Goal: Task Accomplishment & Management: Complete application form

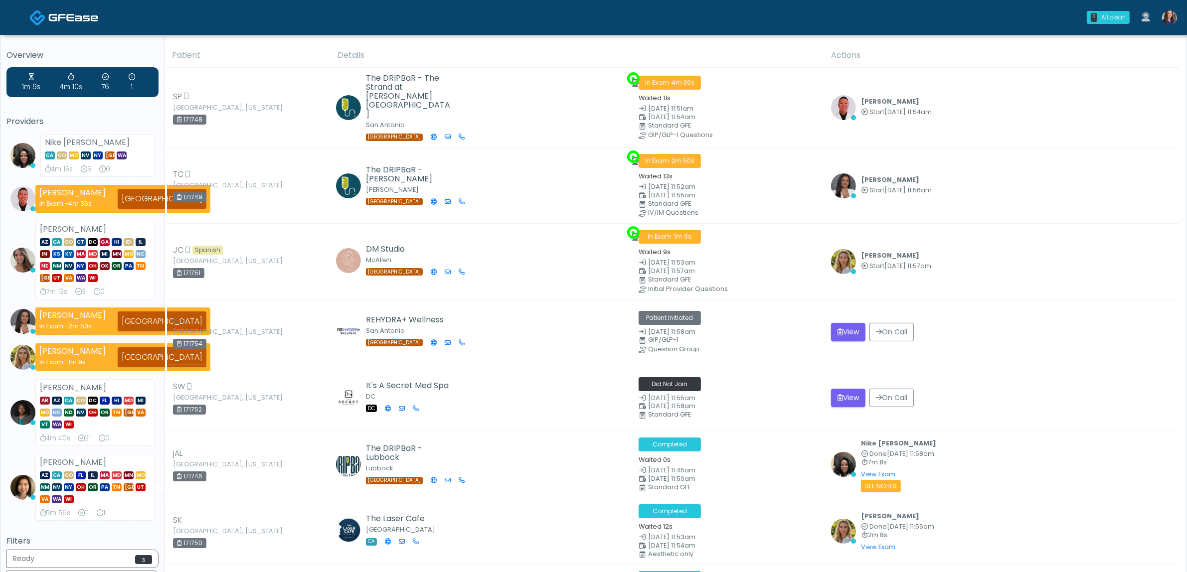
click at [1168, 16] on img at bounding box center [1169, 17] width 15 height 15
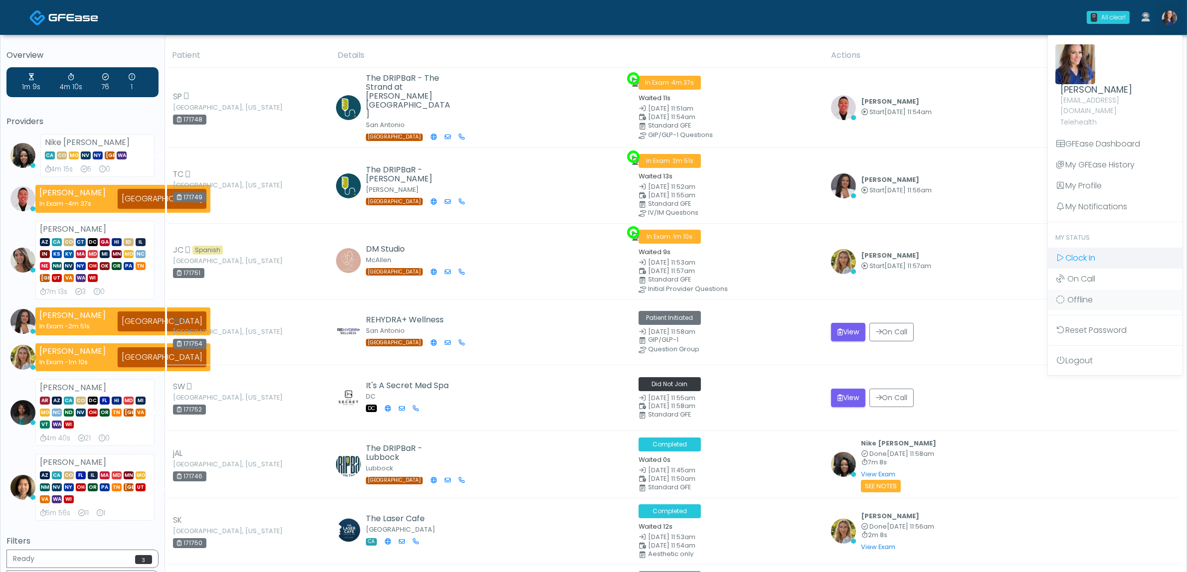
click at [1120, 248] on link "Clock In" at bounding box center [1115, 258] width 135 height 21
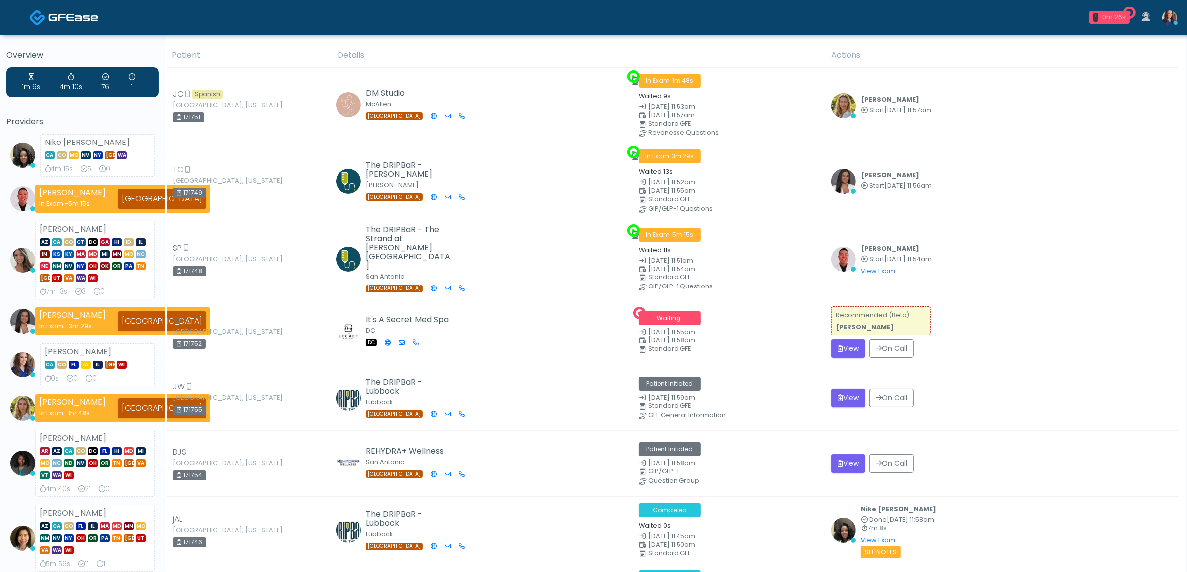
click at [1109, 8] on link "1 0m 26s" at bounding box center [1109, 17] width 52 height 21
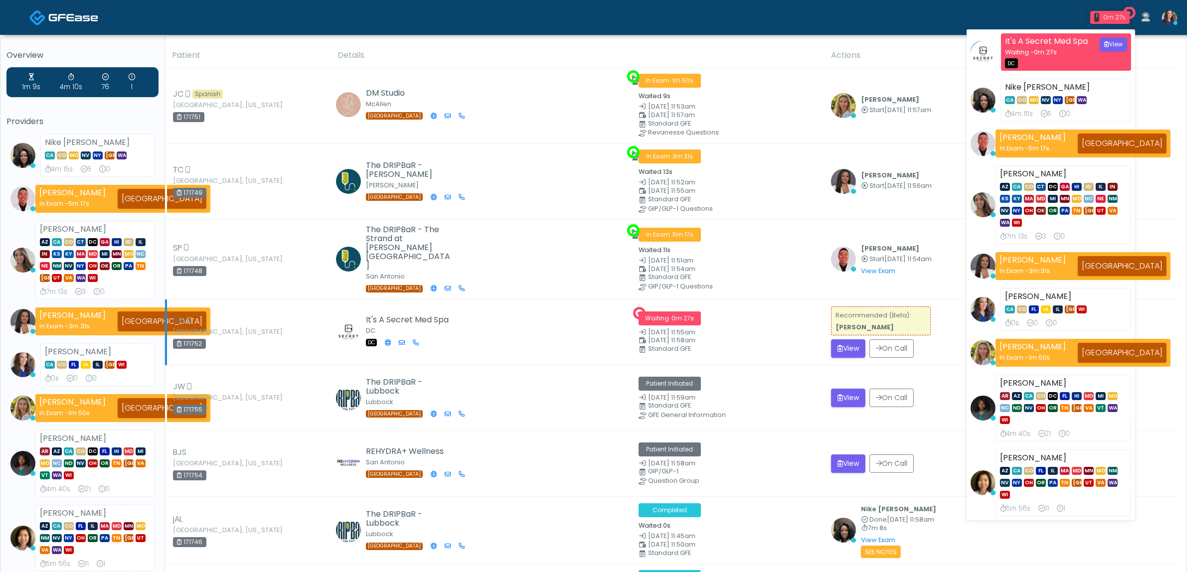
click at [796, 355] on td "Waiting · 0m 27s Sep 20, 11:55am Sep 20, 11:58am Standard GFE" at bounding box center [729, 333] width 192 height 66
click at [1145, 57] on th "Actions" at bounding box center [1002, 55] width 354 height 24
click at [777, 377] on div "Patient Initiated" at bounding box center [729, 385] width 180 height 16
click at [1118, 14] on div "0m 33s" at bounding box center [1114, 17] width 22 height 9
click at [1145, 16] on icon at bounding box center [1146, 16] width 8 height 9
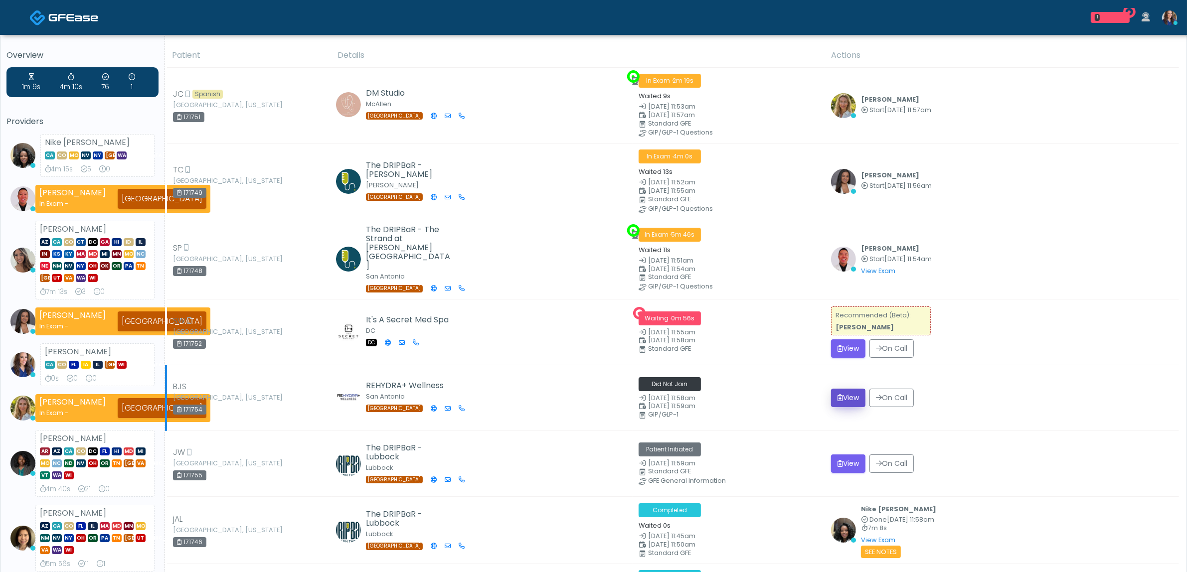
click at [847, 389] on button "View" at bounding box center [848, 398] width 34 height 18
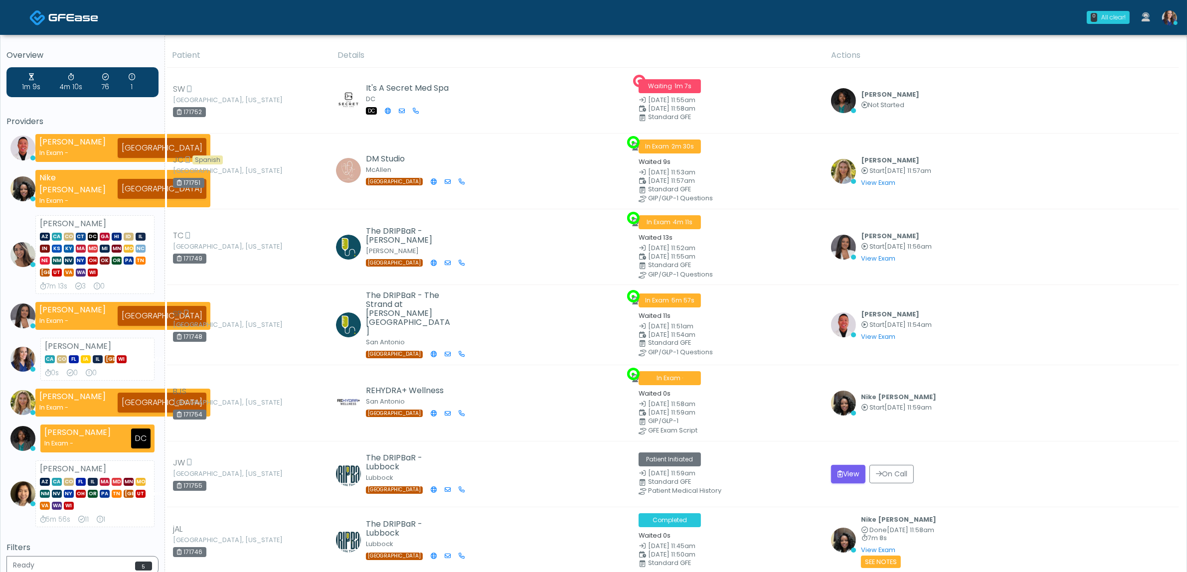
click at [844, 459] on td "View On Call" at bounding box center [1002, 474] width 354 height 66
click at [847, 469] on button "View" at bounding box center [848, 474] width 34 height 18
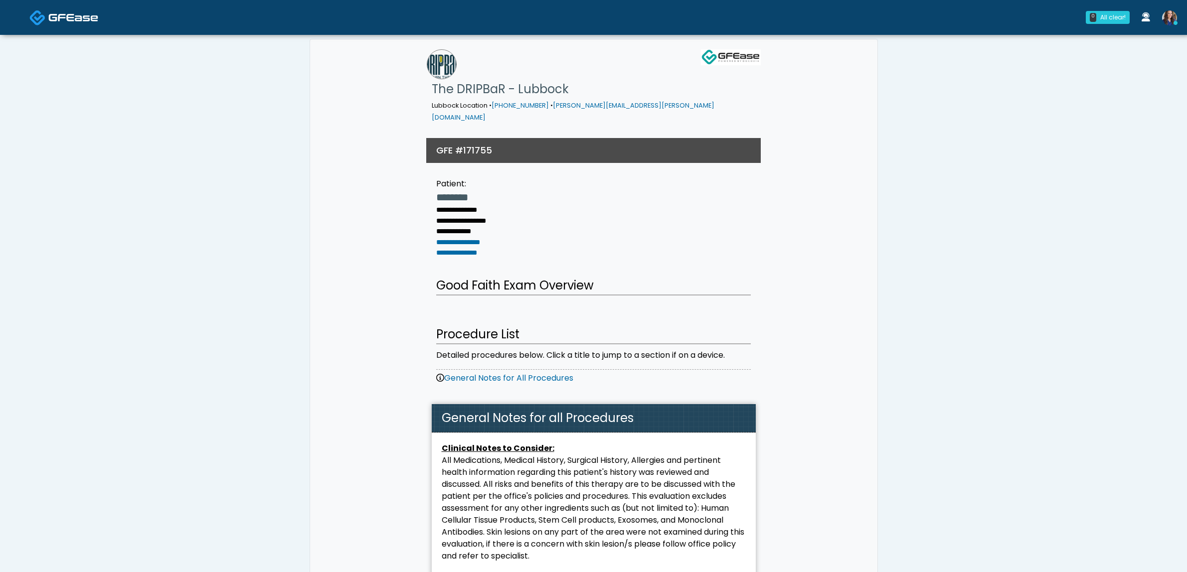
click at [63, 22] on img at bounding box center [73, 17] width 50 height 10
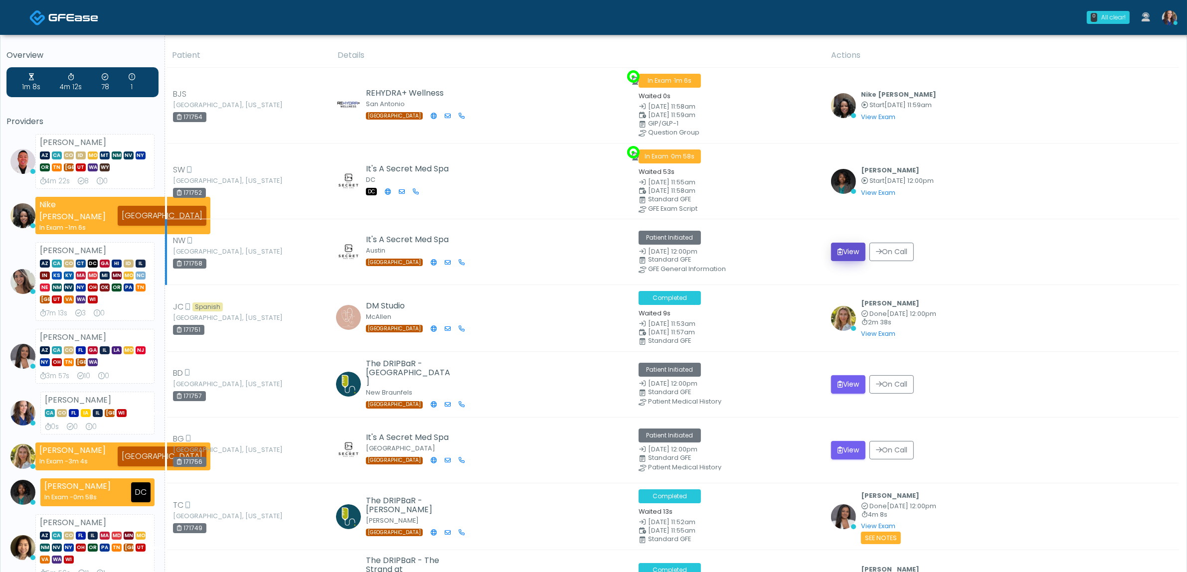
click at [846, 248] on button "View" at bounding box center [848, 252] width 34 height 18
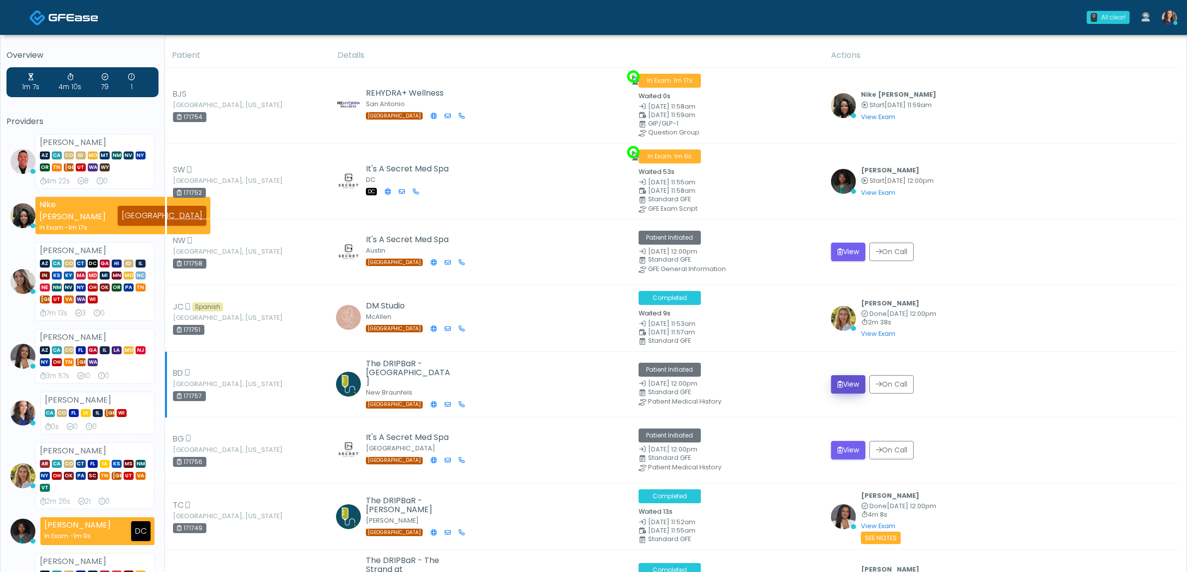
click at [846, 386] on button "View" at bounding box center [848, 384] width 34 height 18
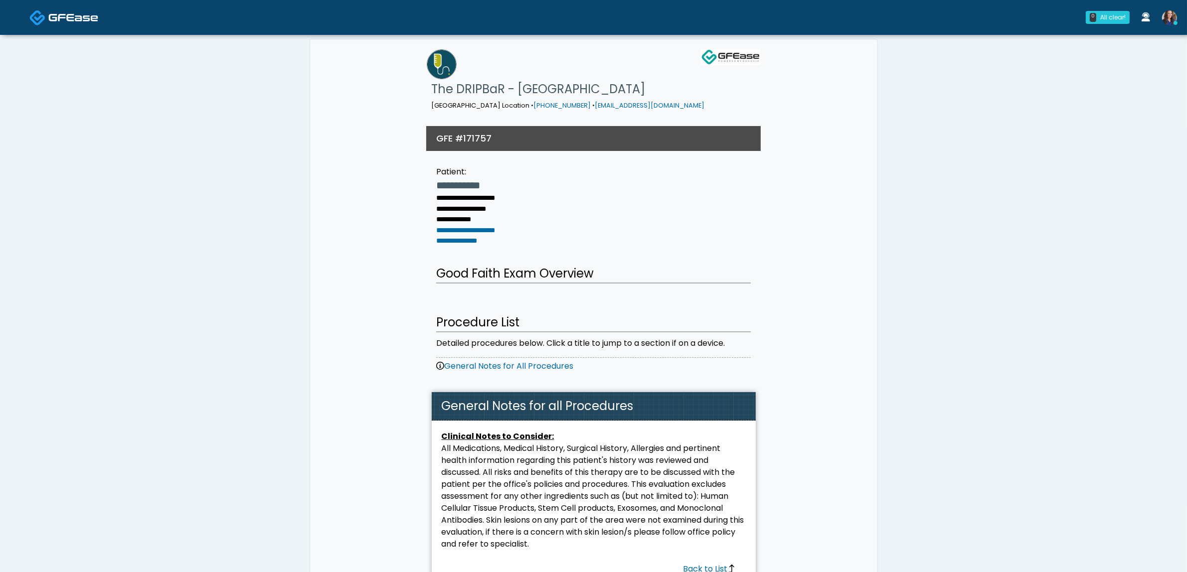
click at [80, 20] on img at bounding box center [73, 17] width 50 height 10
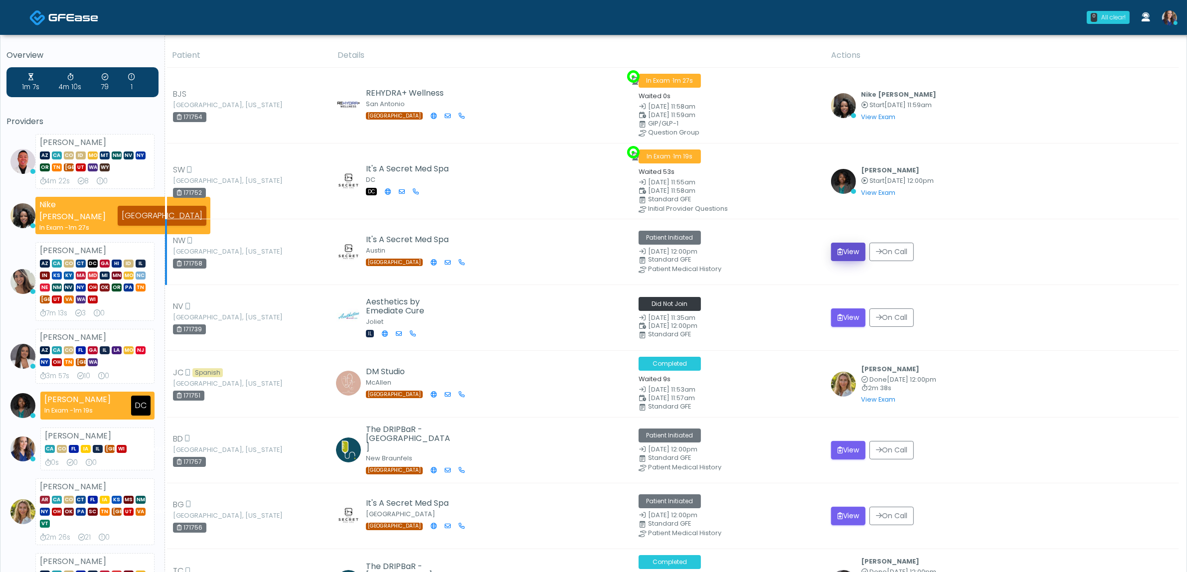
click at [842, 258] on button "View" at bounding box center [848, 252] width 34 height 18
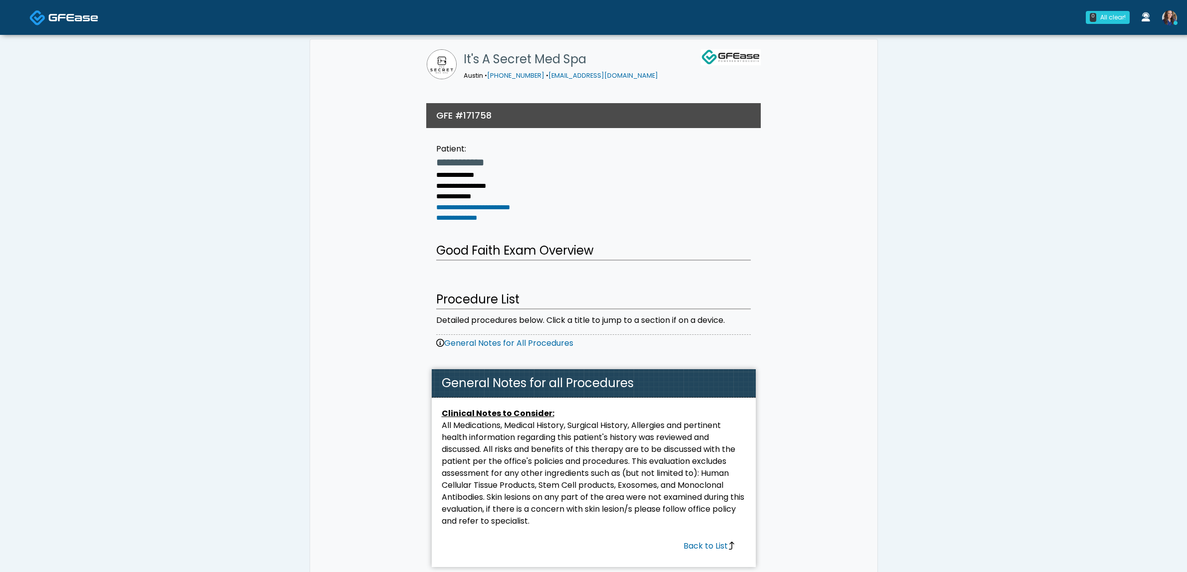
click at [69, 19] on img at bounding box center [73, 17] width 50 height 10
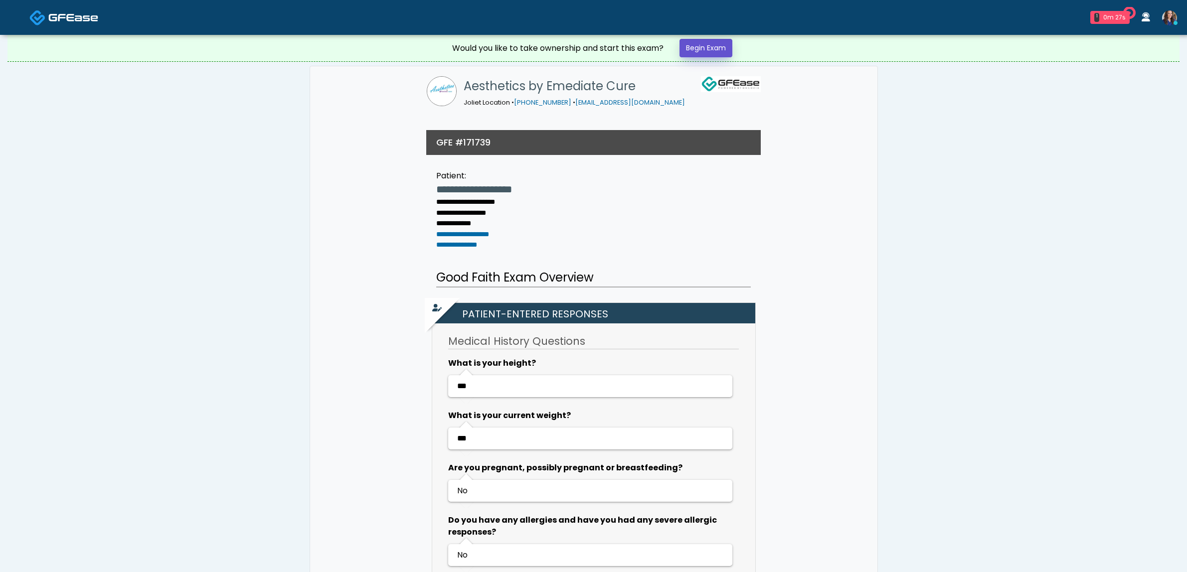
click at [693, 43] on link "Begin Exam" at bounding box center [706, 48] width 53 height 18
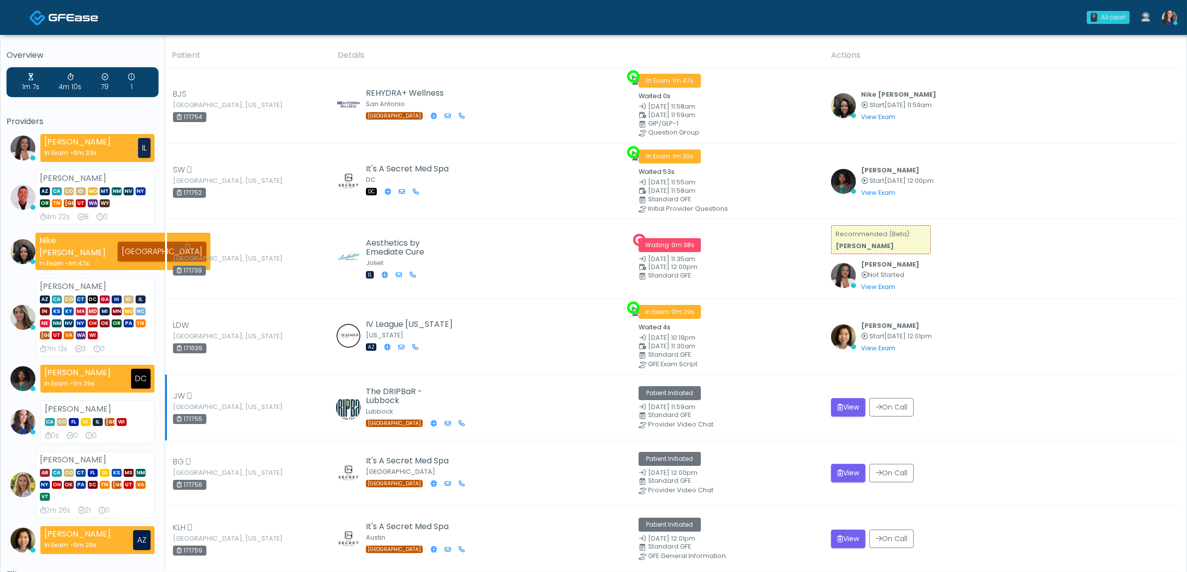
scroll to position [62, 0]
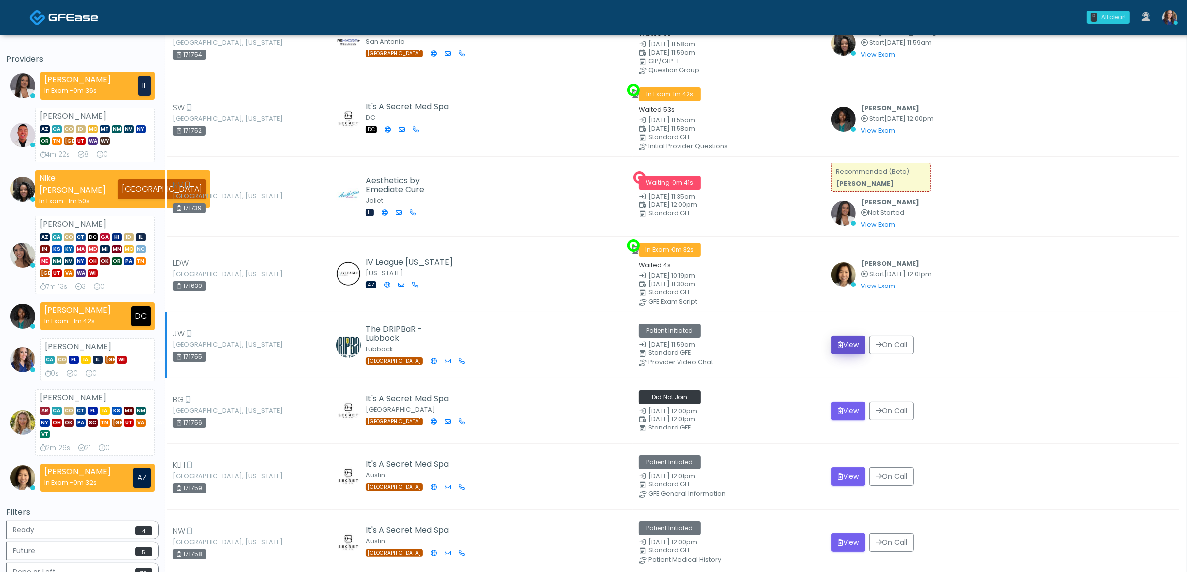
click at [842, 354] on button "View" at bounding box center [848, 345] width 34 height 18
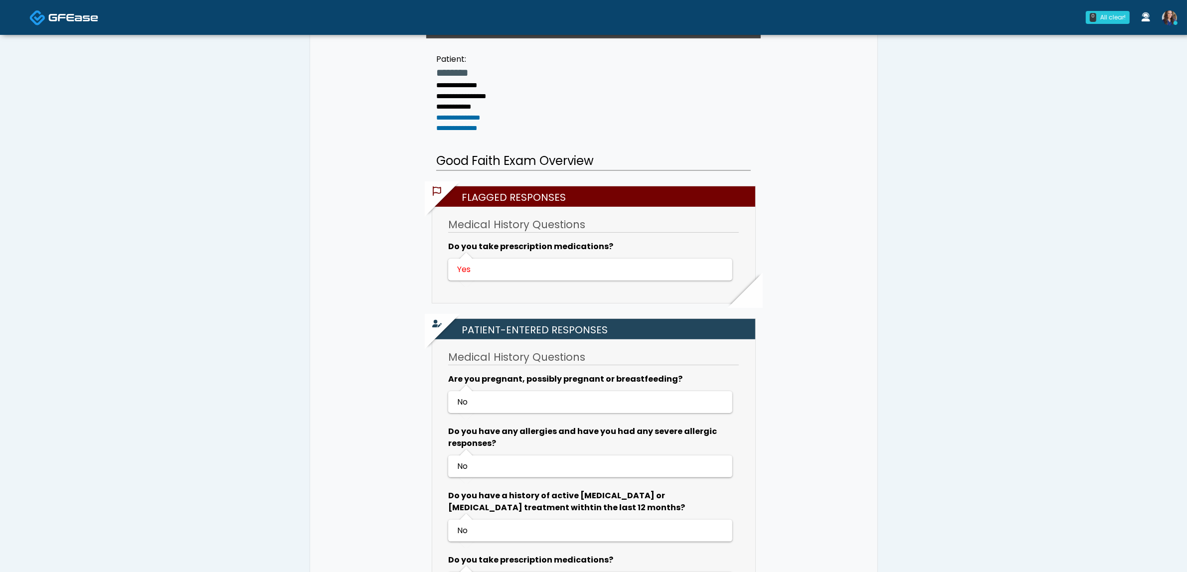
click at [80, 20] on img at bounding box center [73, 17] width 50 height 10
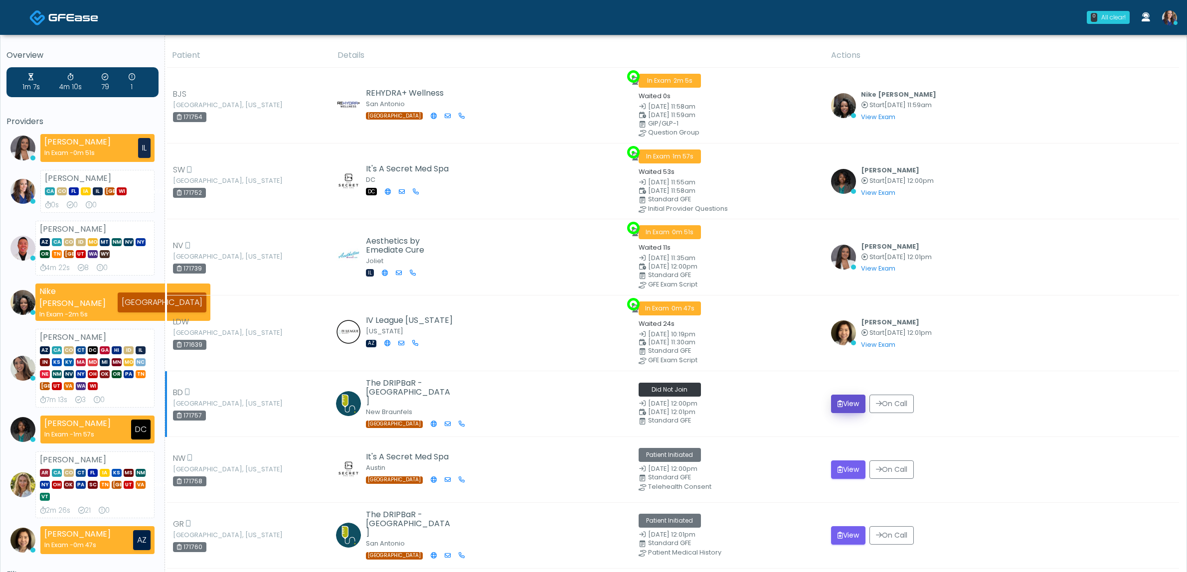
click at [839, 395] on button "View" at bounding box center [848, 404] width 34 height 18
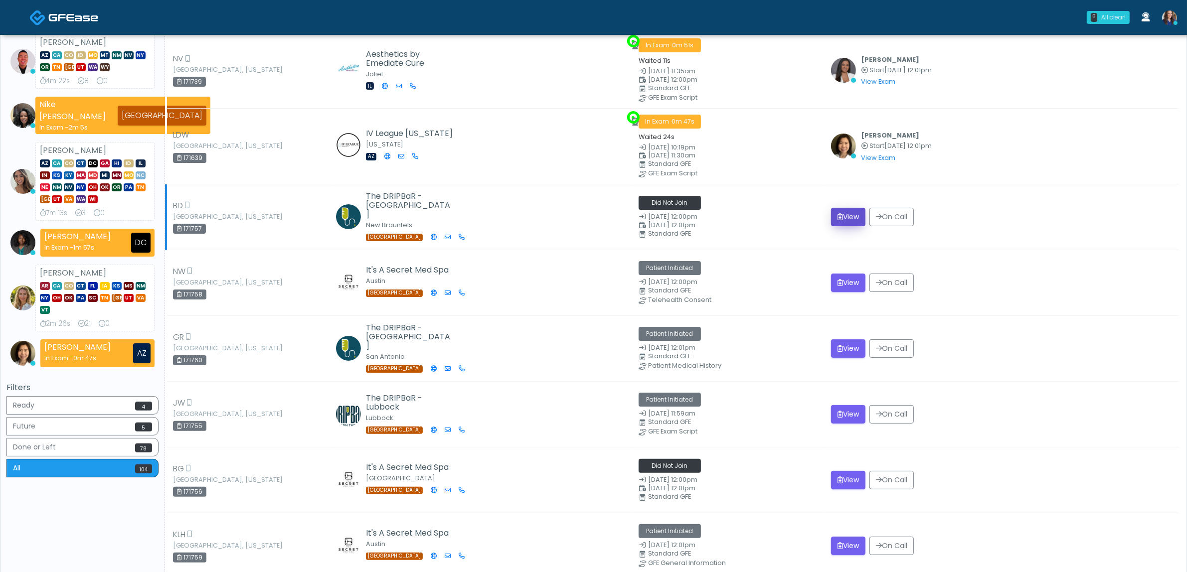
scroll to position [187, 0]
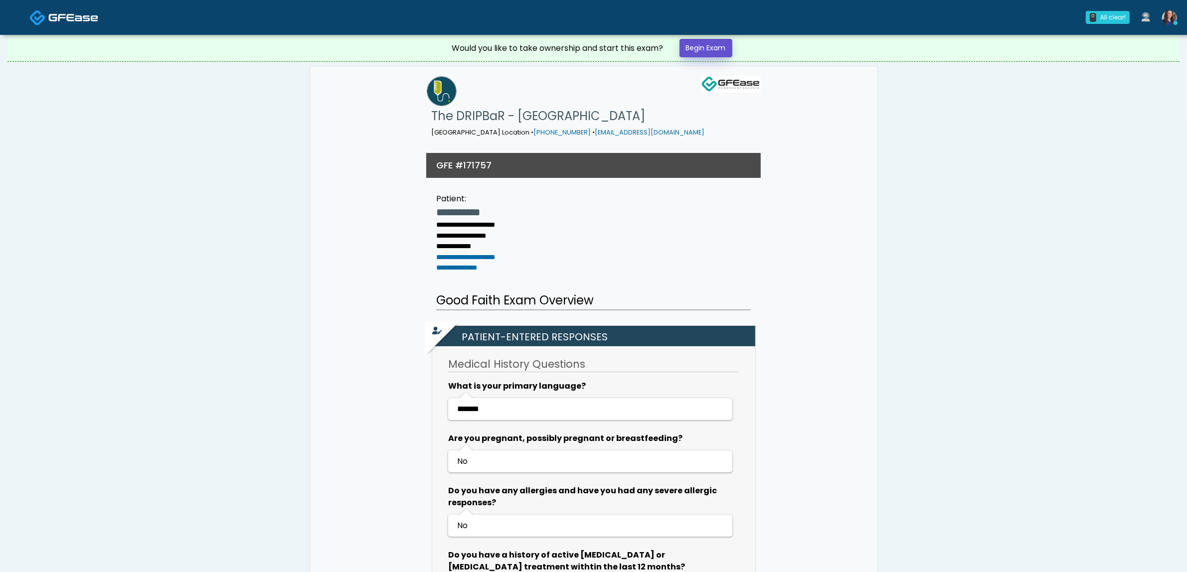
click at [718, 51] on link "Begin Exam" at bounding box center [706, 48] width 53 height 18
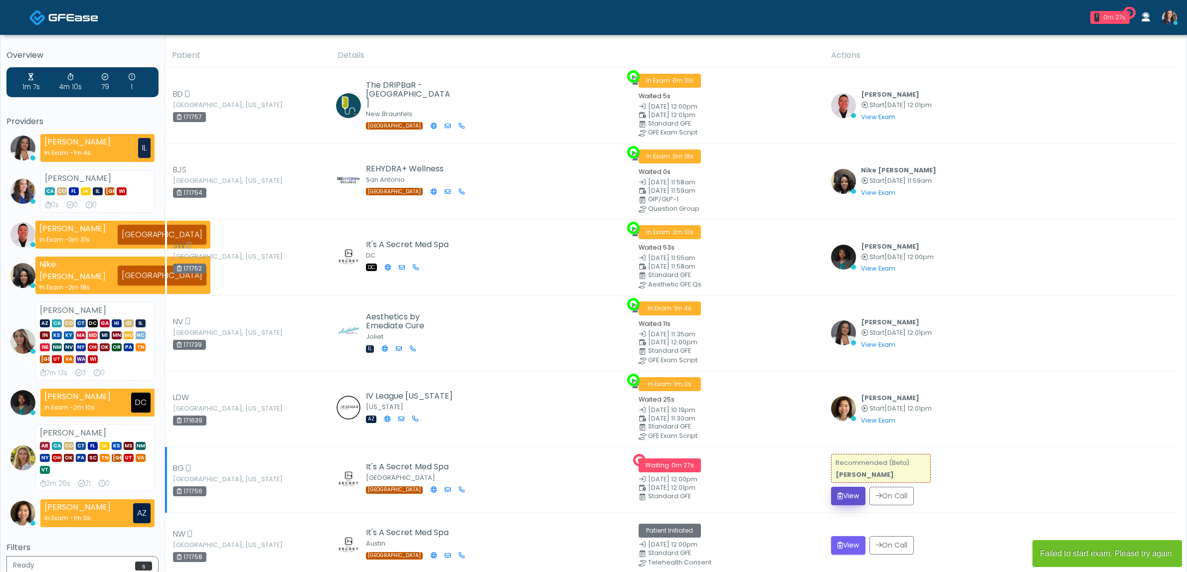
click at [848, 489] on button "View" at bounding box center [848, 496] width 34 height 18
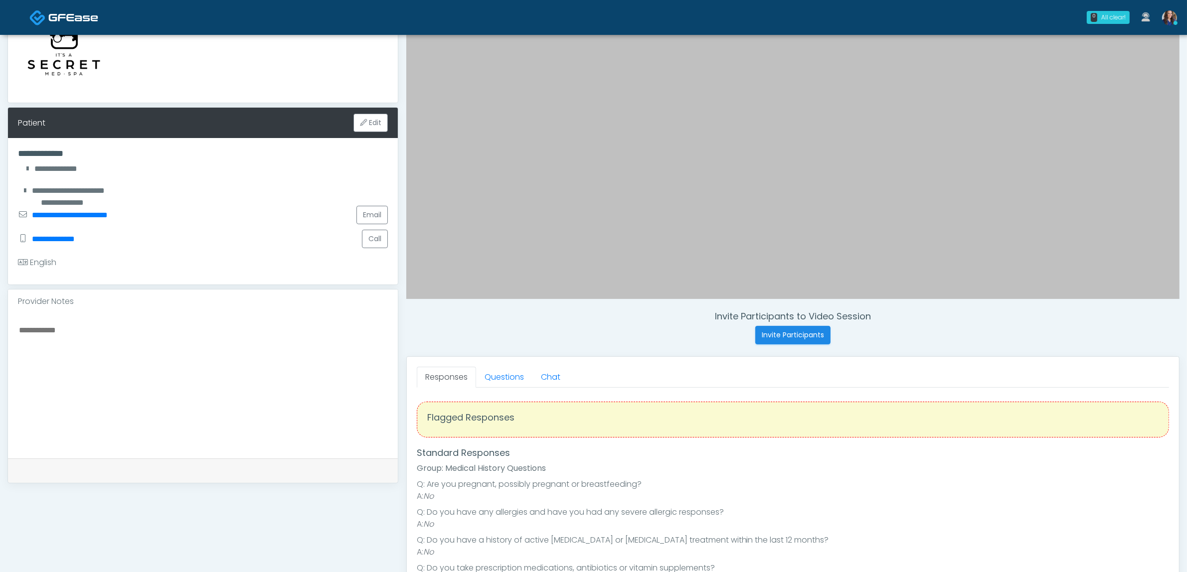
scroll to position [125, 0]
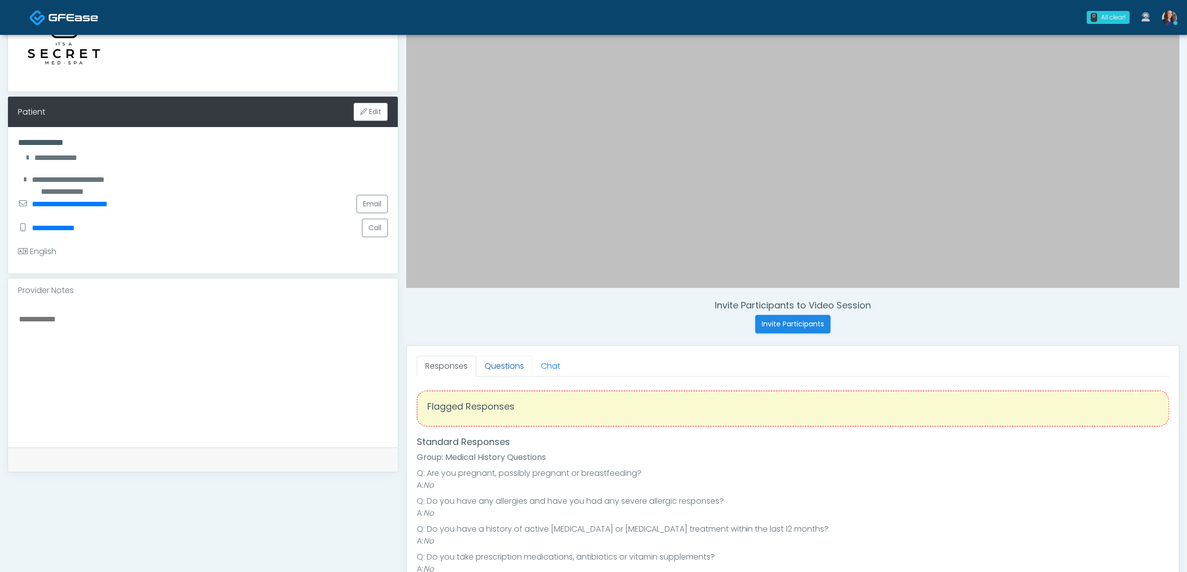
click at [518, 364] on link "Questions" at bounding box center [504, 366] width 56 height 21
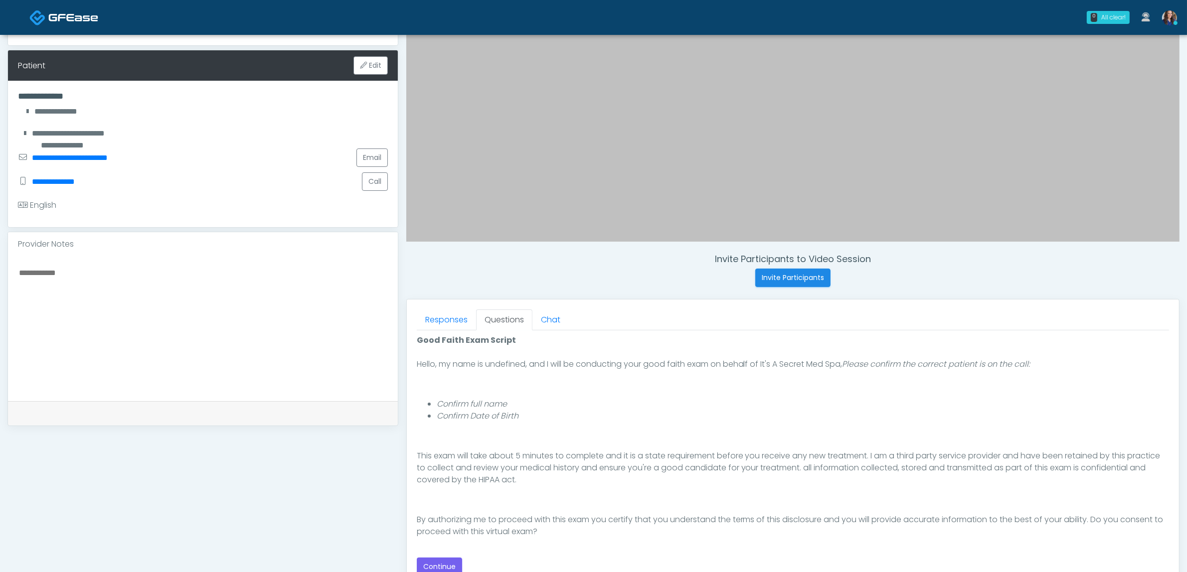
scroll to position [249, 0]
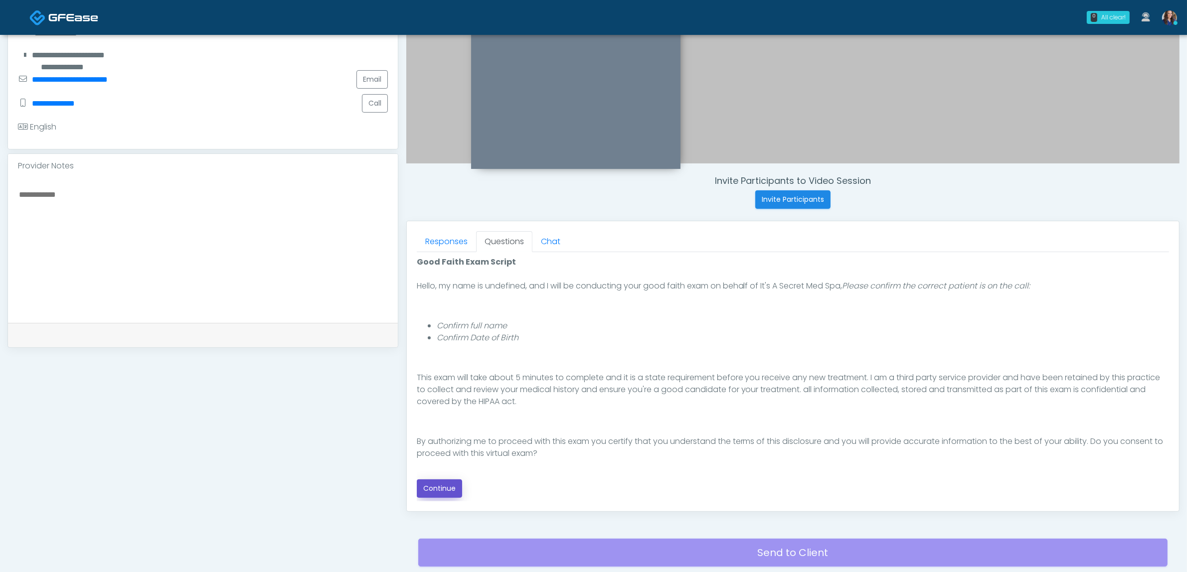
click at [430, 492] on button "Continue" at bounding box center [439, 489] width 45 height 18
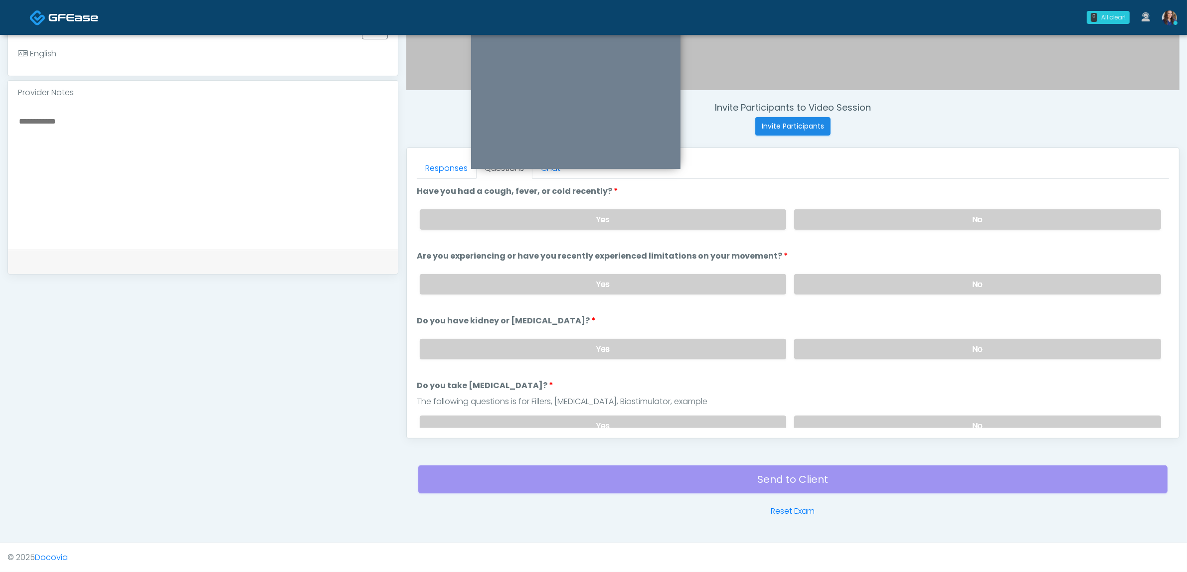
drag, startPoint x: 920, startPoint y: 202, endPoint x: 913, endPoint y: 250, distance: 48.9
click at [921, 202] on div "Yes No" at bounding box center [790, 219] width 757 height 36
click at [918, 209] on label "No" at bounding box center [977, 219] width 367 height 20
click at [892, 270] on div "Yes No" at bounding box center [790, 284] width 757 height 36
drag, startPoint x: 892, startPoint y: 282, endPoint x: 884, endPoint y: 335, distance: 53.5
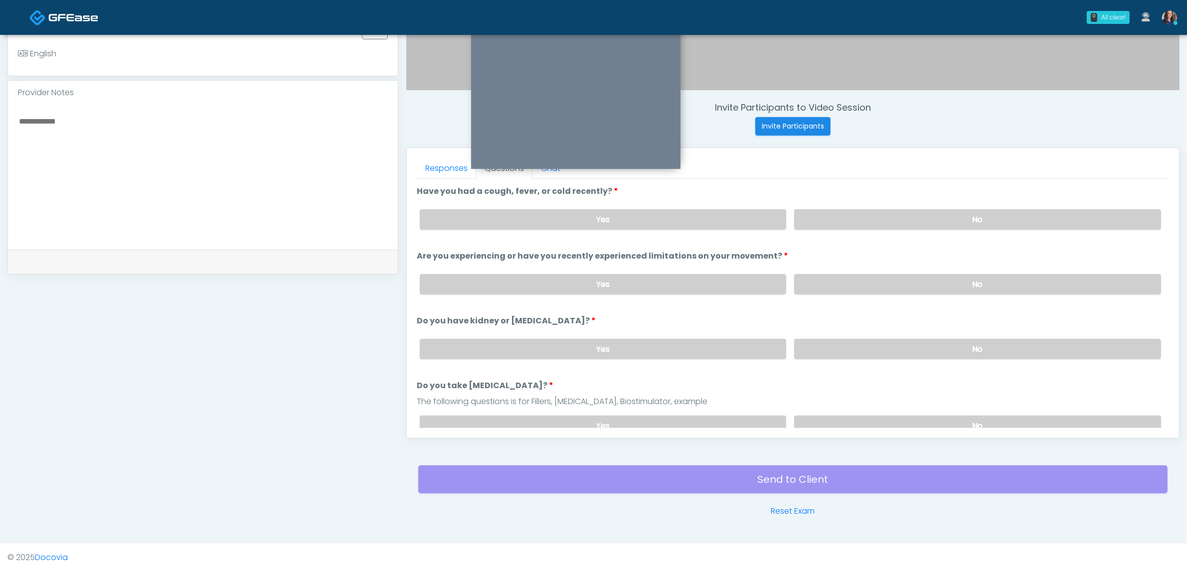
click at [892, 284] on label "No" at bounding box center [977, 284] width 367 height 20
click at [885, 346] on label "No" at bounding box center [977, 349] width 367 height 20
drag, startPoint x: 871, startPoint y: 419, endPoint x: 856, endPoint y: 410, distance: 18.1
click at [871, 419] on label "No" at bounding box center [977, 426] width 367 height 20
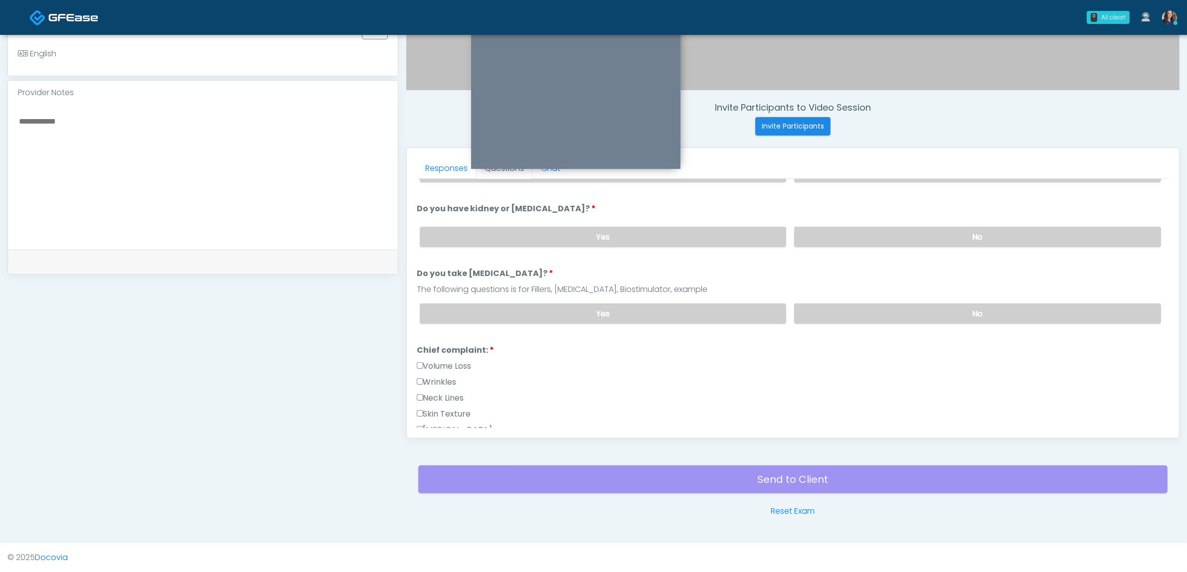
scroll to position [125, 0]
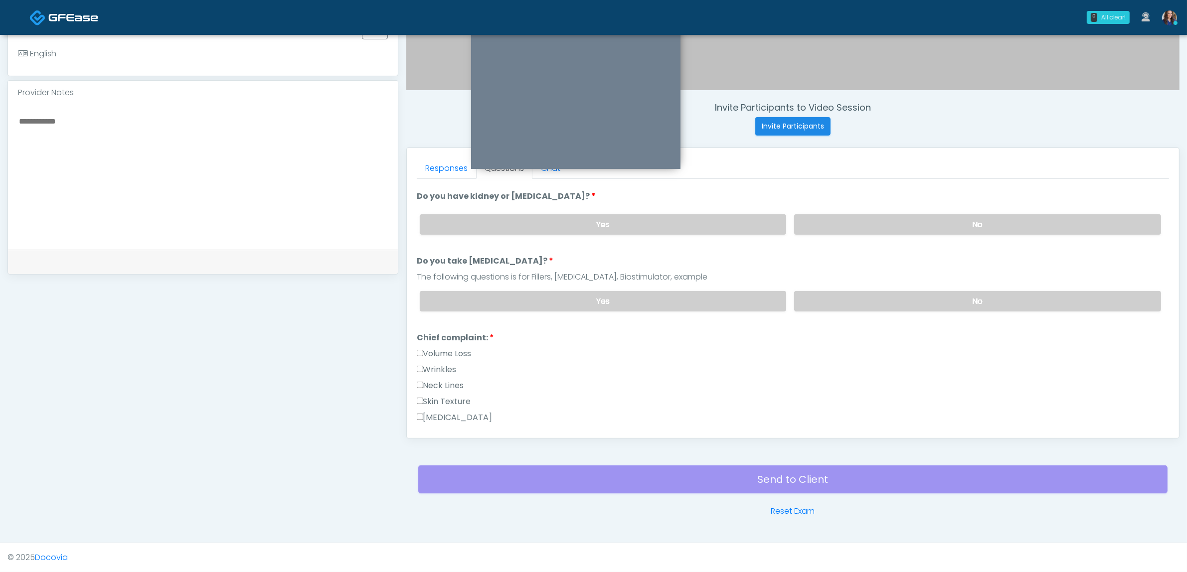
drag, startPoint x: 437, startPoint y: 397, endPoint x: 452, endPoint y: 395, distance: 15.0
click at [437, 397] on label "Skin Texture" at bounding box center [444, 402] width 54 height 12
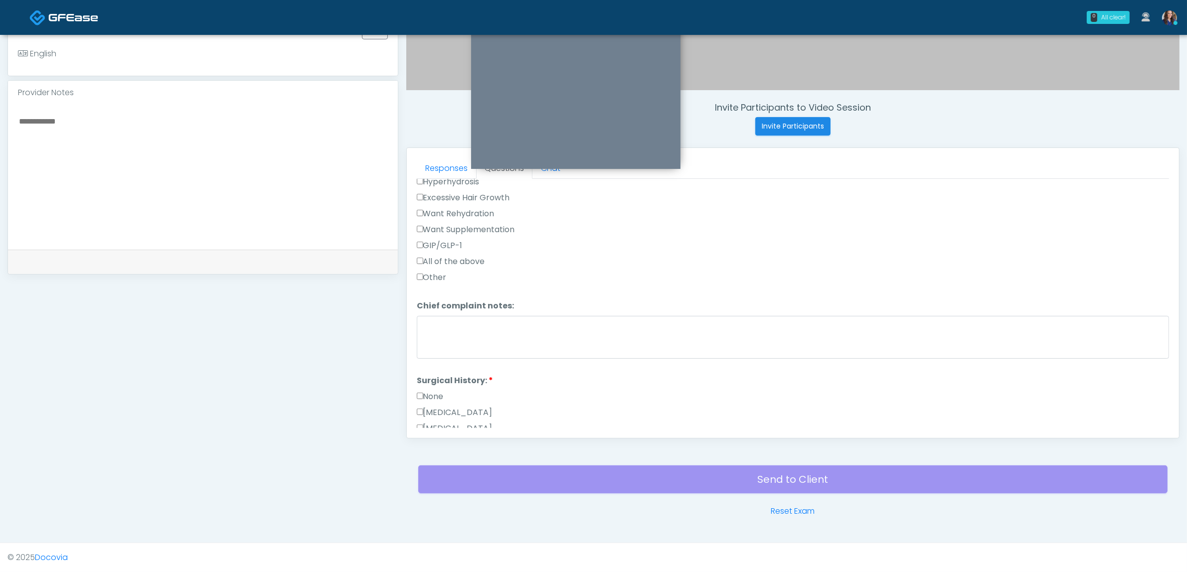
scroll to position [436, 0]
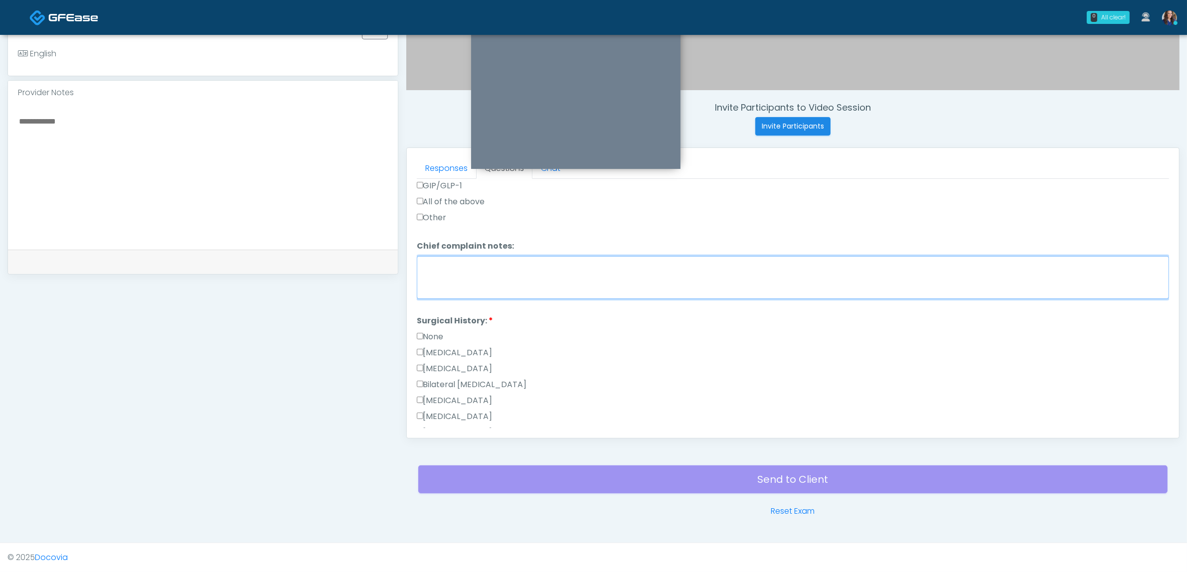
click at [533, 283] on textarea "Chief complaint notes:" at bounding box center [793, 277] width 752 height 43
type textarea "*****"
click at [438, 323] on li "Surgical History: Surgical History: None Cesarean Section Hysterectomy Bilatera…" at bounding box center [793, 426] width 752 height 223
drag, startPoint x: 435, startPoint y: 328, endPoint x: 532, endPoint y: 309, distance: 98.6
click at [435, 331] on label "None" at bounding box center [430, 337] width 27 height 12
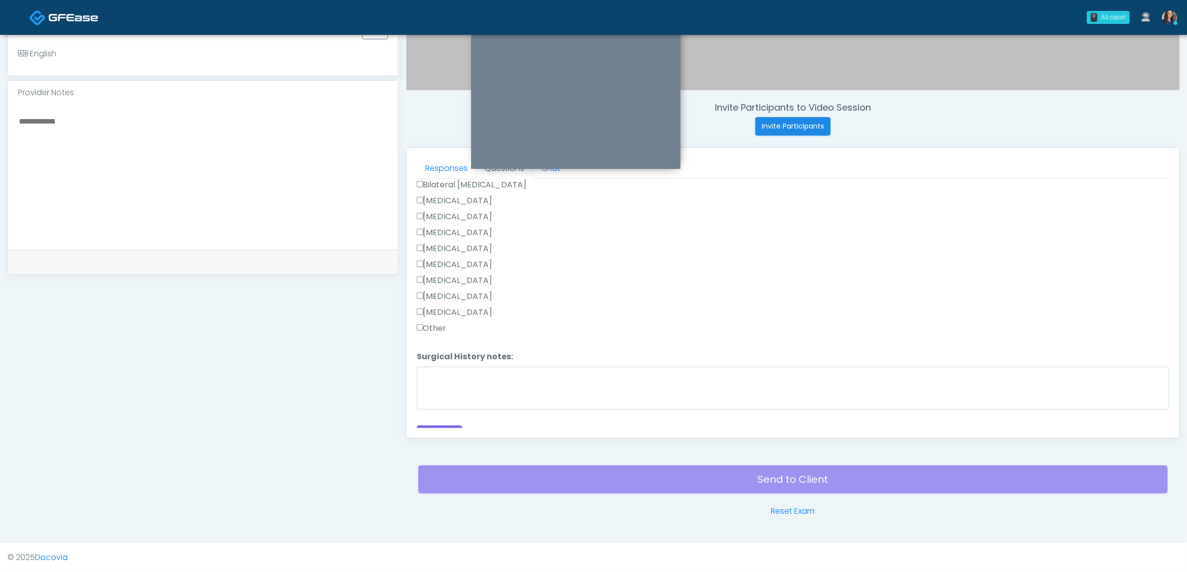
scroll to position [647, 0]
click at [440, 415] on button "Continue" at bounding box center [439, 424] width 45 height 18
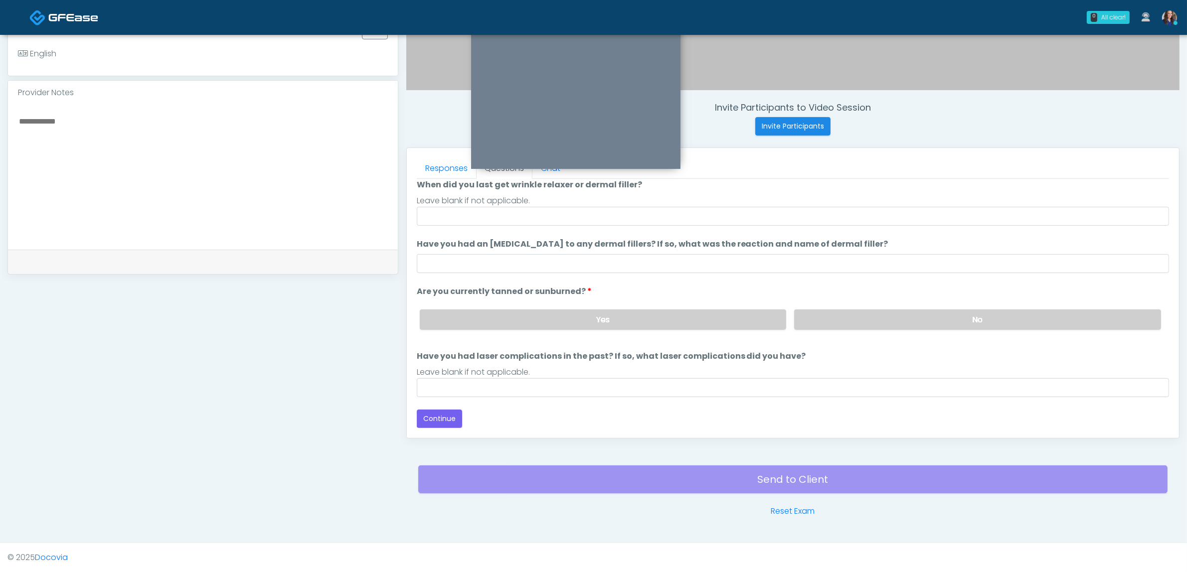
scroll to position [81, 0]
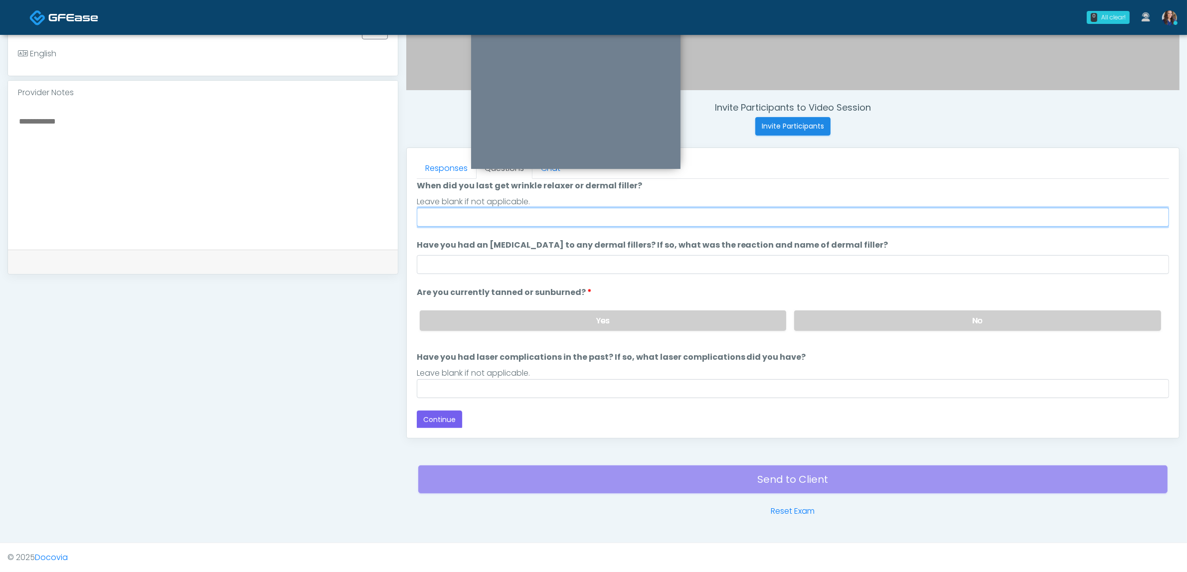
click at [515, 211] on input "When did you last get wrinkle relaxer or dermal filler?" at bounding box center [793, 217] width 752 height 19
type input "**********"
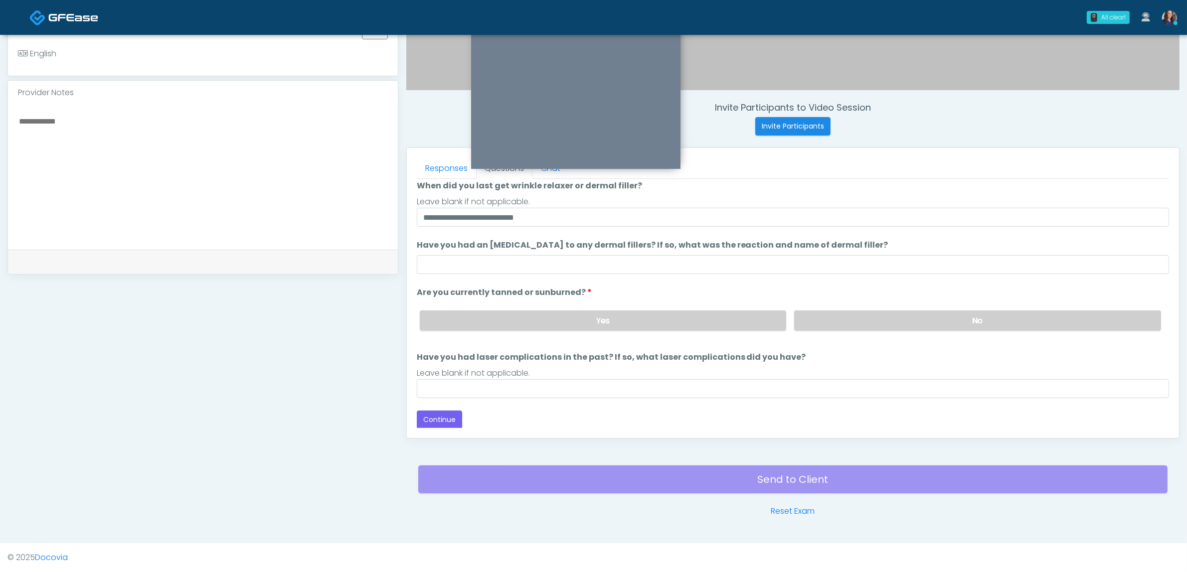
drag, startPoint x: 840, startPoint y: 320, endPoint x: 793, endPoint y: 352, distance: 57.1
click at [841, 320] on label "No" at bounding box center [977, 321] width 367 height 20
click at [597, 394] on input "Have you had laser complications in the past? If so, what laser complications d…" at bounding box center [793, 388] width 752 height 19
type input "**********"
click at [442, 411] on button "Continue" at bounding box center [439, 420] width 45 height 18
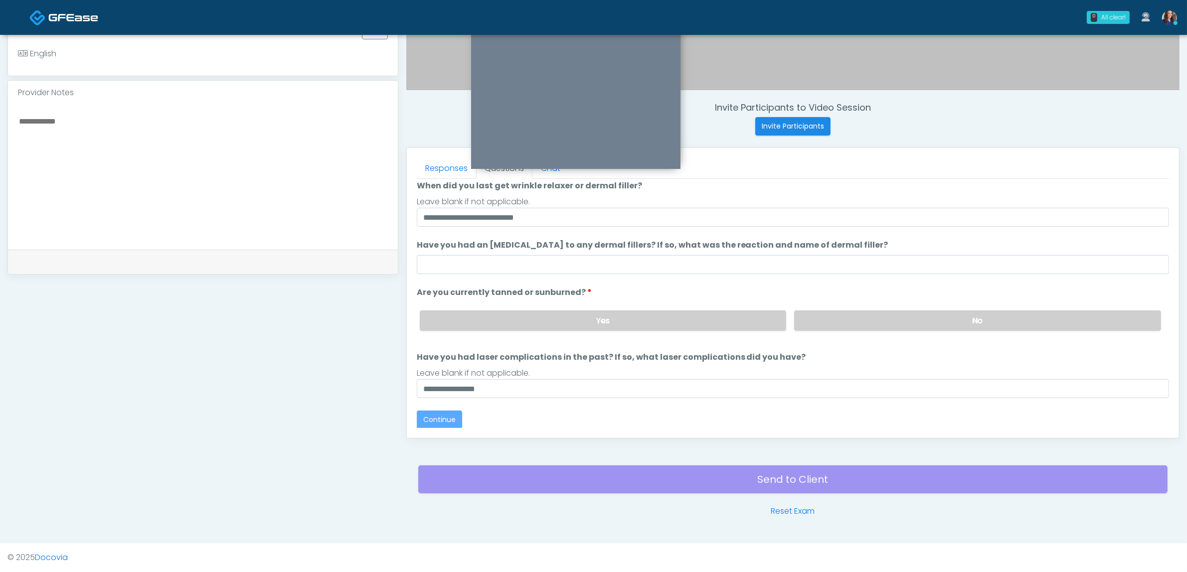
scroll to position [0, 0]
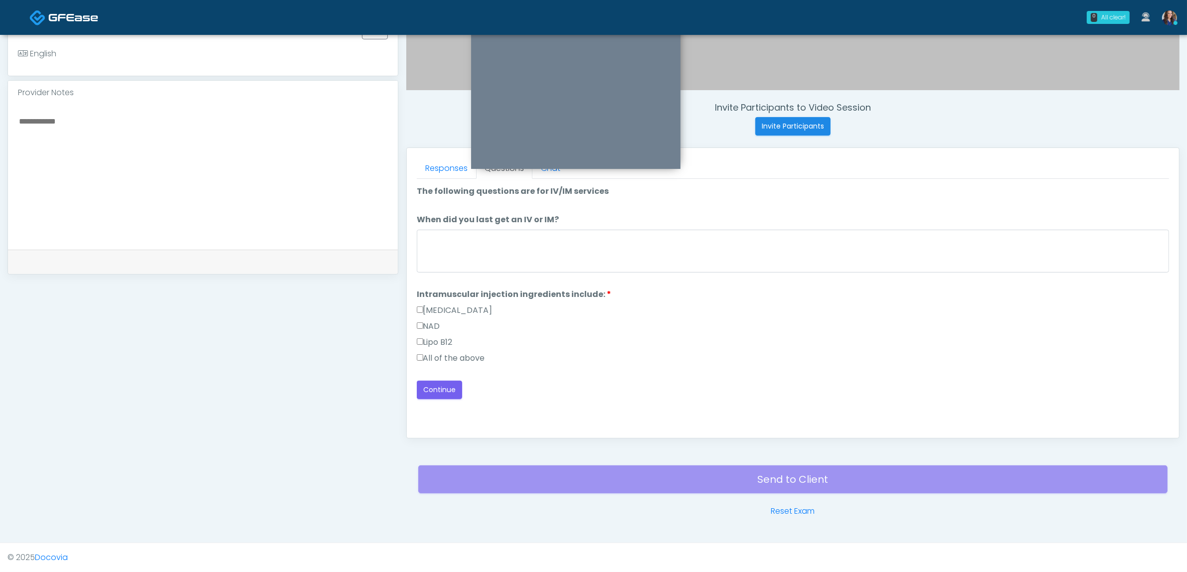
drag, startPoint x: 444, startPoint y: 354, endPoint x: 469, endPoint y: 384, distance: 39.6
click at [447, 362] on label "All of the above" at bounding box center [451, 358] width 68 height 12
drag, startPoint x: 441, startPoint y: 350, endPoint x: 444, endPoint y: 361, distance: 11.4
click at [442, 353] on div "Methylcobalamin NAD Lipo B12 All of the above" at bounding box center [793, 337] width 752 height 64
click at [444, 364] on label "All of the above" at bounding box center [451, 358] width 68 height 12
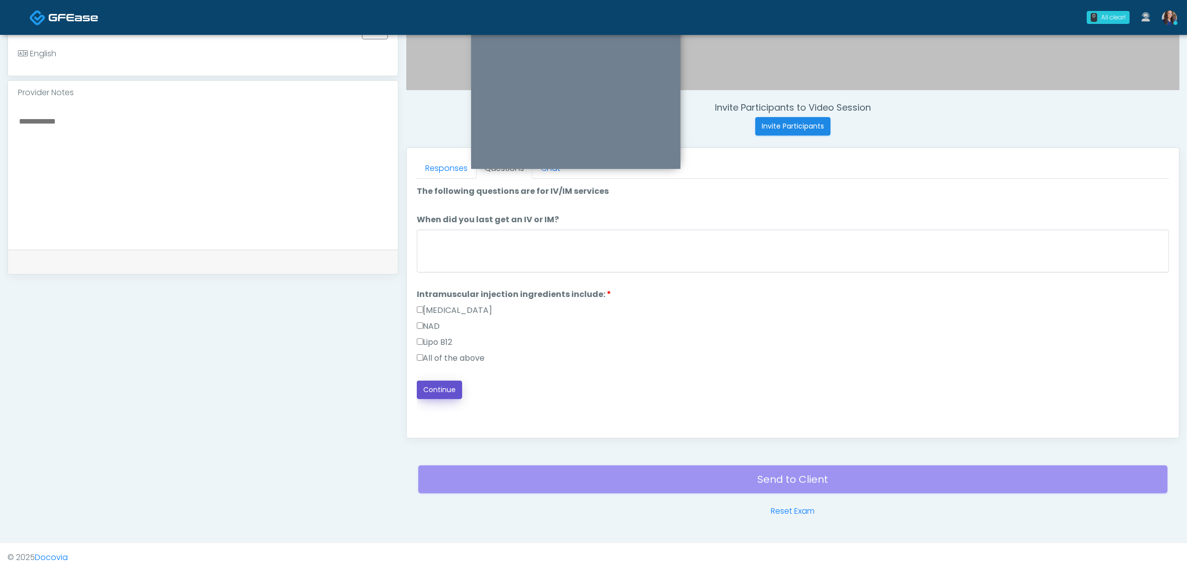
click at [444, 389] on button "Continue" at bounding box center [439, 390] width 45 height 18
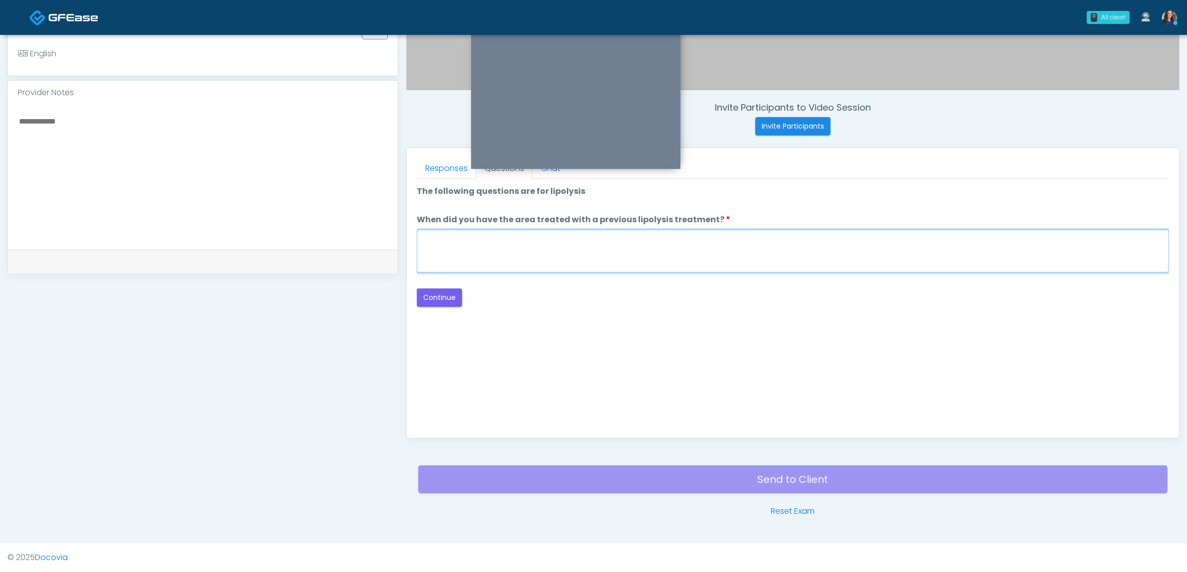
click at [737, 239] on textarea "When did you have the area treated with a previous lipolysis treatment?" at bounding box center [793, 251] width 752 height 43
type textarea "**"
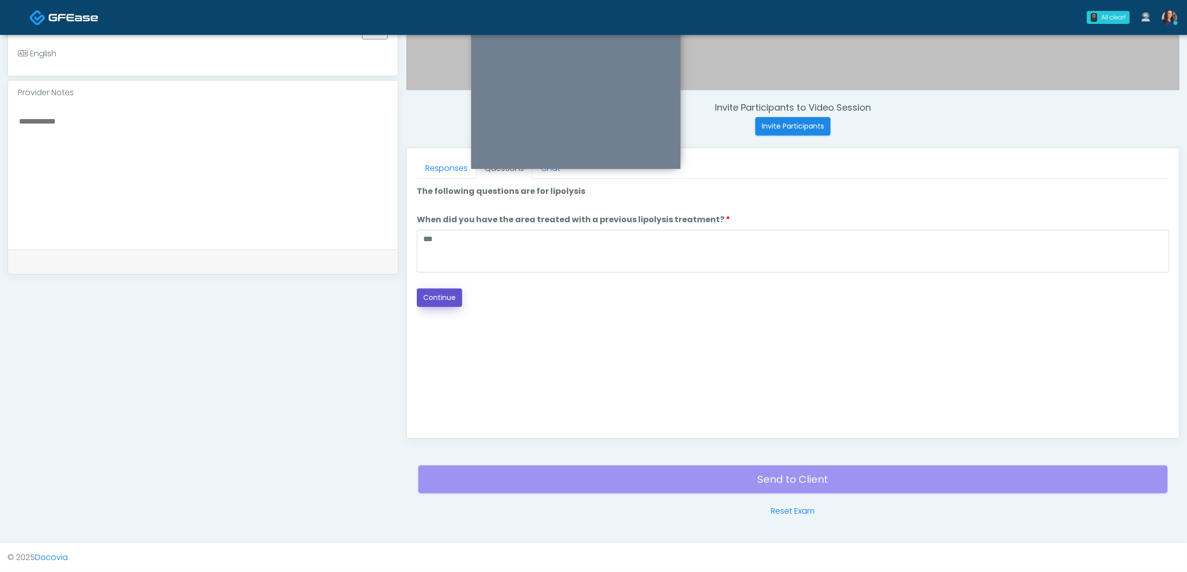
click at [451, 296] on button "Continue" at bounding box center [439, 298] width 45 height 18
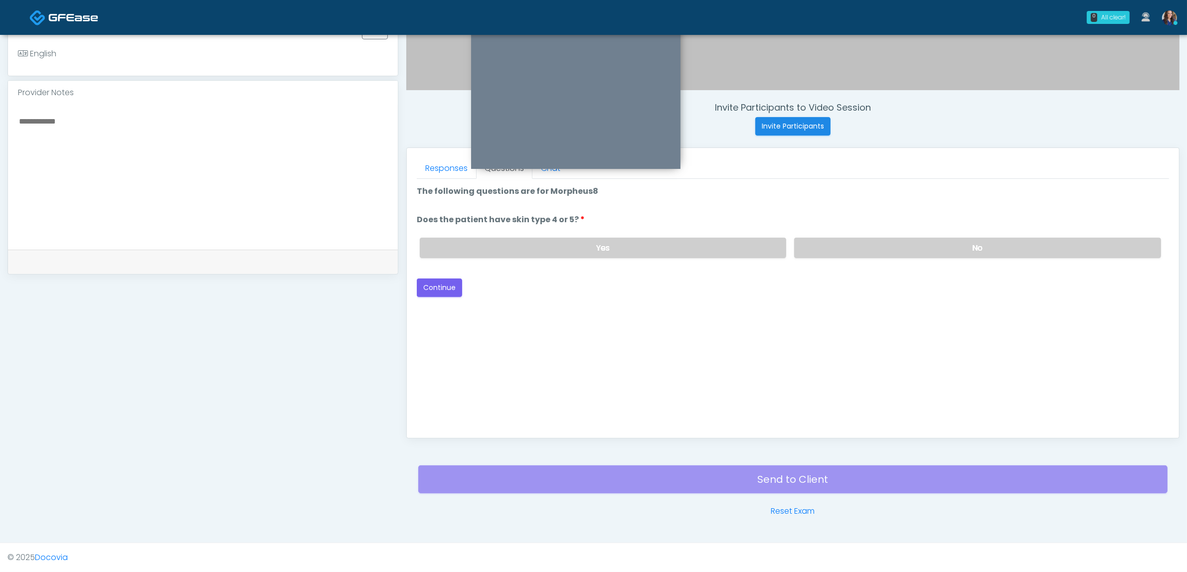
drag, startPoint x: 938, startPoint y: 250, endPoint x: 780, endPoint y: 263, distance: 158.6
click at [931, 250] on label "No" at bounding box center [977, 248] width 367 height 20
click at [425, 279] on button "Continue" at bounding box center [439, 288] width 45 height 18
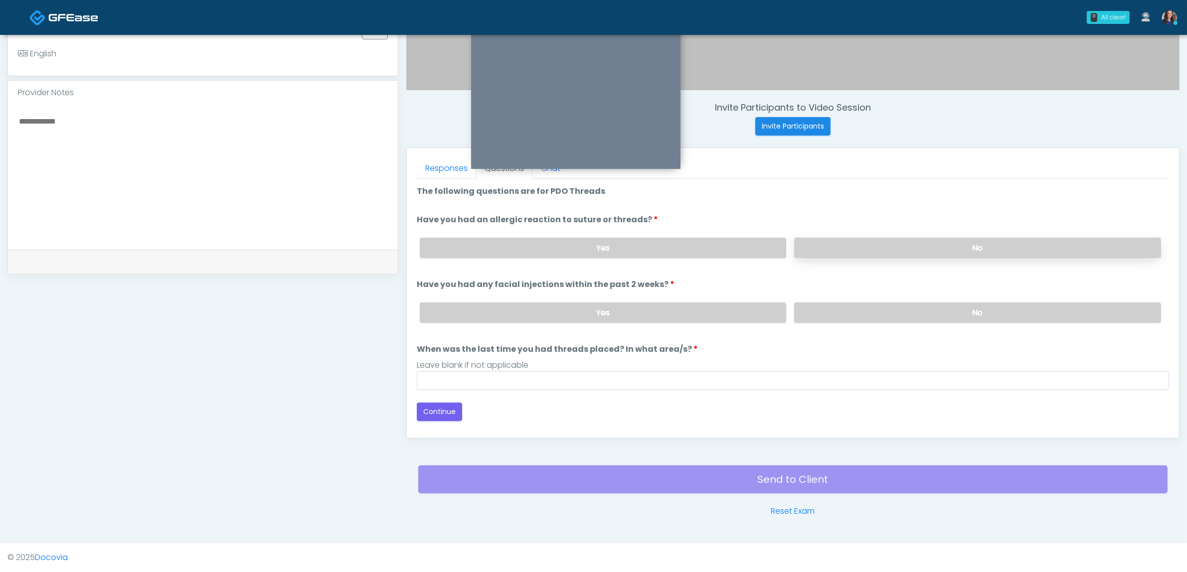
click at [921, 243] on label "No" at bounding box center [977, 248] width 367 height 20
click at [899, 300] on div "Yes No" at bounding box center [790, 313] width 757 height 36
drag, startPoint x: 865, startPoint y: 315, endPoint x: 832, endPoint y: 341, distance: 42.0
click at [865, 316] on label "No" at bounding box center [977, 313] width 367 height 20
click at [616, 372] on input "When was the last time you had threads placed? In what area/s?" at bounding box center [793, 380] width 752 height 19
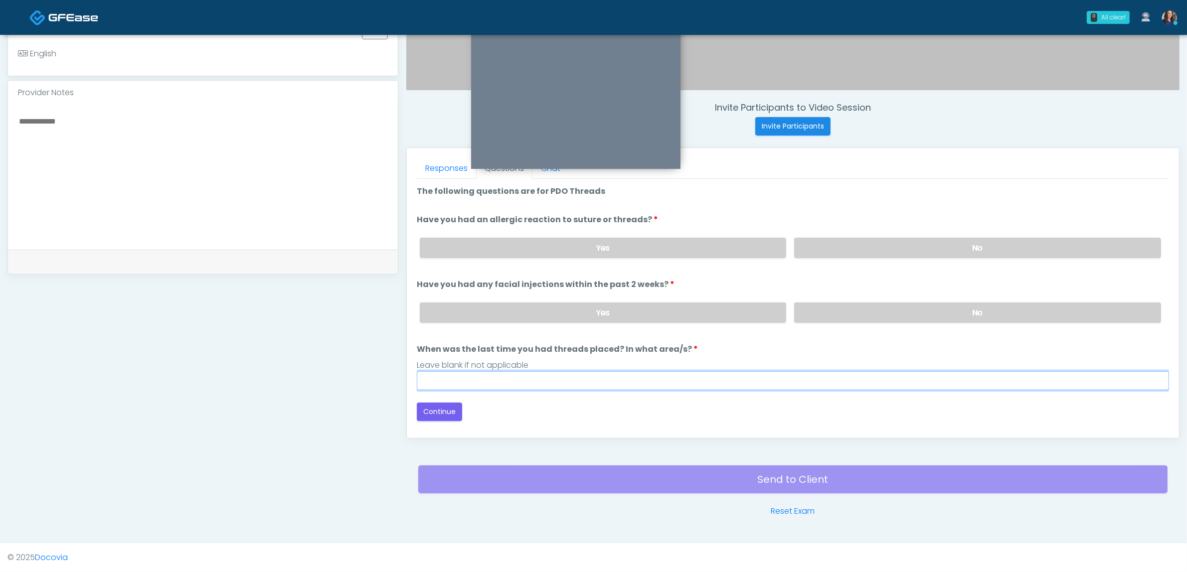
type input "**"
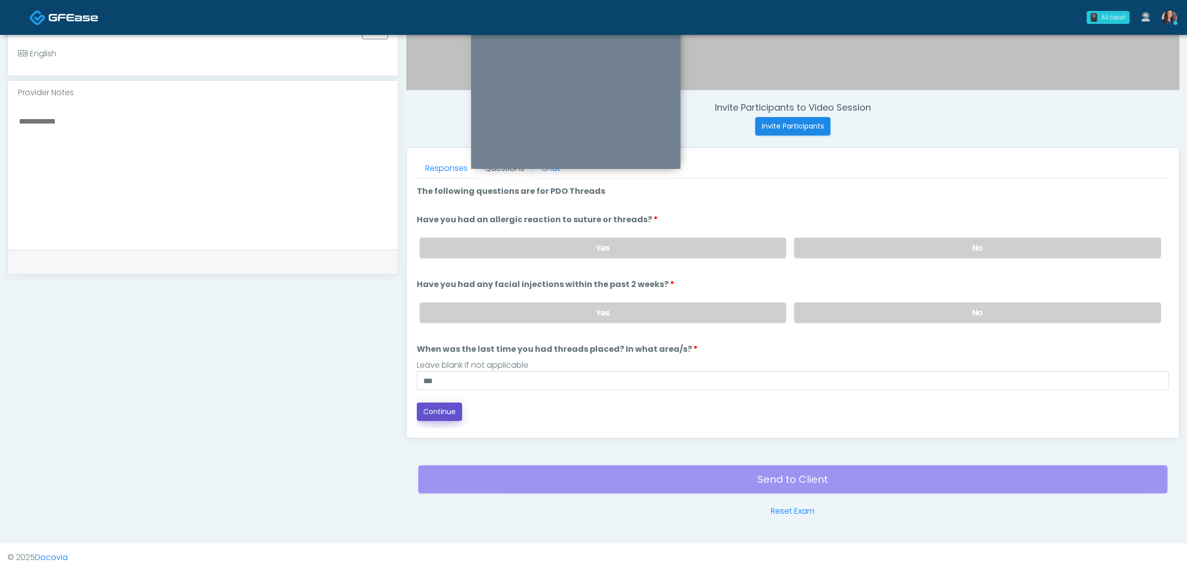
click at [442, 408] on button "Continue" at bounding box center [439, 412] width 45 height 18
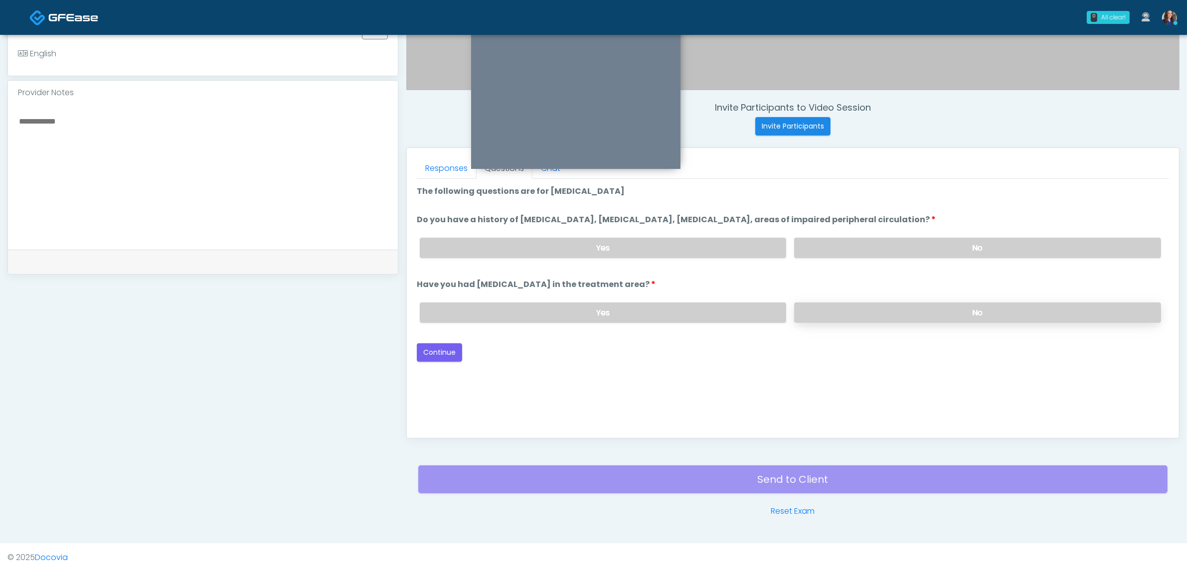
drag, startPoint x: 976, startPoint y: 242, endPoint x: 956, endPoint y: 313, distance: 73.5
click at [976, 242] on label "No" at bounding box center [977, 248] width 367 height 20
drag, startPoint x: 952, startPoint y: 309, endPoint x: 939, endPoint y: 312, distance: 13.7
click at [947, 310] on label "No" at bounding box center [977, 313] width 367 height 20
click at [432, 347] on button "Continue" at bounding box center [439, 352] width 45 height 18
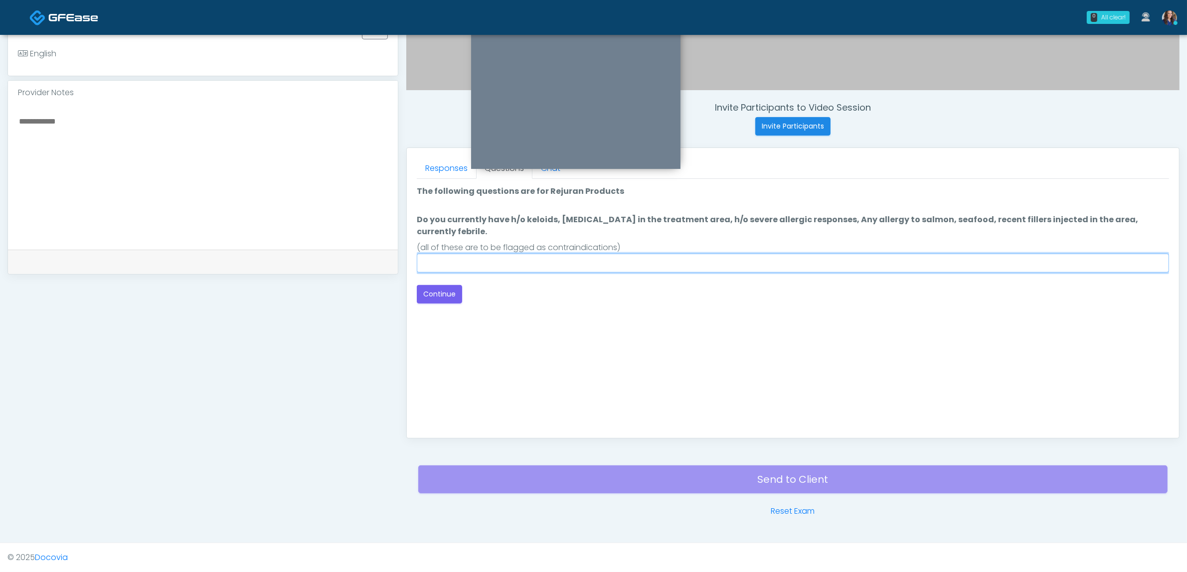
click at [950, 255] on input "Do you currently have h/o keloids, skin infection in the treatment area, h/o se…" at bounding box center [793, 263] width 752 height 19
type input "**"
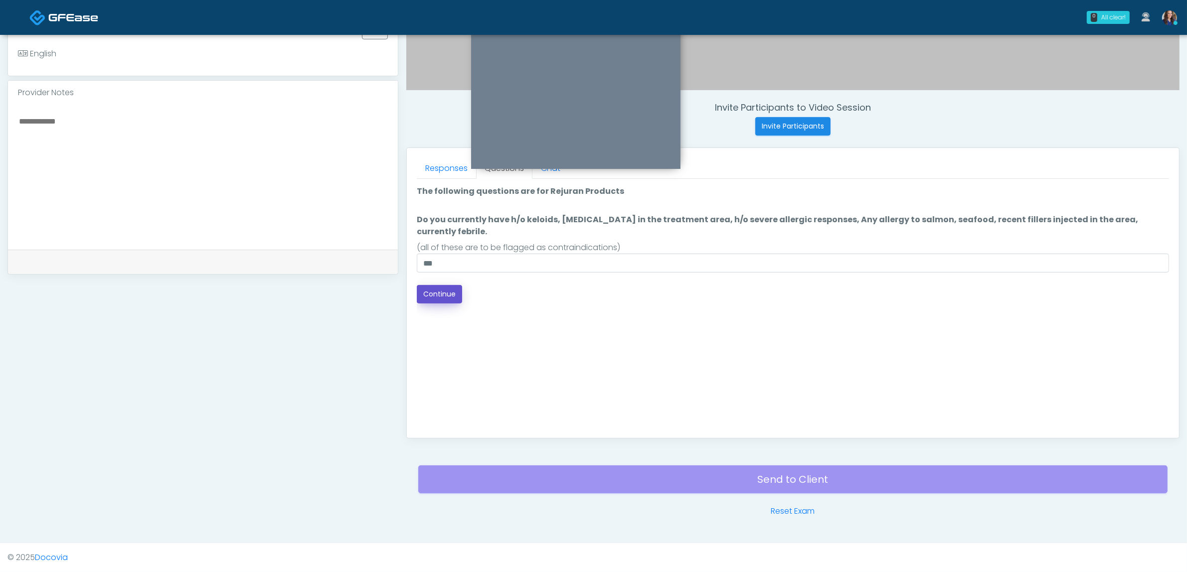
click at [435, 285] on button "Continue" at bounding box center [439, 294] width 45 height 18
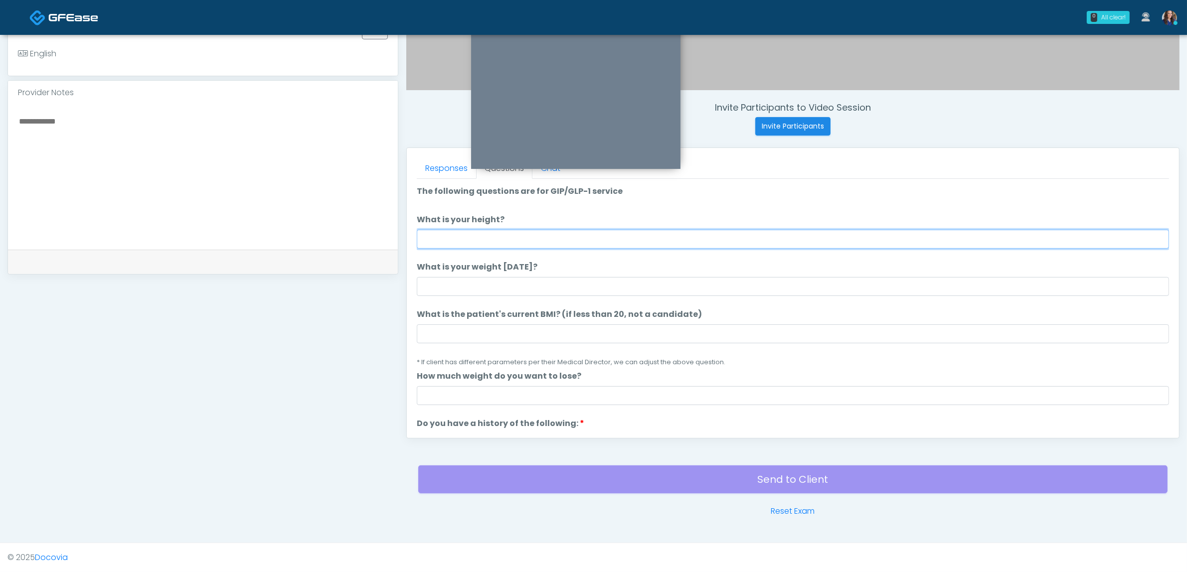
drag, startPoint x: 563, startPoint y: 242, endPoint x: 572, endPoint y: 233, distance: 12.7
click at [564, 242] on input "What is your height?" at bounding box center [793, 239] width 752 height 19
type input "*****"
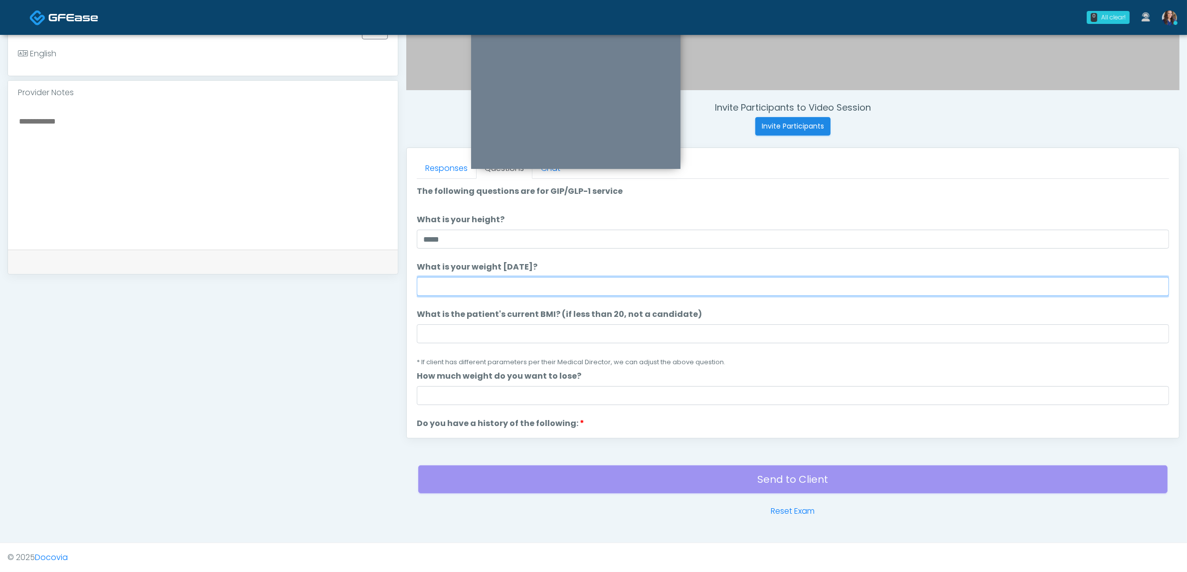
click at [582, 290] on input "What is your weight today?" at bounding box center [793, 286] width 752 height 19
type input "***"
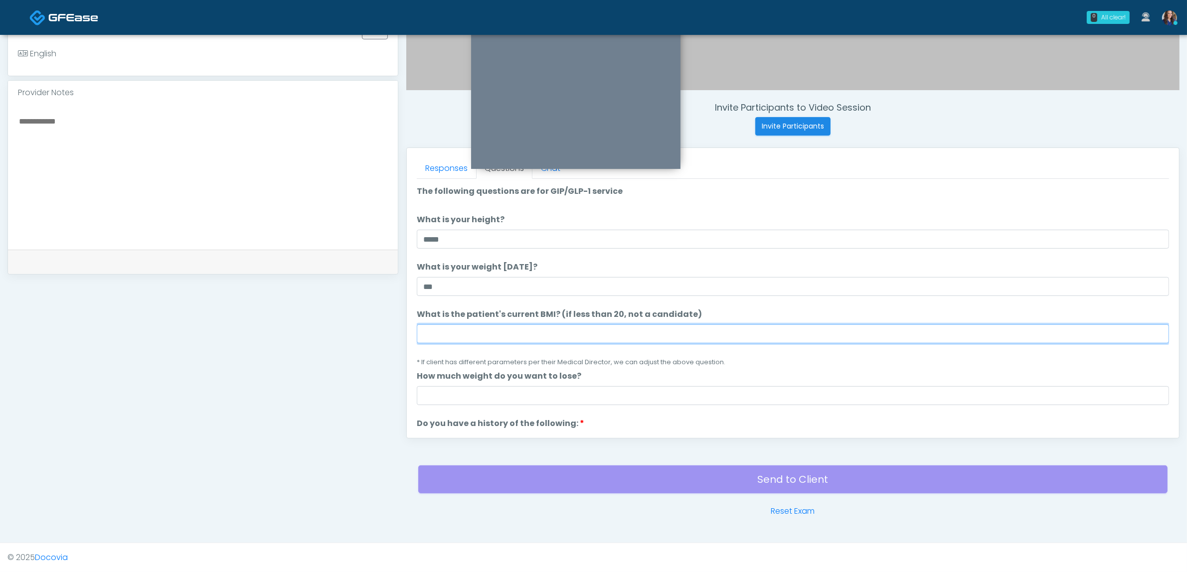
click at [526, 334] on input "What is the patient's current BMI? (if less than 20, not a candidate)" at bounding box center [793, 334] width 752 height 19
type input "**"
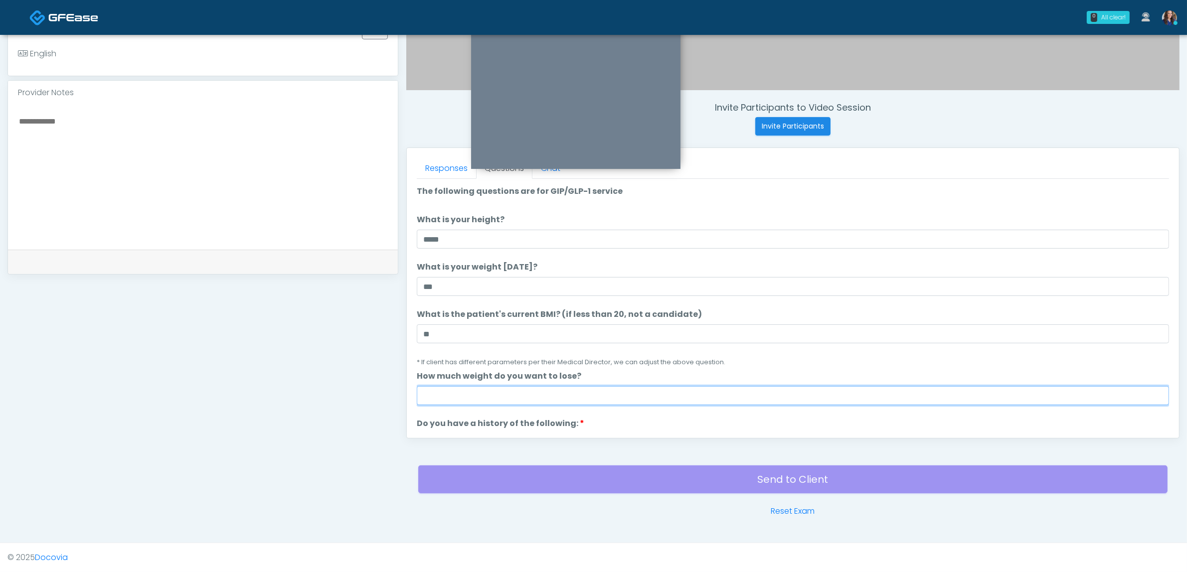
click at [713, 396] on input "How much weight do you want to lose?" at bounding box center [793, 395] width 752 height 19
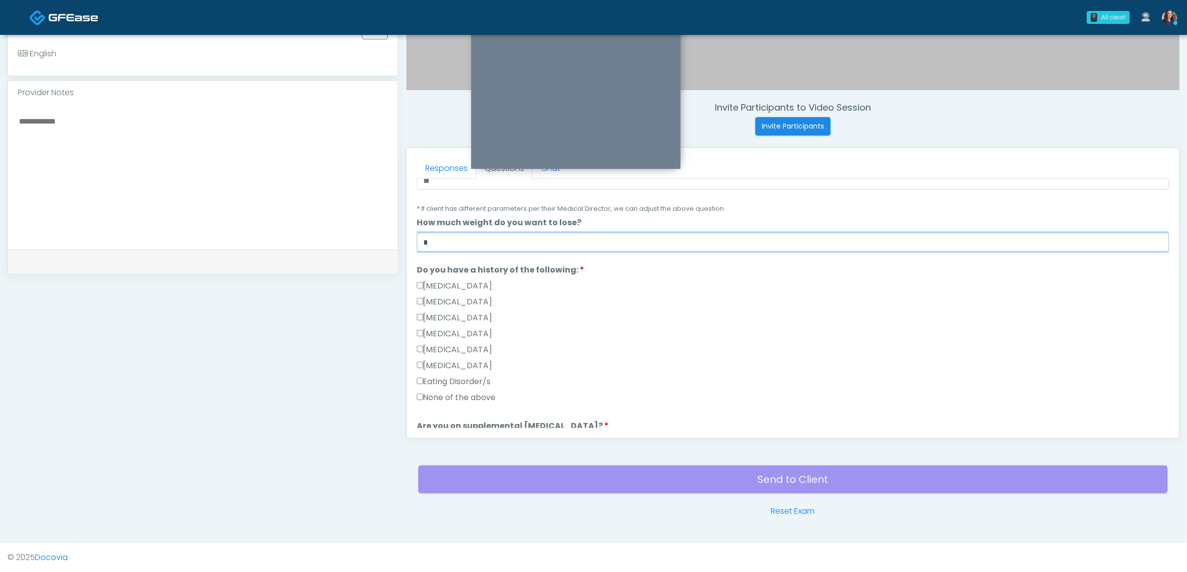
scroll to position [249, 0]
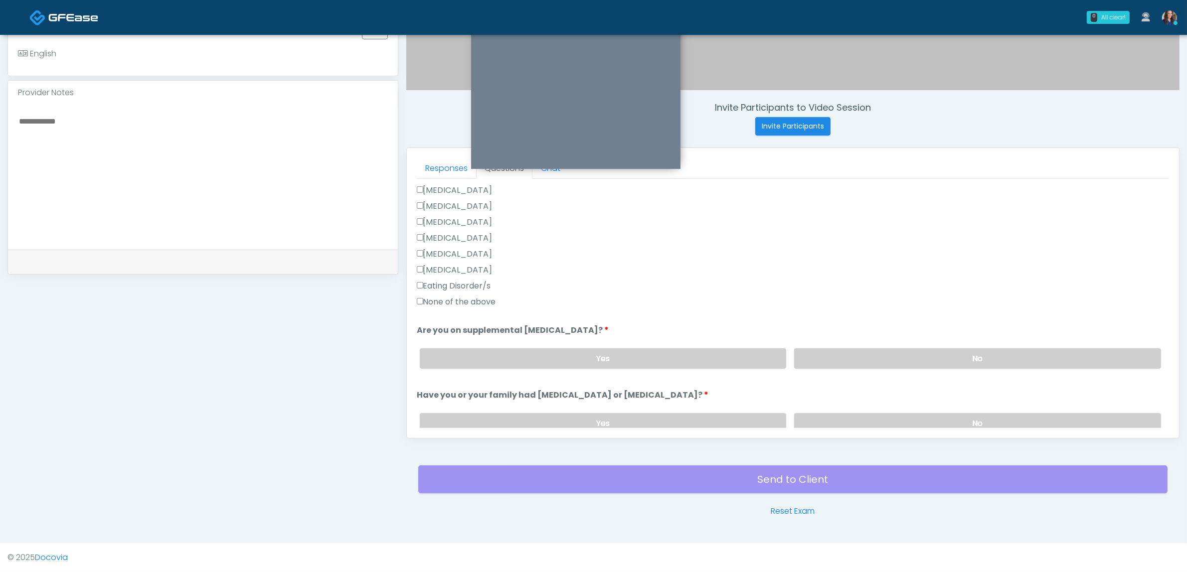
type input "*"
click at [447, 302] on label "None of the above" at bounding box center [456, 302] width 79 height 12
click at [478, 303] on label "None of the above" at bounding box center [456, 302] width 79 height 12
click at [895, 375] on ol "The following questions are for GIP/GLP-1 service The following questions are f…" at bounding box center [793, 318] width 752 height 765
click at [906, 360] on label "No" at bounding box center [977, 358] width 367 height 20
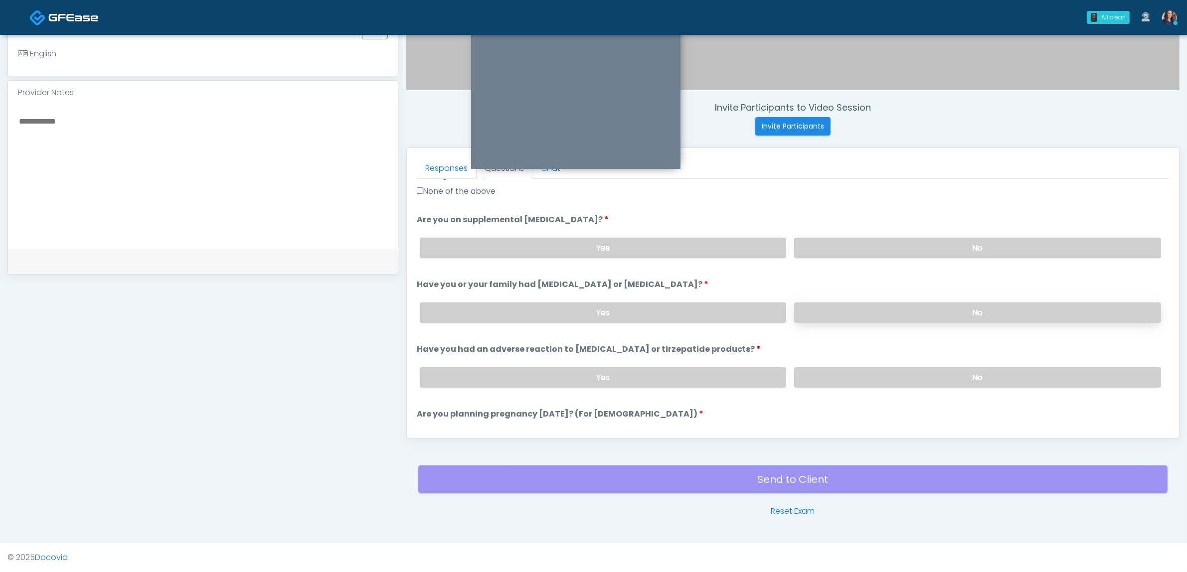
scroll to position [499, 0]
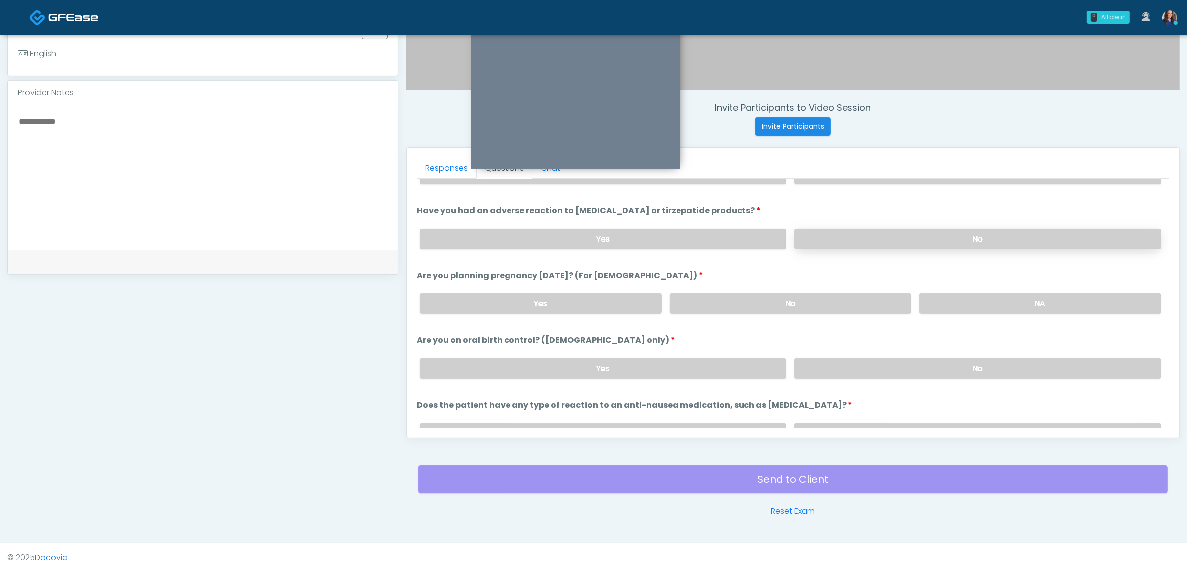
click at [906, 229] on label "No" at bounding box center [977, 239] width 367 height 20
drag, startPoint x: 846, startPoint y: 299, endPoint x: 905, endPoint y: 312, distance: 60.6
click at [846, 299] on label "No" at bounding box center [791, 304] width 242 height 20
drag, startPoint x: 928, startPoint y: 369, endPoint x: 915, endPoint y: 363, distance: 14.3
click at [928, 369] on label "No" at bounding box center [977, 368] width 367 height 20
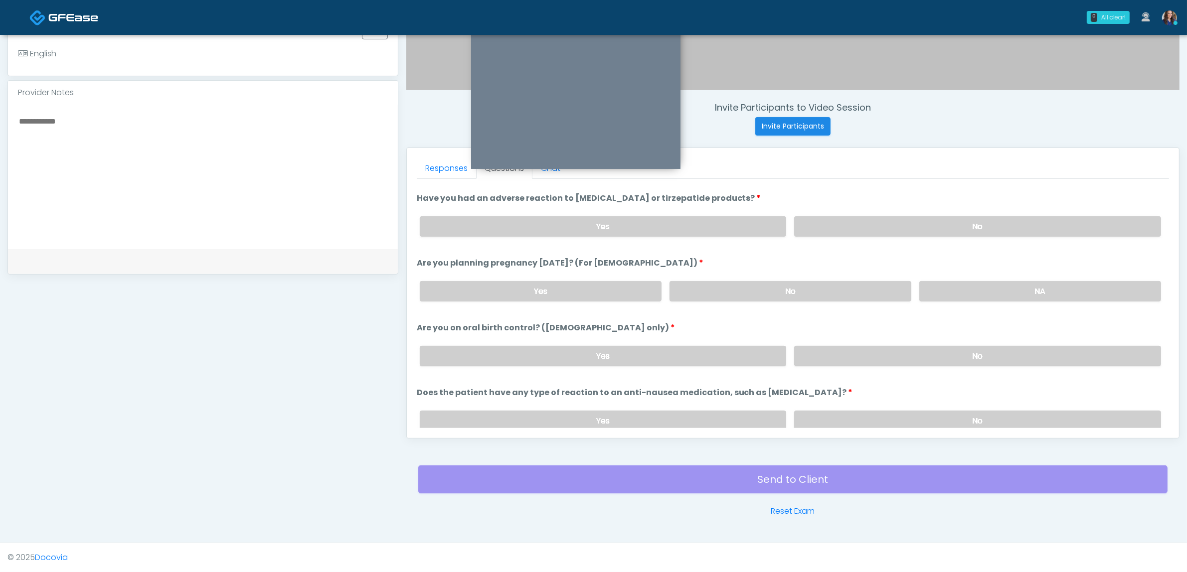
scroll to position [546, 0]
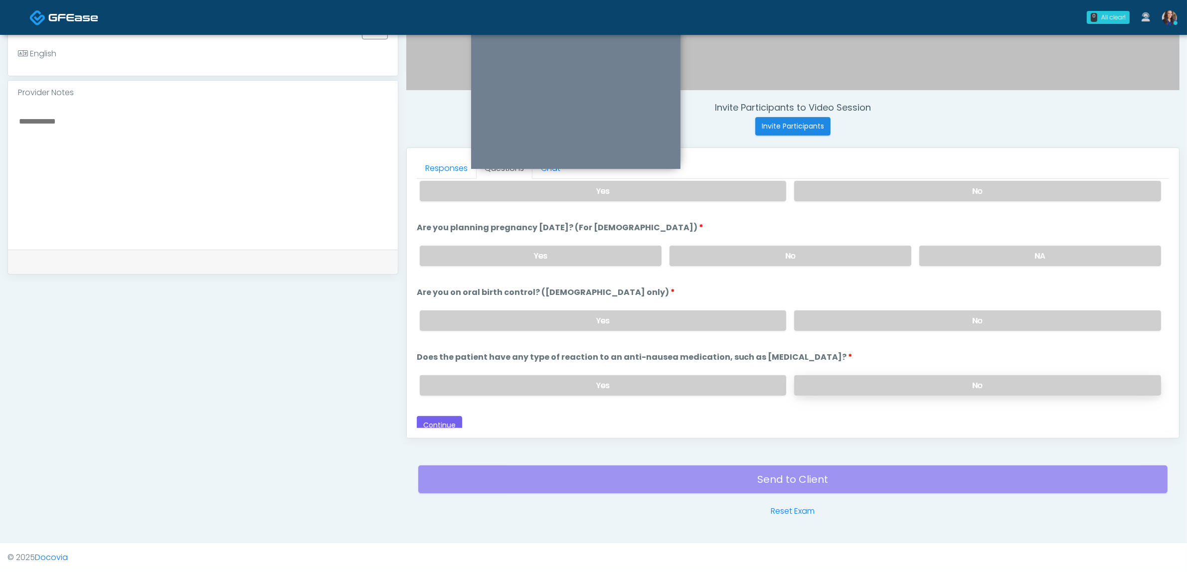
click at [905, 379] on label "No" at bounding box center [977, 385] width 367 height 20
click at [442, 422] on button "Continue" at bounding box center [439, 425] width 45 height 18
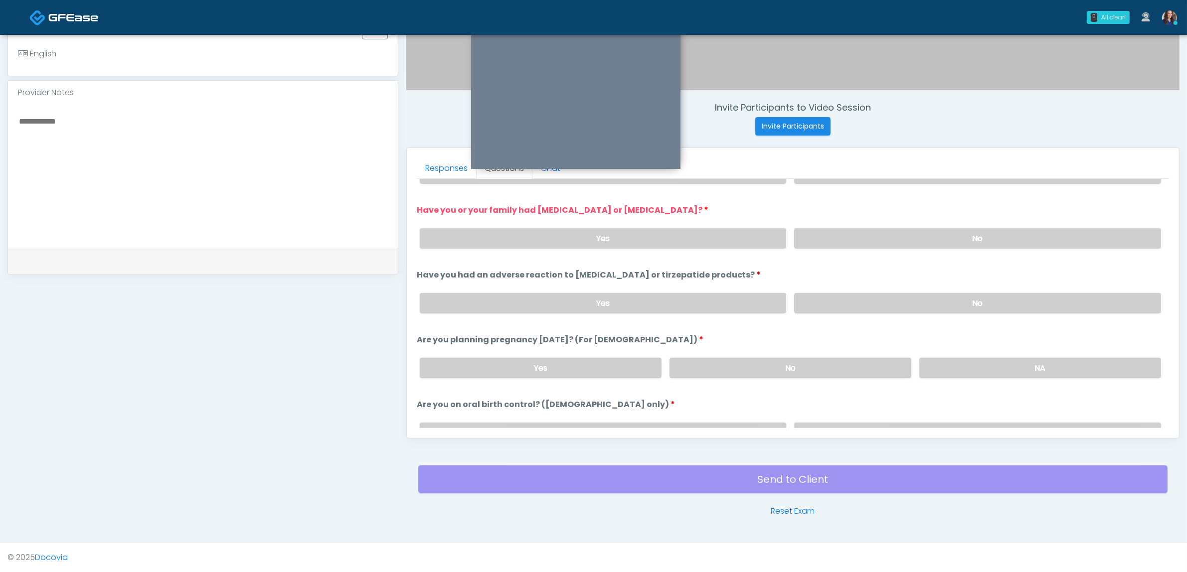
drag, startPoint x: 920, startPoint y: 232, endPoint x: 905, endPoint y: 223, distance: 17.2
click at [919, 232] on label "No" at bounding box center [977, 238] width 367 height 20
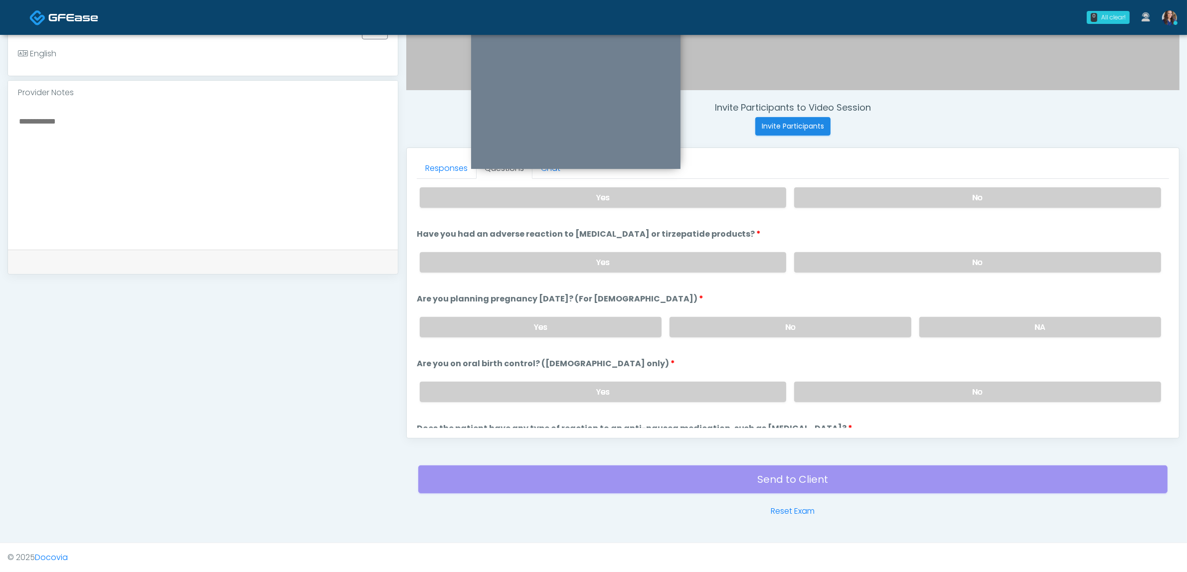
scroll to position [546, 0]
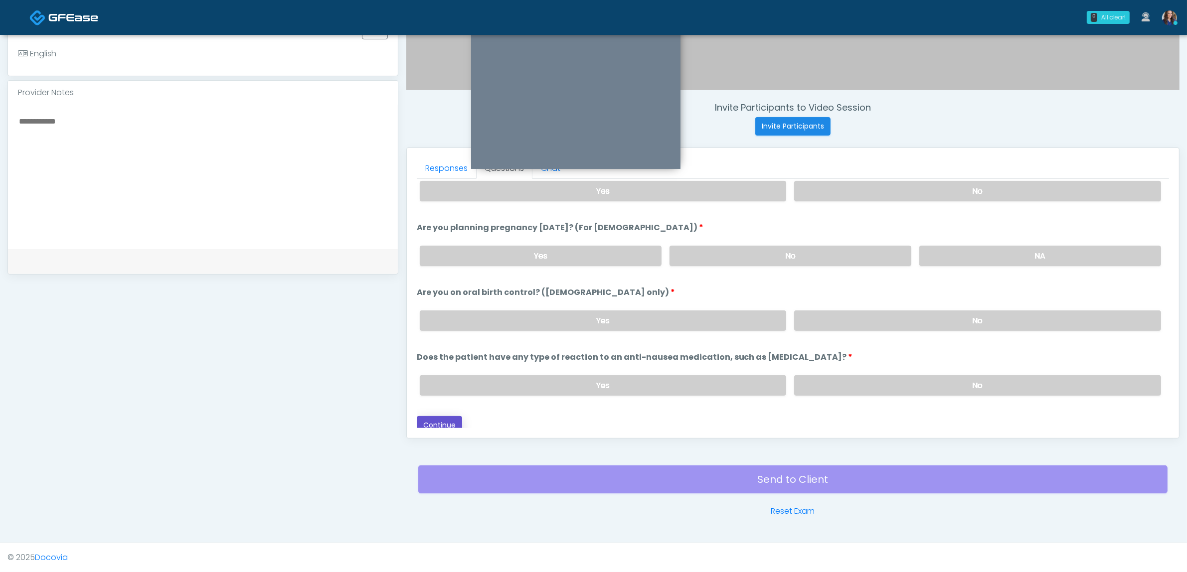
drag, startPoint x: 450, startPoint y: 418, endPoint x: 462, endPoint y: 418, distance: 12.0
click at [450, 418] on button "Continue" at bounding box center [439, 425] width 45 height 18
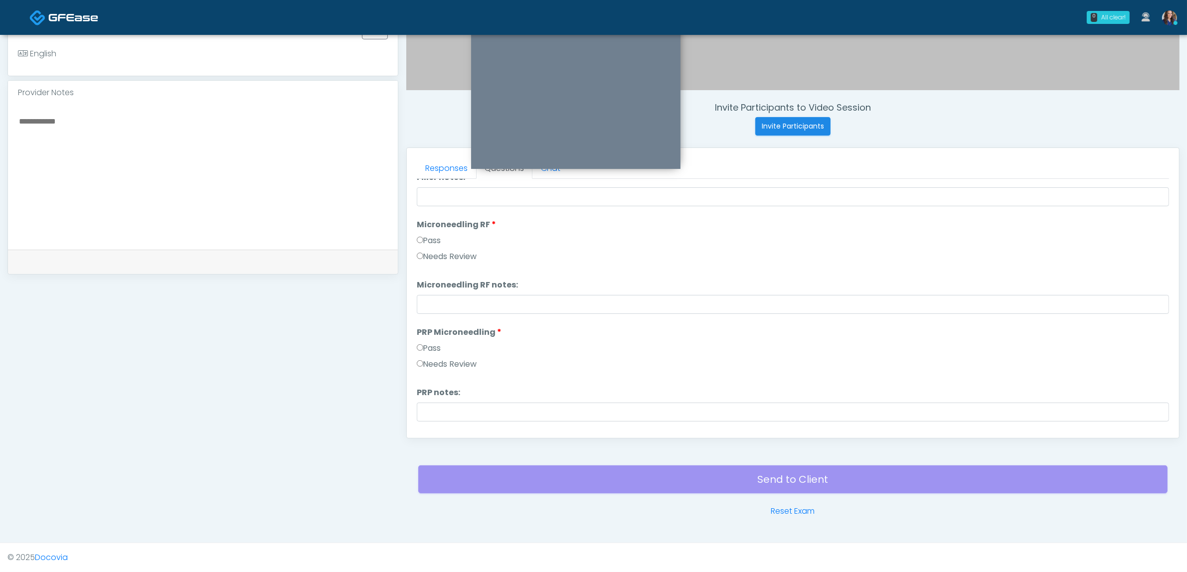
scroll to position [0, 0]
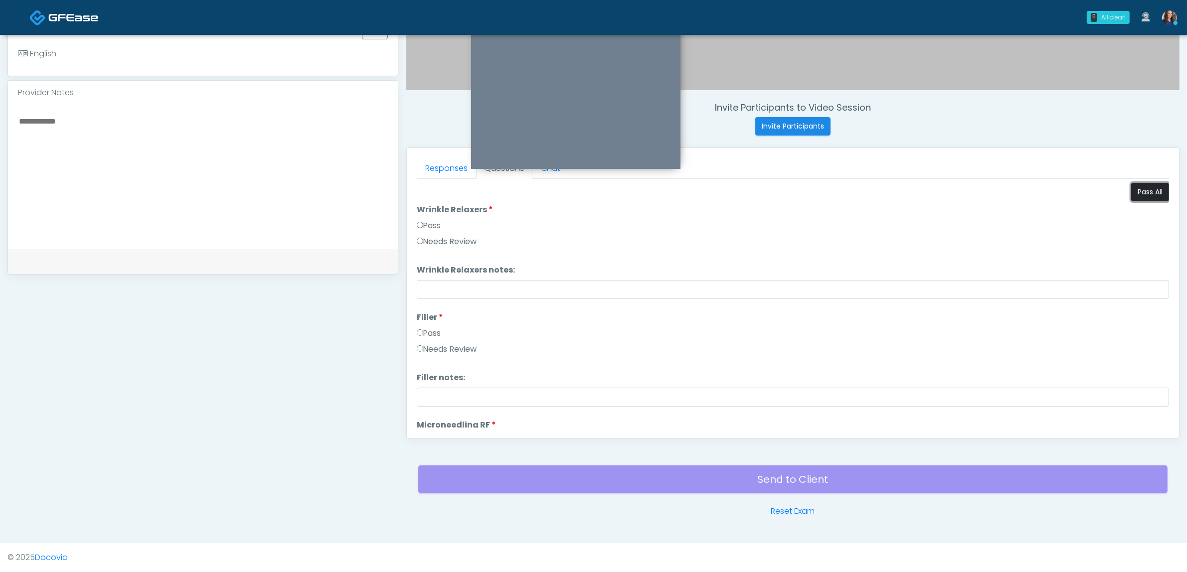
click at [1143, 196] on button "Pass All" at bounding box center [1150, 192] width 38 height 18
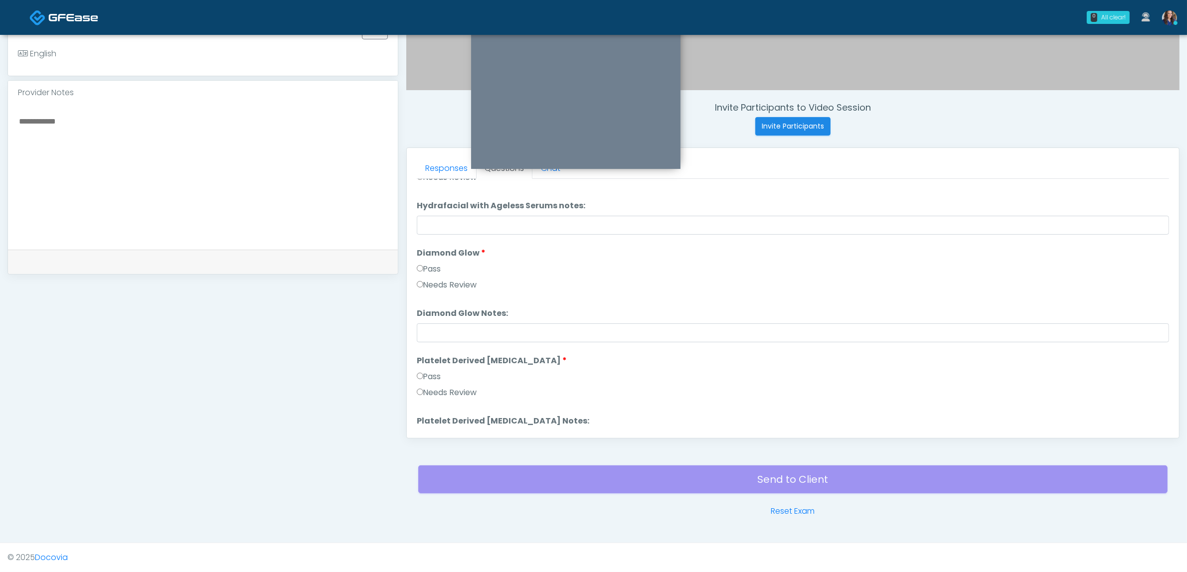
scroll to position [1963, 0]
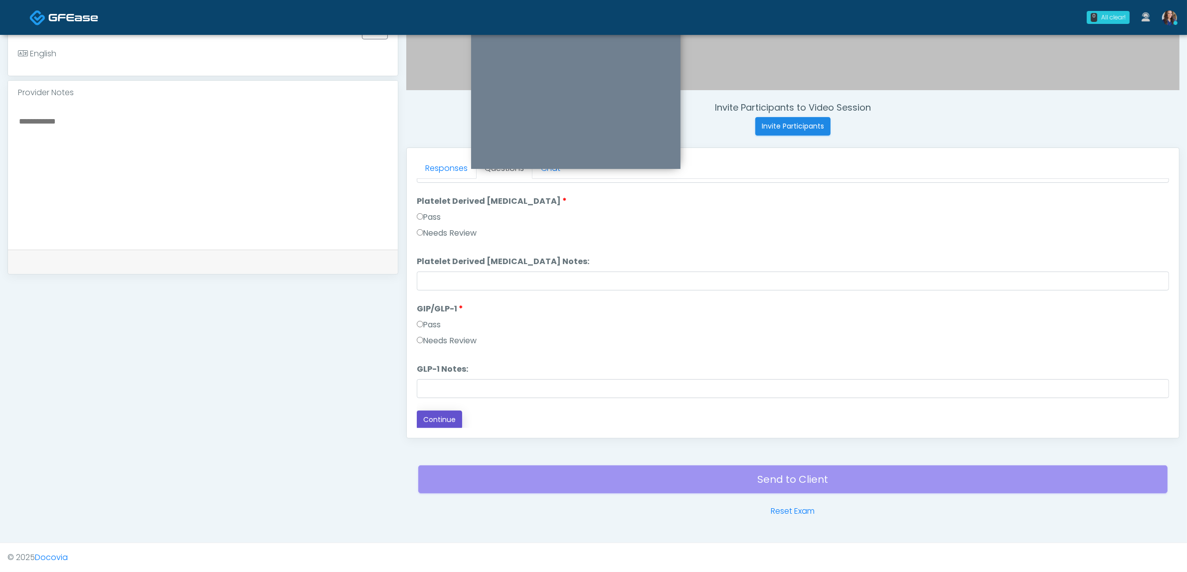
click at [448, 417] on button "Continue" at bounding box center [439, 420] width 45 height 18
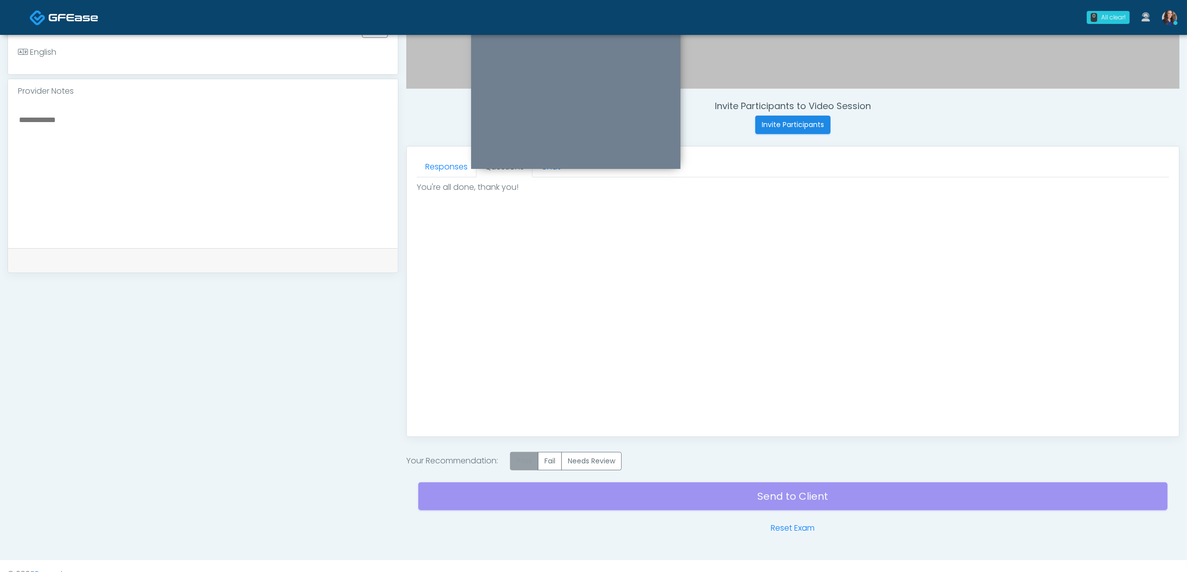
click at [524, 457] on label "Pass" at bounding box center [524, 461] width 28 height 18
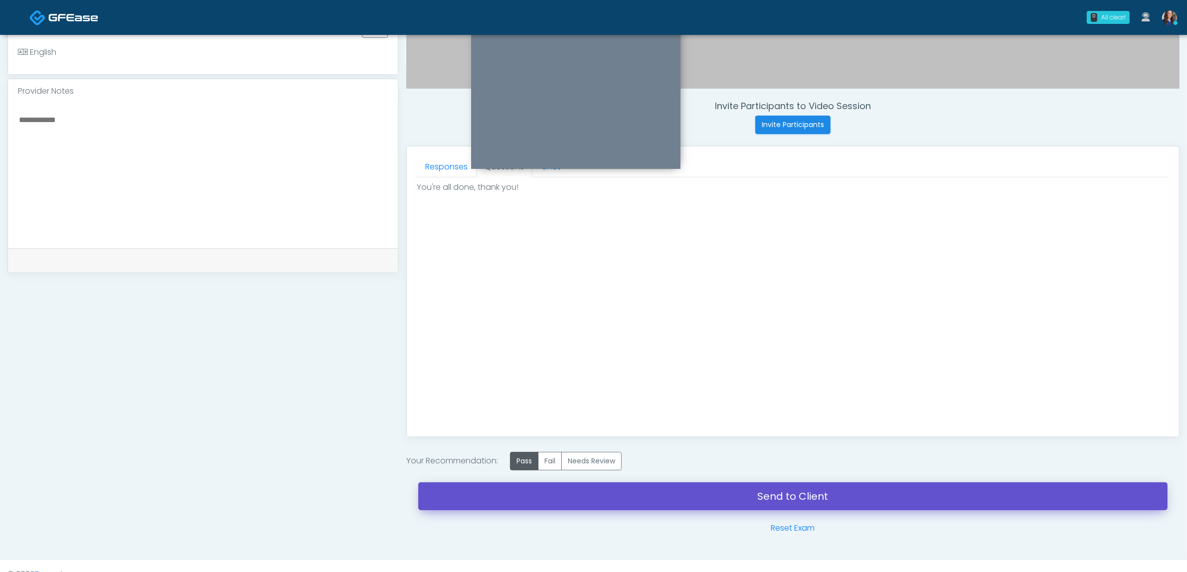
click at [702, 495] on link "Send to Client" at bounding box center [792, 497] width 749 height 28
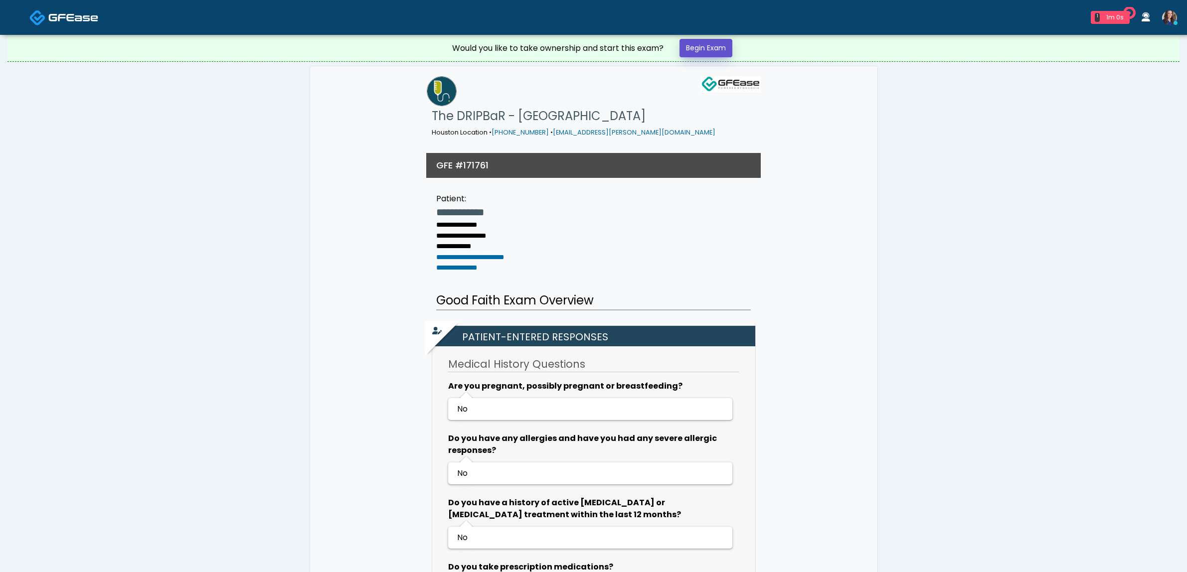
click at [703, 43] on link "Begin Exam" at bounding box center [706, 48] width 53 height 18
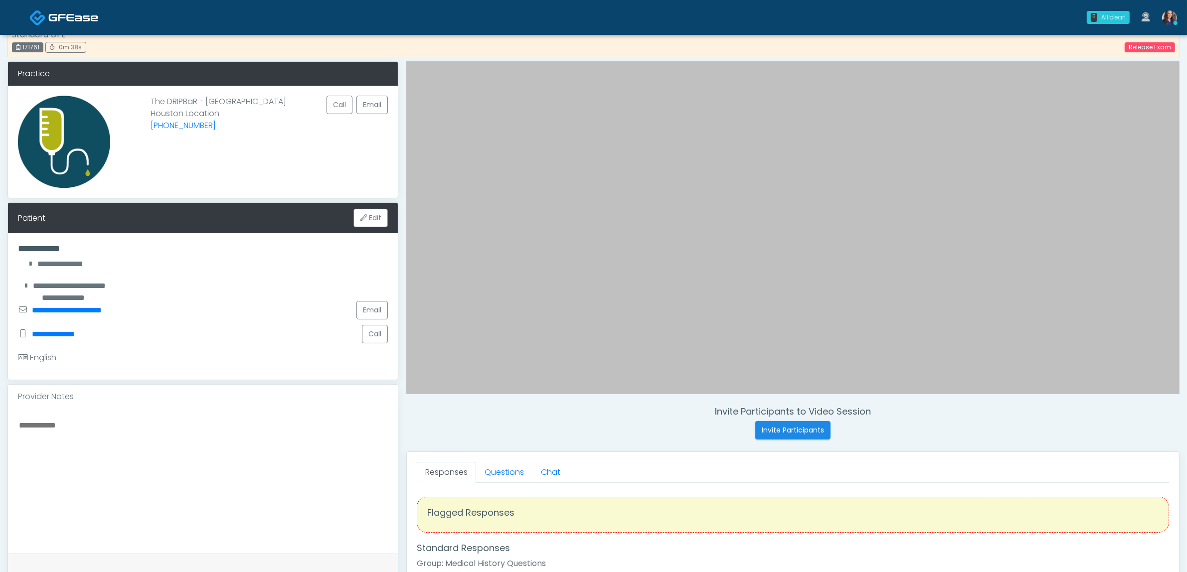
scroll to position [249, 0]
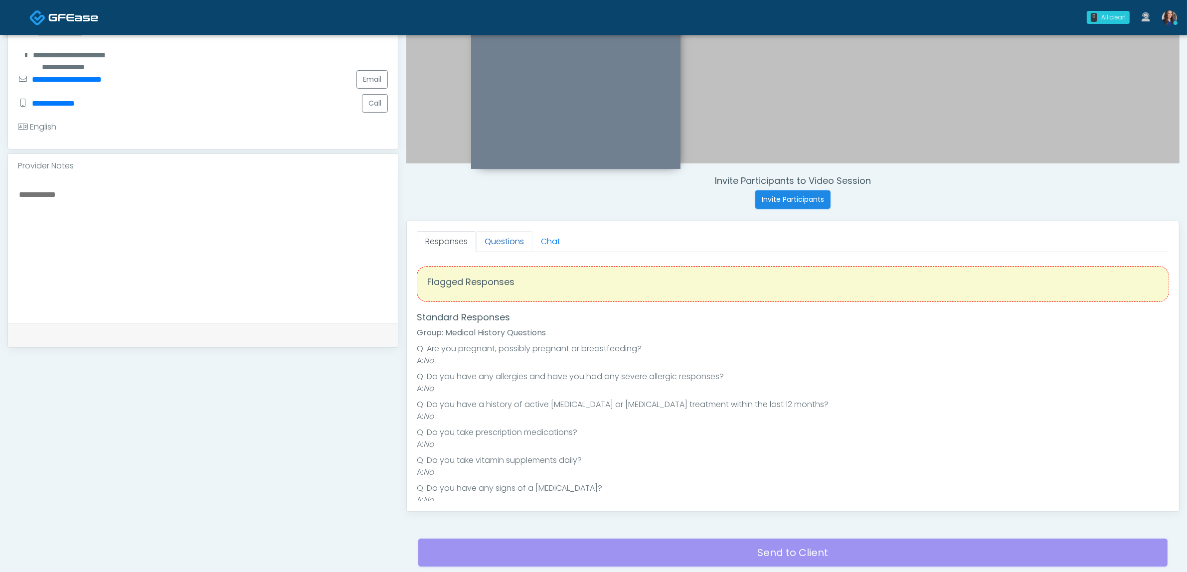
click at [512, 247] on link "Questions" at bounding box center [504, 241] width 56 height 21
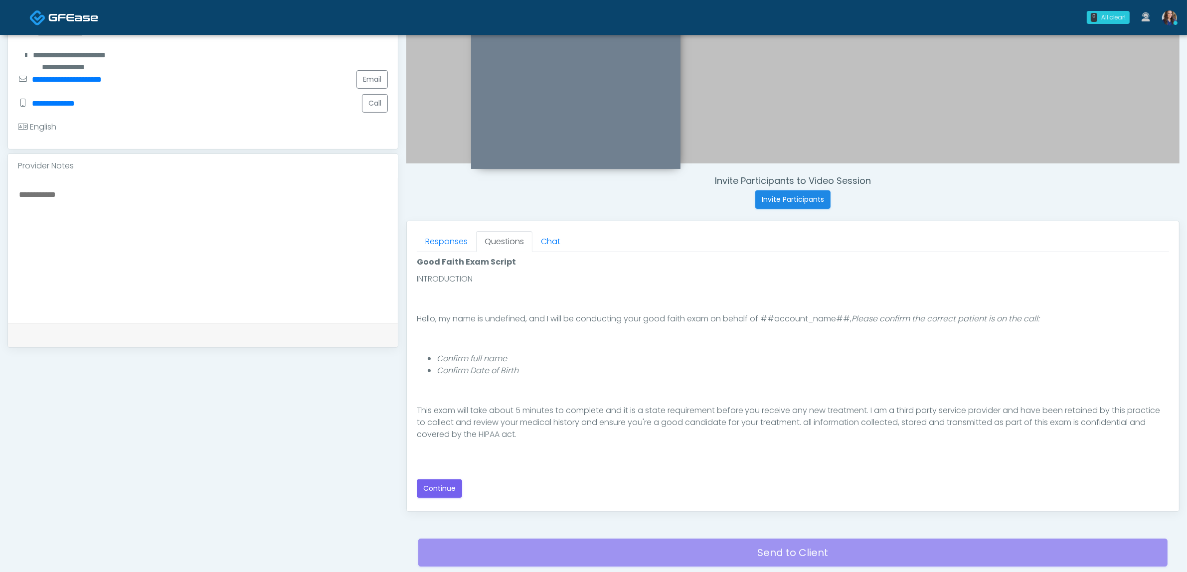
scroll to position [68, 0]
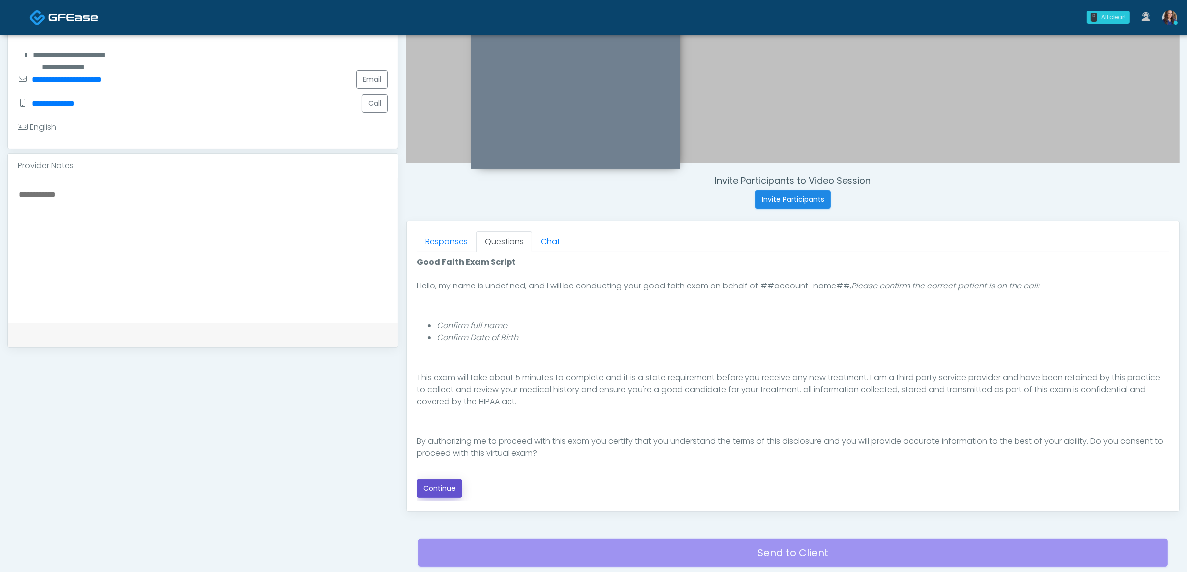
click at [441, 497] on button "Continue" at bounding box center [439, 489] width 45 height 18
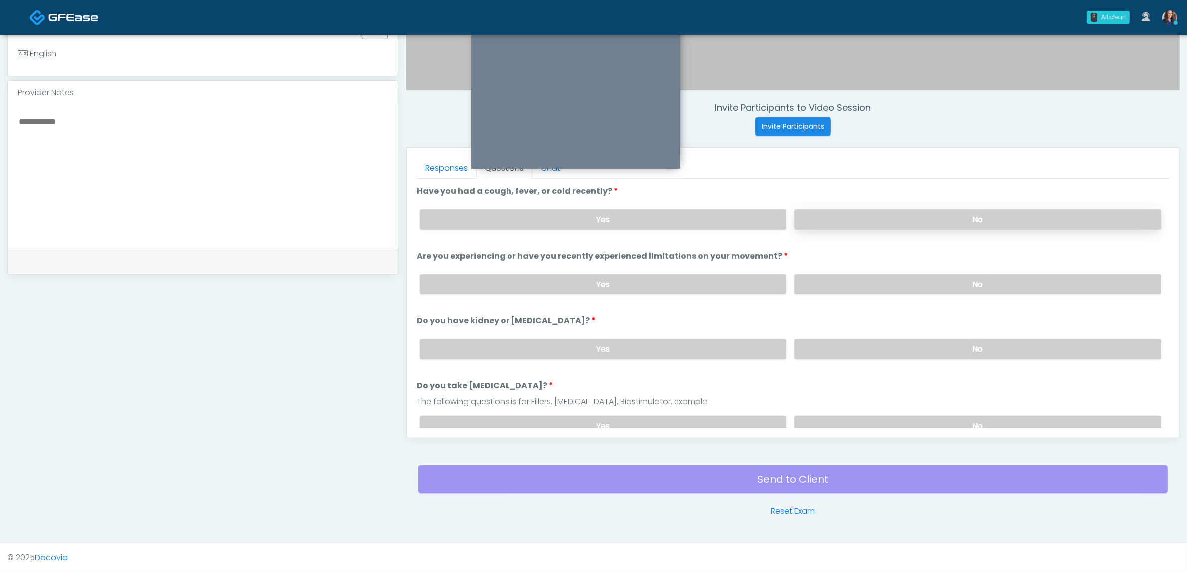
click at [1042, 209] on label "No" at bounding box center [977, 219] width 367 height 20
drag, startPoint x: 985, startPoint y: 278, endPoint x: 985, endPoint y: 287, distance: 9.0
click at [985, 281] on label "No" at bounding box center [977, 284] width 367 height 20
click at [939, 351] on label "No" at bounding box center [977, 349] width 367 height 20
click at [891, 426] on label "No" at bounding box center [977, 426] width 367 height 20
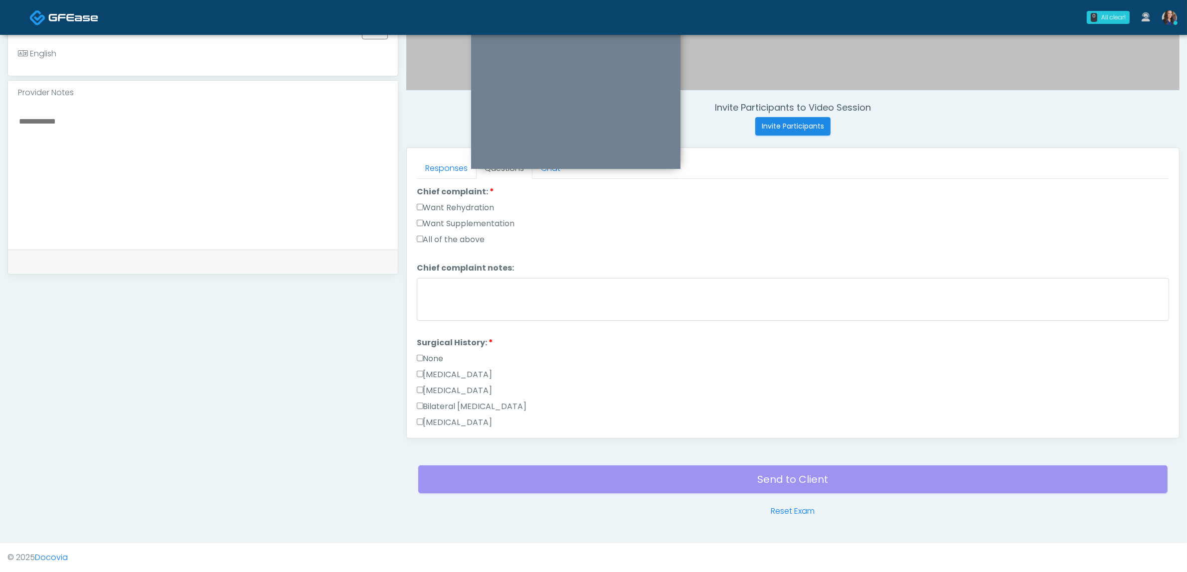
scroll to position [249, 0]
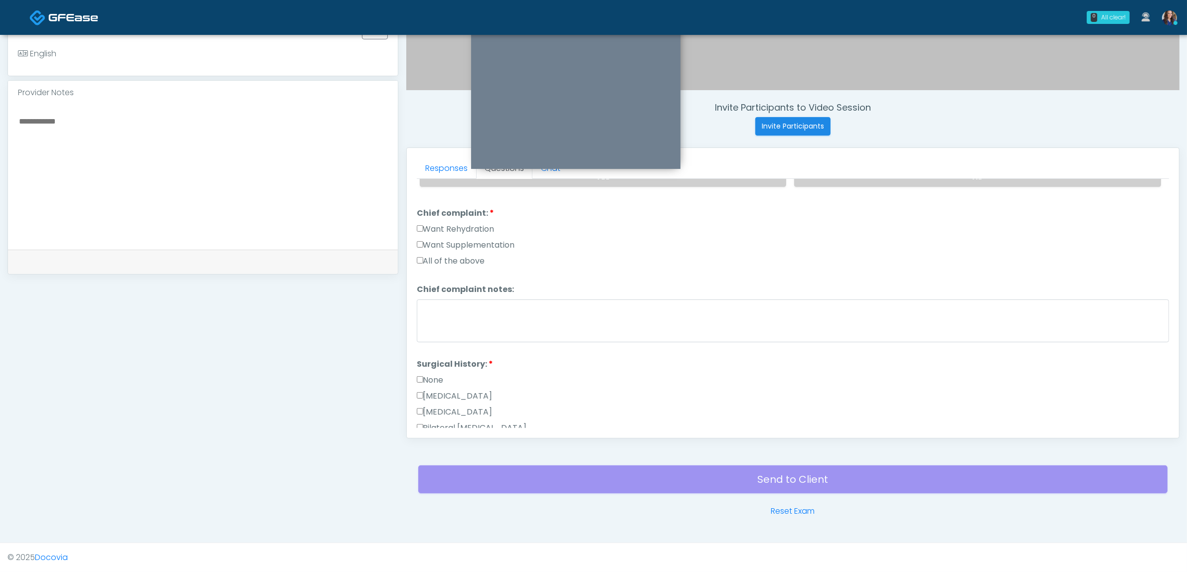
click at [454, 218] on li "Chief complaint: Chief complaint: Want Rehydration Want Supplementation All of …" at bounding box center [793, 239] width 752 height 64
click at [459, 225] on label "Want Rehydration" at bounding box center [456, 229] width 78 height 12
click at [457, 239] on label "Want Supplementation" at bounding box center [466, 245] width 98 height 12
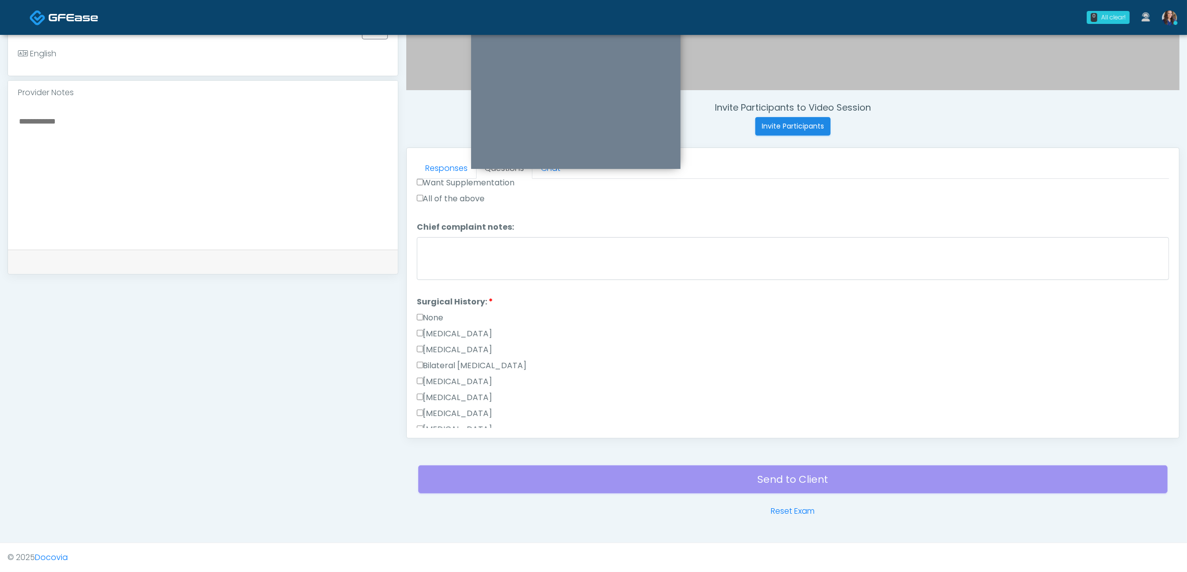
drag, startPoint x: 437, startPoint y: 316, endPoint x: 494, endPoint y: 329, distance: 58.9
click at [437, 316] on label "None" at bounding box center [430, 318] width 27 height 12
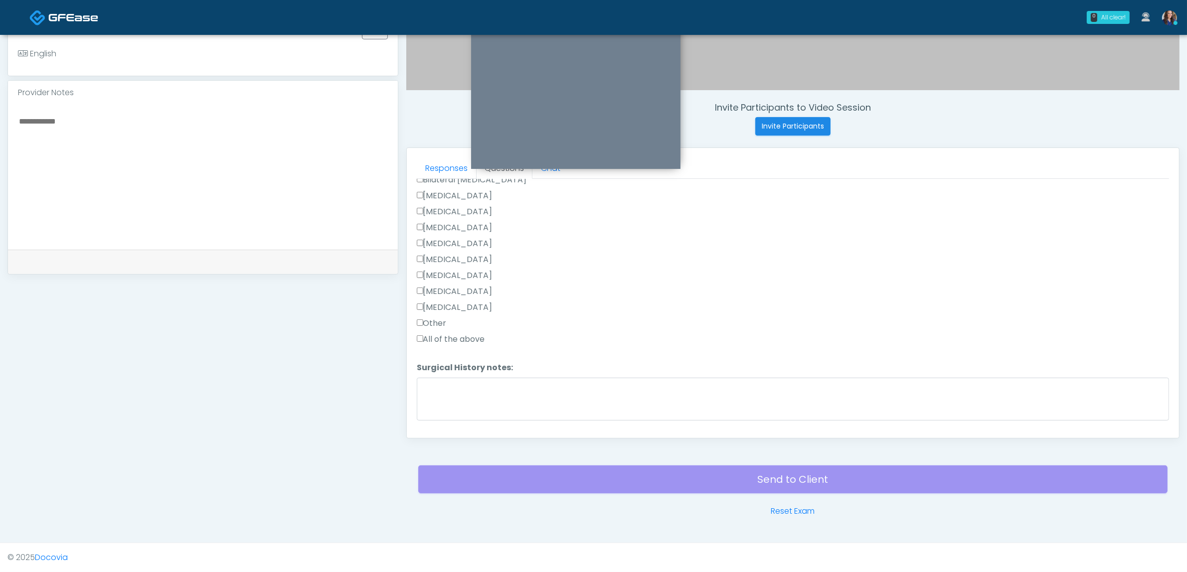
scroll to position [520, 0]
click at [442, 414] on button "Continue" at bounding box center [439, 423] width 45 height 18
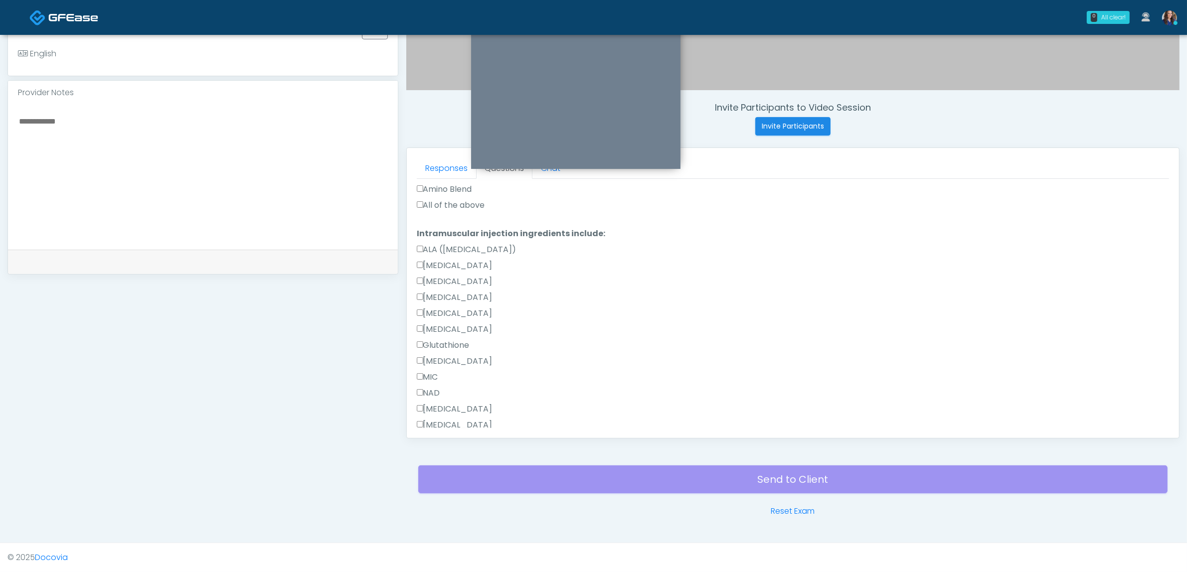
click at [483, 206] on label "All of the above" at bounding box center [451, 205] width 68 height 12
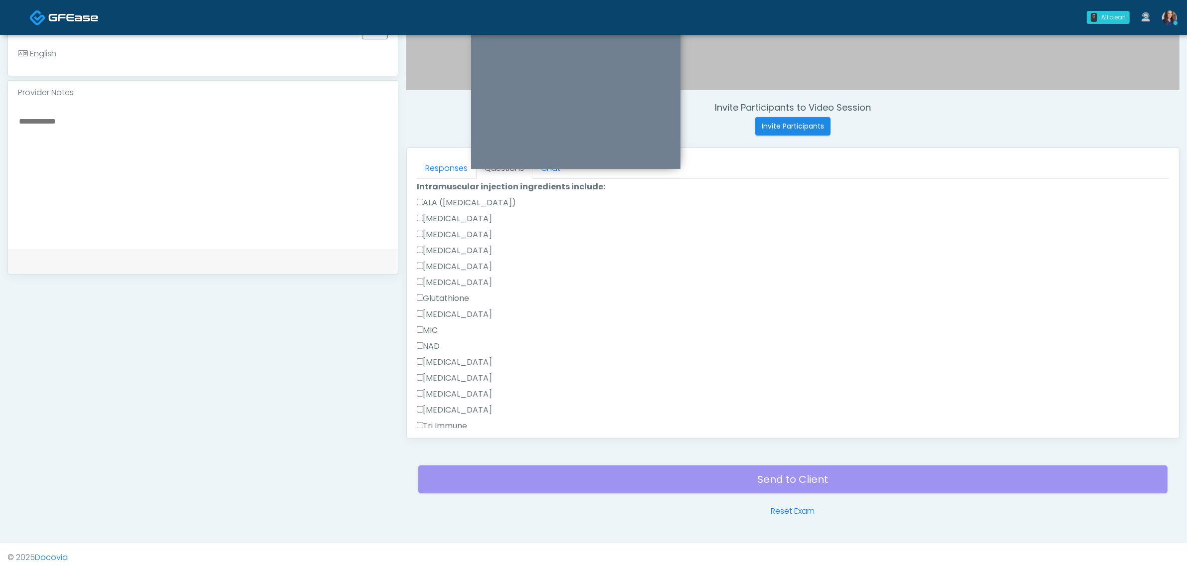
scroll to position [621, 0]
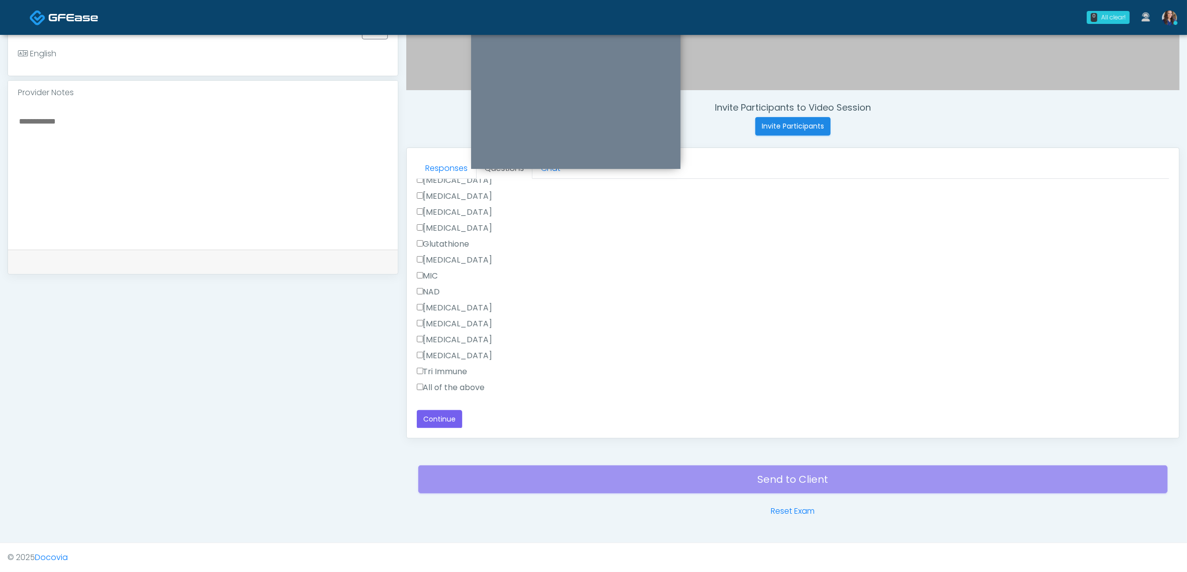
drag, startPoint x: 435, startPoint y: 385, endPoint x: 569, endPoint y: 404, distance: 135.9
click at [434, 385] on label "All of the above" at bounding box center [451, 388] width 68 height 12
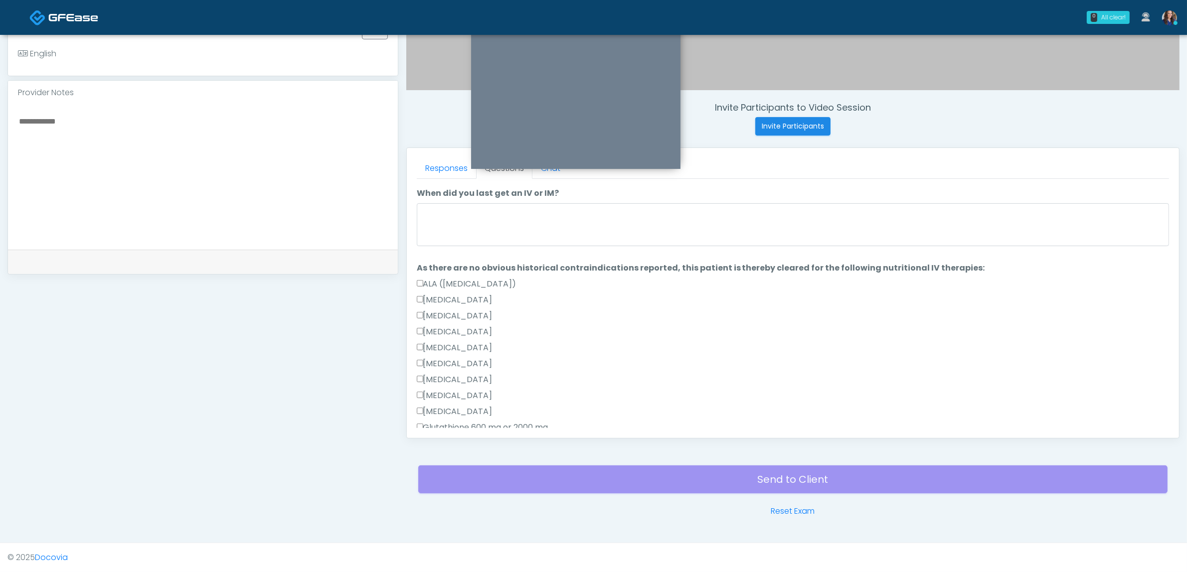
scroll to position [0, 0]
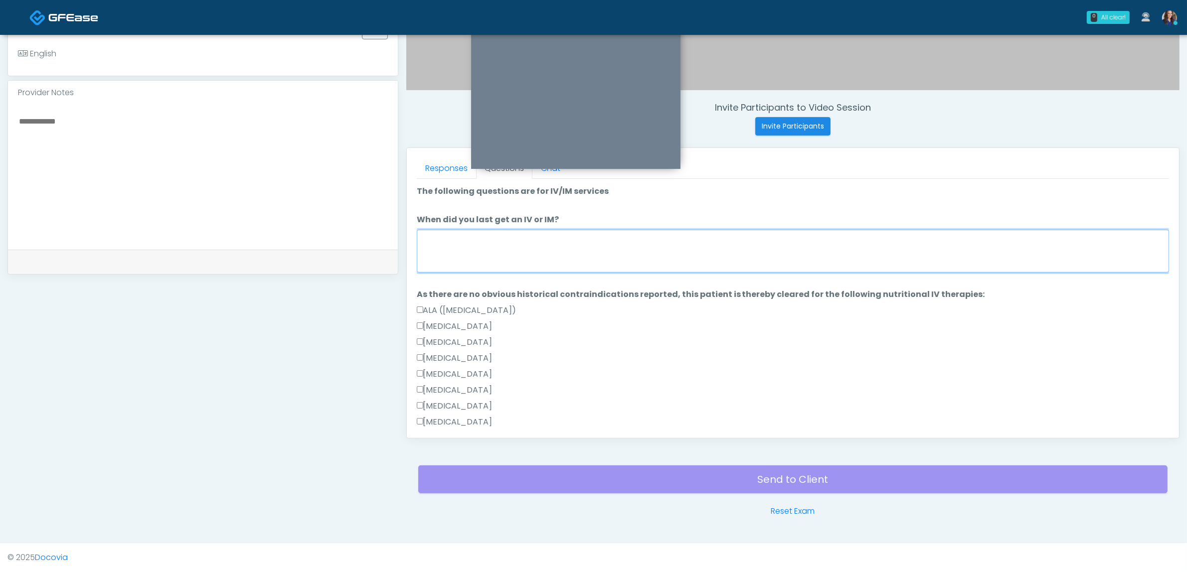
drag, startPoint x: 524, startPoint y: 248, endPoint x: 794, endPoint y: 287, distance: 272.1
click at [563, 256] on textarea "When did you last get an IV or IM?" at bounding box center [793, 251] width 752 height 43
type textarea "*"
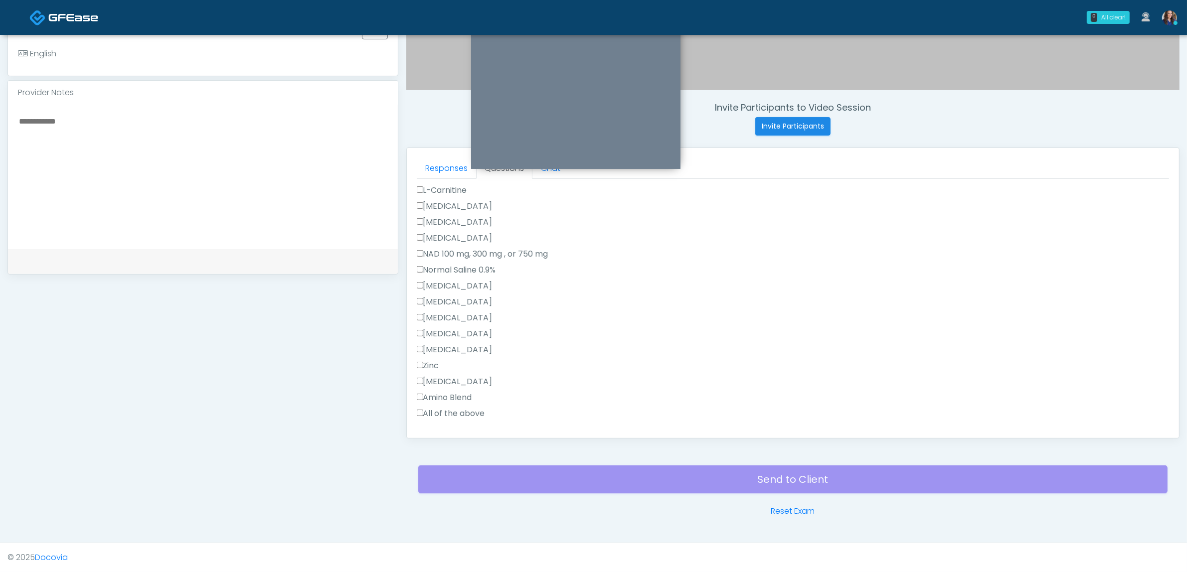
scroll to position [621, 0]
type textarea "**********"
click at [430, 416] on button "Continue" at bounding box center [439, 419] width 45 height 18
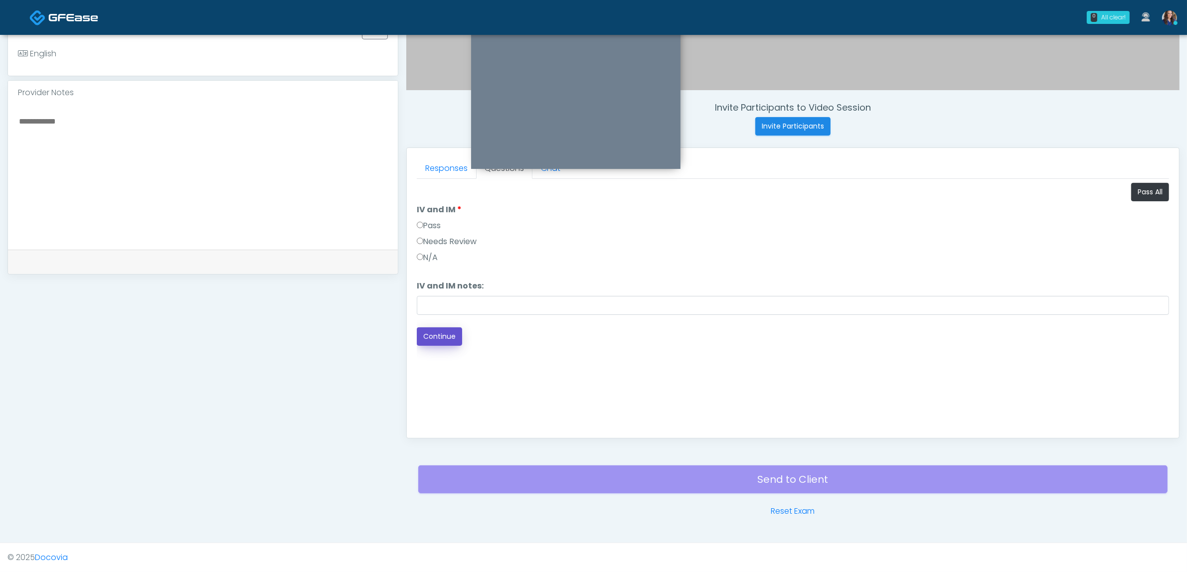
drag, startPoint x: 446, startPoint y: 336, endPoint x: 579, endPoint y: 317, distance: 133.9
click at [445, 336] on button "Continue" at bounding box center [439, 337] width 45 height 18
click at [434, 229] on label "Pass" at bounding box center [429, 226] width 24 height 12
drag, startPoint x: 449, startPoint y: 343, endPoint x: 519, endPoint y: 322, distance: 73.3
click at [447, 343] on button "Continue" at bounding box center [439, 337] width 45 height 18
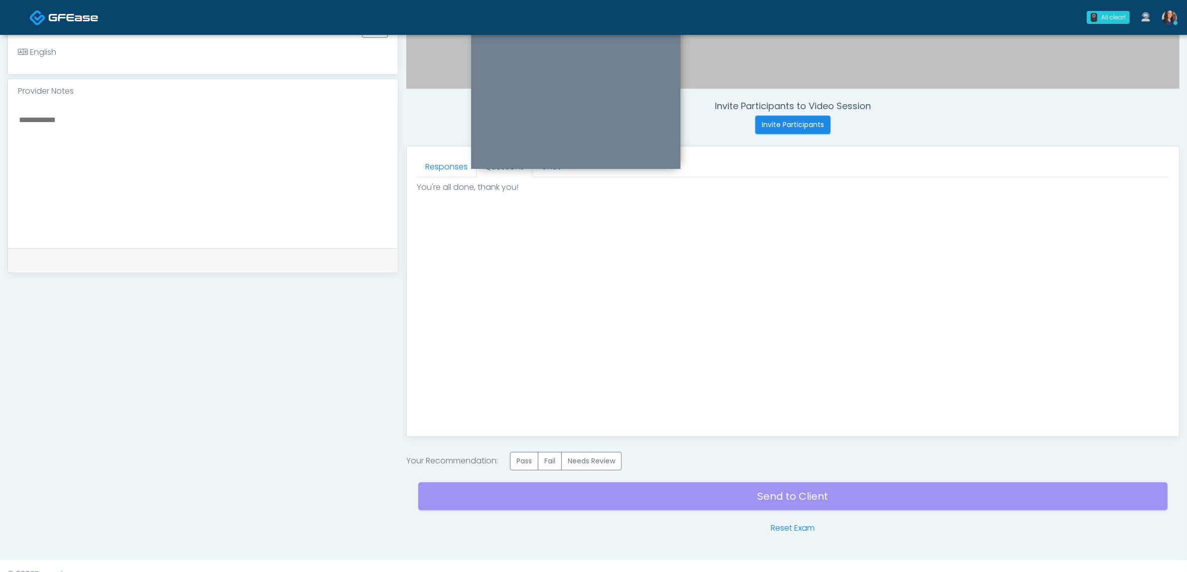
drag, startPoint x: 527, startPoint y: 465, endPoint x: 779, endPoint y: 537, distance: 261.9
click at [530, 465] on label "Pass" at bounding box center [524, 461] width 28 height 18
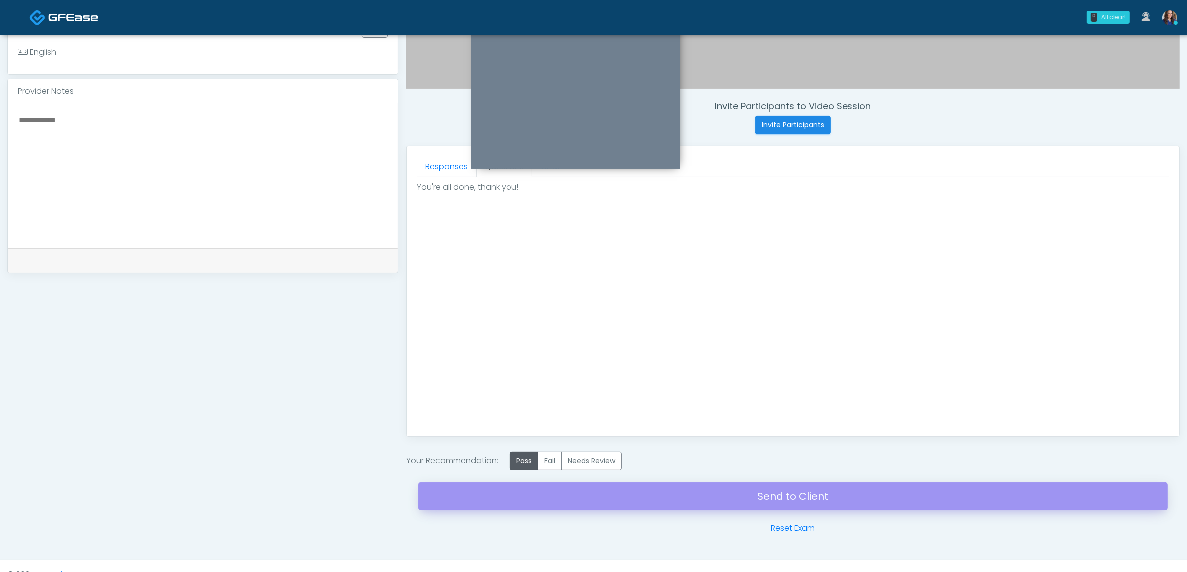
click at [791, 489] on div "Send to Client Reset Exam" at bounding box center [792, 503] width 749 height 64
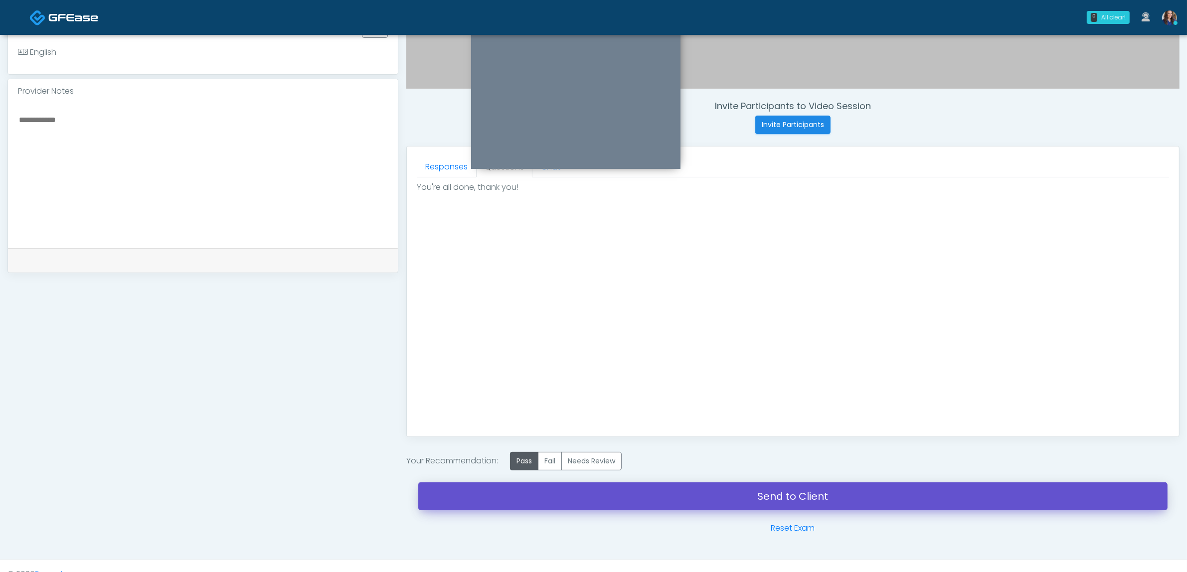
click at [792, 498] on link "Send to Client" at bounding box center [792, 497] width 749 height 28
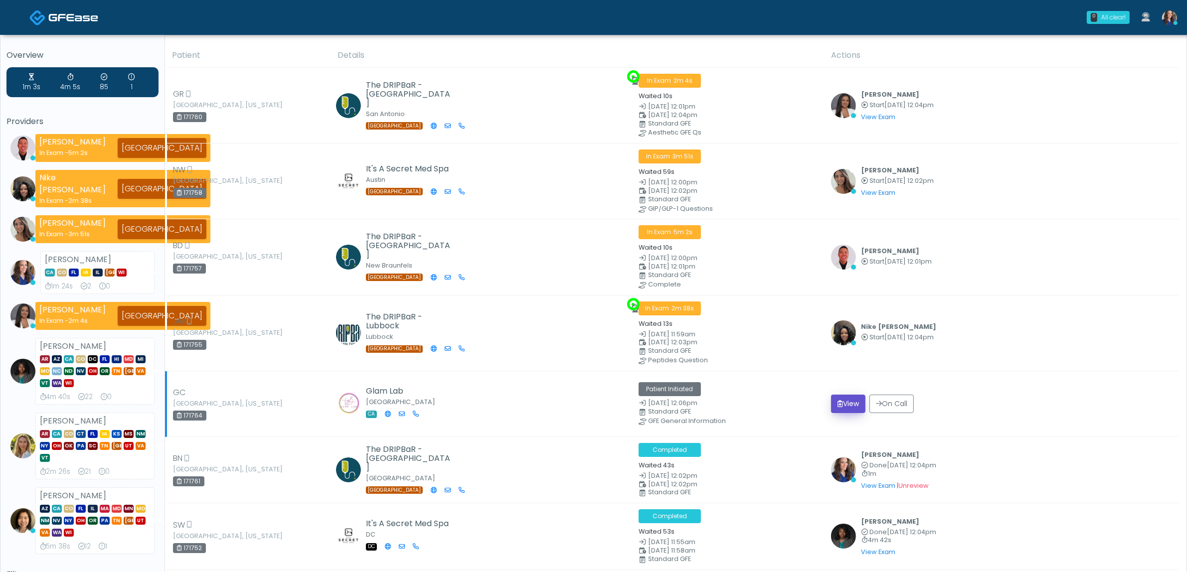
click at [840, 399] on button "View" at bounding box center [848, 404] width 34 height 18
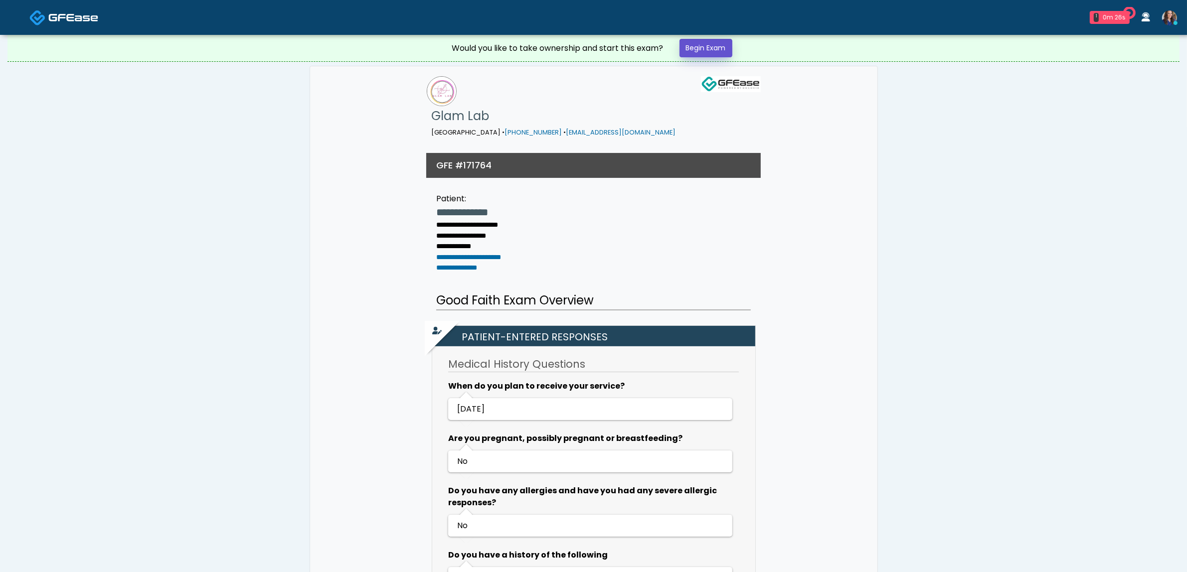
click at [703, 43] on link "Begin Exam" at bounding box center [706, 48] width 53 height 18
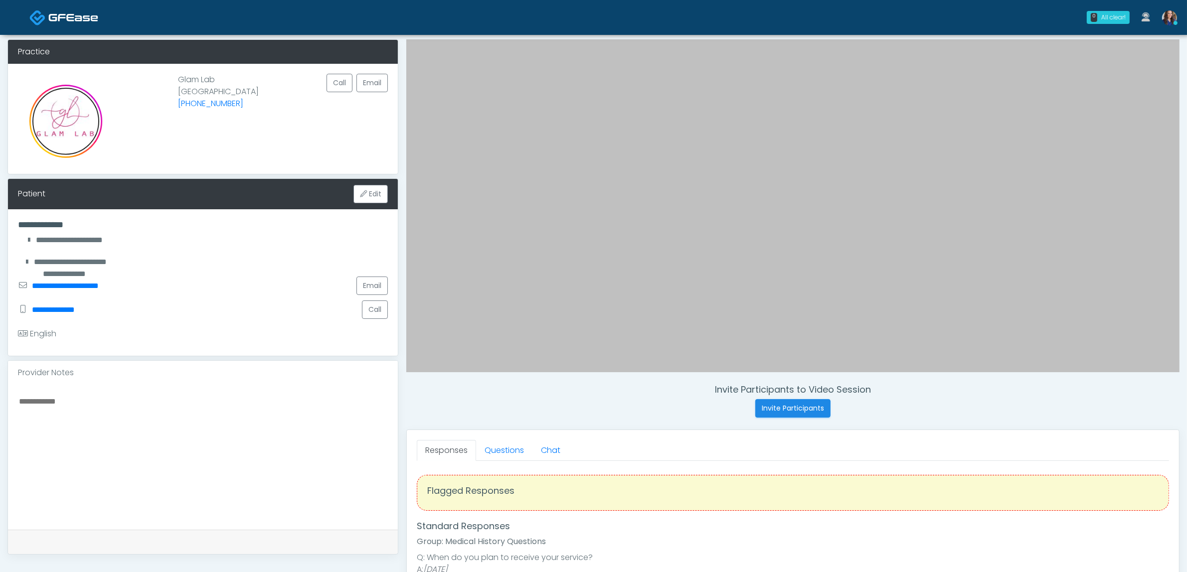
scroll to position [62, 0]
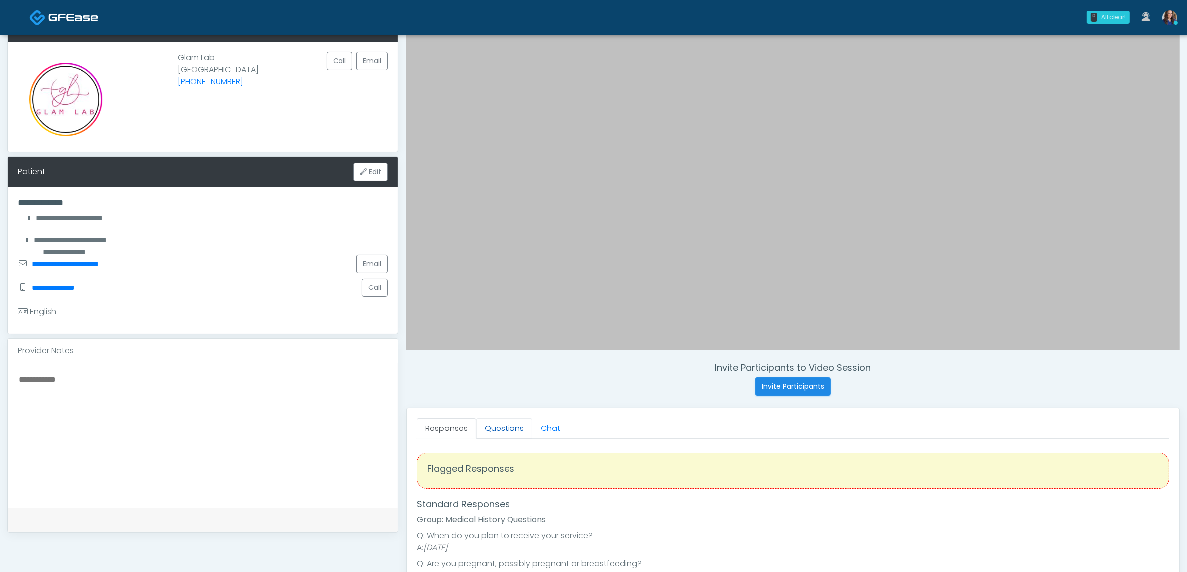
click at [501, 425] on link "Questions" at bounding box center [504, 428] width 56 height 21
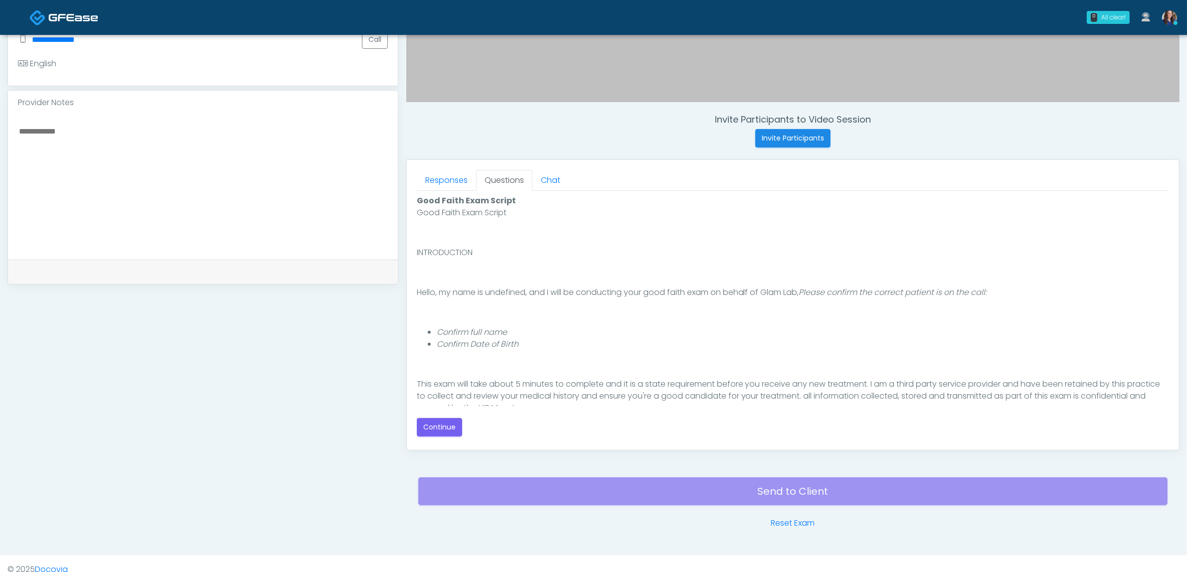
scroll to position [312, 0]
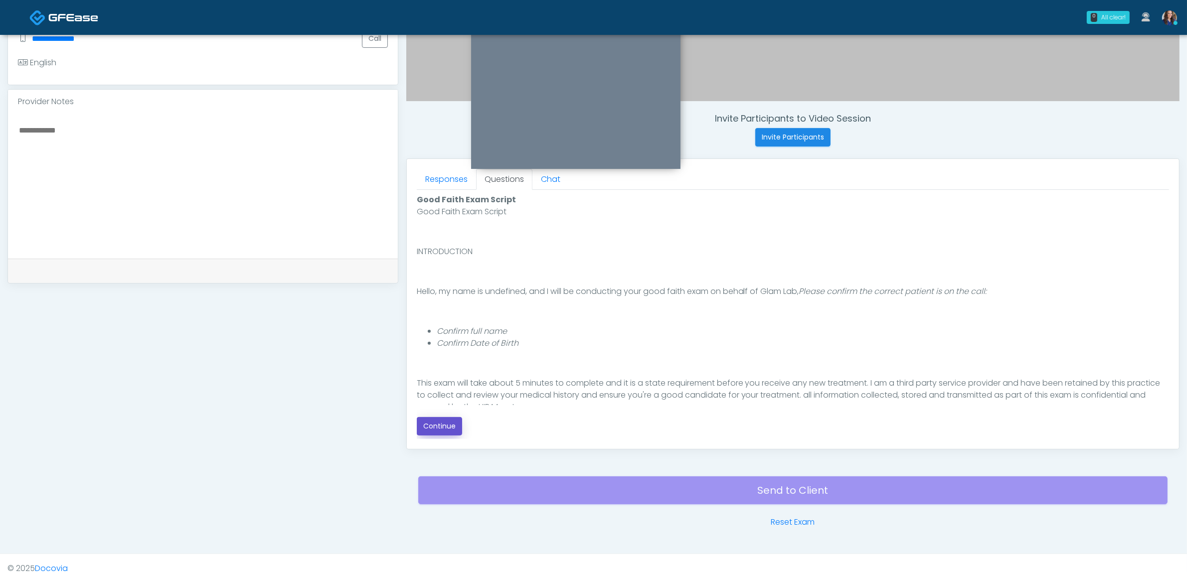
drag, startPoint x: 442, startPoint y: 423, endPoint x: 488, endPoint y: 412, distance: 47.2
click at [440, 423] on button "Continue" at bounding box center [439, 426] width 45 height 18
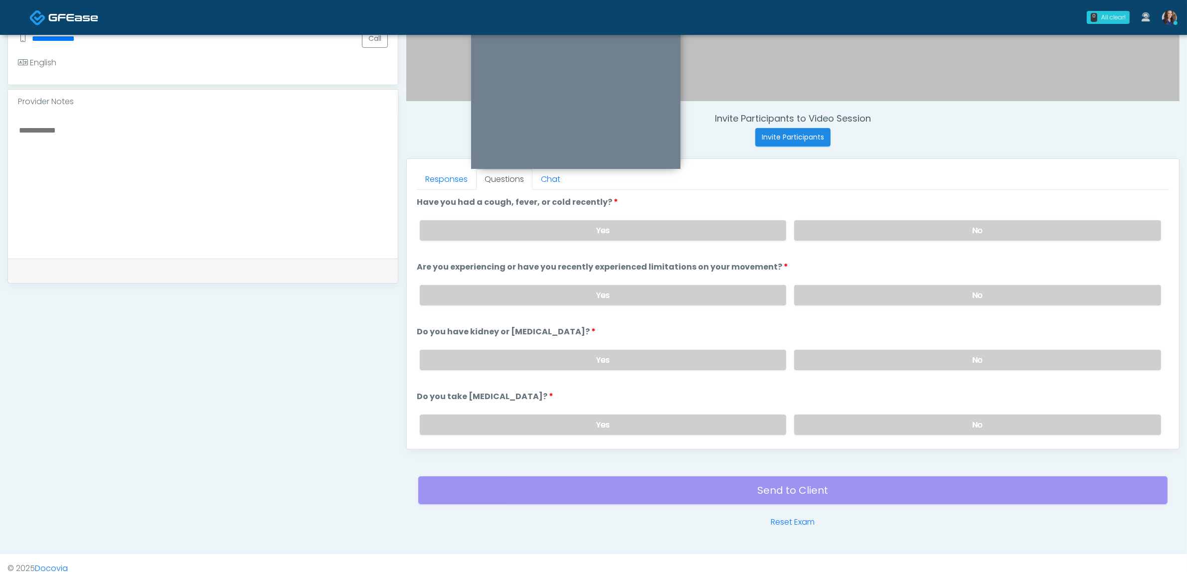
scroll to position [324, 0]
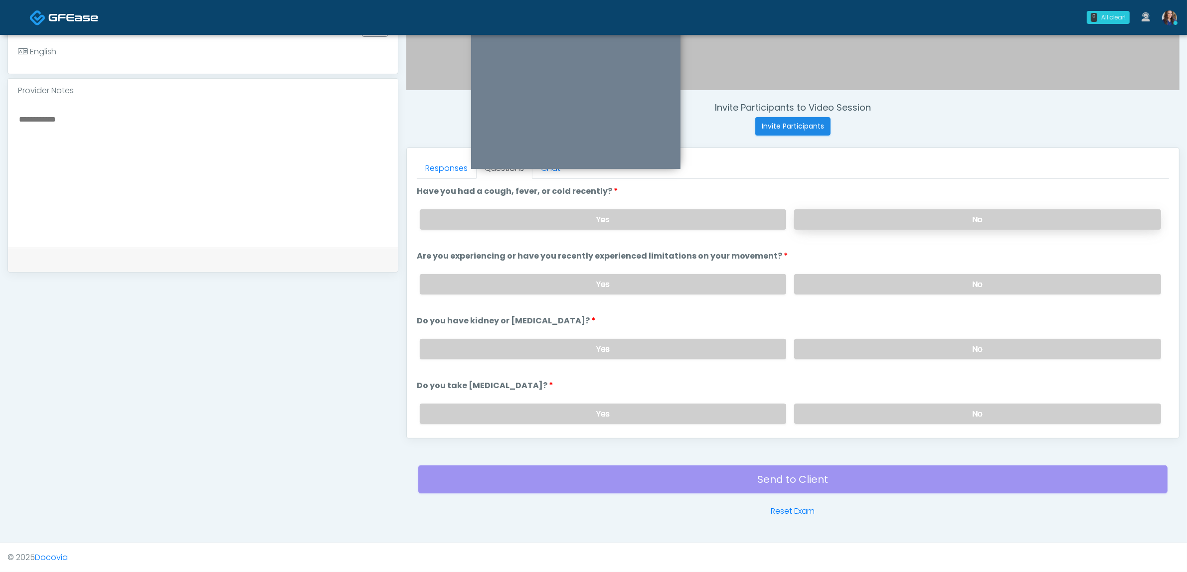
drag, startPoint x: 921, startPoint y: 199, endPoint x: 910, endPoint y: 227, distance: 29.8
click at [919, 208] on li "Have you had a cough, fever, or cold recently? Have you had a cough, fever, or …" at bounding box center [793, 211] width 752 height 52
click at [911, 227] on label "No" at bounding box center [977, 219] width 367 height 20
drag, startPoint x: 893, startPoint y: 283, endPoint x: 888, endPoint y: 300, distance: 18.0
click at [892, 283] on label "No" at bounding box center [977, 284] width 367 height 20
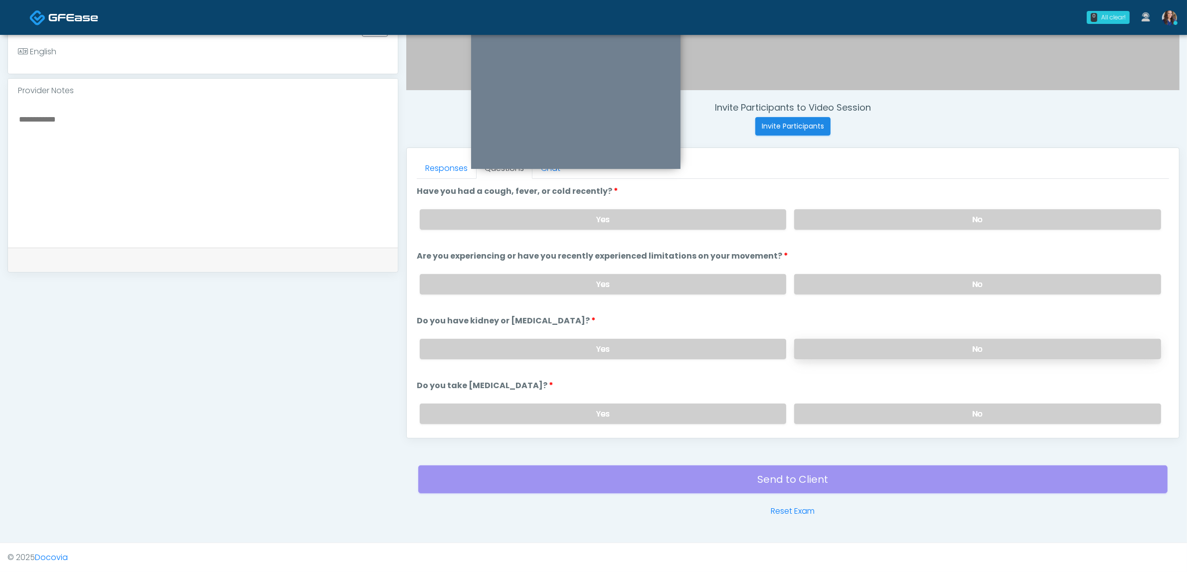
click at [865, 355] on label "No" at bounding box center [977, 349] width 367 height 20
click at [840, 408] on label "No" at bounding box center [977, 414] width 367 height 20
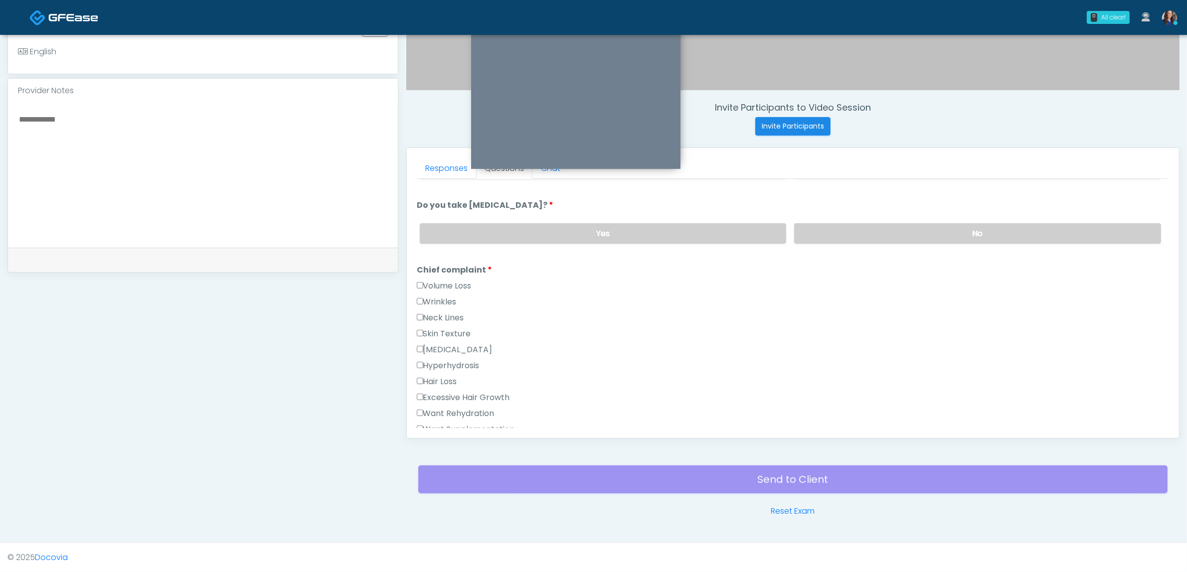
scroll to position [187, 0]
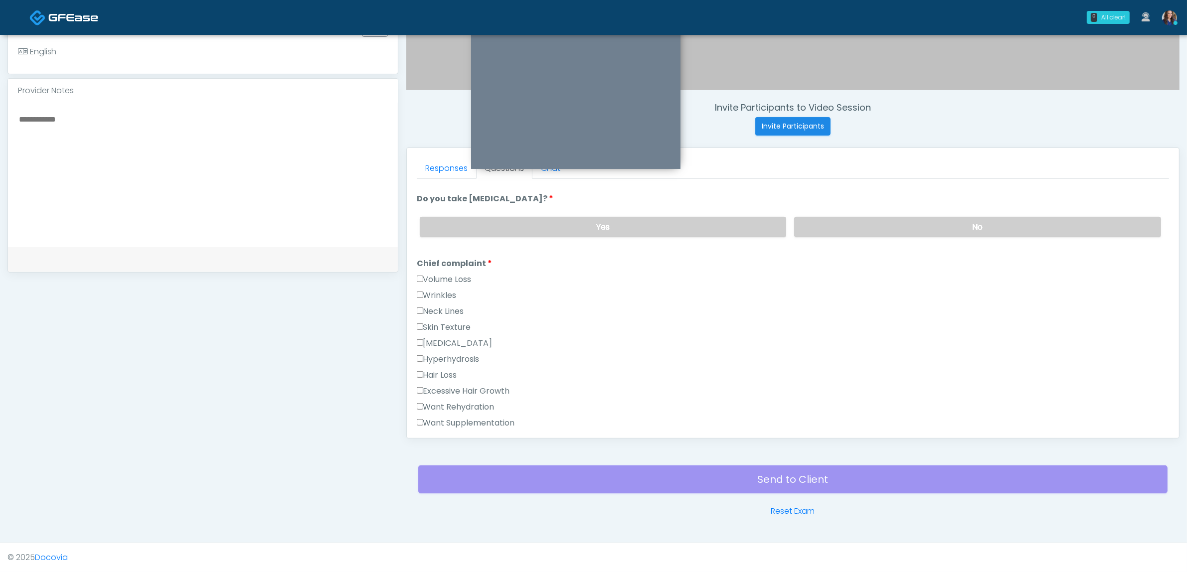
click at [435, 290] on label "Wrinkles" at bounding box center [437, 296] width 40 height 12
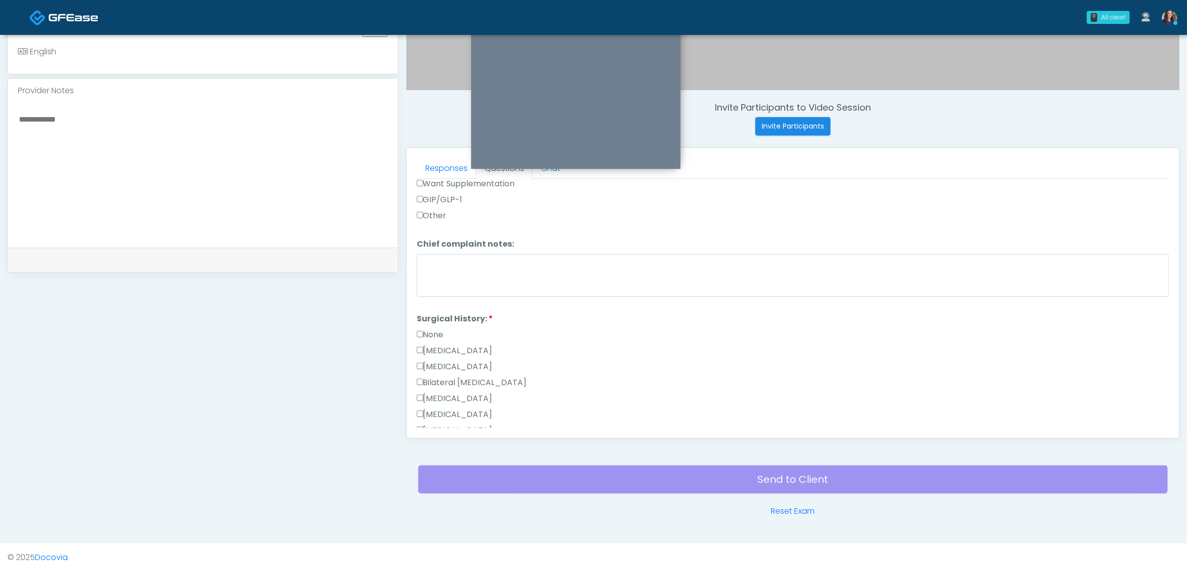
scroll to position [436, 0]
drag, startPoint x: 436, startPoint y: 320, endPoint x: 463, endPoint y: 320, distance: 26.4
click at [437, 320] on label "None" at bounding box center [430, 325] width 27 height 12
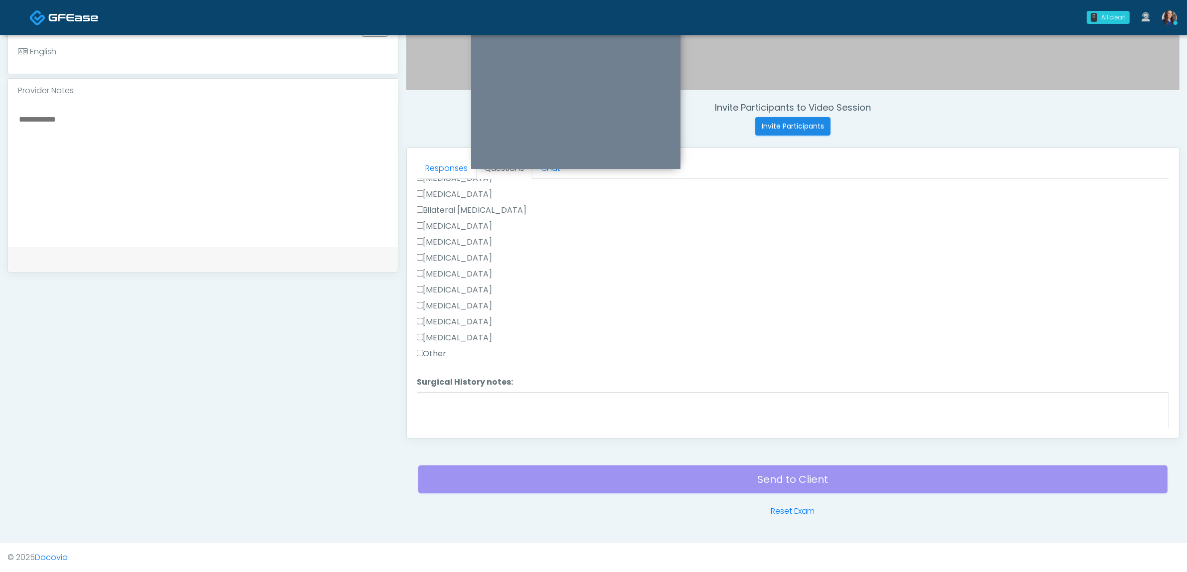
scroll to position [636, 0]
click at [422, 419] on button "Continue" at bounding box center [439, 423] width 45 height 18
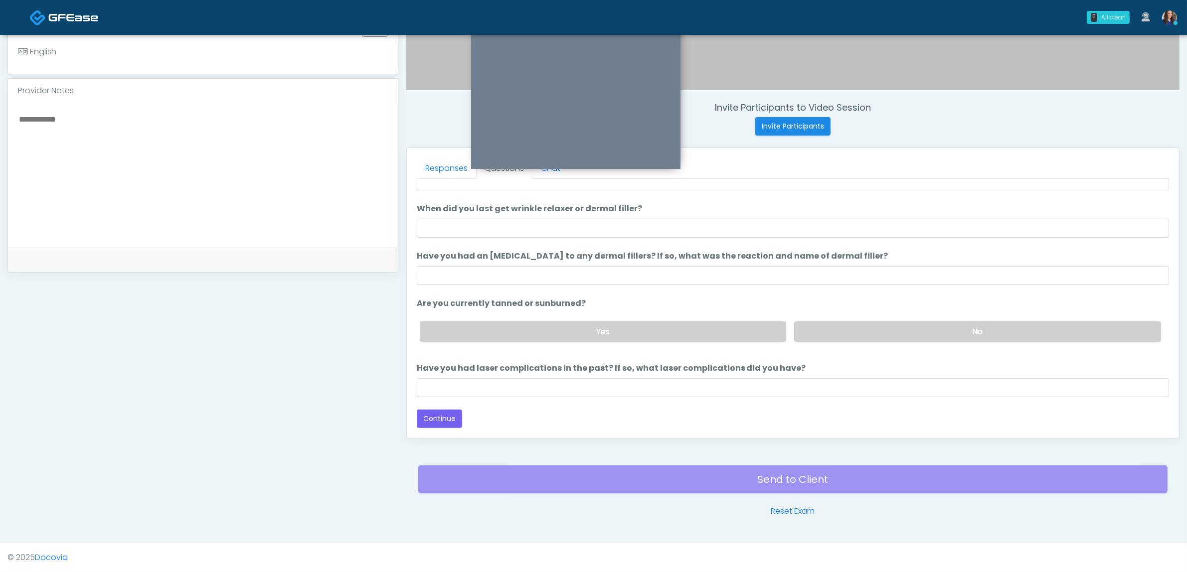
scroll to position [57, 0]
click at [466, 225] on input "When did you last get wrinkle relaxer or dermal filler?" at bounding box center [793, 229] width 752 height 19
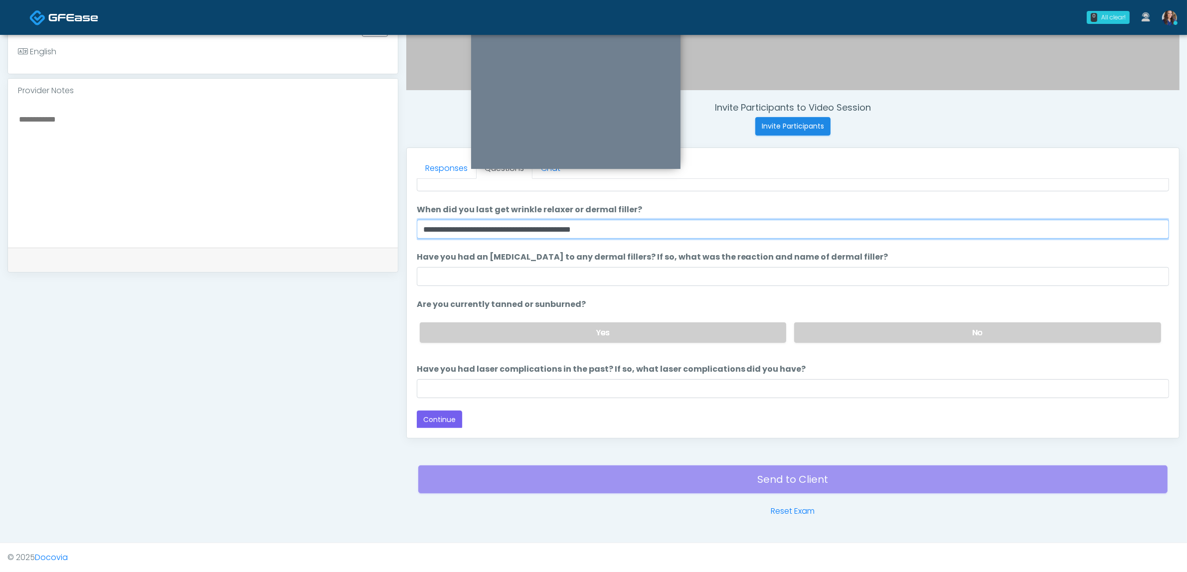
click at [425, 230] on input "**********" at bounding box center [793, 229] width 752 height 19
drag, startPoint x: 571, startPoint y: 224, endPoint x: 699, endPoint y: 218, distance: 128.8
click at [698, 218] on li "**********" at bounding box center [793, 221] width 752 height 35
type input "**********"
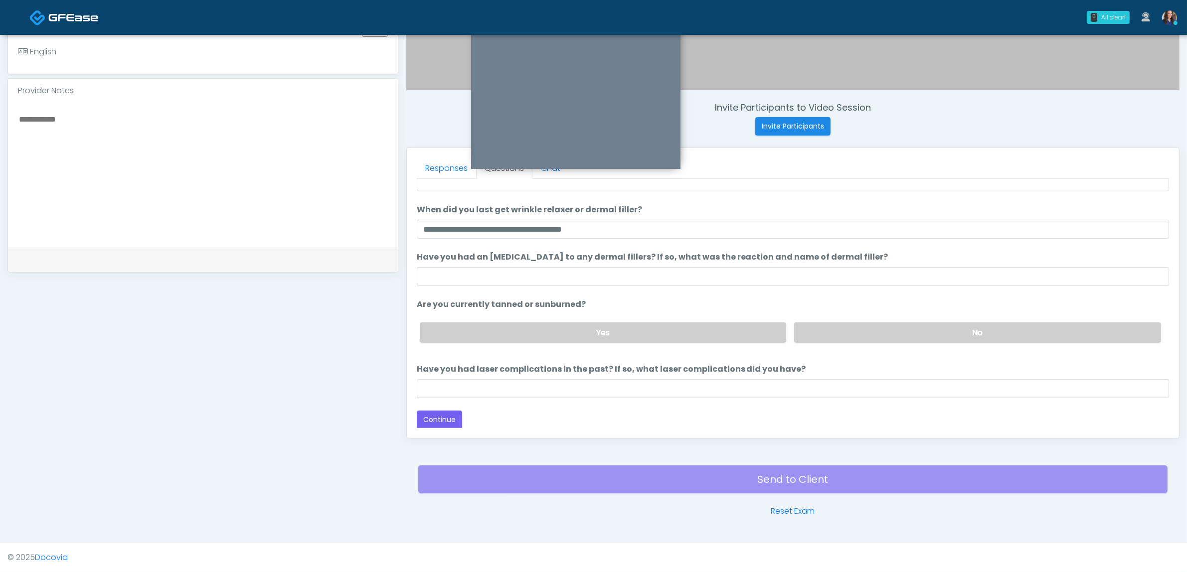
drag, startPoint x: 639, startPoint y: 262, endPoint x: 638, endPoint y: 277, distance: 15.0
click at [640, 262] on label "Have you had an allergic response to any dermal fillers? If so, what was the re…" at bounding box center [653, 257] width 472 height 12
click at [640, 267] on input "Have you had an allergic response to any dermal fillers? If so, what was the re…" at bounding box center [793, 276] width 752 height 19
type input "***"
click at [878, 337] on label "No" at bounding box center [977, 333] width 367 height 20
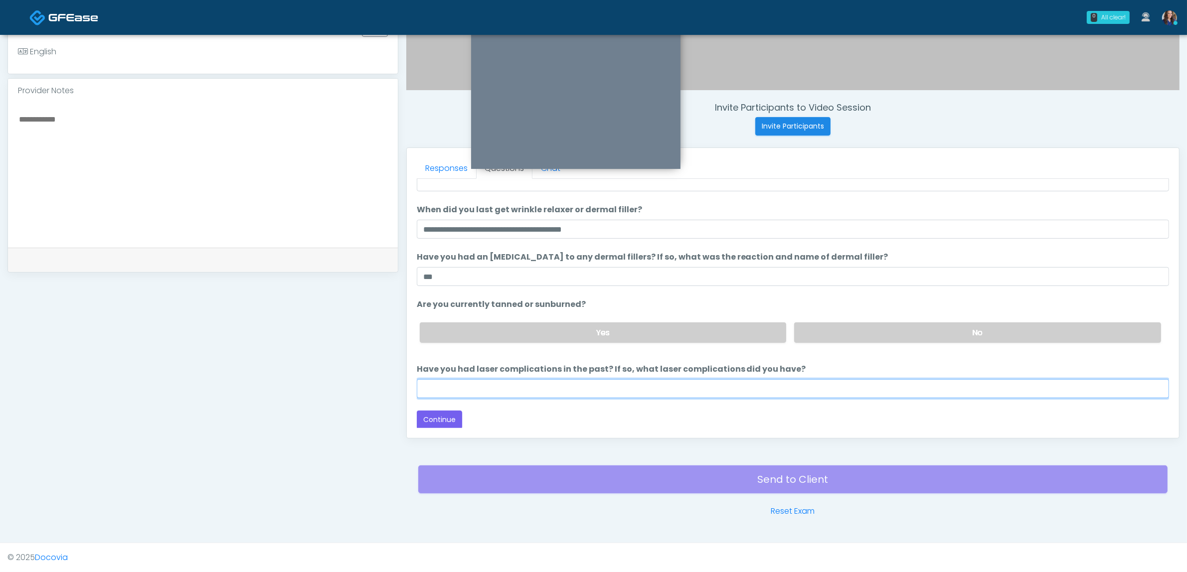
click at [743, 397] on input "Have you had laser complications in the past? If so, what laser complications d…" at bounding box center [793, 388] width 752 height 19
type input "**"
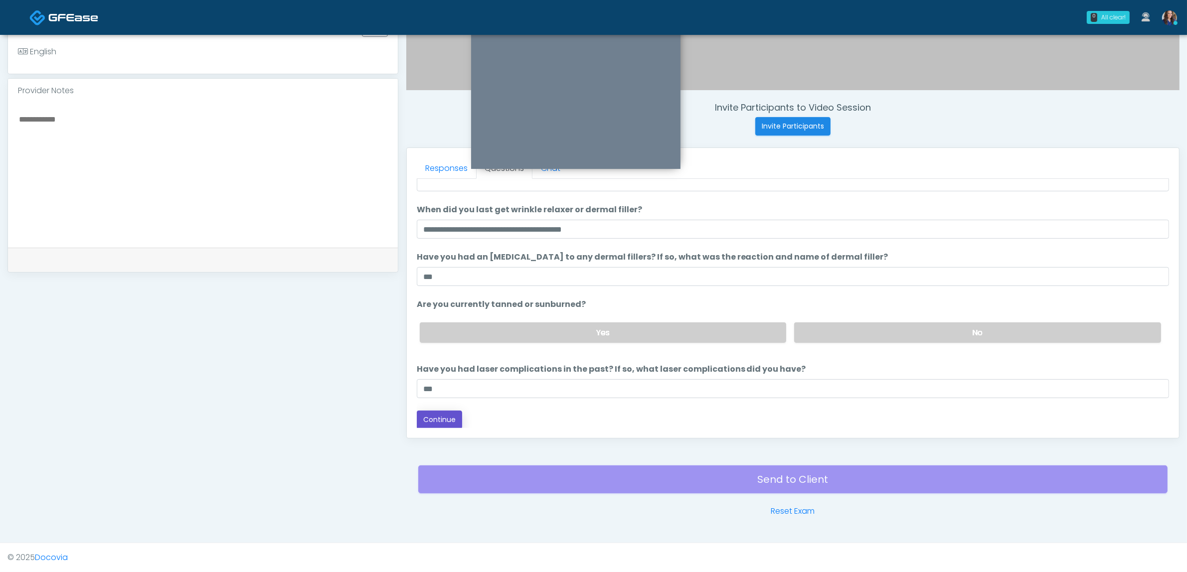
click at [436, 419] on button "Continue" at bounding box center [439, 420] width 45 height 18
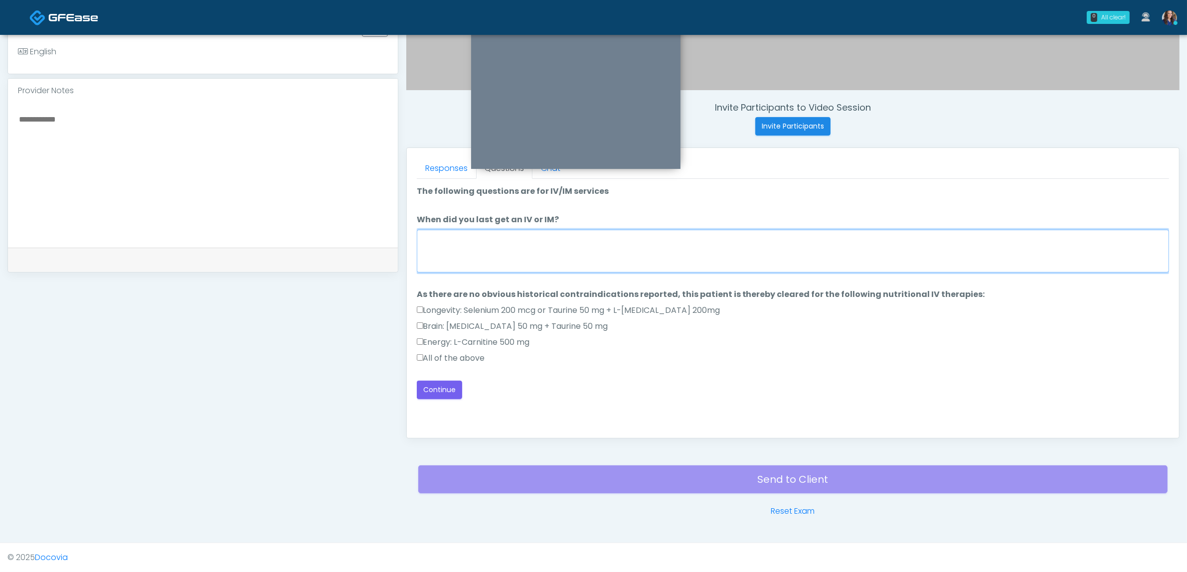
click at [573, 244] on textarea "When did you last get an IV or IM?" at bounding box center [793, 251] width 752 height 43
click at [439, 360] on label "All of the above" at bounding box center [451, 358] width 68 height 12
drag, startPoint x: 463, startPoint y: 251, endPoint x: 492, endPoint y: 253, distance: 29.0
click at [462, 251] on textarea "When did you last get an IV or IM?" at bounding box center [793, 251] width 752 height 43
type textarea "**********"
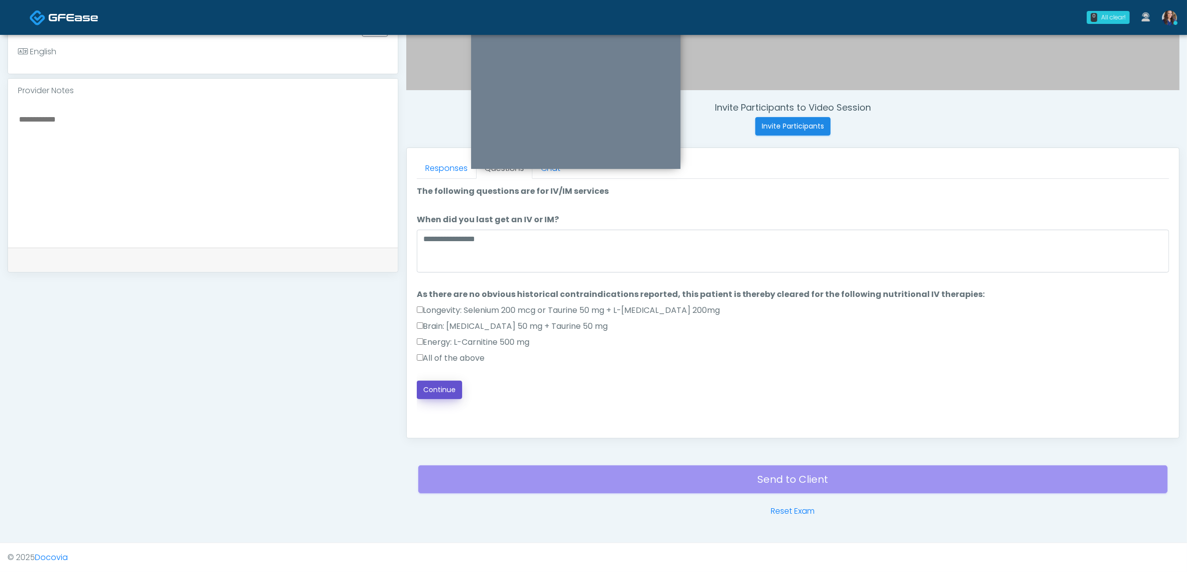
click at [444, 385] on button "Continue" at bounding box center [439, 390] width 45 height 18
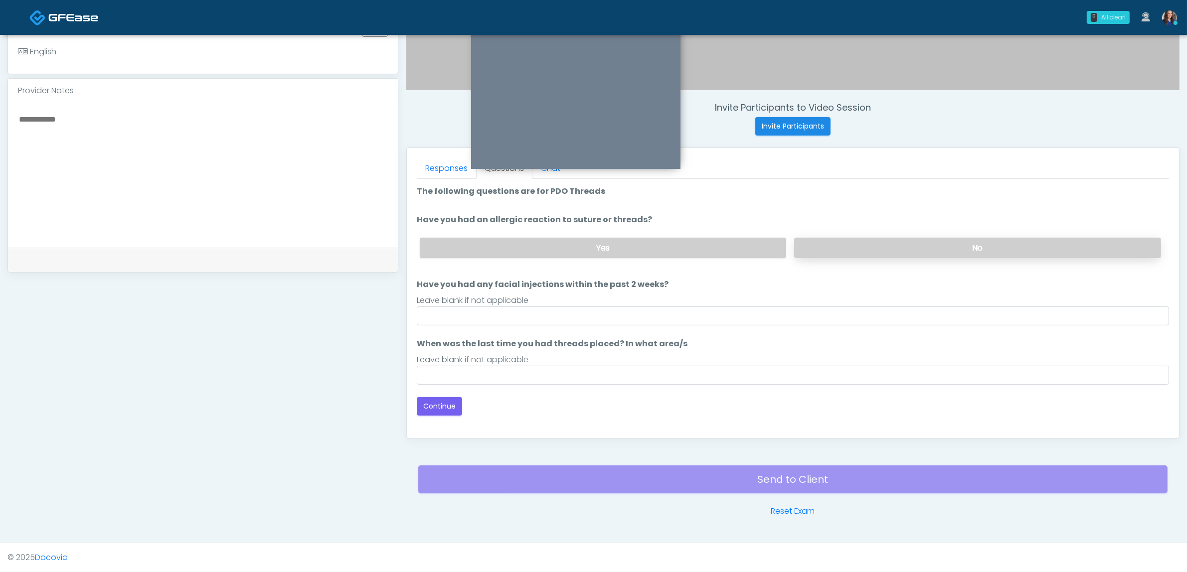
click at [870, 248] on label "No" at bounding box center [977, 248] width 367 height 20
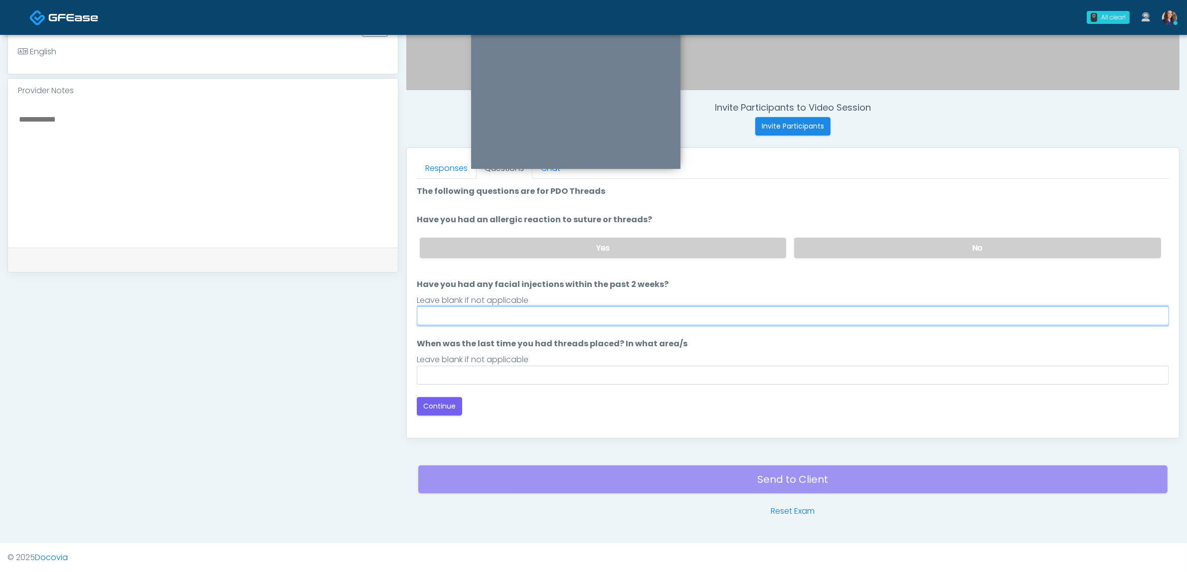
click at [454, 315] on input "Have you had any facial injections within the past 2 weeks?" at bounding box center [793, 316] width 752 height 19
type input "**"
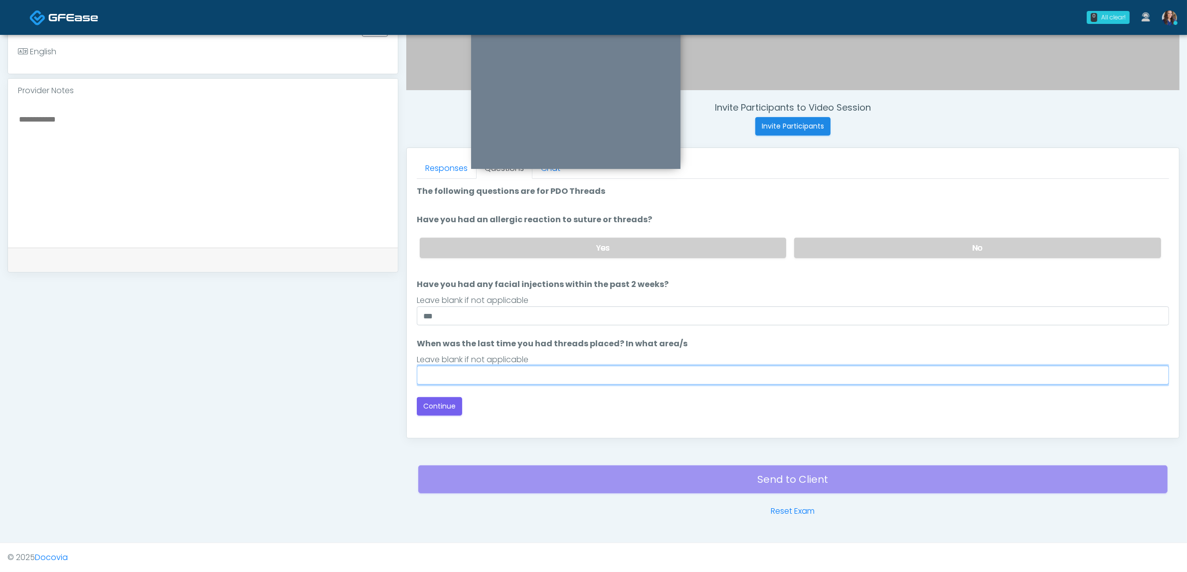
click at [442, 373] on input "When was the last time you had threads placed? In what area/s" at bounding box center [793, 375] width 752 height 19
type input "**"
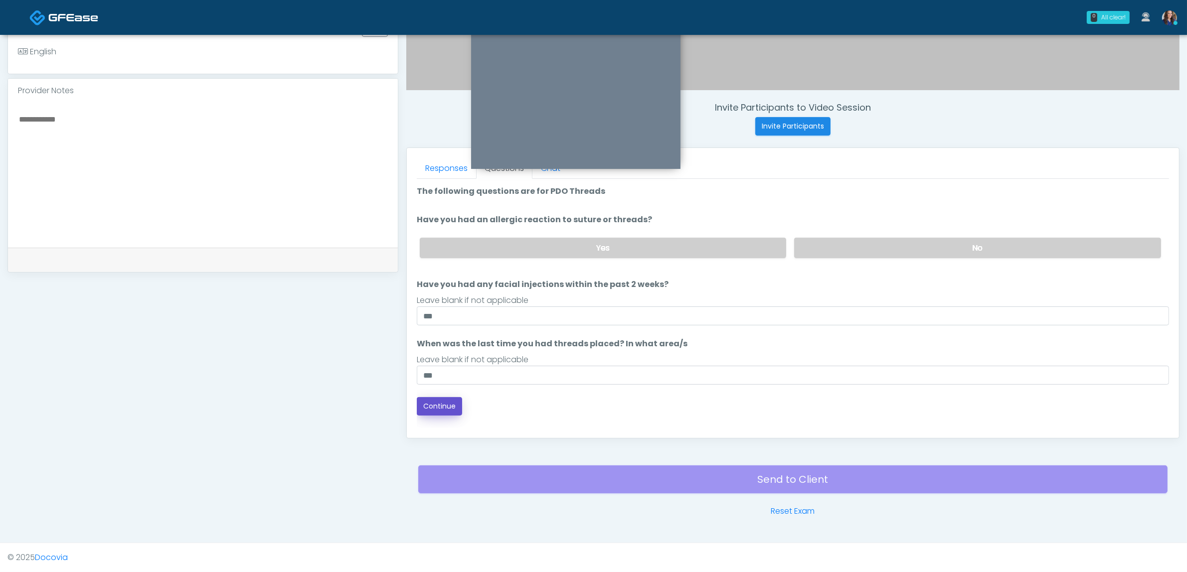
click at [455, 401] on button "Continue" at bounding box center [439, 406] width 45 height 18
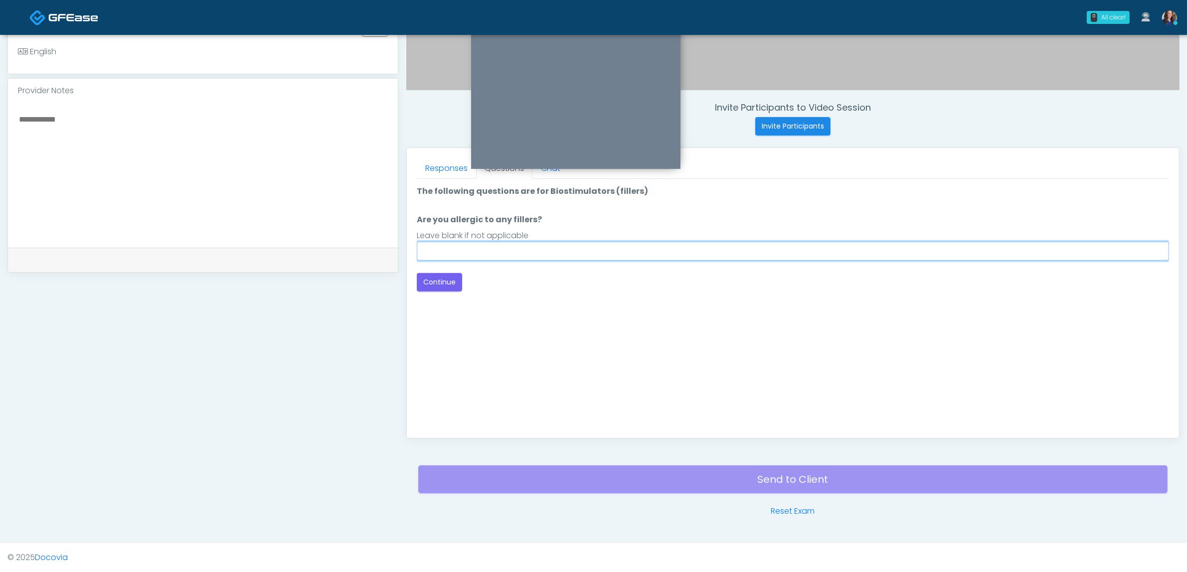
drag, startPoint x: 505, startPoint y: 249, endPoint x: 455, endPoint y: 262, distance: 50.9
click at [504, 249] on input "Are you allergic to any fillers?" at bounding box center [793, 251] width 752 height 19
type input "***"
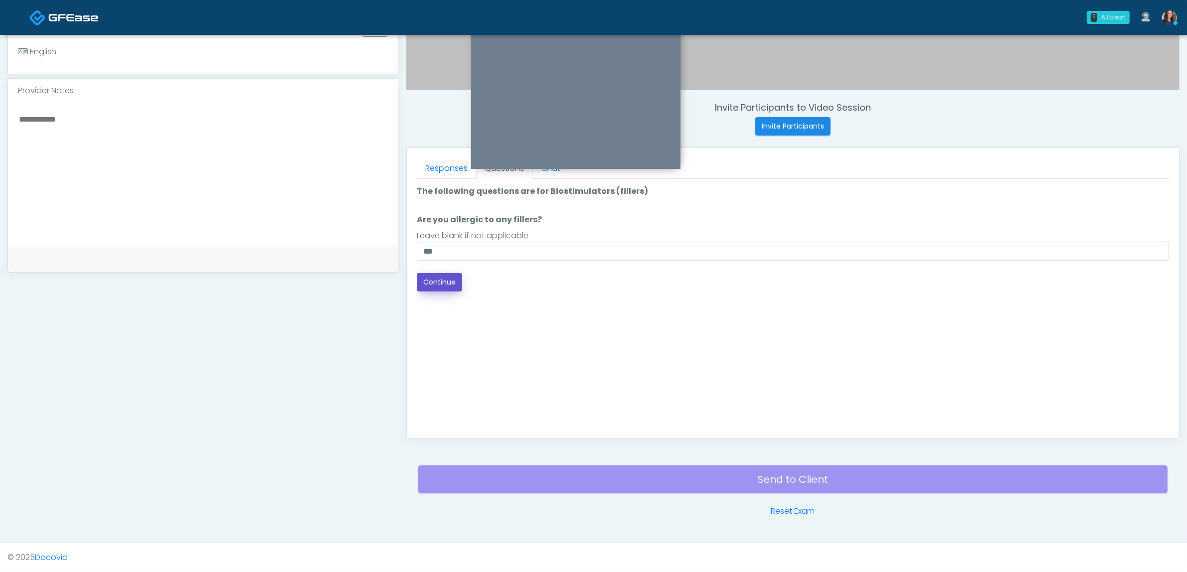
click at [440, 280] on button "Continue" at bounding box center [439, 282] width 45 height 18
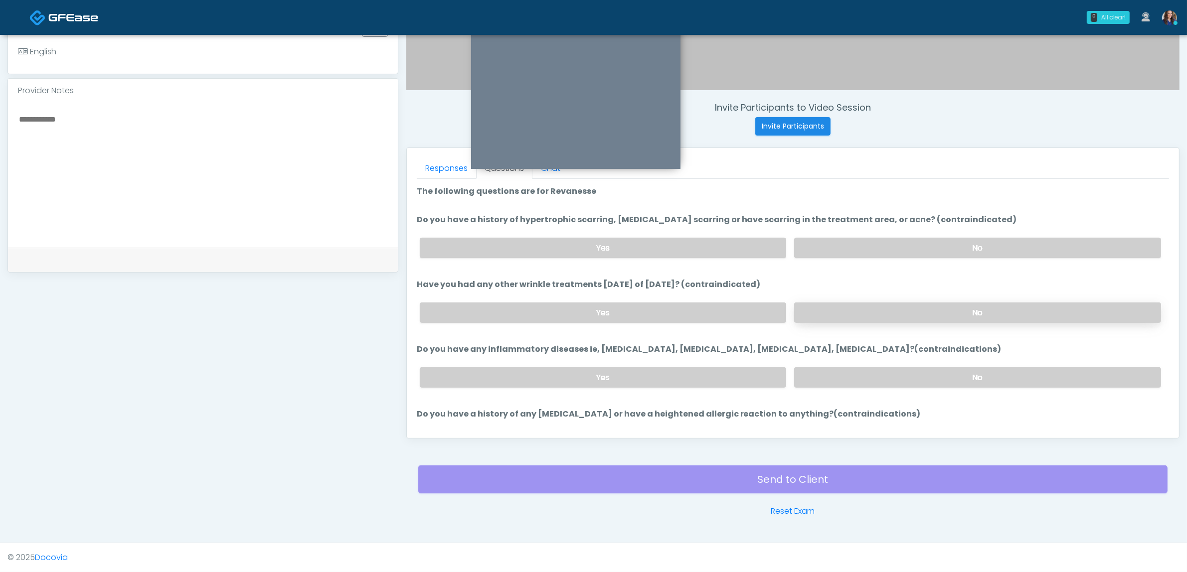
drag, startPoint x: 864, startPoint y: 247, endPoint x: 856, endPoint y: 312, distance: 65.2
click at [864, 247] on label "No" at bounding box center [977, 248] width 367 height 20
click at [855, 312] on label "No" at bounding box center [977, 313] width 367 height 20
click at [866, 369] on label "No" at bounding box center [977, 377] width 367 height 20
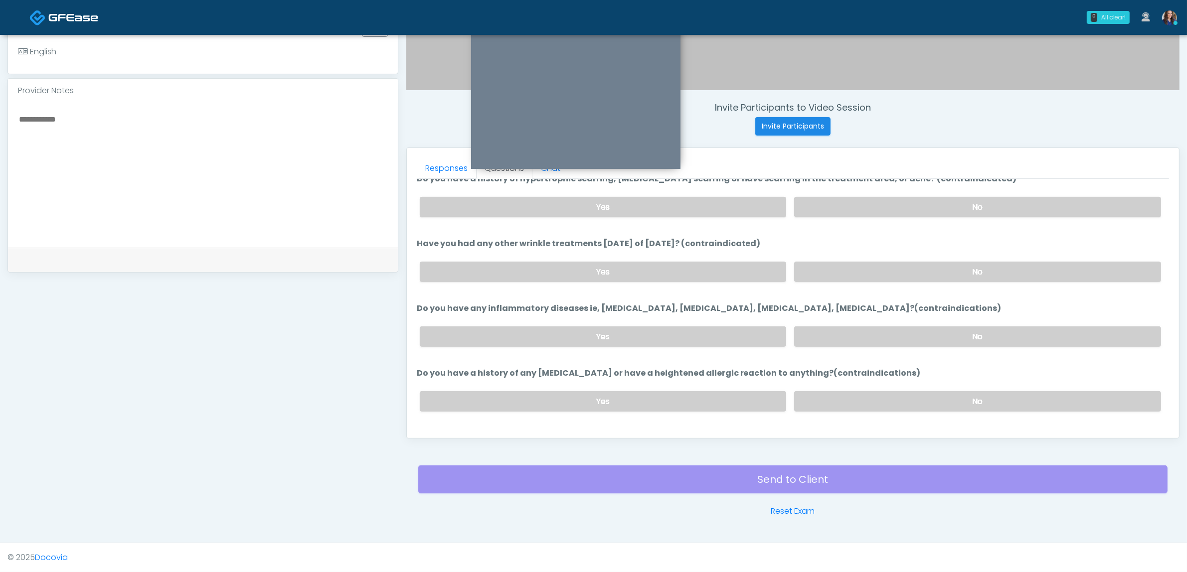
scroll to position [59, 0]
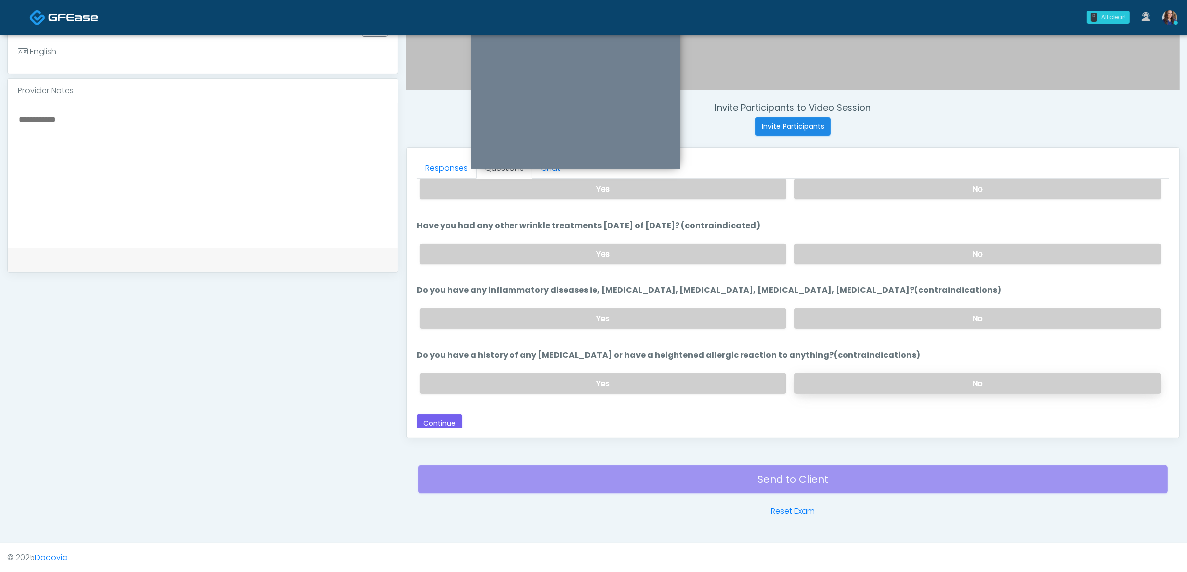
click at [832, 374] on label "No" at bounding box center [977, 383] width 367 height 20
click at [432, 422] on button "Continue" at bounding box center [439, 423] width 45 height 18
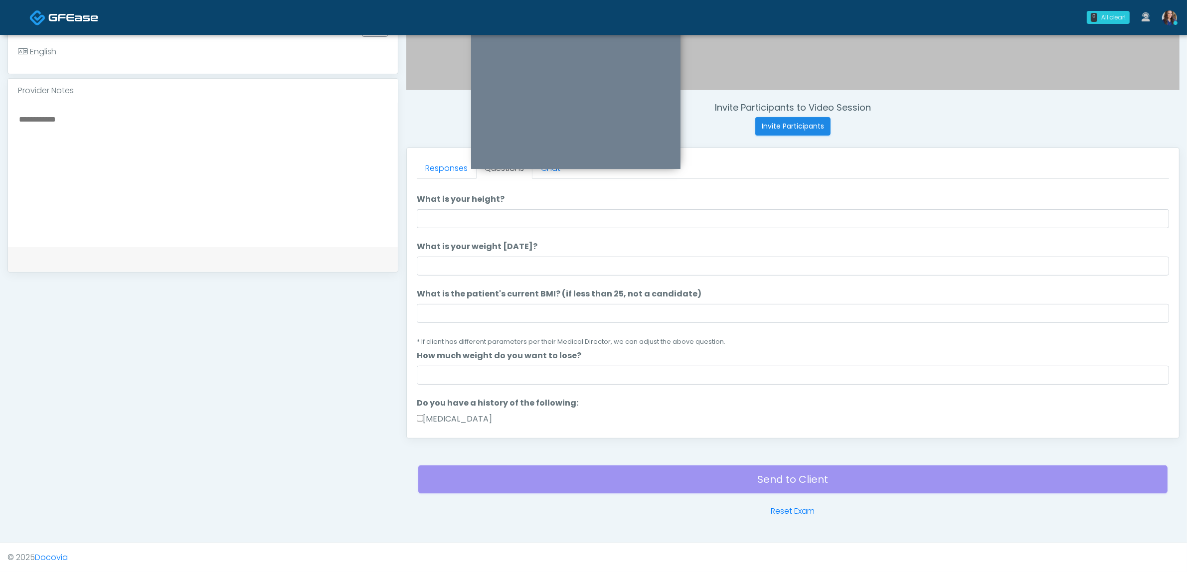
scroll to position [0, 0]
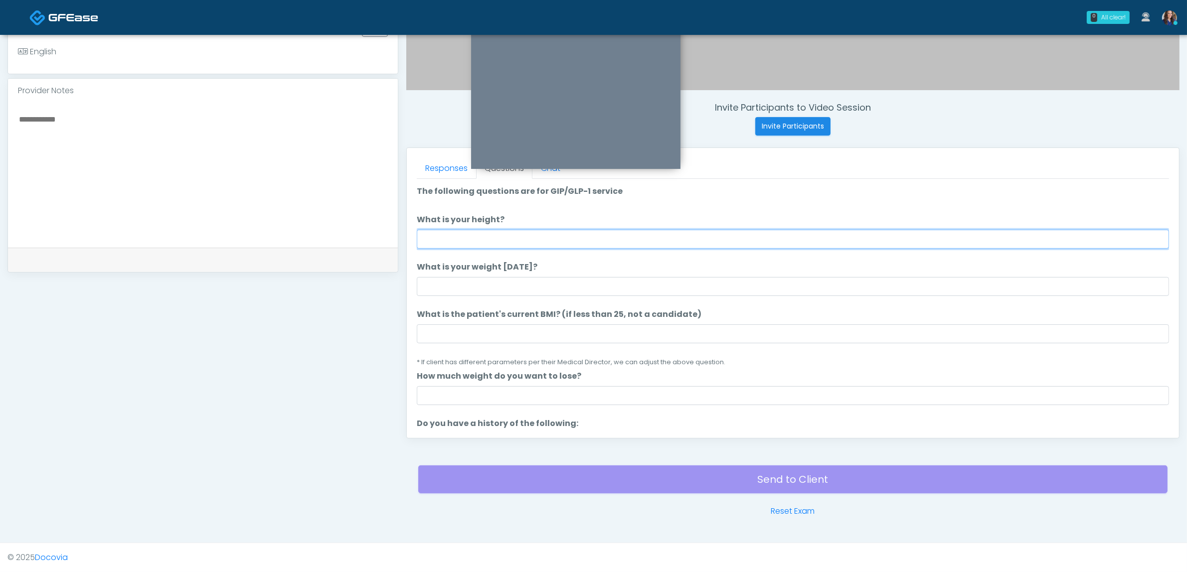
click at [492, 234] on input "What is your height?" at bounding box center [793, 239] width 752 height 19
type input "**"
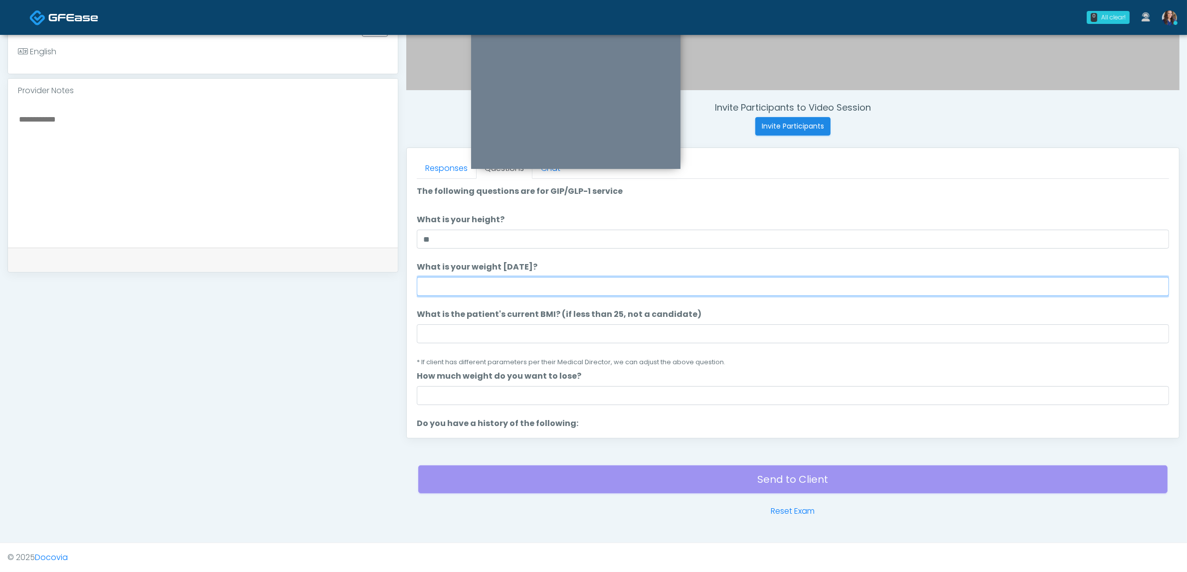
click at [464, 282] on input "What is your weight today?" at bounding box center [793, 286] width 752 height 19
type input "***"
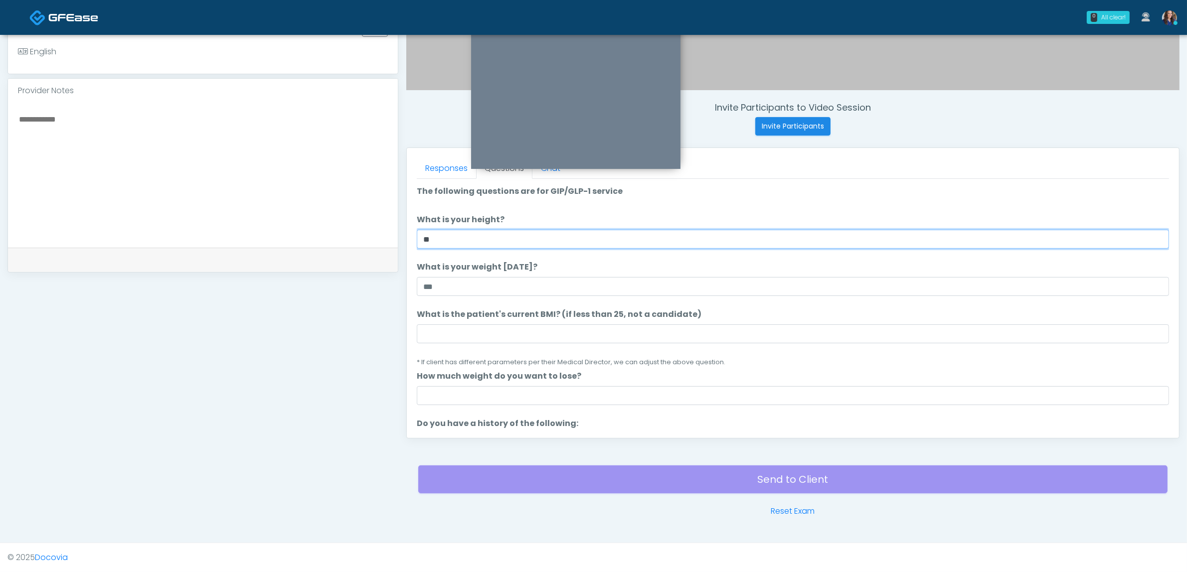
click at [487, 232] on input "**" at bounding box center [793, 239] width 752 height 19
type input "*****"
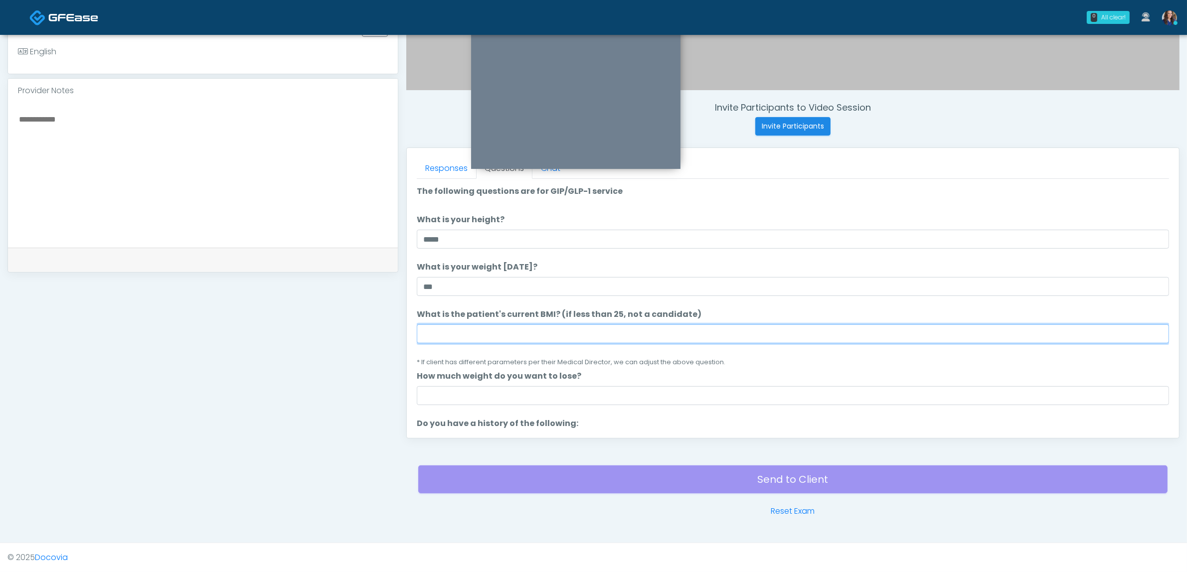
click at [484, 337] on input "What is the patient's current BMI? (if less than 25, not a candidate)" at bounding box center [793, 334] width 752 height 19
type input "**"
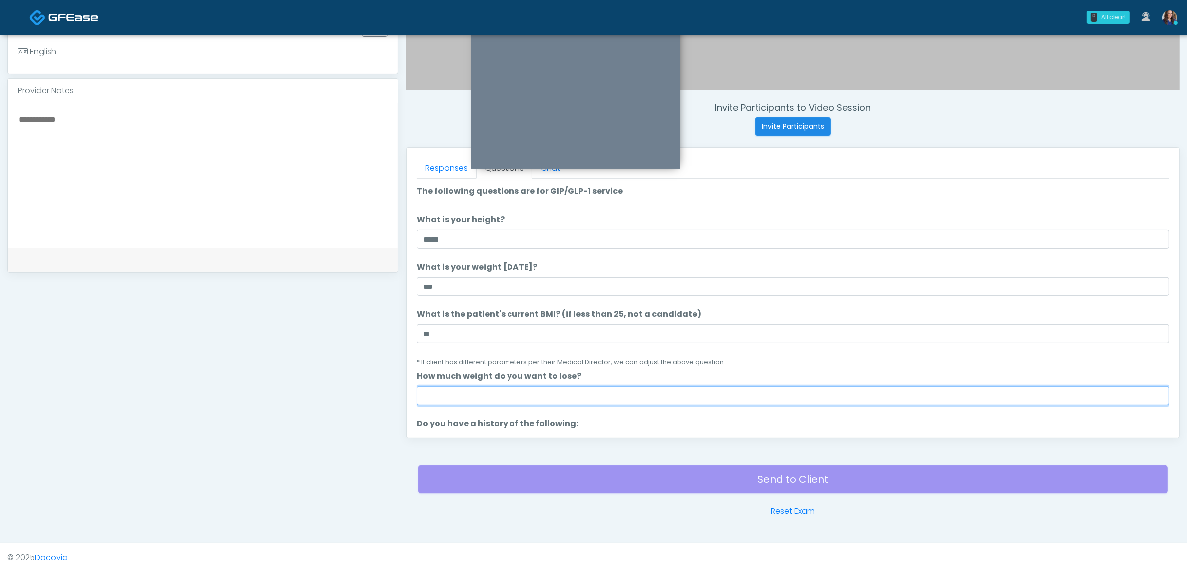
click at [494, 397] on input "How much weight do you want to lose?" at bounding box center [793, 395] width 752 height 19
type input "*"
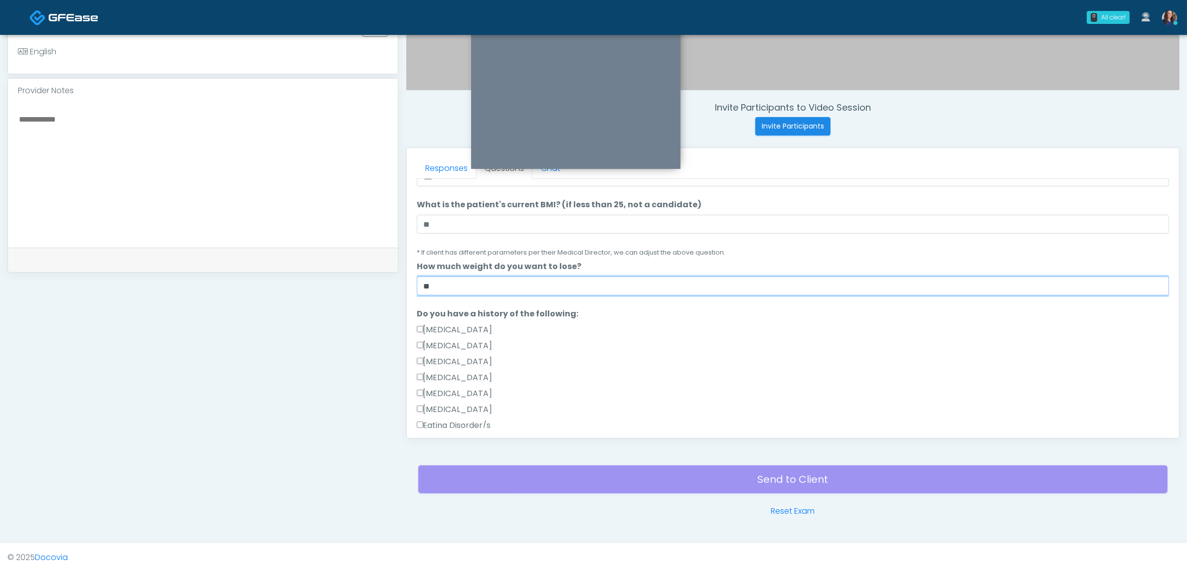
scroll to position [187, 0]
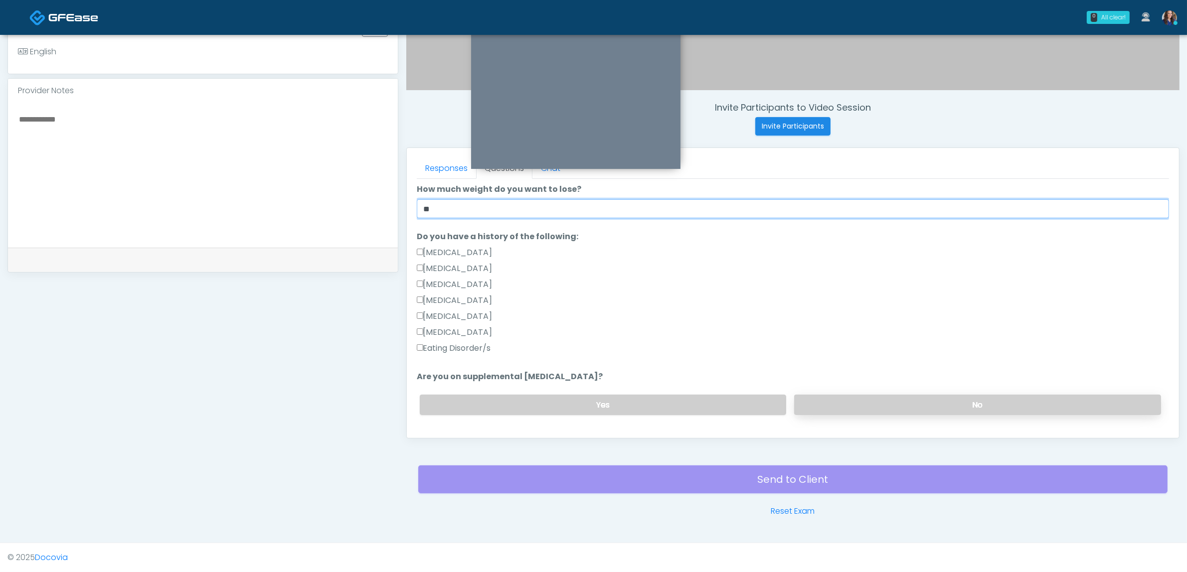
type input "**"
click at [926, 404] on label "No" at bounding box center [977, 405] width 367 height 20
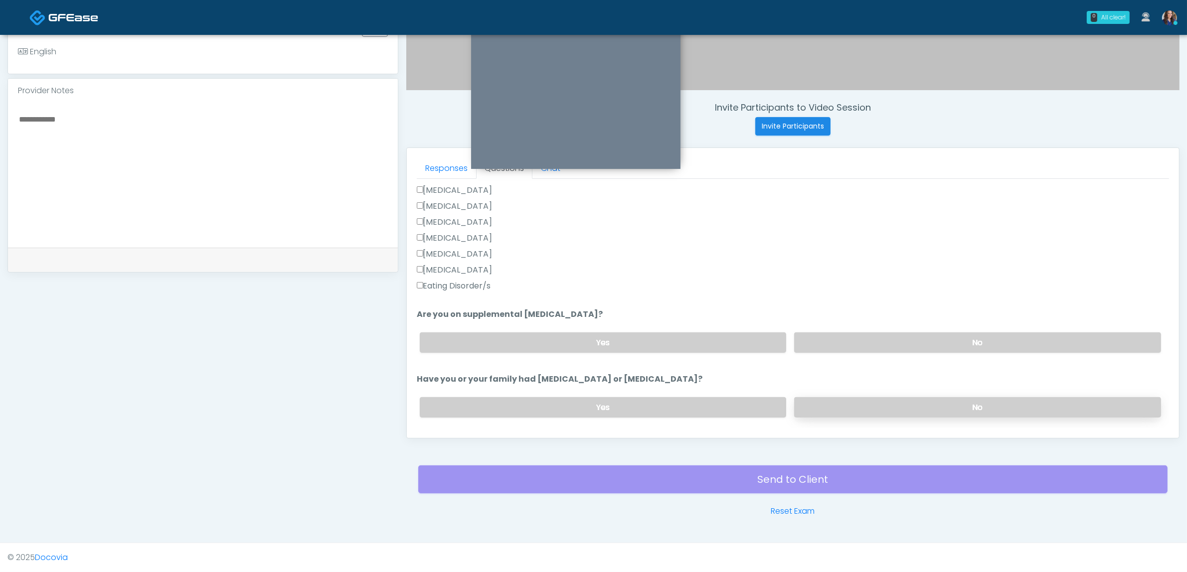
click at [891, 402] on label "No" at bounding box center [977, 407] width 367 height 20
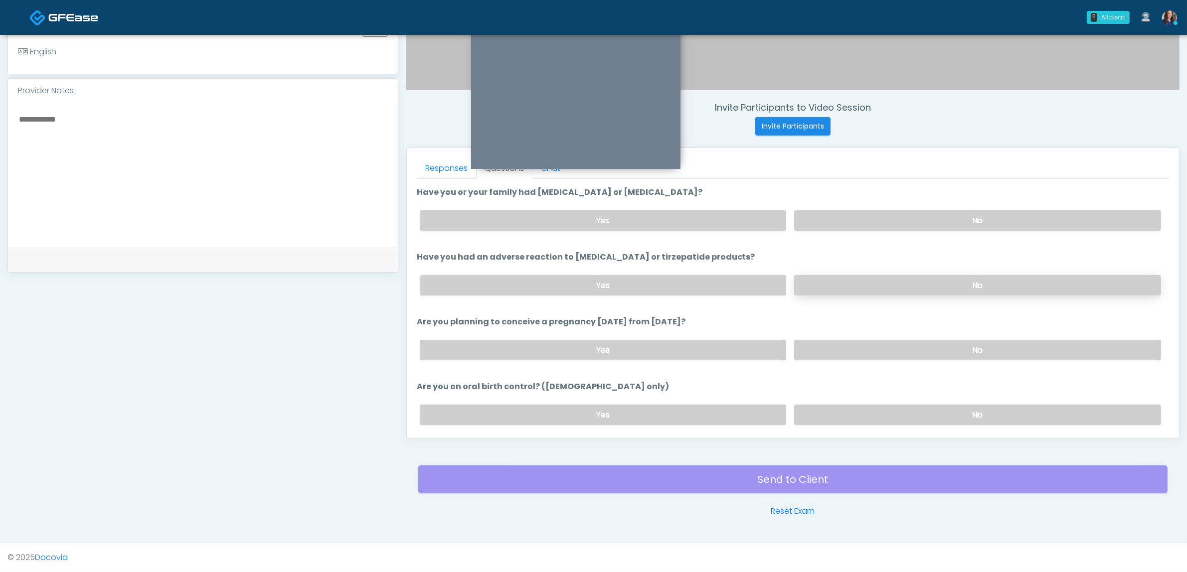
click at [916, 280] on label "No" at bounding box center [977, 285] width 367 height 20
drag, startPoint x: 903, startPoint y: 345, endPoint x: 905, endPoint y: 360, distance: 15.6
click at [903, 345] on label "No" at bounding box center [977, 350] width 367 height 20
click at [898, 415] on label "No" at bounding box center [977, 415] width 367 height 20
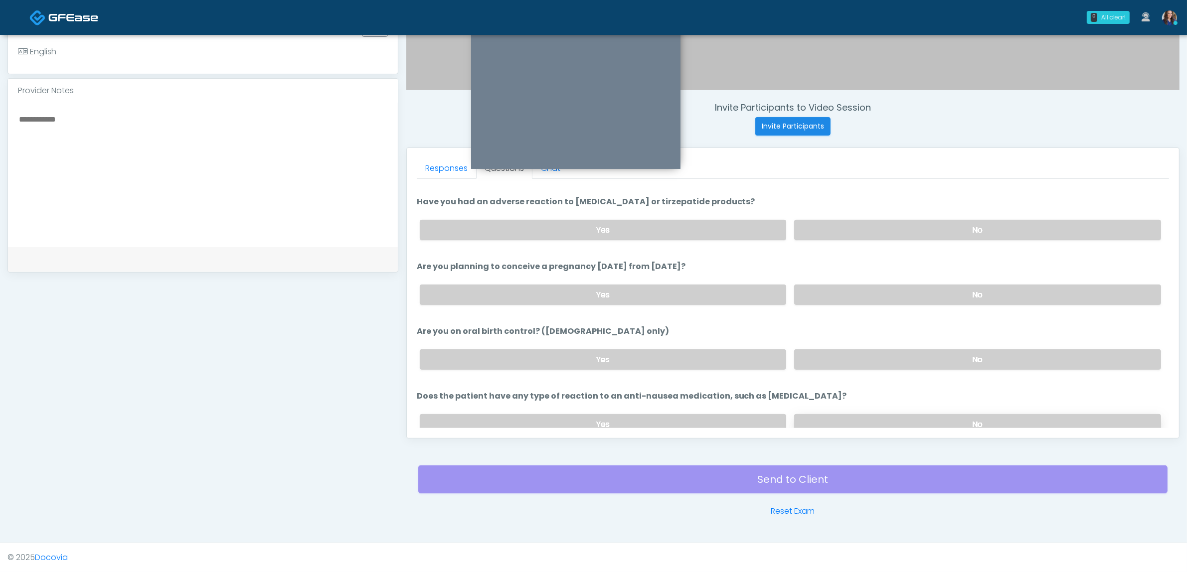
scroll to position [531, 0]
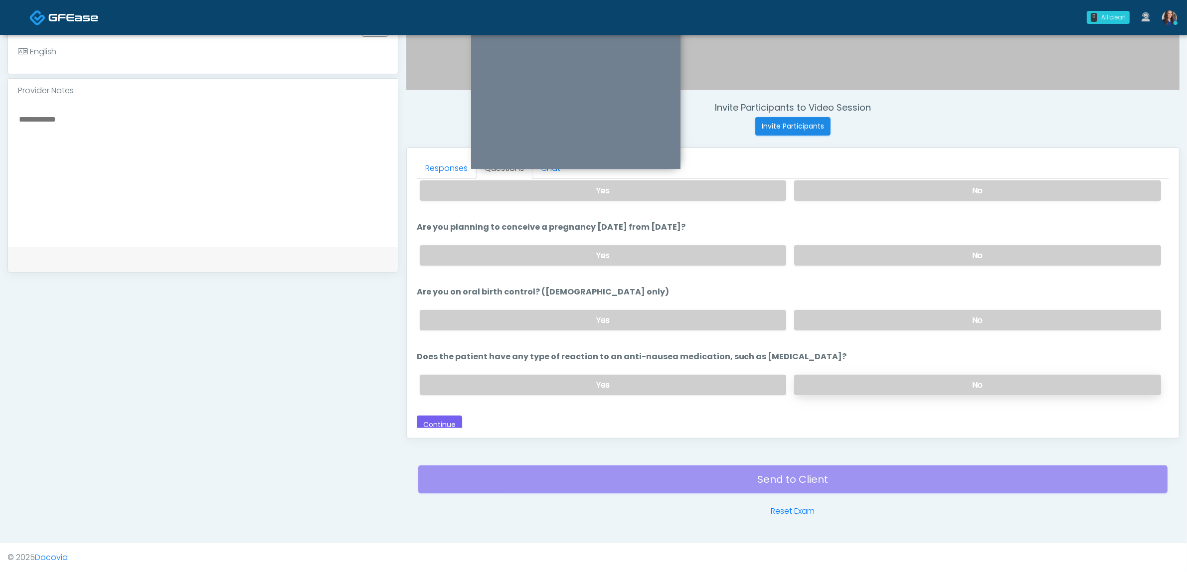
click at [906, 377] on label "No" at bounding box center [977, 385] width 367 height 20
click at [437, 419] on button "Continue" at bounding box center [439, 425] width 45 height 18
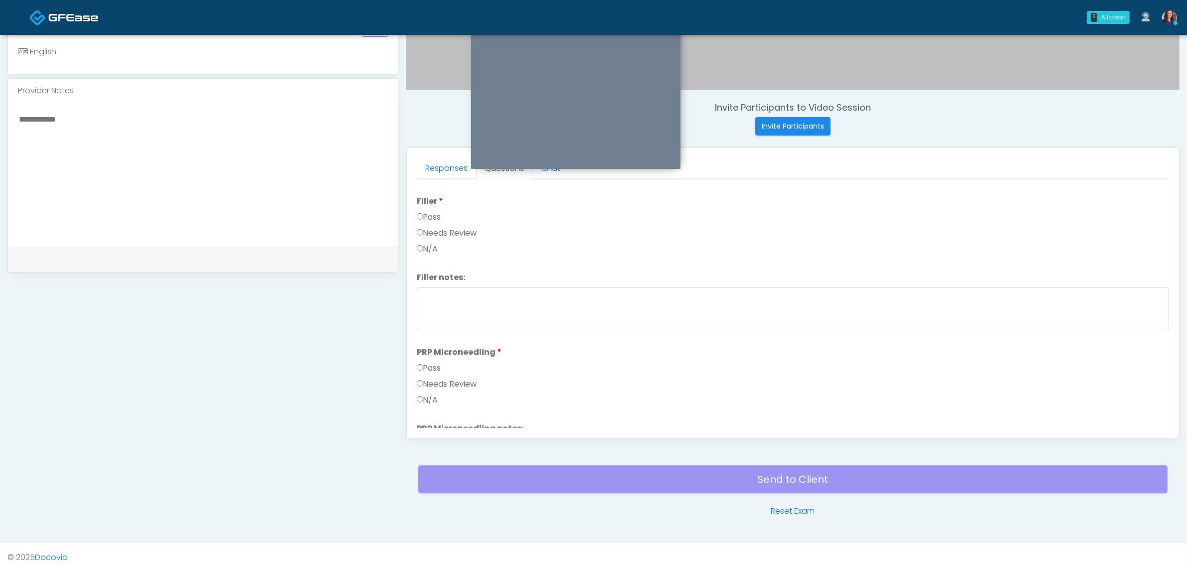
scroll to position [0, 0]
click at [1140, 187] on button "Pass All" at bounding box center [1150, 192] width 38 height 18
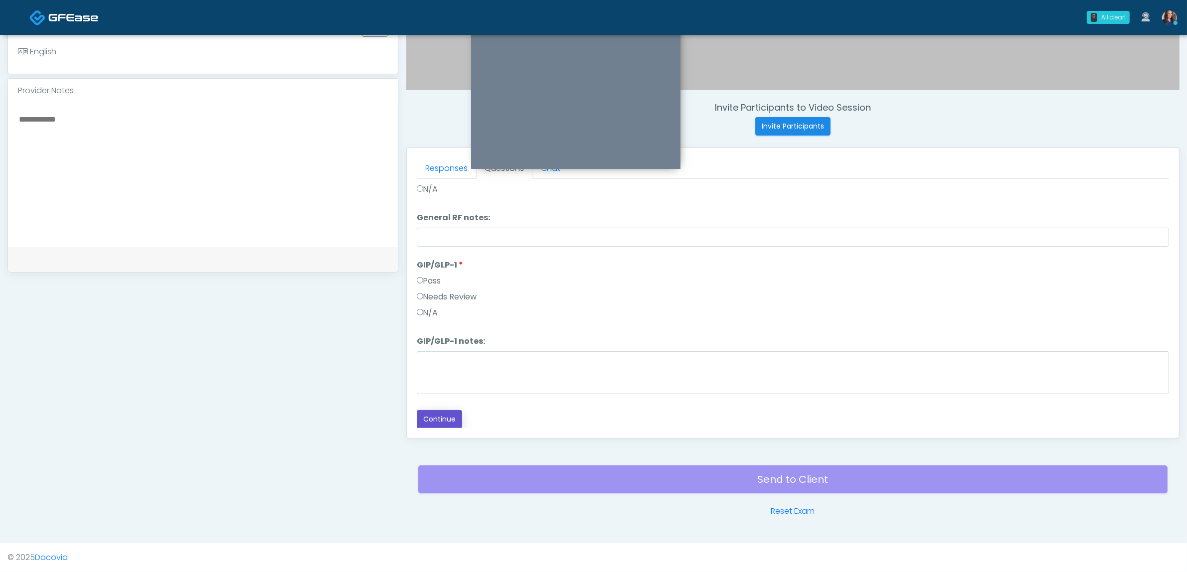
click at [450, 415] on button "Continue" at bounding box center [439, 419] width 45 height 18
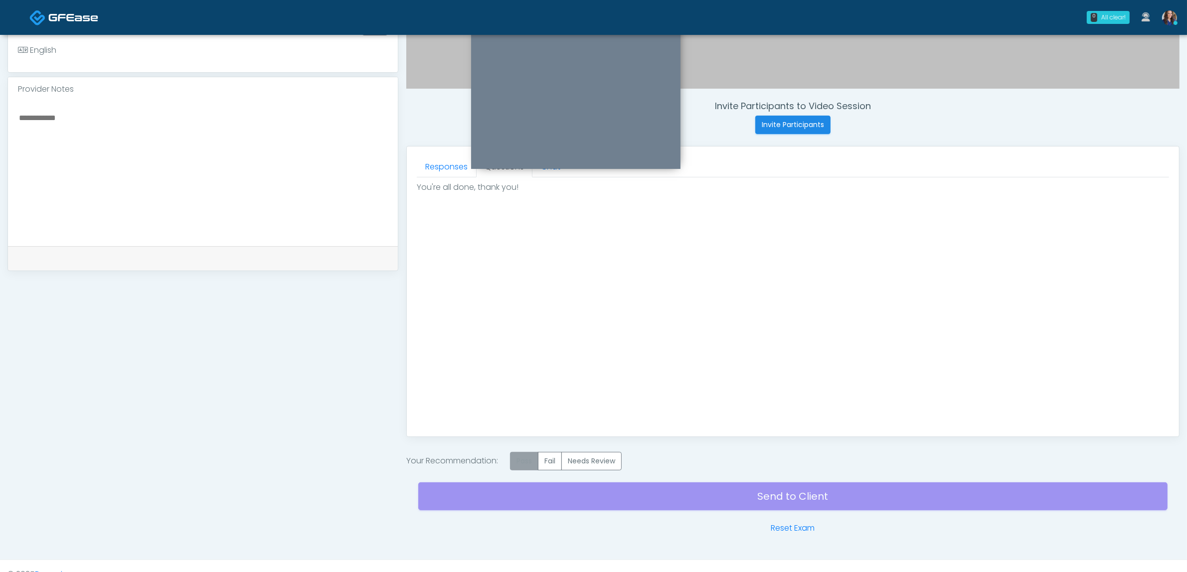
drag, startPoint x: 521, startPoint y: 457, endPoint x: 531, endPoint y: 462, distance: 11.4
click at [522, 458] on label "Pass" at bounding box center [524, 461] width 28 height 18
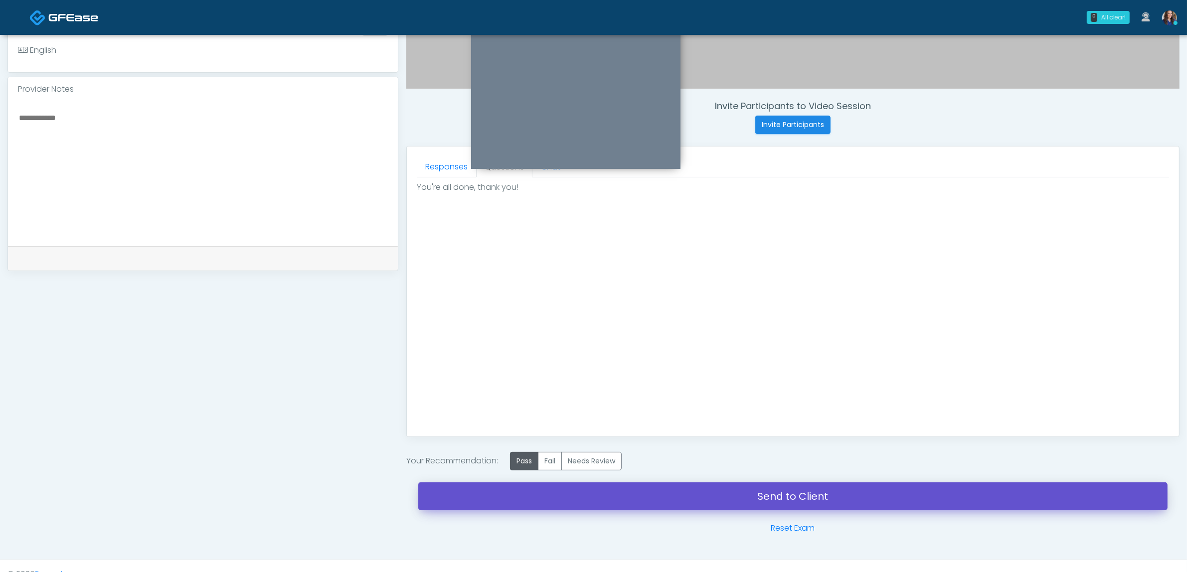
click at [607, 499] on link "Send to Client" at bounding box center [792, 497] width 749 height 28
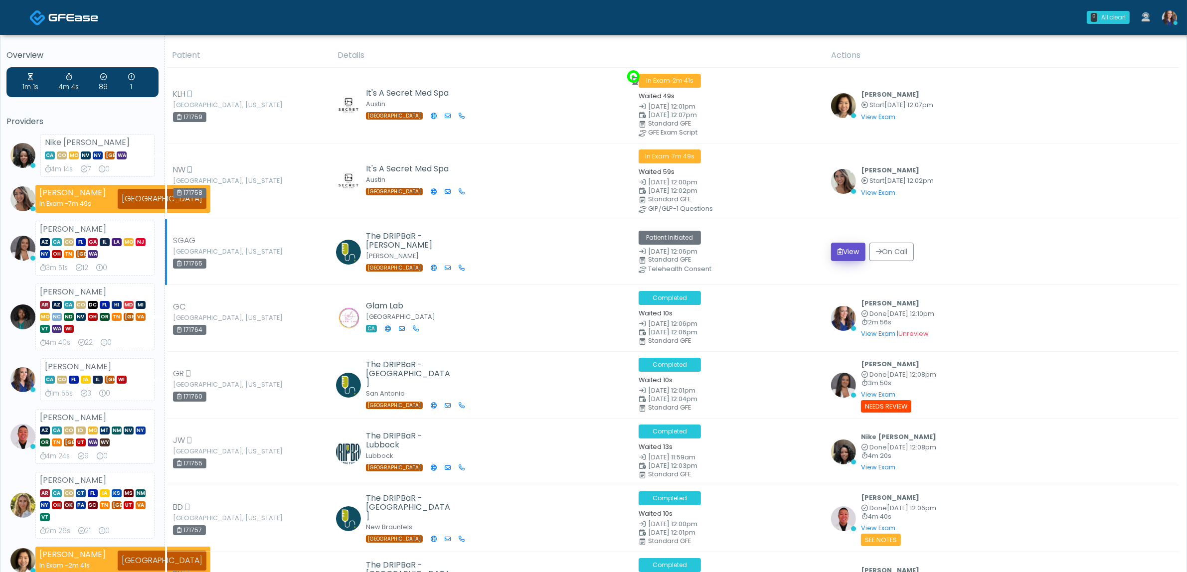
click at [851, 250] on button "View" at bounding box center [848, 252] width 34 height 18
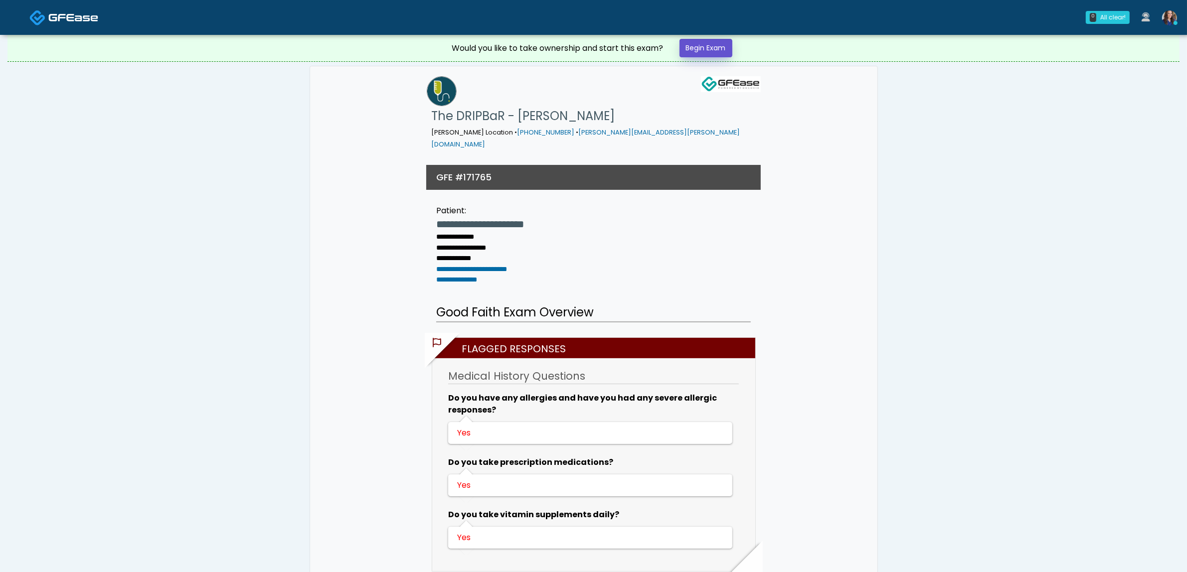
click at [704, 42] on link "Begin Exam" at bounding box center [706, 48] width 53 height 18
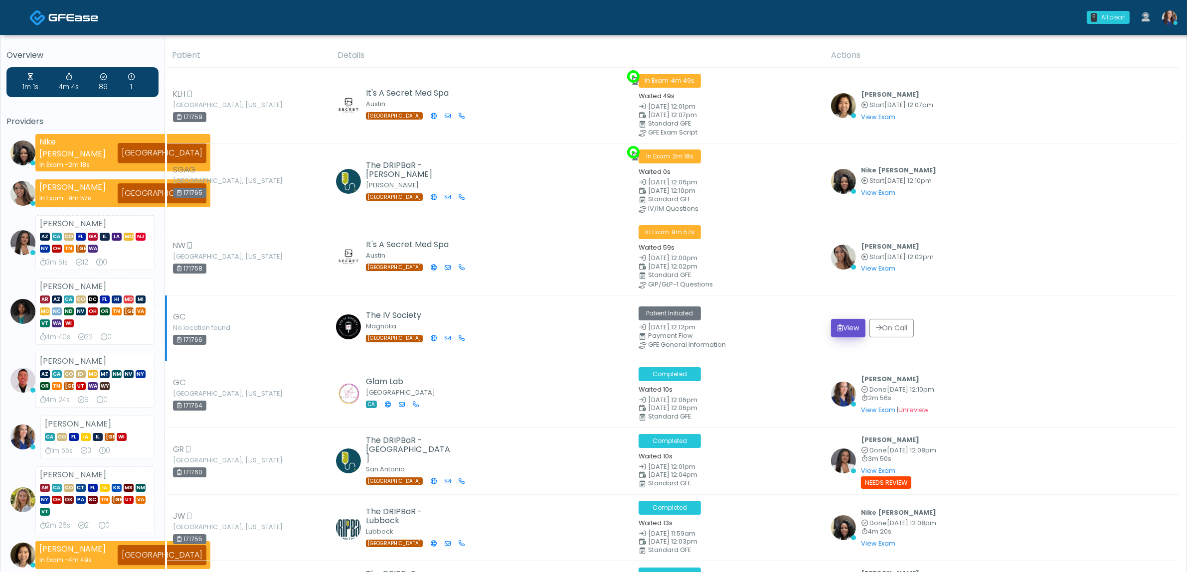
click at [842, 323] on button "View" at bounding box center [848, 328] width 34 height 18
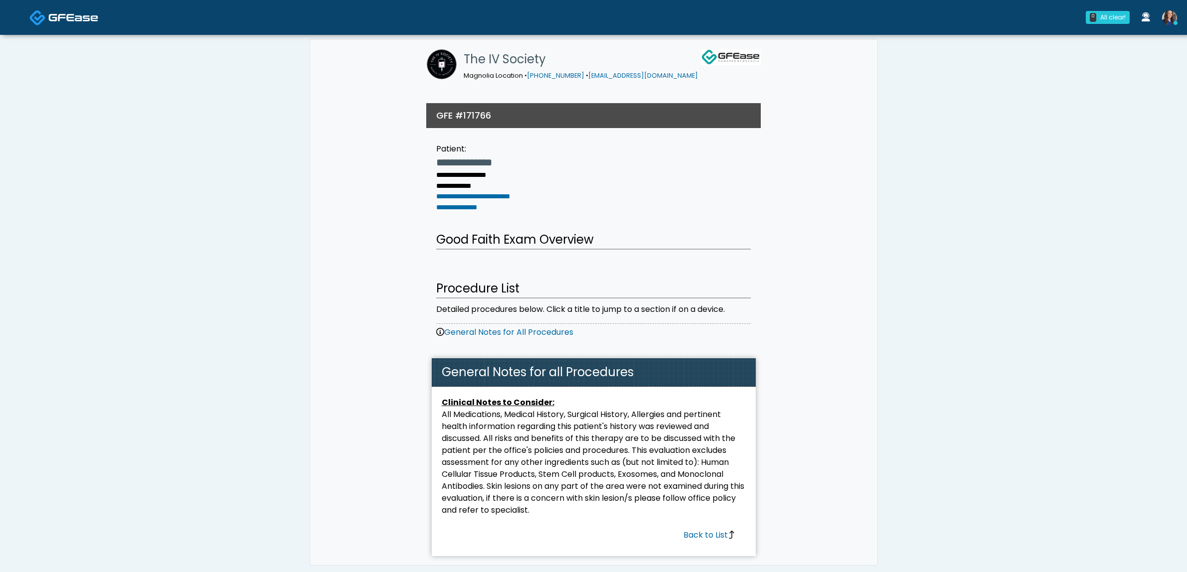
click at [74, 10] on span at bounding box center [73, 17] width 50 height 14
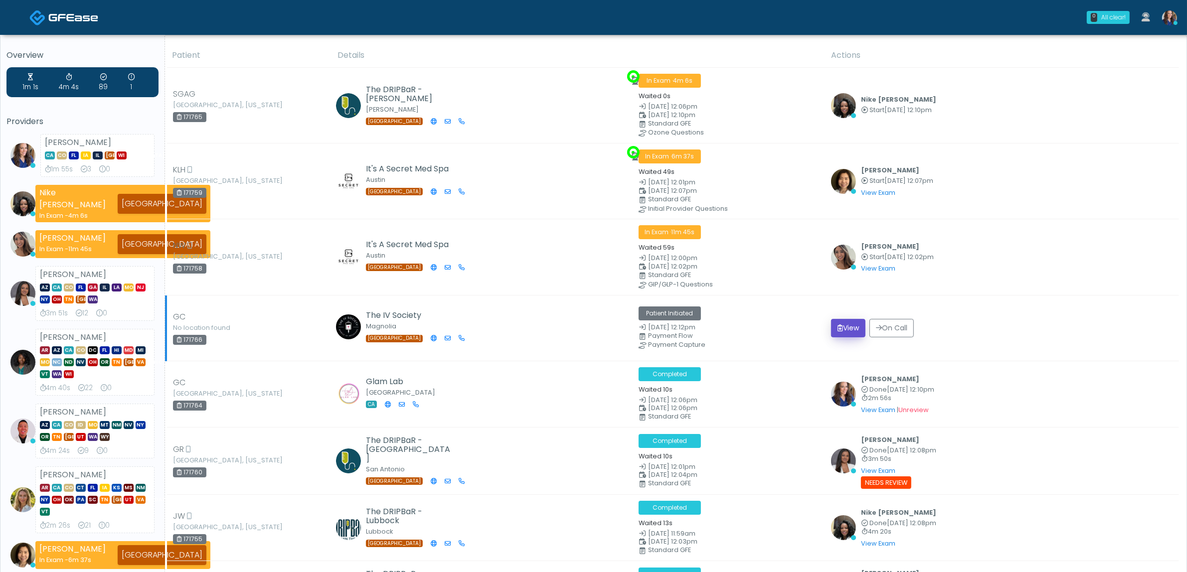
click at [856, 333] on button "View" at bounding box center [848, 328] width 34 height 18
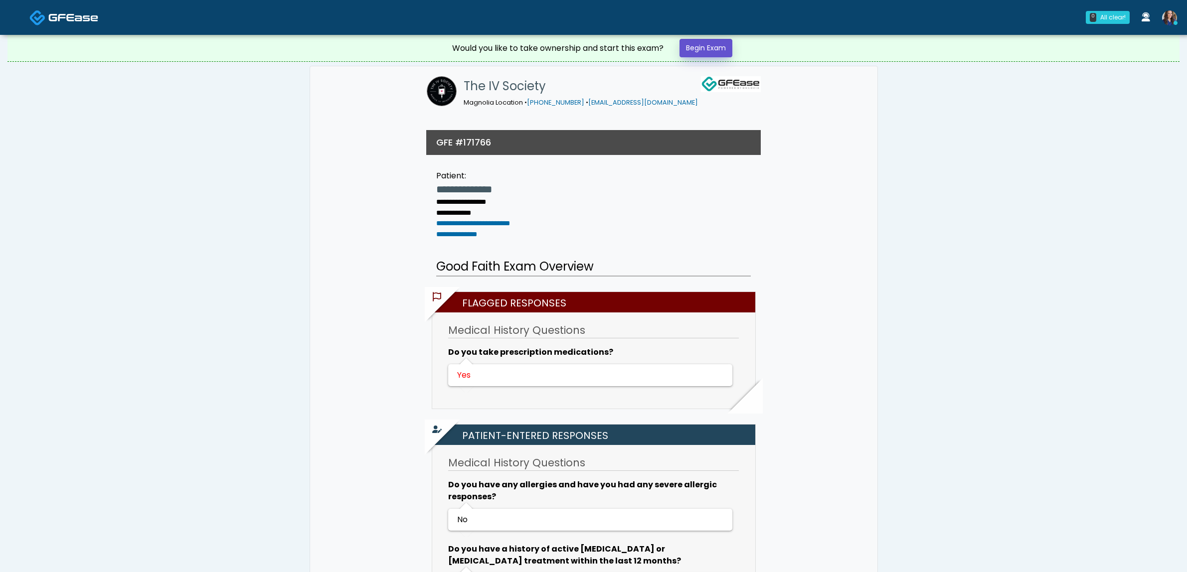
click at [716, 55] on link "Begin Exam" at bounding box center [706, 48] width 53 height 18
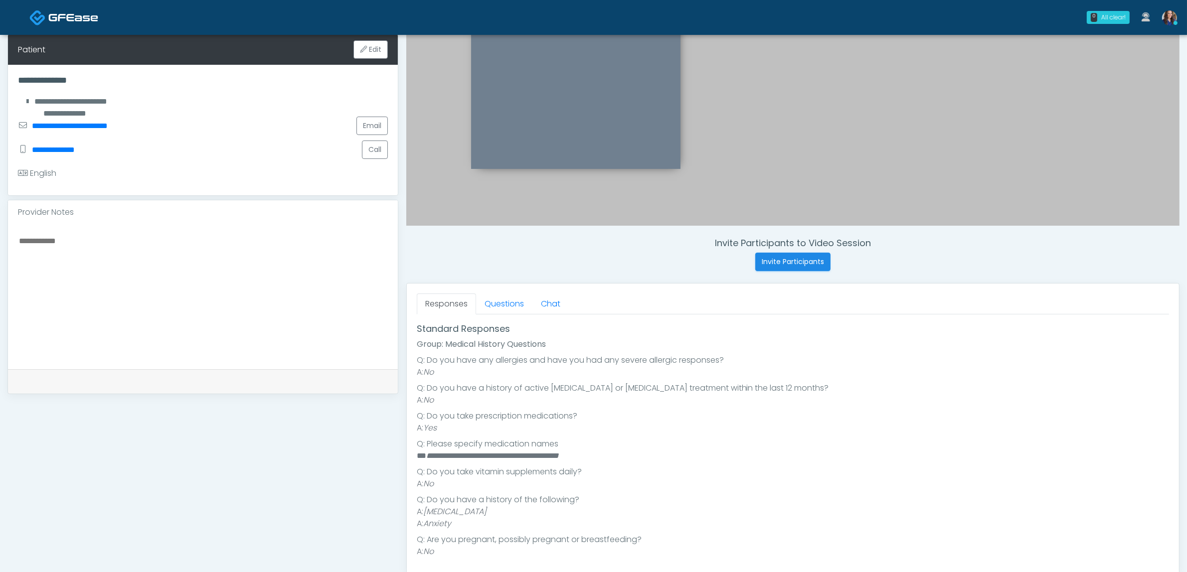
scroll to position [100, 0]
drag, startPoint x: 509, startPoint y: 302, endPoint x: 511, endPoint y: 313, distance: 11.7
click at [509, 302] on link "Questions" at bounding box center [504, 304] width 56 height 21
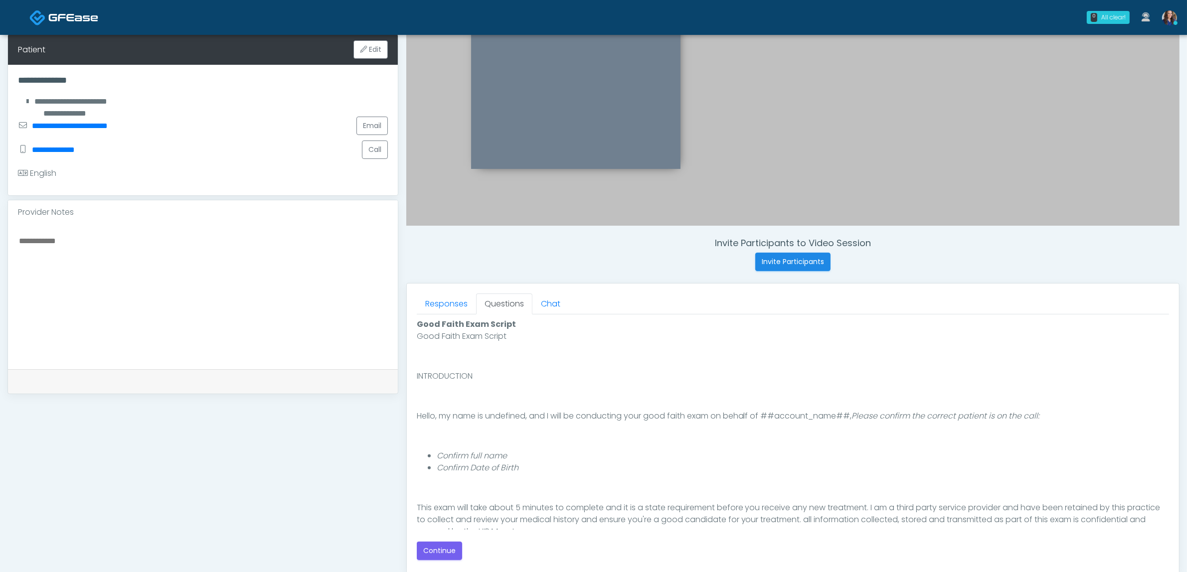
scroll to position [0, 0]
click at [448, 560] on button "Continue" at bounding box center [439, 551] width 45 height 18
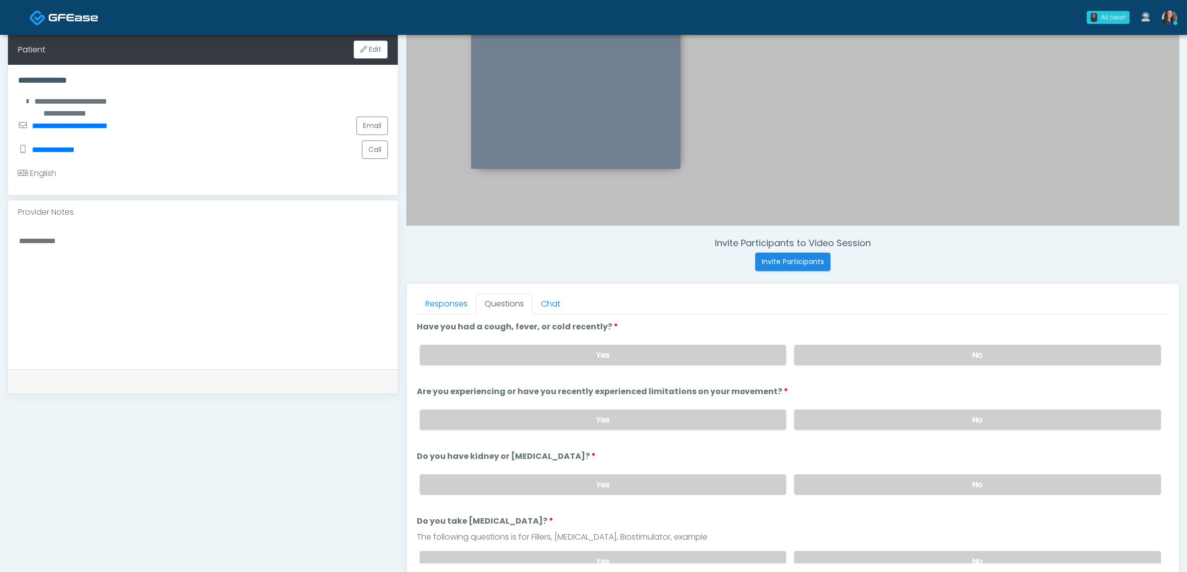
scroll to position [324, 0]
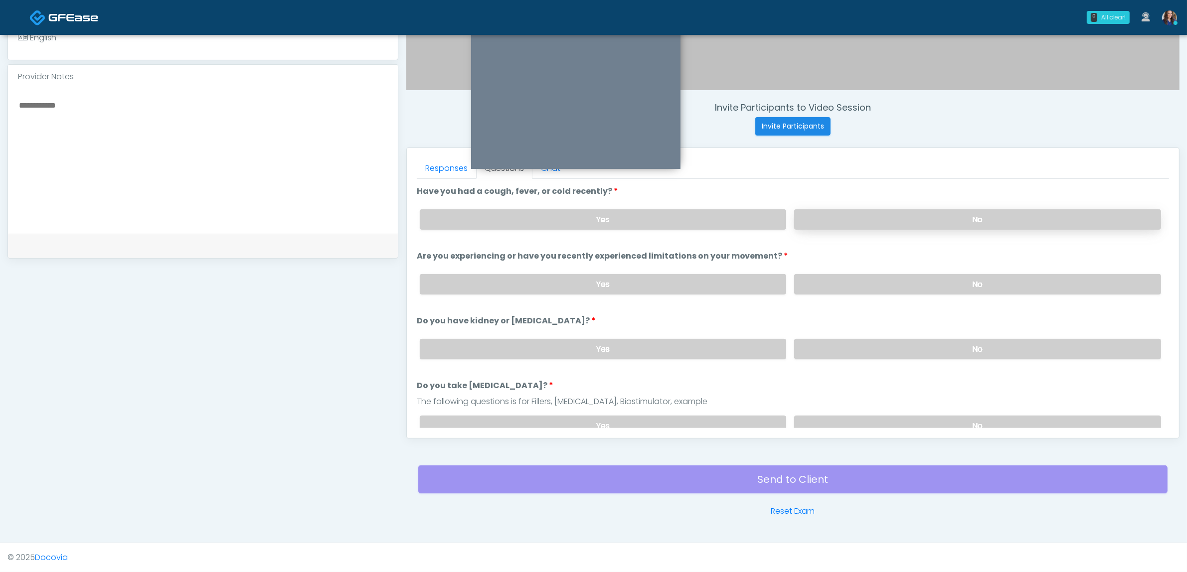
click at [935, 226] on label "No" at bounding box center [977, 219] width 367 height 20
click at [936, 291] on label "No" at bounding box center [977, 284] width 367 height 20
click at [931, 341] on label "No" at bounding box center [977, 349] width 367 height 20
click at [918, 420] on label "No" at bounding box center [977, 426] width 367 height 20
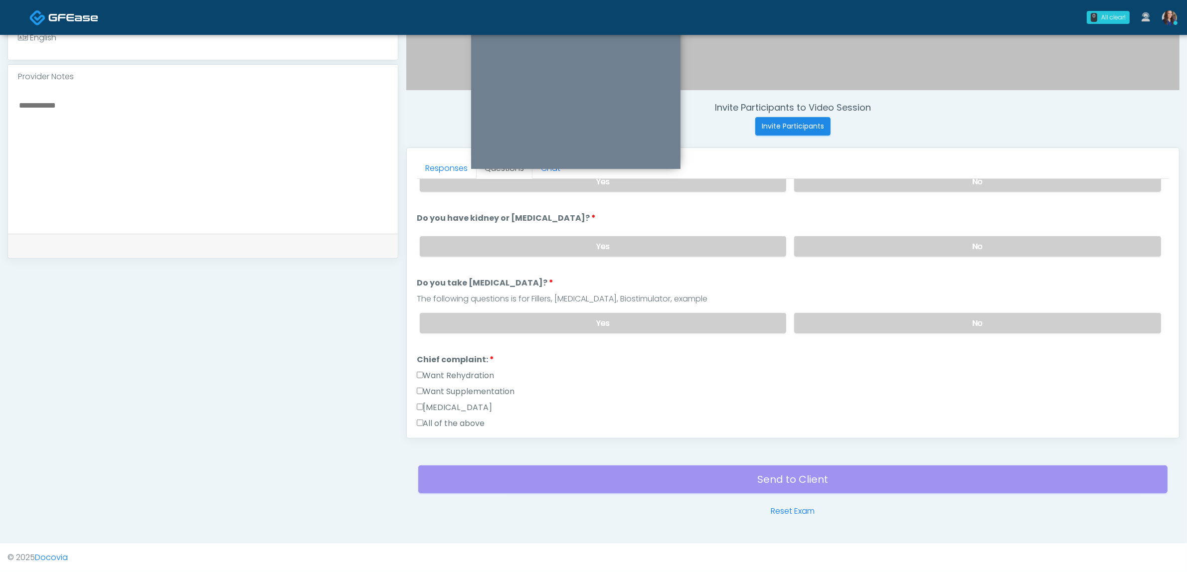
scroll to position [125, 0]
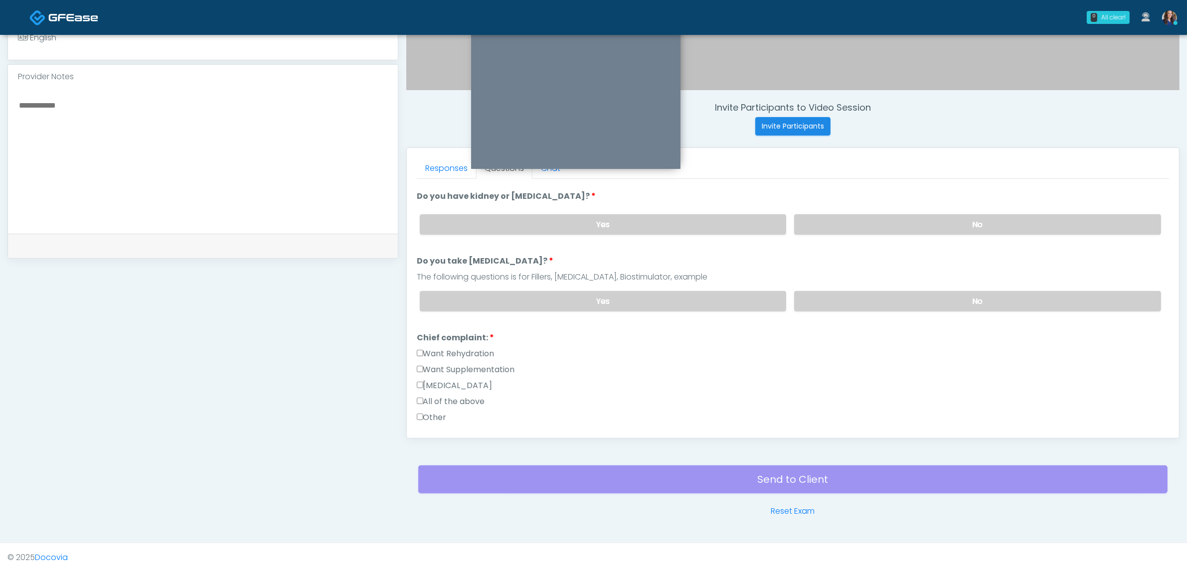
click at [454, 352] on label "Want Rehydration" at bounding box center [456, 354] width 78 height 12
drag, startPoint x: 450, startPoint y: 364, endPoint x: 458, endPoint y: 366, distance: 7.9
click at [450, 364] on label "Want Supplementation" at bounding box center [466, 370] width 98 height 12
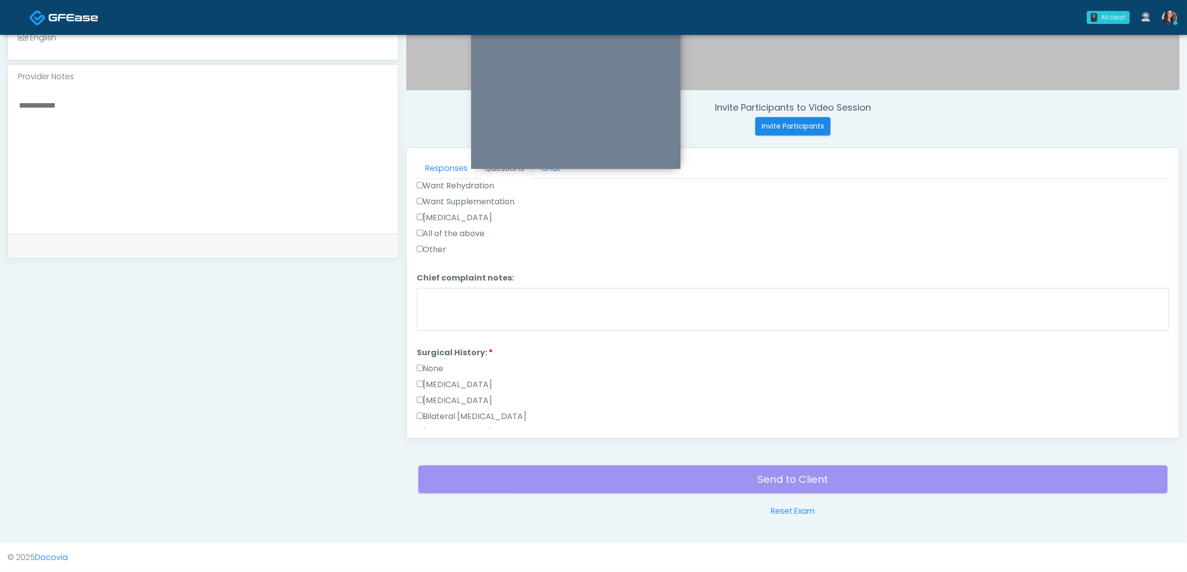
scroll to position [312, 0]
click at [424, 346] on label "None" at bounding box center [430, 350] width 27 height 12
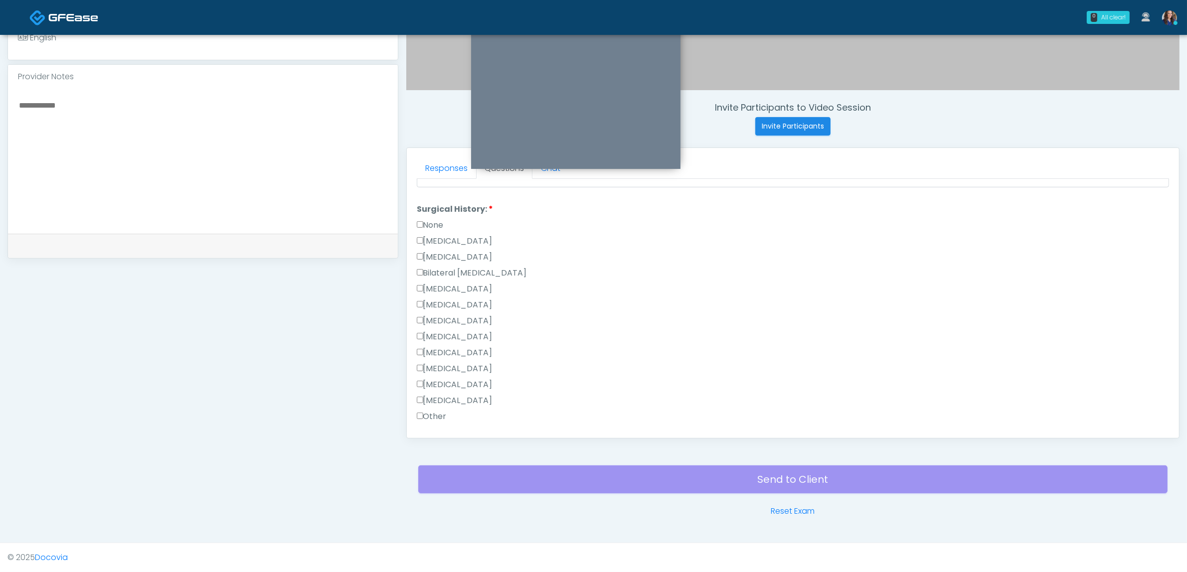
scroll to position [552, 0]
click at [438, 297] on label "Other" at bounding box center [432, 301] width 30 height 12
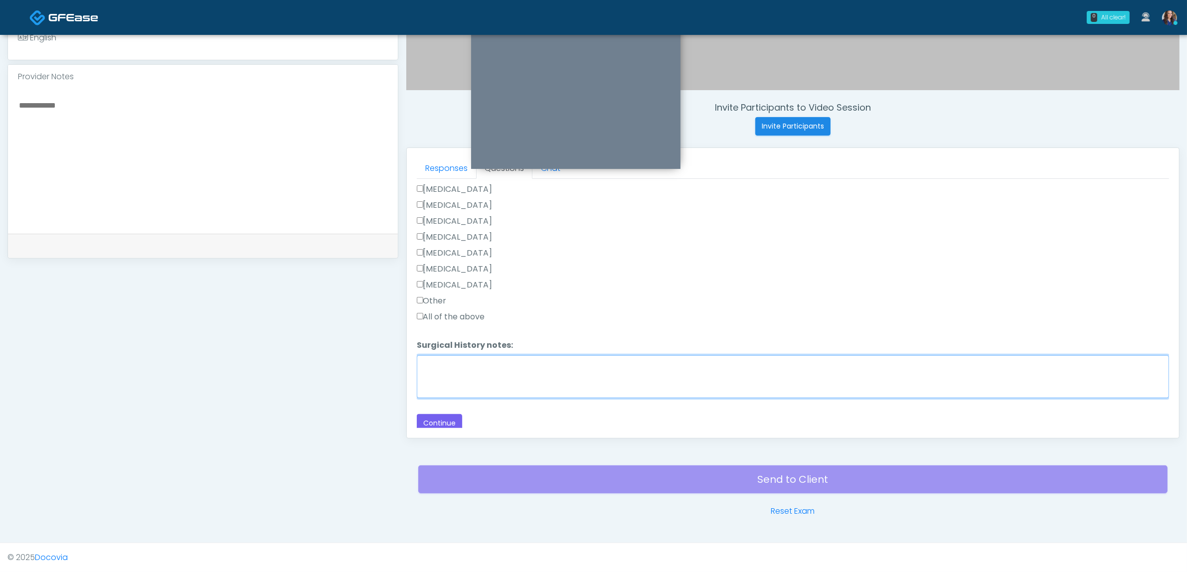
click at [458, 359] on textarea "Surgical History notes:" at bounding box center [793, 376] width 752 height 43
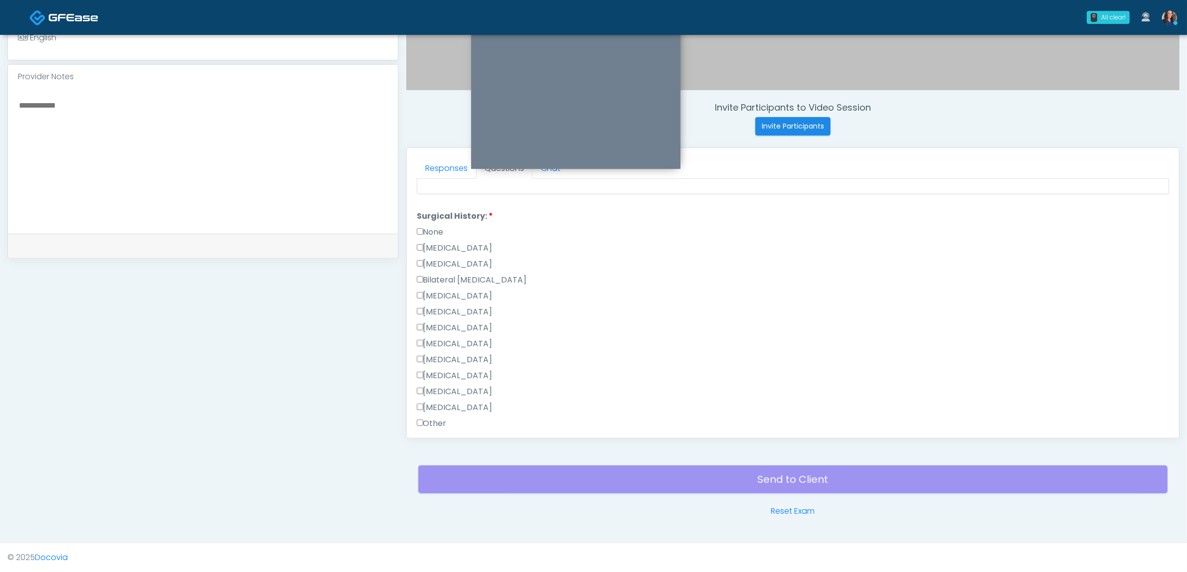
scroll to position [427, 0]
type textarea "**********"
click at [432, 230] on label "None" at bounding box center [430, 234] width 27 height 12
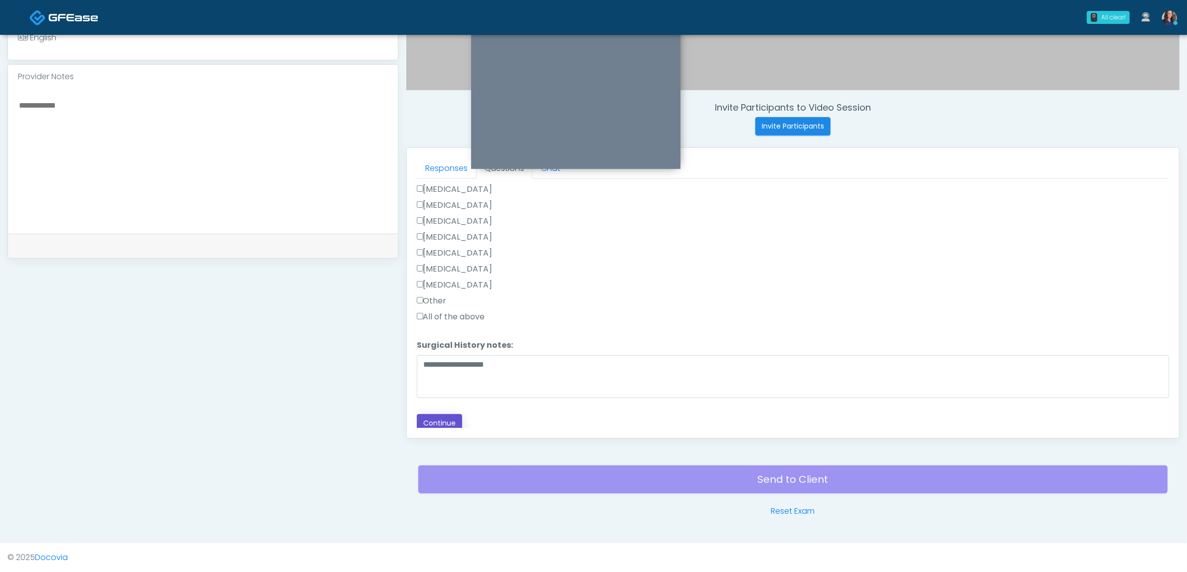
click at [435, 419] on button "Continue" at bounding box center [439, 423] width 45 height 18
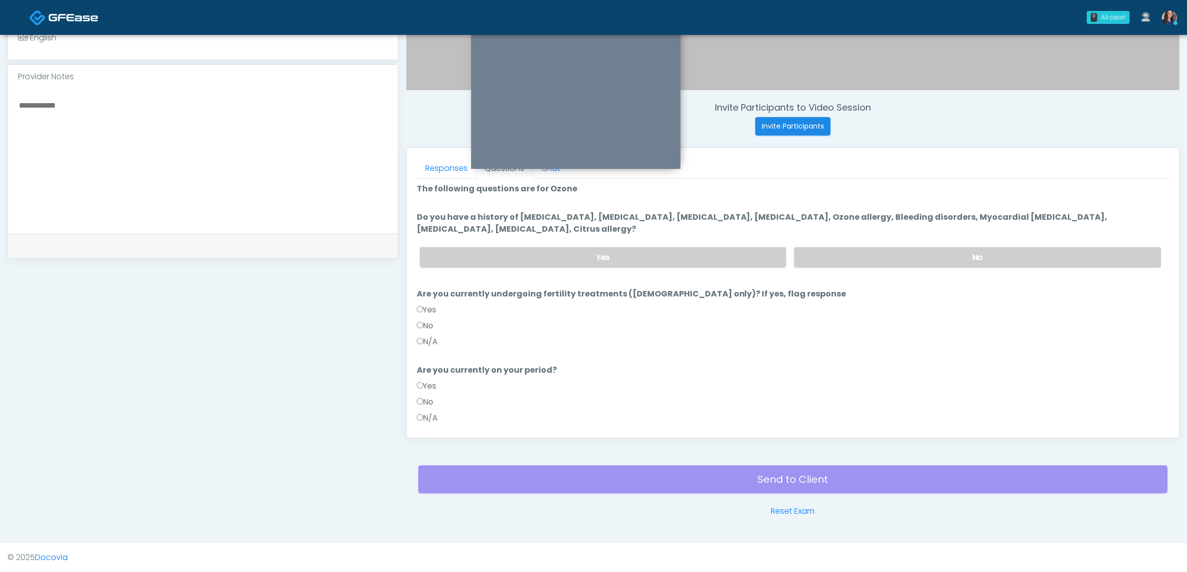
scroll to position [0, 0]
click at [866, 264] on label "No" at bounding box center [977, 260] width 367 height 20
click at [428, 326] on label "No" at bounding box center [425, 329] width 17 height 12
click at [432, 341] on label "N/A" at bounding box center [427, 345] width 21 height 12
click at [438, 416] on label "N/A" at bounding box center [427, 421] width 21 height 12
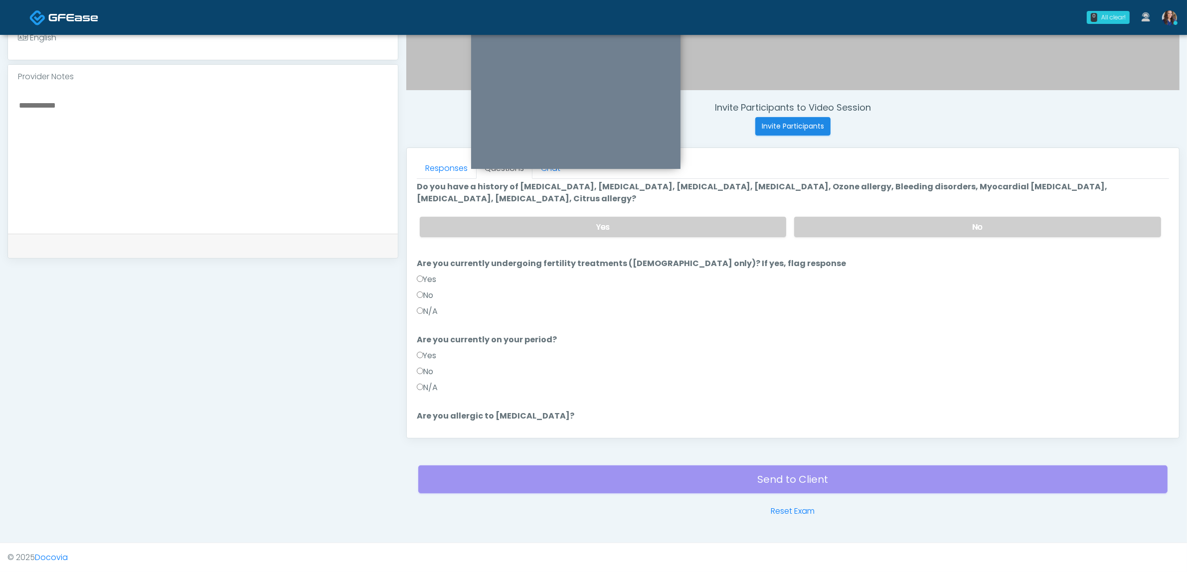
scroll to position [62, 0]
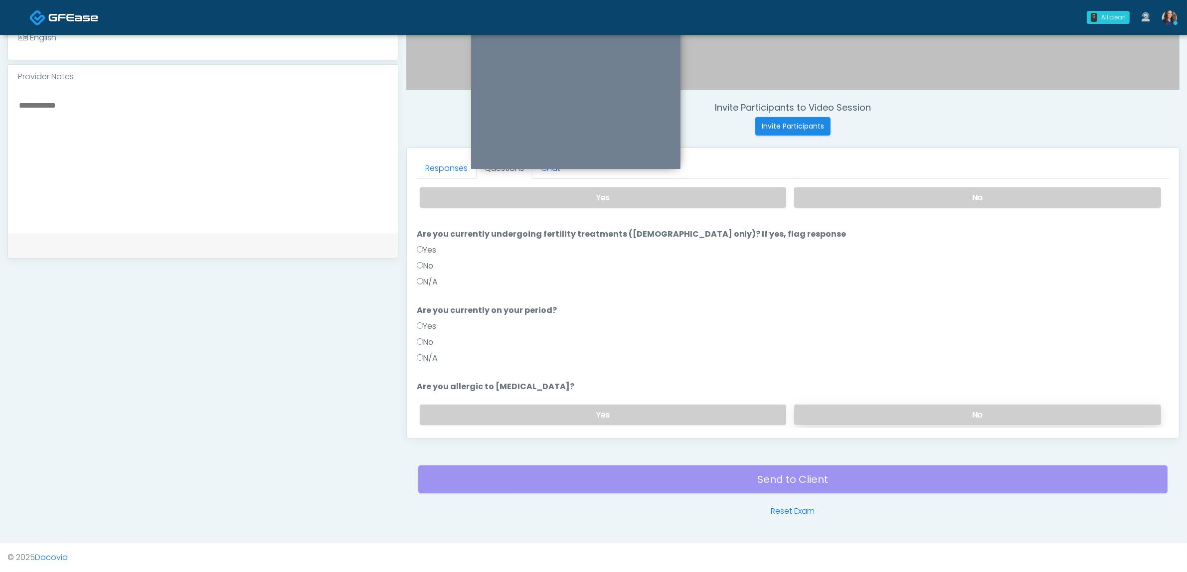
drag, startPoint x: 871, startPoint y: 410, endPoint x: 859, endPoint y: 405, distance: 13.2
click at [871, 410] on label "No" at bounding box center [977, 415] width 367 height 20
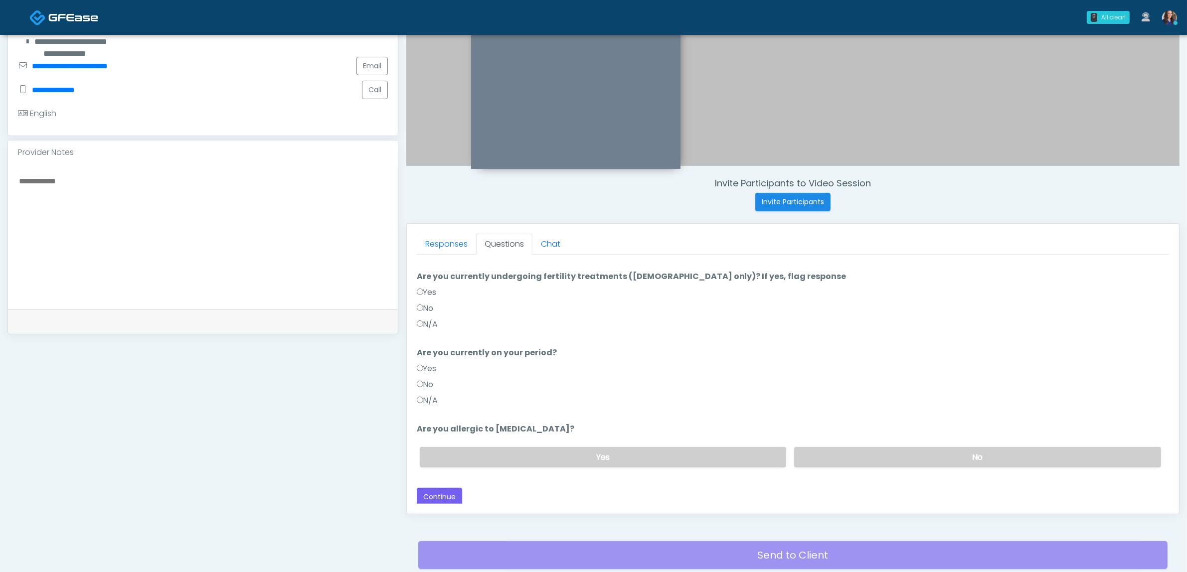
scroll to position [324, 0]
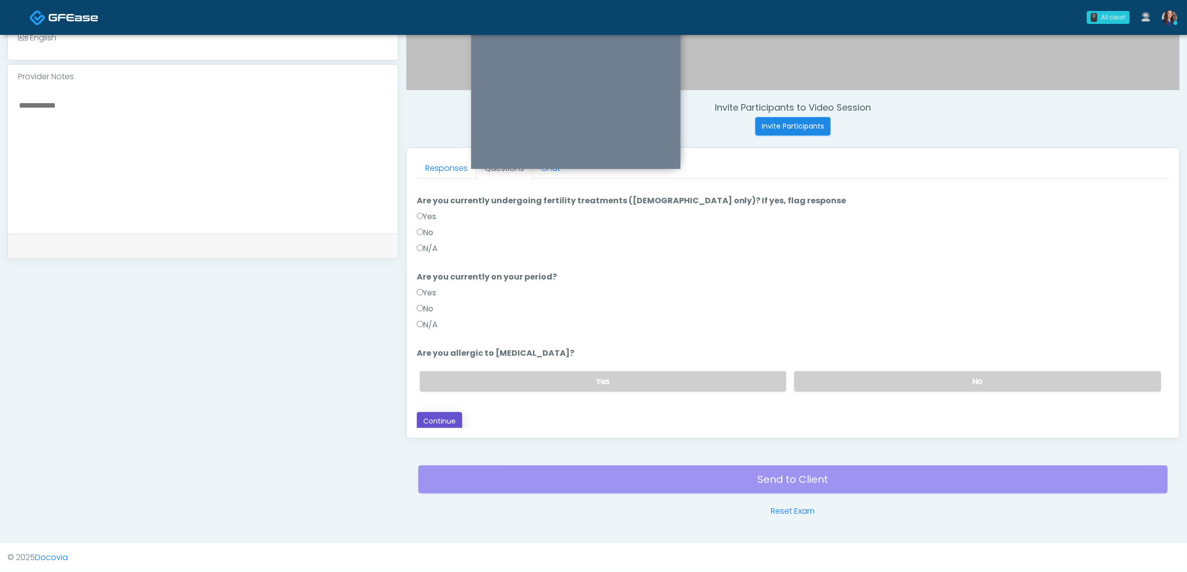
click at [448, 419] on button "Continue" at bounding box center [439, 421] width 45 height 18
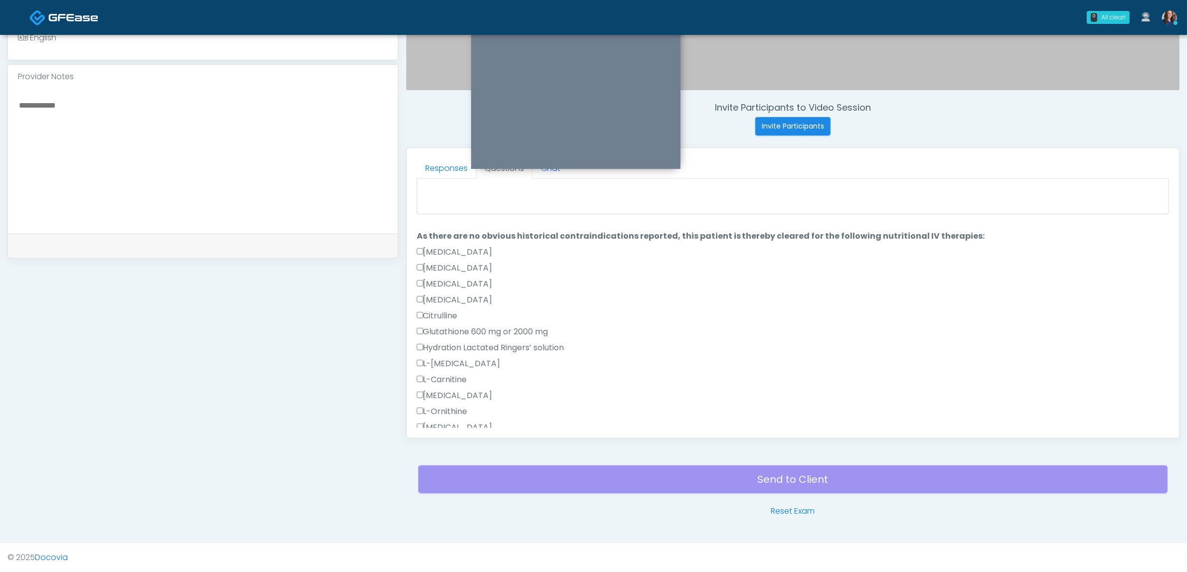
scroll to position [0, 0]
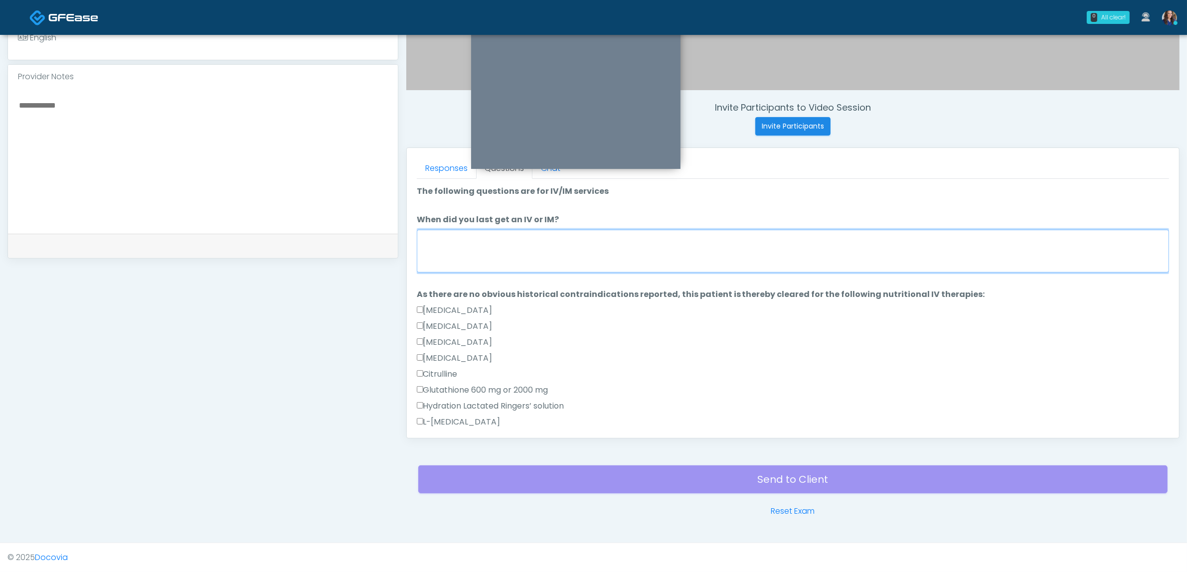
click at [507, 242] on textarea "When did you last get an IV or IM?" at bounding box center [793, 251] width 752 height 43
type textarea "*"
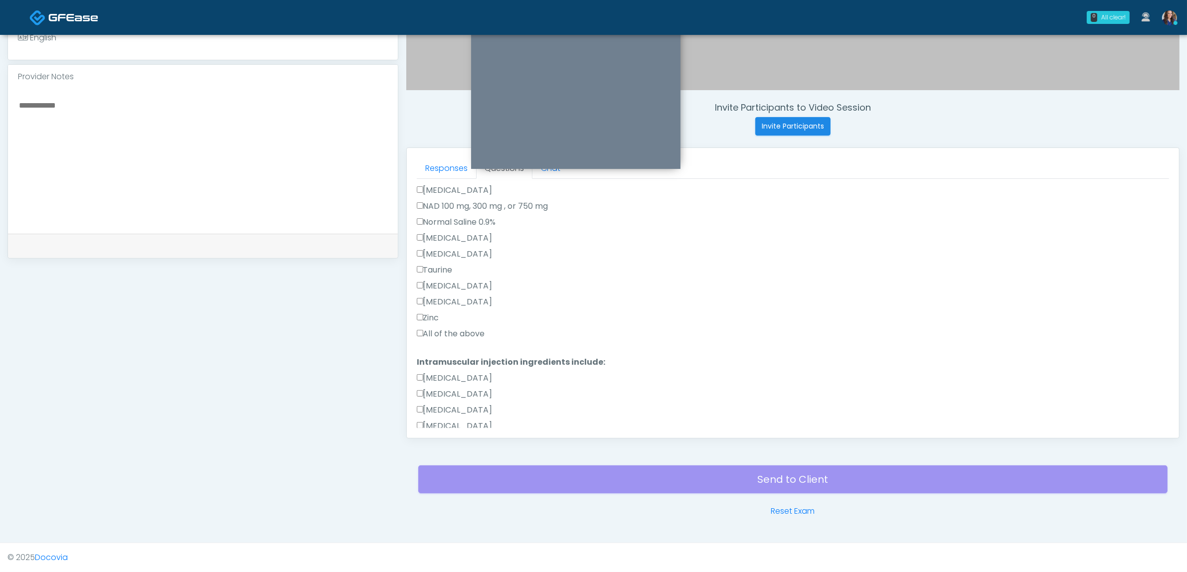
type textarea "**********"
click at [431, 334] on label "All of the above" at bounding box center [451, 334] width 68 height 12
click at [453, 387] on label "All of the above" at bounding box center [451, 388] width 68 height 12
click at [444, 414] on button "Continue" at bounding box center [439, 419] width 45 height 18
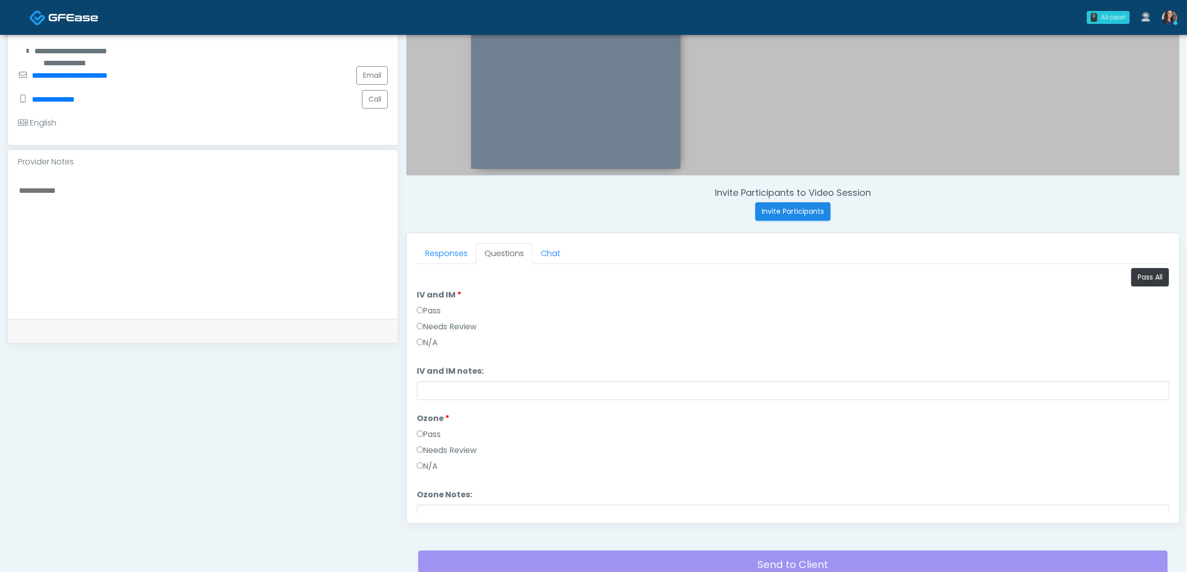
scroll to position [137, 0]
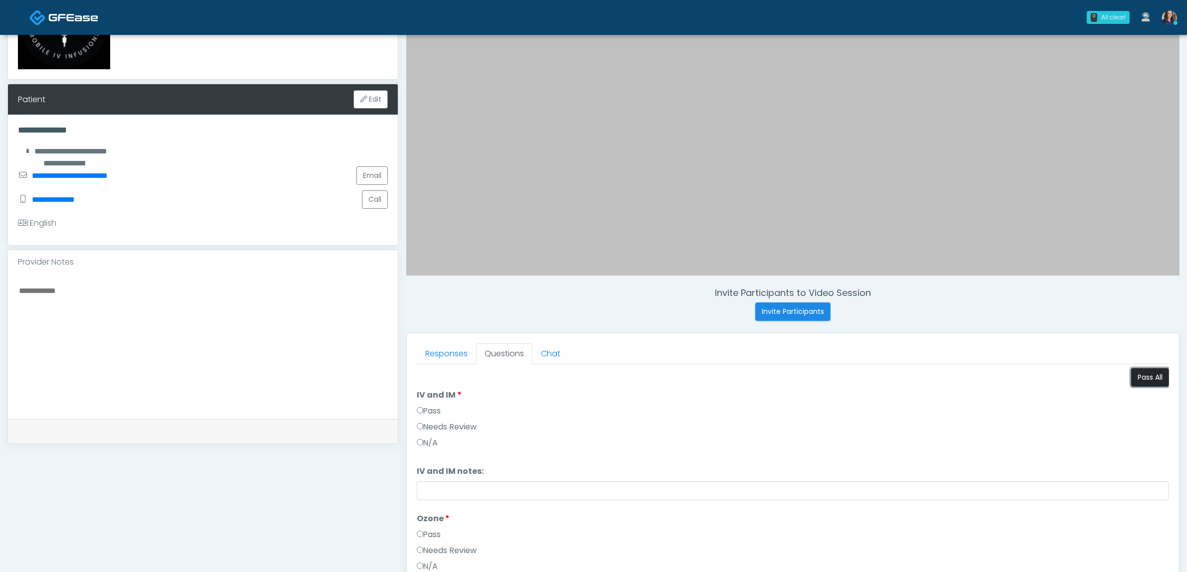
click at [1135, 374] on button "Pass All" at bounding box center [1150, 377] width 38 height 18
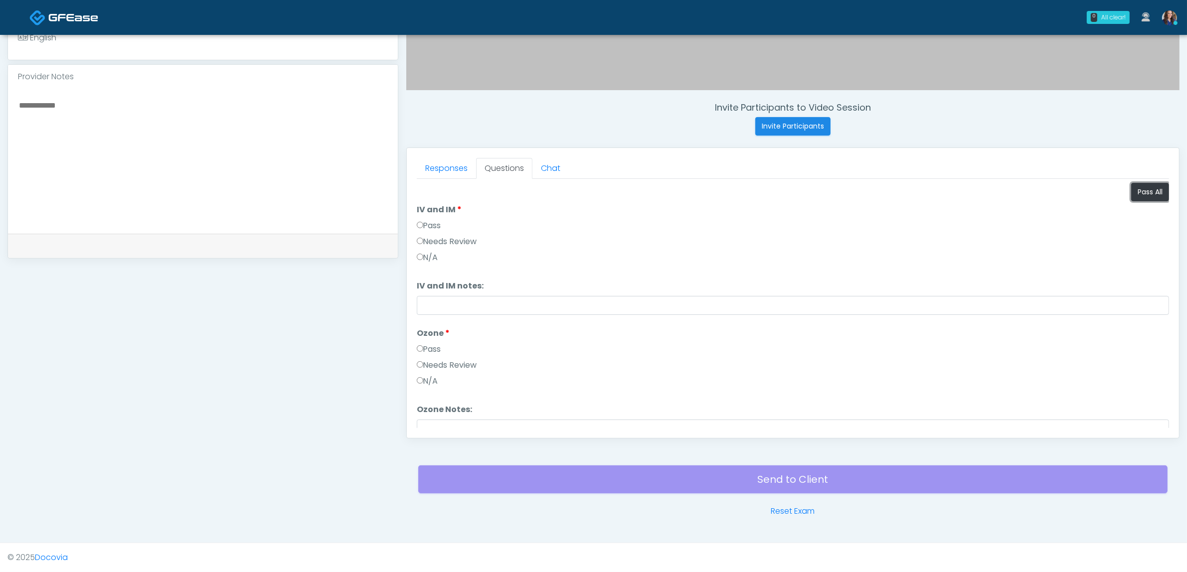
scroll to position [41, 0]
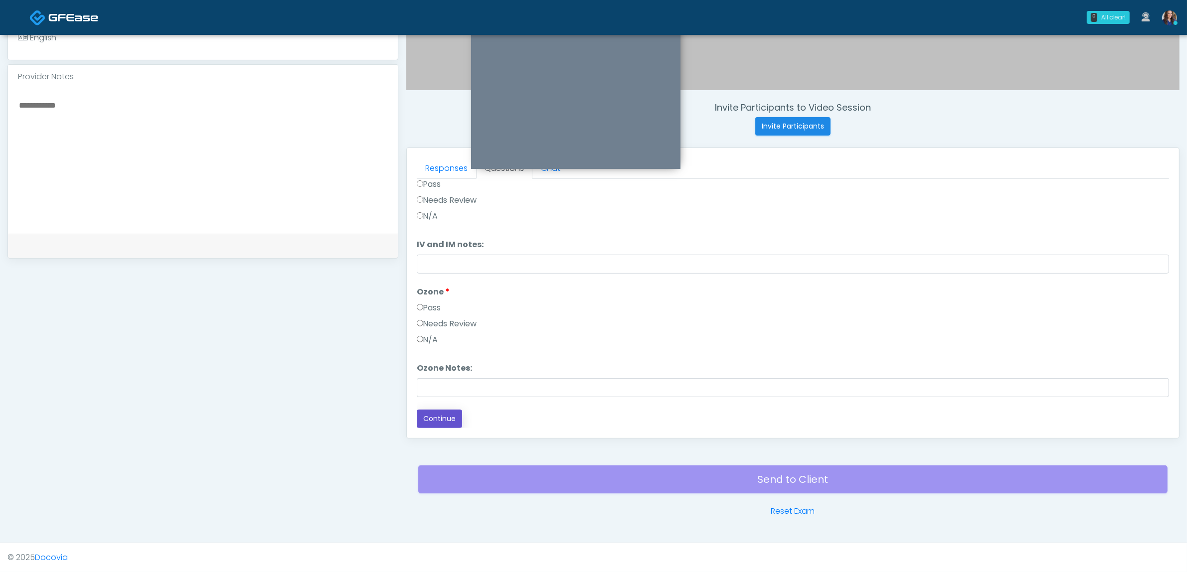
drag, startPoint x: 441, startPoint y: 416, endPoint x: 488, endPoint y: 420, distance: 46.5
click at [445, 416] on button "Continue" at bounding box center [439, 419] width 45 height 18
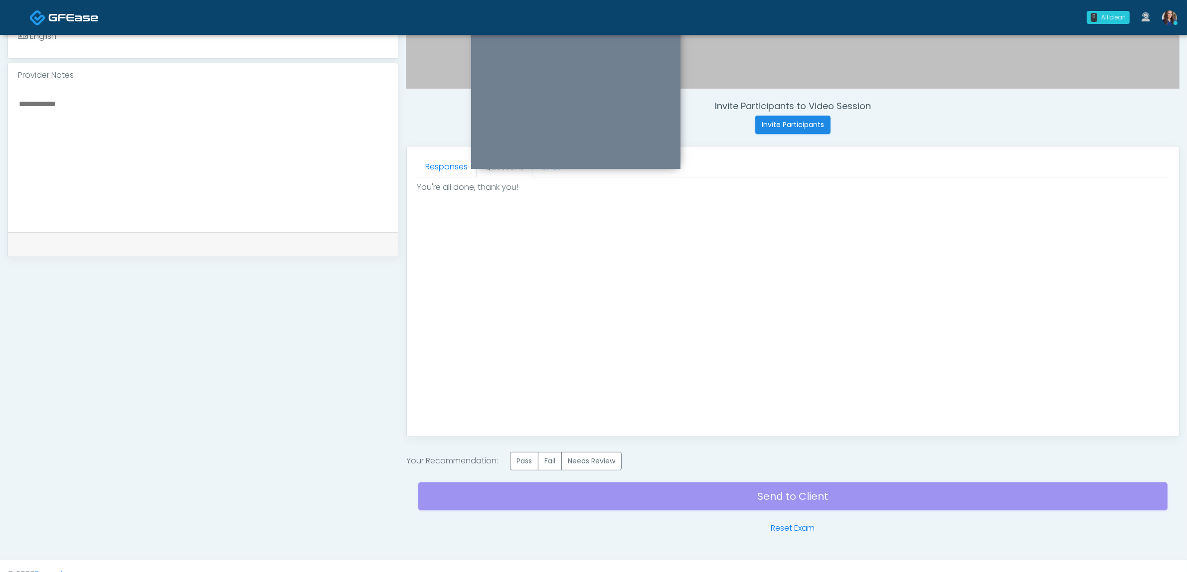
click at [526, 451] on div "Invite Participants to Video Session Invite Participants Responses Questions Ch…" at bounding box center [788, 145] width 781 height 779
click at [524, 467] on label "Pass" at bounding box center [524, 461] width 28 height 18
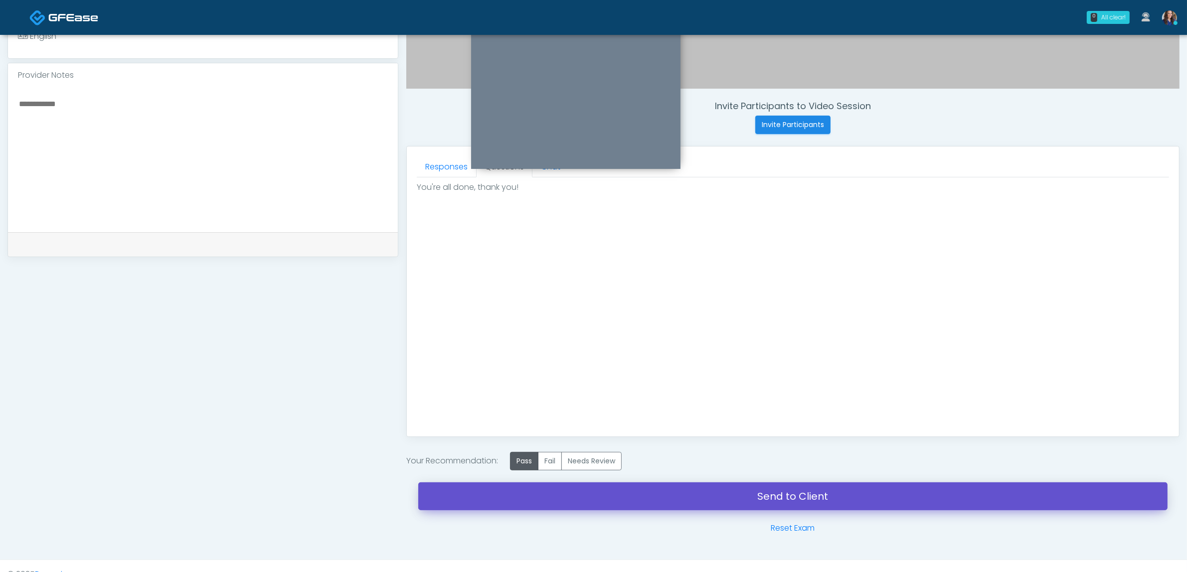
click at [631, 492] on link "Send to Client" at bounding box center [792, 497] width 749 height 28
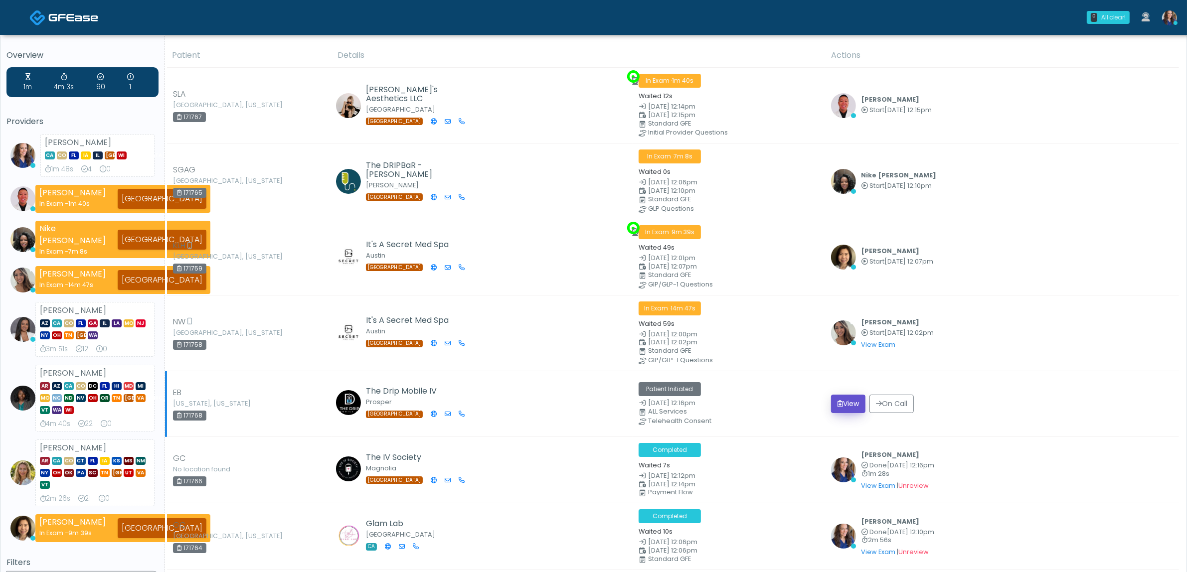
click at [855, 407] on button "View" at bounding box center [848, 404] width 34 height 18
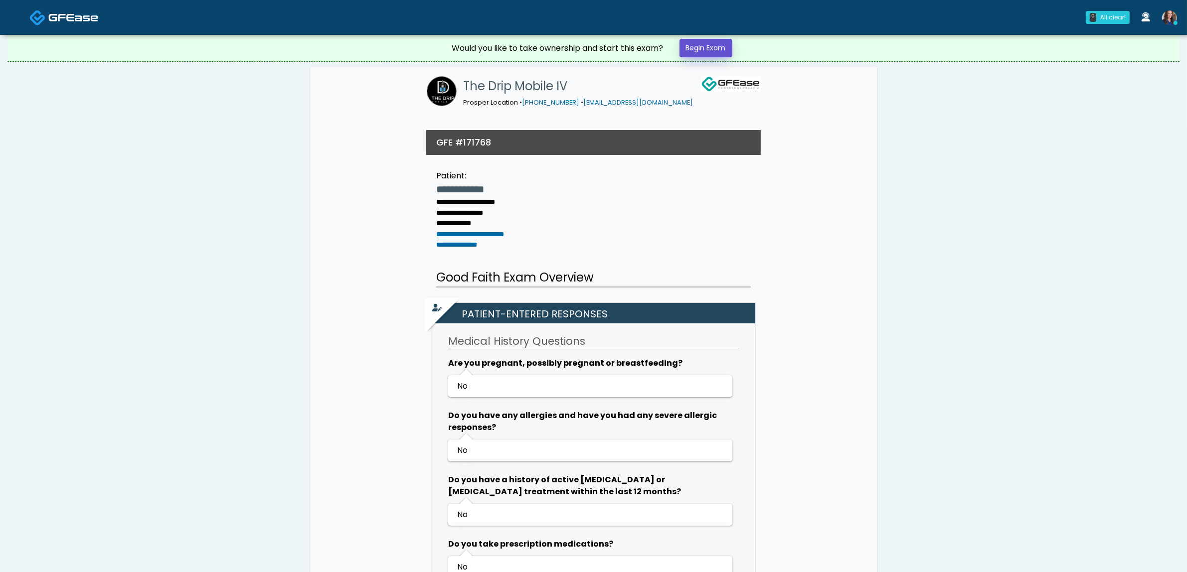
click at [692, 40] on link "Begin Exam" at bounding box center [706, 48] width 53 height 18
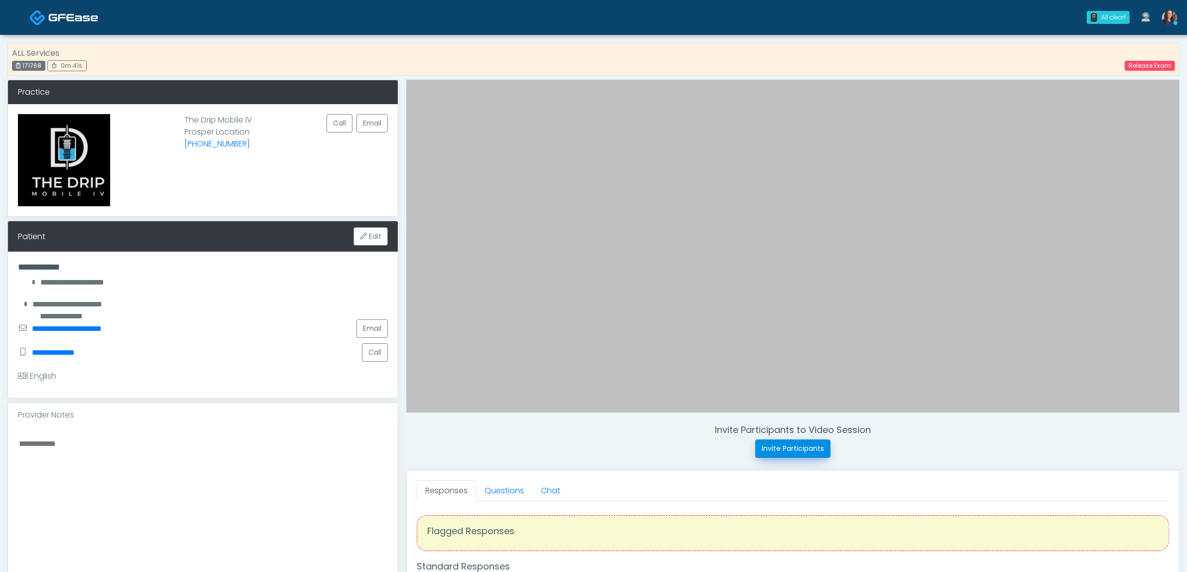
click at [766, 457] on button "Invite Participants" at bounding box center [792, 449] width 75 height 18
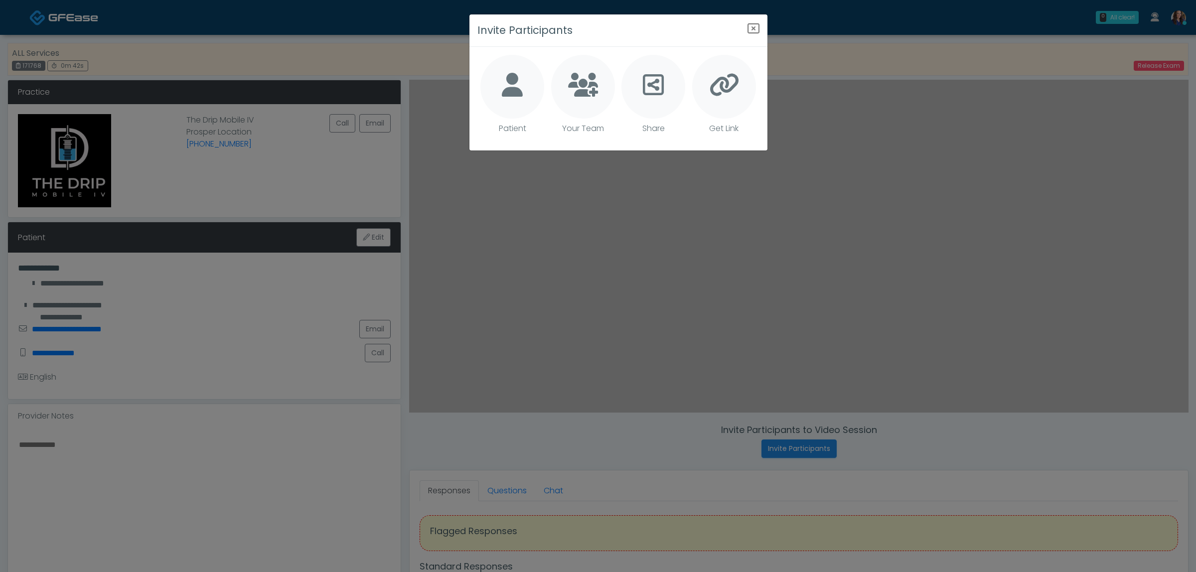
click at [513, 78] on icon at bounding box center [512, 85] width 21 height 24
type textarea "**********"
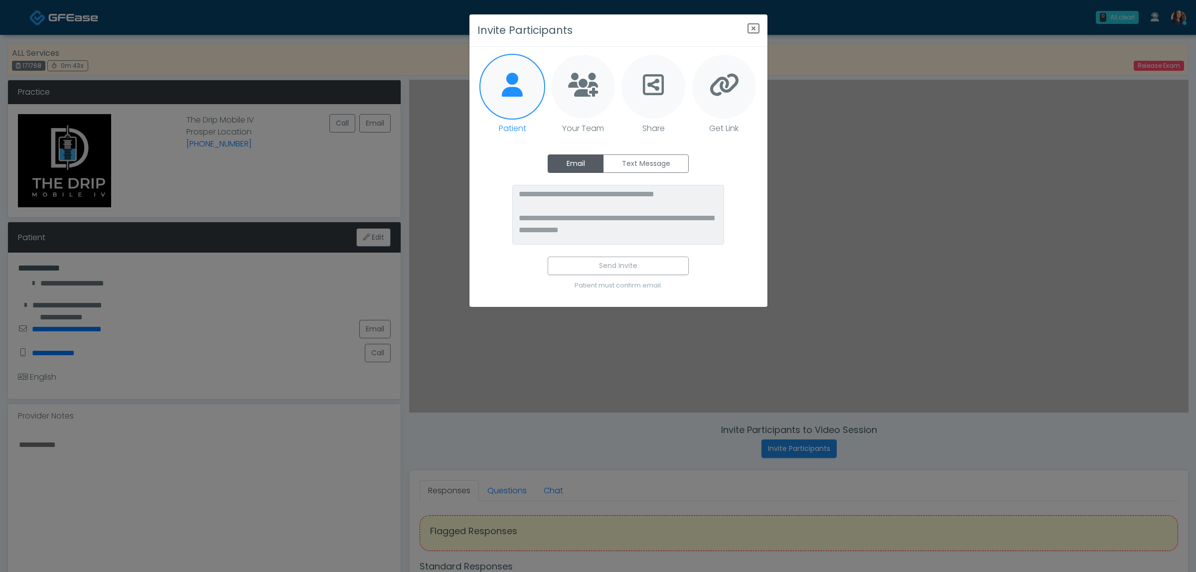
drag, startPoint x: 633, startPoint y: 167, endPoint x: 602, endPoint y: 242, distance: 81.1
click at [632, 167] on label "Text Message" at bounding box center [646, 164] width 86 height 18
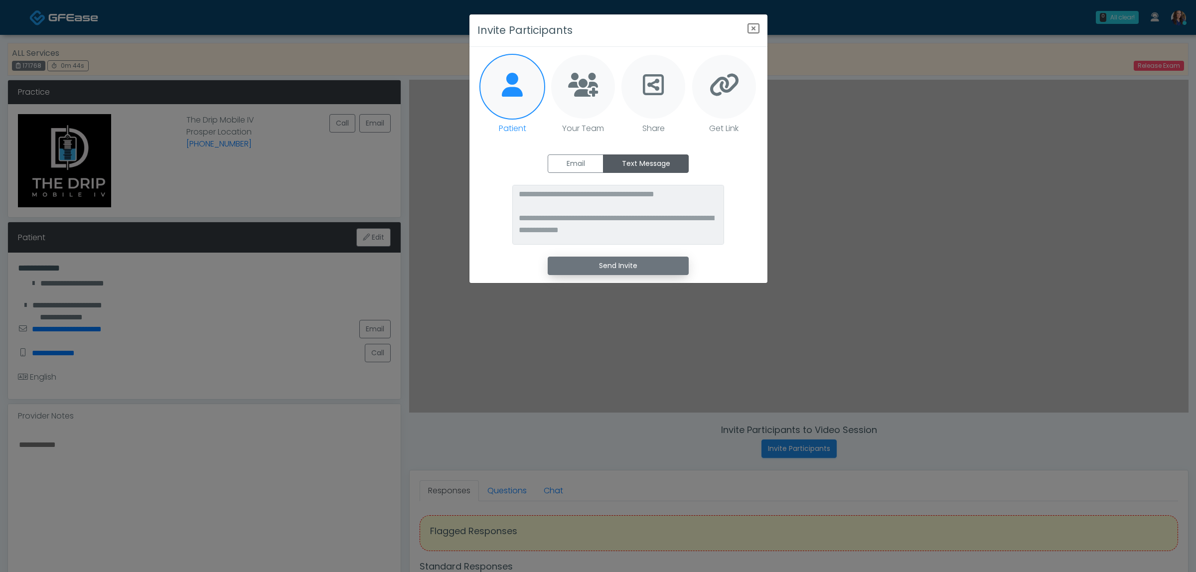
drag, startPoint x: 610, startPoint y: 271, endPoint x: 605, endPoint y: 257, distance: 14.4
click at [609, 271] on button "Send Invite" at bounding box center [618, 266] width 141 height 18
click at [754, 31] on icon "Close" at bounding box center [754, 28] width 12 height 12
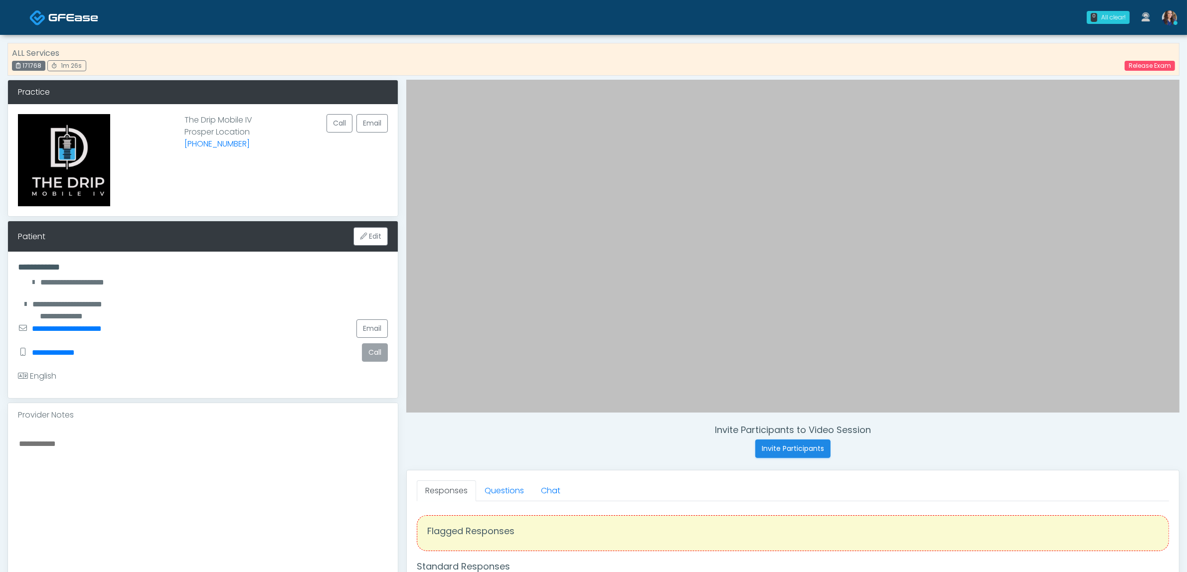
click at [370, 353] on button "Call" at bounding box center [375, 352] width 26 height 18
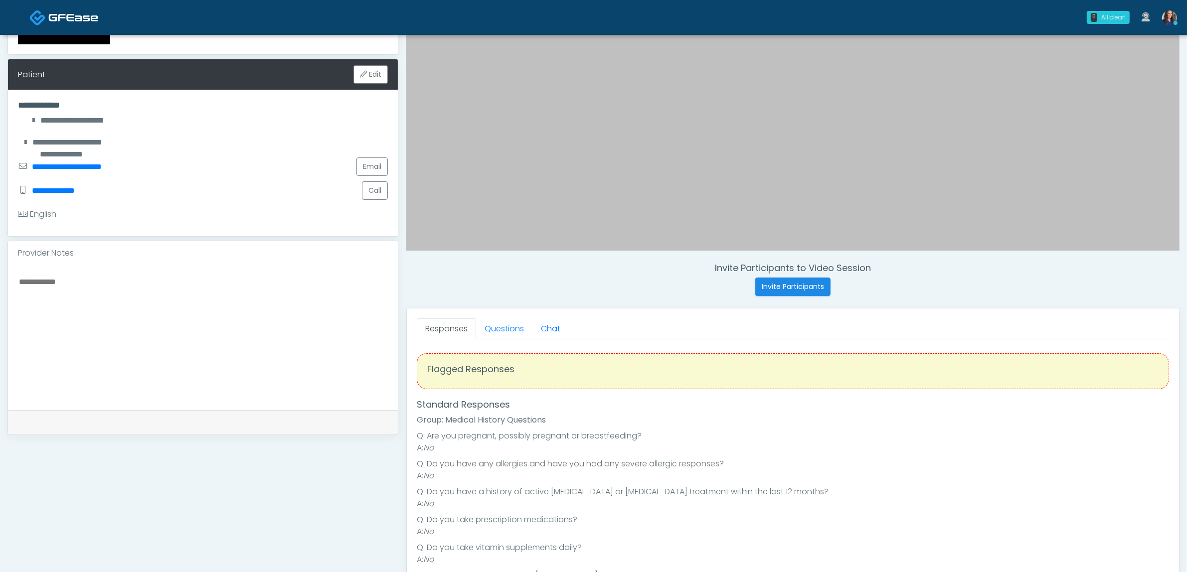
scroll to position [187, 0]
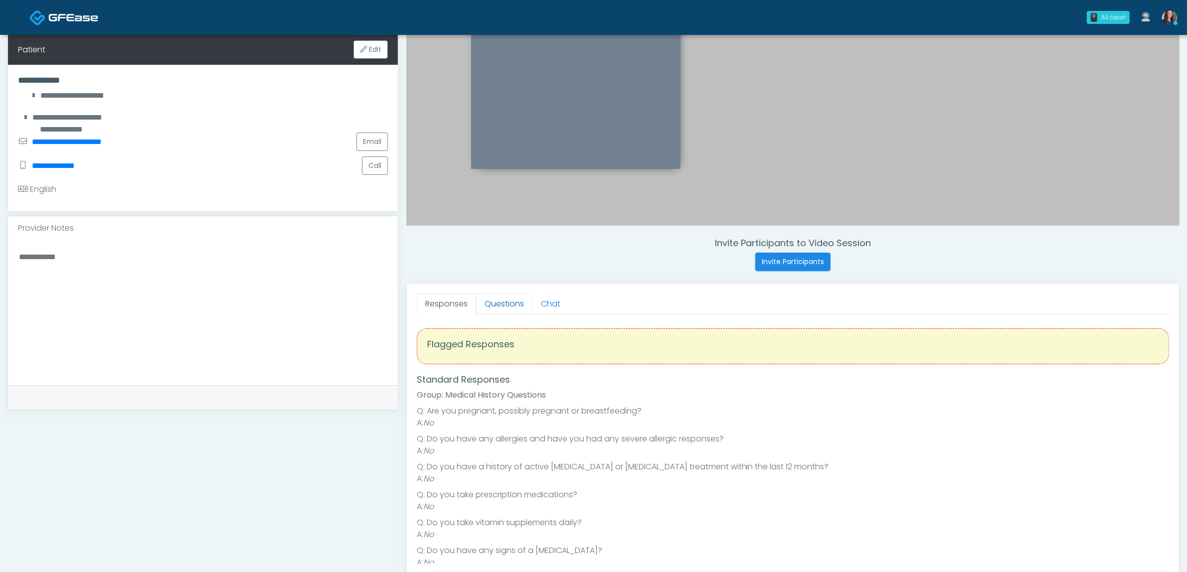
click at [505, 305] on link "Questions" at bounding box center [504, 304] width 56 height 21
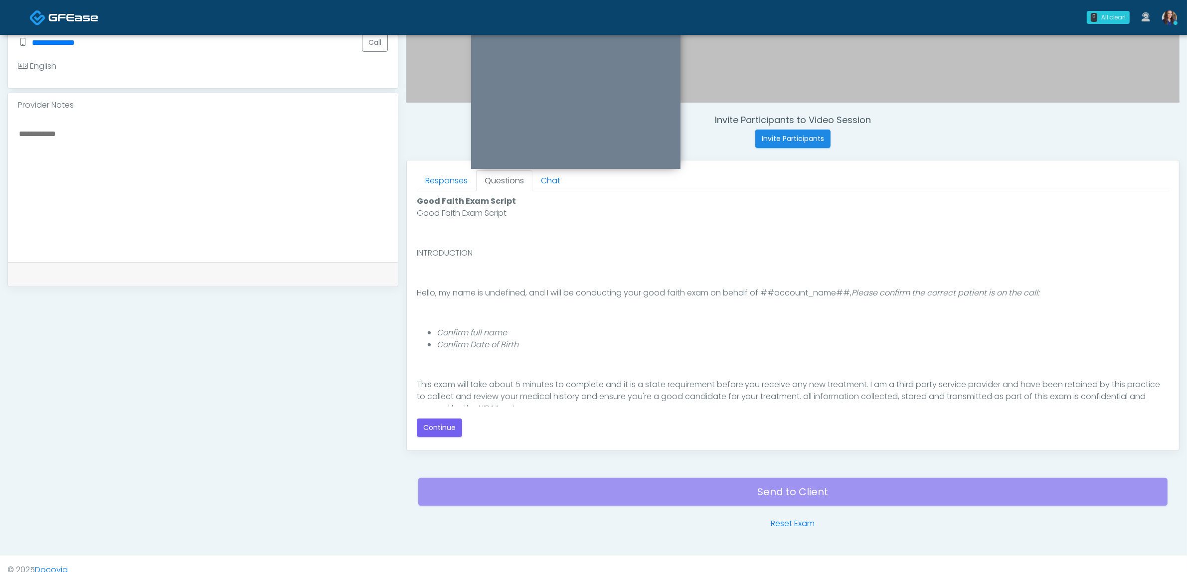
scroll to position [312, 0]
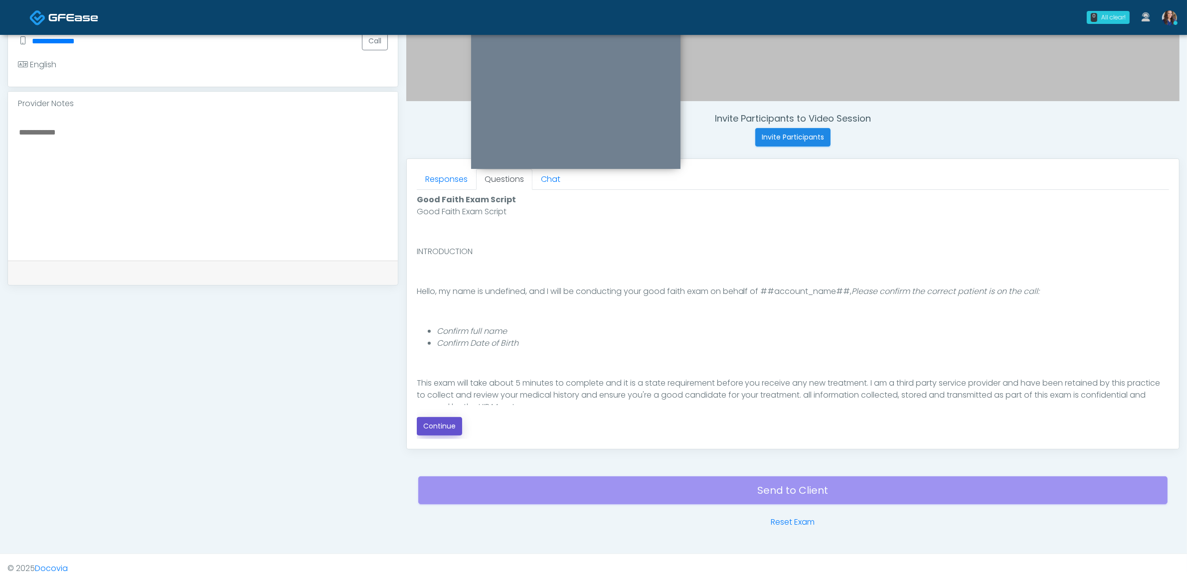
click at [445, 425] on button "Continue" at bounding box center [439, 426] width 45 height 18
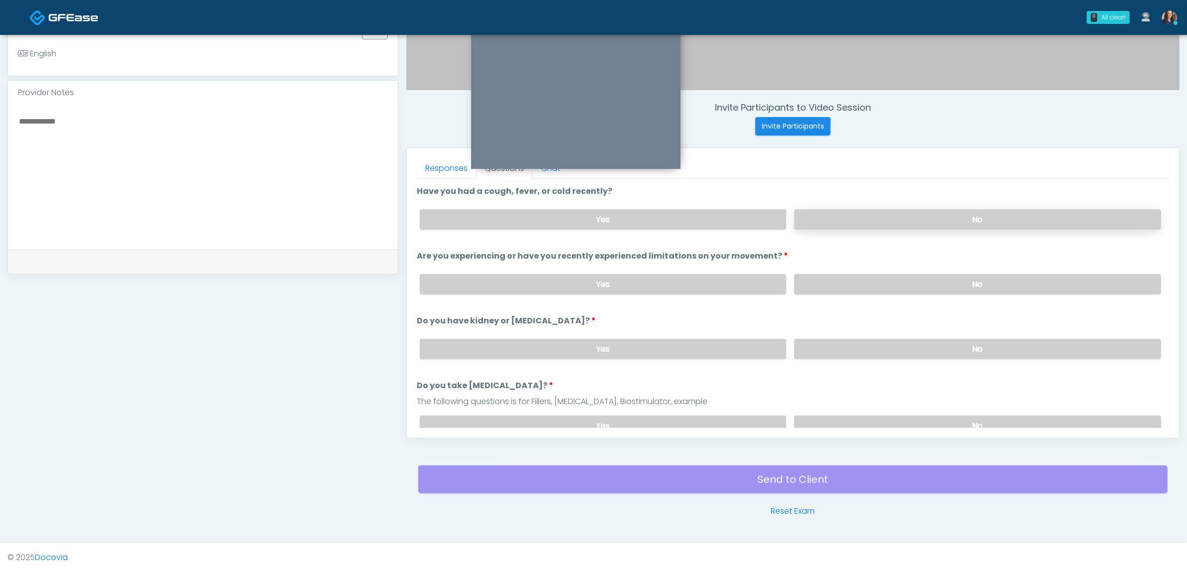
click at [915, 213] on label "No" at bounding box center [977, 219] width 367 height 20
click at [903, 275] on label "No" at bounding box center [977, 284] width 367 height 20
click at [891, 343] on label "No" at bounding box center [977, 349] width 367 height 20
click at [883, 416] on label "No" at bounding box center [977, 426] width 367 height 20
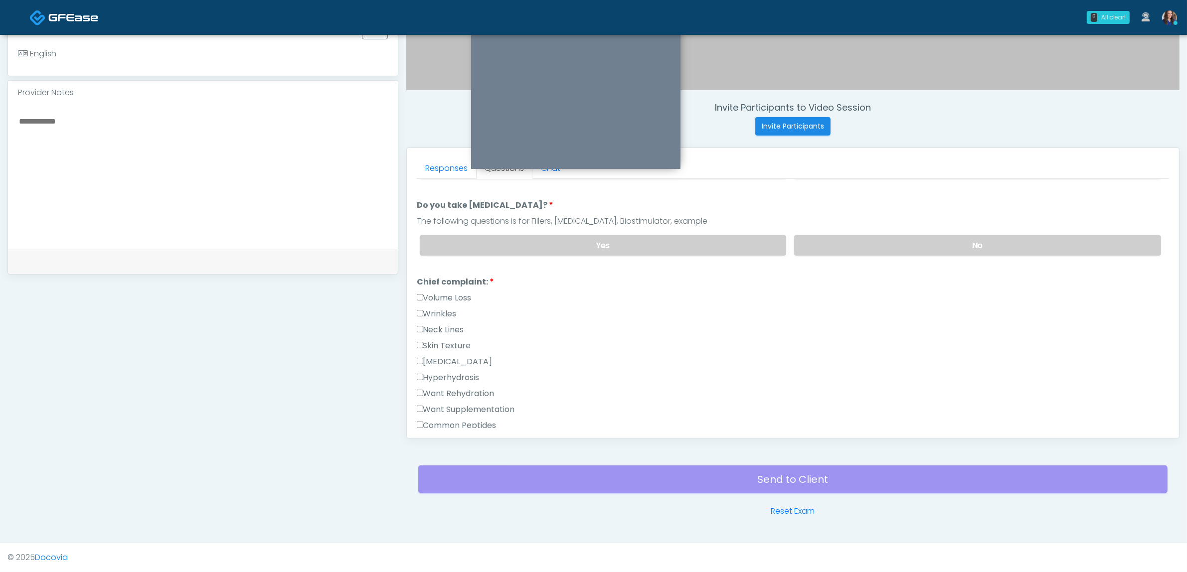
scroll to position [249, 0]
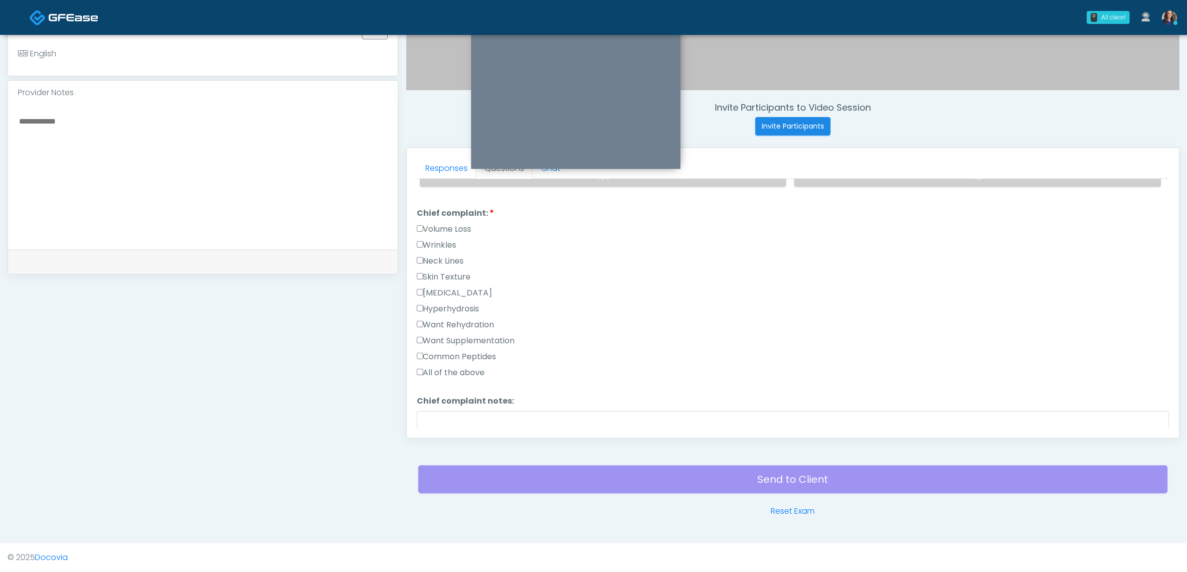
click at [460, 335] on label "Want Supplementation" at bounding box center [466, 341] width 98 height 12
click at [465, 313] on div "Hyperhydrosis" at bounding box center [793, 311] width 752 height 16
click at [495, 319] on label "Want Rehydration" at bounding box center [456, 325] width 78 height 12
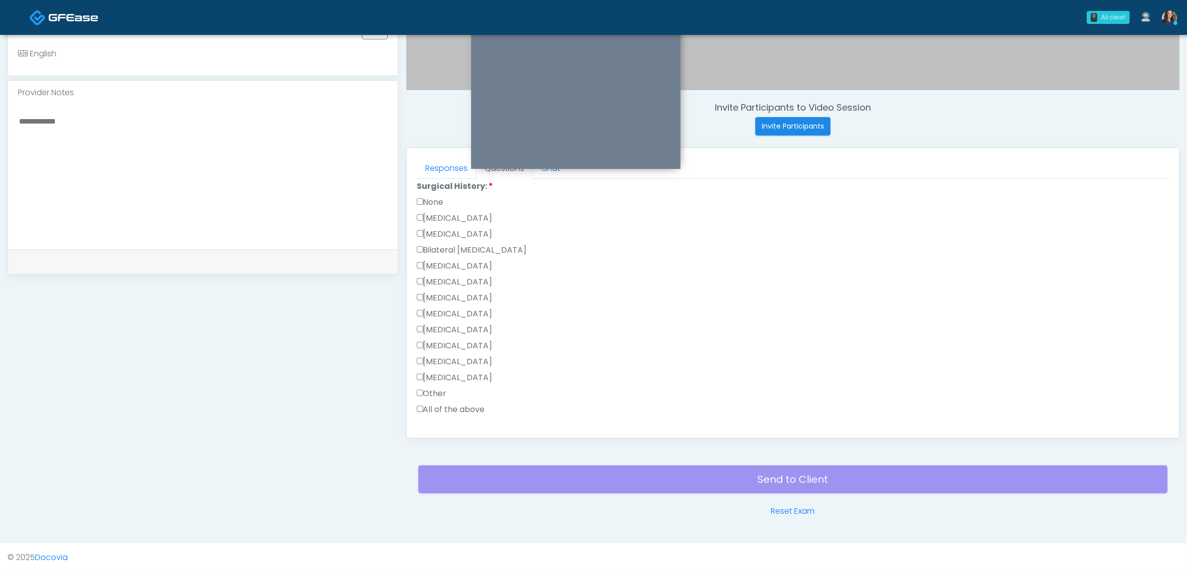
scroll to position [561, 0]
click at [442, 366] on label "Other" at bounding box center [432, 372] width 30 height 12
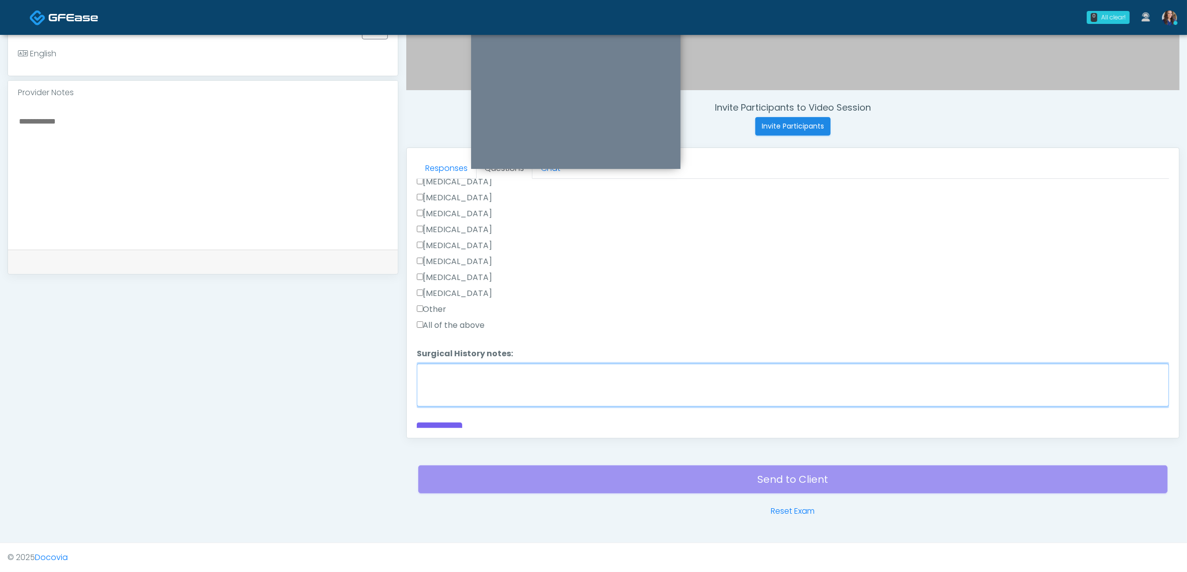
click at [503, 374] on textarea "Surgical History notes:" at bounding box center [793, 385] width 752 height 43
type textarea "*****"
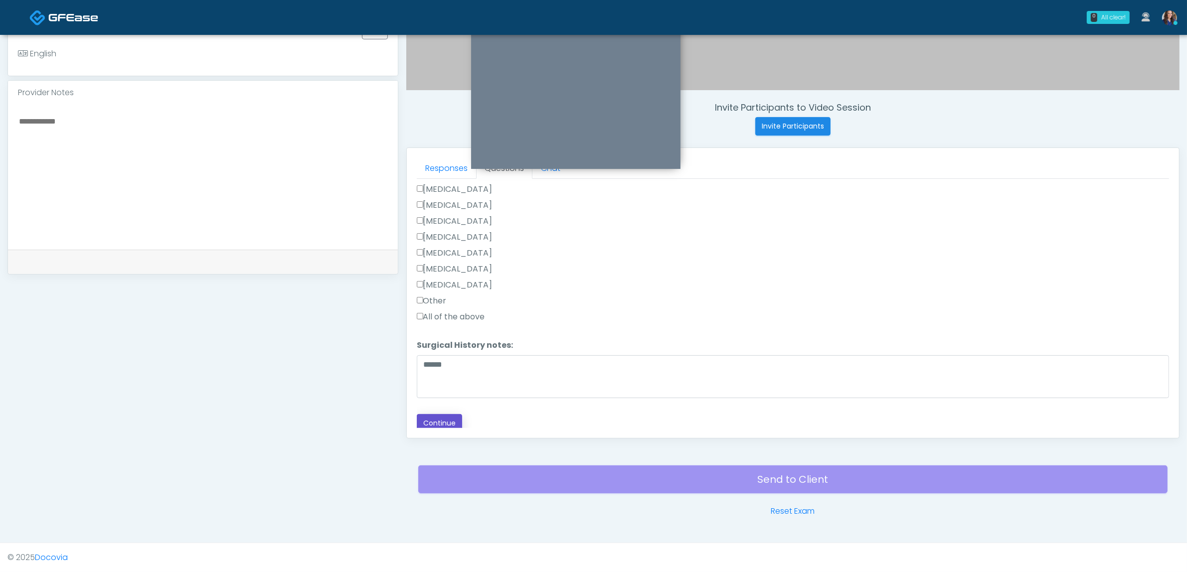
click at [442, 416] on button "Continue" at bounding box center [439, 423] width 45 height 18
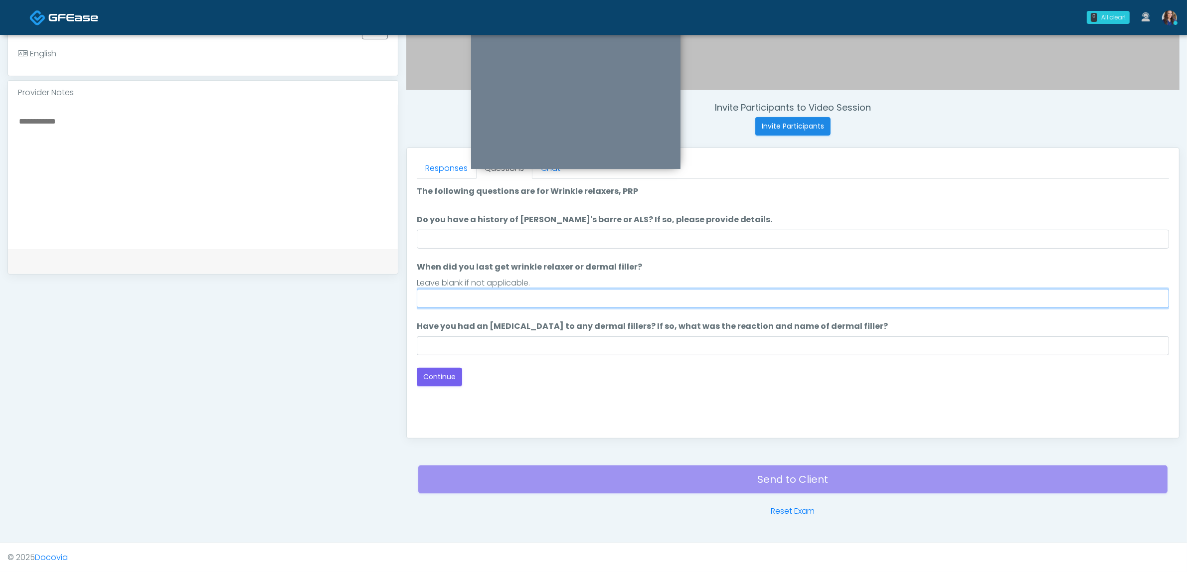
click at [481, 304] on input "When did you last get wrinkle relaxer or dermal filler?" at bounding box center [793, 298] width 752 height 19
drag, startPoint x: 477, startPoint y: 293, endPoint x: 303, endPoint y: 249, distance: 179.3
click at [303, 250] on div "**********" at bounding box center [593, 137] width 1172 height 760
type input "**********"
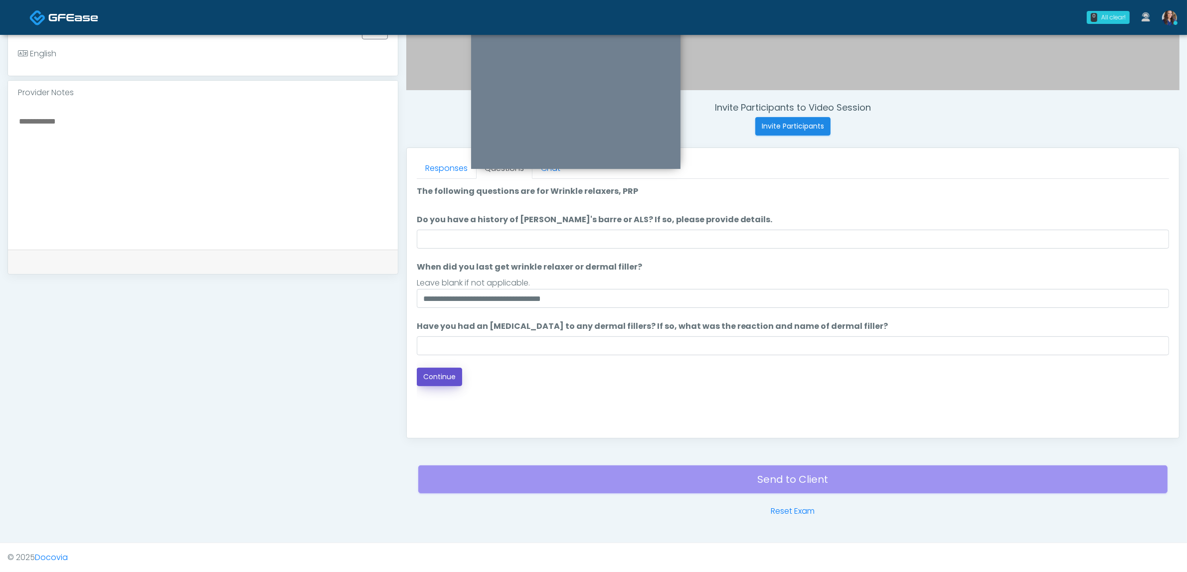
click at [451, 372] on button "Continue" at bounding box center [439, 377] width 45 height 18
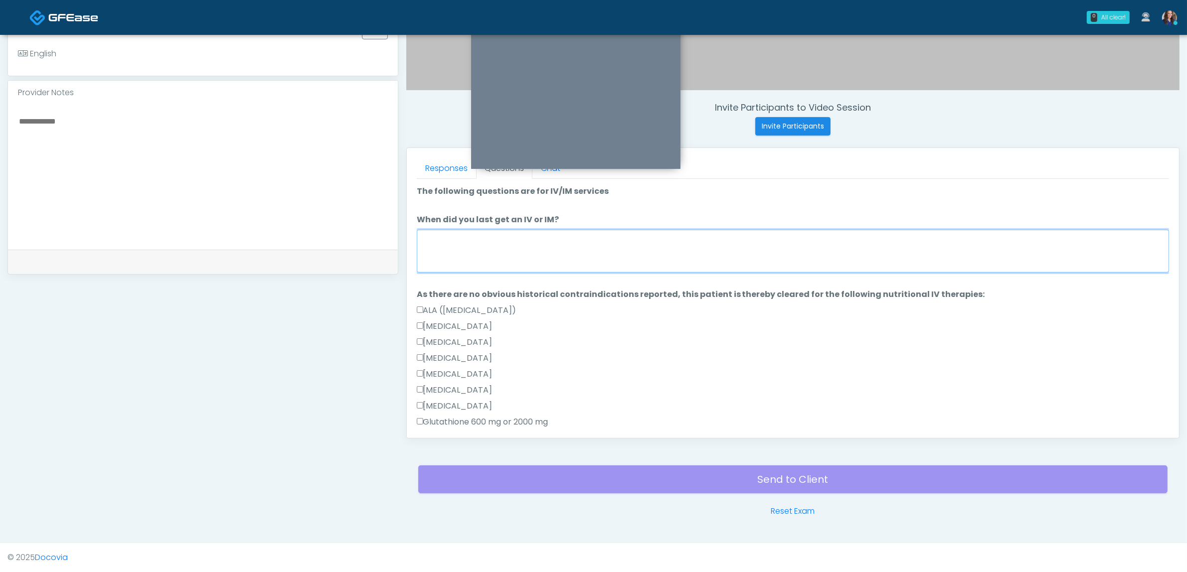
drag, startPoint x: 512, startPoint y: 243, endPoint x: 502, endPoint y: 271, distance: 29.5
click at [512, 243] on textarea "When did you last get an IV or IM?" at bounding box center [793, 251] width 752 height 43
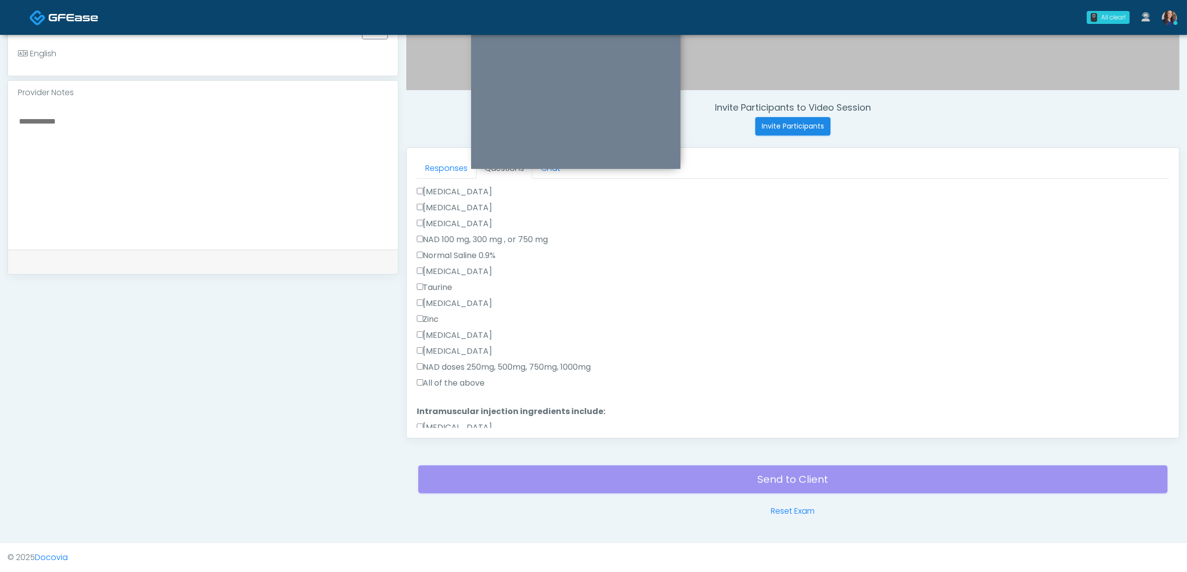
scroll to position [312, 0]
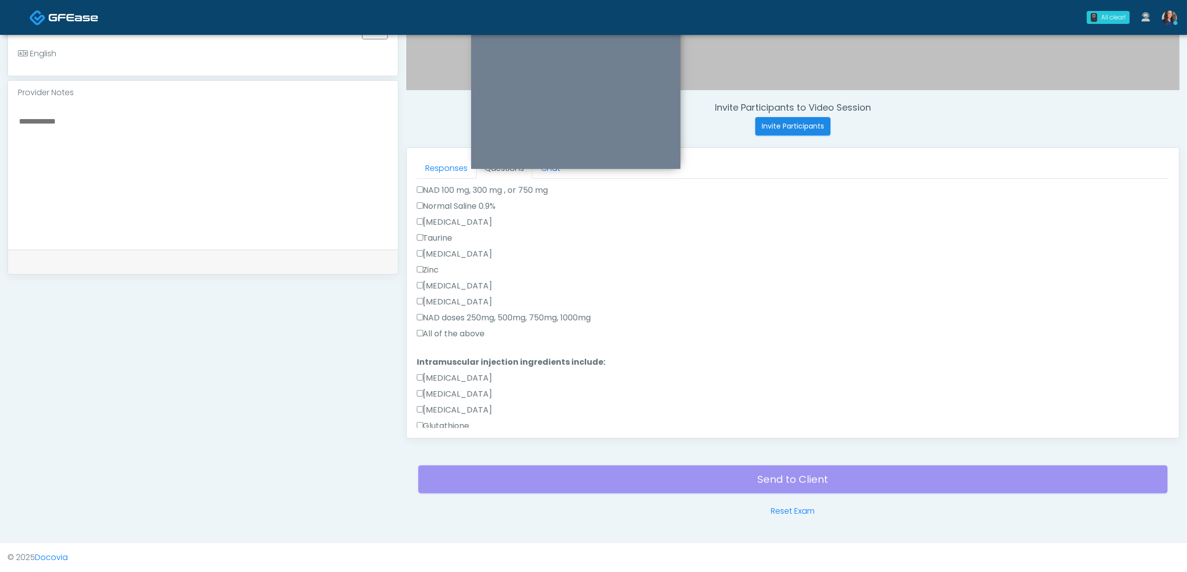
type textarea "**********"
click at [481, 330] on label "All of the above" at bounding box center [451, 334] width 68 height 12
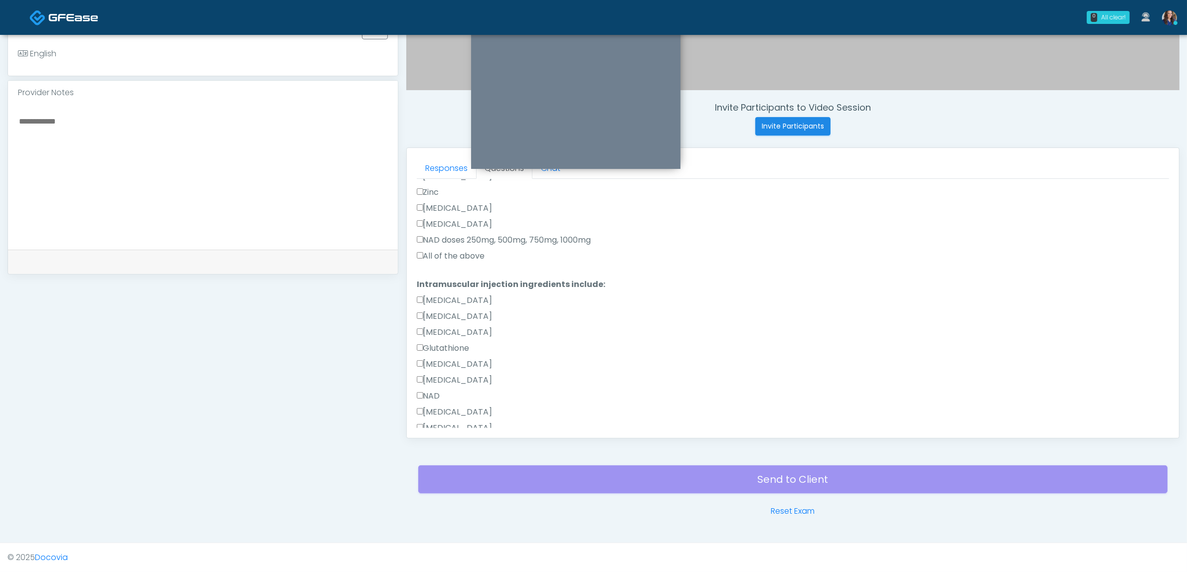
scroll to position [494, 0]
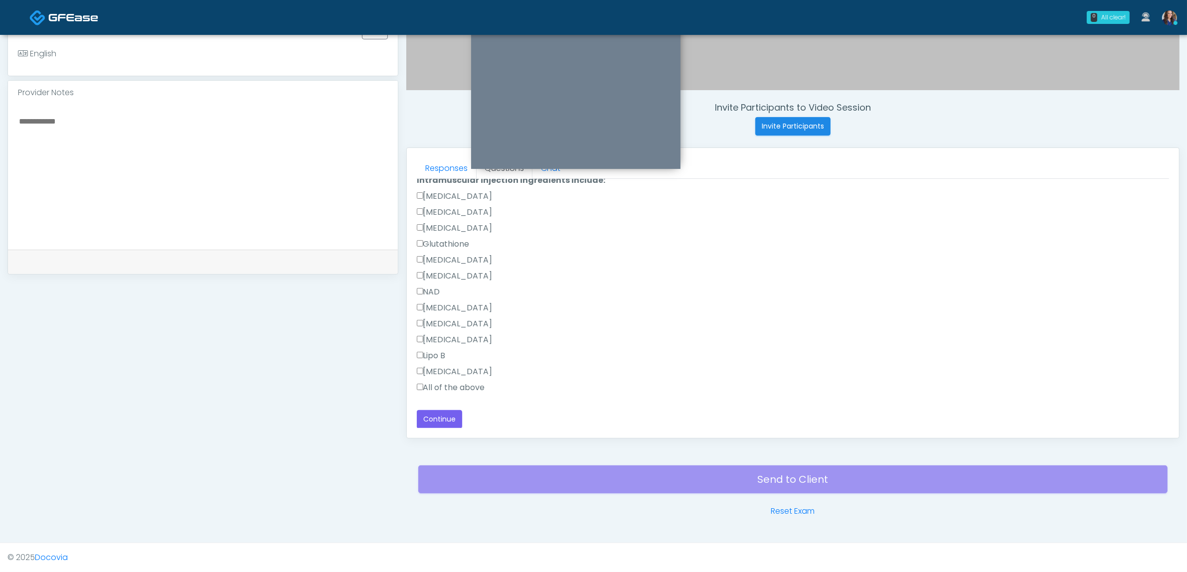
click at [473, 386] on label "All of the above" at bounding box center [451, 388] width 68 height 12
click at [447, 414] on button "Continue" at bounding box center [439, 419] width 45 height 18
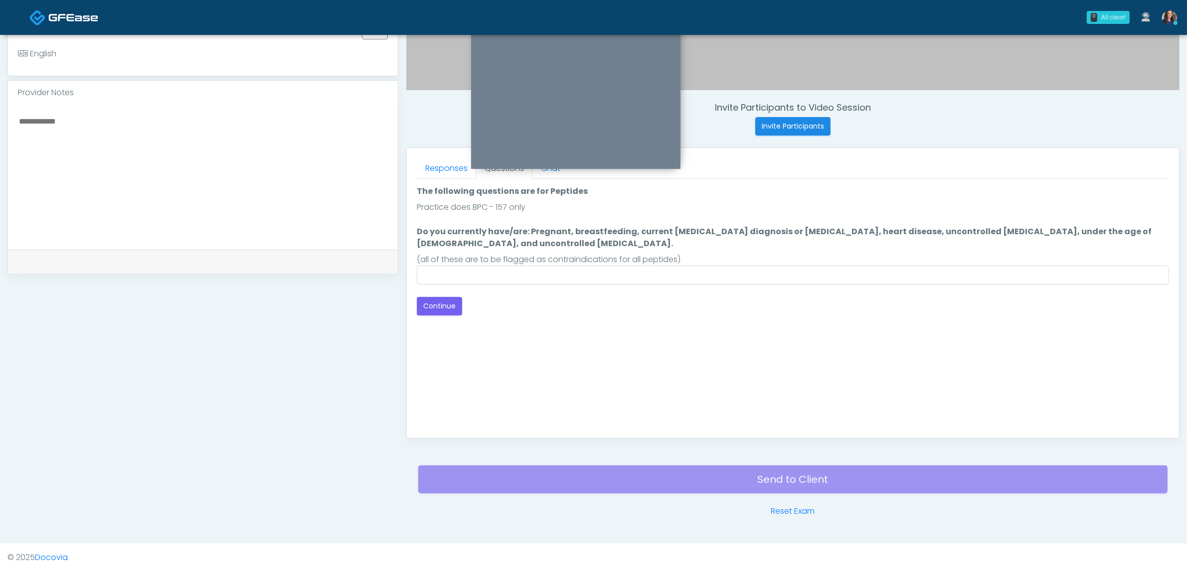
scroll to position [0, 0]
click at [582, 266] on input "Do you currently have/are: Pregnant, breastfeeding, current [MEDICAL_DATA] diag…" at bounding box center [793, 275] width 752 height 19
type input "**"
click at [443, 297] on button "Continue" at bounding box center [439, 306] width 45 height 18
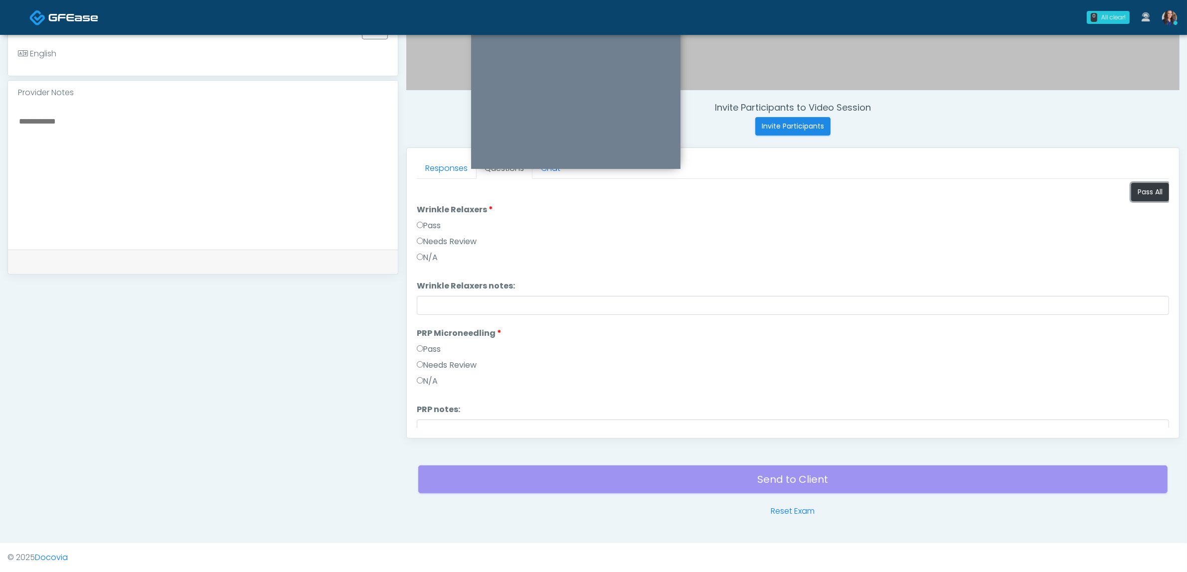
drag, startPoint x: 1123, startPoint y: 193, endPoint x: 806, endPoint y: 251, distance: 322.2
click at [1131, 193] on button "Pass All" at bounding box center [1150, 192] width 38 height 18
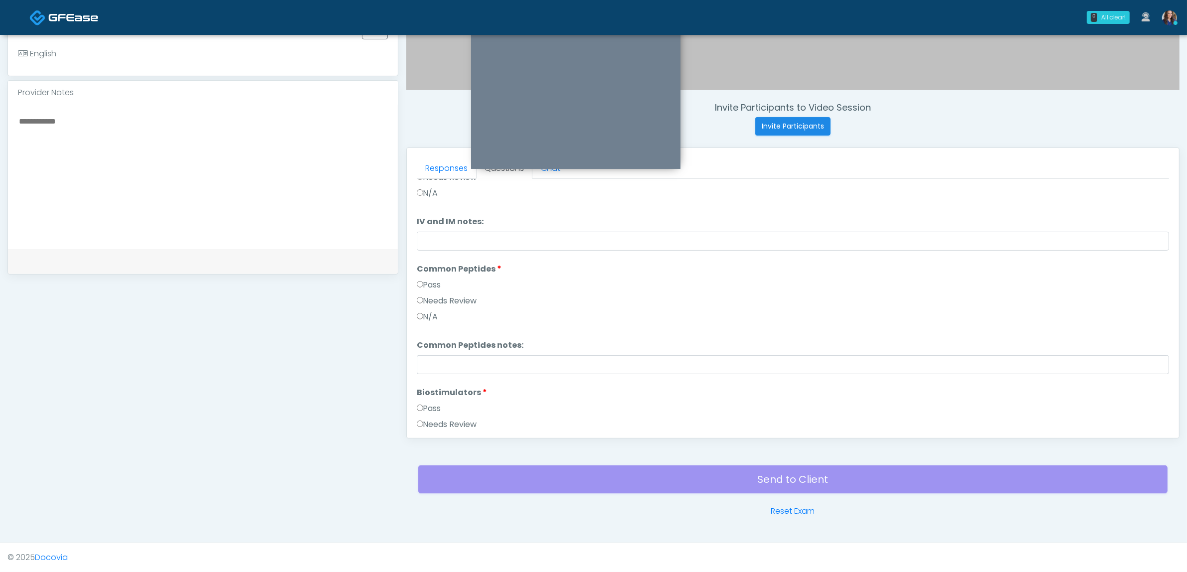
scroll to position [412, 0]
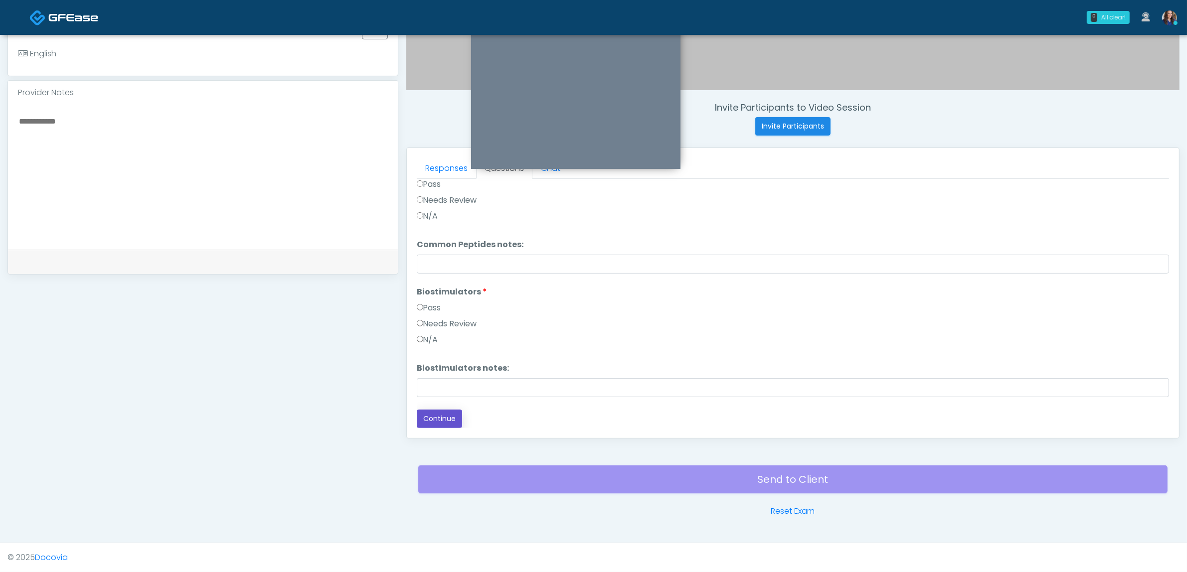
click at [434, 415] on button "Continue" at bounding box center [439, 419] width 45 height 18
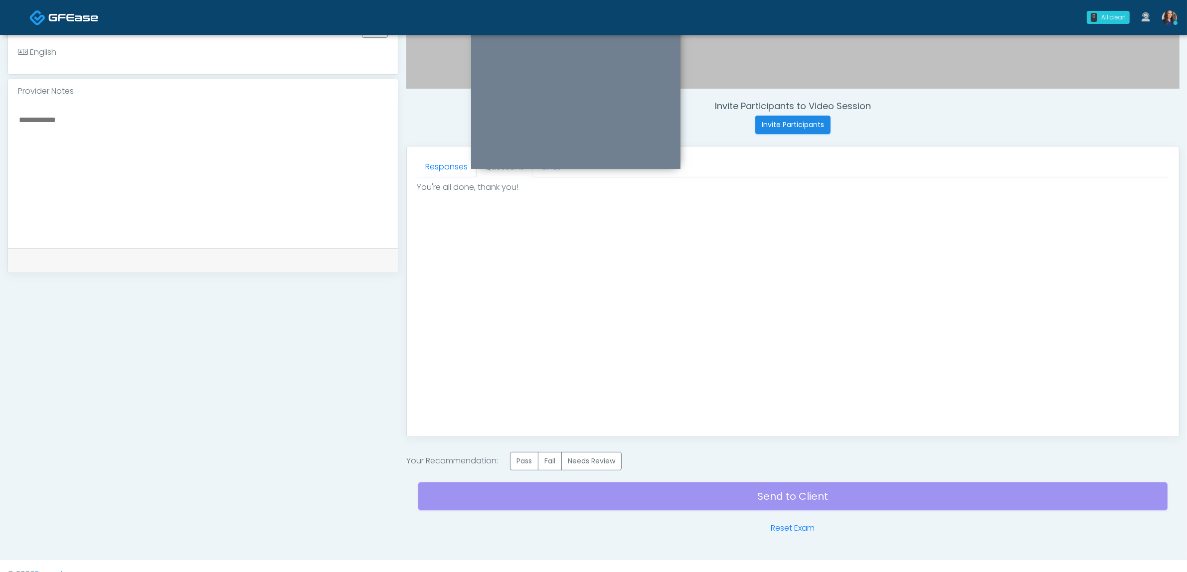
click at [534, 459] on label "Pass" at bounding box center [524, 461] width 28 height 18
click at [665, 504] on div "Send to Client Reset Exam" at bounding box center [792, 503] width 749 height 64
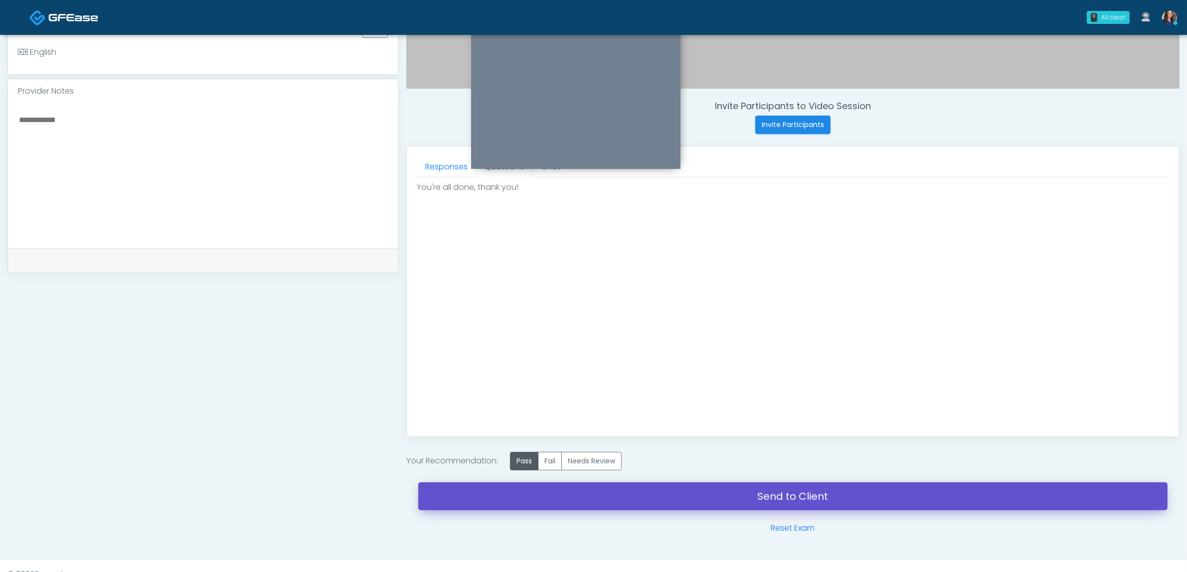
click at [695, 501] on link "Send to Client" at bounding box center [792, 497] width 749 height 28
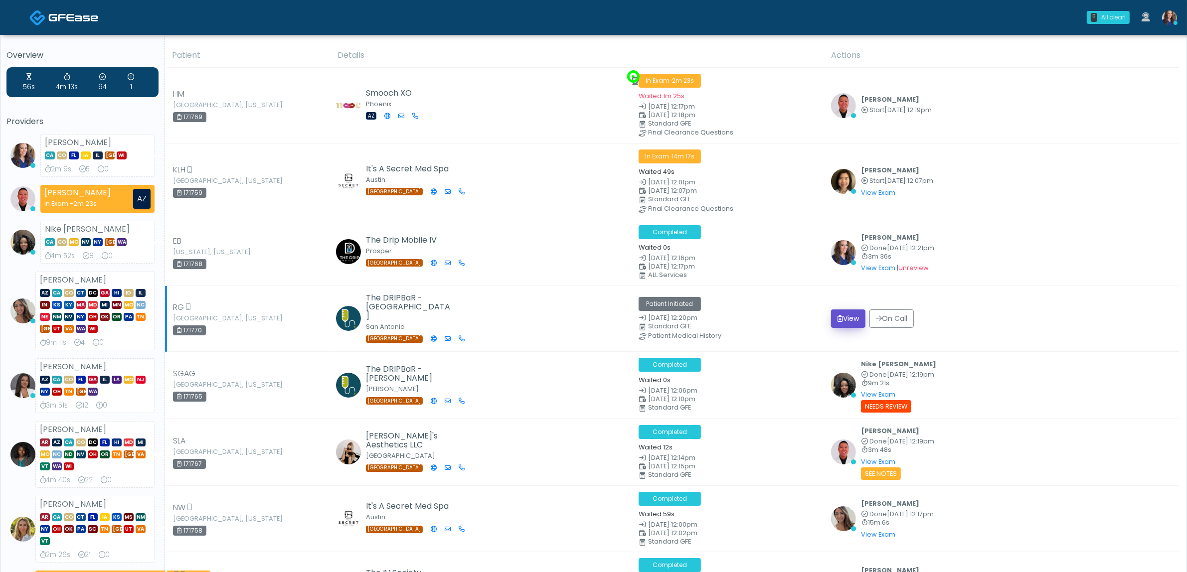
click at [838, 317] on icon "submit" at bounding box center [840, 318] width 5 height 7
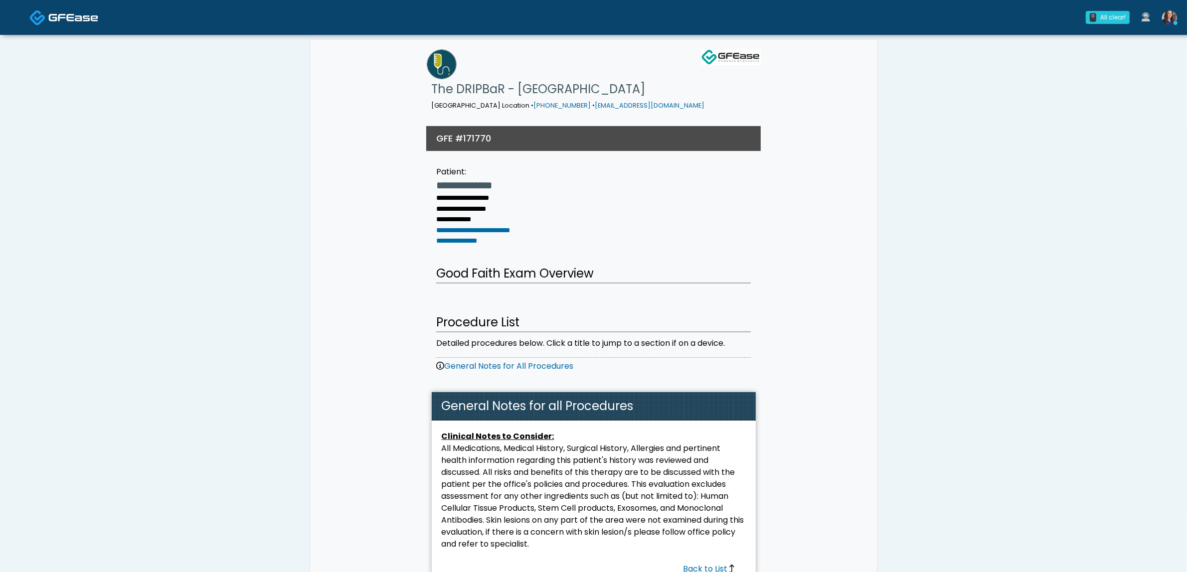
click at [58, 17] on img at bounding box center [73, 17] width 50 height 10
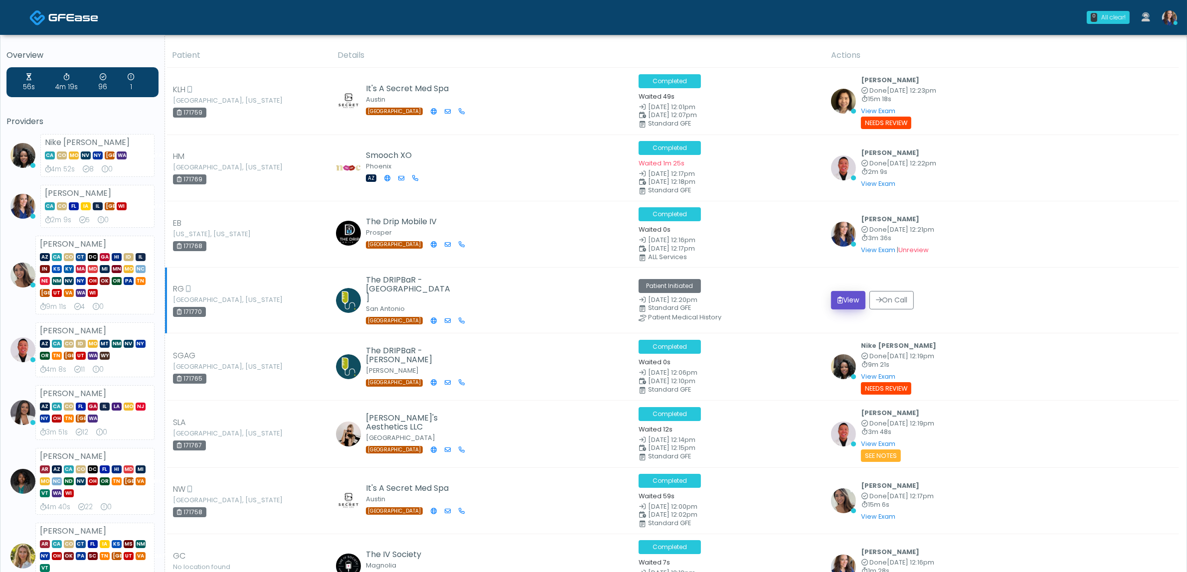
click at [844, 301] on button "View" at bounding box center [848, 300] width 34 height 18
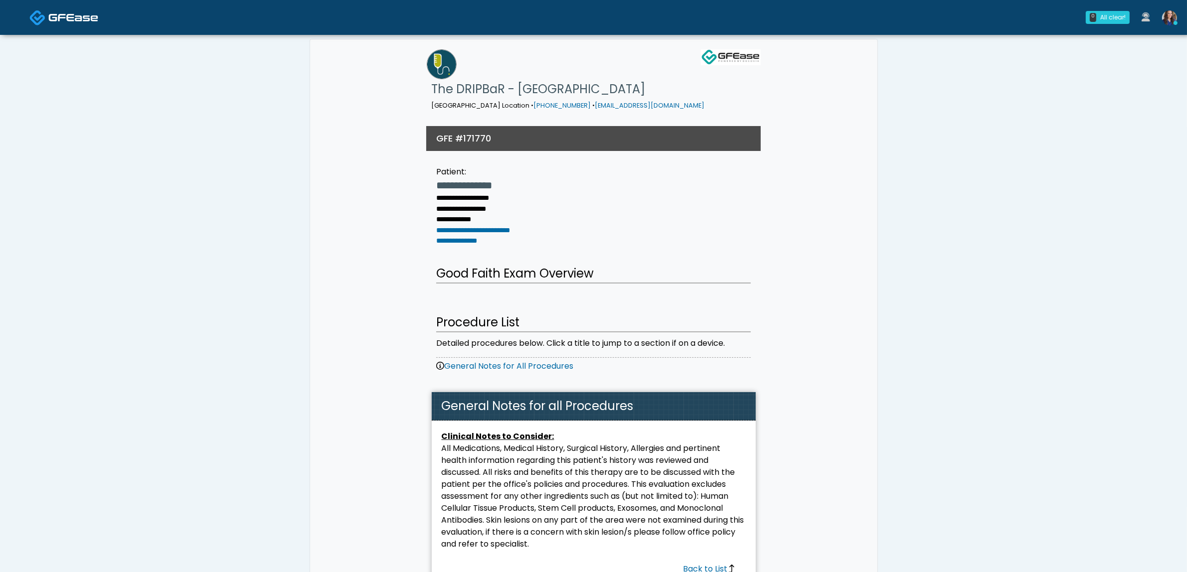
click at [58, 18] on img at bounding box center [73, 17] width 50 height 10
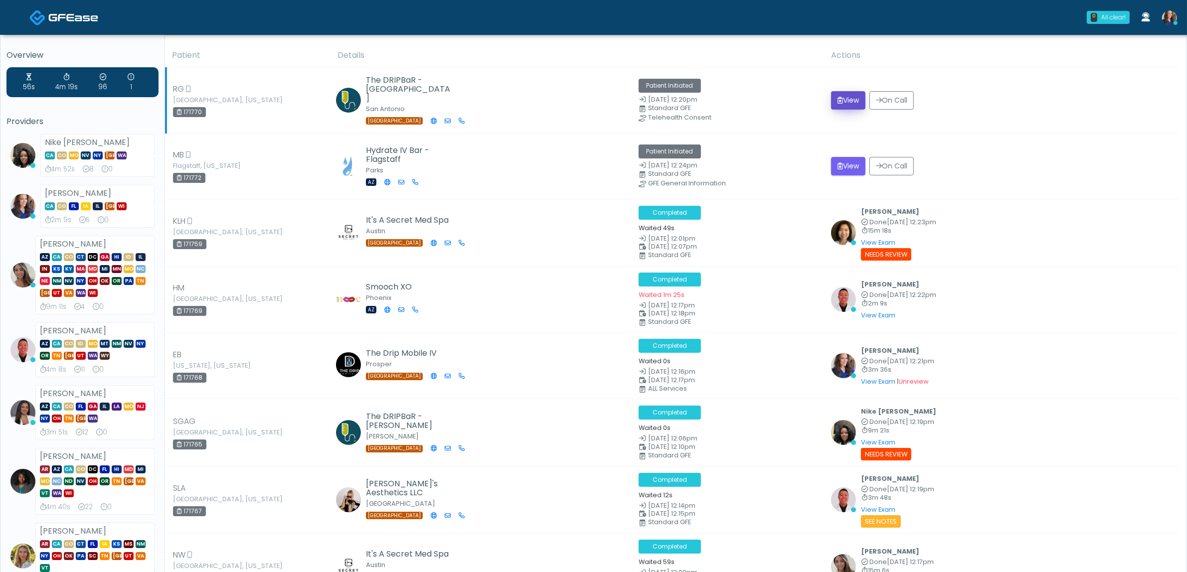
click at [838, 101] on icon "submit" at bounding box center [840, 100] width 5 height 7
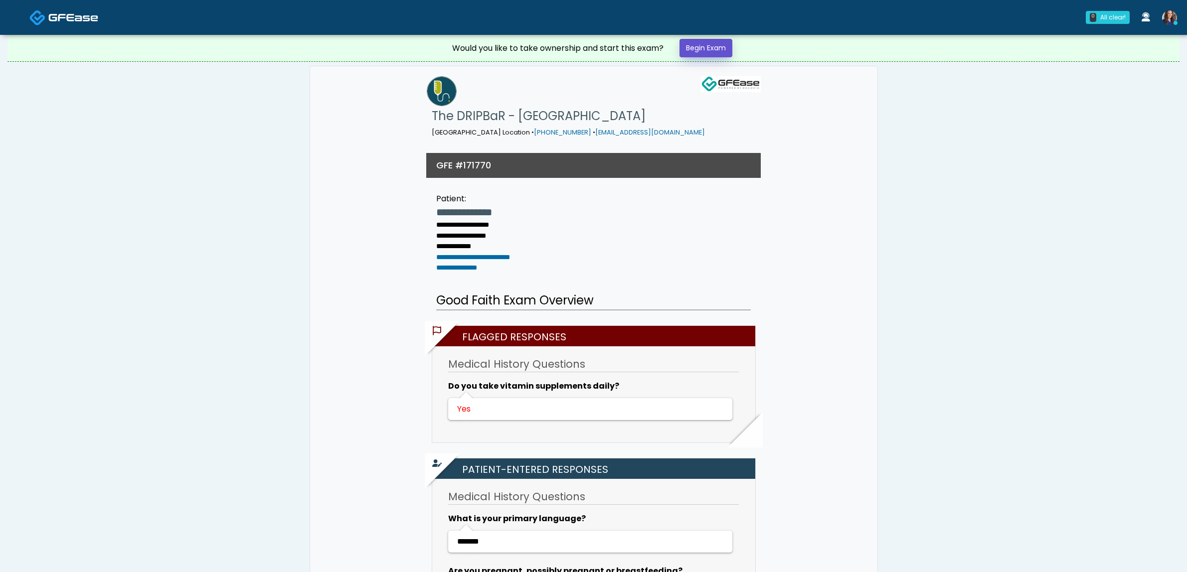
click at [707, 48] on link "Begin Exam" at bounding box center [706, 48] width 53 height 18
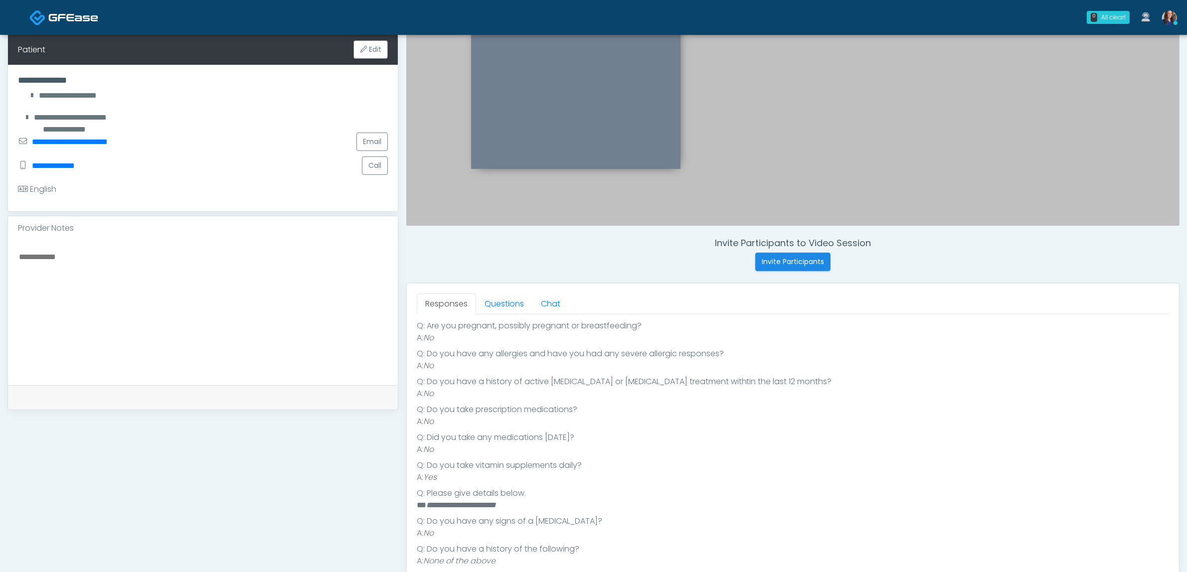
scroll to position [200, 0]
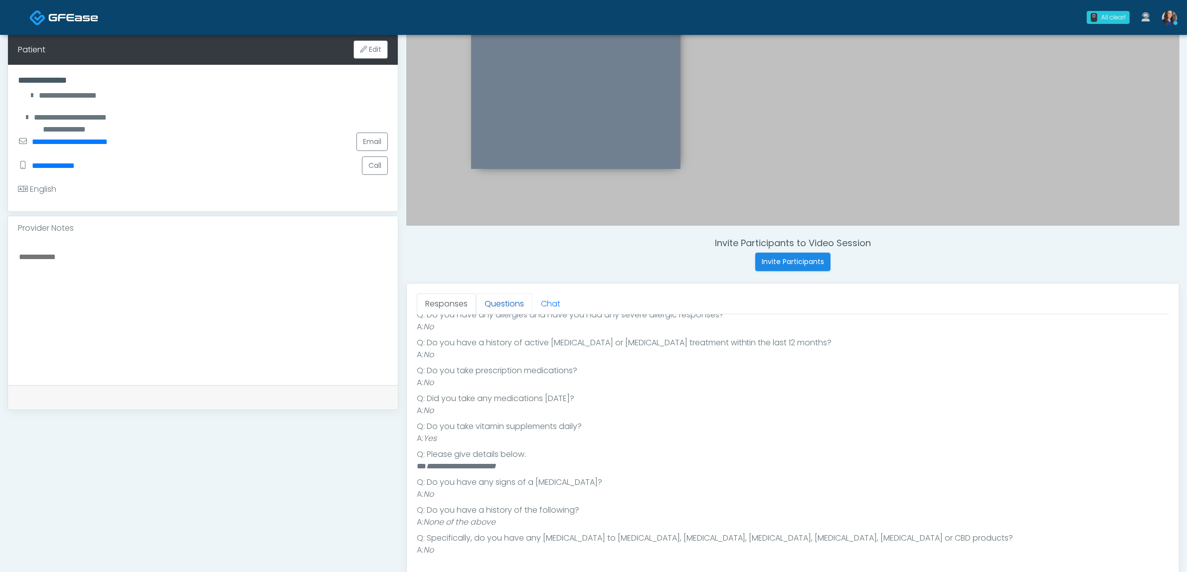
click at [510, 300] on link "Questions" at bounding box center [504, 304] width 56 height 21
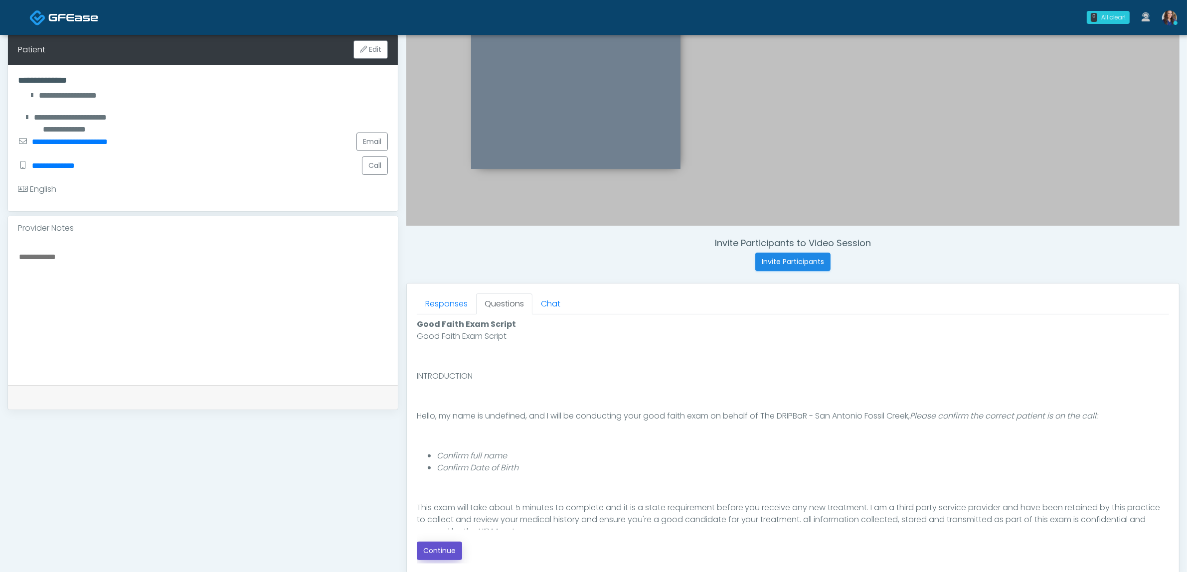
drag, startPoint x: 425, startPoint y: 559, endPoint x: 458, endPoint y: 545, distance: 35.9
click at [424, 559] on button "Continue" at bounding box center [439, 551] width 45 height 18
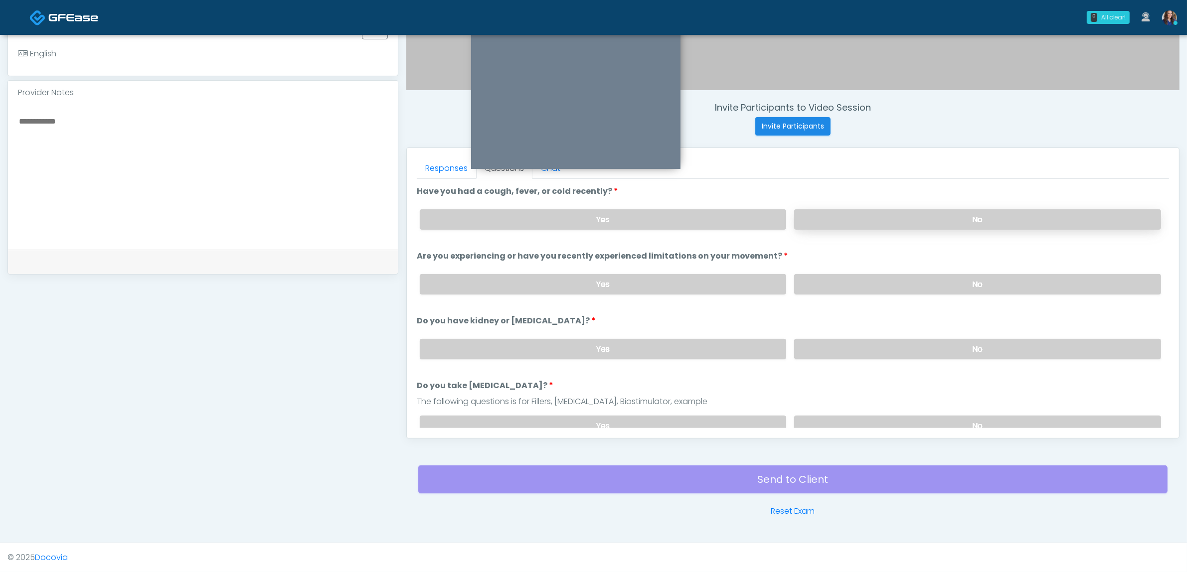
drag, startPoint x: 1028, startPoint y: 203, endPoint x: 1027, endPoint y: 214, distance: 11.0
click at [1028, 204] on div "Yes No" at bounding box center [790, 219] width 757 height 36
drag, startPoint x: 1027, startPoint y: 214, endPoint x: 1021, endPoint y: 244, distance: 30.5
click at [1027, 214] on label "No" at bounding box center [977, 219] width 367 height 20
drag, startPoint x: 1001, startPoint y: 273, endPoint x: 998, endPoint y: 304, distance: 31.1
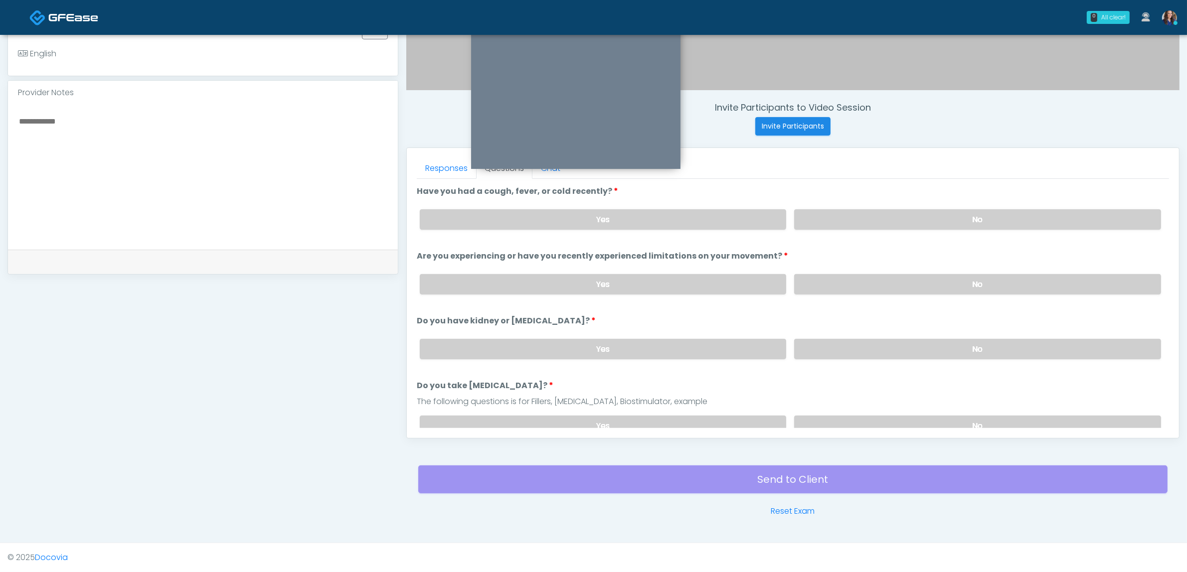
click at [1000, 274] on label "No" at bounding box center [977, 284] width 367 height 20
drag, startPoint x: 974, startPoint y: 333, endPoint x: 975, endPoint y: 356, distance: 24.0
click at [974, 339] on div "Yes No" at bounding box center [790, 349] width 757 height 36
click at [980, 340] on label "No" at bounding box center [977, 349] width 367 height 20
click at [936, 422] on label "No" at bounding box center [977, 426] width 367 height 20
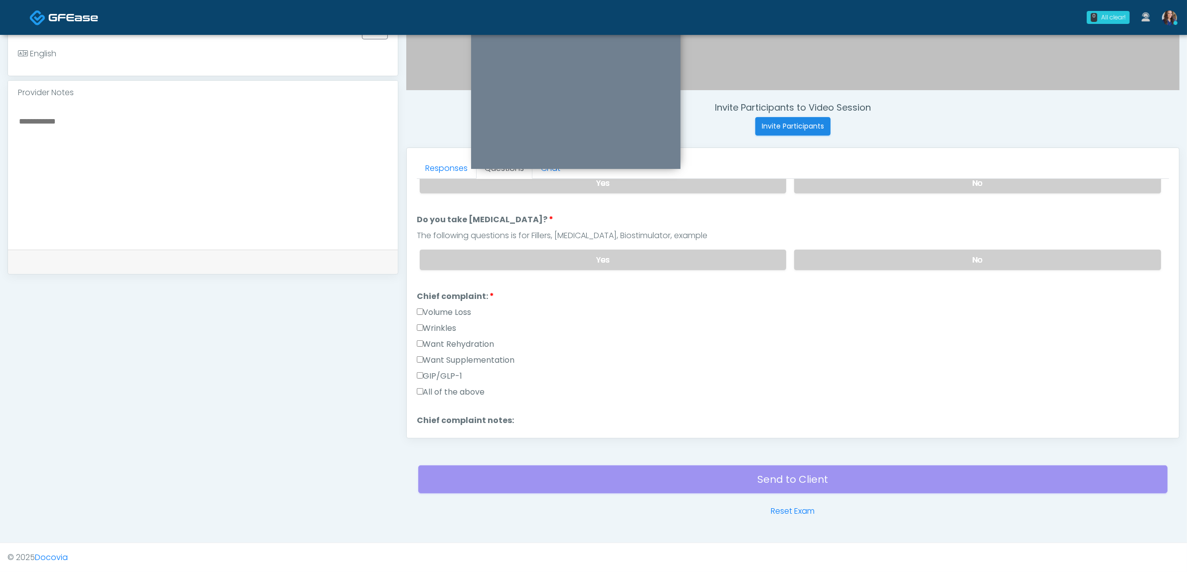
scroll to position [187, 0]
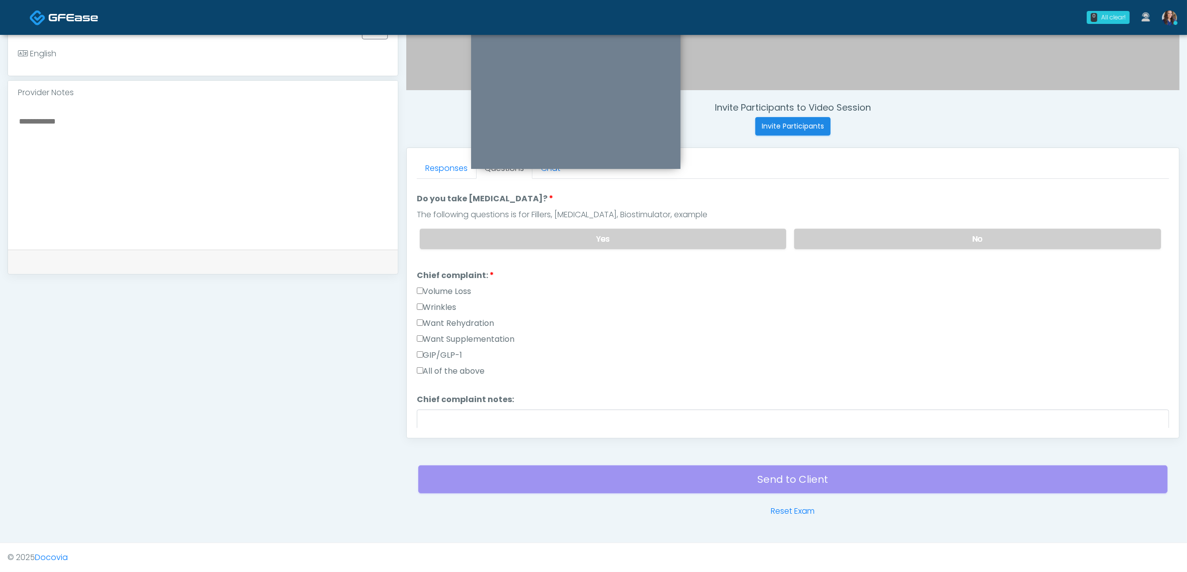
click at [472, 335] on label "Want Supplementation" at bounding box center [466, 340] width 98 height 12
click at [463, 318] on label "Want Rehydration" at bounding box center [456, 324] width 78 height 12
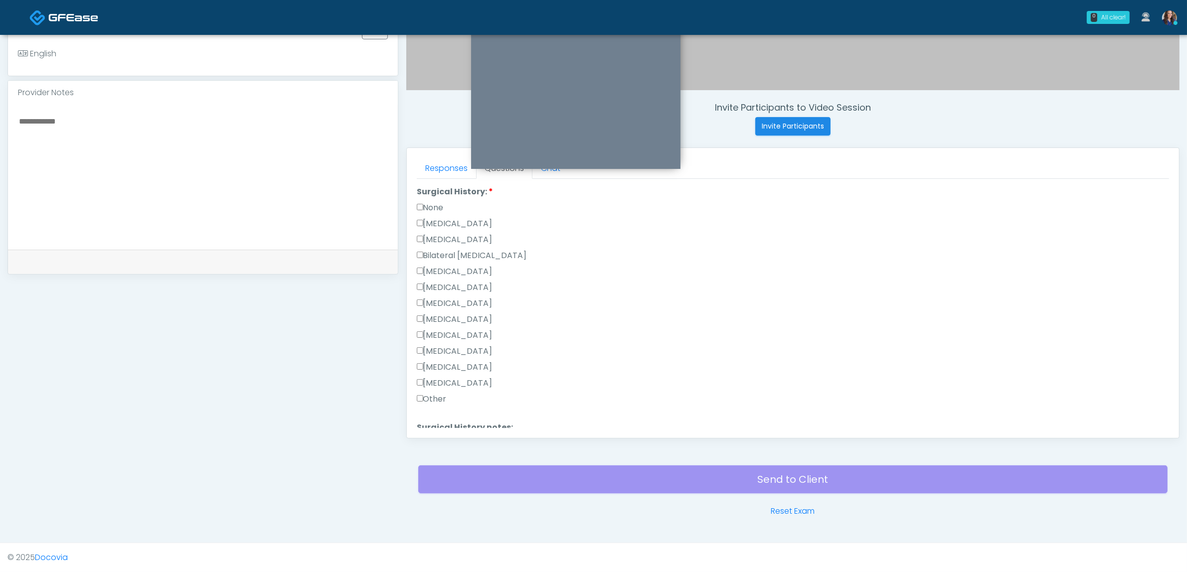
scroll to position [499, 0]
click at [449, 317] on label "[MEDICAL_DATA]" at bounding box center [455, 323] width 76 height 12
click at [450, 414] on button "Continue" at bounding box center [439, 423] width 45 height 18
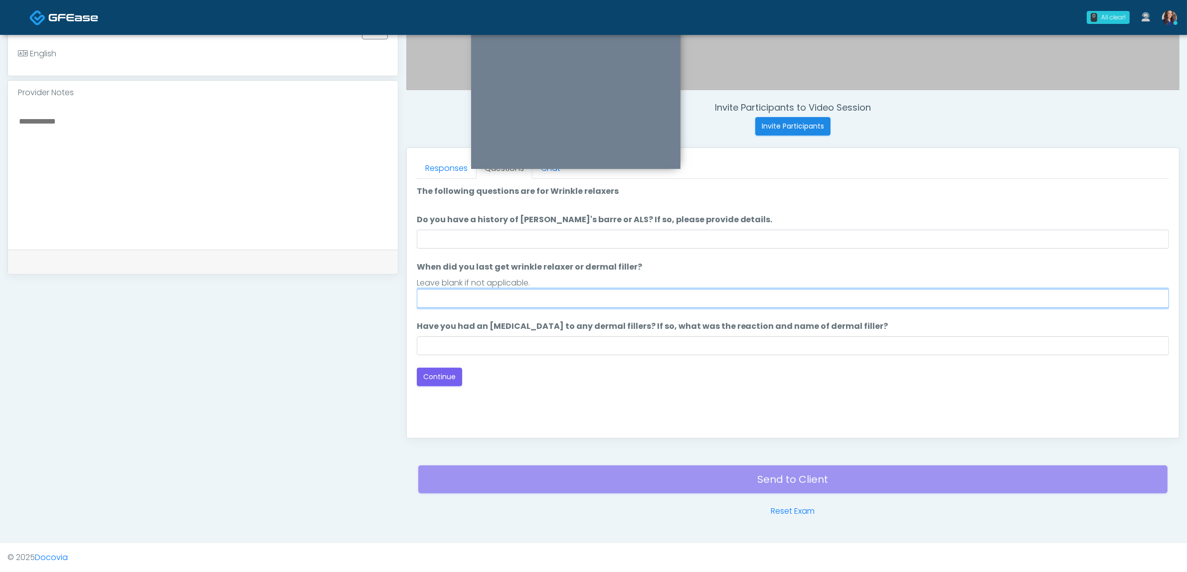
click at [527, 303] on input "When did you last get wrinkle relaxer or dermal filler?" at bounding box center [793, 298] width 752 height 19
click at [539, 293] on input "**********" at bounding box center [793, 298] width 752 height 19
click at [538, 293] on input "**********" at bounding box center [793, 298] width 752 height 19
type input "**********"
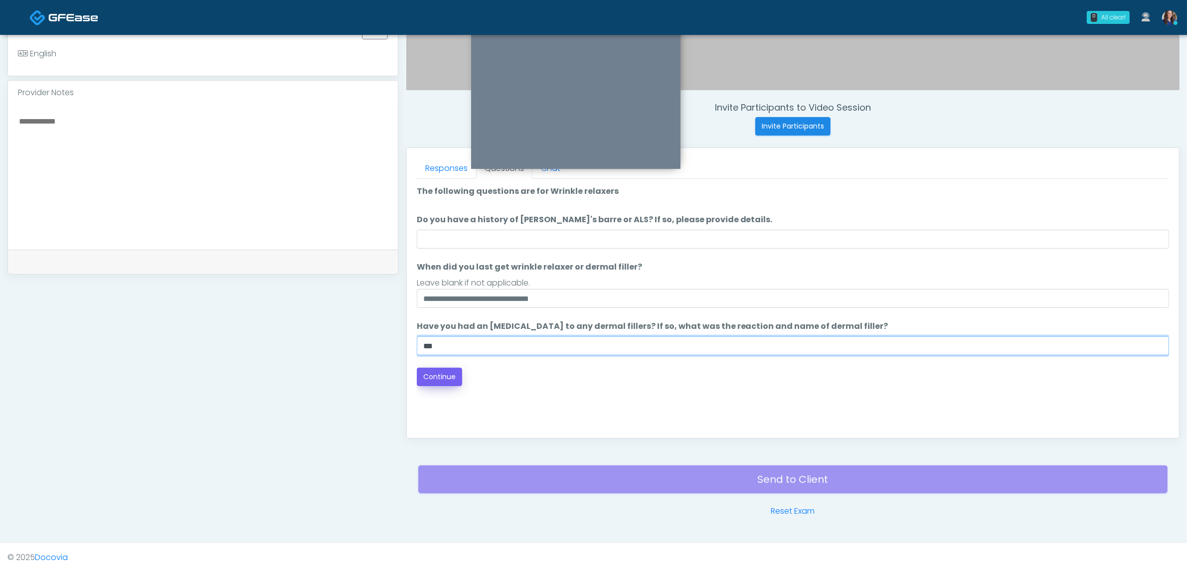
type input "**"
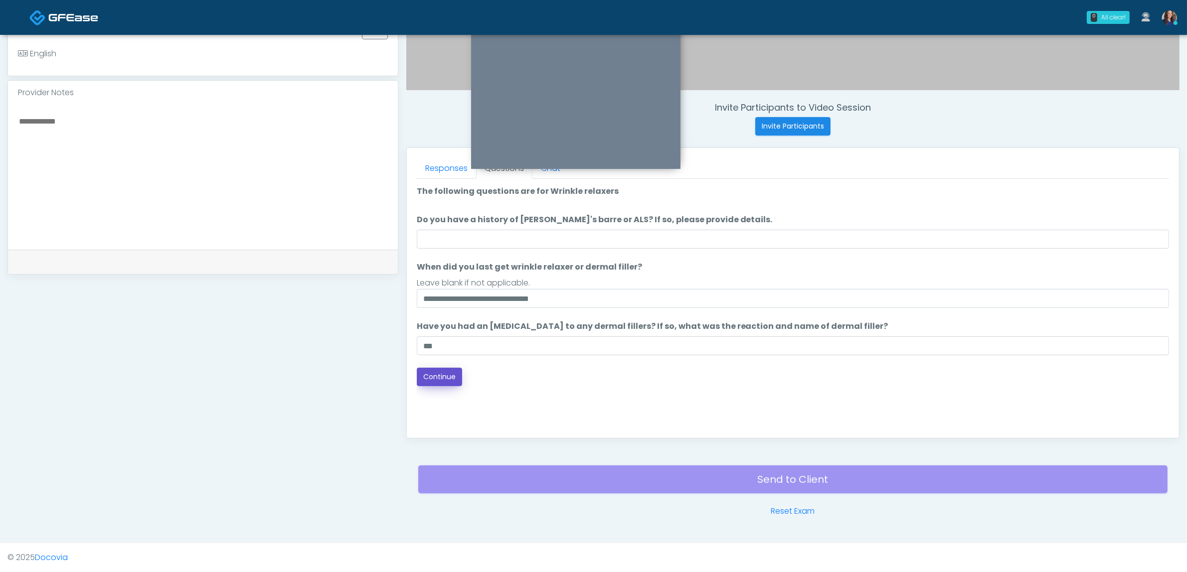
click at [440, 372] on button "Continue" at bounding box center [439, 377] width 45 height 18
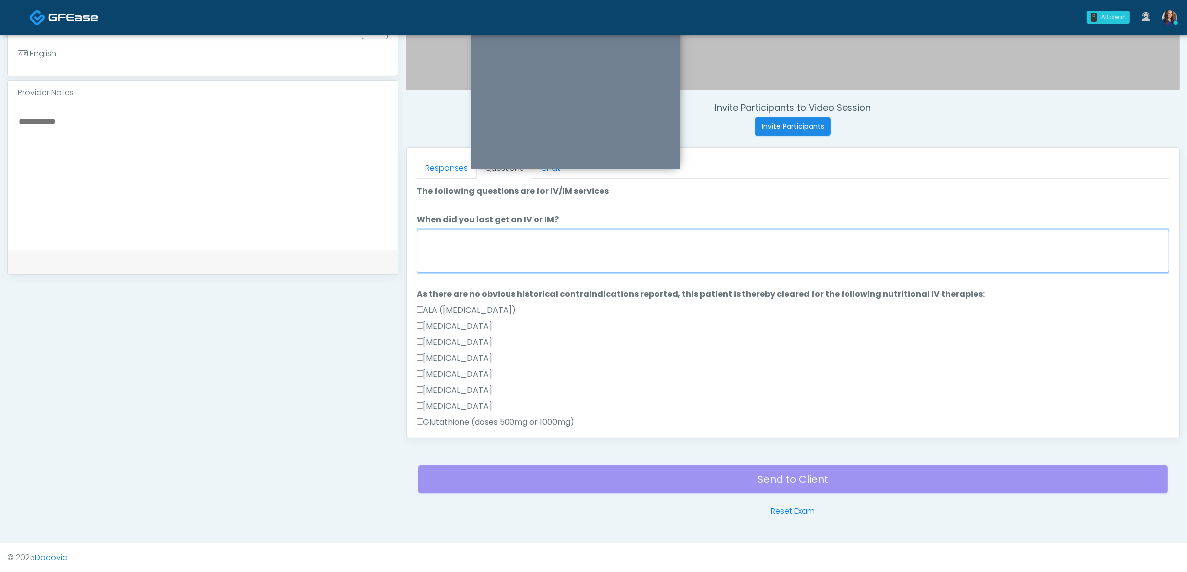
click at [490, 232] on textarea "When did you last get an IV or IM?" at bounding box center [793, 251] width 752 height 43
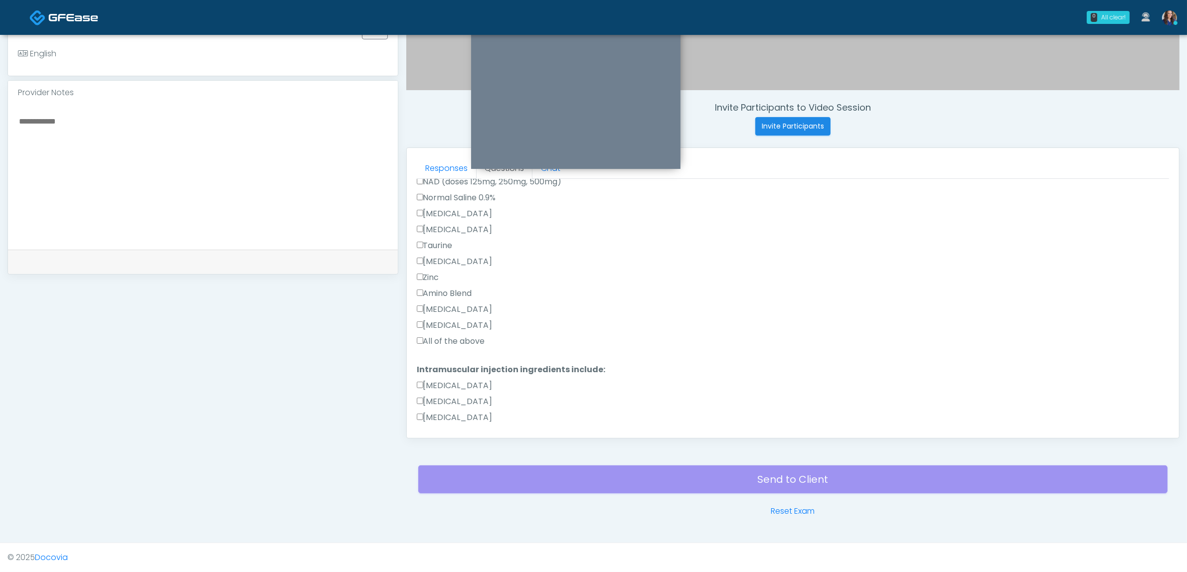
scroll to position [374, 0]
type textarea "**********"
click at [459, 337] on label "All of the above" at bounding box center [451, 336] width 68 height 12
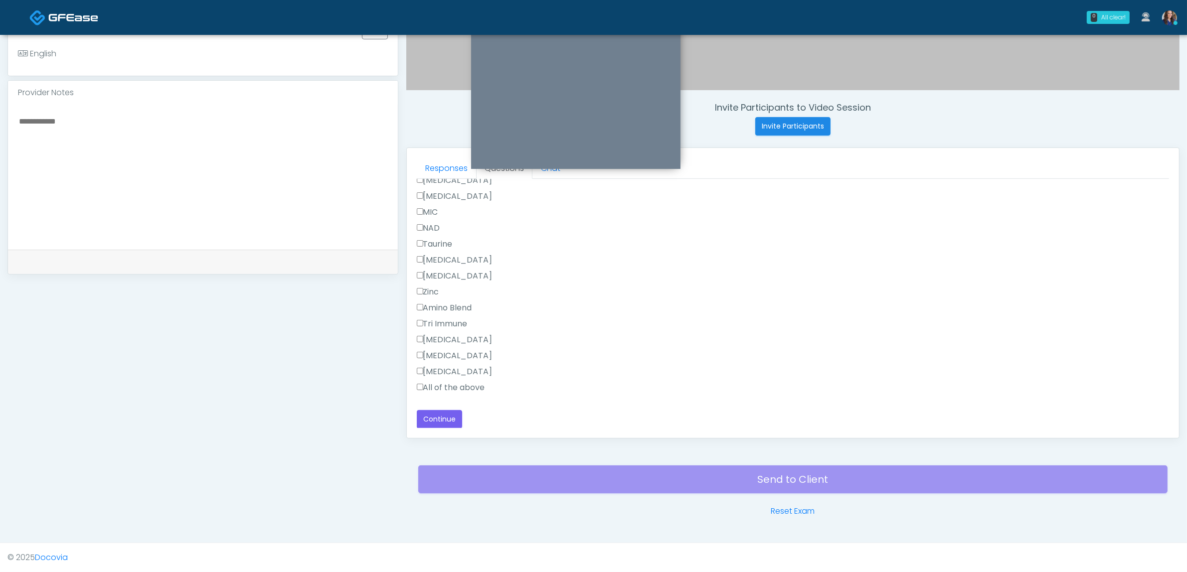
click at [469, 388] on label "All of the above" at bounding box center [451, 388] width 68 height 12
click at [447, 166] on link "Responses" at bounding box center [446, 168] width 59 height 21
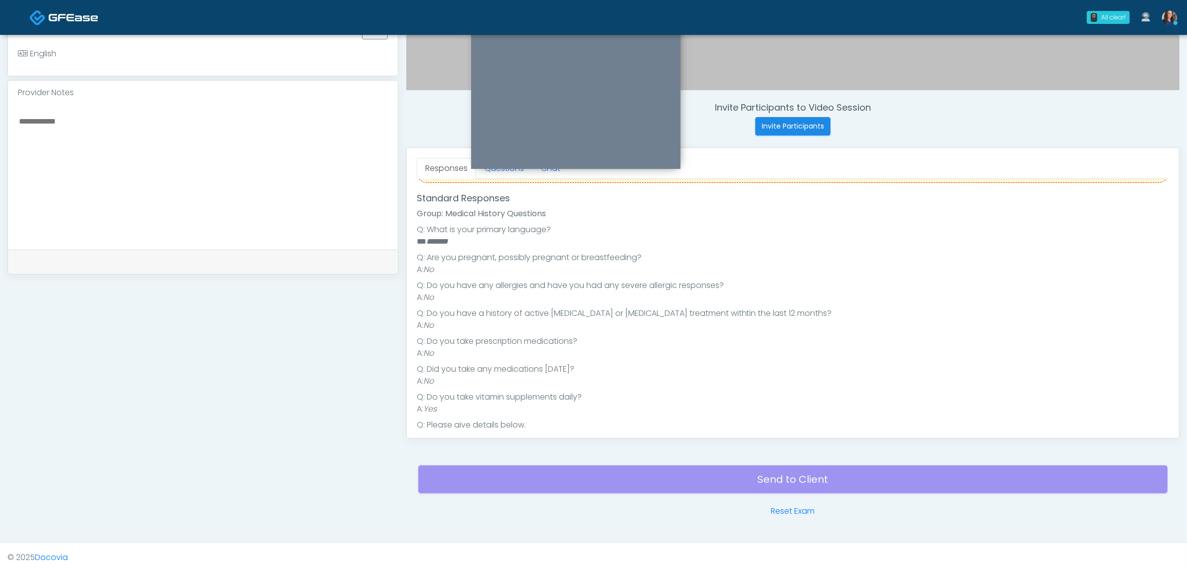
scroll to position [0, 0]
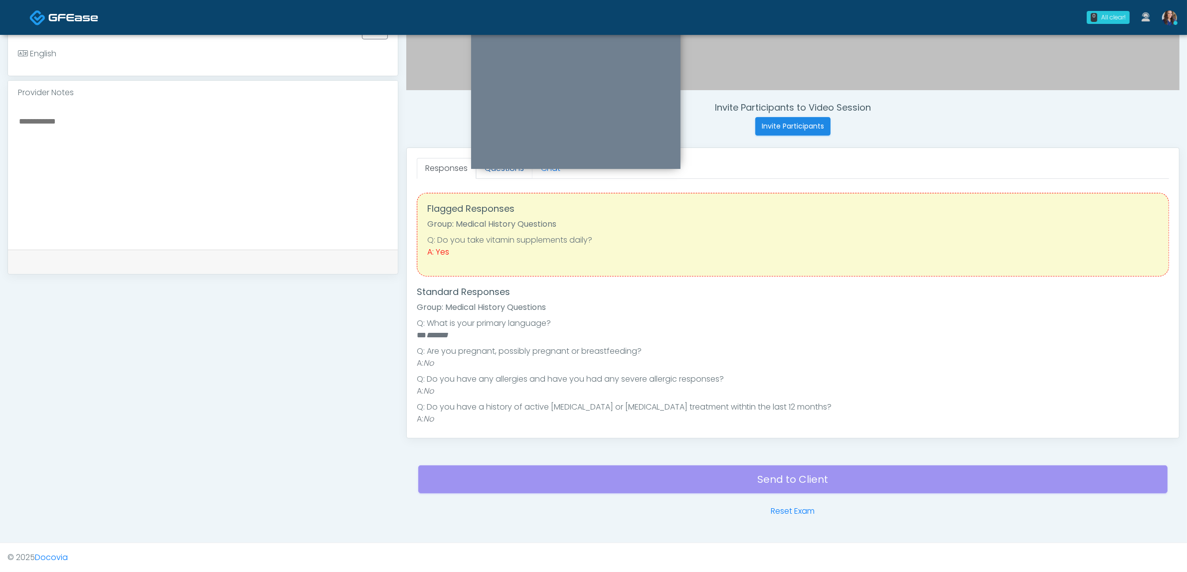
click at [494, 175] on link "Questions" at bounding box center [504, 168] width 56 height 21
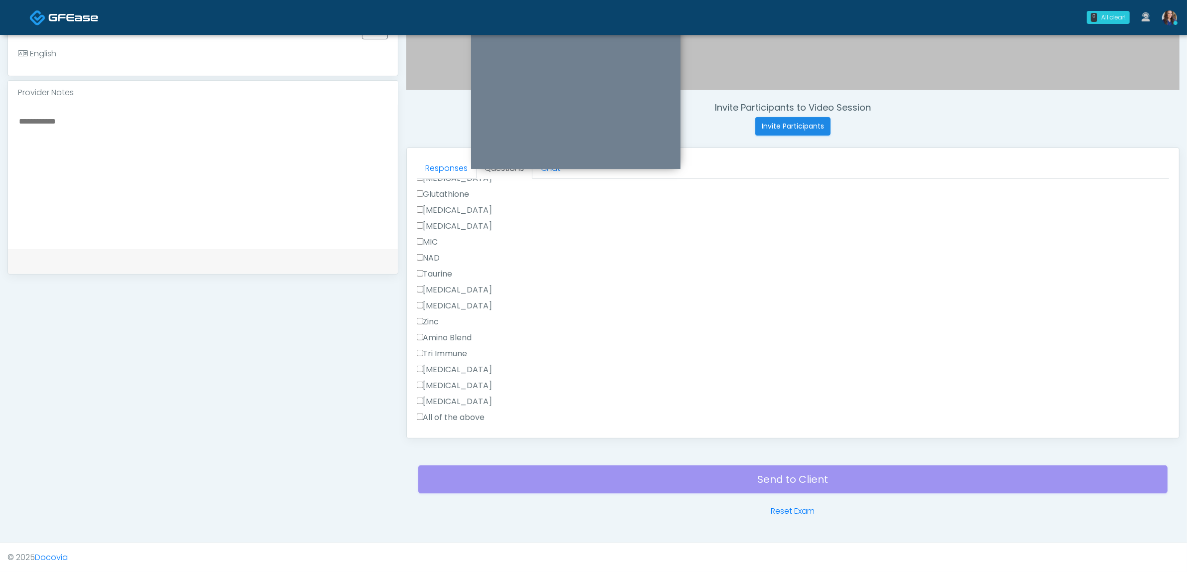
scroll to position [653, 0]
drag, startPoint x: 442, startPoint y: 417, endPoint x: 458, endPoint y: 420, distance: 15.8
click at [442, 417] on button "Continue" at bounding box center [439, 419] width 45 height 18
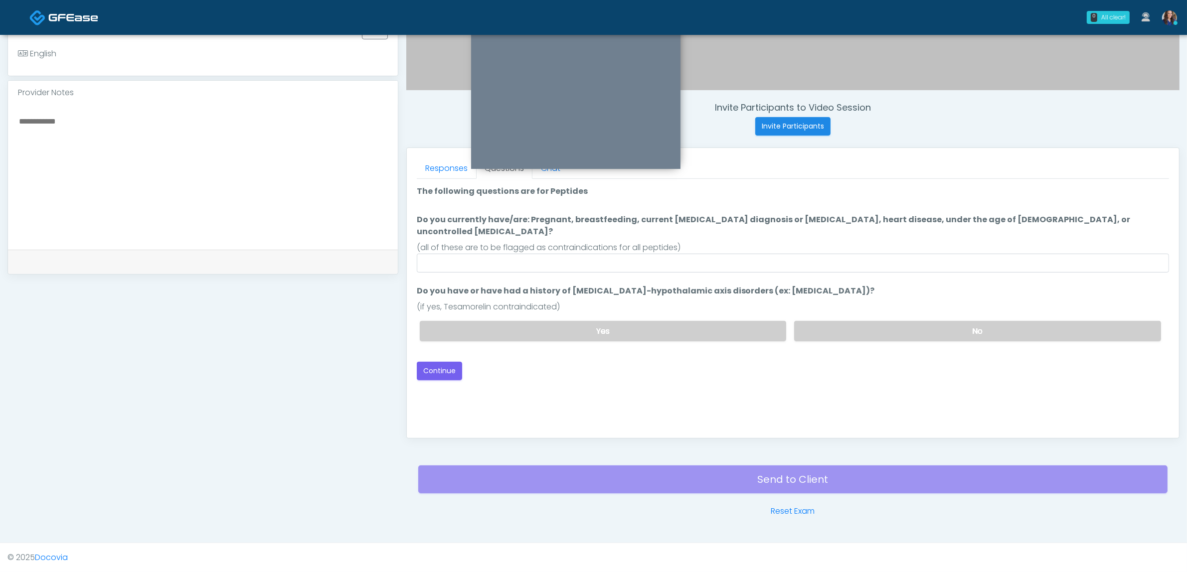
scroll to position [0, 0]
click at [640, 254] on input "Do you currently have/are: Pregnant, breastfeeding, current cancer diagnosis or…" at bounding box center [793, 263] width 752 height 19
drag, startPoint x: 921, startPoint y: 312, endPoint x: 646, endPoint y: 322, distance: 275.9
click at [918, 321] on label "No" at bounding box center [977, 331] width 367 height 20
drag, startPoint x: 445, startPoint y: 354, endPoint x: 546, endPoint y: 238, distance: 154.4
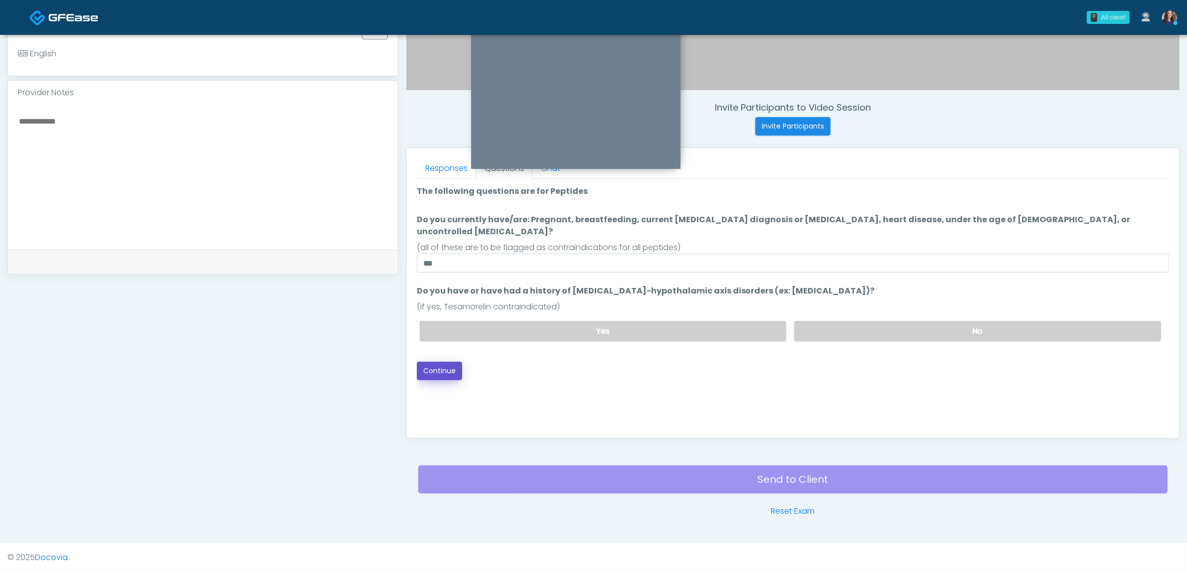
click at [546, 238] on div "Loading... Connecting to your agent... Please wait while we prepare your person…" at bounding box center [793, 282] width 752 height 195
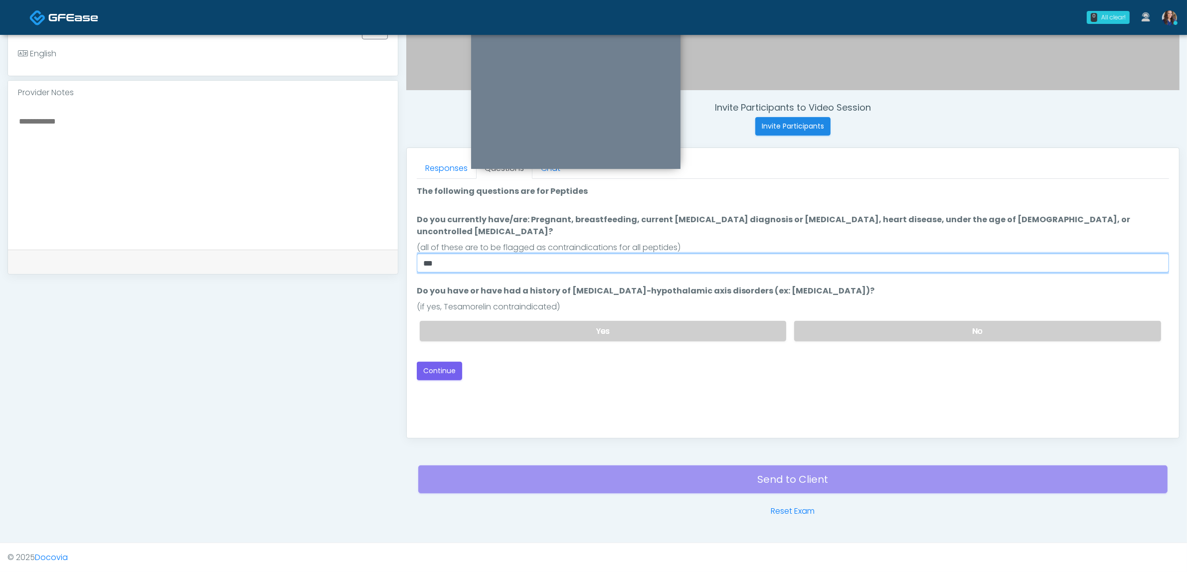
click at [556, 254] on input "**" at bounding box center [793, 263] width 752 height 19
type input "**********"
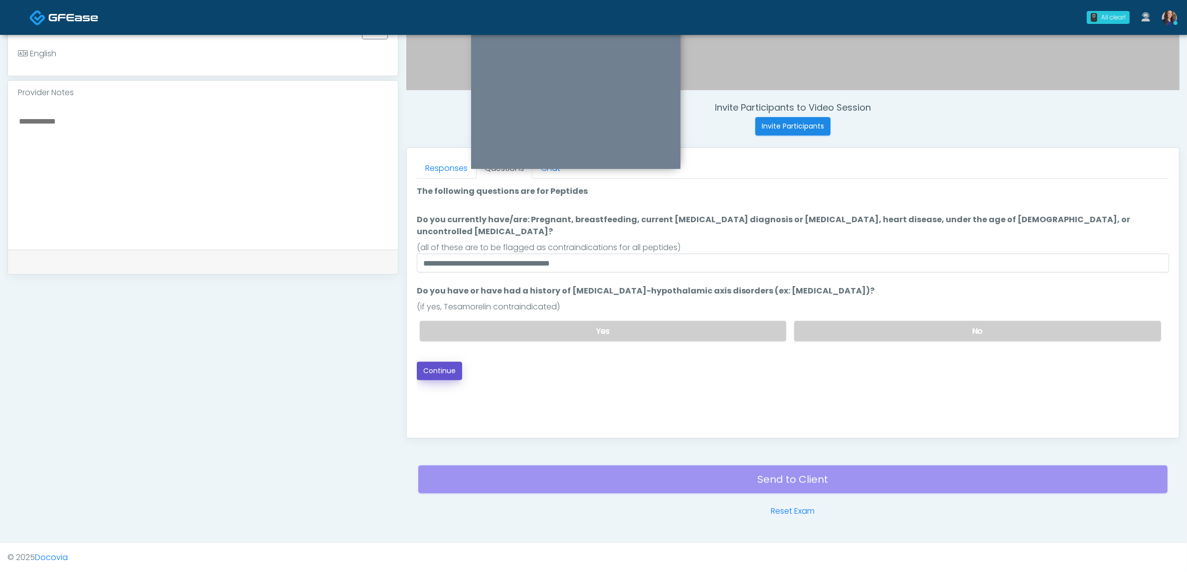
click at [438, 362] on button "Continue" at bounding box center [439, 371] width 45 height 18
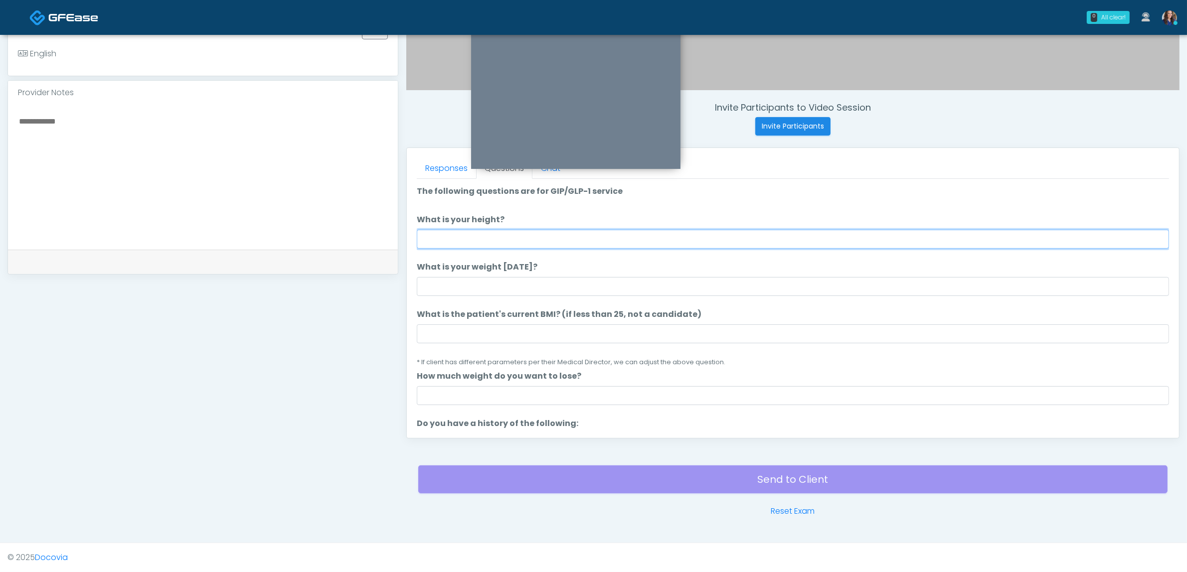
drag, startPoint x: 528, startPoint y: 243, endPoint x: 591, endPoint y: 247, distance: 62.4
click at [527, 243] on input "What is your height?" at bounding box center [793, 239] width 752 height 19
type input "*****"
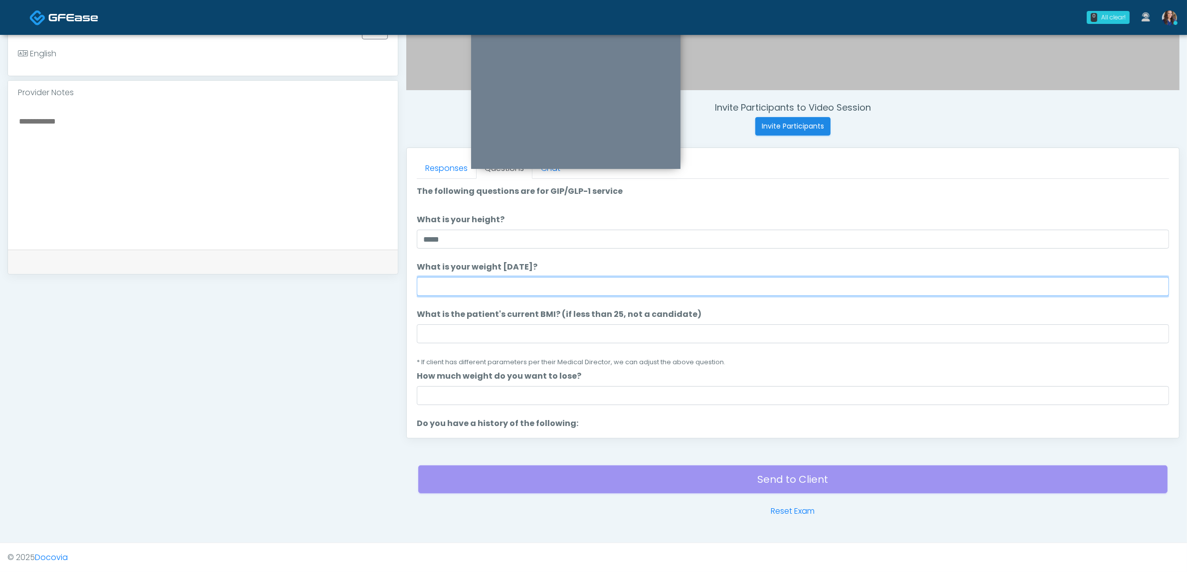
click at [710, 287] on input "What is your weight today?" at bounding box center [793, 286] width 752 height 19
type input "***"
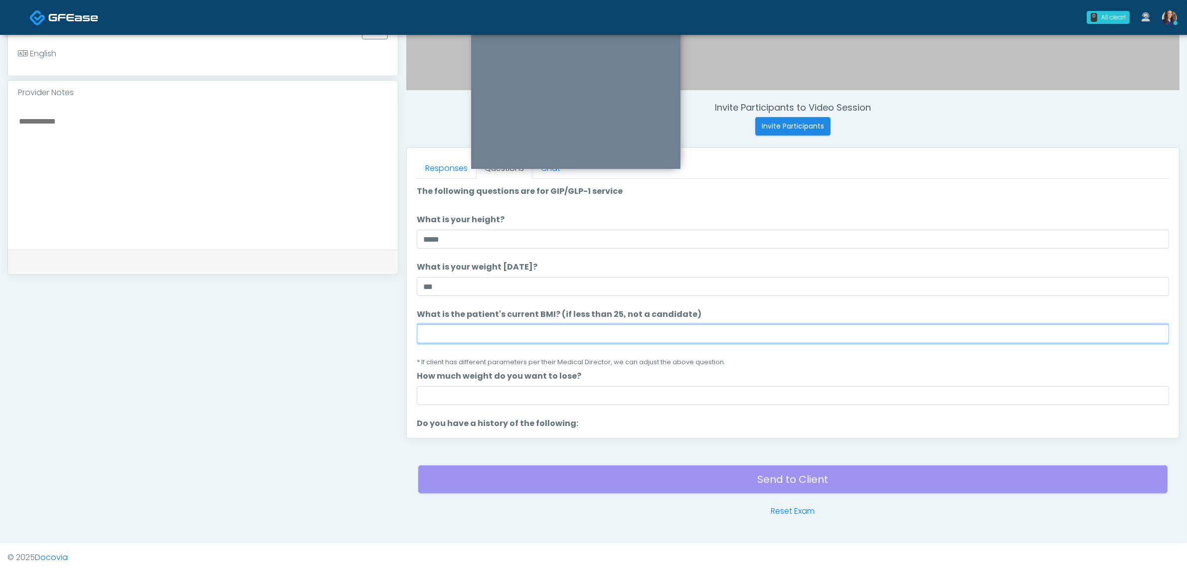
click at [639, 338] on input "What is the patient's current BMI? (if less than 25, not a candidate)" at bounding box center [793, 334] width 752 height 19
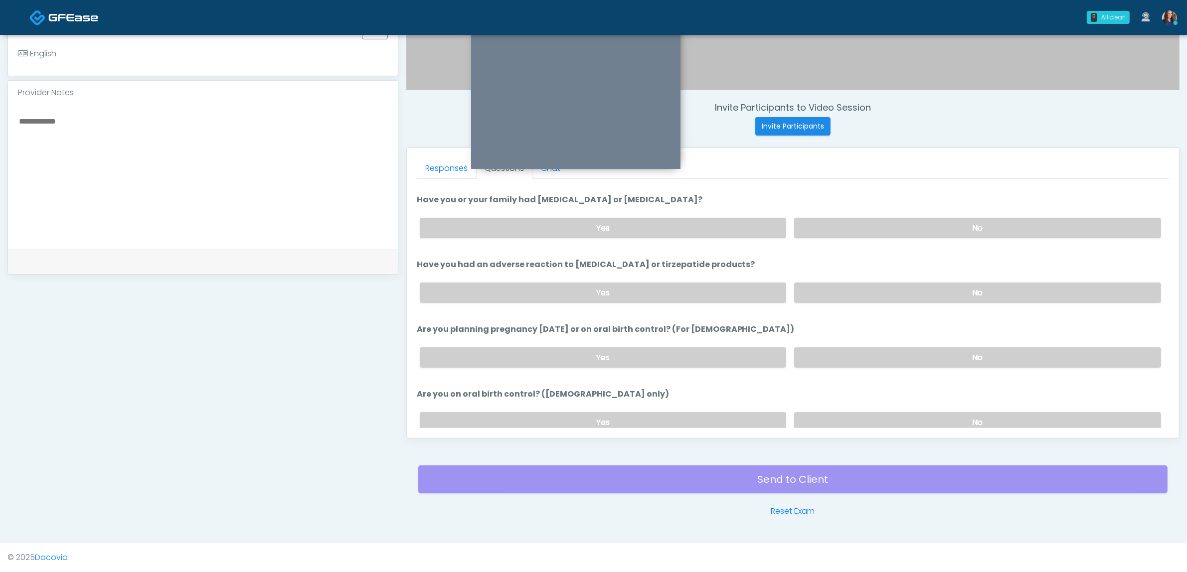
scroll to position [546, 0]
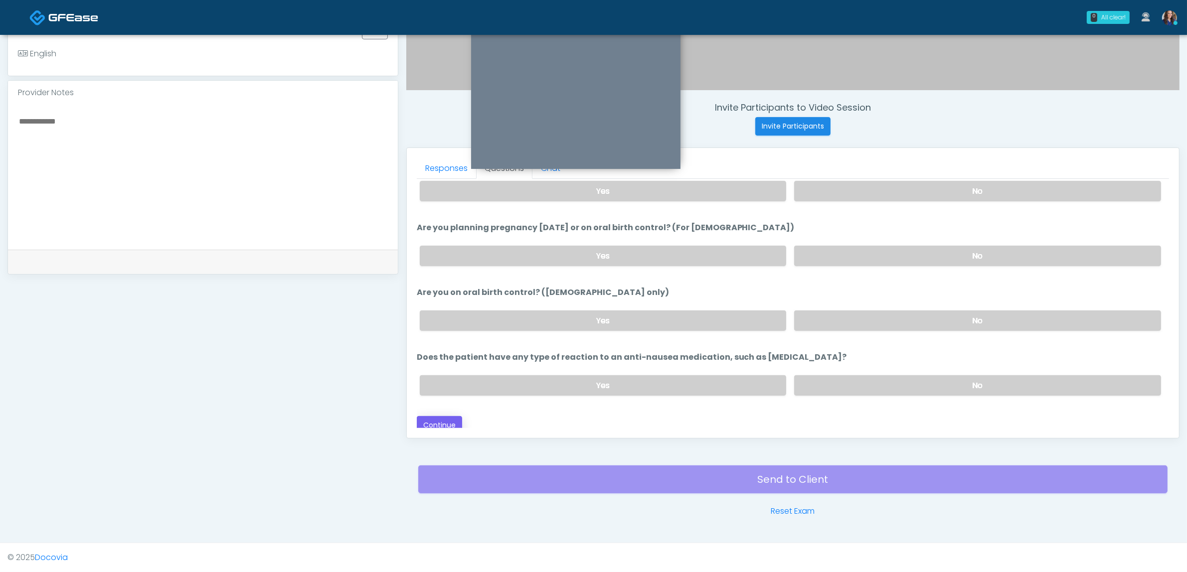
type input "**"
drag, startPoint x: 442, startPoint y: 420, endPoint x: 856, endPoint y: 384, distance: 415.8
click at [442, 420] on button "Continue" at bounding box center [439, 425] width 45 height 18
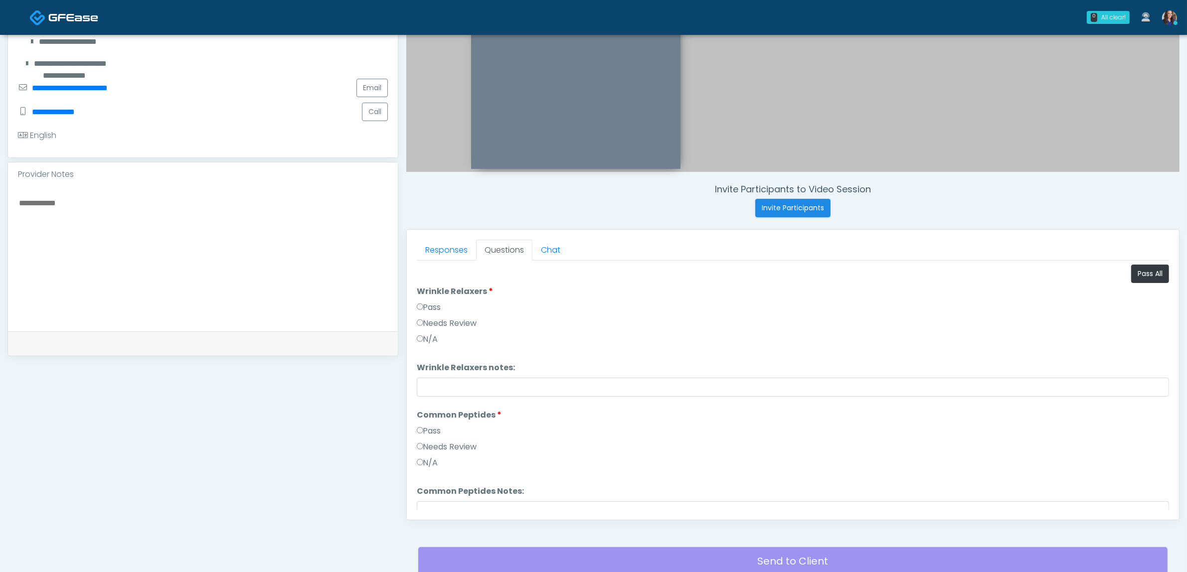
scroll to position [199, 0]
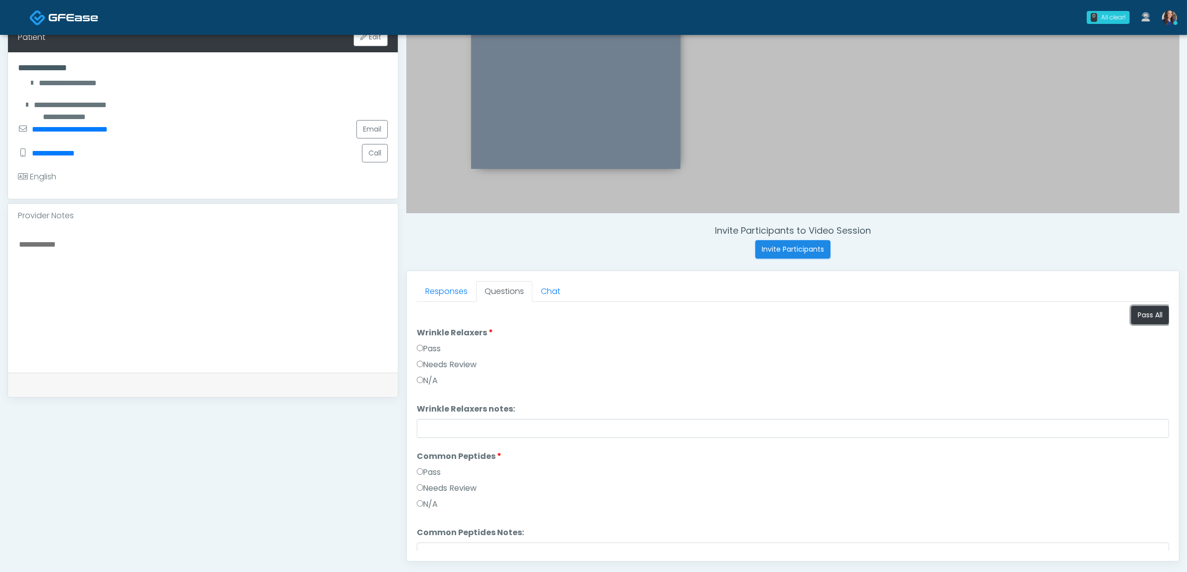
drag, startPoint x: 1133, startPoint y: 317, endPoint x: 903, endPoint y: 317, distance: 230.3
click at [1134, 317] on button "Pass All" at bounding box center [1150, 315] width 38 height 18
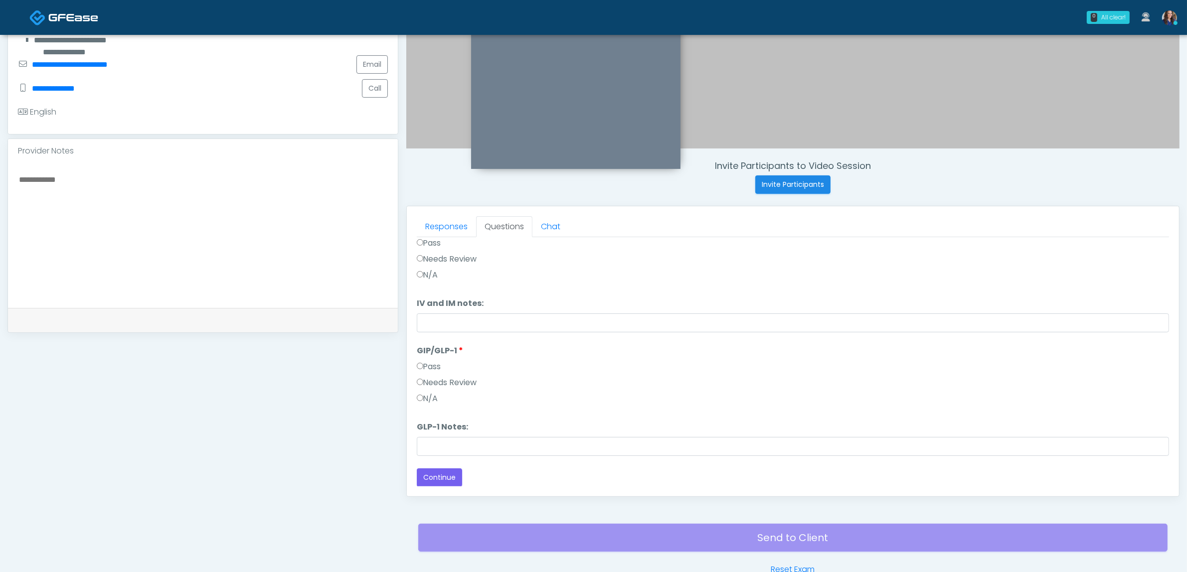
scroll to position [324, 0]
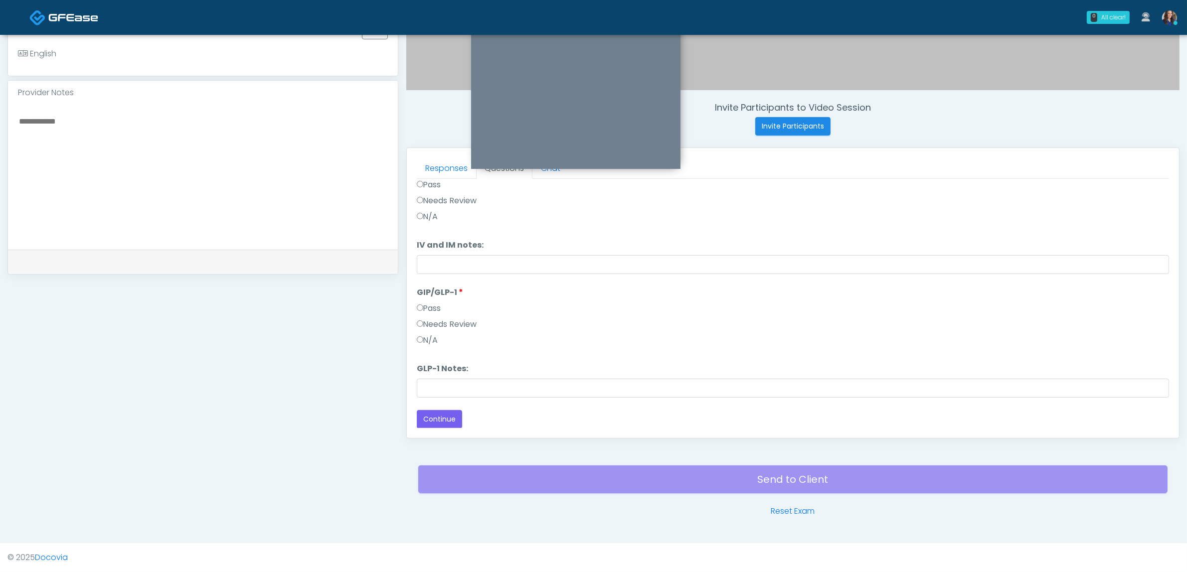
click at [428, 323] on label "Needs Review" at bounding box center [447, 325] width 60 height 12
click at [489, 375] on li "GLP-1 Notes: GLP-1 Notes:" at bounding box center [793, 380] width 752 height 35
click at [520, 387] on input "GLP-1 Notes:" at bounding box center [793, 388] width 752 height 19
click at [444, 391] on input "GLP-1 Notes:" at bounding box center [793, 388] width 752 height 19
type input "*******"
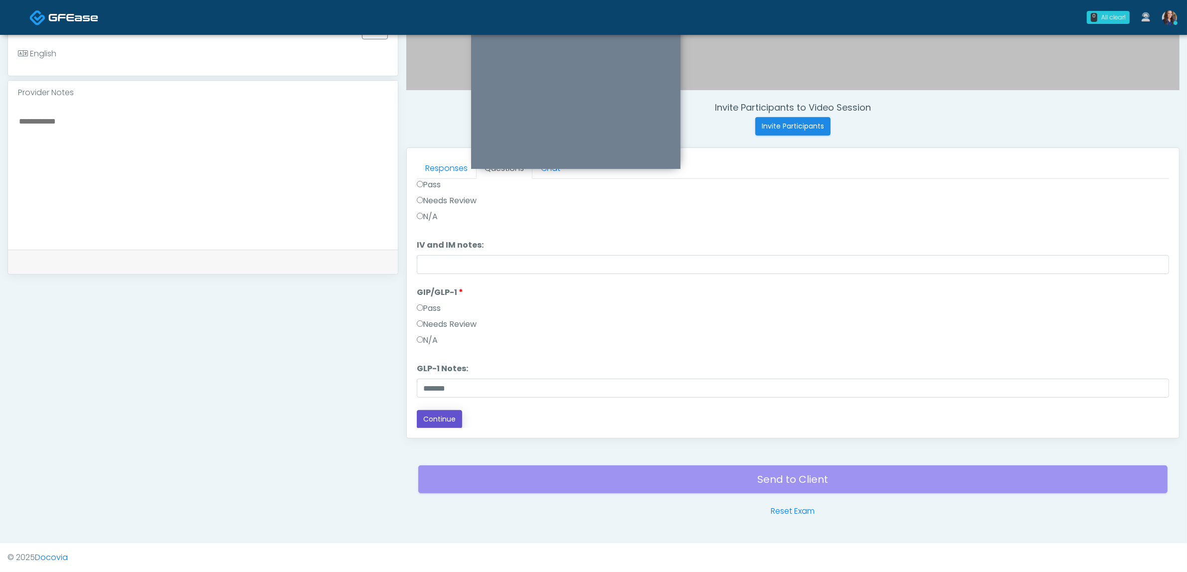
drag, startPoint x: 455, startPoint y: 416, endPoint x: 482, endPoint y: 416, distance: 26.9
click at [455, 416] on button "Continue" at bounding box center [439, 419] width 45 height 18
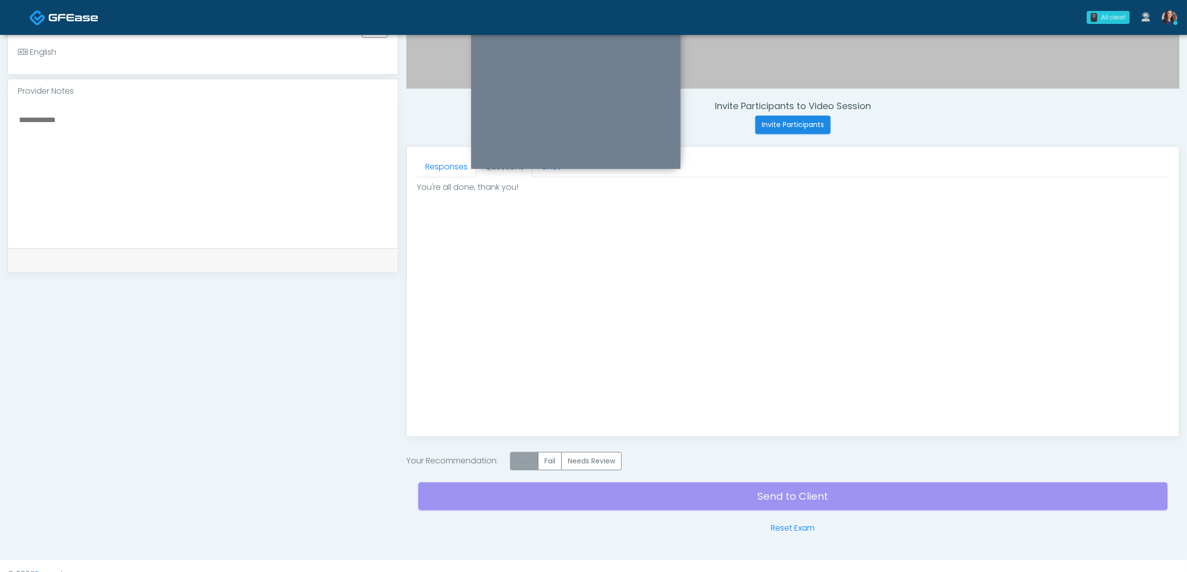
click at [535, 461] on label "Pass" at bounding box center [524, 461] width 28 height 18
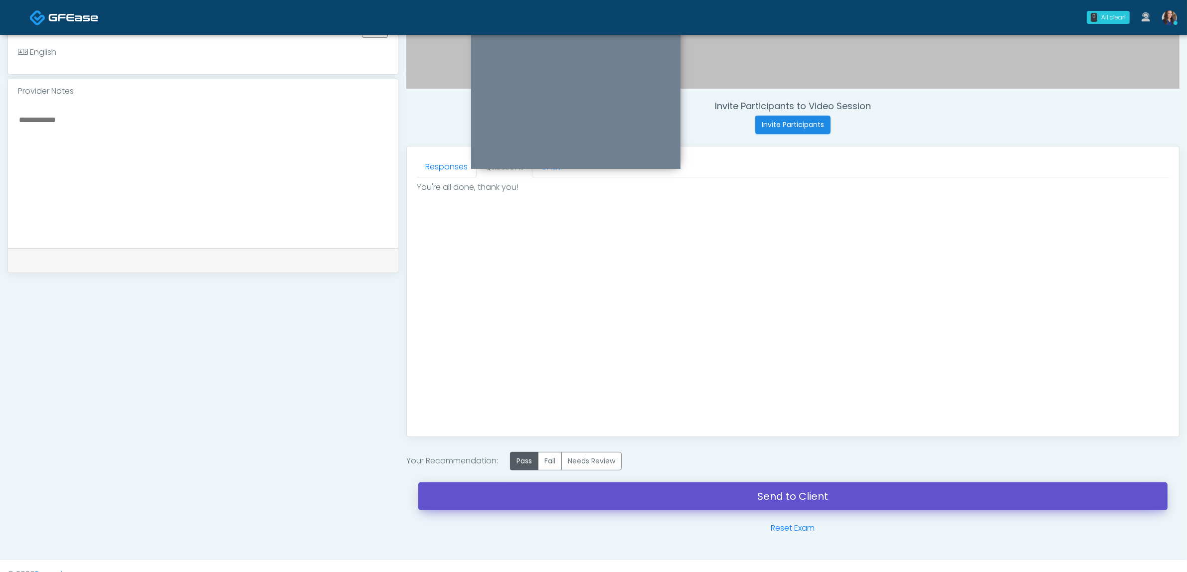
click at [650, 500] on link "Send to Client" at bounding box center [792, 497] width 749 height 28
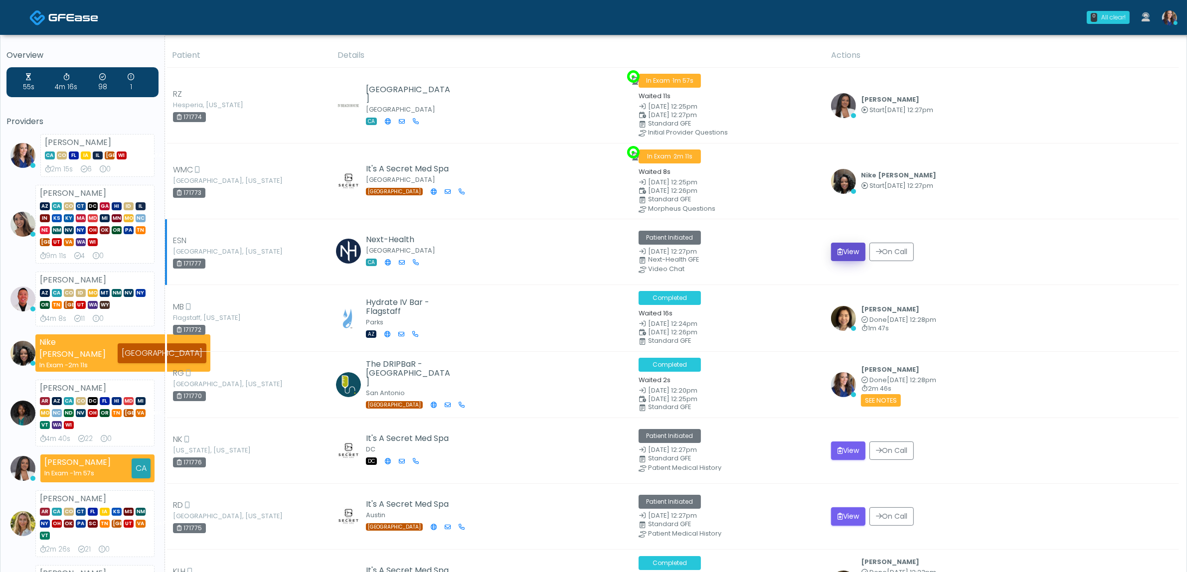
click at [850, 252] on button "View" at bounding box center [848, 252] width 34 height 18
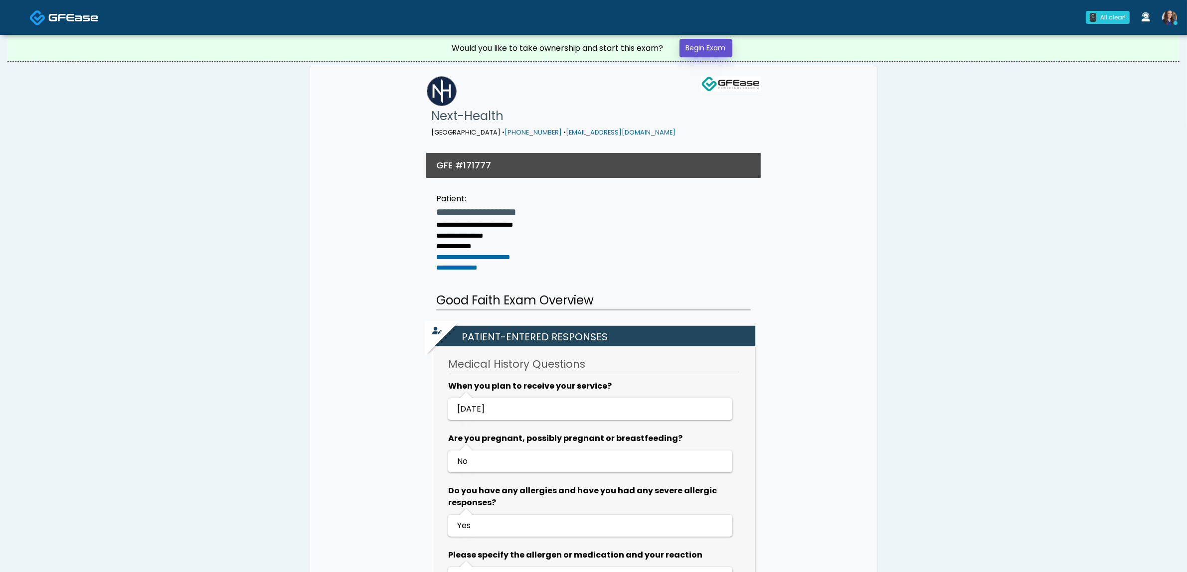
click at [714, 50] on link "Begin Exam" at bounding box center [706, 48] width 53 height 18
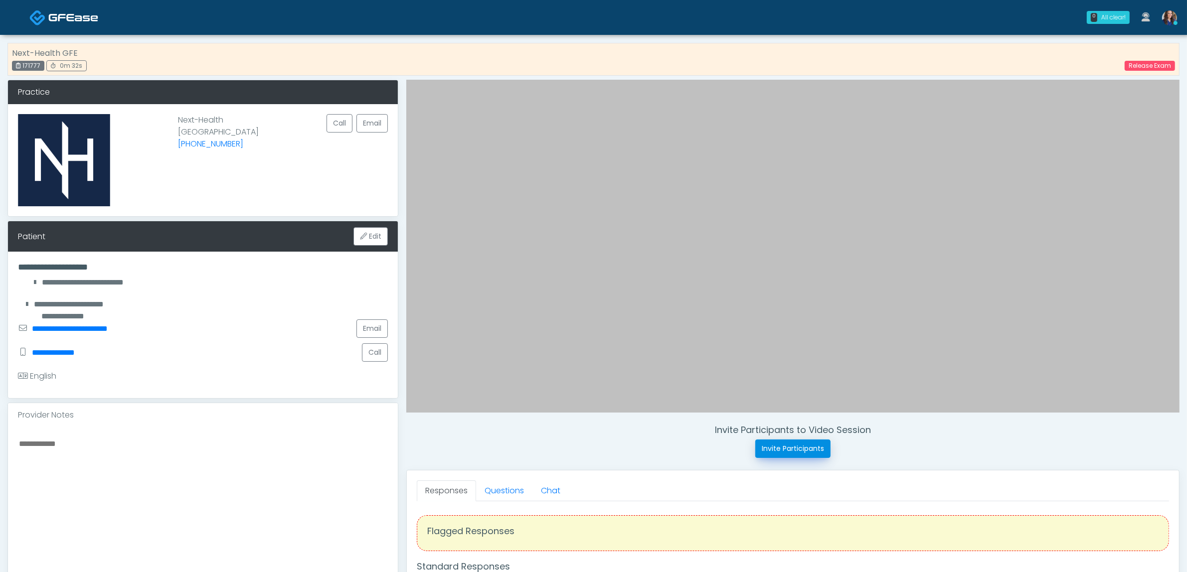
click at [818, 450] on button "Invite Participants" at bounding box center [792, 449] width 75 height 18
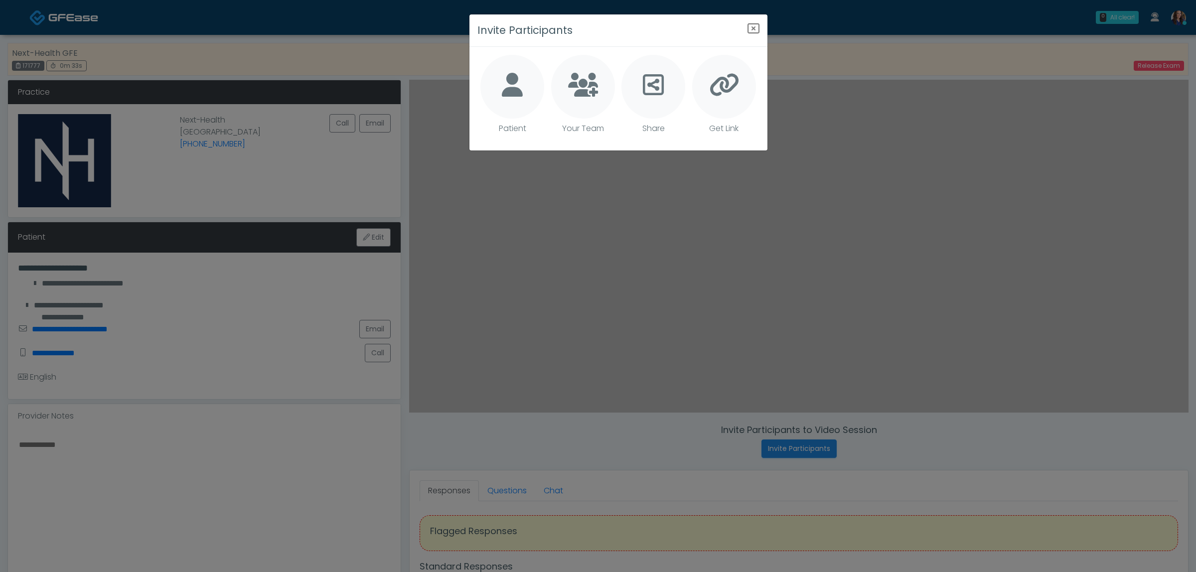
click at [502, 75] on div at bounding box center [513, 87] width 64 height 64
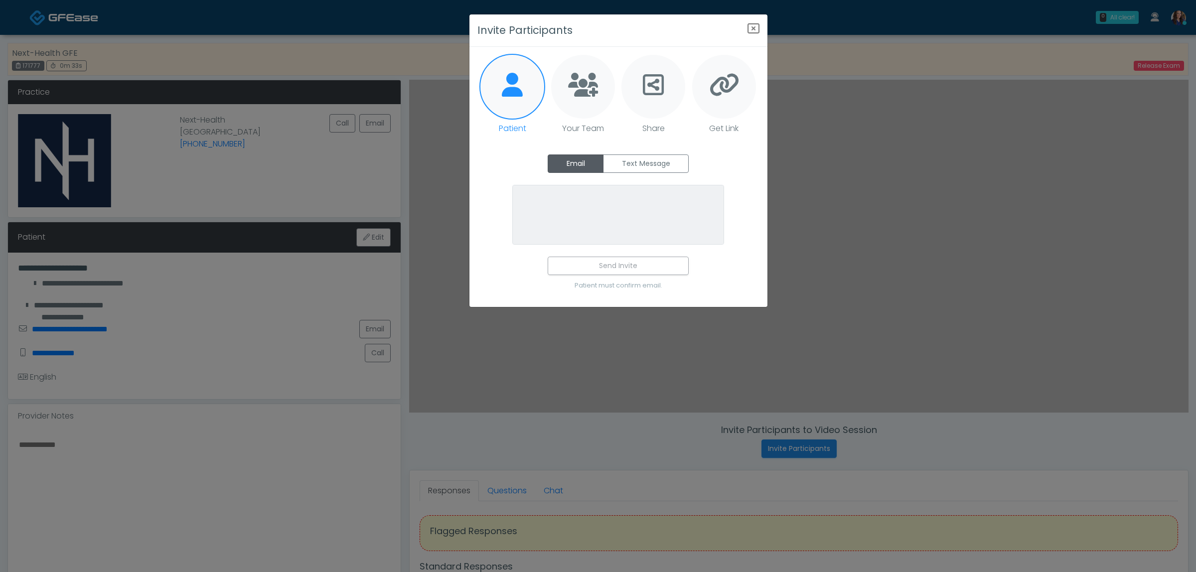
type textarea "**********"
drag, startPoint x: 644, startPoint y: 155, endPoint x: 643, endPoint y: 169, distance: 14.0
click at [645, 155] on label "Text Message" at bounding box center [646, 164] width 86 height 18
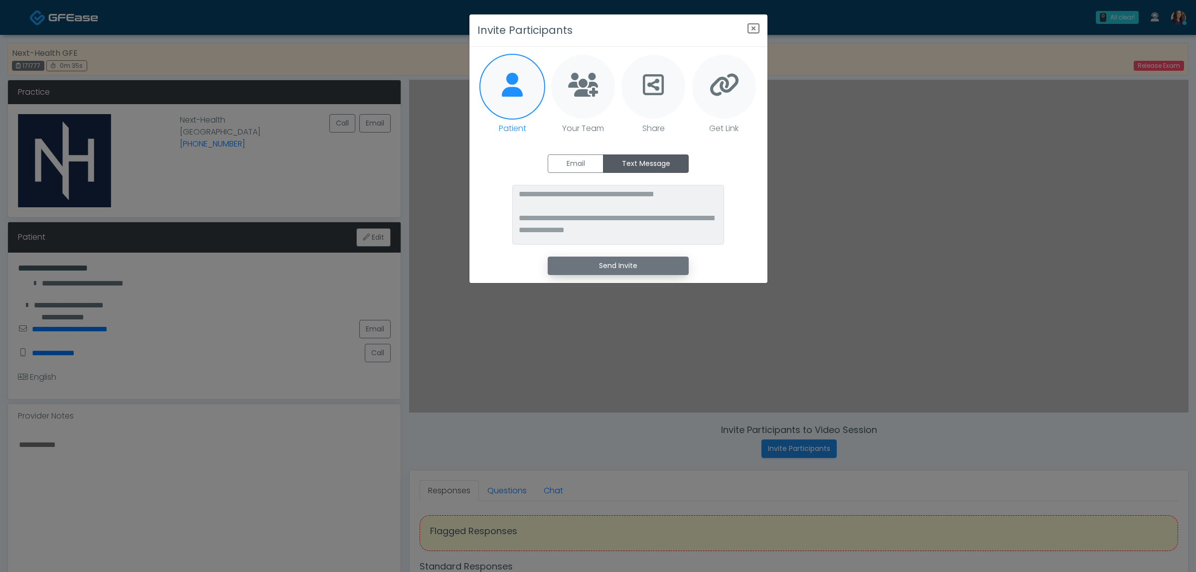
click at [617, 268] on button "Send Invite" at bounding box center [618, 266] width 141 height 18
click at [752, 23] on icon "Close" at bounding box center [754, 28] width 12 height 12
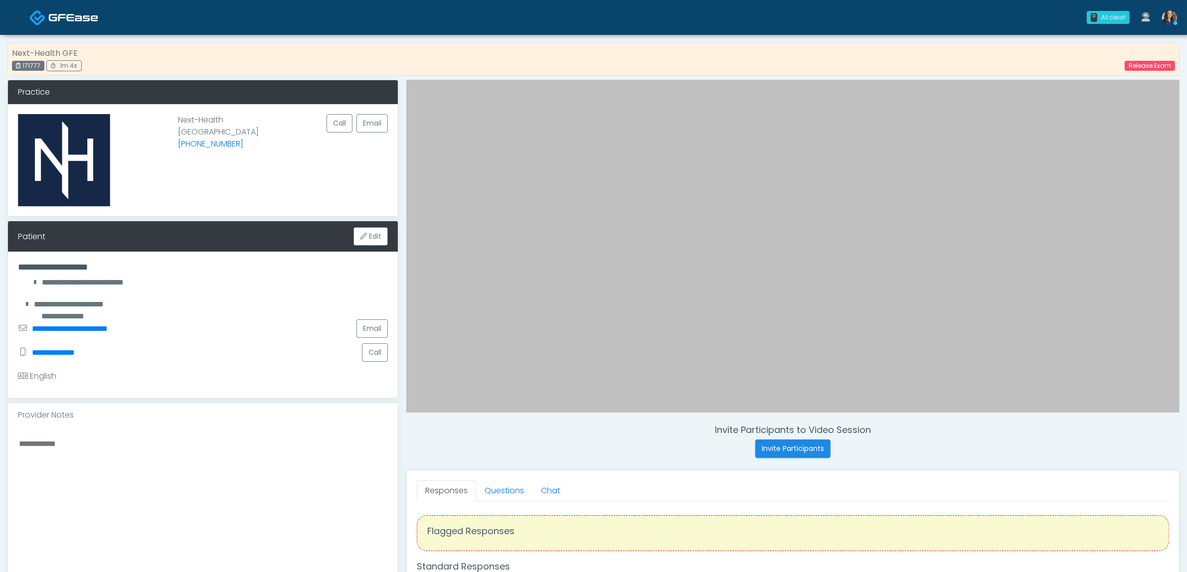
scroll to position [187, 0]
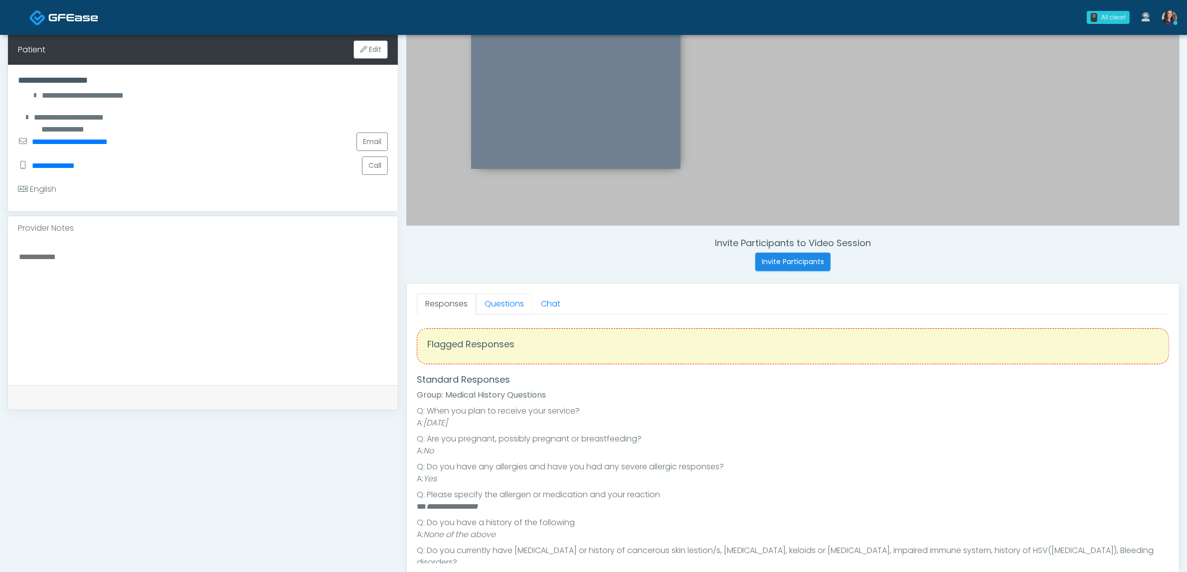
drag, startPoint x: 519, startPoint y: 297, endPoint x: 520, endPoint y: 318, distance: 21.0
click at [519, 297] on link "Questions" at bounding box center [504, 304] width 56 height 21
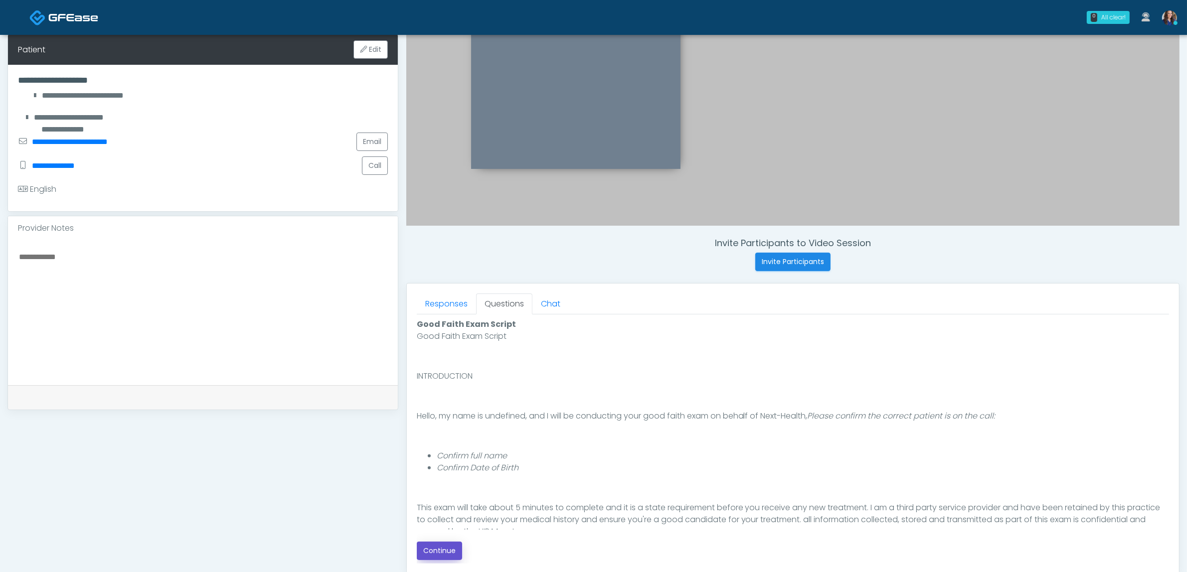
drag, startPoint x: 434, startPoint y: 547, endPoint x: 549, endPoint y: 529, distance: 116.6
click at [435, 547] on button "Continue" at bounding box center [439, 551] width 45 height 18
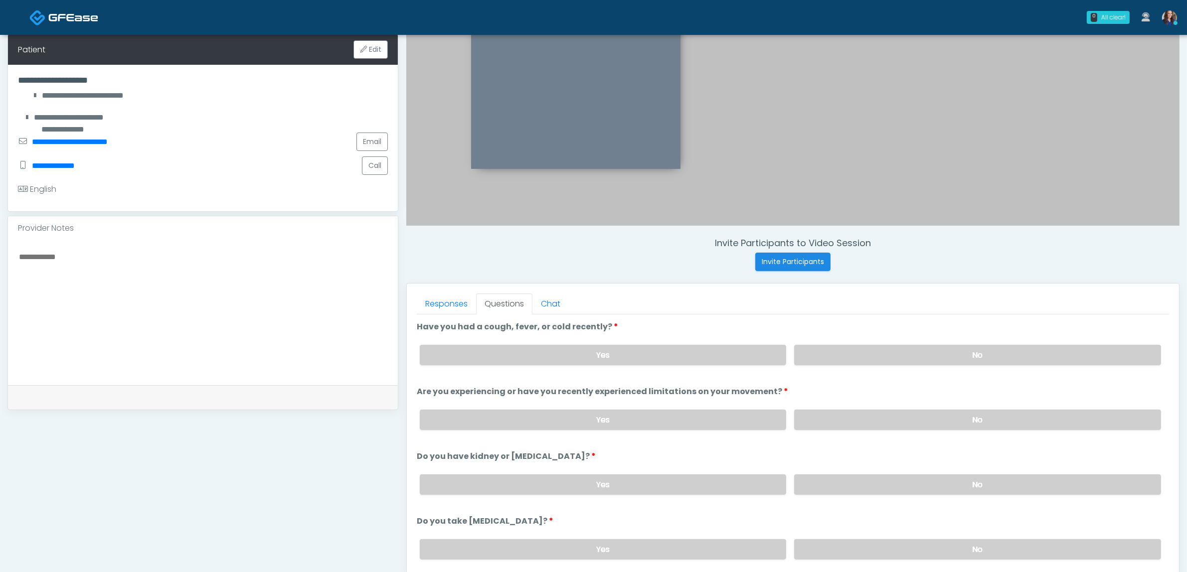
scroll to position [324, 0]
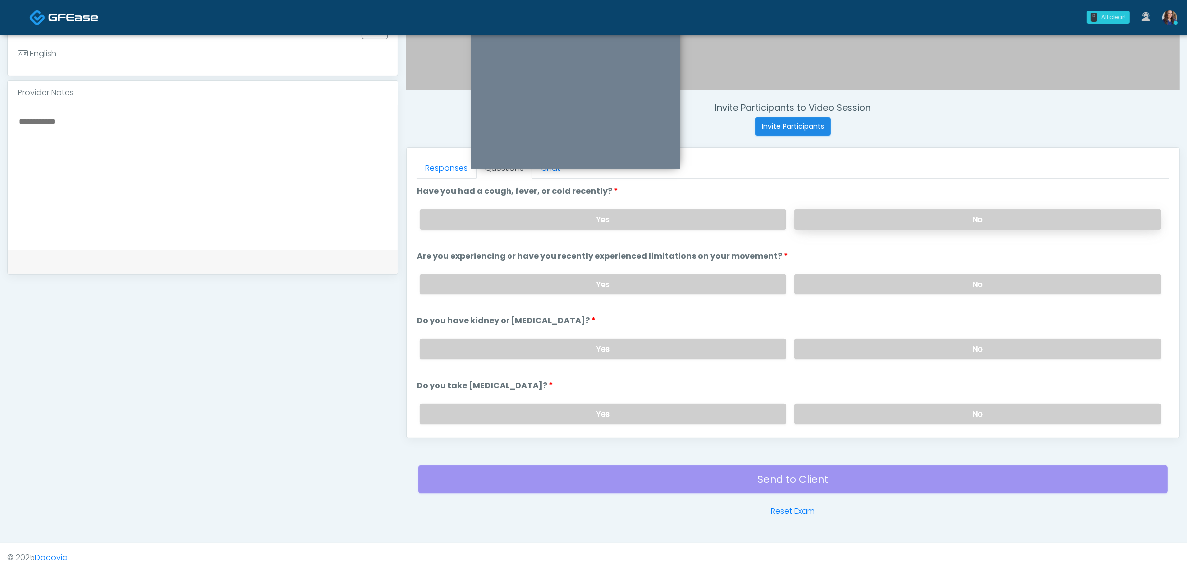
click at [864, 220] on label "No" at bounding box center [977, 219] width 367 height 20
click at [850, 282] on label "No" at bounding box center [977, 284] width 367 height 20
drag, startPoint x: 854, startPoint y: 340, endPoint x: 868, endPoint y: 387, distance: 49.9
click at [854, 344] on label "No" at bounding box center [977, 349] width 367 height 20
click at [861, 410] on label "No" at bounding box center [977, 414] width 367 height 20
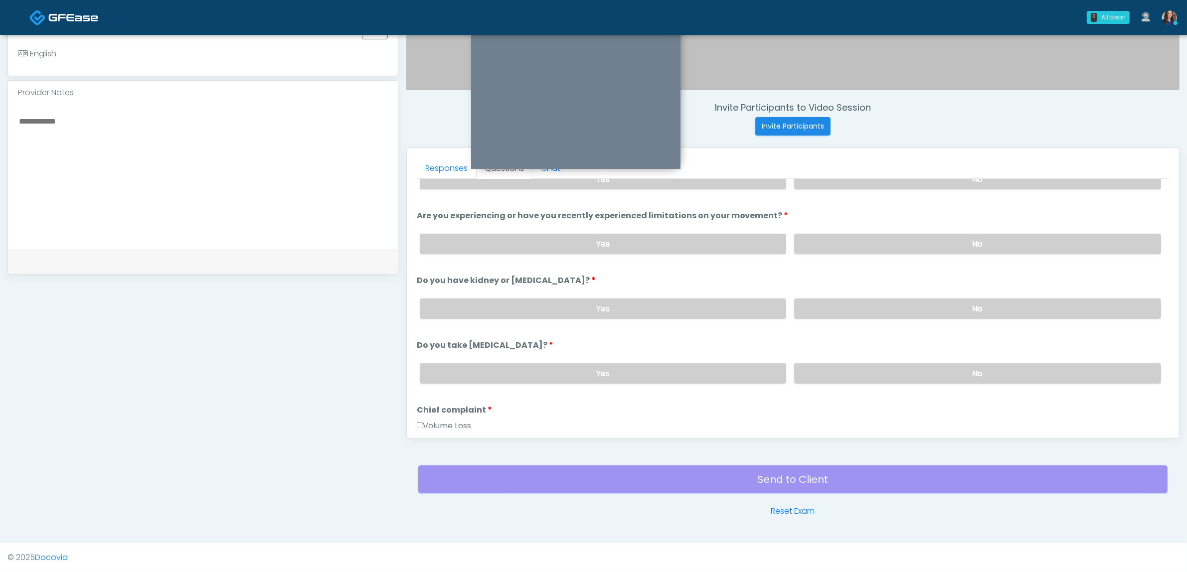
scroll to position [187, 0]
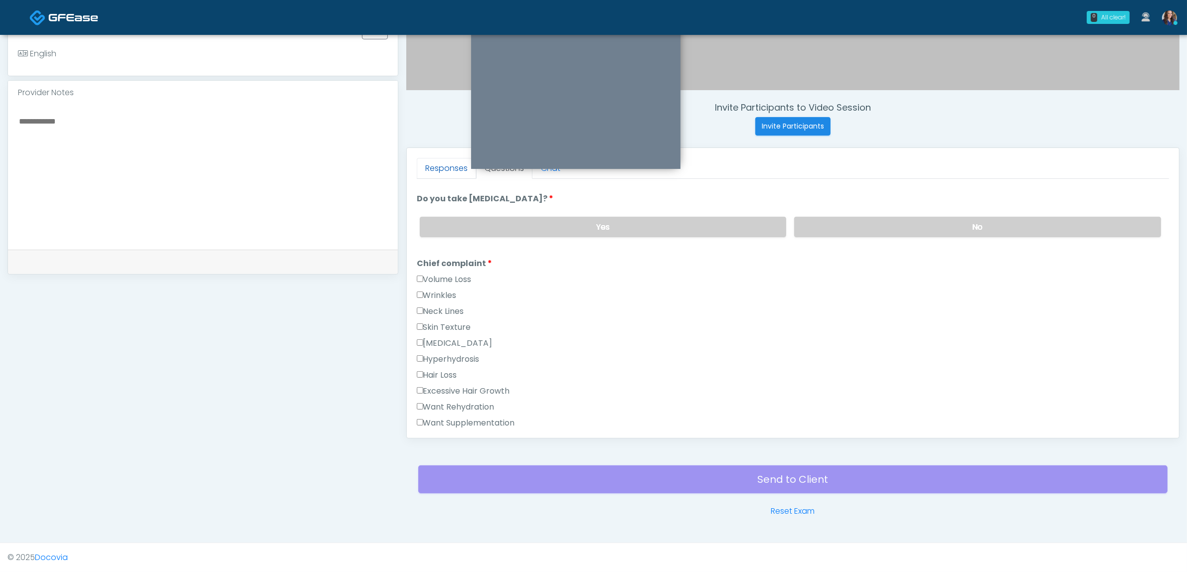
click at [435, 163] on link "Responses" at bounding box center [446, 168] width 59 height 21
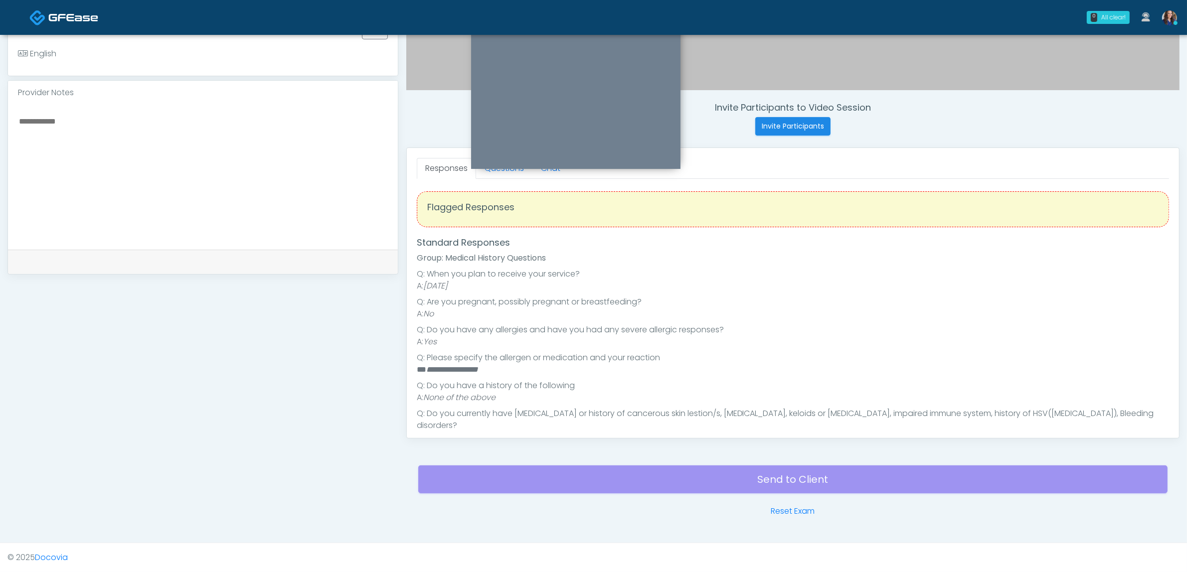
scroll to position [0, 0]
click at [513, 175] on link "Questions" at bounding box center [504, 168] width 56 height 21
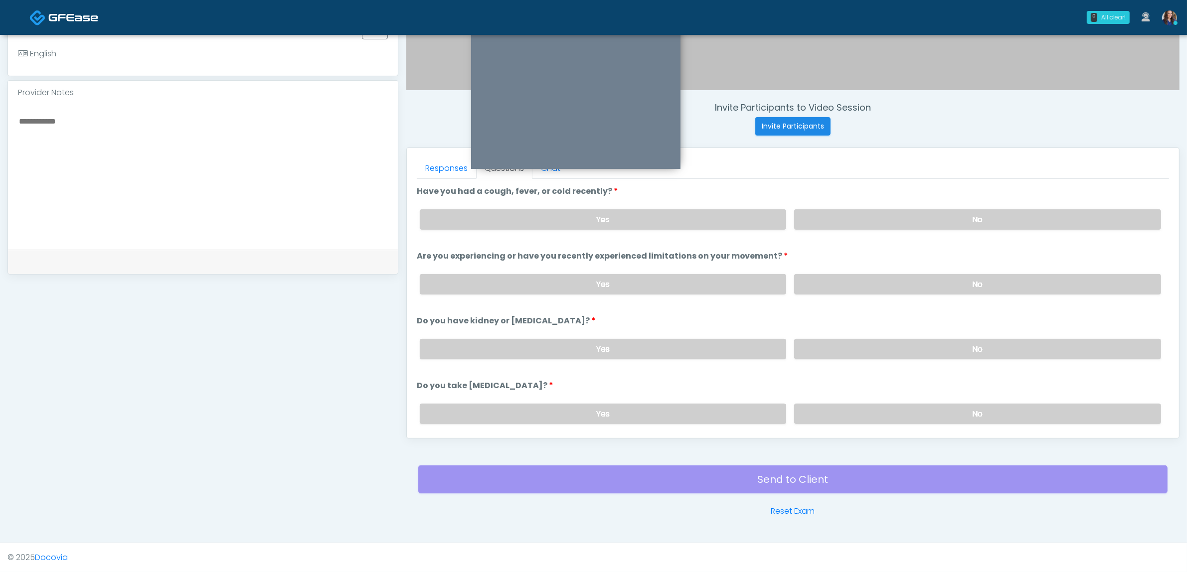
scroll to position [187, 0]
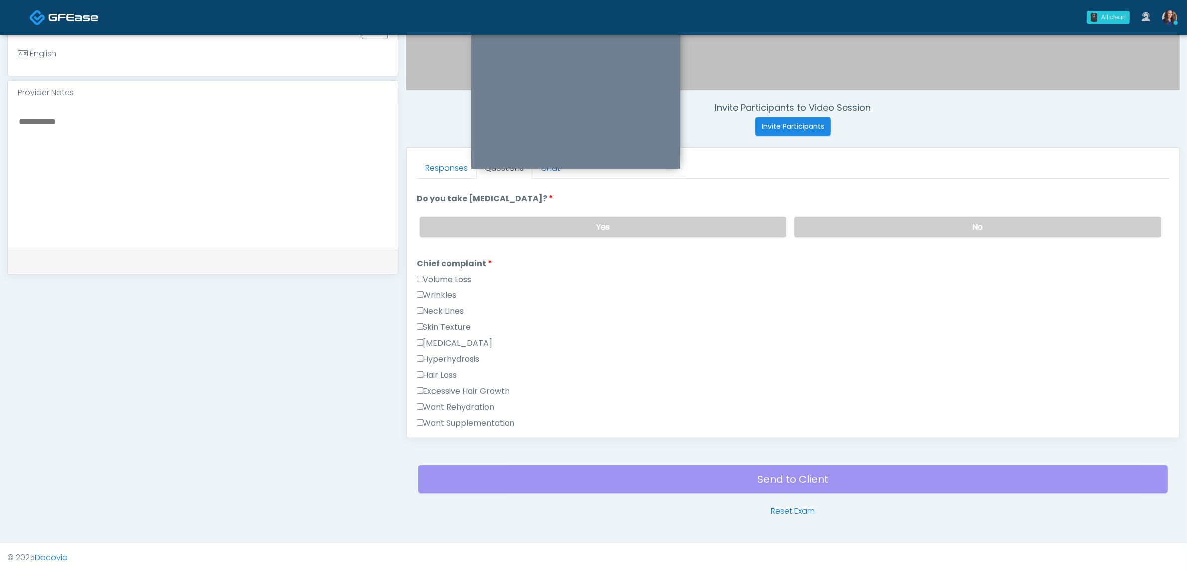
click at [452, 417] on label "Want Supplementation" at bounding box center [466, 423] width 98 height 12
drag, startPoint x: 452, startPoint y: 402, endPoint x: 577, endPoint y: 403, distance: 124.6
click at [453, 402] on label "Want Rehydration" at bounding box center [456, 407] width 78 height 12
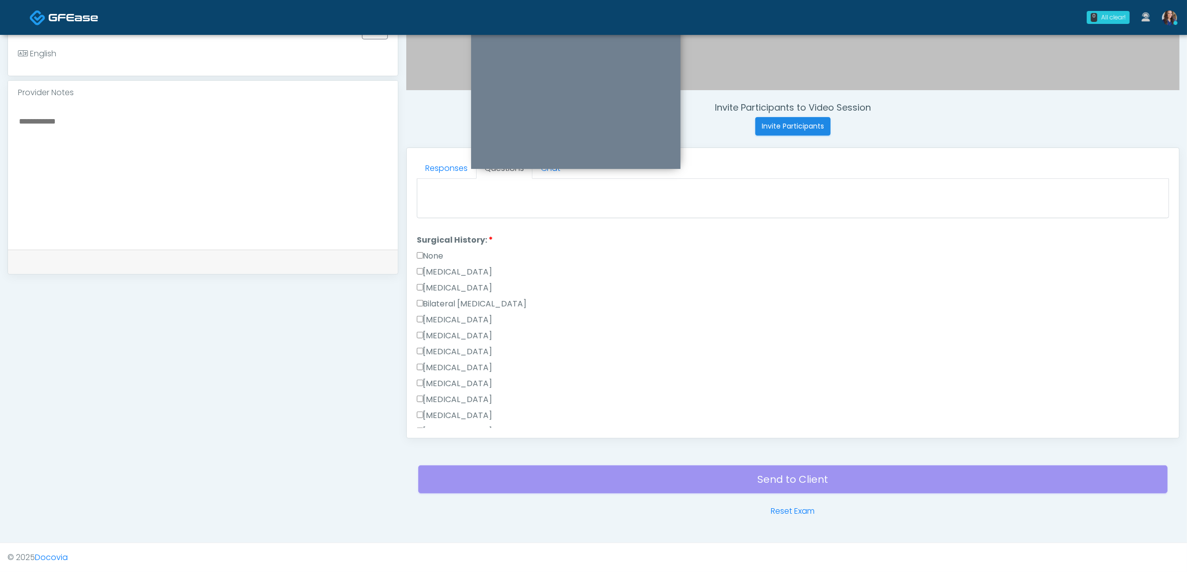
scroll to position [499, 0]
drag, startPoint x: 437, startPoint y: 243, endPoint x: 555, endPoint y: 296, distance: 129.0
click at [438, 243] on label "None" at bounding box center [430, 247] width 27 height 12
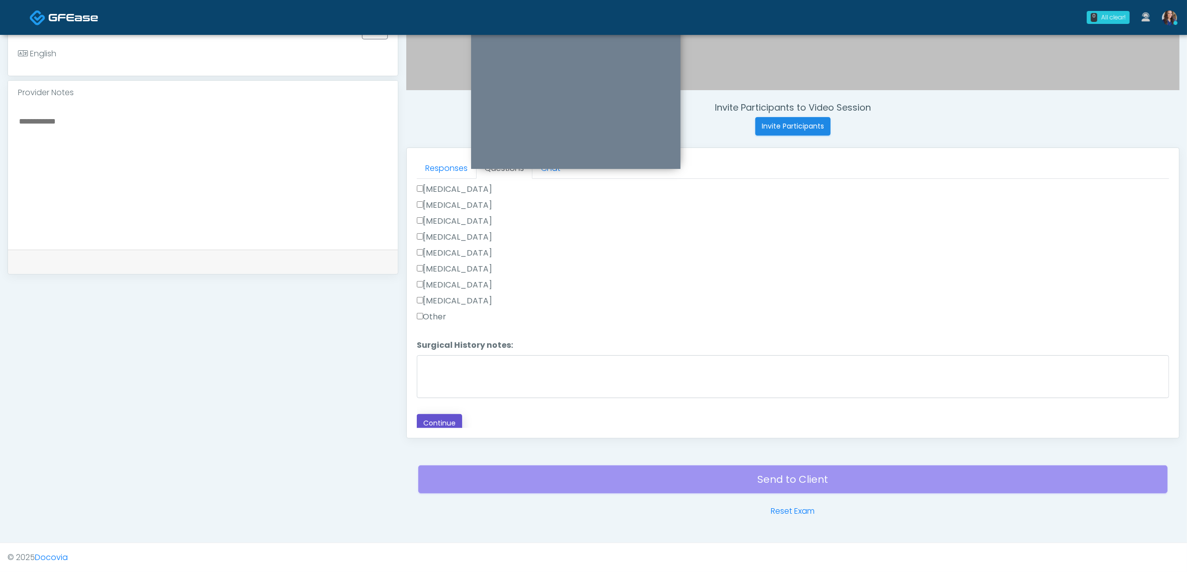
drag, startPoint x: 437, startPoint y: 414, endPoint x: 504, endPoint y: 395, distance: 69.6
click at [436, 414] on button "Continue" at bounding box center [439, 423] width 45 height 18
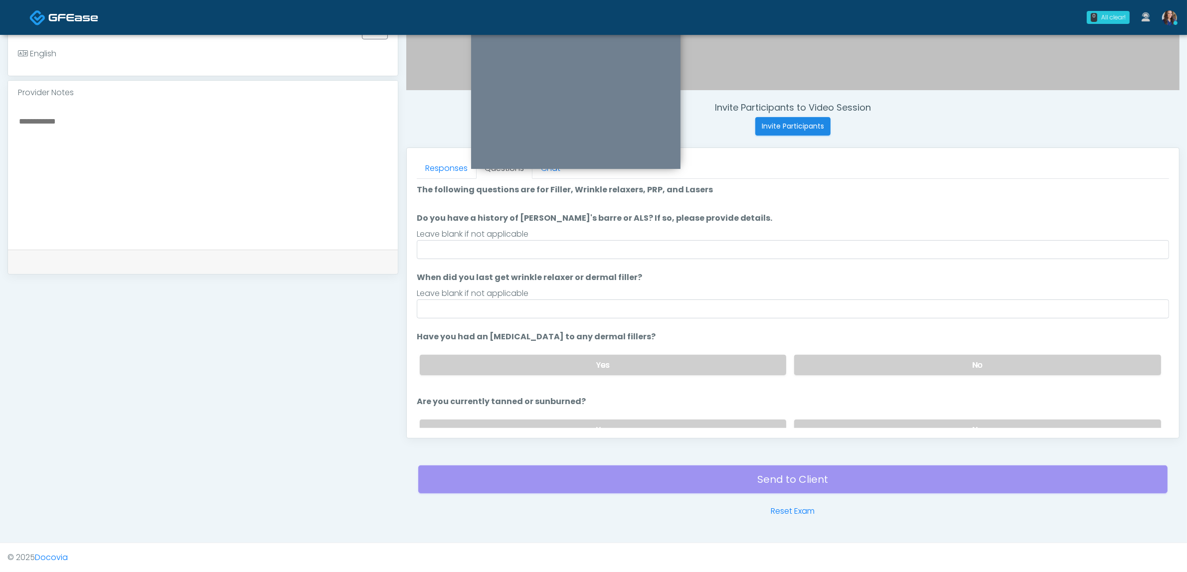
scroll to position [0, 0]
click at [460, 250] on input "Do you have a history of Guillain's barre or ALS? If so, please provide details." at bounding box center [793, 251] width 752 height 19
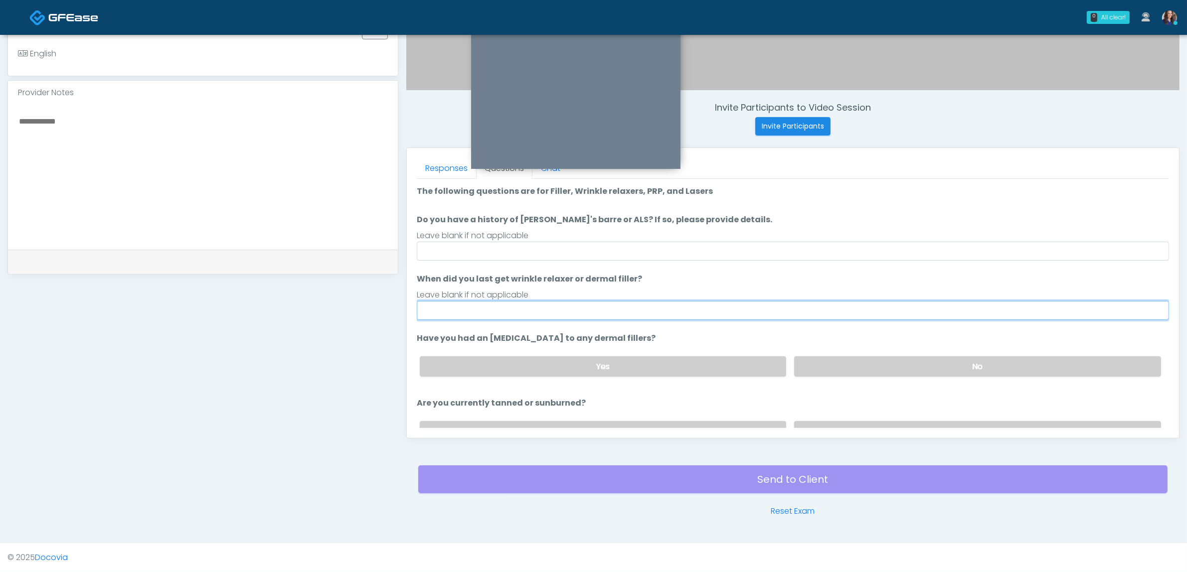
drag, startPoint x: 434, startPoint y: 310, endPoint x: 465, endPoint y: 315, distance: 31.2
click at [435, 311] on input "When did you last get wrinkle relaxer or dermal filler?" at bounding box center [793, 310] width 752 height 19
drag, startPoint x: 493, startPoint y: 311, endPoint x: 516, endPoint y: 311, distance: 23.4
click at [516, 311] on input "**********" at bounding box center [793, 310] width 752 height 19
type input "**********"
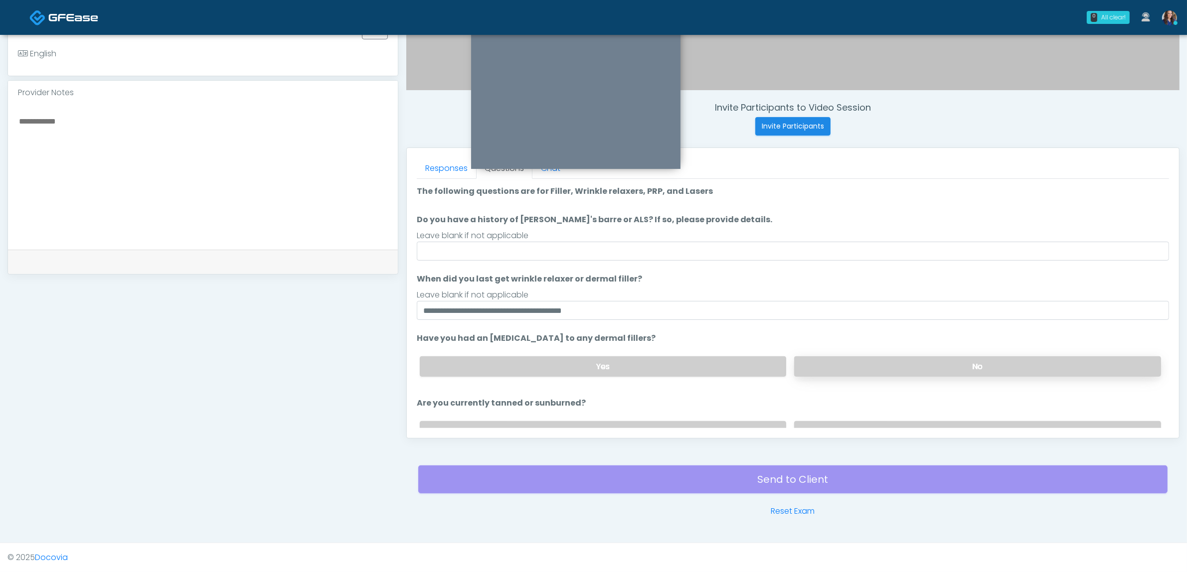
drag, startPoint x: 841, startPoint y: 354, endPoint x: 837, endPoint y: 375, distance: 20.9
click at [841, 354] on div "Yes No" at bounding box center [790, 366] width 757 height 36
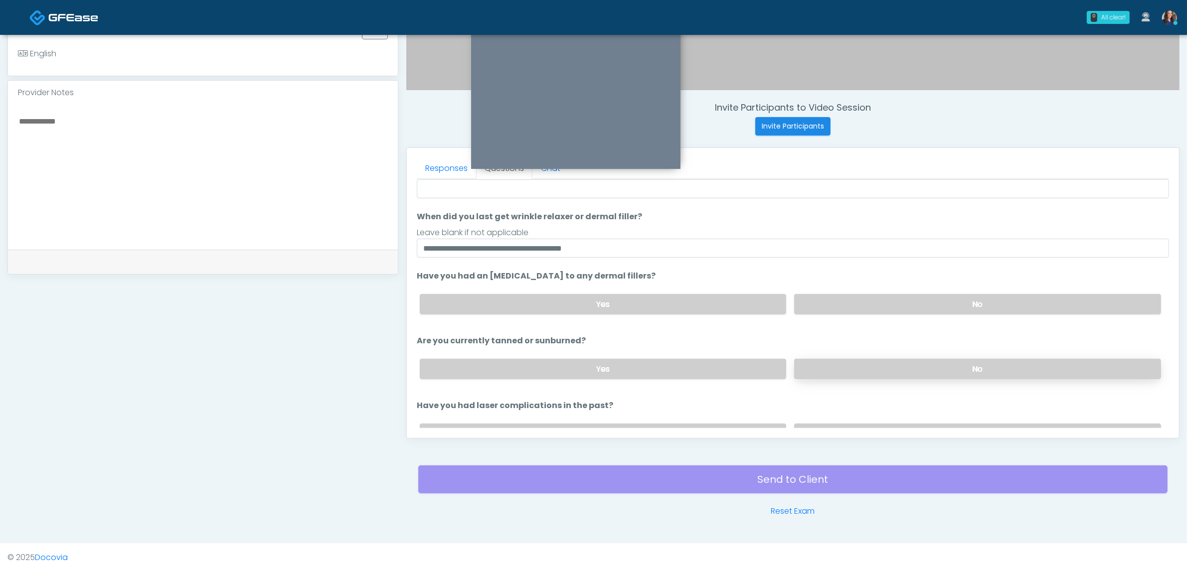
scroll to position [114, 0]
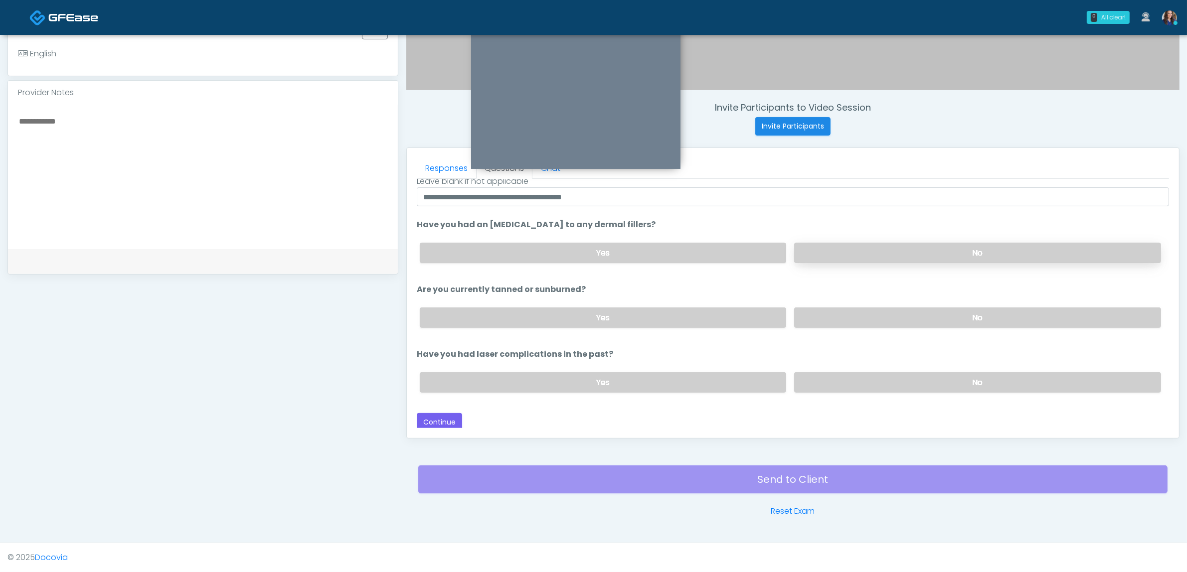
click at [870, 253] on label "No" at bounding box center [977, 253] width 367 height 20
drag, startPoint x: 842, startPoint y: 328, endPoint x: 847, endPoint y: 326, distance: 5.6
click at [843, 328] on div "Yes No" at bounding box center [790, 318] width 757 height 36
drag, startPoint x: 858, startPoint y: 317, endPoint x: 851, endPoint y: 379, distance: 63.3
click at [855, 327] on div "Yes No" at bounding box center [790, 318] width 757 height 36
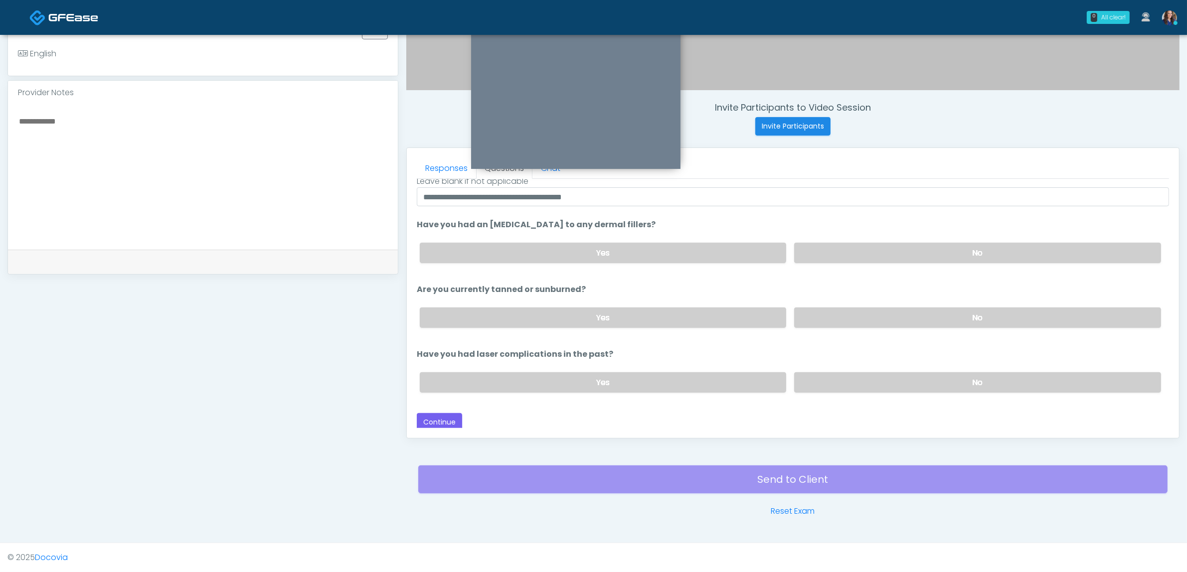
click at [868, 379] on label "No" at bounding box center [977, 382] width 367 height 20
click at [854, 315] on label "No" at bounding box center [977, 318] width 367 height 20
drag, startPoint x: 439, startPoint y: 420, endPoint x: 484, endPoint y: 409, distance: 46.2
click at [440, 420] on button "Continue" at bounding box center [439, 422] width 45 height 18
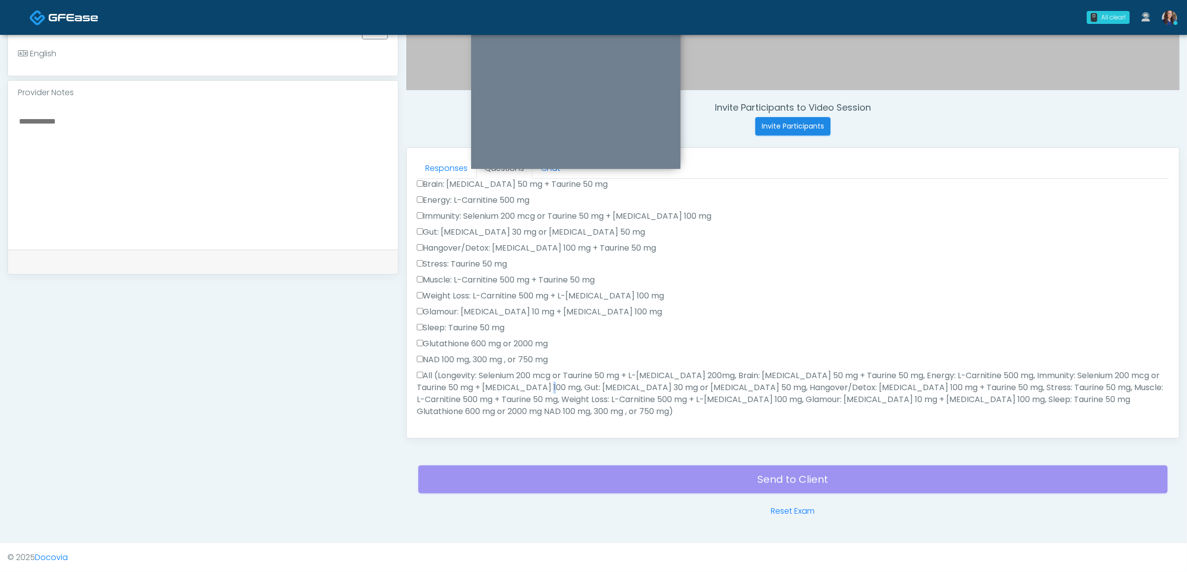
click at [461, 390] on label "All (Longevity: Selenium 200 mcg or Taurine 50 mg + L-Arginine 200mg, Brain: Gl…" at bounding box center [793, 394] width 752 height 48
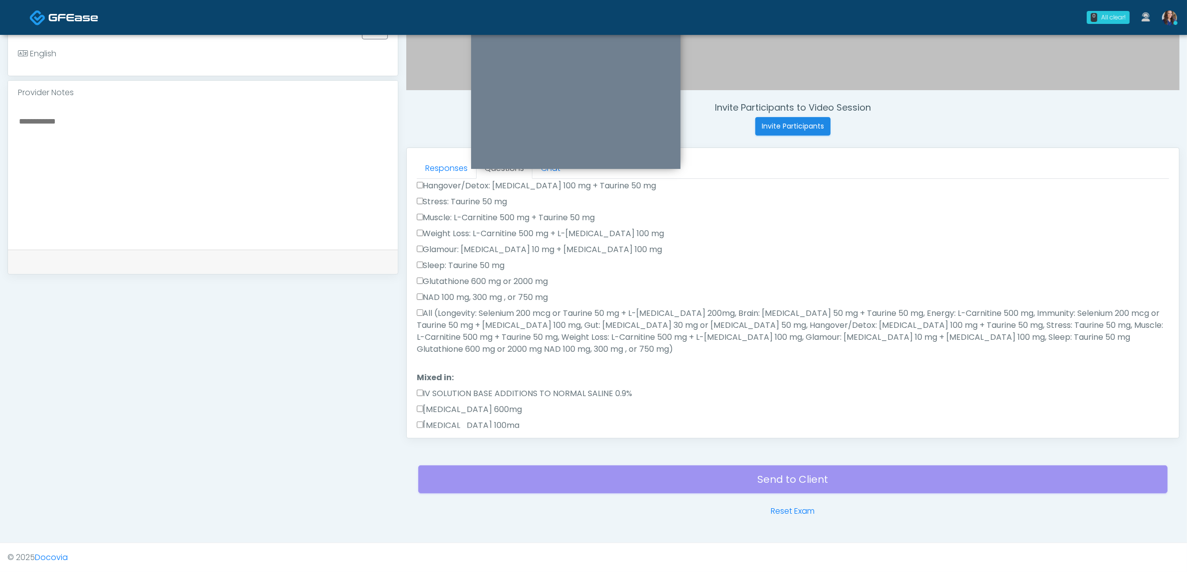
click at [488, 327] on label "All (Longevity: Selenium 200 mcg or Taurine 50 mg + L-Arginine 200mg, Brain: Gl…" at bounding box center [793, 332] width 752 height 48
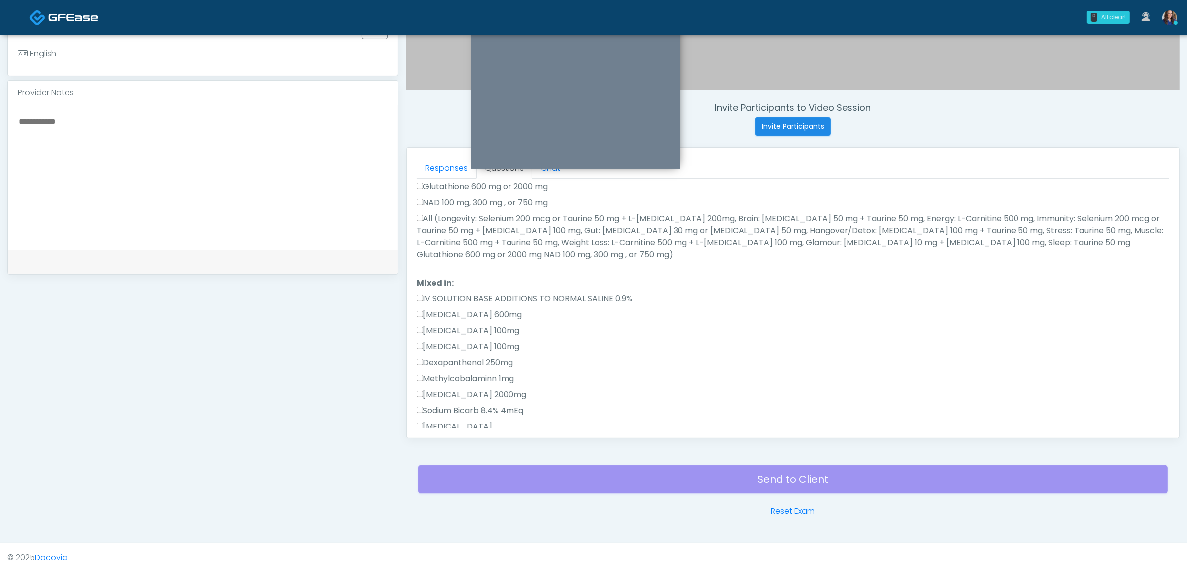
scroll to position [425, 0]
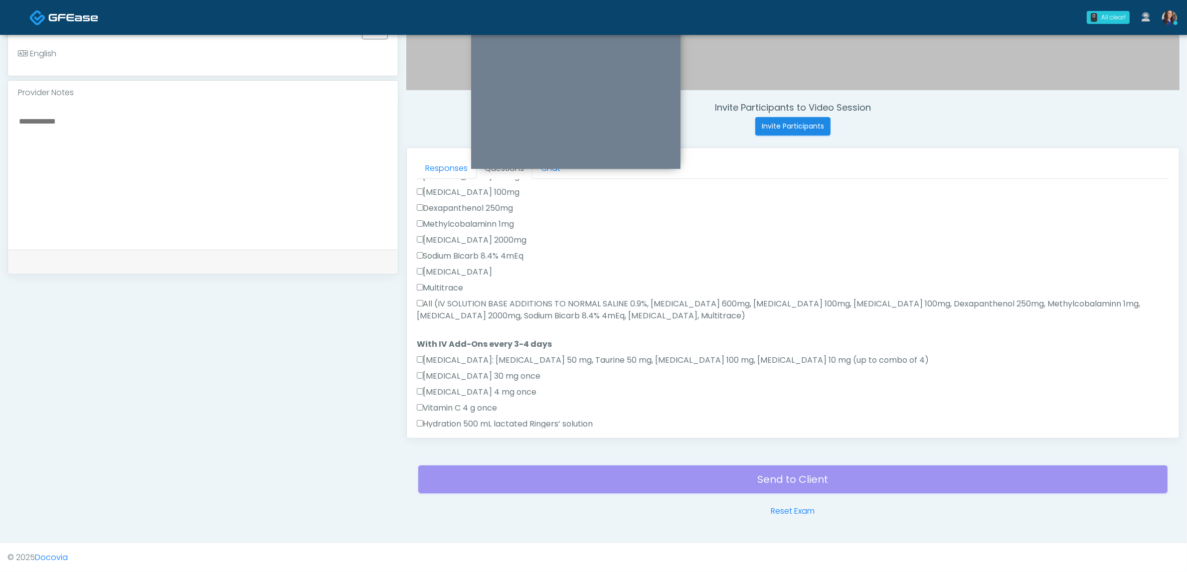
click at [508, 282] on div "Multitrace" at bounding box center [793, 290] width 752 height 16
click at [503, 302] on label "All (IV SOLUTION BASE ADDITIONS TO NORMAL SALINE 0.9%, Magnesium Chloride 600mg…" at bounding box center [793, 310] width 752 height 24
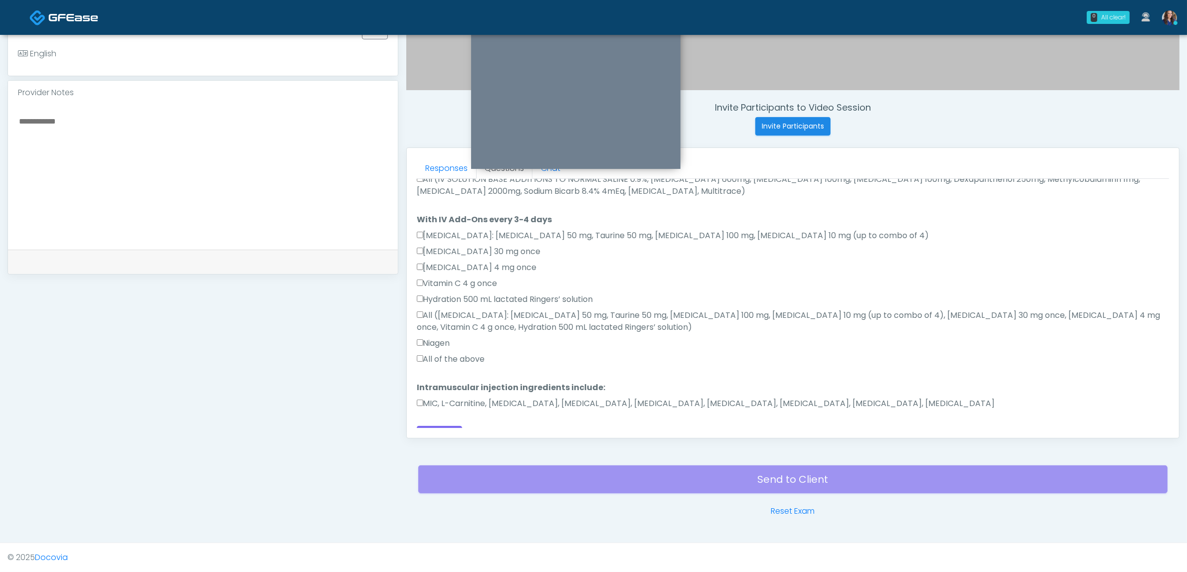
scroll to position [554, 0]
drag, startPoint x: 467, startPoint y: 340, endPoint x: 507, endPoint y: 375, distance: 53.7
click at [468, 349] on label "All of the above" at bounding box center [451, 355] width 68 height 12
click at [505, 394] on label "MIC, L-Carnitine, Methylcobalamin, Glycine, B-Complex, Lycine, Biotin, Vitamin …" at bounding box center [706, 400] width 578 height 12
click at [527, 394] on label "MIC, L-Carnitine, Methylcobalamin, Glycine, B-Complex, Lycine, Biotin, Vitamin …" at bounding box center [706, 400] width 578 height 12
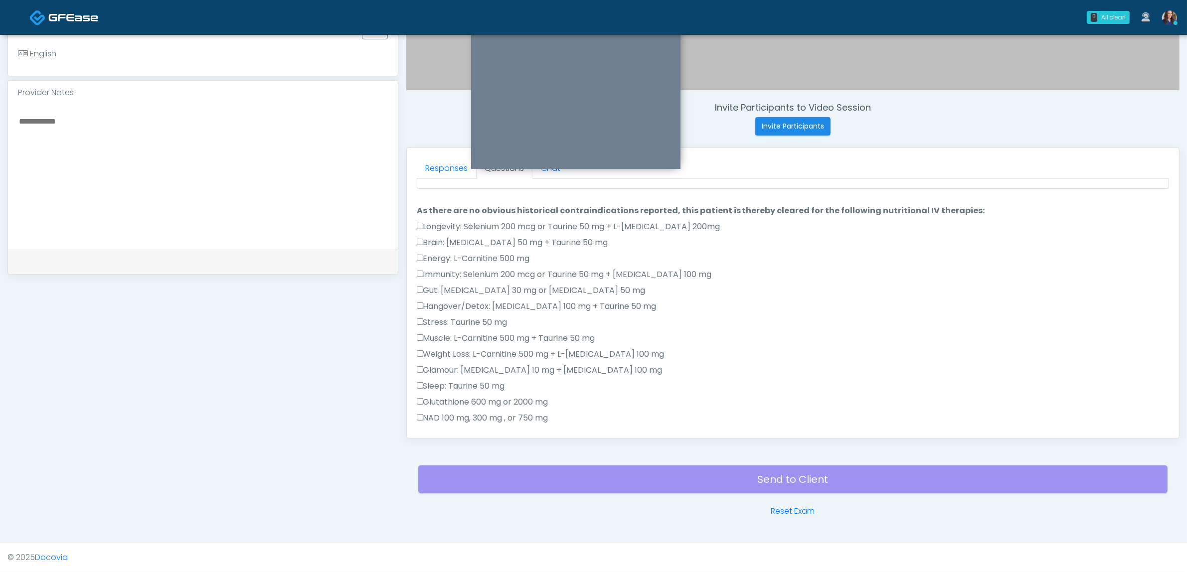
scroll to position [0, 0]
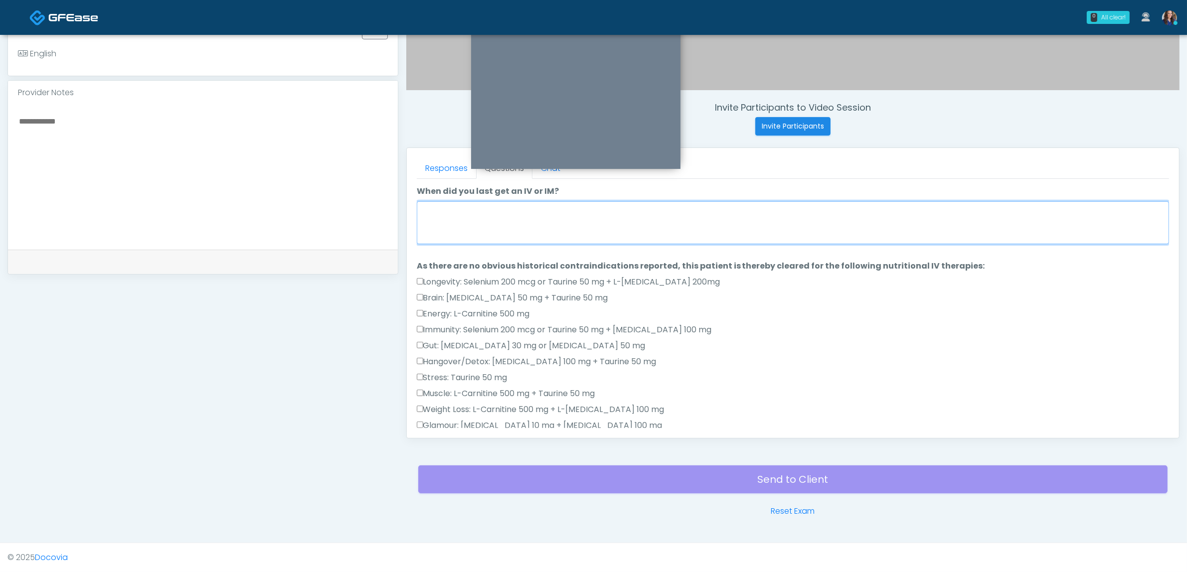
click at [484, 207] on textarea "When did you last get an IV or IM?" at bounding box center [793, 222] width 752 height 43
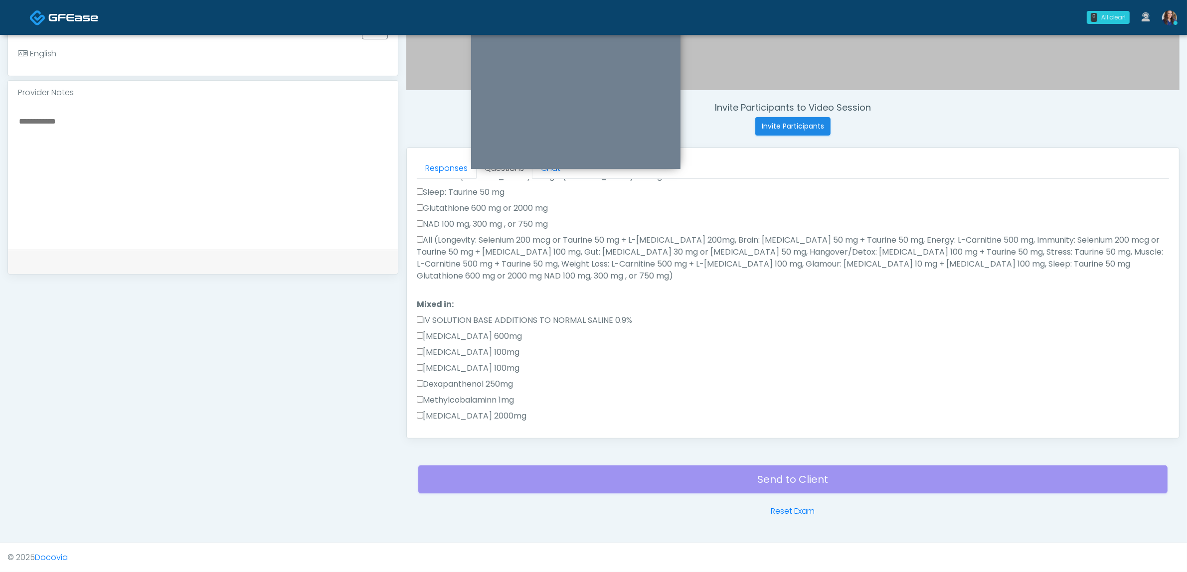
scroll to position [554, 0]
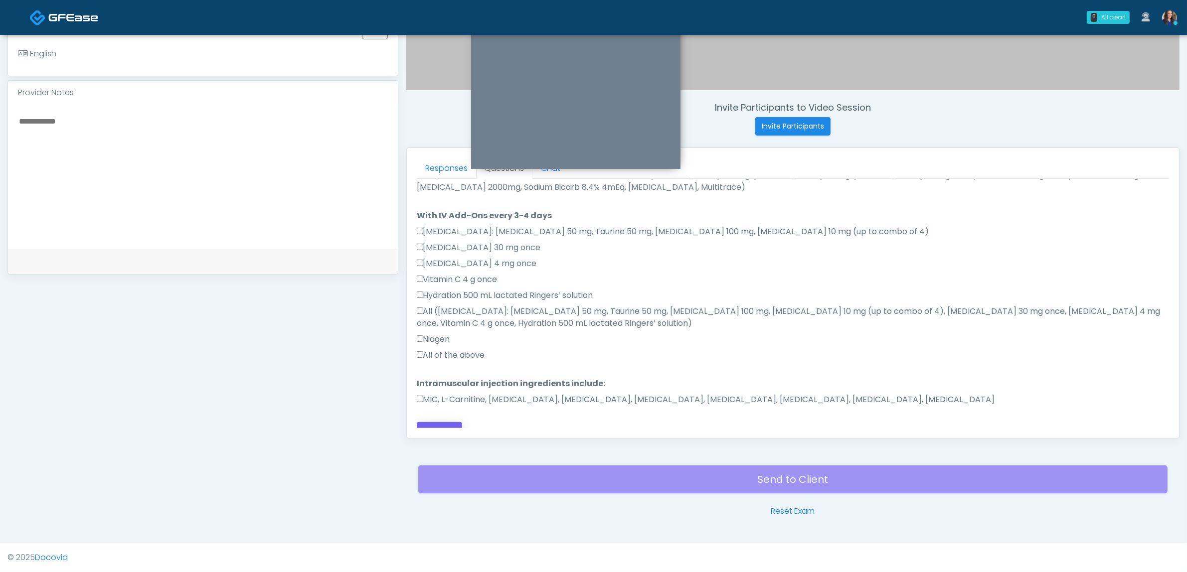
type textarea "**********"
drag, startPoint x: 442, startPoint y: 416, endPoint x: 651, endPoint y: 434, distance: 209.6
click at [443, 422] on button "Continue" at bounding box center [439, 431] width 45 height 18
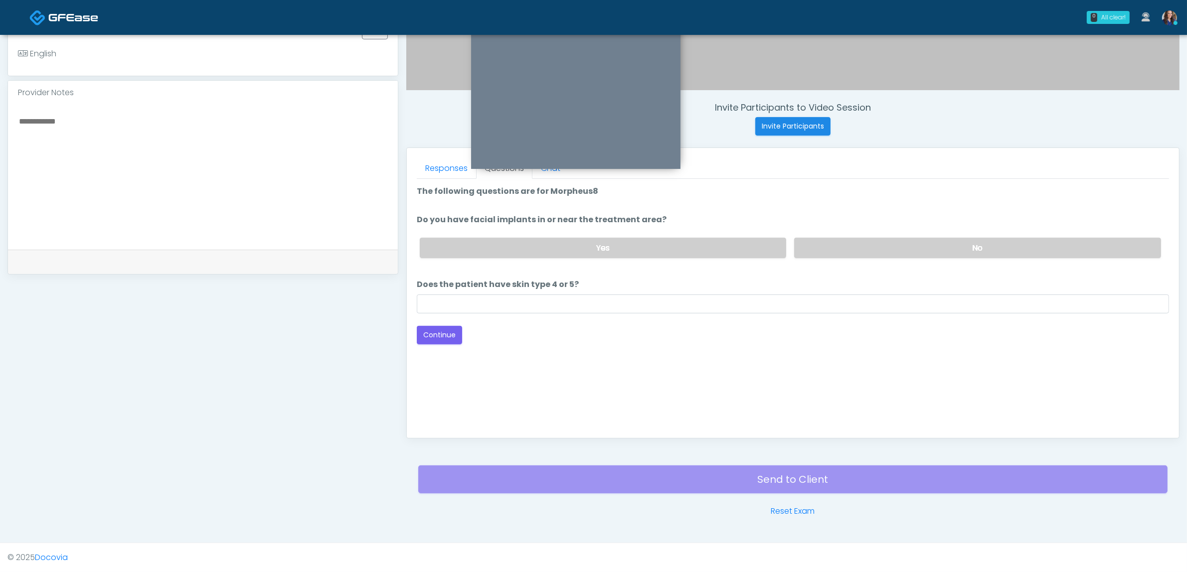
scroll to position [0, 0]
click at [659, 303] on input "Does the patient have skin type 4 or 5?" at bounding box center [793, 304] width 752 height 19
type input "**"
drag, startPoint x: 434, startPoint y: 331, endPoint x: 470, endPoint y: 338, distance: 37.2
click at [433, 331] on button "Continue" at bounding box center [439, 335] width 45 height 18
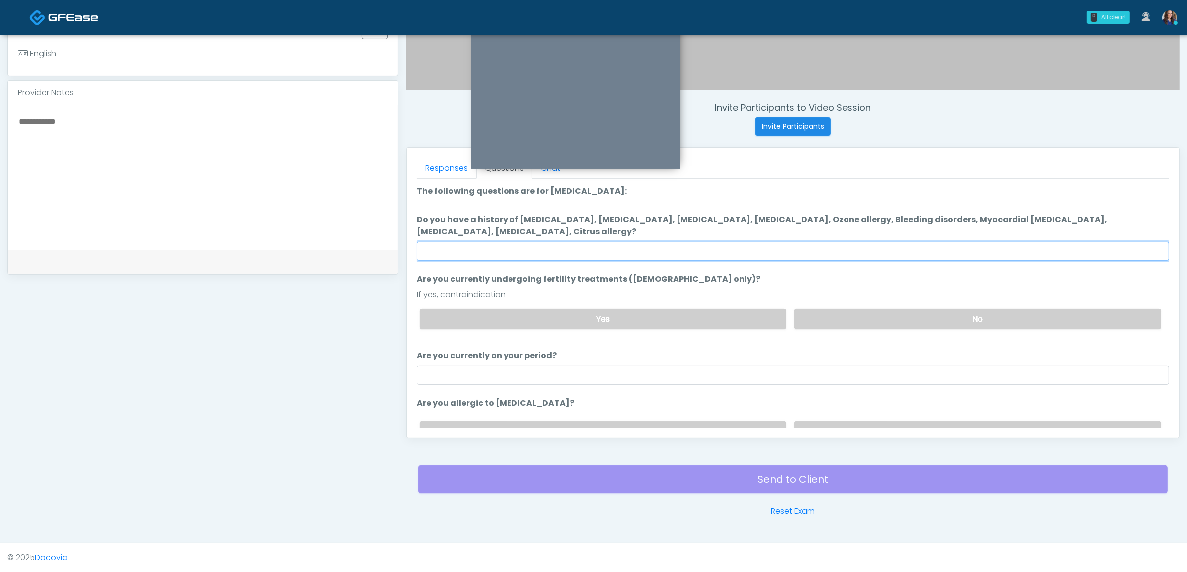
drag, startPoint x: 764, startPoint y: 246, endPoint x: 765, endPoint y: 253, distance: 7.1
click at [764, 252] on input "Do you have a history of Hyperthyroidism, Hypotension, Hypocalcemia, Hypoglycem…" at bounding box center [793, 251] width 752 height 19
type input "**"
drag, startPoint x: 873, startPoint y: 317, endPoint x: 793, endPoint y: 323, distance: 80.0
click at [872, 317] on label "No" at bounding box center [977, 319] width 367 height 20
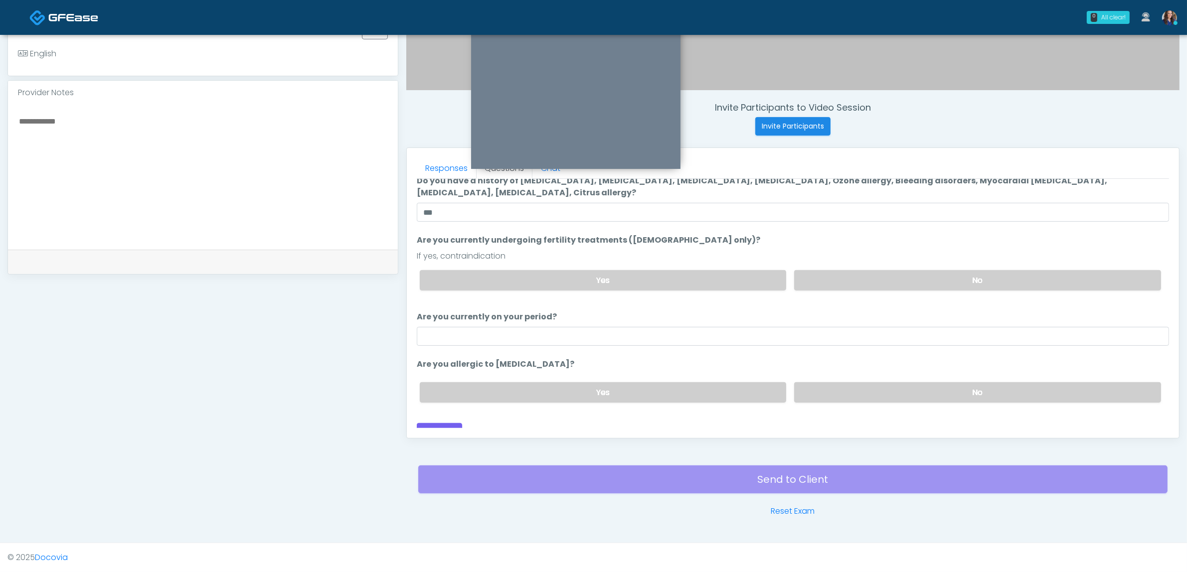
scroll to position [50, 0]
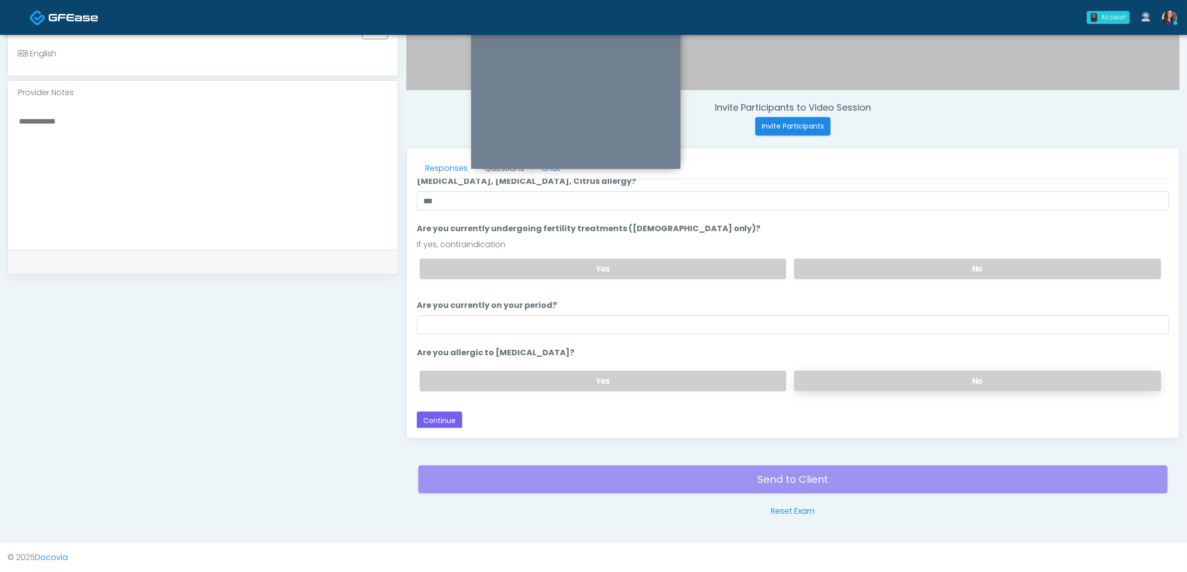
click at [811, 377] on label "No" at bounding box center [977, 381] width 367 height 20
click at [435, 417] on button "Continue" at bounding box center [439, 421] width 45 height 18
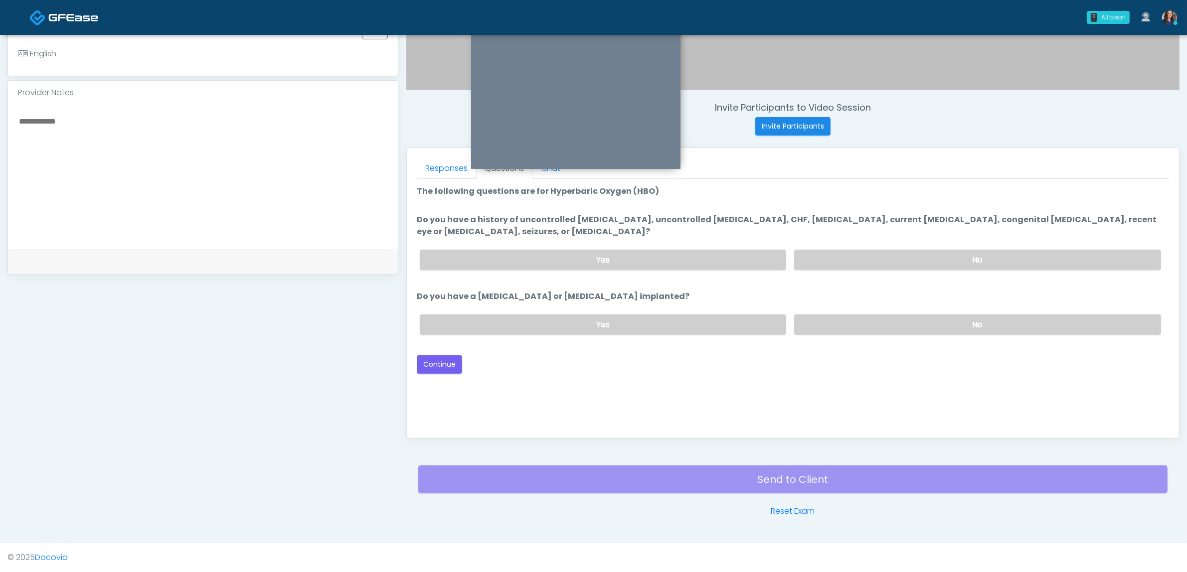
scroll to position [0, 0]
click at [859, 263] on label "No" at bounding box center [977, 260] width 367 height 20
click at [854, 323] on label "No" at bounding box center [977, 325] width 367 height 20
click at [431, 357] on button "Continue" at bounding box center [439, 364] width 45 height 18
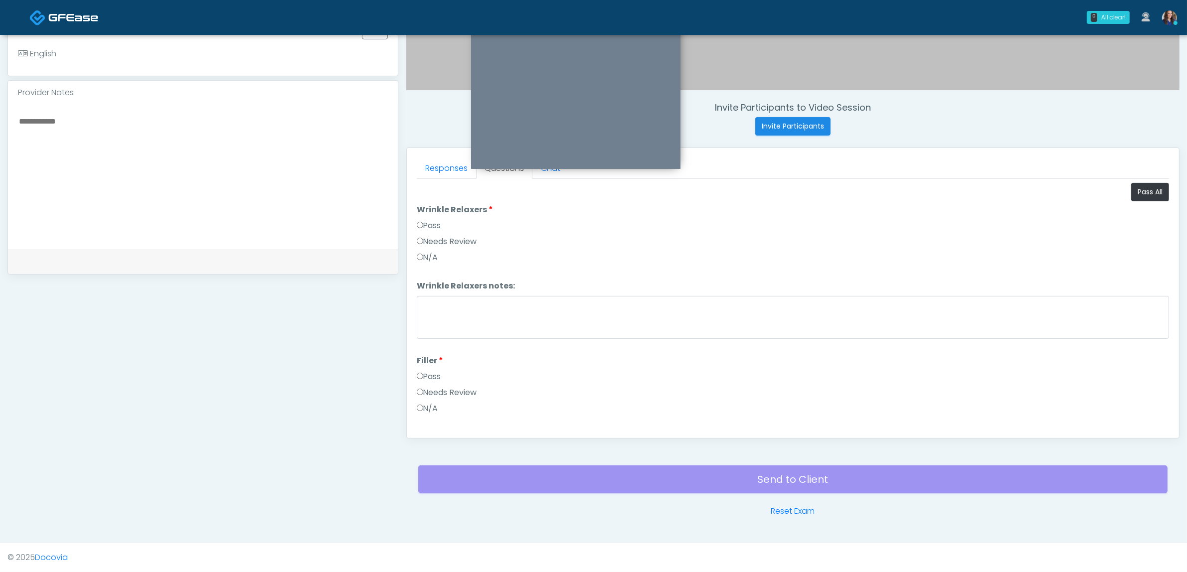
scroll to position [137, 0]
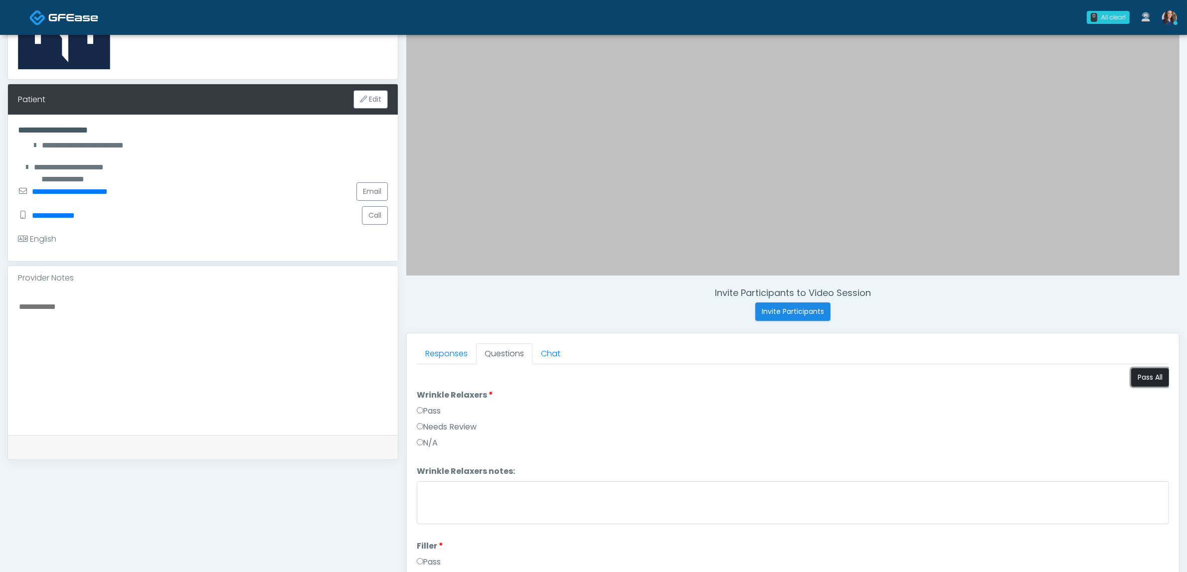
click at [1143, 379] on button "Pass All" at bounding box center [1150, 377] width 38 height 18
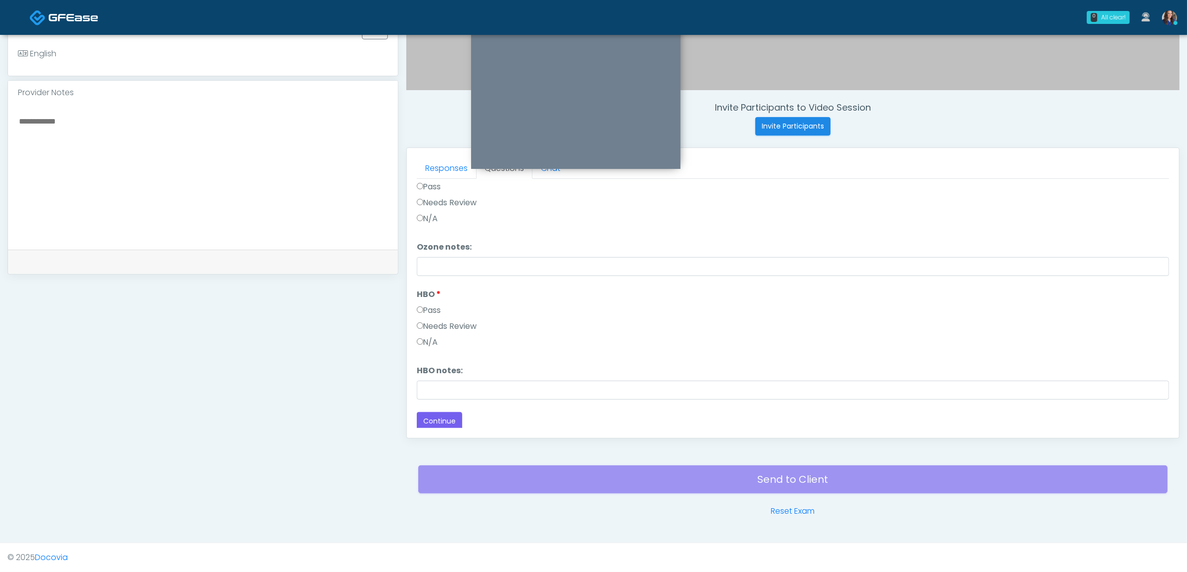
scroll to position [1249, 0]
click at [439, 417] on button "Continue" at bounding box center [439, 419] width 45 height 18
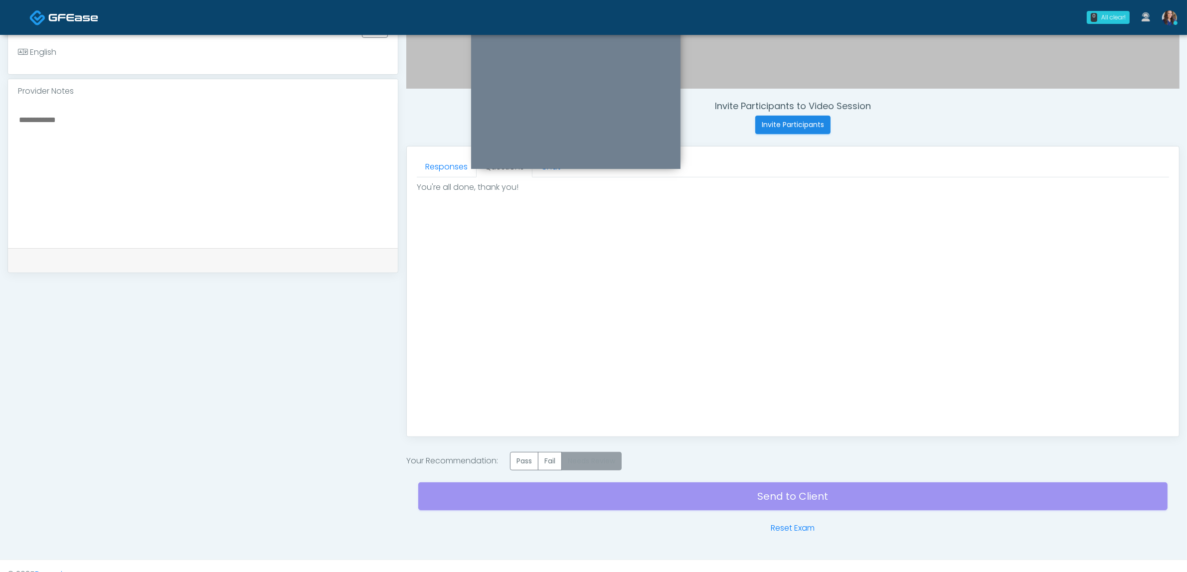
scroll to position [0, 0]
drag, startPoint x: 529, startPoint y: 463, endPoint x: 554, endPoint y: 484, distance: 32.6
click at [530, 464] on label "Pass" at bounding box center [524, 461] width 28 height 18
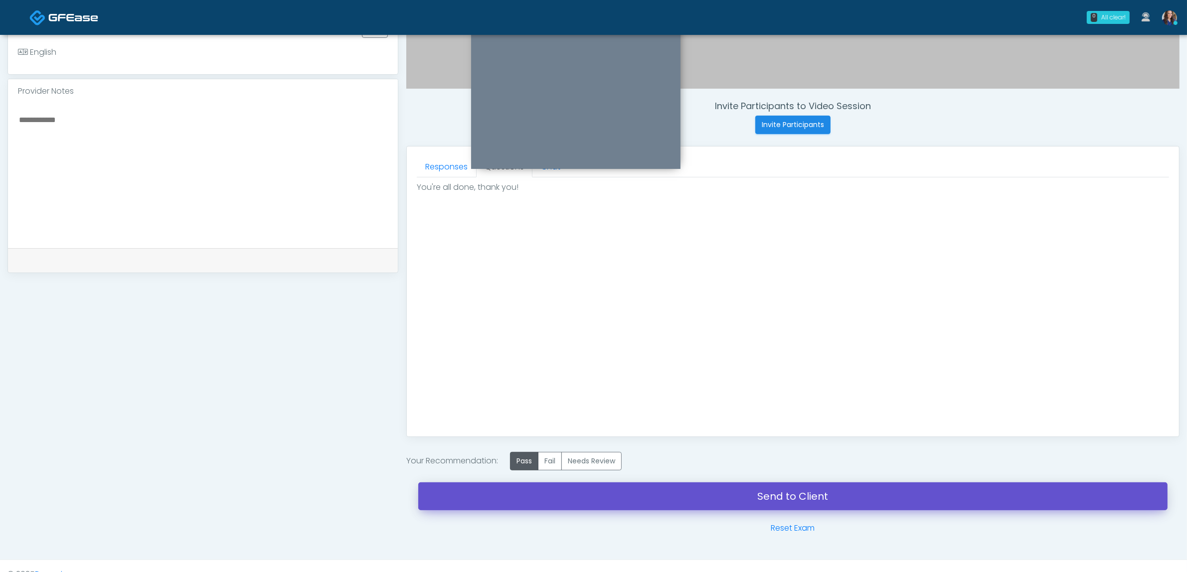
click at [581, 495] on link "Send to Client" at bounding box center [792, 497] width 749 height 28
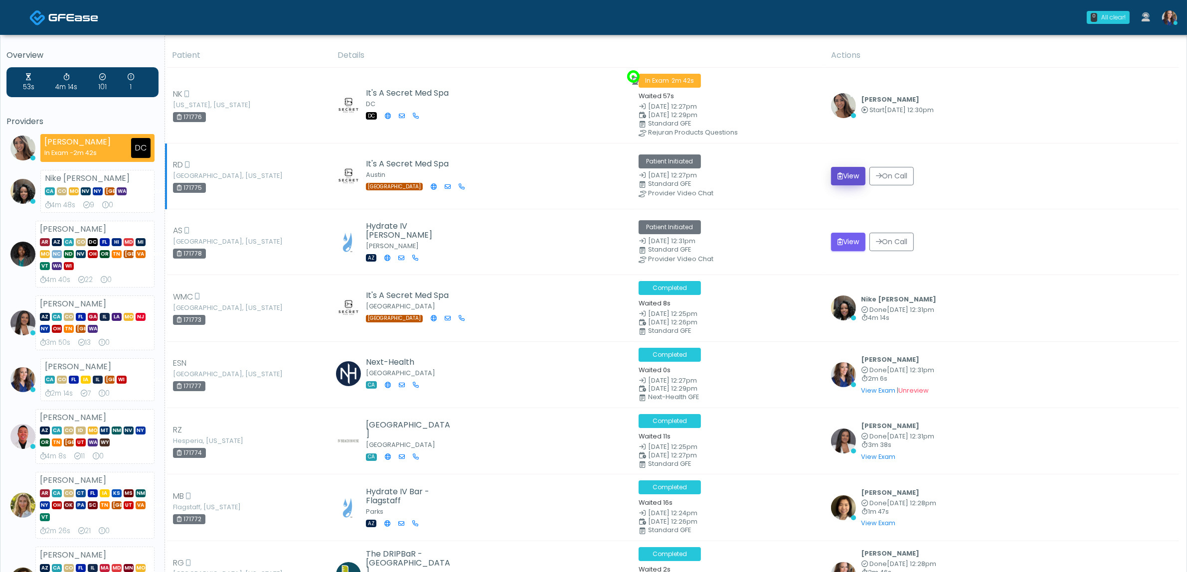
click at [840, 170] on button "View" at bounding box center [848, 176] width 34 height 18
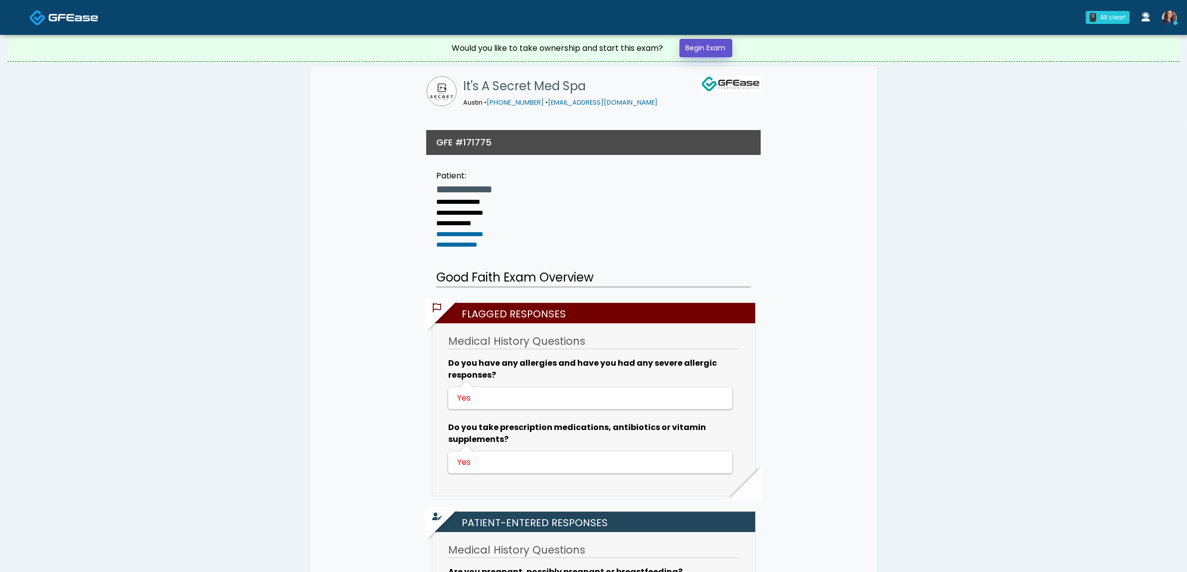
click at [693, 45] on link "Begin Exam" at bounding box center [706, 48] width 53 height 18
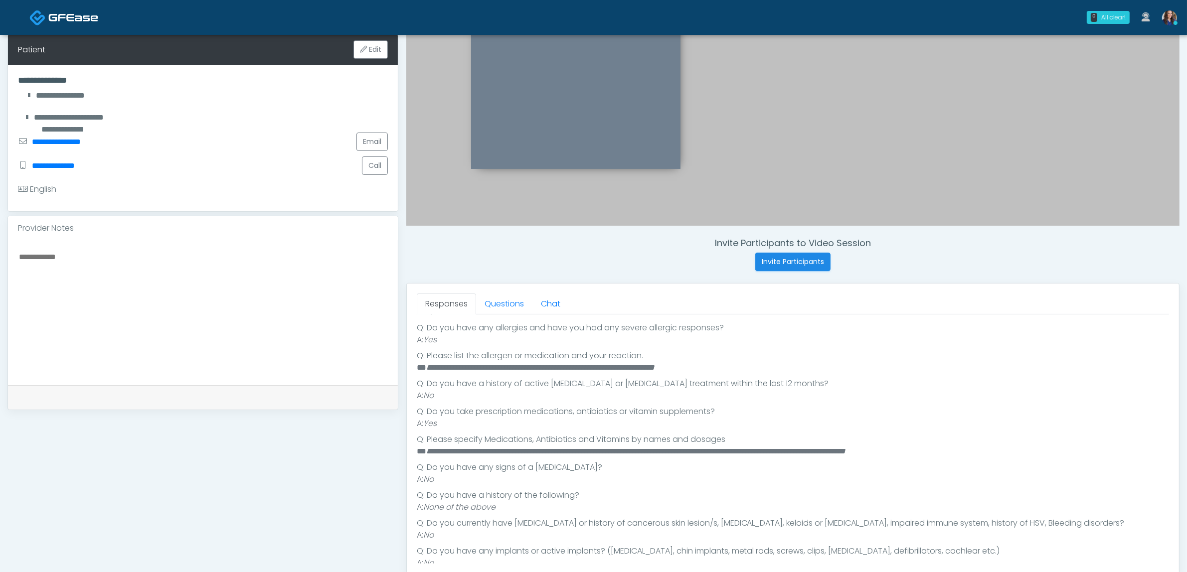
scroll to position [228, 0]
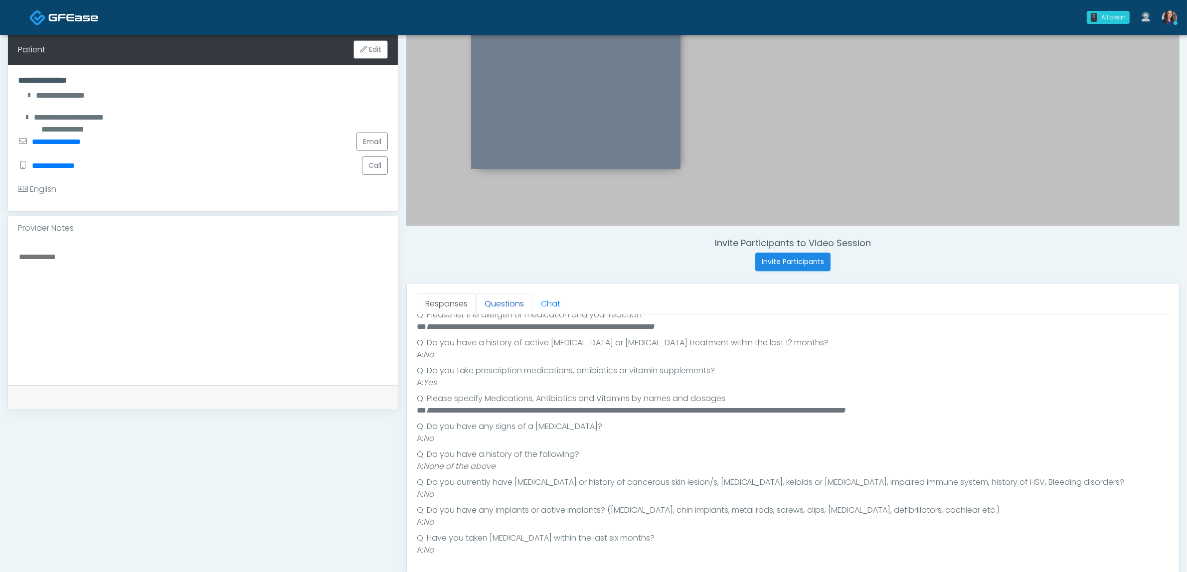
click at [517, 301] on link "Questions" at bounding box center [504, 304] width 56 height 21
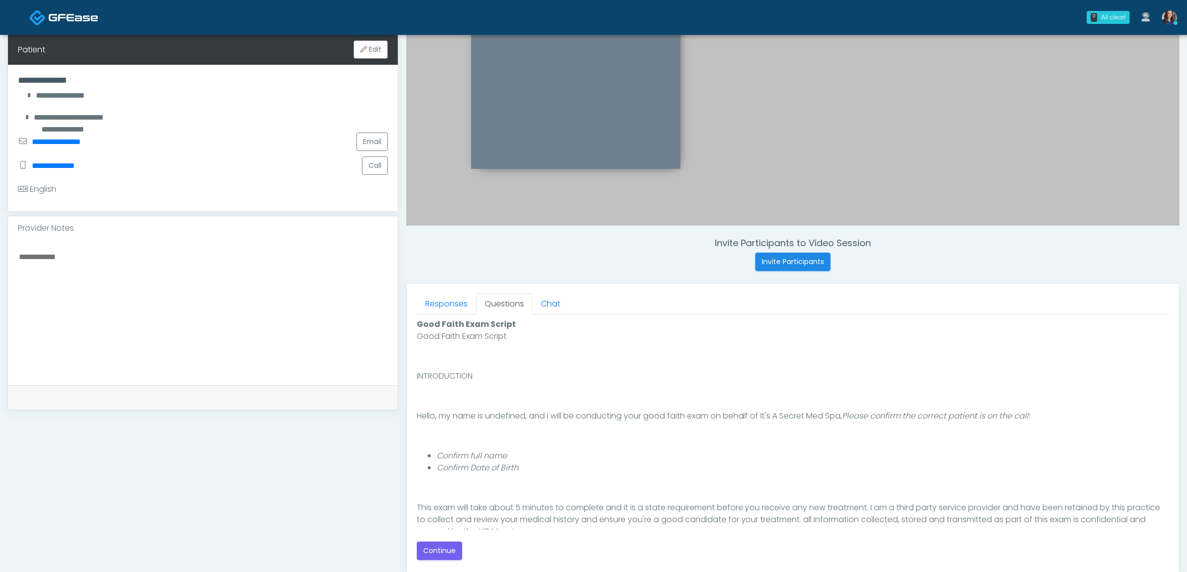
scroll to position [0, 0]
drag, startPoint x: 437, startPoint y: 543, endPoint x: 505, endPoint y: 544, distance: 67.8
click at [435, 543] on button "Continue" at bounding box center [439, 551] width 45 height 18
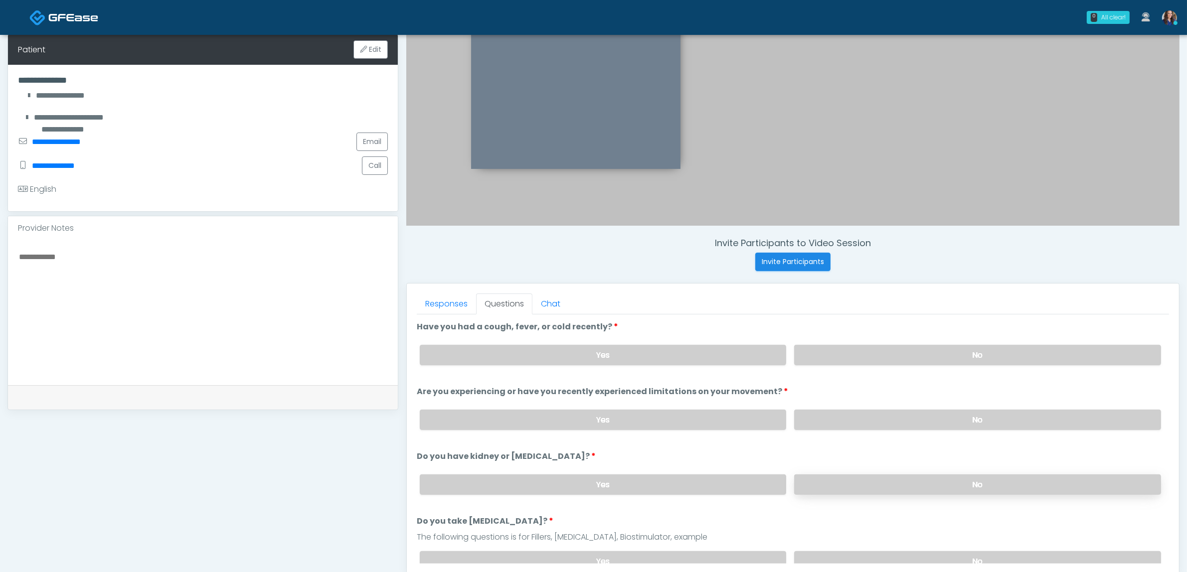
scroll to position [324, 0]
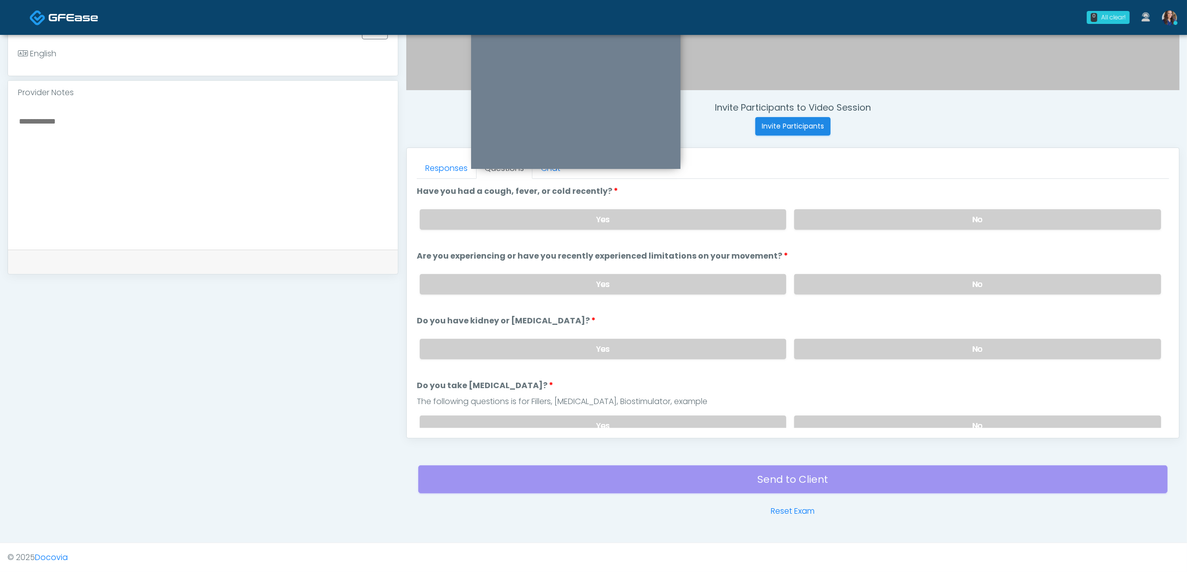
click at [893, 222] on label "No" at bounding box center [977, 219] width 367 height 20
click at [889, 283] on label "No" at bounding box center [977, 284] width 367 height 20
click at [891, 336] on div "Yes No" at bounding box center [790, 349] width 757 height 36
drag, startPoint x: 891, startPoint y: 349, endPoint x: 894, endPoint y: 360, distance: 11.2
click at [892, 349] on label "No" at bounding box center [977, 349] width 367 height 20
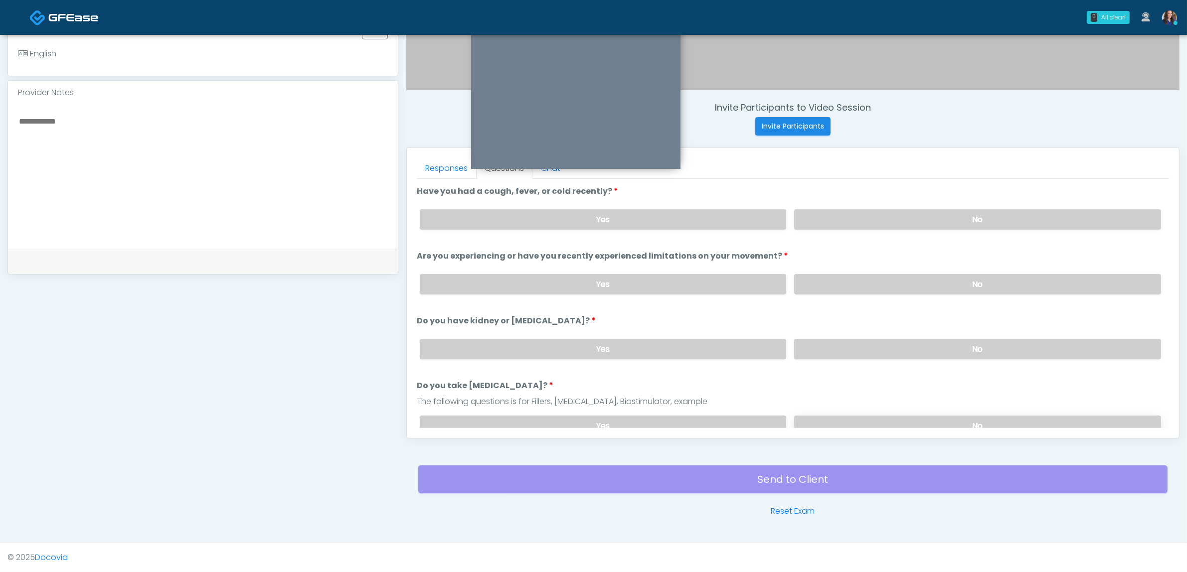
click at [881, 416] on label "No" at bounding box center [977, 426] width 367 height 20
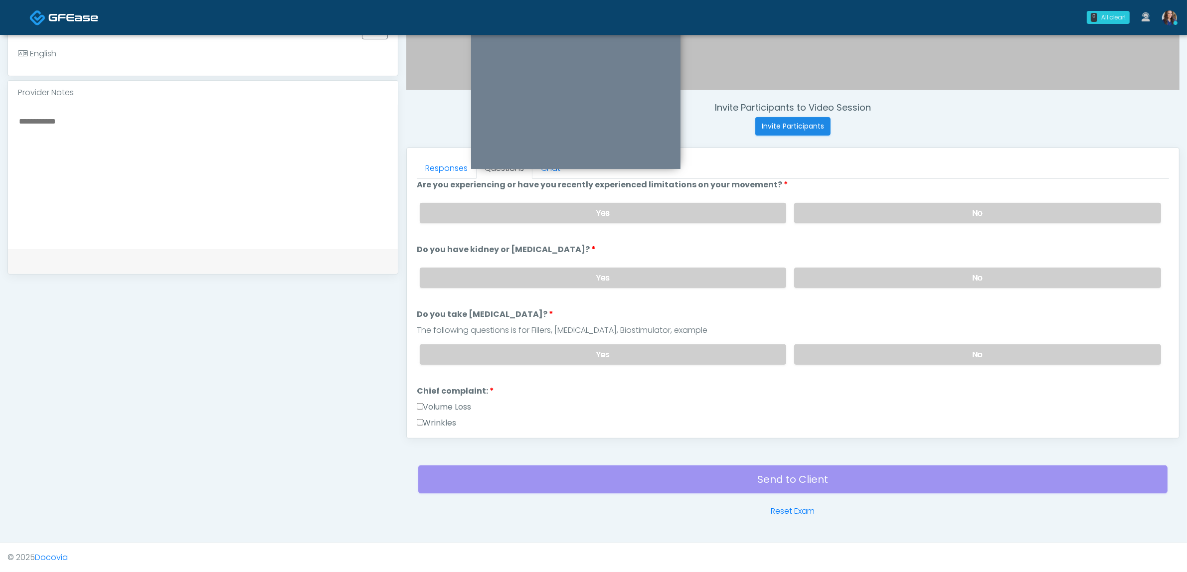
scroll to position [187, 0]
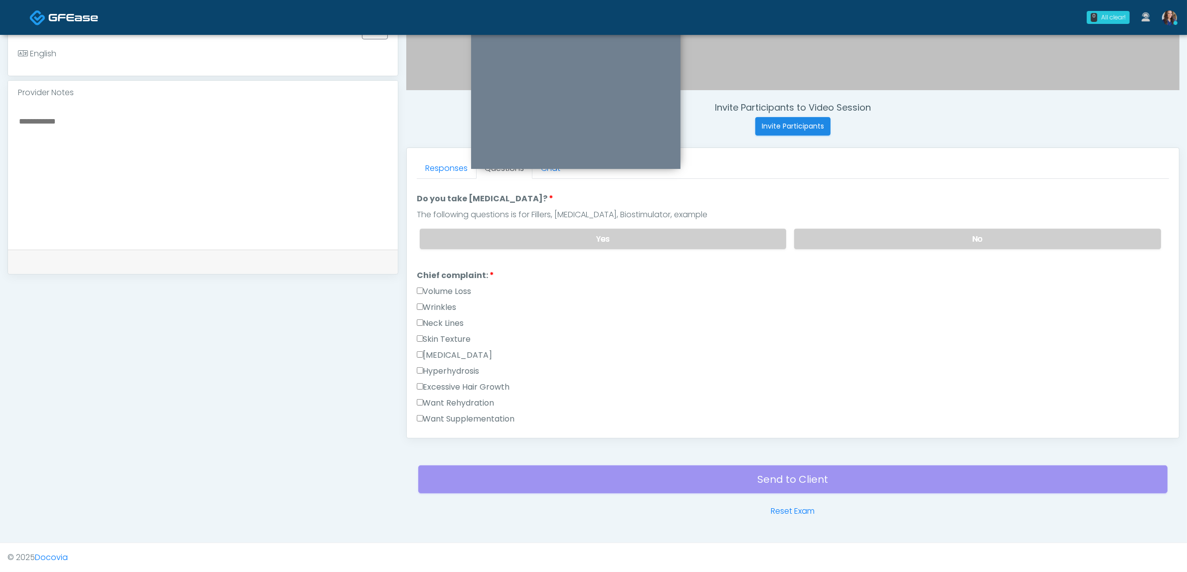
drag, startPoint x: 444, startPoint y: 280, endPoint x: 446, endPoint y: 294, distance: 14.7
click at [444, 281] on li "Chief complaint: Chief complaint: Volume Loss Wrinkles Neck Lines Skin Texture …" at bounding box center [793, 373] width 752 height 207
drag, startPoint x: 450, startPoint y: 282, endPoint x: 451, endPoint y: 287, distance: 5.7
click at [451, 286] on label "Volume Loss" at bounding box center [444, 292] width 55 height 12
click at [452, 302] on label "Wrinkles" at bounding box center [437, 308] width 40 height 12
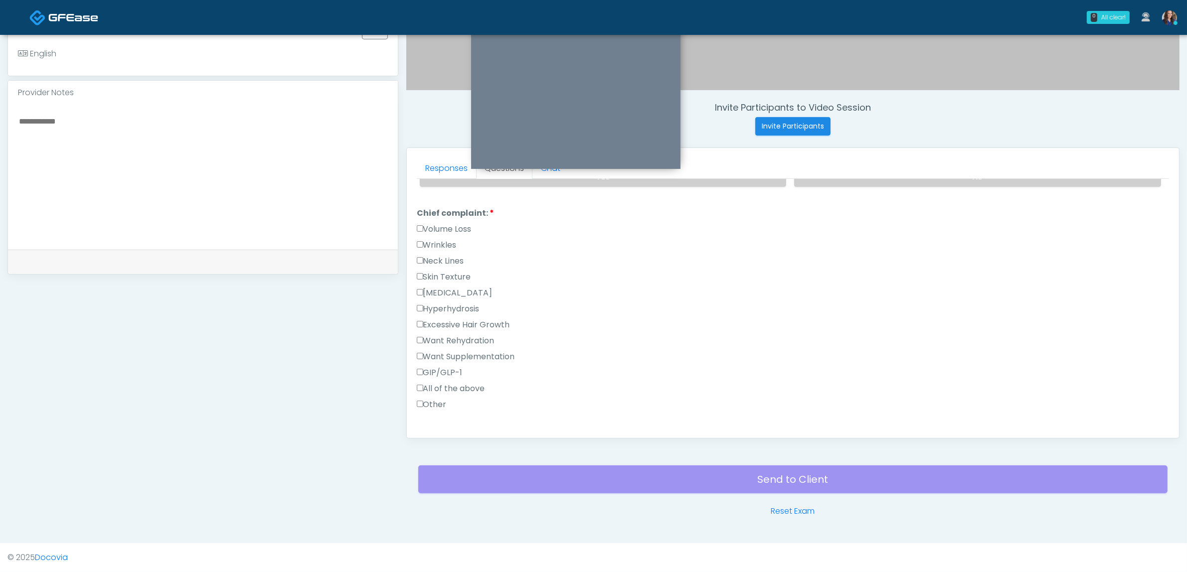
click at [447, 240] on label "Wrinkles" at bounding box center [437, 245] width 40 height 12
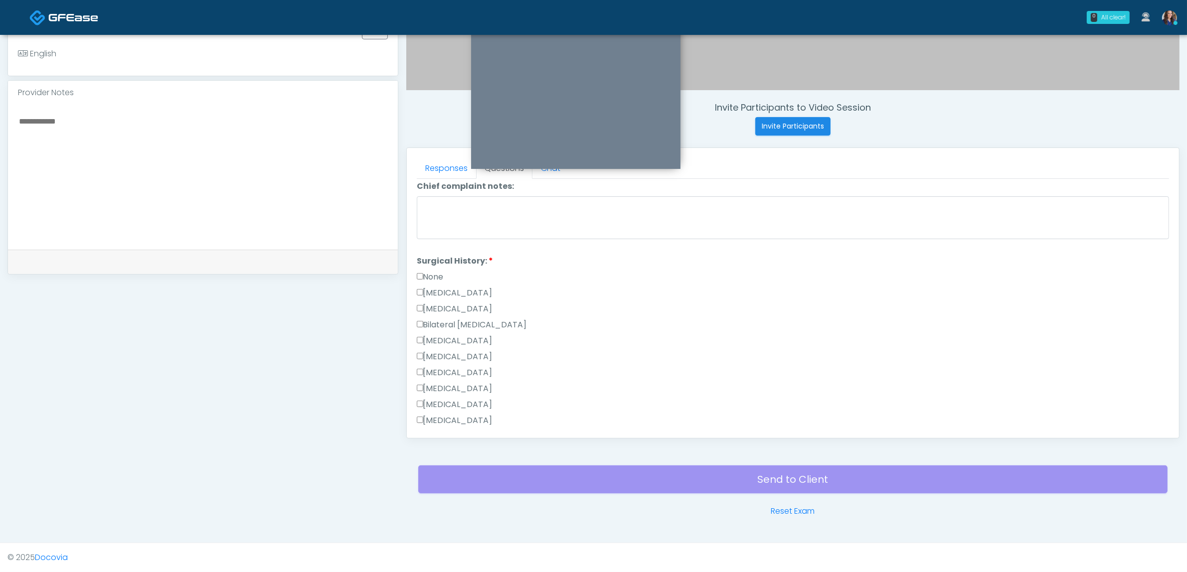
scroll to position [561, 0]
click at [434, 404] on label "Other" at bounding box center [432, 404] width 30 height 12
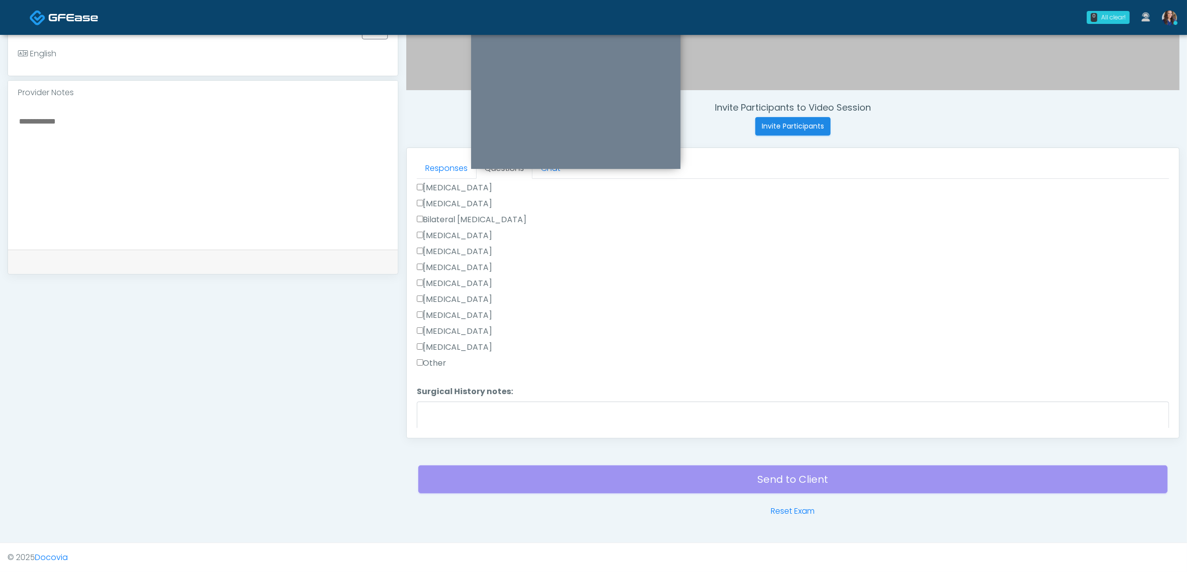
scroll to position [623, 0]
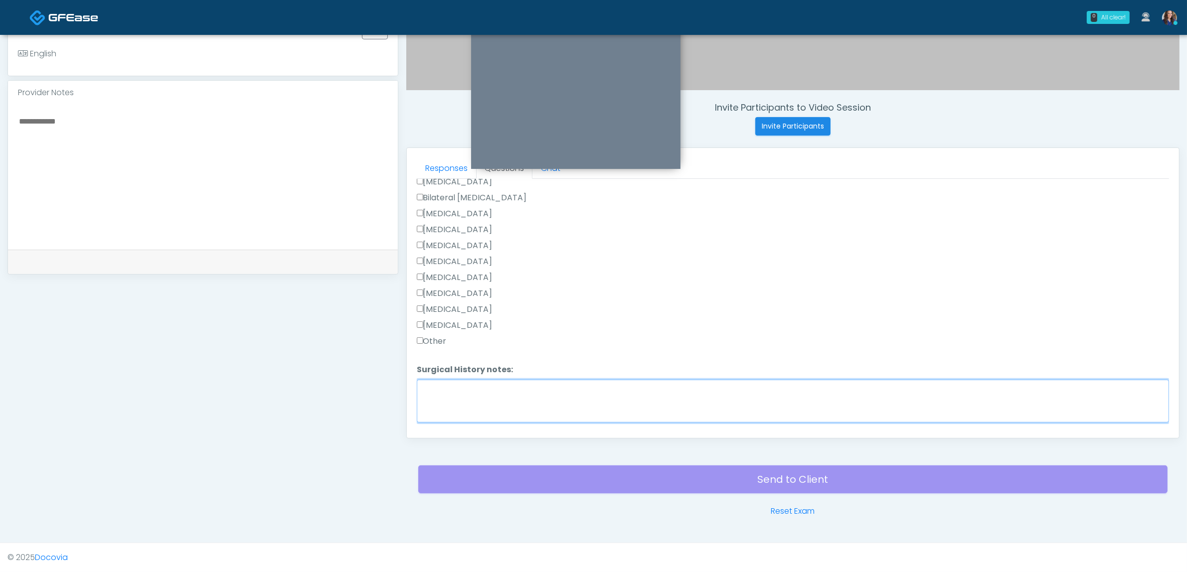
click at [540, 394] on textarea "Surgical History notes:" at bounding box center [793, 401] width 752 height 43
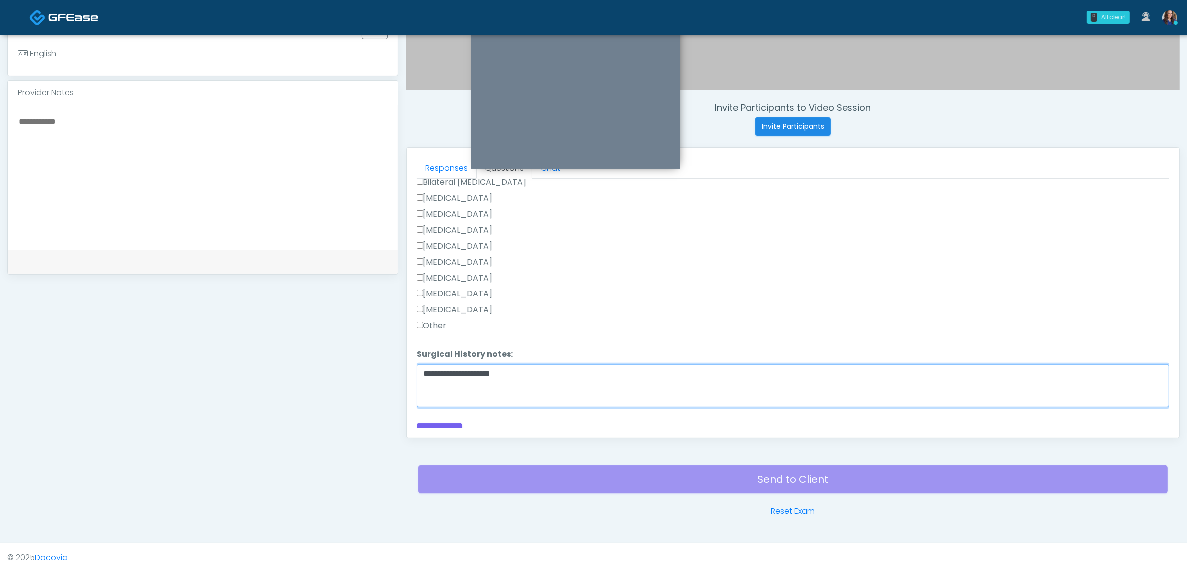
scroll to position [647, 0]
type textarea "**********"
drag, startPoint x: 442, startPoint y: 418, endPoint x: 535, endPoint y: 415, distance: 92.8
click at [443, 418] on button "Continue" at bounding box center [439, 424] width 45 height 18
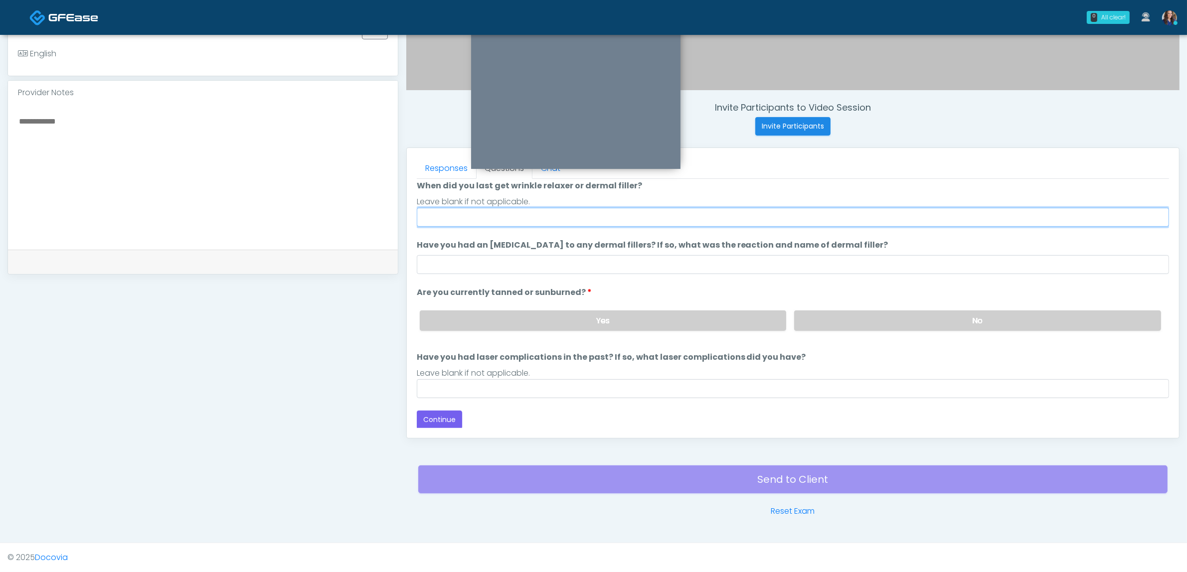
click at [550, 221] on input "When did you last get wrinkle relaxer or dermal filler?" at bounding box center [793, 217] width 752 height 19
click at [455, 215] on input "**********" at bounding box center [793, 217] width 752 height 19
click at [587, 213] on input "**********" at bounding box center [793, 217] width 752 height 19
click at [586, 213] on input "**********" at bounding box center [793, 217] width 752 height 19
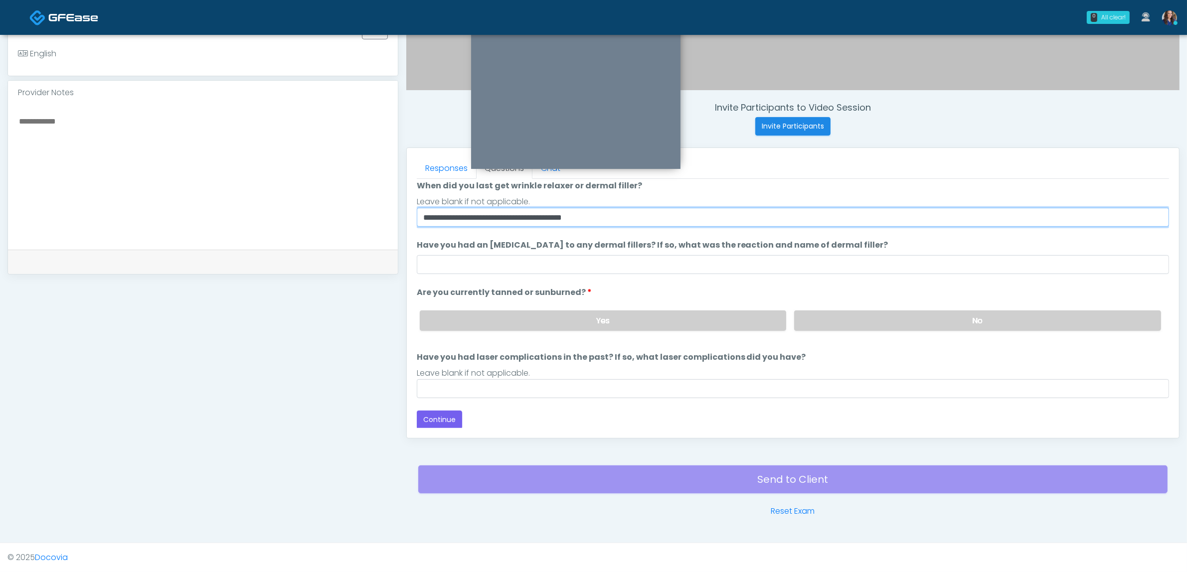
click at [552, 218] on input "**********" at bounding box center [793, 217] width 752 height 19
click at [553, 218] on input "**********" at bounding box center [793, 217] width 752 height 19
click at [419, 218] on input "**********" at bounding box center [793, 217] width 752 height 19
paste input "******"
type input "**********"
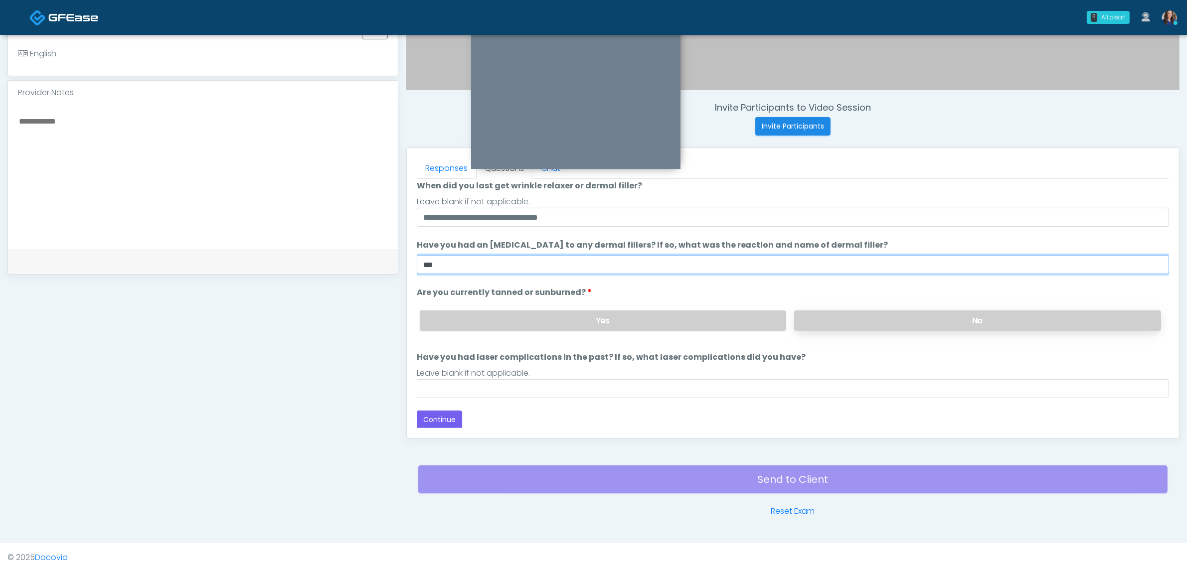
type input "**"
click at [881, 315] on label "No" at bounding box center [977, 321] width 367 height 20
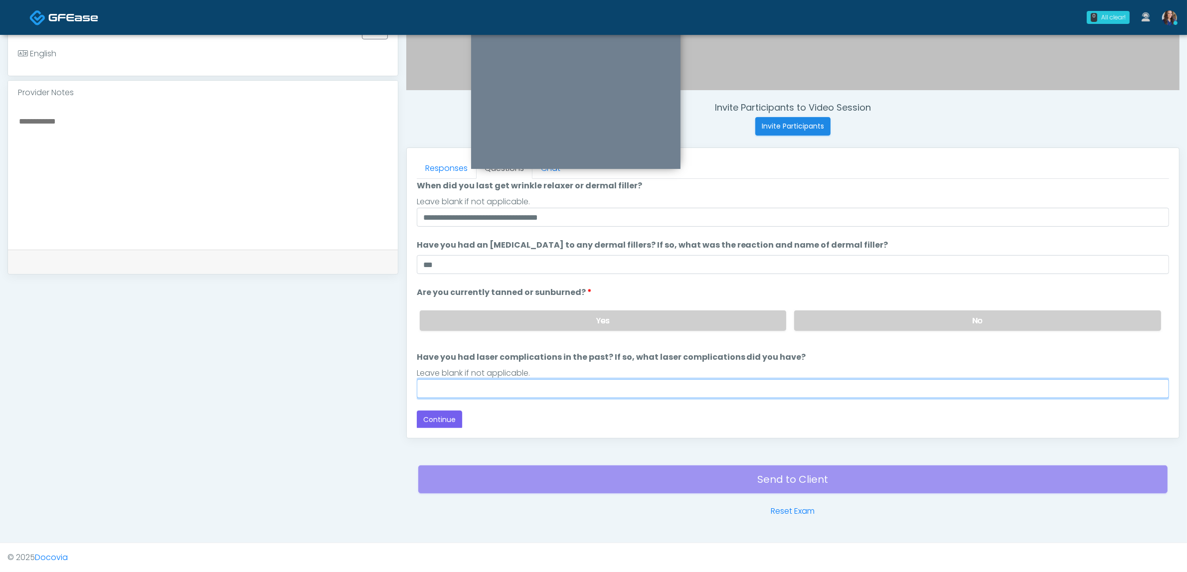
click at [741, 393] on input "Have you had laser complications in the past? If so, what laser complications d…" at bounding box center [793, 388] width 752 height 19
type input "**********"
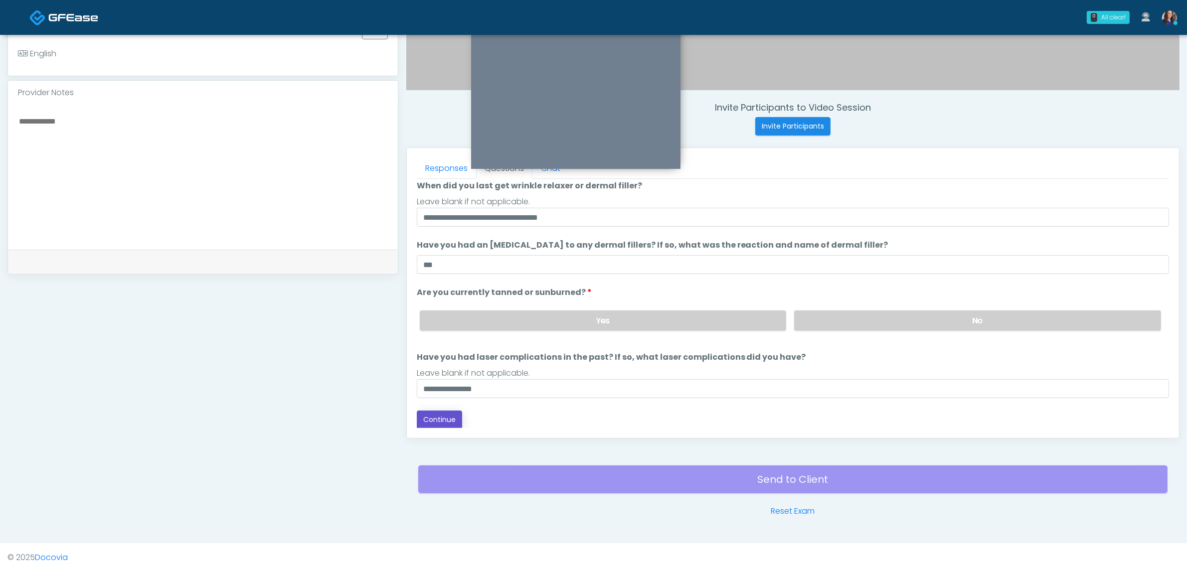
click at [444, 425] on button "Continue" at bounding box center [439, 420] width 45 height 18
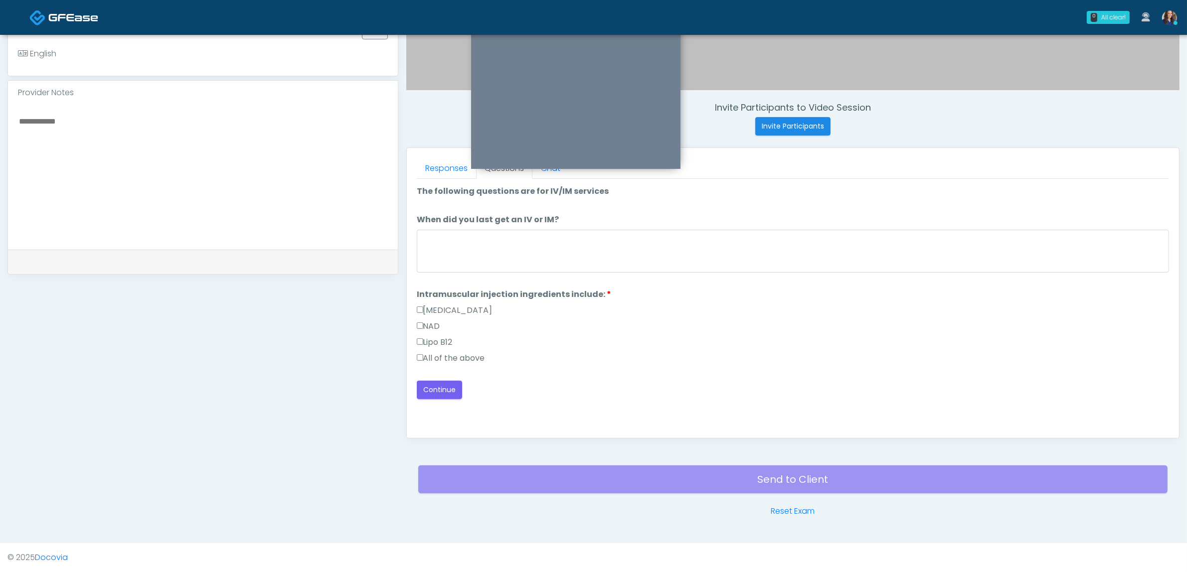
scroll to position [0, 0]
click at [436, 356] on label "All of the above" at bounding box center [451, 358] width 68 height 12
drag, startPoint x: 429, startPoint y: 385, endPoint x: 436, endPoint y: 384, distance: 7.1
click at [430, 385] on button "Continue" at bounding box center [439, 390] width 45 height 18
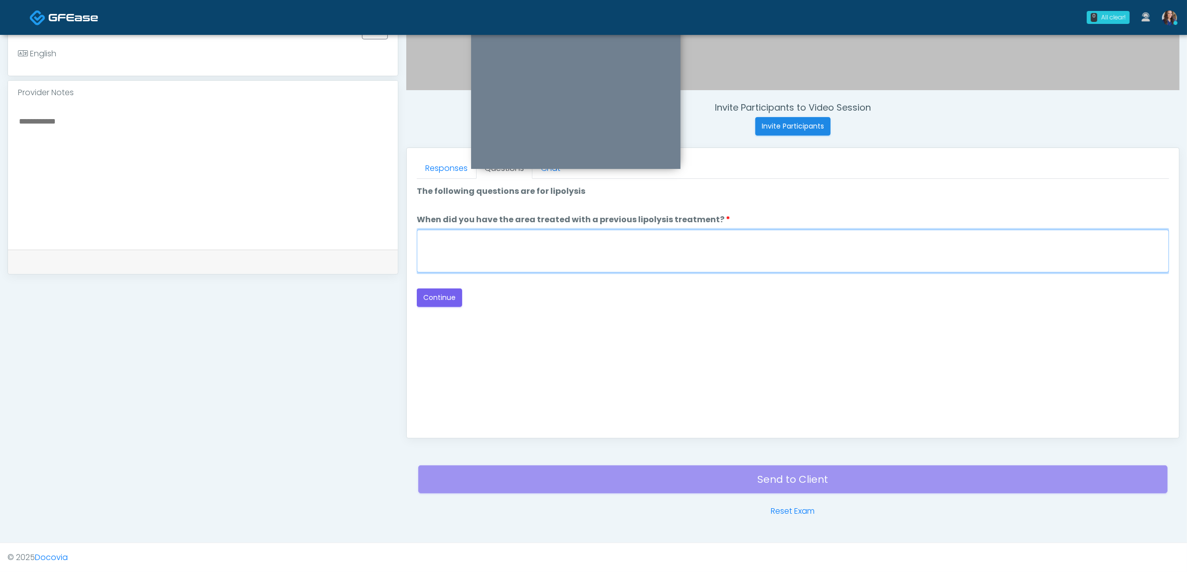
click at [534, 245] on textarea "When did you have the area treated with a previous lipolysis treatment?" at bounding box center [793, 251] width 752 height 43
type textarea "**"
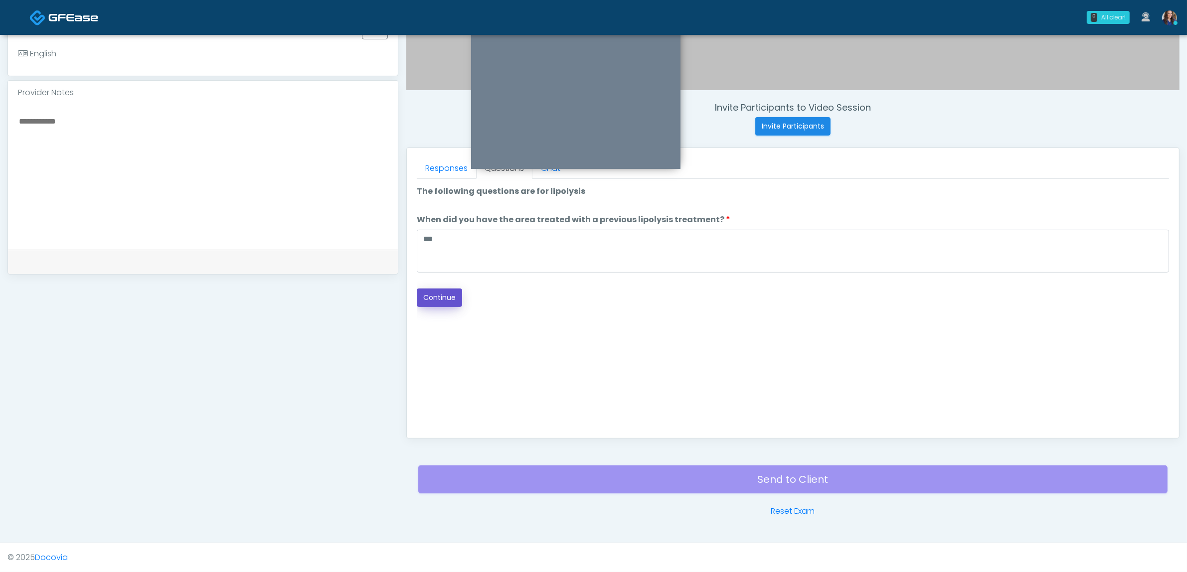
click at [441, 297] on button "Continue" at bounding box center [439, 298] width 45 height 18
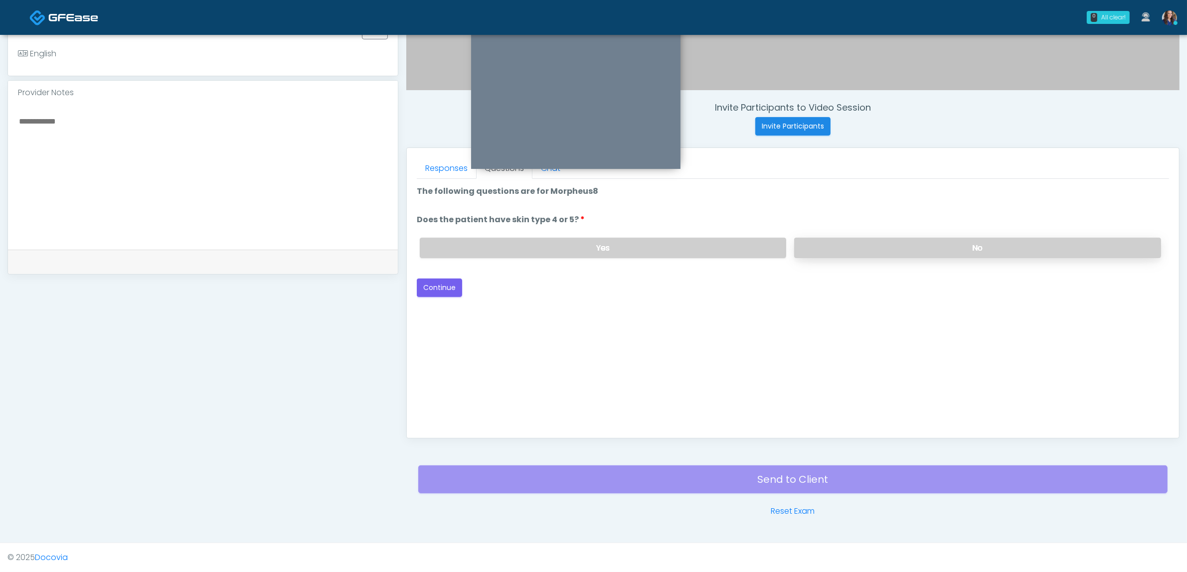
drag, startPoint x: 883, startPoint y: 239, endPoint x: 866, endPoint y: 252, distance: 21.7
click at [878, 245] on label "No" at bounding box center [977, 248] width 367 height 20
click at [865, 252] on label "No" at bounding box center [977, 248] width 367 height 20
click at [444, 285] on button "Continue" at bounding box center [439, 288] width 45 height 18
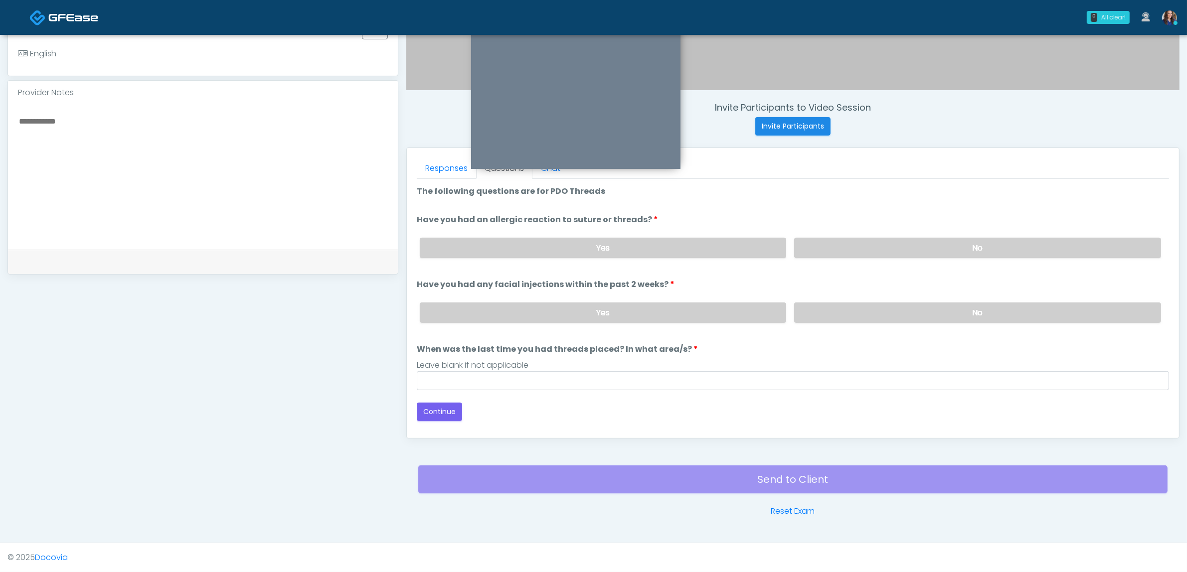
drag, startPoint x: 834, startPoint y: 253, endPoint x: 831, endPoint y: 269, distance: 16.7
click at [835, 253] on label "No" at bounding box center [977, 248] width 367 height 20
drag, startPoint x: 817, startPoint y: 311, endPoint x: 781, endPoint y: 342, distance: 47.7
click at [813, 317] on label "No" at bounding box center [977, 313] width 367 height 20
click at [484, 368] on div "Leave blank if not applicable" at bounding box center [793, 365] width 752 height 12
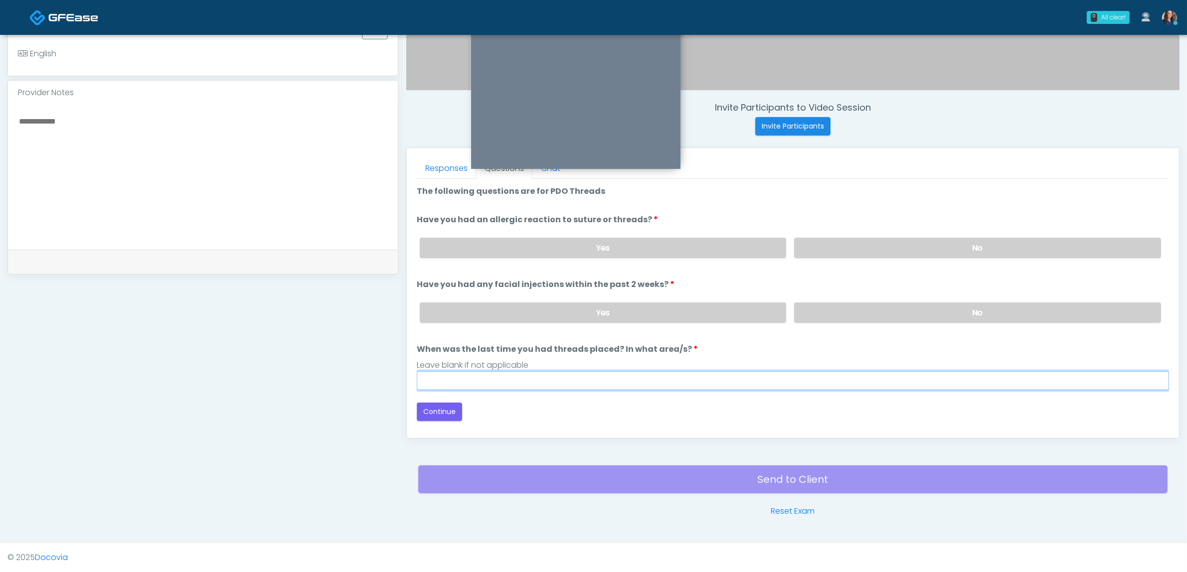
click at [454, 375] on input "When was the last time you had threads placed? In what area/s?" at bounding box center [793, 380] width 752 height 19
type input "**"
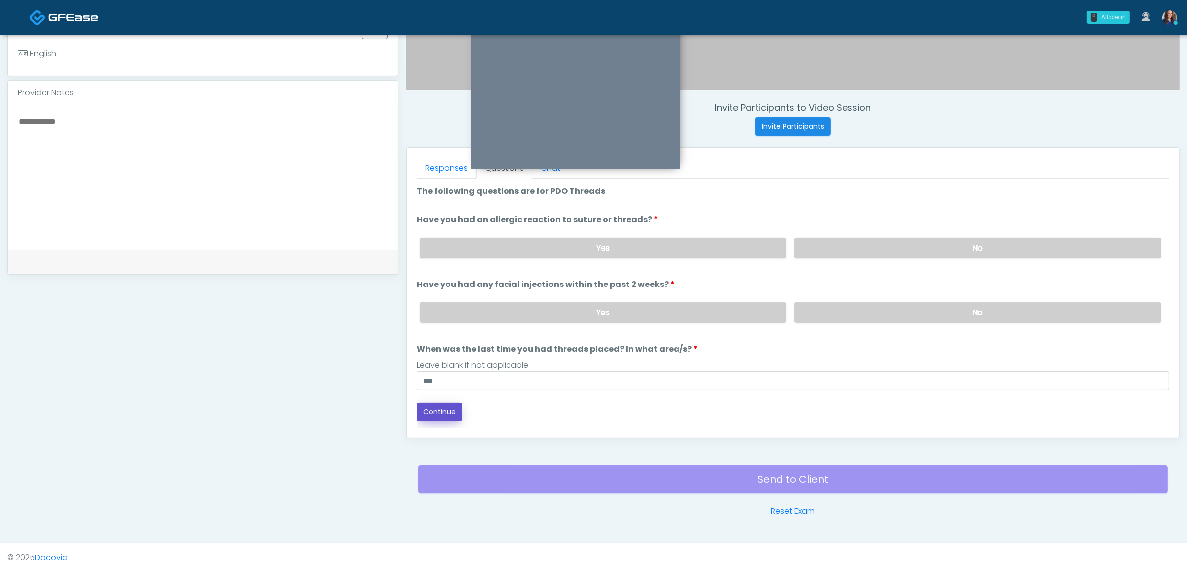
click at [432, 414] on button "Continue" at bounding box center [439, 412] width 45 height 18
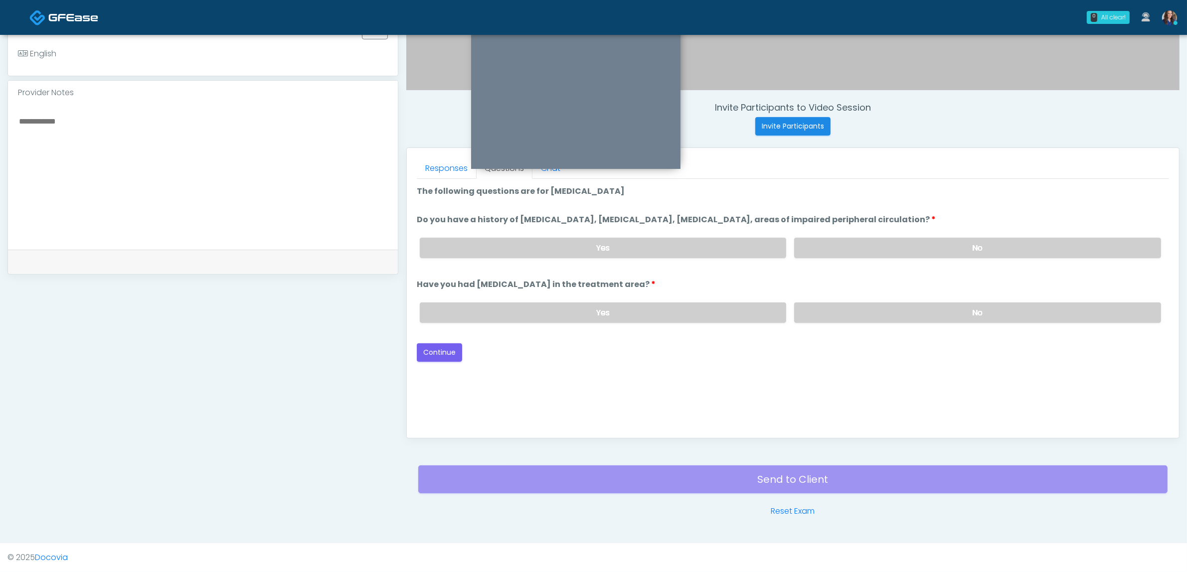
drag, startPoint x: 814, startPoint y: 238, endPoint x: 806, endPoint y: 298, distance: 60.3
click at [812, 250] on label "No" at bounding box center [977, 248] width 367 height 20
click at [809, 308] on label "No" at bounding box center [977, 313] width 367 height 20
drag, startPoint x: 430, startPoint y: 347, endPoint x: 474, endPoint y: 333, distance: 45.7
click at [430, 347] on button "Continue" at bounding box center [439, 352] width 45 height 18
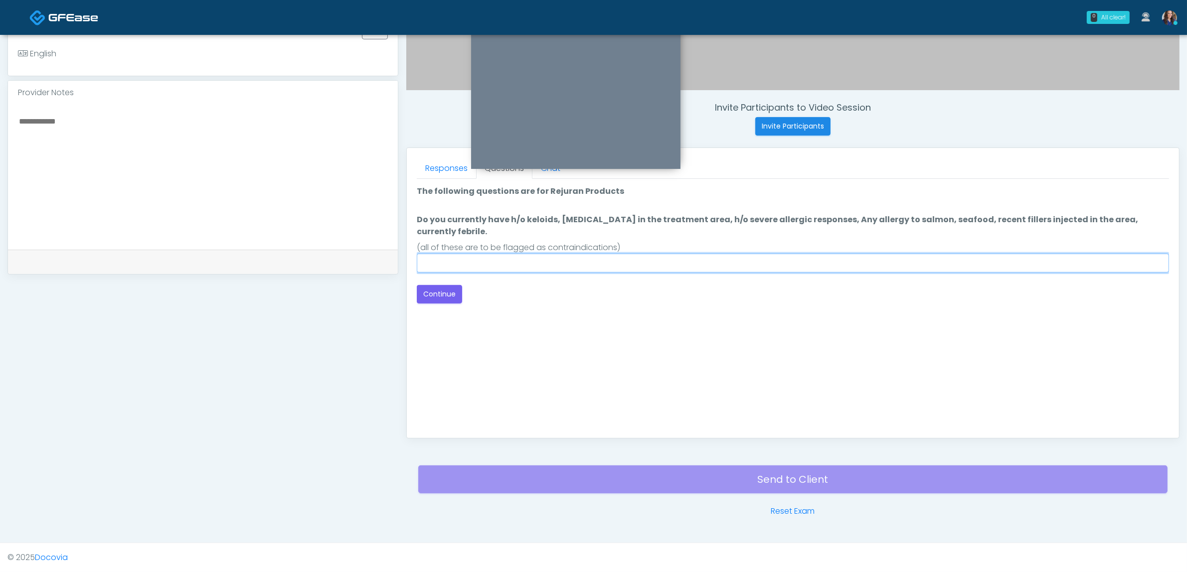
click at [871, 254] on input "Do you currently have h/o keloids, skin infection in the treatment area, h/o se…" at bounding box center [793, 263] width 752 height 19
type input "**"
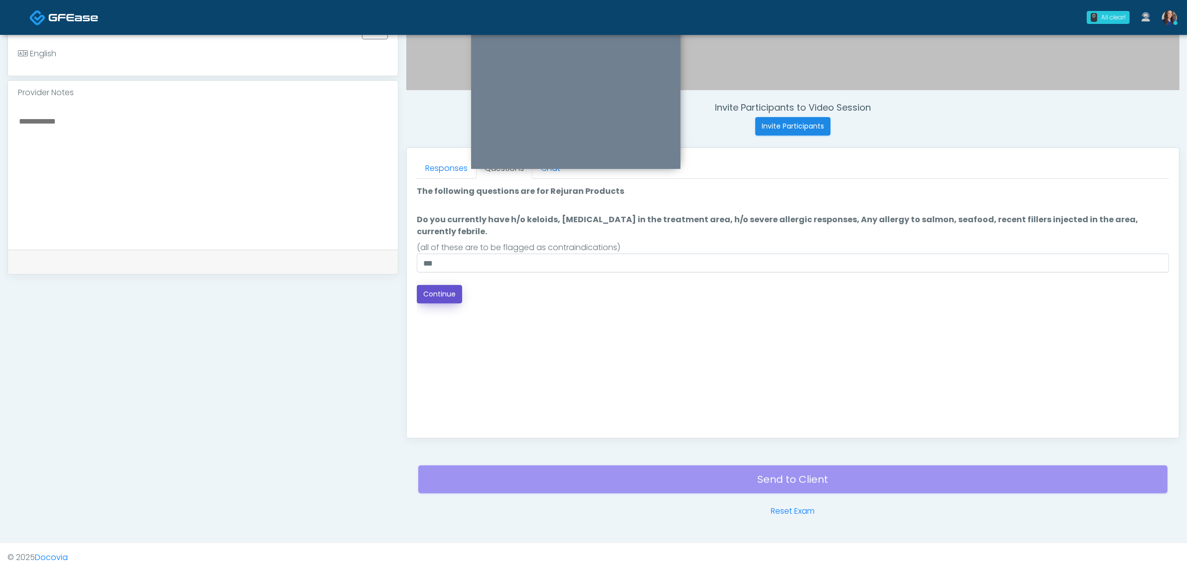
click at [435, 285] on button "Continue" at bounding box center [439, 294] width 45 height 18
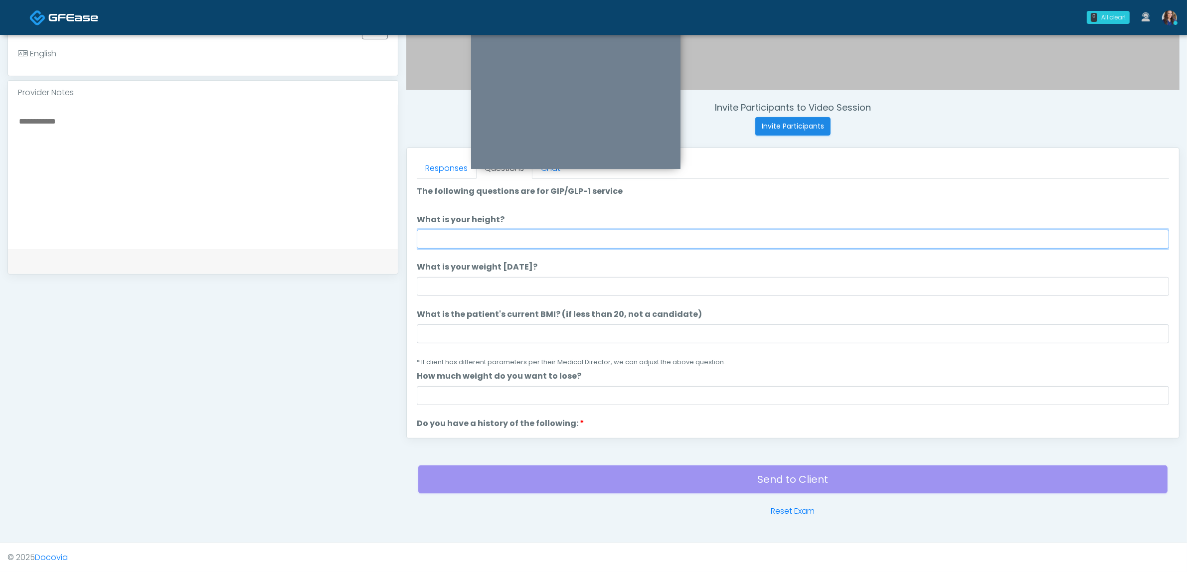
click at [537, 236] on input "What is your height?" at bounding box center [793, 239] width 752 height 19
type input "*****"
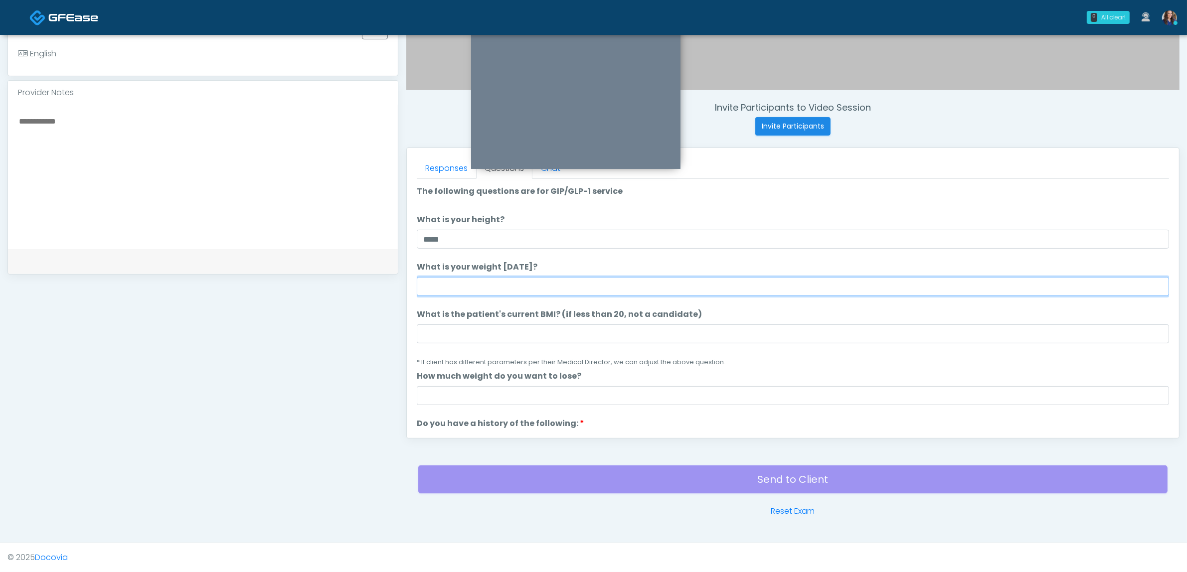
click at [512, 288] on input "What is your weight today?" at bounding box center [793, 286] width 752 height 19
type input "***"
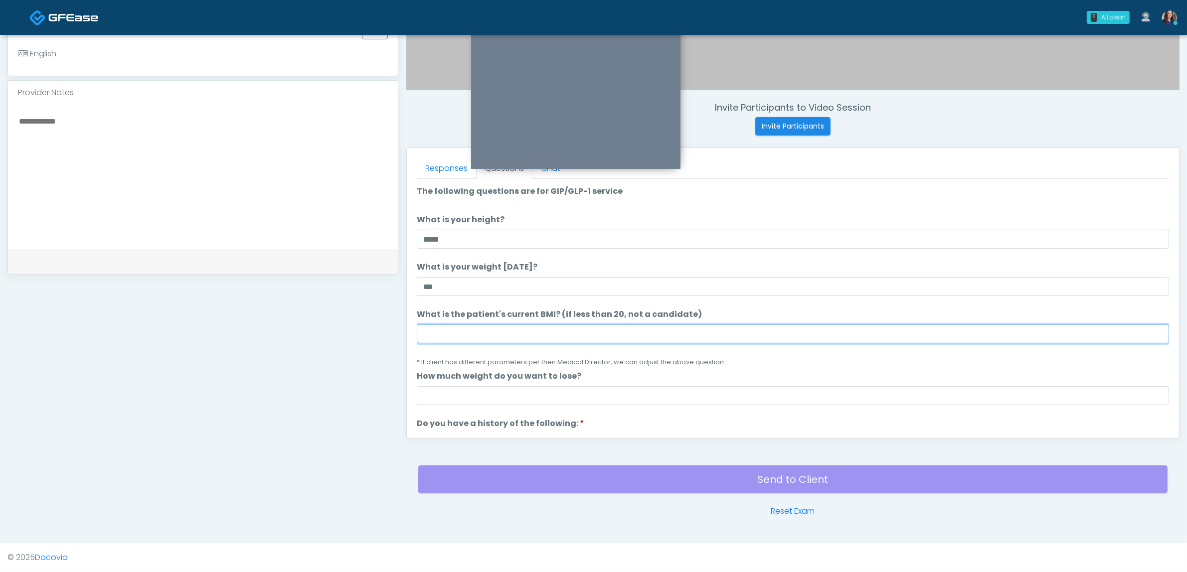
drag, startPoint x: 478, startPoint y: 332, endPoint x: 484, endPoint y: 322, distance: 12.3
click at [477, 332] on input "What is the patient's current BMI? (if less than 20, not a candidate)" at bounding box center [793, 334] width 752 height 19
type input "**"
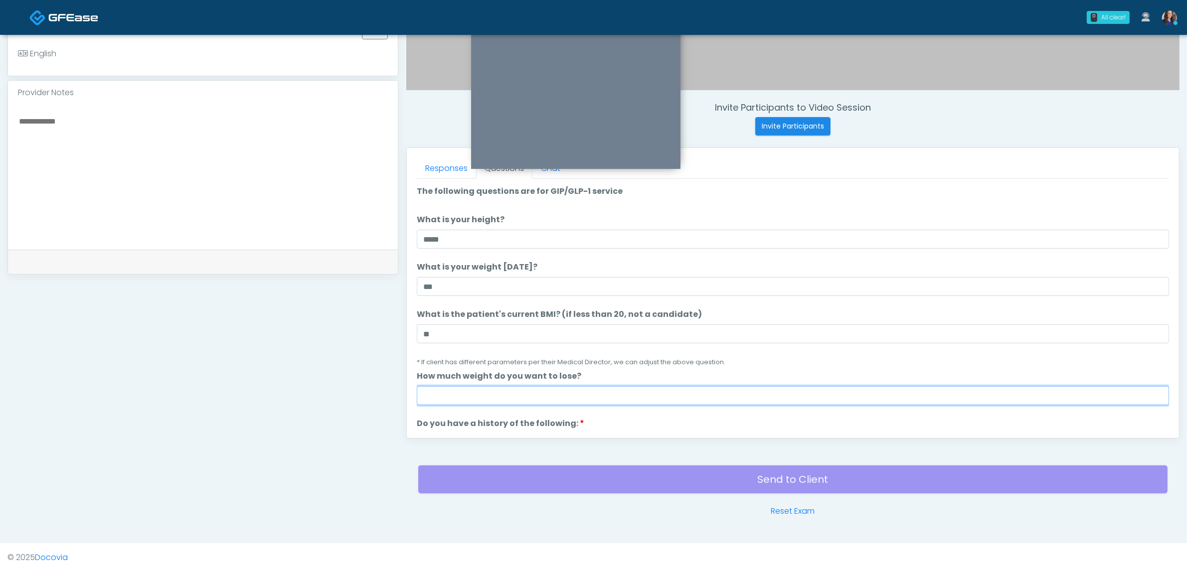
click at [465, 389] on input "How much weight do you want to lose?" at bounding box center [793, 395] width 752 height 19
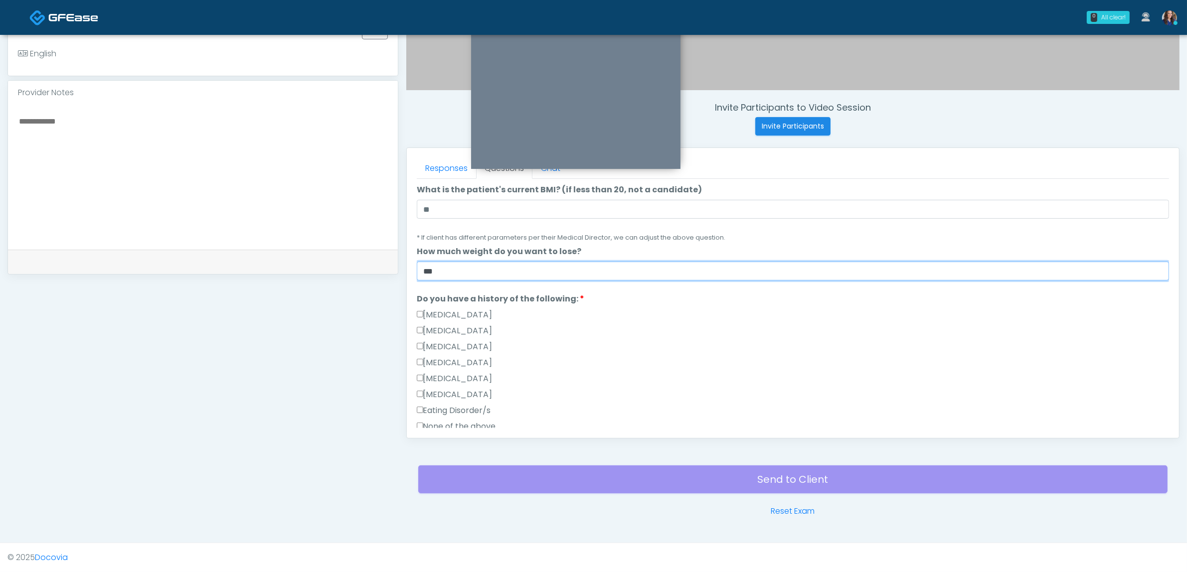
scroll to position [187, 0]
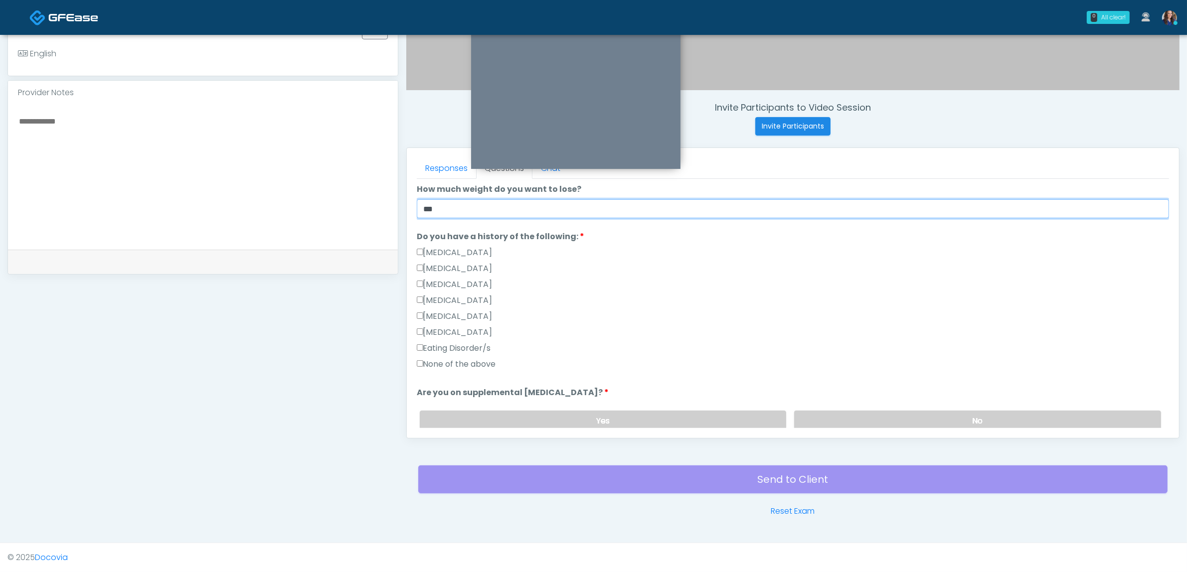
type input "***"
click at [427, 362] on label "None of the above" at bounding box center [456, 364] width 79 height 12
click at [904, 415] on label "No" at bounding box center [977, 421] width 367 height 20
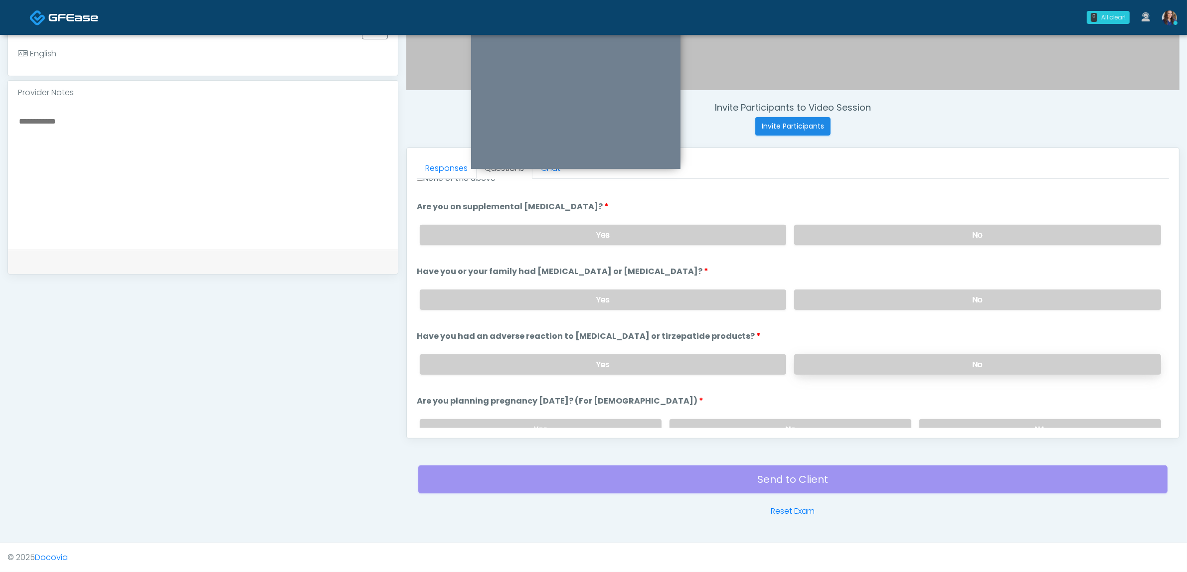
scroll to position [374, 0]
click at [930, 297] on label "No" at bounding box center [977, 299] width 367 height 20
click at [908, 365] on label "No" at bounding box center [977, 363] width 367 height 20
click at [853, 413] on div "Yes No NA" at bounding box center [790, 428] width 757 height 36
click at [855, 421] on label "No" at bounding box center [791, 428] width 242 height 20
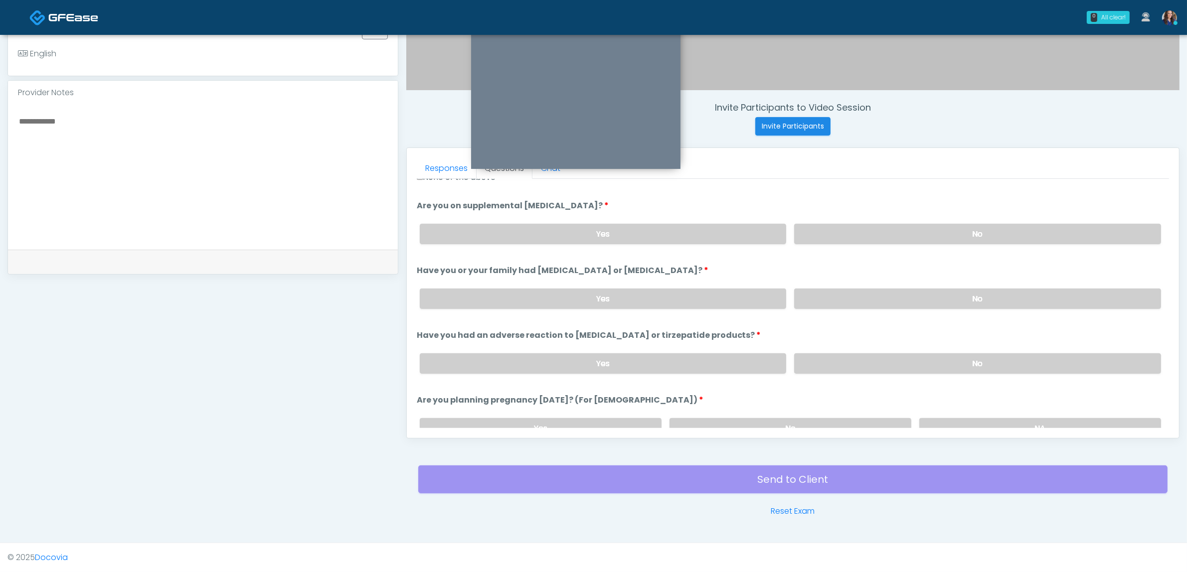
scroll to position [499, 0]
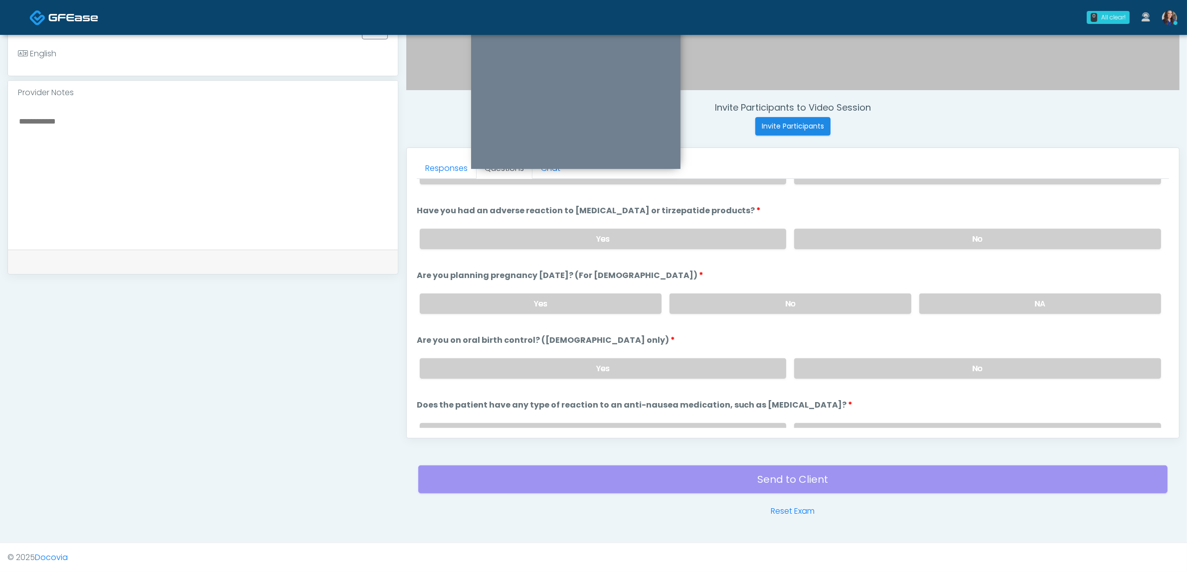
click at [958, 352] on div "Yes No" at bounding box center [790, 368] width 757 height 36
click at [955, 363] on label "No" at bounding box center [977, 368] width 367 height 20
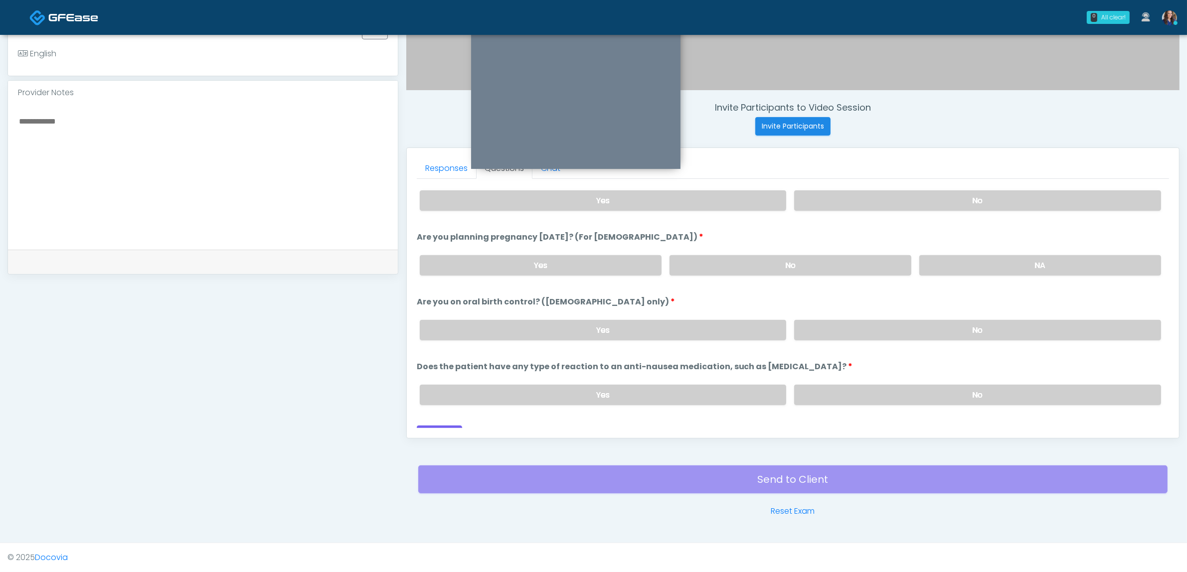
scroll to position [546, 0]
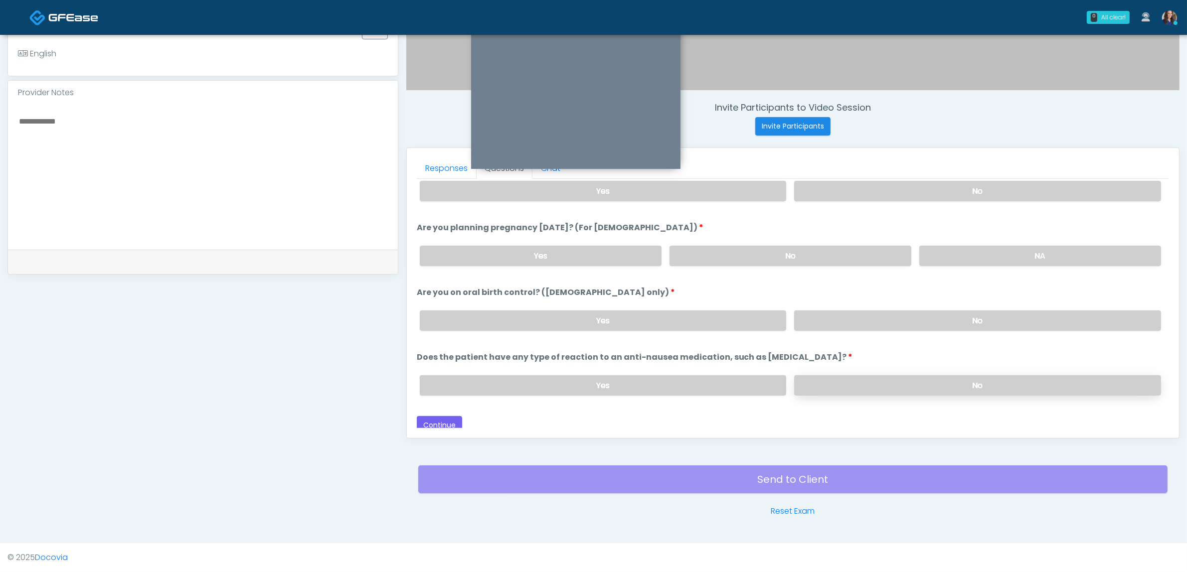
drag, startPoint x: 936, startPoint y: 366, endPoint x: 932, endPoint y: 377, distance: 11.0
click at [936, 369] on div "Yes No" at bounding box center [790, 385] width 757 height 36
click at [931, 377] on label "No" at bounding box center [977, 385] width 367 height 20
click at [113, 126] on textarea at bounding box center [203, 176] width 370 height 122
type textarea "**********"
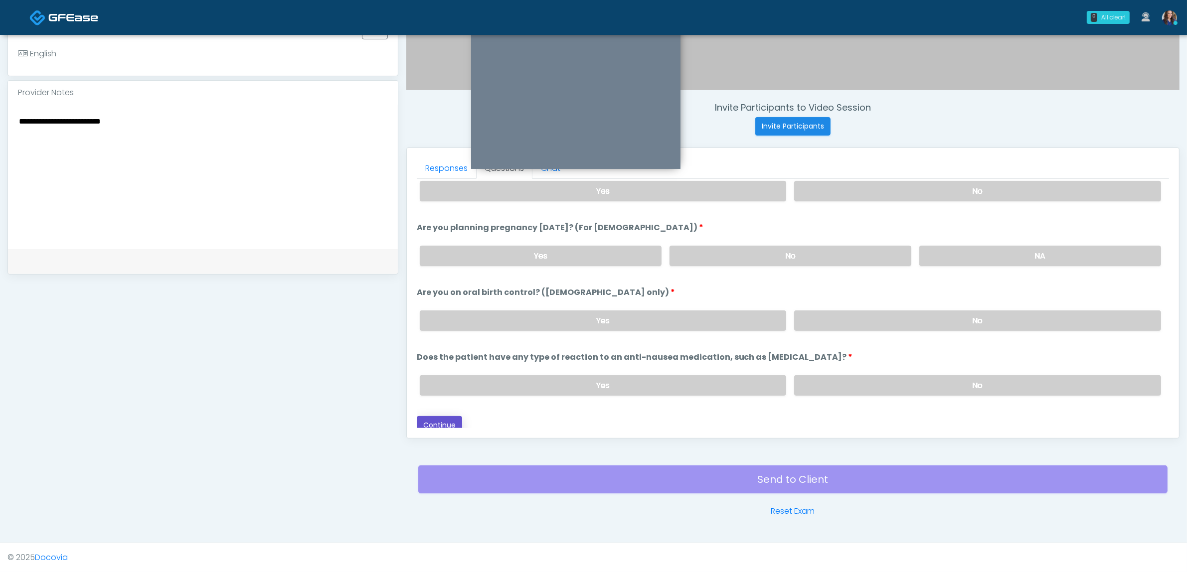
drag, startPoint x: 440, startPoint y: 417, endPoint x: 490, endPoint y: 414, distance: 49.4
click at [441, 417] on button "Continue" at bounding box center [439, 425] width 45 height 18
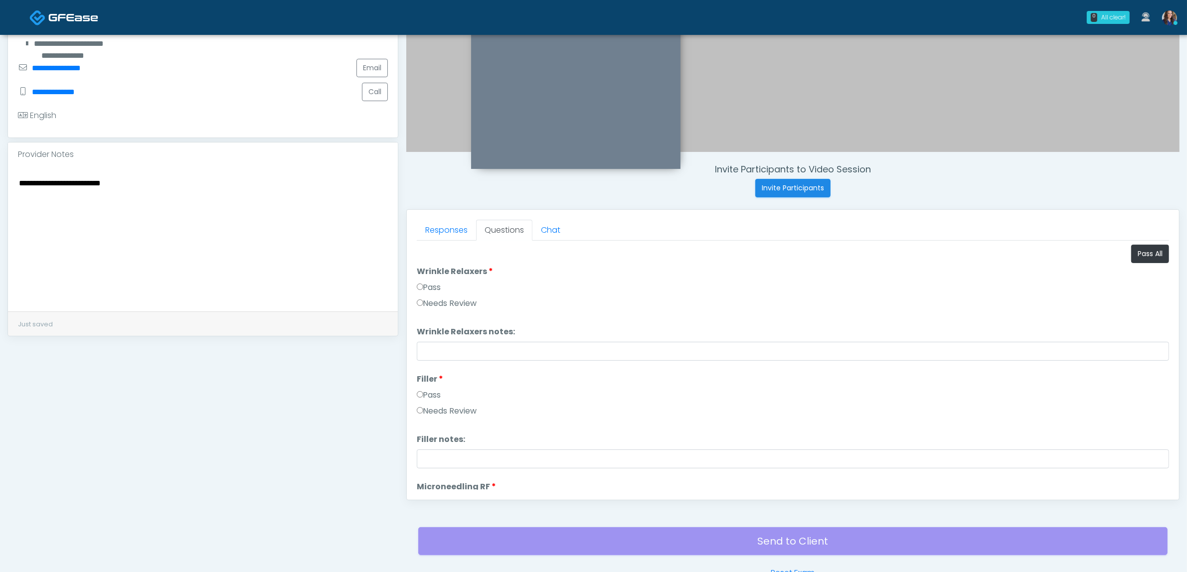
scroll to position [75, 0]
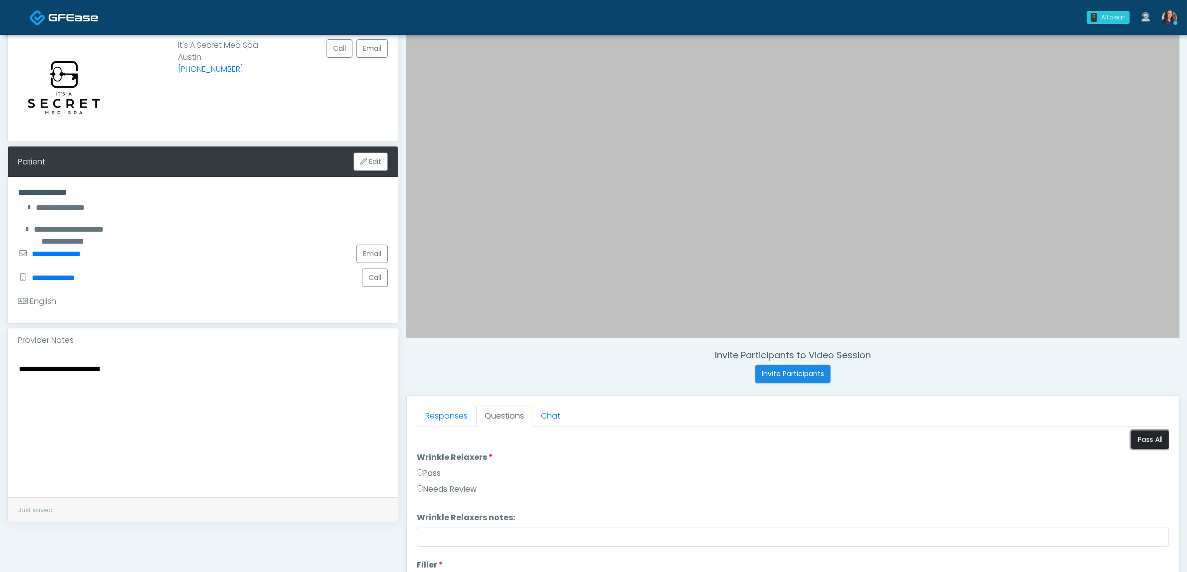
click at [1135, 444] on button "Pass All" at bounding box center [1150, 440] width 38 height 18
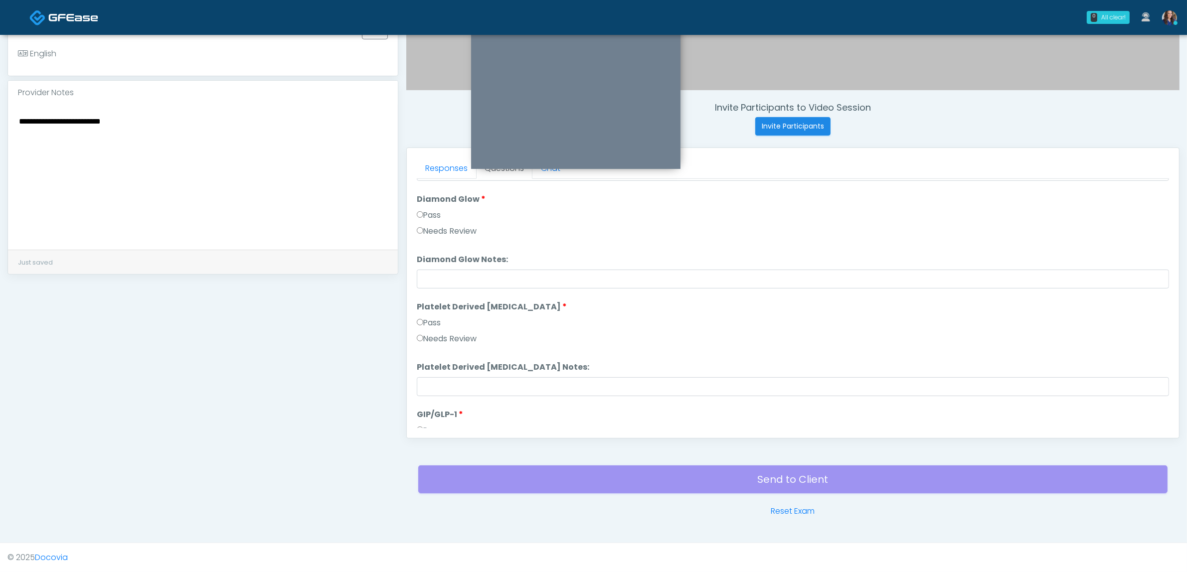
scroll to position [1963, 0]
drag, startPoint x: 452, startPoint y: 417, endPoint x: 467, endPoint y: 422, distance: 16.2
click at [451, 417] on button "Continue" at bounding box center [439, 420] width 45 height 18
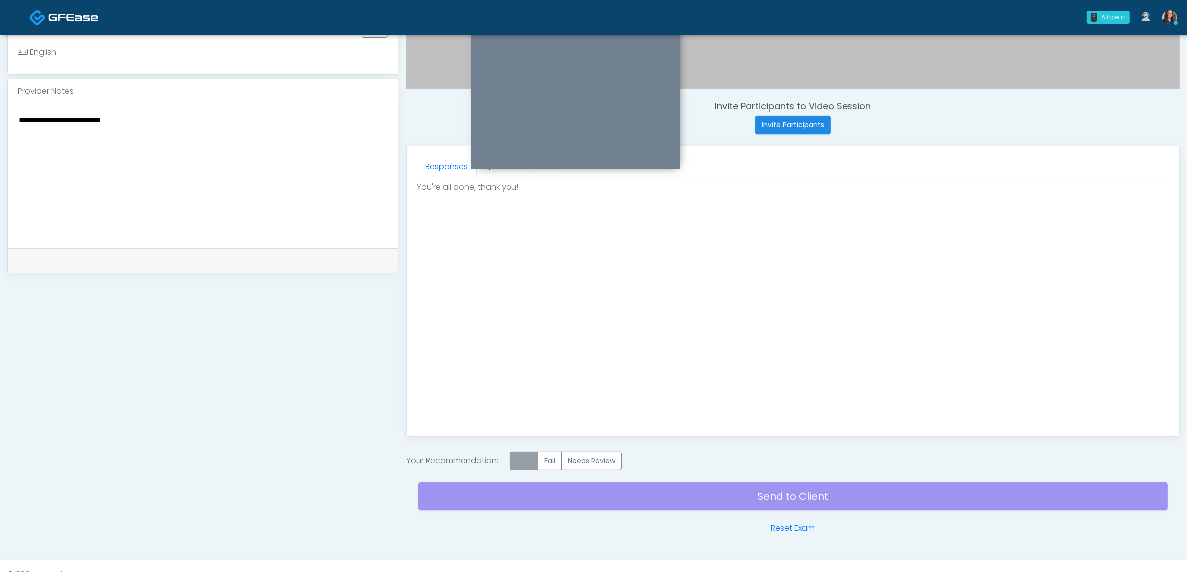
click at [527, 464] on label "Pass" at bounding box center [524, 461] width 28 height 18
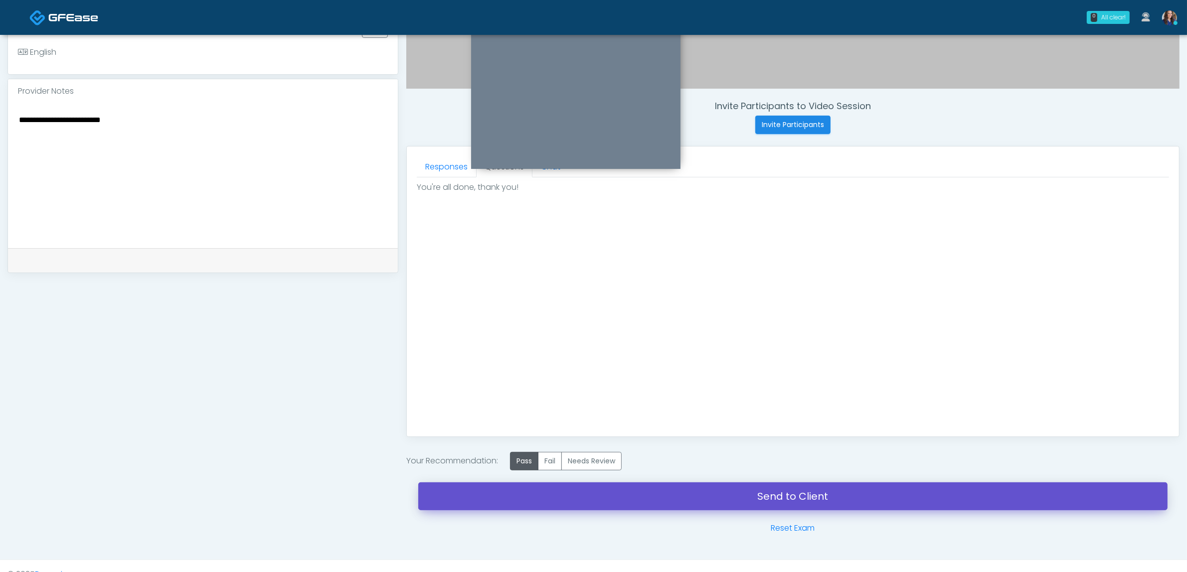
click at [664, 506] on link "Send to Client" at bounding box center [792, 497] width 749 height 28
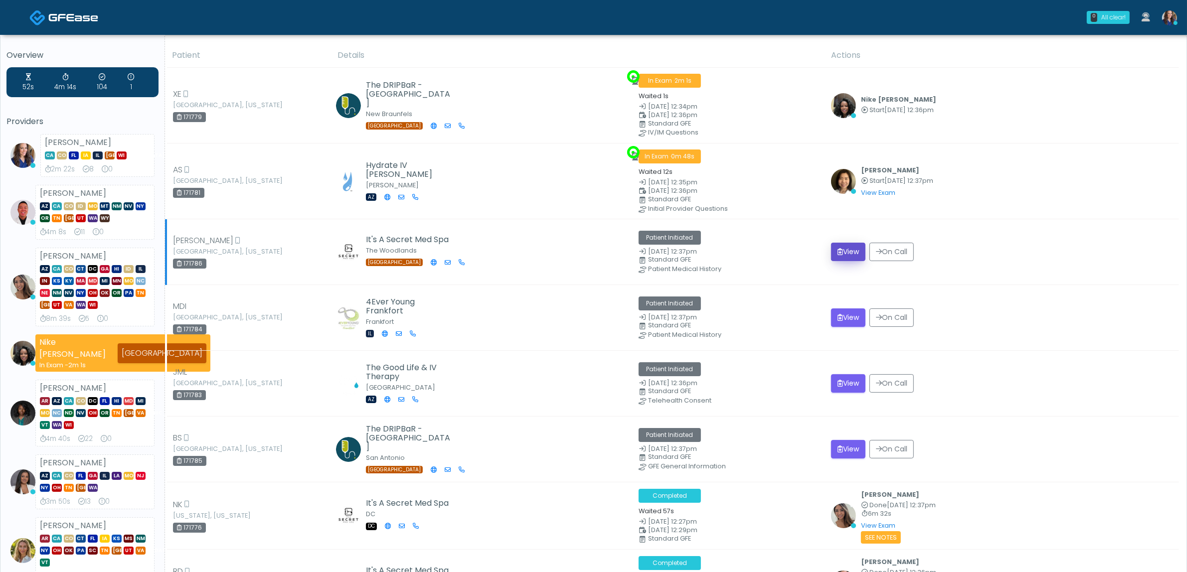
click at [853, 245] on button "View" at bounding box center [848, 252] width 34 height 18
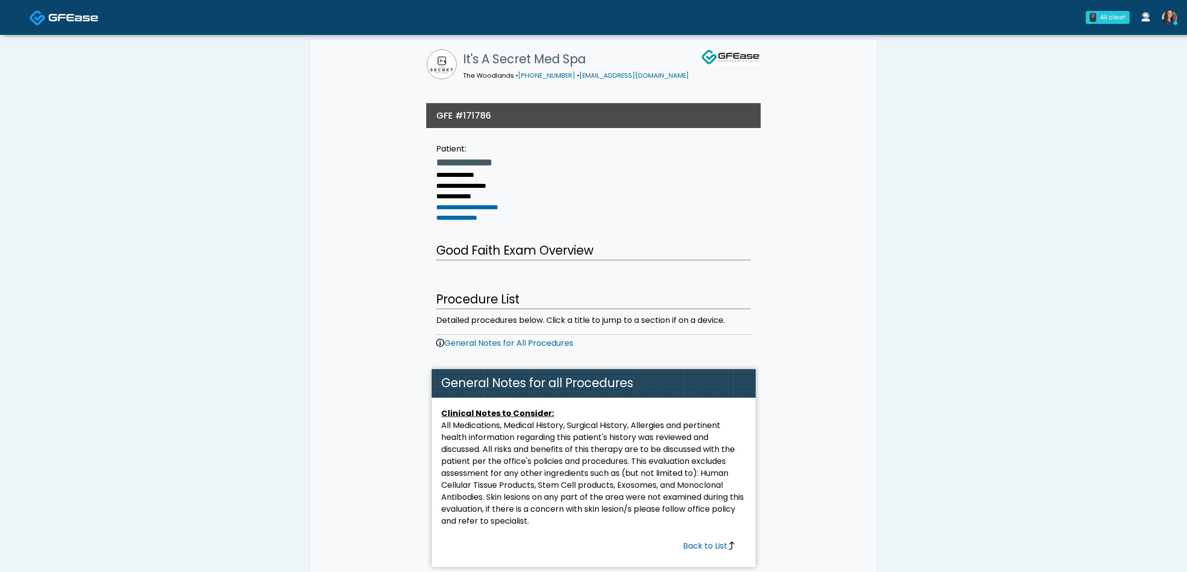
click at [62, 19] on img at bounding box center [73, 17] width 50 height 10
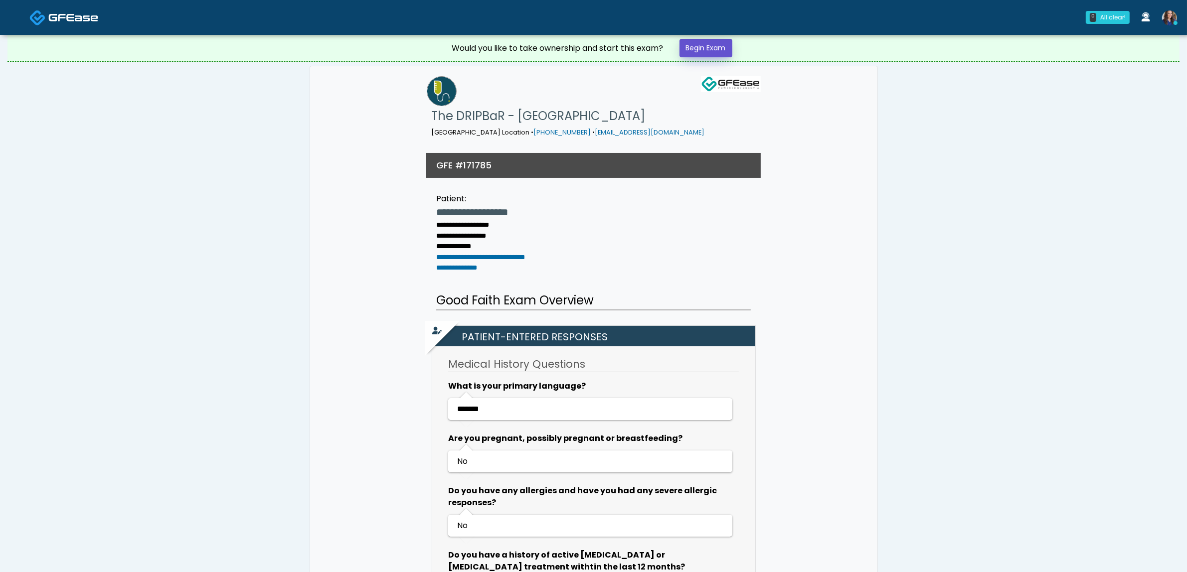
click at [701, 48] on link "Begin Exam" at bounding box center [706, 48] width 53 height 18
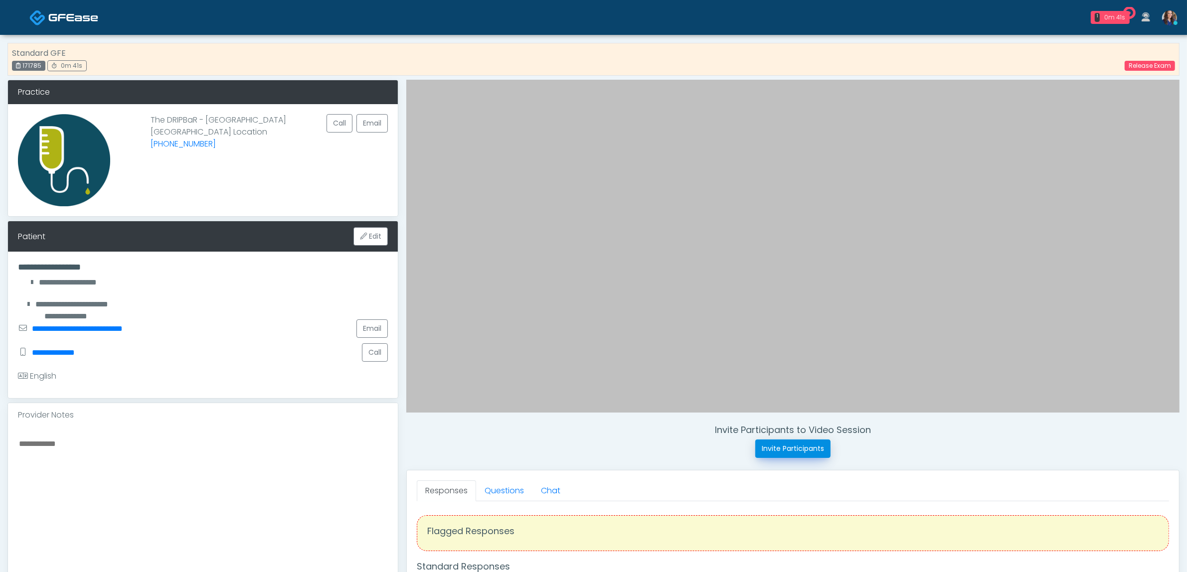
click at [784, 446] on button "Invite Participants" at bounding box center [792, 449] width 75 height 18
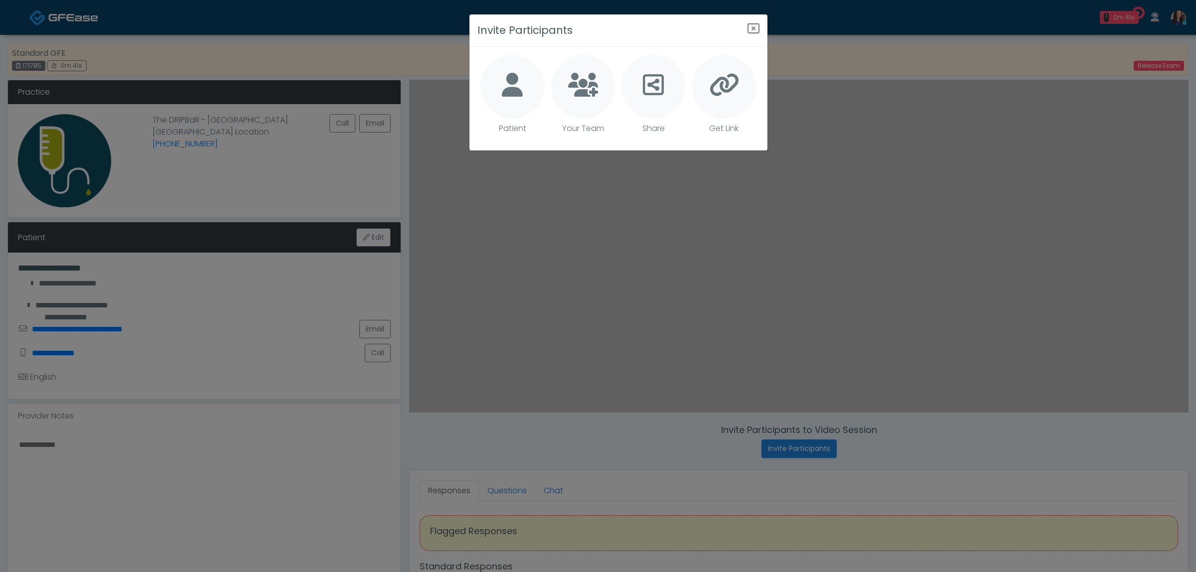
click at [509, 91] on icon at bounding box center [512, 85] width 21 height 24
type textarea "**********"
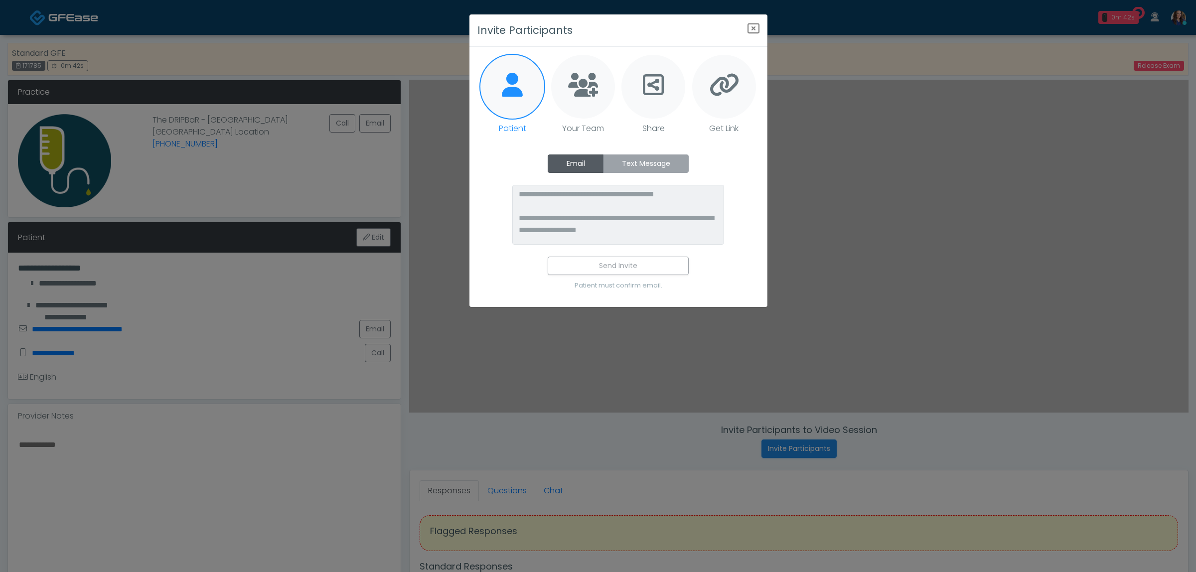
click at [634, 170] on label "Text Message" at bounding box center [646, 164] width 86 height 18
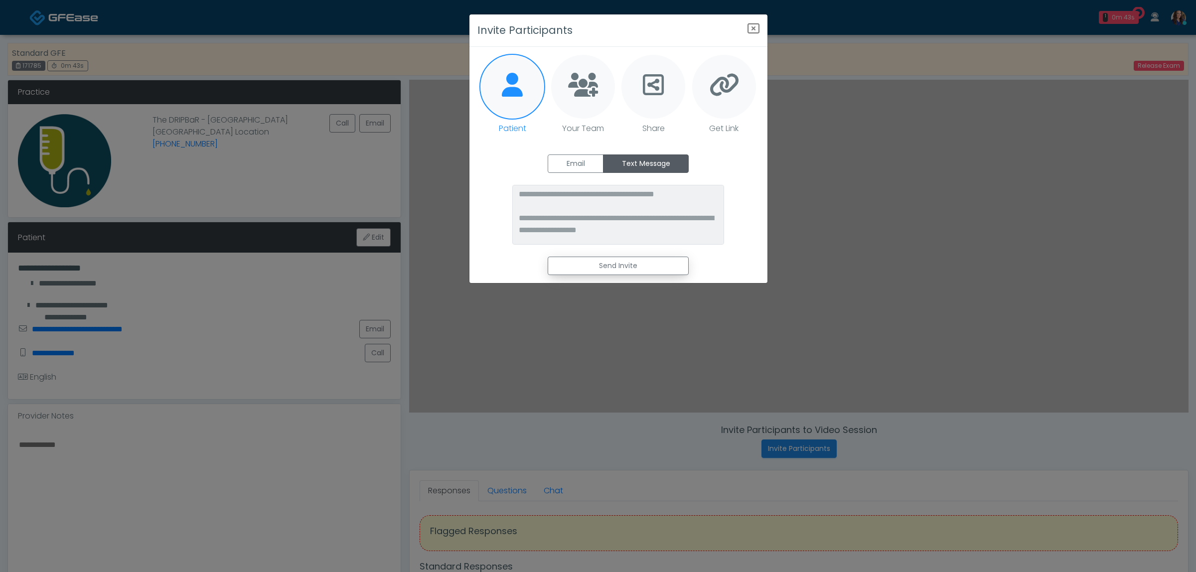
drag, startPoint x: 623, startPoint y: 258, endPoint x: 617, endPoint y: 233, distance: 26.2
click at [622, 258] on button "Send Invite" at bounding box center [618, 266] width 141 height 18
click at [756, 28] on icon "Close" at bounding box center [754, 28] width 12 height 12
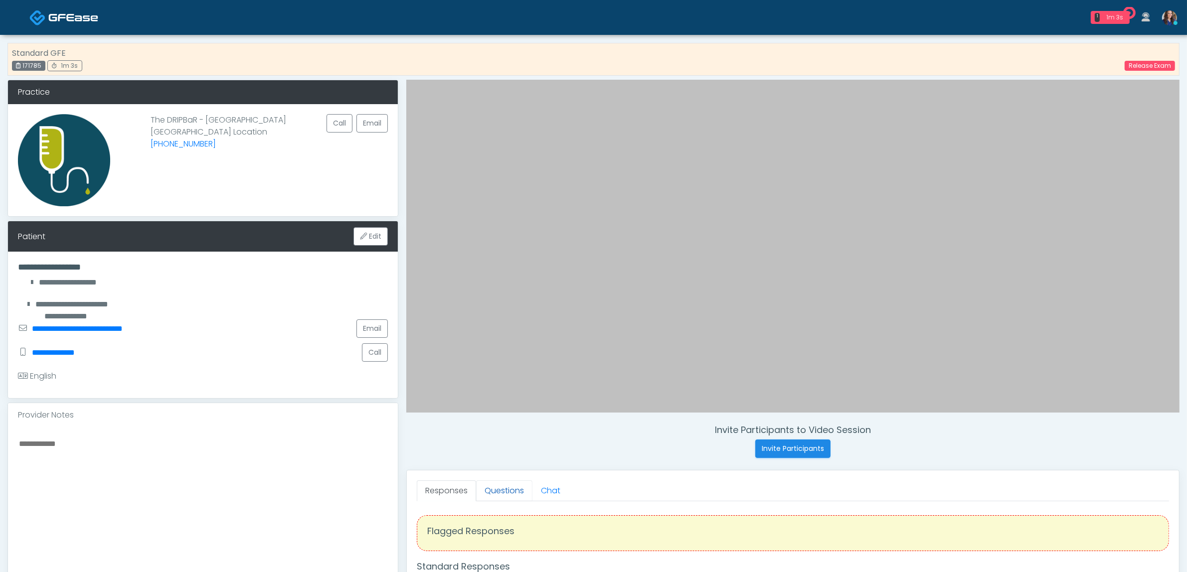
click at [510, 489] on link "Questions" at bounding box center [504, 491] width 56 height 21
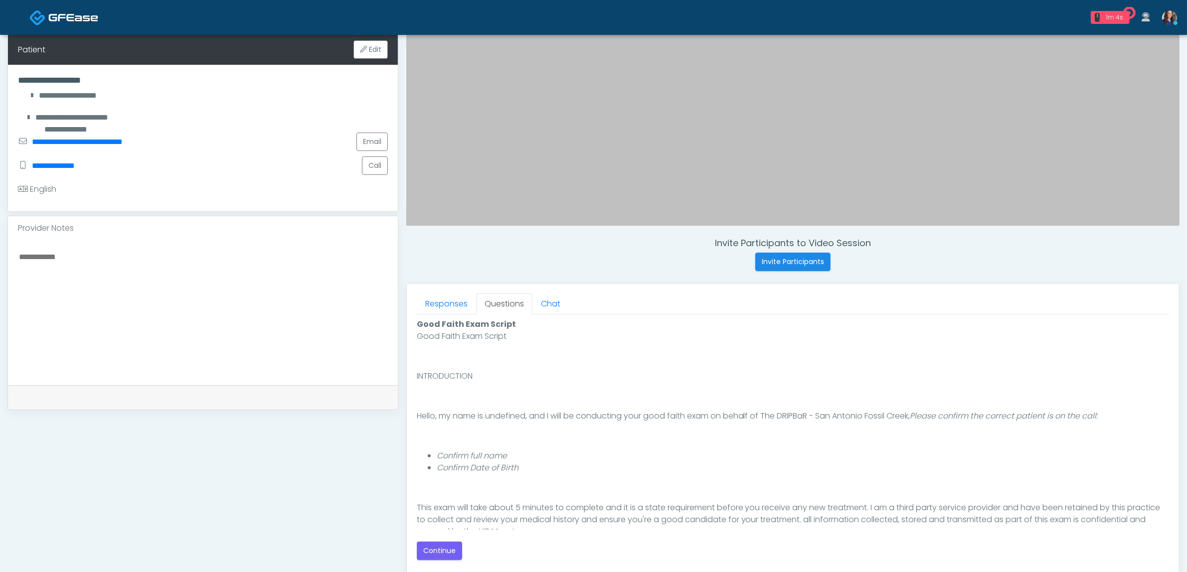
scroll to position [249, 0]
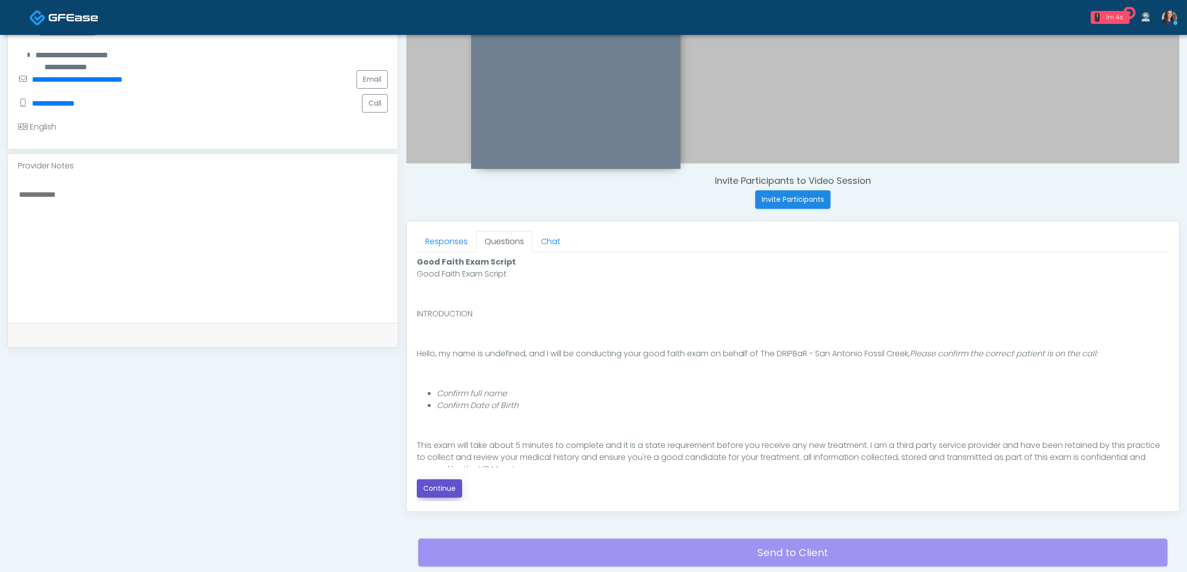
click at [457, 490] on button "Continue" at bounding box center [439, 489] width 45 height 18
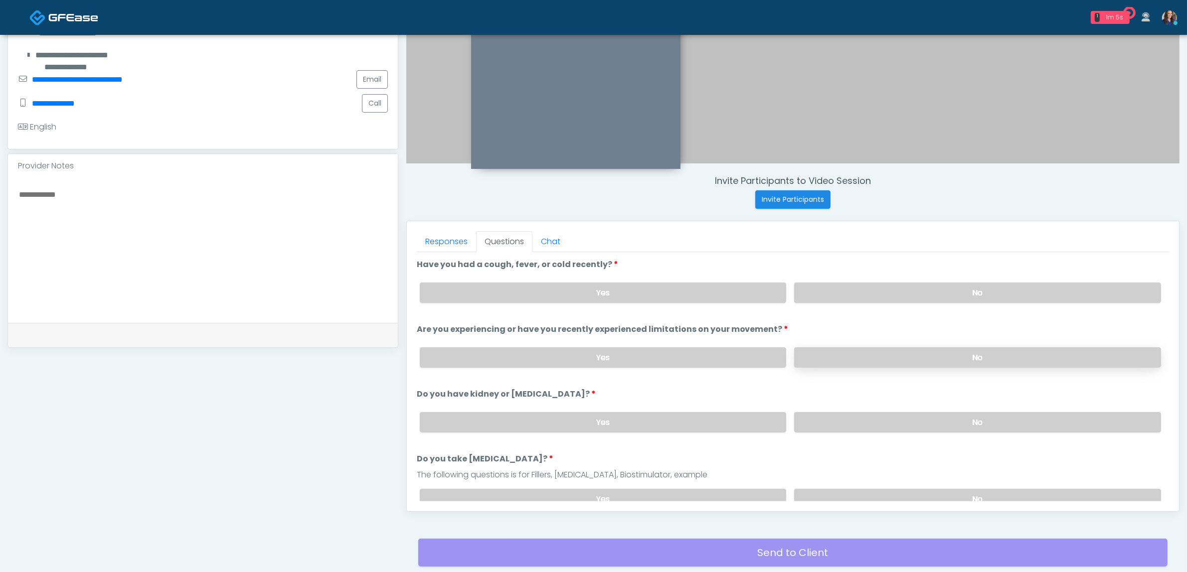
scroll to position [324, 0]
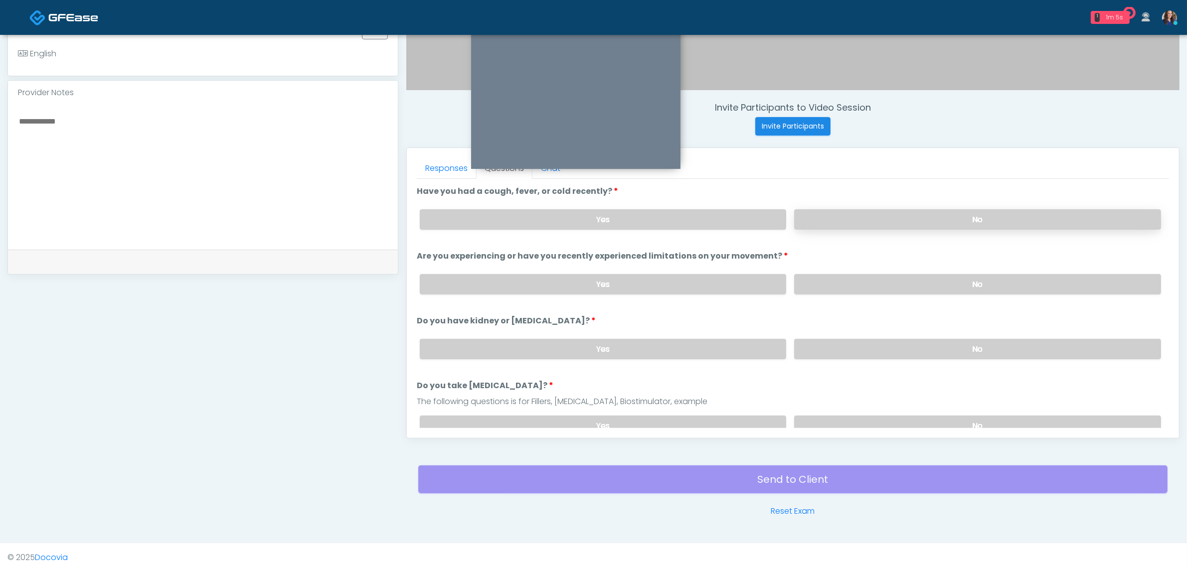
click at [1000, 220] on label "No" at bounding box center [977, 219] width 367 height 20
drag, startPoint x: 980, startPoint y: 287, endPoint x: 958, endPoint y: 319, distance: 38.4
click at [980, 287] on label "No" at bounding box center [977, 284] width 367 height 20
click at [935, 344] on label "No" at bounding box center [977, 349] width 367 height 20
click at [893, 424] on label "No" at bounding box center [977, 426] width 367 height 20
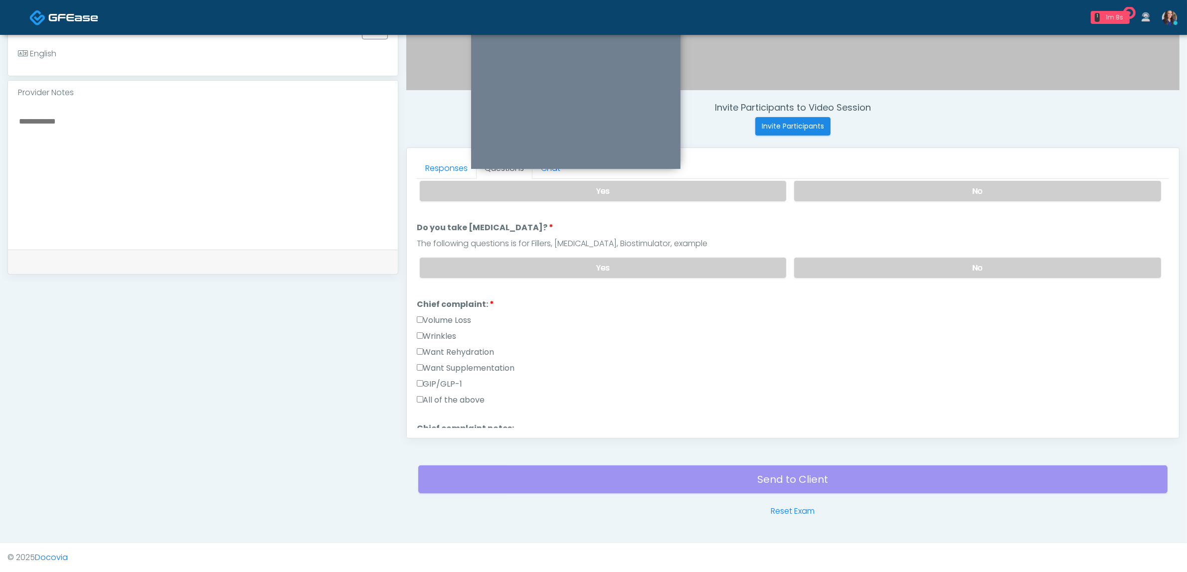
scroll to position [187, 0]
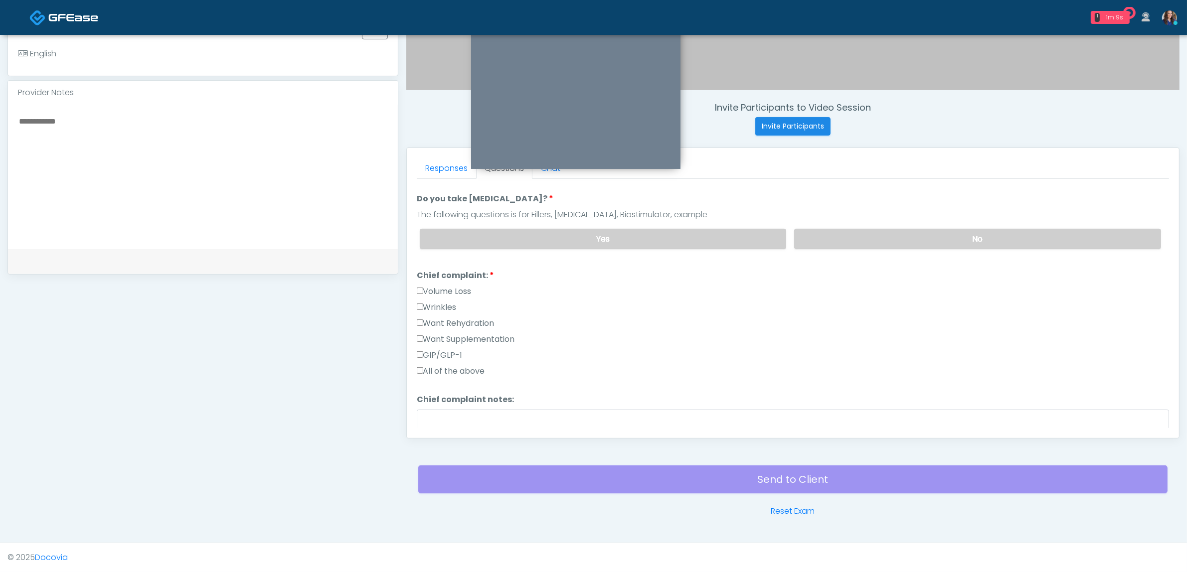
click at [443, 334] on label "Want Supplementation" at bounding box center [466, 340] width 98 height 12
click at [457, 322] on label "Want Rehydration" at bounding box center [456, 324] width 78 height 12
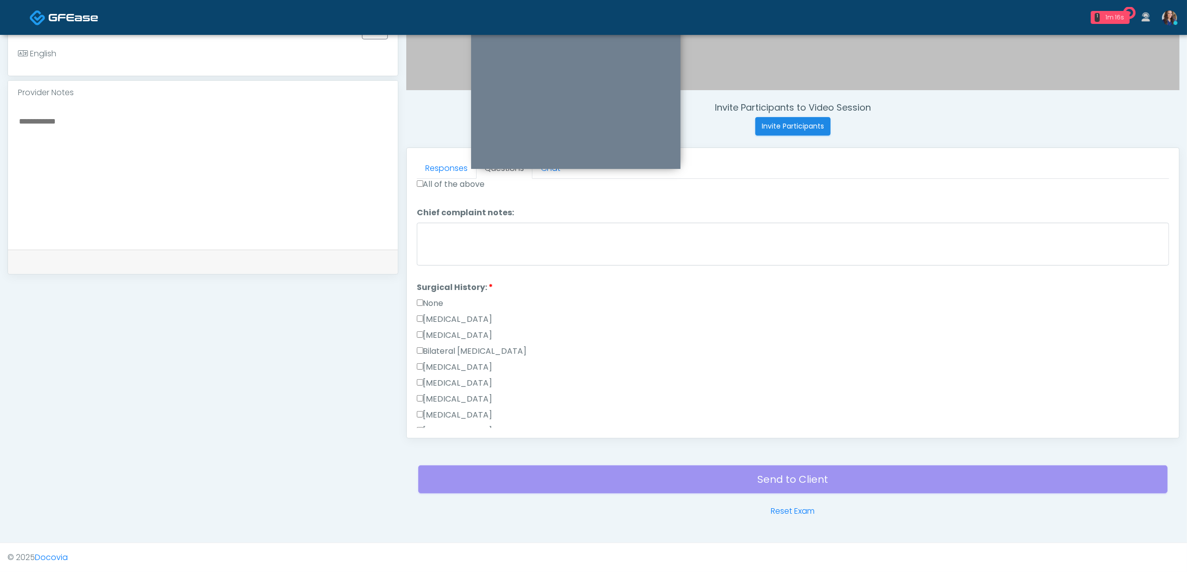
click at [437, 314] on label "[MEDICAL_DATA]" at bounding box center [455, 320] width 76 height 12
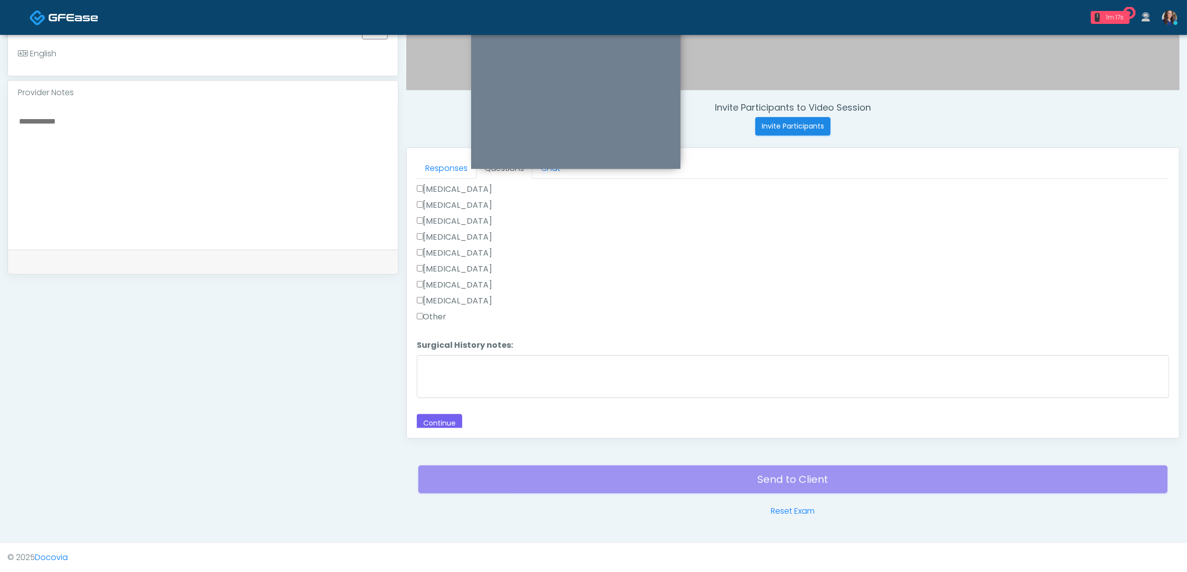
click at [455, 263] on label "[MEDICAL_DATA]" at bounding box center [455, 269] width 76 height 12
click at [436, 415] on button "Continue" at bounding box center [439, 423] width 45 height 18
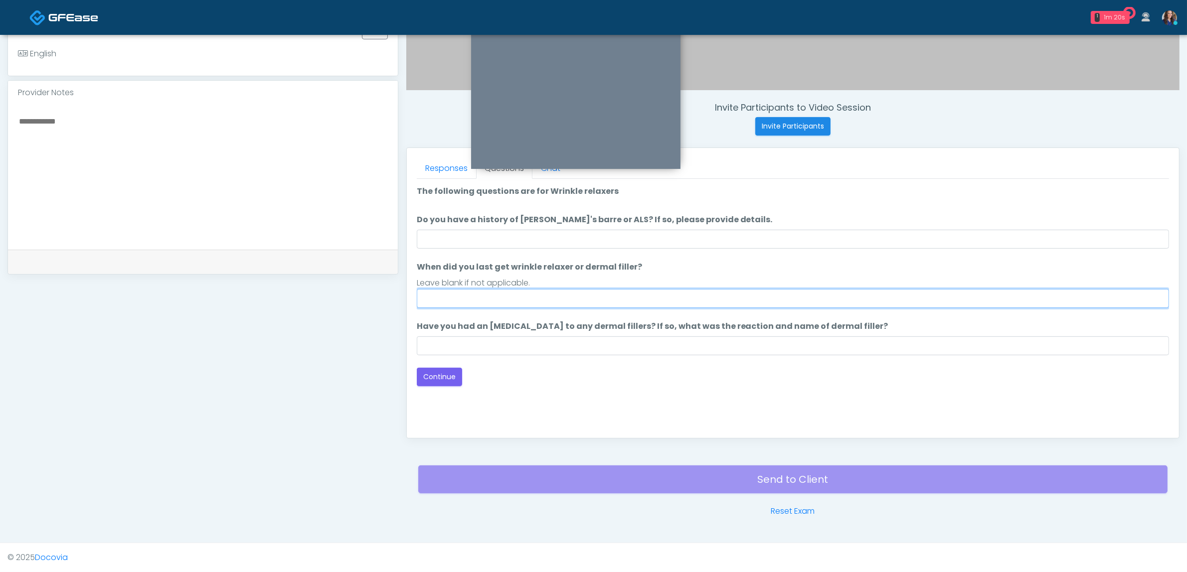
click at [469, 294] on input "When did you last get wrinkle relaxer or dermal filler?" at bounding box center [793, 298] width 752 height 19
type input "**********"
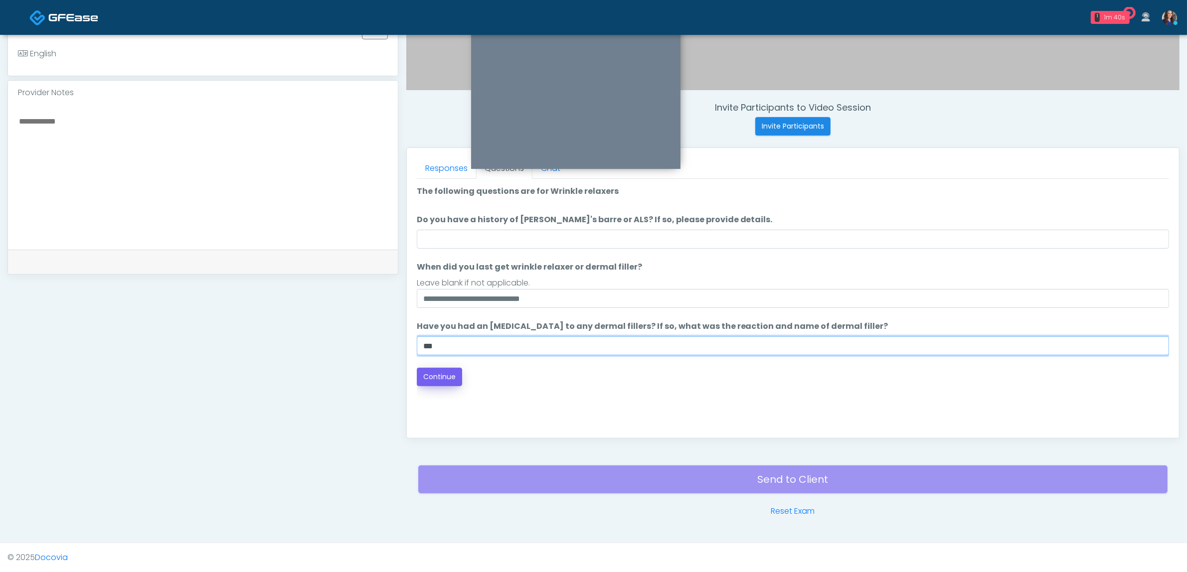
type input "**"
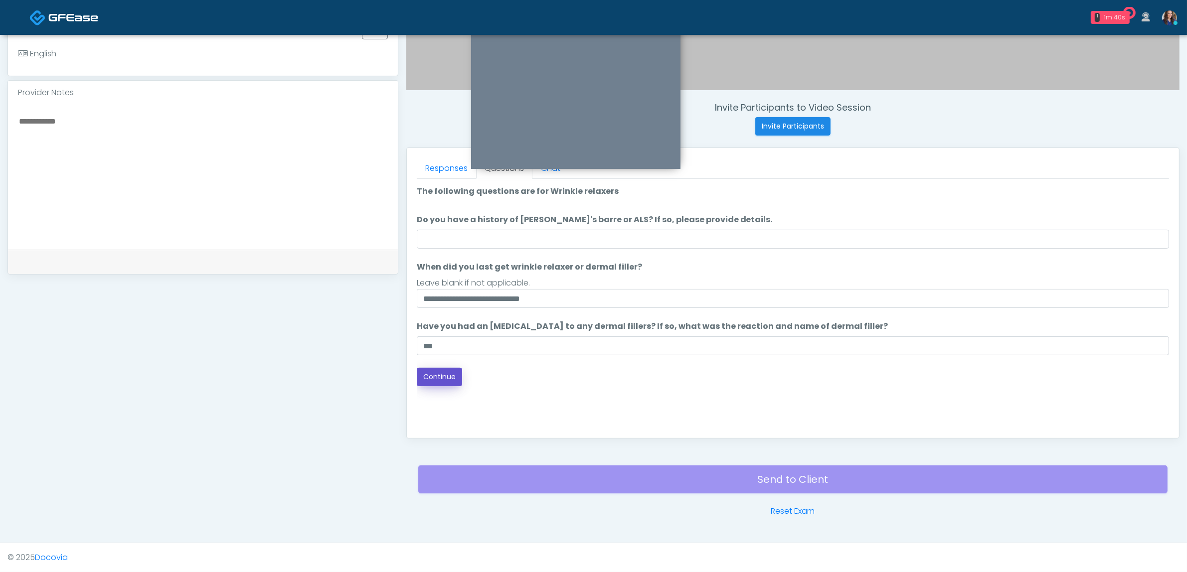
drag, startPoint x: 448, startPoint y: 375, endPoint x: 732, endPoint y: 376, distance: 284.2
click at [447, 375] on button "Continue" at bounding box center [439, 377] width 45 height 18
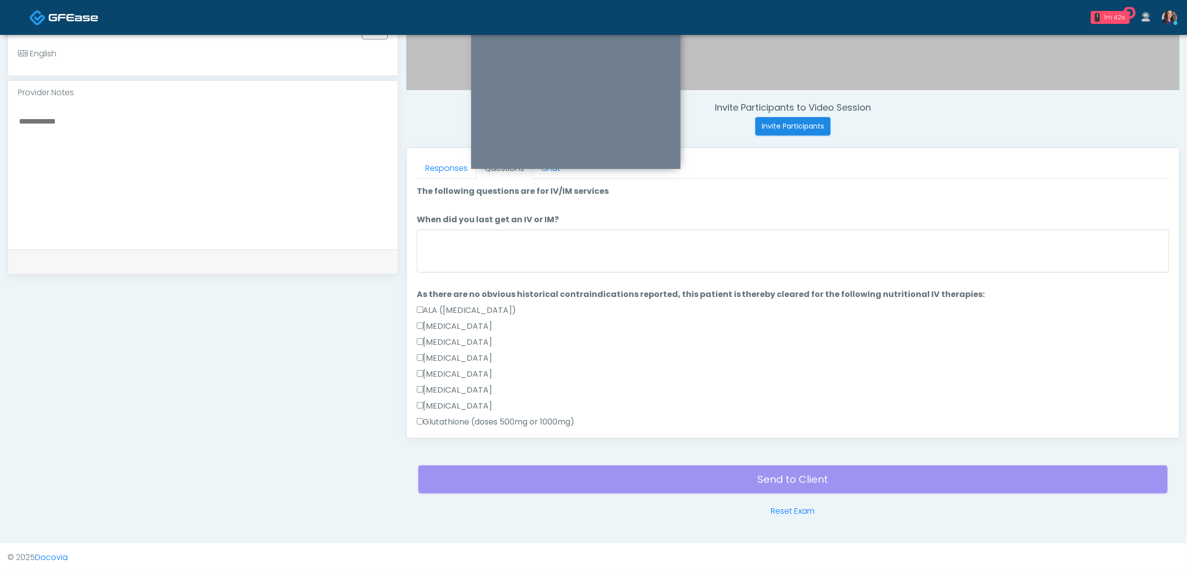
drag, startPoint x: 510, startPoint y: 212, endPoint x: 482, endPoint y: 258, distance: 53.5
click at [472, 264] on textarea "When did you last get an IV or IM?" at bounding box center [793, 251] width 752 height 43
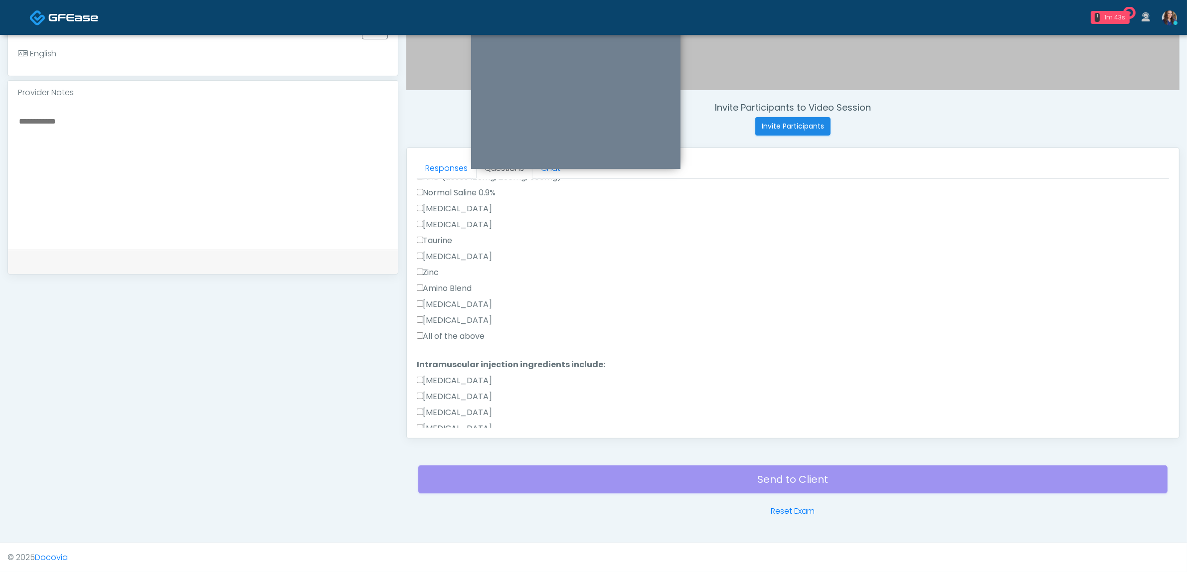
scroll to position [374, 0]
click at [457, 333] on label "All of the above" at bounding box center [451, 336] width 68 height 12
click at [448, 386] on label "All of the above" at bounding box center [451, 388] width 68 height 12
click at [471, 384] on label "All of the above" at bounding box center [451, 388] width 68 height 12
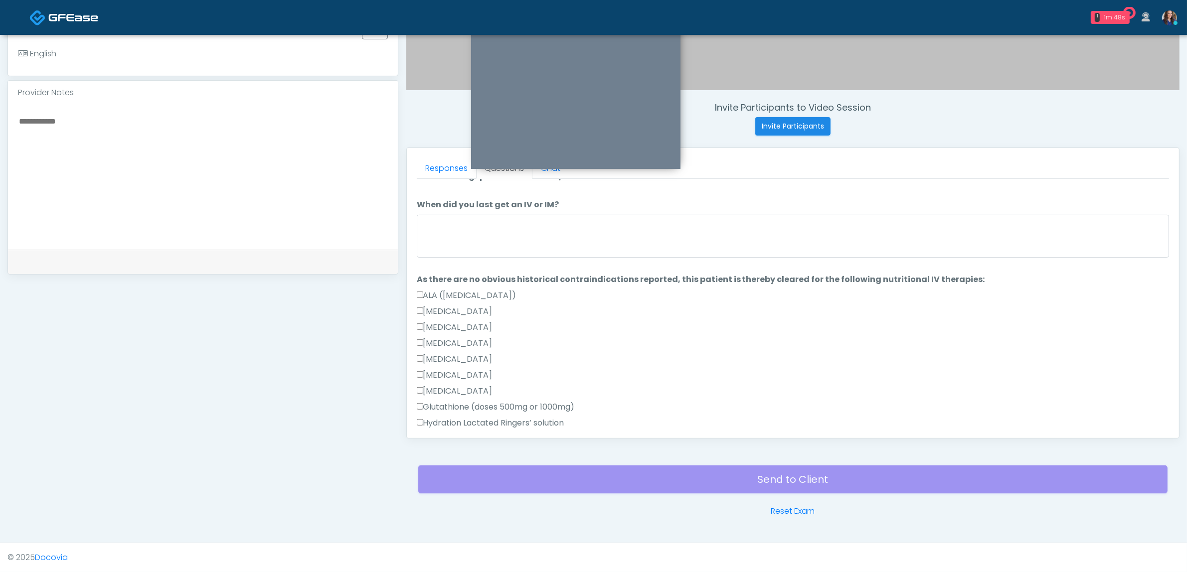
scroll to position [0, 0]
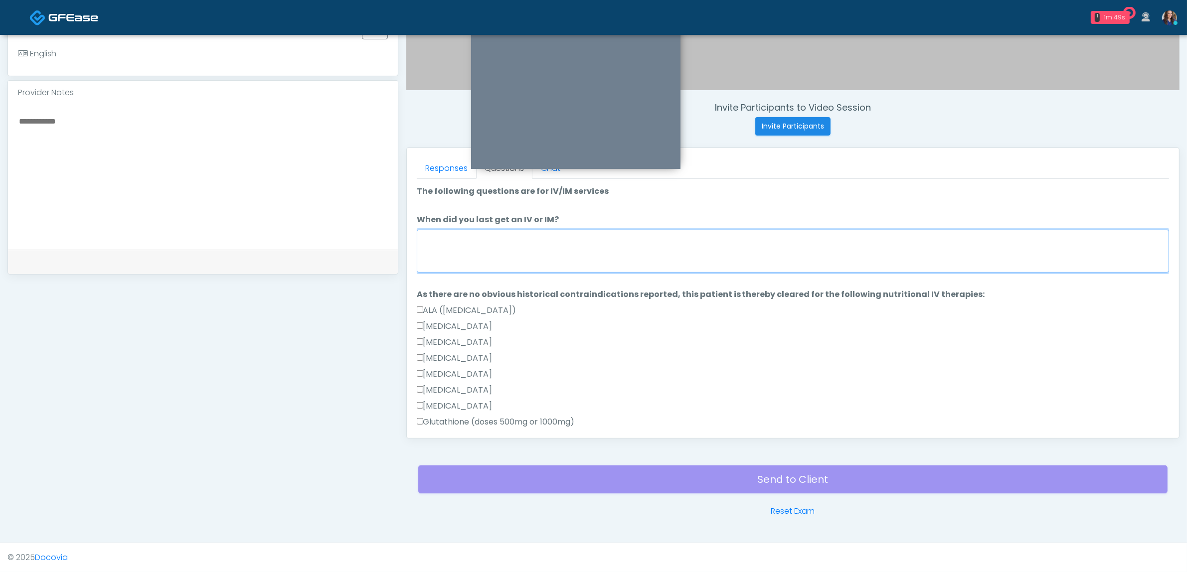
click at [528, 248] on textarea "When did you last get an IV or IM?" at bounding box center [793, 251] width 752 height 43
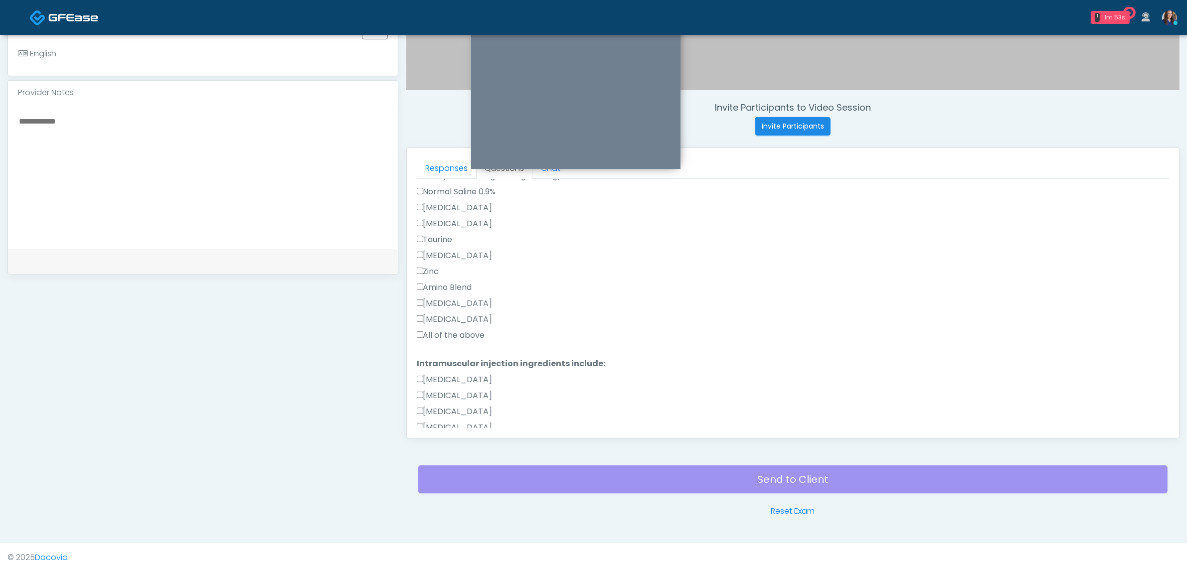
scroll to position [653, 0]
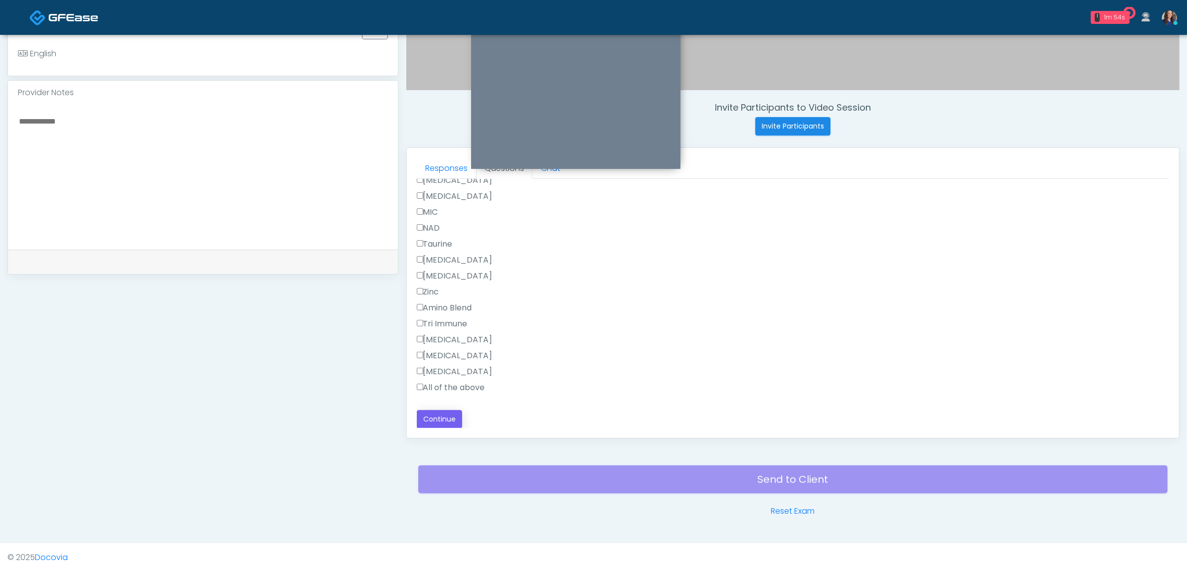
type textarea "**********"
click at [437, 420] on button "Continue" at bounding box center [439, 419] width 45 height 18
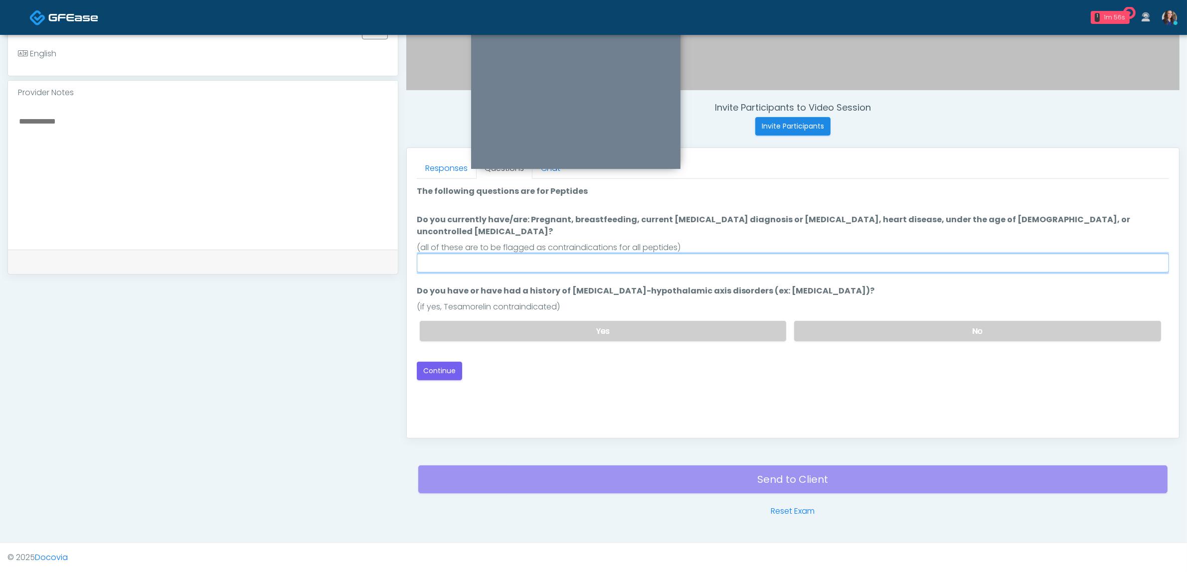
drag, startPoint x: 708, startPoint y: 257, endPoint x: 718, endPoint y: 250, distance: 11.9
click at [709, 255] on input "Do you currently have/are: Pregnant, breastfeeding, current cancer diagnosis or…" at bounding box center [793, 263] width 752 height 19
type input "**"
click at [871, 321] on label "No" at bounding box center [977, 331] width 367 height 20
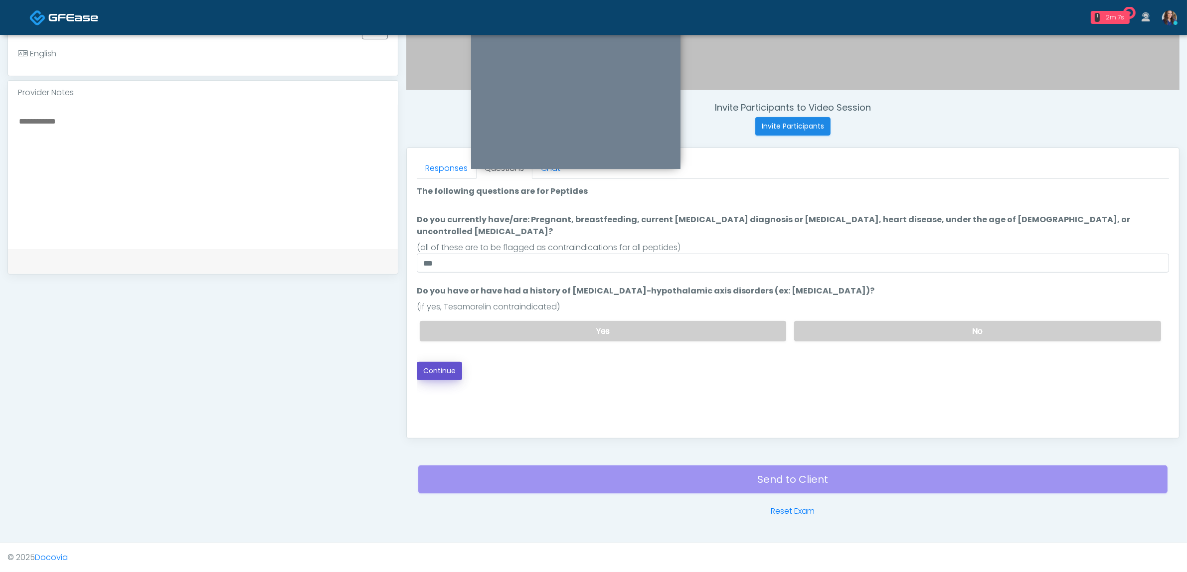
click at [447, 362] on button "Continue" at bounding box center [439, 371] width 45 height 18
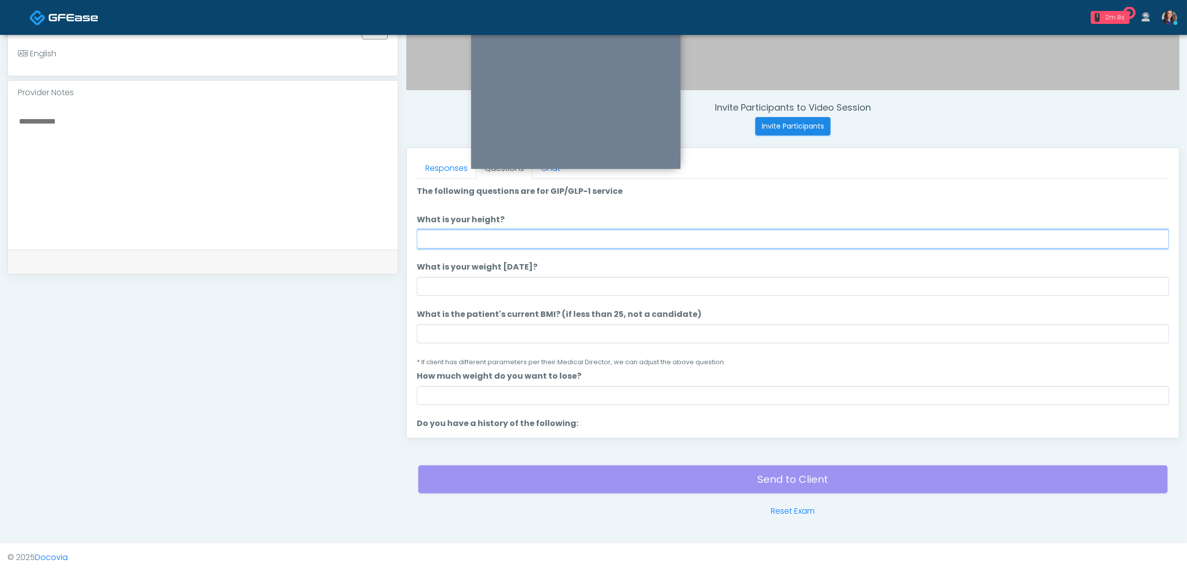
drag, startPoint x: 512, startPoint y: 233, endPoint x: 545, endPoint y: 233, distance: 32.4
click at [513, 233] on input "What is your height?" at bounding box center [793, 239] width 752 height 19
type input "*****"
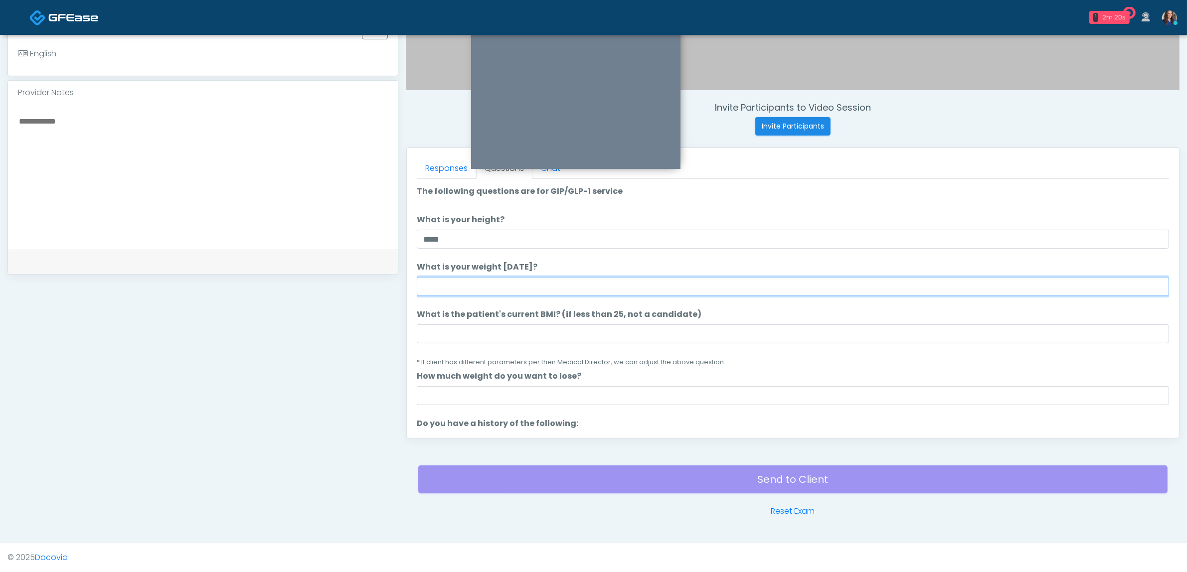
click at [626, 287] on input "What is your weight today?" at bounding box center [793, 286] width 752 height 19
type input "***"
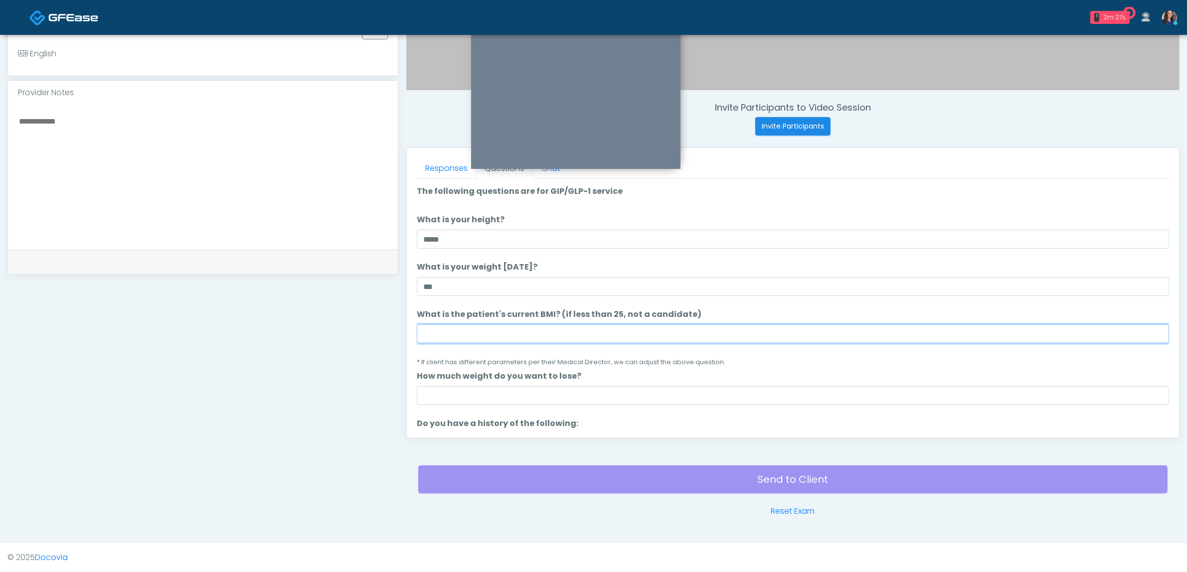
drag, startPoint x: 512, startPoint y: 341, endPoint x: 516, endPoint y: 328, distance: 13.1
click at [512, 341] on input "What is the patient's current BMI? (if less than 25, not a candidate)" at bounding box center [793, 334] width 752 height 19
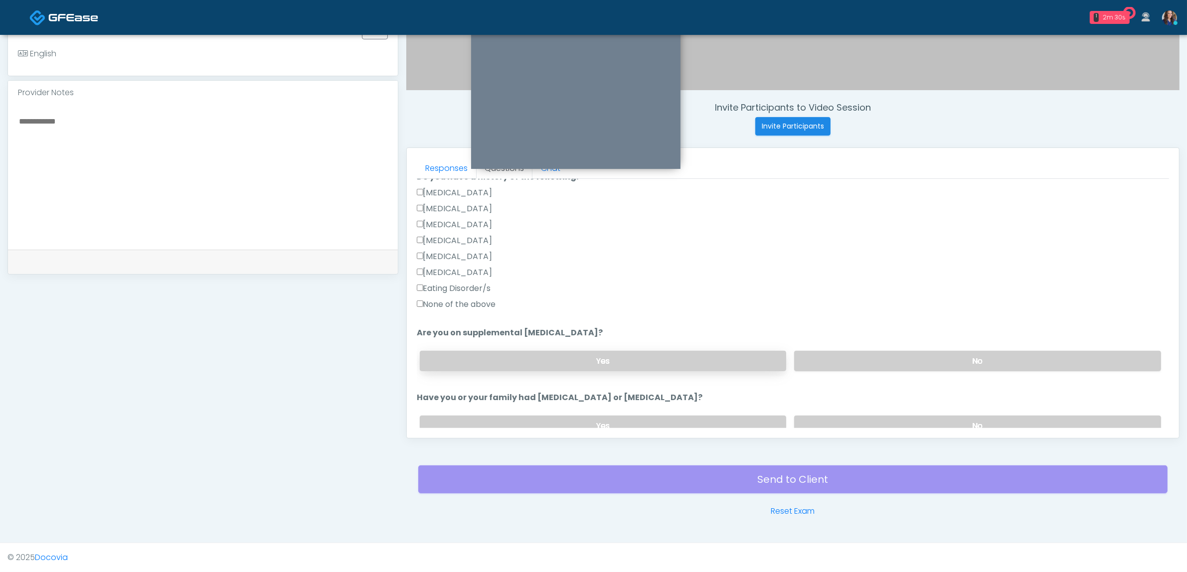
scroll to position [249, 0]
type input "**"
drag, startPoint x: 462, startPoint y: 300, endPoint x: 487, endPoint y: 295, distance: 25.8
click at [462, 300] on label "None of the above" at bounding box center [456, 302] width 79 height 12
click at [931, 355] on label "No" at bounding box center [977, 358] width 367 height 20
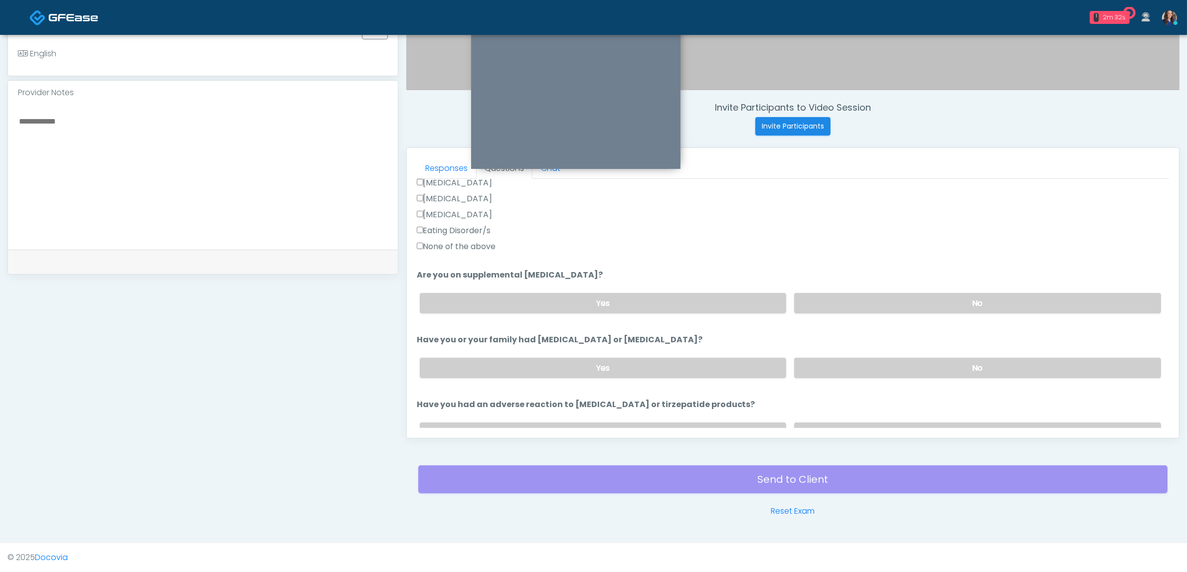
scroll to position [374, 0]
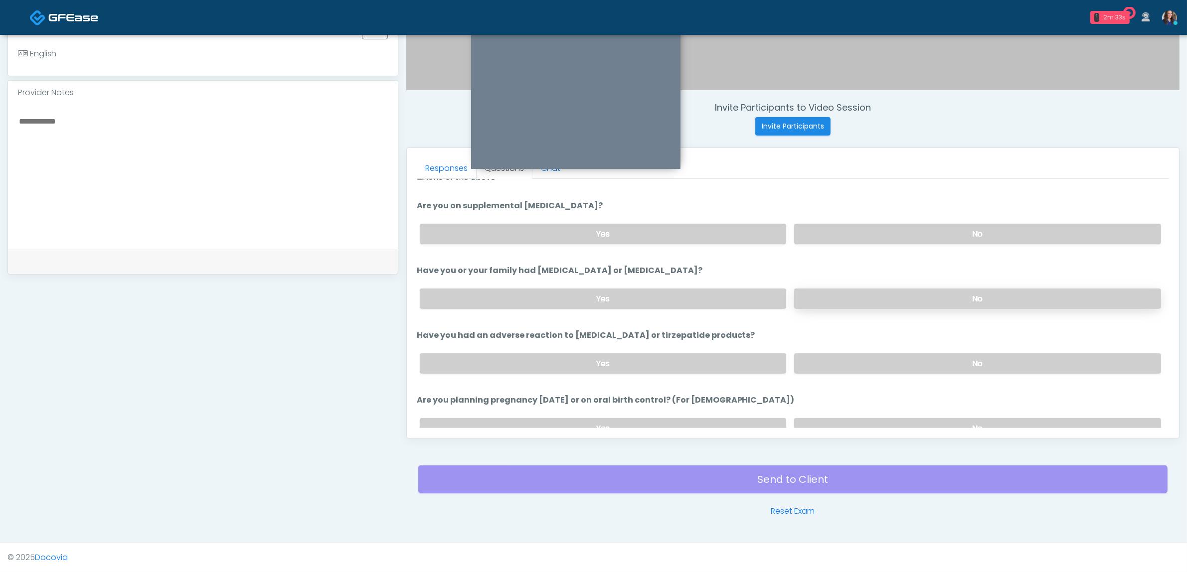
click at [937, 298] on label "No" at bounding box center [977, 299] width 367 height 20
click at [928, 357] on label "No" at bounding box center [977, 363] width 367 height 20
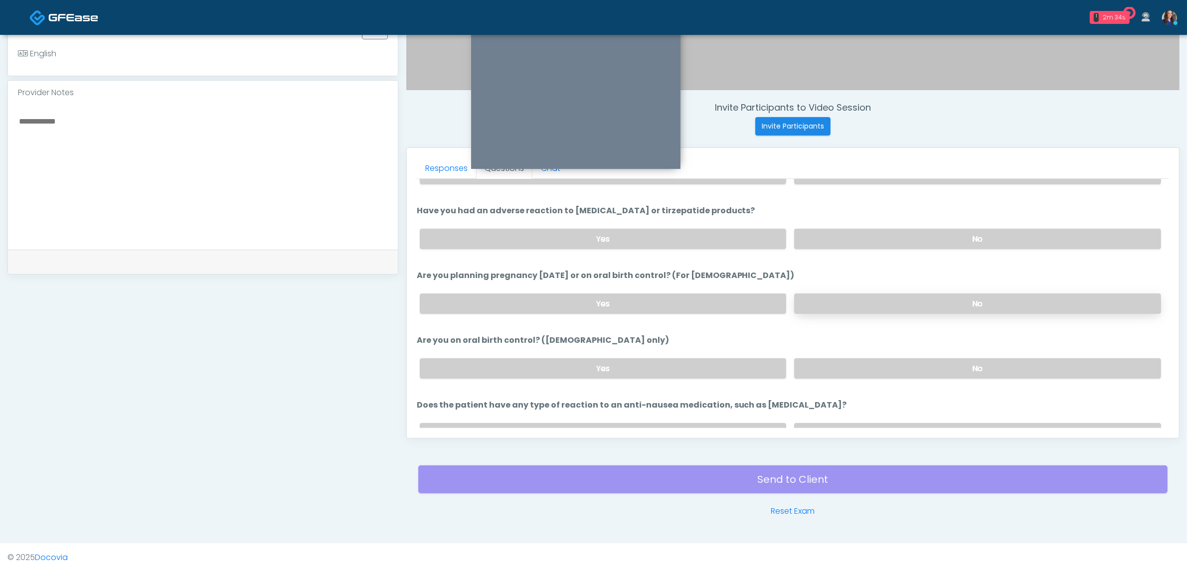
drag, startPoint x: 943, startPoint y: 314, endPoint x: 956, endPoint y: 294, distance: 23.5
click at [945, 312] on div "Yes No" at bounding box center [790, 304] width 757 height 36
click at [955, 294] on label "No" at bounding box center [977, 304] width 367 height 20
click at [929, 368] on label "No" at bounding box center [977, 368] width 367 height 20
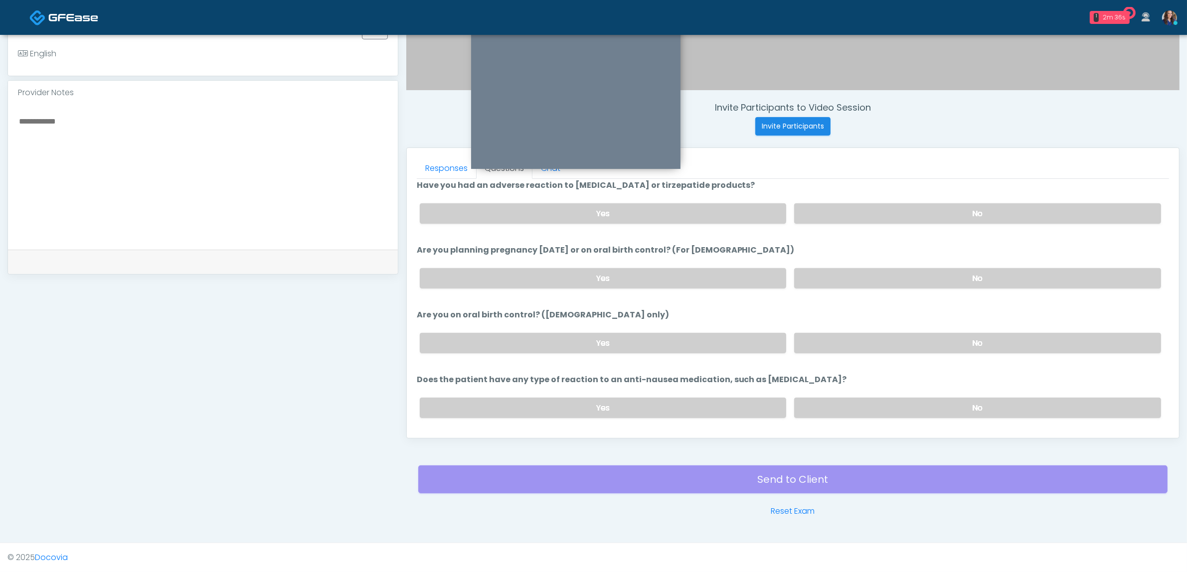
scroll to position [546, 0]
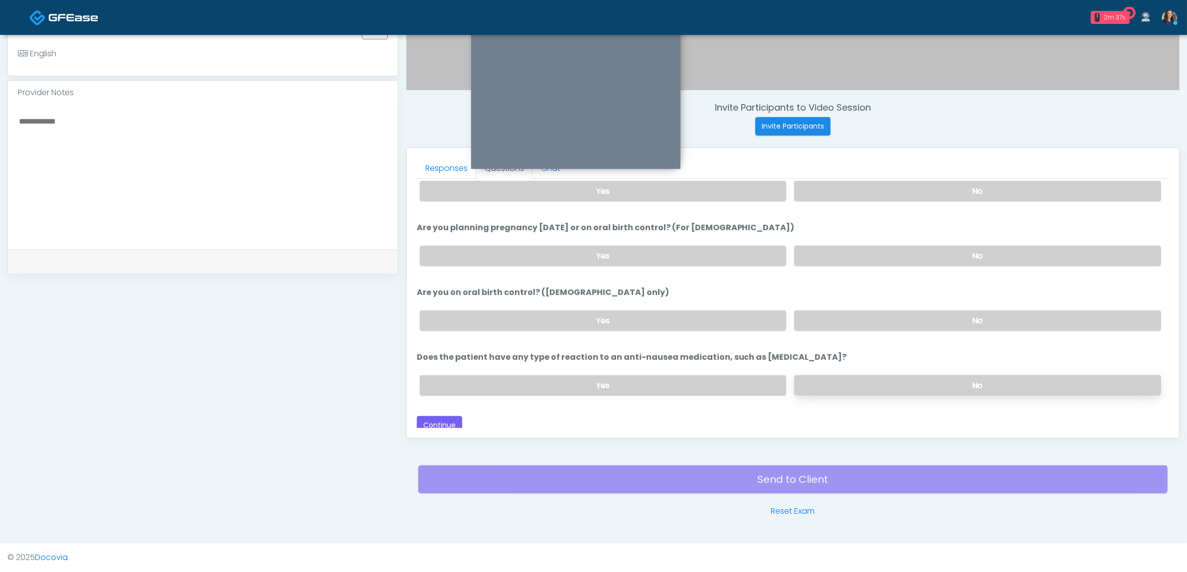
click at [928, 380] on label "No" at bounding box center [977, 385] width 367 height 20
click at [446, 416] on button "Continue" at bounding box center [439, 425] width 45 height 18
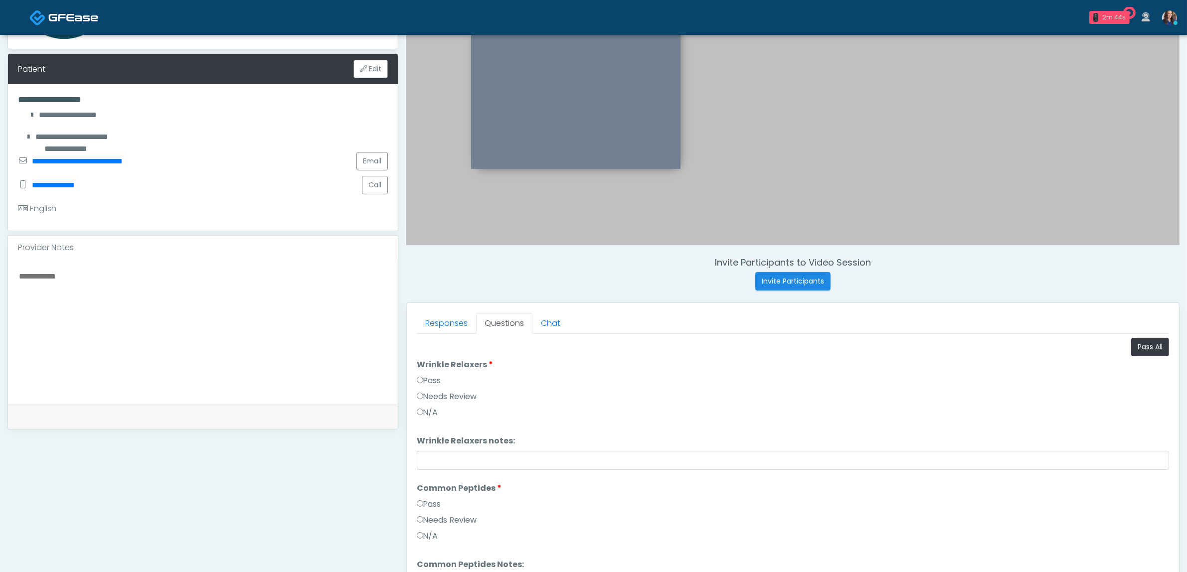
scroll to position [75, 0]
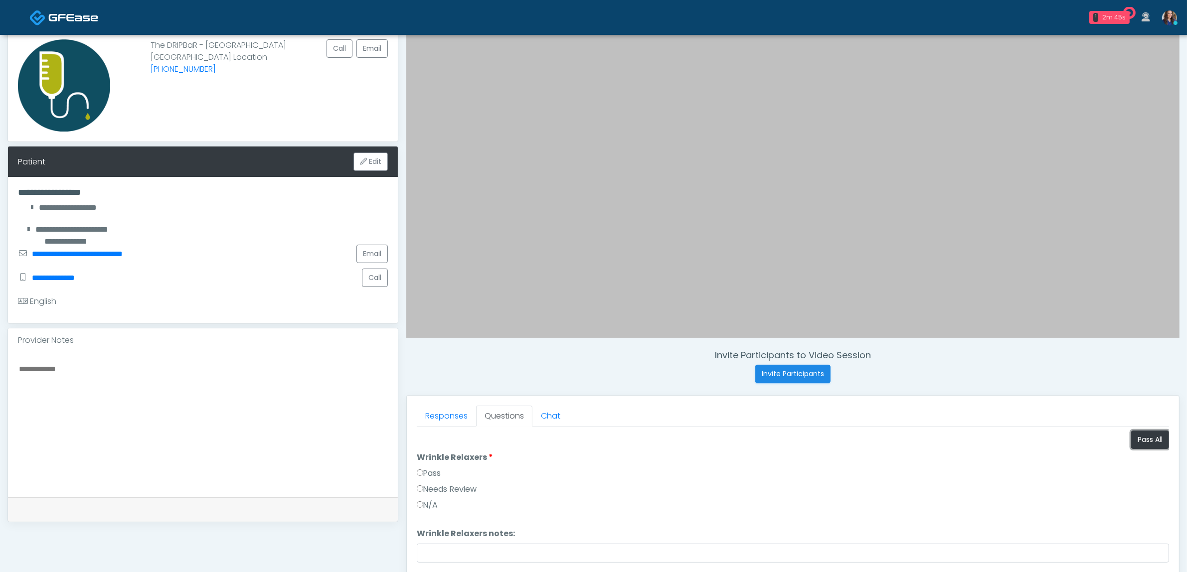
drag, startPoint x: 1133, startPoint y: 440, endPoint x: 774, endPoint y: 409, distance: 360.8
click at [1133, 440] on button "Pass All" at bounding box center [1150, 440] width 38 height 18
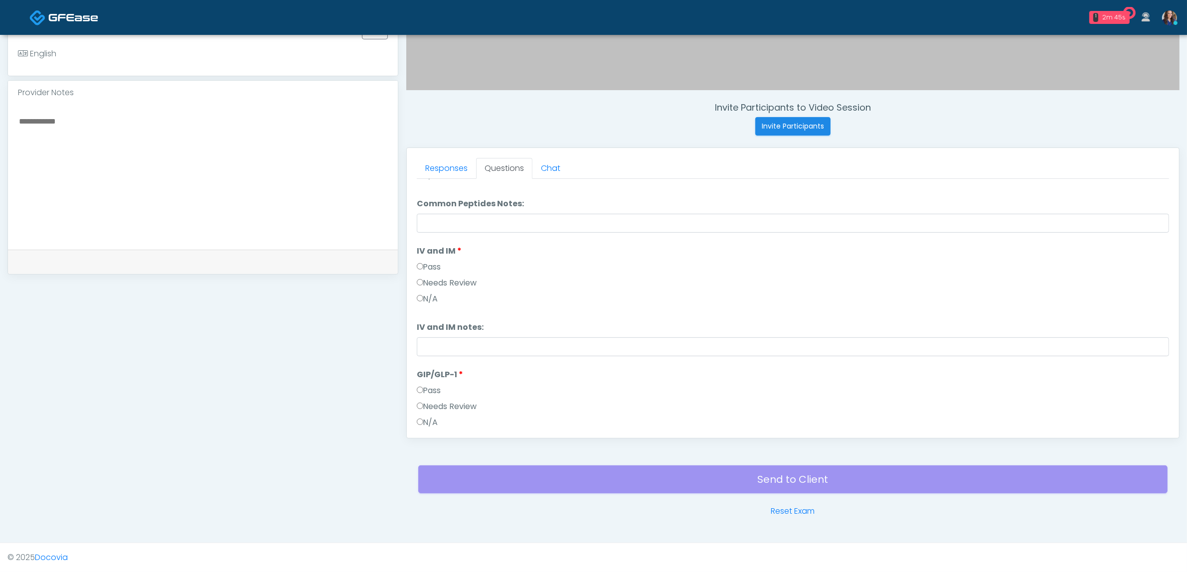
scroll to position [288, 0]
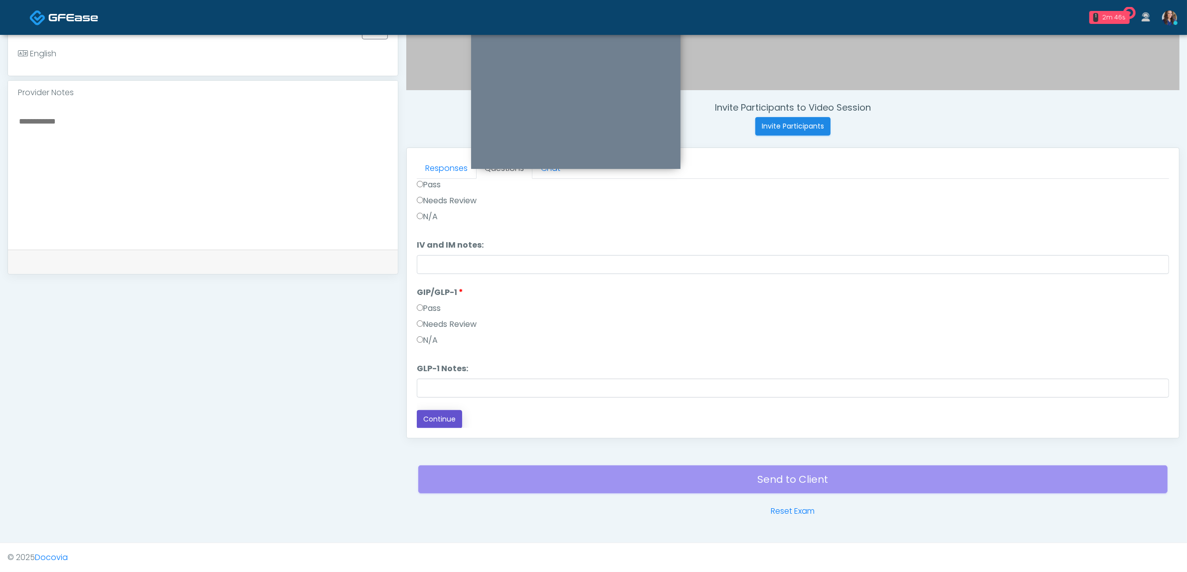
click at [440, 419] on button "Continue" at bounding box center [439, 419] width 45 height 18
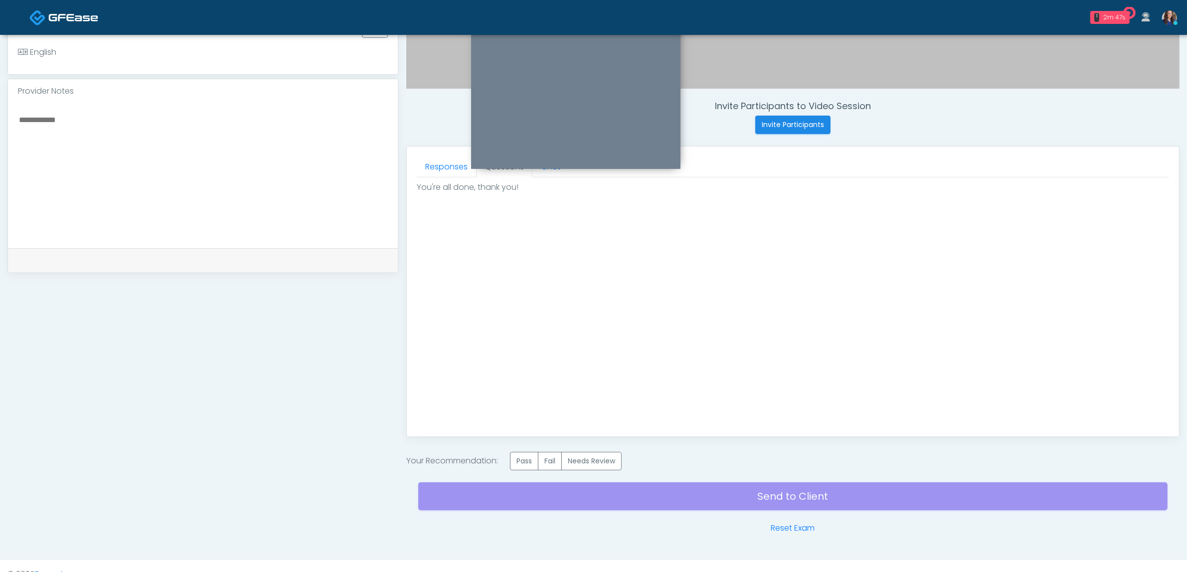
scroll to position [0, 0]
click at [525, 460] on label "Pass" at bounding box center [524, 461] width 28 height 18
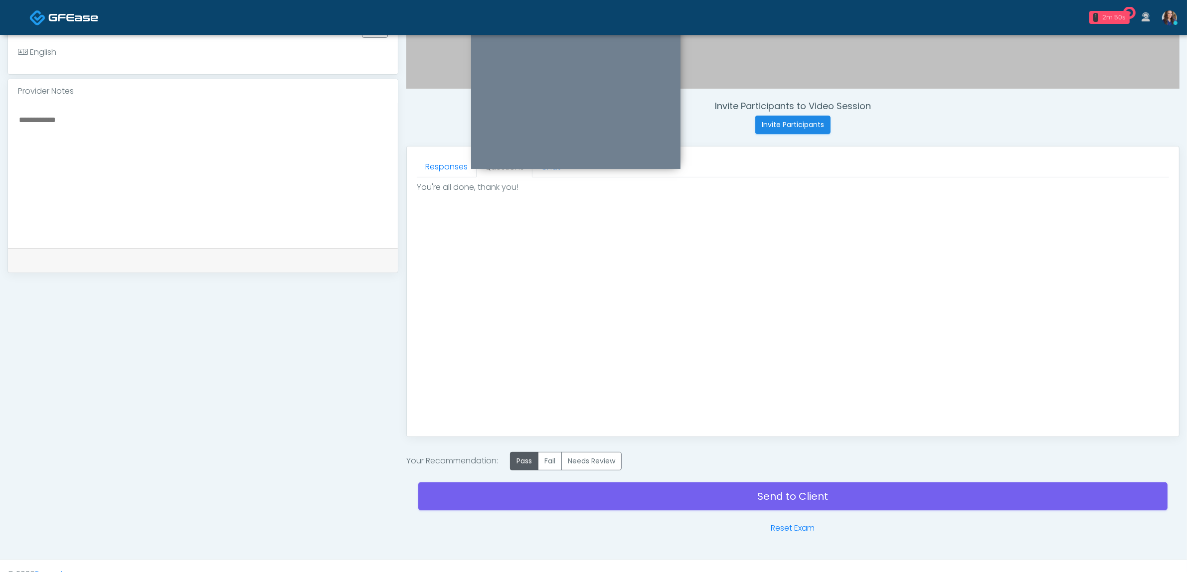
click at [1122, 13] on div "2m 50s" at bounding box center [1113, 17] width 23 height 9
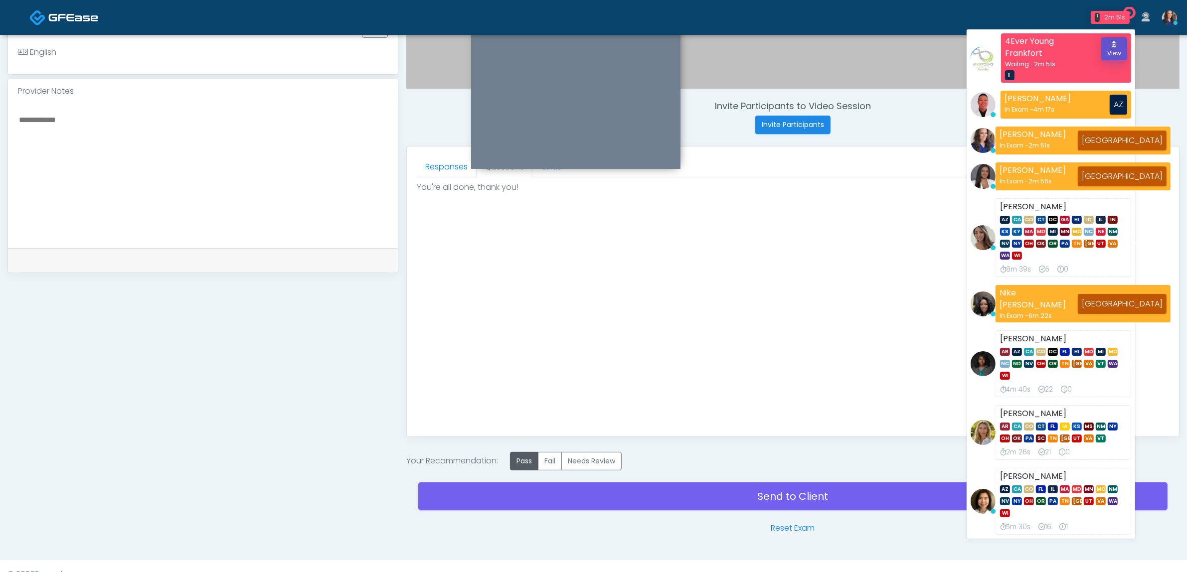
click at [1116, 46] on button "View" at bounding box center [1114, 48] width 26 height 23
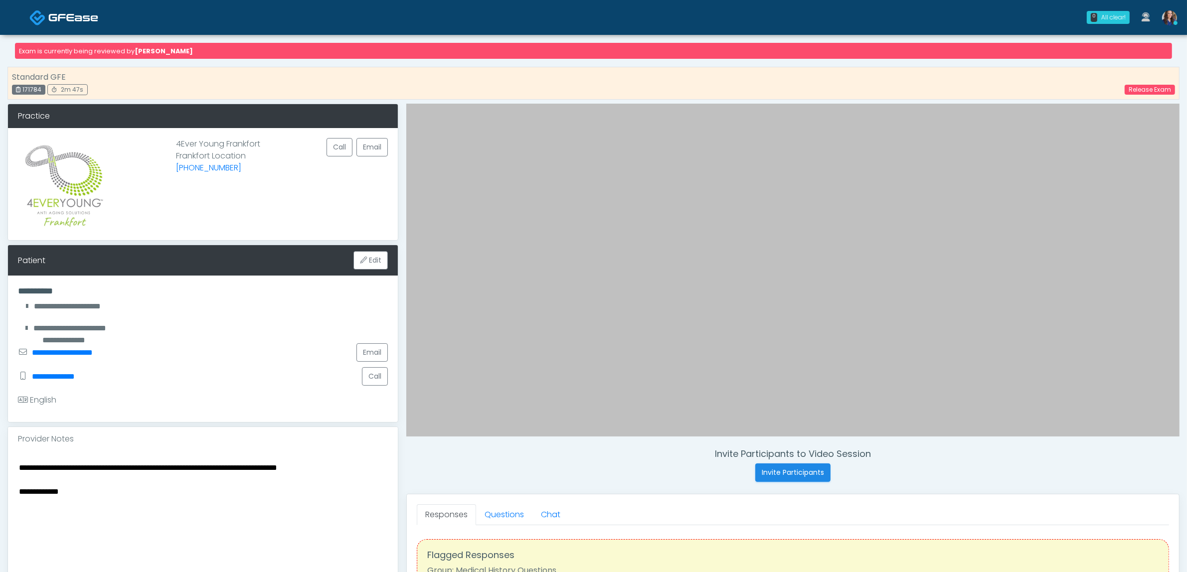
drag, startPoint x: 81, startPoint y: 12, endPoint x: 192, endPoint y: 13, distance: 111.2
click at [83, 12] on img at bounding box center [73, 17] width 50 height 10
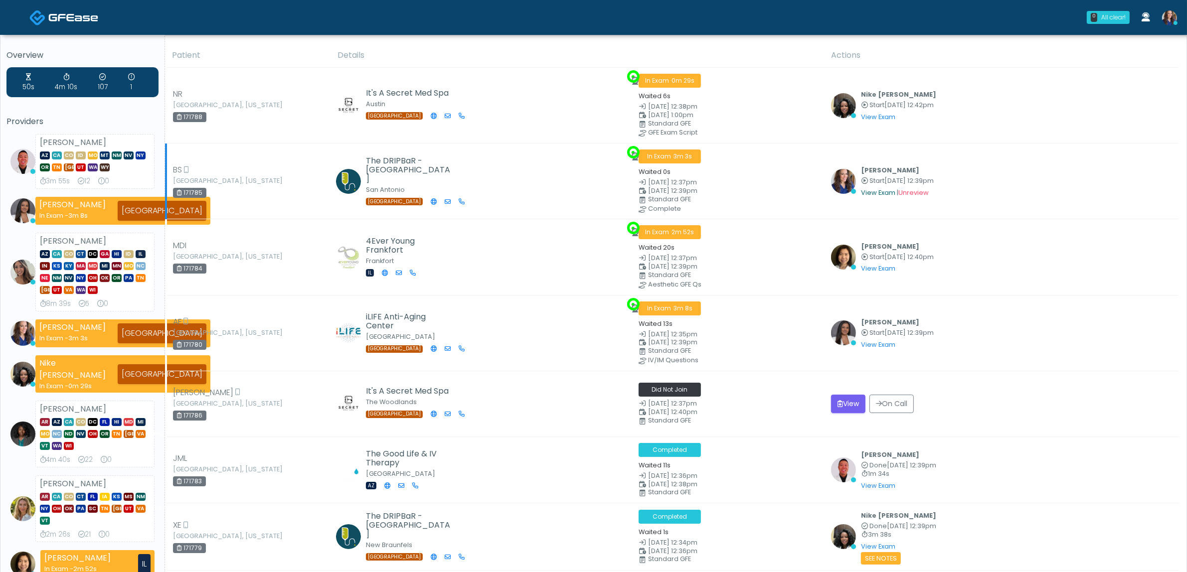
click at [871, 193] on link "View Exam" at bounding box center [878, 192] width 34 height 8
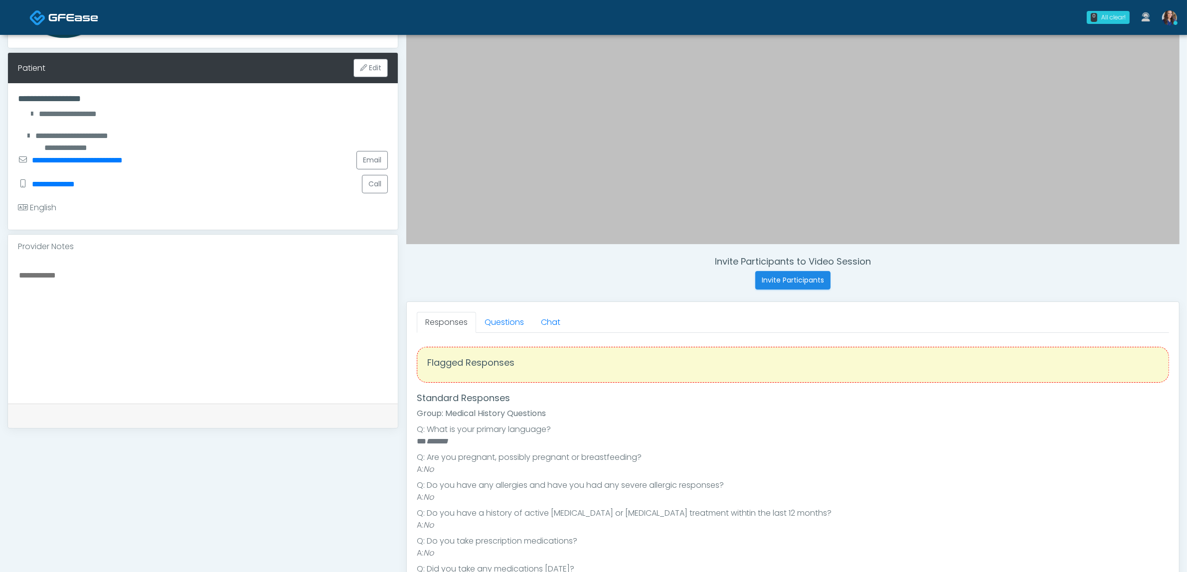
scroll to position [187, 0]
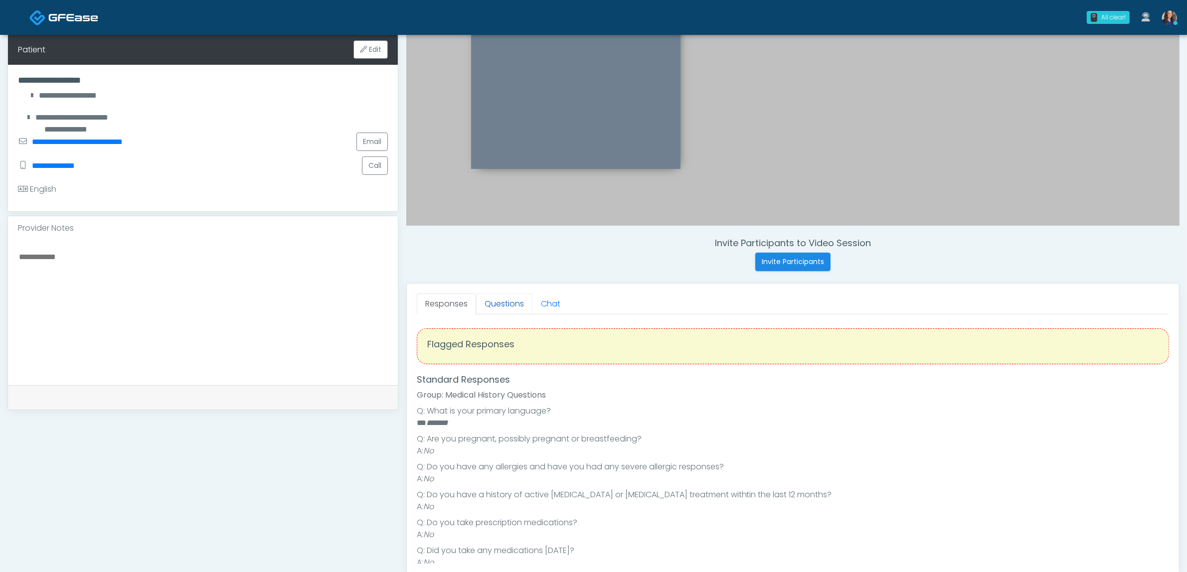
click at [502, 299] on link "Questions" at bounding box center [504, 304] width 56 height 21
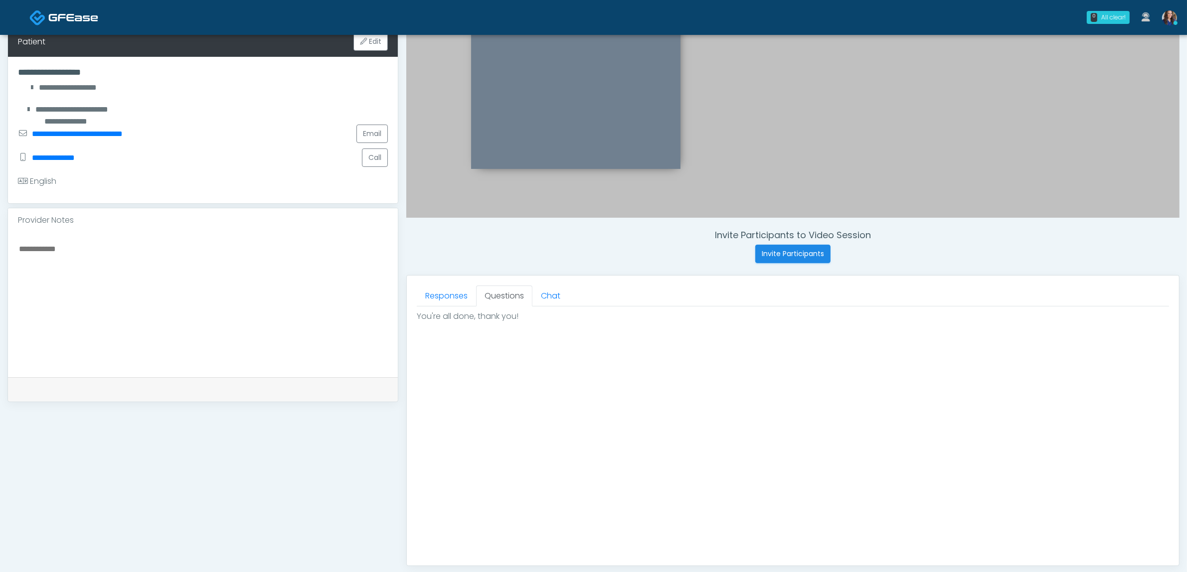
scroll to position [342, 0]
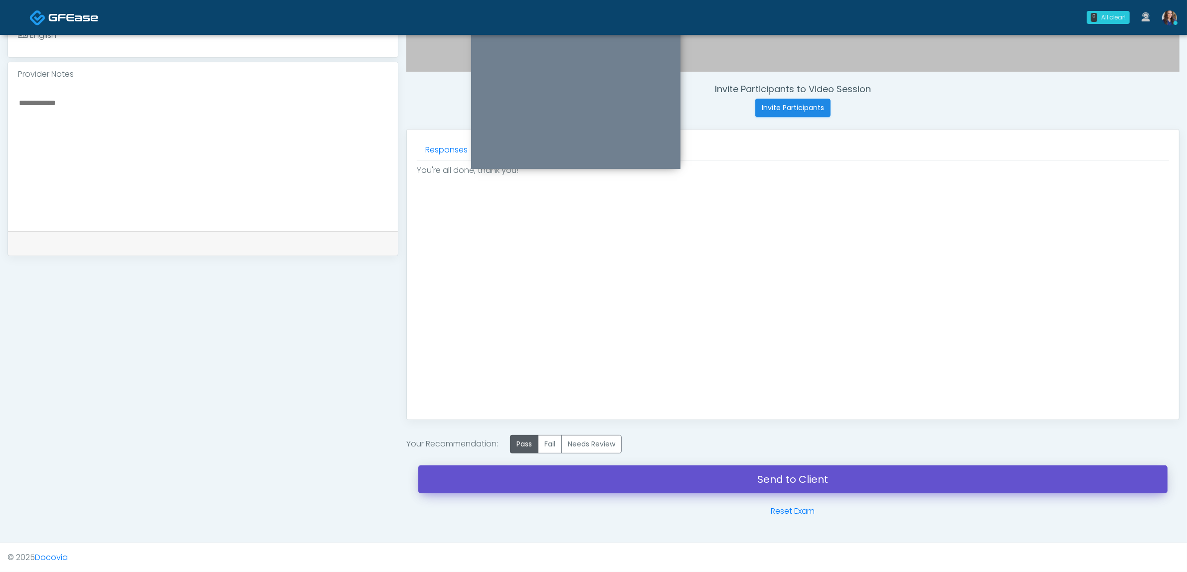
click at [555, 474] on link "Send to Client" at bounding box center [792, 480] width 749 height 28
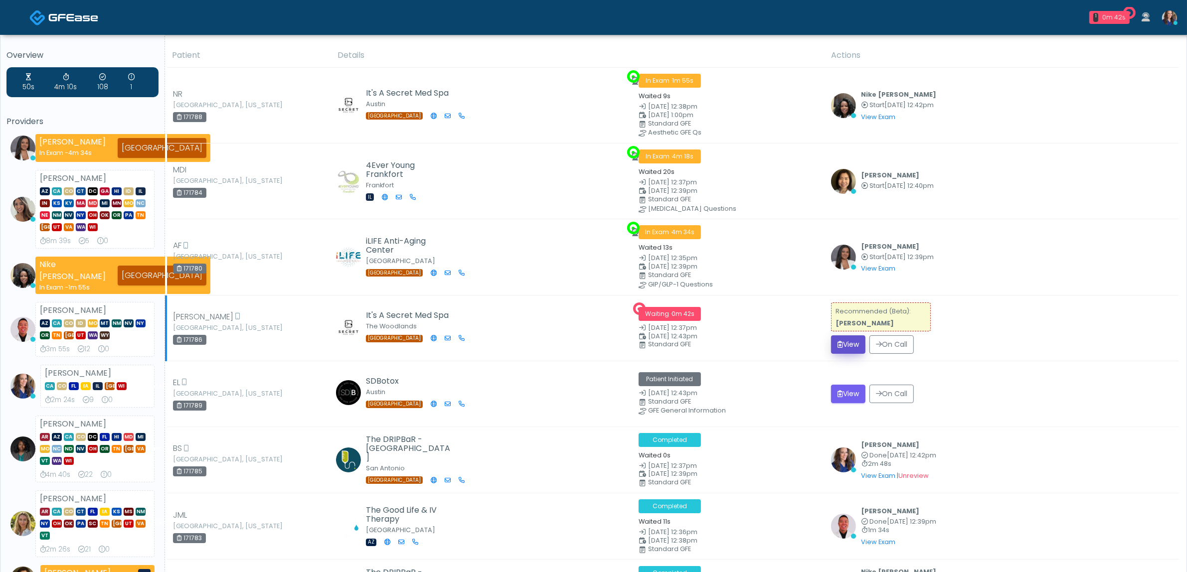
click at [851, 342] on button "View" at bounding box center [848, 345] width 34 height 18
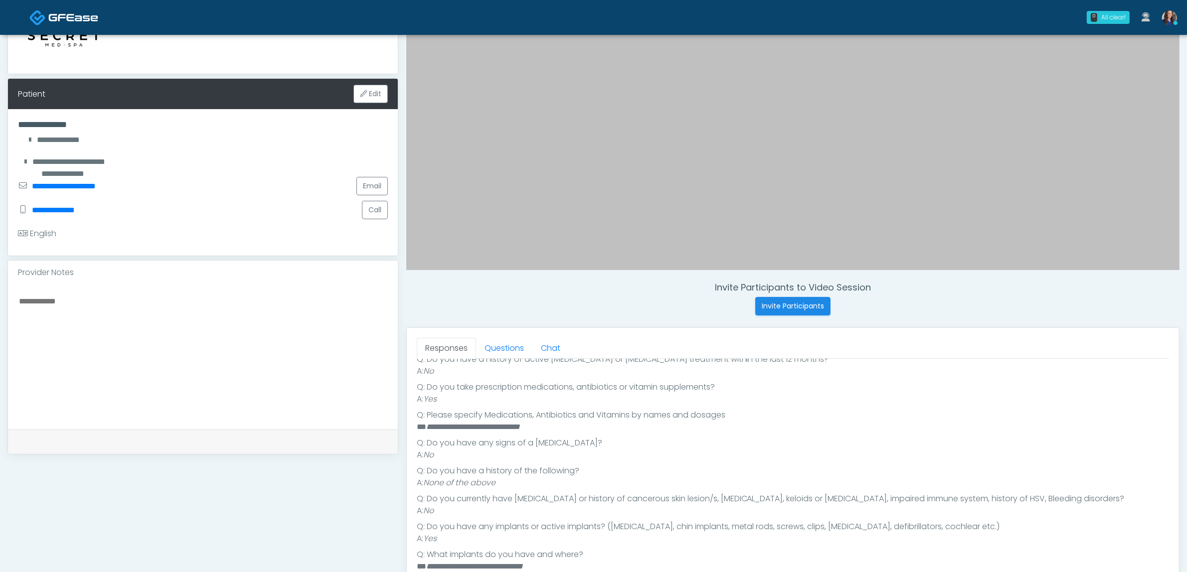
scroll to position [187, 0]
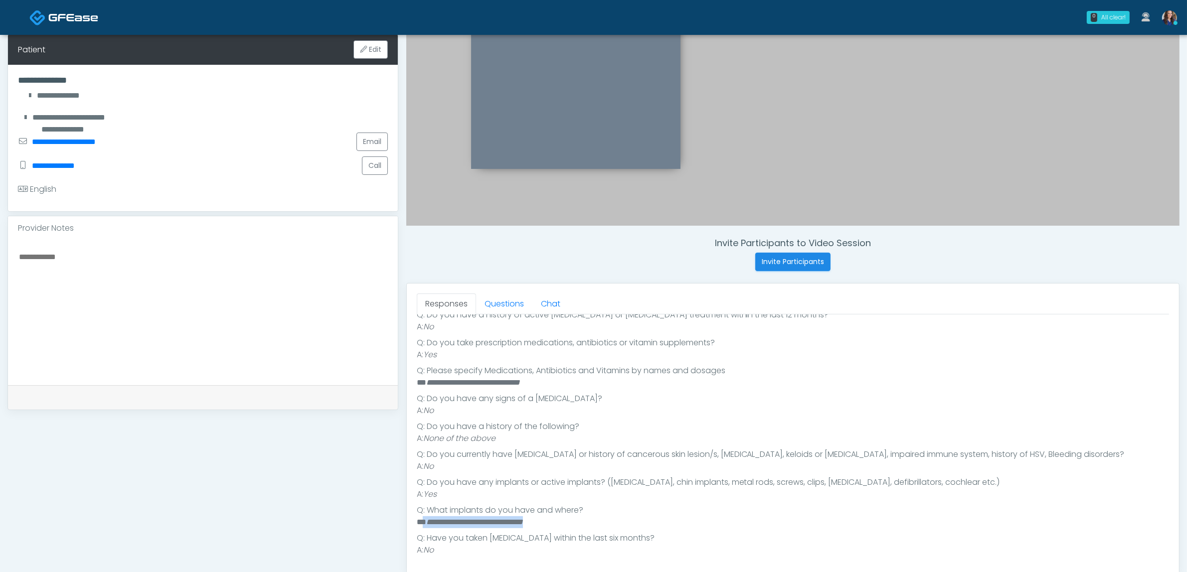
drag, startPoint x: 424, startPoint y: 522, endPoint x: 567, endPoint y: 522, distance: 143.6
click at [567, 522] on li "**********" at bounding box center [788, 522] width 743 height 12
copy li "**********"
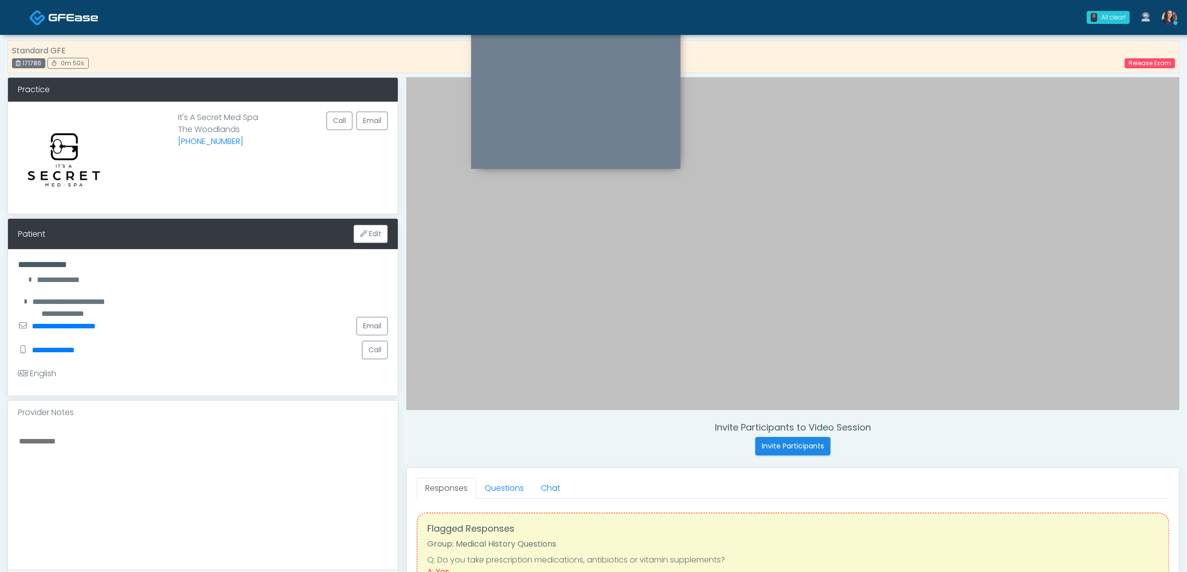
scroll to position [0, 0]
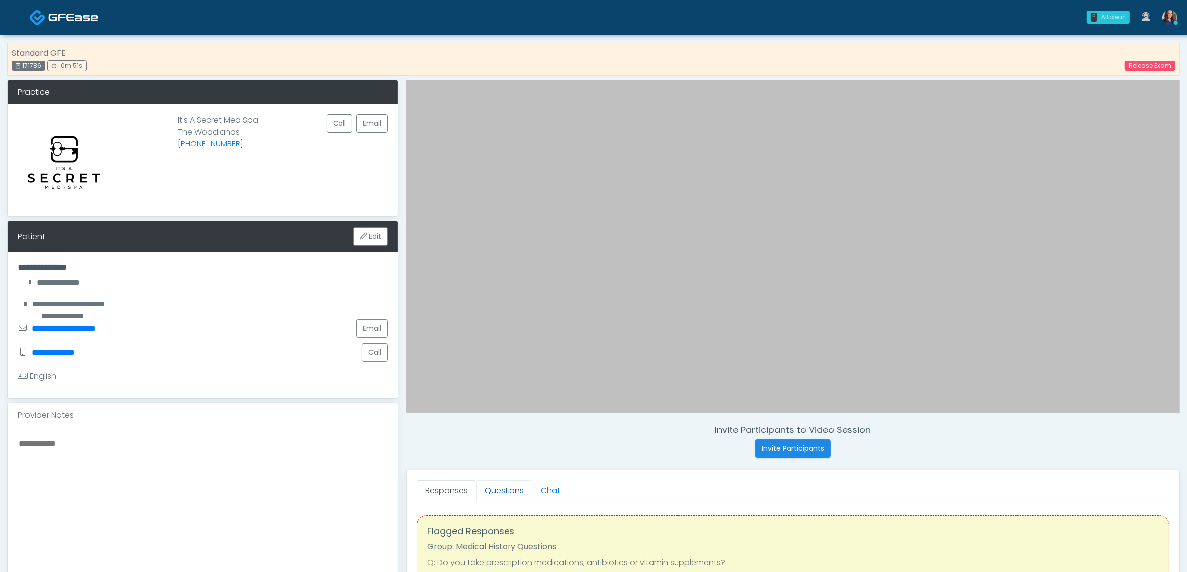
click at [497, 496] on link "Questions" at bounding box center [504, 491] width 56 height 21
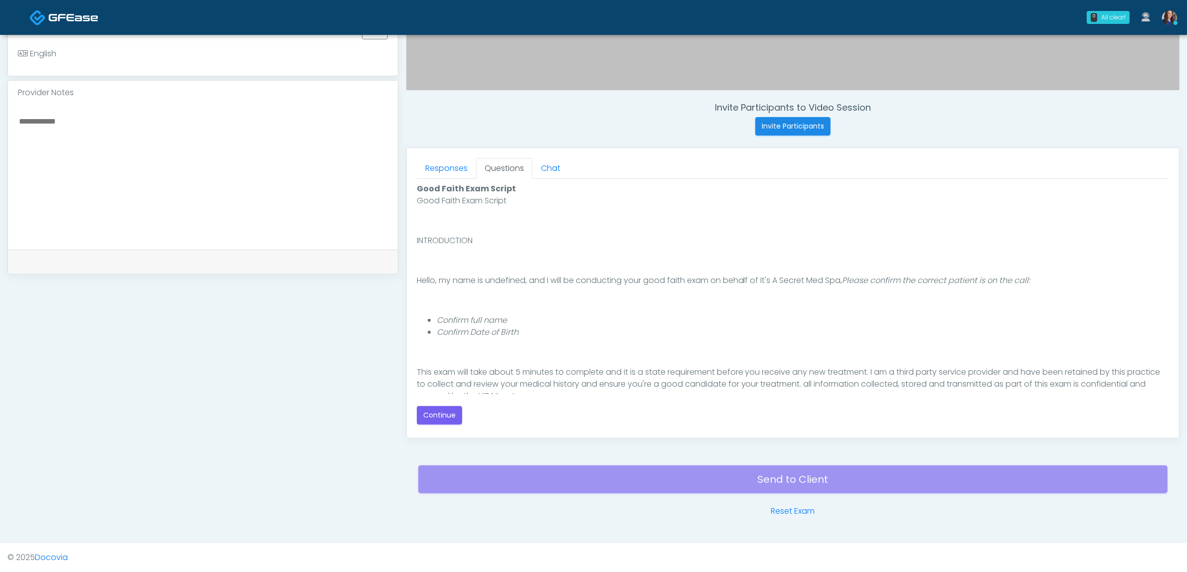
scroll to position [324, 0]
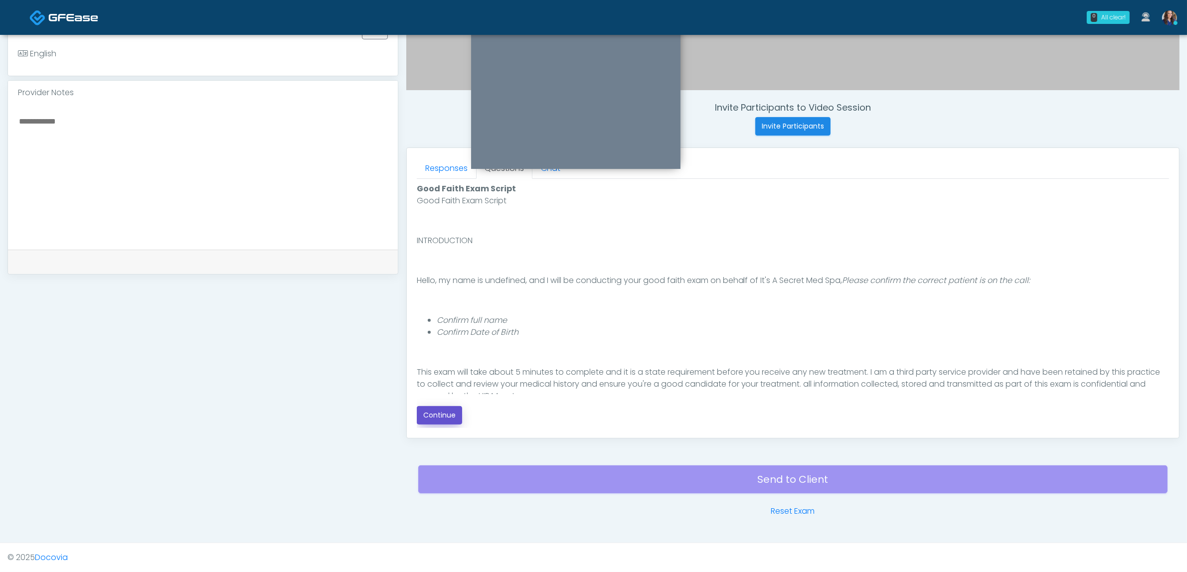
click at [440, 419] on button "Continue" at bounding box center [439, 415] width 45 height 18
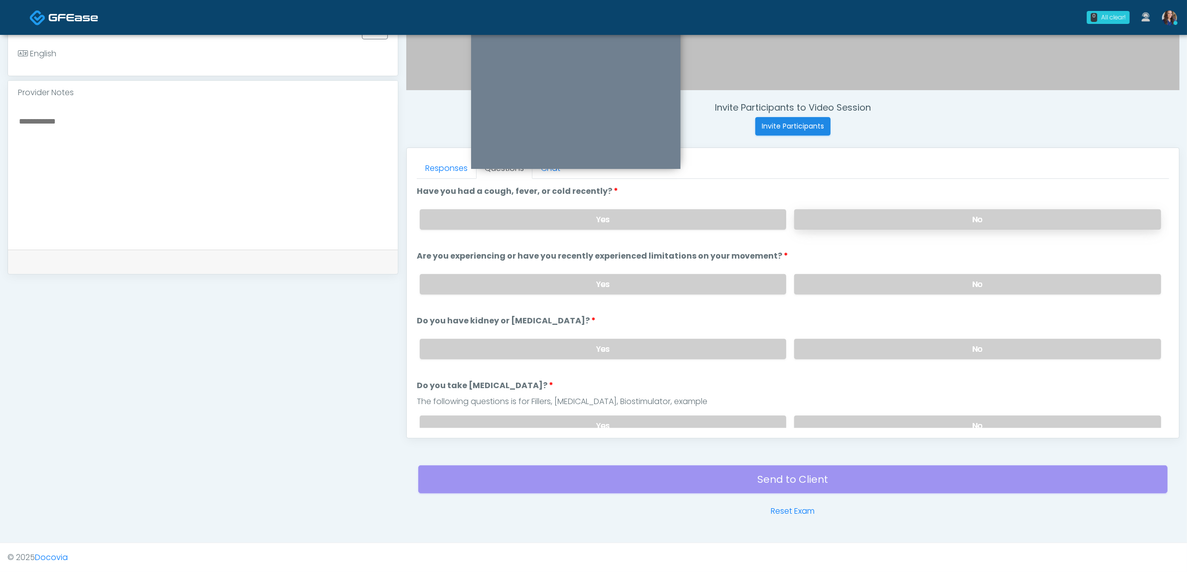
click at [934, 215] on label "No" at bounding box center [977, 219] width 367 height 20
drag, startPoint x: 906, startPoint y: 283, endPoint x: 893, endPoint y: 312, distance: 31.4
click at [901, 294] on div "Yes No" at bounding box center [790, 284] width 757 height 36
click at [880, 339] on label "No" at bounding box center [977, 349] width 367 height 20
drag, startPoint x: 878, startPoint y: 291, endPoint x: 906, endPoint y: 349, distance: 64.9
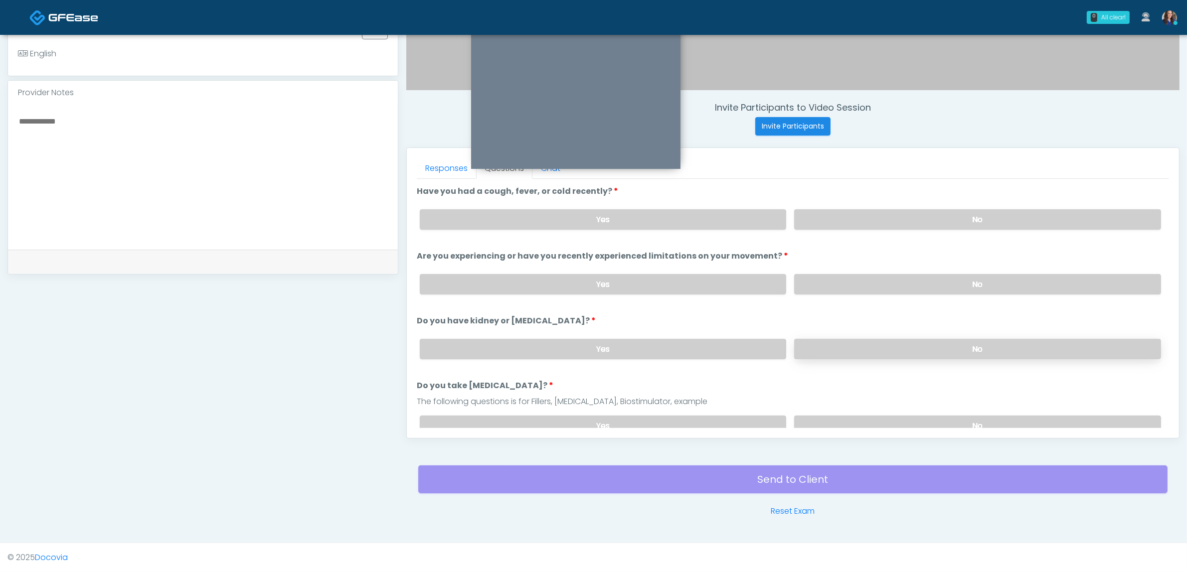
click at [881, 299] on div "Yes No" at bounding box center [790, 284] width 757 height 36
drag, startPoint x: 877, startPoint y: 421, endPoint x: 884, endPoint y: 320, distance: 101.4
click at [878, 421] on label "No" at bounding box center [977, 426] width 367 height 20
click at [887, 285] on label "No" at bounding box center [977, 284] width 367 height 20
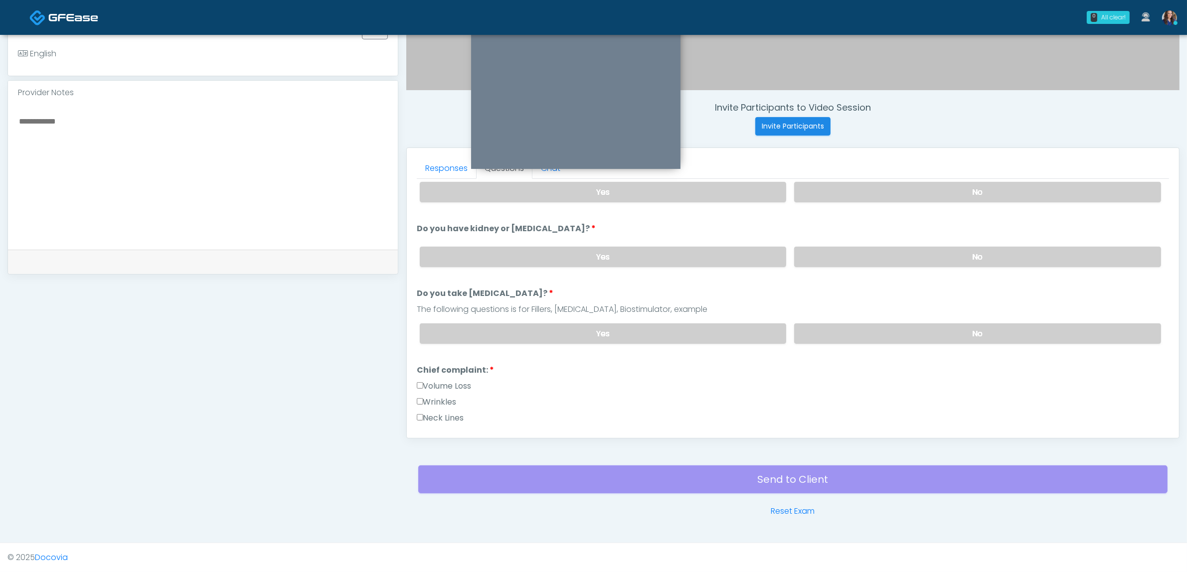
scroll to position [249, 0]
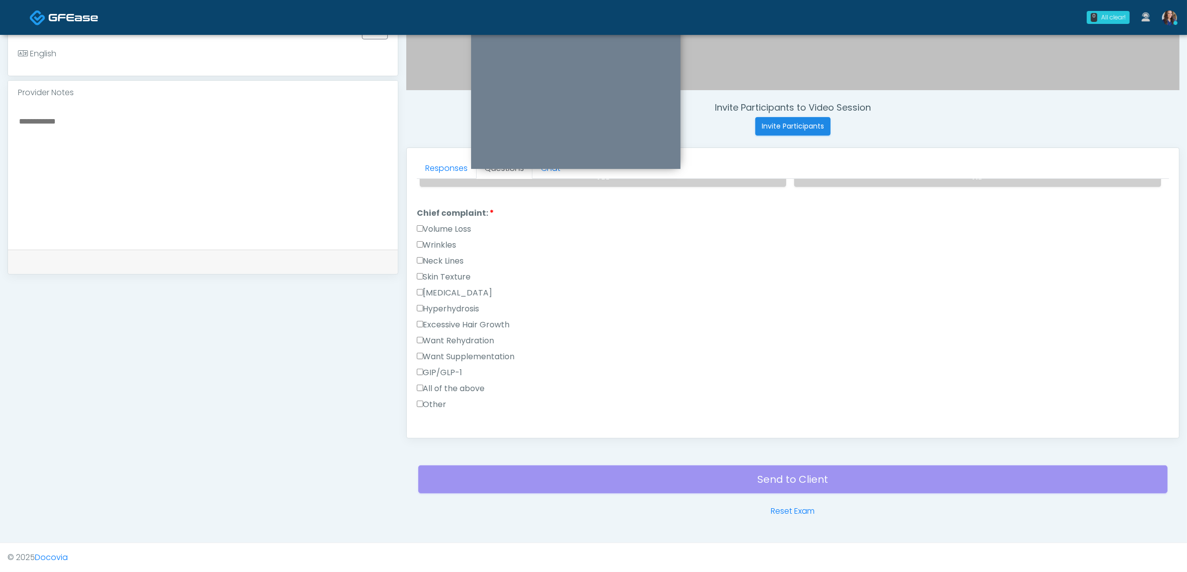
click at [440, 241] on label "Wrinkles" at bounding box center [437, 245] width 40 height 12
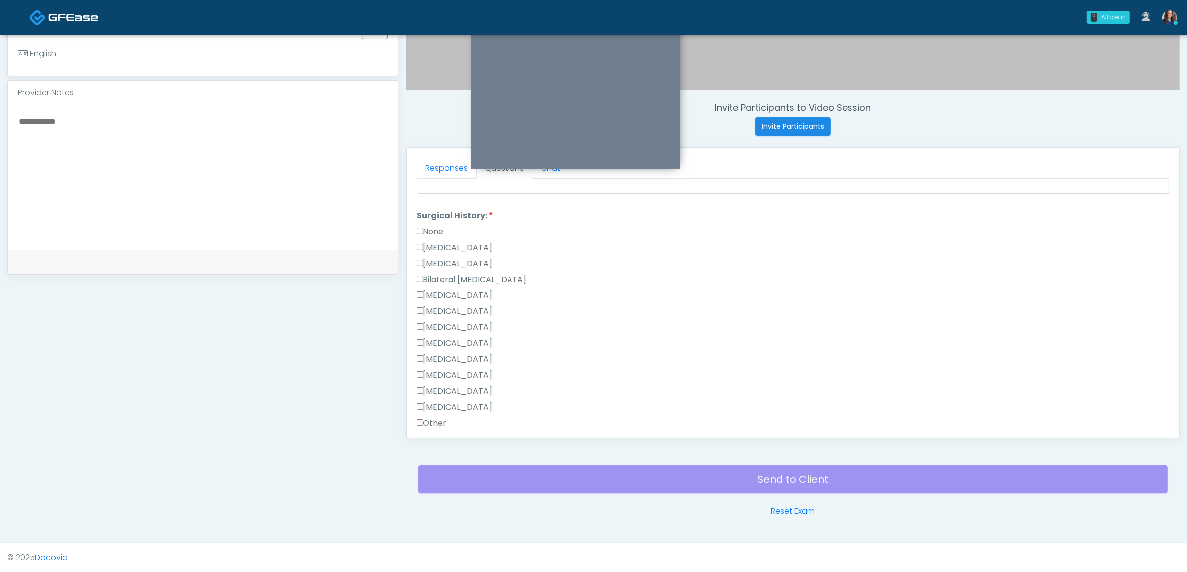
scroll to position [561, 0]
click at [440, 398] on label "Other" at bounding box center [432, 404] width 30 height 12
drag, startPoint x: 522, startPoint y: 367, endPoint x: 527, endPoint y: 381, distance: 14.8
click at [522, 369] on li "Surgical History notes: Surgical History notes:" at bounding box center [793, 395] width 752 height 62
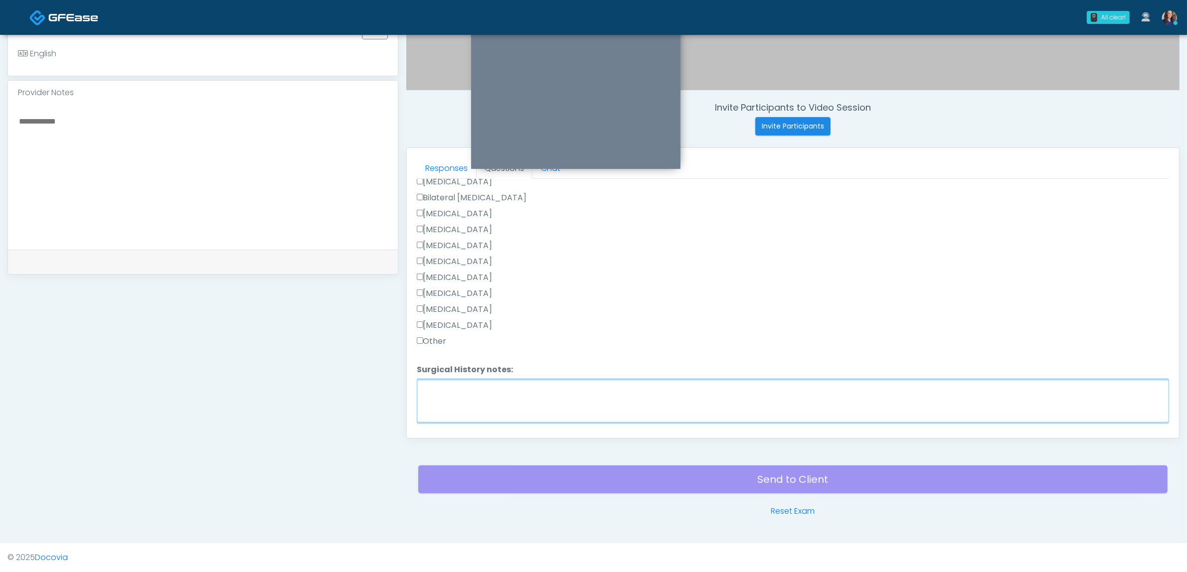
click at [524, 381] on textarea "Surgical History notes:" at bounding box center [793, 401] width 752 height 43
paste textarea "**********"
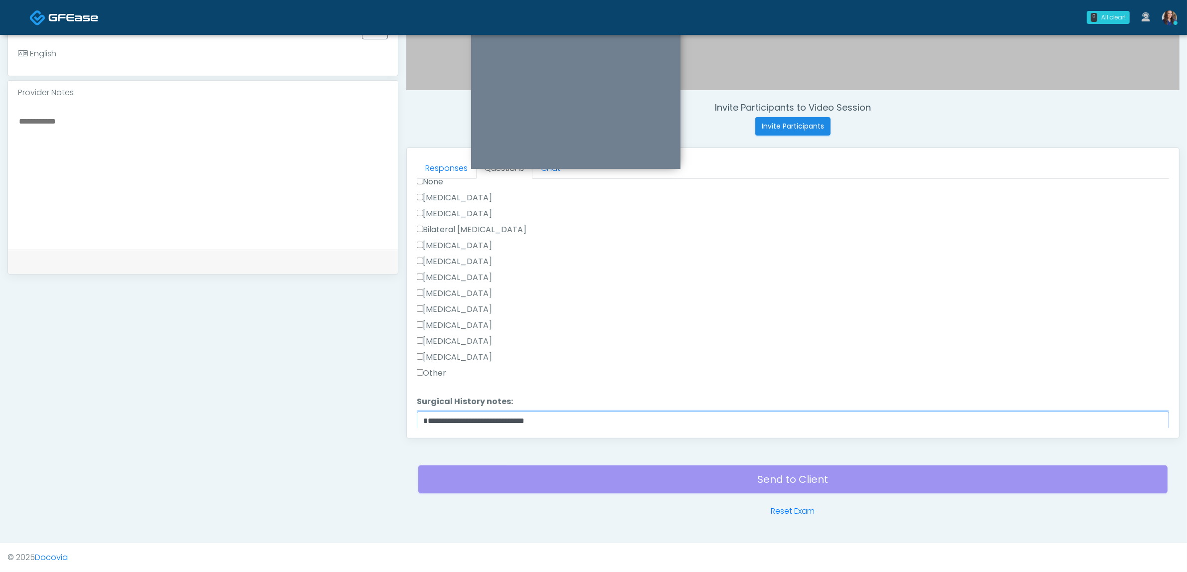
scroll to position [561, 0]
type textarea "**********"
click at [452, 238] on label "Hysterectomy" at bounding box center [455, 244] width 76 height 12
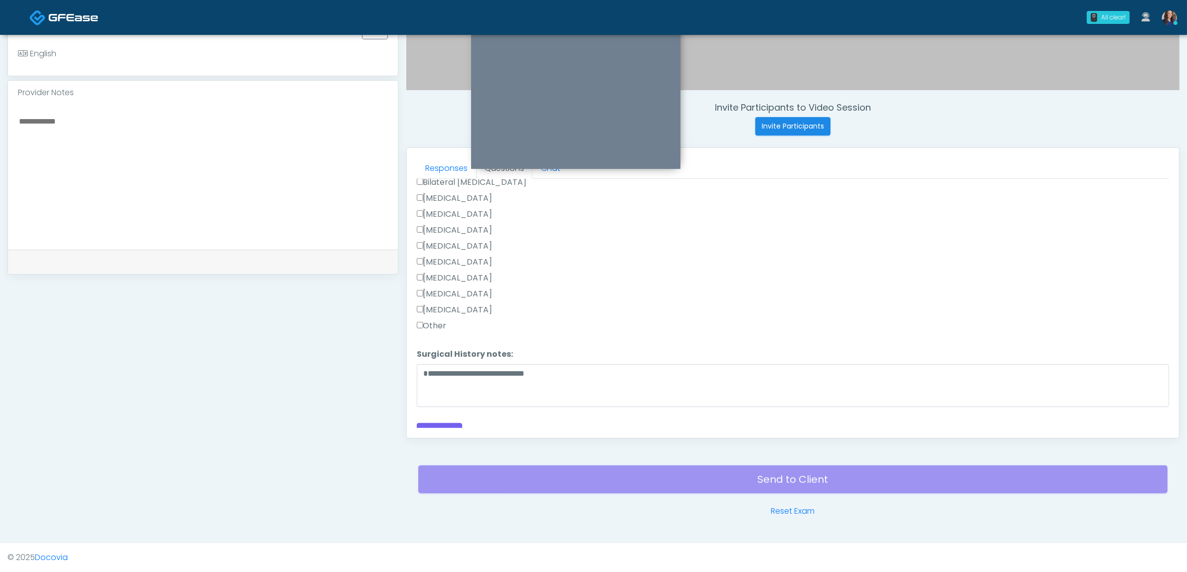
scroll to position [647, 0]
click at [441, 420] on button "Continue" at bounding box center [439, 424] width 45 height 18
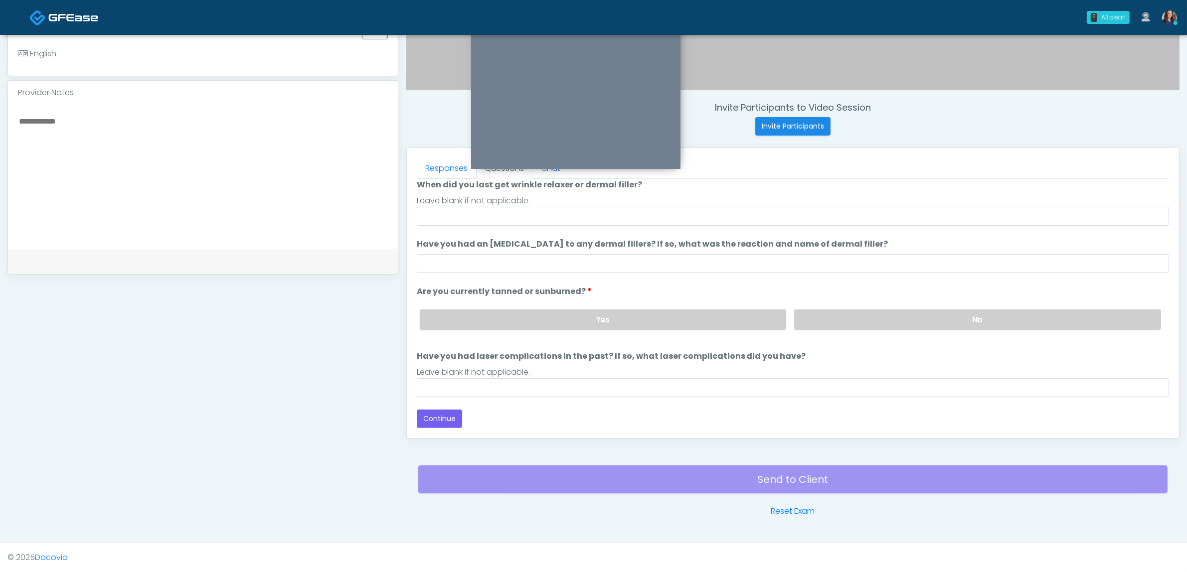
scroll to position [81, 0]
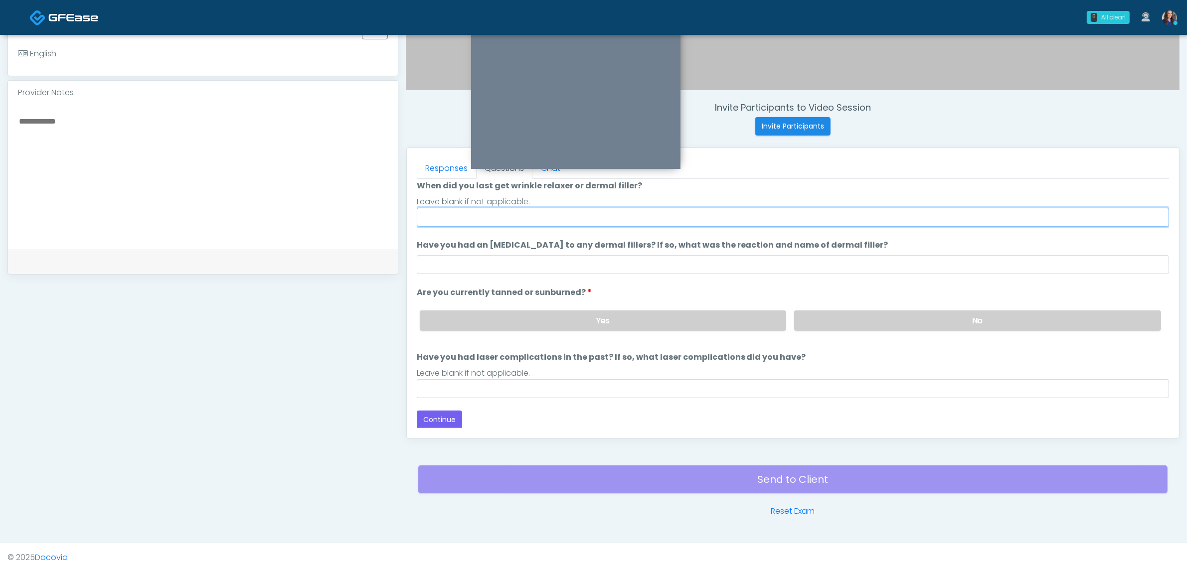
click at [494, 217] on input "When did you last get wrinkle relaxer or dermal filler?" at bounding box center [793, 217] width 752 height 19
click at [459, 213] on input "**********" at bounding box center [793, 217] width 752 height 19
click at [457, 213] on input "**********" at bounding box center [793, 217] width 752 height 19
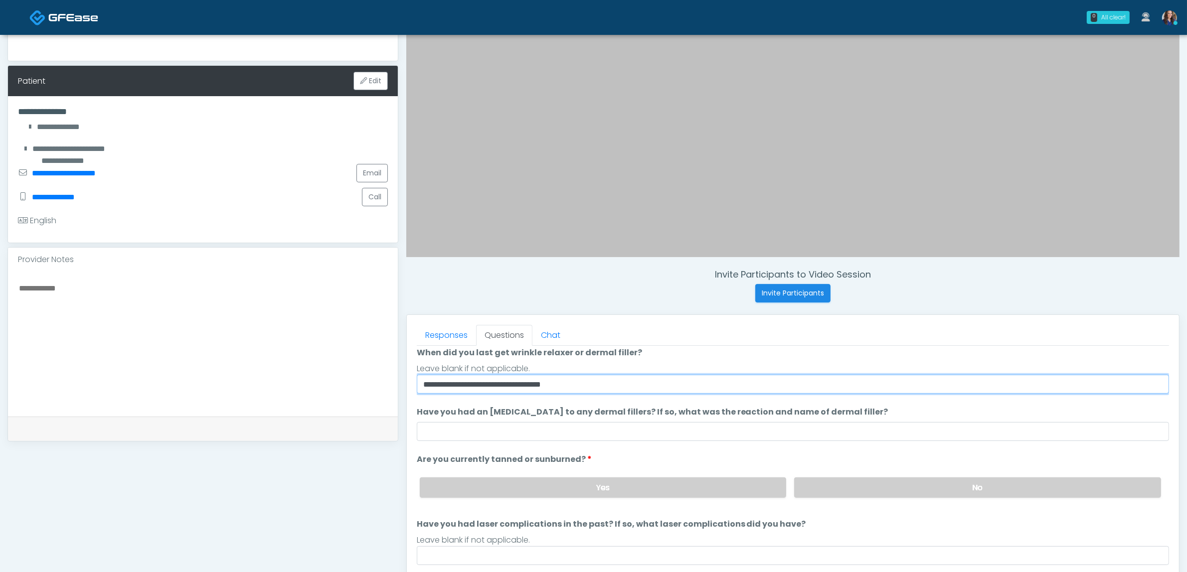
scroll to position [187, 0]
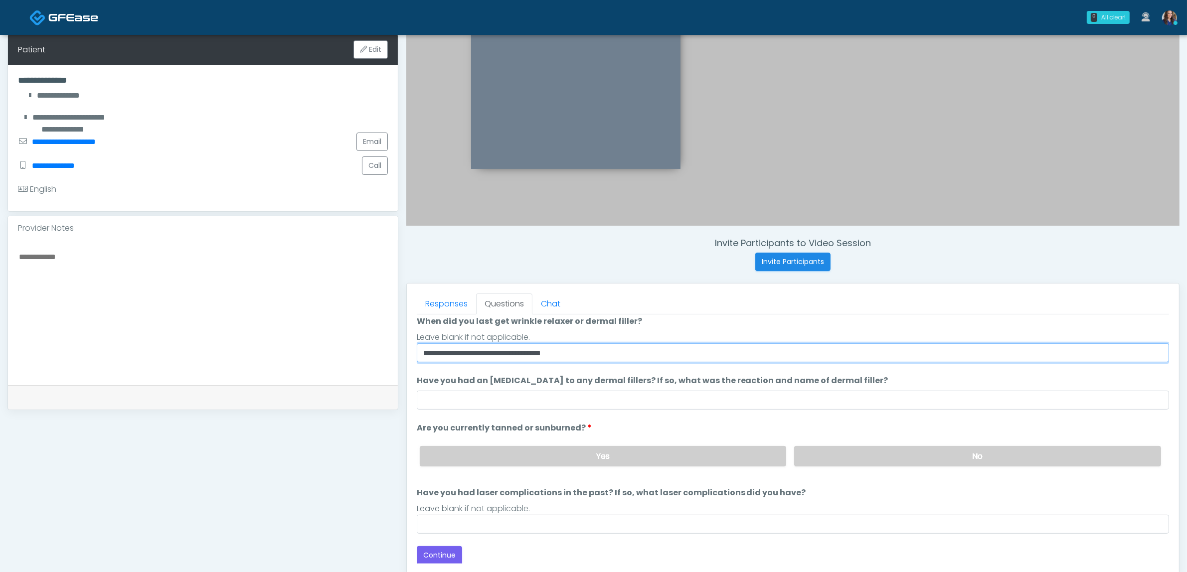
drag, startPoint x: 538, startPoint y: 354, endPoint x: 594, endPoint y: 356, distance: 55.4
click at [594, 356] on input "**********" at bounding box center [793, 352] width 752 height 19
type input "**********"
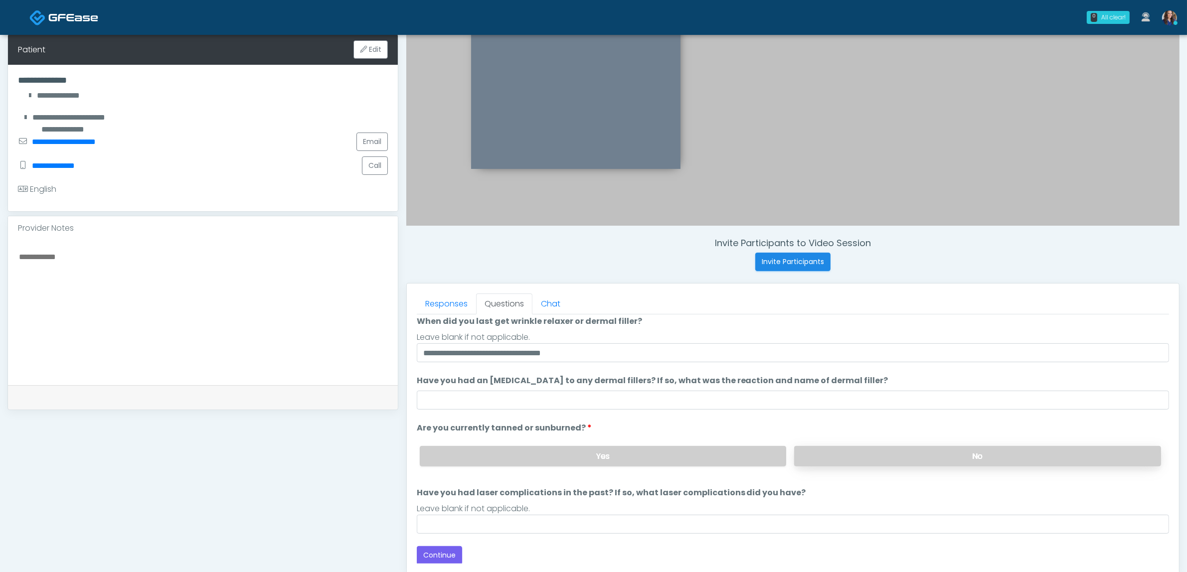
click at [846, 450] on label "No" at bounding box center [977, 456] width 367 height 20
click at [682, 522] on input "Have you had laser complications in the past? If so, what laser complications d…" at bounding box center [793, 524] width 752 height 19
type input "**"
click at [430, 549] on button "Continue" at bounding box center [439, 555] width 45 height 18
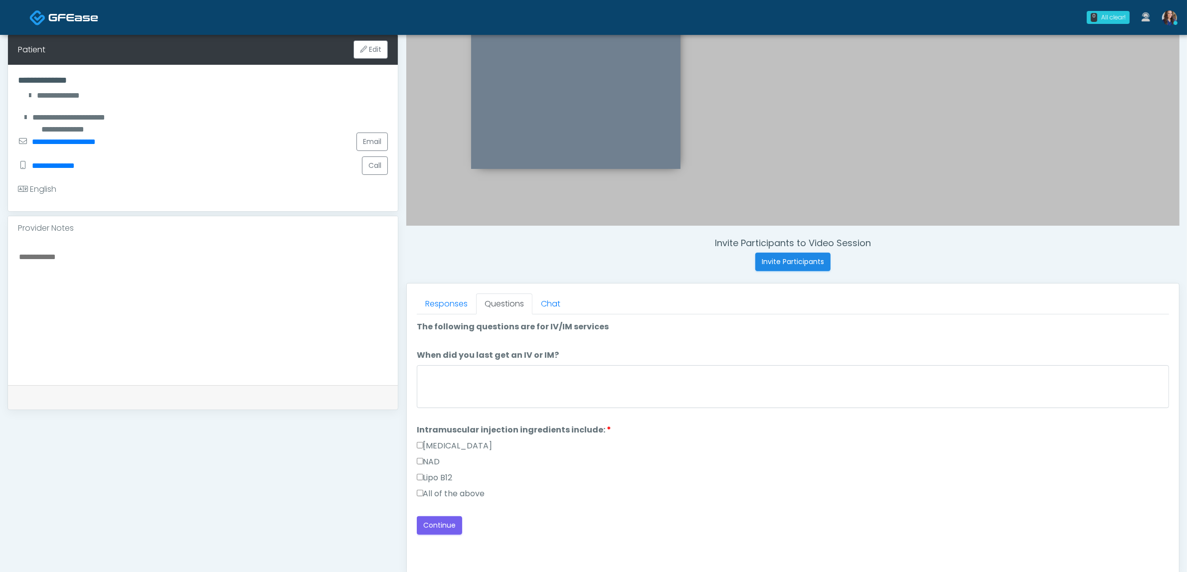
scroll to position [0, 0]
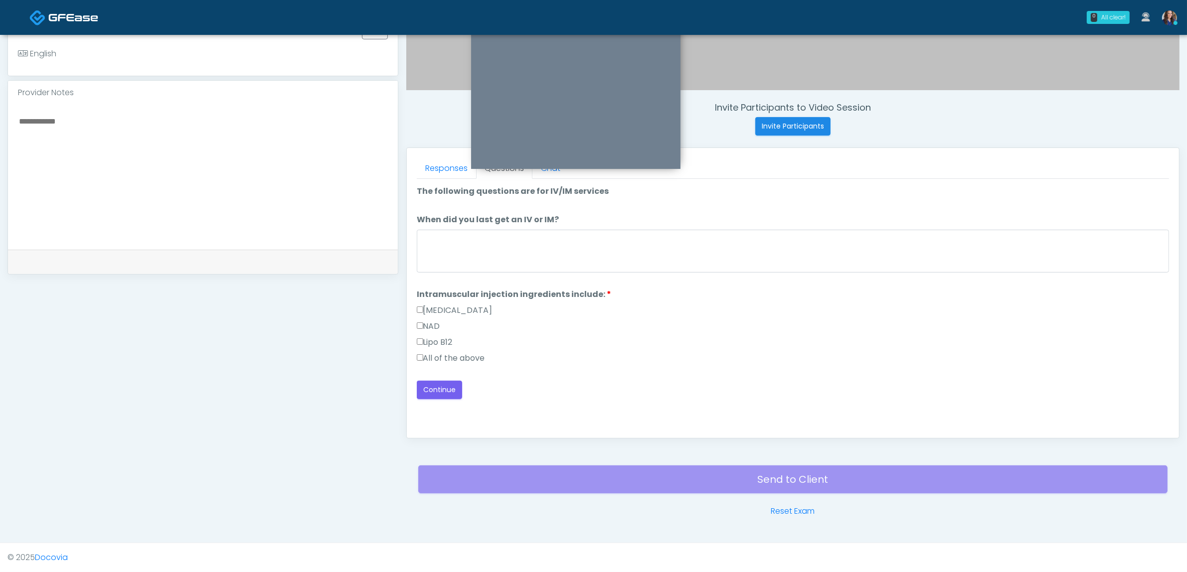
drag, startPoint x: 452, startPoint y: 349, endPoint x: 457, endPoint y: 367, distance: 18.8
click at [455, 364] on div "Methylcobalamin NAD Lipo B12 All of the above" at bounding box center [793, 337] width 752 height 64
click at [441, 355] on label "All of the above" at bounding box center [451, 358] width 68 height 12
drag, startPoint x: 432, startPoint y: 392, endPoint x: 484, endPoint y: 256, distance: 145.6
click at [464, 267] on div "Loading... Connecting to your agent... Please wait while we prepare your person…" at bounding box center [793, 292] width 752 height 214
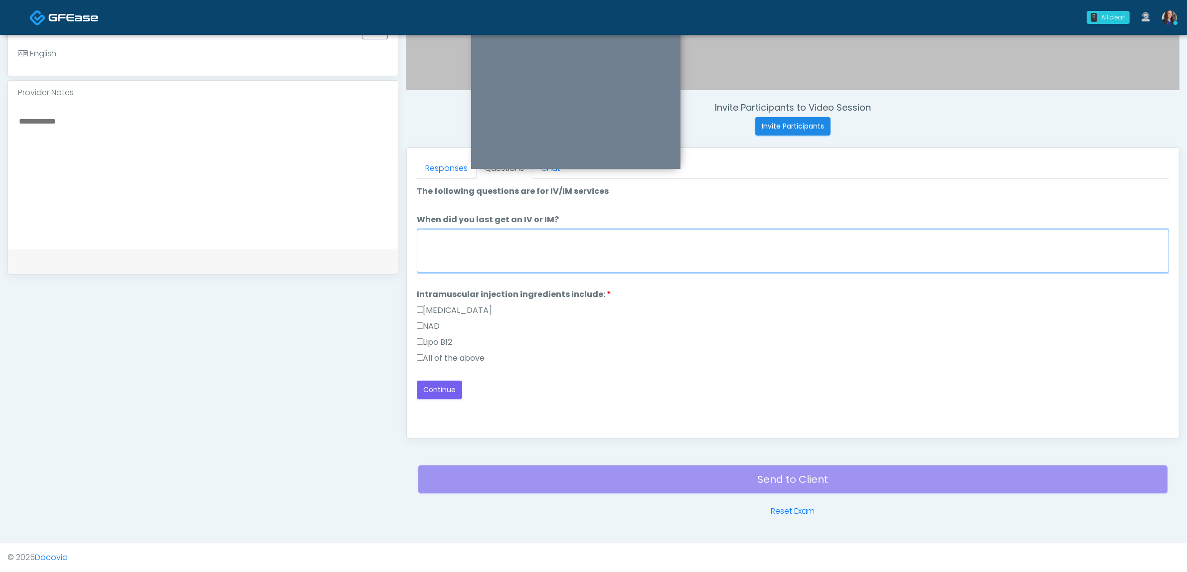
click at [486, 250] on textarea "When did you last get an IV or IM?" at bounding box center [793, 251] width 752 height 43
type textarea "**********"
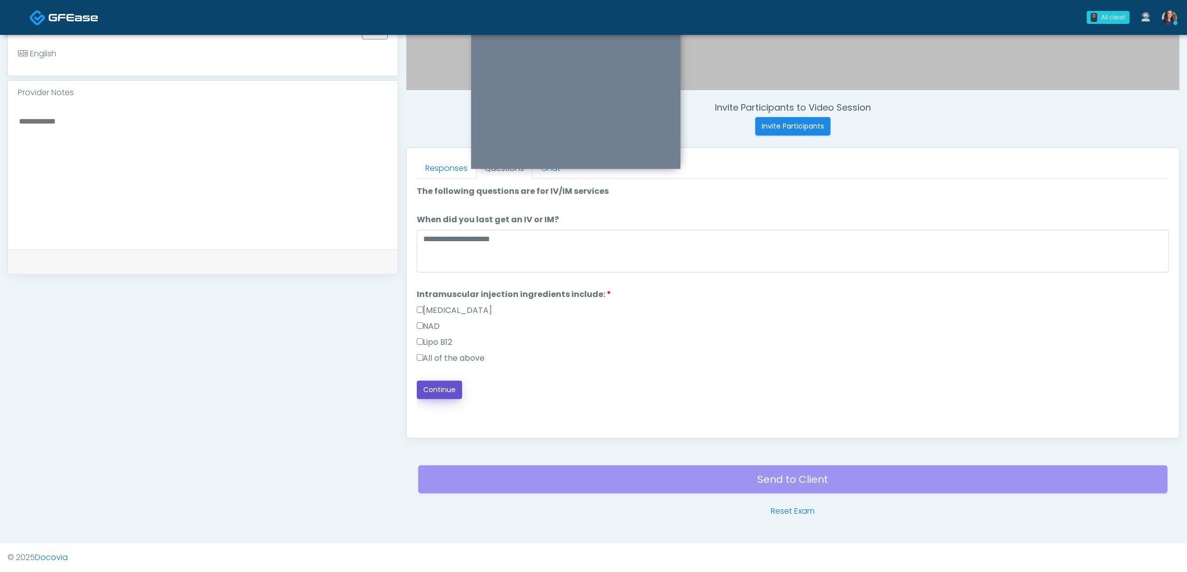
drag, startPoint x: 442, startPoint y: 389, endPoint x: 560, endPoint y: 390, distance: 118.2
click at [444, 389] on button "Continue" at bounding box center [439, 390] width 45 height 18
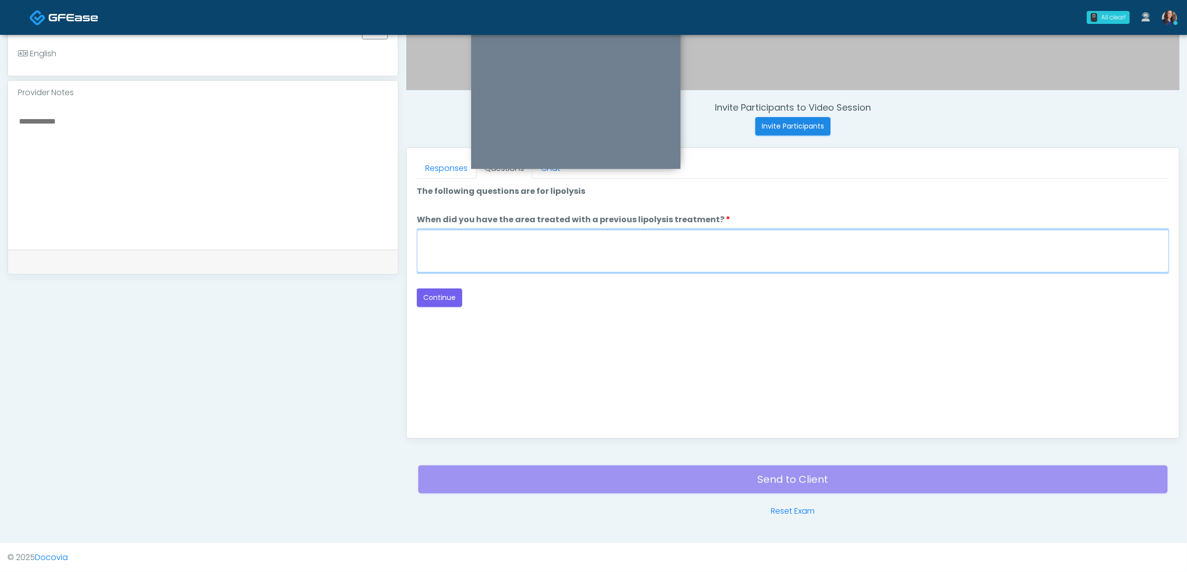
click at [463, 248] on textarea "When did you have the area treated with a previous lipolysis treatment?" at bounding box center [793, 251] width 752 height 43
type textarea "**"
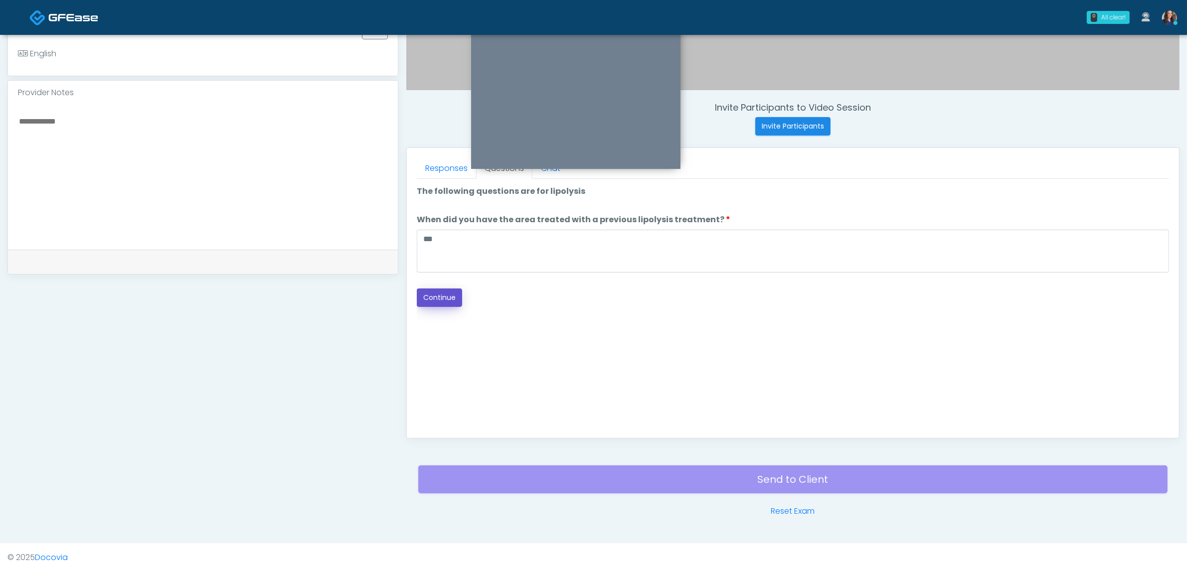
click at [447, 297] on button "Continue" at bounding box center [439, 298] width 45 height 18
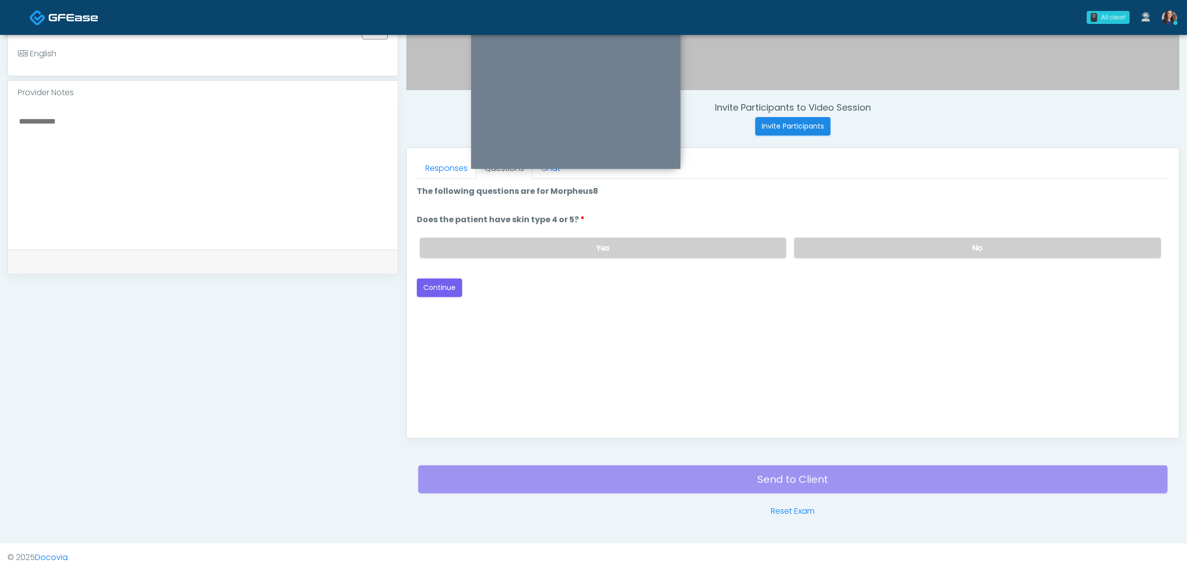
drag, startPoint x: 821, startPoint y: 238, endPoint x: 484, endPoint y: 267, distance: 338.3
click at [814, 238] on label "No" at bounding box center [977, 248] width 367 height 20
drag, startPoint x: 424, startPoint y: 287, endPoint x: 469, endPoint y: 287, distance: 44.4
click at [427, 287] on button "Continue" at bounding box center [439, 288] width 45 height 18
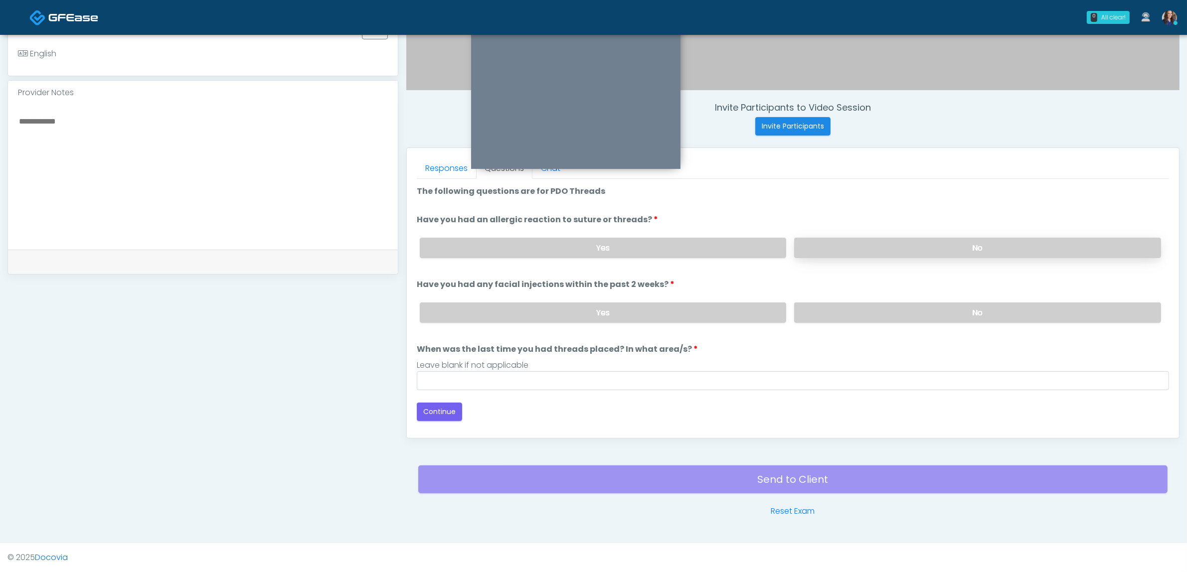
click at [926, 247] on label "No" at bounding box center [977, 248] width 367 height 20
click at [880, 309] on label "No" at bounding box center [977, 313] width 367 height 20
drag, startPoint x: 708, startPoint y: 373, endPoint x: 646, endPoint y: 379, distance: 62.6
click at [705, 374] on input "When was the last time you had threads placed? In what area/s?" at bounding box center [793, 380] width 752 height 19
type input "**"
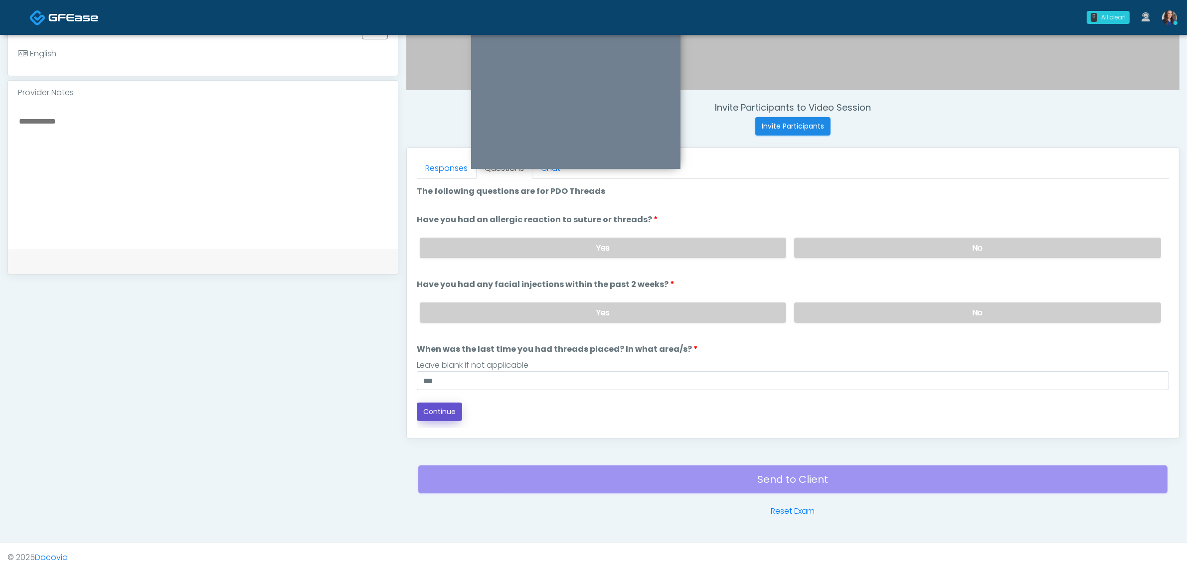
click at [434, 409] on button "Continue" at bounding box center [439, 412] width 45 height 18
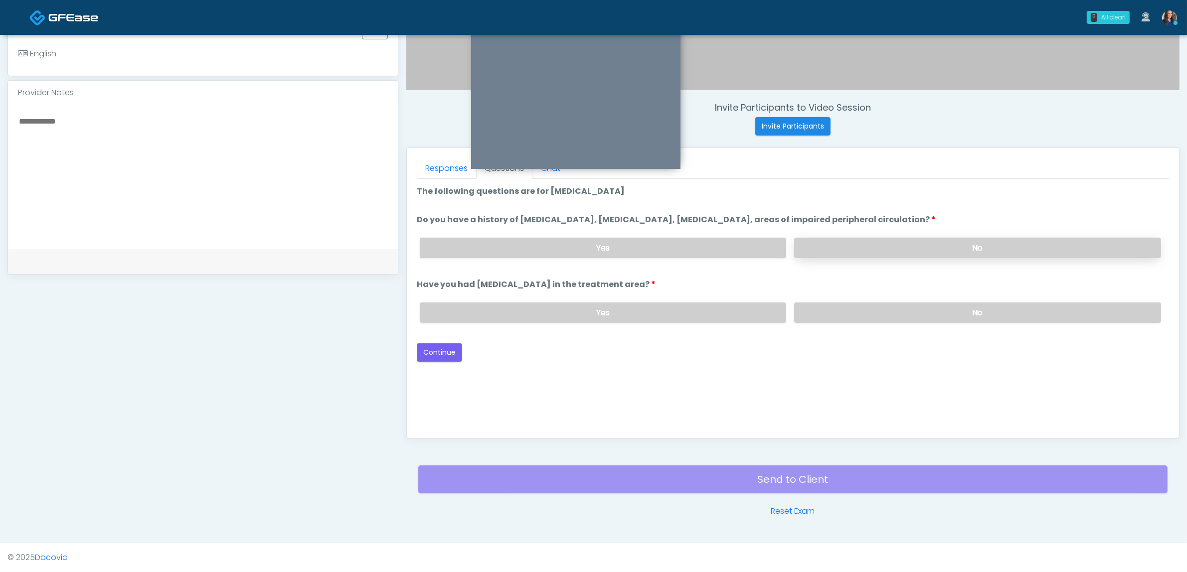
click at [878, 246] on label "No" at bounding box center [977, 248] width 367 height 20
click at [871, 305] on label "No" at bounding box center [977, 313] width 367 height 20
click at [445, 351] on button "Continue" at bounding box center [439, 352] width 45 height 18
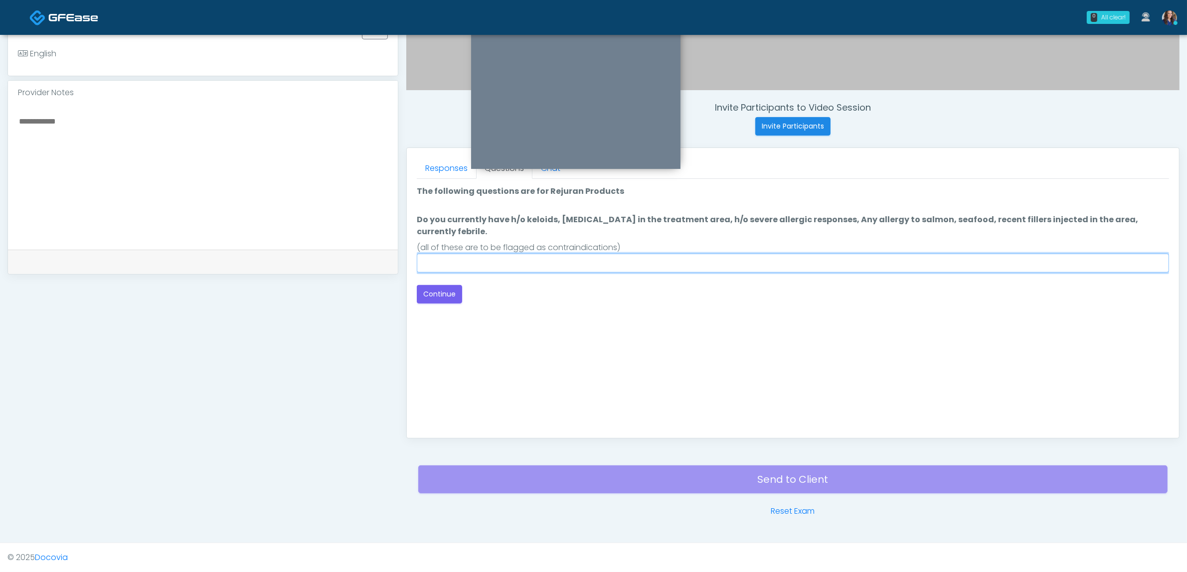
click at [613, 255] on input "Do you currently have h/o keloids, skin infection in the treatment area, h/o se…" at bounding box center [793, 263] width 752 height 19
type input "**"
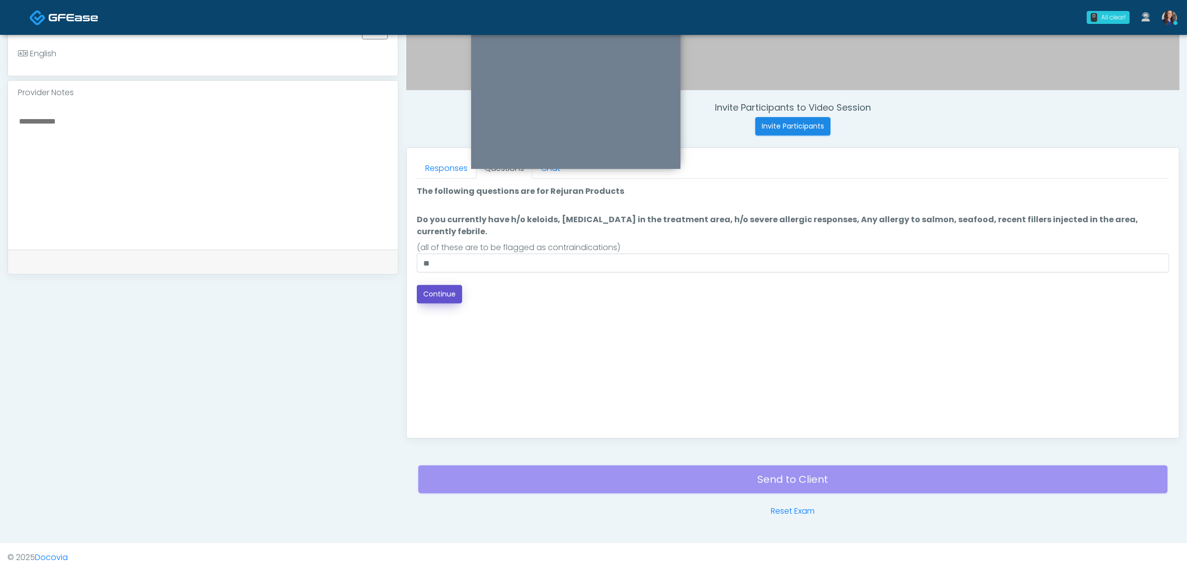
click at [443, 285] on button "Continue" at bounding box center [439, 294] width 45 height 18
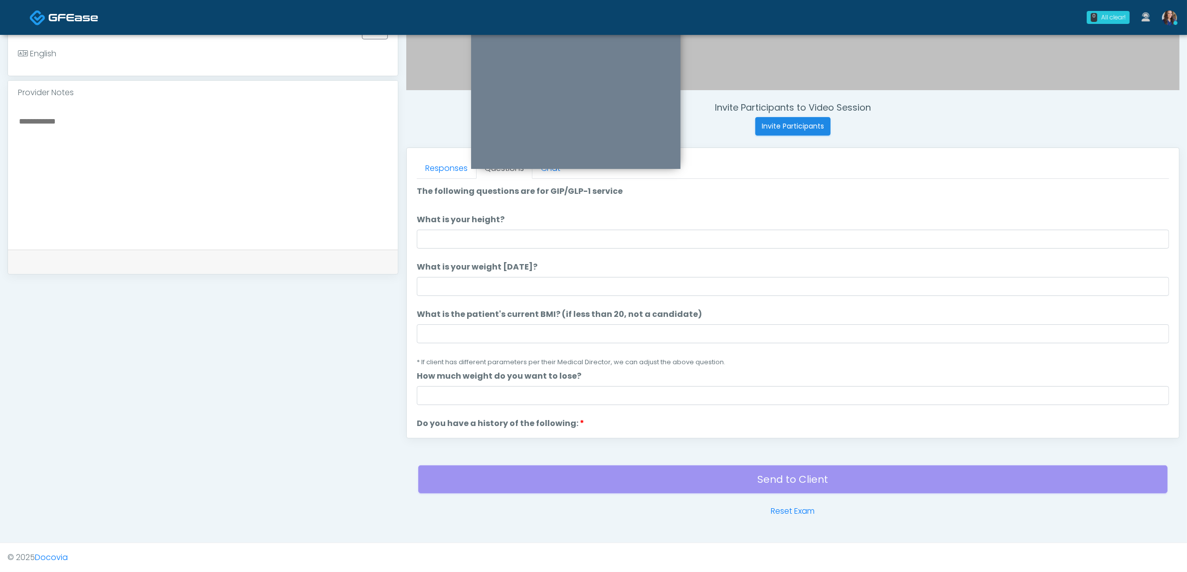
click at [608, 228] on li "What is your height? What is your height?" at bounding box center [793, 231] width 752 height 35
click at [608, 240] on input "What is your height?" at bounding box center [793, 239] width 752 height 19
type input "**"
drag, startPoint x: 462, startPoint y: 285, endPoint x: 475, endPoint y: 285, distance: 12.5
click at [462, 285] on input "What is your weight [DATE]?" at bounding box center [793, 286] width 752 height 19
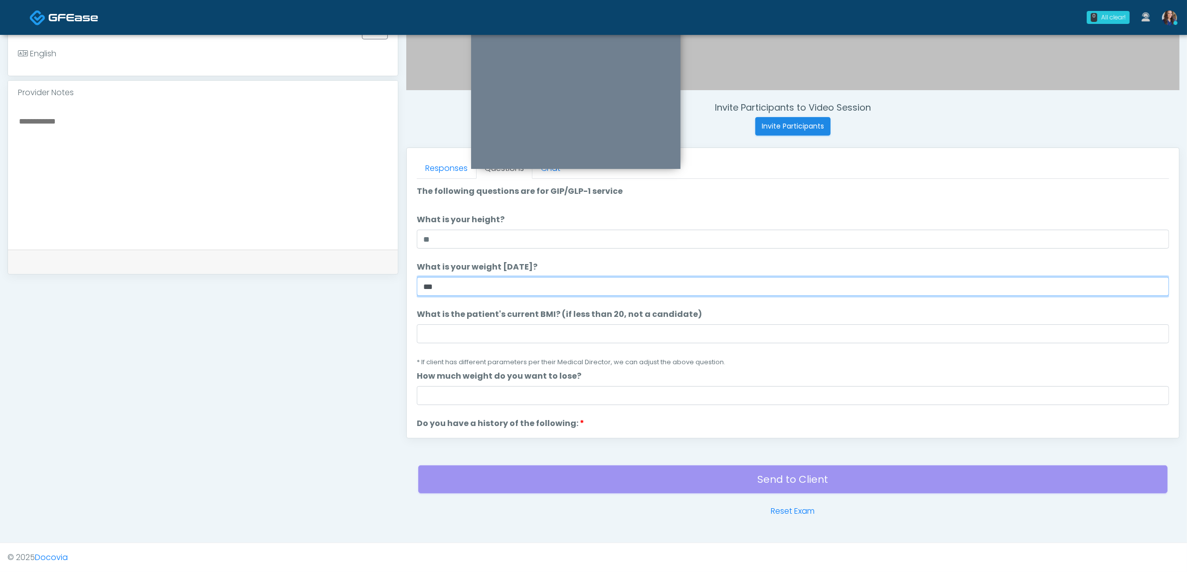
type input "***"
click at [527, 227] on li "What is your height? What is your height? **" at bounding box center [793, 231] width 752 height 35
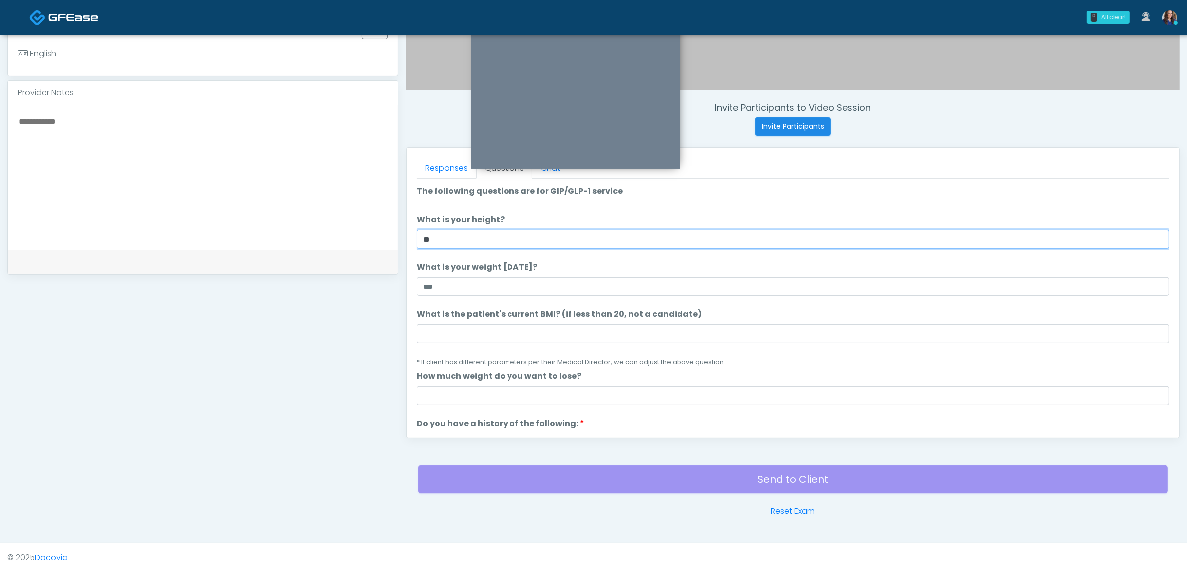
click at [530, 230] on input "**" at bounding box center [793, 239] width 752 height 19
type input "*****"
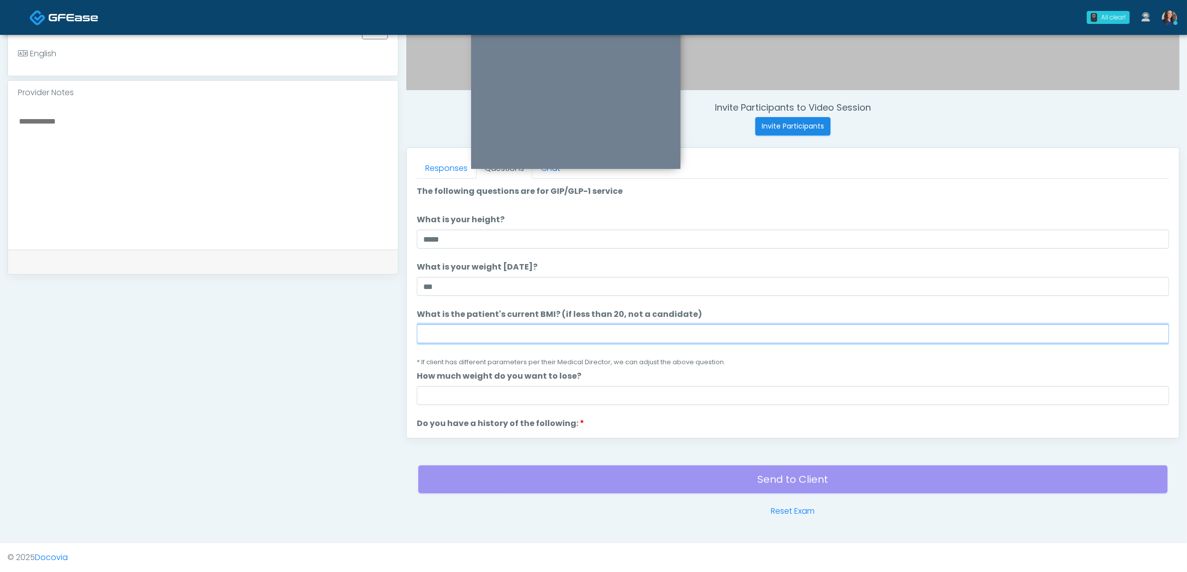
click at [476, 337] on input "What is the patient's current BMI? (if less than 20, not a candidate)" at bounding box center [793, 334] width 752 height 19
type input "**"
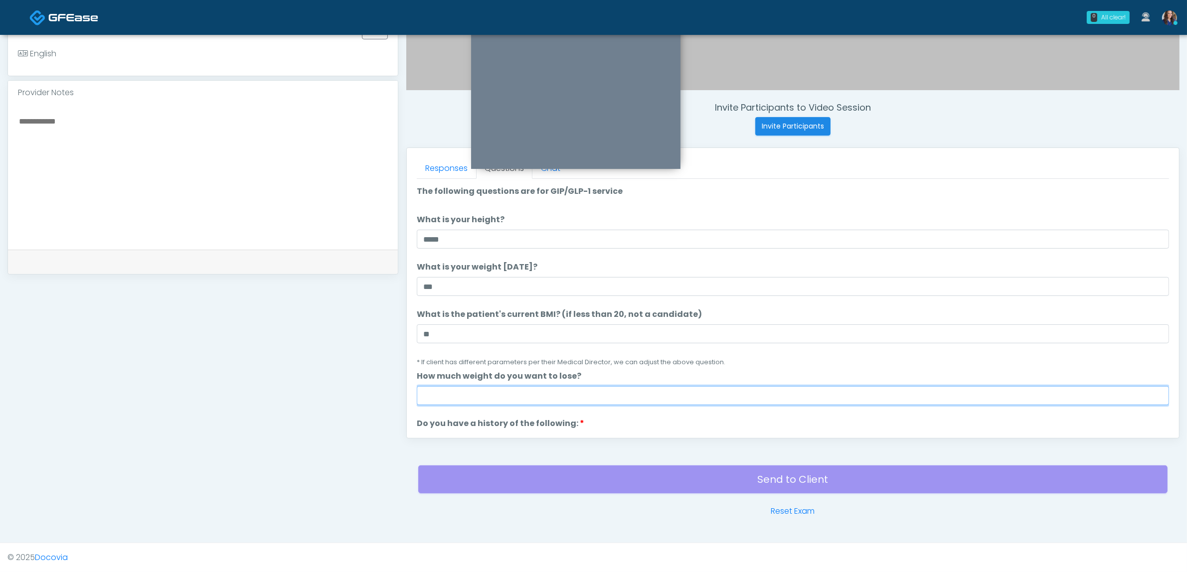
drag, startPoint x: 425, startPoint y: 399, endPoint x: 475, endPoint y: 384, distance: 52.0
click at [425, 399] on input "How much weight do you want to lose?" at bounding box center [793, 395] width 752 height 19
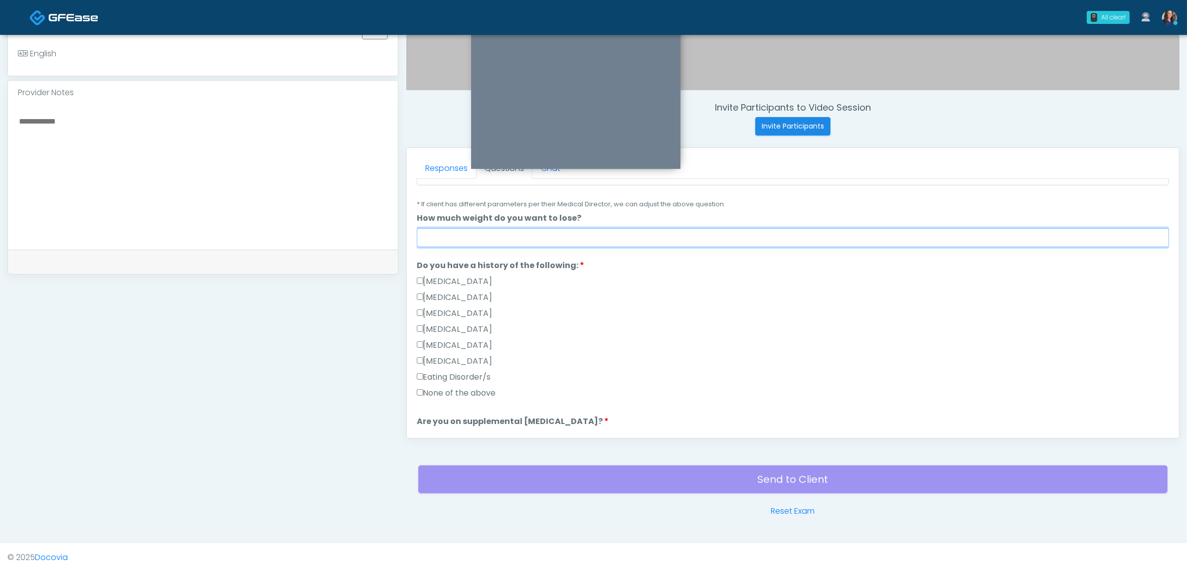
scroll to position [187, 0]
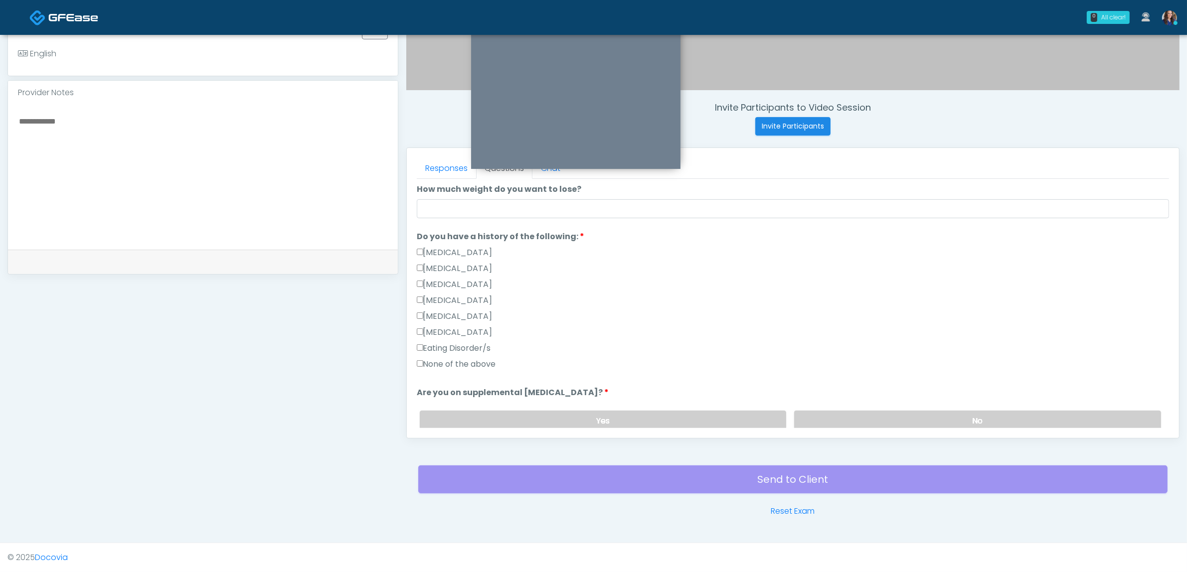
click at [451, 365] on label "None of the above" at bounding box center [456, 364] width 79 height 12
click at [482, 200] on input "How much weight do you want to lose?" at bounding box center [793, 208] width 752 height 19
type input "****"
click at [970, 416] on label "No" at bounding box center [977, 421] width 367 height 20
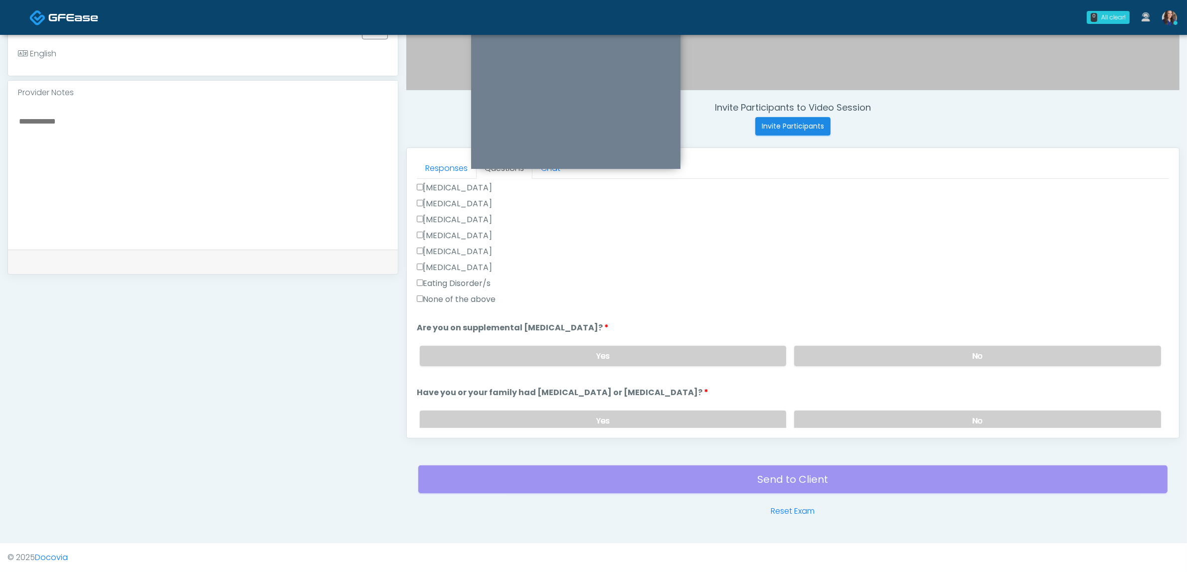
scroll to position [312, 0]
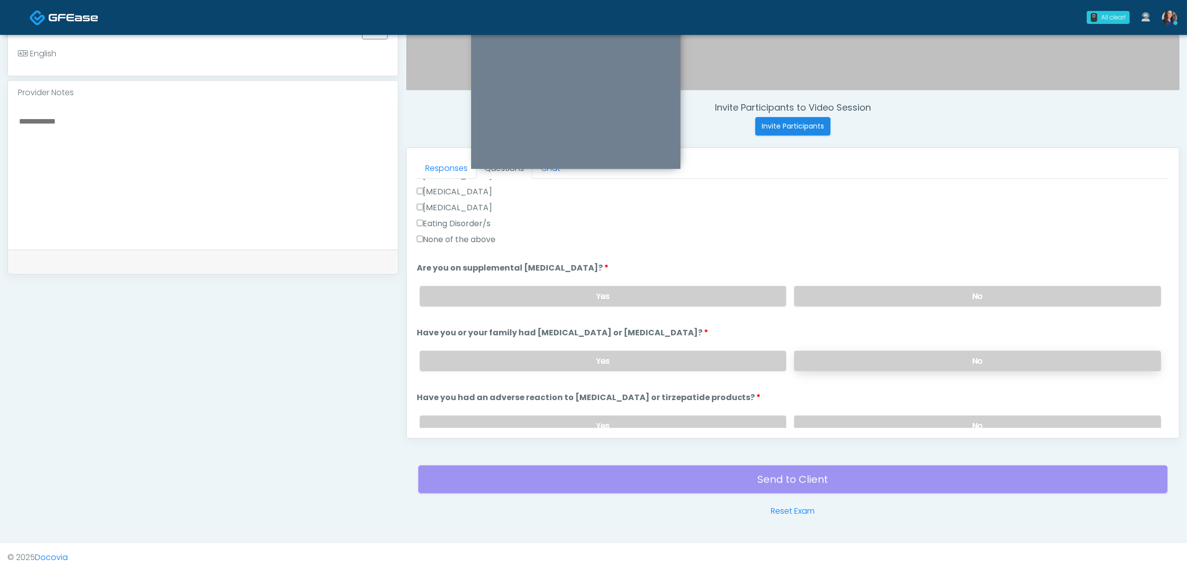
click at [908, 356] on label "No" at bounding box center [977, 361] width 367 height 20
drag, startPoint x: 906, startPoint y: 422, endPoint x: 905, endPoint y: 397, distance: 24.4
click at [905, 422] on label "No" at bounding box center [977, 426] width 367 height 20
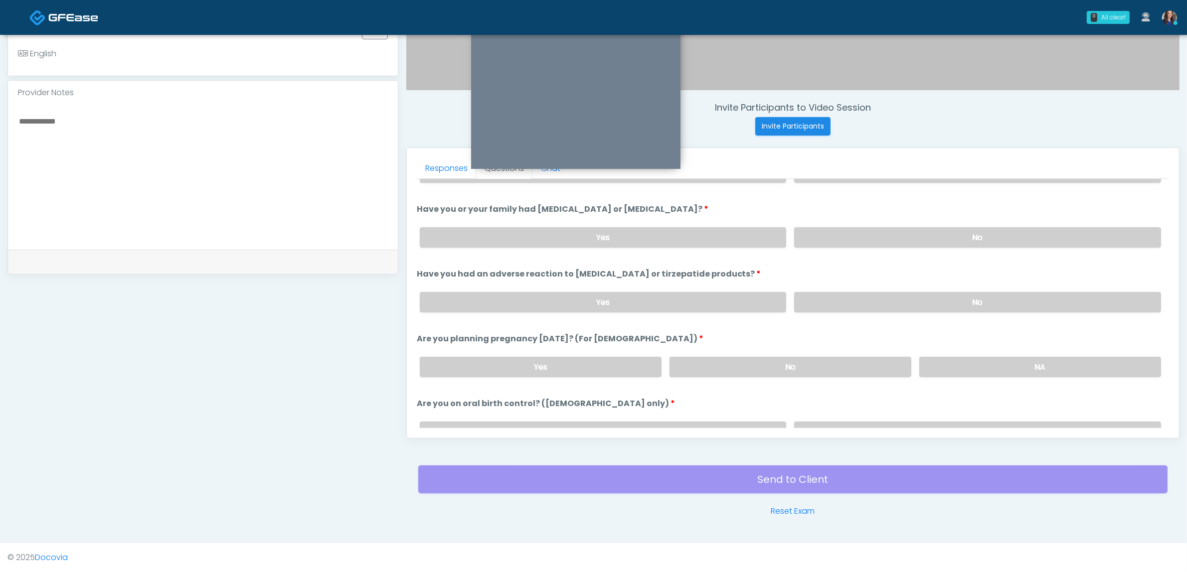
scroll to position [436, 0]
click at [859, 365] on label "No" at bounding box center [791, 366] width 242 height 20
click at [891, 423] on label "No" at bounding box center [977, 431] width 367 height 20
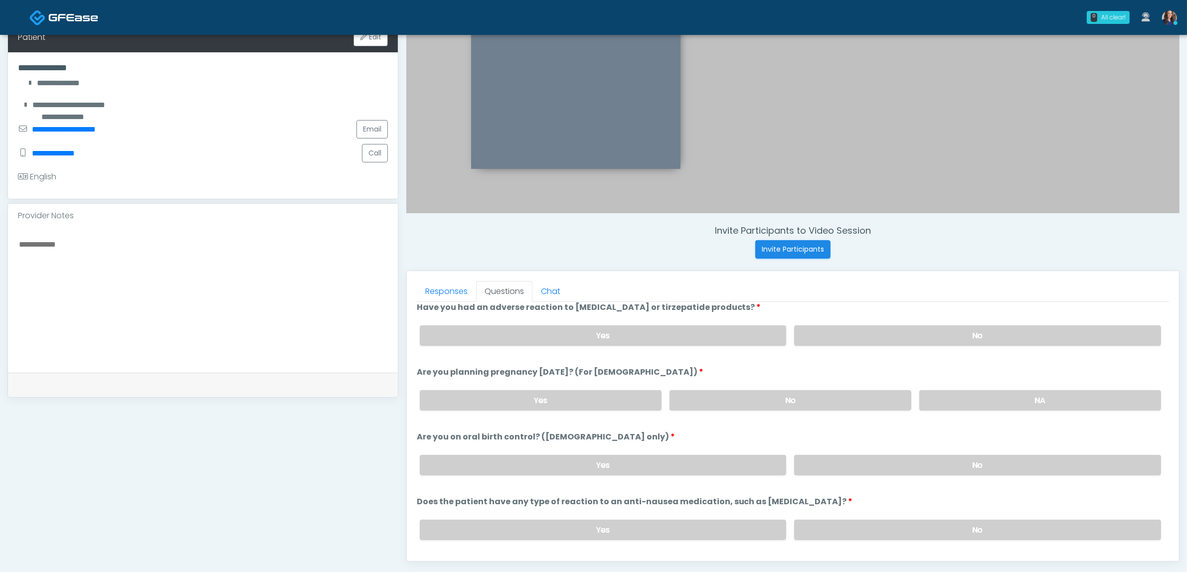
scroll to position [546, 0]
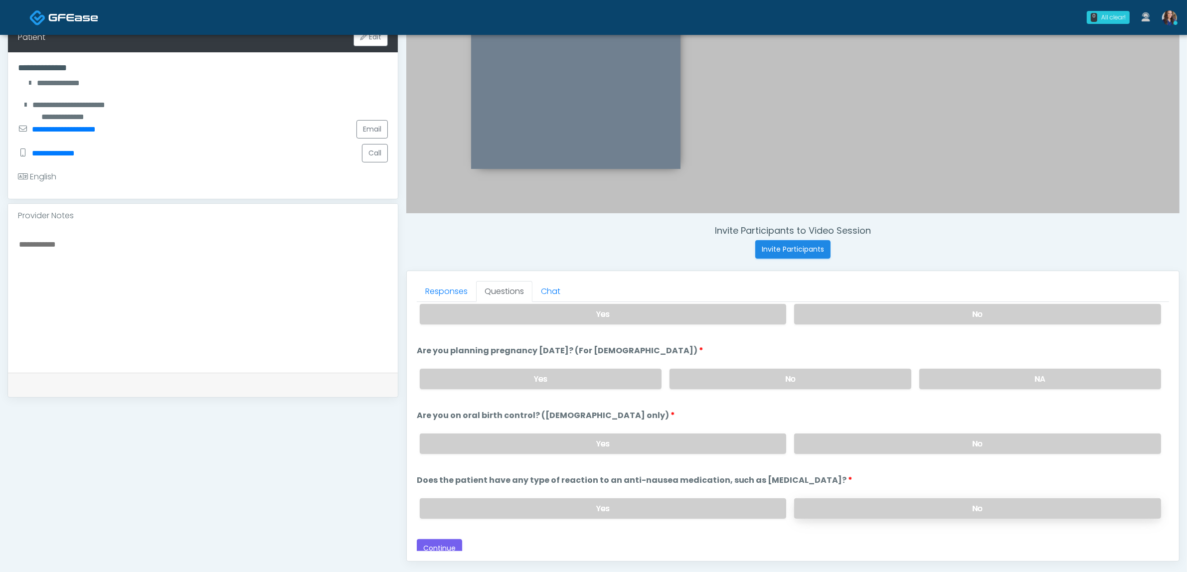
click at [883, 499] on label "No" at bounding box center [977, 509] width 367 height 20
click at [432, 541] on button "Continue" at bounding box center [439, 548] width 45 height 18
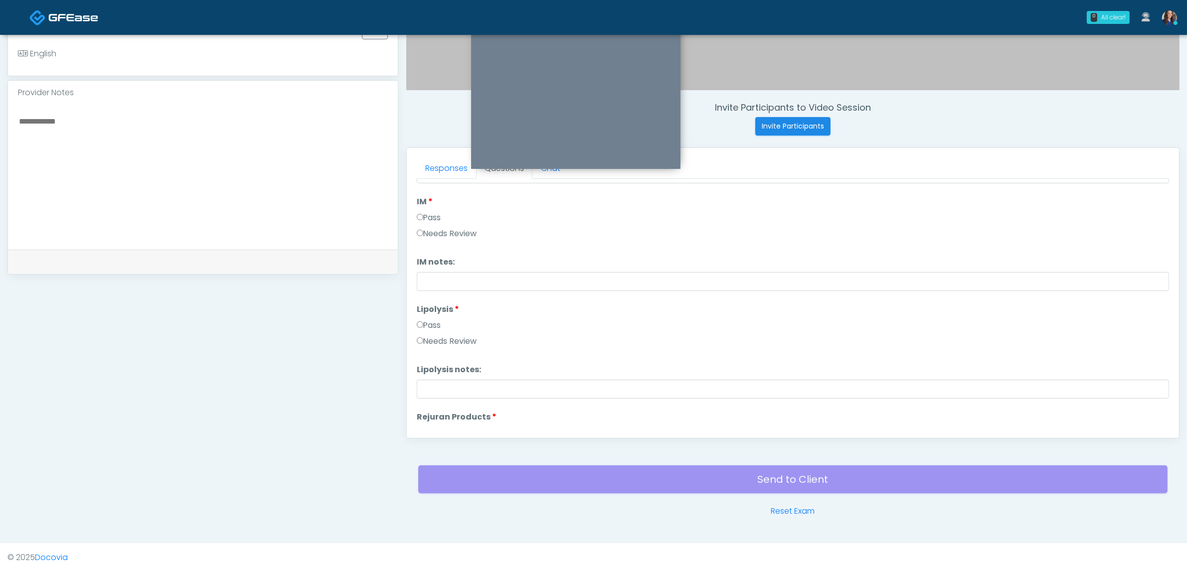
drag, startPoint x: 555, startPoint y: 340, endPoint x: 548, endPoint y: 319, distance: 21.9
click at [548, 320] on div "Pass Needs Review" at bounding box center [793, 336] width 752 height 32
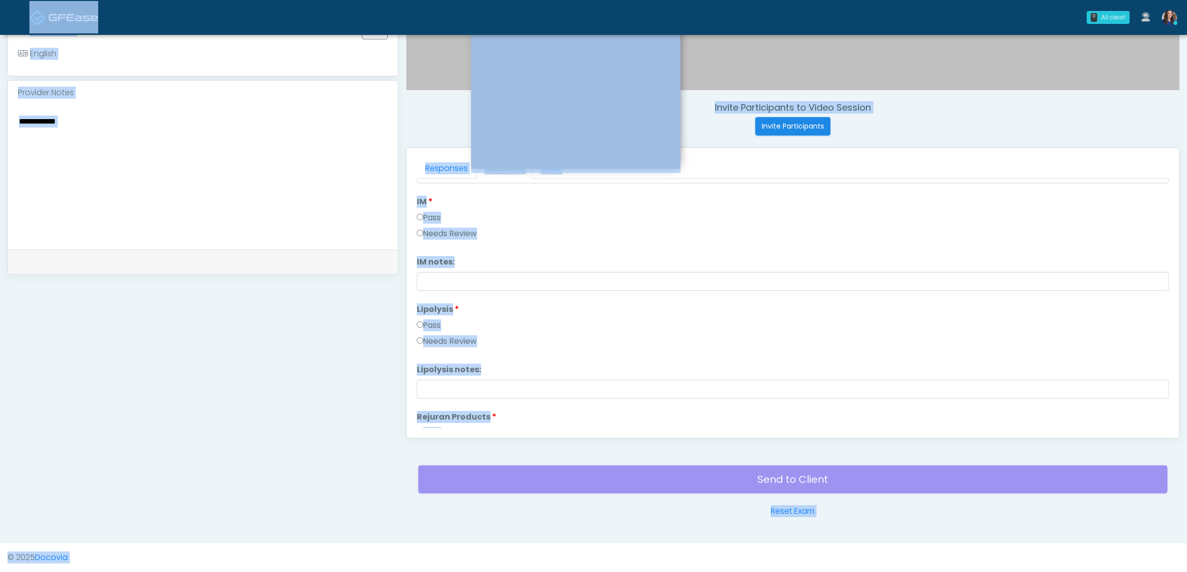
click at [548, 325] on div "Pass" at bounding box center [793, 328] width 752 height 16
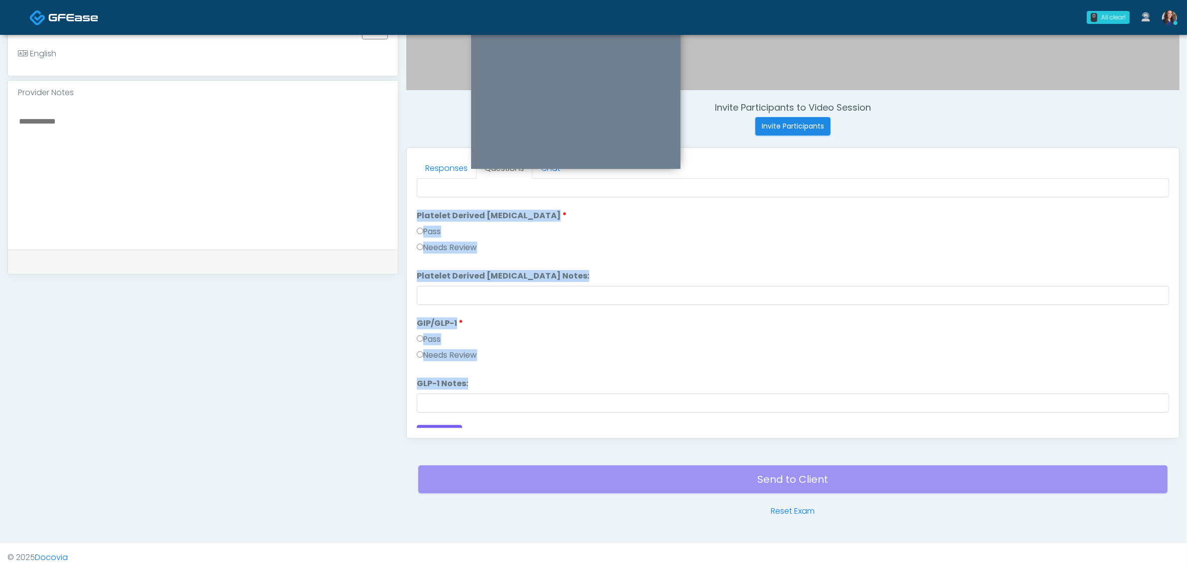
scroll to position [1963, 0]
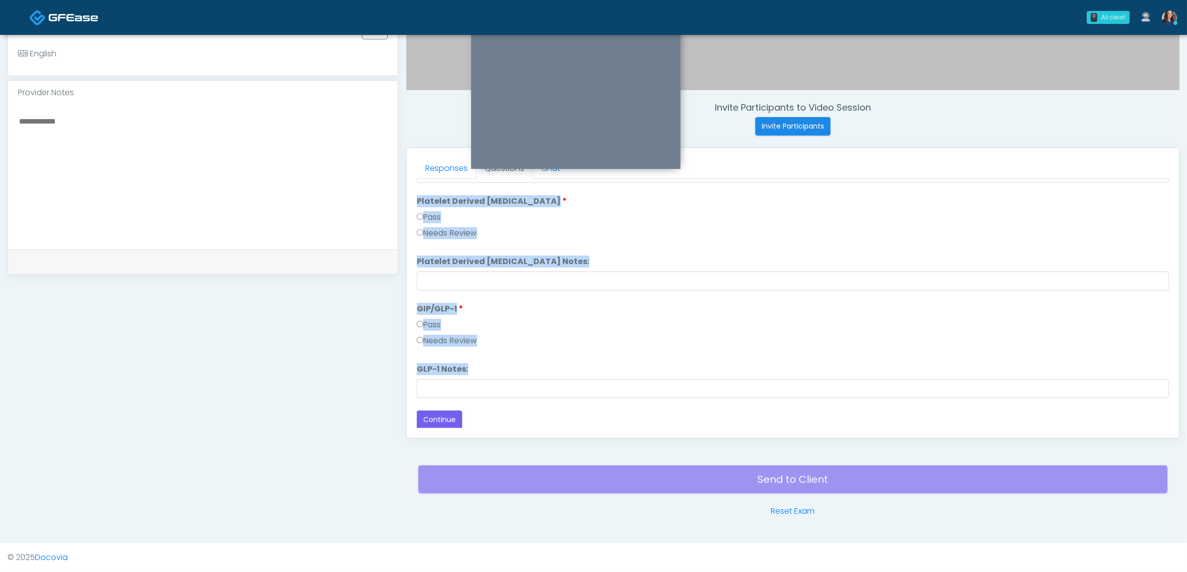
drag, startPoint x: 426, startPoint y: 195, endPoint x: 546, endPoint y: 385, distance: 224.3
copy ol "Wrinkle Relaxers Pass Needs Review Wrinkle Relaxers notes: Wrinkle Relaxers not…"
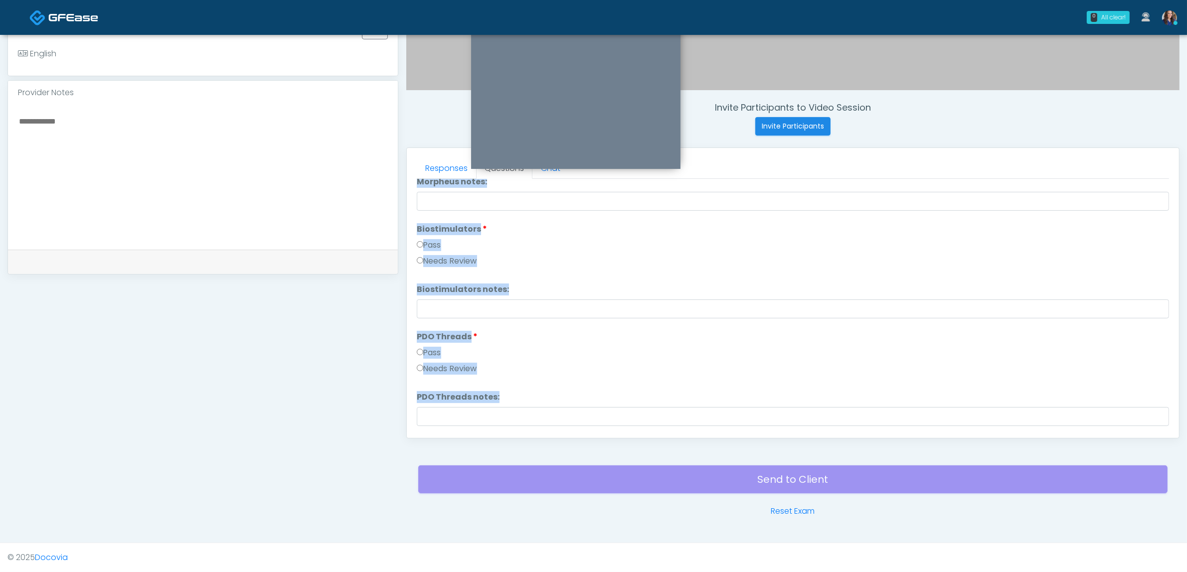
click at [1143, 248] on div "Pass" at bounding box center [793, 247] width 752 height 16
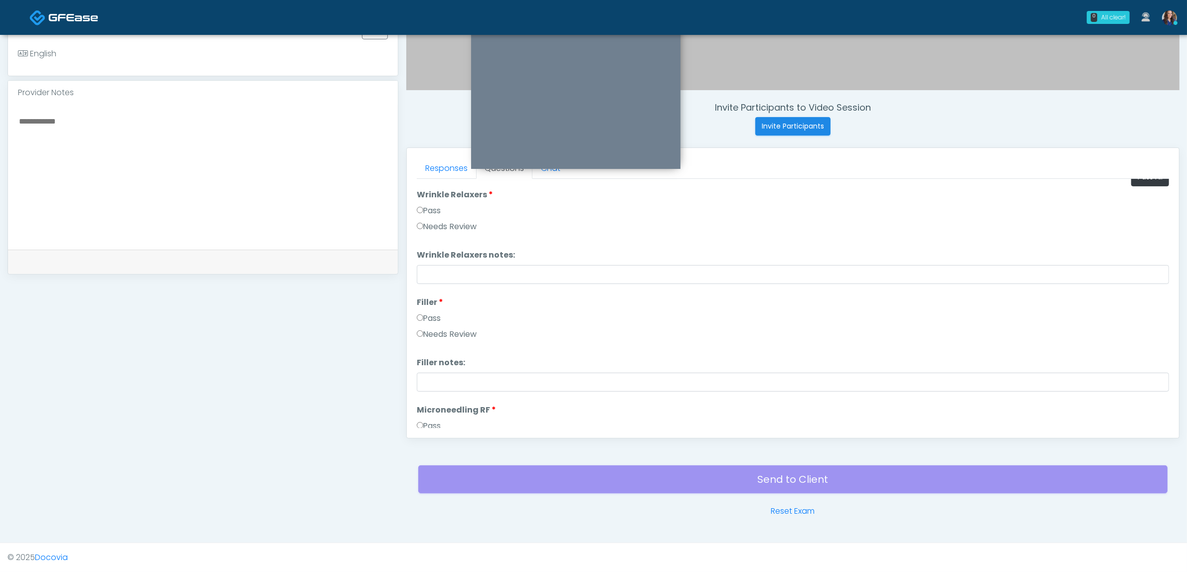
scroll to position [0, 0]
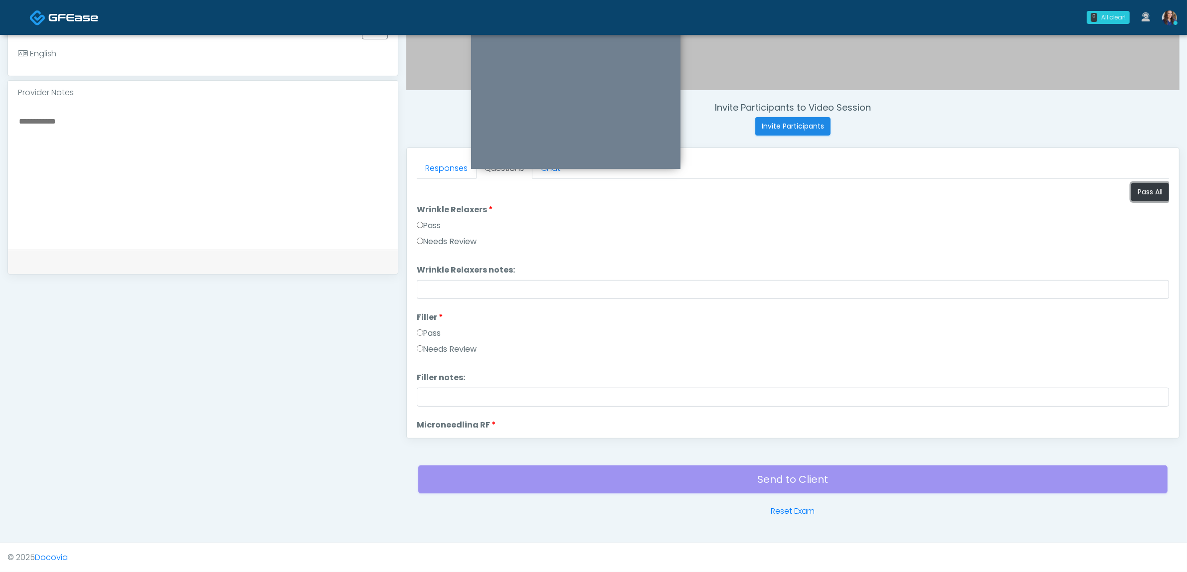
click at [1144, 190] on button "Pass All" at bounding box center [1150, 192] width 38 height 18
click at [207, 172] on textarea at bounding box center [203, 176] width 370 height 122
paste textarea "**********"
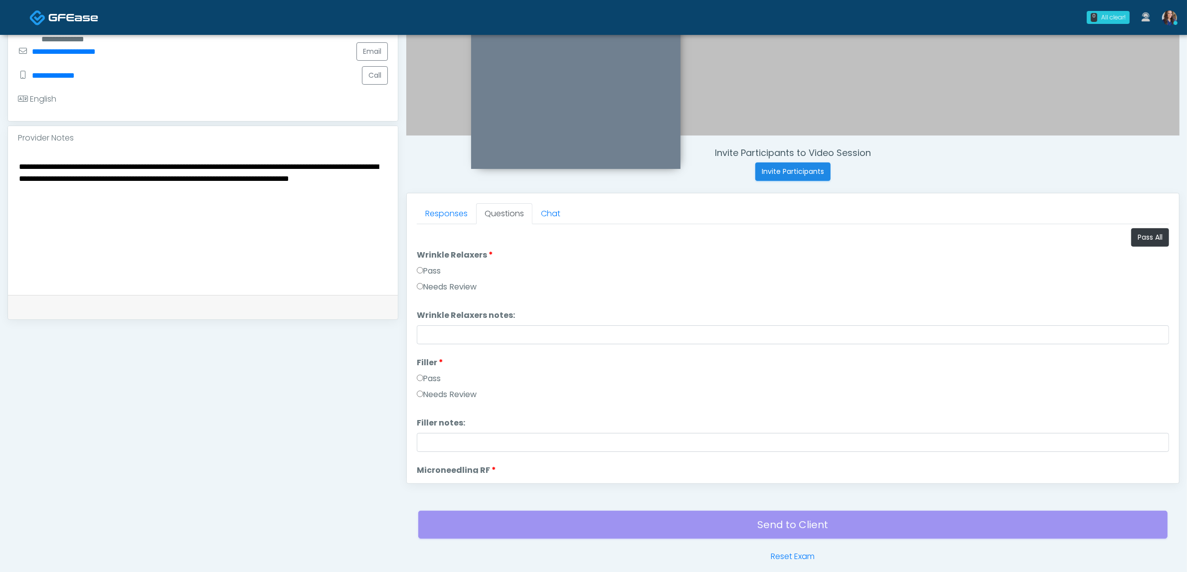
scroll to position [199, 0]
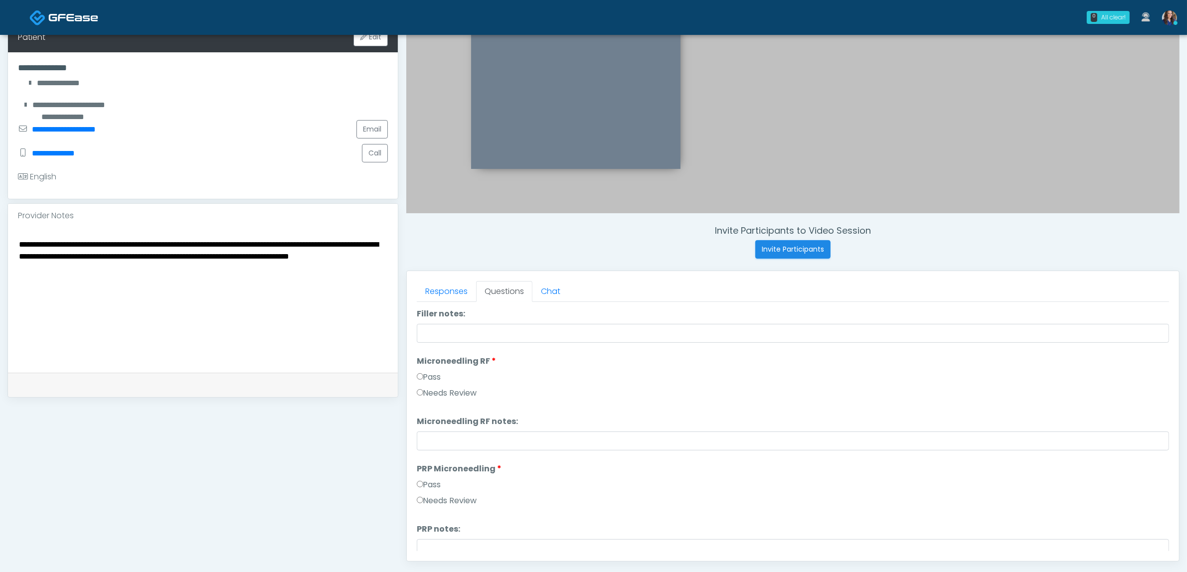
type textarea "**********"
drag, startPoint x: 456, startPoint y: 394, endPoint x: 487, endPoint y: 408, distance: 33.9
click at [457, 394] on label "Needs Review" at bounding box center [447, 393] width 60 height 12
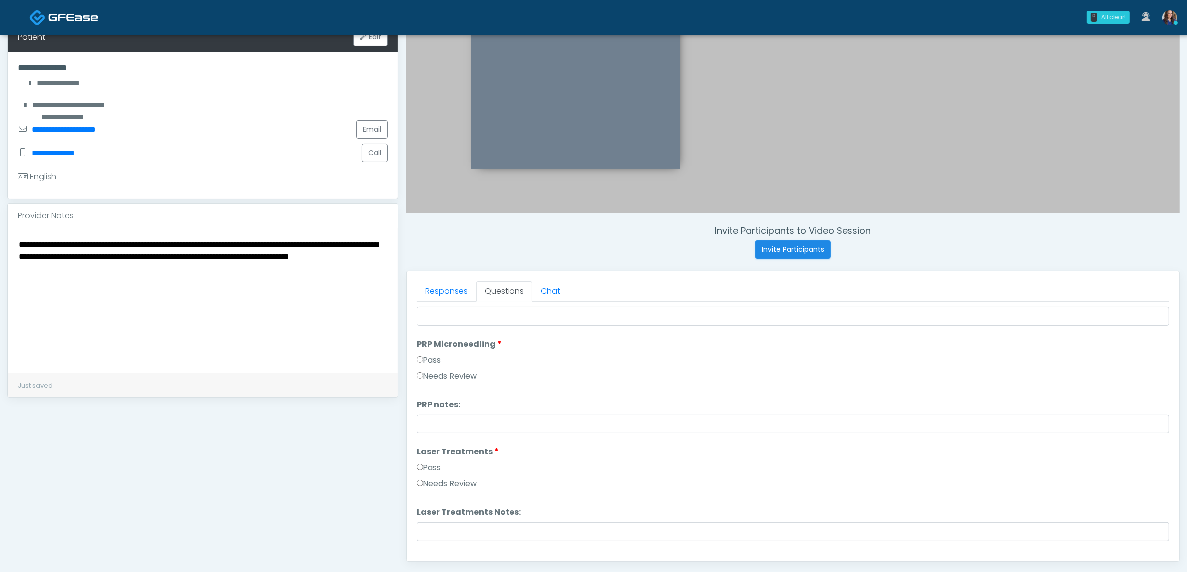
click at [450, 374] on label "Needs Review" at bounding box center [447, 376] width 60 height 12
click at [456, 423] on label "Needs Review" at bounding box center [447, 422] width 60 height 12
click at [447, 431] on label "Needs Review" at bounding box center [447, 432] width 60 height 12
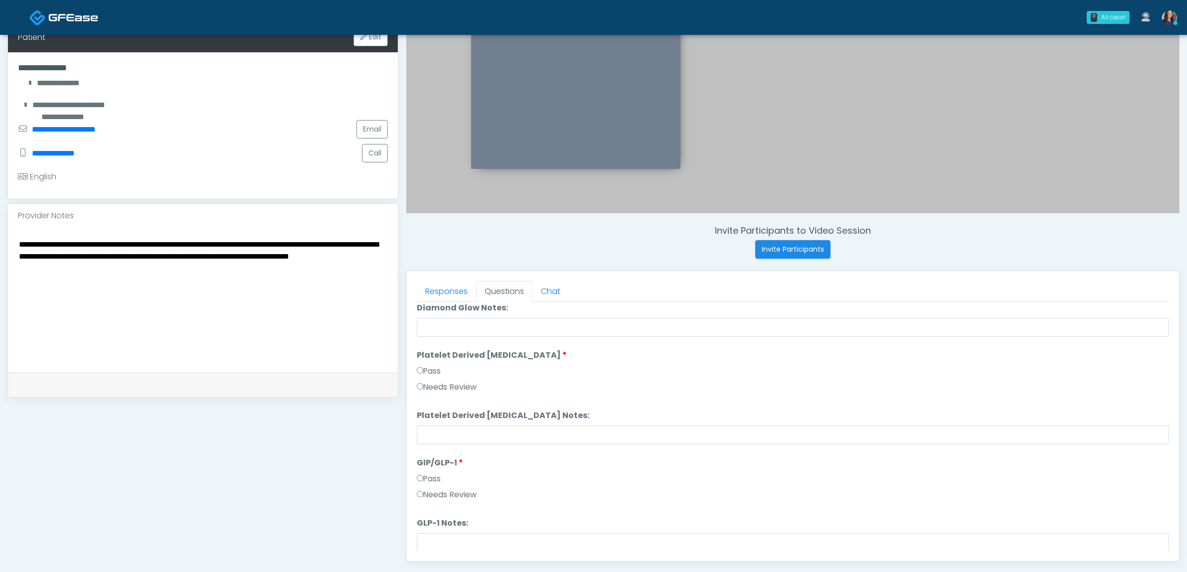
scroll to position [1963, 0]
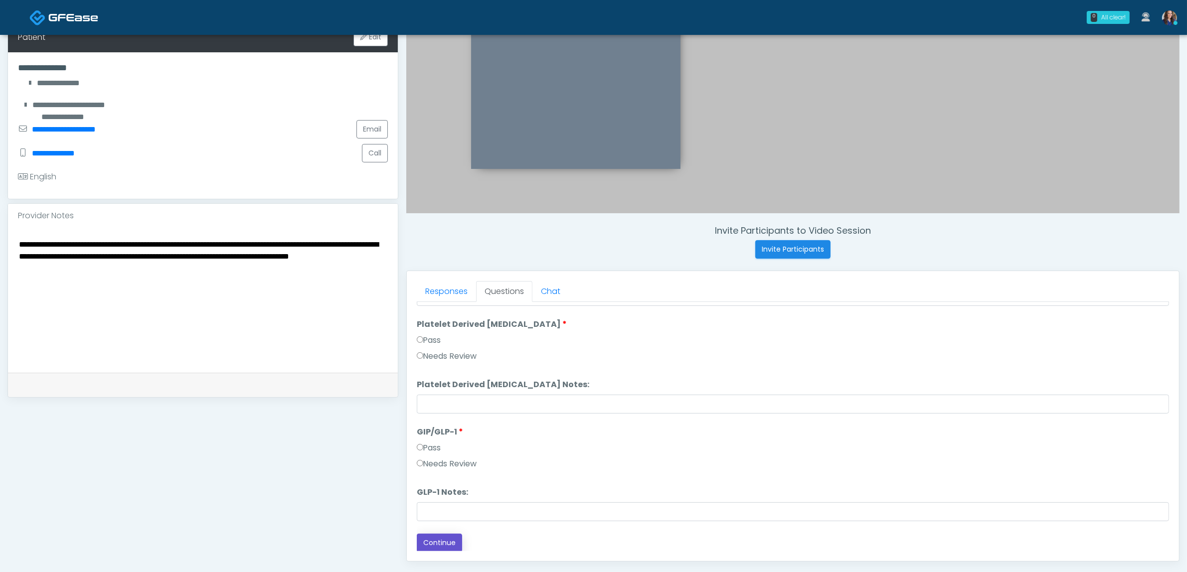
drag, startPoint x: 447, startPoint y: 542, endPoint x: 455, endPoint y: 542, distance: 8.0
click at [448, 542] on button "Continue" at bounding box center [439, 543] width 45 height 18
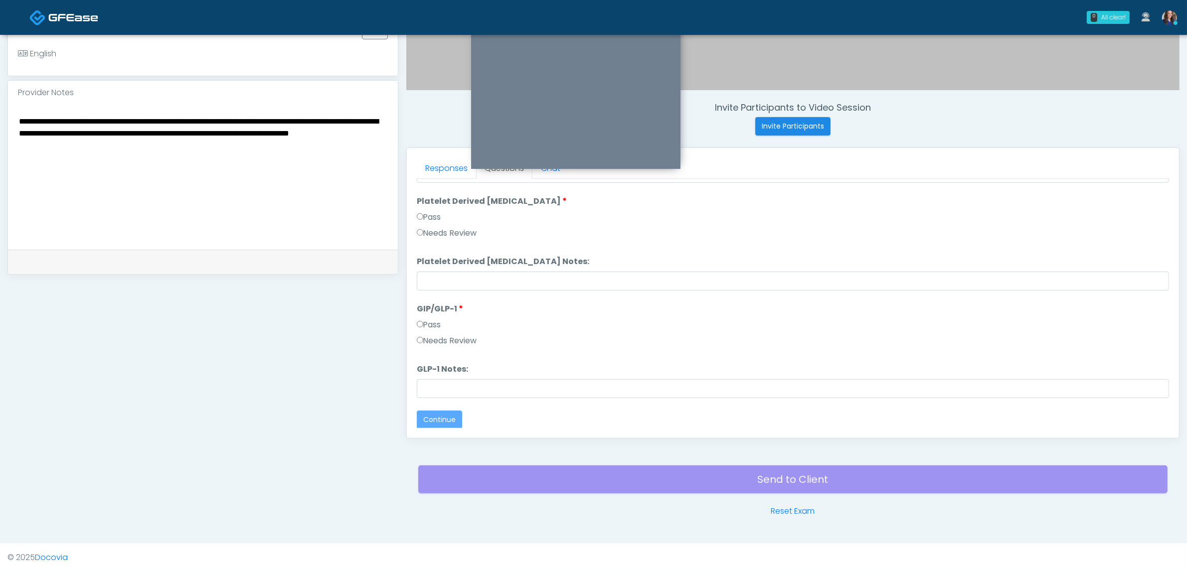
scroll to position [0, 0]
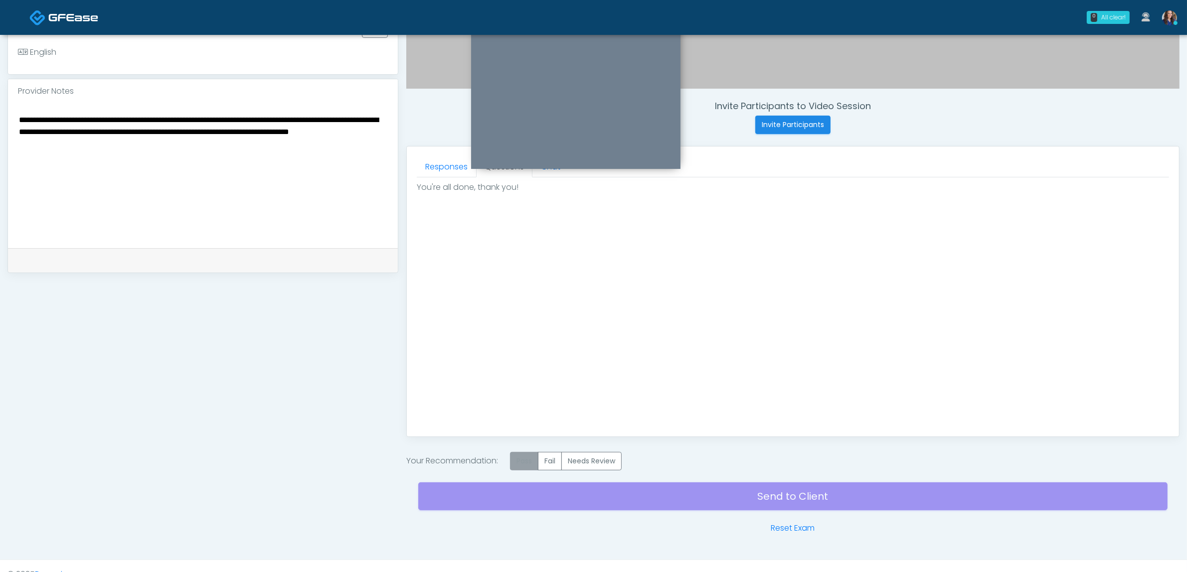
drag, startPoint x: 533, startPoint y: 460, endPoint x: 534, endPoint y: 468, distance: 7.5
click at [532, 462] on label "Pass" at bounding box center [524, 461] width 28 height 18
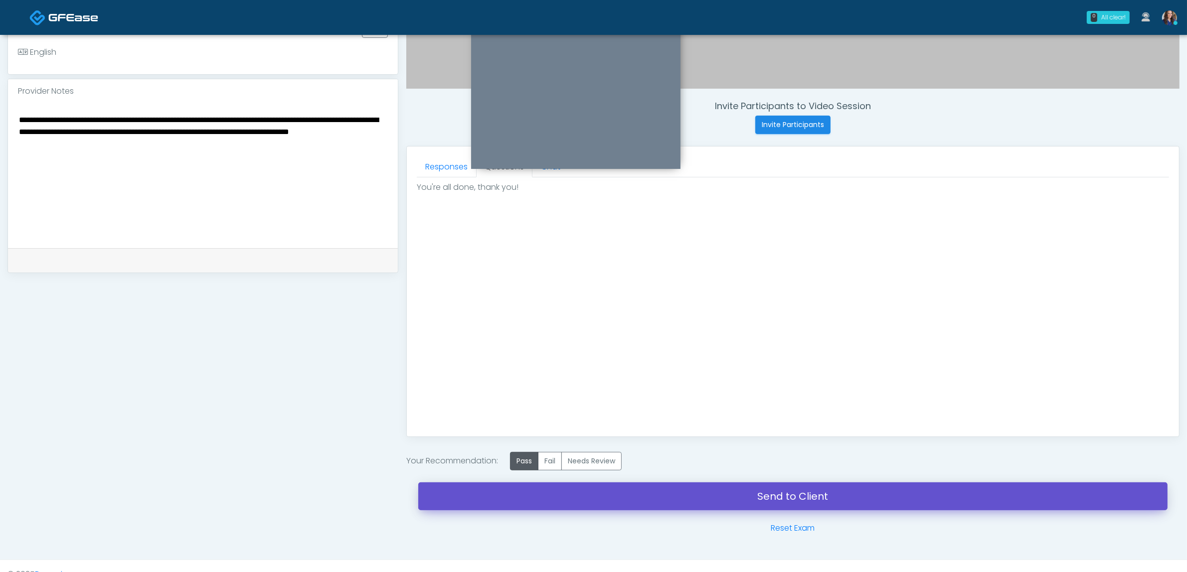
click at [637, 499] on link "Send to Client" at bounding box center [792, 497] width 749 height 28
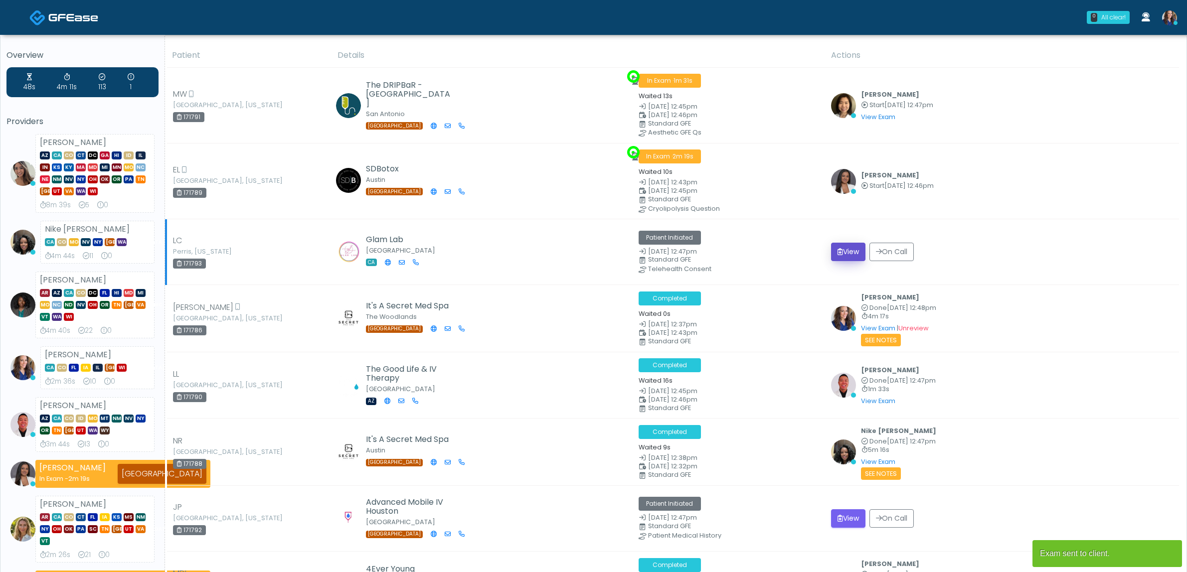
click at [848, 247] on button "View" at bounding box center [848, 252] width 34 height 18
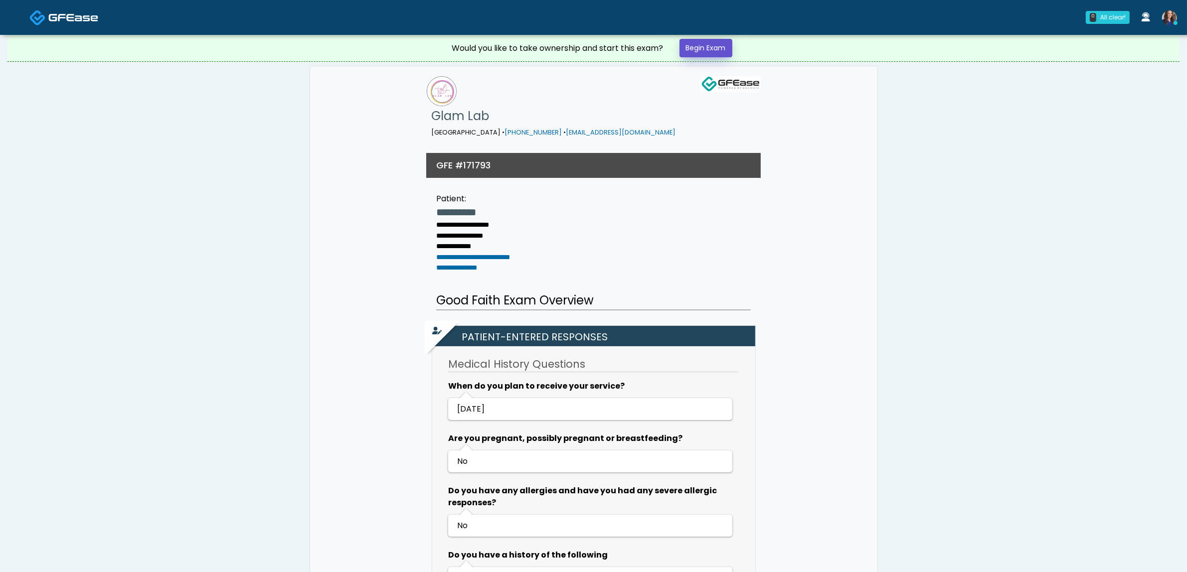
click at [694, 46] on link "Begin Exam" at bounding box center [706, 48] width 53 height 18
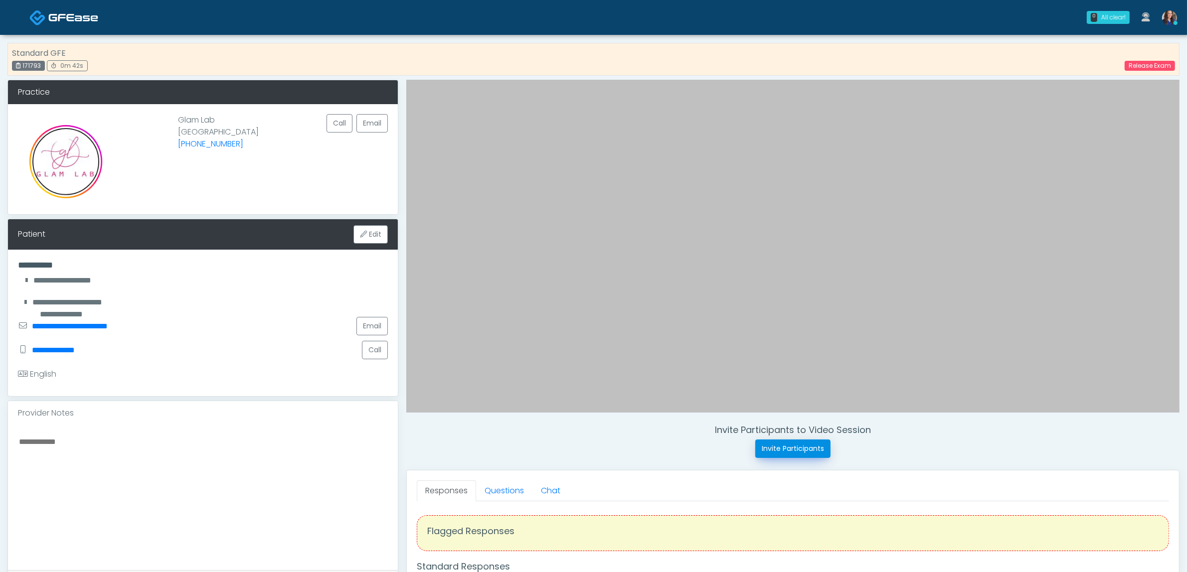
click at [798, 450] on button "Invite Participants" at bounding box center [792, 449] width 75 height 18
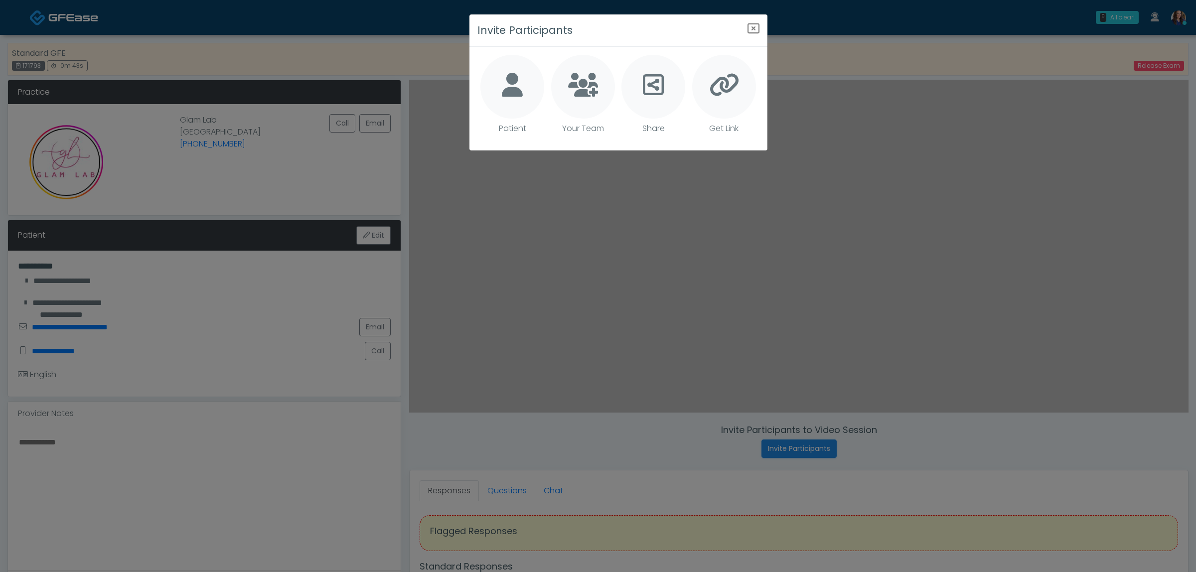
click at [510, 83] on icon at bounding box center [512, 85] width 21 height 24
type textarea "**********"
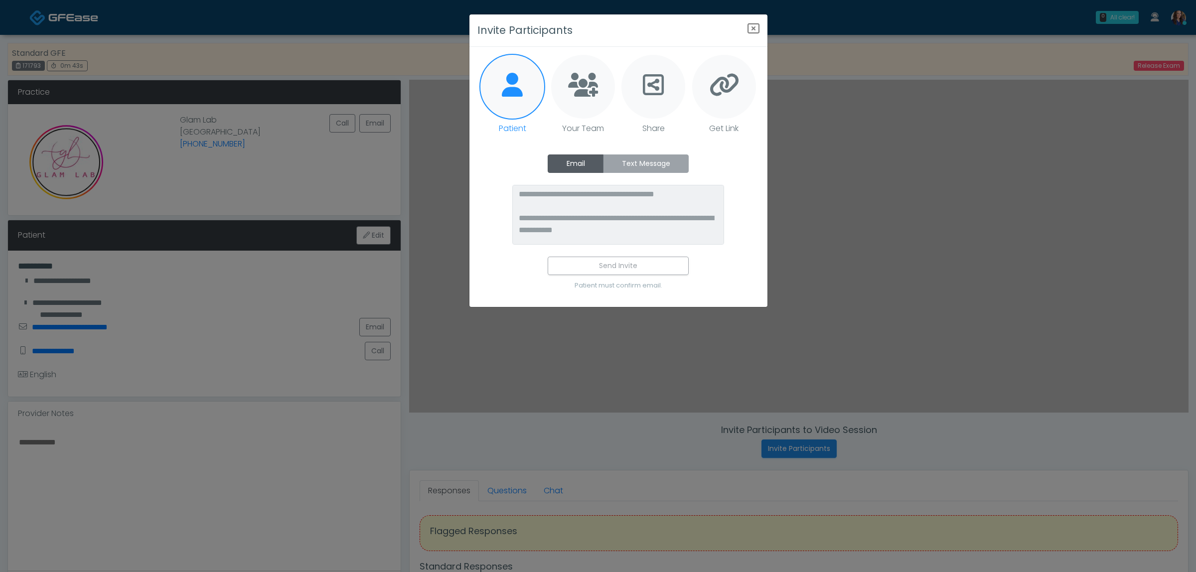
click at [660, 158] on label "Text Message" at bounding box center [646, 164] width 86 height 18
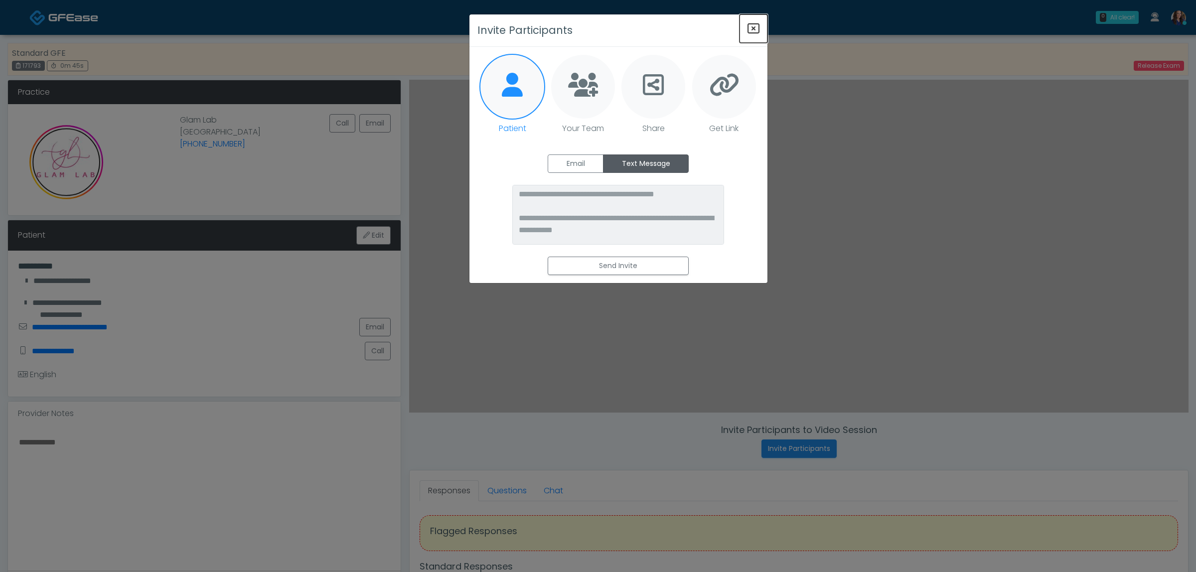
click at [757, 28] on icon "Close" at bounding box center [754, 28] width 12 height 12
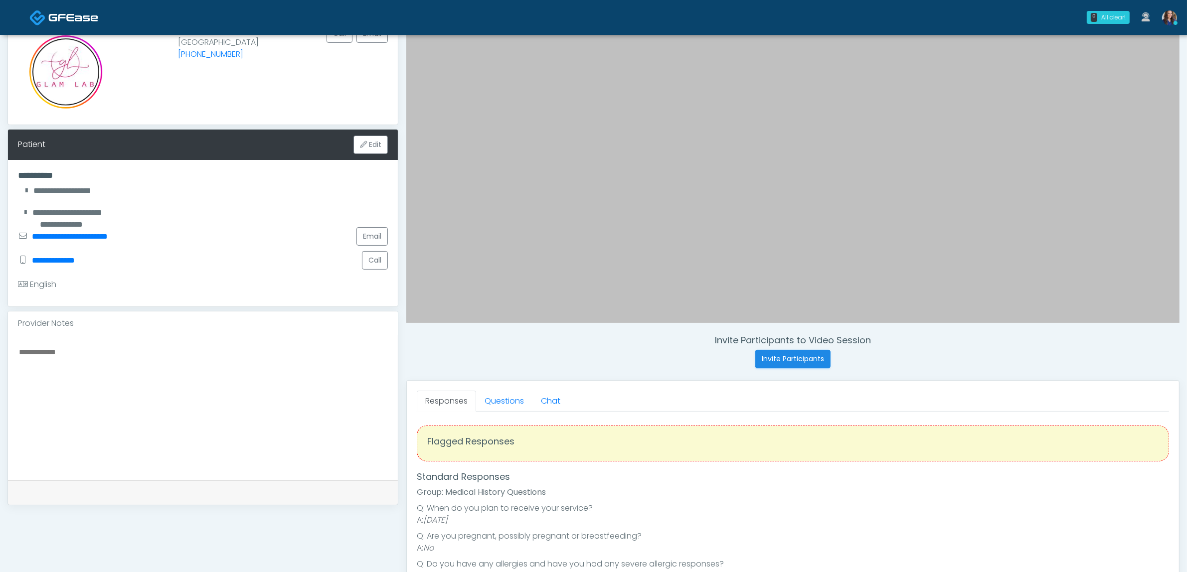
scroll to position [125, 0]
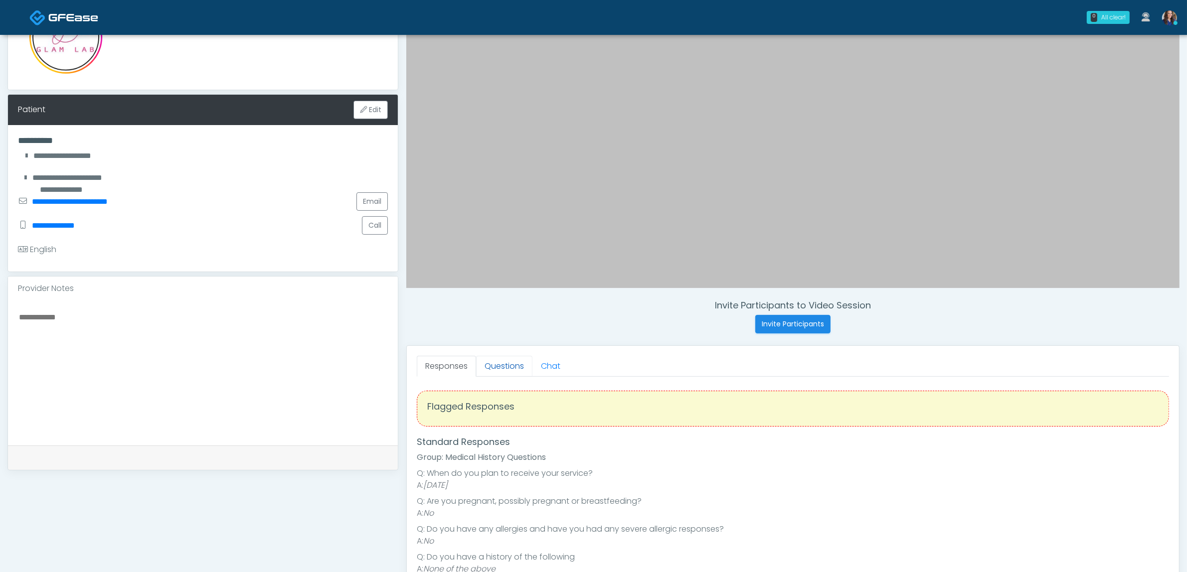
click at [487, 377] on link "Questions" at bounding box center [504, 366] width 56 height 21
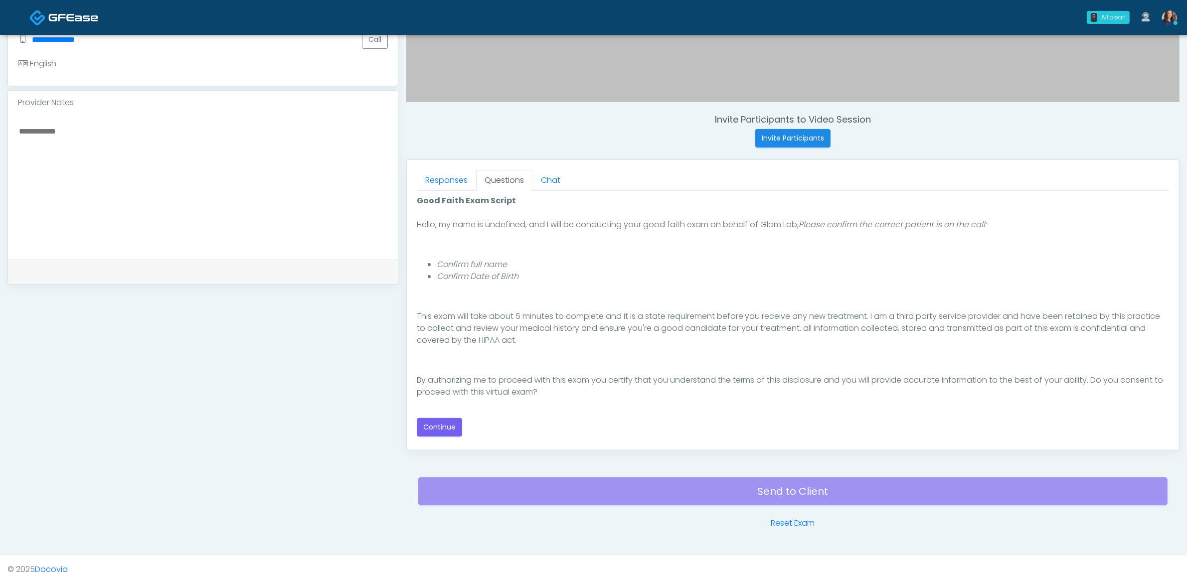
scroll to position [312, 0]
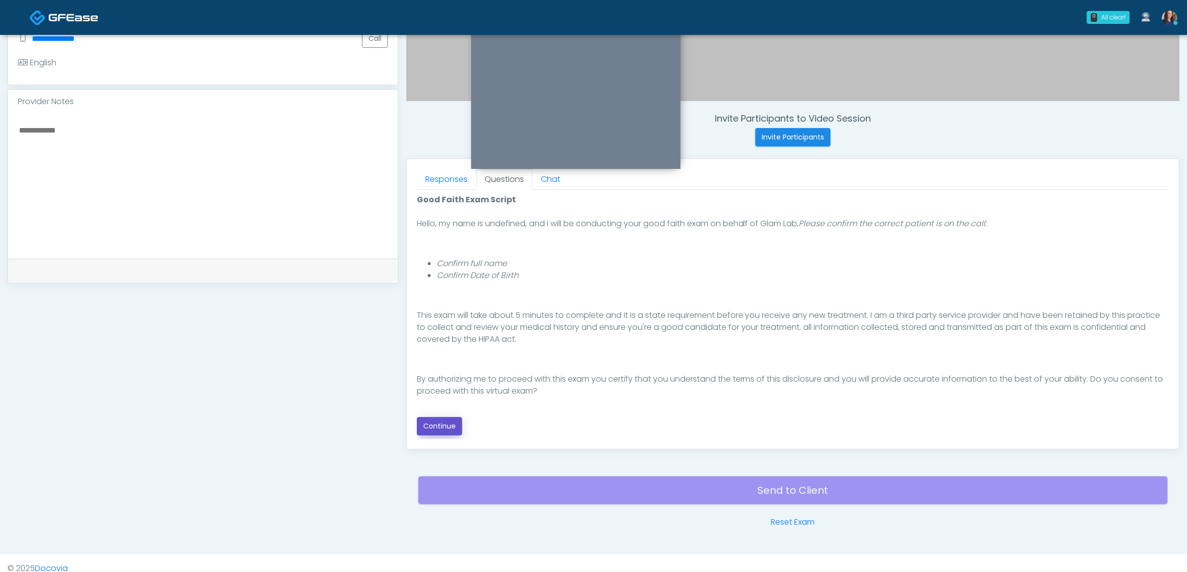
drag, startPoint x: 422, startPoint y: 424, endPoint x: 431, endPoint y: 421, distance: 9.8
click at [421, 424] on button "Continue" at bounding box center [439, 426] width 45 height 18
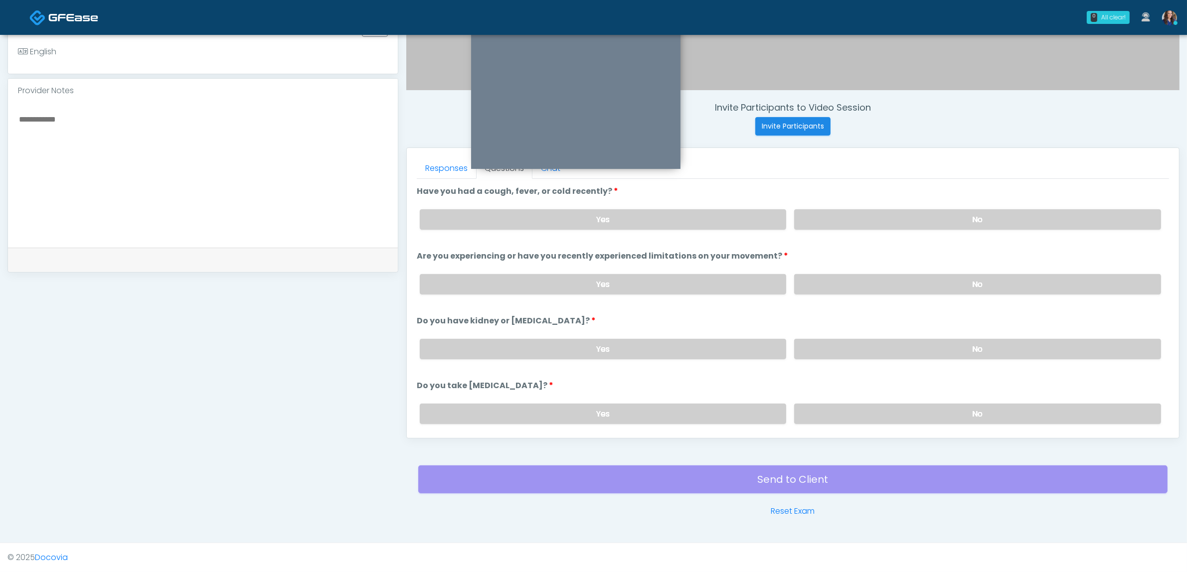
drag, startPoint x: 913, startPoint y: 226, endPoint x: 898, endPoint y: 270, distance: 46.5
click at [913, 226] on label "No" at bounding box center [977, 219] width 367 height 20
click at [895, 279] on label "No" at bounding box center [977, 284] width 367 height 20
click at [900, 355] on label "No" at bounding box center [977, 349] width 367 height 20
click at [897, 412] on label "No" at bounding box center [977, 414] width 367 height 20
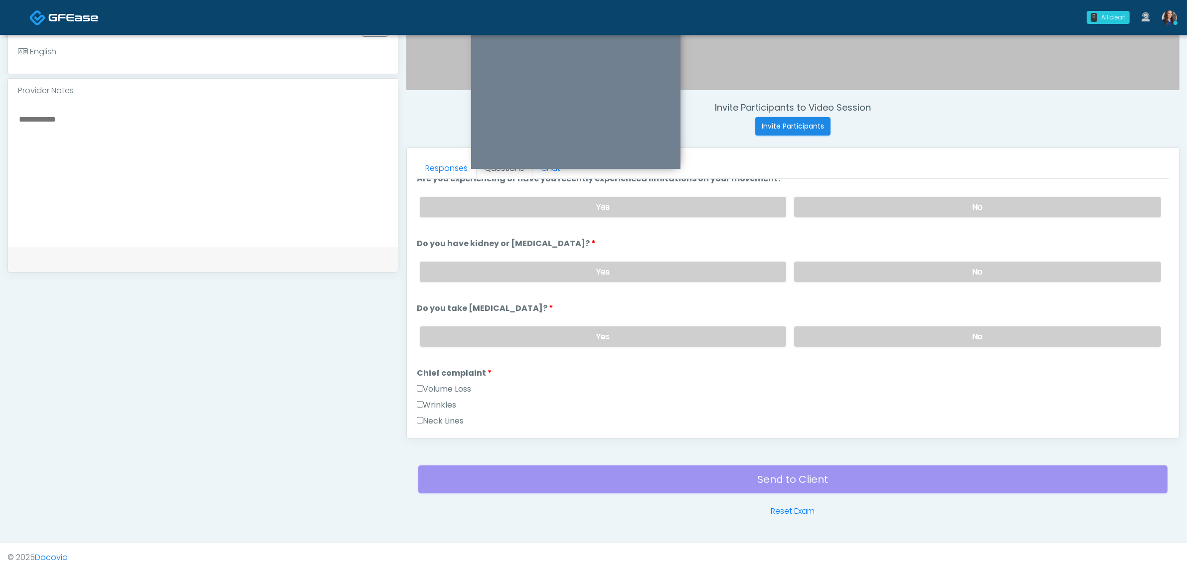
scroll to position [187, 0]
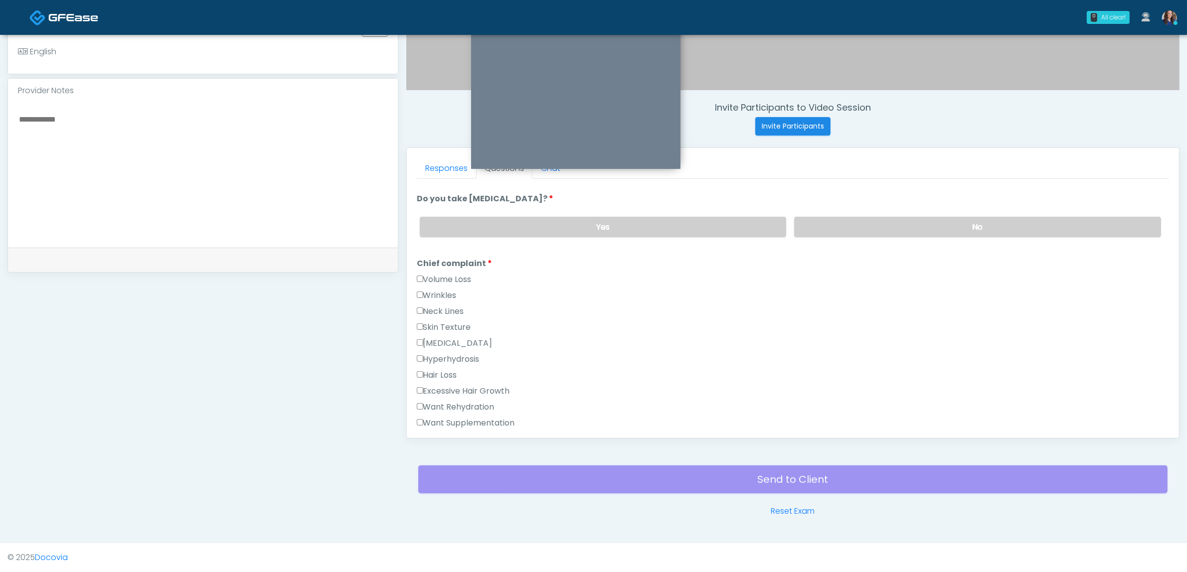
click at [430, 275] on label "Volume Loss" at bounding box center [444, 280] width 55 height 12
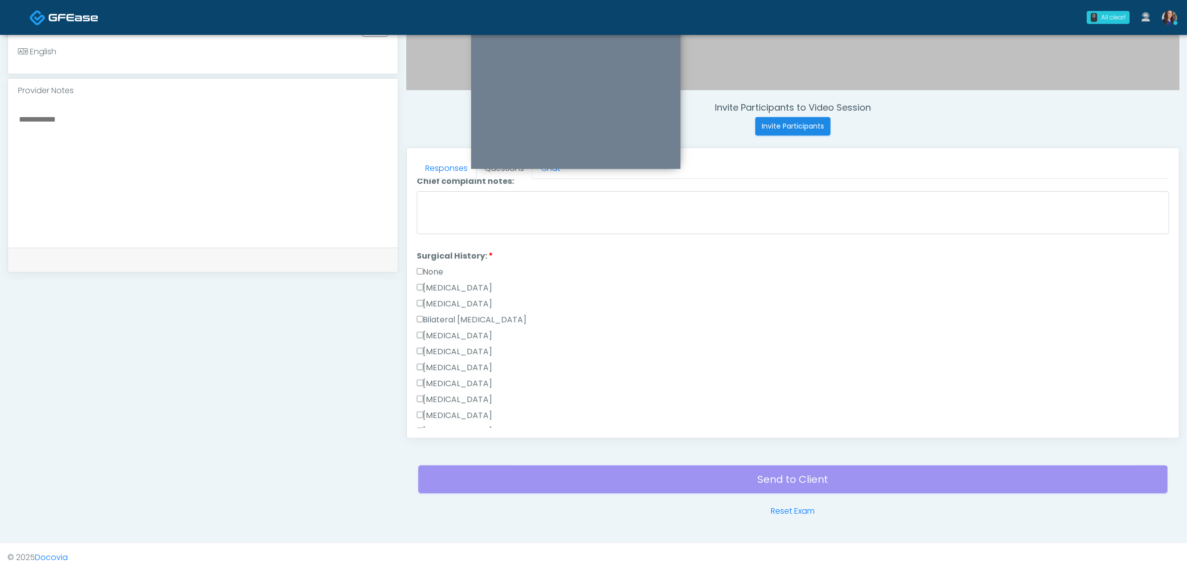
scroll to position [499, 0]
click at [447, 416] on label "[MEDICAL_DATA]" at bounding box center [455, 422] width 76 height 12
click at [454, 307] on label "Bilateral [MEDICAL_DATA]" at bounding box center [472, 311] width 110 height 12
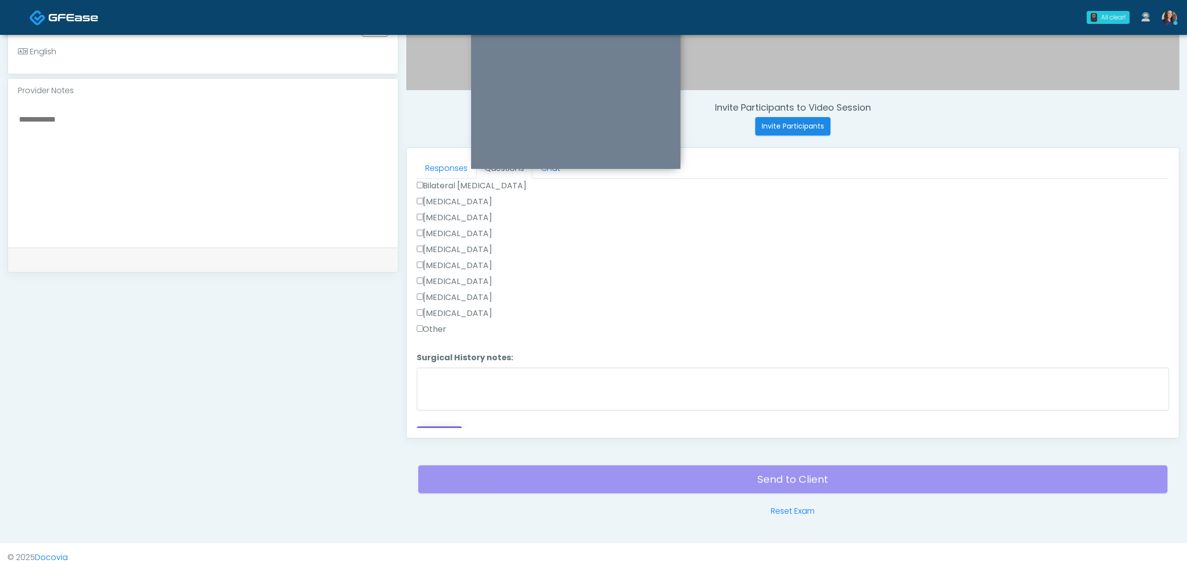
click at [424, 427] on button "Continue" at bounding box center [439, 436] width 45 height 18
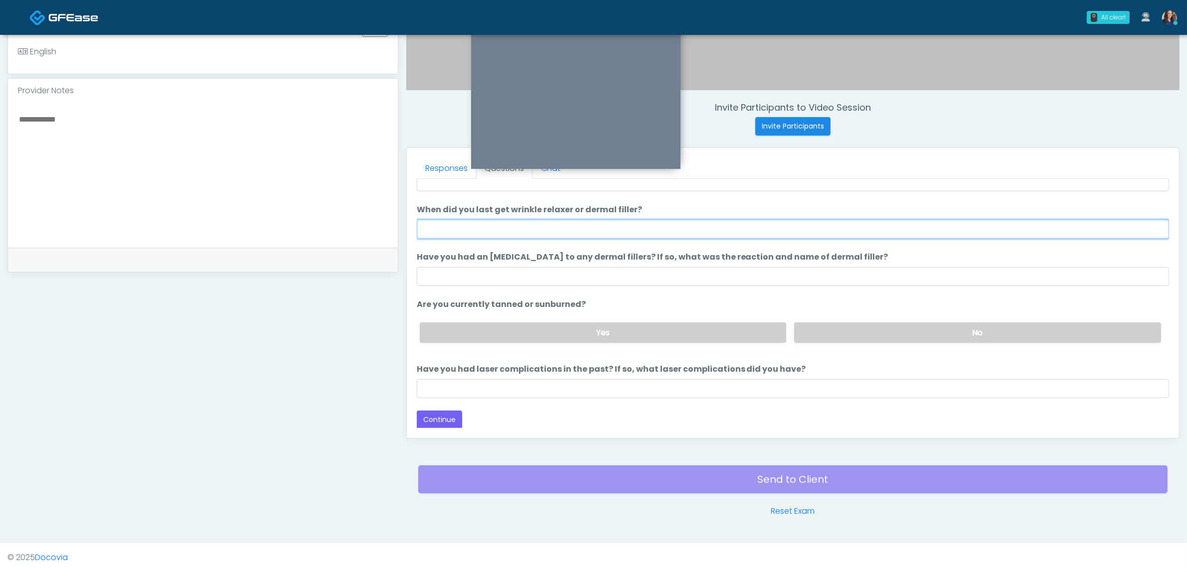
drag, startPoint x: 504, startPoint y: 236, endPoint x: 544, endPoint y: 235, distance: 39.9
click at [512, 236] on input "When did you last get wrinkle relaxer or dermal filler?" at bounding box center [793, 229] width 752 height 19
click at [489, 230] on input "**********" at bounding box center [793, 229] width 752 height 19
drag, startPoint x: 485, startPoint y: 229, endPoint x: 604, endPoint y: 221, distance: 119.5
click at [593, 222] on input "**********" at bounding box center [793, 229] width 752 height 19
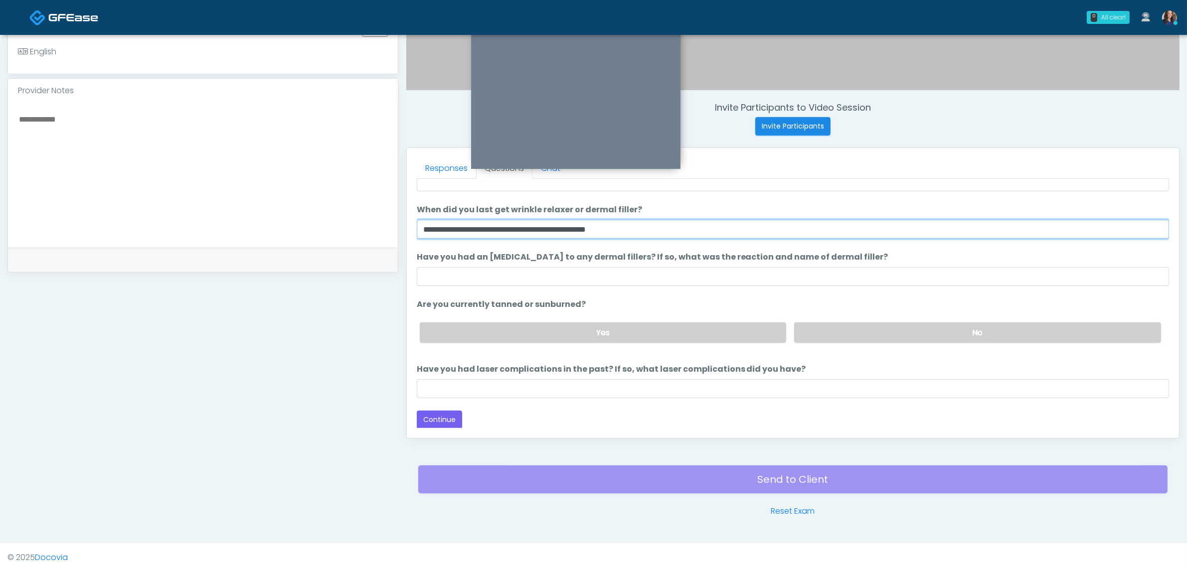
click at [620, 228] on input "**********" at bounding box center [793, 229] width 752 height 19
drag, startPoint x: 617, startPoint y: 228, endPoint x: 484, endPoint y: 227, distance: 132.6
click at [479, 227] on input "**********" at bounding box center [793, 229] width 752 height 19
type input "**********"
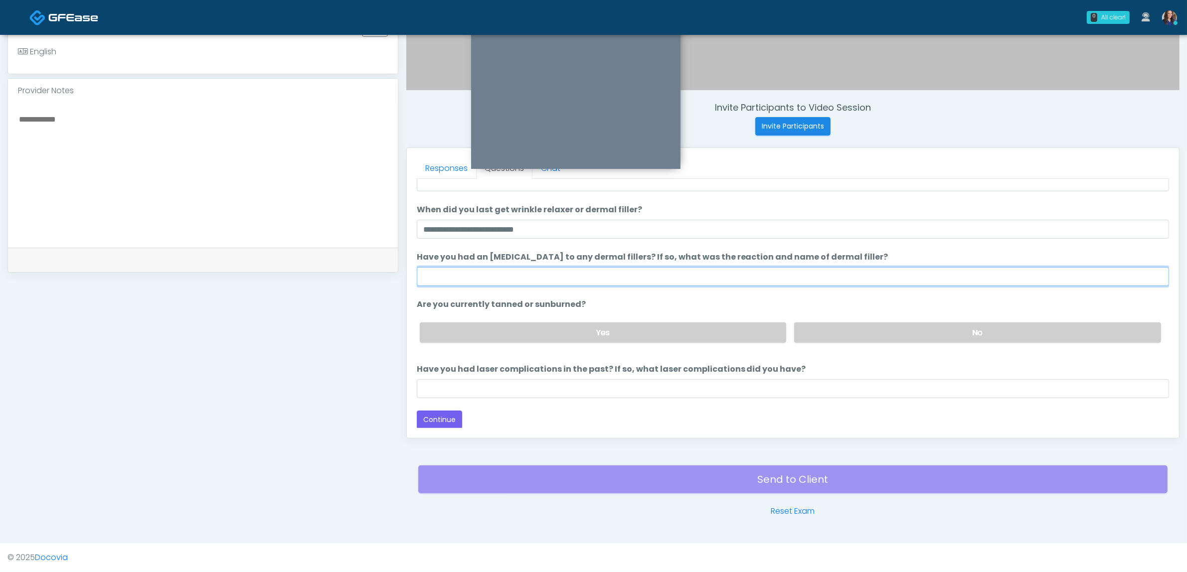
click at [542, 283] on input "Have you had an [MEDICAL_DATA] to any dermal fillers? If so, what was the react…" at bounding box center [793, 276] width 752 height 19
drag, startPoint x: 455, startPoint y: 277, endPoint x: 662, endPoint y: 291, distance: 207.9
click at [662, 291] on ol "**********" at bounding box center [793, 263] width 752 height 270
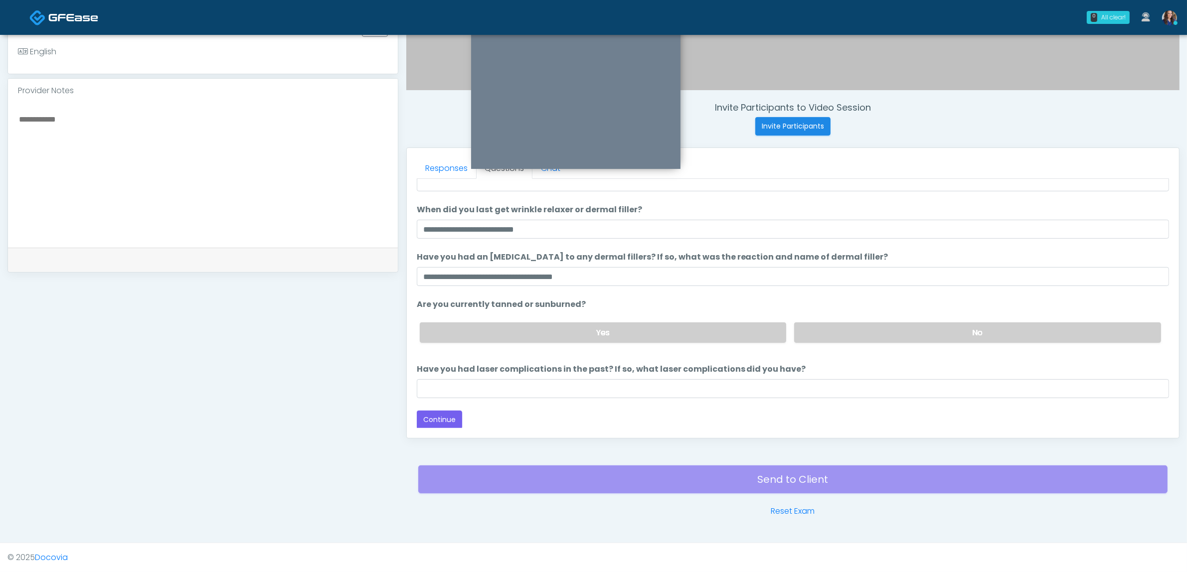
drag, startPoint x: 472, startPoint y: 266, endPoint x: 474, endPoint y: 275, distance: 9.2
click at [473, 266] on li "**********" at bounding box center [793, 268] width 752 height 35
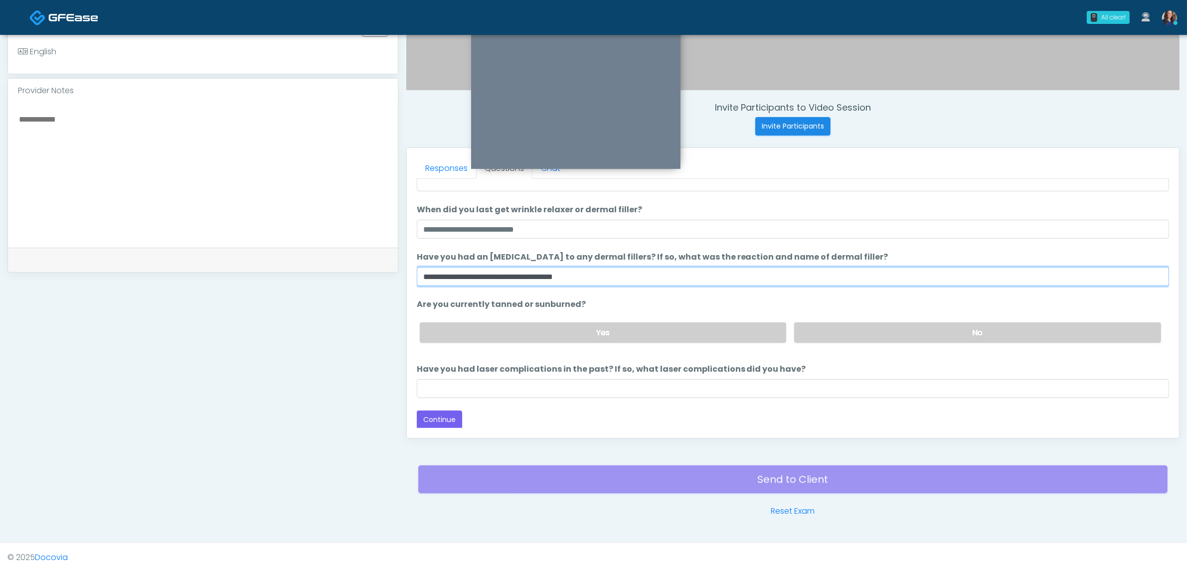
click at [475, 275] on input "**********" at bounding box center [793, 276] width 752 height 19
paste input "**"
type input "**********"
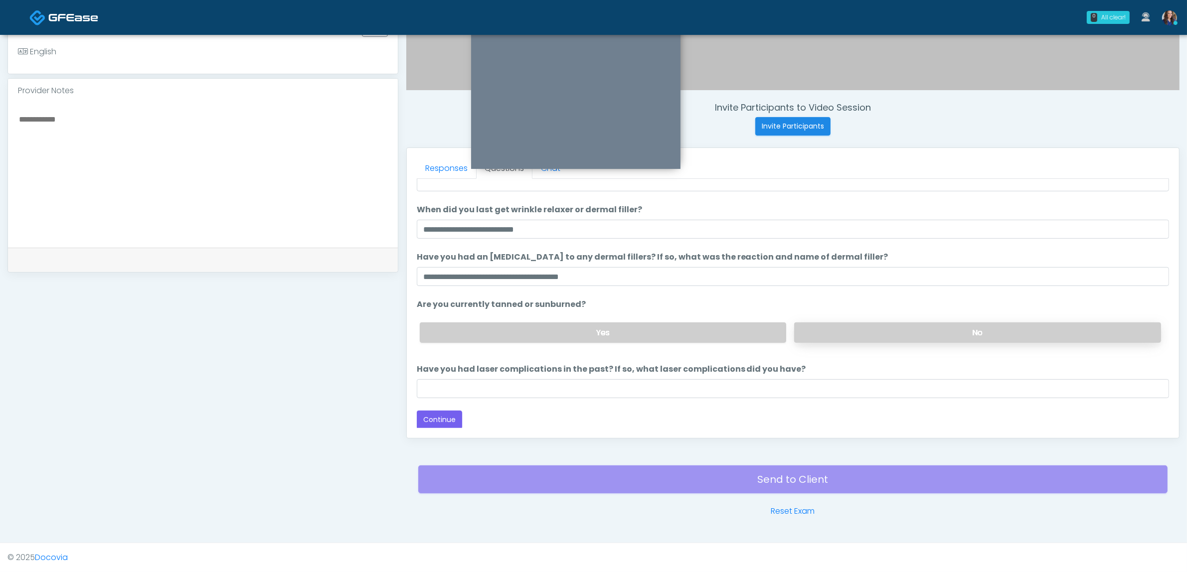
click at [905, 340] on label "No" at bounding box center [977, 333] width 367 height 20
click at [728, 389] on input "Have you had laser complications in the past? If so, what laser complications d…" at bounding box center [793, 388] width 752 height 19
type input "**"
click at [425, 420] on button "Continue" at bounding box center [439, 420] width 45 height 18
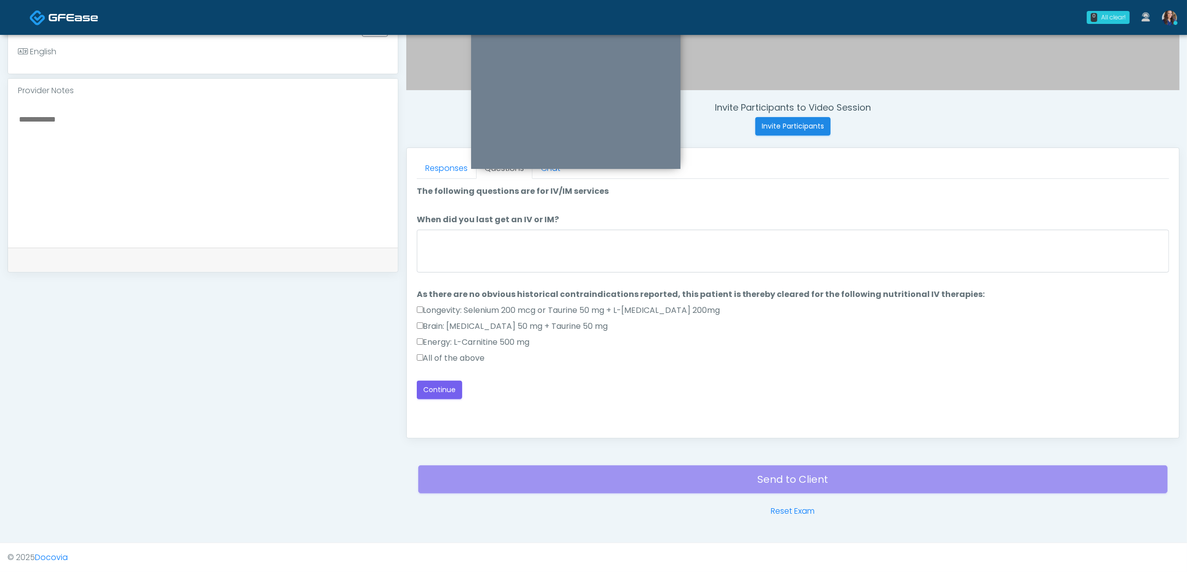
click at [431, 364] on label "All of the above" at bounding box center [451, 358] width 68 height 12
click at [435, 392] on button "Continue" at bounding box center [439, 390] width 45 height 18
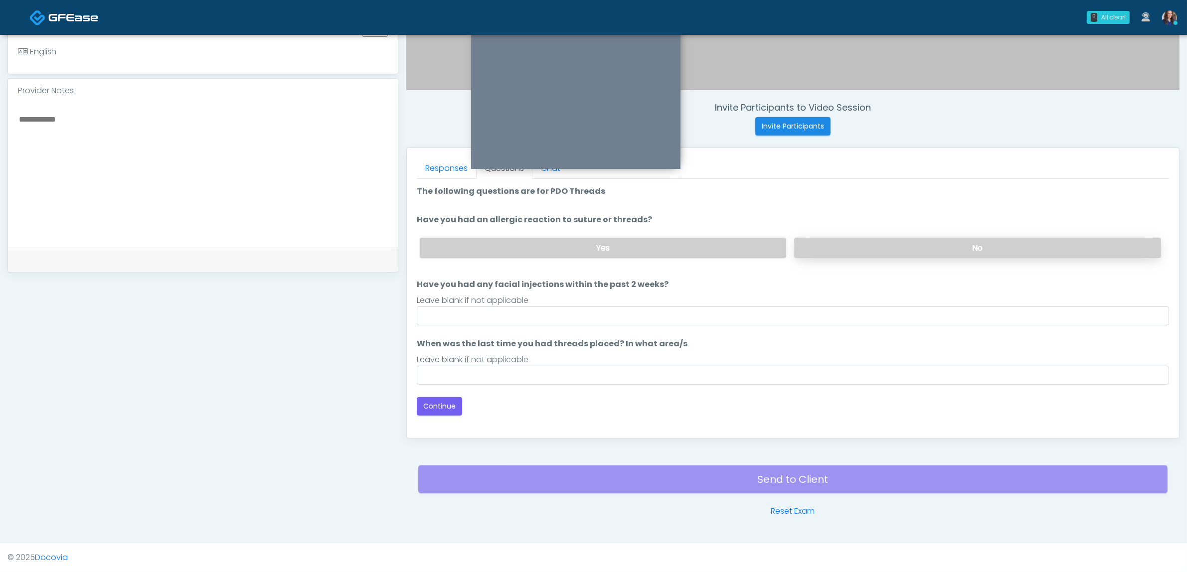
drag, startPoint x: 870, startPoint y: 247, endPoint x: 858, endPoint y: 251, distance: 12.6
click at [869, 247] on label "No" at bounding box center [977, 248] width 367 height 20
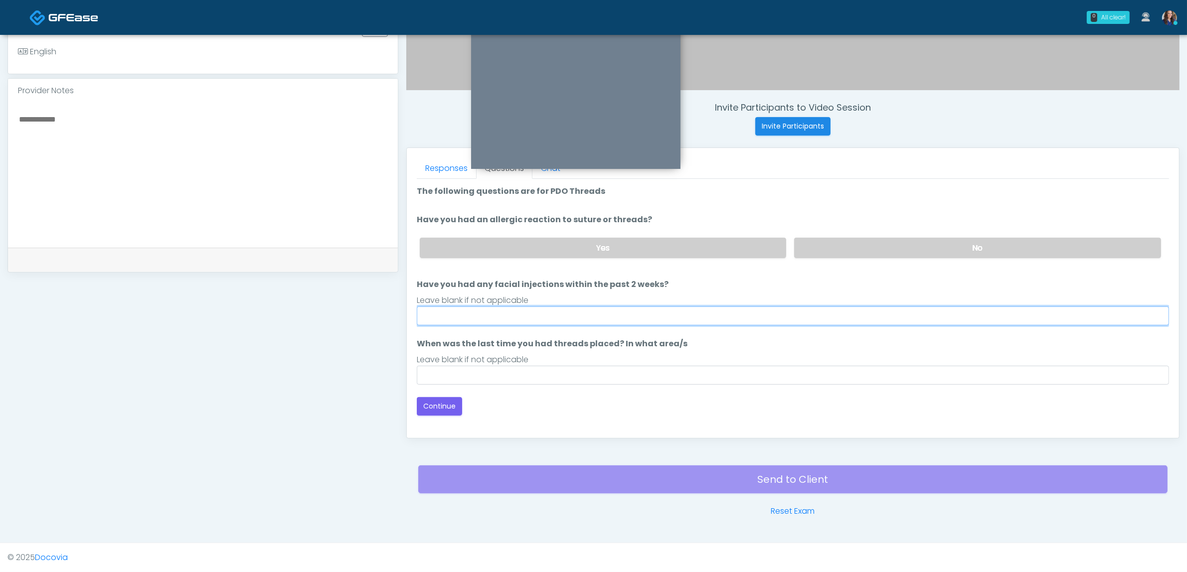
click at [490, 317] on input "Have you had any facial injections within the past 2 weeks?" at bounding box center [793, 316] width 752 height 19
type input "**"
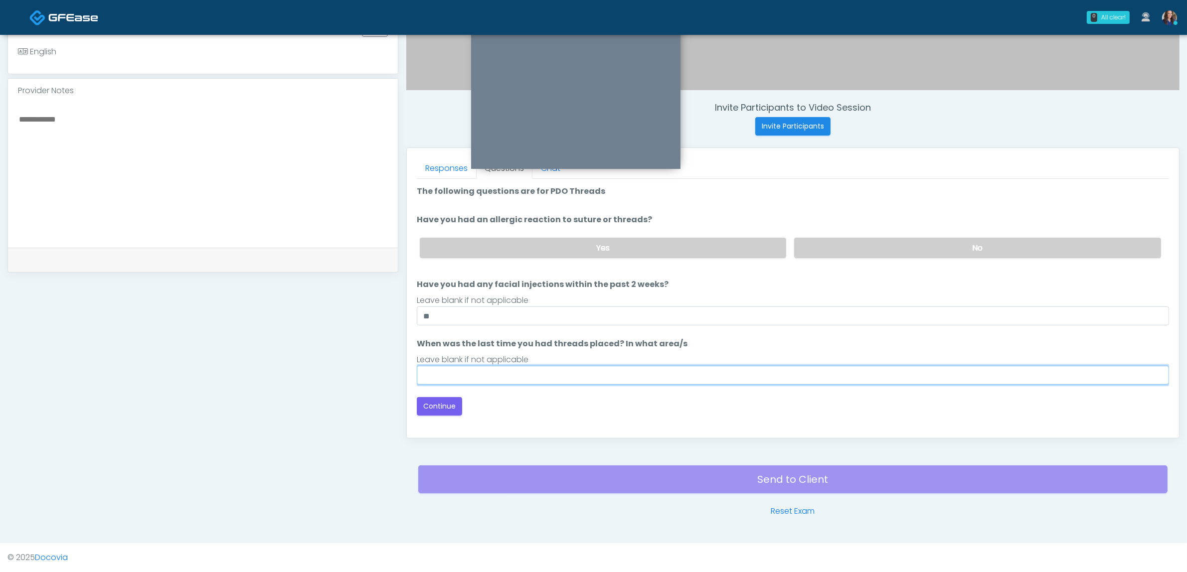
click at [469, 370] on input "When was the last time you had threads placed? In what area/s" at bounding box center [793, 375] width 752 height 19
type input "**"
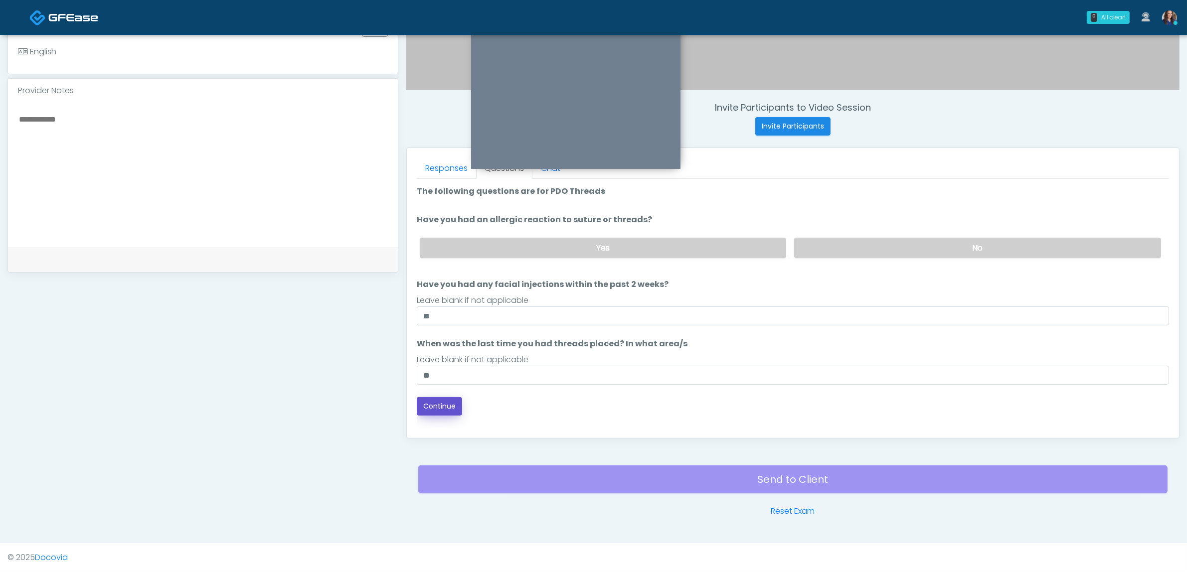
drag, startPoint x: 434, startPoint y: 406, endPoint x: 451, endPoint y: 406, distance: 17.0
click at [437, 406] on button "Continue" at bounding box center [439, 406] width 45 height 18
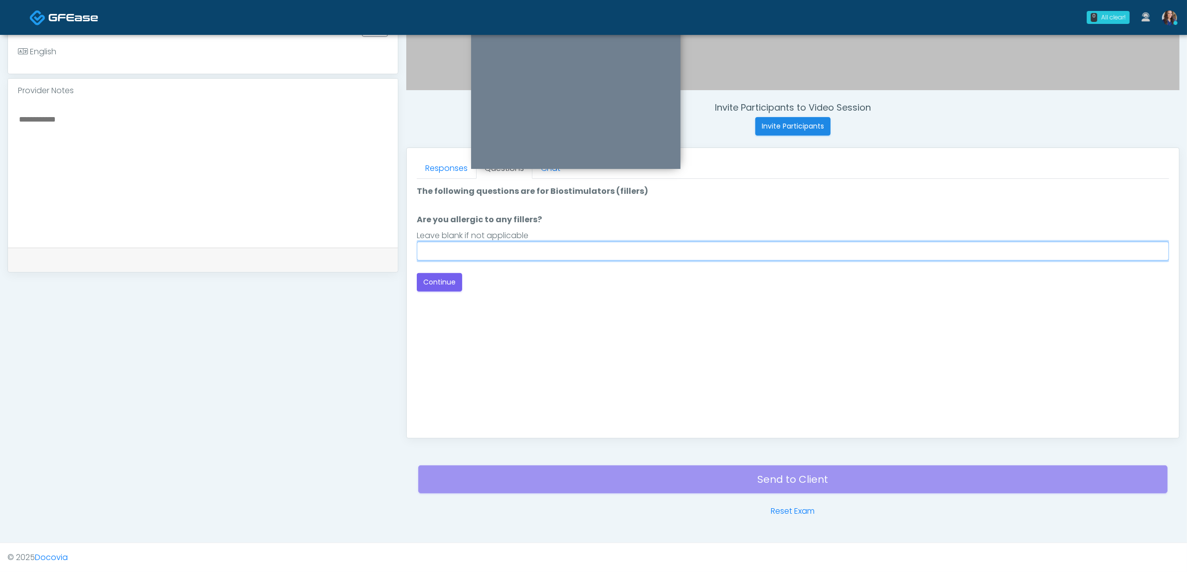
drag, startPoint x: 672, startPoint y: 252, endPoint x: 651, endPoint y: 252, distance: 21.4
click at [672, 252] on input "Are you allergic to any fillers?" at bounding box center [793, 251] width 752 height 19
click at [483, 255] on input "Are you allergic to any fillers?" at bounding box center [793, 251] width 752 height 19
paste input "**********"
click at [509, 255] on input "**********" at bounding box center [793, 251] width 752 height 19
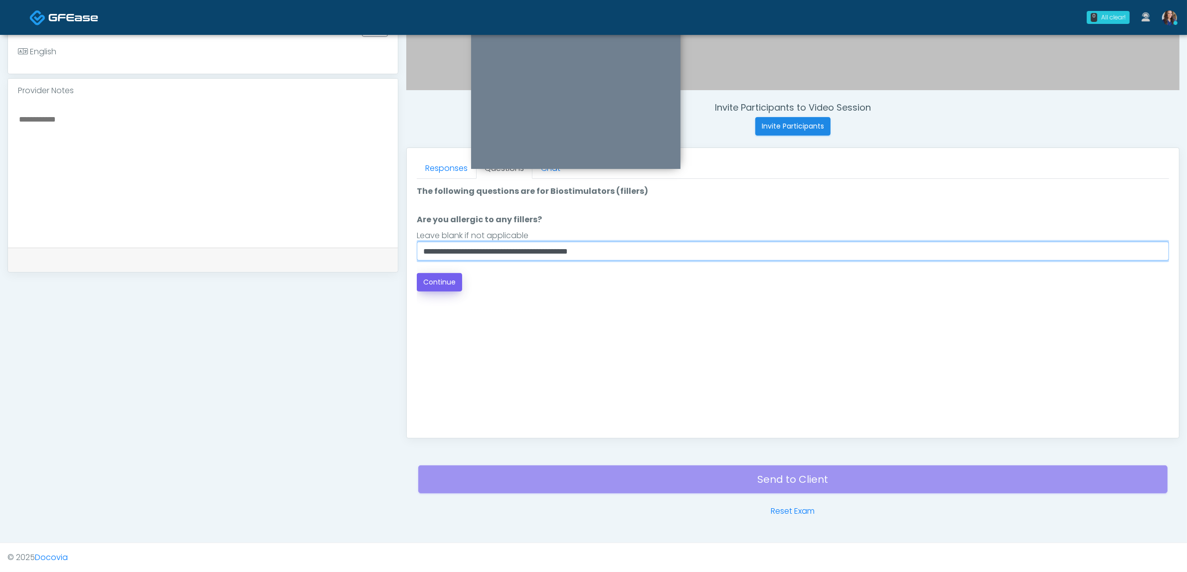
type input "**********"
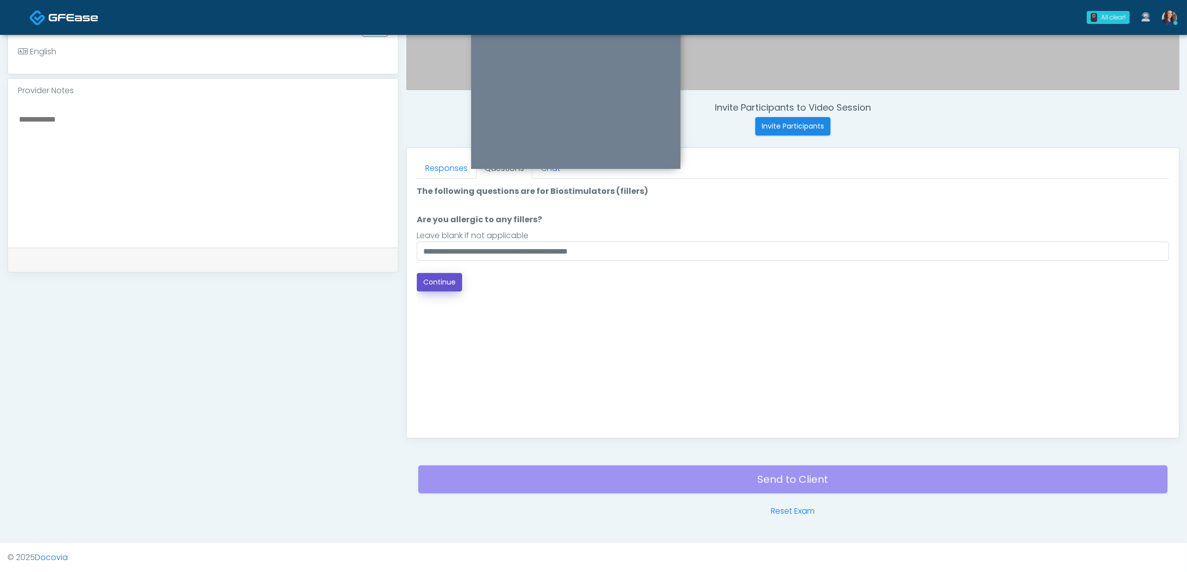
click at [434, 285] on button "Continue" at bounding box center [439, 282] width 45 height 18
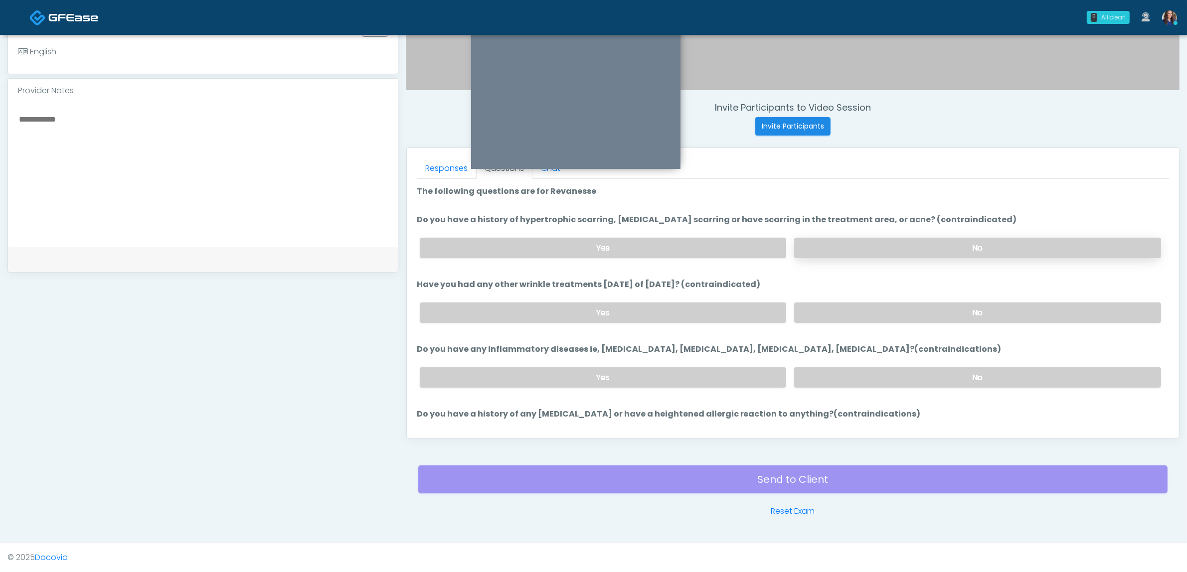
click at [897, 245] on label "No" at bounding box center [977, 248] width 367 height 20
drag, startPoint x: 858, startPoint y: 320, endPoint x: 920, endPoint y: 312, distance: 61.8
click at [859, 320] on label "No" at bounding box center [977, 313] width 367 height 20
click at [856, 368] on label "No" at bounding box center [977, 377] width 367 height 20
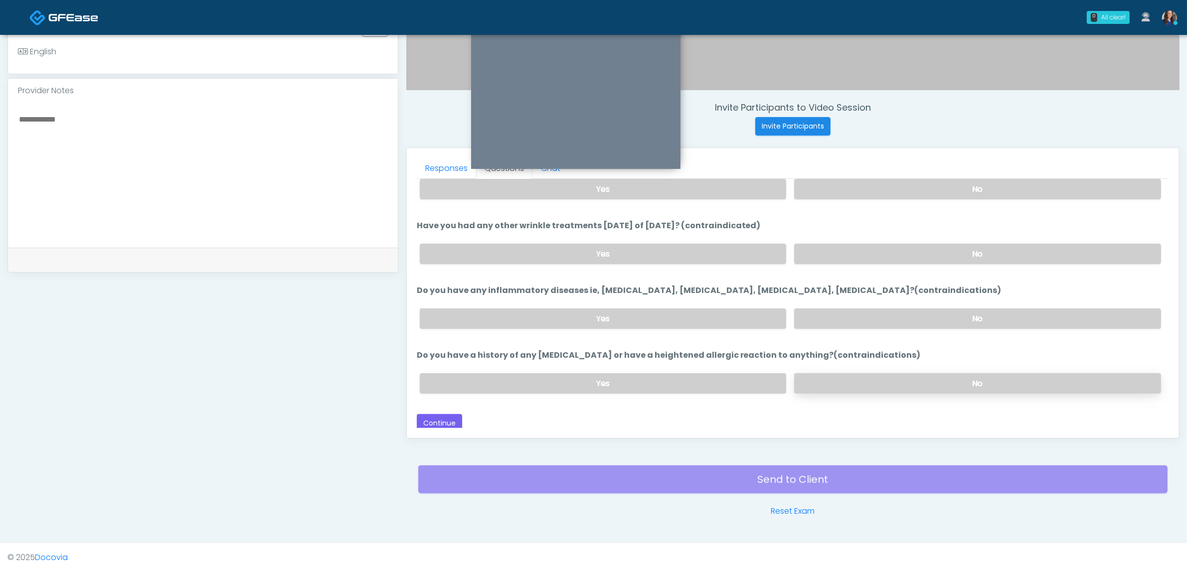
click at [848, 373] on label "No" at bounding box center [977, 383] width 367 height 20
drag, startPoint x: 440, startPoint y: 415, endPoint x: 664, endPoint y: 341, distance: 235.5
click at [441, 414] on button "Continue" at bounding box center [439, 423] width 45 height 18
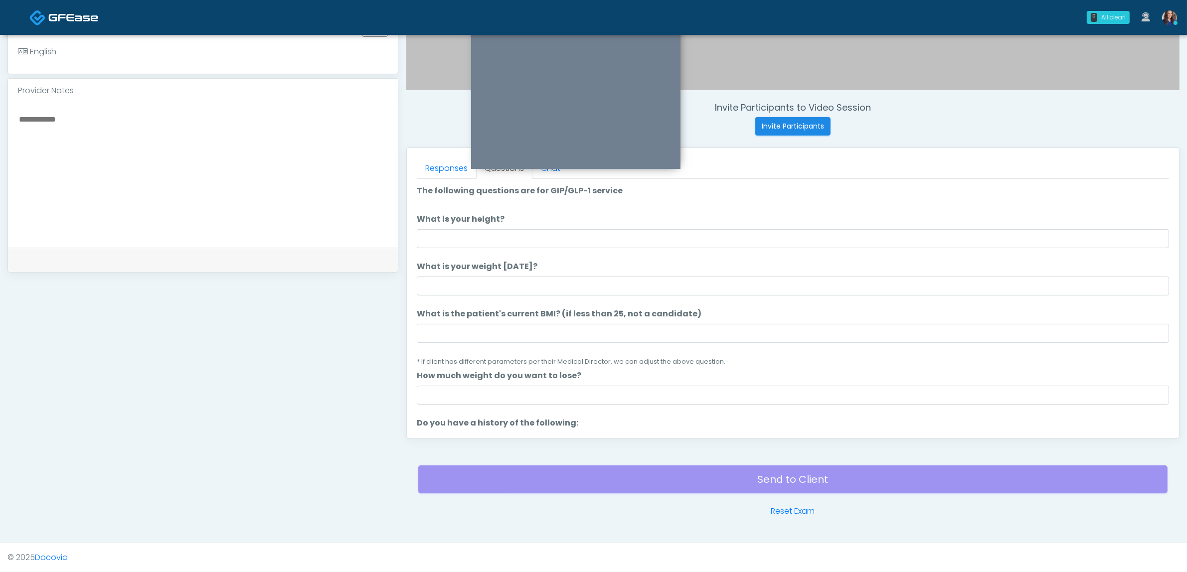
scroll to position [0, 0]
drag, startPoint x: 526, startPoint y: 230, endPoint x: 554, endPoint y: 228, distance: 28.5
click at [526, 230] on input "What is your height?" at bounding box center [793, 239] width 752 height 19
type input "*****"
click at [579, 293] on input "What is your weight [DATE]?" at bounding box center [793, 286] width 752 height 19
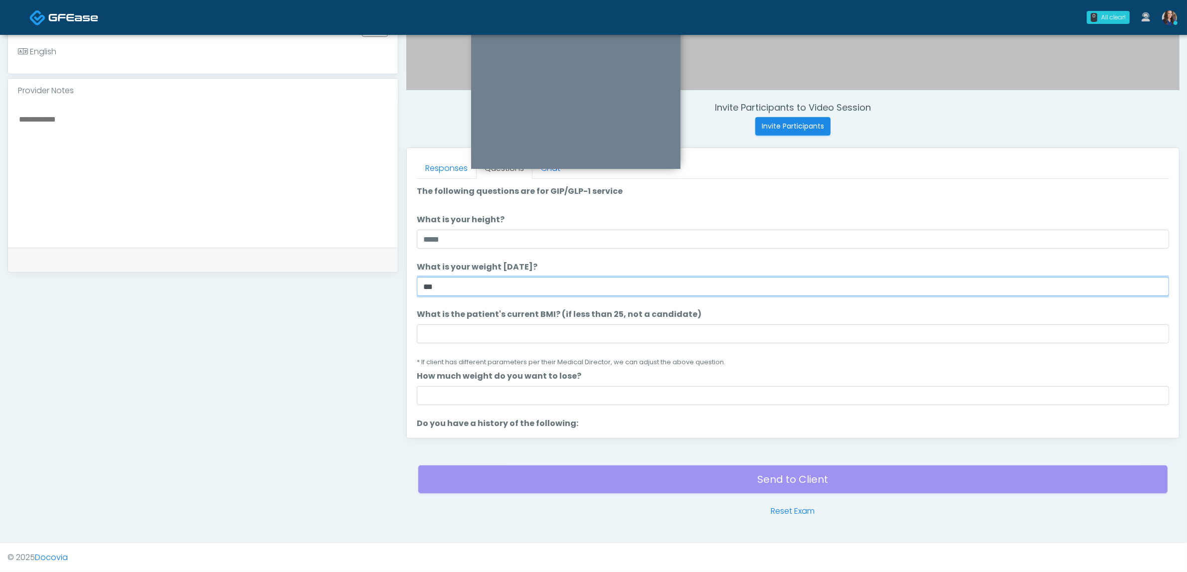
type input "***"
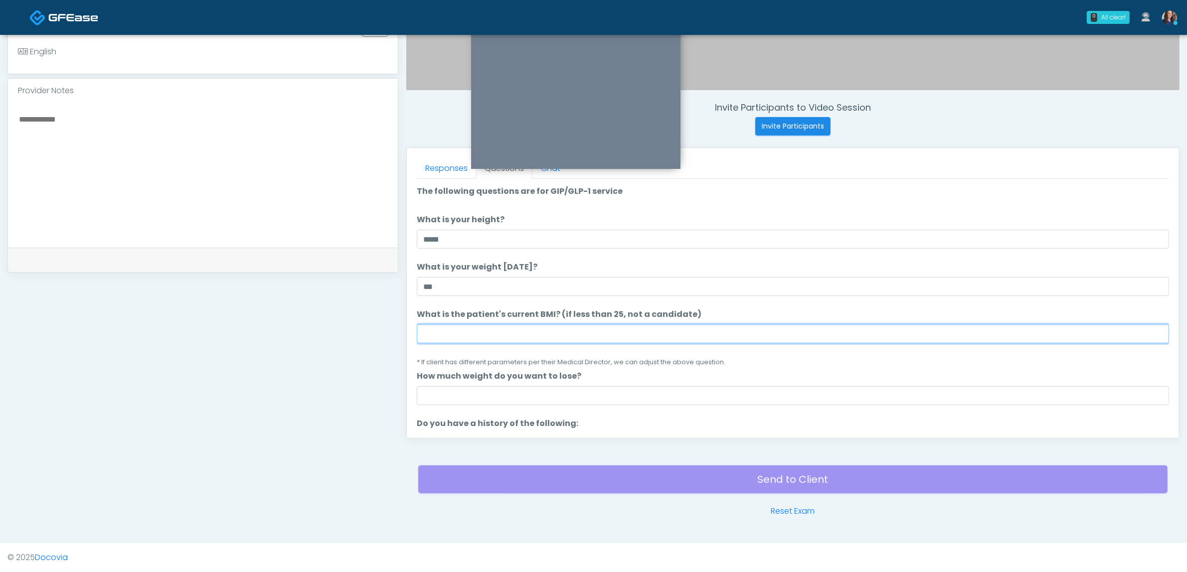
click at [556, 331] on input "What is the patient's current BMI? (if less than 25, not a candidate)" at bounding box center [793, 334] width 752 height 19
type input "**"
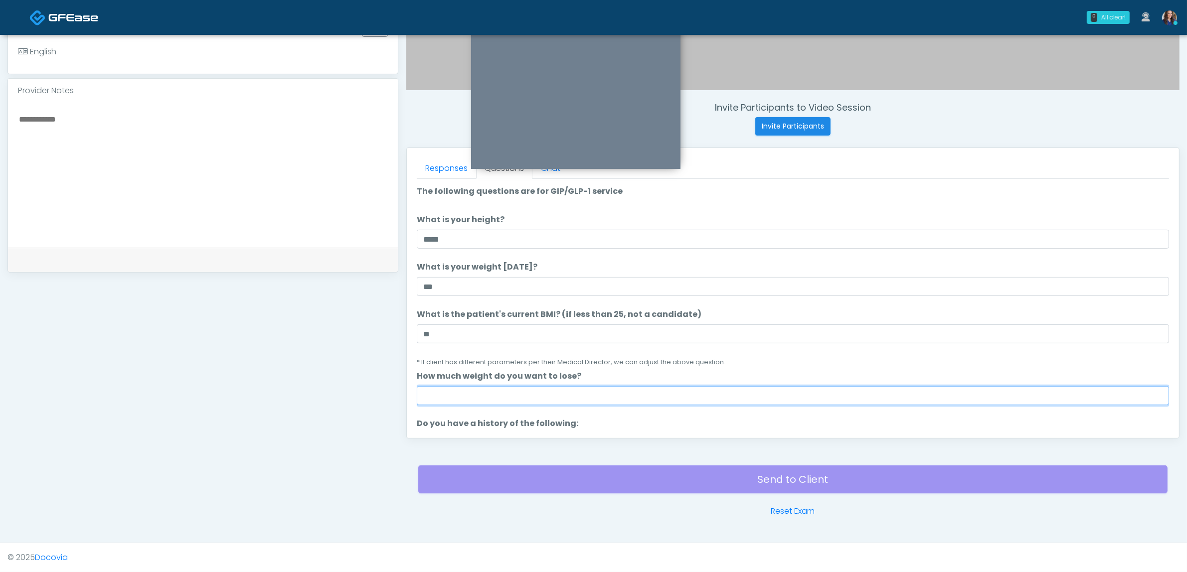
click at [518, 390] on input "How much weight do you want to lose?" at bounding box center [793, 395] width 752 height 19
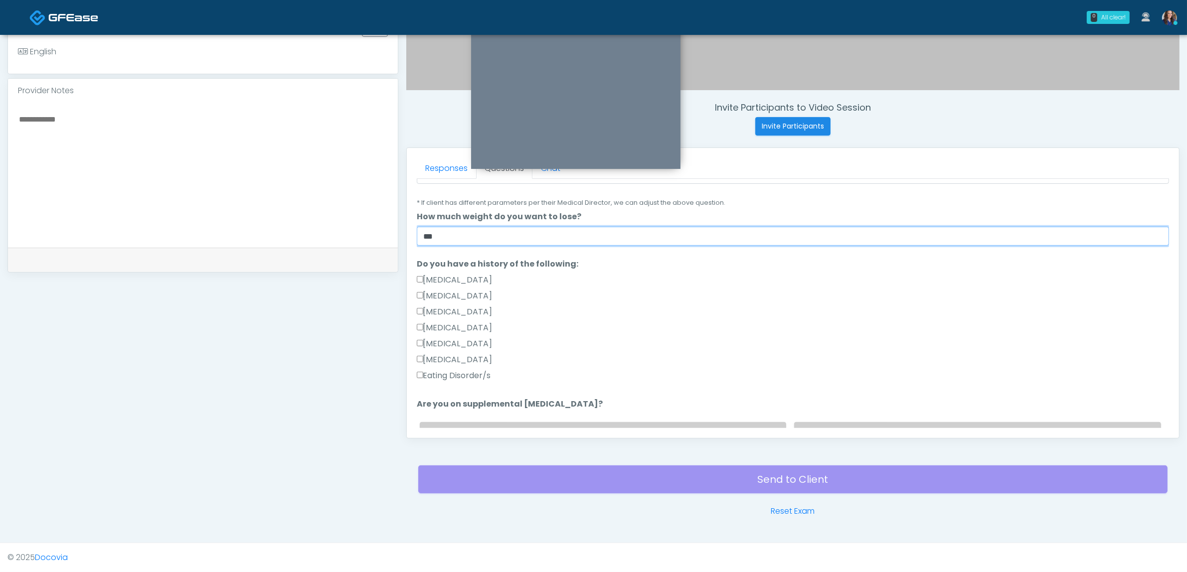
scroll to position [187, 0]
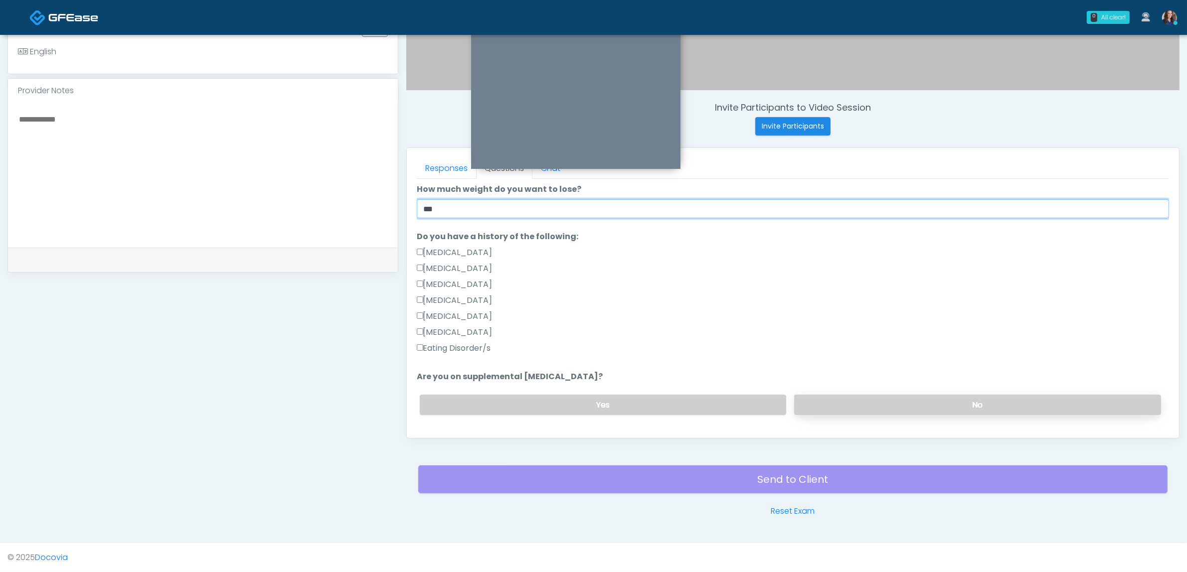
type input "***"
click at [809, 404] on label "No" at bounding box center [977, 405] width 367 height 20
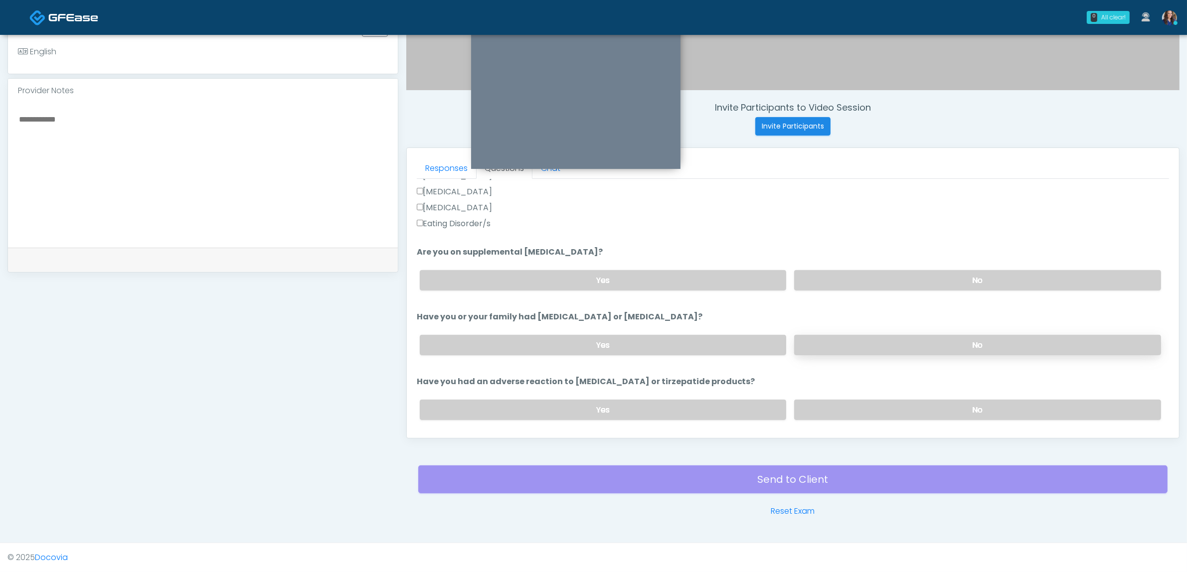
click at [873, 338] on label "No" at bounding box center [977, 345] width 367 height 20
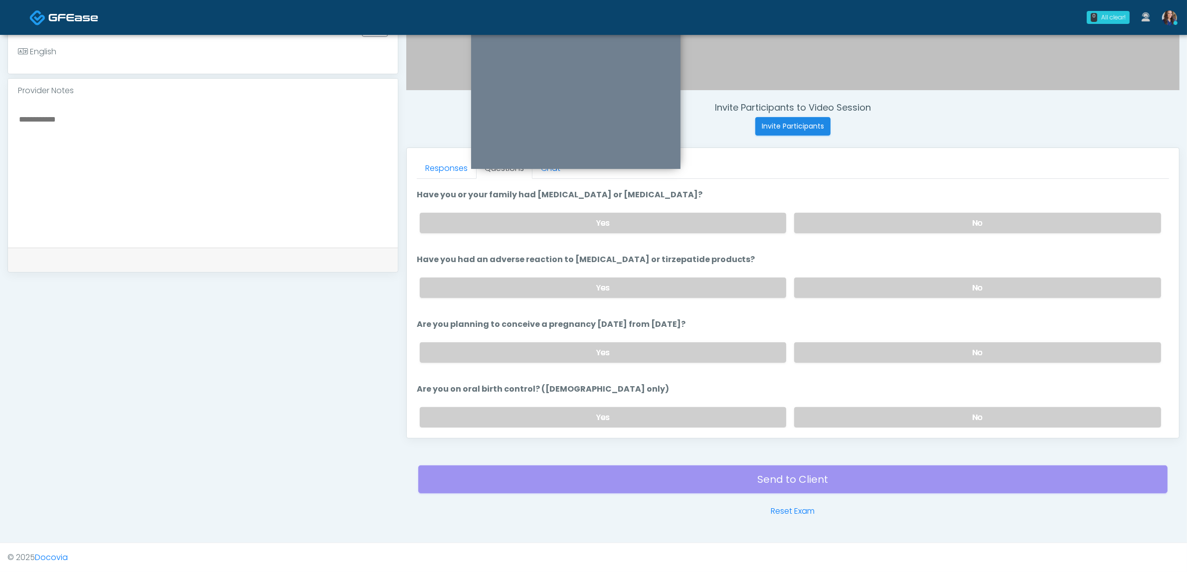
scroll to position [436, 0]
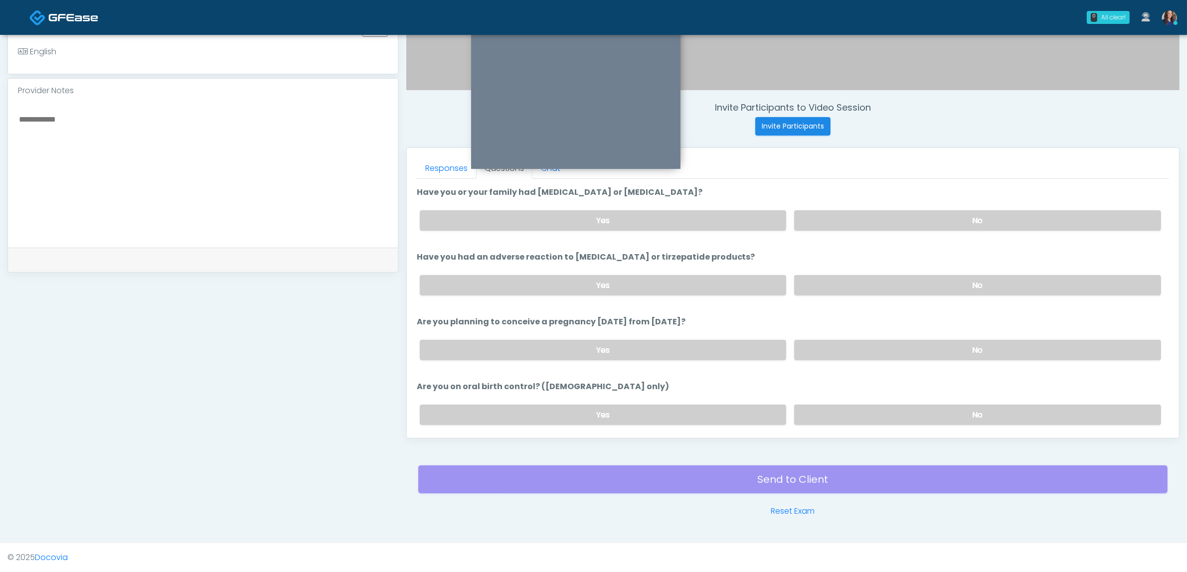
drag, startPoint x: 898, startPoint y: 270, endPoint x: 894, endPoint y: 295, distance: 25.3
click at [899, 270] on div "Yes No" at bounding box center [790, 285] width 757 height 36
click at [894, 295] on div "Yes No" at bounding box center [790, 285] width 757 height 36
drag, startPoint x: 900, startPoint y: 276, endPoint x: 884, endPoint y: 362, distance: 88.2
click at [900, 282] on label "No" at bounding box center [977, 285] width 367 height 20
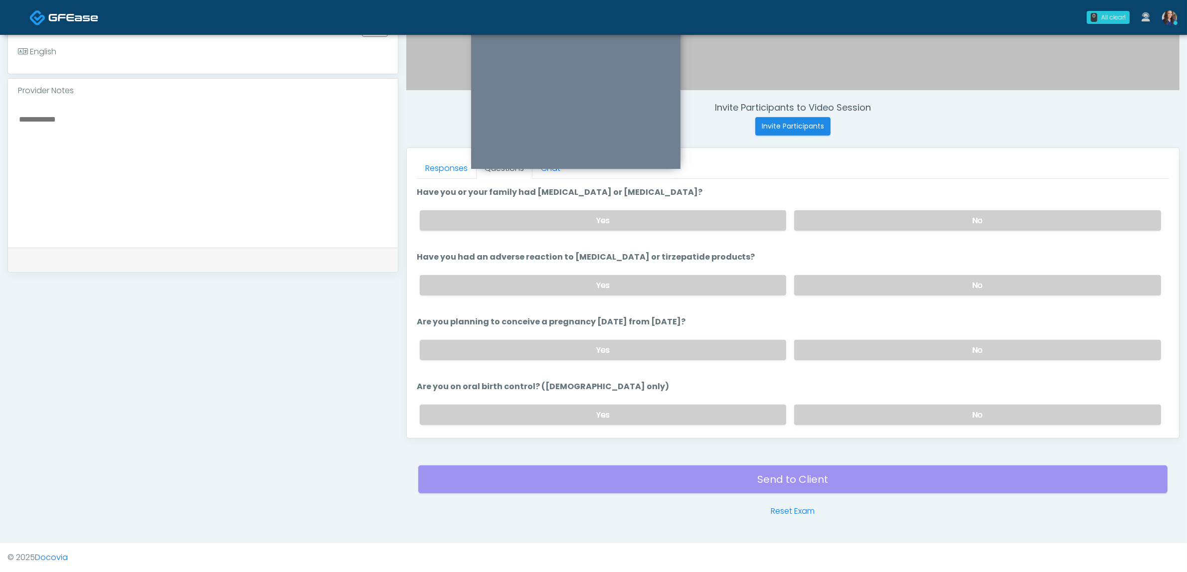
drag, startPoint x: 886, startPoint y: 349, endPoint x: 884, endPoint y: 385, distance: 36.0
click at [886, 349] on label "No" at bounding box center [977, 350] width 367 height 20
click at [876, 407] on label "No" at bounding box center [977, 415] width 367 height 20
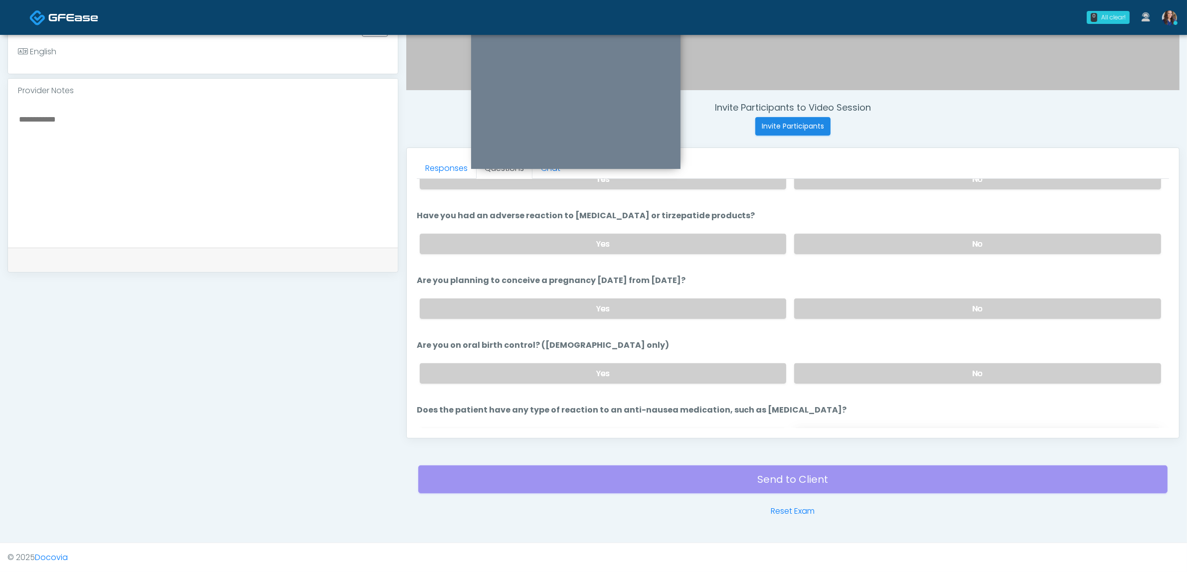
scroll to position [531, 0]
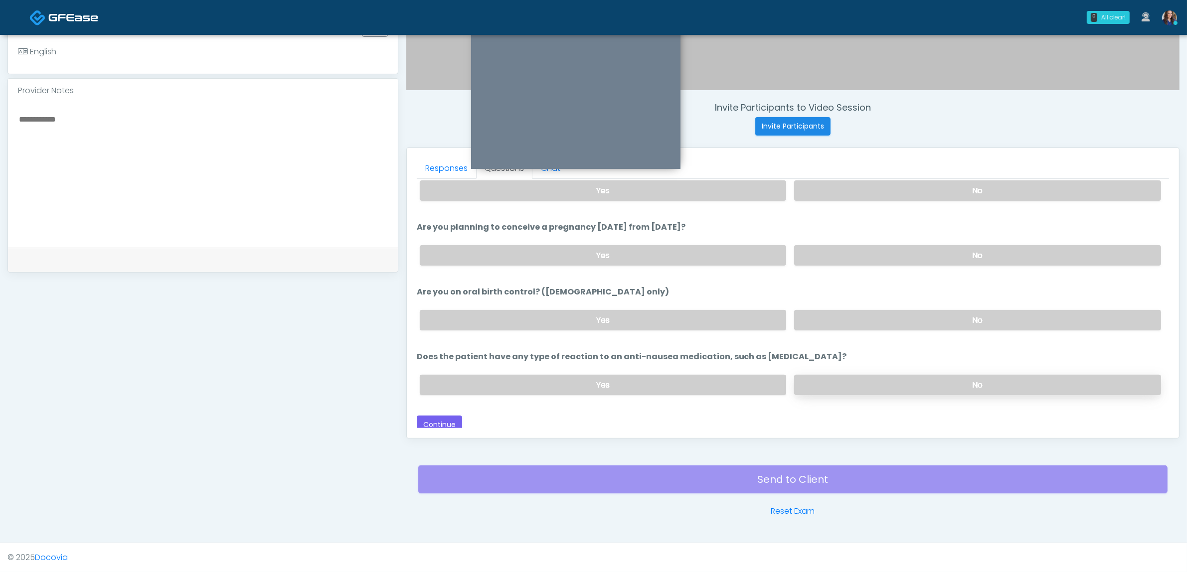
click at [856, 382] on label "No" at bounding box center [977, 385] width 367 height 20
click at [435, 422] on button "Continue" at bounding box center [439, 425] width 45 height 18
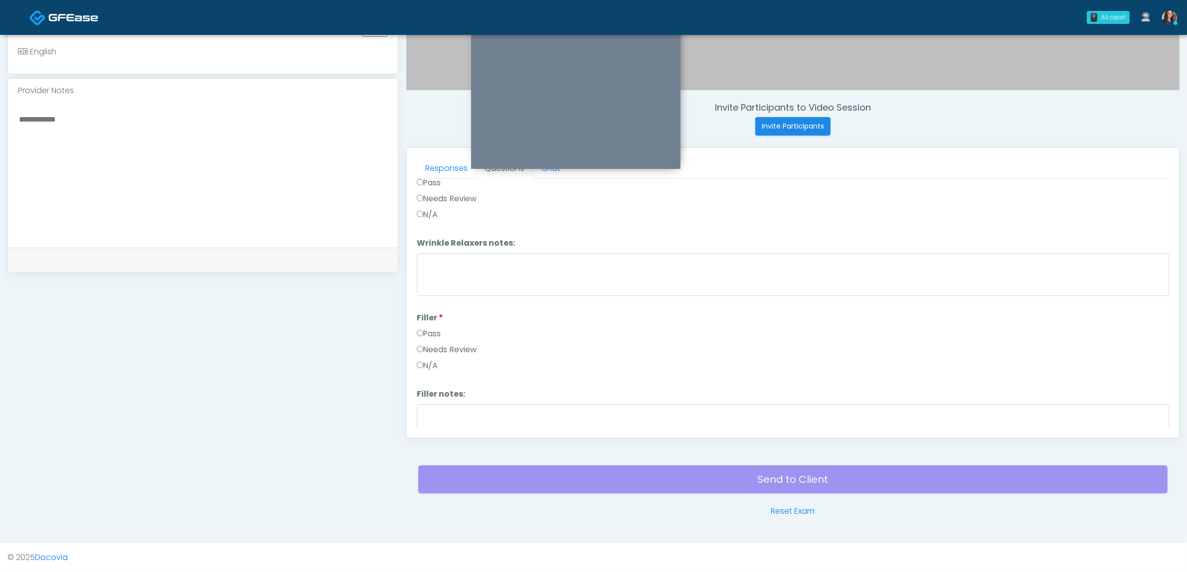
scroll to position [0, 0]
drag, startPoint x: 1140, startPoint y: 192, endPoint x: 1011, endPoint y: 227, distance: 133.1
click at [1139, 192] on button "Pass All" at bounding box center [1150, 192] width 38 height 18
click at [430, 412] on button "Continue" at bounding box center [439, 419] width 45 height 18
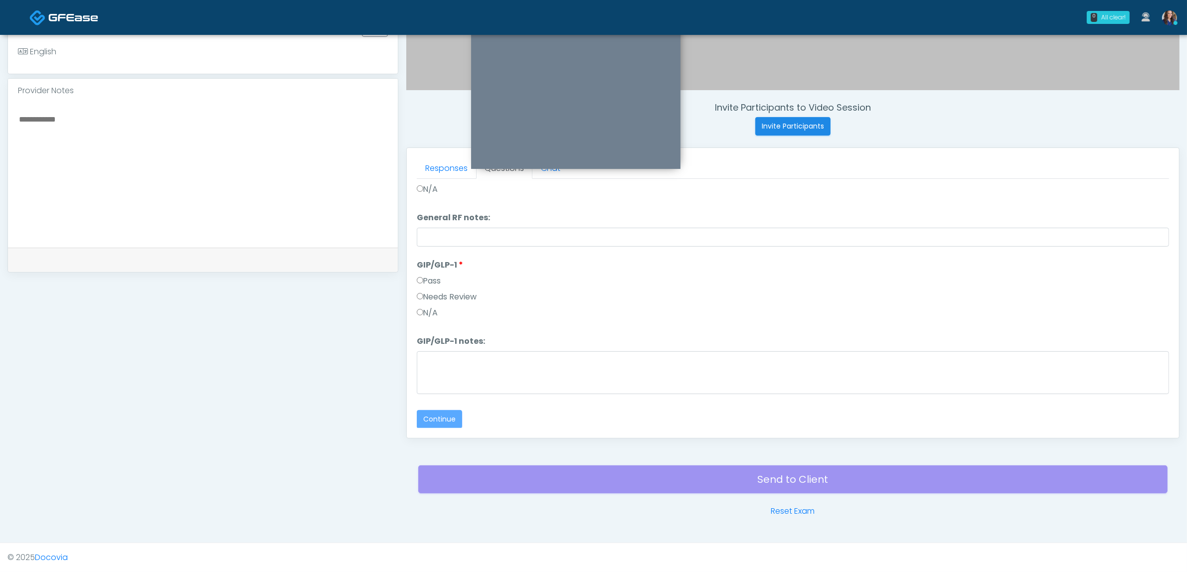
scroll to position [0, 0]
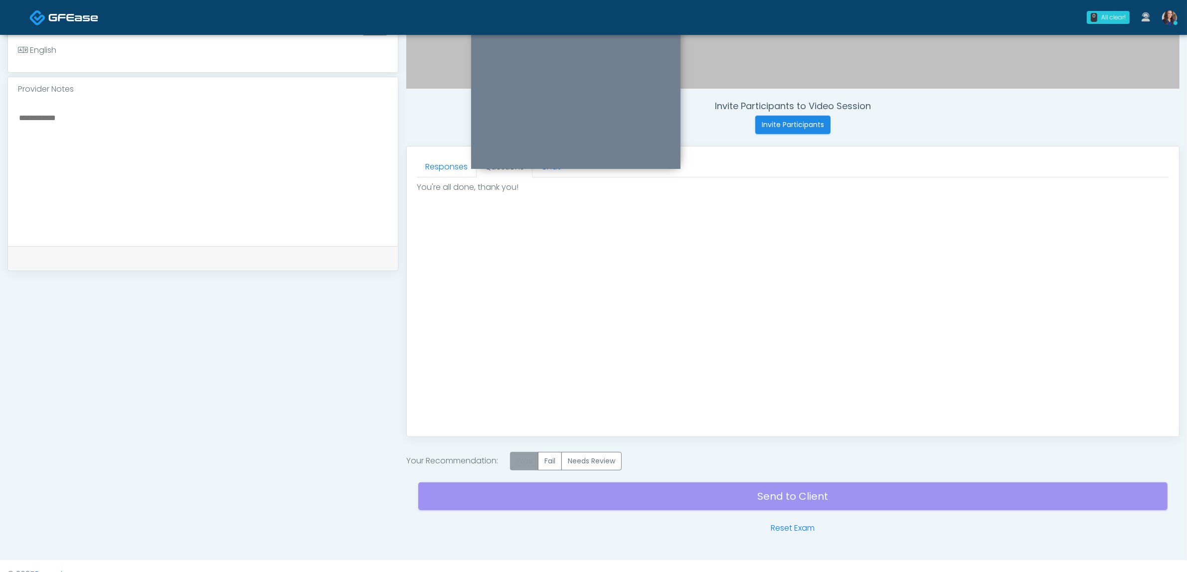
click at [527, 462] on label "Pass" at bounding box center [524, 461] width 28 height 18
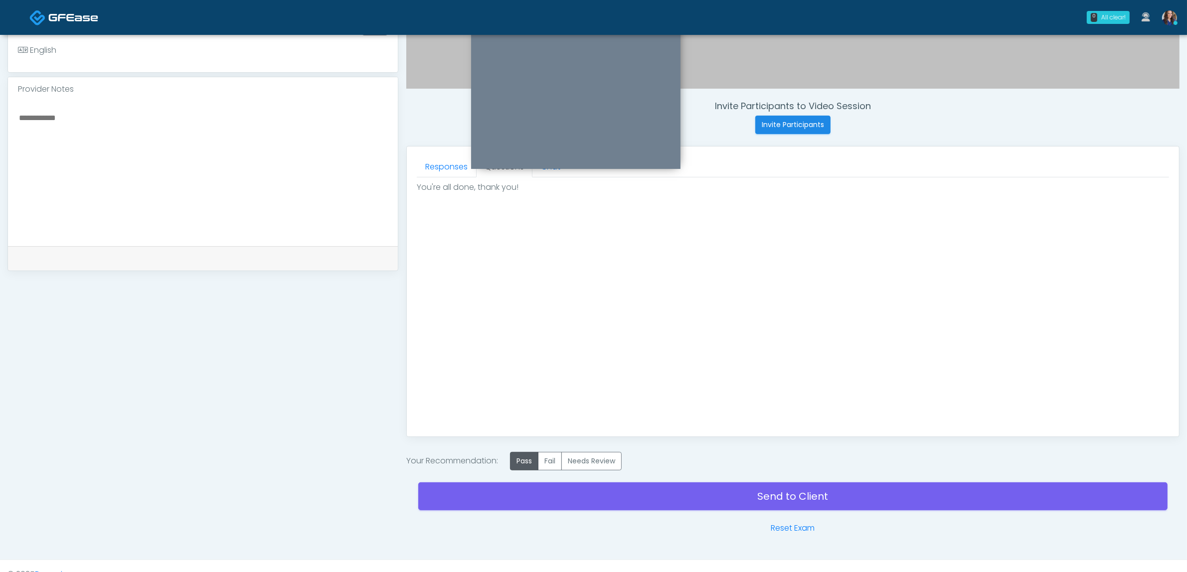
click at [676, 513] on div "Send to Client Reset Exam" at bounding box center [792, 503] width 749 height 64
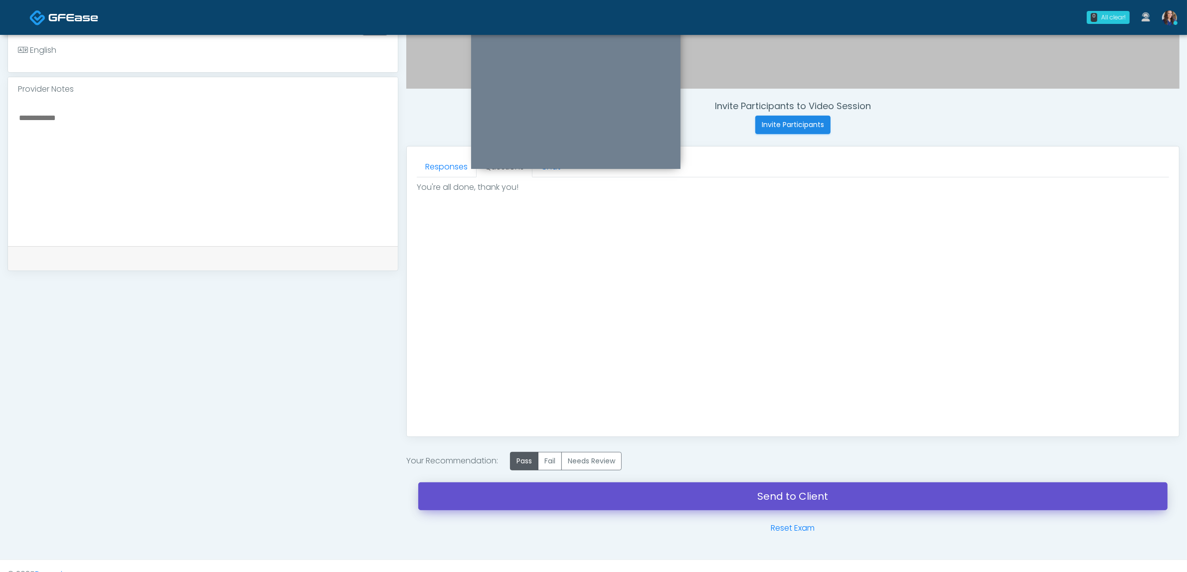
click at [733, 496] on link "Send to Client" at bounding box center [792, 497] width 749 height 28
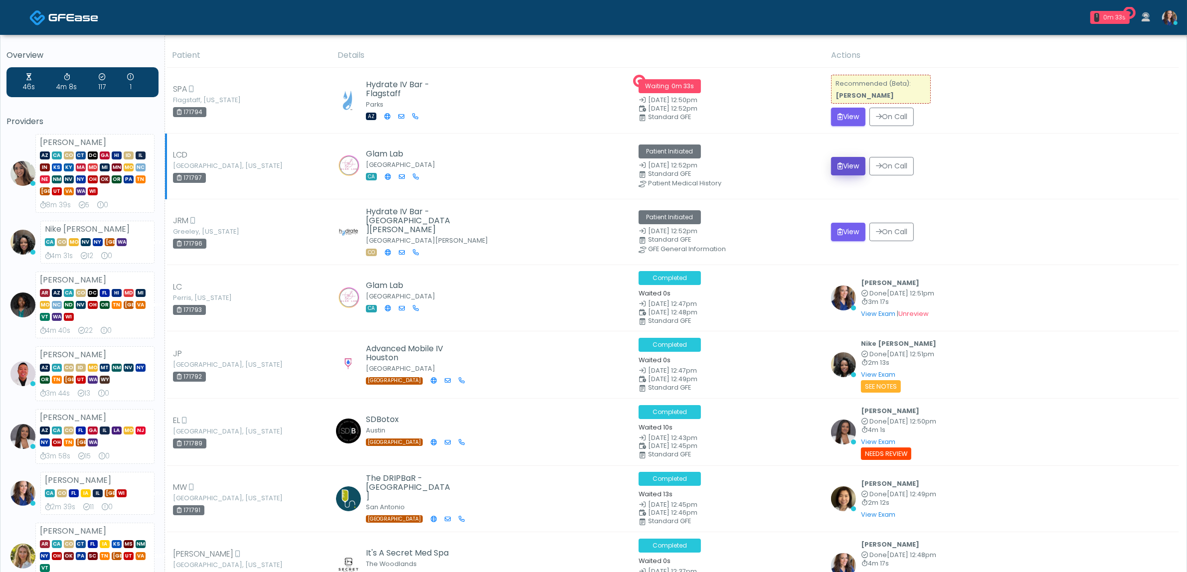
click at [844, 170] on button "View" at bounding box center [848, 166] width 34 height 18
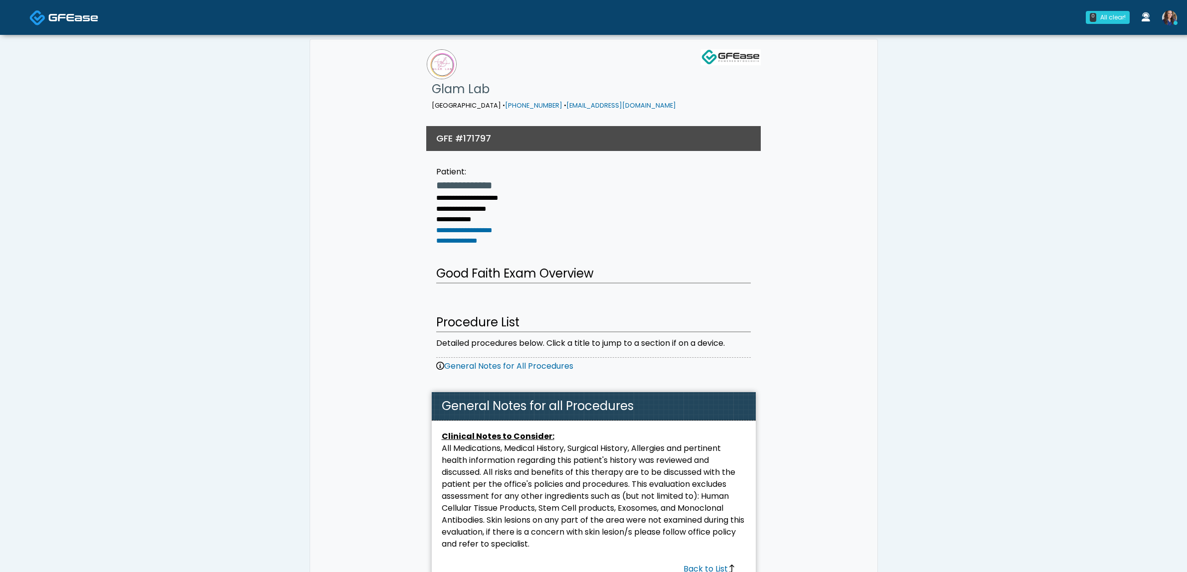
click at [48, 10] on link at bounding box center [63, 17] width 69 height 32
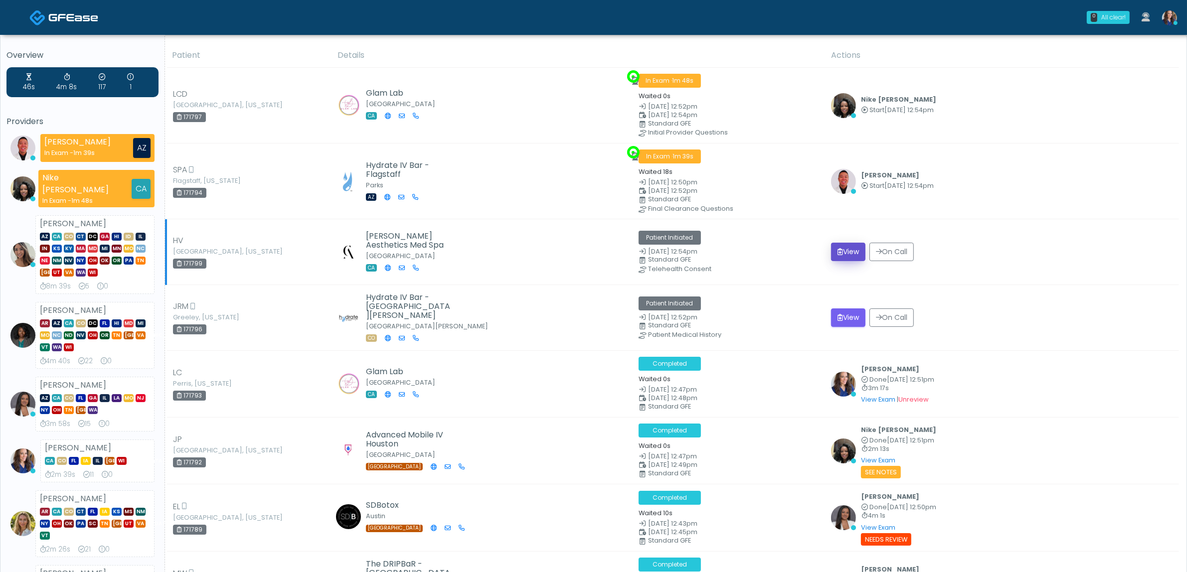
click at [838, 253] on icon "submit" at bounding box center [840, 251] width 5 height 7
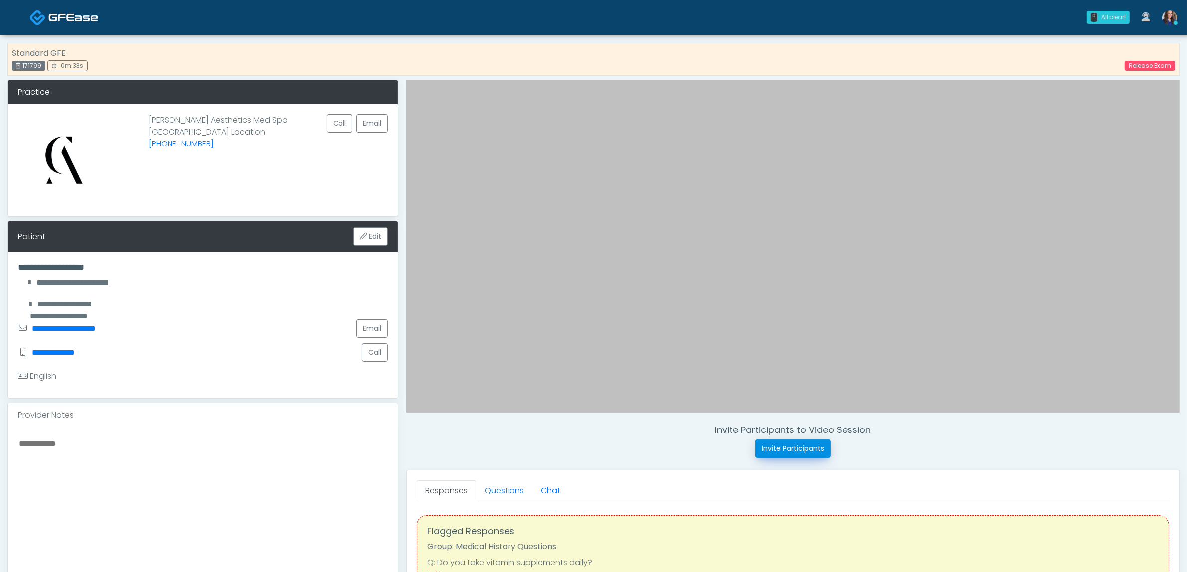
click at [778, 442] on button "Invite Participants" at bounding box center [792, 449] width 75 height 18
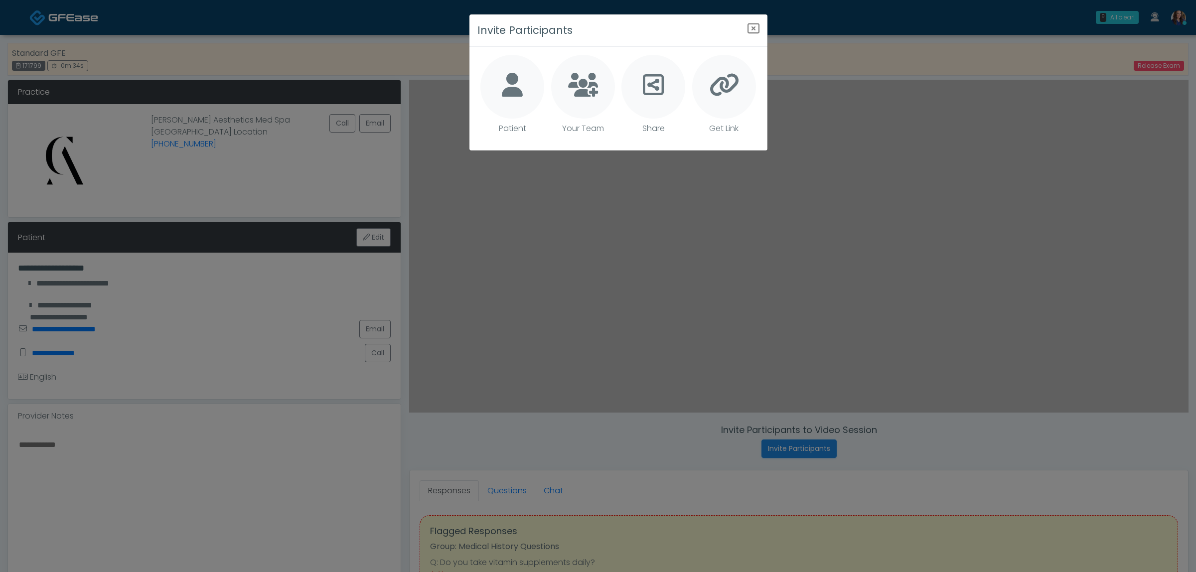
click at [483, 78] on div at bounding box center [513, 87] width 64 height 64
type textarea "**********"
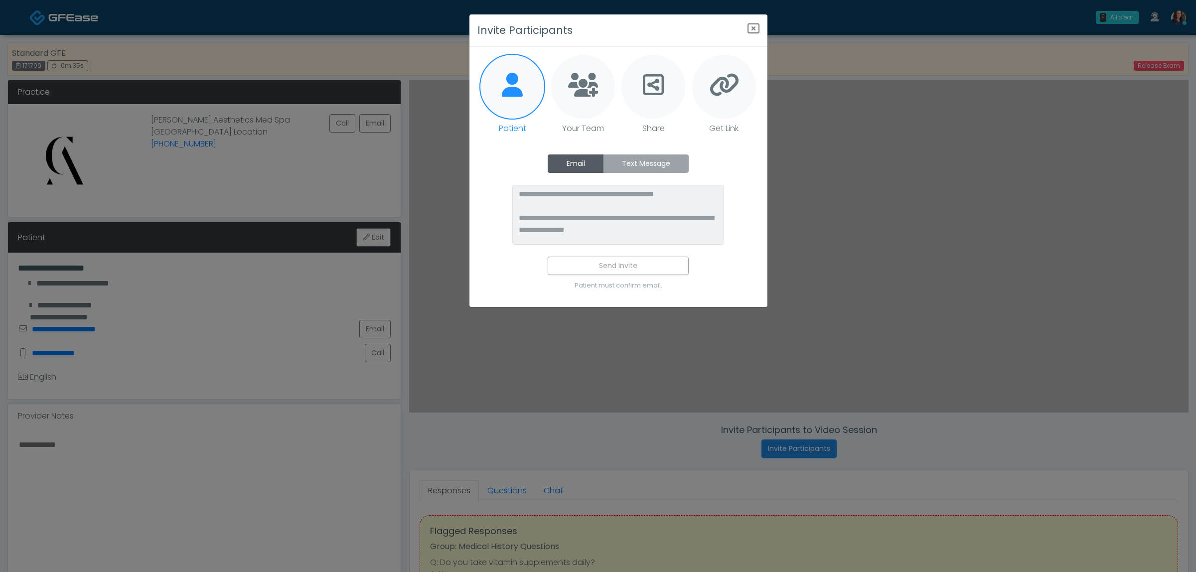
click at [633, 170] on label "Text Message" at bounding box center [646, 164] width 86 height 18
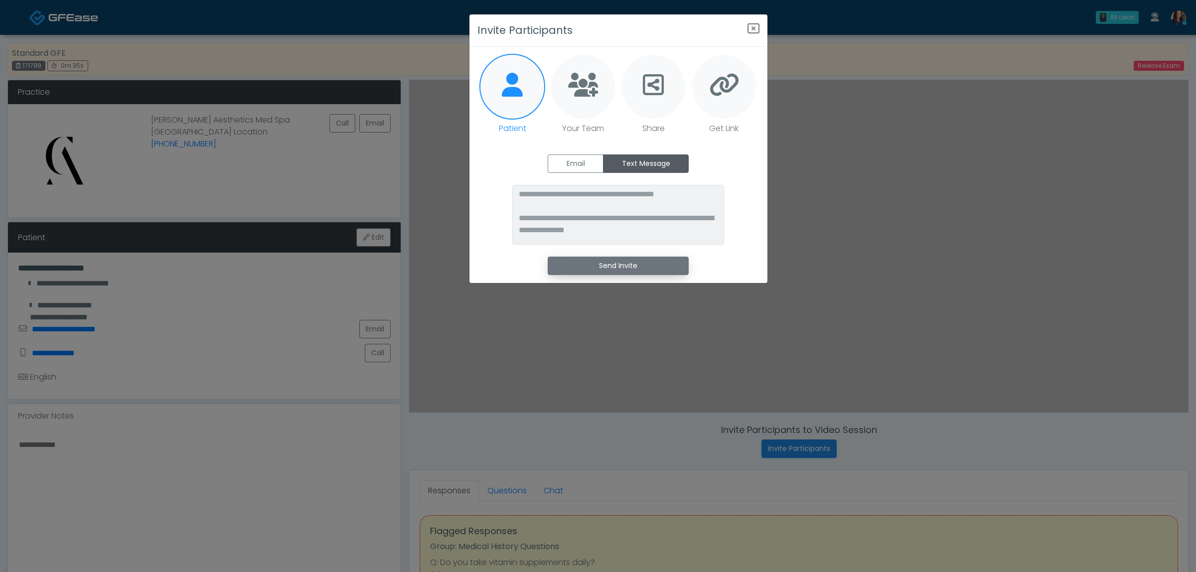
click at [621, 265] on button "Send Invite" at bounding box center [618, 266] width 141 height 18
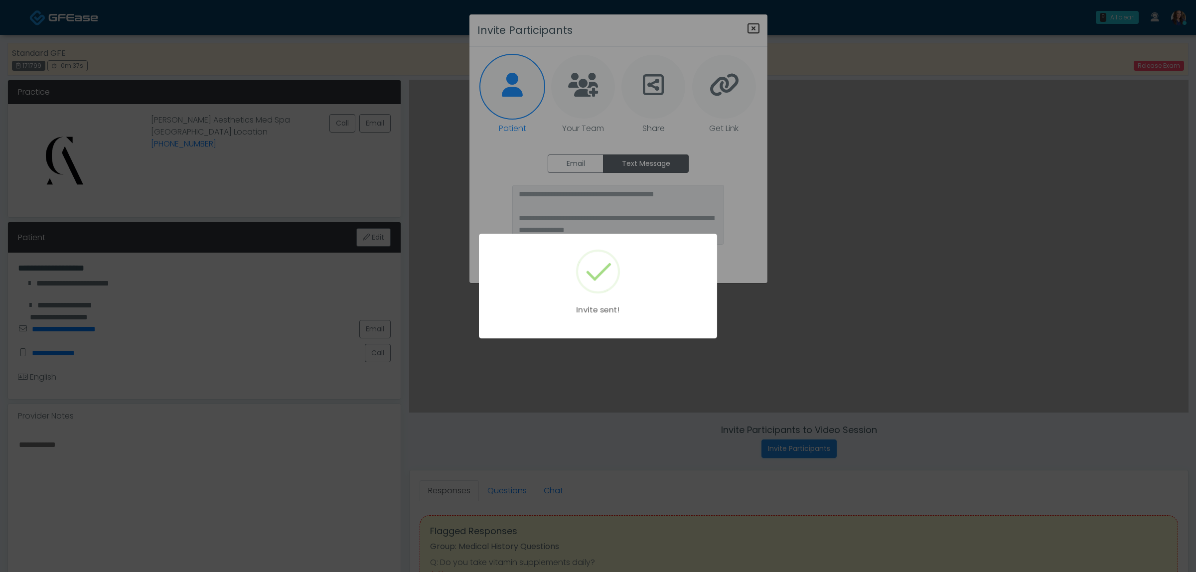
click at [748, 25] on div "Invite sent!" at bounding box center [598, 286] width 1196 height 572
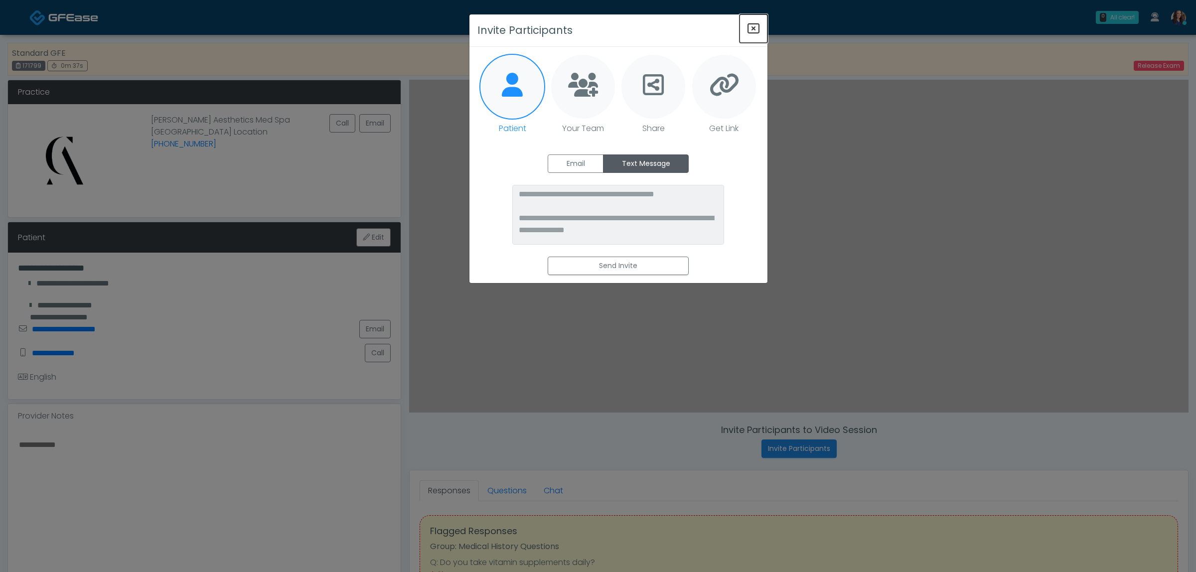
click at [754, 25] on icon "Close" at bounding box center [754, 28] width 12 height 12
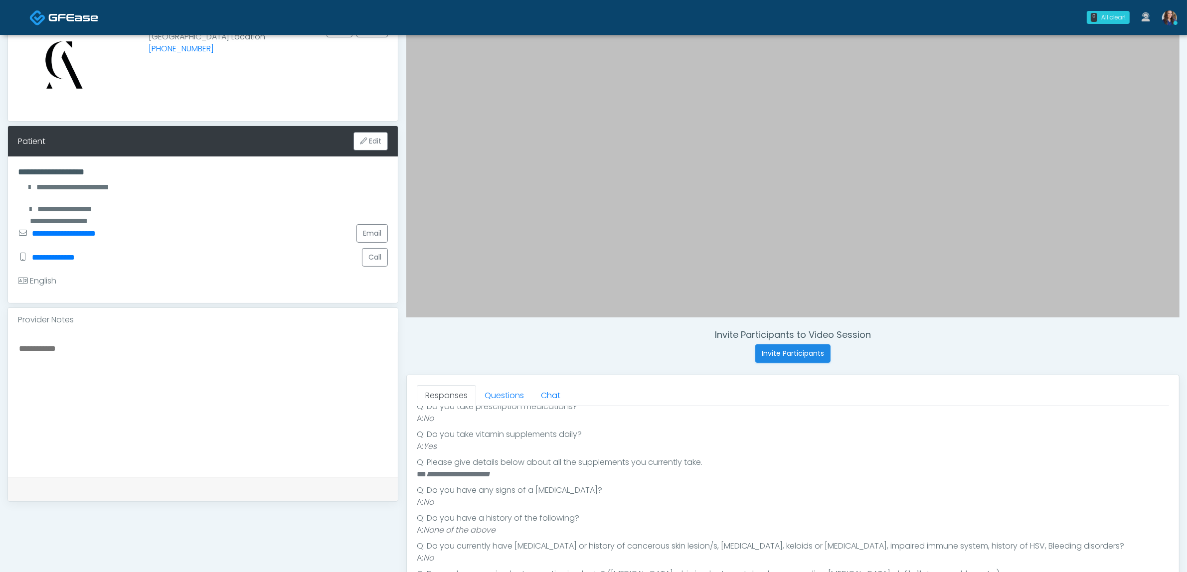
scroll to position [125, 0]
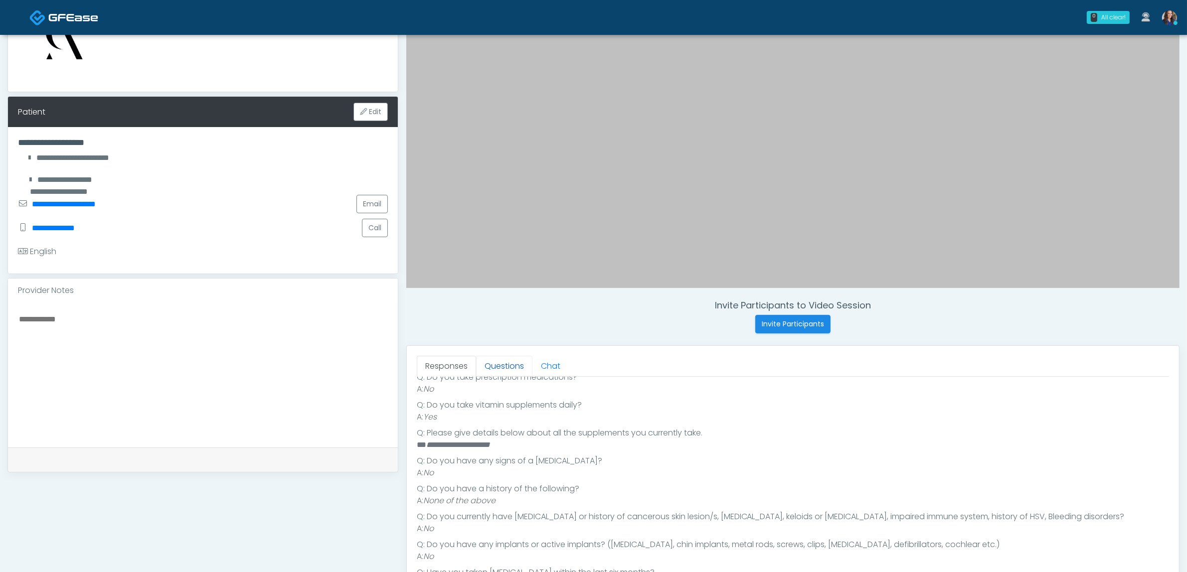
click at [499, 370] on link "Questions" at bounding box center [504, 366] width 56 height 21
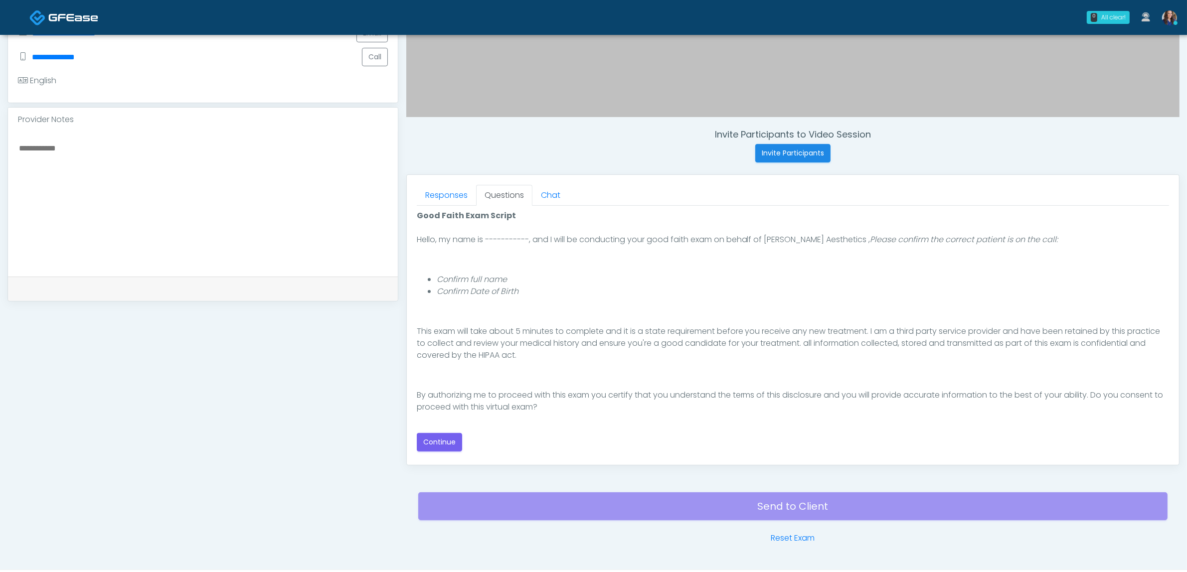
scroll to position [312, 0]
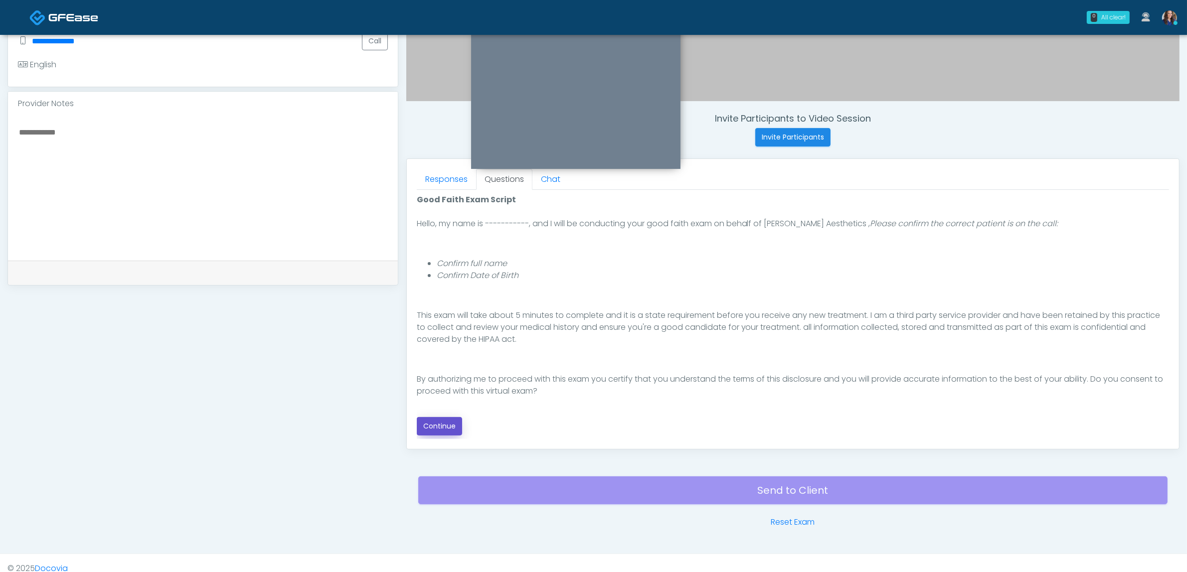
drag, startPoint x: 446, startPoint y: 423, endPoint x: 602, endPoint y: 422, distance: 156.0
click at [449, 423] on button "Continue" at bounding box center [439, 426] width 45 height 18
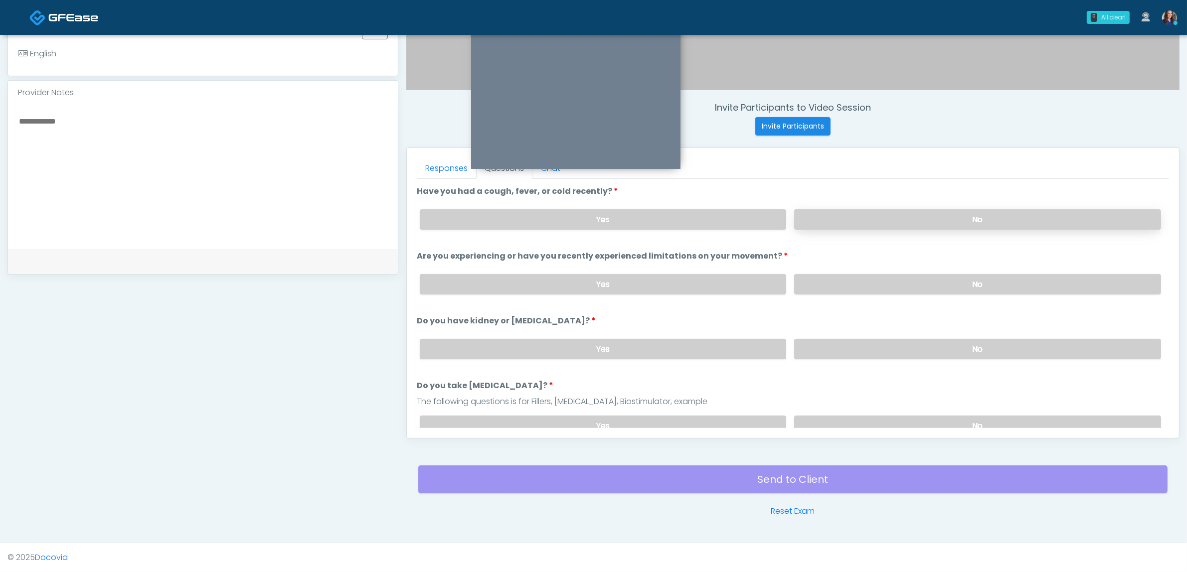
click at [977, 213] on label "No" at bounding box center [977, 219] width 367 height 20
click at [913, 277] on label "No" at bounding box center [977, 284] width 367 height 20
click at [900, 342] on label "No" at bounding box center [977, 349] width 367 height 20
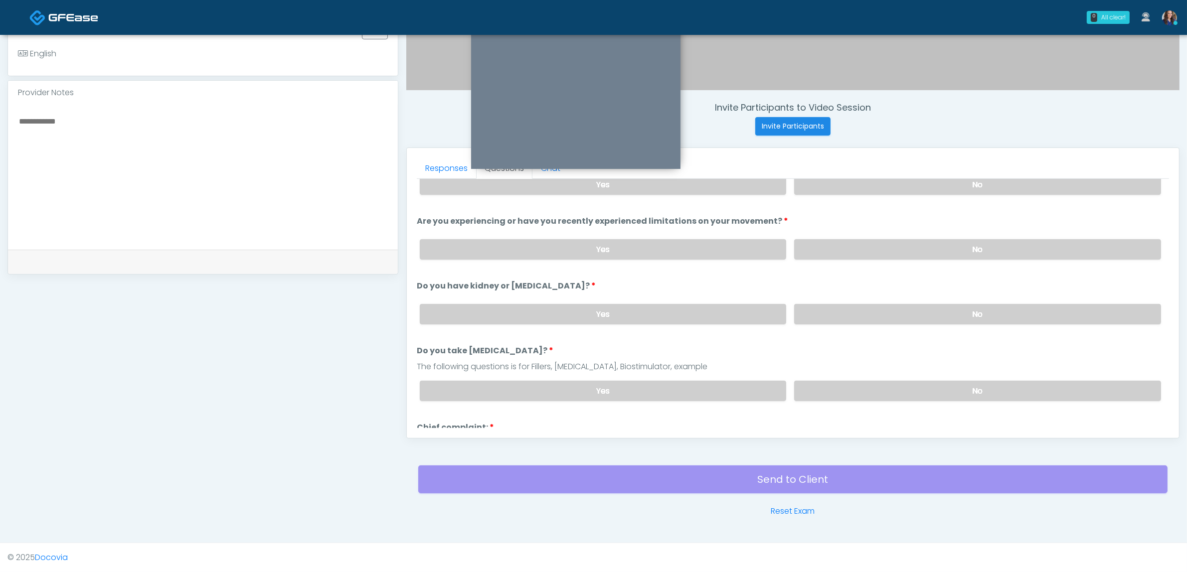
scroll to position [62, 0]
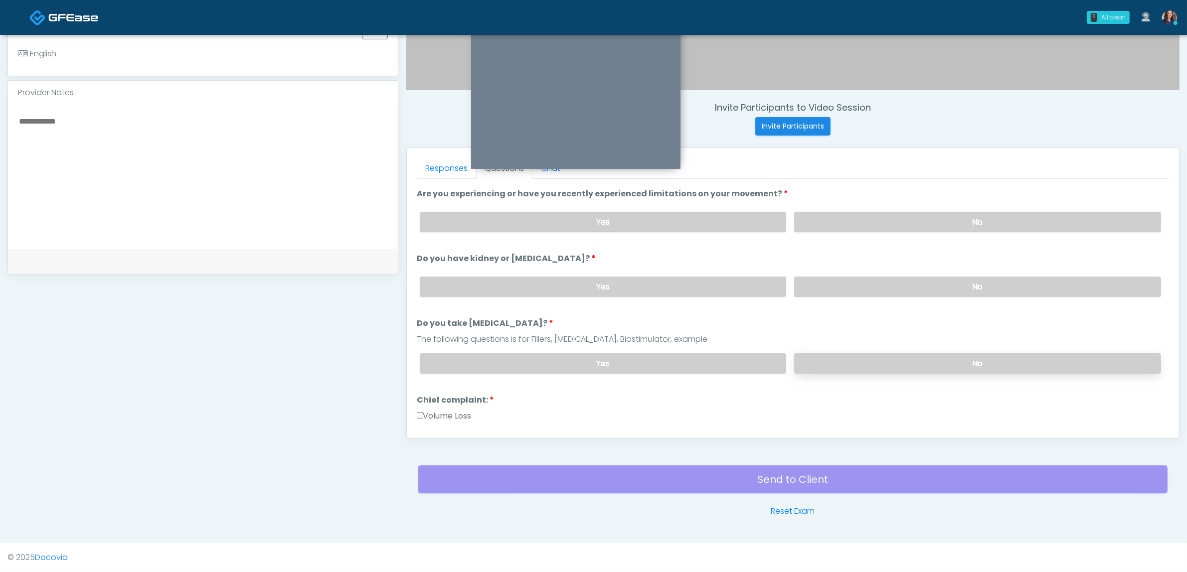
click at [904, 362] on label "No" at bounding box center [977, 363] width 367 height 20
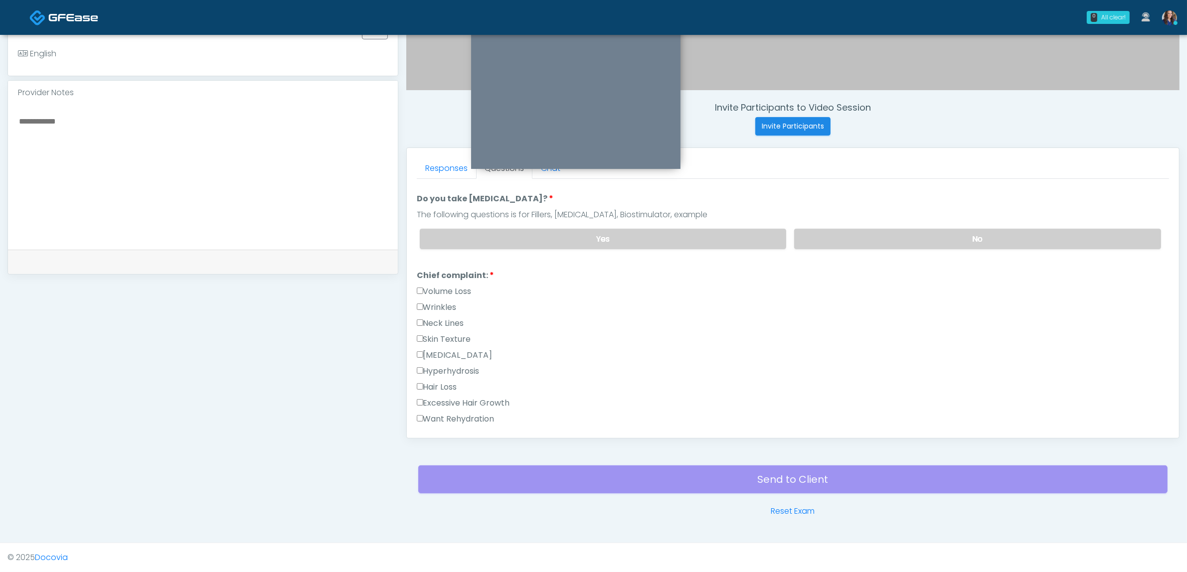
click at [455, 397] on label "Excessive Hair Growth" at bounding box center [463, 403] width 93 height 12
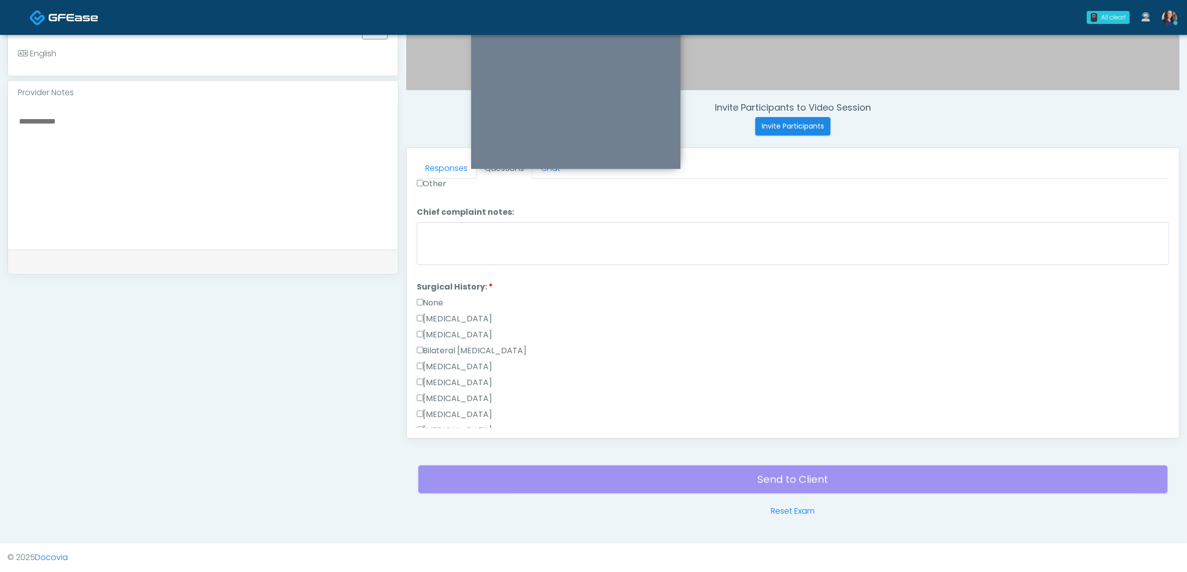
scroll to position [499, 0]
drag, startPoint x: 437, startPoint y: 268, endPoint x: 544, endPoint y: 296, distance: 110.6
click at [437, 269] on label "None" at bounding box center [430, 275] width 27 height 12
click at [444, 261] on li "Surgical History: Surgical History: None [MEDICAL_DATA] [MEDICAL_DATA] Bilatera…" at bounding box center [793, 372] width 752 height 239
click at [449, 270] on div "None" at bounding box center [793, 277] width 752 height 16
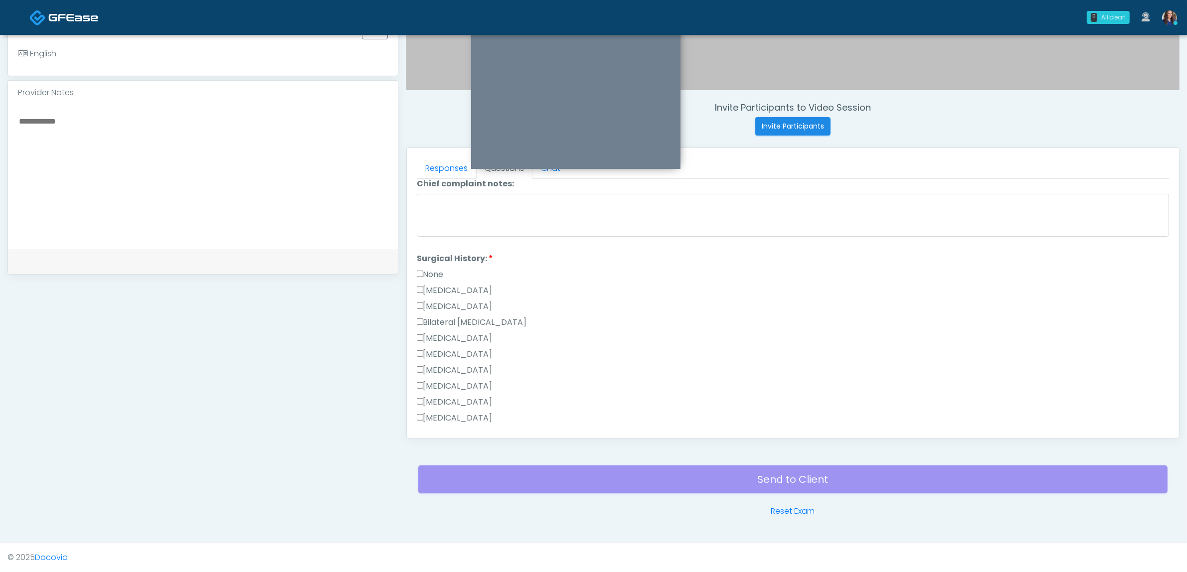
drag, startPoint x: 434, startPoint y: 270, endPoint x: 439, endPoint y: 283, distance: 14.1
click at [433, 270] on label "None" at bounding box center [430, 275] width 27 height 12
click at [440, 286] on label "Cesarean Section" at bounding box center [455, 291] width 76 height 12
click at [424, 269] on label "None" at bounding box center [430, 275] width 27 height 12
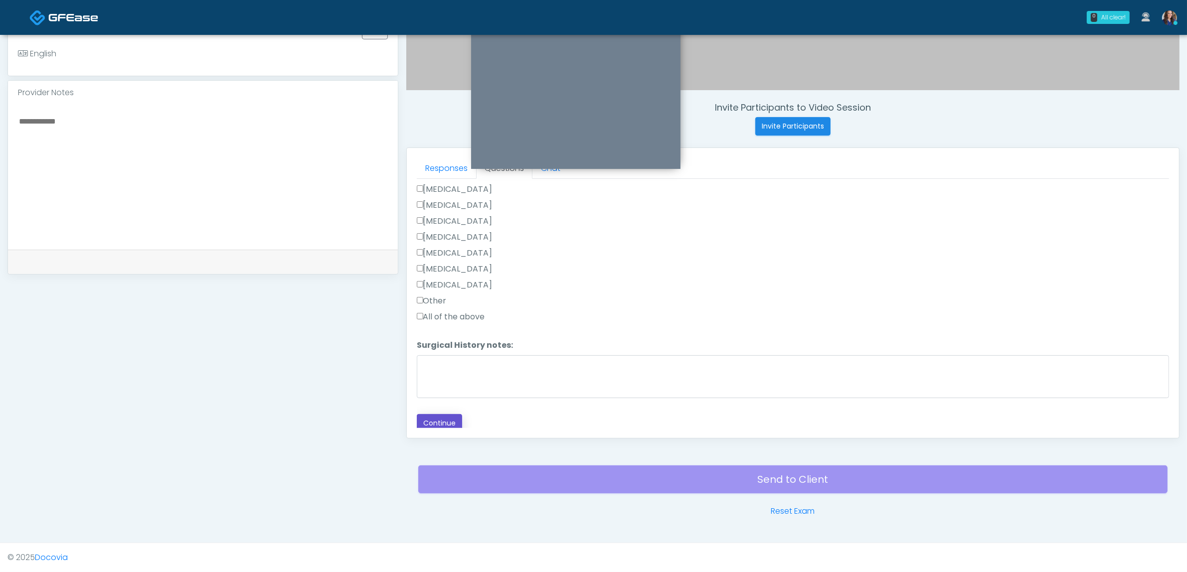
click at [444, 416] on button "Continue" at bounding box center [439, 423] width 45 height 18
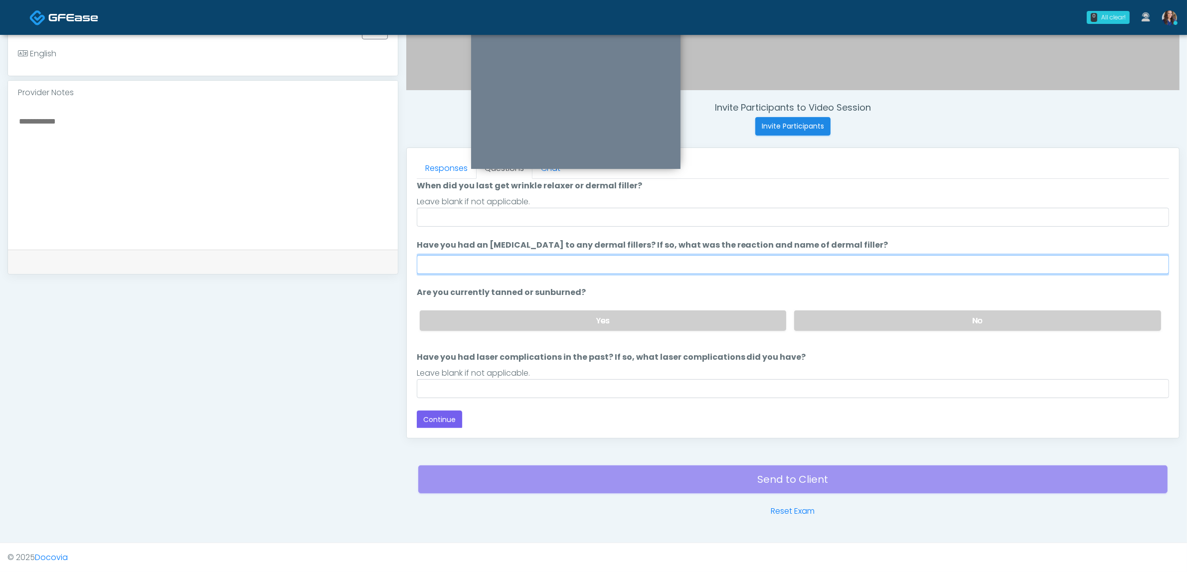
click at [511, 260] on input "Have you had an allergic response to any dermal fillers? If so, what was the re…" at bounding box center [793, 264] width 752 height 19
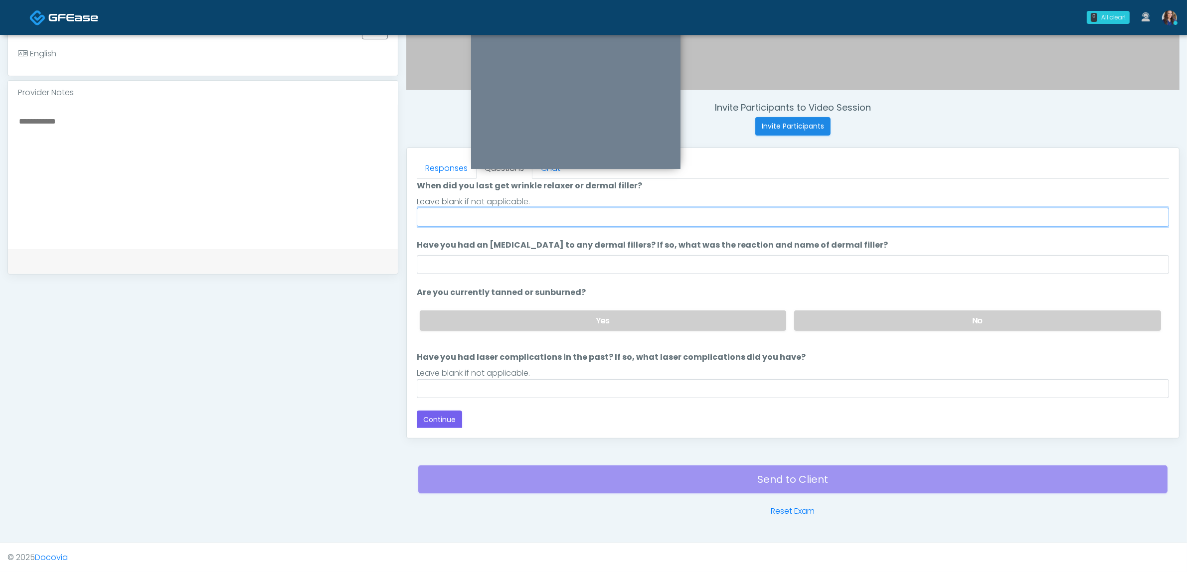
click at [473, 210] on input "When did you last get wrinkle relaxer or dermal filler?" at bounding box center [793, 217] width 752 height 19
type input "**"
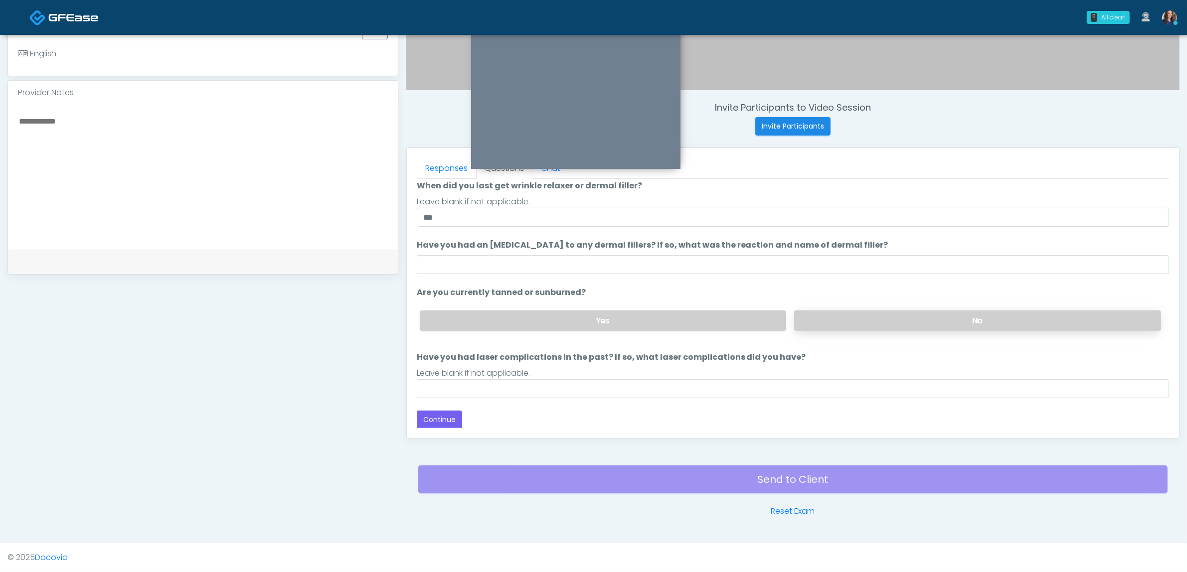
click at [843, 315] on label "No" at bounding box center [977, 321] width 367 height 20
click at [508, 379] on input "Have you had laser complications in the past? If so, what laser complications d…" at bounding box center [793, 388] width 752 height 19
type input "**********"
click at [430, 415] on button "Continue" at bounding box center [439, 420] width 45 height 18
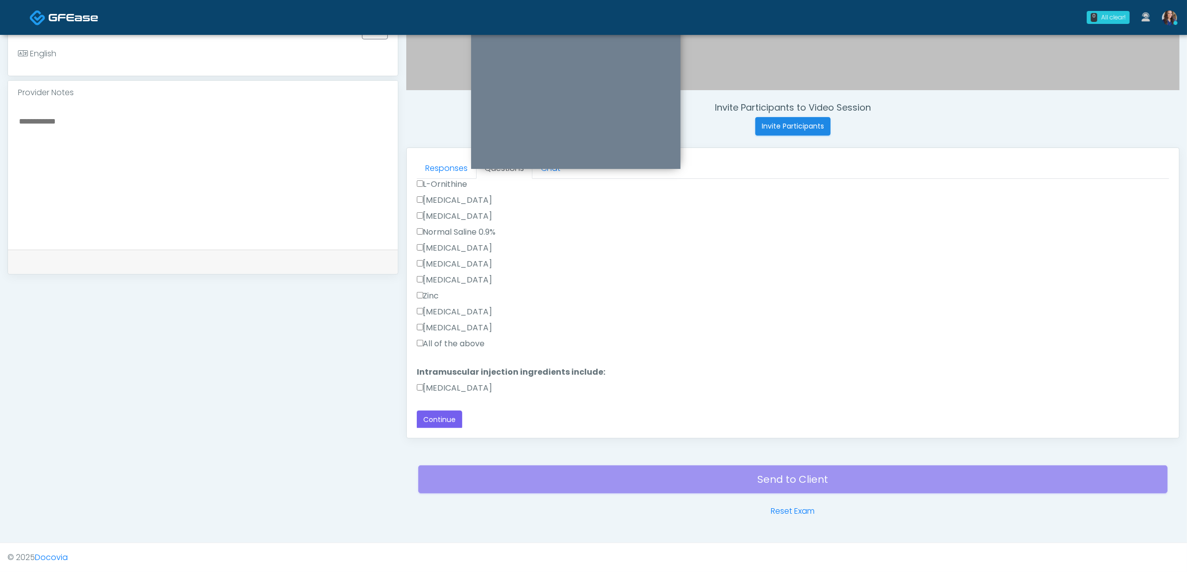
scroll to position [270, 0]
click at [469, 341] on label "All of the above" at bounding box center [451, 344] width 68 height 12
click at [456, 387] on label "Methylcobalamin" at bounding box center [455, 388] width 76 height 12
click at [449, 416] on button "Continue" at bounding box center [439, 419] width 45 height 18
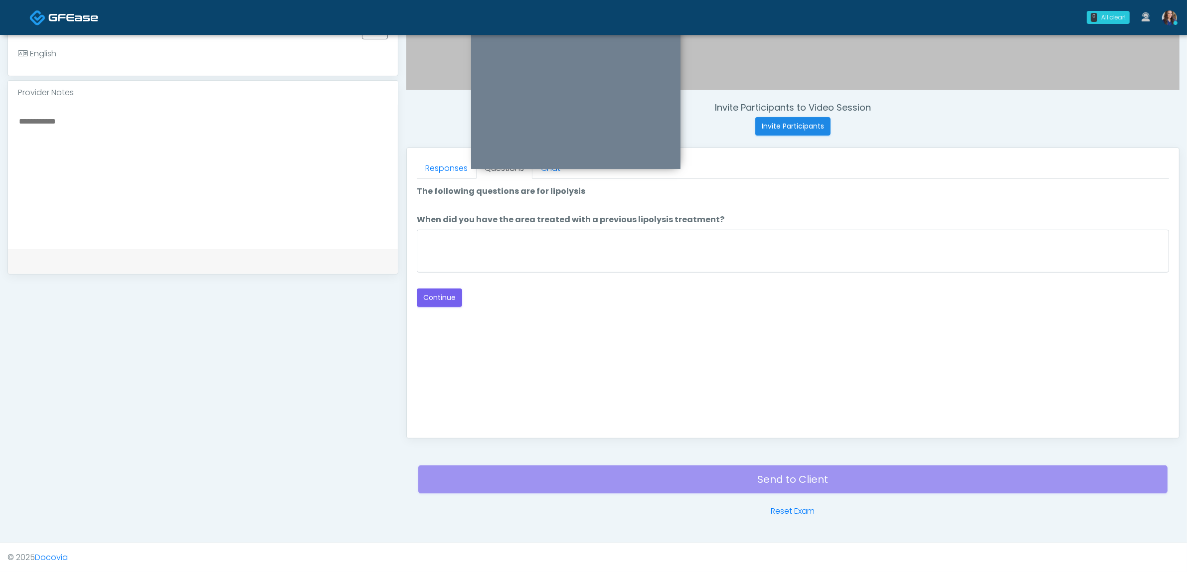
scroll to position [0, 0]
click at [521, 251] on textarea "When did you have the area treated with a previous lipolysis treatment?" at bounding box center [793, 251] width 752 height 43
type textarea "**"
click at [430, 298] on button "Continue" at bounding box center [439, 298] width 45 height 18
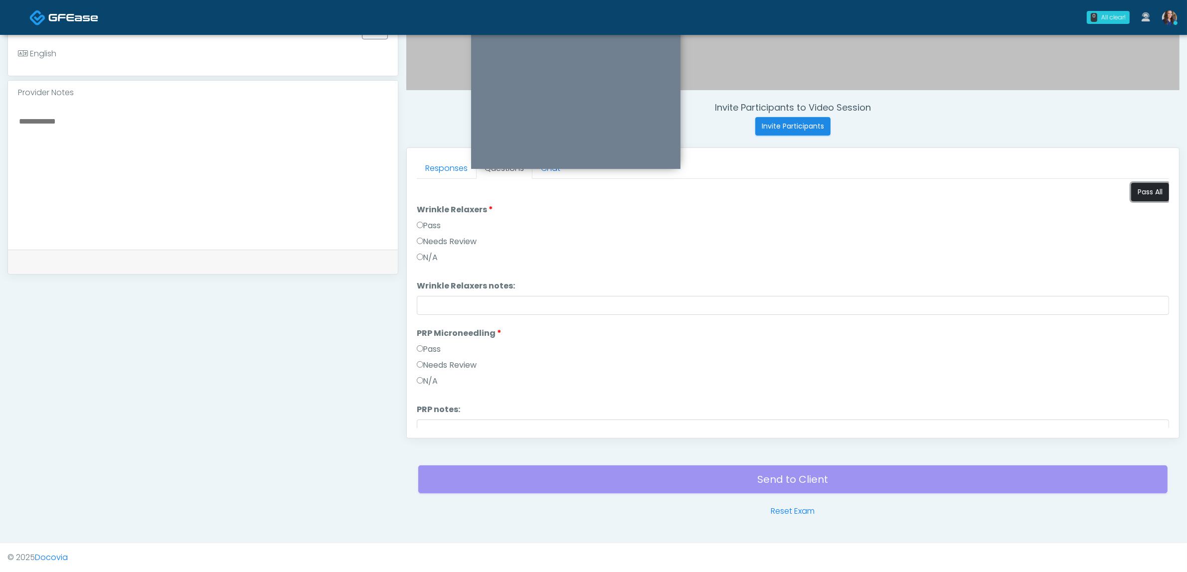
click at [1133, 188] on button "Pass All" at bounding box center [1150, 192] width 38 height 18
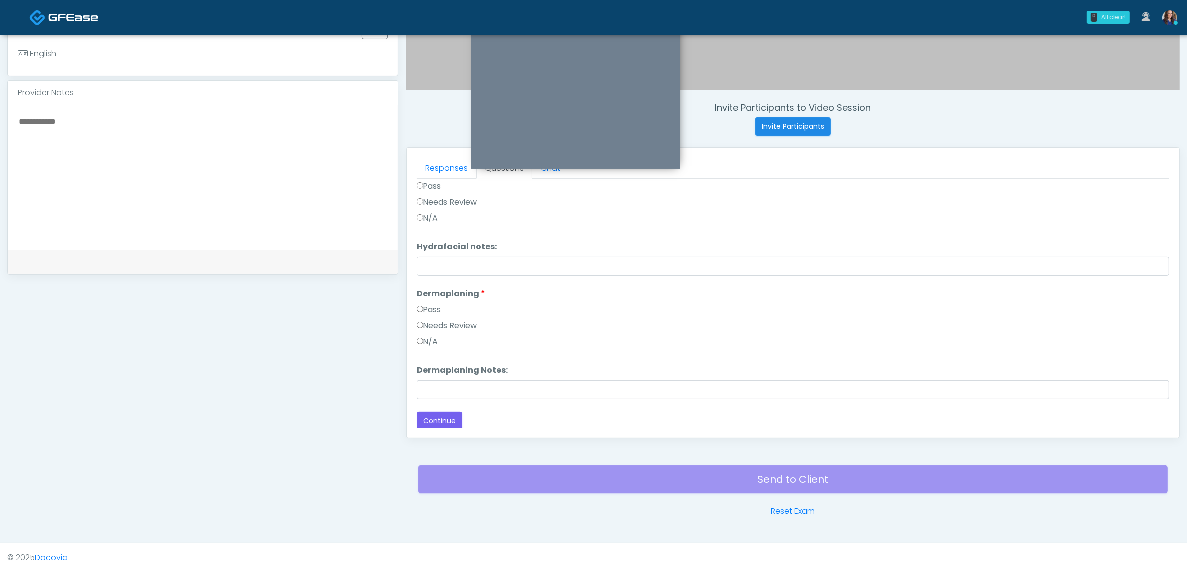
scroll to position [1030, 0]
click at [442, 412] on button "Continue" at bounding box center [439, 419] width 45 height 18
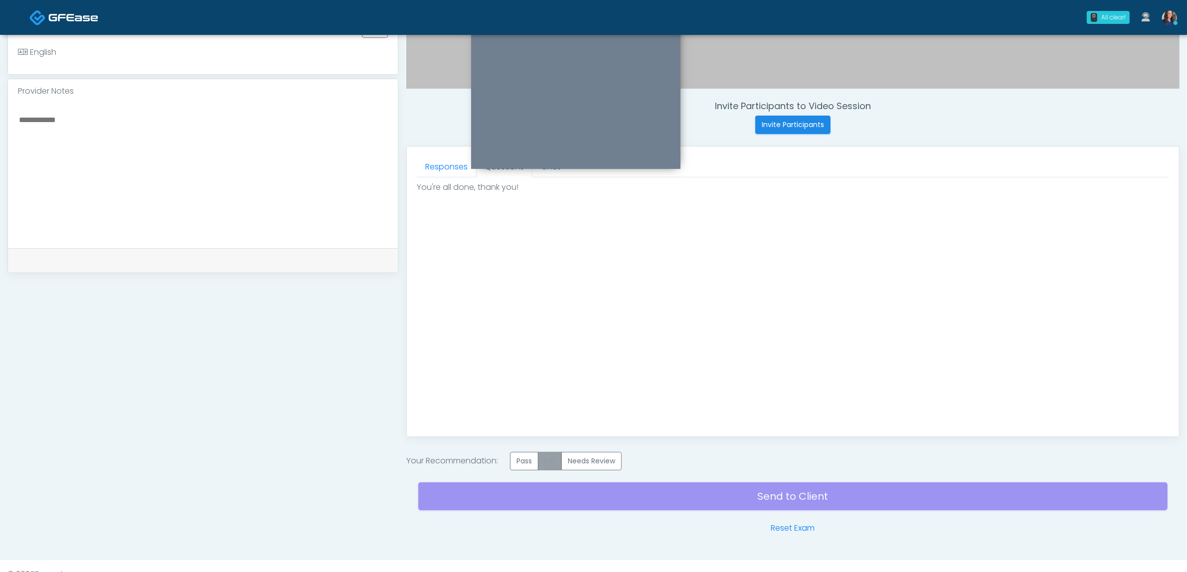
scroll to position [0, 0]
click at [531, 464] on label "Pass" at bounding box center [524, 461] width 28 height 18
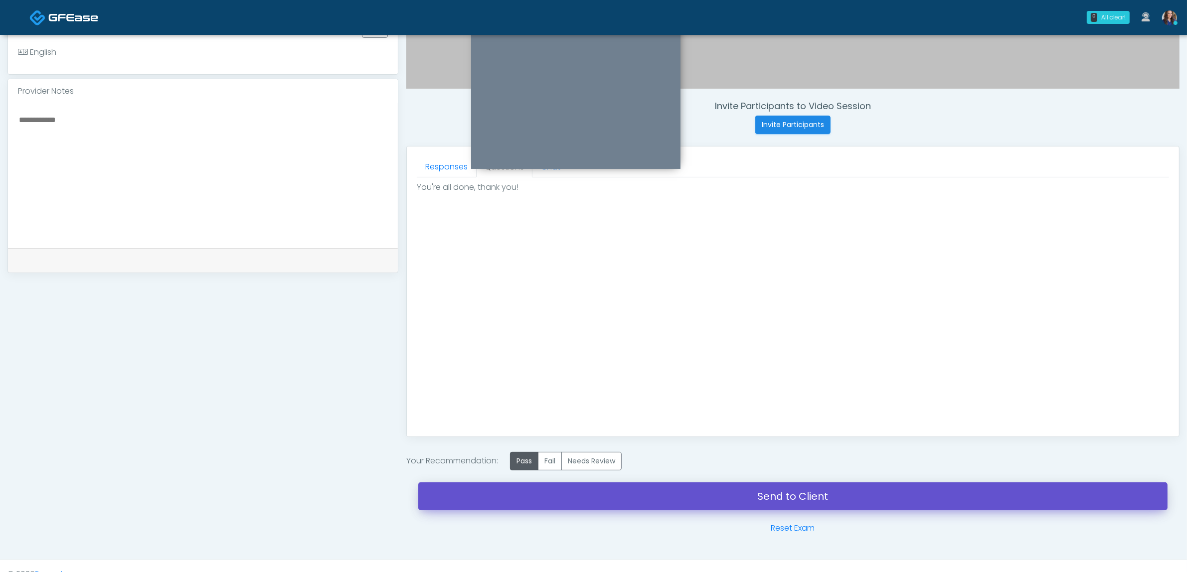
click at [665, 499] on link "Send to Client" at bounding box center [792, 497] width 749 height 28
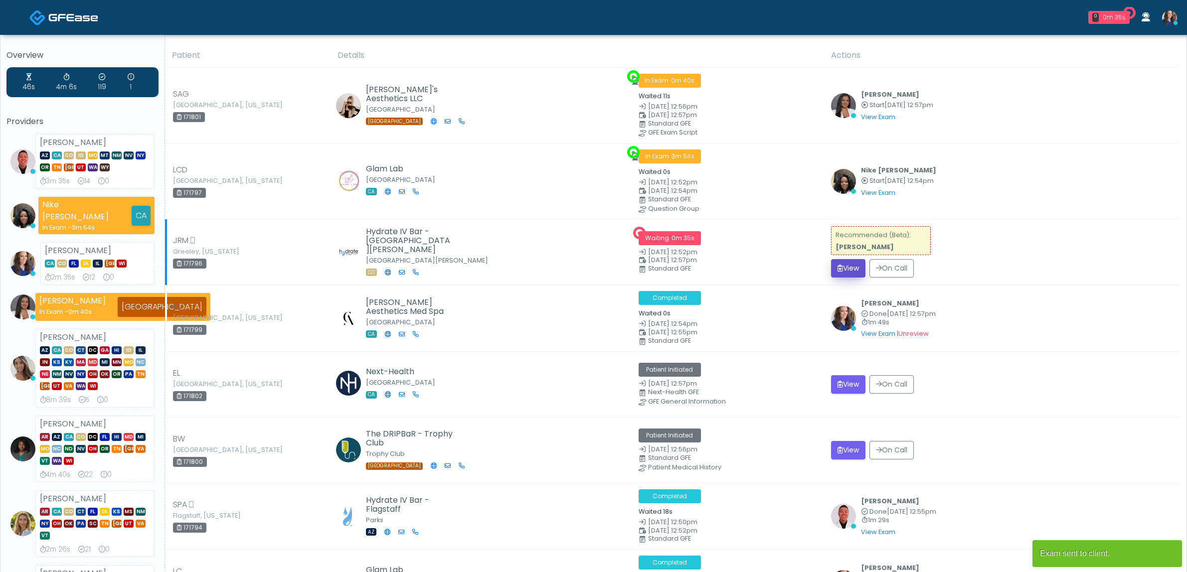
click at [841, 272] on button "View" at bounding box center [848, 268] width 34 height 18
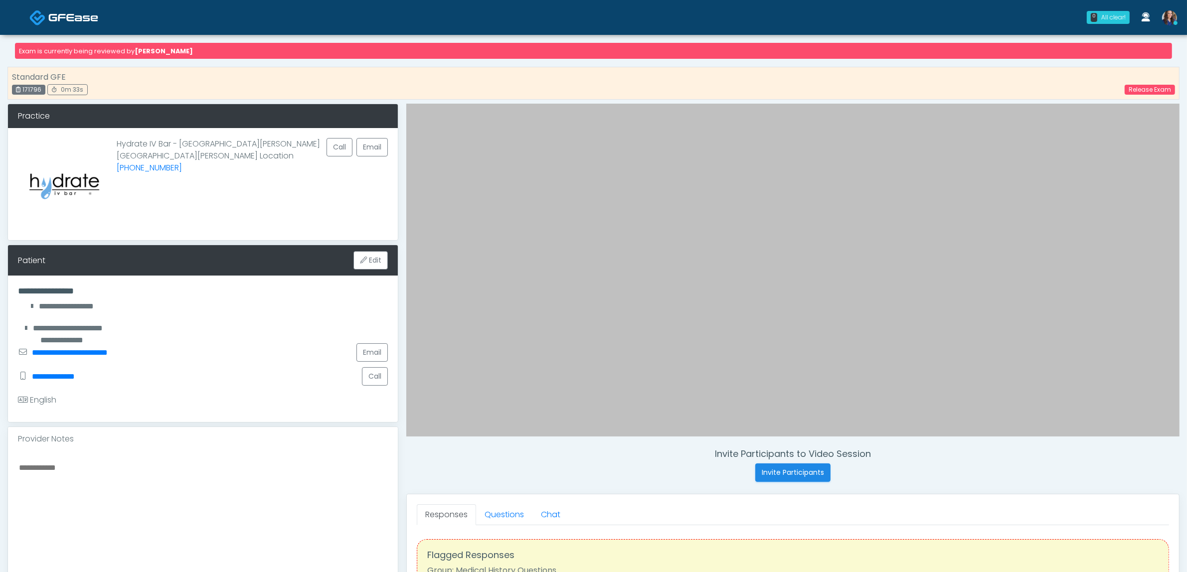
click at [83, 18] on img at bounding box center [73, 17] width 50 height 10
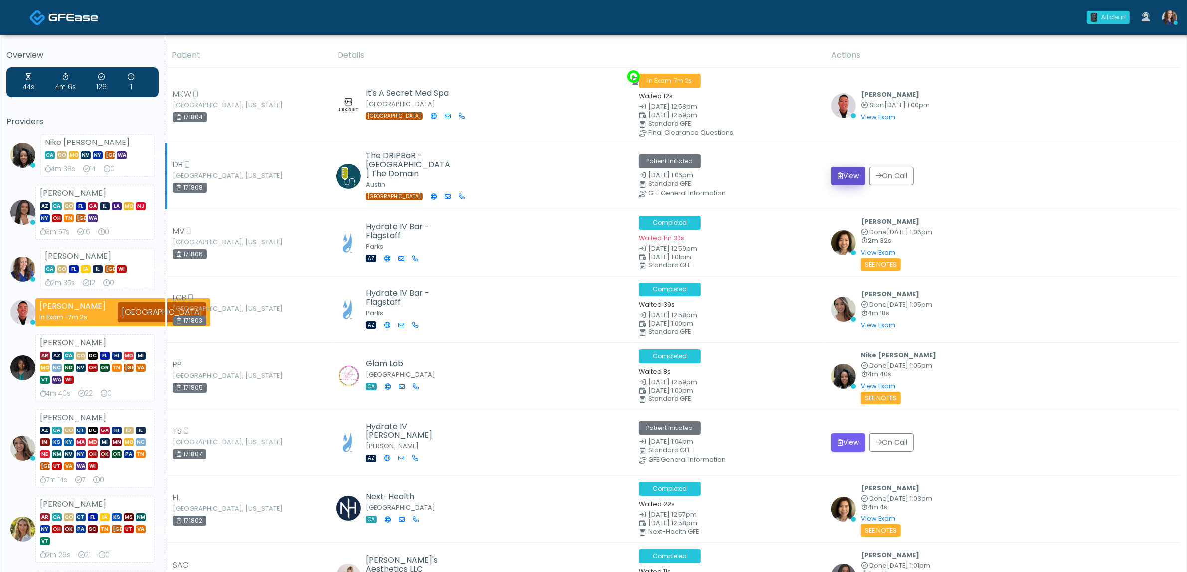
click at [842, 175] on button "View" at bounding box center [848, 176] width 34 height 18
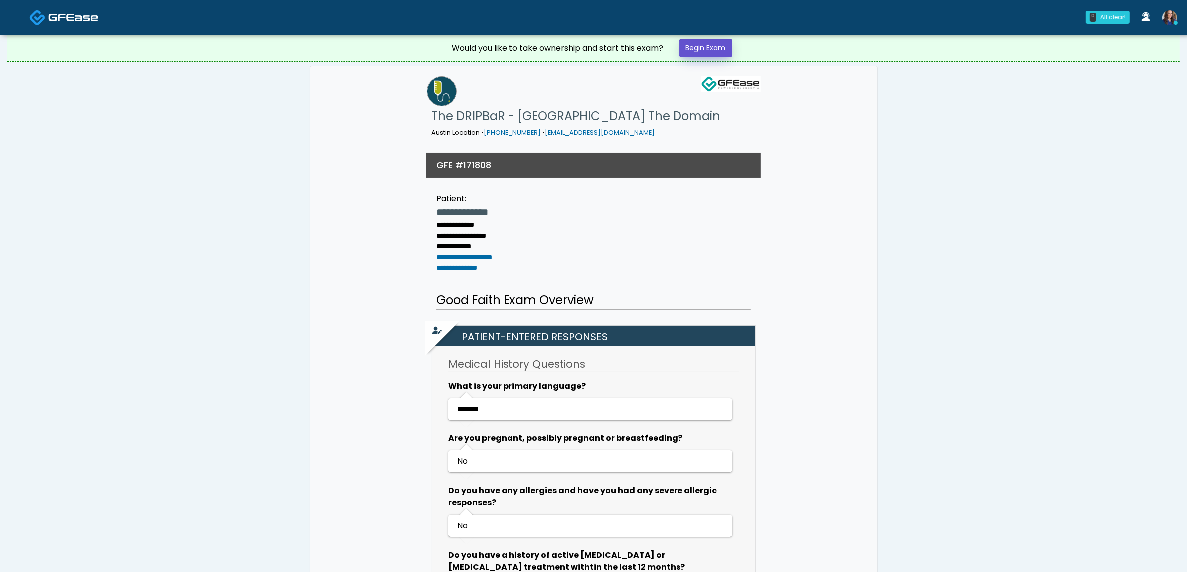
click at [707, 52] on link "Begin Exam" at bounding box center [706, 48] width 53 height 18
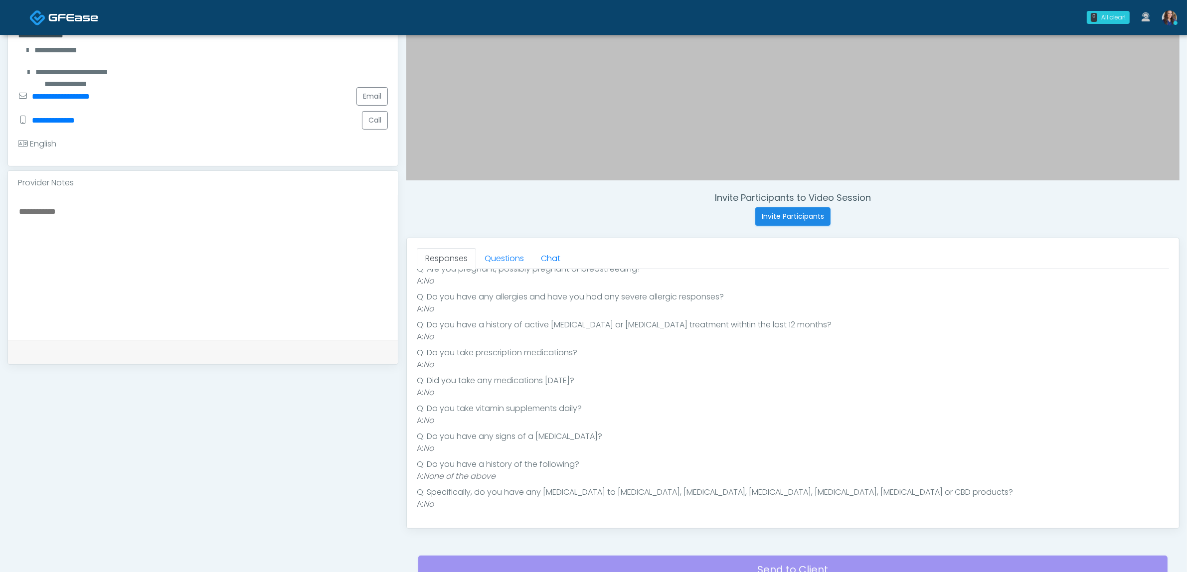
scroll to position [249, 0]
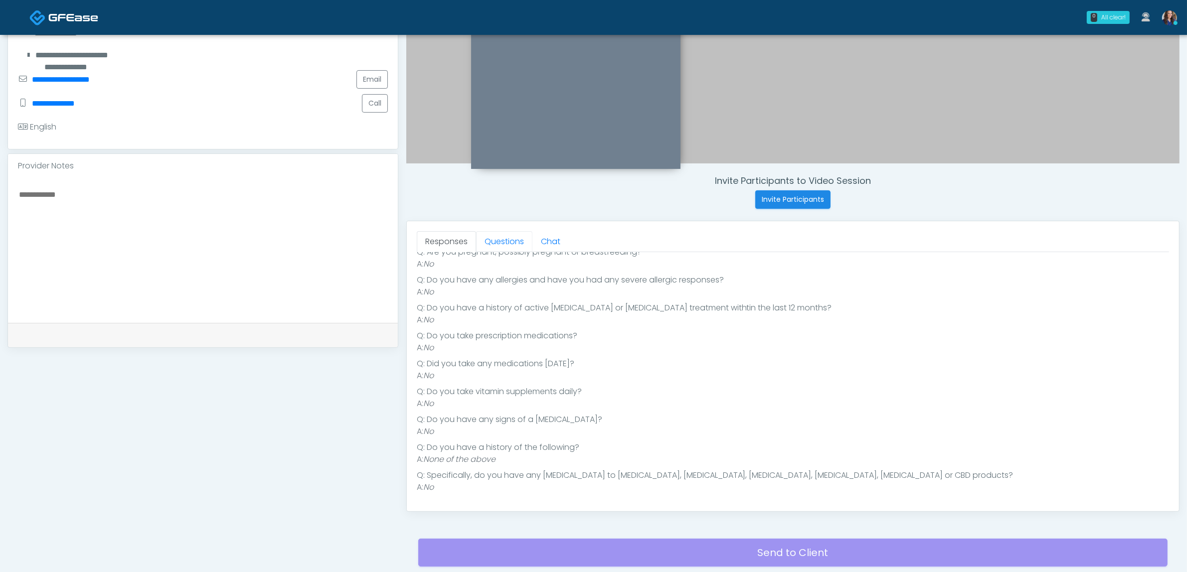
drag, startPoint x: 516, startPoint y: 245, endPoint x: 460, endPoint y: 377, distance: 143.4
click at [516, 245] on link "Questions" at bounding box center [504, 241] width 56 height 21
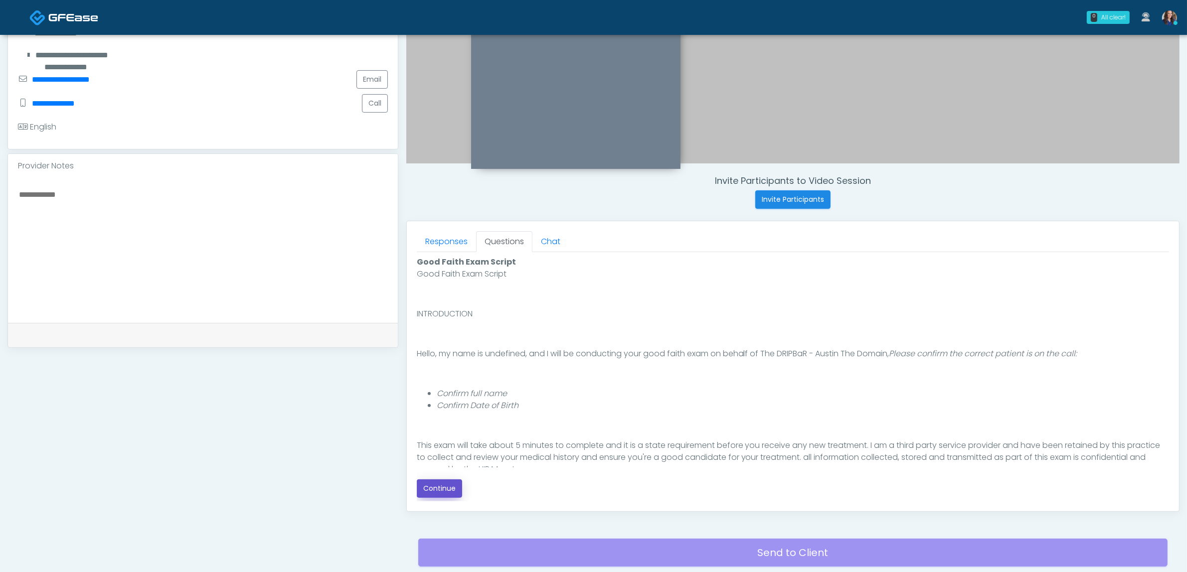
click at [435, 483] on button "Continue" at bounding box center [439, 489] width 45 height 18
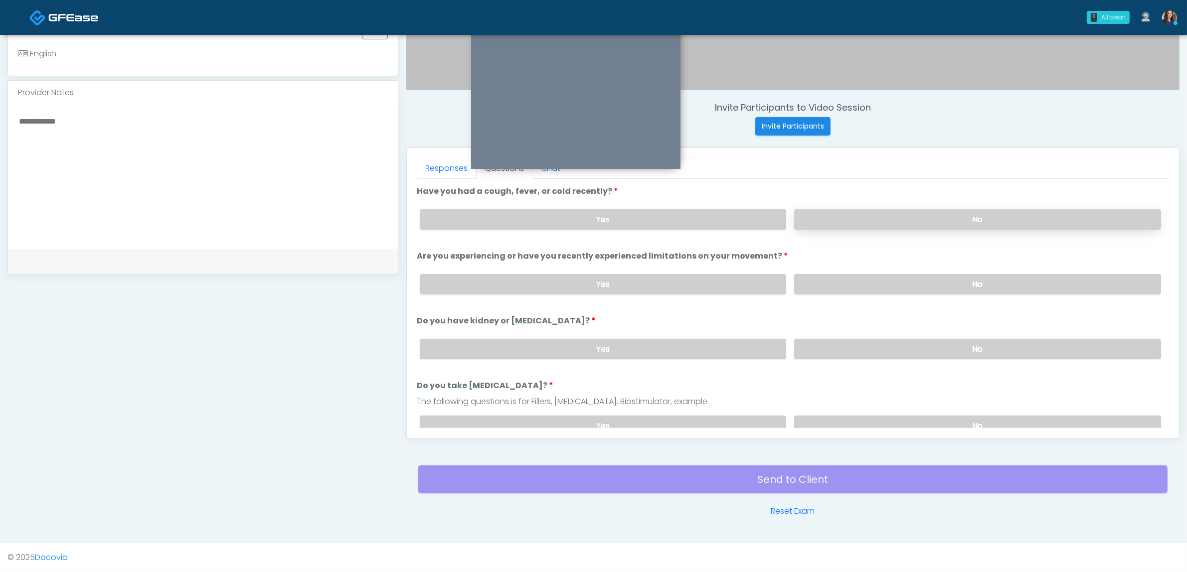
drag, startPoint x: 885, startPoint y: 210, endPoint x: 885, endPoint y: 218, distance: 8.0
click at [885, 211] on label "No" at bounding box center [977, 219] width 367 height 20
click at [854, 290] on label "No" at bounding box center [977, 284] width 367 height 20
drag, startPoint x: 843, startPoint y: 354, endPoint x: 846, endPoint y: 348, distance: 6.9
click at [844, 351] on label "No" at bounding box center [977, 349] width 367 height 20
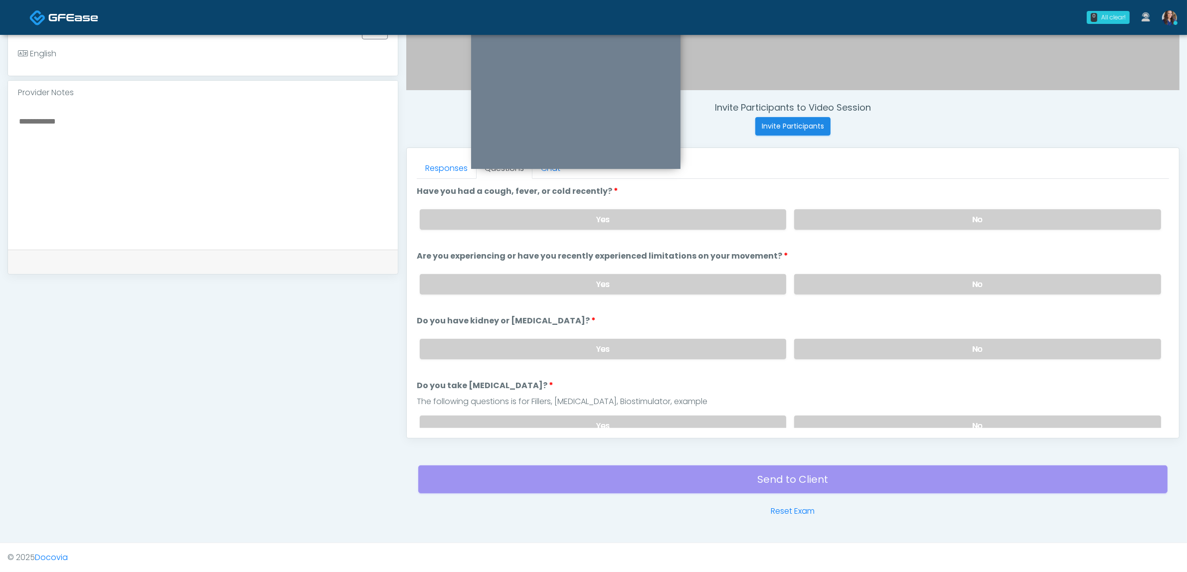
click at [821, 432] on div "Responses Questions Chat Good Faith Exam Script Good Faith Exam Script INTRODUC…" at bounding box center [793, 293] width 772 height 290
click at [826, 416] on label "No" at bounding box center [977, 426] width 367 height 20
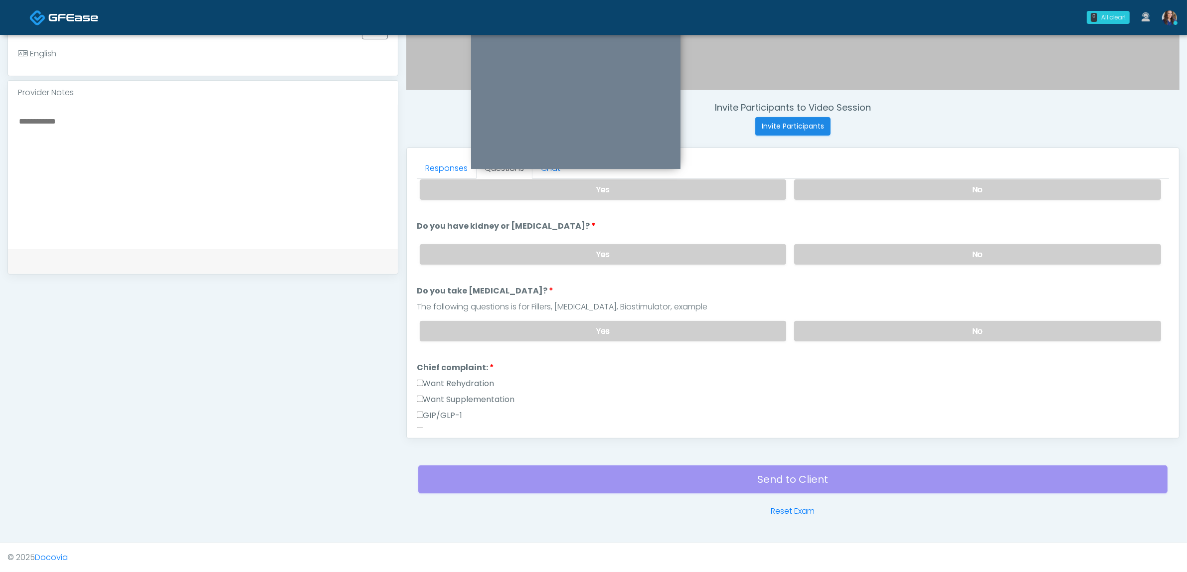
scroll to position [125, 0]
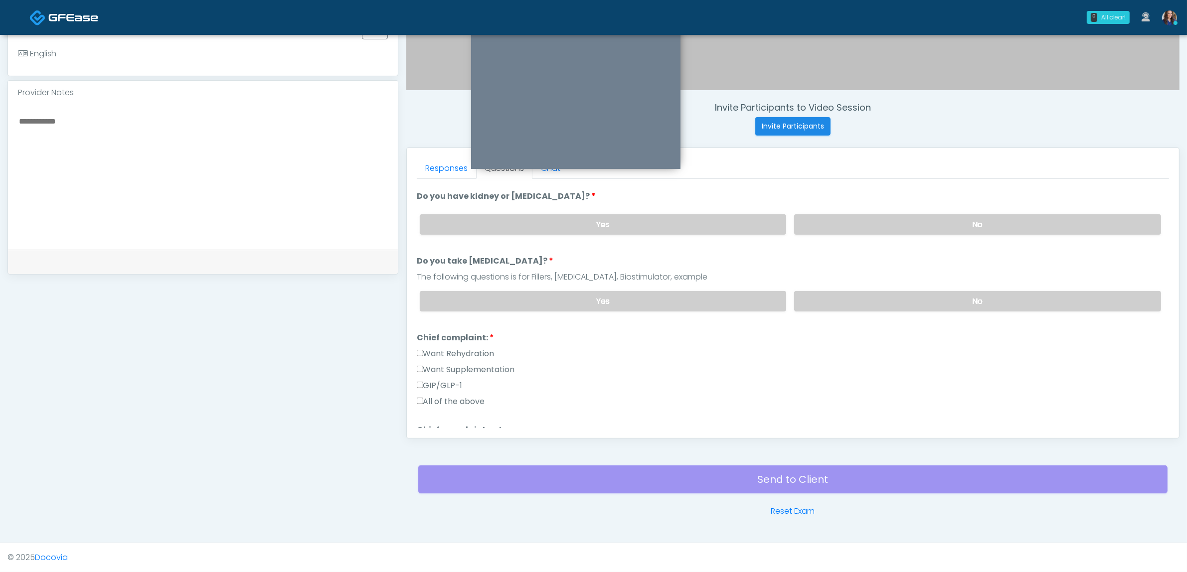
click at [475, 352] on label "Want Rehydration" at bounding box center [456, 354] width 78 height 12
click at [476, 365] on label "Want Supplementation" at bounding box center [466, 370] width 98 height 12
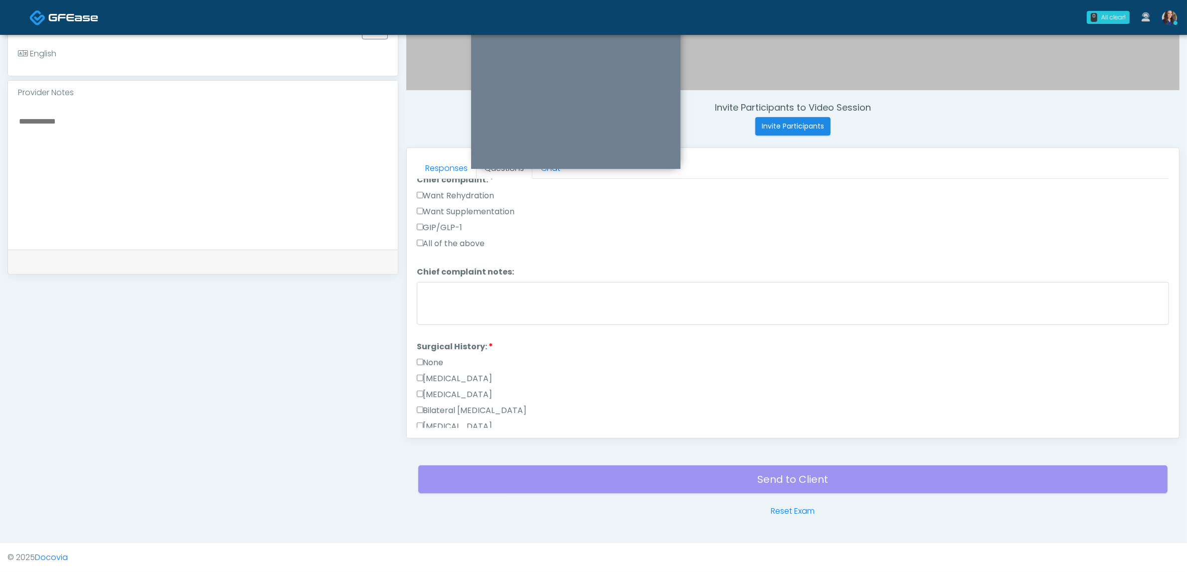
scroll to position [312, 0]
click at [430, 330] on label "None" at bounding box center [430, 334] width 27 height 12
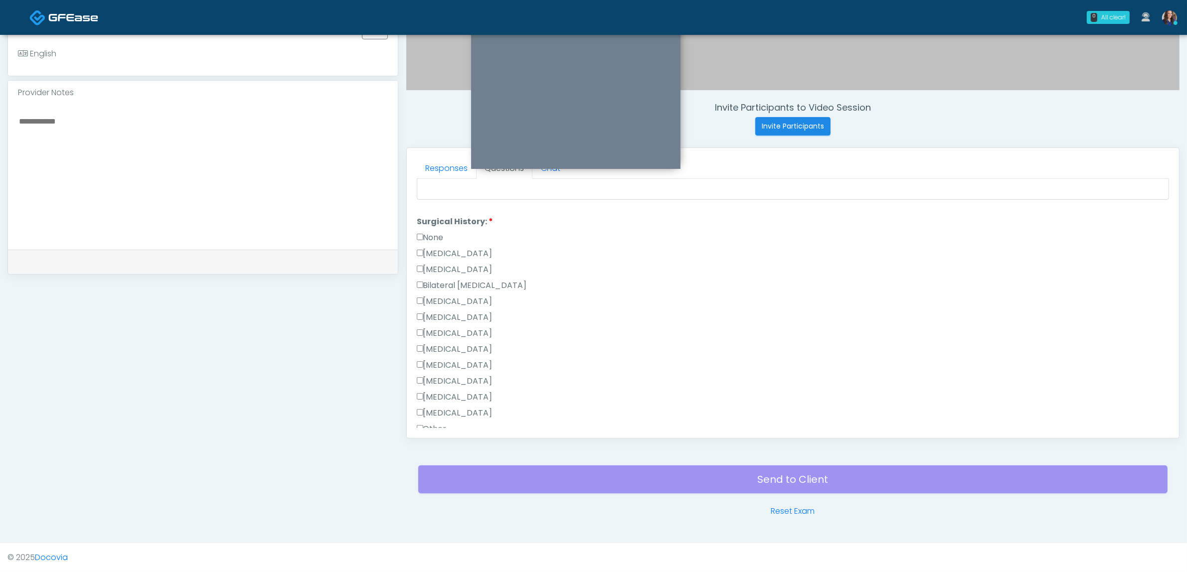
scroll to position [520, 0]
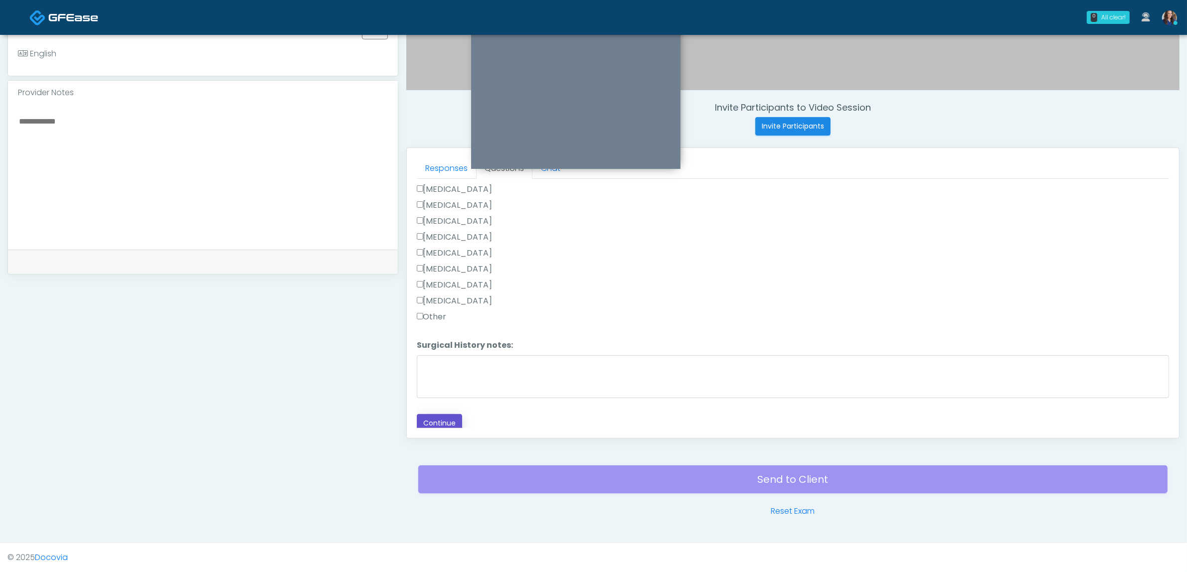
click at [440, 419] on button "Continue" at bounding box center [439, 423] width 45 height 18
click at [463, 383] on label "All of the above" at bounding box center [451, 388] width 68 height 12
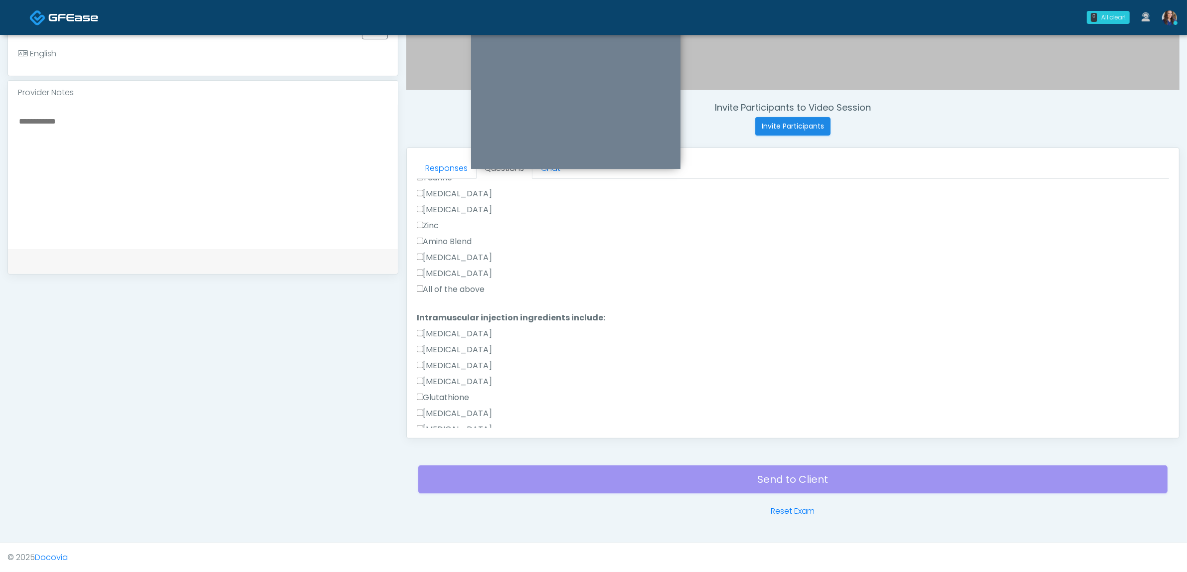
drag, startPoint x: 476, startPoint y: 290, endPoint x: 483, endPoint y: 293, distance: 7.1
click at [475, 290] on label "All of the above" at bounding box center [451, 290] width 68 height 12
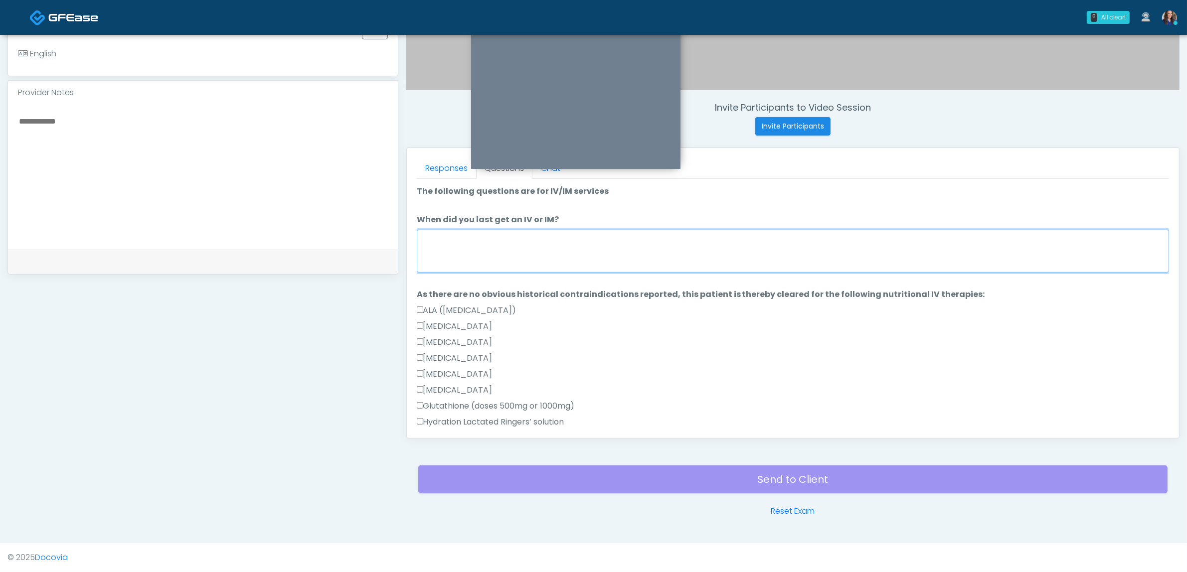
drag, startPoint x: 515, startPoint y: 245, endPoint x: 547, endPoint y: 248, distance: 32.5
click at [516, 245] on textarea "When did you last get an IV or IM?" at bounding box center [793, 251] width 752 height 43
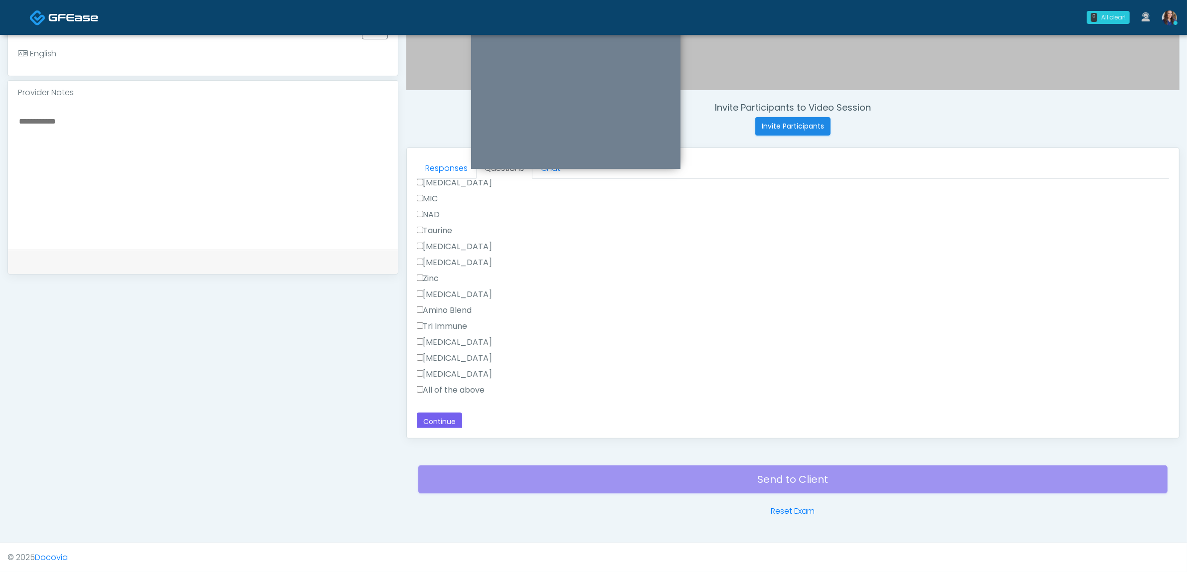
scroll to position [653, 0]
type textarea "**********"
click at [447, 418] on button "Continue" at bounding box center [439, 419] width 45 height 18
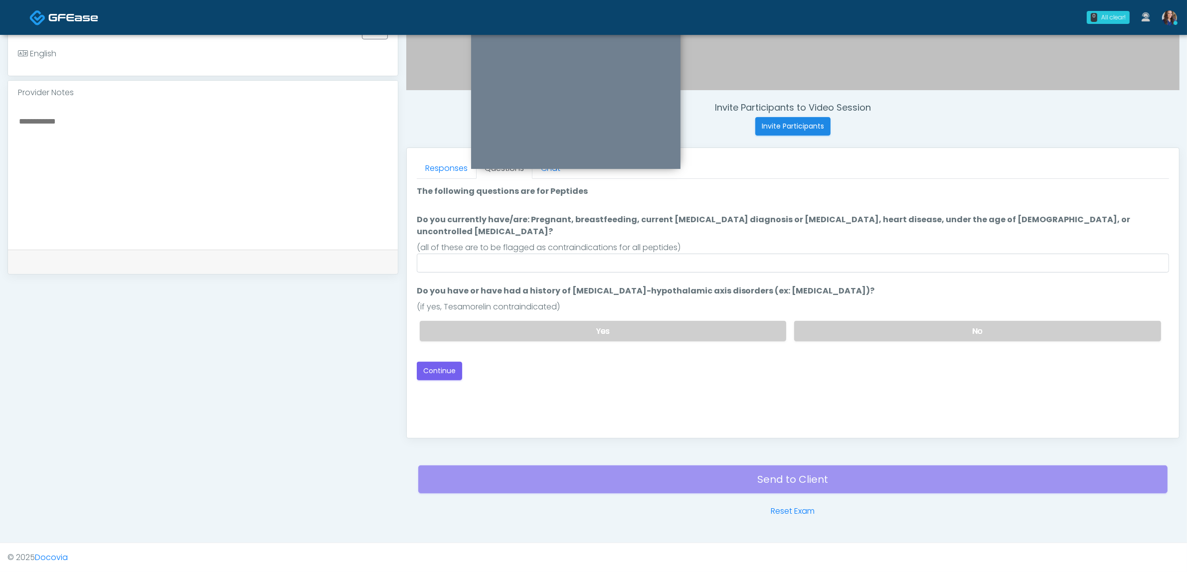
scroll to position [0, 0]
click at [707, 254] on input "Do you currently have/are: Pregnant, breastfeeding, current cancer diagnosis or…" at bounding box center [793, 263] width 752 height 19
type input "**"
click at [847, 321] on label "No" at bounding box center [977, 331] width 367 height 20
click at [436, 362] on button "Continue" at bounding box center [439, 371] width 45 height 18
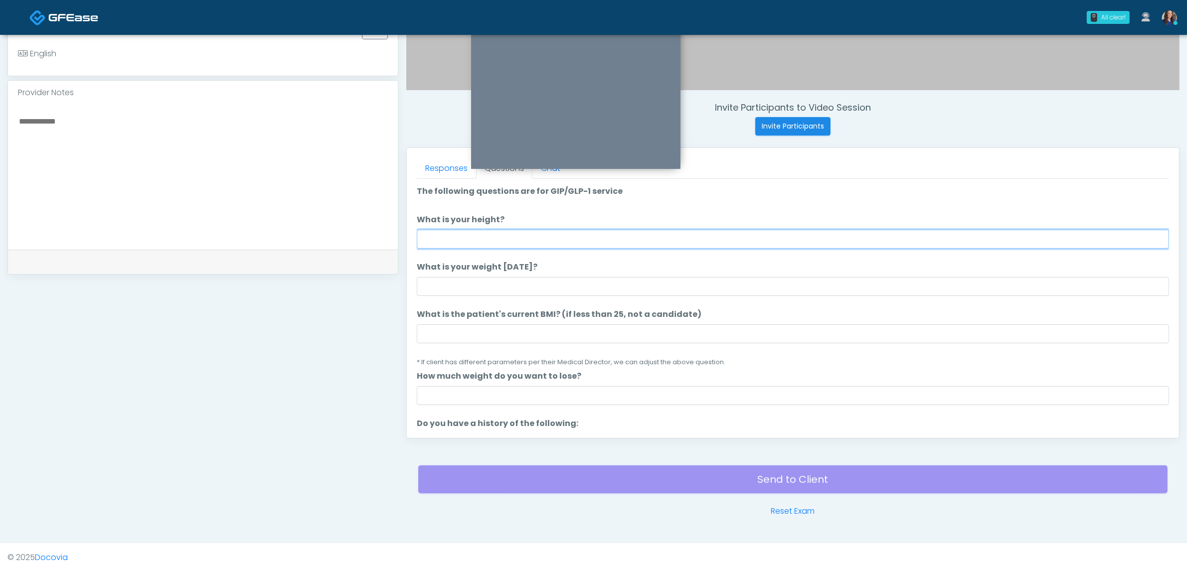
click at [564, 234] on input "What is your height?" at bounding box center [793, 239] width 752 height 19
type input "*"
type input "*****"
click at [527, 275] on li "What is your weight today? What is your weight today?" at bounding box center [793, 278] width 752 height 35
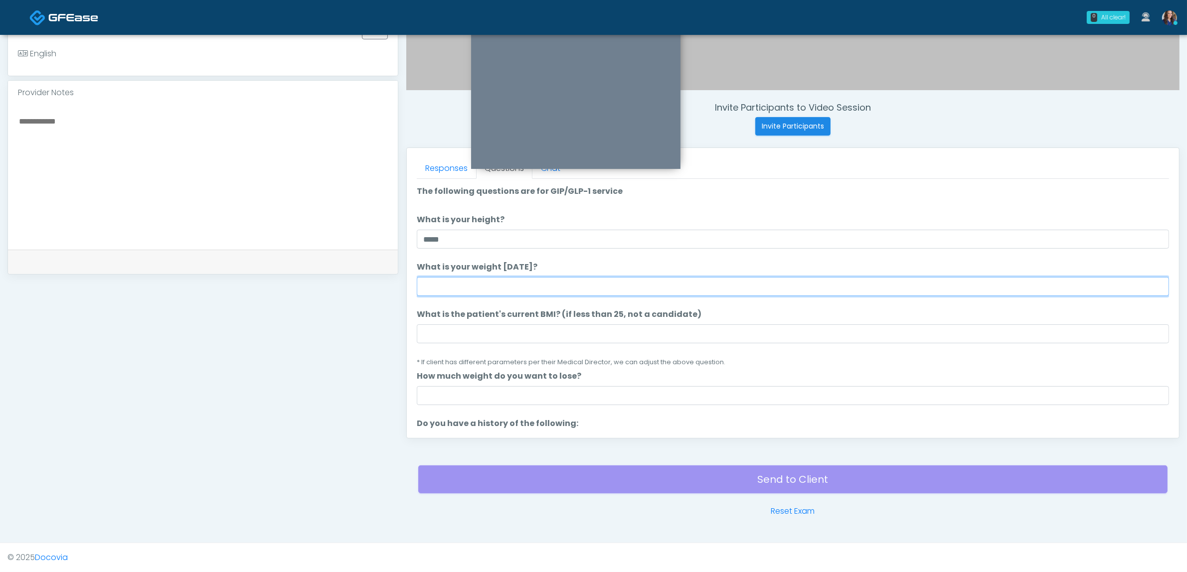
click at [527, 284] on input "What is your weight today?" at bounding box center [793, 286] width 752 height 19
type input "***"
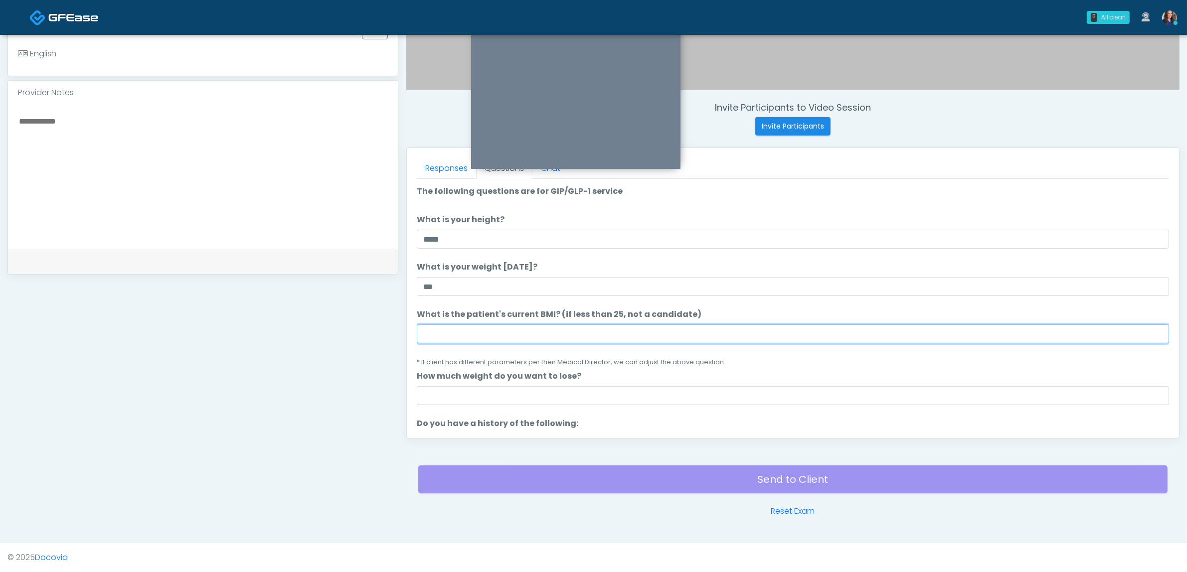
click at [495, 337] on input "What is the patient's current BMI? (if less than 25, not a candidate)" at bounding box center [793, 334] width 752 height 19
type input "**"
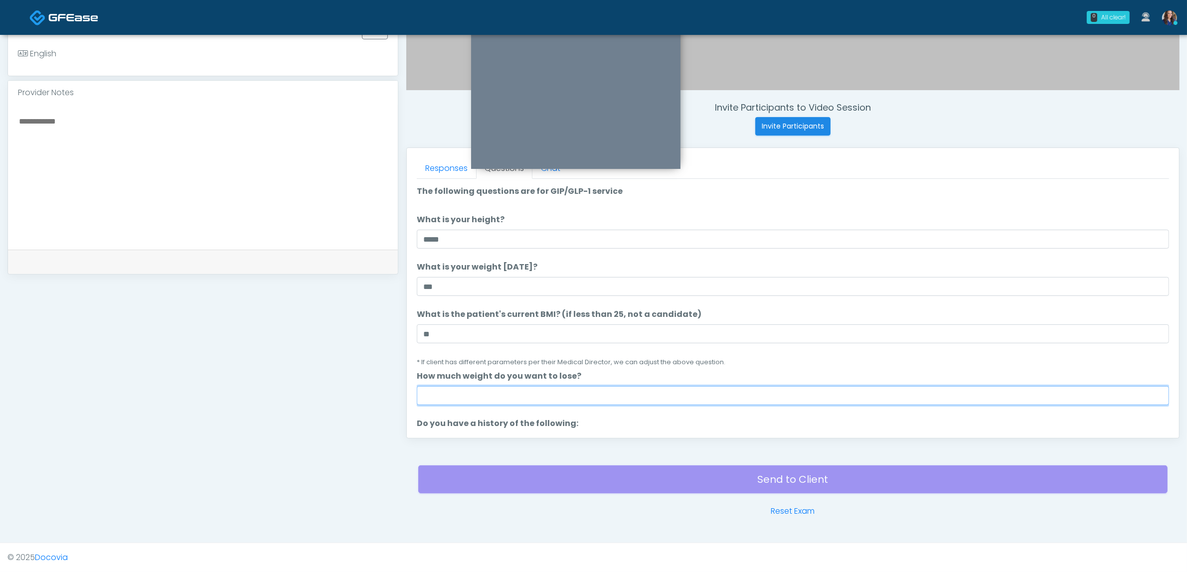
click at [459, 390] on input "How much weight do you want to lose?" at bounding box center [793, 395] width 752 height 19
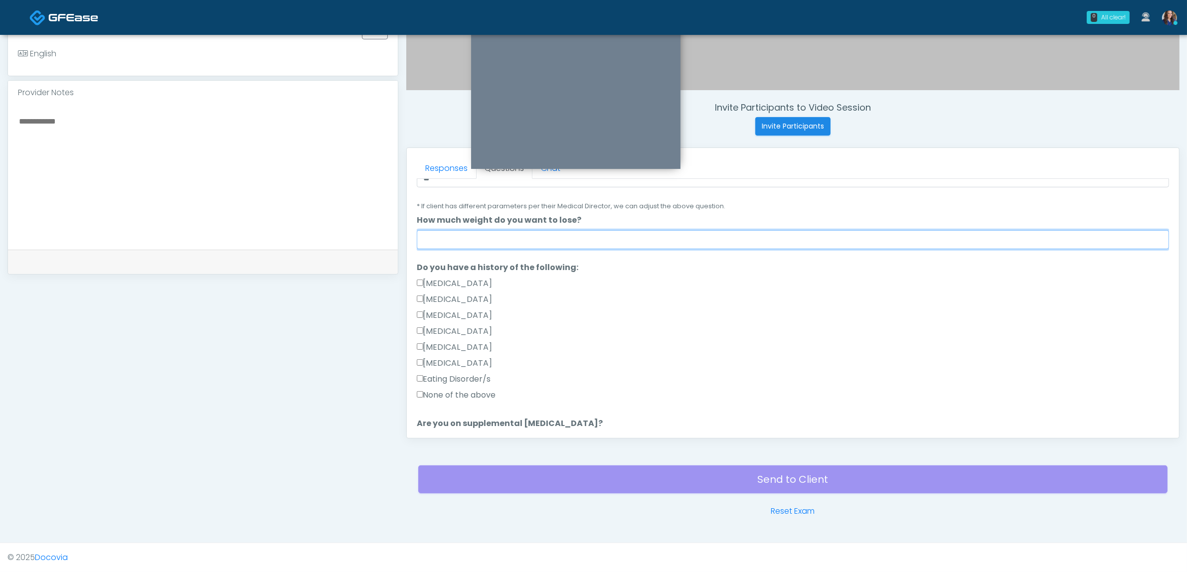
scroll to position [187, 0]
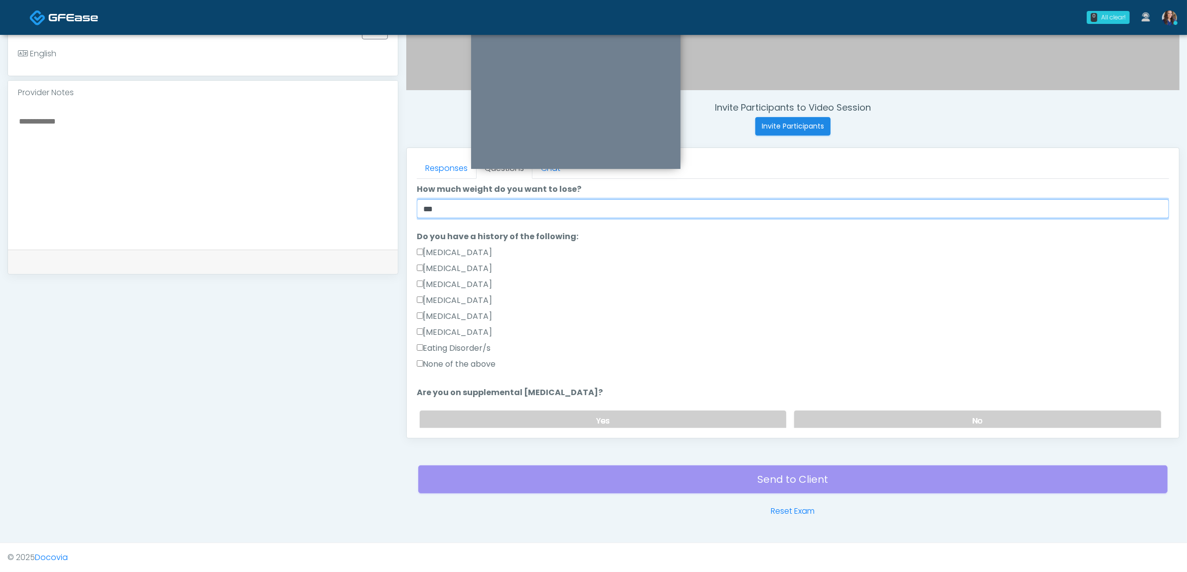
type input "***"
click at [455, 362] on label "None of the above" at bounding box center [456, 364] width 79 height 12
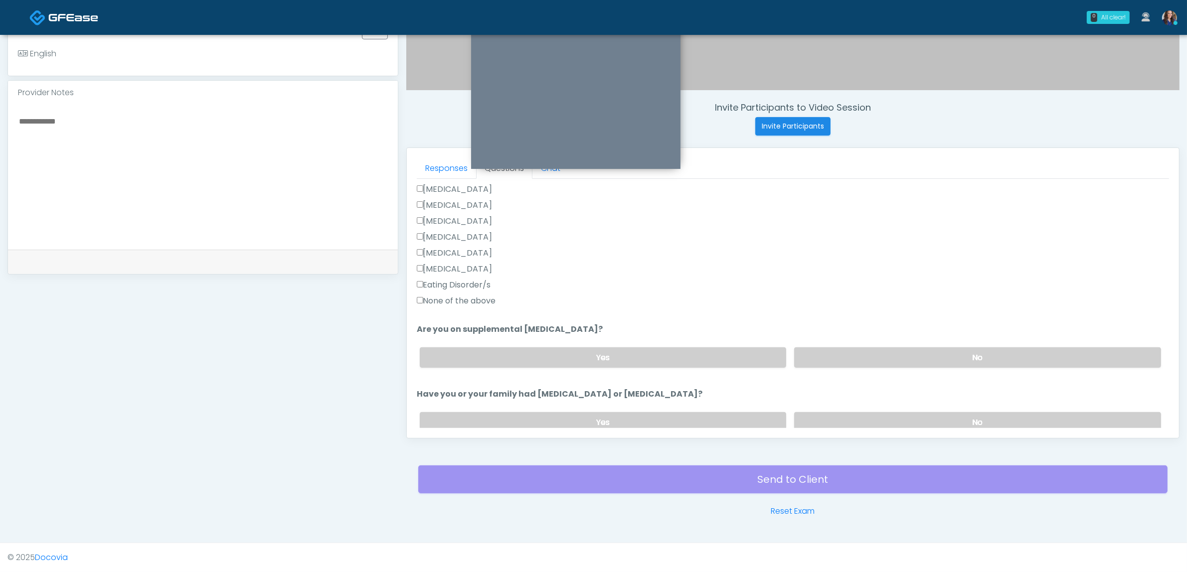
scroll to position [312, 0]
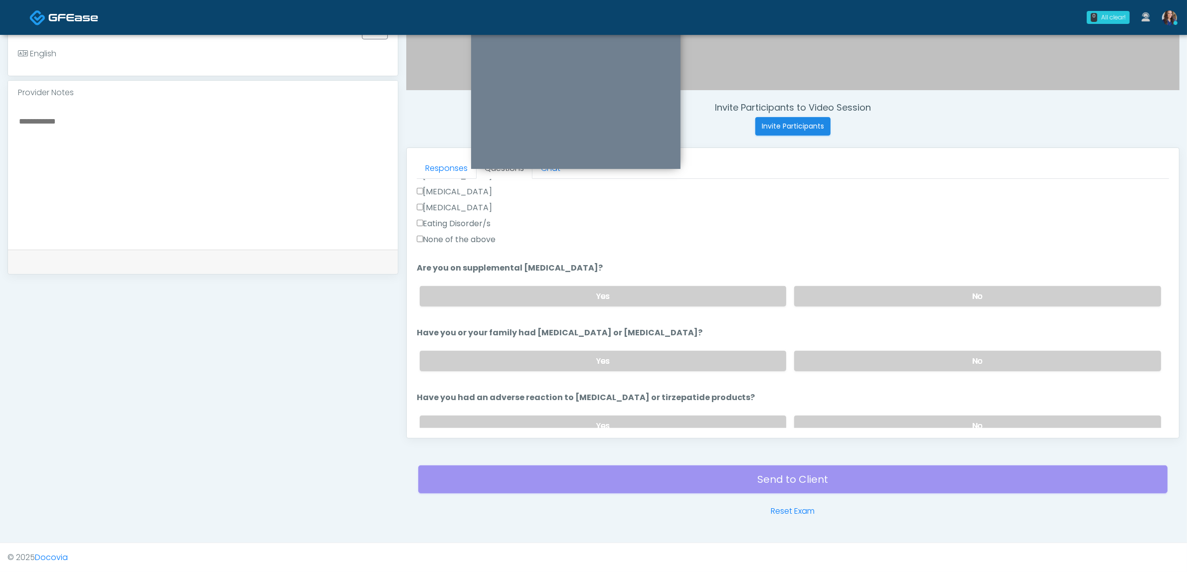
click at [444, 243] on label "None of the above" at bounding box center [456, 240] width 79 height 12
click at [941, 294] on label "No" at bounding box center [977, 296] width 367 height 20
click at [929, 355] on label "No" at bounding box center [977, 361] width 367 height 20
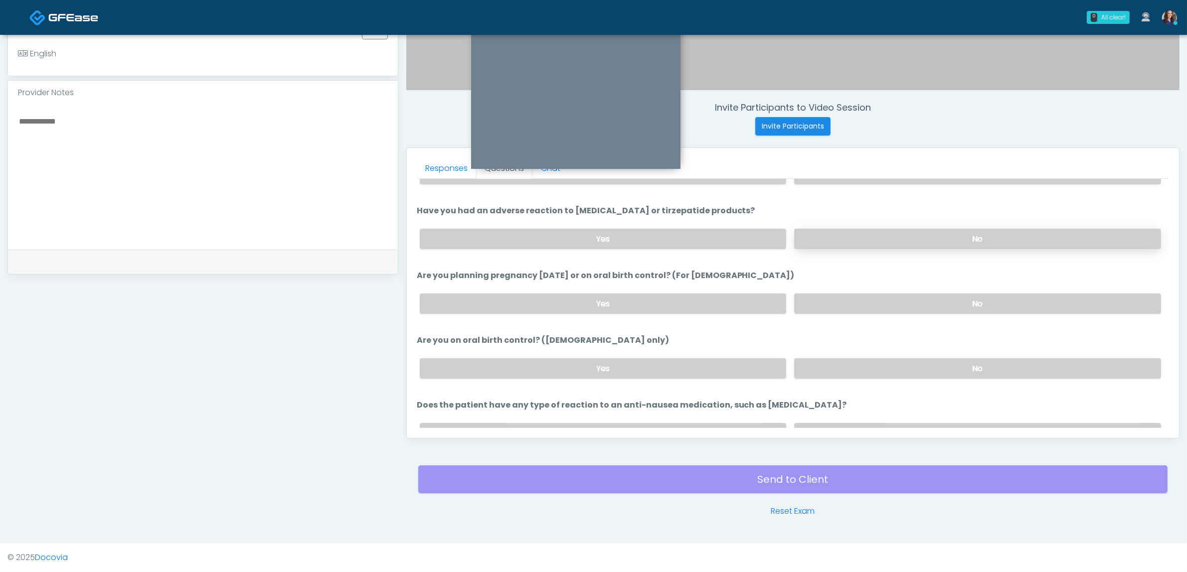
click at [930, 242] on label "No" at bounding box center [977, 239] width 367 height 20
click at [919, 294] on label "No" at bounding box center [977, 304] width 367 height 20
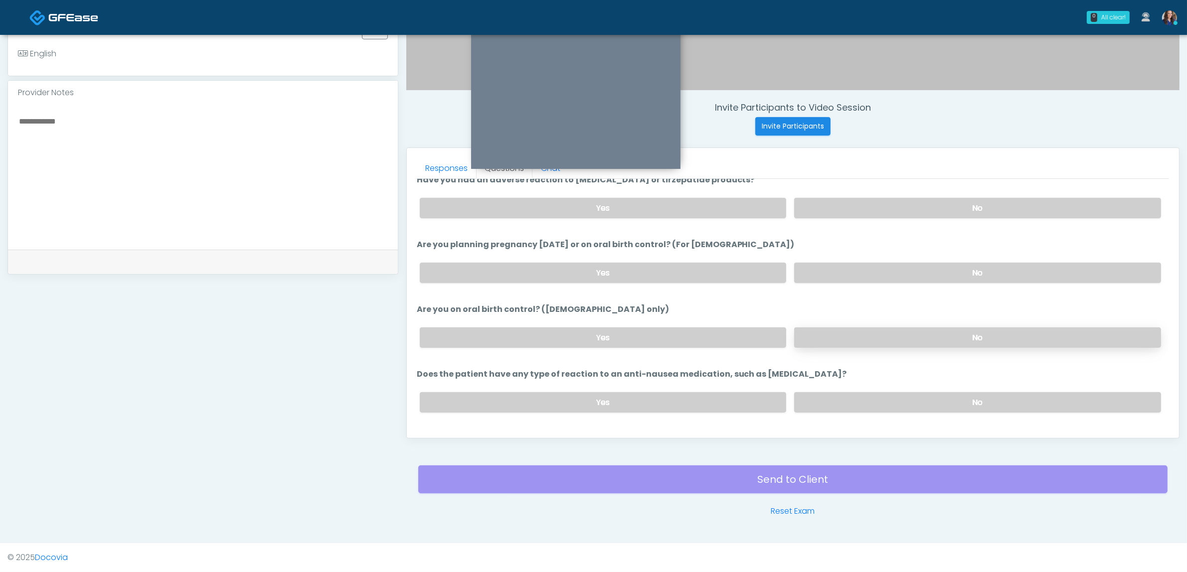
scroll to position [546, 0]
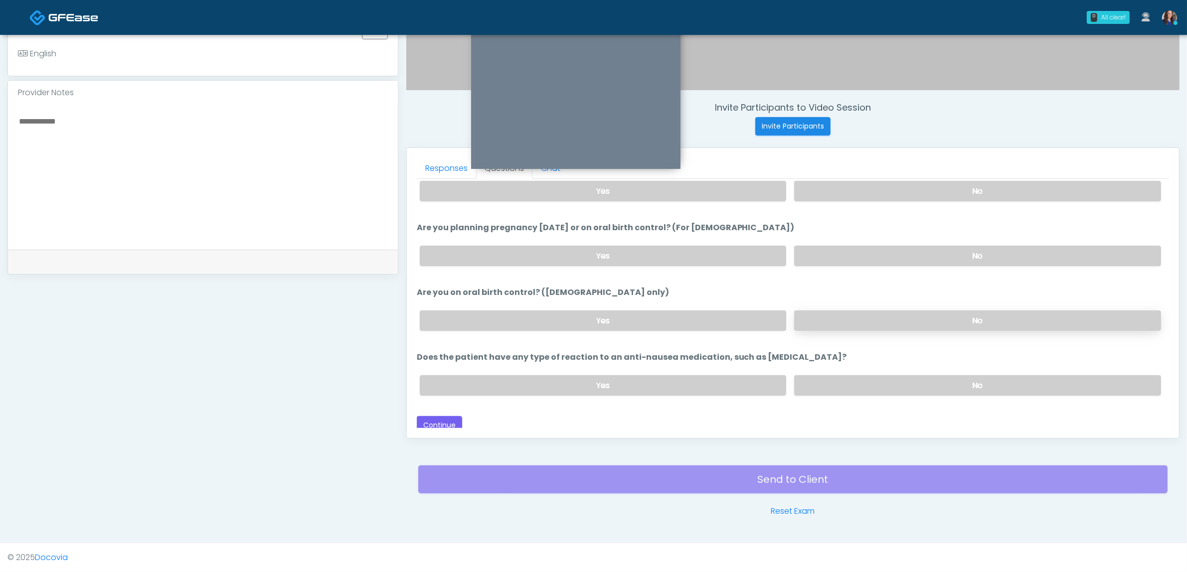
click at [925, 316] on label "No" at bounding box center [977, 321] width 367 height 20
click at [900, 383] on label "No" at bounding box center [977, 385] width 367 height 20
click at [434, 416] on button "Continue" at bounding box center [439, 425] width 45 height 18
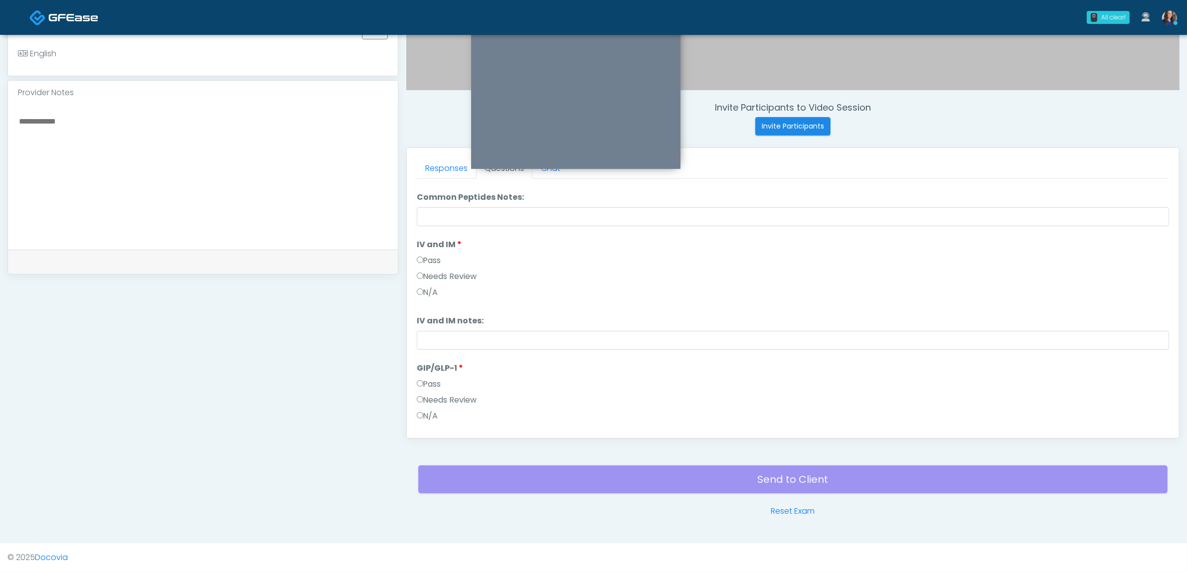
scroll to position [0, 0]
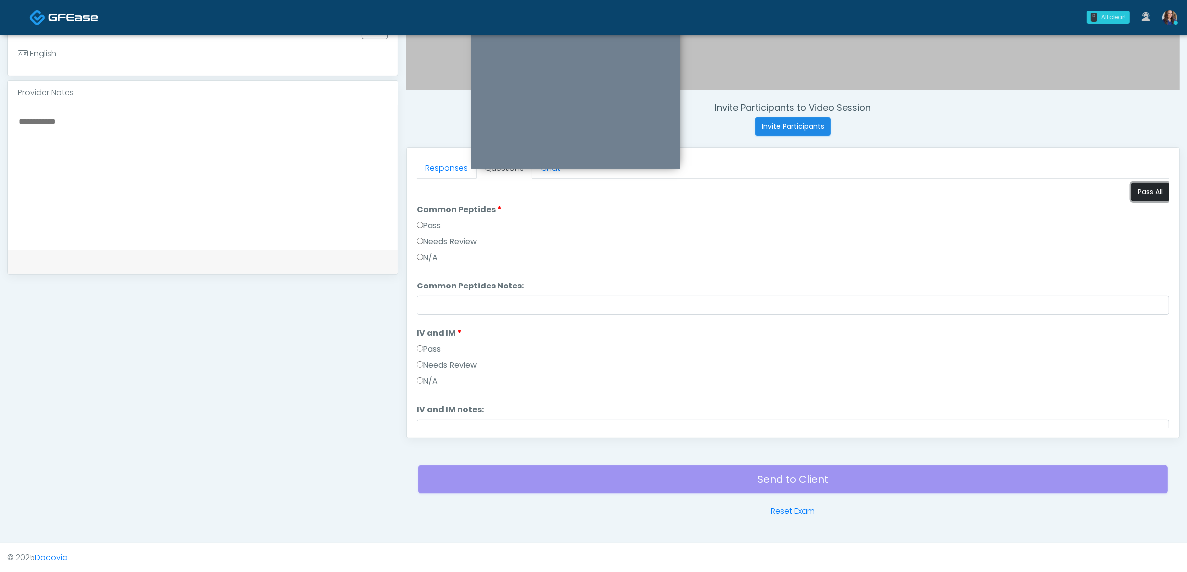
click at [1140, 191] on button "Pass All" at bounding box center [1150, 192] width 38 height 18
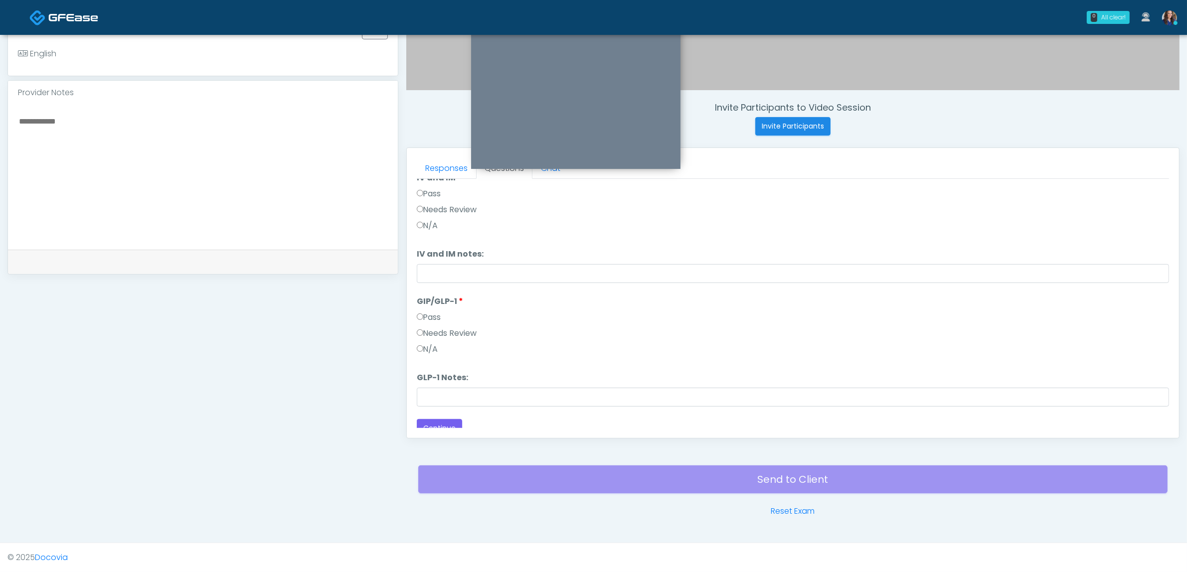
scroll to position [165, 0]
click at [452, 414] on button "Continue" at bounding box center [439, 419] width 45 height 18
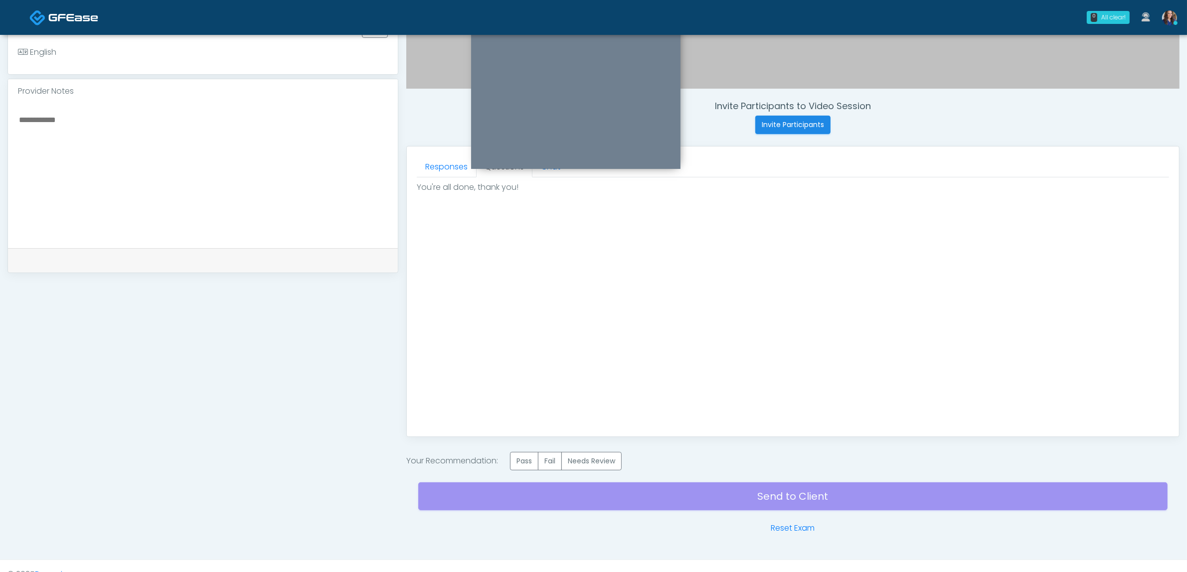
drag, startPoint x: 524, startPoint y: 465, endPoint x: 564, endPoint y: 389, distance: 85.6
click at [524, 465] on label "Pass" at bounding box center [524, 461] width 28 height 18
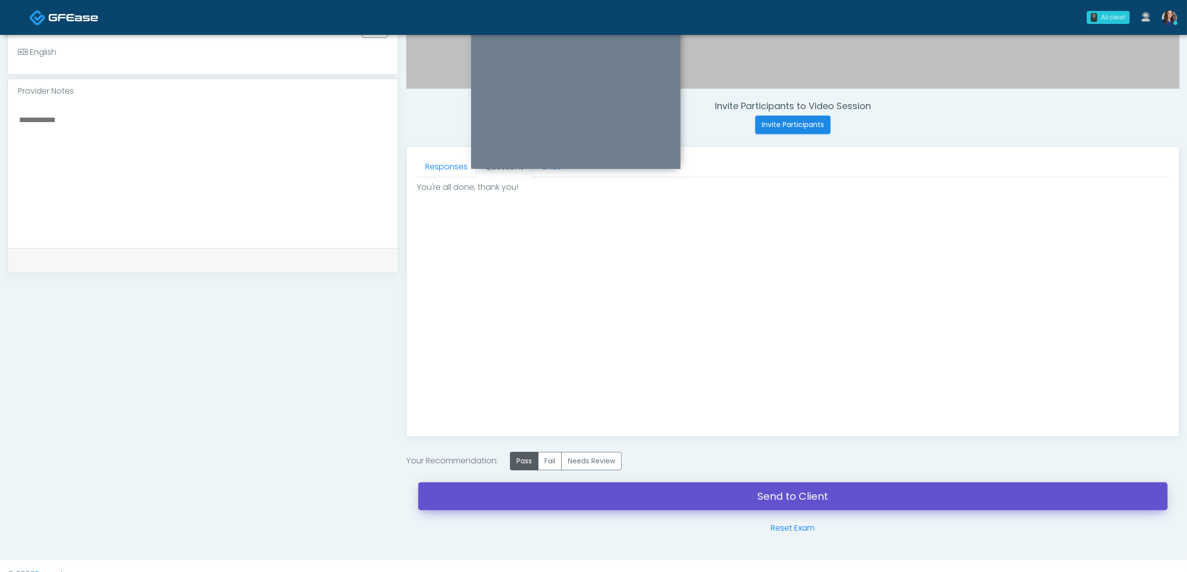
click at [679, 499] on link "Send to Client" at bounding box center [792, 497] width 749 height 28
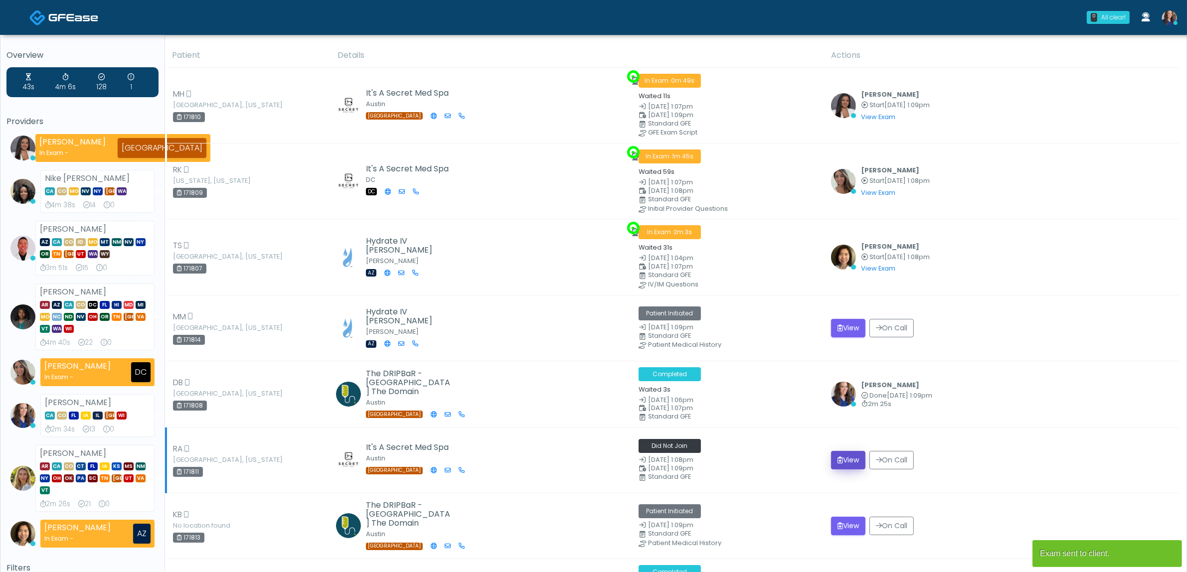
click at [845, 462] on button "View" at bounding box center [848, 460] width 34 height 18
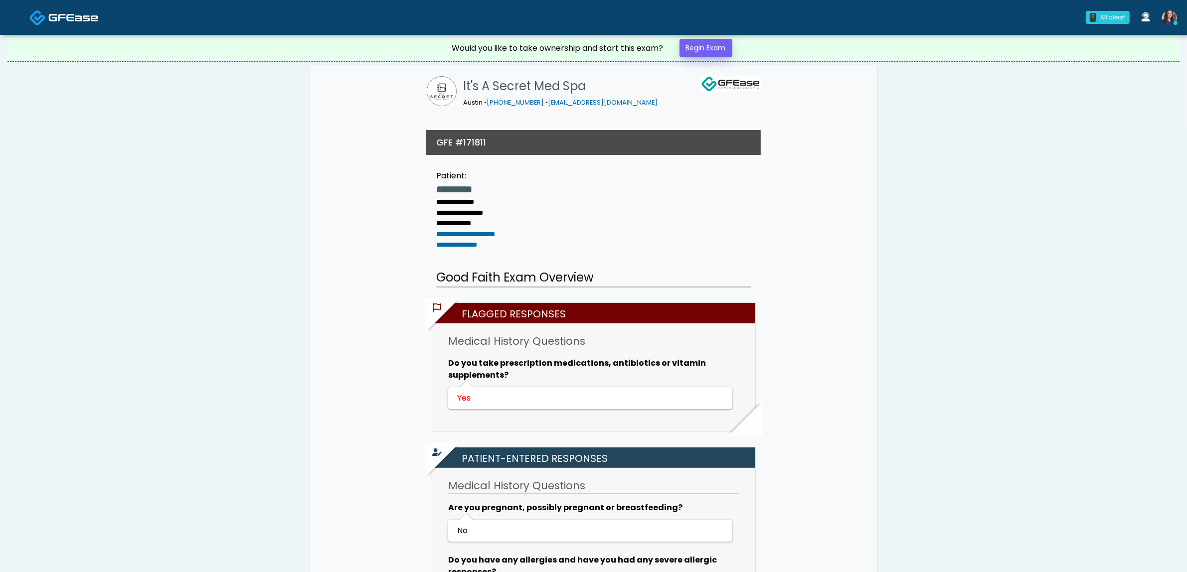
click at [701, 38] on div "Would you like to take ownership and start this exam? Begin Exam" at bounding box center [593, 48] width 299 height 26
click at [701, 52] on link "Begin Exam" at bounding box center [706, 48] width 53 height 18
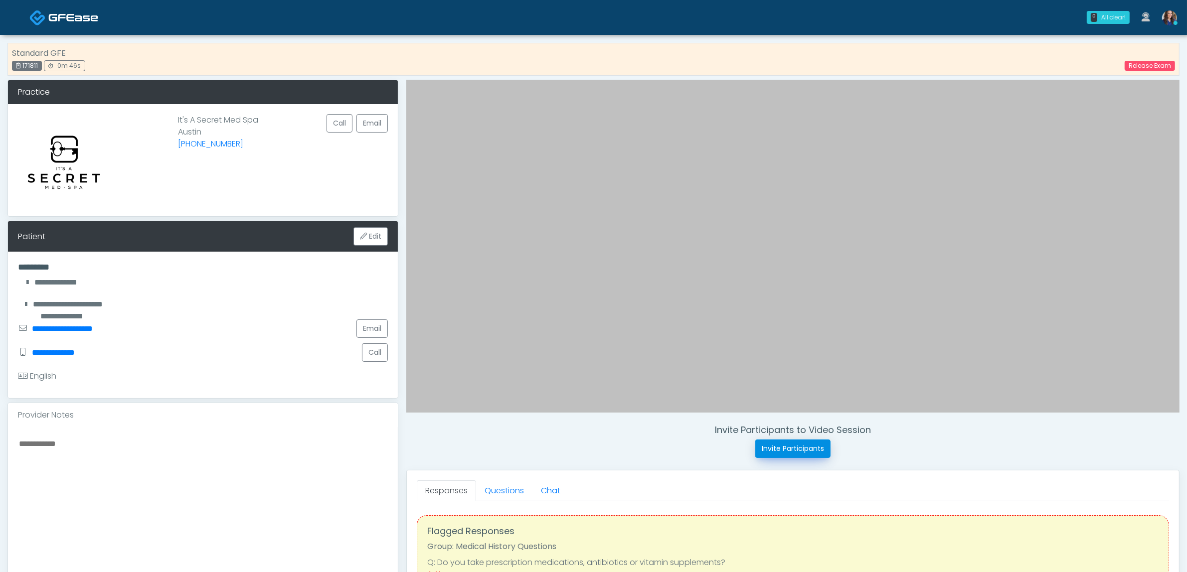
drag, startPoint x: 773, startPoint y: 450, endPoint x: 754, endPoint y: 346, distance: 105.3
click at [773, 450] on button "Invite Participants" at bounding box center [792, 449] width 75 height 18
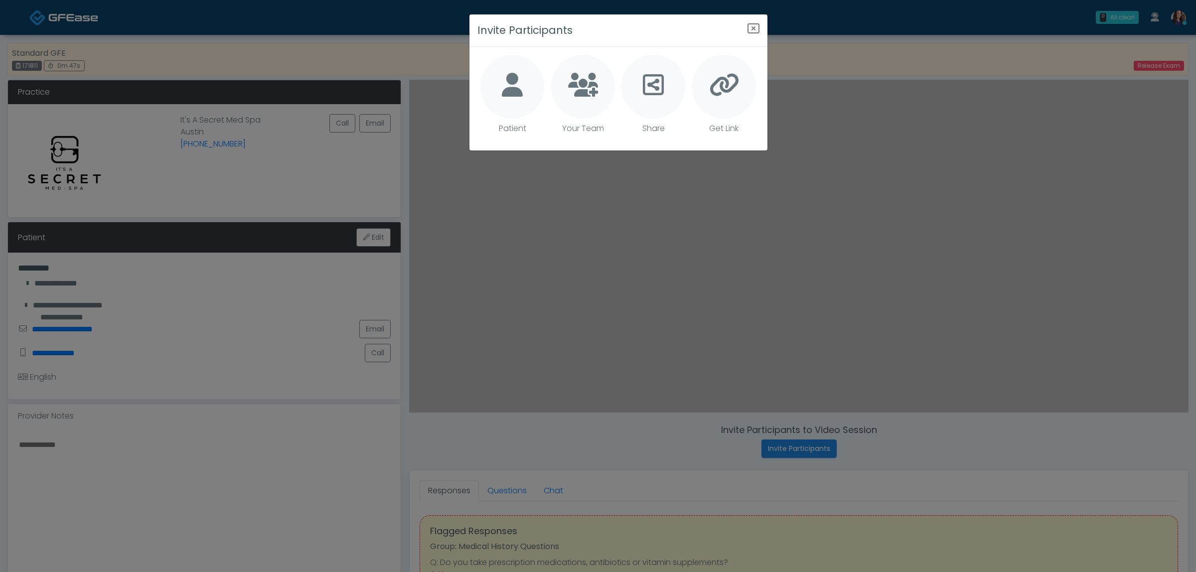
click at [520, 95] on icon at bounding box center [512, 85] width 21 height 24
type textarea "**********"
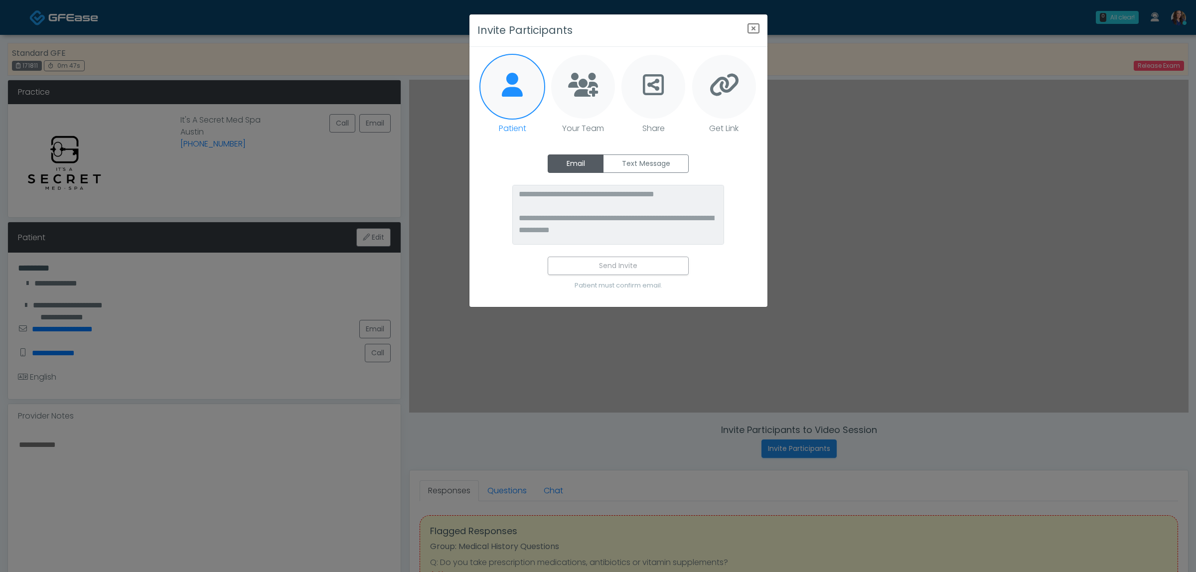
click at [654, 174] on div "**********" at bounding box center [619, 227] width 282 height 145
click at [655, 166] on label "Text Message" at bounding box center [646, 164] width 86 height 18
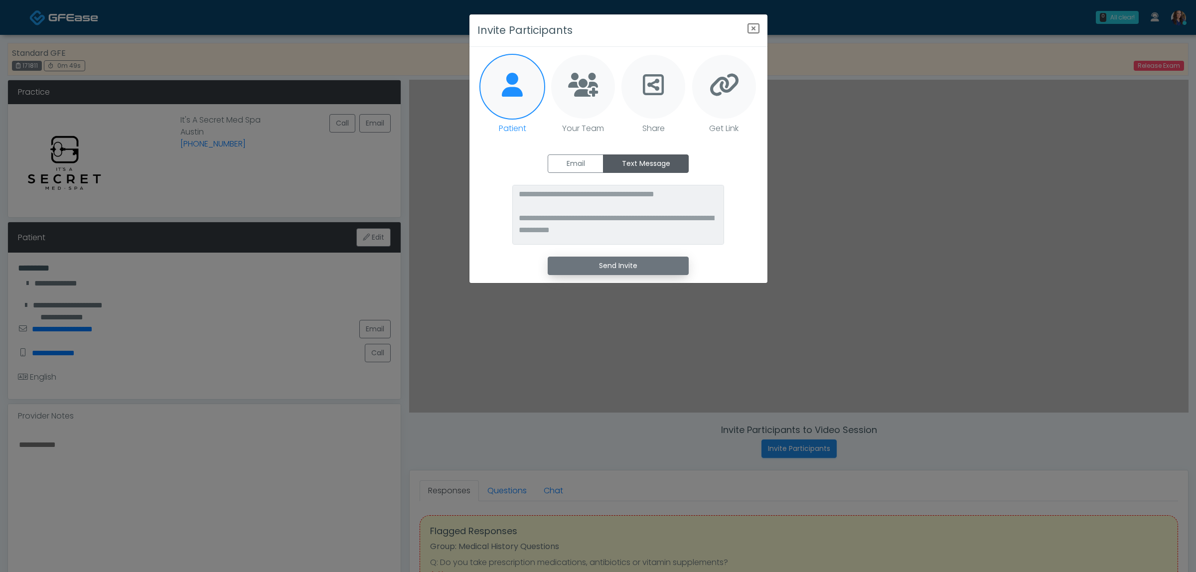
click at [607, 264] on button "Send Invite" at bounding box center [618, 266] width 141 height 18
drag, startPoint x: 753, startPoint y: 26, endPoint x: 739, endPoint y: 33, distance: 15.6
click at [753, 26] on icon "Close" at bounding box center [754, 28] width 12 height 12
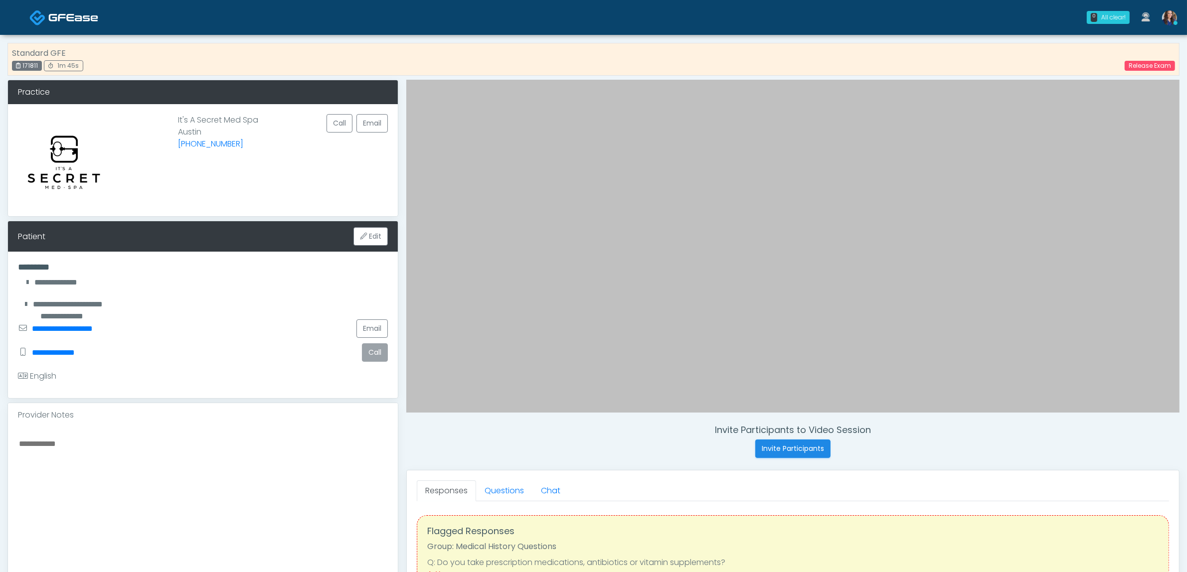
click at [382, 360] on button "Call" at bounding box center [375, 352] width 26 height 18
click at [1143, 61] on link "Release Exam" at bounding box center [1150, 66] width 50 height 10
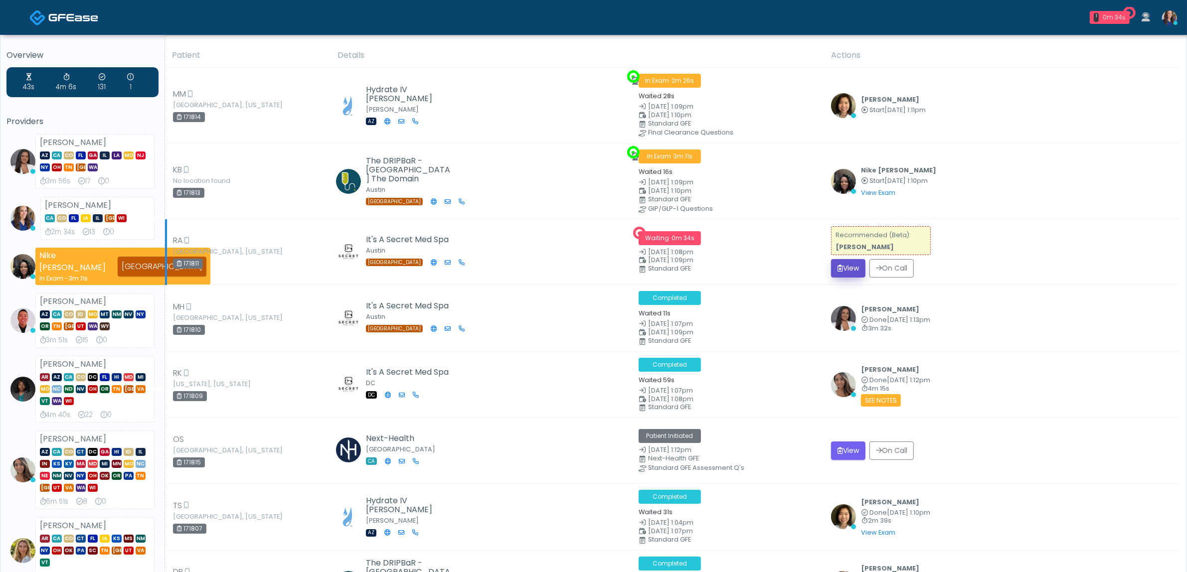
click at [844, 270] on button "View" at bounding box center [848, 268] width 34 height 18
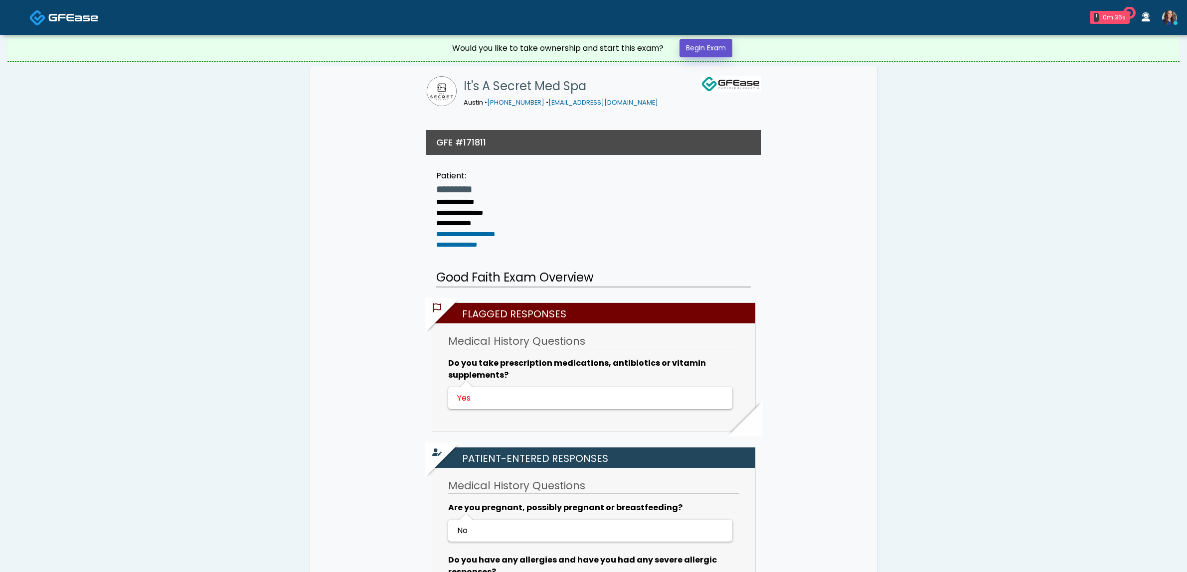
click at [719, 39] on link "Begin Exam" at bounding box center [706, 48] width 53 height 18
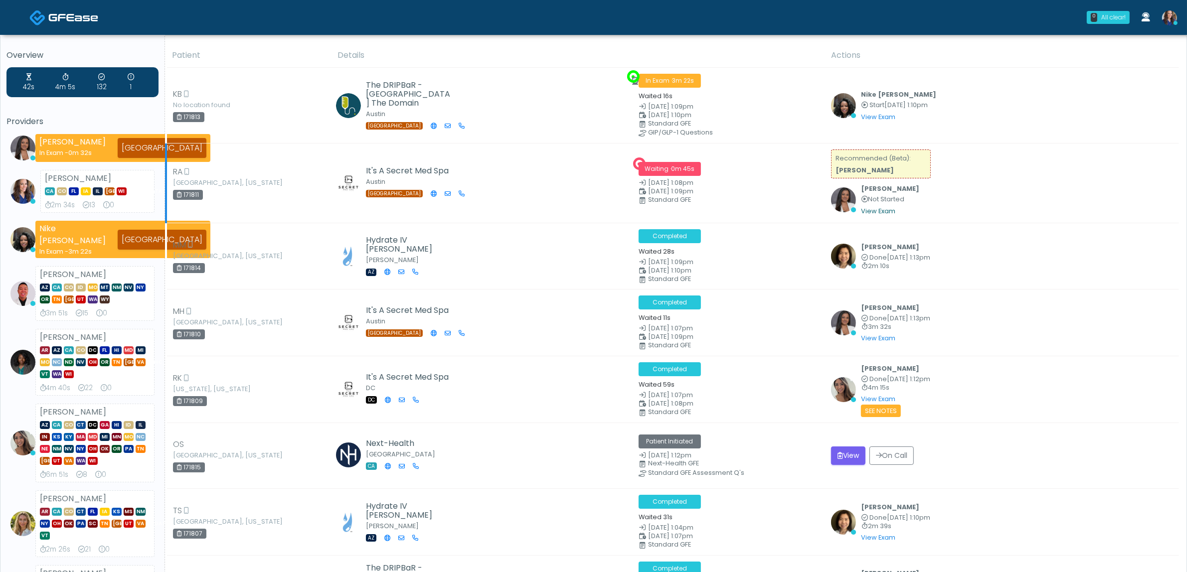
click at [866, 210] on link "View Exam" at bounding box center [878, 211] width 34 height 8
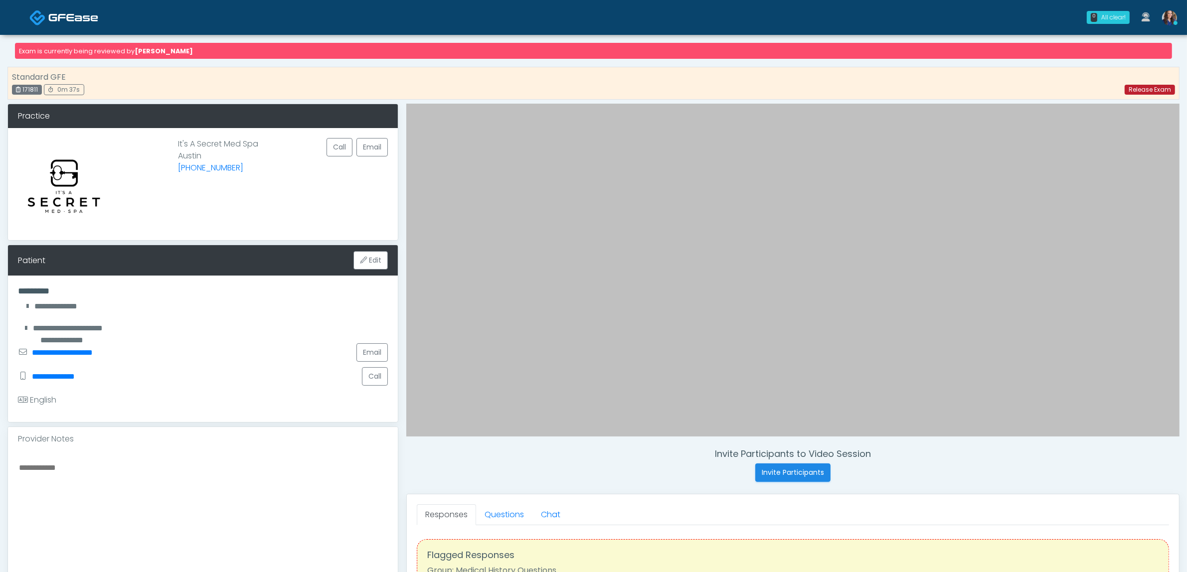
click at [1170, 91] on link "Release Exam" at bounding box center [1150, 90] width 50 height 10
click at [45, 9] on img at bounding box center [37, 17] width 16 height 16
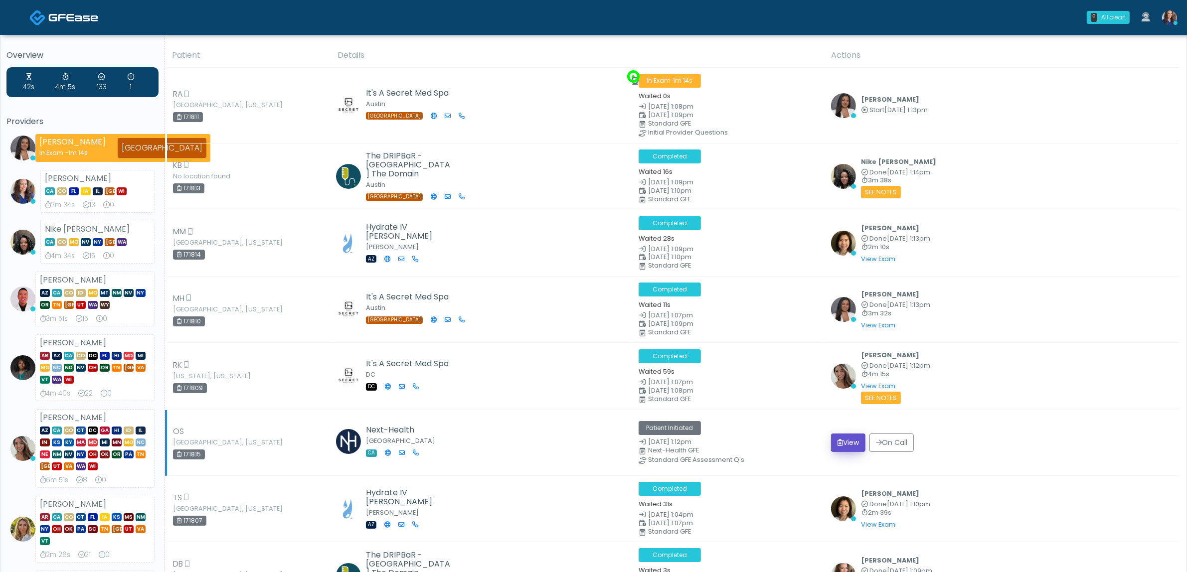
click at [858, 435] on button "View" at bounding box center [848, 443] width 34 height 18
click at [850, 442] on button "View" at bounding box center [848, 443] width 34 height 18
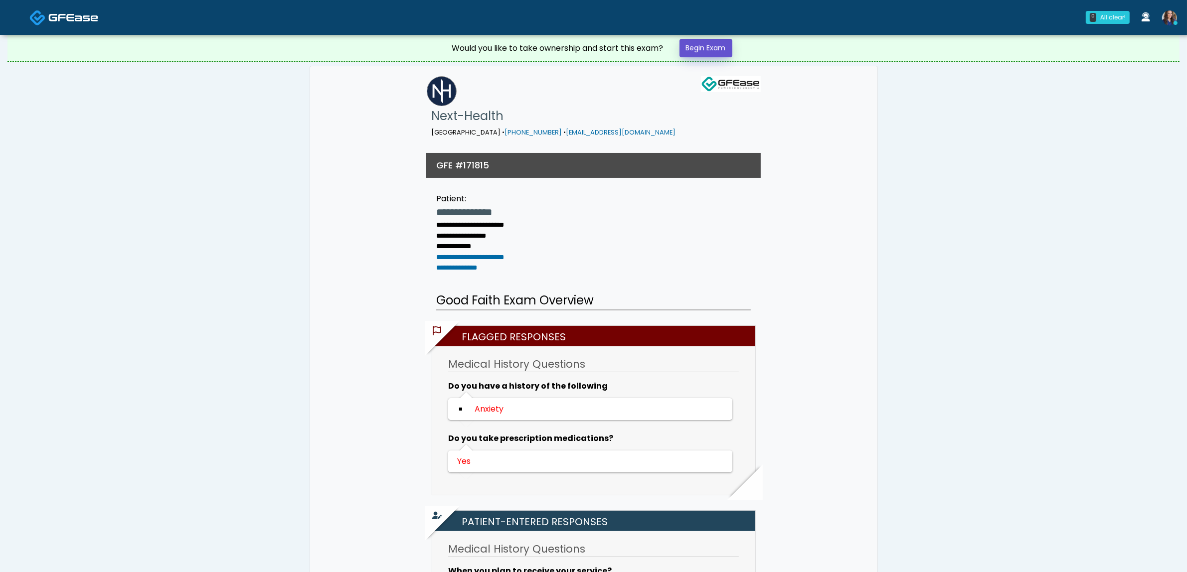
click at [720, 55] on link "Begin Exam" at bounding box center [706, 48] width 53 height 18
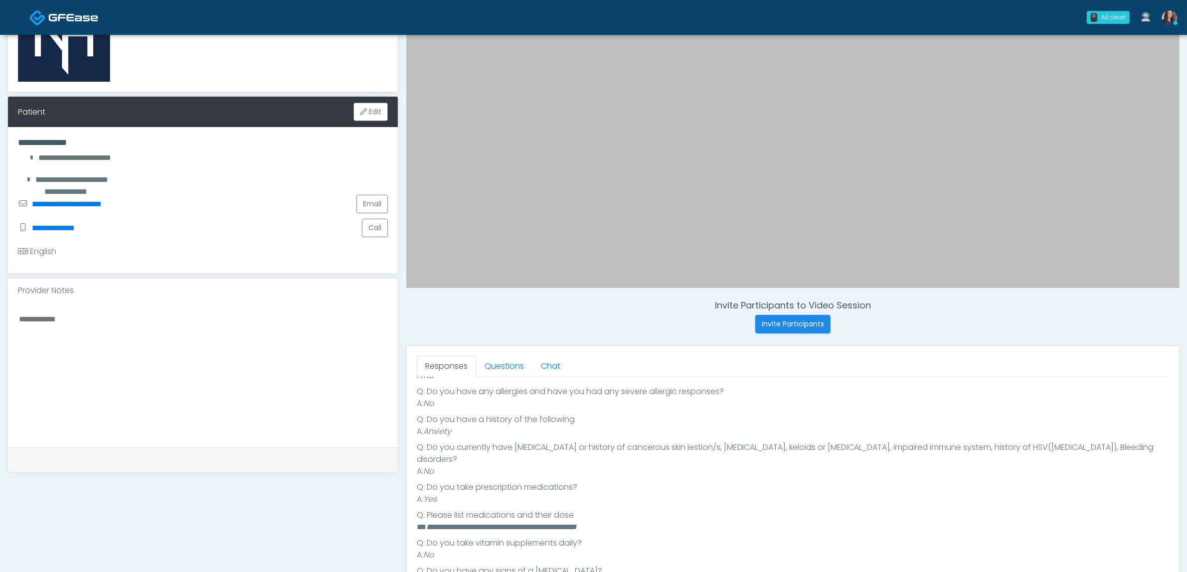
scroll to position [228, 0]
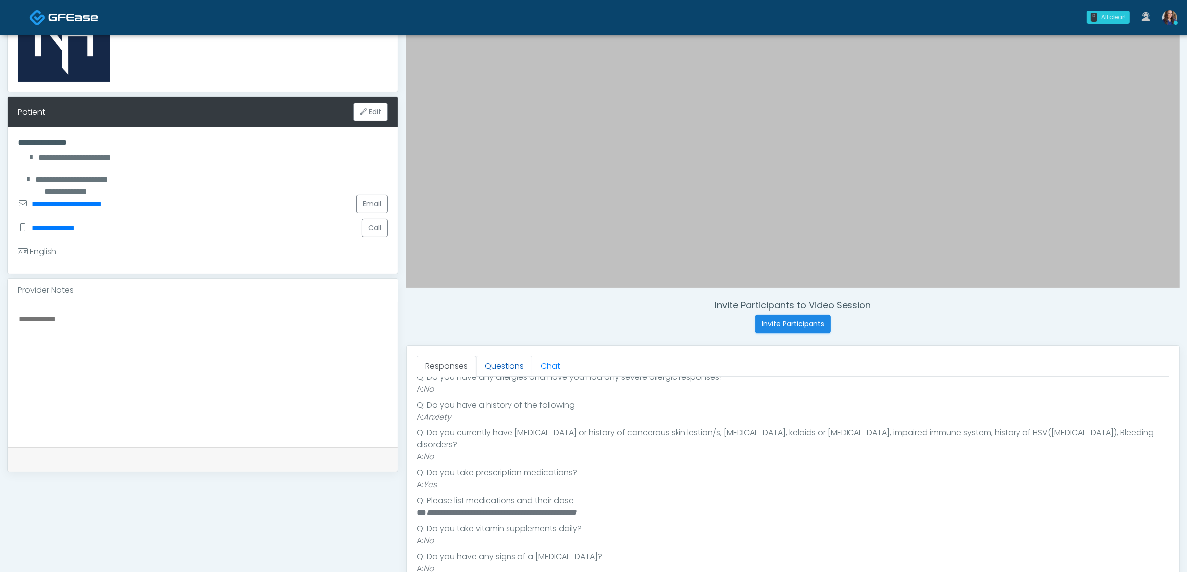
click at [521, 362] on link "Questions" at bounding box center [504, 366] width 56 height 21
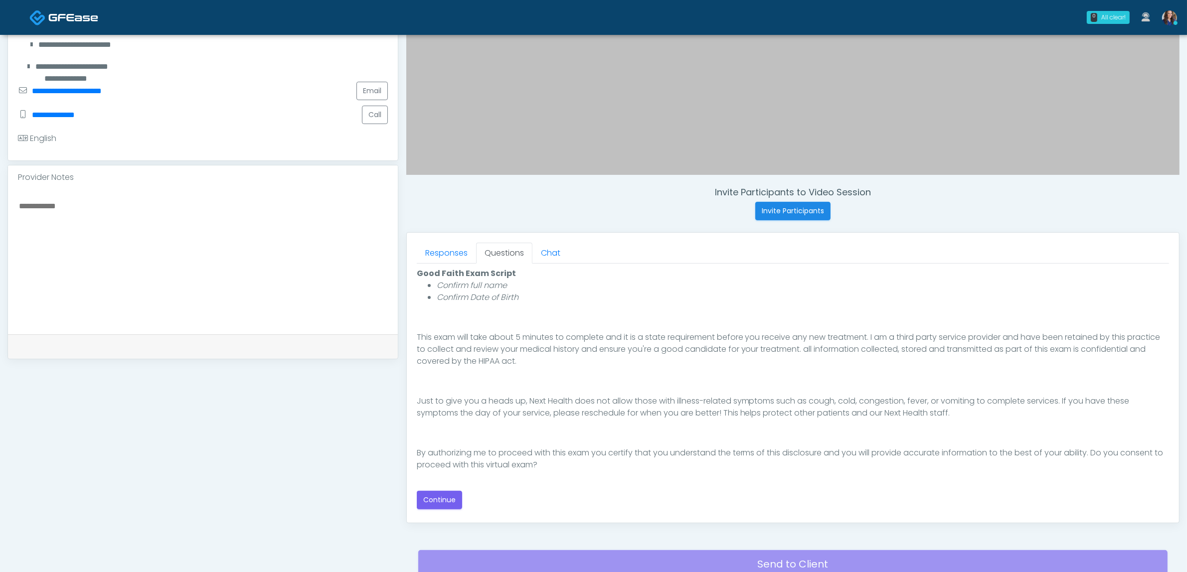
scroll to position [249, 0]
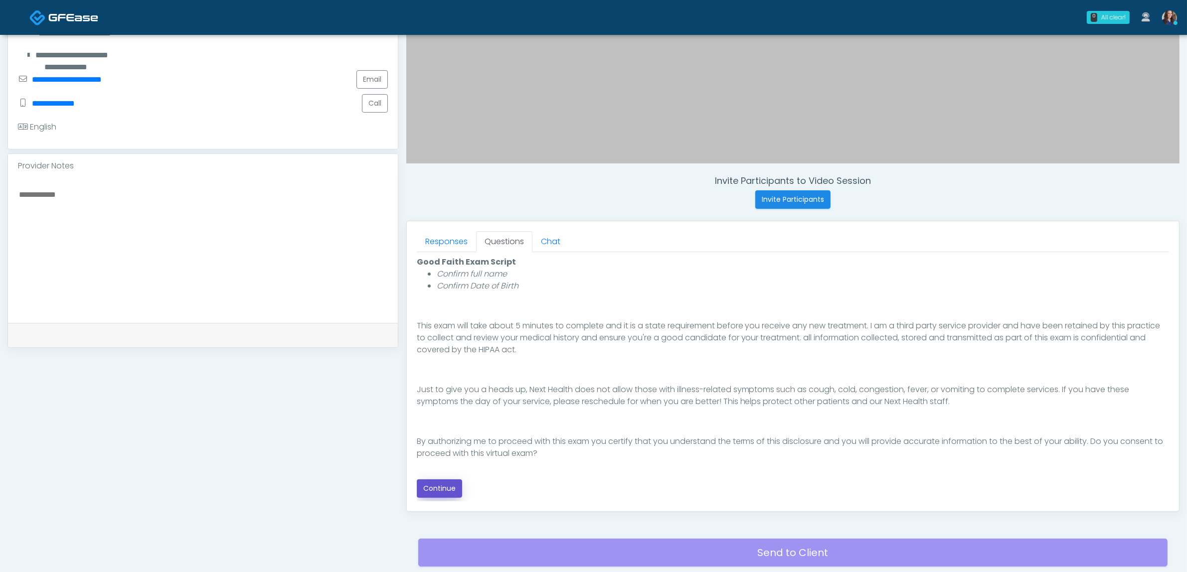
click at [435, 482] on button "Continue" at bounding box center [439, 489] width 45 height 18
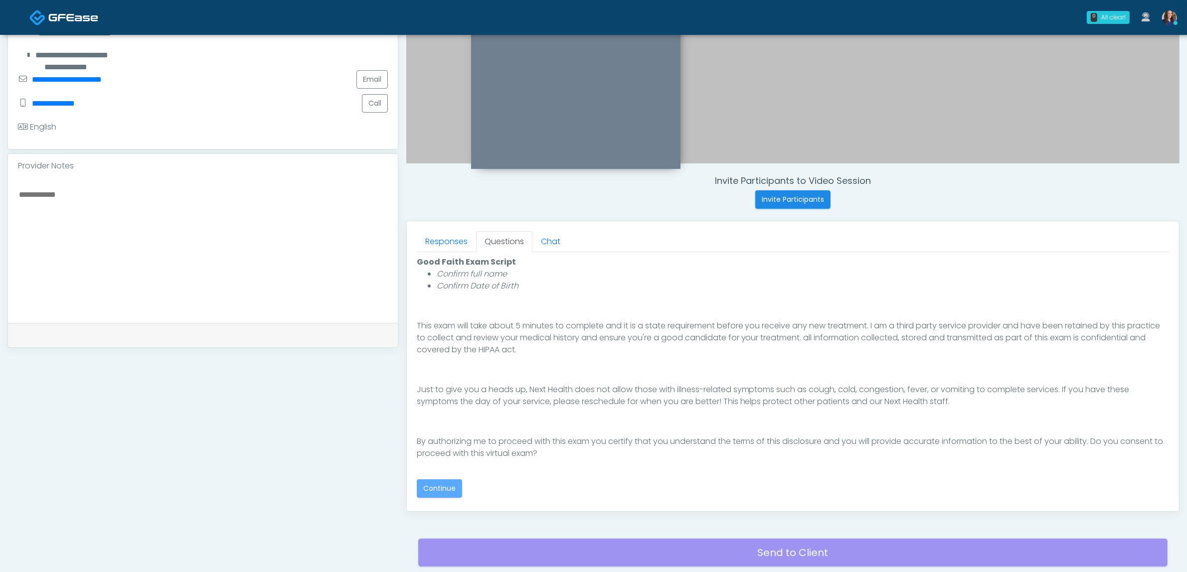
scroll to position [324, 0]
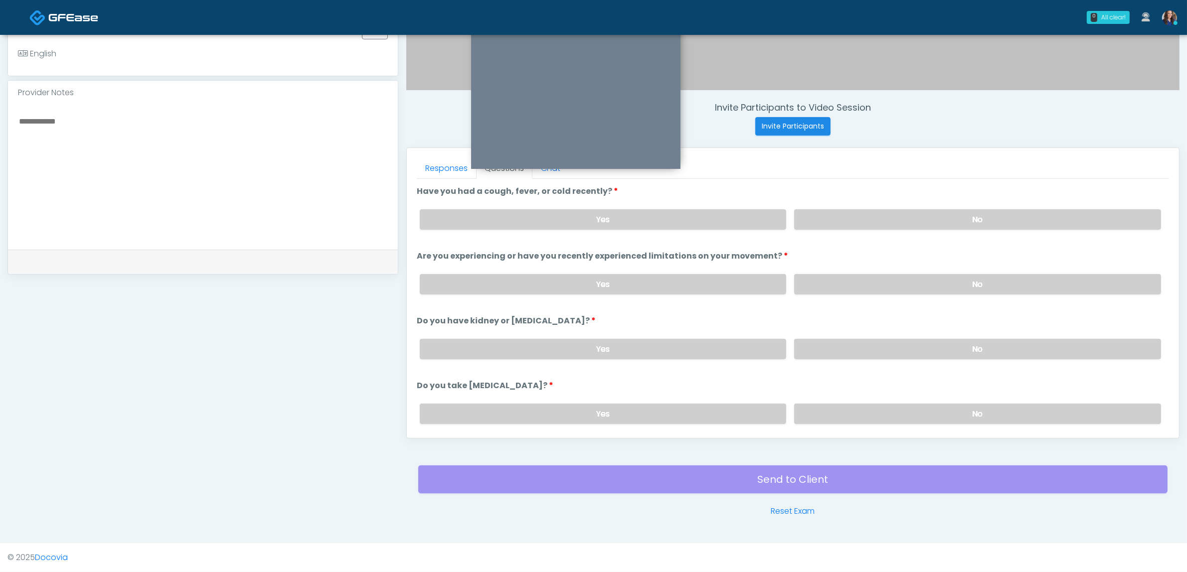
click at [843, 207] on div "Yes No" at bounding box center [790, 219] width 757 height 36
click at [885, 226] on label "No" at bounding box center [977, 219] width 367 height 20
click at [886, 276] on label "No" at bounding box center [977, 284] width 367 height 20
drag, startPoint x: 871, startPoint y: 347, endPoint x: 882, endPoint y: 375, distance: 30.6
click at [870, 347] on label "No" at bounding box center [977, 349] width 367 height 20
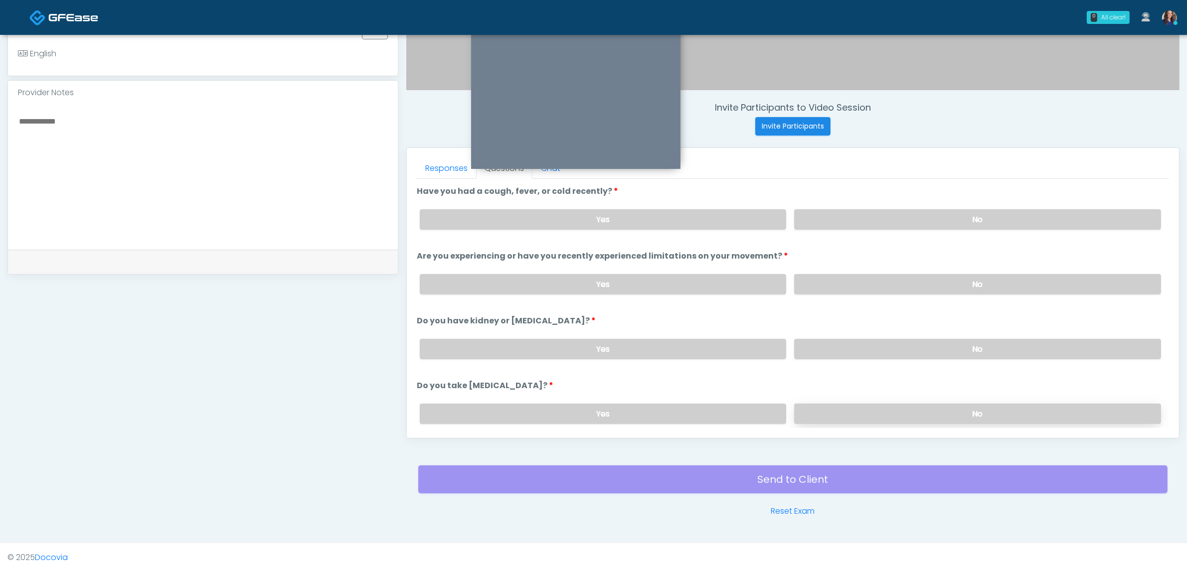
click at [885, 407] on label "No" at bounding box center [977, 414] width 367 height 20
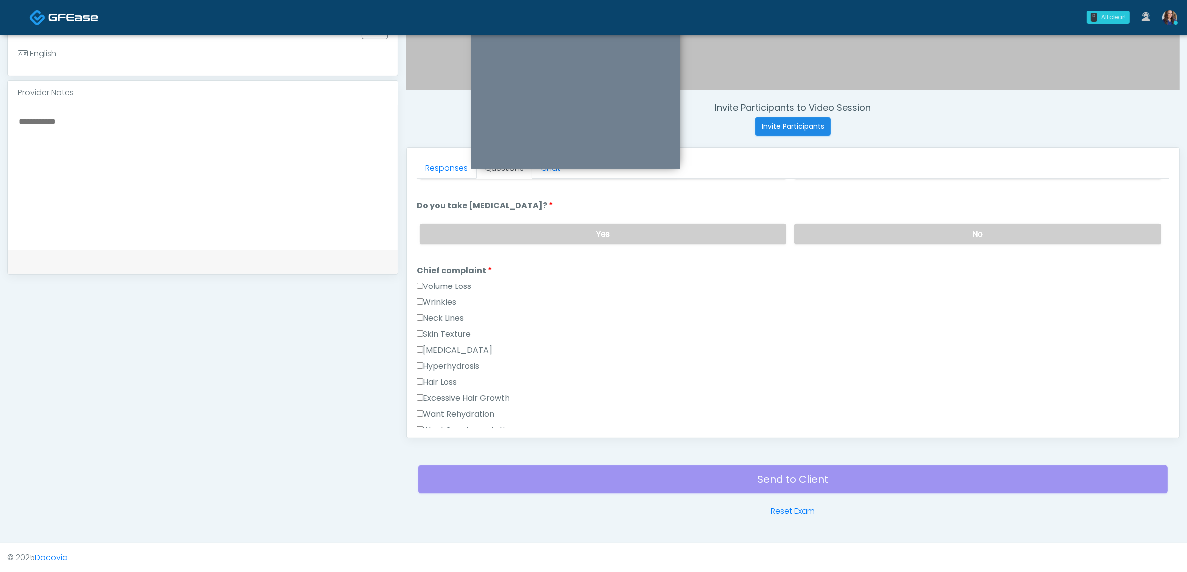
scroll to position [249, 0]
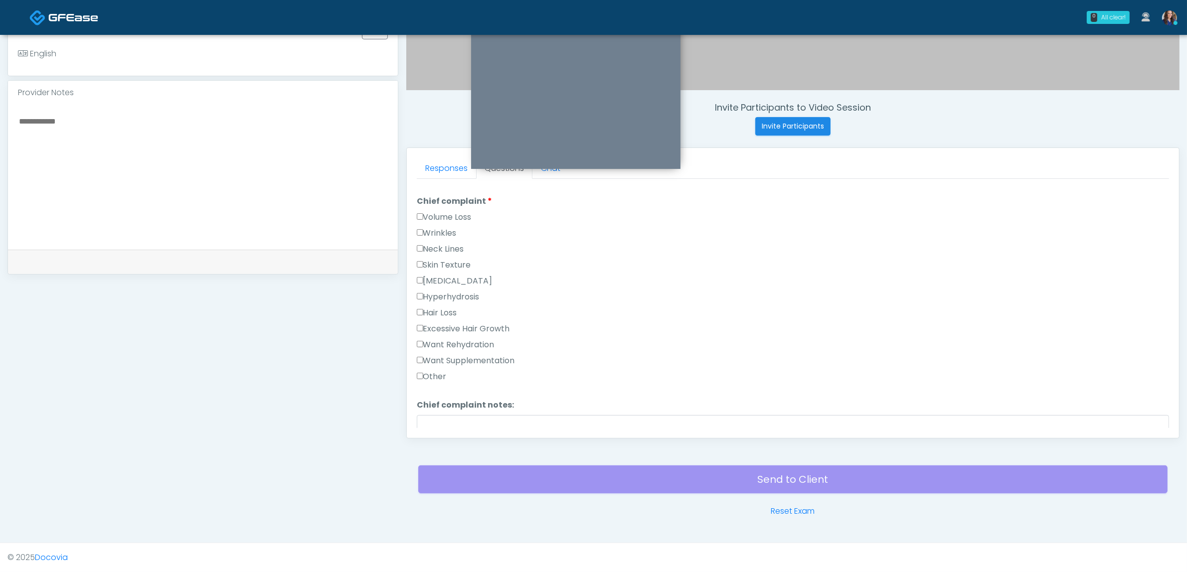
drag, startPoint x: 462, startPoint y: 341, endPoint x: 477, endPoint y: 357, distance: 21.5
click at [463, 341] on label "Want Rehydration" at bounding box center [456, 345] width 78 height 12
click at [476, 358] on label "Want Supplementation" at bounding box center [466, 361] width 98 height 12
drag, startPoint x: 452, startPoint y: 281, endPoint x: 476, endPoint y: 289, distance: 25.4
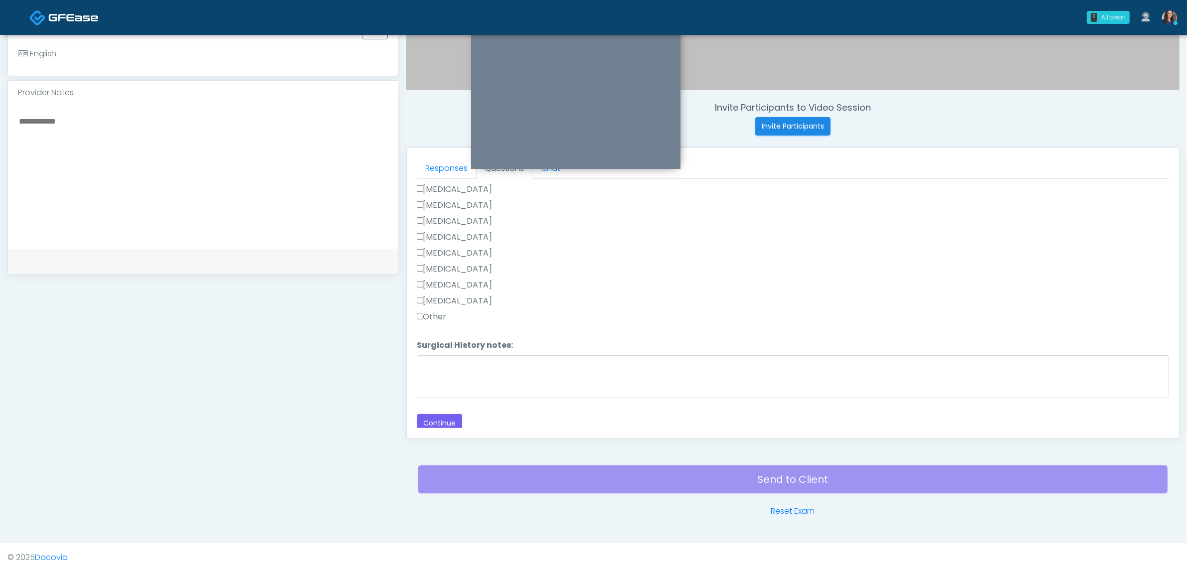
click at [452, 281] on label "Appendectomy" at bounding box center [455, 285] width 76 height 12
click at [437, 280] on label "Appendectomy" at bounding box center [455, 285] width 76 height 12
click at [444, 295] on label "Tonsillectomy" at bounding box center [455, 301] width 76 height 12
click at [461, 360] on textarea "Surgical History notes:" at bounding box center [793, 376] width 752 height 43
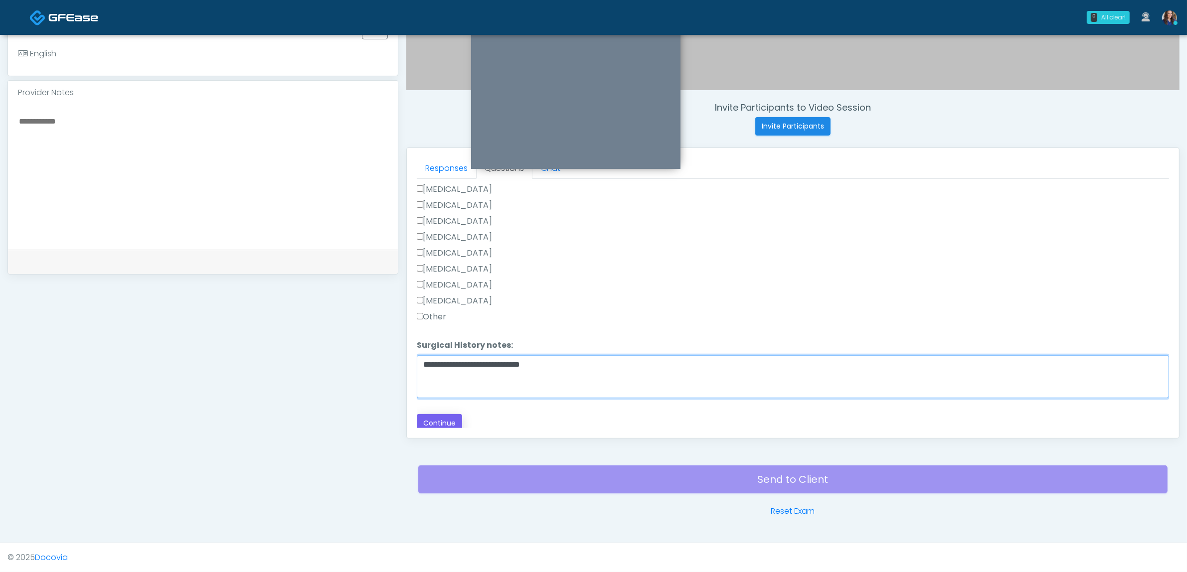
type textarea "**********"
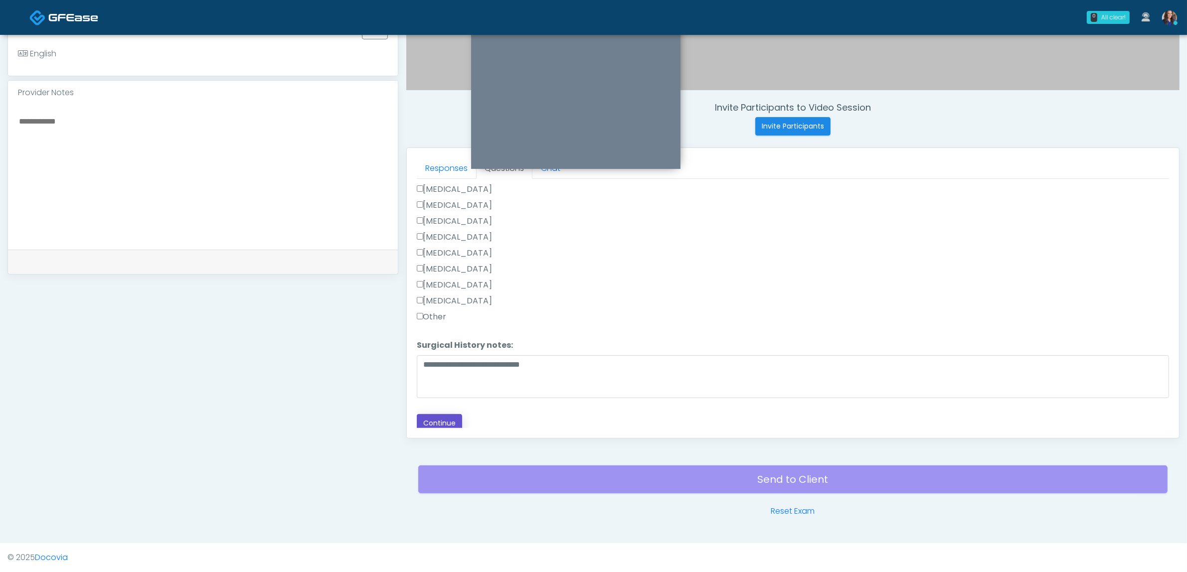
click at [425, 414] on button "Continue" at bounding box center [439, 423] width 45 height 18
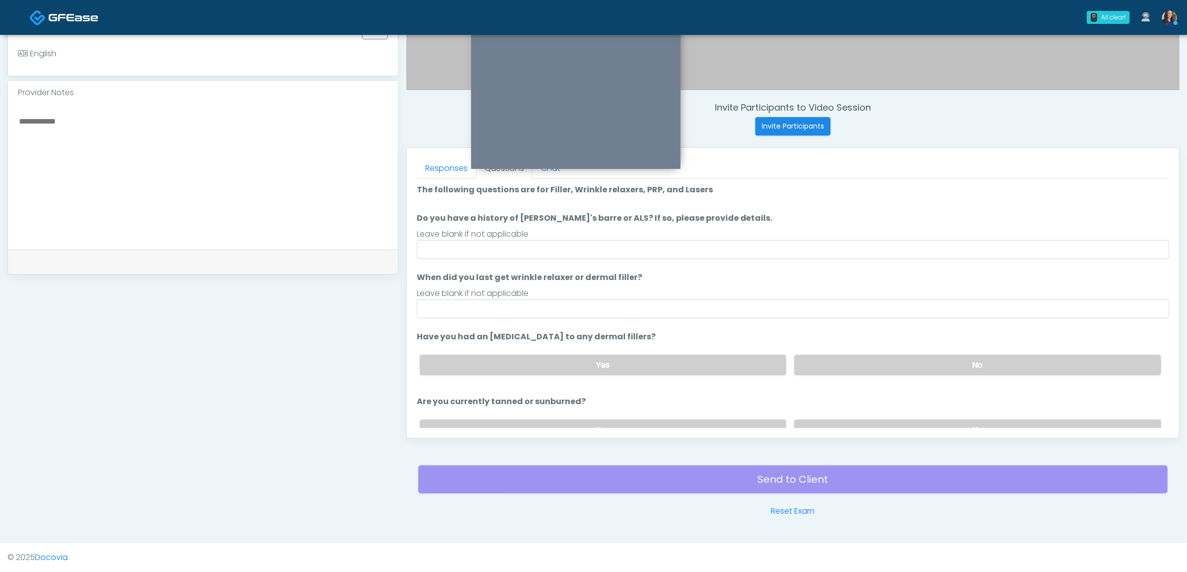
scroll to position [0, 0]
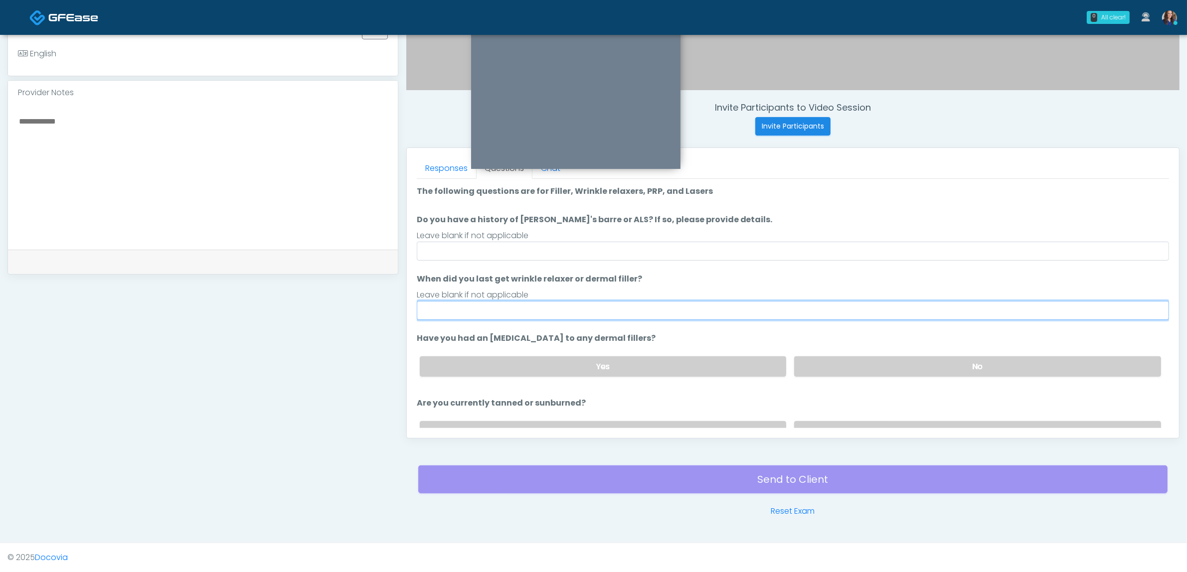
click at [498, 309] on input "When did you last get wrinkle relaxer or dermal filler?" at bounding box center [793, 310] width 752 height 19
click at [486, 306] on input "**********" at bounding box center [793, 310] width 752 height 19
drag, startPoint x: 514, startPoint y: 310, endPoint x: 486, endPoint y: 310, distance: 27.9
click at [486, 310] on input "**********" at bounding box center [793, 310] width 752 height 19
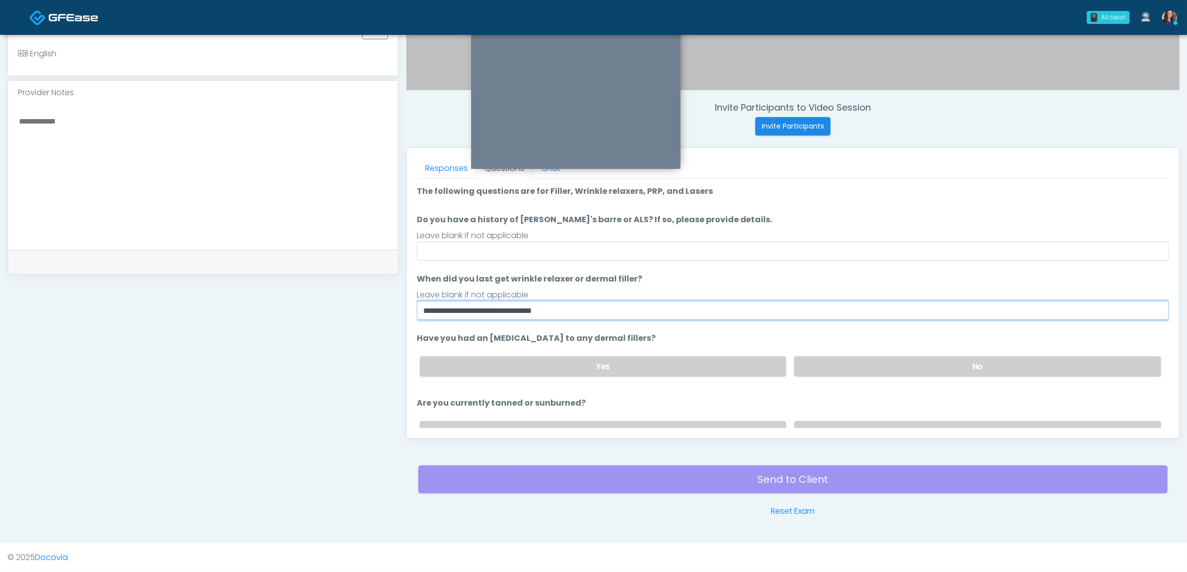
click at [485, 310] on input "**********" at bounding box center [793, 310] width 752 height 19
click at [487, 310] on input "**********" at bounding box center [793, 310] width 752 height 19
drag, startPoint x: 515, startPoint y: 308, endPoint x: 484, endPoint y: 319, distance: 33.3
click at [484, 319] on input "**********" at bounding box center [793, 310] width 752 height 19
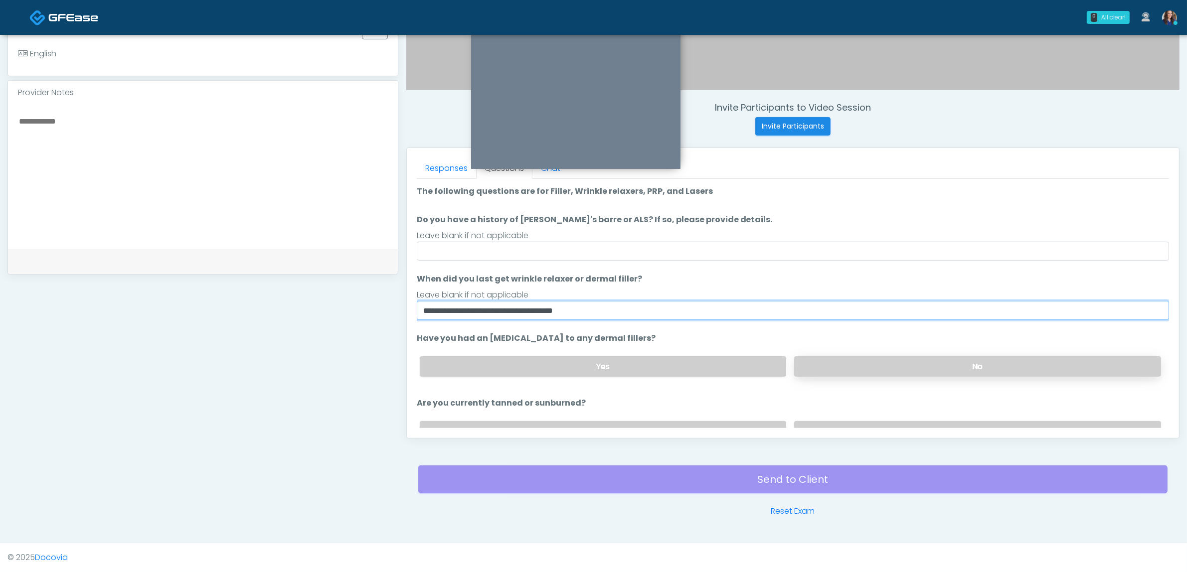
type input "**********"
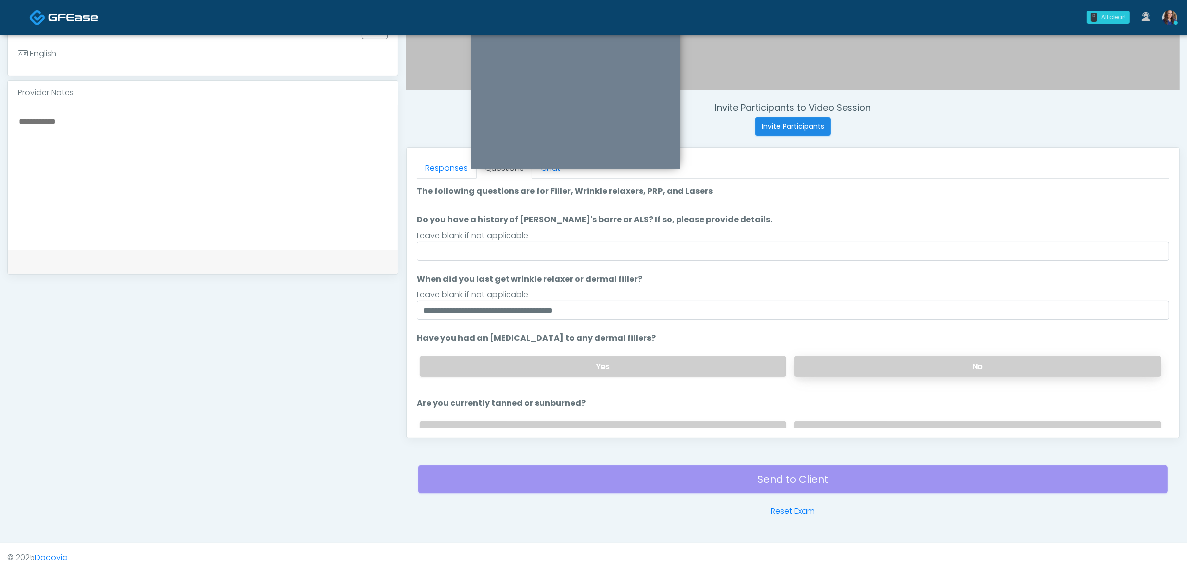
click at [860, 356] on label "No" at bounding box center [977, 366] width 367 height 20
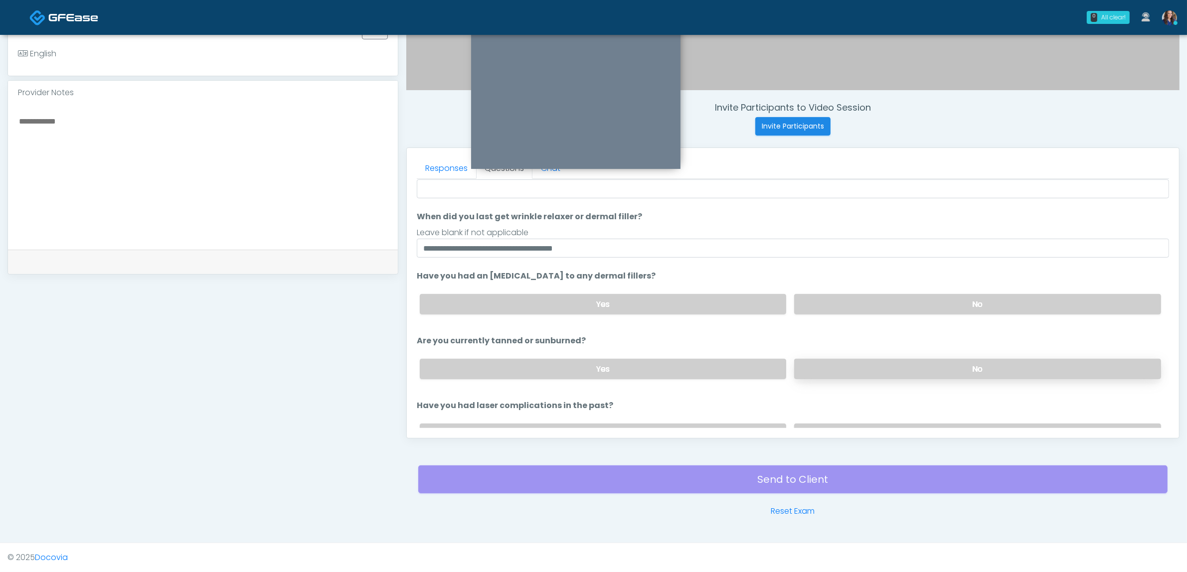
click at [856, 374] on label "No" at bounding box center [977, 369] width 367 height 20
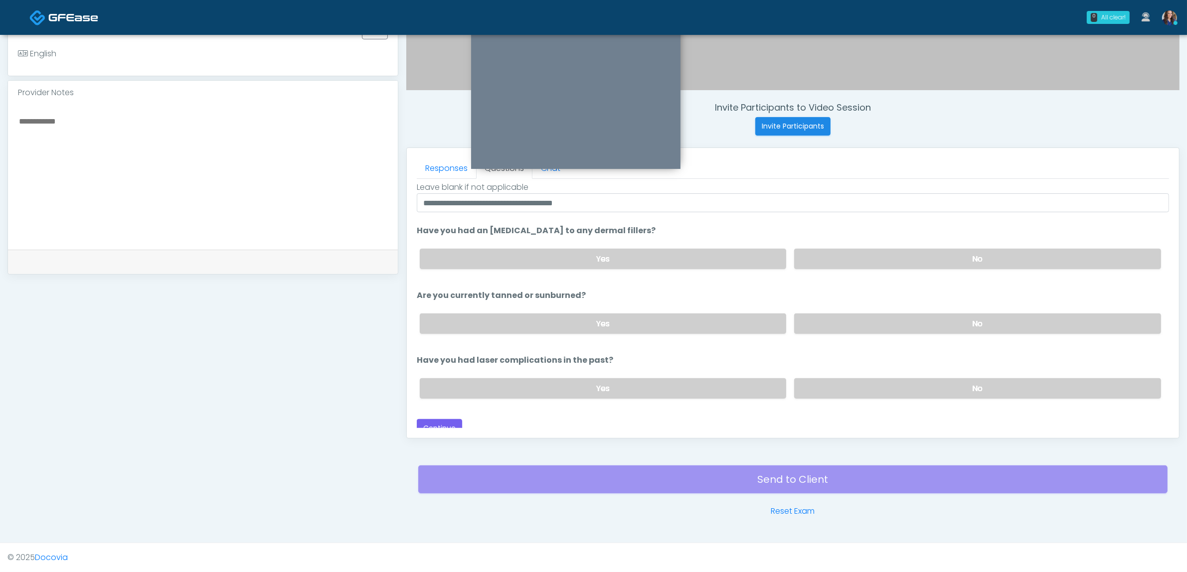
scroll to position [114, 0]
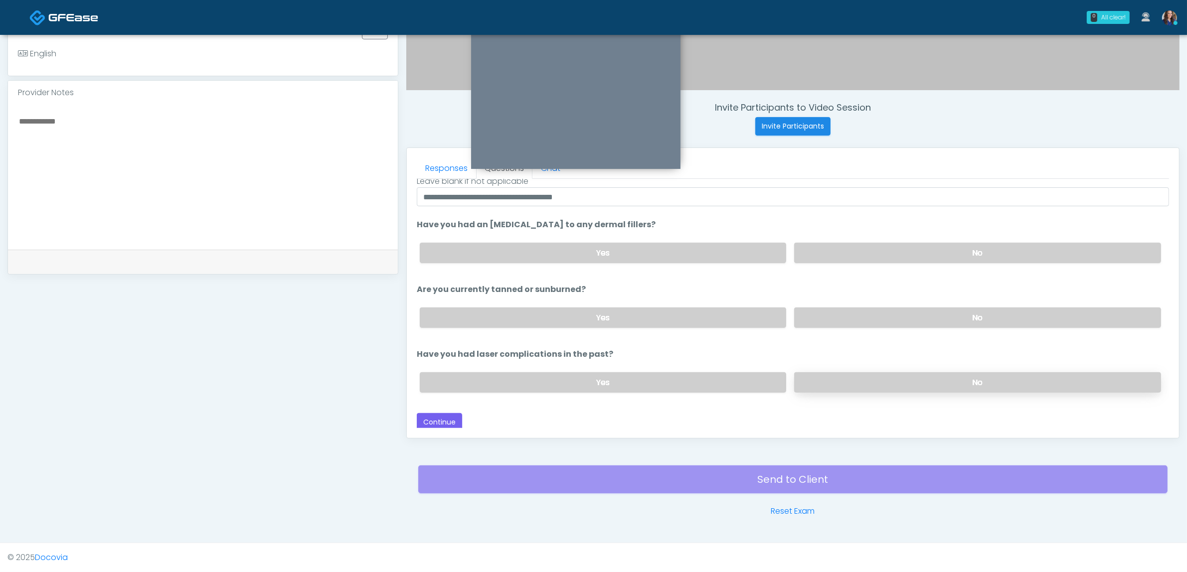
click at [1000, 385] on label "No" at bounding box center [977, 382] width 367 height 20
click at [429, 415] on button "Continue" at bounding box center [439, 422] width 45 height 18
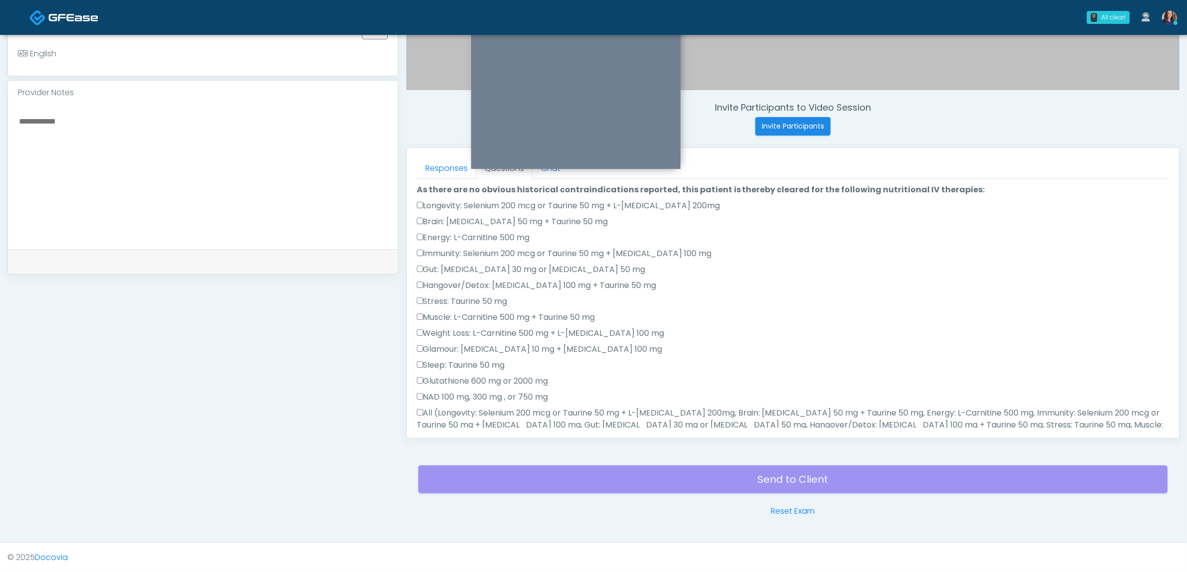
scroll to position [0, 0]
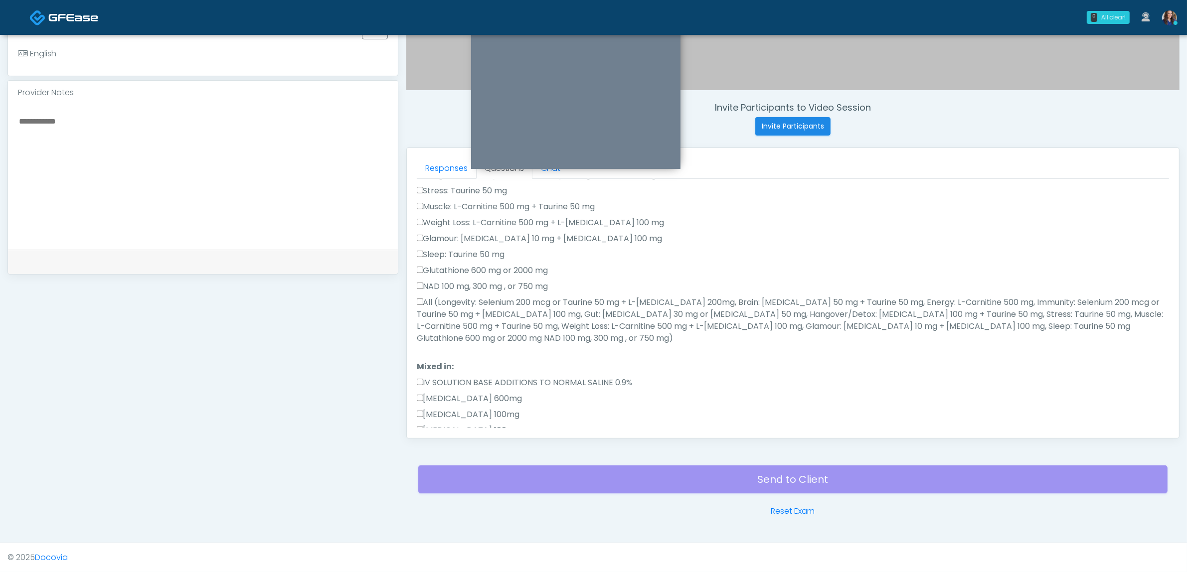
click at [474, 312] on label "All (Longevity: Selenium 200 mcg or Taurine 50 mg + L-Arginine 200mg, Brain: Gl…" at bounding box center [793, 321] width 752 height 48
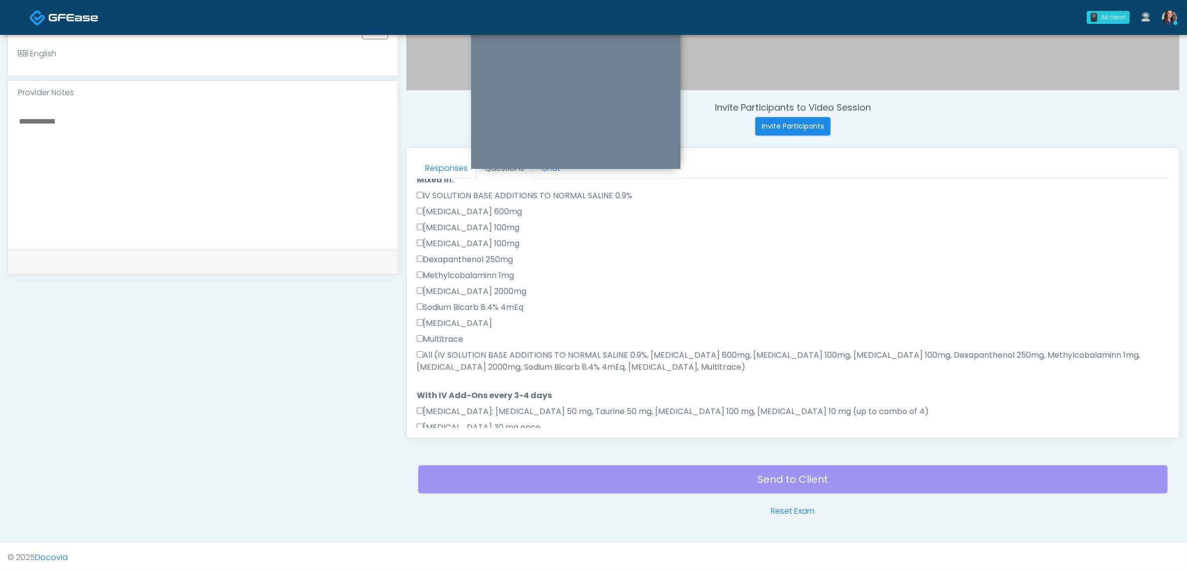
click at [464, 349] on label "All (IV SOLUTION BASE ADDITIONS TO NORMAL SALINE 0.9%, Magnesium Chloride 600mg…" at bounding box center [793, 361] width 752 height 24
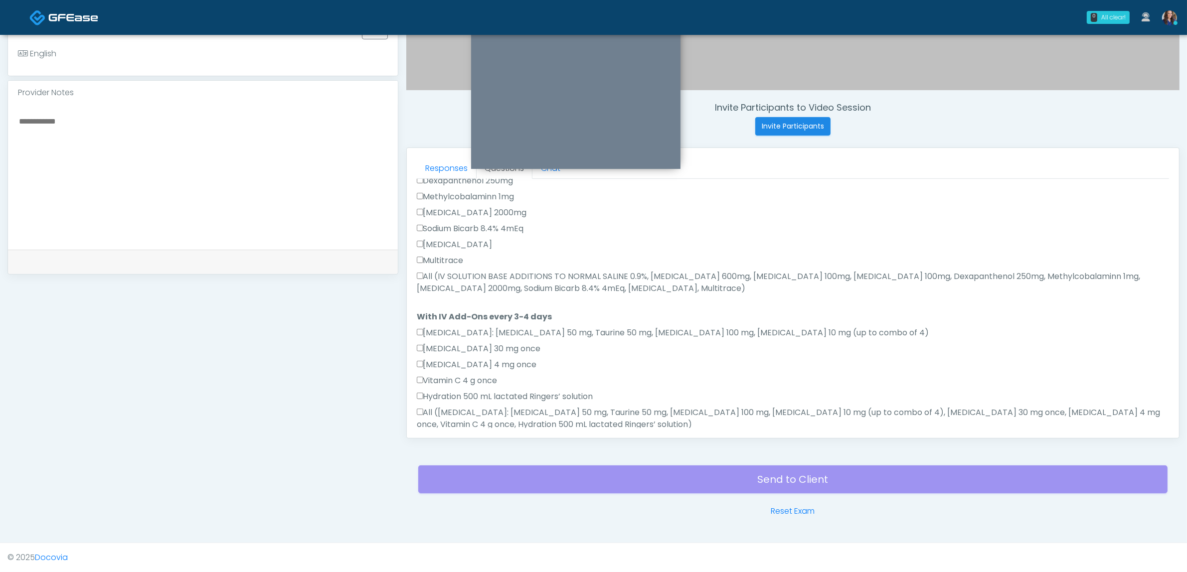
scroll to position [554, 0]
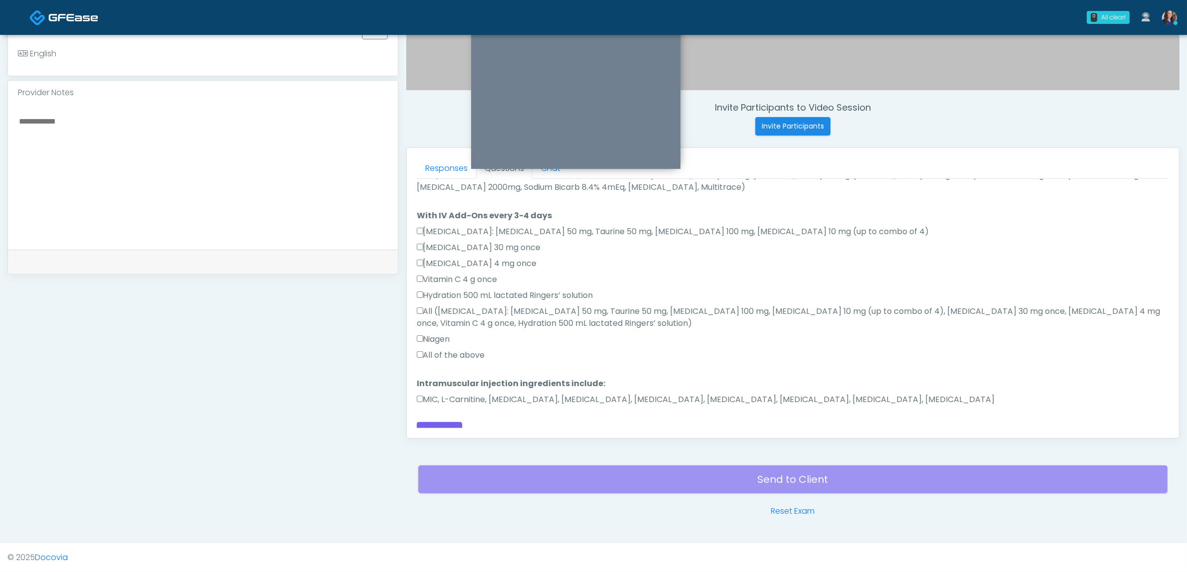
click at [446, 394] on label "MIC, L-Carnitine, Methylcobalamin, Glycine, B-Complex, Lycine, Biotin, Vitamin …" at bounding box center [706, 400] width 578 height 12
click at [449, 349] on label "All of the above" at bounding box center [451, 355] width 68 height 12
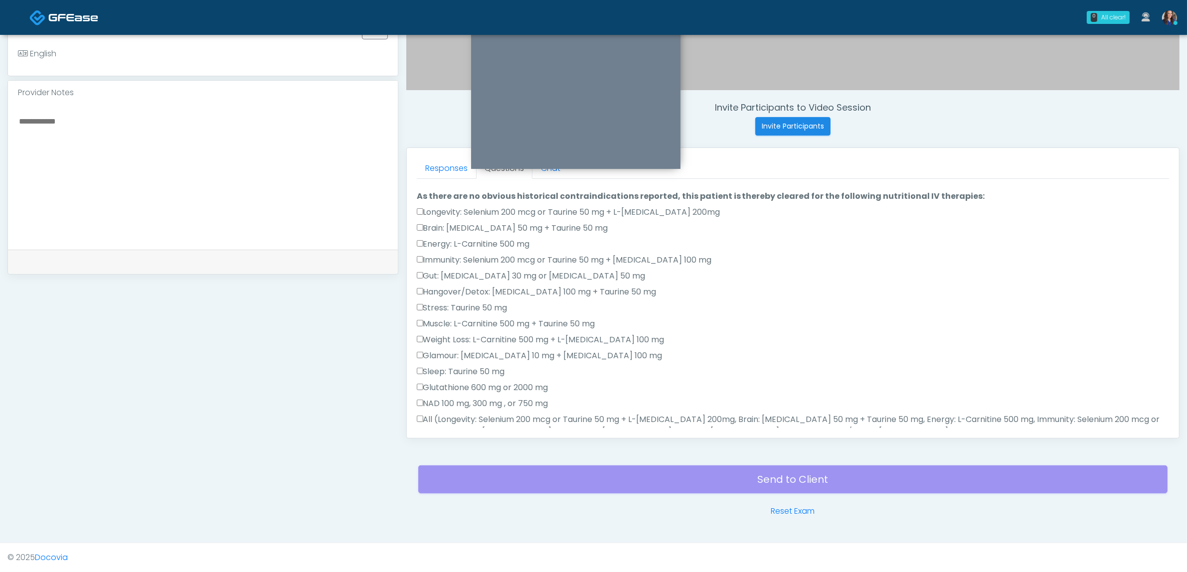
scroll to position [0, 0]
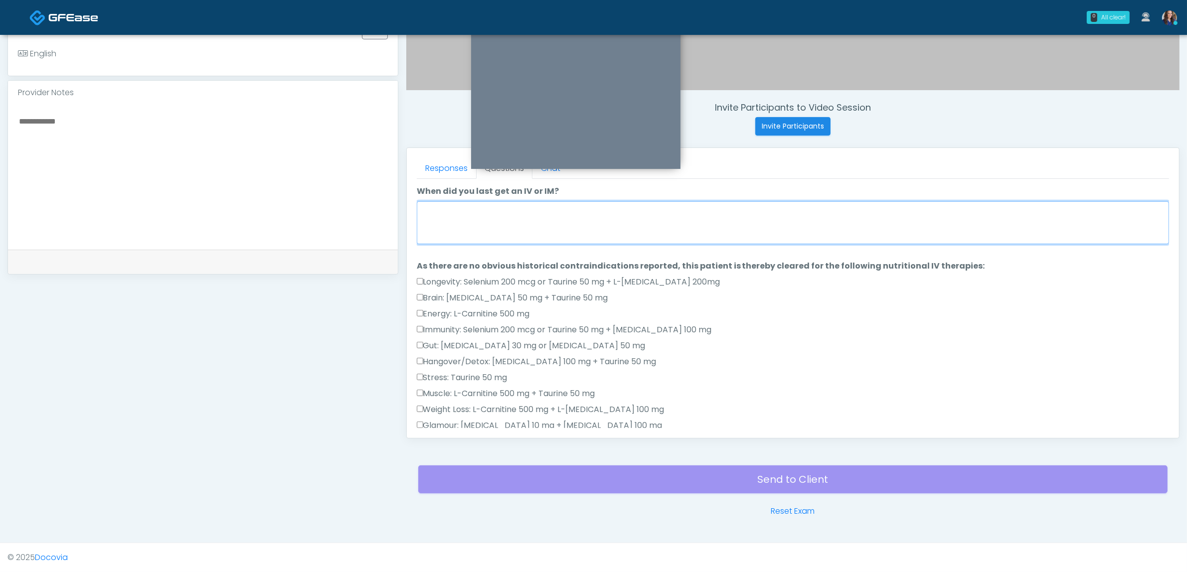
drag, startPoint x: 528, startPoint y: 217, endPoint x: 539, endPoint y: 217, distance: 10.5
click at [531, 217] on textarea "When did you last get an IV or IM?" at bounding box center [793, 222] width 752 height 43
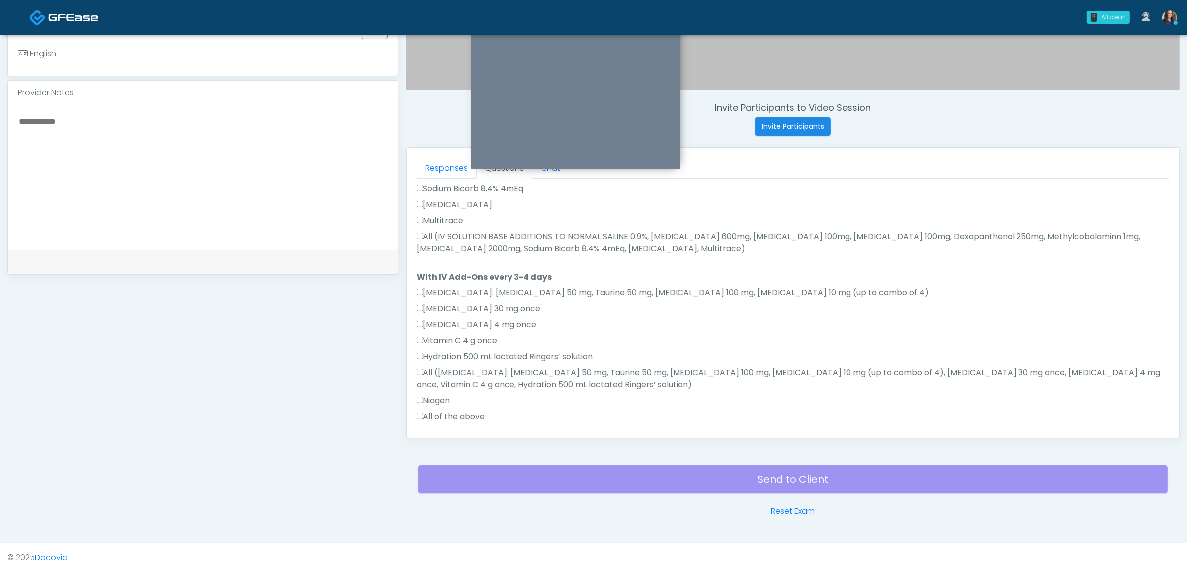
scroll to position [554, 0]
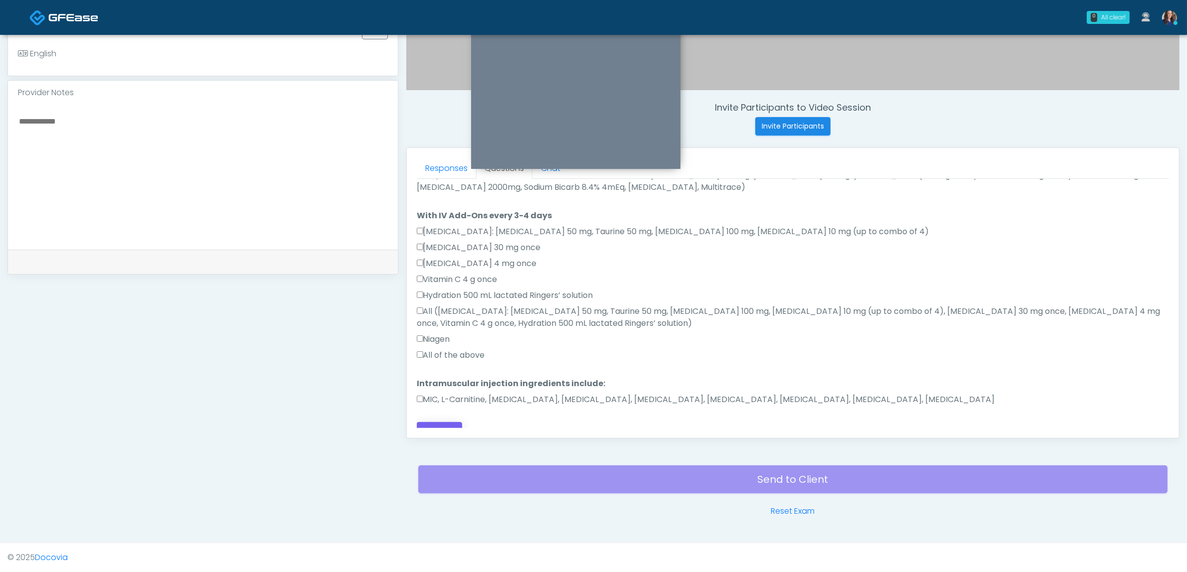
type textarea "**********"
click at [432, 422] on button "Continue" at bounding box center [439, 431] width 45 height 18
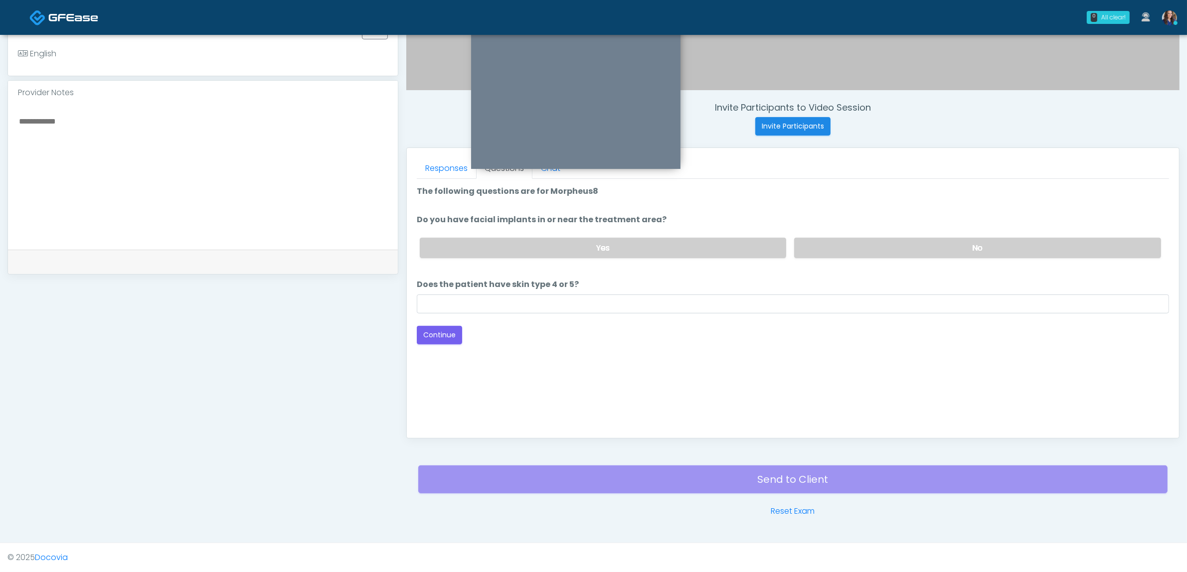
scroll to position [0, 0]
drag, startPoint x: 909, startPoint y: 248, endPoint x: 534, endPoint y: 280, distance: 376.2
click at [903, 252] on label "No" at bounding box center [977, 248] width 367 height 20
click at [493, 301] on input "Does the patient have skin type 4 or 5?" at bounding box center [793, 304] width 752 height 19
type input "**"
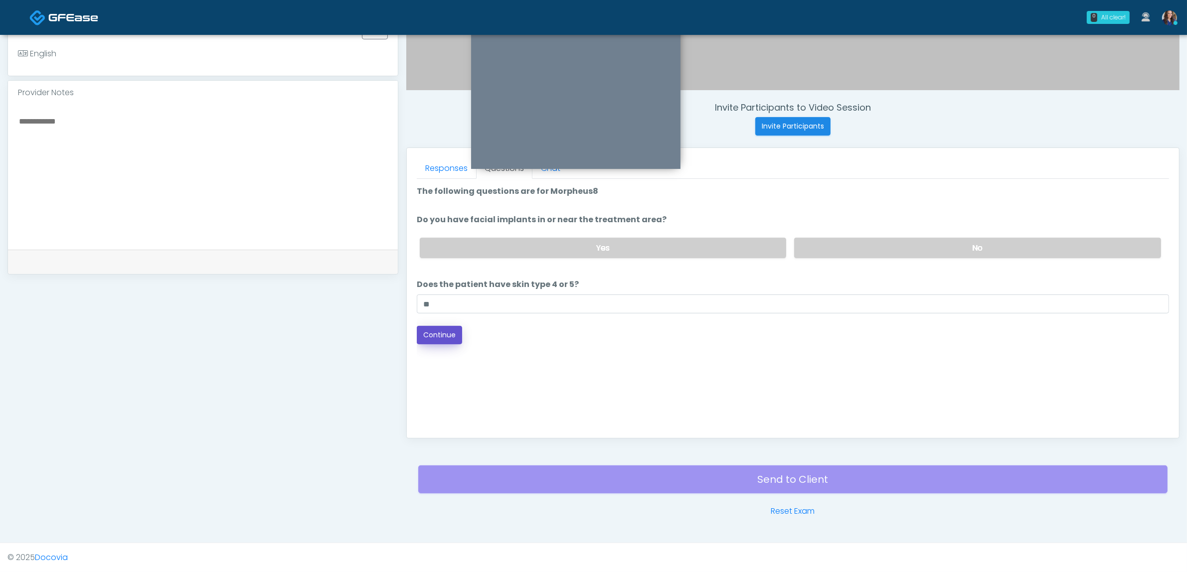
click at [429, 330] on button "Continue" at bounding box center [439, 335] width 45 height 18
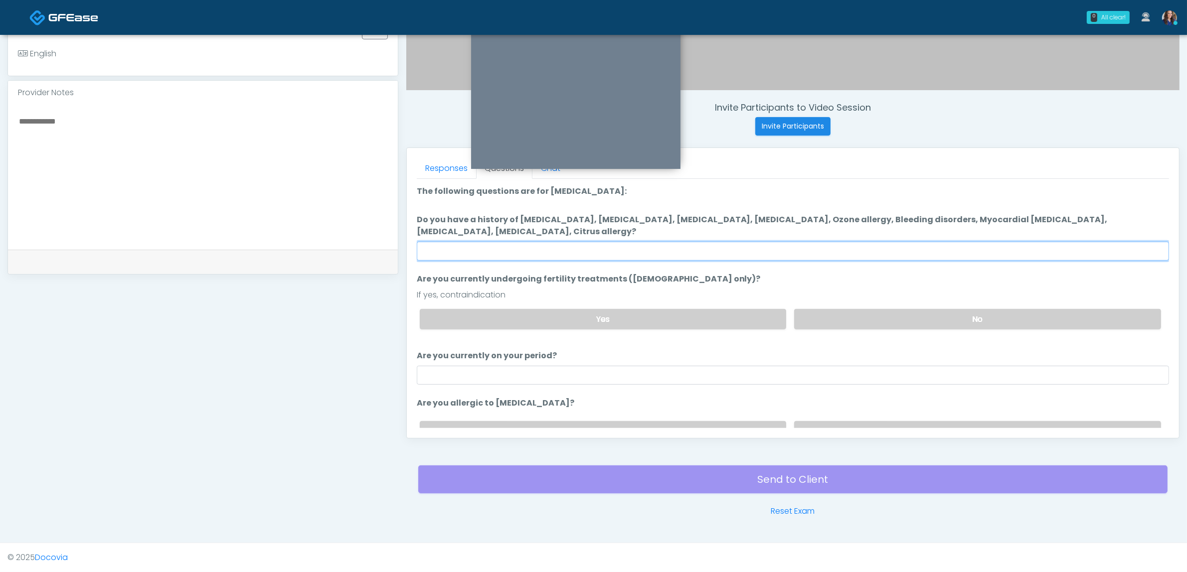
drag, startPoint x: 773, startPoint y: 254, endPoint x: 787, endPoint y: 254, distance: 13.5
click at [773, 254] on input "Do you have a history of Hyperthyroidism, Hypotension, Hypocalcemia, Hypoglycem…" at bounding box center [793, 251] width 752 height 19
type input "**"
drag, startPoint x: 960, startPoint y: 322, endPoint x: 961, endPoint y: 369, distance: 47.9
click at [961, 322] on label "No" at bounding box center [977, 319] width 367 height 20
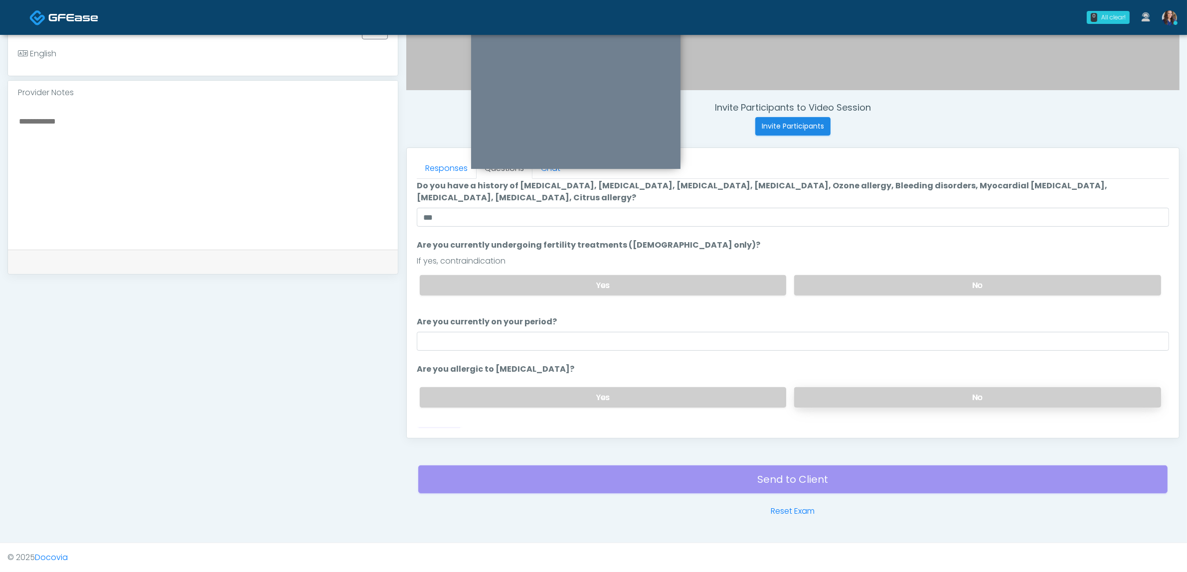
scroll to position [50, 0]
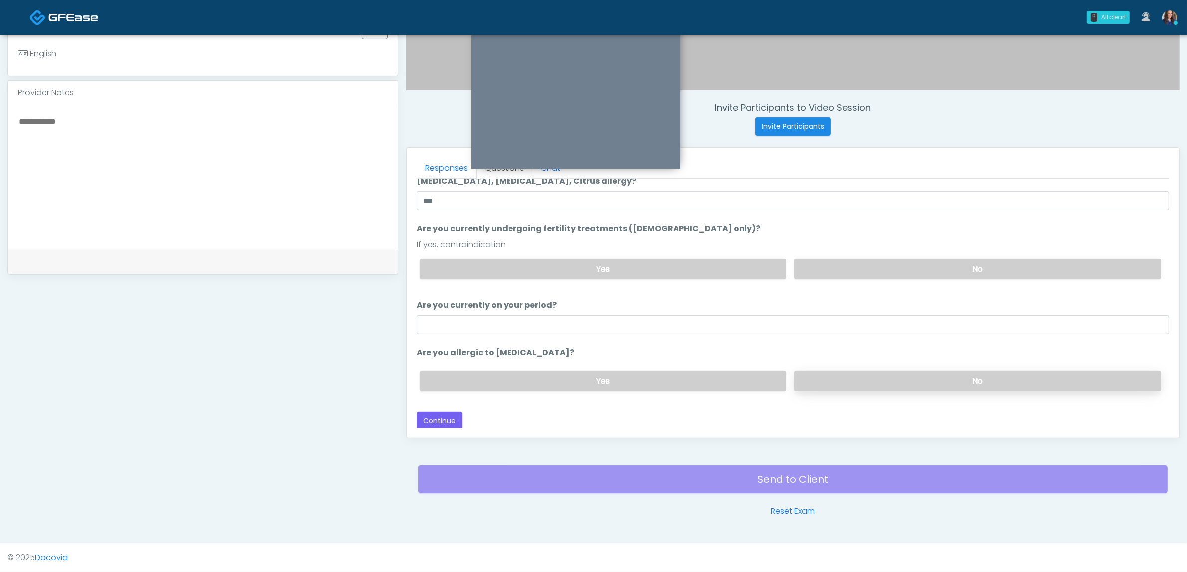
click at [965, 374] on label "No" at bounding box center [977, 381] width 367 height 20
drag, startPoint x: 445, startPoint y: 416, endPoint x: 669, endPoint y: 362, distance: 230.8
click at [444, 416] on button "Continue" at bounding box center [439, 421] width 45 height 18
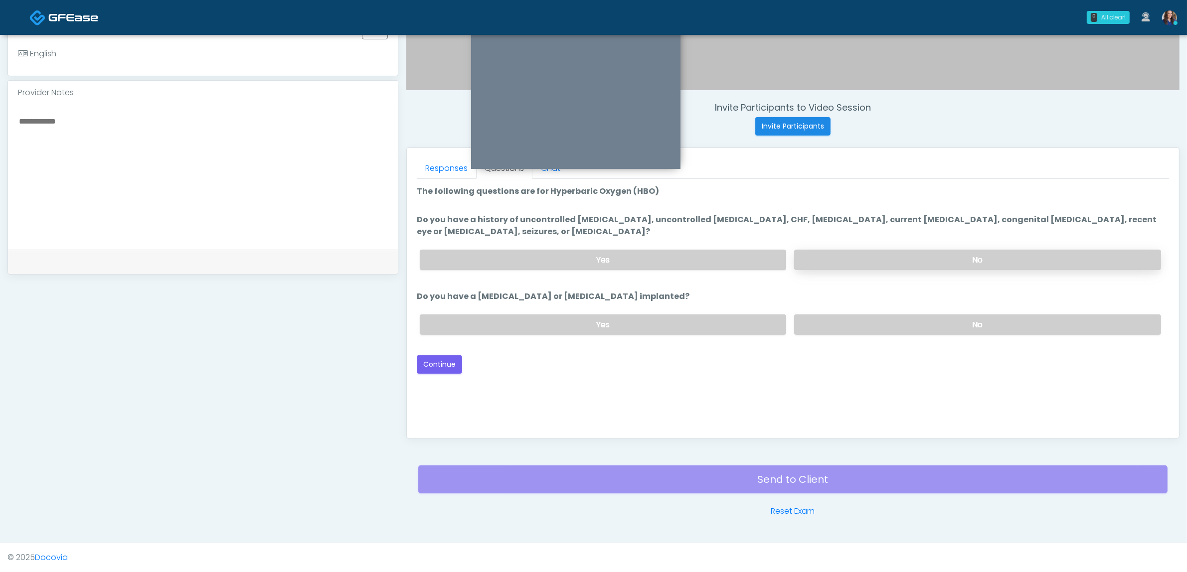
click at [911, 257] on label "No" at bounding box center [977, 260] width 367 height 20
click at [948, 321] on label "No" at bounding box center [977, 325] width 367 height 20
drag, startPoint x: 444, startPoint y: 360, endPoint x: 536, endPoint y: 369, distance: 92.7
click at [447, 360] on button "Continue" at bounding box center [439, 364] width 45 height 18
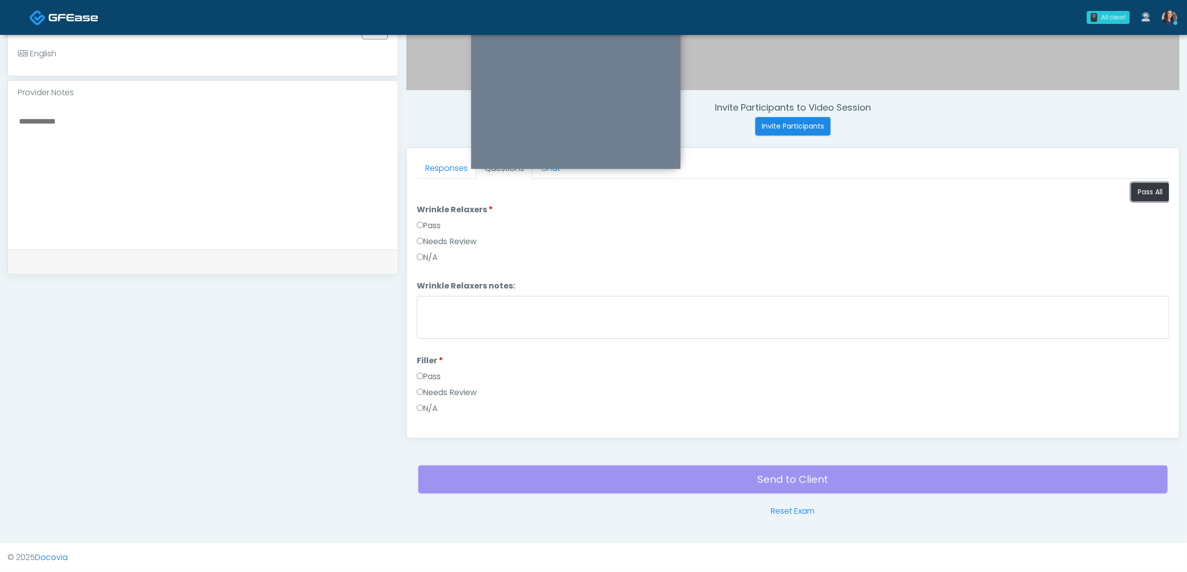
drag, startPoint x: 1135, startPoint y: 188, endPoint x: 1113, endPoint y: 195, distance: 23.6
click at [1136, 188] on button "Pass All" at bounding box center [1150, 192] width 38 height 18
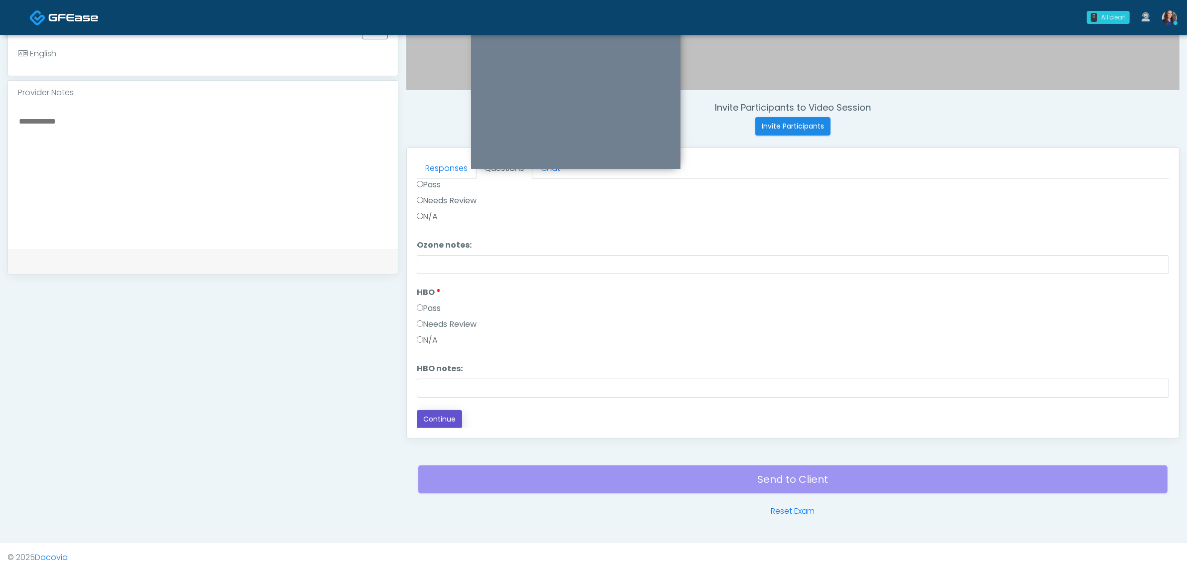
click at [436, 420] on button "Continue" at bounding box center [439, 419] width 45 height 18
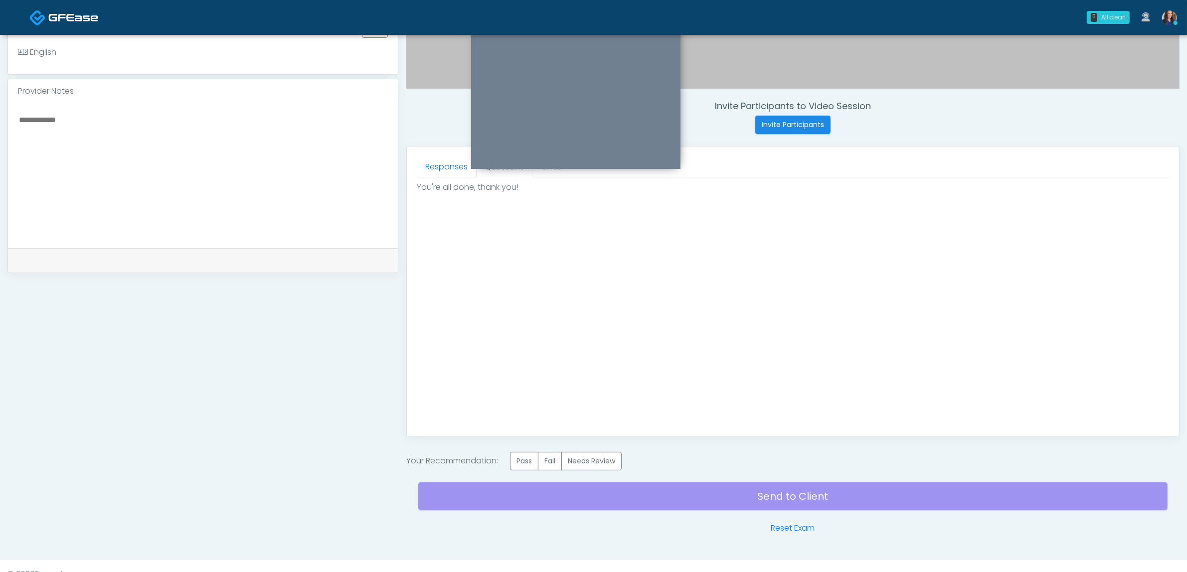
scroll to position [0, 0]
click at [532, 460] on label "Pass" at bounding box center [524, 461] width 28 height 18
click at [678, 502] on div "Send to Client Reset Exam" at bounding box center [792, 503] width 749 height 64
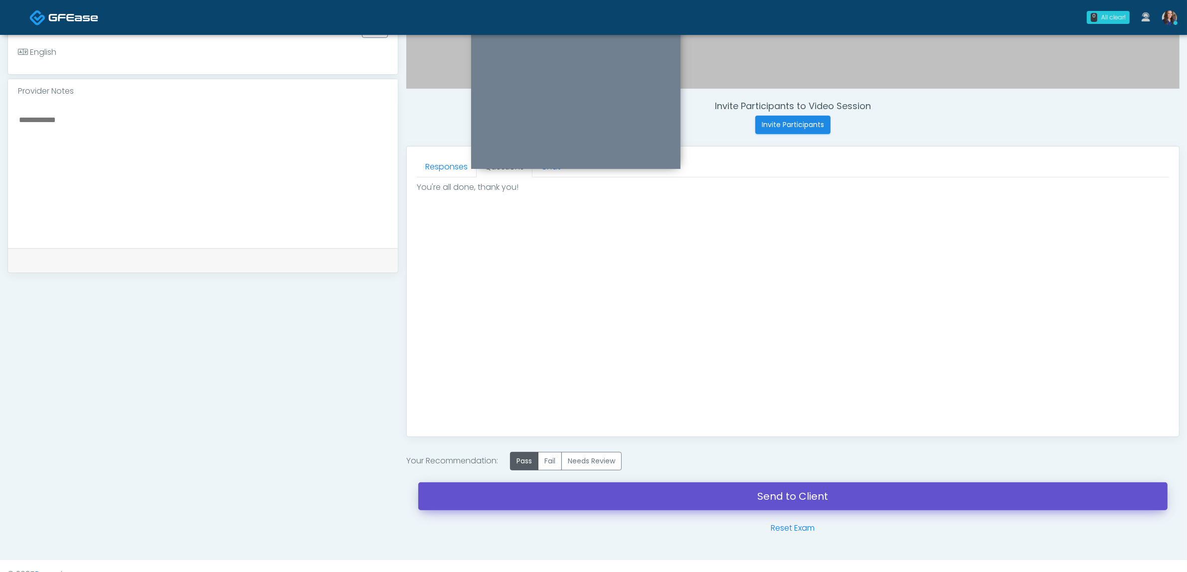
click at [714, 501] on link "Send to Client" at bounding box center [792, 497] width 749 height 28
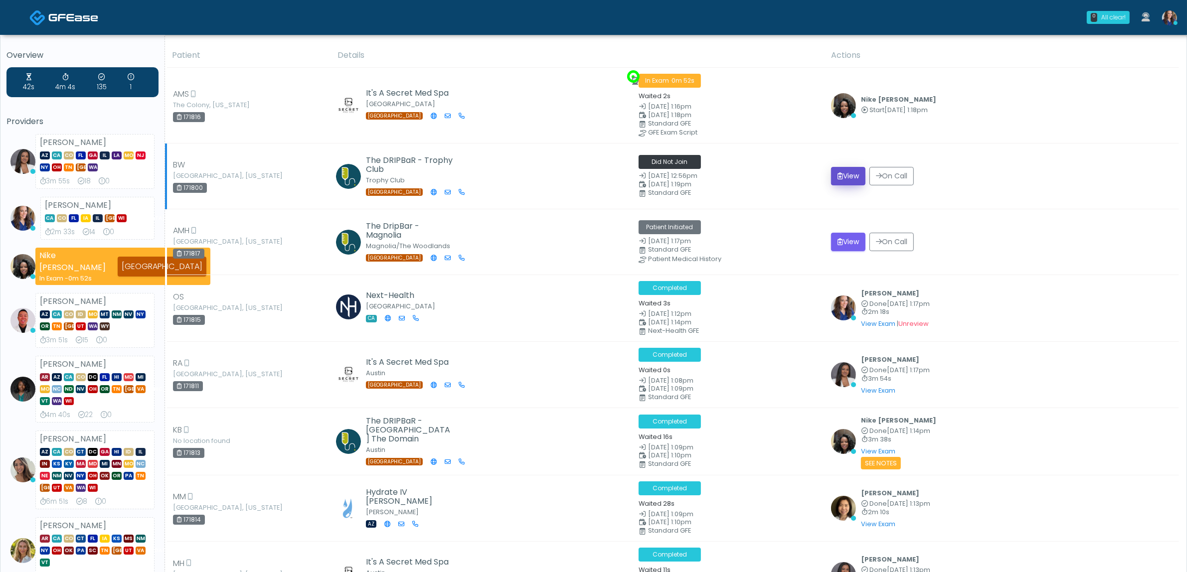
click at [853, 173] on button "View" at bounding box center [848, 176] width 34 height 18
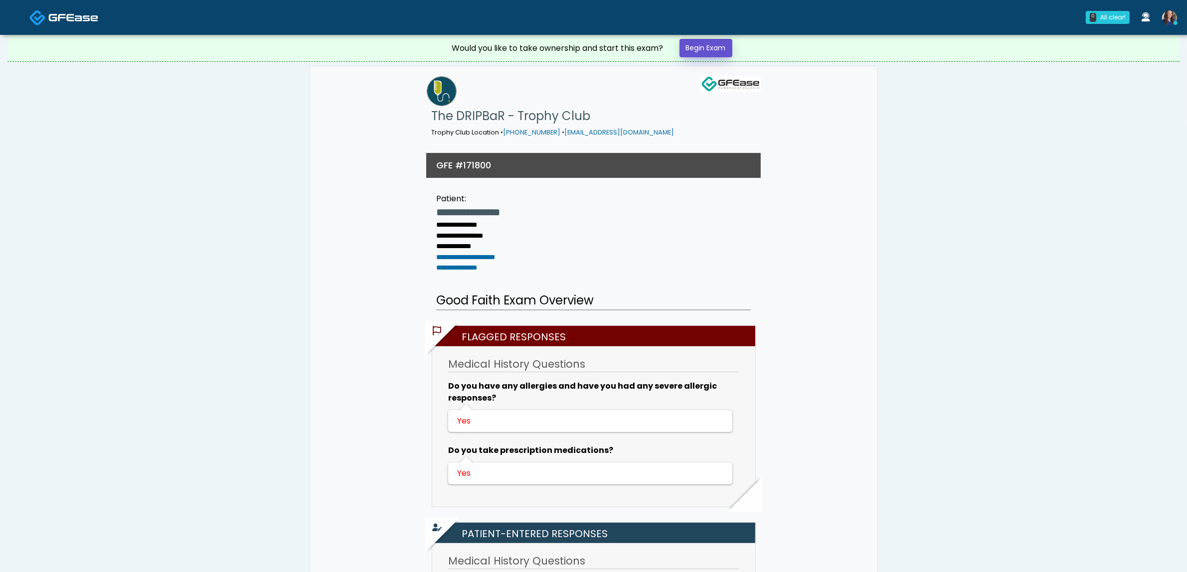
click at [701, 49] on link "Begin Exam" at bounding box center [706, 48] width 53 height 18
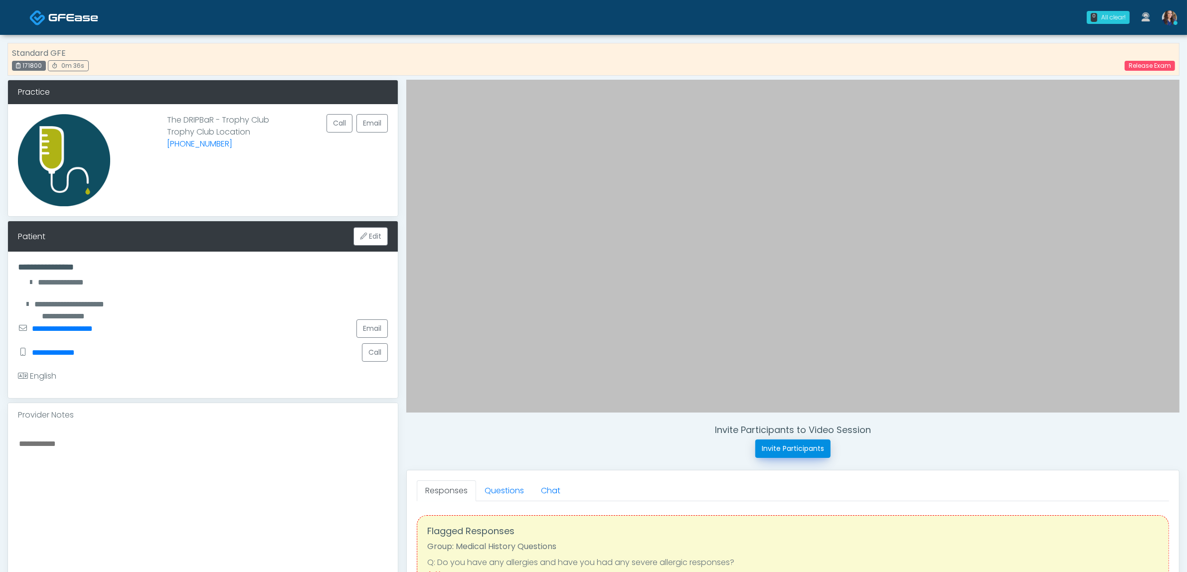
drag, startPoint x: 787, startPoint y: 448, endPoint x: 763, endPoint y: 395, distance: 57.6
click at [788, 447] on button "Invite Participants" at bounding box center [792, 449] width 75 height 18
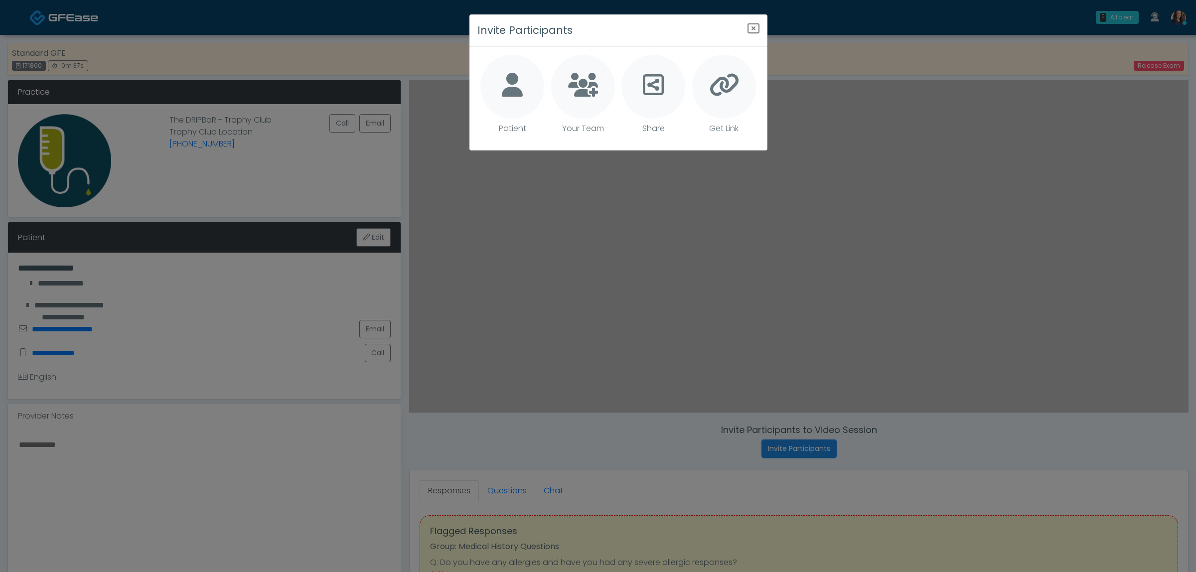
click at [530, 90] on div at bounding box center [513, 87] width 64 height 64
type textarea "**********"
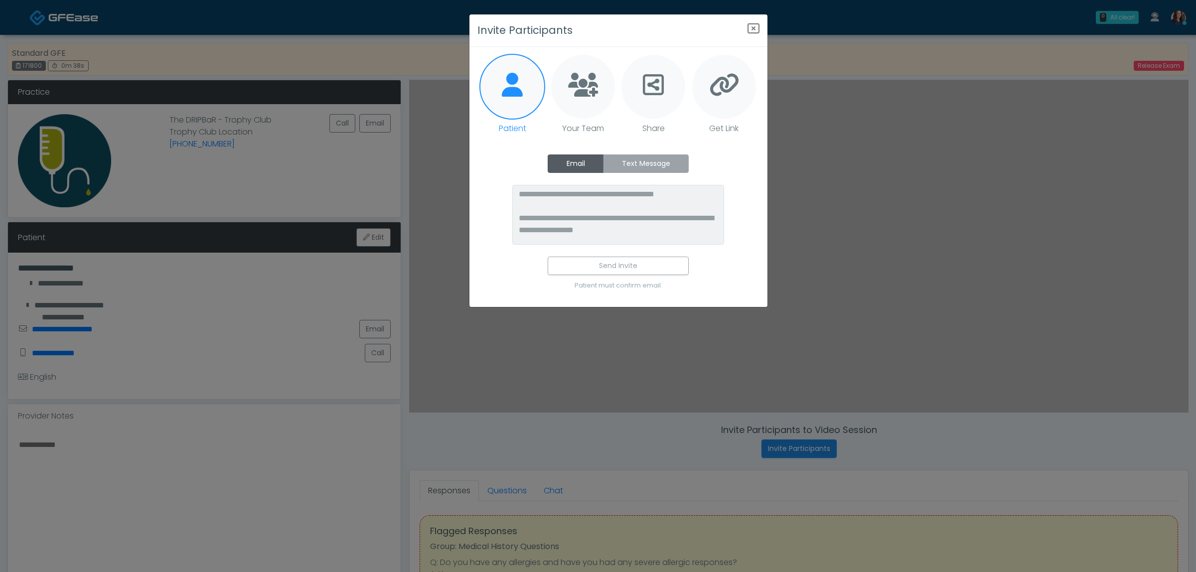
click at [651, 157] on label "Text Message" at bounding box center [646, 164] width 86 height 18
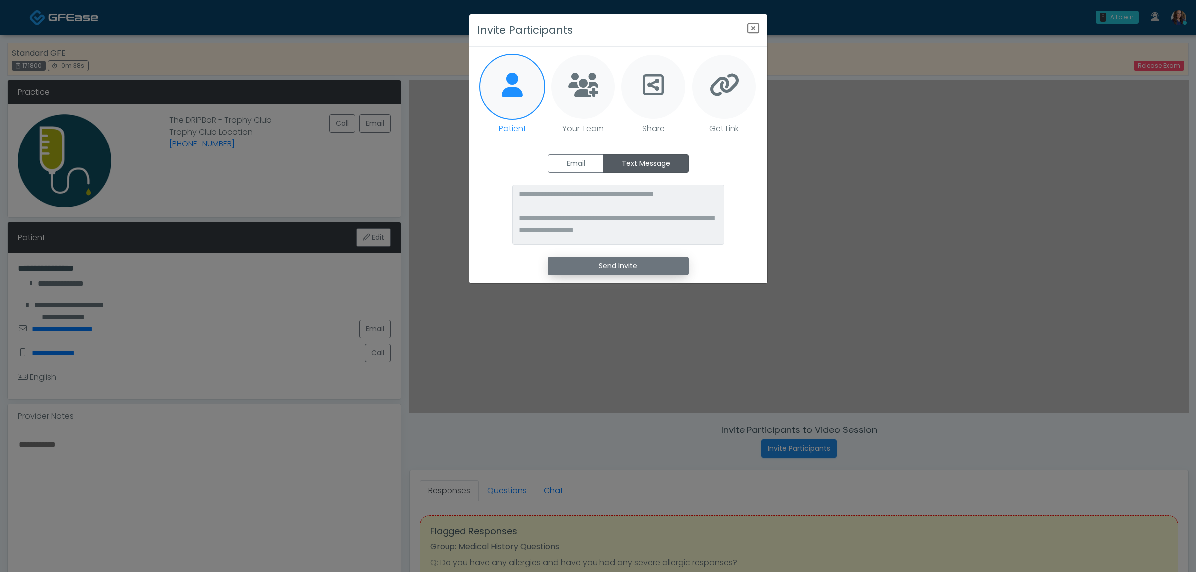
click at [634, 263] on button "Send Invite" at bounding box center [618, 266] width 141 height 18
click at [754, 27] on icon "Close" at bounding box center [754, 28] width 12 height 12
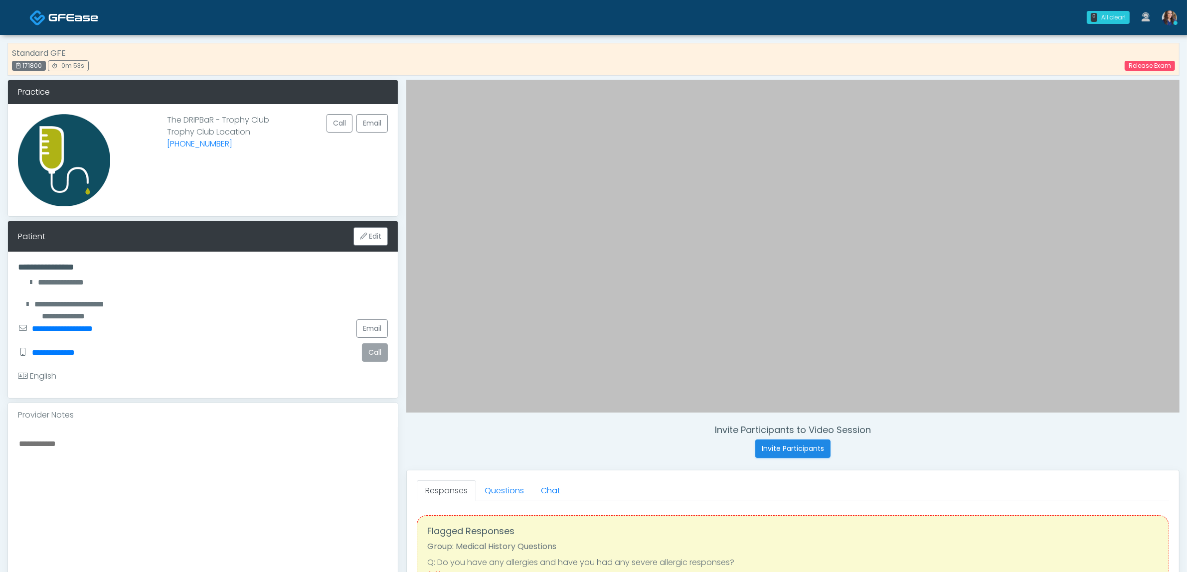
click at [375, 355] on button "Call" at bounding box center [375, 352] width 26 height 18
click at [786, 450] on button "Invite Participants" at bounding box center [792, 449] width 75 height 18
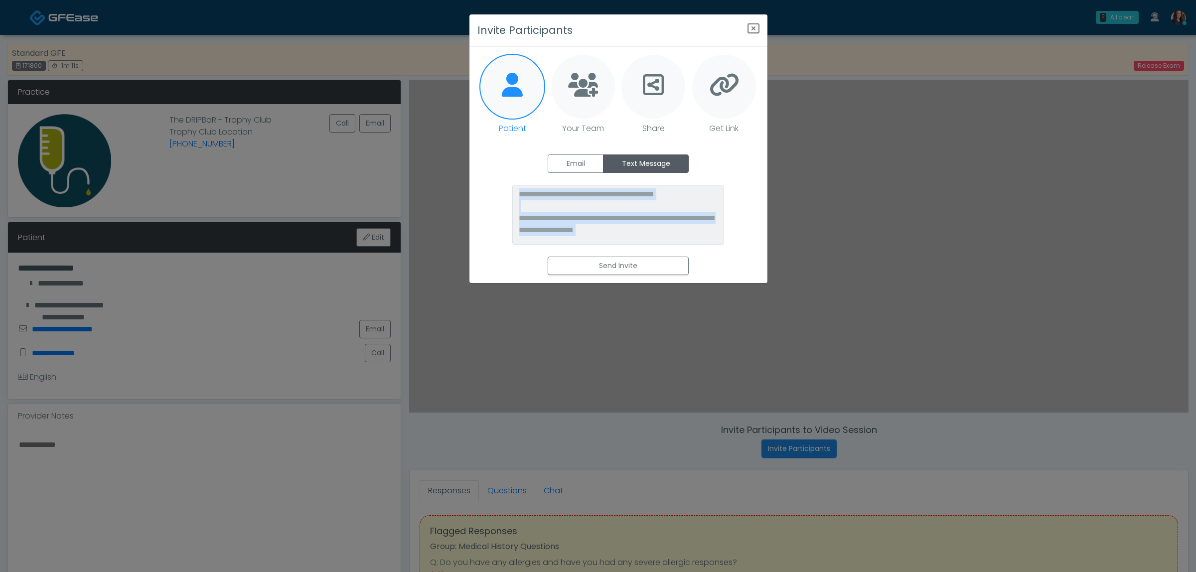
drag, startPoint x: 787, startPoint y: 450, endPoint x: 888, endPoint y: 318, distance: 166.7
click at [888, 318] on div "**********" at bounding box center [598, 286] width 1196 height 572
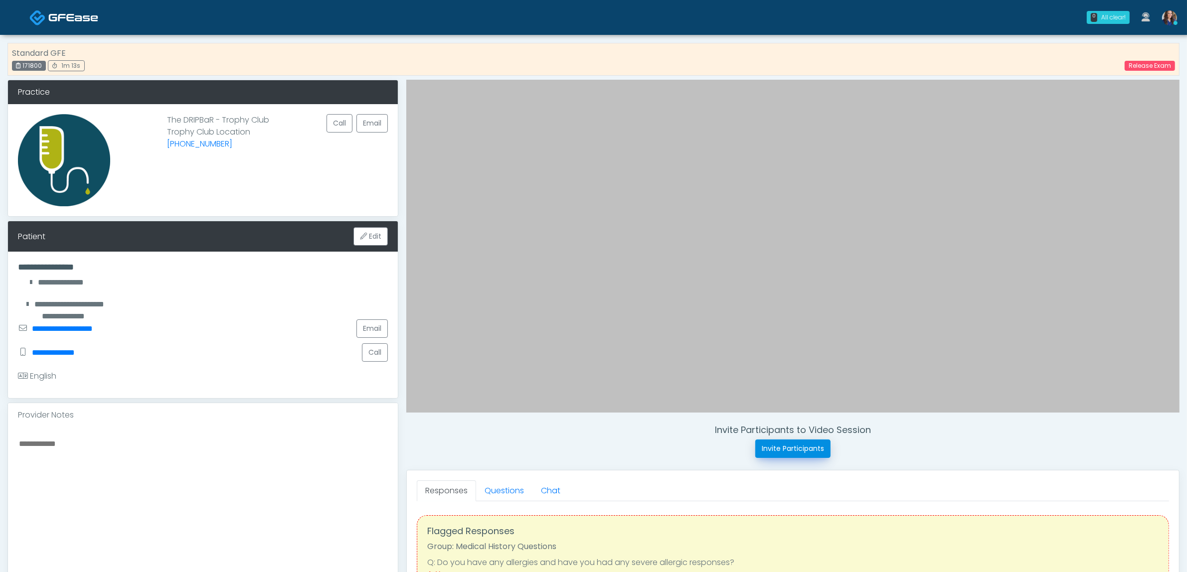
click at [799, 452] on button "Invite Participants" at bounding box center [792, 449] width 75 height 18
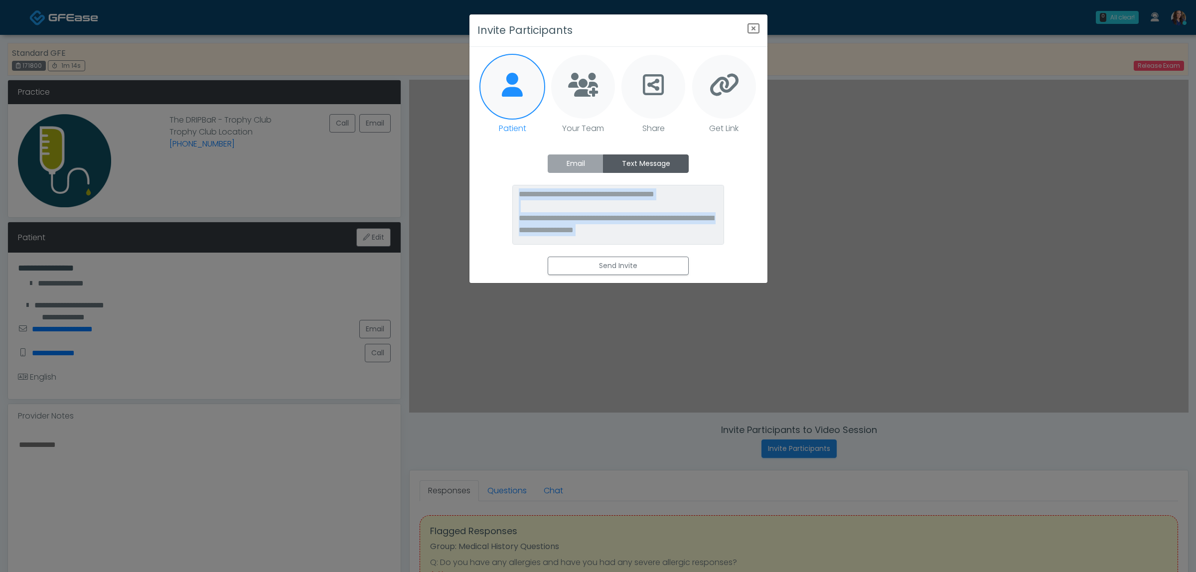
click at [584, 159] on label "Email" at bounding box center [576, 164] width 56 height 18
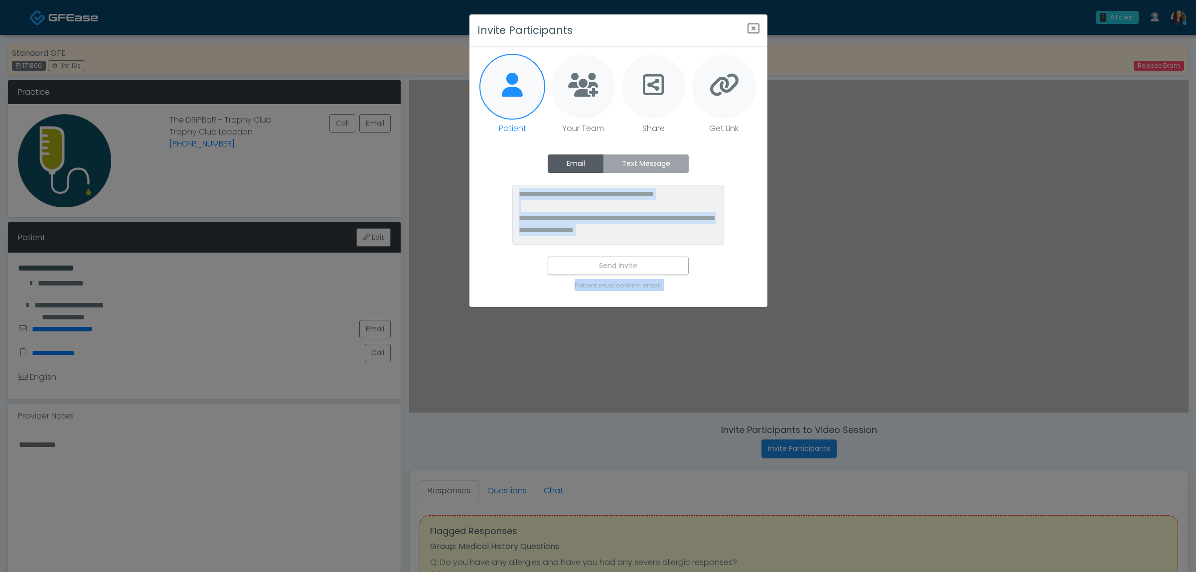
click at [627, 156] on label "Text Message" at bounding box center [646, 164] width 86 height 18
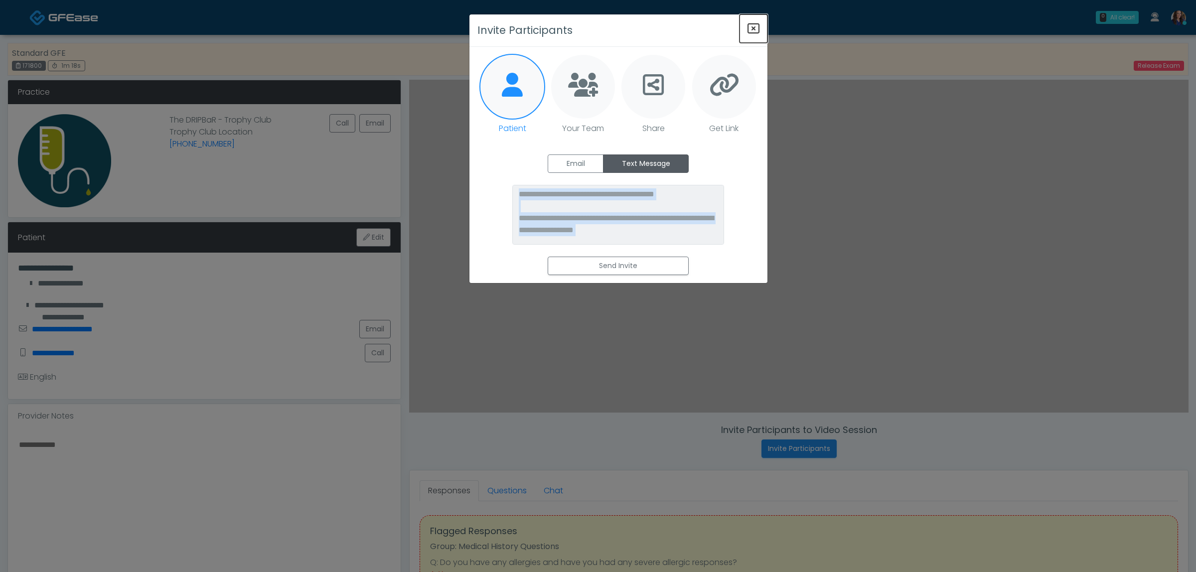
click at [750, 25] on icon "Close" at bounding box center [754, 28] width 12 height 12
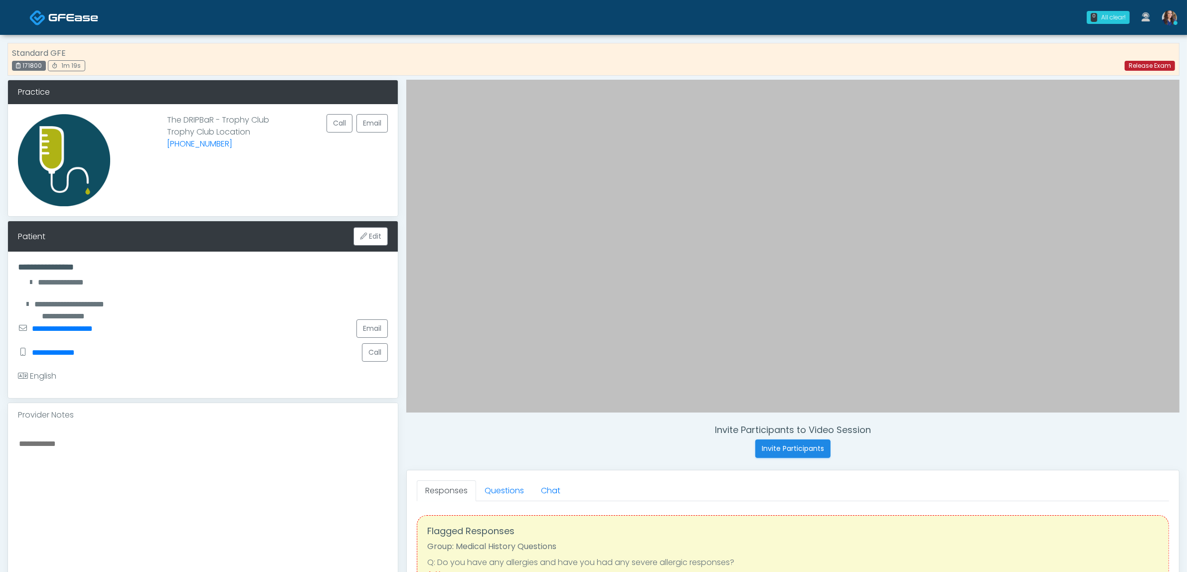
click at [1148, 63] on link "Release Exam" at bounding box center [1150, 66] width 50 height 10
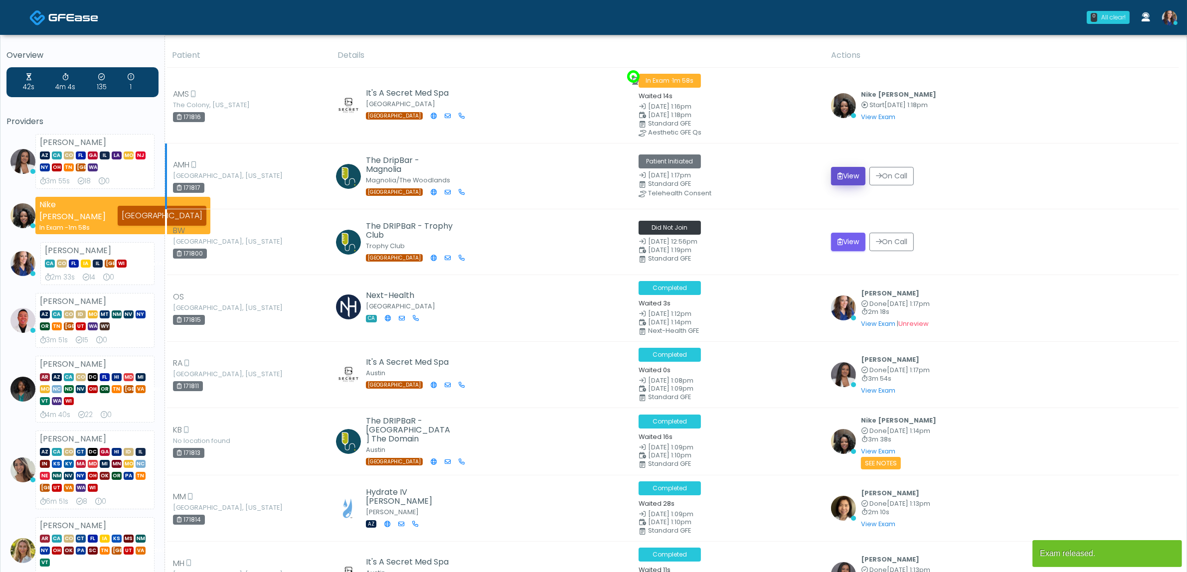
click at [841, 175] on button "View" at bounding box center [848, 176] width 34 height 18
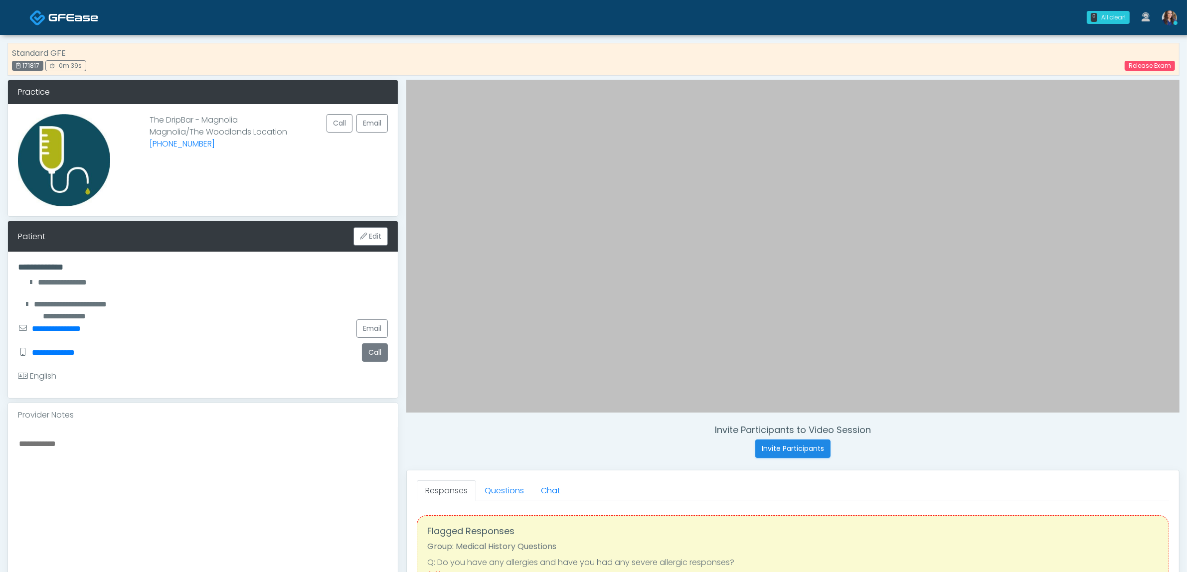
drag, startPoint x: 371, startPoint y: 357, endPoint x: 796, endPoint y: 423, distance: 429.3
click at [796, 423] on div "**********" at bounding box center [593, 460] width 1172 height 760
click at [788, 450] on button "Invite Participants" at bounding box center [792, 449] width 75 height 18
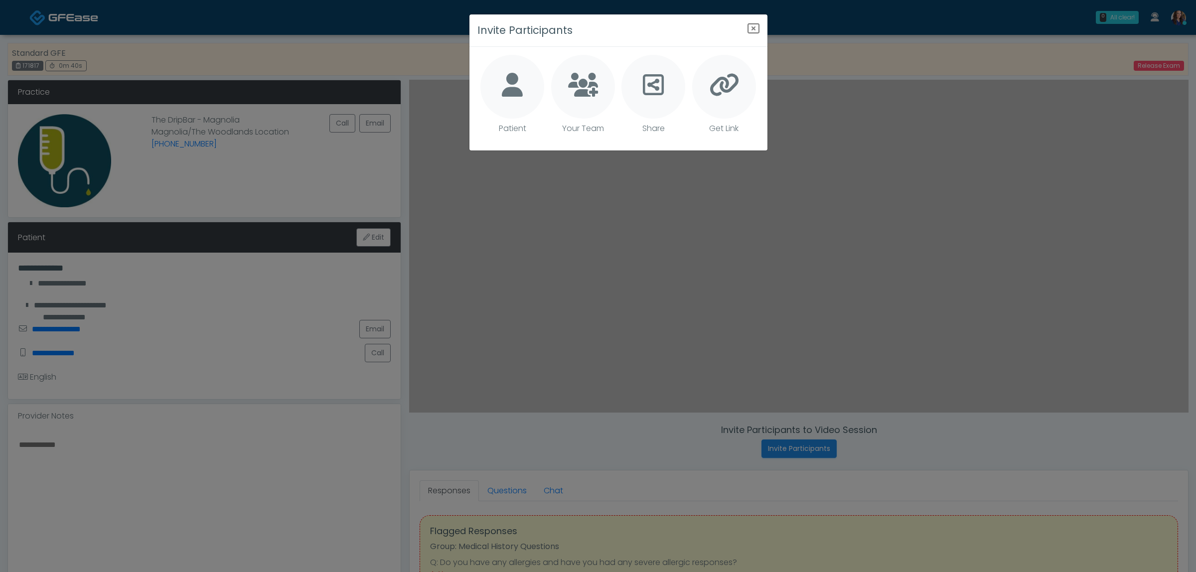
drag, startPoint x: 509, startPoint y: 91, endPoint x: 544, endPoint y: 99, distance: 36.2
click at [517, 94] on icon at bounding box center [512, 85] width 21 height 24
type textarea "**********"
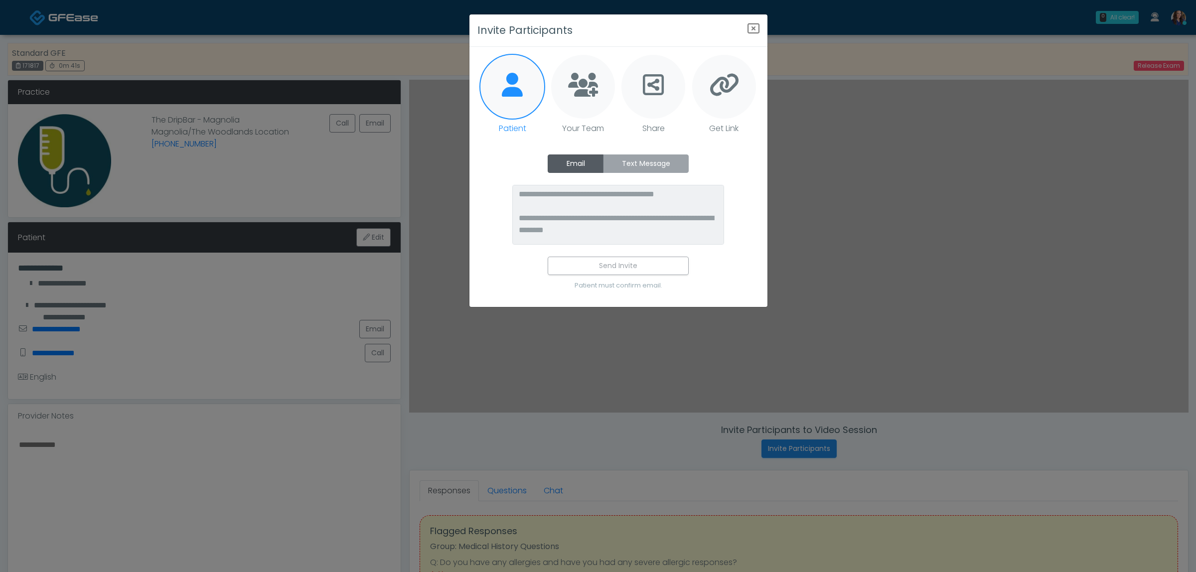
click at [648, 164] on label "Text Message" at bounding box center [646, 164] width 86 height 18
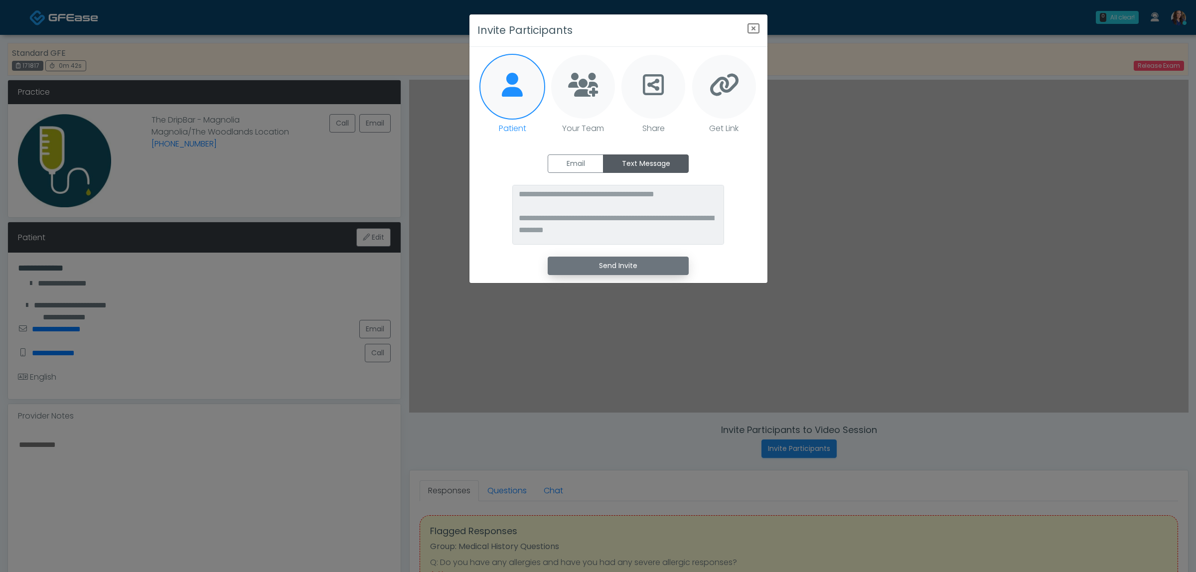
click at [628, 262] on button "Send Invite" at bounding box center [618, 266] width 141 height 18
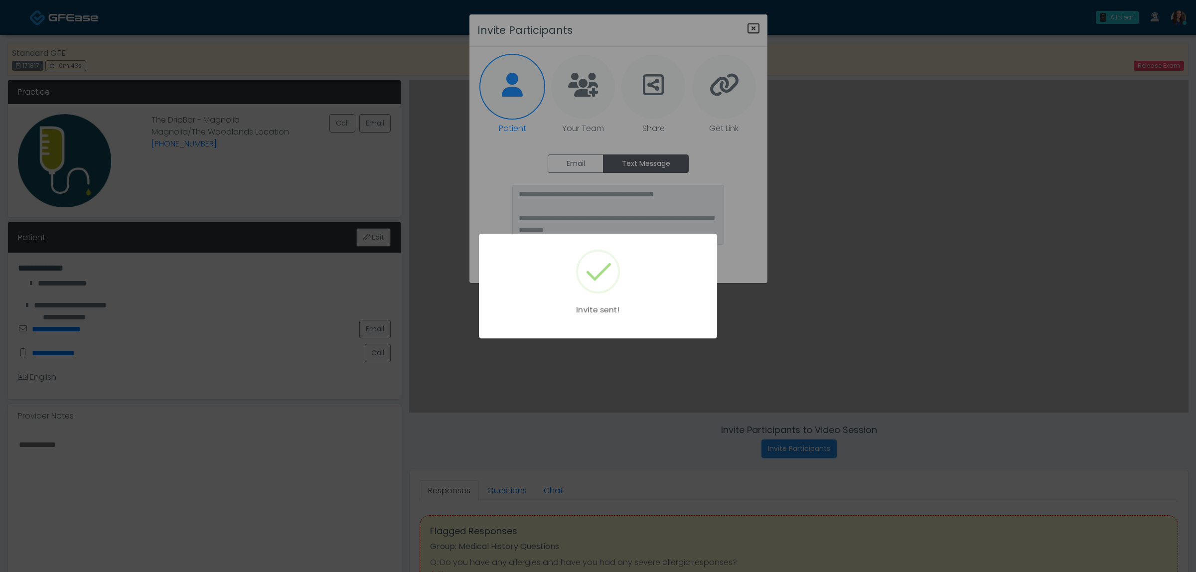
click at [754, 24] on div "Invite sent!" at bounding box center [598, 286] width 1196 height 572
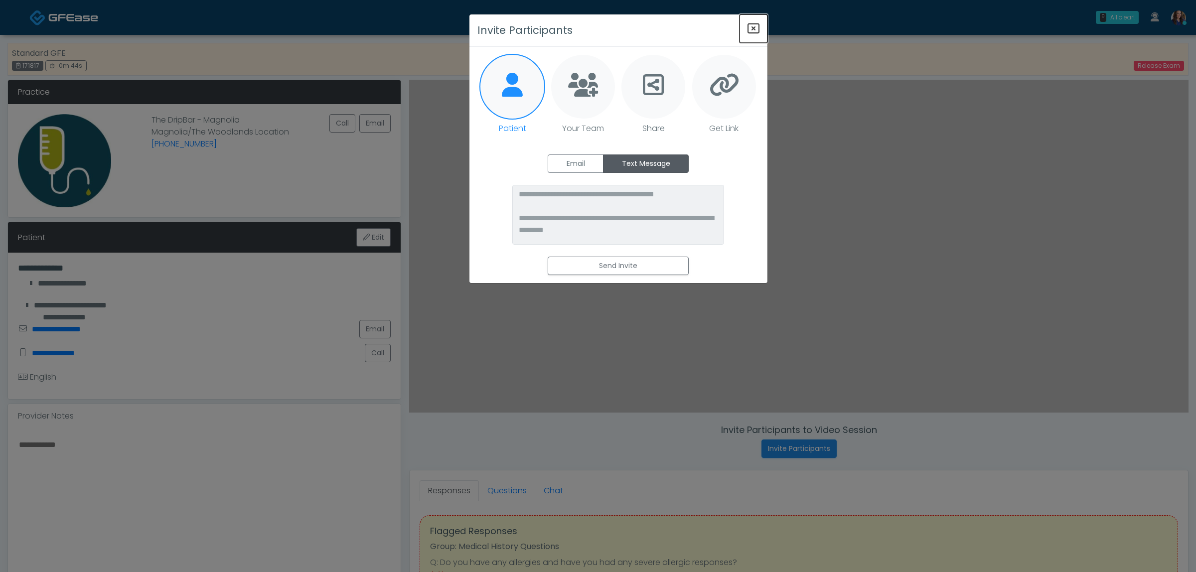
click at [754, 23] on icon "Close" at bounding box center [754, 28] width 12 height 12
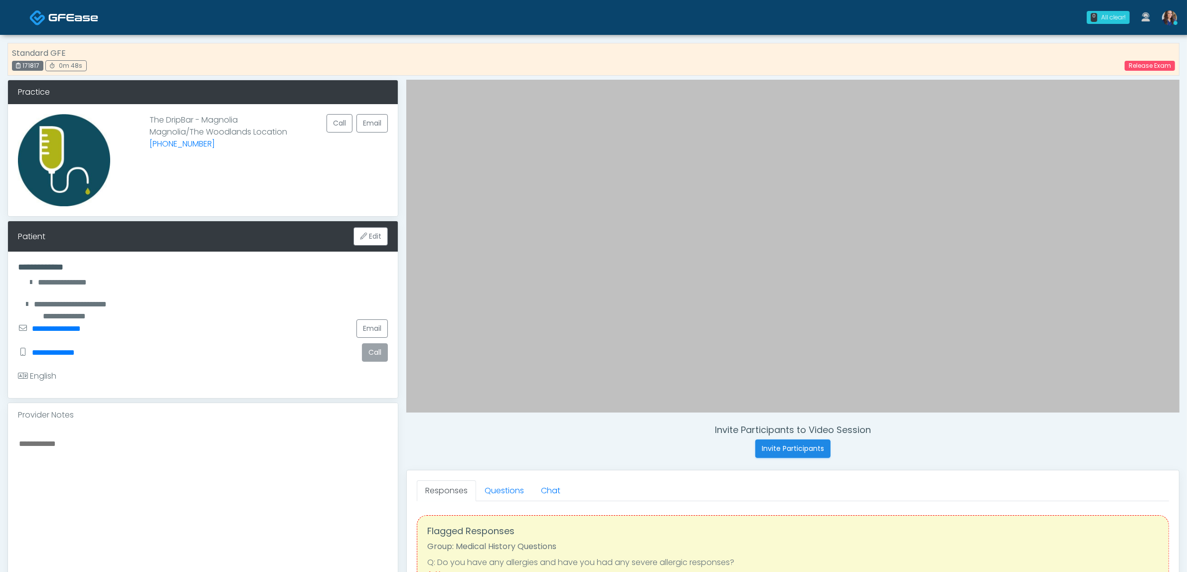
click at [366, 350] on button "Call" at bounding box center [375, 352] width 26 height 18
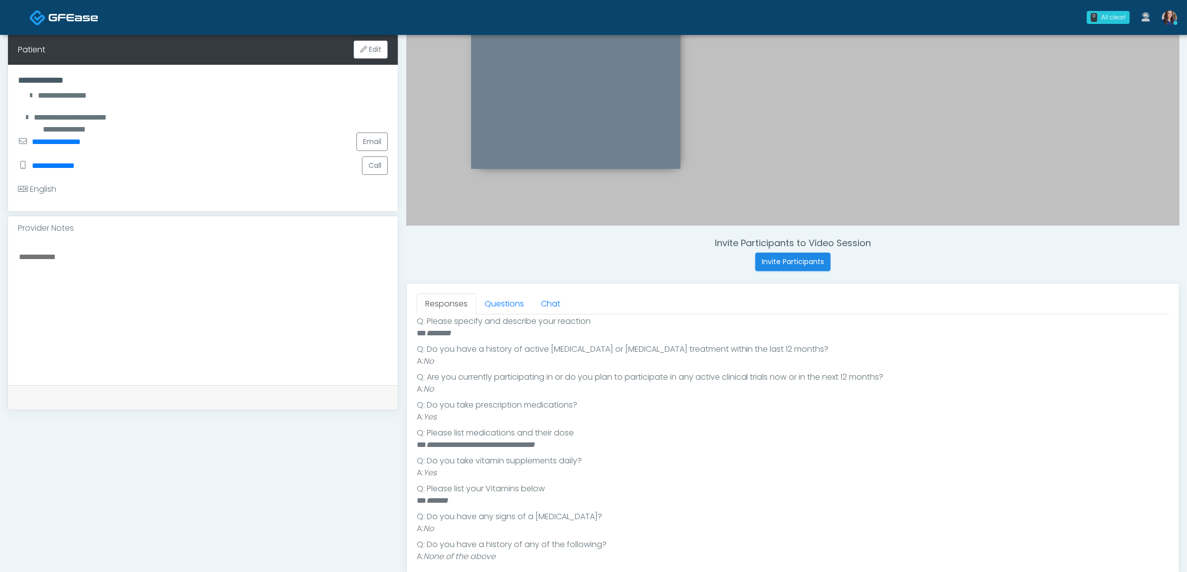
scroll to position [256, 0]
click at [508, 298] on link "Questions" at bounding box center [504, 304] width 56 height 21
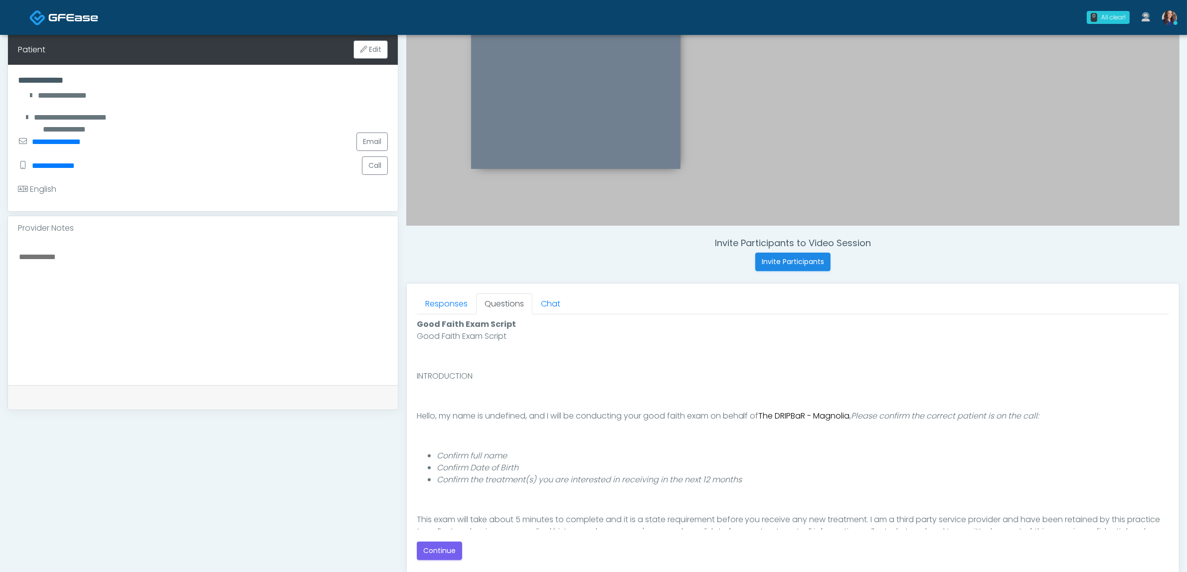
scroll to position [0, 0]
click at [449, 552] on button "Continue" at bounding box center [439, 551] width 45 height 18
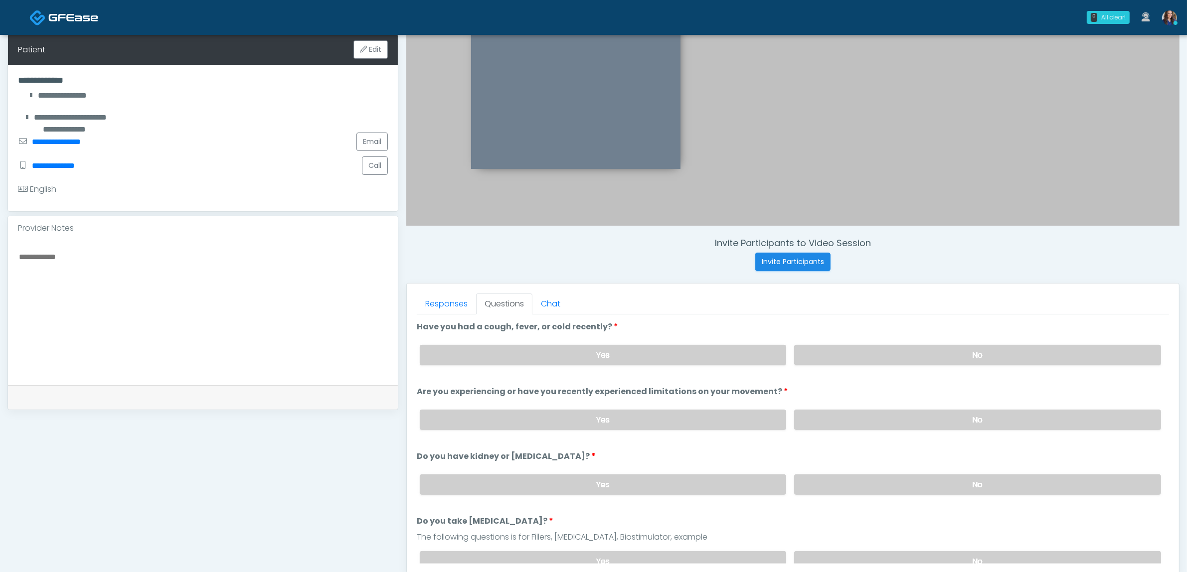
scroll to position [324, 0]
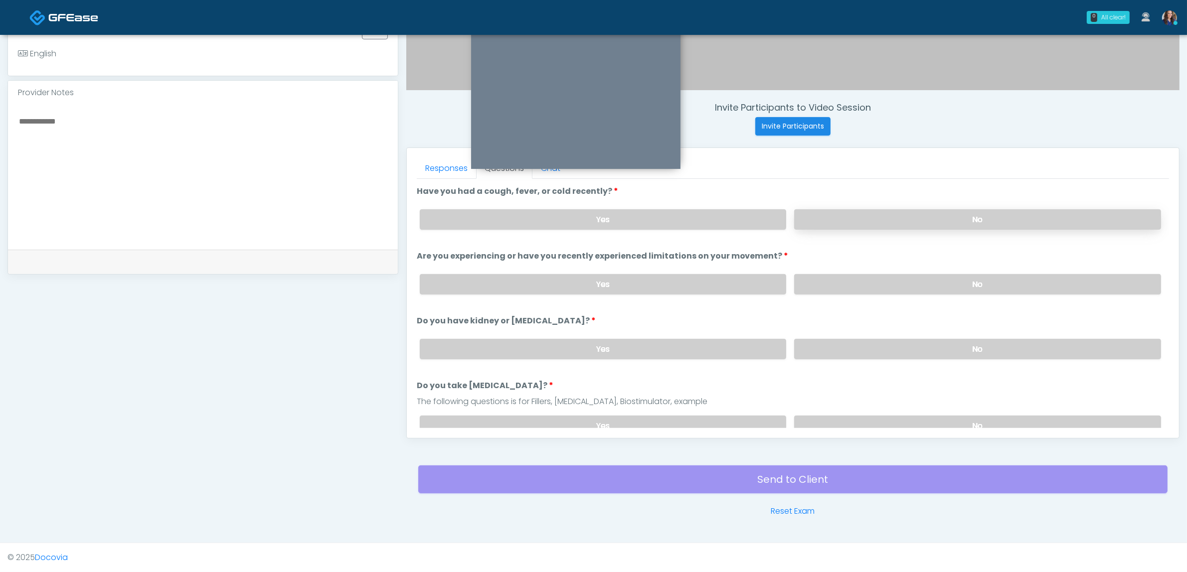
click at [945, 218] on label "No" at bounding box center [977, 219] width 367 height 20
drag, startPoint x: 894, startPoint y: 273, endPoint x: 897, endPoint y: 300, distance: 27.1
click at [894, 284] on label "No" at bounding box center [977, 284] width 367 height 20
click at [892, 346] on label "No" at bounding box center [977, 349] width 367 height 20
click at [851, 422] on label "No" at bounding box center [977, 426] width 367 height 20
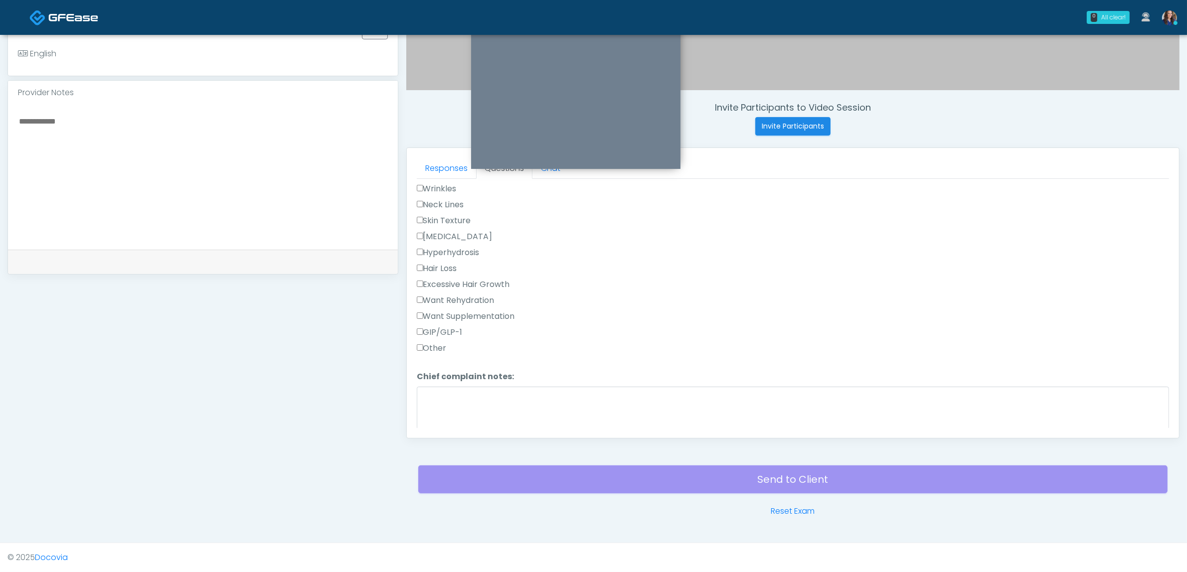
scroll to position [312, 0]
drag, startPoint x: 462, startPoint y: 287, endPoint x: 467, endPoint y: 290, distance: 5.8
click at [463, 289] on label "Want Rehydration" at bounding box center [456, 295] width 78 height 12
click at [474, 305] on label "Want Supplementation" at bounding box center [466, 311] width 98 height 12
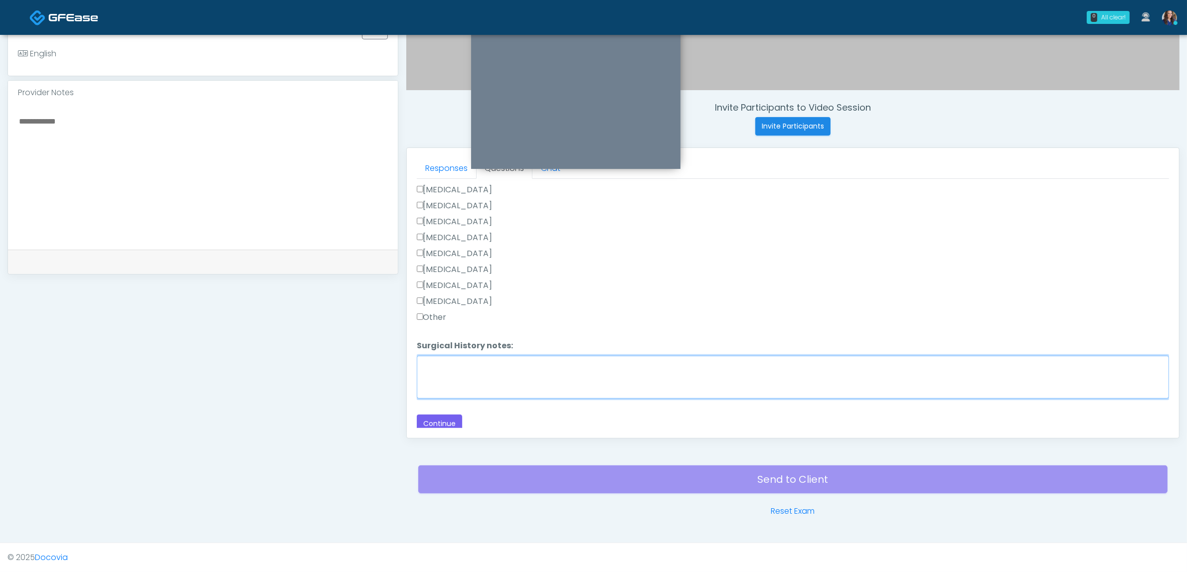
click at [452, 370] on textarea "Surgical History notes:" at bounding box center [793, 377] width 752 height 43
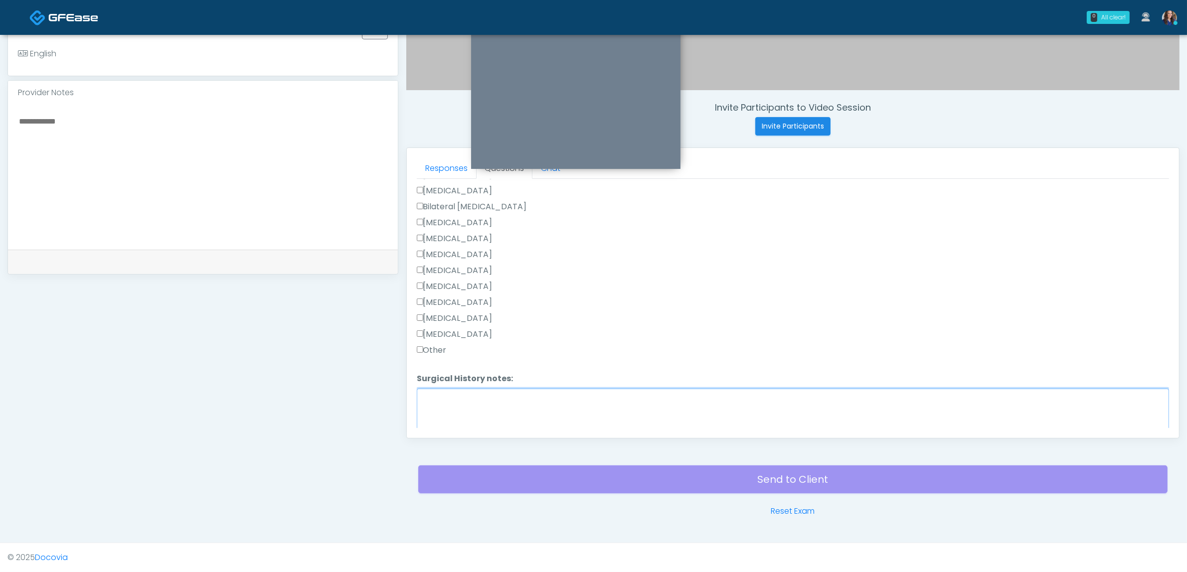
scroll to position [585, 0]
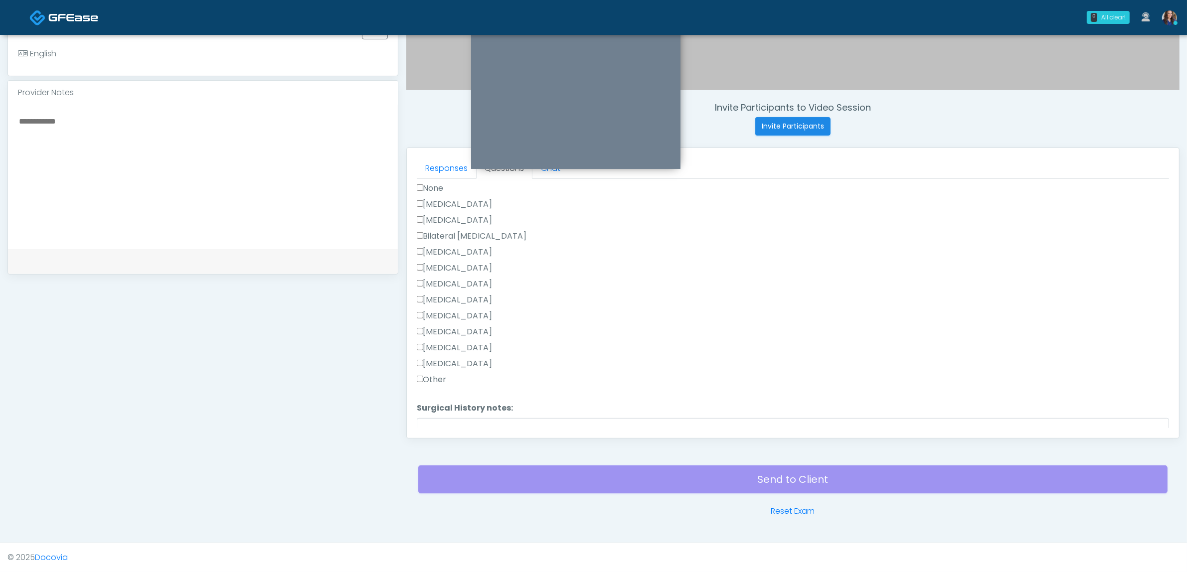
click at [434, 374] on label "Other" at bounding box center [432, 380] width 30 height 12
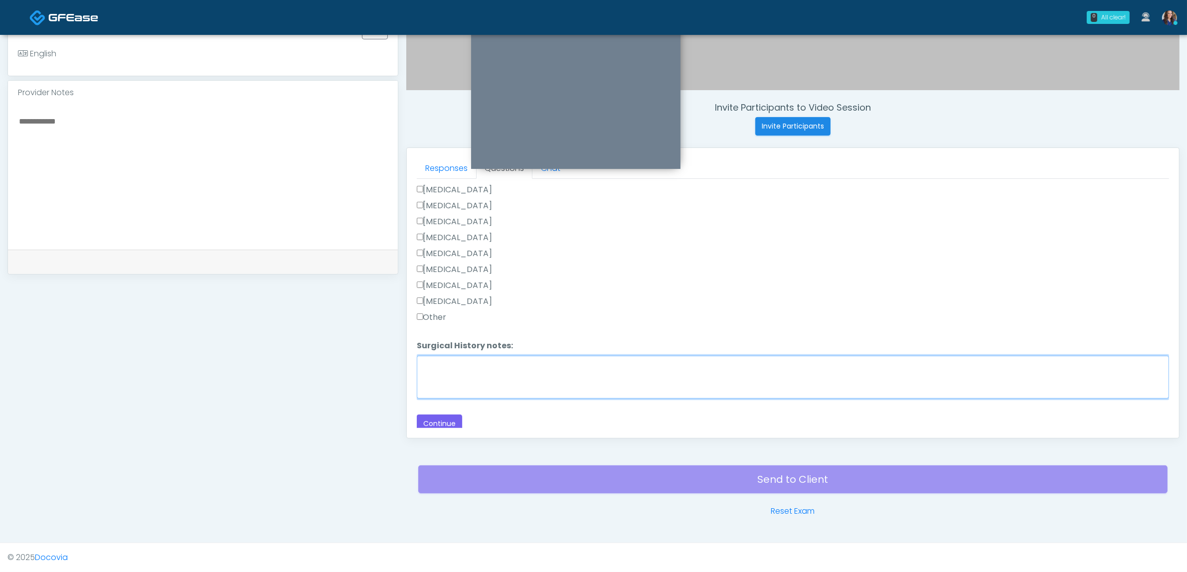
click at [541, 373] on textarea "Surgical History notes:" at bounding box center [793, 377] width 752 height 43
type textarea "**********"
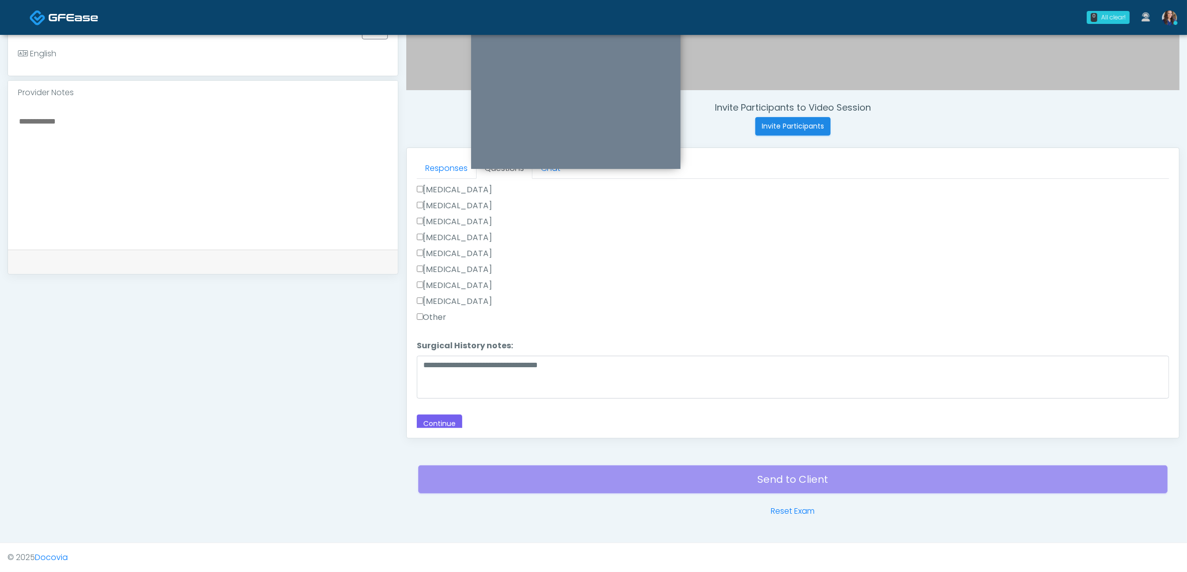
click at [427, 264] on label "Cholecystectomy" at bounding box center [455, 270] width 76 height 12
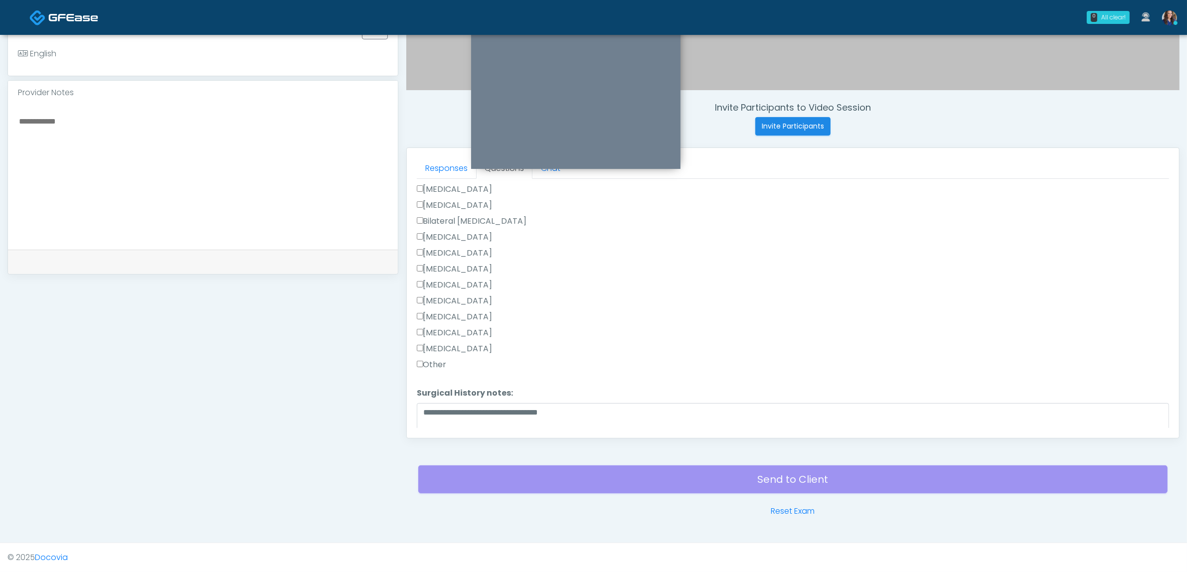
scroll to position [522, 0]
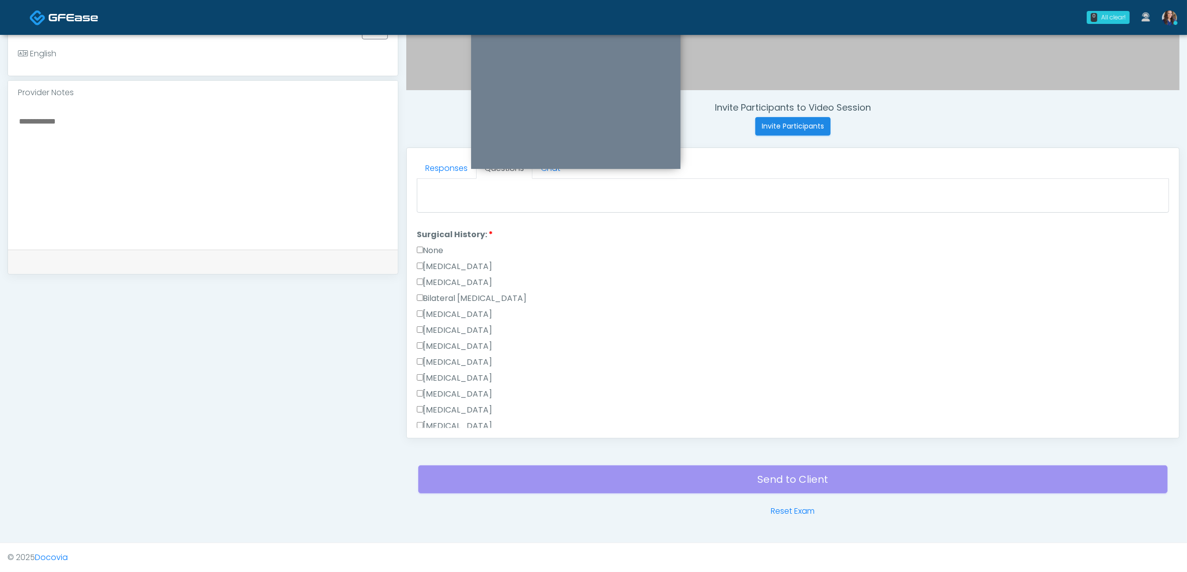
drag, startPoint x: 454, startPoint y: 277, endPoint x: 510, endPoint y: 304, distance: 61.8
click at [455, 277] on label "Hysterectomy" at bounding box center [455, 283] width 76 height 12
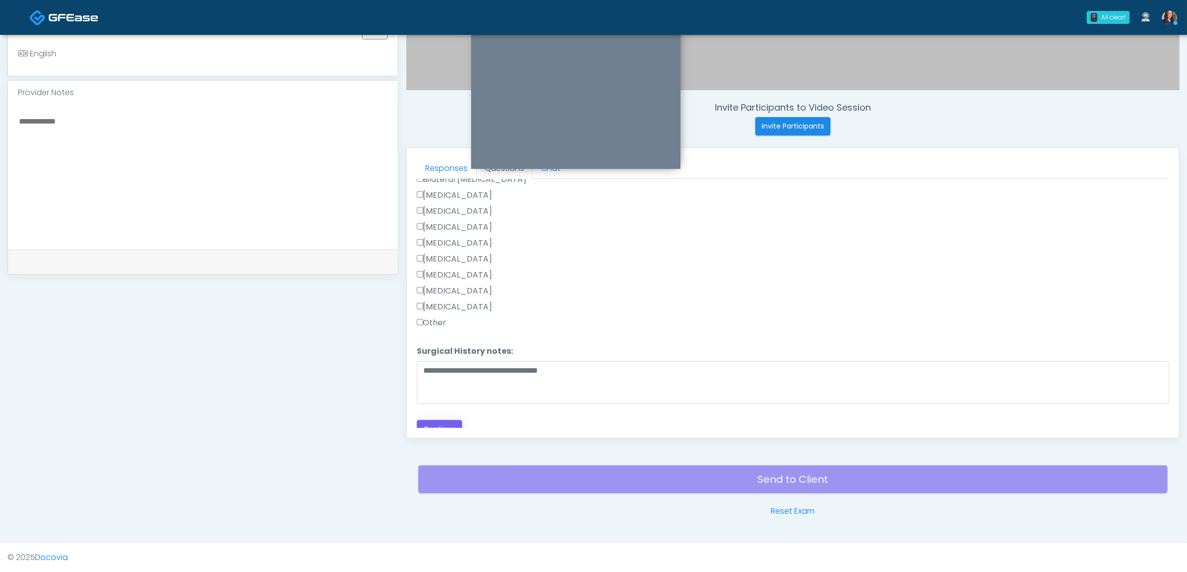
scroll to position [647, 0]
click at [460, 416] on button "Continue" at bounding box center [439, 424] width 45 height 18
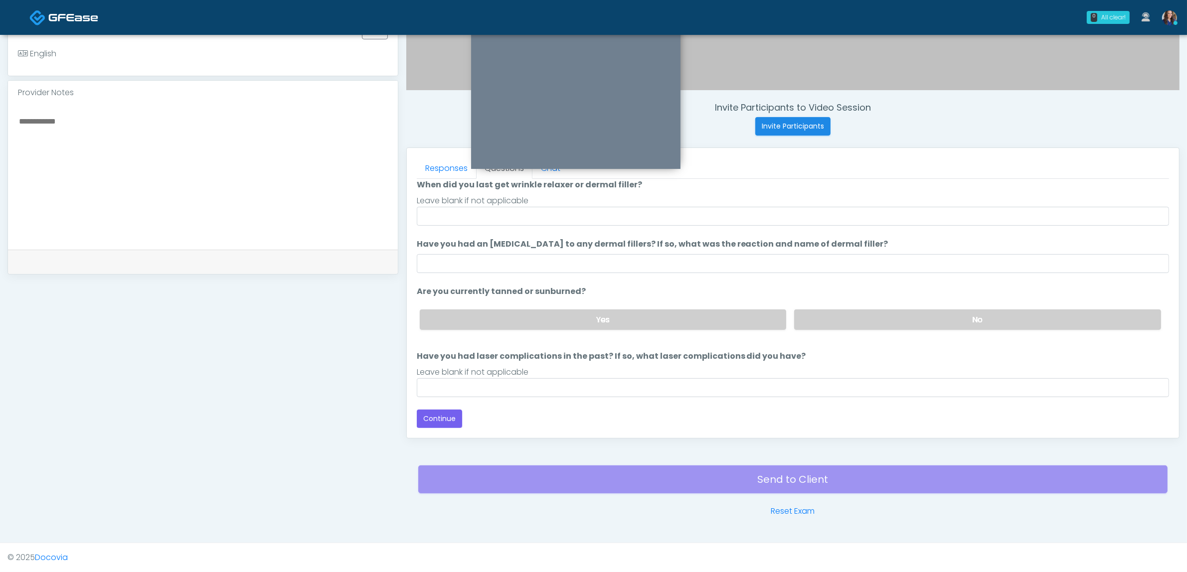
scroll to position [81, 0]
drag, startPoint x: 537, startPoint y: 263, endPoint x: 546, endPoint y: 265, distance: 8.8
click at [537, 263] on input "Have you had an [MEDICAL_DATA] to any dermal fillers? If so, what was the react…" at bounding box center [793, 264] width 752 height 19
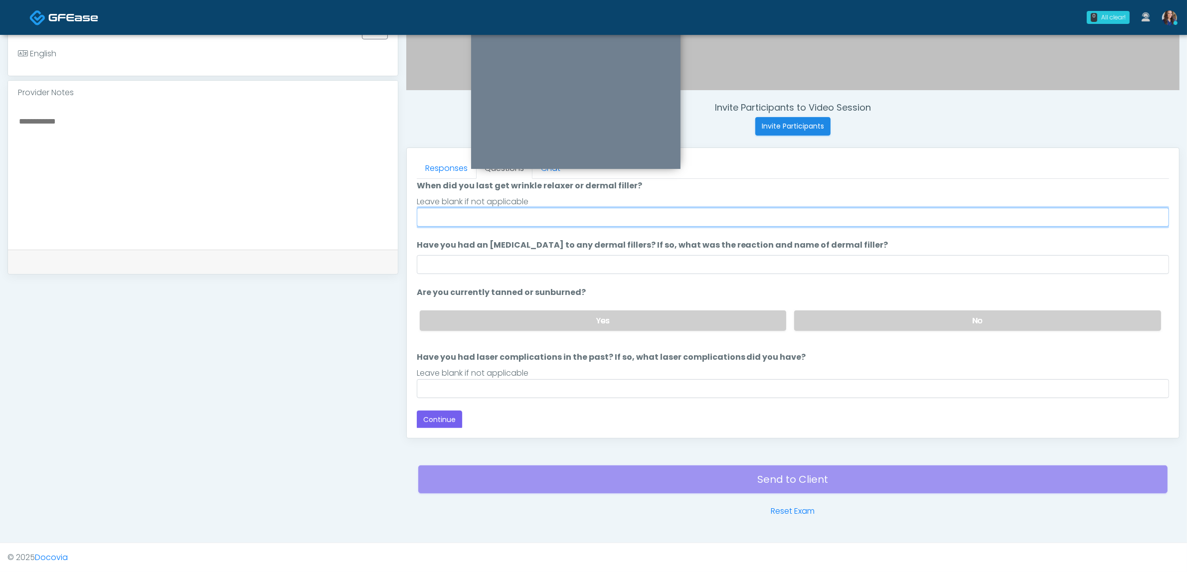
click at [487, 210] on input "When did you last get wrinkle relaxer or dermal filler?" at bounding box center [793, 217] width 752 height 19
type input "**"
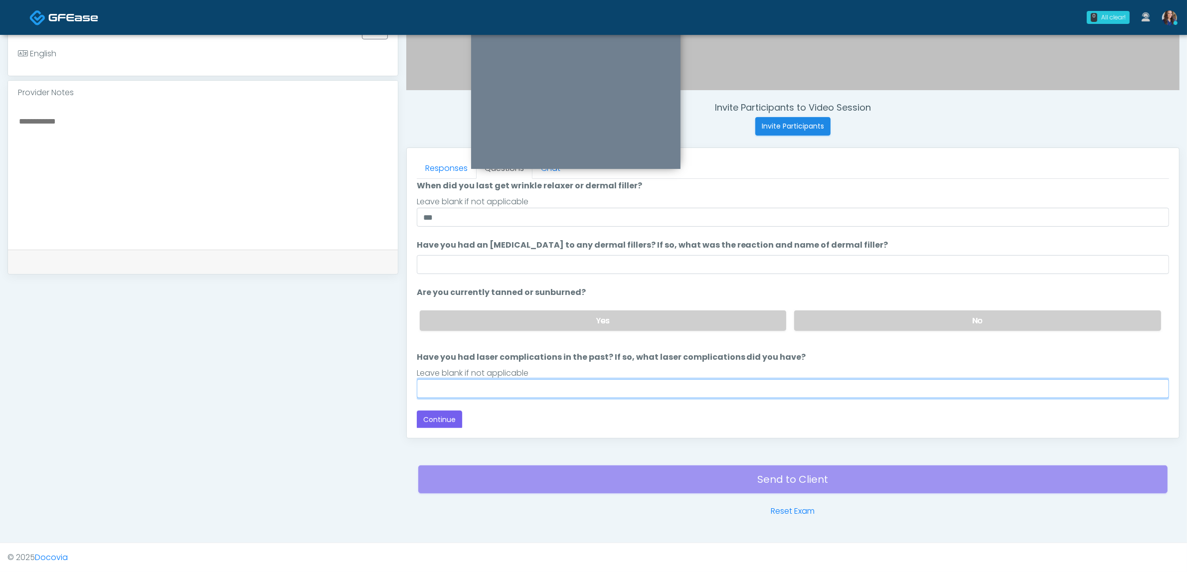
click at [475, 386] on input "Have you had laser complications in the past? If so, what laser complications d…" at bounding box center [793, 388] width 752 height 19
type input "**"
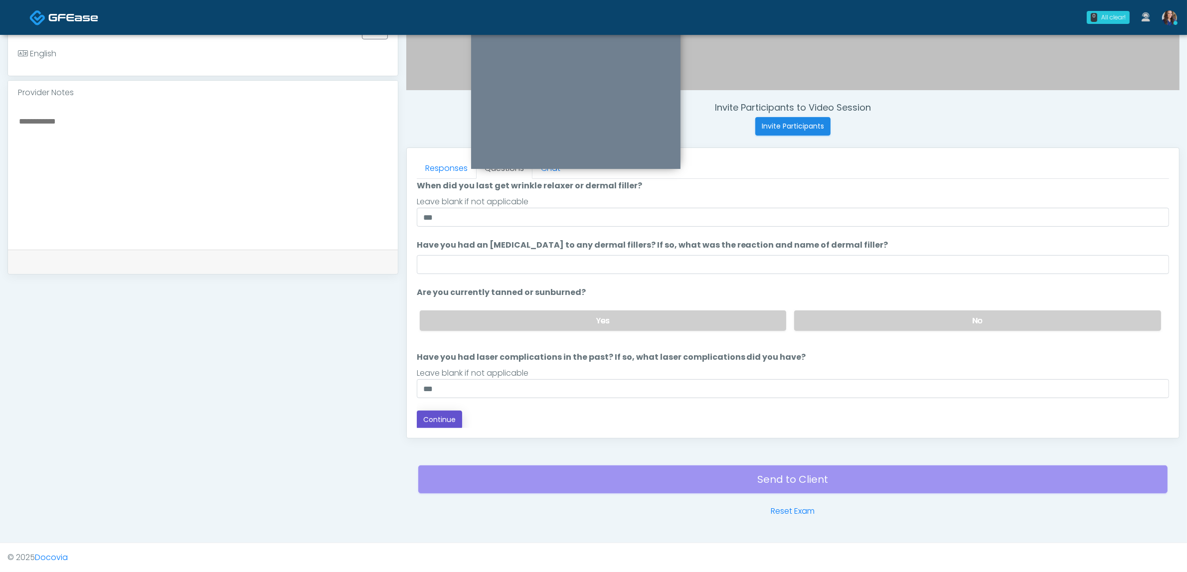
click at [442, 420] on button "Continue" at bounding box center [439, 420] width 45 height 18
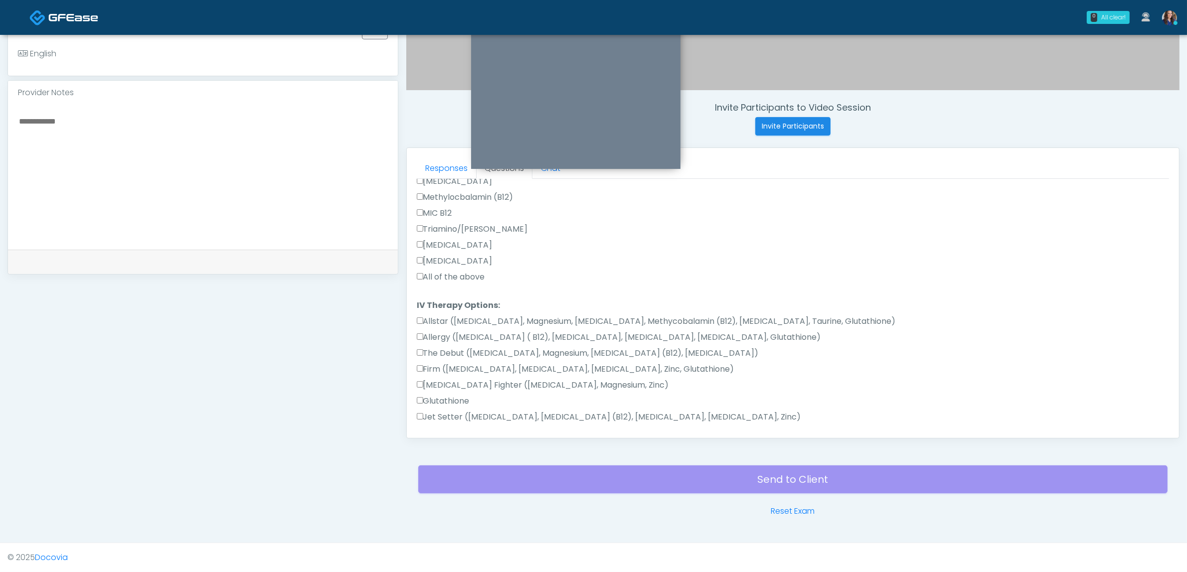
scroll to position [268, 0]
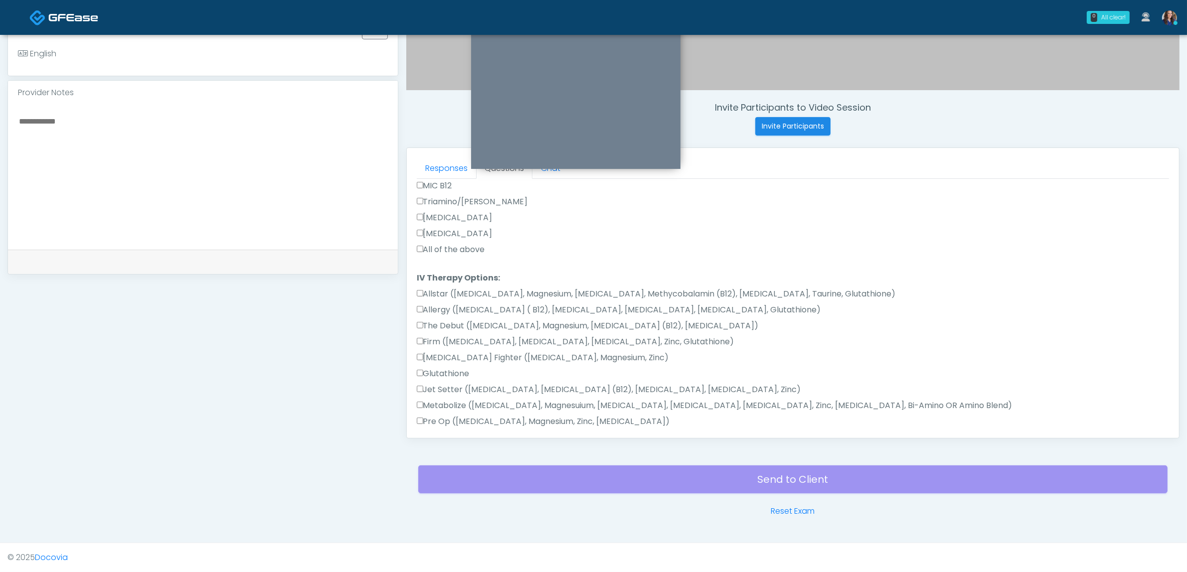
click at [476, 247] on label "All of the above" at bounding box center [451, 250] width 68 height 12
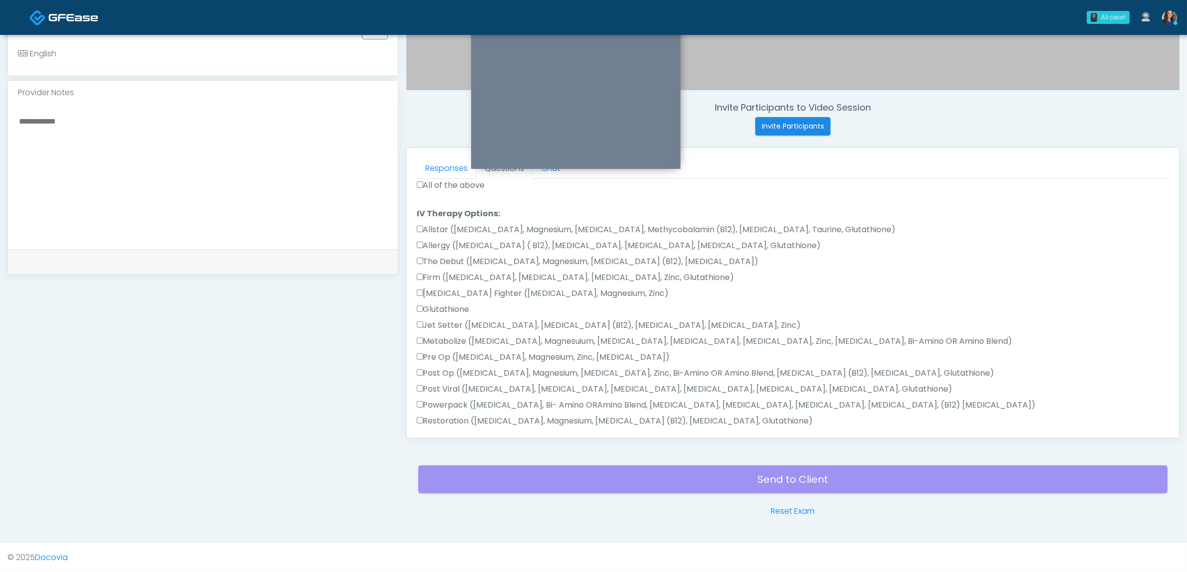
scroll to position [445, 0]
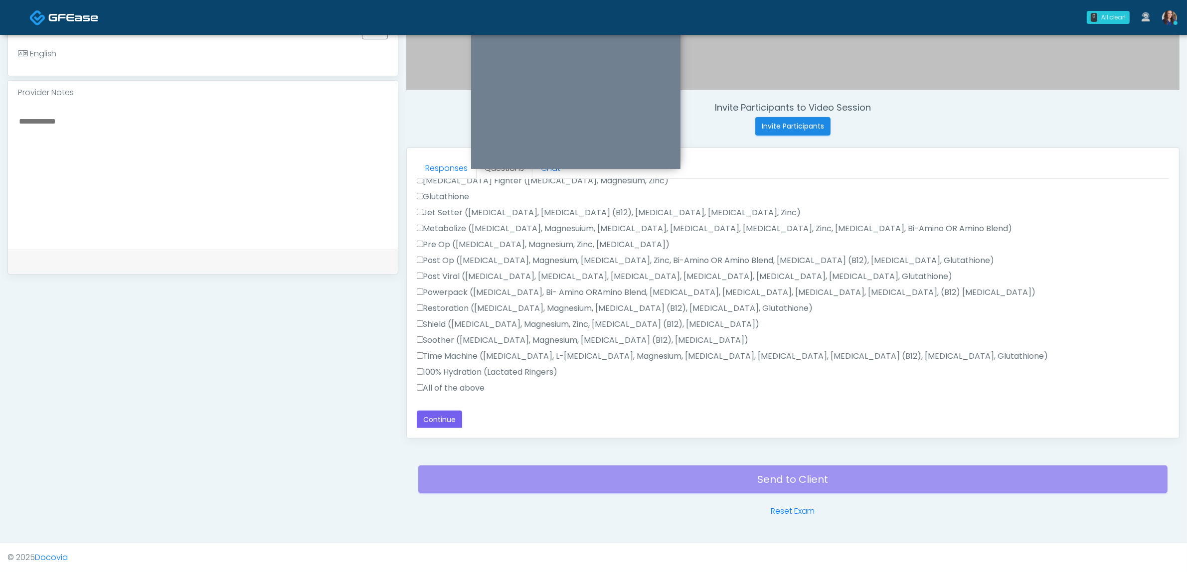
click at [447, 390] on label "All of the above" at bounding box center [451, 388] width 68 height 12
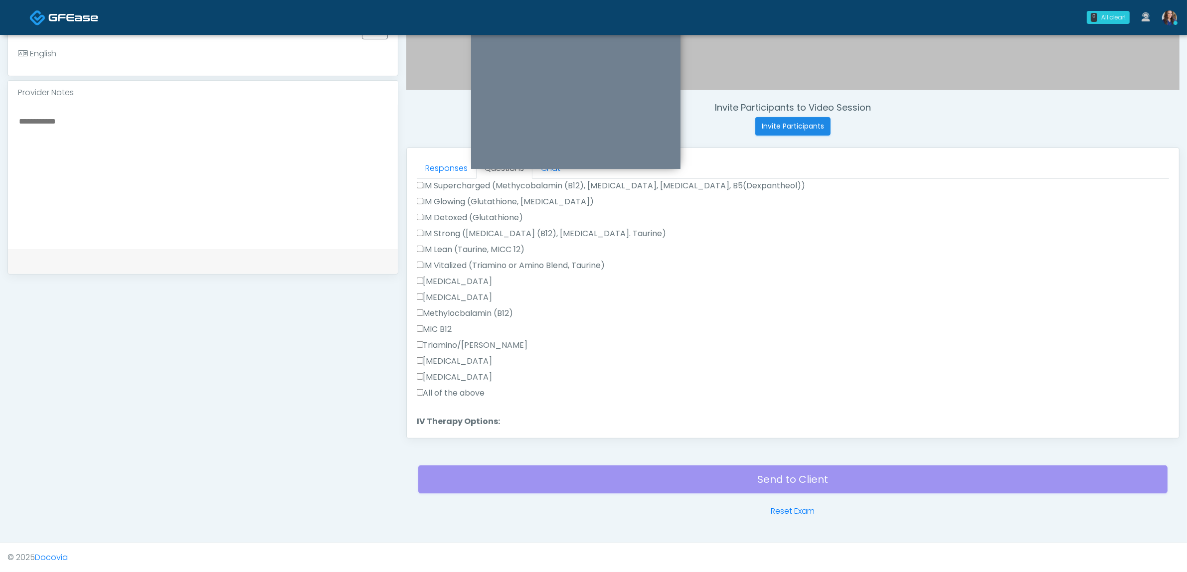
scroll to position [0, 0]
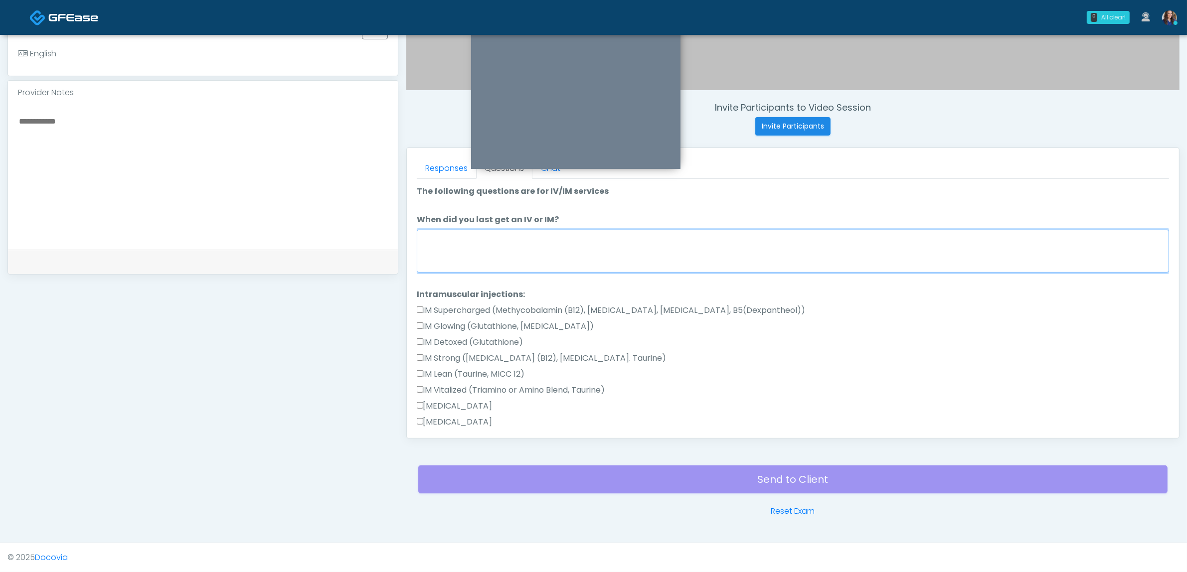
click at [540, 247] on textarea "When did you last get an IV or IM?" at bounding box center [793, 251] width 752 height 43
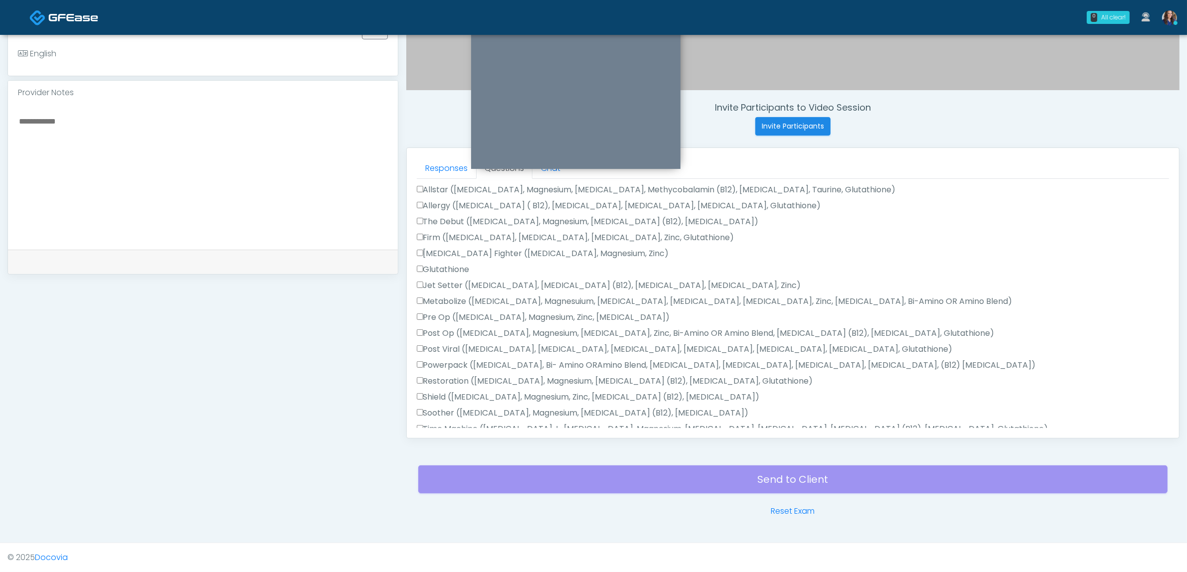
scroll to position [445, 0]
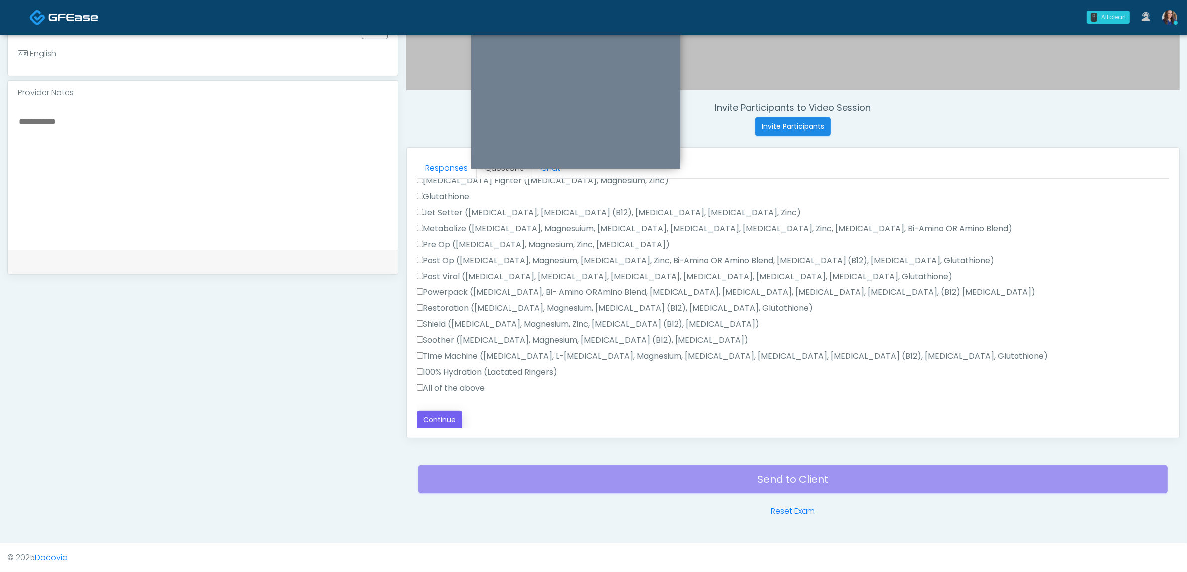
type textarea "**********"
click at [437, 422] on button "Continue" at bounding box center [439, 420] width 45 height 18
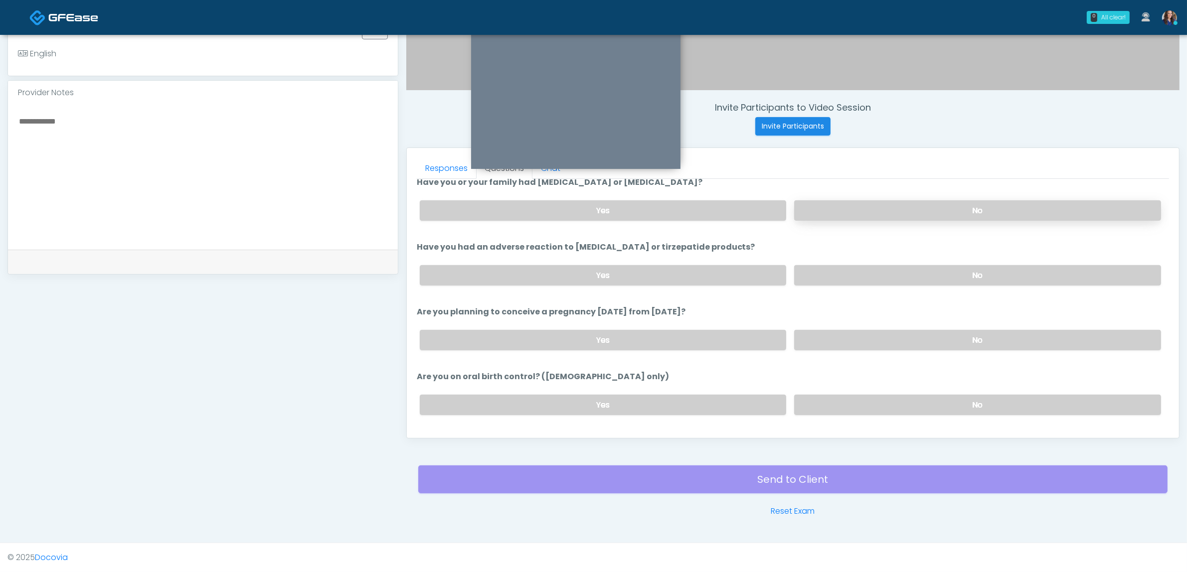
click at [865, 200] on label "No" at bounding box center [977, 210] width 367 height 20
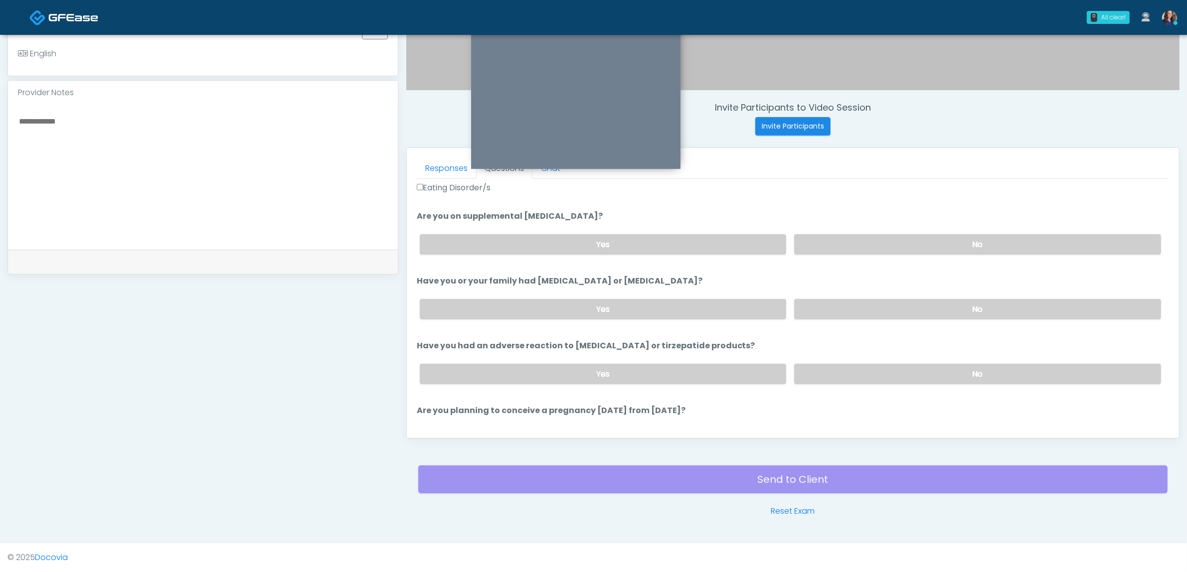
scroll to position [531, 0]
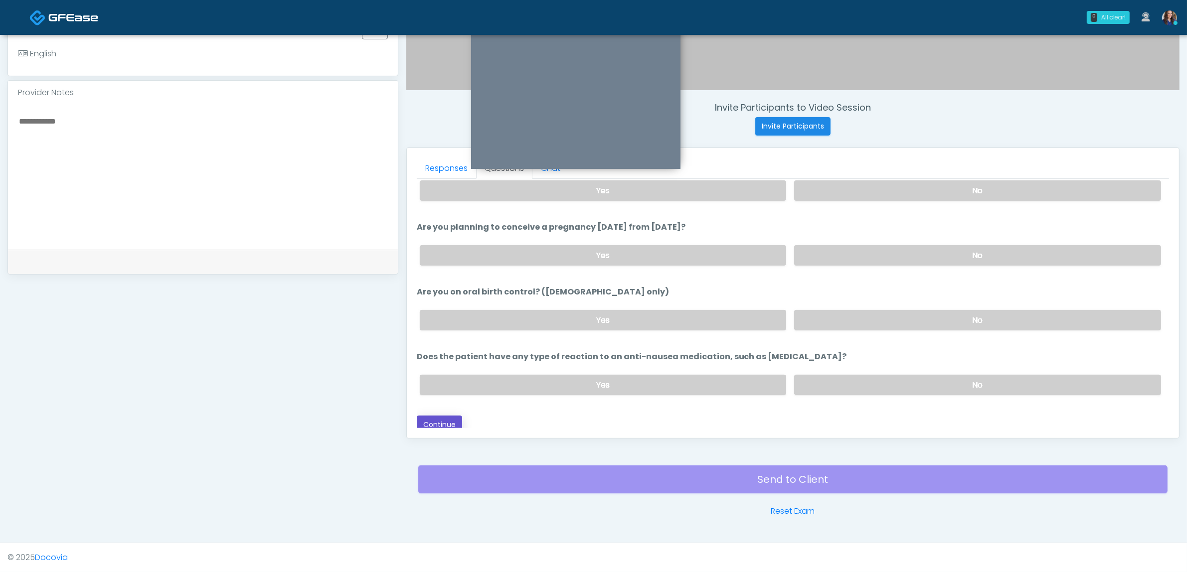
click at [442, 416] on button "Continue" at bounding box center [439, 425] width 45 height 18
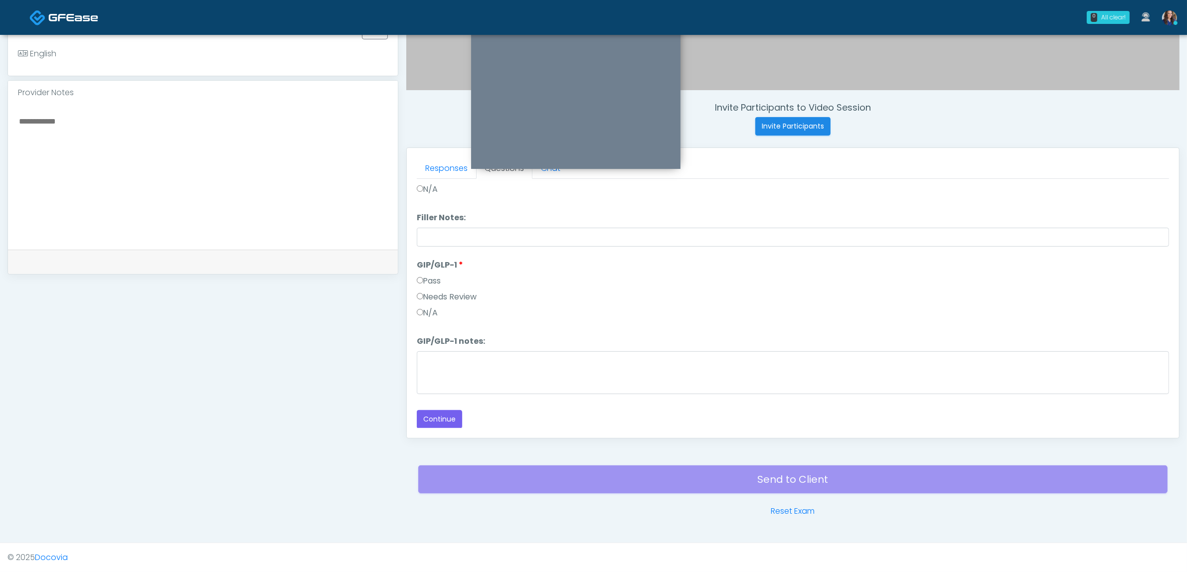
click at [437, 291] on label "Needs Review" at bounding box center [447, 297] width 60 height 12
drag, startPoint x: 476, startPoint y: 361, endPoint x: 567, endPoint y: 367, distance: 91.4
click at [477, 361] on textarea "GIP/GLP-1 notes:" at bounding box center [793, 372] width 752 height 43
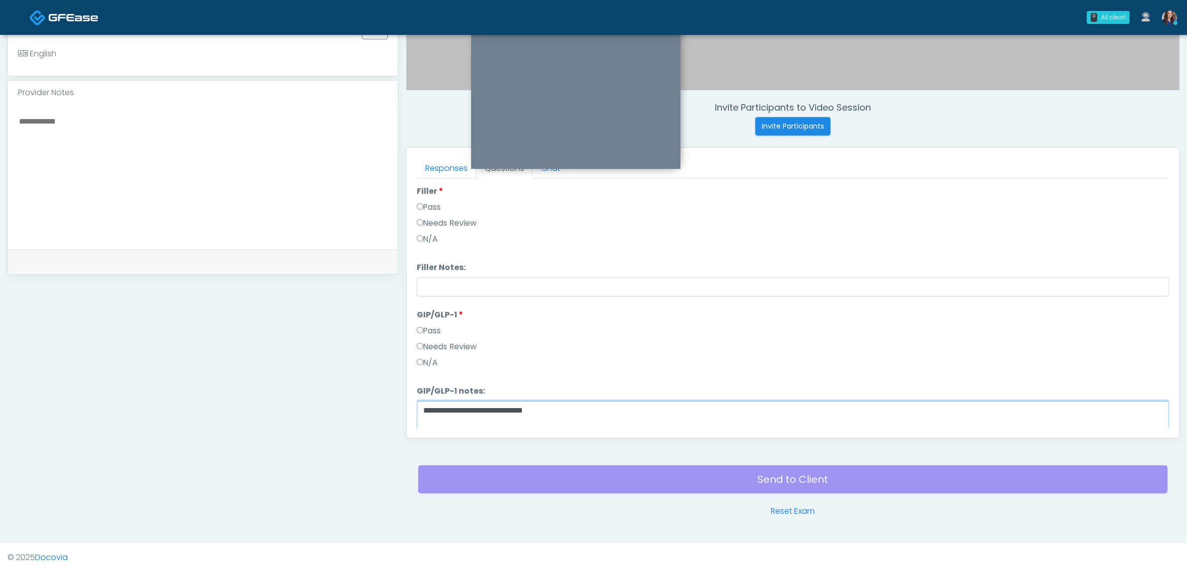
scroll to position [218, 0]
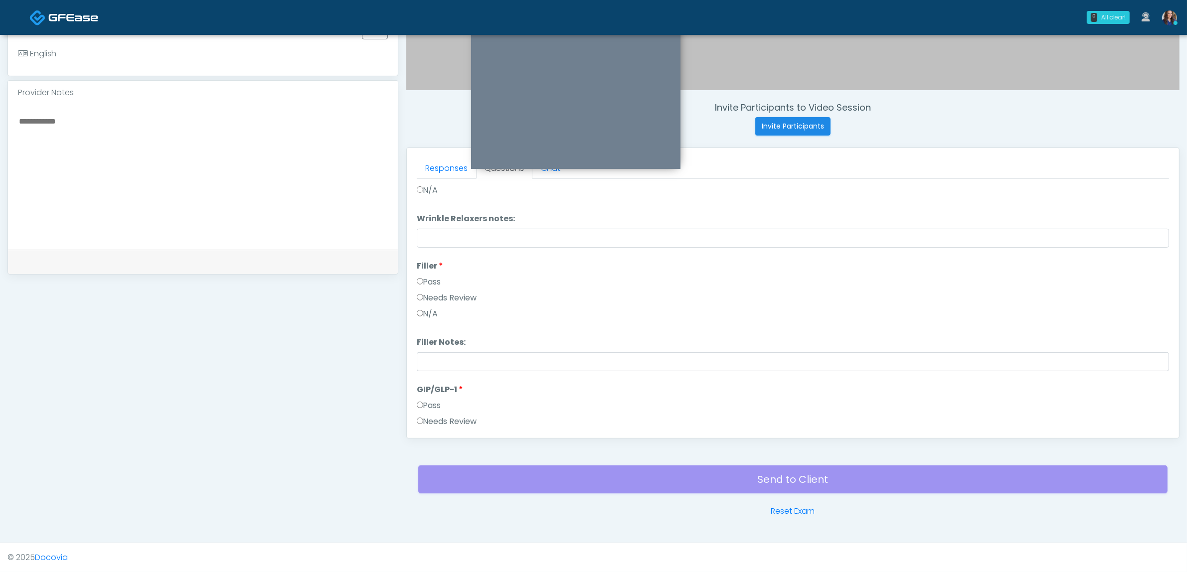
type textarea "**********"
click at [417, 276] on label "Pass" at bounding box center [429, 282] width 24 height 12
click at [428, 283] on label "Pass" at bounding box center [429, 283] width 24 height 12
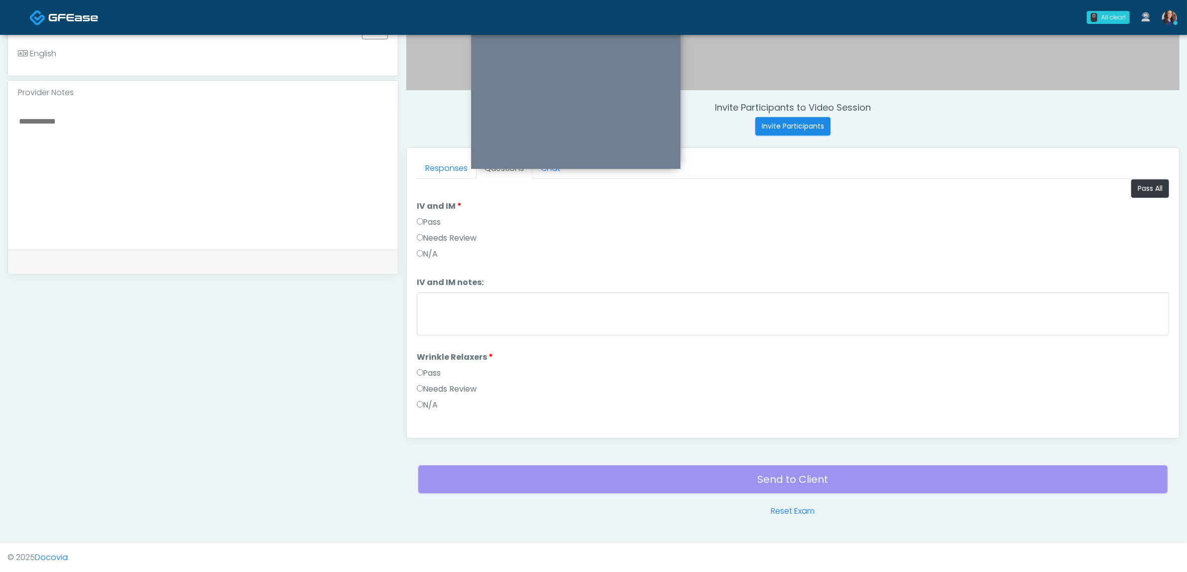
scroll to position [0, 0]
click at [430, 228] on label "Pass" at bounding box center [429, 226] width 24 height 12
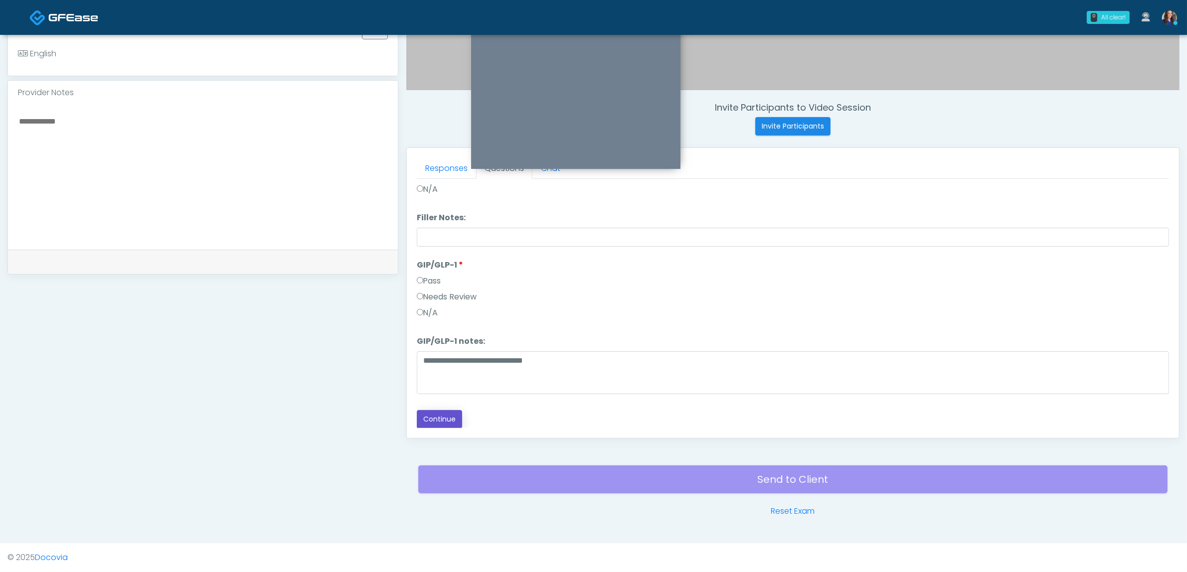
drag, startPoint x: 437, startPoint y: 417, endPoint x: 484, endPoint y: 378, distance: 61.6
click at [437, 417] on button "Continue" at bounding box center [439, 419] width 45 height 18
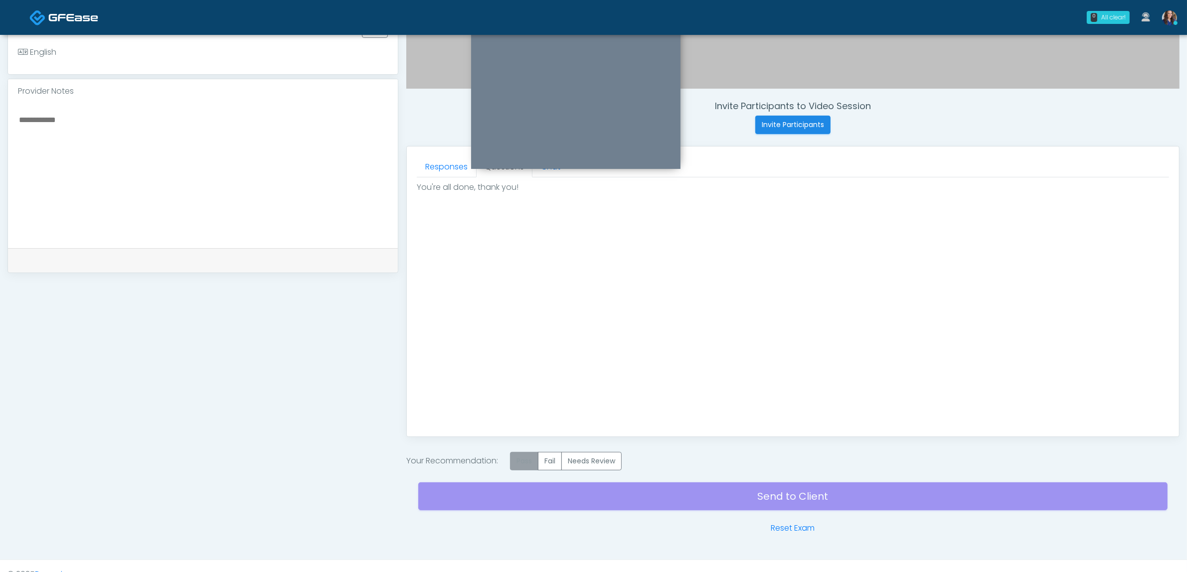
click at [522, 452] on div "Invite Participants to Video Session Invite Participants Responses Questions Ch…" at bounding box center [788, 145] width 781 height 779
drag, startPoint x: 523, startPoint y: 461, endPoint x: 615, endPoint y: 527, distance: 112.5
click at [522, 461] on label "Pass" at bounding box center [524, 461] width 28 height 18
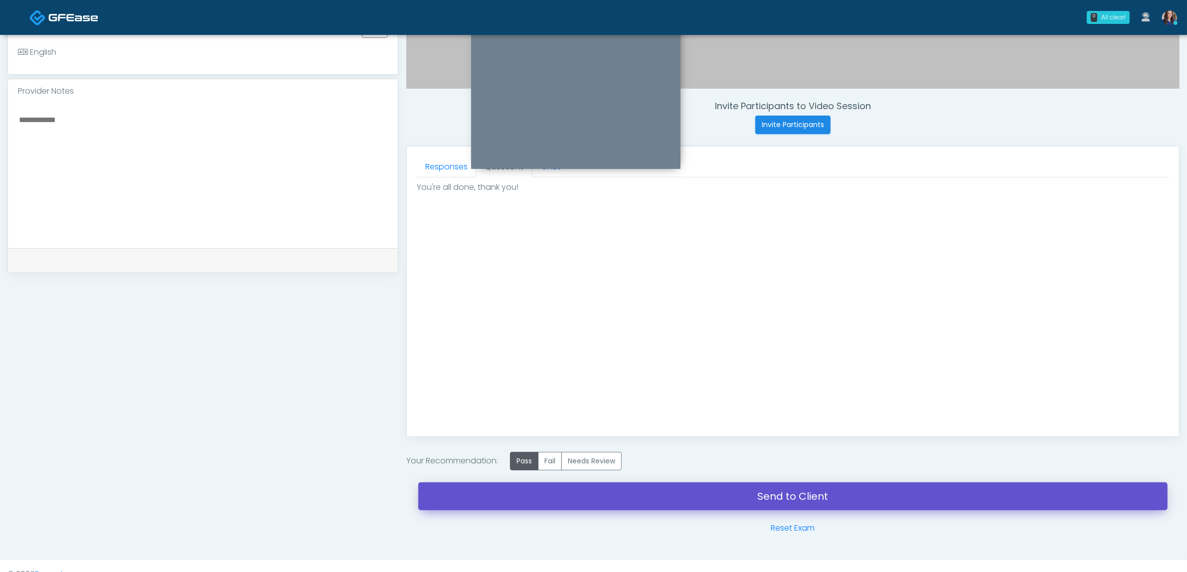
click at [673, 499] on link "Send to Client" at bounding box center [792, 497] width 749 height 28
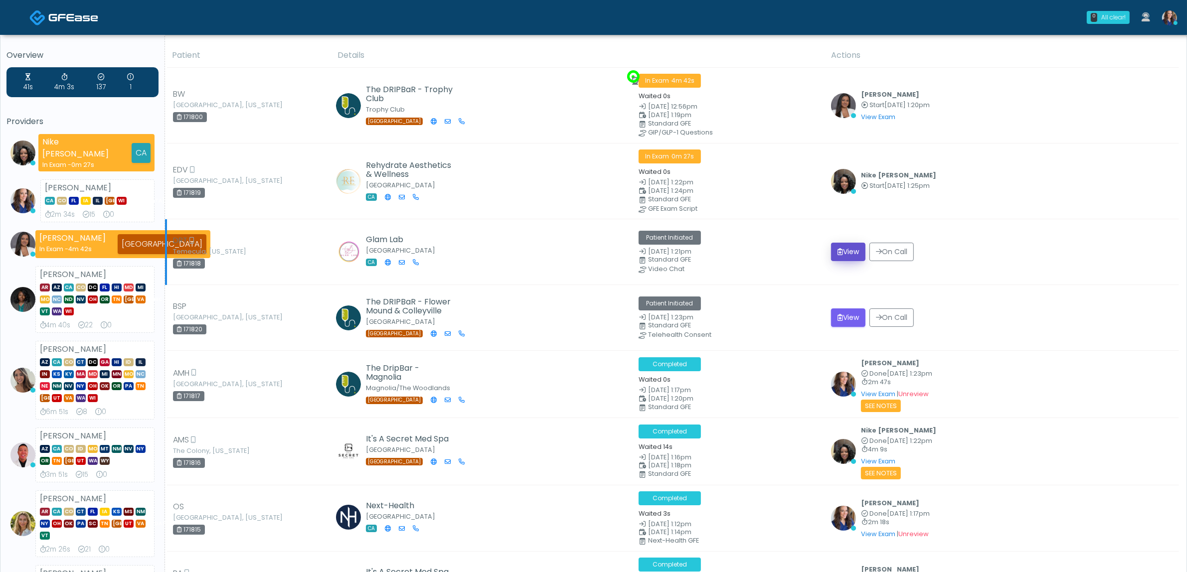
click at [838, 246] on button "View" at bounding box center [848, 252] width 34 height 18
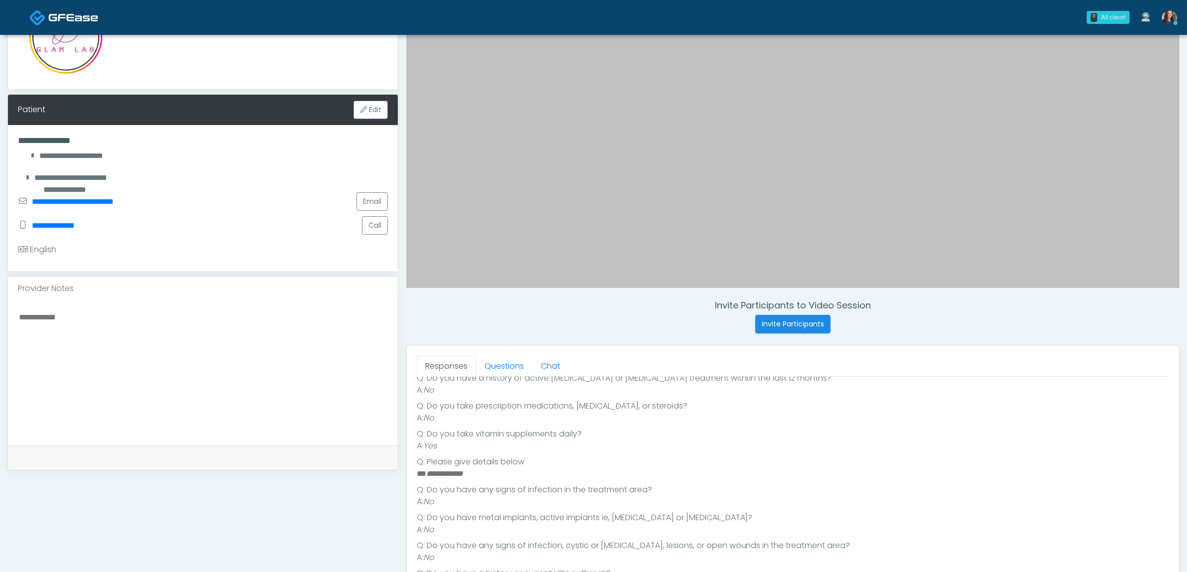
scroll to position [256, 0]
click at [491, 369] on link "Questions" at bounding box center [504, 366] width 56 height 21
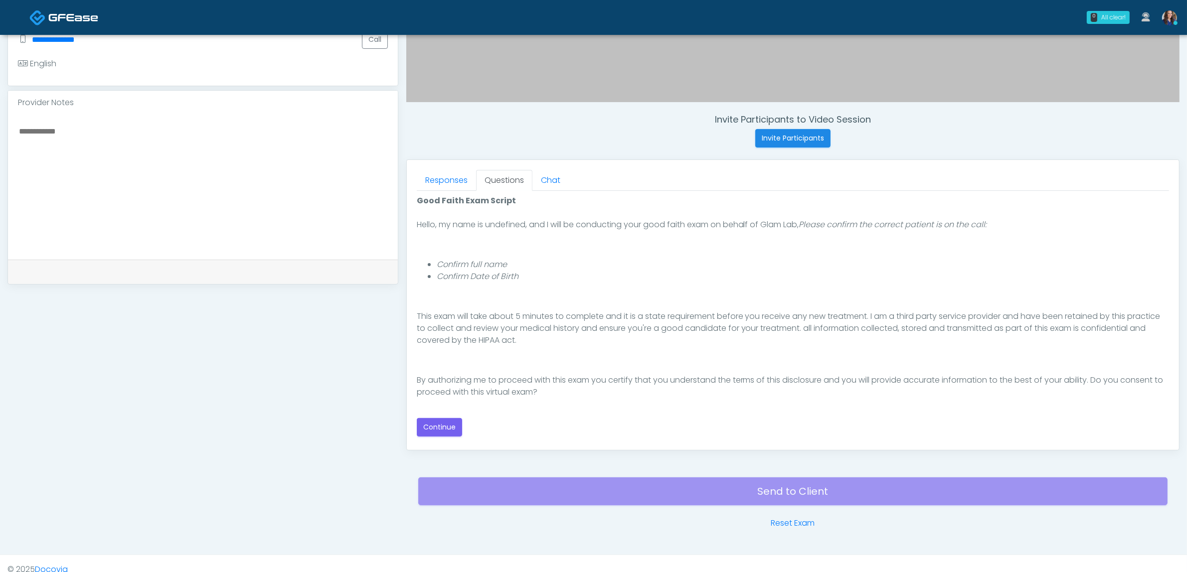
scroll to position [312, 0]
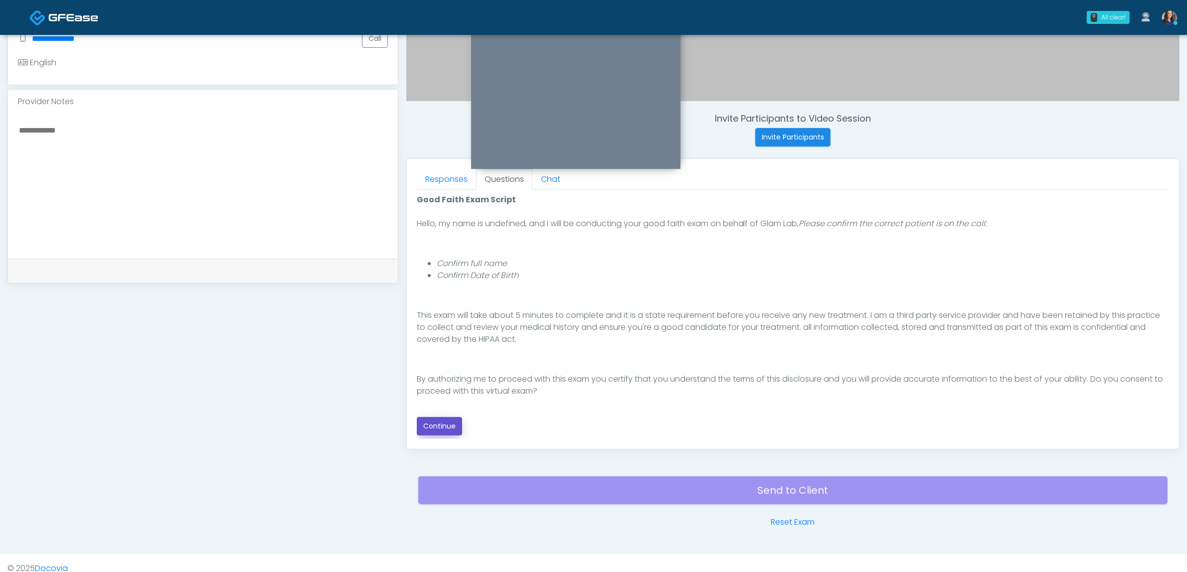
click at [430, 425] on button "Continue" at bounding box center [439, 426] width 45 height 18
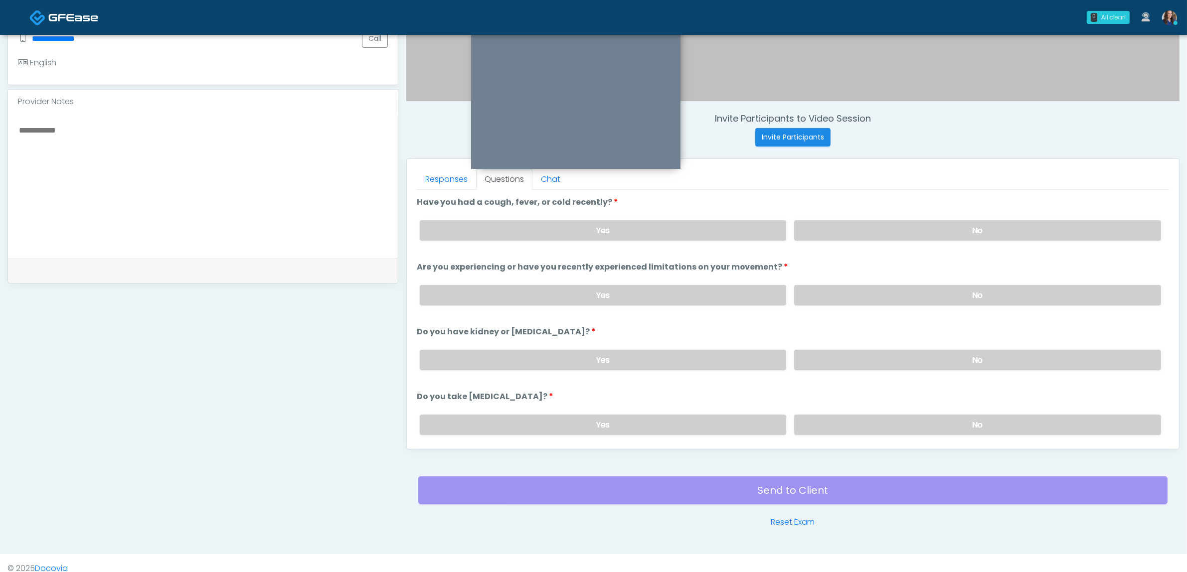
scroll to position [324, 0]
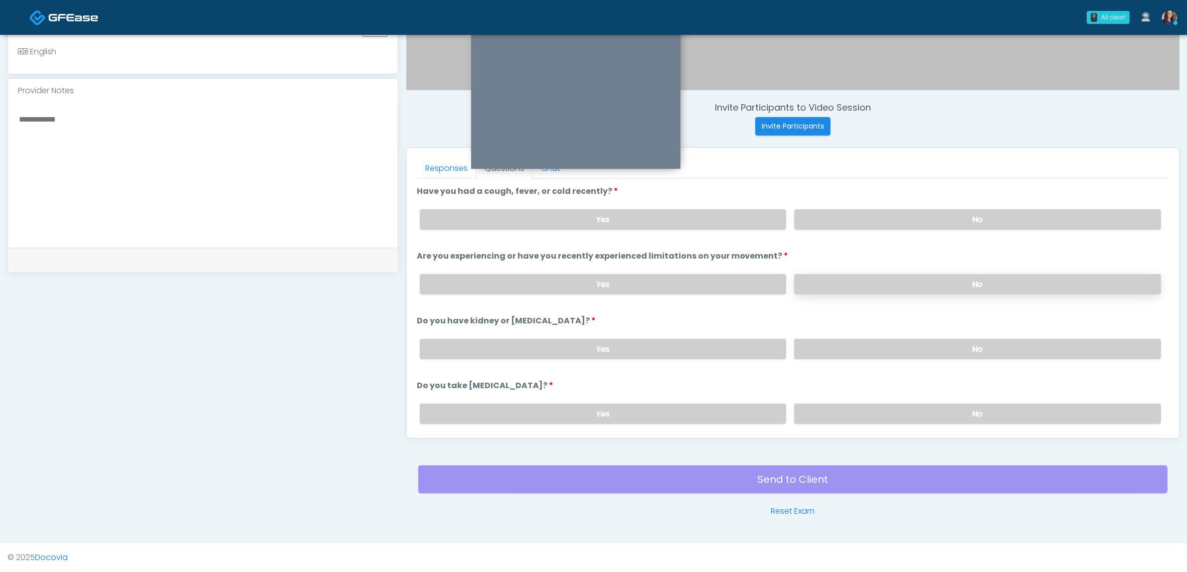
drag, startPoint x: 864, startPoint y: 223, endPoint x: 849, endPoint y: 280, distance: 58.4
click at [866, 223] on label "No" at bounding box center [977, 219] width 367 height 20
drag, startPoint x: 841, startPoint y: 292, endPoint x: 846, endPoint y: 290, distance: 5.6
click at [844, 290] on label "No" at bounding box center [977, 284] width 367 height 20
drag, startPoint x: 846, startPoint y: 330, endPoint x: 843, endPoint y: 337, distance: 8.1
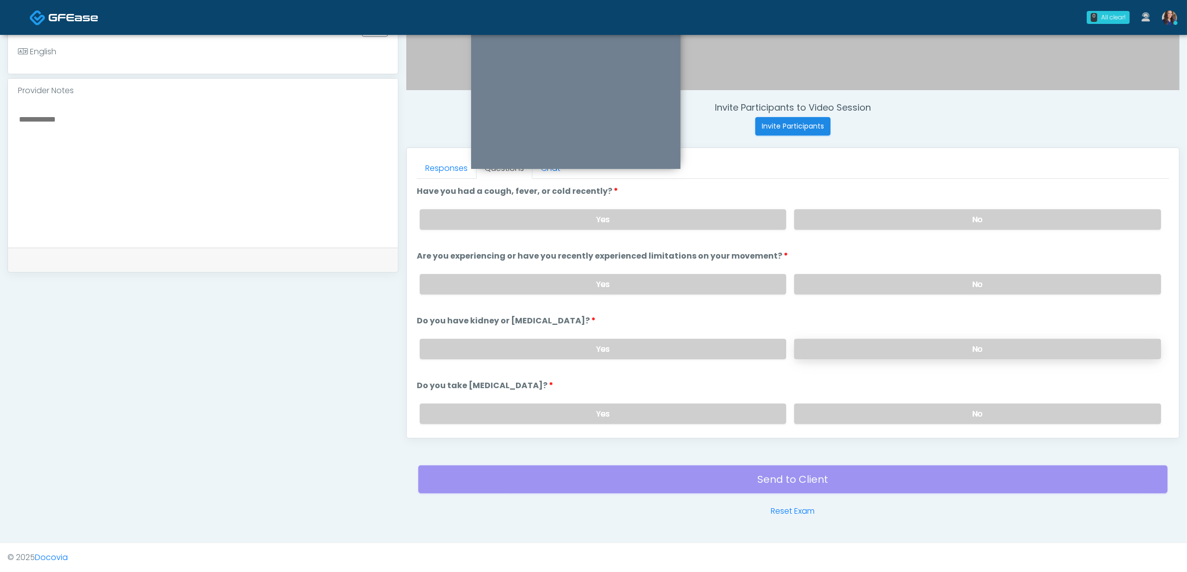
click at [843, 335] on div "Yes No" at bounding box center [790, 349] width 757 height 36
click at [839, 344] on label "No" at bounding box center [977, 349] width 367 height 20
drag, startPoint x: 831, startPoint y: 403, endPoint x: 787, endPoint y: 385, distance: 47.9
click at [831, 404] on label "No" at bounding box center [977, 414] width 367 height 20
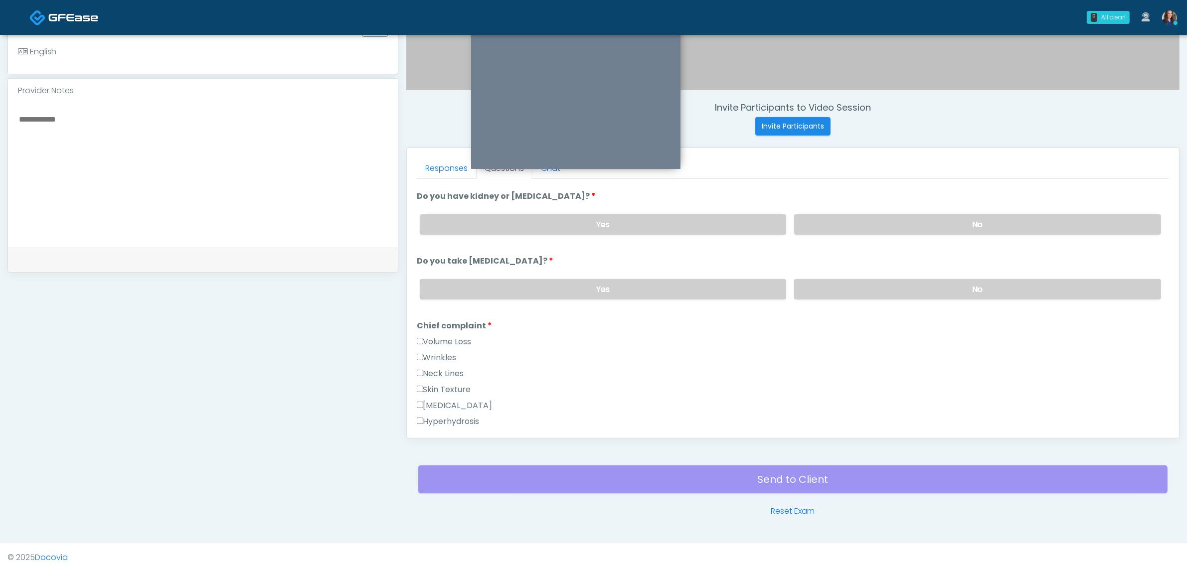
scroll to position [62, 0]
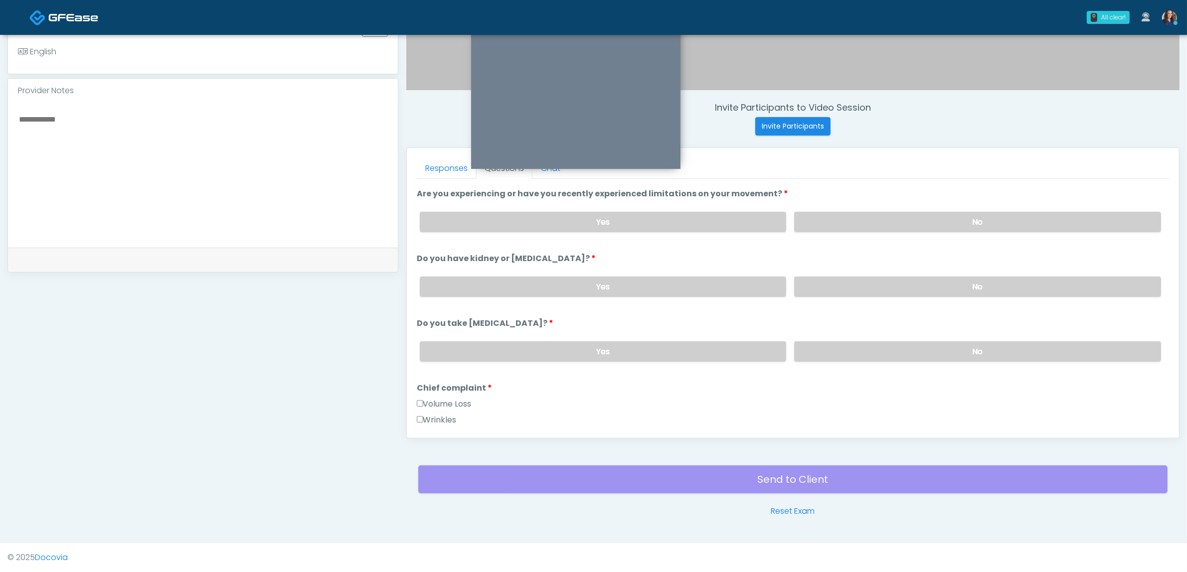
click at [438, 414] on label "Wrinkles" at bounding box center [437, 420] width 40 height 12
click at [439, 398] on label "Volume Loss" at bounding box center [444, 404] width 55 height 12
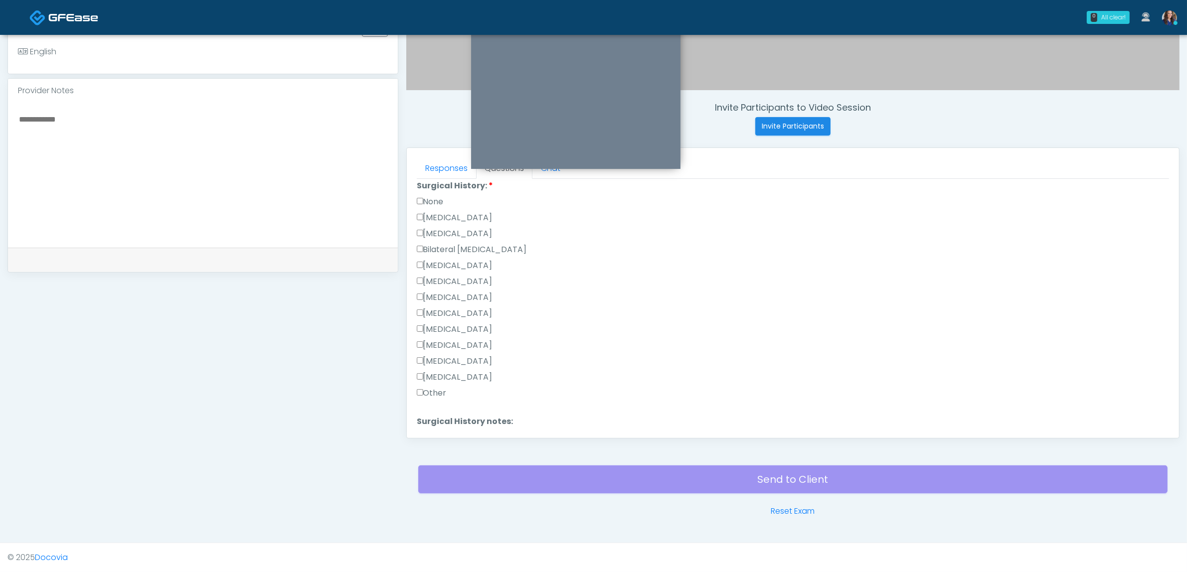
scroll to position [561, 0]
click at [434, 195] on label "None" at bounding box center [430, 200] width 27 height 12
drag, startPoint x: 436, startPoint y: 183, endPoint x: 445, endPoint y: 193, distance: 13.5
click at [435, 183] on label "None" at bounding box center [430, 188] width 27 height 12
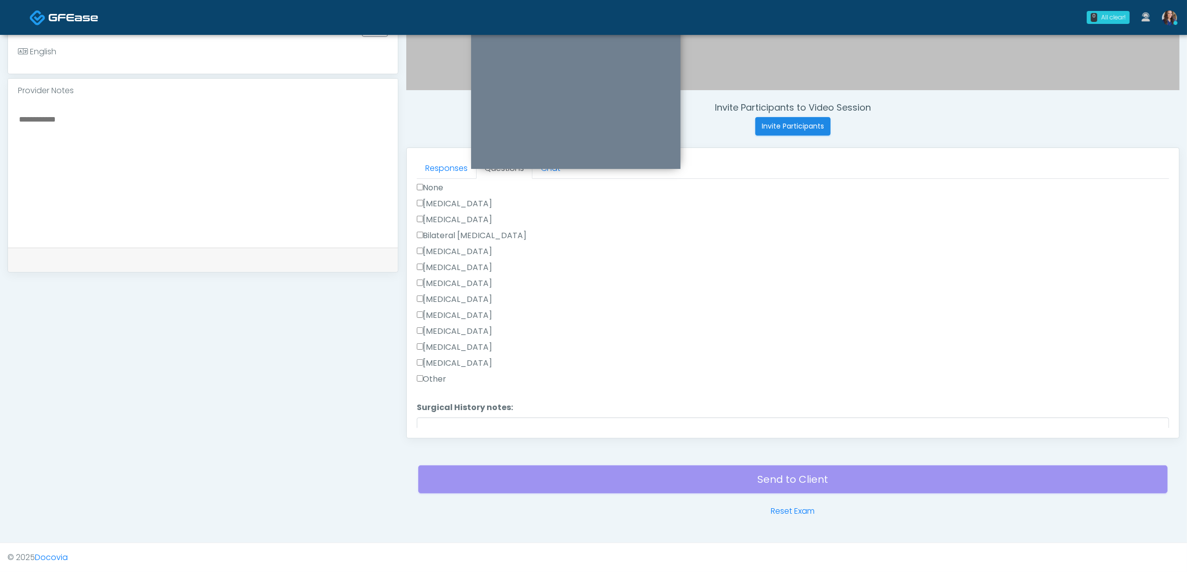
click at [439, 198] on label "Cesarean Section" at bounding box center [455, 204] width 76 height 12
click at [449, 417] on button "Continue" at bounding box center [439, 423] width 45 height 18
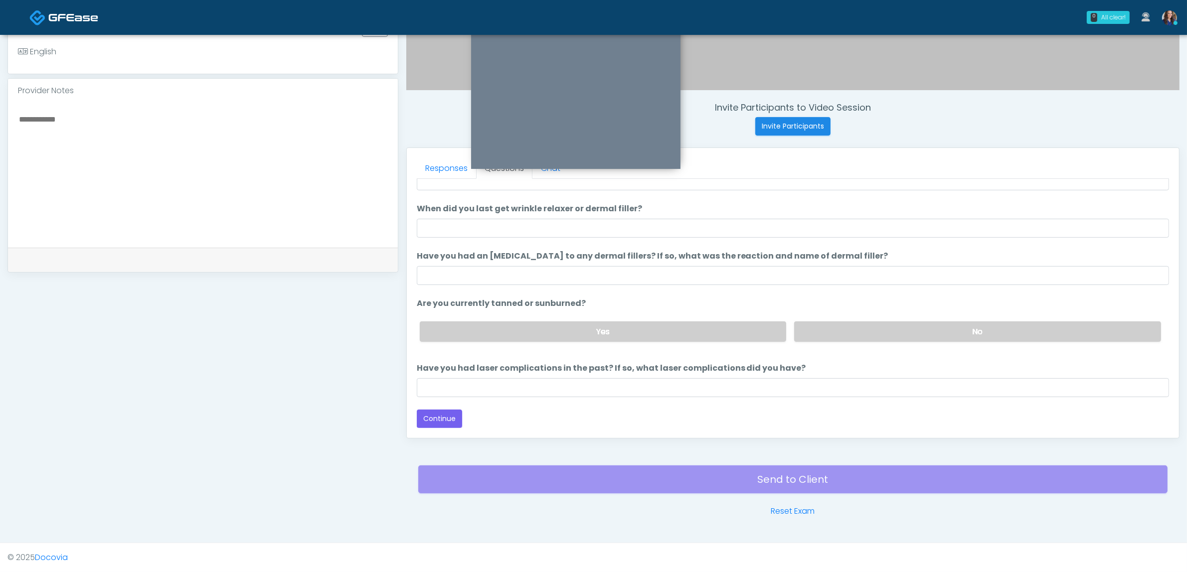
scroll to position [57, 0]
click at [537, 233] on input "When did you last get wrinkle relaxer or dermal filler?" at bounding box center [793, 229] width 752 height 19
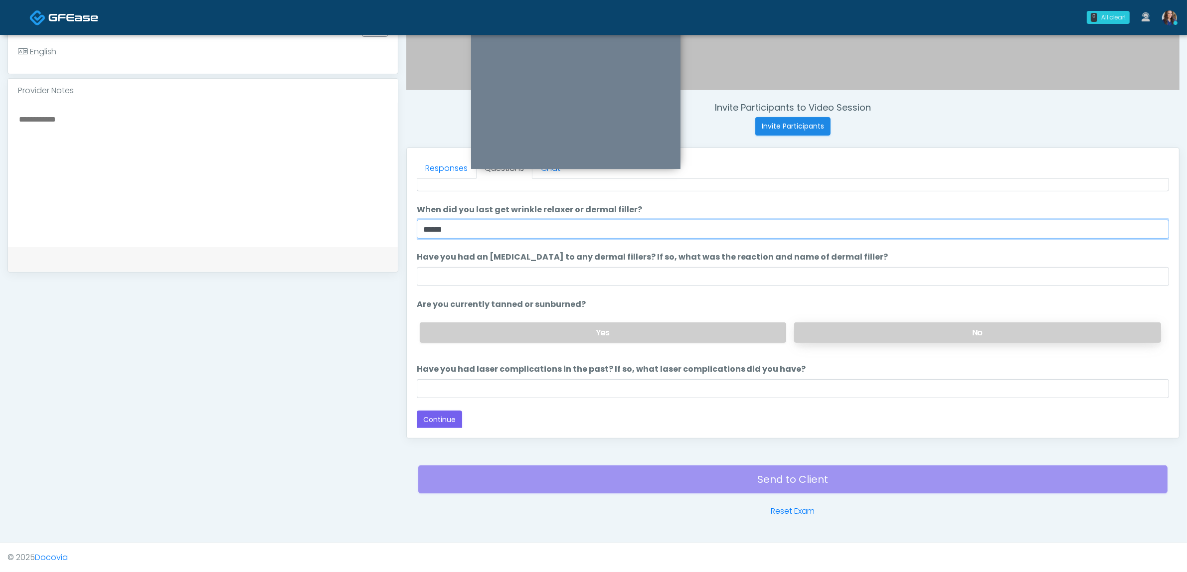
type input "*****"
click at [897, 328] on label "No" at bounding box center [977, 333] width 367 height 20
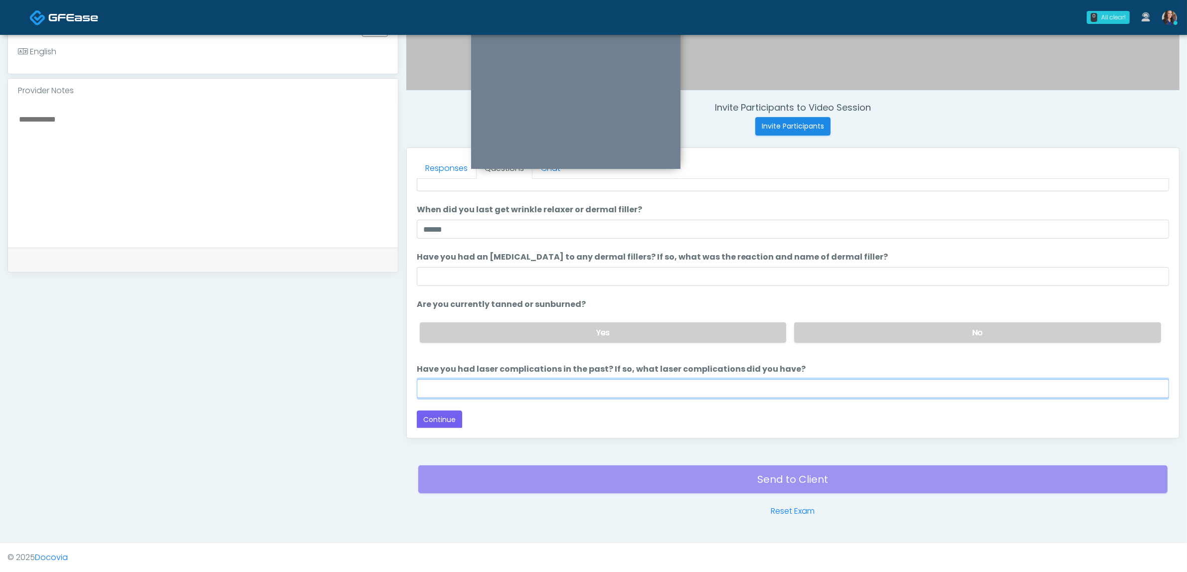
click at [521, 385] on input "Have you had laser complications in the past? If so, what laser complications d…" at bounding box center [793, 388] width 752 height 19
type input "**"
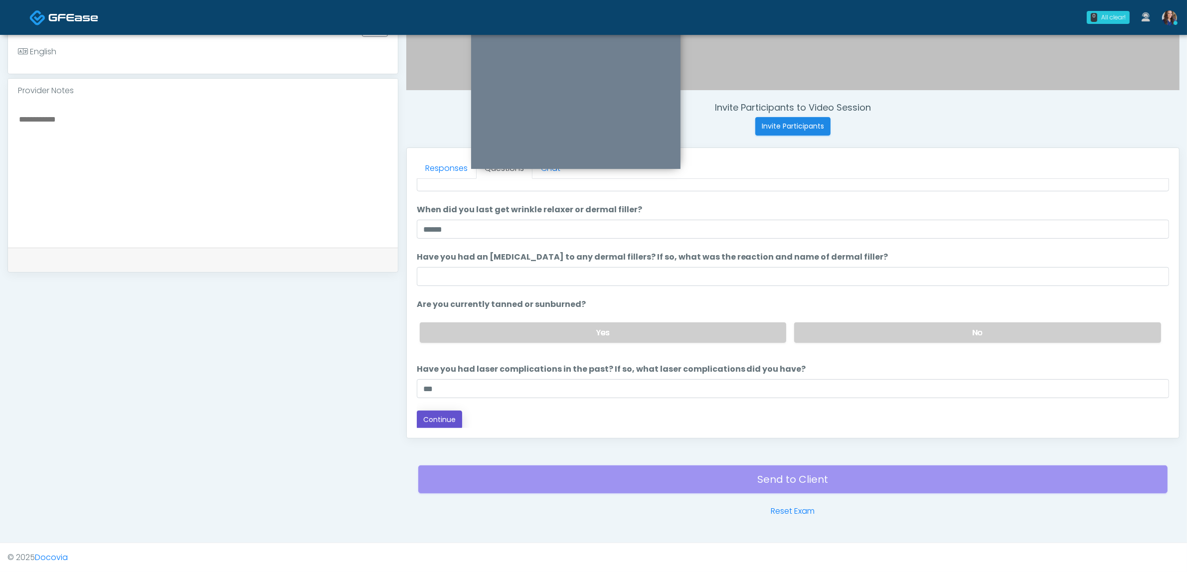
click at [447, 420] on button "Continue" at bounding box center [439, 420] width 45 height 18
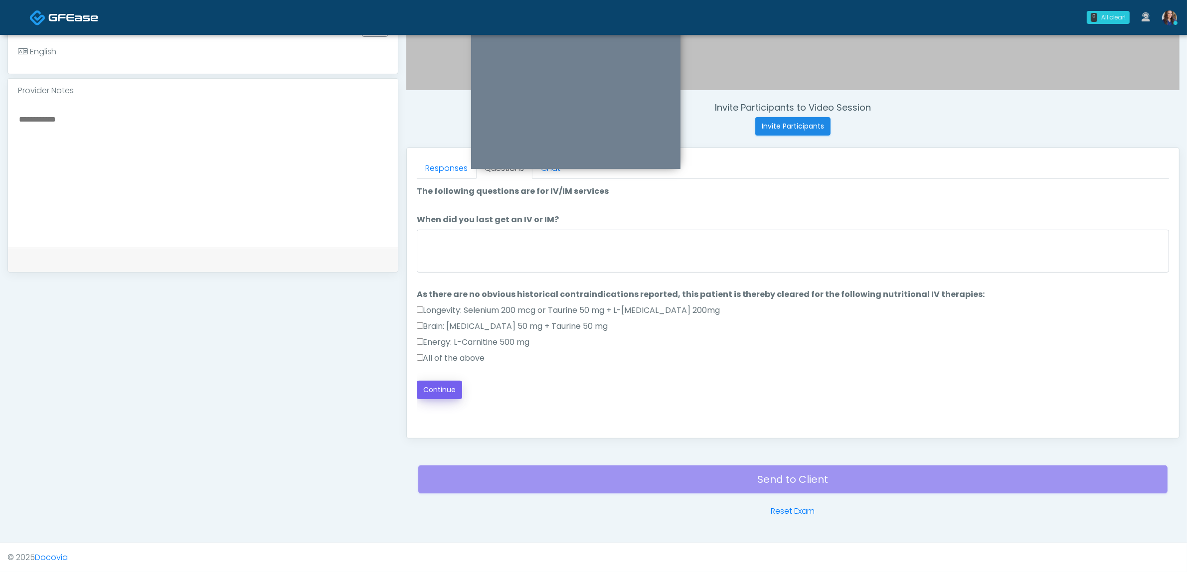
drag, startPoint x: 445, startPoint y: 359, endPoint x: 455, endPoint y: 383, distance: 25.9
click at [447, 365] on div "All of the above" at bounding box center [793, 360] width 752 height 16
click at [447, 357] on label "All of the above" at bounding box center [451, 358] width 68 height 12
drag, startPoint x: 432, startPoint y: 387, endPoint x: 449, endPoint y: 378, distance: 19.4
click at [433, 387] on button "Continue" at bounding box center [439, 390] width 45 height 18
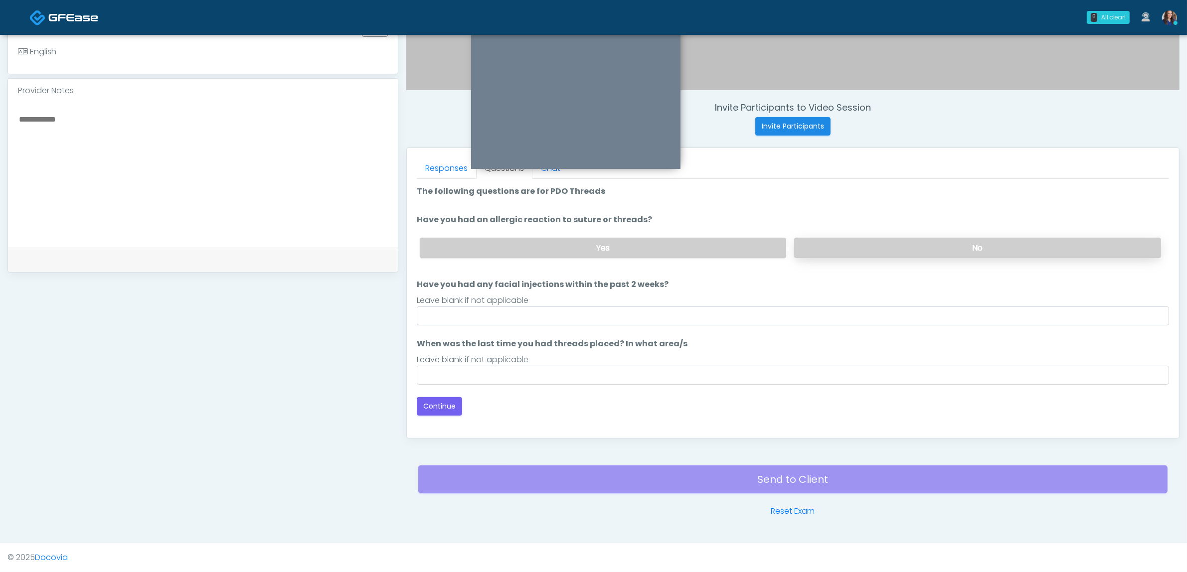
click at [869, 246] on label "No" at bounding box center [977, 248] width 367 height 20
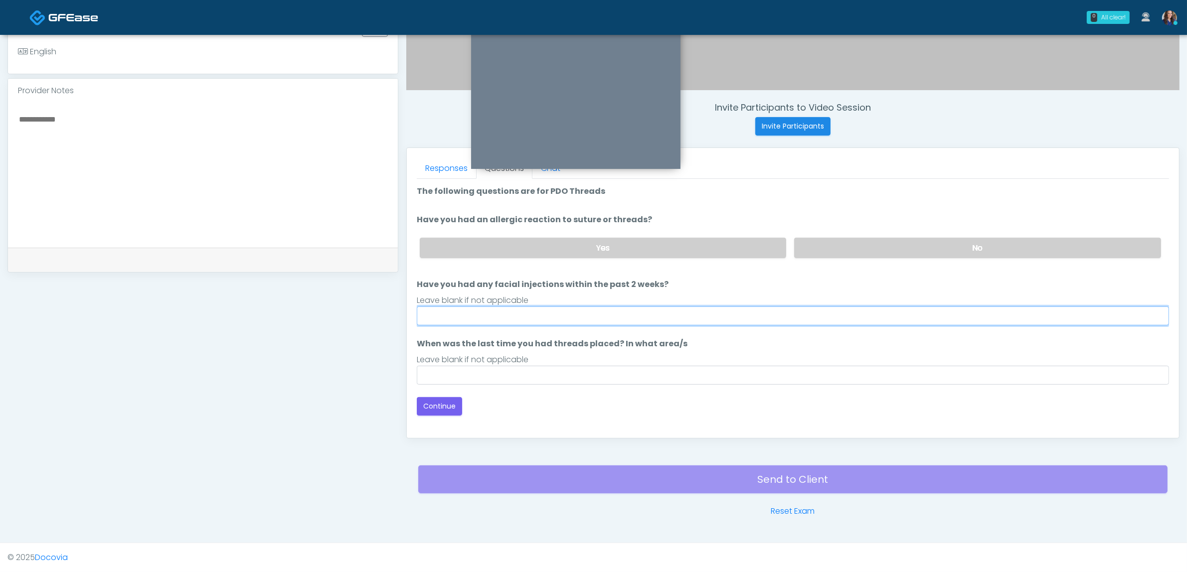
drag, startPoint x: 671, startPoint y: 324, endPoint x: 625, endPoint y: 322, distance: 45.9
click at [671, 323] on input "Have you had any facial injections within the past 2 weeks?" at bounding box center [793, 316] width 752 height 19
type input "**"
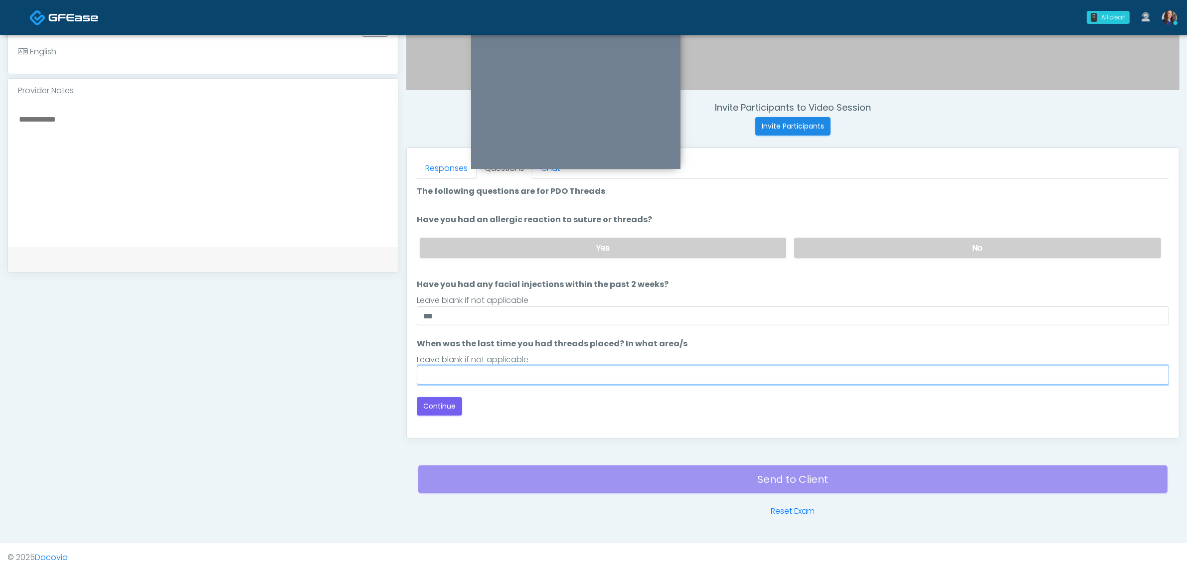
click at [453, 366] on input "When was the last time you had threads placed? In what area/s" at bounding box center [793, 375] width 752 height 19
type input "**"
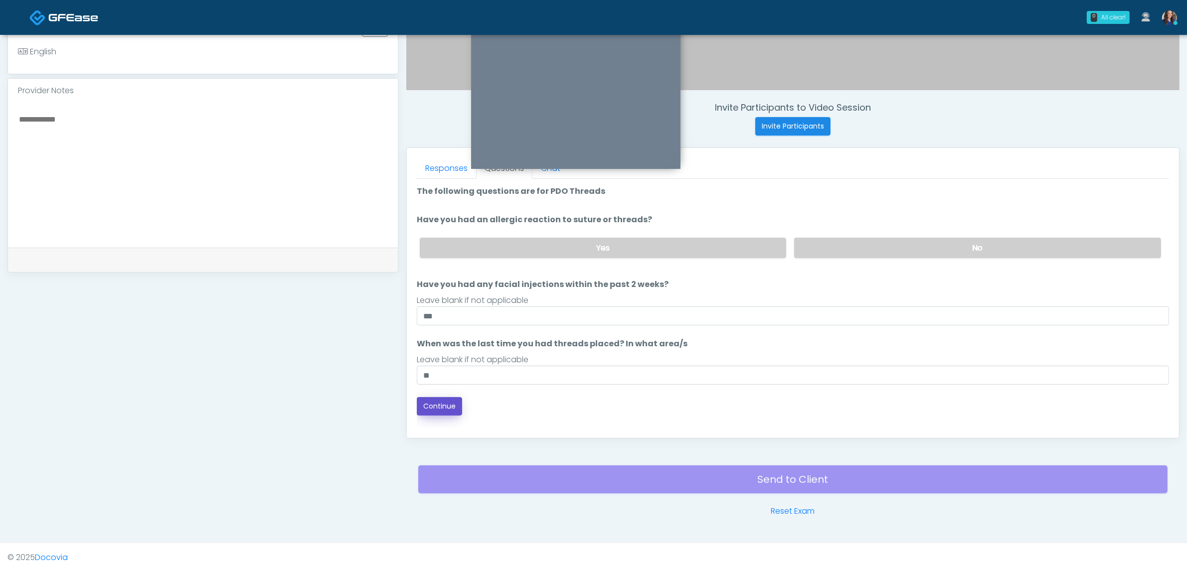
click at [452, 405] on button "Continue" at bounding box center [439, 406] width 45 height 18
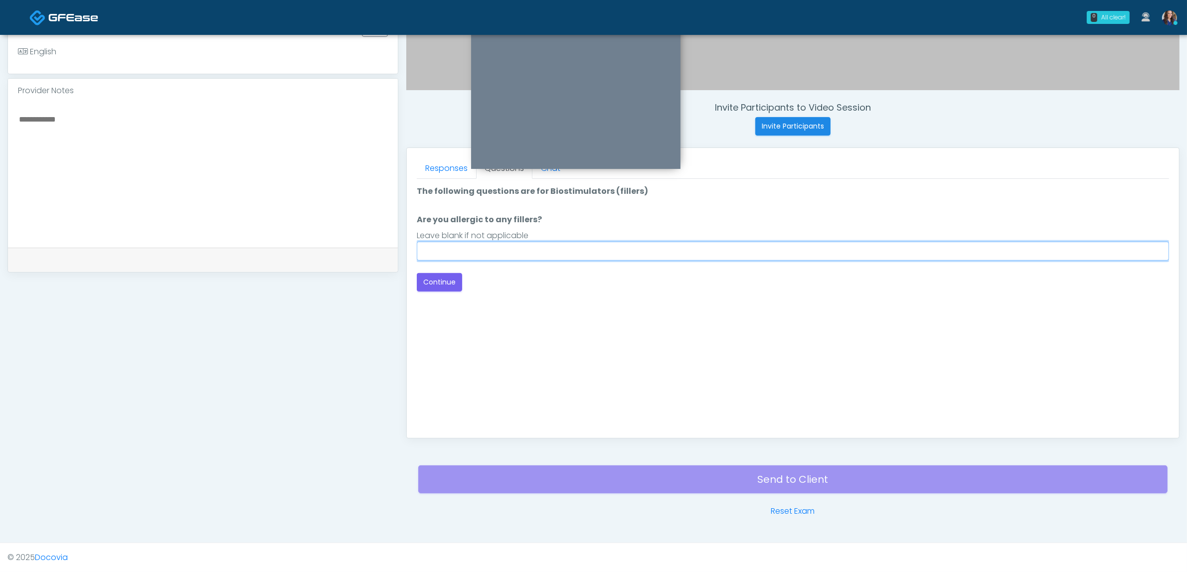
click at [484, 248] on input "Are you allergic to any fillers?" at bounding box center [793, 251] width 752 height 19
type input "**********"
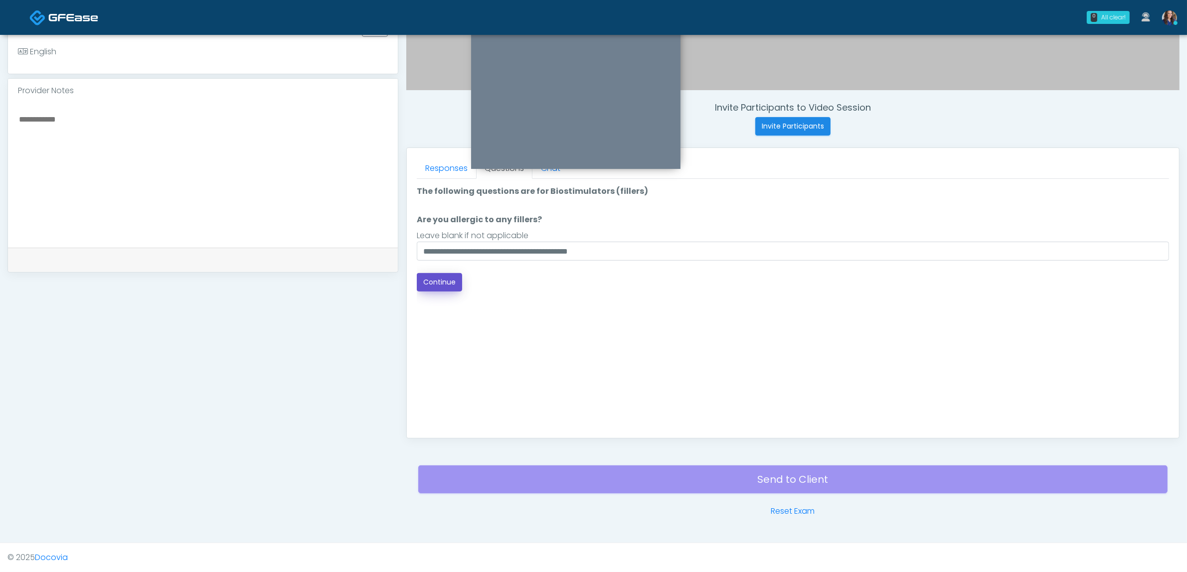
click at [427, 278] on button "Continue" at bounding box center [439, 282] width 45 height 18
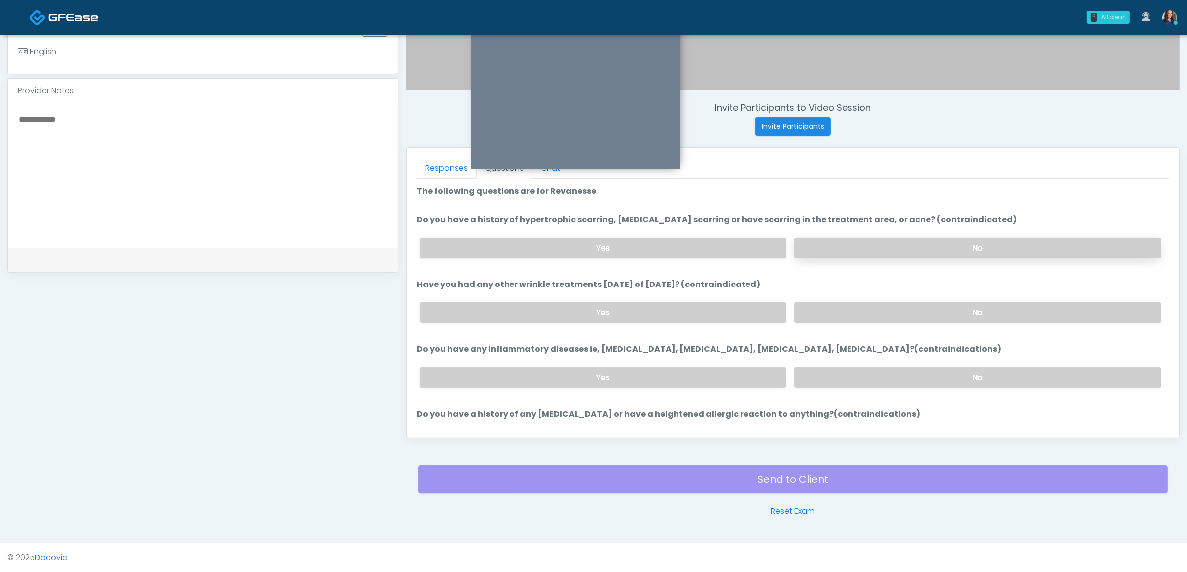
drag, startPoint x: 876, startPoint y: 263, endPoint x: 892, endPoint y: 250, distance: 20.2
click at [876, 262] on div "Yes No" at bounding box center [790, 248] width 757 height 36
click at [894, 243] on label "No" at bounding box center [977, 248] width 367 height 20
drag, startPoint x: 876, startPoint y: 300, endPoint x: 863, endPoint y: 334, distance: 36.8
click at [875, 303] on div "Yes No" at bounding box center [790, 313] width 757 height 36
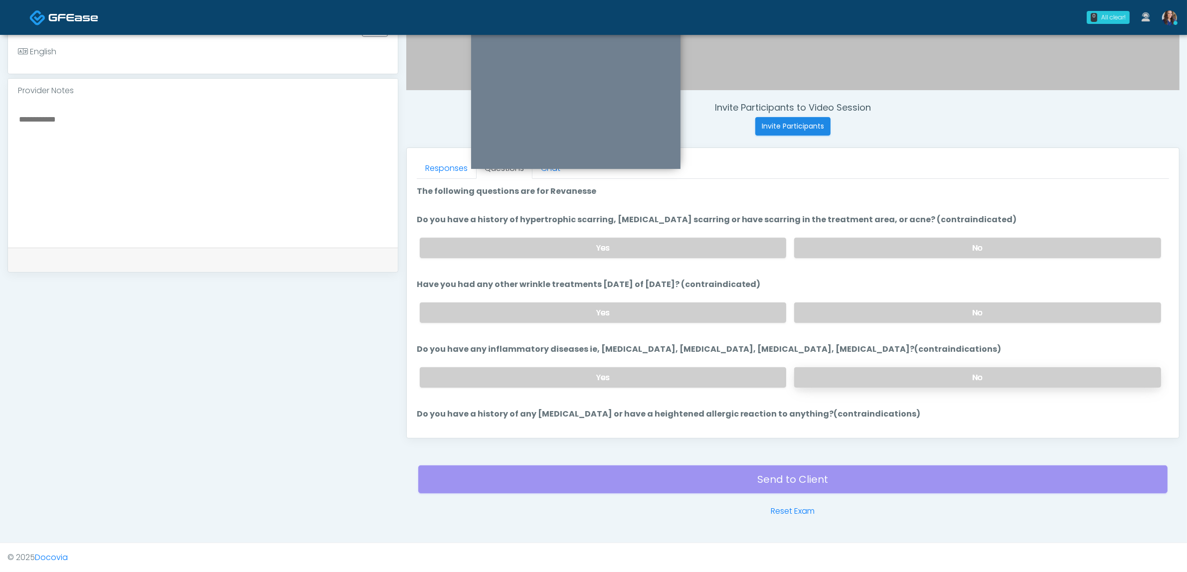
drag, startPoint x: 842, startPoint y: 374, endPoint x: 844, endPoint y: 364, distance: 9.7
click at [841, 372] on label "No" at bounding box center [977, 377] width 367 height 20
drag, startPoint x: 854, startPoint y: 315, endPoint x: 855, endPoint y: 342, distance: 27.5
click at [854, 315] on label "No" at bounding box center [977, 313] width 367 height 20
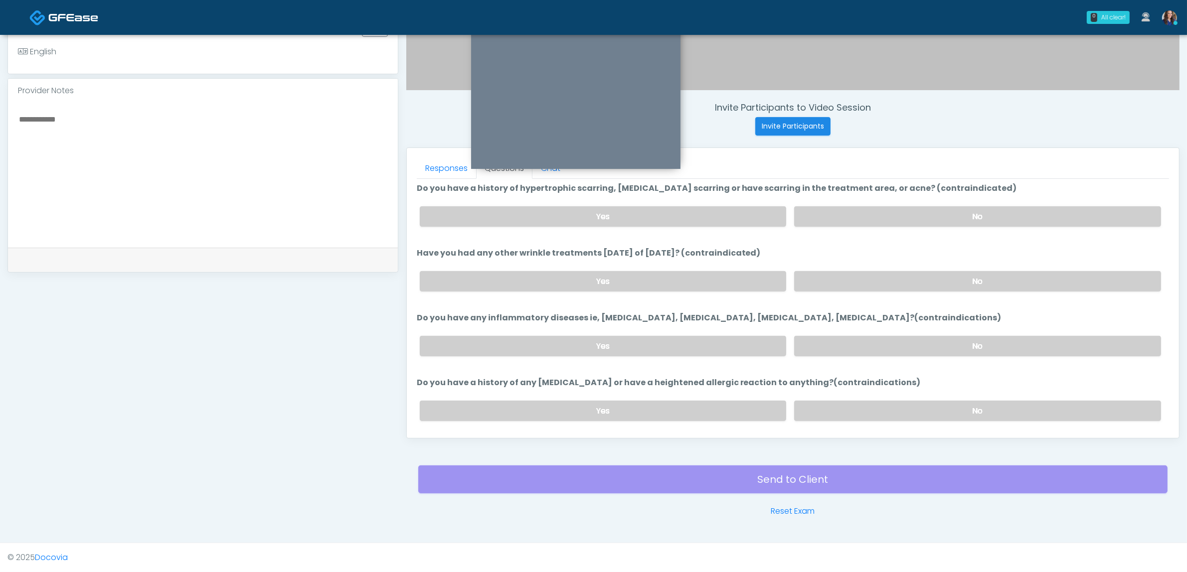
scroll to position [59, 0]
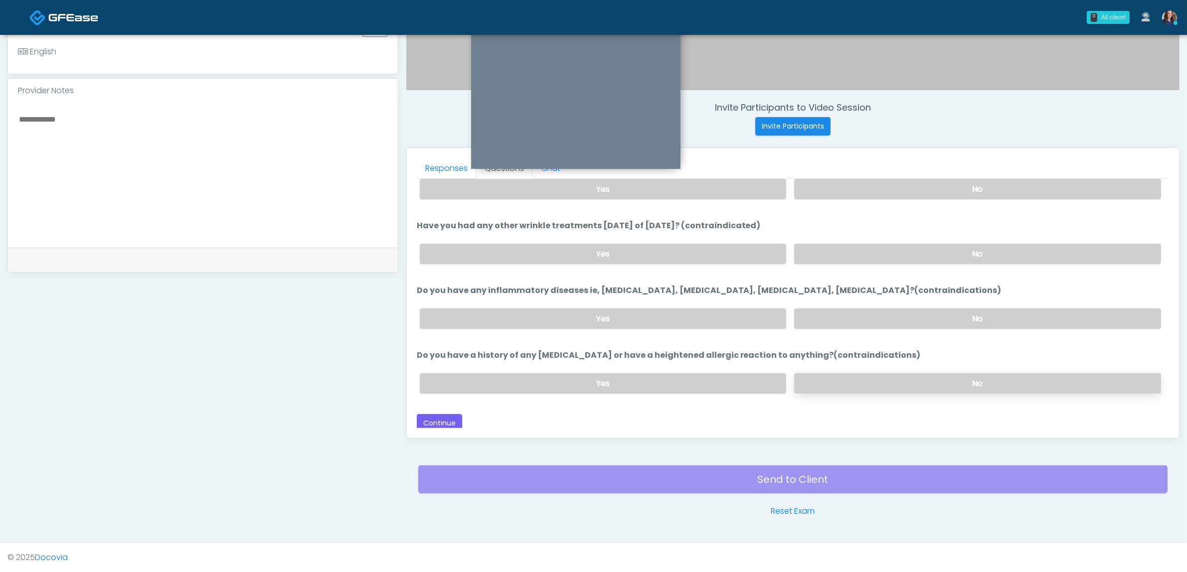
click at [832, 385] on label "No" at bounding box center [977, 383] width 367 height 20
click at [445, 420] on button "Continue" at bounding box center [439, 423] width 45 height 18
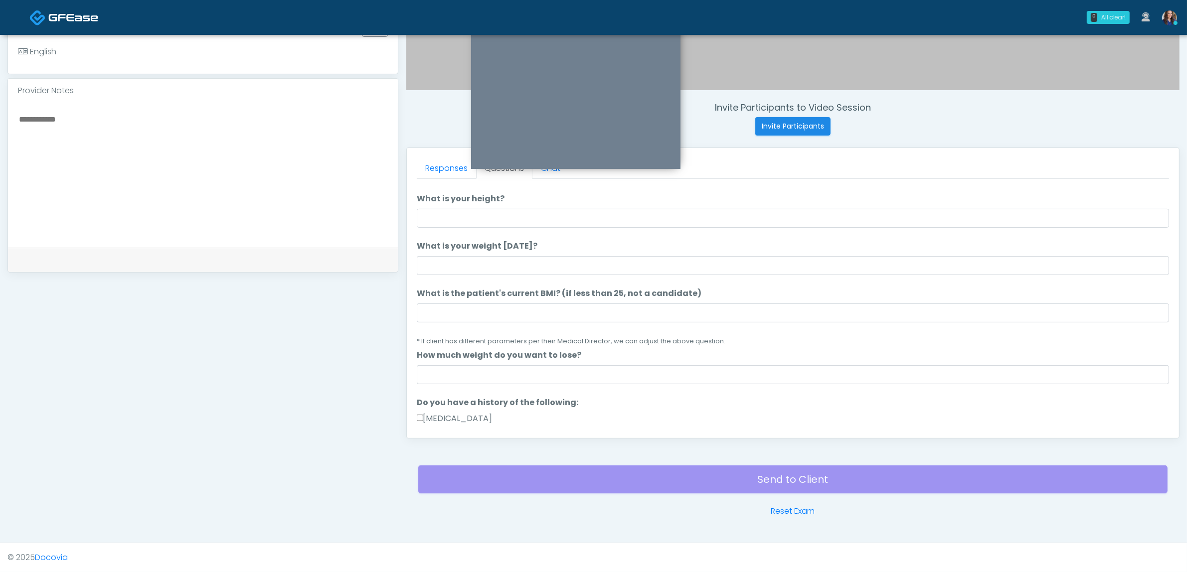
scroll to position [0, 0]
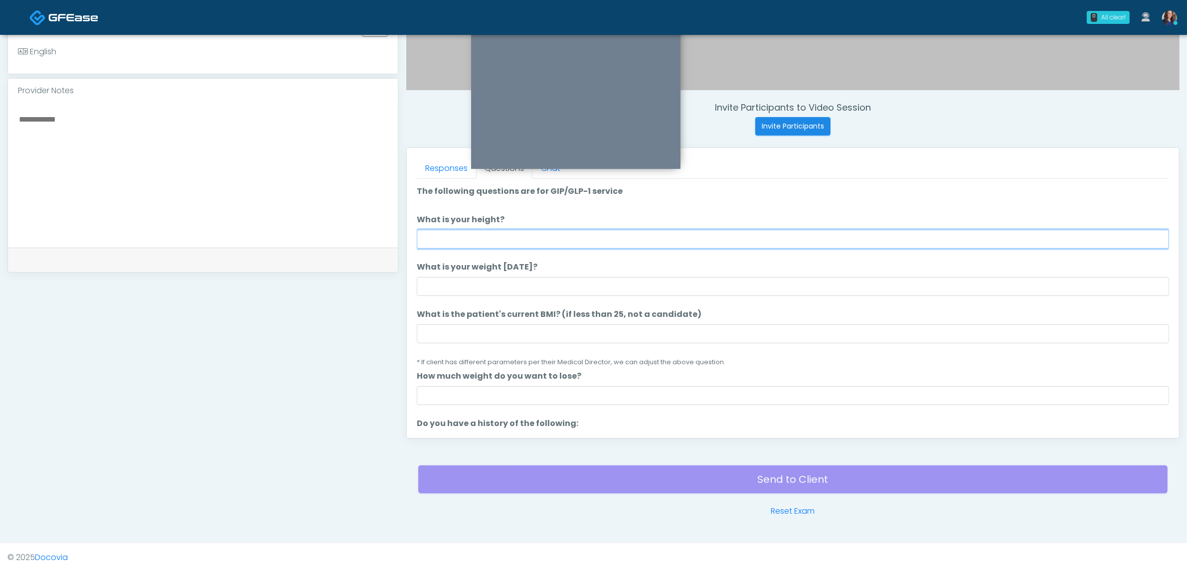
click at [606, 242] on input "What is your height?" at bounding box center [793, 239] width 752 height 19
type input "*****"
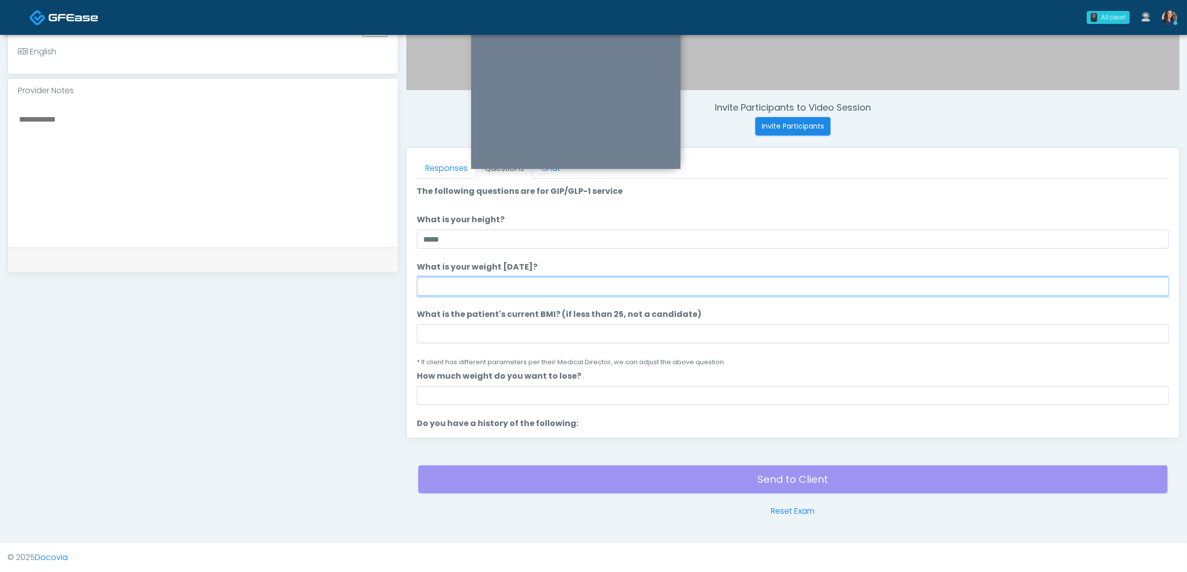
drag, startPoint x: 507, startPoint y: 288, endPoint x: 516, endPoint y: 285, distance: 9.9
click at [507, 288] on input "What is your weight today?" at bounding box center [793, 286] width 752 height 19
type input "***"
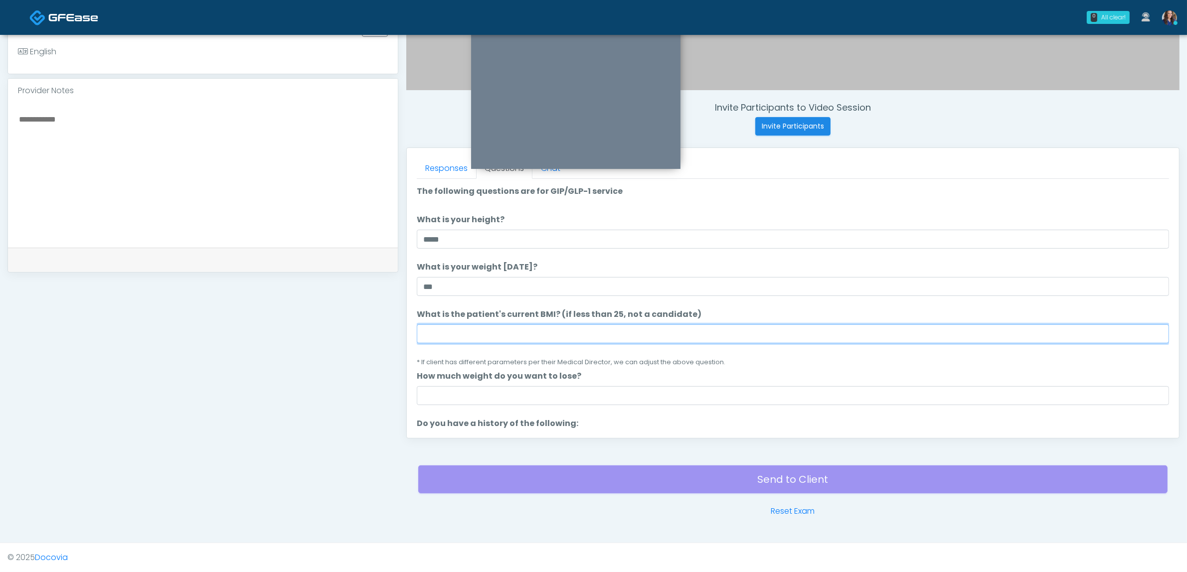
click at [531, 325] on input "What is the patient's current BMI? (if less than 25, not a candidate)" at bounding box center [793, 334] width 752 height 19
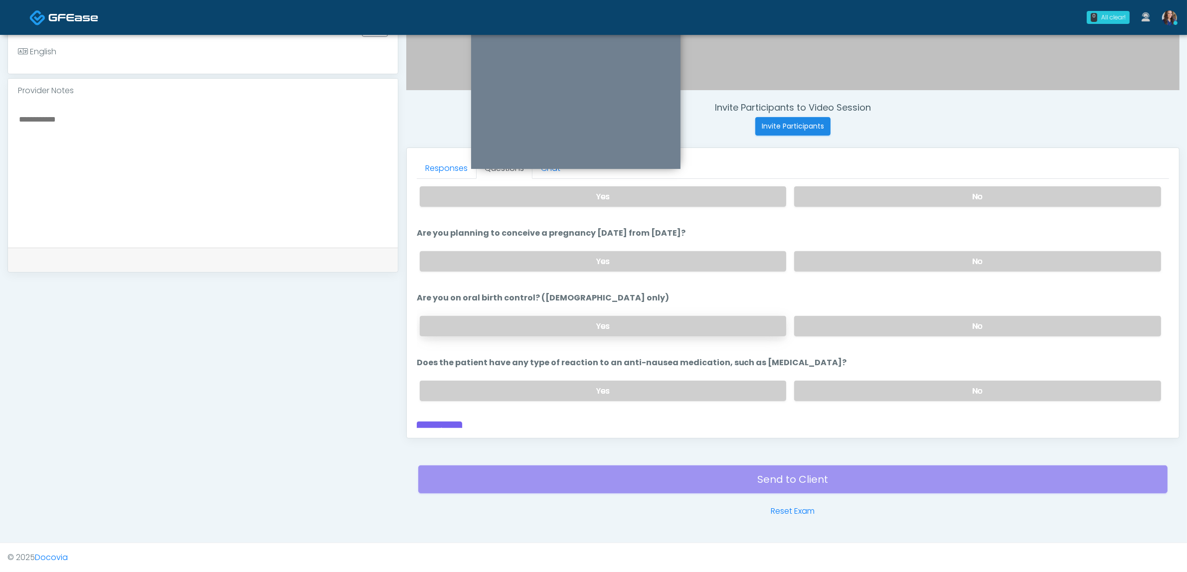
scroll to position [531, 0]
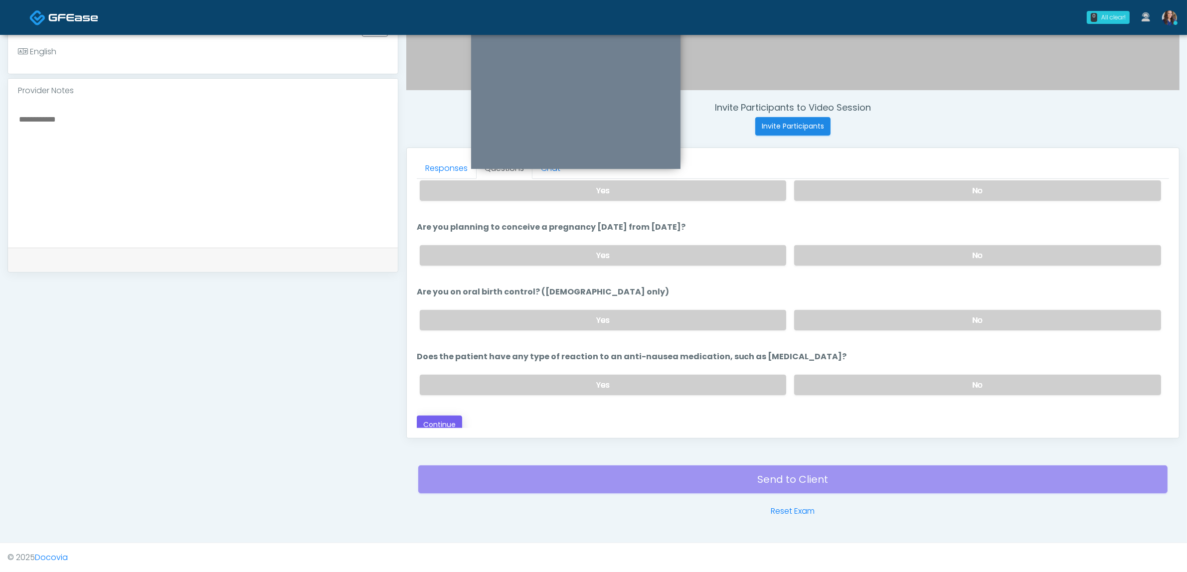
type input "**"
click at [442, 422] on button "Continue" at bounding box center [439, 425] width 45 height 18
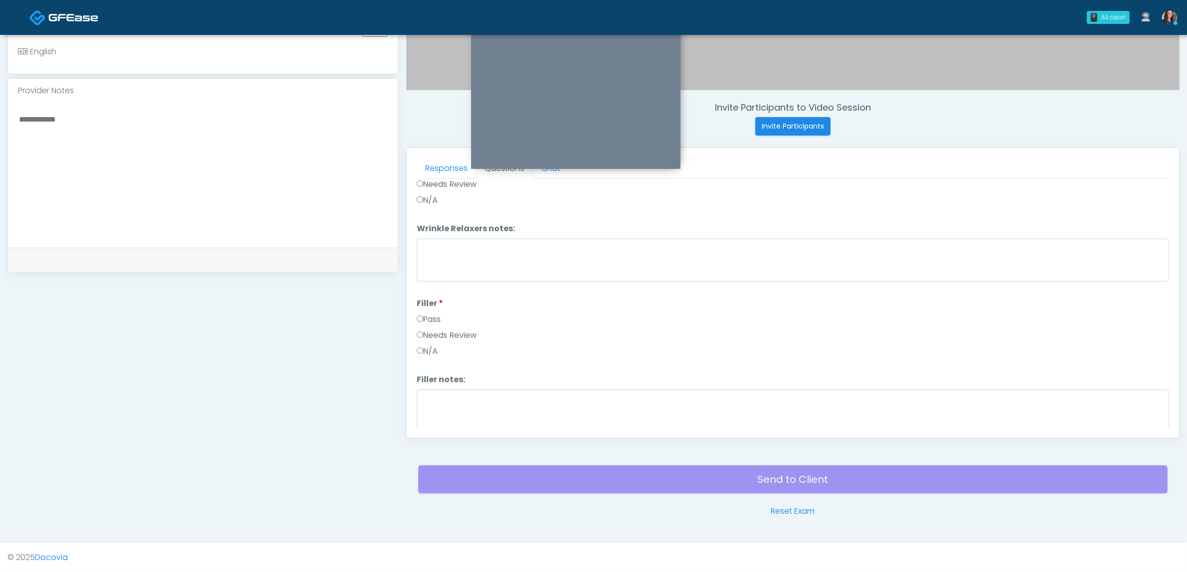
scroll to position [0, 0]
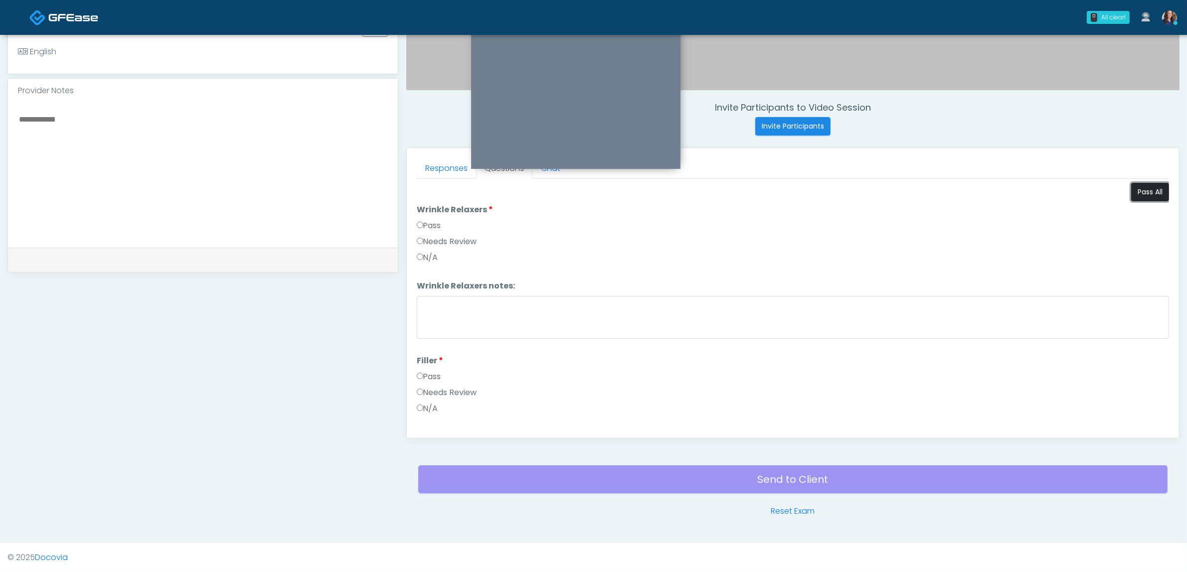
click at [1142, 194] on button "Pass All" at bounding box center [1150, 192] width 38 height 18
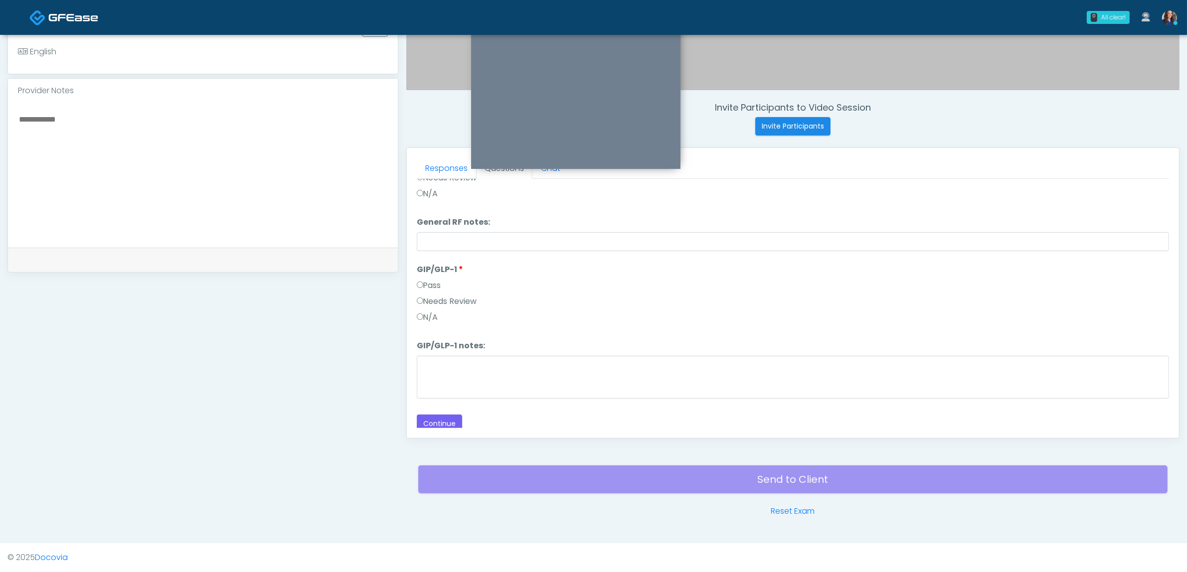
scroll to position [1565, 0]
drag, startPoint x: 431, startPoint y: 296, endPoint x: 438, endPoint y: 298, distance: 6.9
click at [433, 297] on label "Needs Review" at bounding box center [447, 297] width 60 height 12
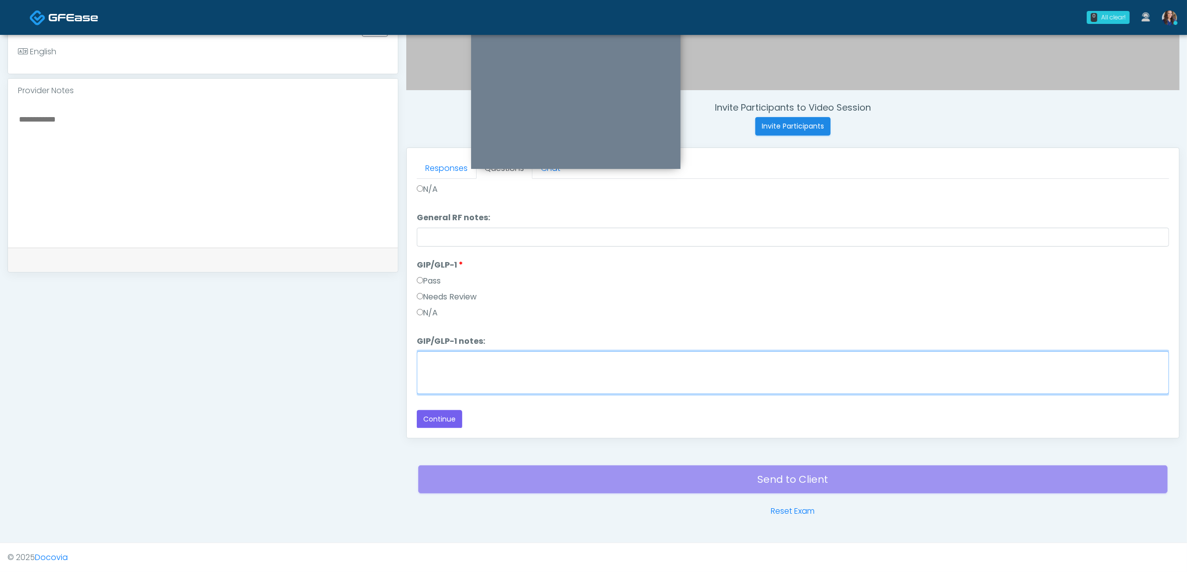
drag, startPoint x: 460, startPoint y: 382, endPoint x: 492, endPoint y: 368, distance: 35.3
click at [470, 375] on textarea "GIP/GLP-1 notes:" at bounding box center [793, 372] width 752 height 43
type textarea "********"
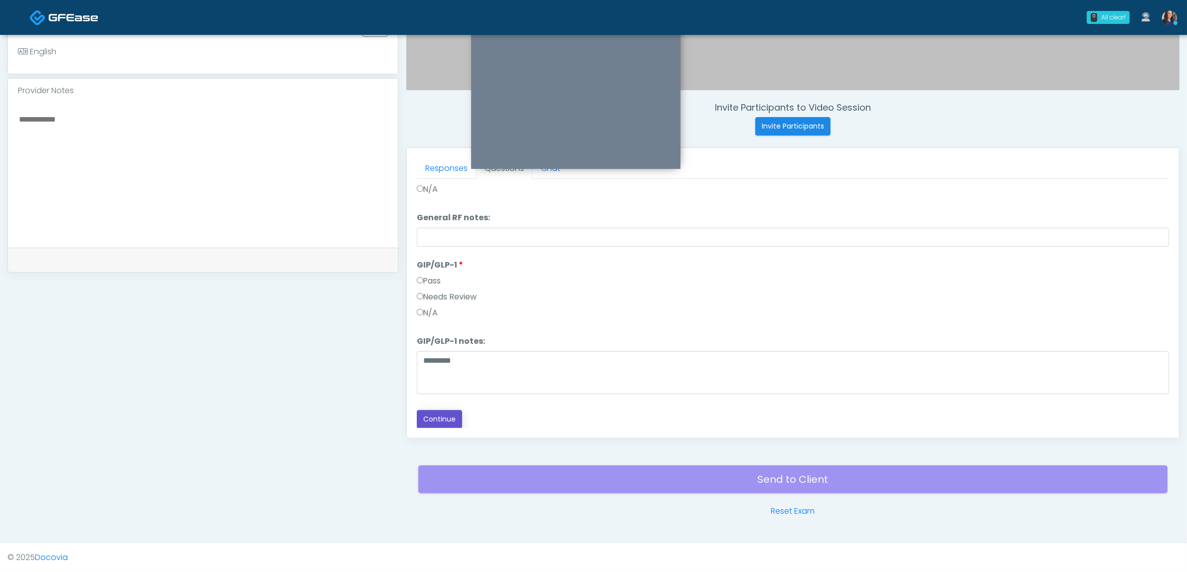
click at [440, 410] on button "Continue" at bounding box center [439, 419] width 45 height 18
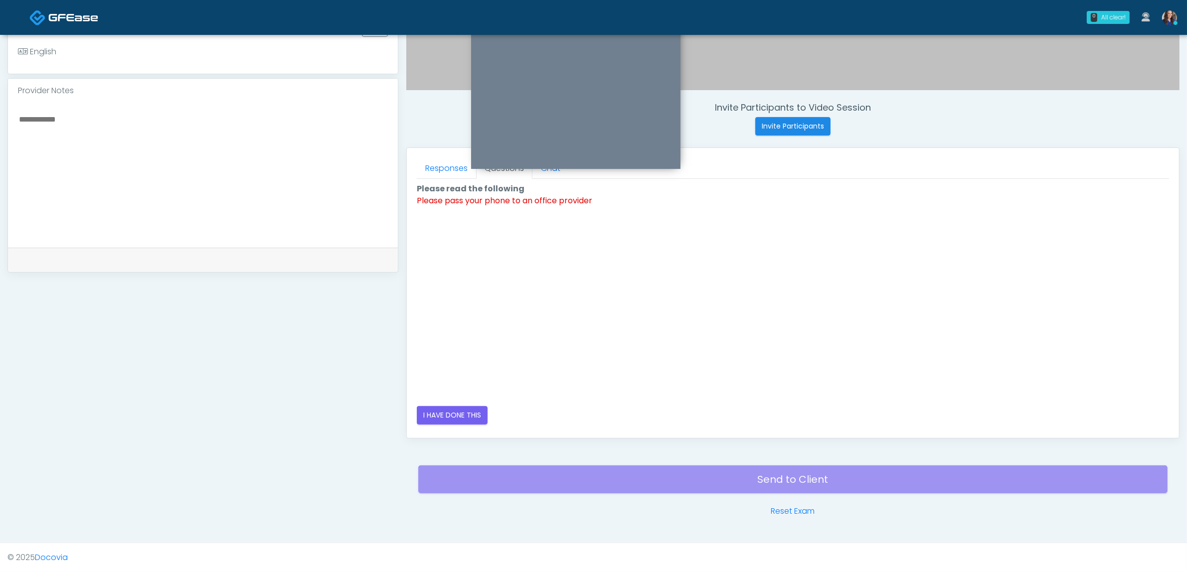
scroll to position [0, 0]
click at [440, 417] on button "I HAVE DONE THIS" at bounding box center [452, 415] width 71 height 18
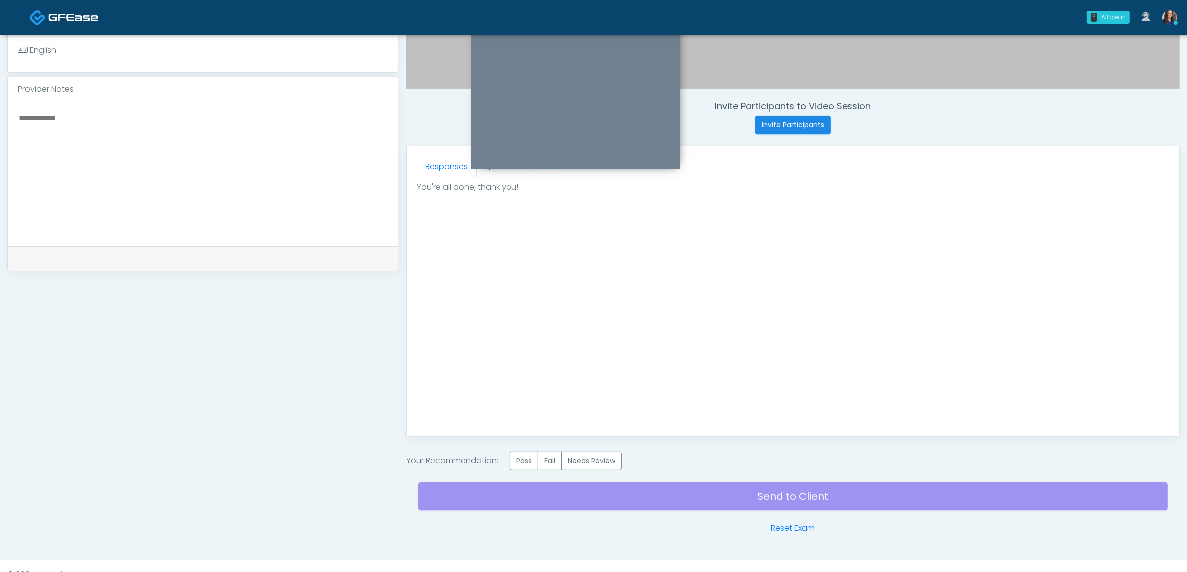
drag, startPoint x: 531, startPoint y: 461, endPoint x: 694, endPoint y: 486, distance: 164.9
click at [538, 461] on label "Pass" at bounding box center [524, 461] width 28 height 18
drag, startPoint x: 711, startPoint y: 478, endPoint x: 711, endPoint y: 492, distance: 14.0
click at [711, 484] on div "Send to Client Reset Exam" at bounding box center [792, 503] width 749 height 64
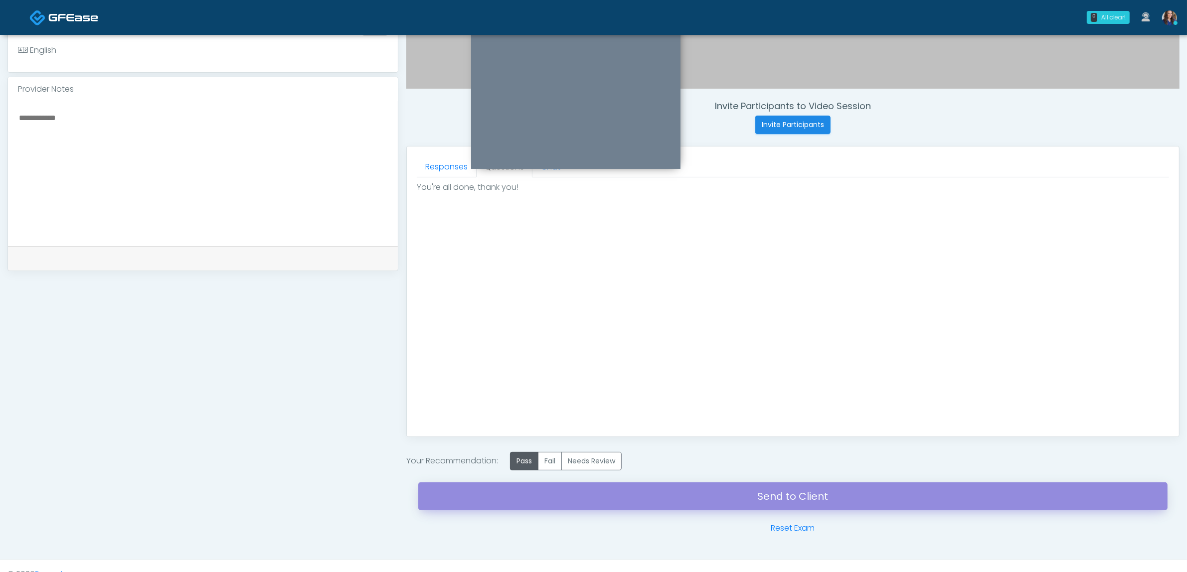
click at [710, 492] on link "Send to Client" at bounding box center [792, 497] width 749 height 28
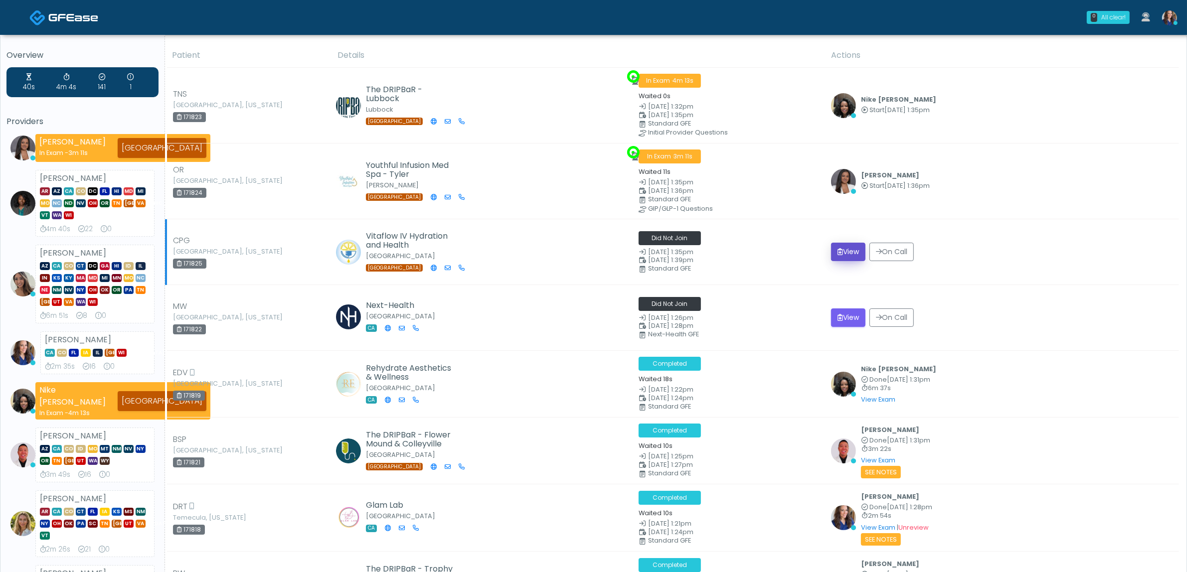
drag, startPoint x: 846, startPoint y: 255, endPoint x: 851, endPoint y: 245, distance: 11.1
click at [847, 255] on button "View" at bounding box center [848, 252] width 34 height 18
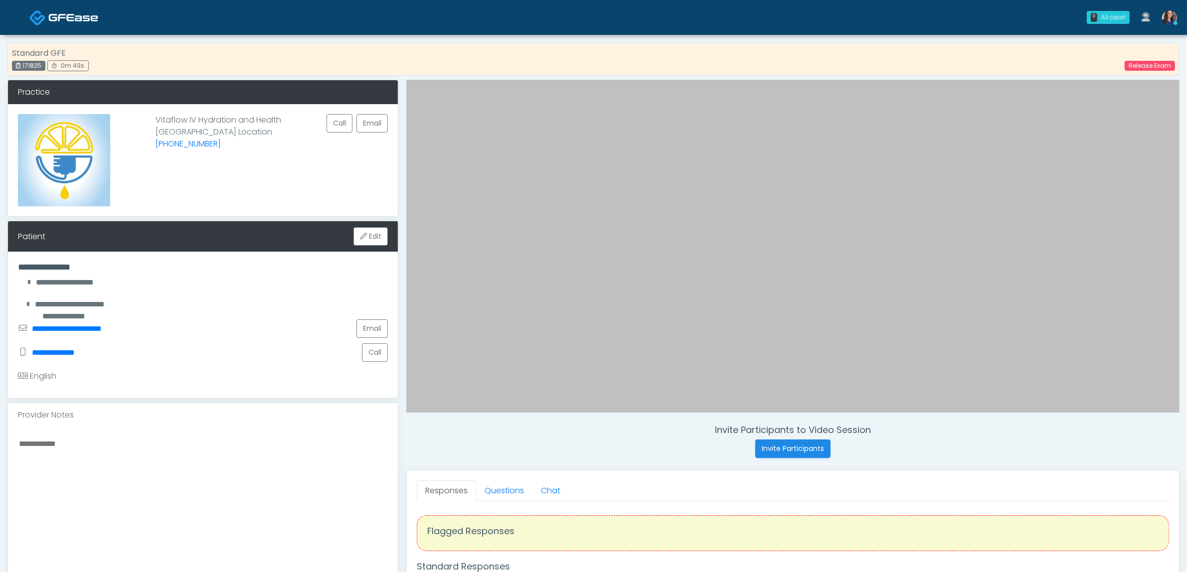
scroll to position [62, 0]
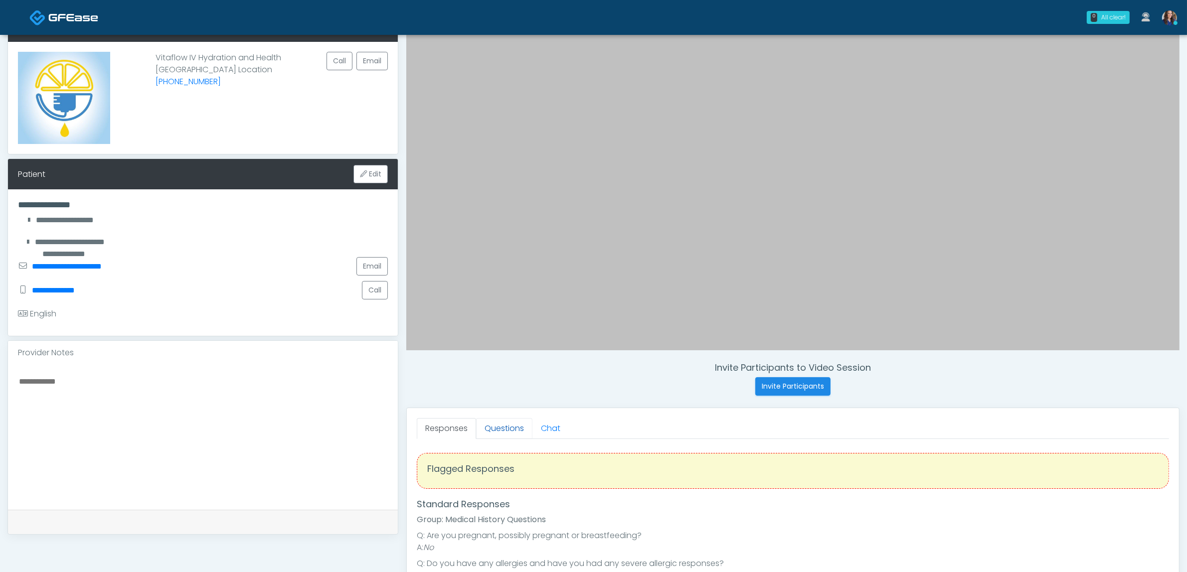
drag, startPoint x: 508, startPoint y: 434, endPoint x: 513, endPoint y: 434, distance: 6.0
click at [509, 434] on link "Questions" at bounding box center [504, 428] width 56 height 21
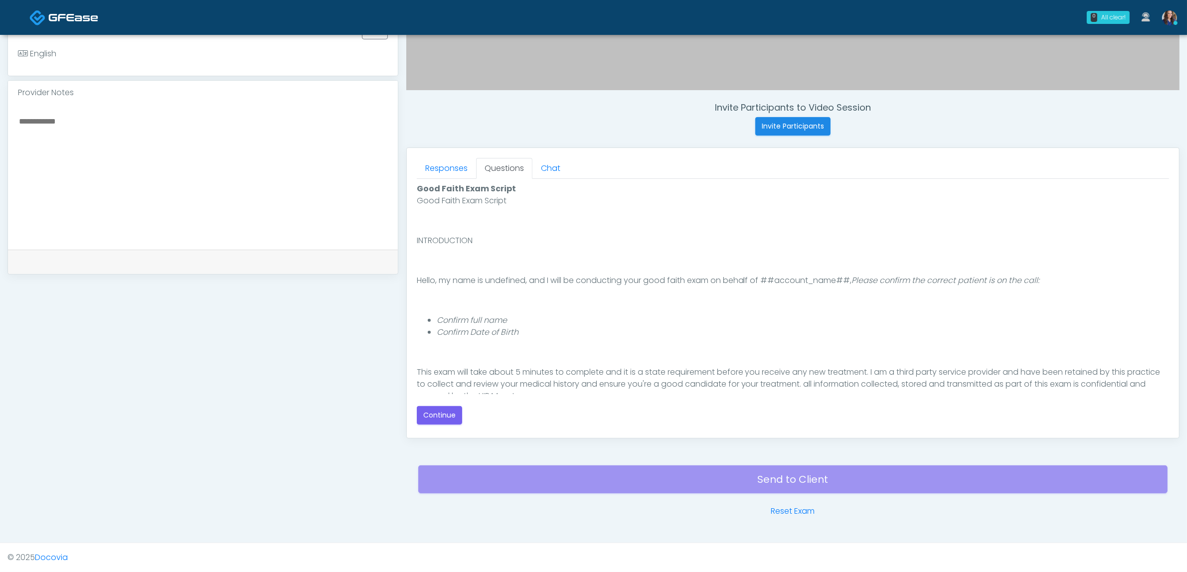
scroll to position [324, 0]
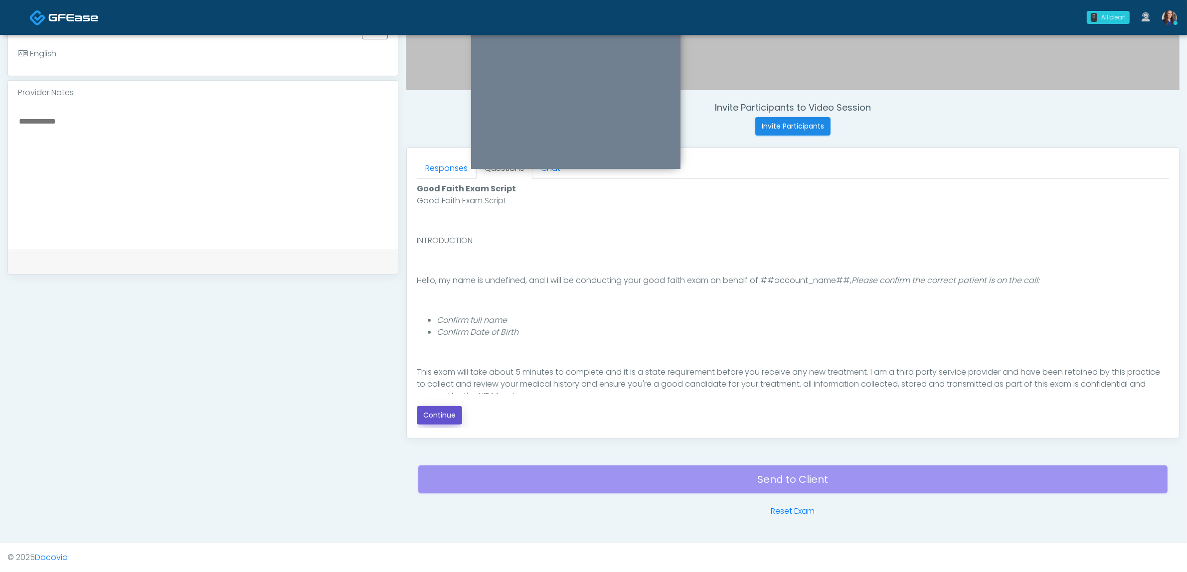
drag, startPoint x: 437, startPoint y: 410, endPoint x: 549, endPoint y: 418, distance: 111.9
click at [449, 411] on button "Continue" at bounding box center [439, 415] width 45 height 18
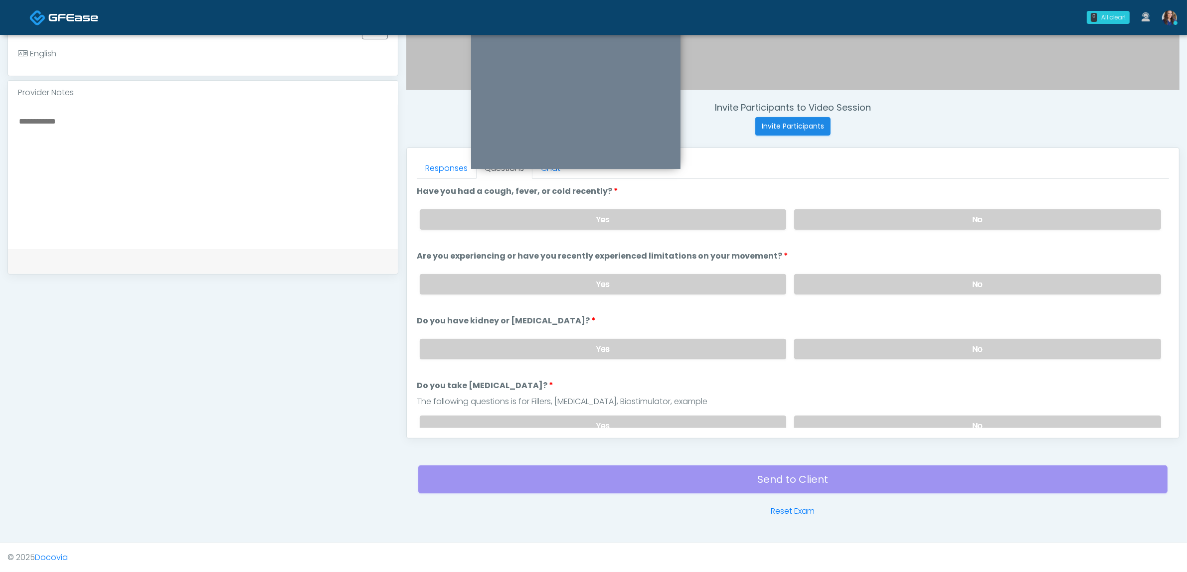
click at [965, 227] on label "No" at bounding box center [977, 219] width 367 height 20
click at [945, 283] on label "No" at bounding box center [977, 284] width 367 height 20
click at [946, 354] on label "No" at bounding box center [977, 349] width 367 height 20
click at [916, 422] on label "No" at bounding box center [977, 426] width 367 height 20
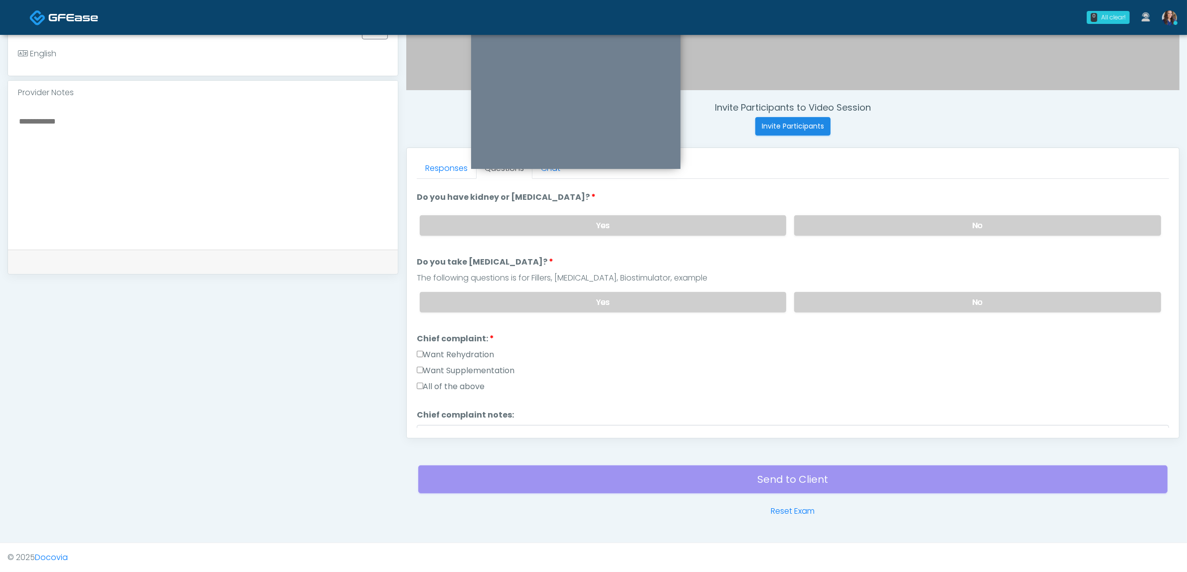
scroll to position [125, 0]
drag, startPoint x: 457, startPoint y: 350, endPoint x: 457, endPoint y: 359, distance: 9.5
click at [456, 350] on label "Want Rehydration" at bounding box center [456, 354] width 78 height 12
click at [459, 364] on label "Want Supplementation" at bounding box center [466, 370] width 98 height 12
drag, startPoint x: 470, startPoint y: 377, endPoint x: 494, endPoint y: 377, distance: 23.9
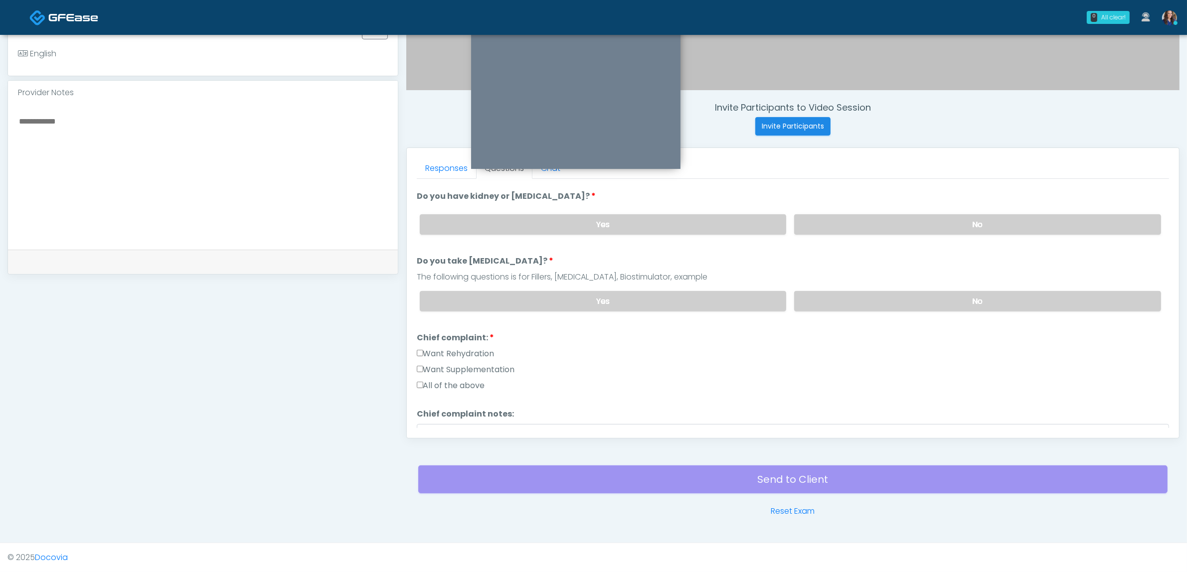
click at [475, 380] on label "All of the above" at bounding box center [451, 386] width 68 height 12
click at [437, 380] on label "All of the above" at bounding box center [451, 386] width 68 height 12
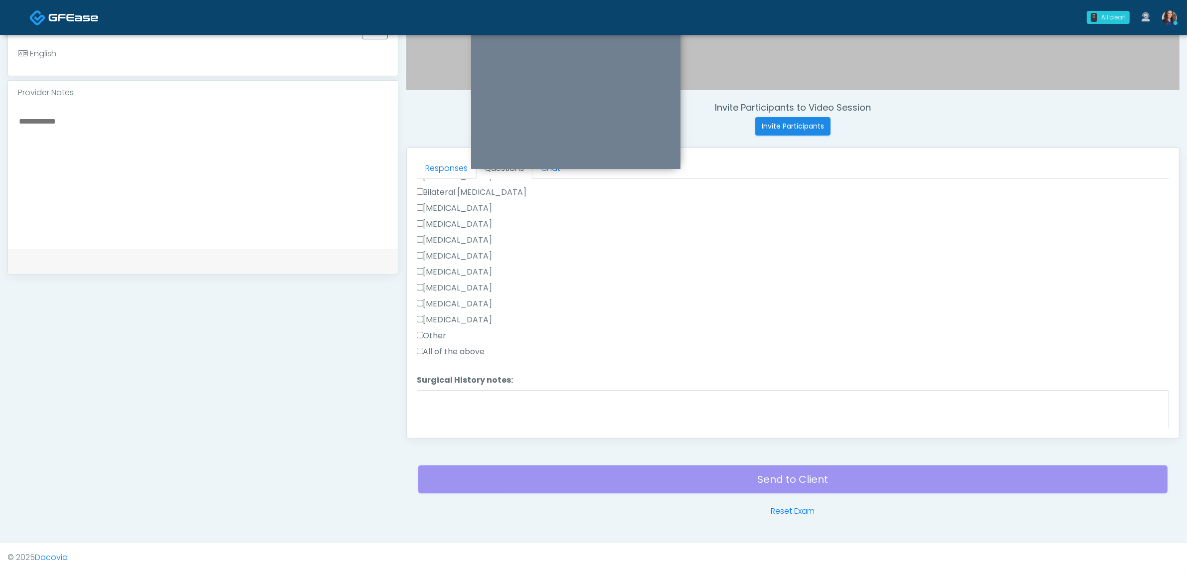
scroll to position [499, 0]
click at [455, 273] on label "[MEDICAL_DATA]" at bounding box center [455, 275] width 76 height 12
drag, startPoint x: 476, startPoint y: 249, endPoint x: 473, endPoint y: 263, distance: 14.4
click at [477, 249] on label "[MEDICAL_DATA]" at bounding box center [455, 253] width 76 height 12
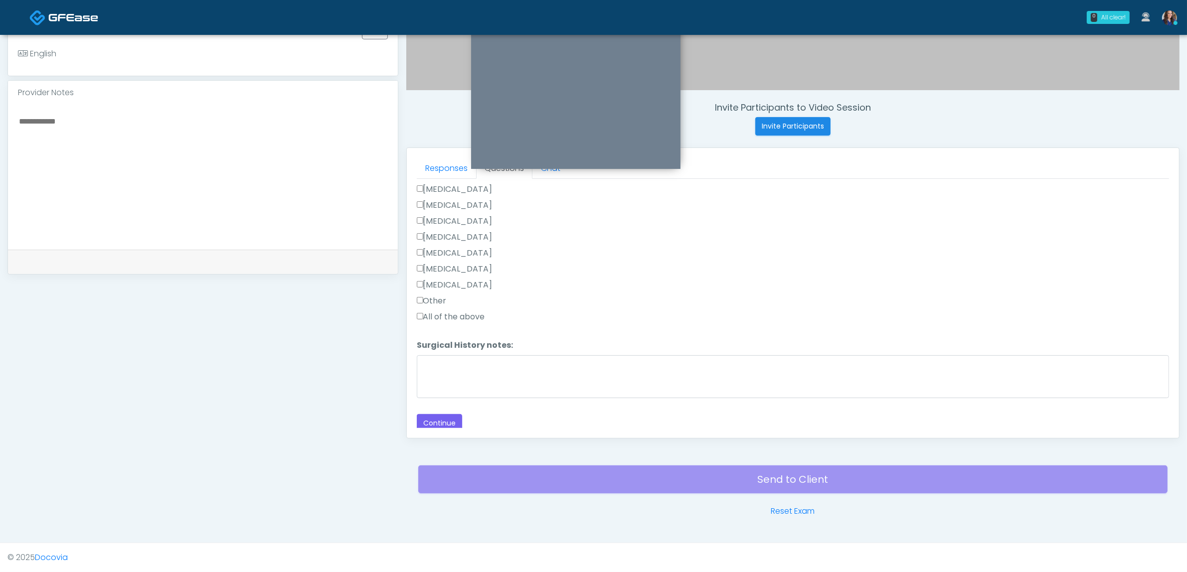
click at [445, 247] on label "[MEDICAL_DATA]" at bounding box center [455, 253] width 76 height 12
click at [438, 414] on button "Continue" at bounding box center [439, 423] width 45 height 18
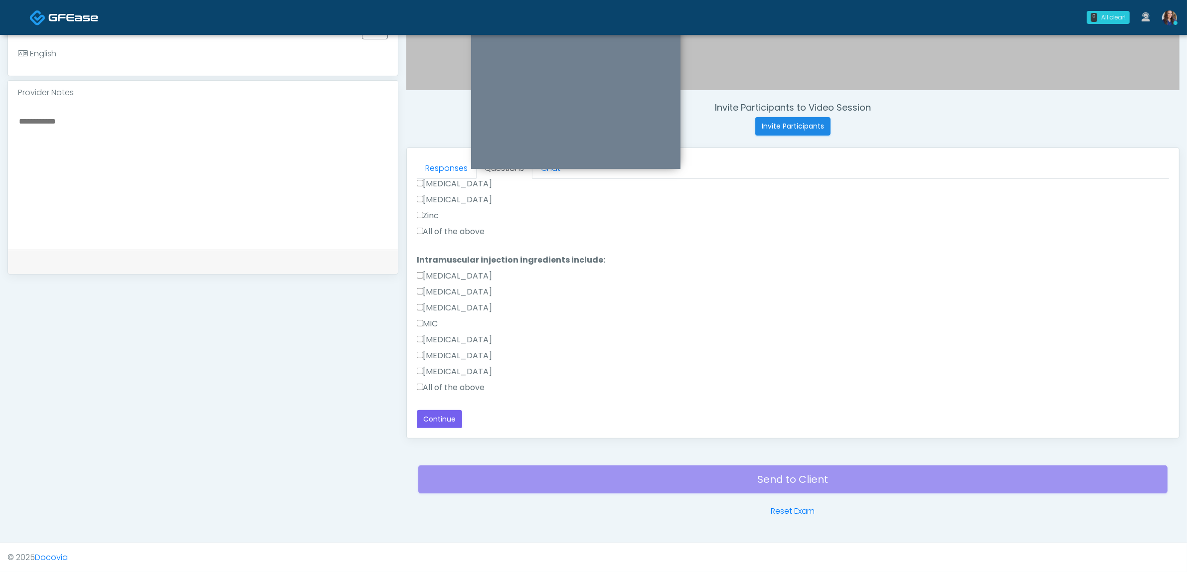
drag, startPoint x: 427, startPoint y: 387, endPoint x: 449, endPoint y: 378, distance: 24.4
click at [427, 387] on label "All of the above" at bounding box center [451, 388] width 68 height 12
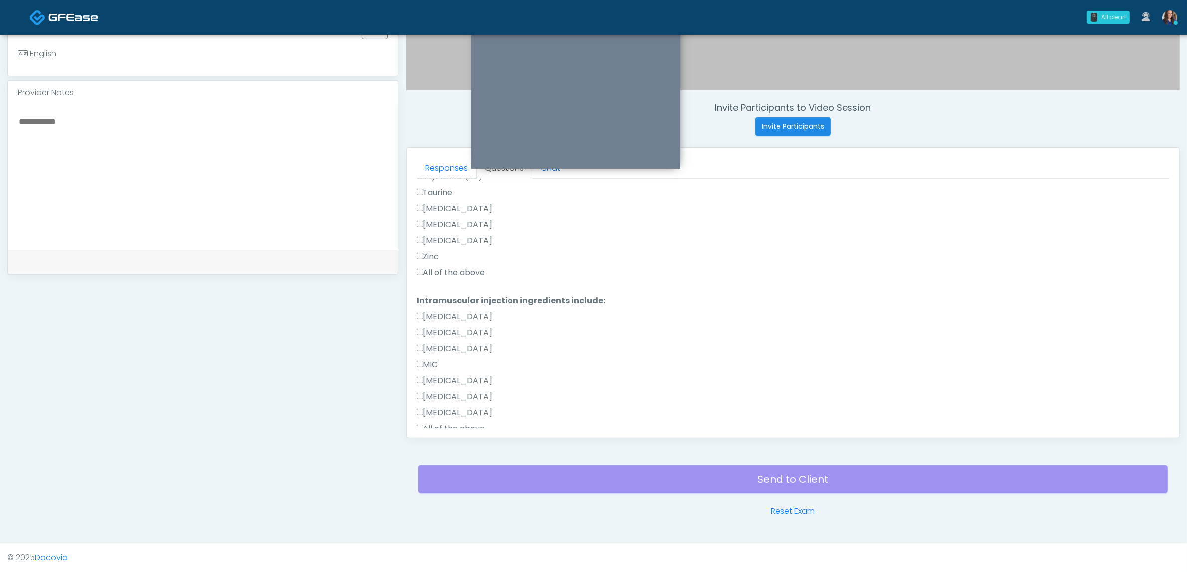
scroll to position [351, 0]
click at [466, 295] on label "All of the above" at bounding box center [451, 294] width 68 height 12
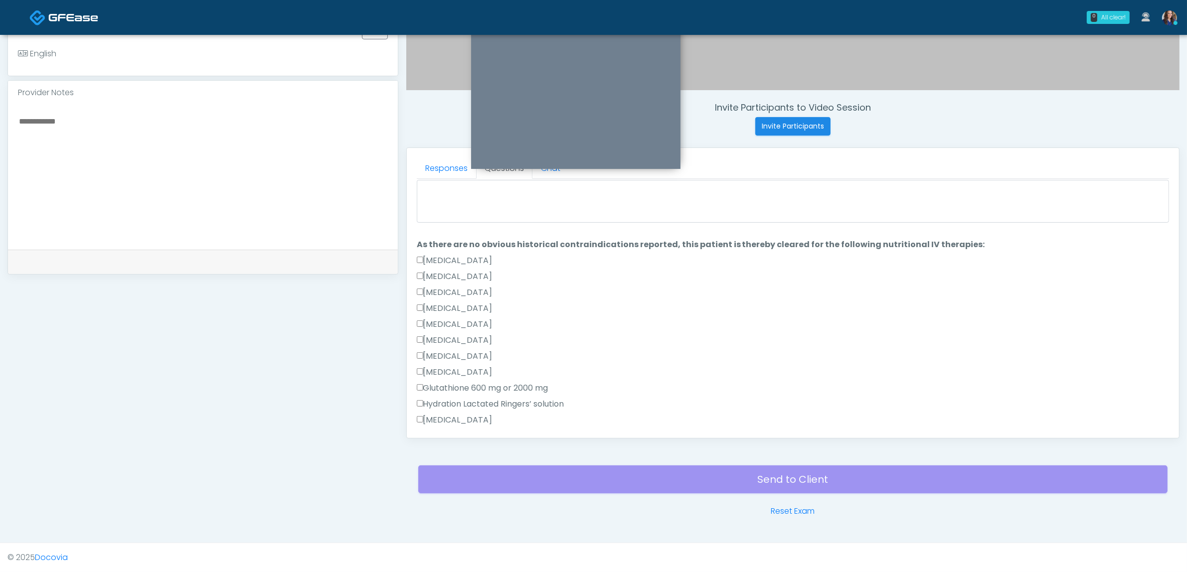
scroll to position [0, 0]
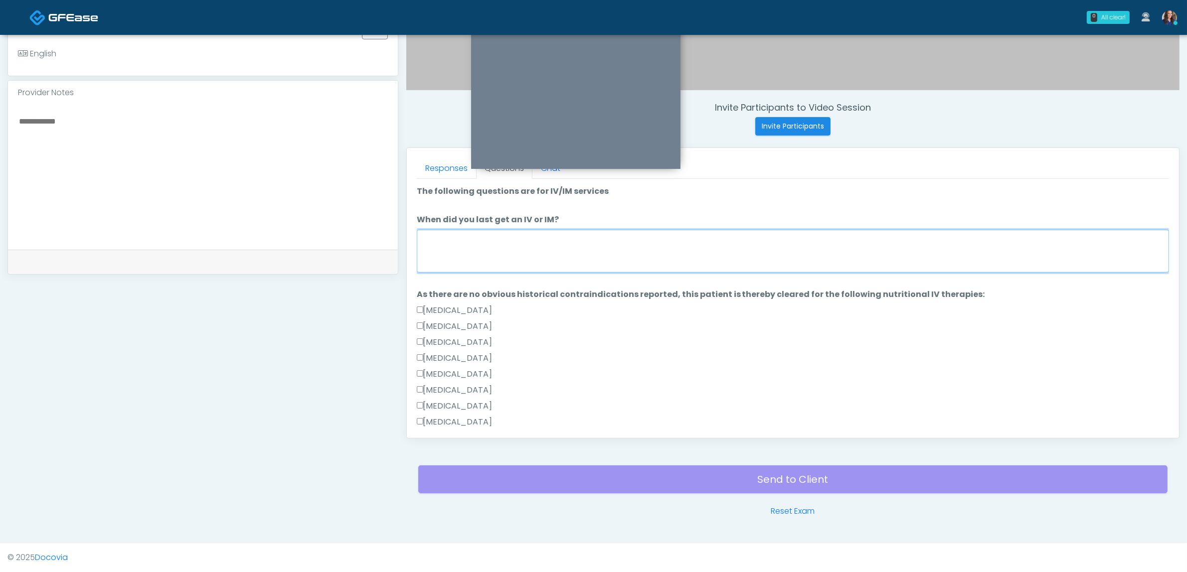
click at [512, 258] on textarea "When did you last get an IV or IM?" at bounding box center [793, 251] width 752 height 43
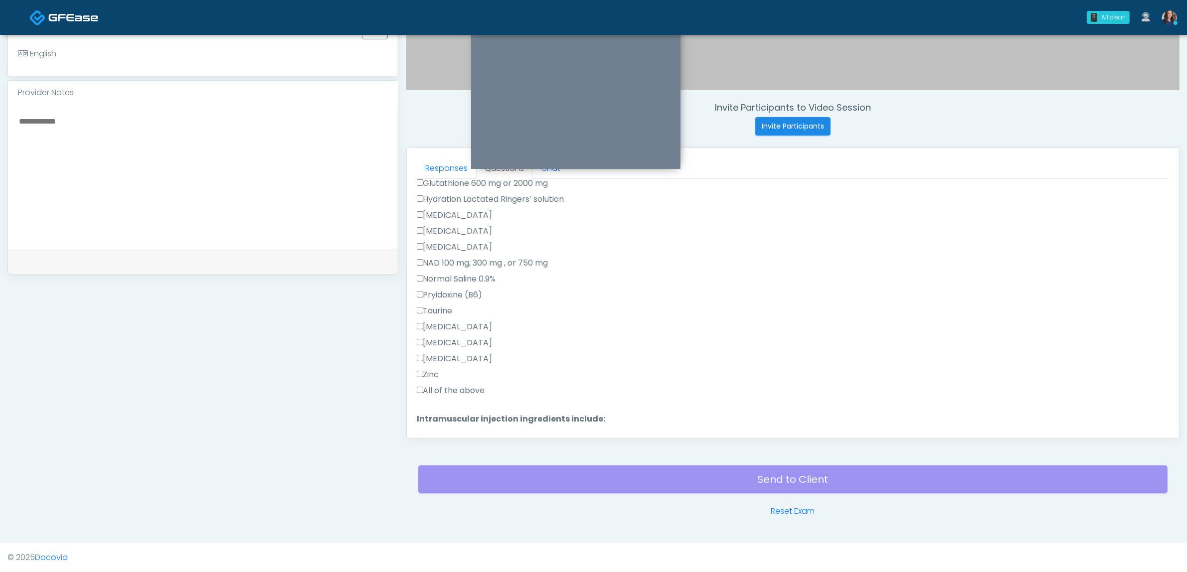
scroll to position [414, 0]
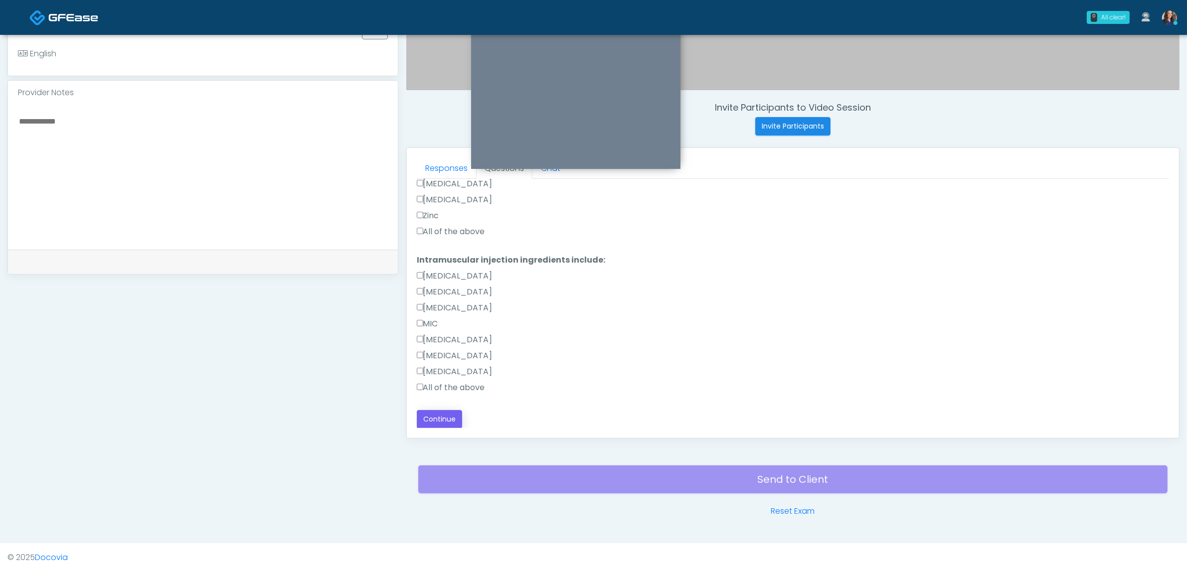
type textarea "**********"
drag, startPoint x: 440, startPoint y: 417, endPoint x: 474, endPoint y: 407, distance: 35.3
click at [441, 417] on button "Continue" at bounding box center [439, 419] width 45 height 18
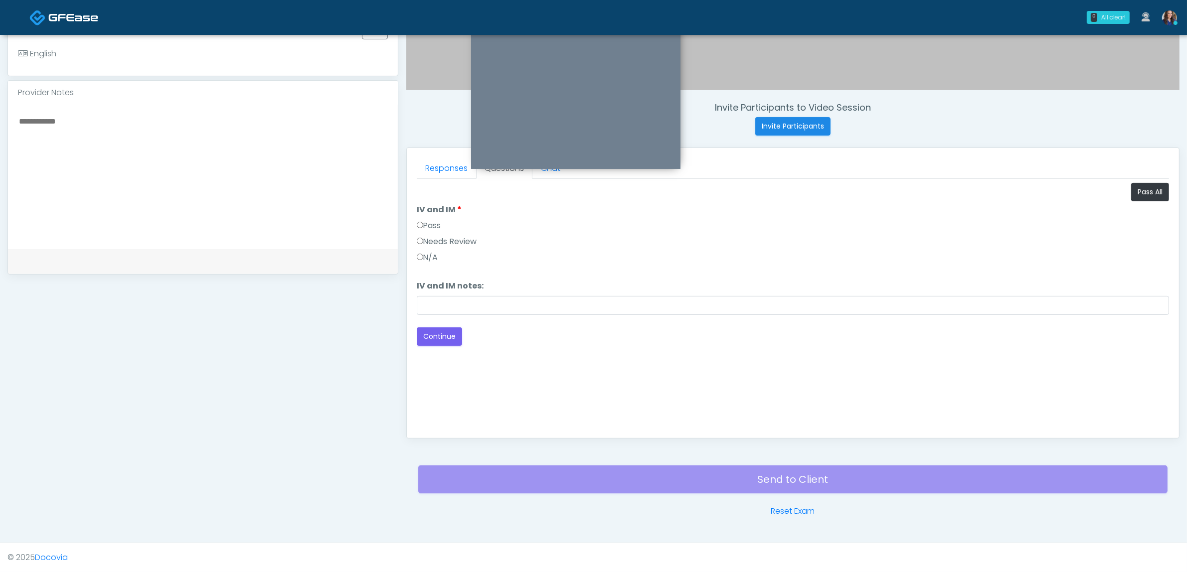
scroll to position [0, 0]
click at [430, 228] on label "Pass" at bounding box center [429, 226] width 24 height 12
click at [424, 342] on button "Continue" at bounding box center [439, 337] width 45 height 18
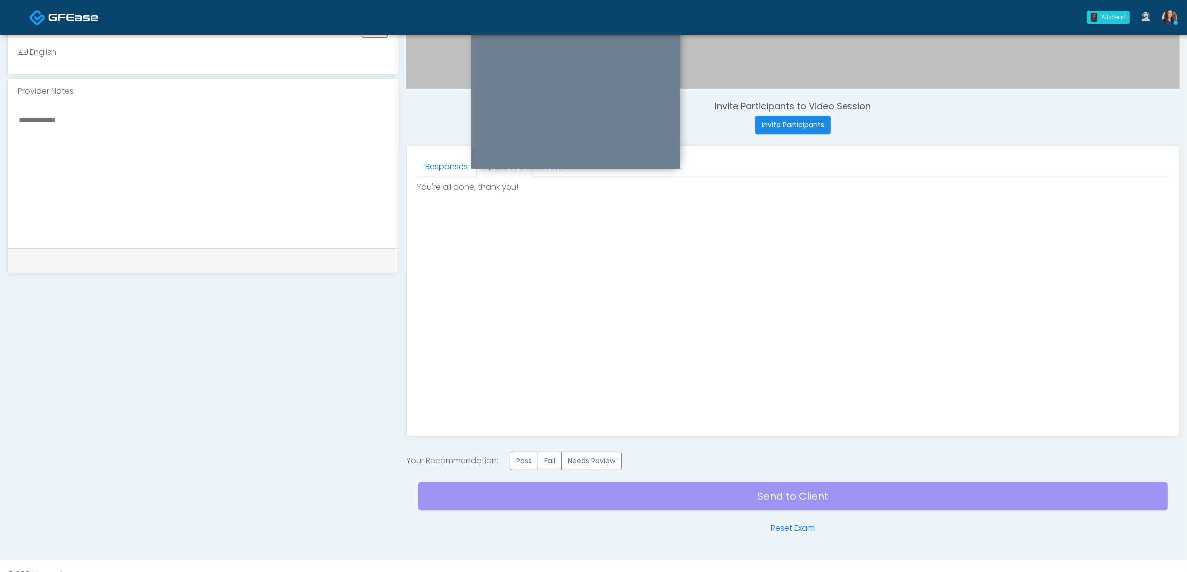
drag, startPoint x: 532, startPoint y: 459, endPoint x: 580, endPoint y: 485, distance: 54.4
click at [532, 459] on label "Pass" at bounding box center [524, 461] width 28 height 18
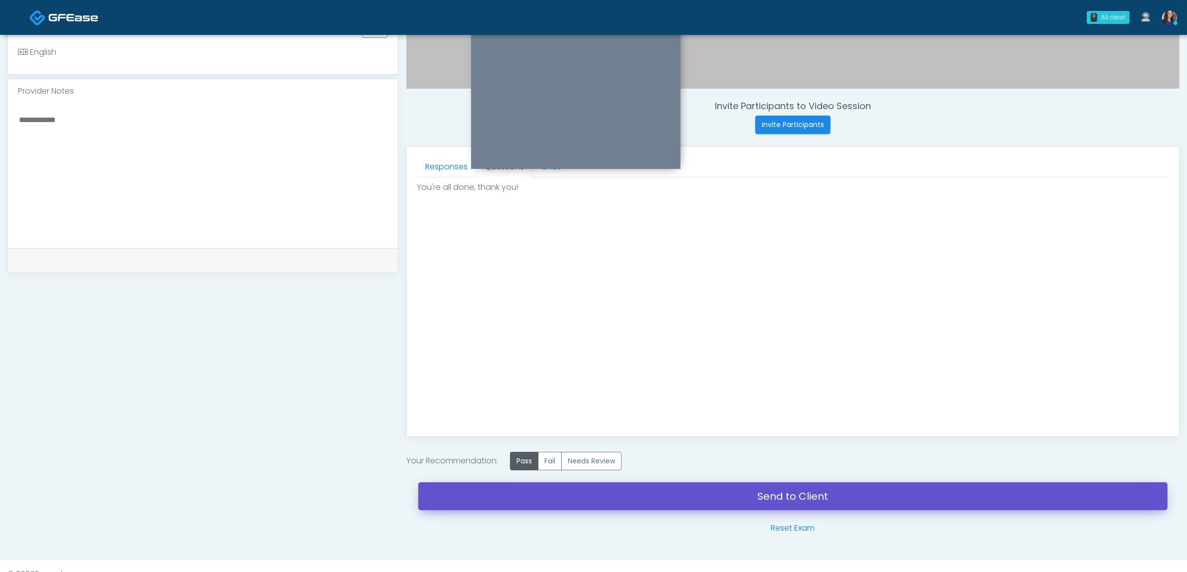
click at [637, 500] on link "Send to Client" at bounding box center [792, 497] width 749 height 28
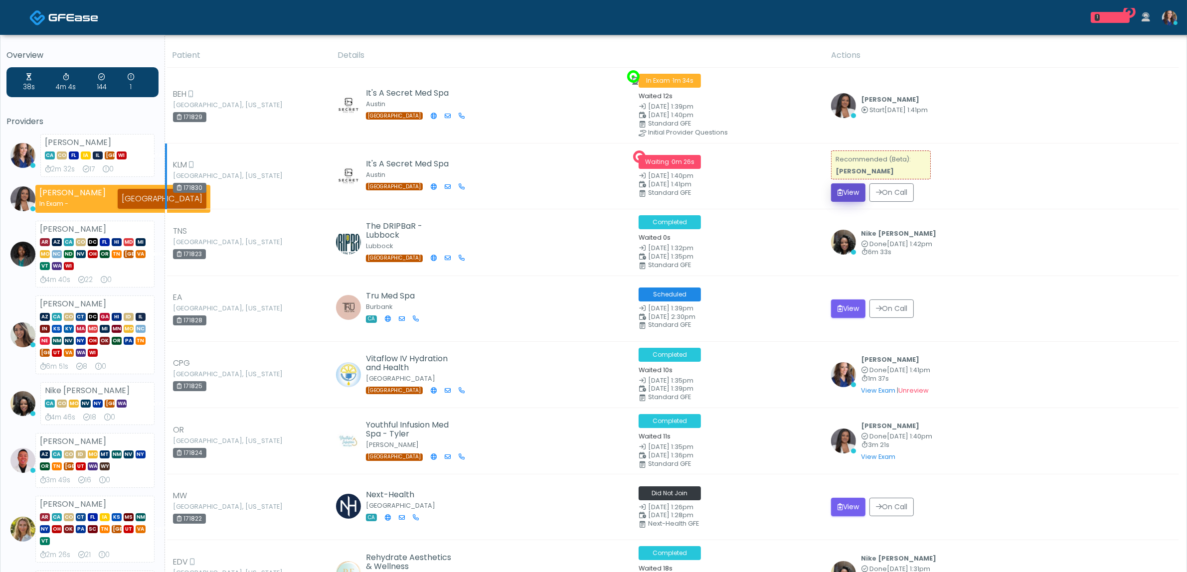
click at [845, 191] on button "View" at bounding box center [848, 192] width 34 height 18
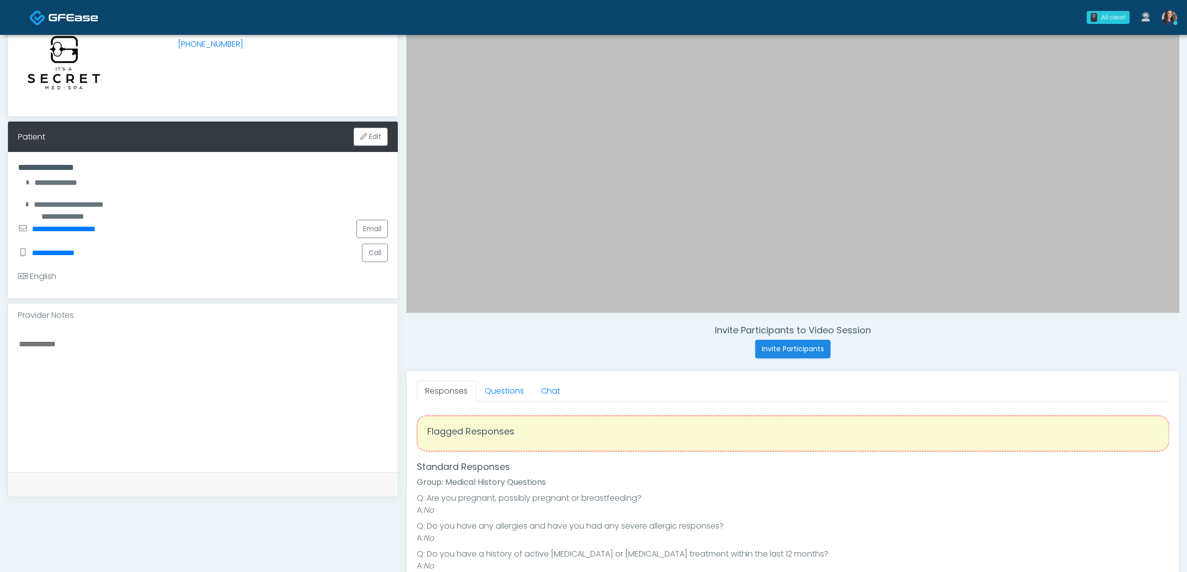
scroll to position [187, 0]
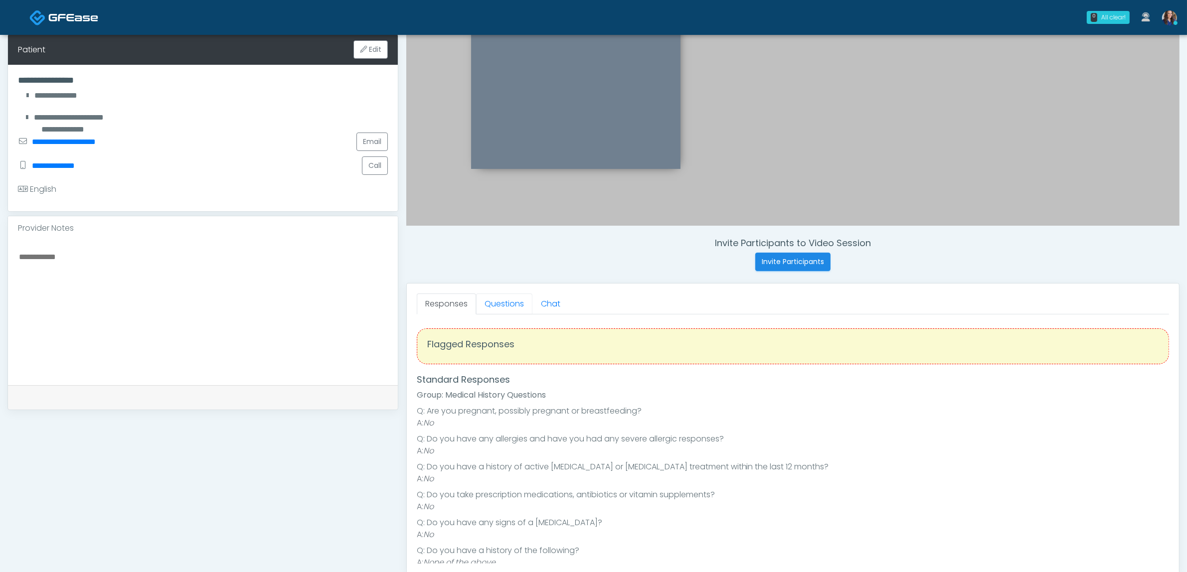
drag, startPoint x: 516, startPoint y: 305, endPoint x: 519, endPoint y: 320, distance: 14.9
click at [516, 305] on link "Questions" at bounding box center [504, 304] width 56 height 21
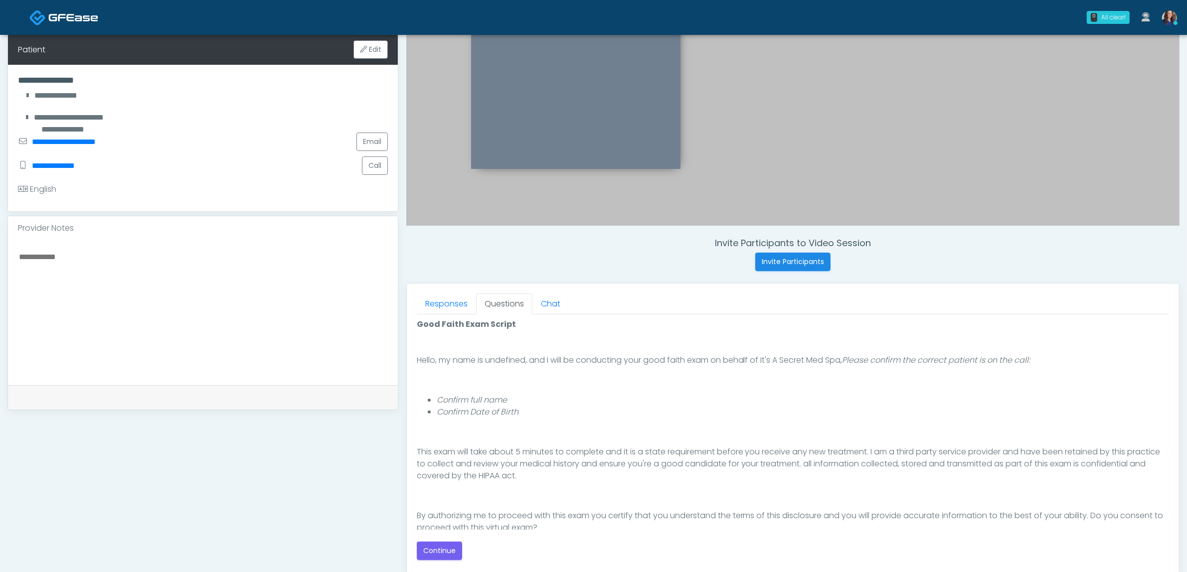
scroll to position [68, 0]
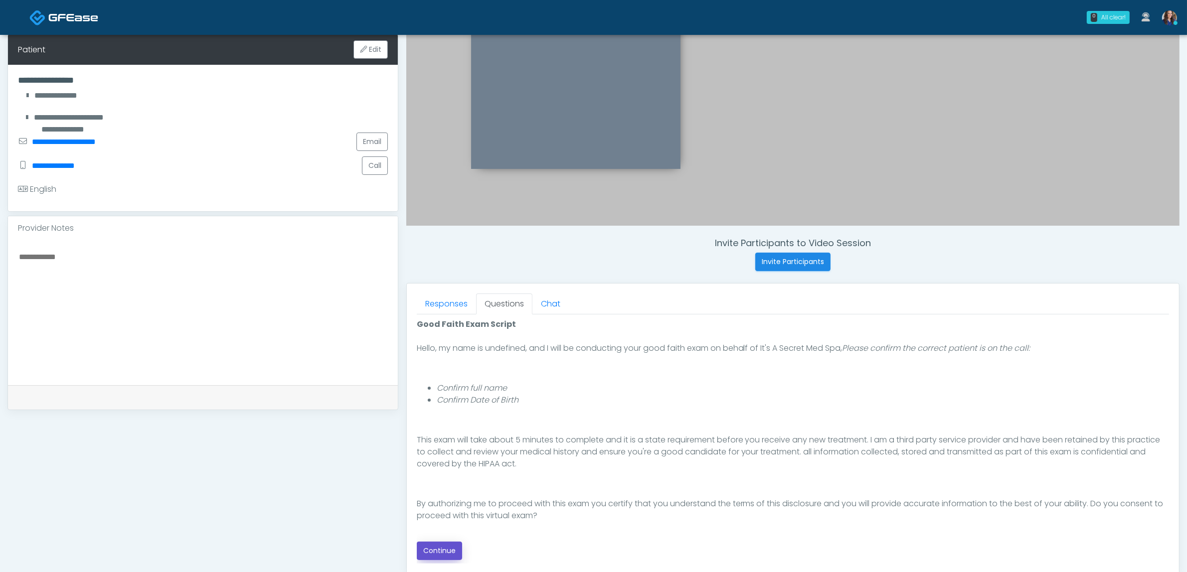
click at [450, 553] on button "Continue" at bounding box center [439, 551] width 45 height 18
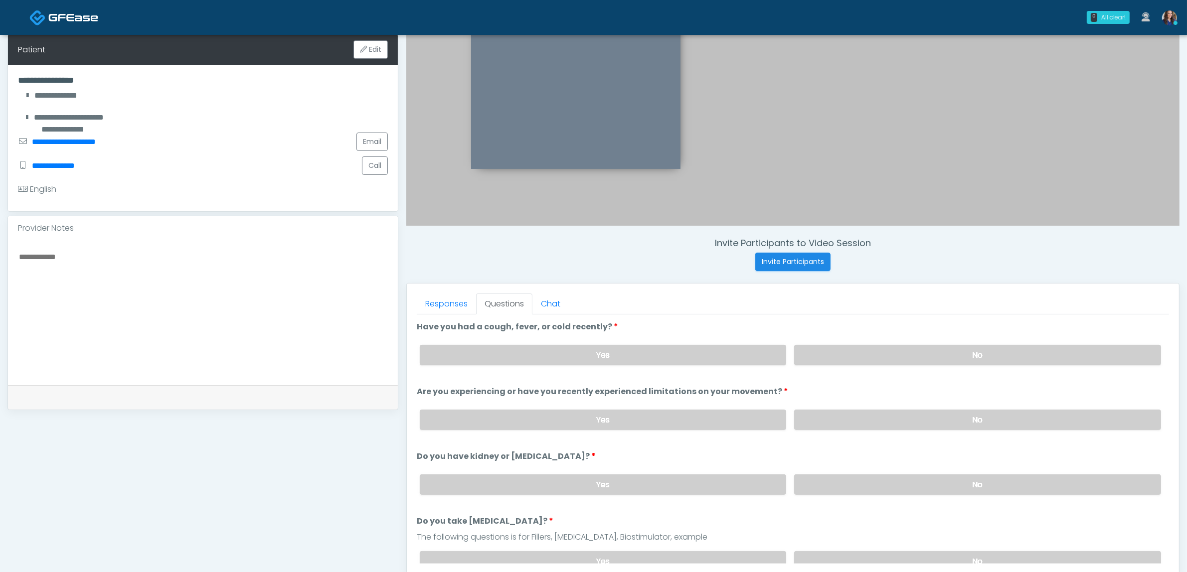
scroll to position [324, 0]
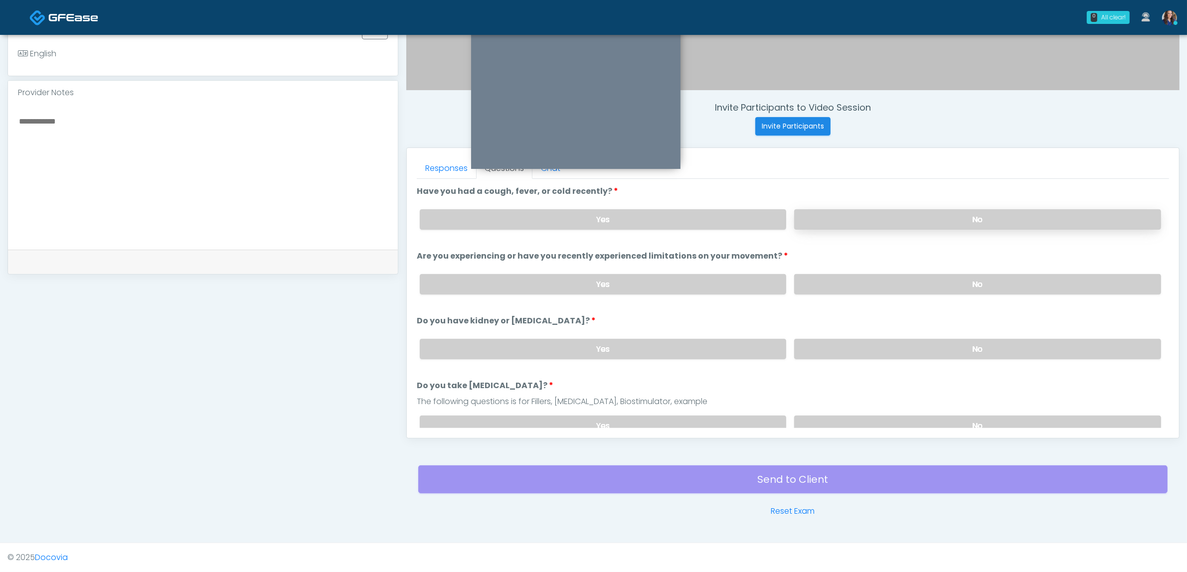
click at [870, 219] on label "No" at bounding box center [977, 219] width 367 height 20
click at [866, 280] on label "No" at bounding box center [977, 284] width 367 height 20
drag, startPoint x: 823, startPoint y: 357, endPoint x: 831, endPoint y: 360, distance: 8.3
click at [823, 360] on div "Yes No" at bounding box center [790, 349] width 757 height 36
click at [848, 347] on label "No" at bounding box center [977, 349] width 367 height 20
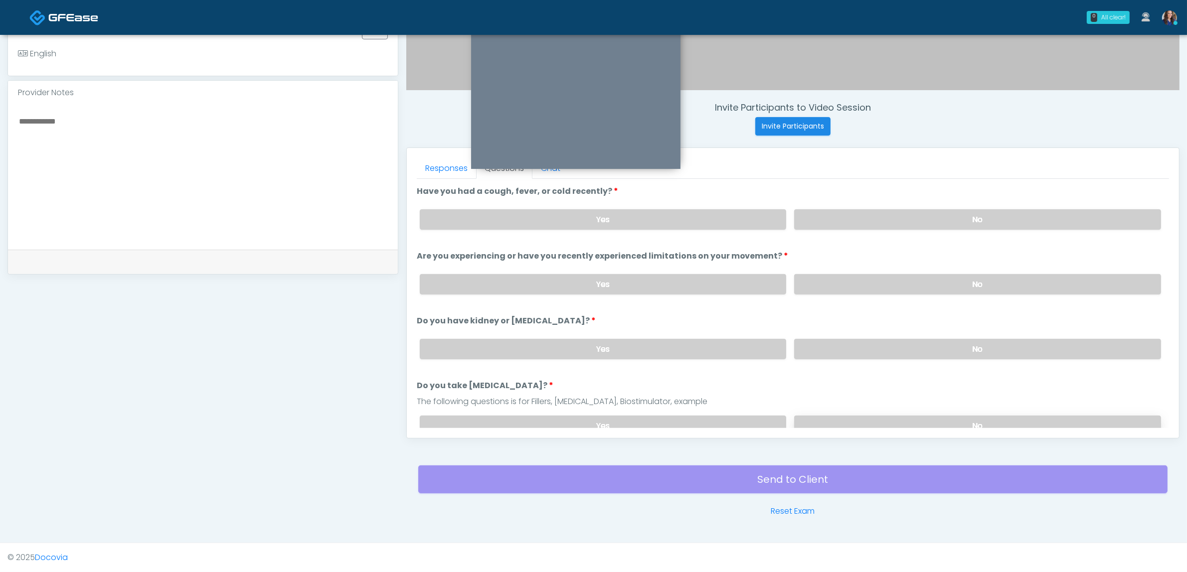
drag, startPoint x: 828, startPoint y: 414, endPoint x: 798, endPoint y: 413, distance: 29.9
click at [827, 416] on label "No" at bounding box center [977, 426] width 367 height 20
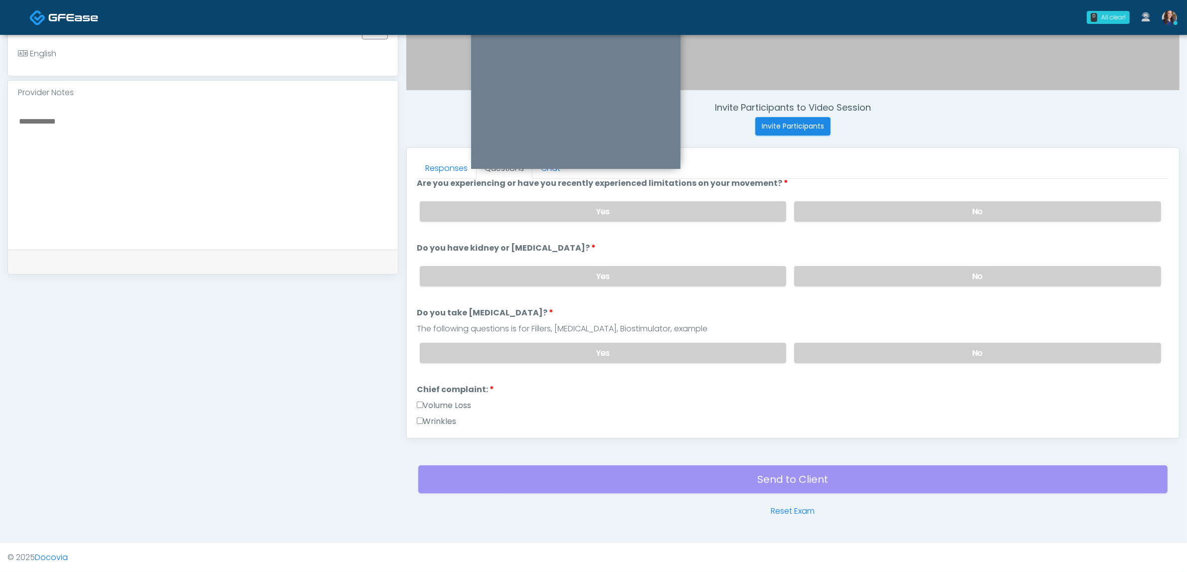
scroll to position [187, 0]
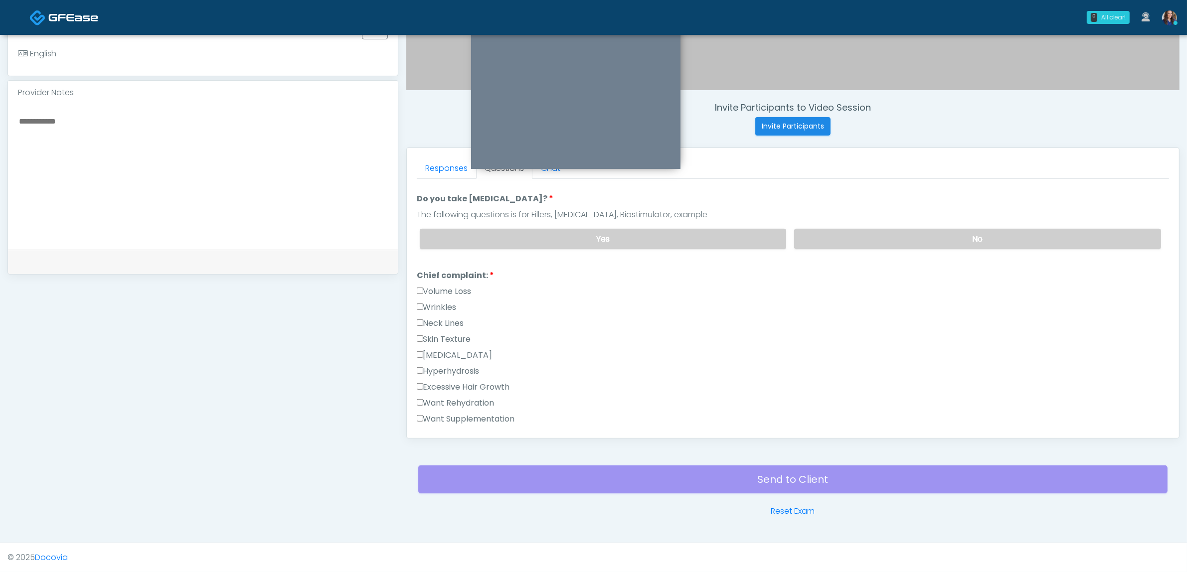
click at [428, 304] on label "Wrinkles" at bounding box center [437, 308] width 40 height 12
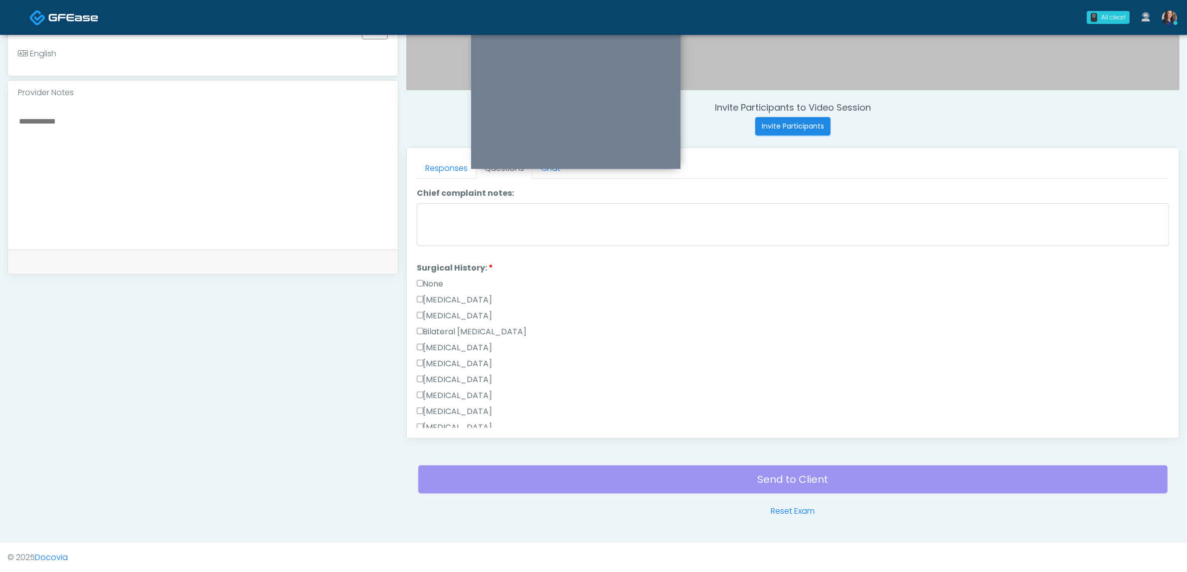
scroll to position [561, 0]
drag, startPoint x: 432, startPoint y: 400, endPoint x: 453, endPoint y: 399, distance: 21.0
click at [431, 400] on label "Other" at bounding box center [432, 404] width 30 height 12
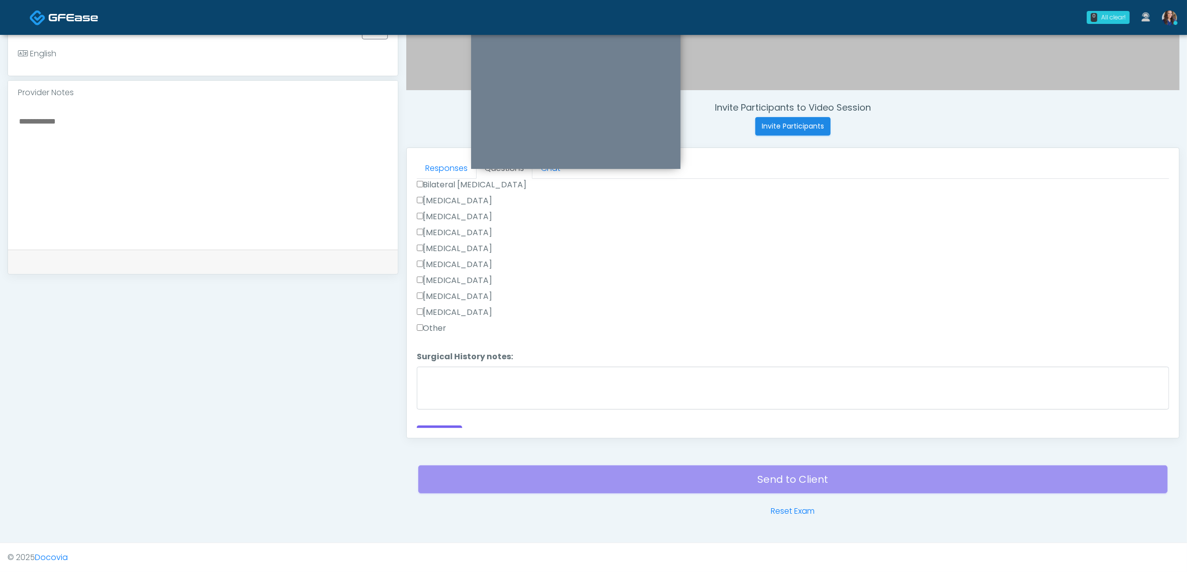
scroll to position [647, 0]
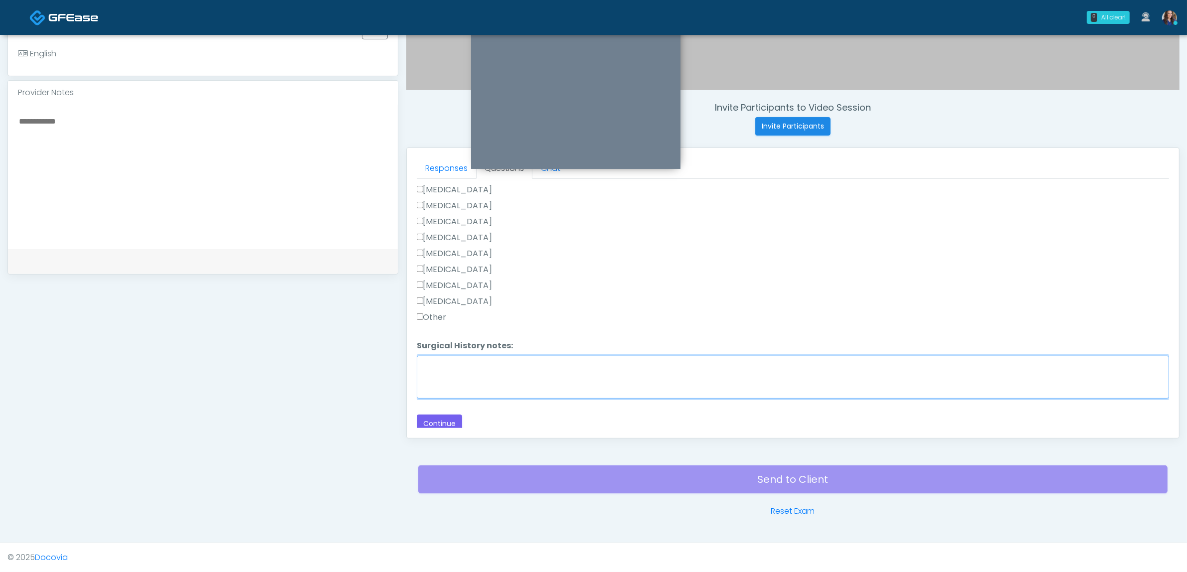
drag, startPoint x: 529, startPoint y: 364, endPoint x: 544, endPoint y: 355, distance: 17.2
click at [529, 365] on textarea "Surgical History notes:" at bounding box center [793, 377] width 752 height 43
type textarea "**********"
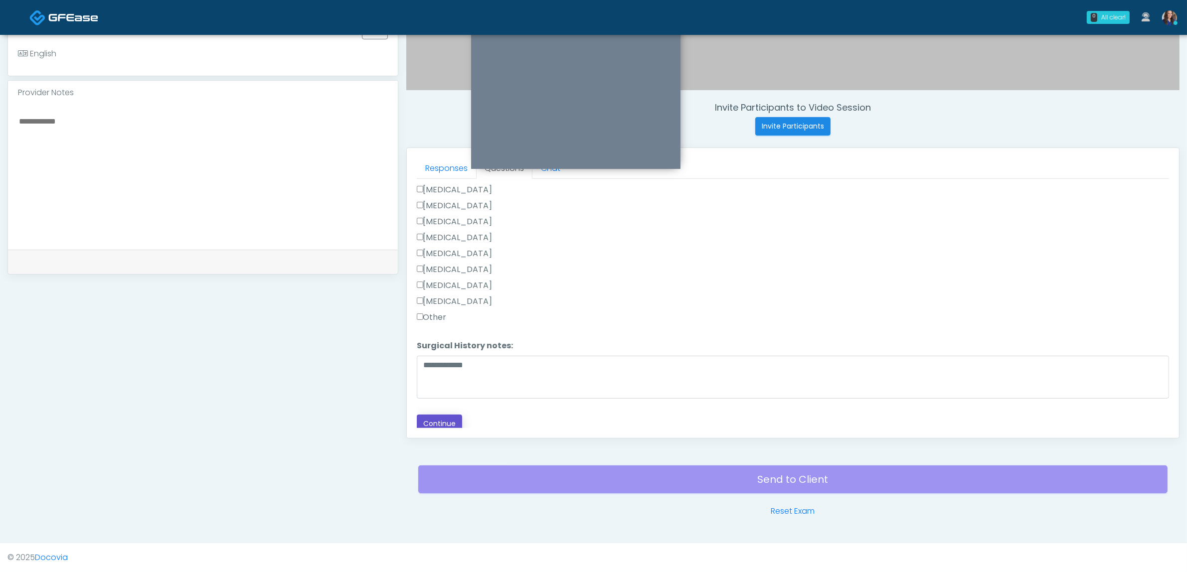
click at [438, 416] on button "Continue" at bounding box center [439, 424] width 45 height 18
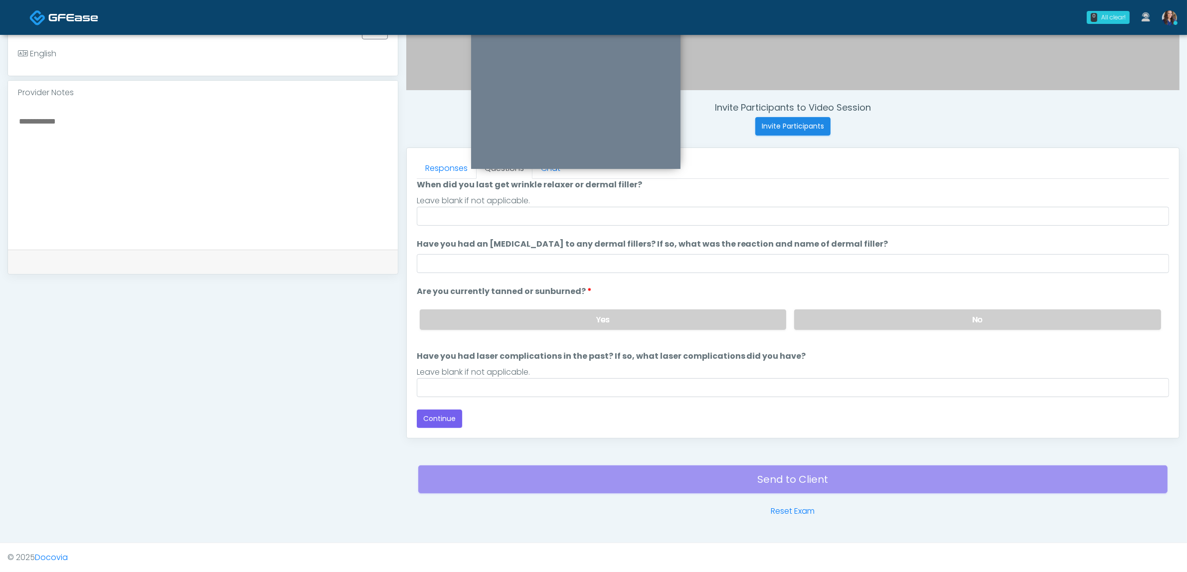
scroll to position [81, 0]
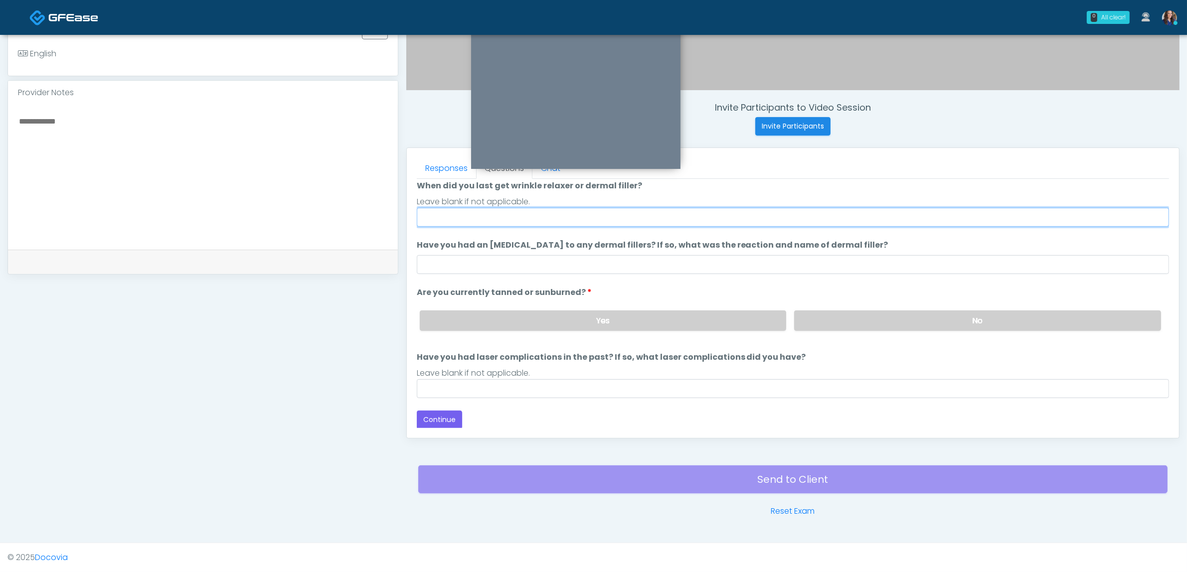
click at [467, 223] on input "When did you last get wrinkle relaxer or dermal filler?" at bounding box center [793, 217] width 752 height 19
drag, startPoint x: 456, startPoint y: 214, endPoint x: 490, endPoint y: 213, distance: 33.4
click at [490, 213] on input "**********" at bounding box center [793, 217] width 752 height 19
click at [541, 209] on input "**********" at bounding box center [793, 217] width 752 height 19
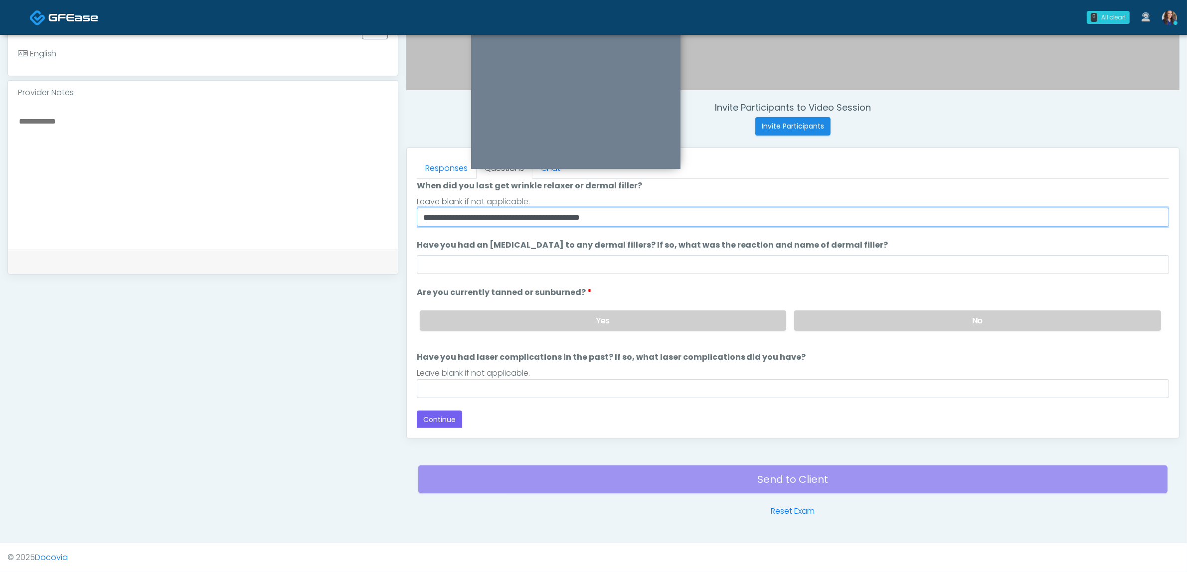
type input "**********"
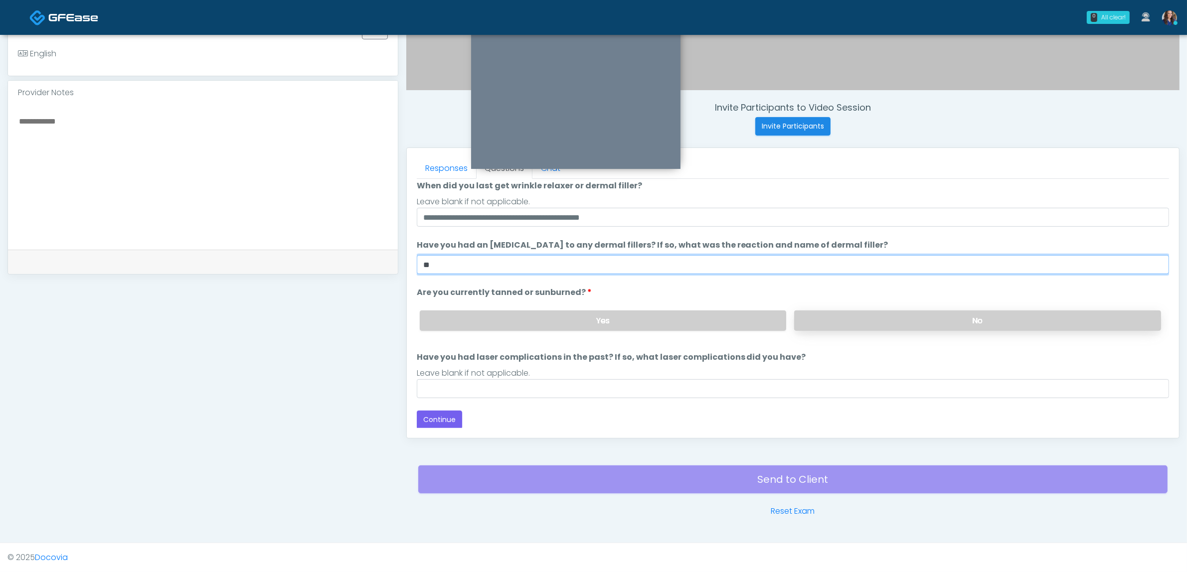
type input "**"
drag, startPoint x: 859, startPoint y: 312, endPoint x: 818, endPoint y: 323, distance: 42.3
click at [851, 313] on label "No" at bounding box center [977, 321] width 367 height 20
click at [591, 376] on div "Leave blank if not applicable." at bounding box center [793, 373] width 752 height 12
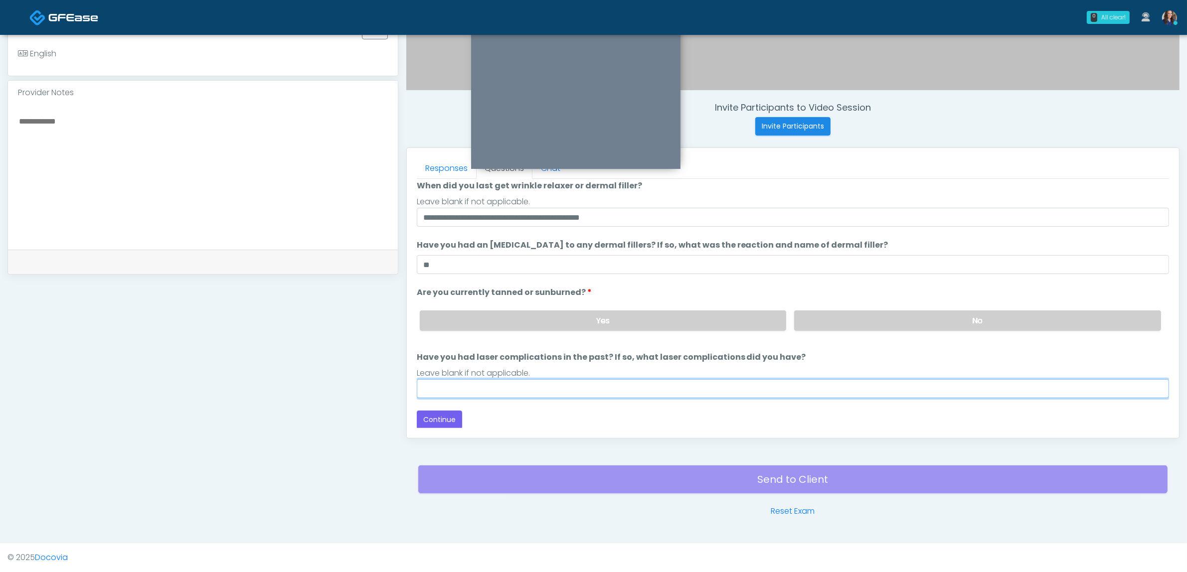
click at [571, 392] on input "Have you had laser complications in the past? If so, what laser complications d…" at bounding box center [793, 388] width 752 height 19
type input "**"
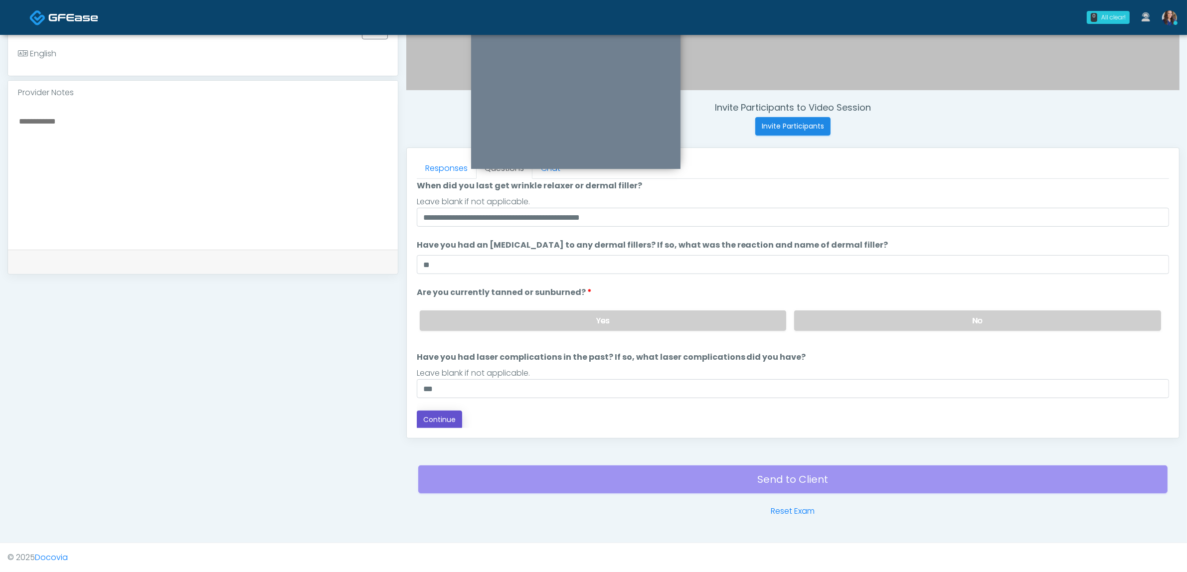
click at [435, 412] on button "Continue" at bounding box center [439, 420] width 45 height 18
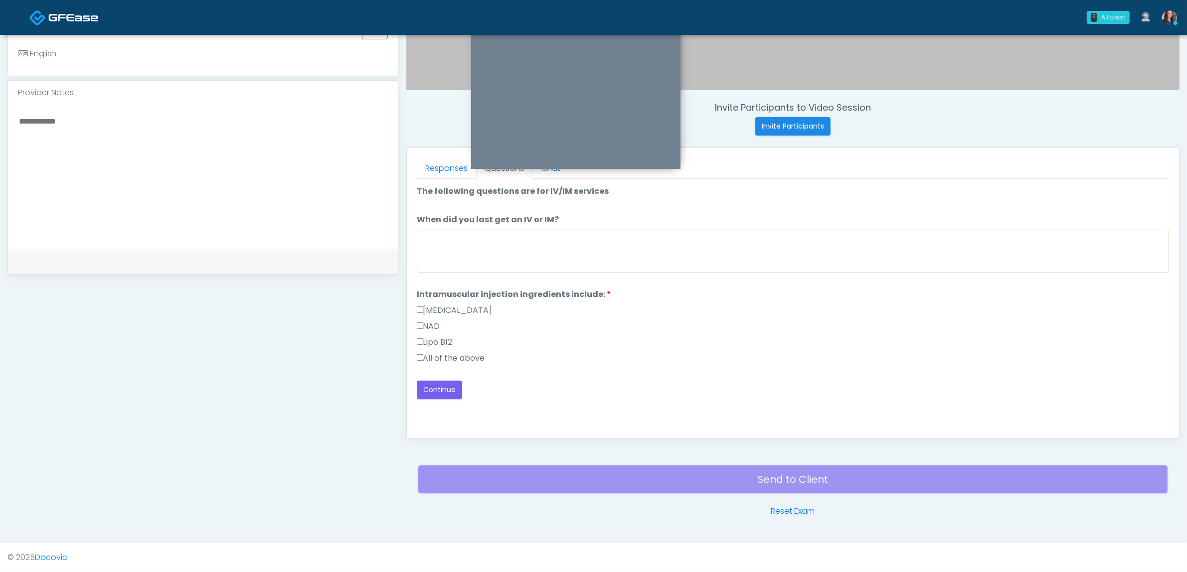
click at [449, 364] on label "All of the above" at bounding box center [451, 358] width 68 height 12
click at [440, 385] on button "Continue" at bounding box center [439, 390] width 45 height 18
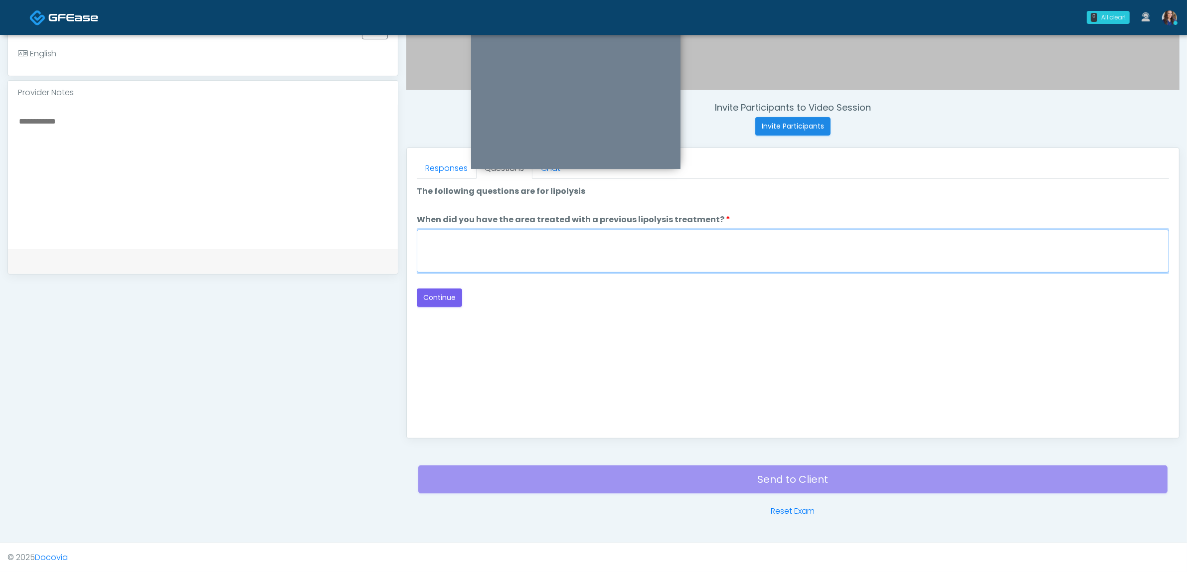
click at [682, 242] on textarea "When did you have the area treated with a previous lipolysis treatment?" at bounding box center [793, 251] width 752 height 43
type textarea "**"
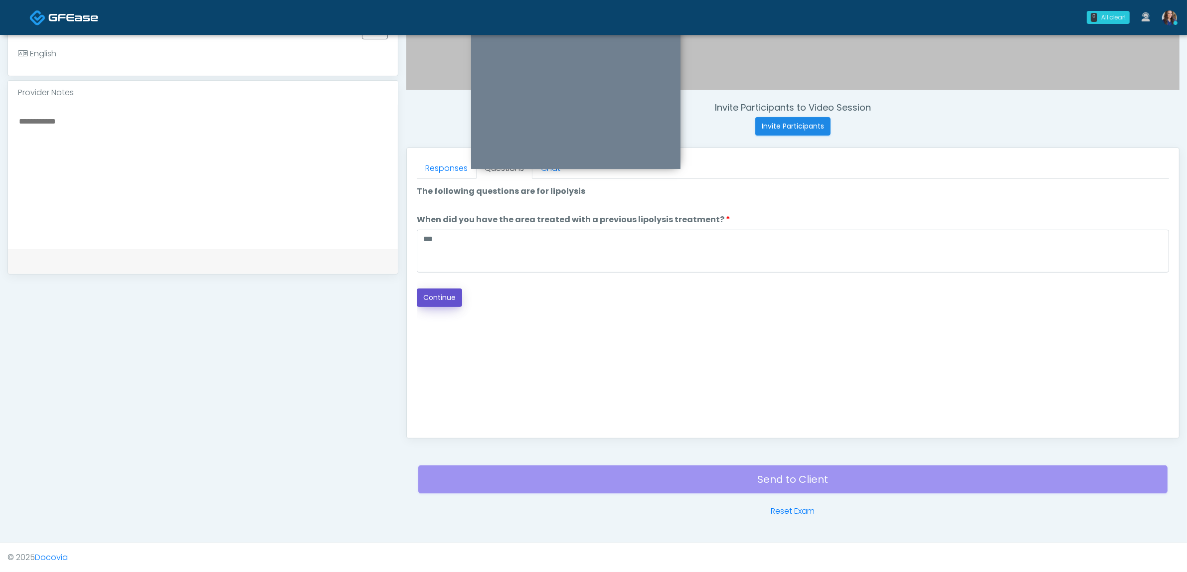
drag, startPoint x: 439, startPoint y: 298, endPoint x: 467, endPoint y: 285, distance: 30.1
click at [440, 297] on button "Continue" at bounding box center [439, 298] width 45 height 18
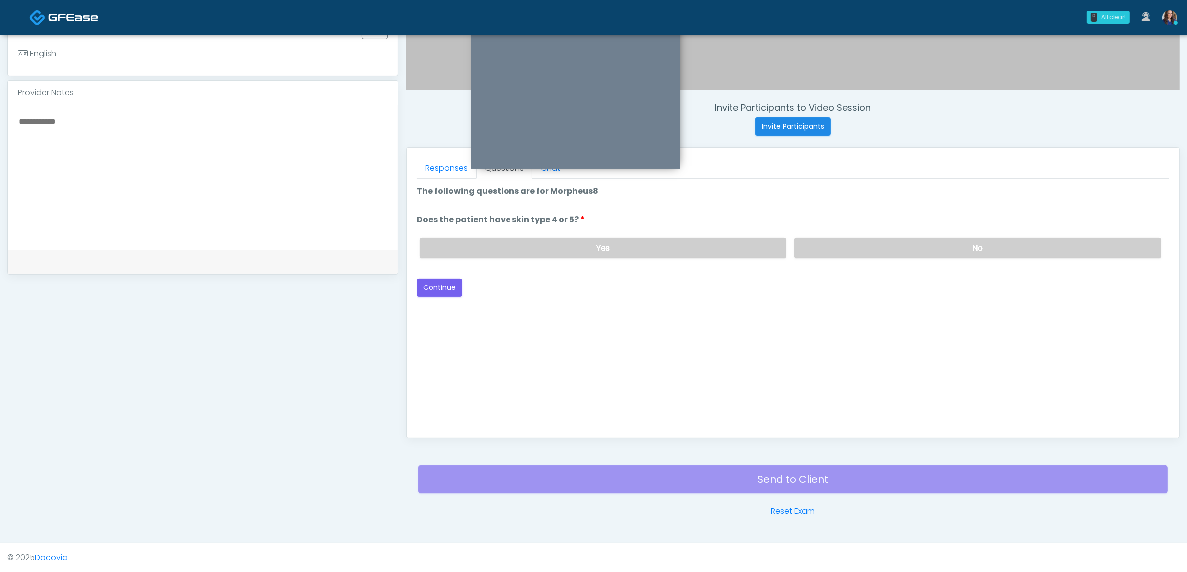
drag, startPoint x: 869, startPoint y: 244, endPoint x: 585, endPoint y: 278, distance: 286.1
click at [866, 247] on label "No" at bounding box center [977, 248] width 367 height 20
click at [504, 250] on label "Yes" at bounding box center [603, 248] width 367 height 20
drag, startPoint x: 454, startPoint y: 288, endPoint x: 584, endPoint y: 272, distance: 131.1
click at [454, 288] on button "Continue" at bounding box center [439, 288] width 45 height 18
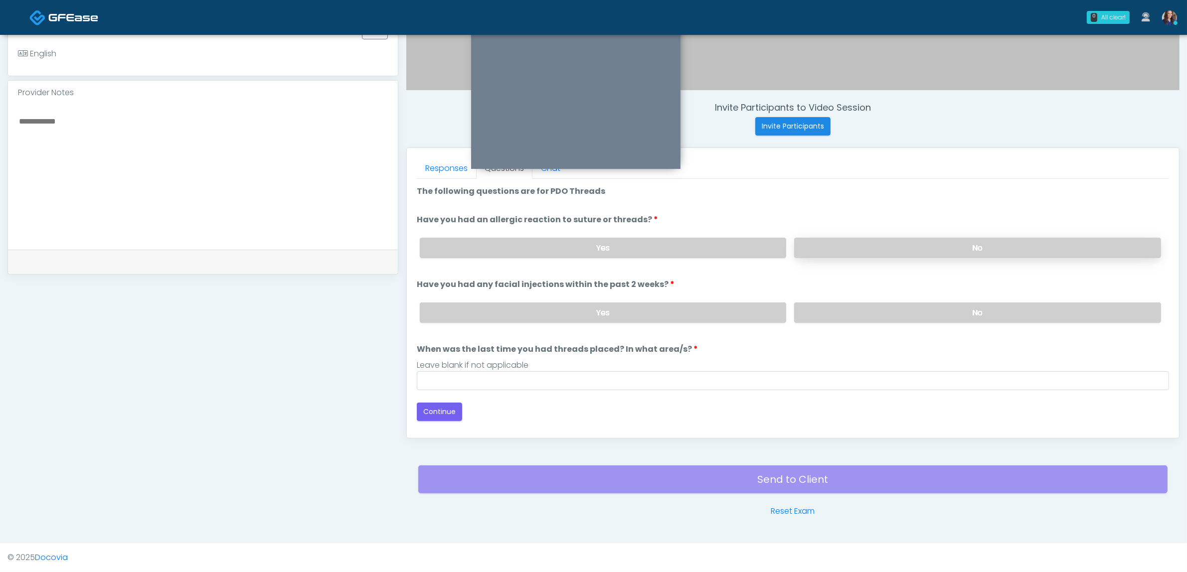
click at [883, 240] on label "No" at bounding box center [977, 248] width 367 height 20
click at [868, 308] on label "No" at bounding box center [977, 313] width 367 height 20
drag, startPoint x: 768, startPoint y: 377, endPoint x: 706, endPoint y: 399, distance: 65.4
click at [767, 379] on input "When was the last time you had threads placed? In what area/s?" at bounding box center [793, 380] width 752 height 19
type input "**"
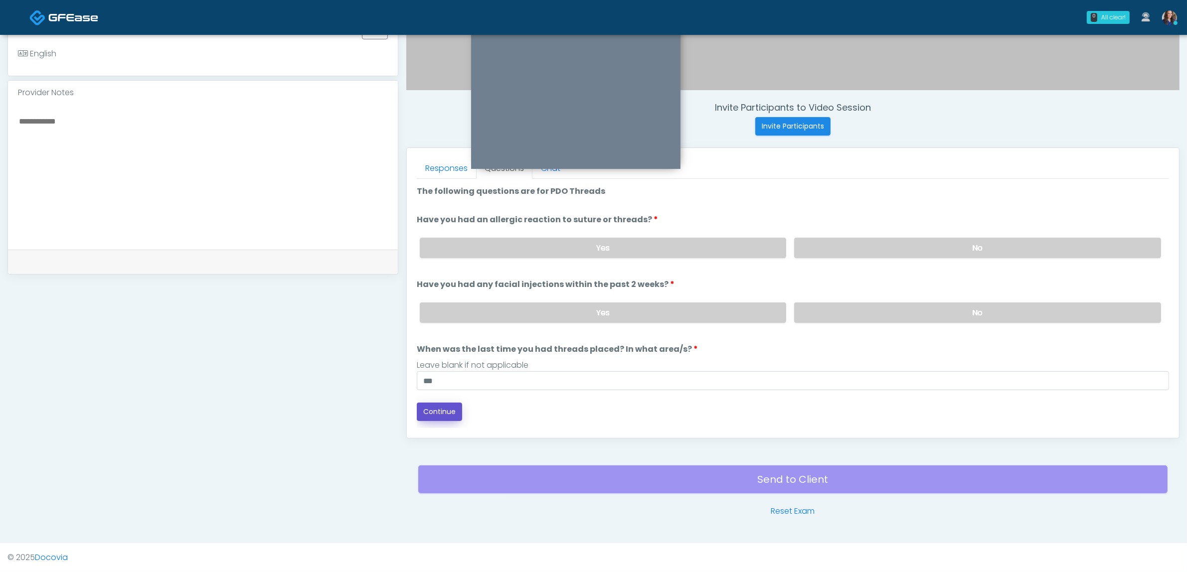
click at [452, 410] on button "Continue" at bounding box center [439, 412] width 45 height 18
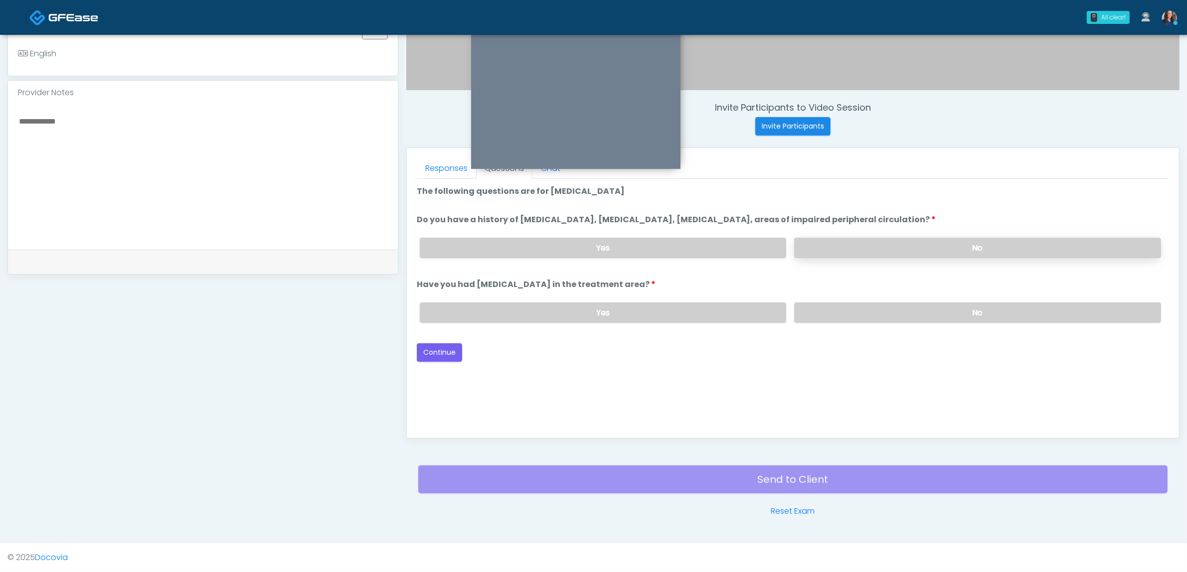
click at [923, 244] on label "No" at bounding box center [977, 248] width 367 height 20
click at [861, 313] on label "No" at bounding box center [977, 313] width 367 height 20
click at [426, 346] on button "Continue" at bounding box center [439, 352] width 45 height 18
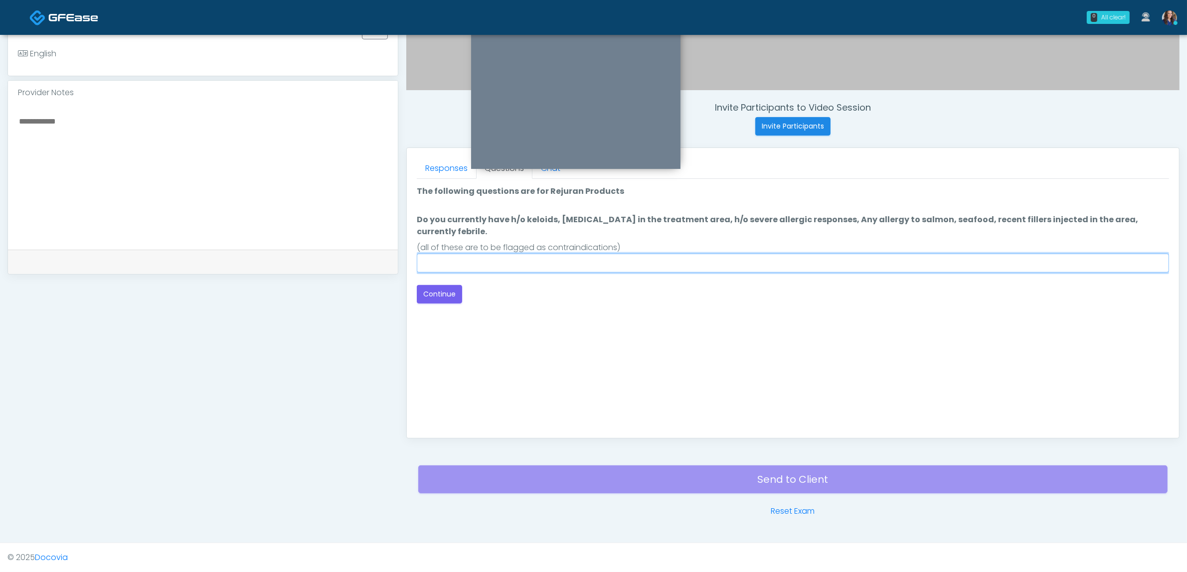
click at [539, 254] on input "Do you currently have h/o keloids, skin infection in the treatment area, h/o se…" at bounding box center [793, 263] width 752 height 19
type input "**"
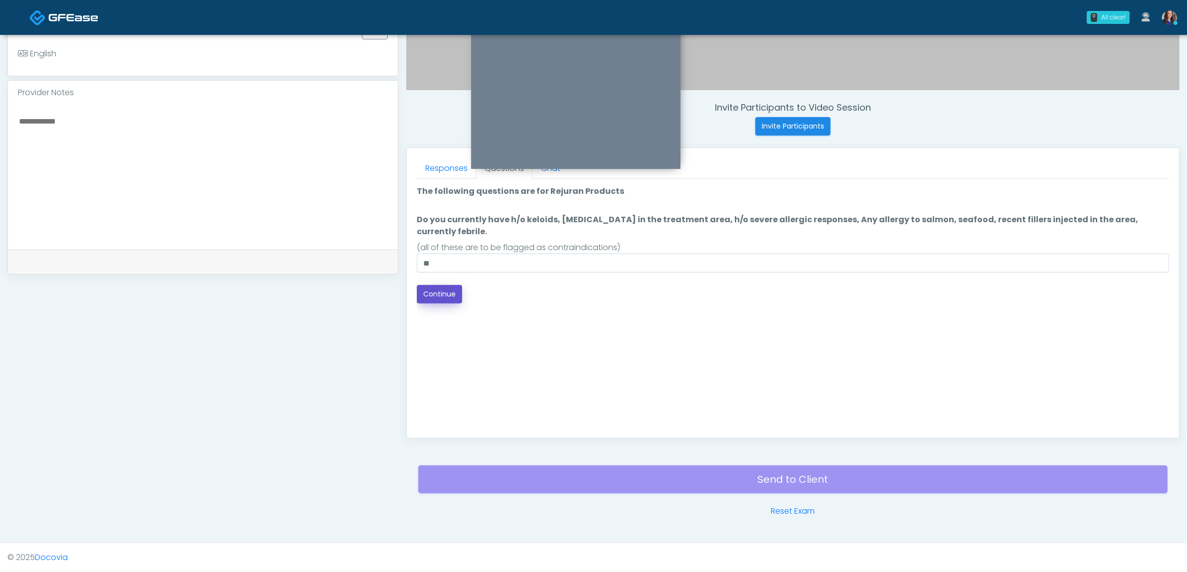
click at [448, 285] on button "Continue" at bounding box center [439, 294] width 45 height 18
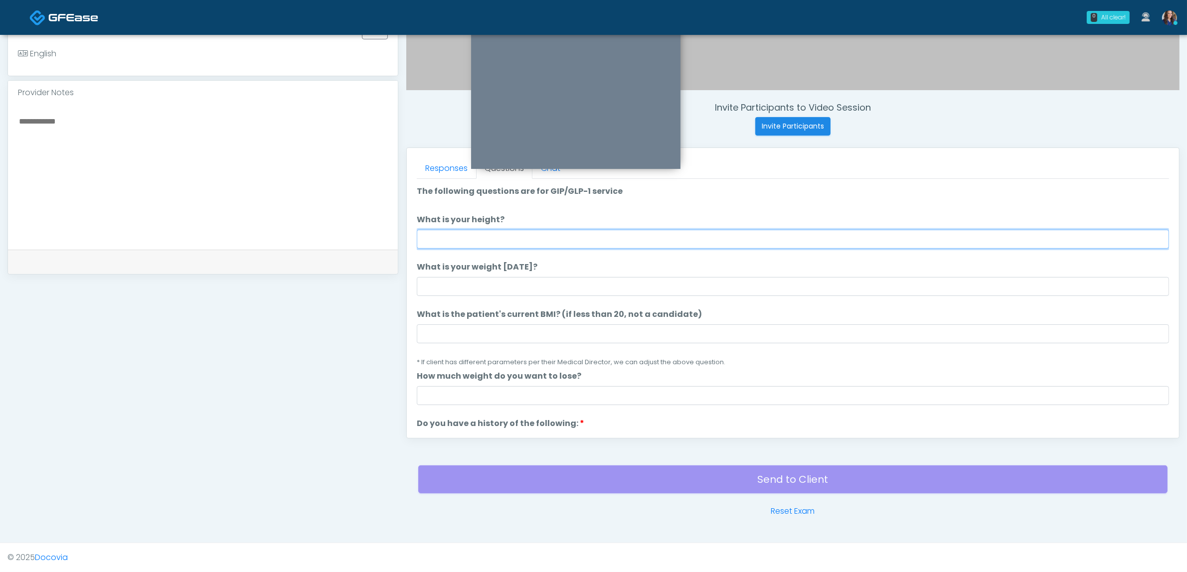
click at [666, 233] on input "What is your height?" at bounding box center [793, 239] width 752 height 19
type input "*****"
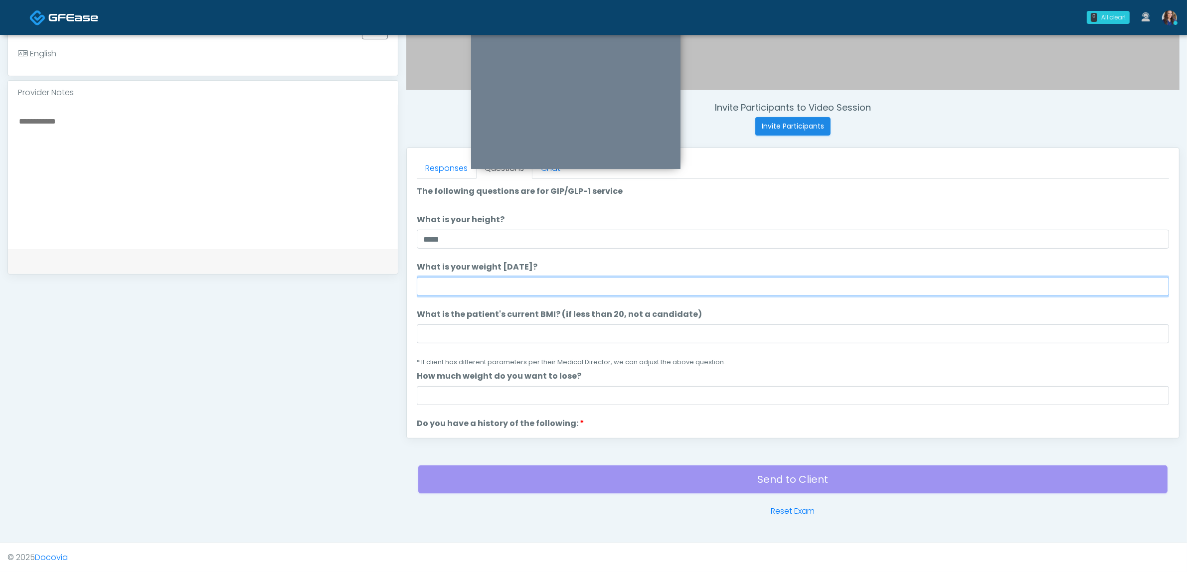
click at [631, 284] on input "What is your weight [DATE]?" at bounding box center [793, 286] width 752 height 19
type input "***"
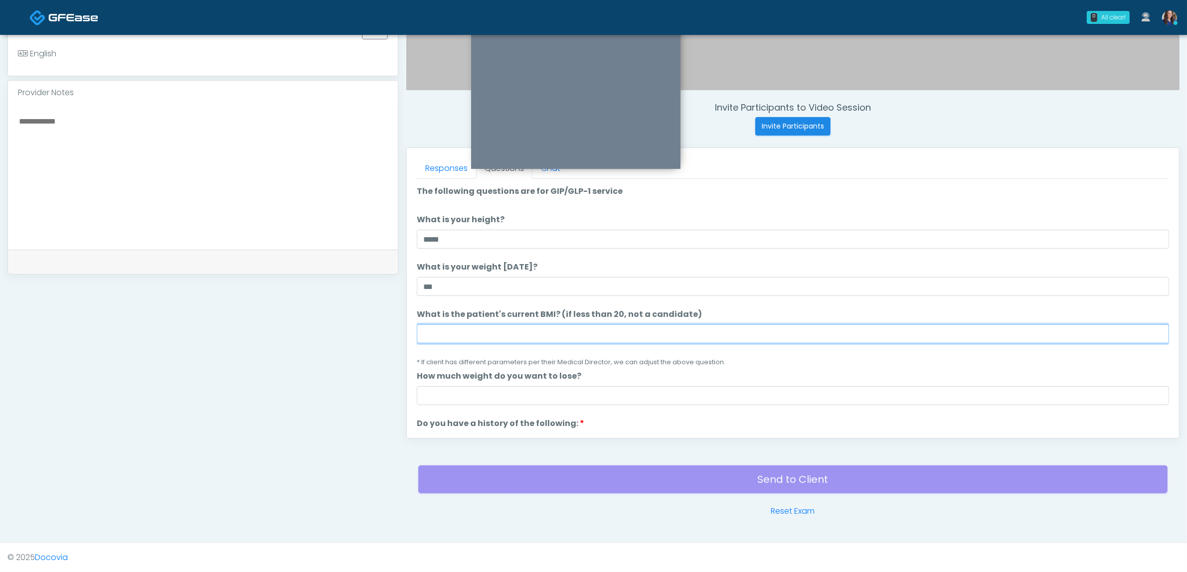
click at [528, 340] on input "What is the patient's current BMI? (if less than 20, not a candidate)" at bounding box center [793, 334] width 752 height 19
type input "**"
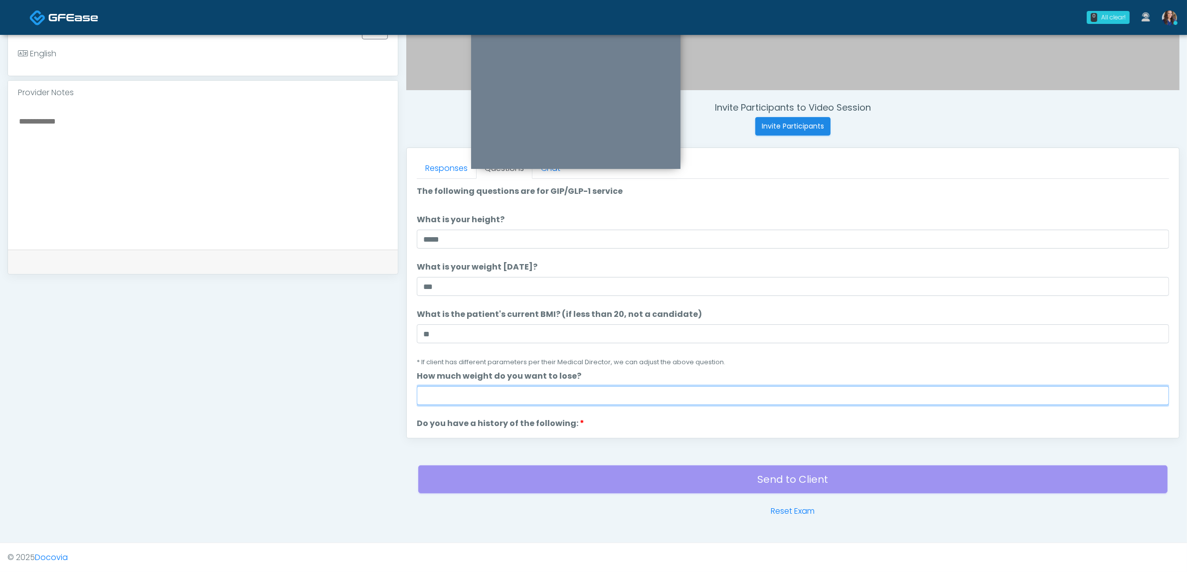
click at [440, 399] on input "How much weight do you want to lose?" at bounding box center [793, 395] width 752 height 19
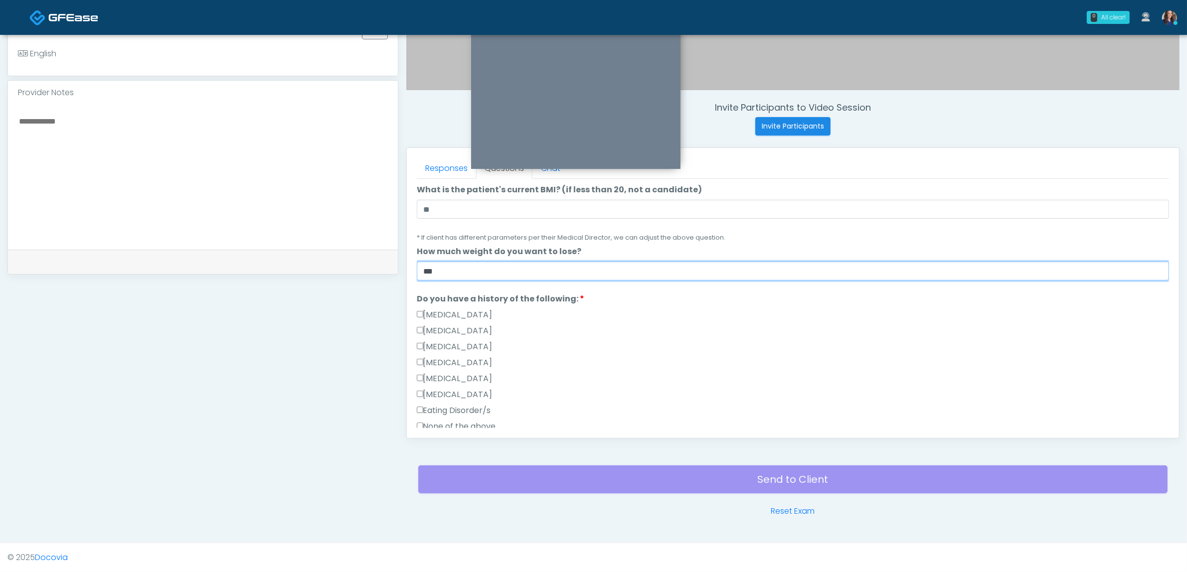
scroll to position [187, 0]
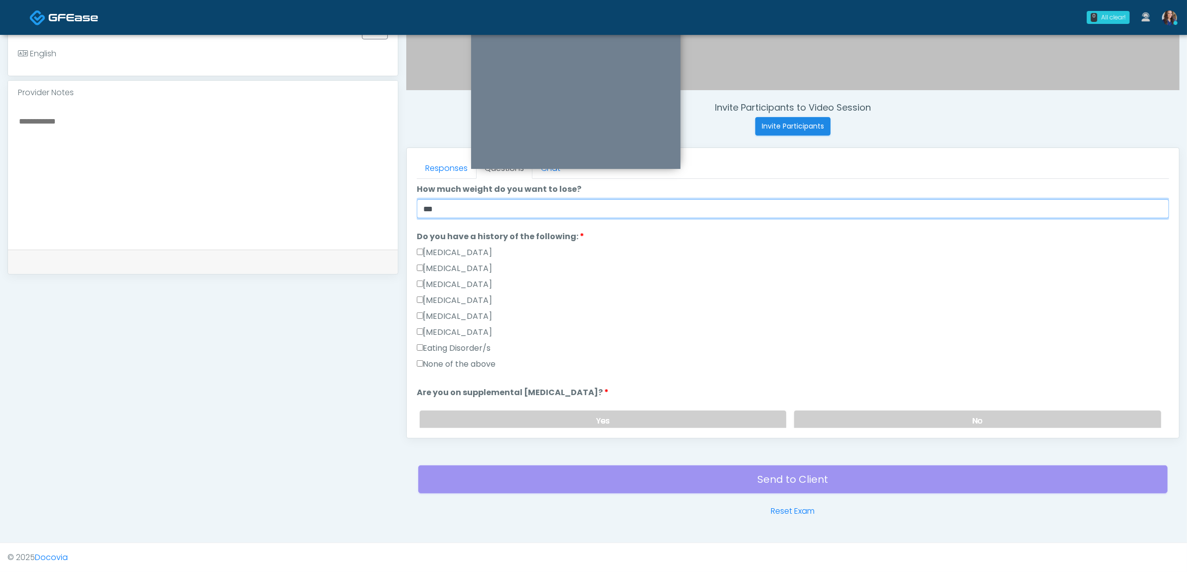
type input "***"
click at [480, 362] on label "None of the above" at bounding box center [456, 364] width 79 height 12
click at [918, 417] on label "No" at bounding box center [977, 421] width 367 height 20
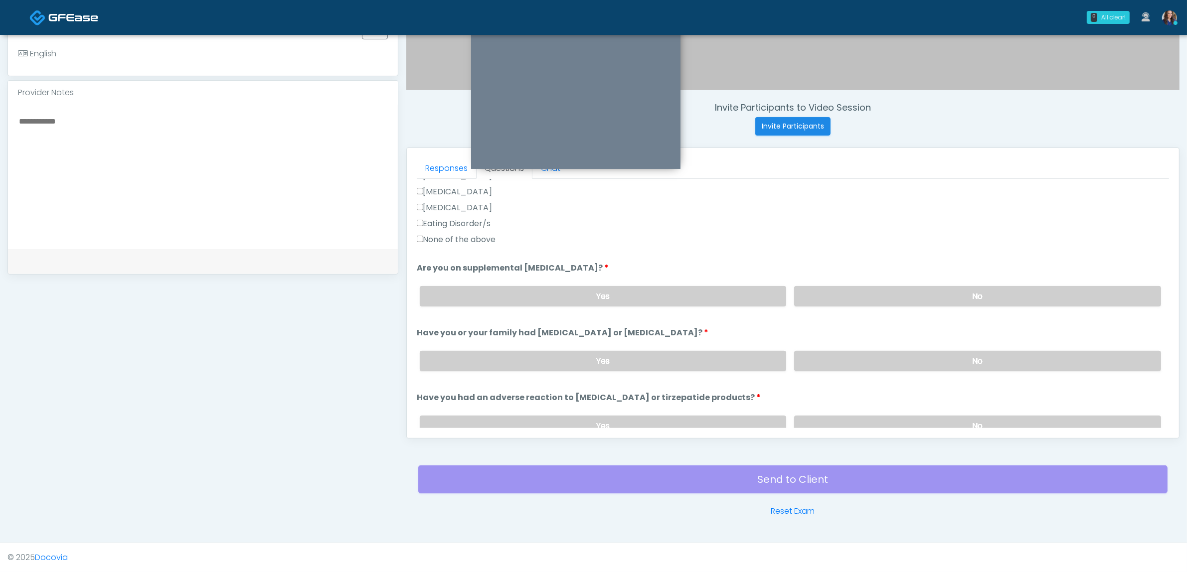
drag, startPoint x: 903, startPoint y: 360, endPoint x: 904, endPoint y: 376, distance: 16.0
click at [904, 360] on label "No" at bounding box center [977, 361] width 367 height 20
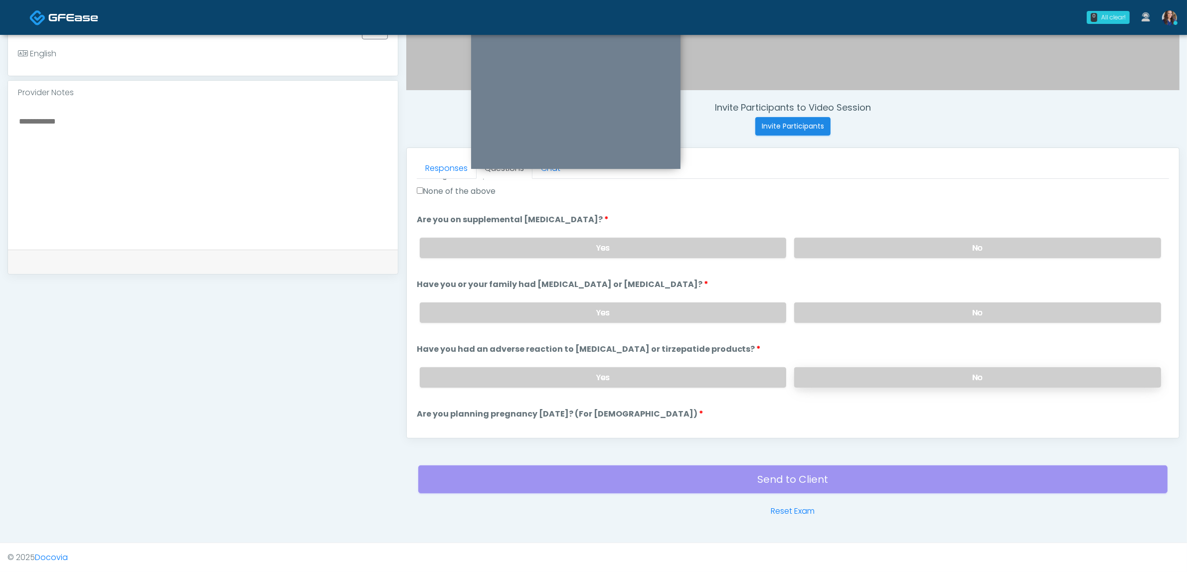
scroll to position [436, 0]
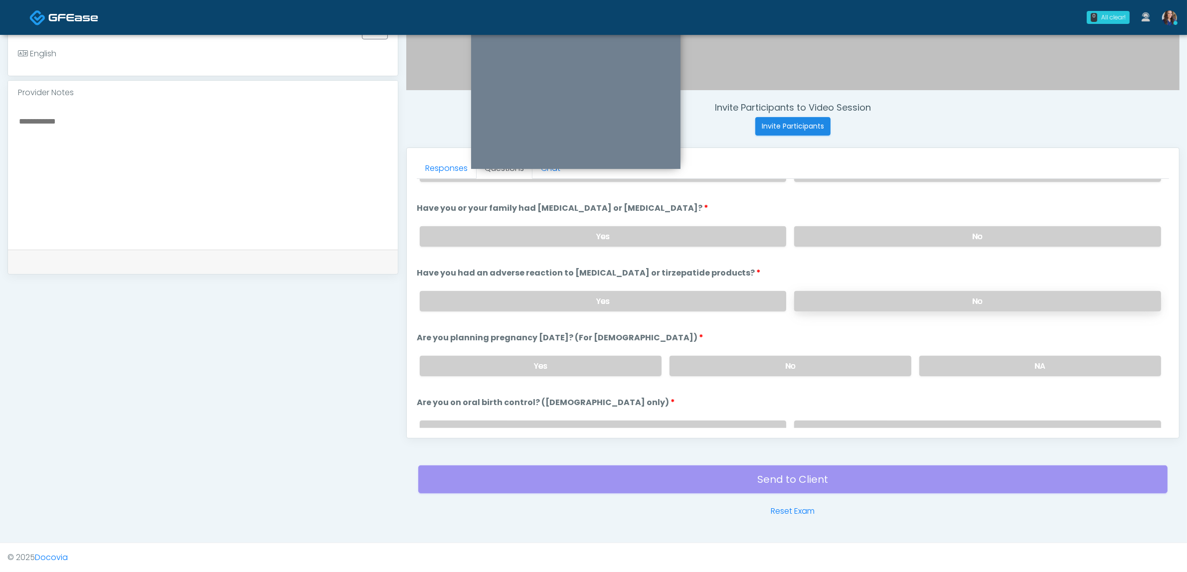
click at [913, 300] on label "No" at bounding box center [977, 301] width 367 height 20
click at [808, 356] on label "No" at bounding box center [791, 366] width 242 height 20
click at [898, 421] on label "No" at bounding box center [977, 431] width 367 height 20
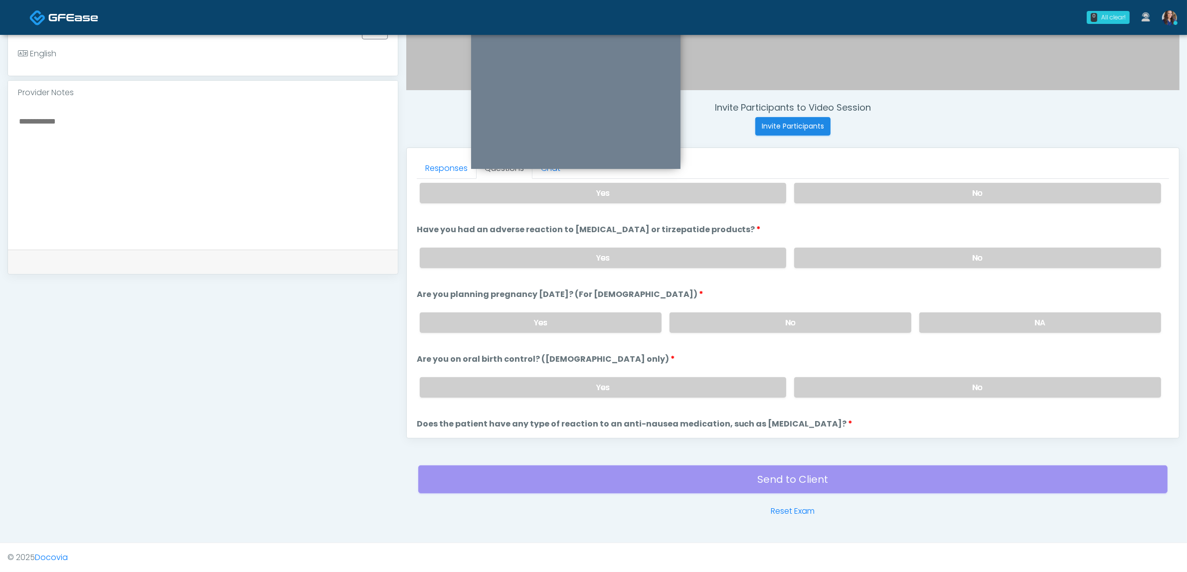
scroll to position [546, 0]
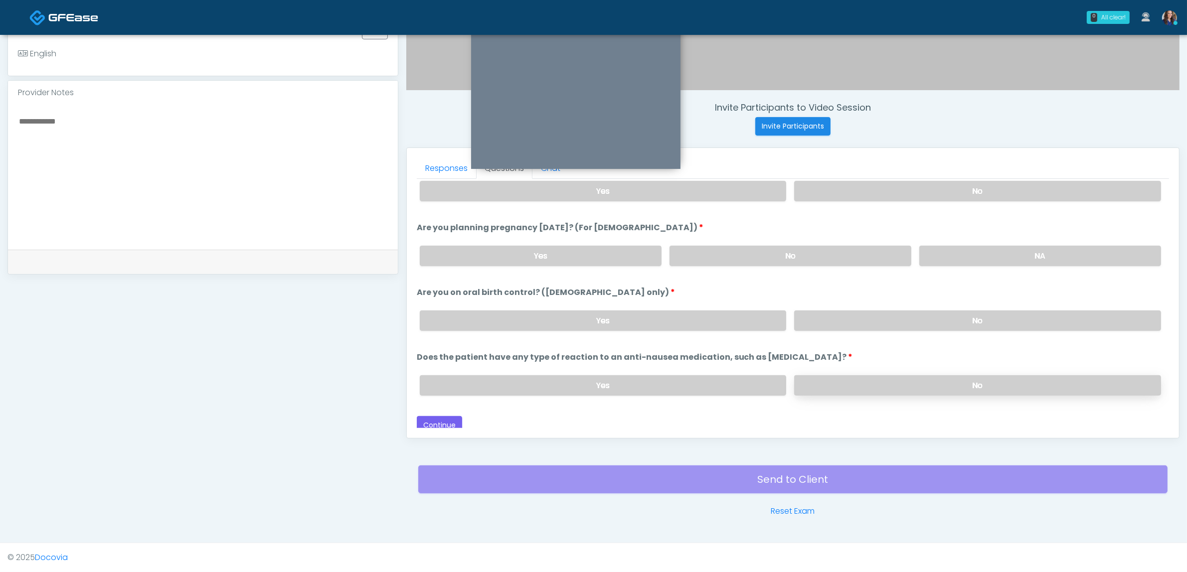
click at [911, 375] on label "No" at bounding box center [977, 385] width 367 height 20
click at [557, 325] on label "Yes" at bounding box center [603, 321] width 367 height 20
click at [450, 416] on button "Continue" at bounding box center [439, 425] width 45 height 18
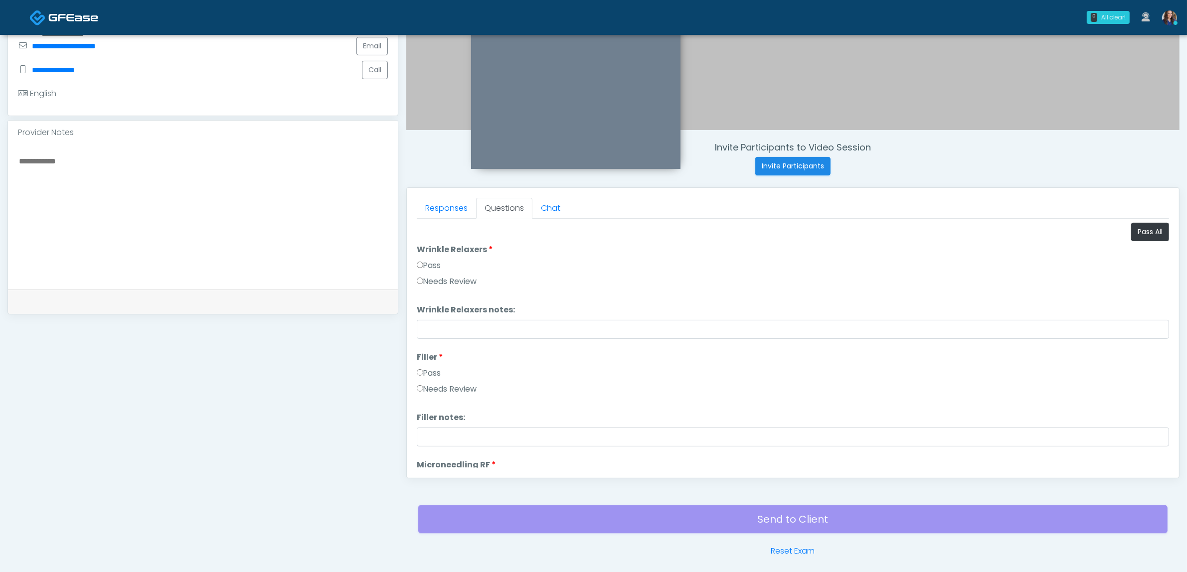
scroll to position [262, 0]
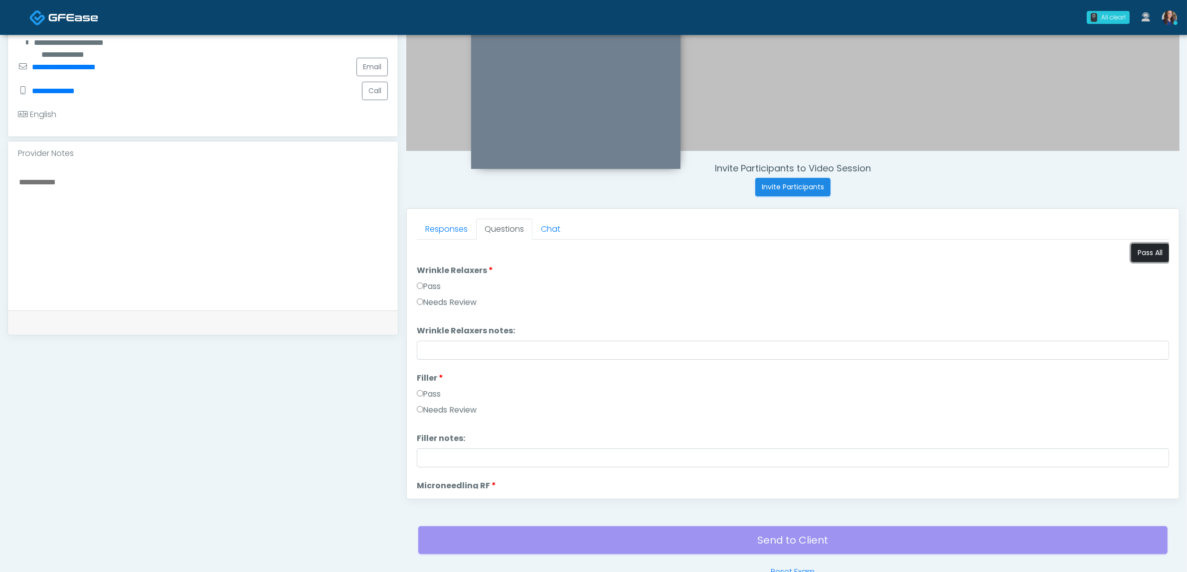
click at [1140, 250] on button "Pass All" at bounding box center [1150, 253] width 38 height 18
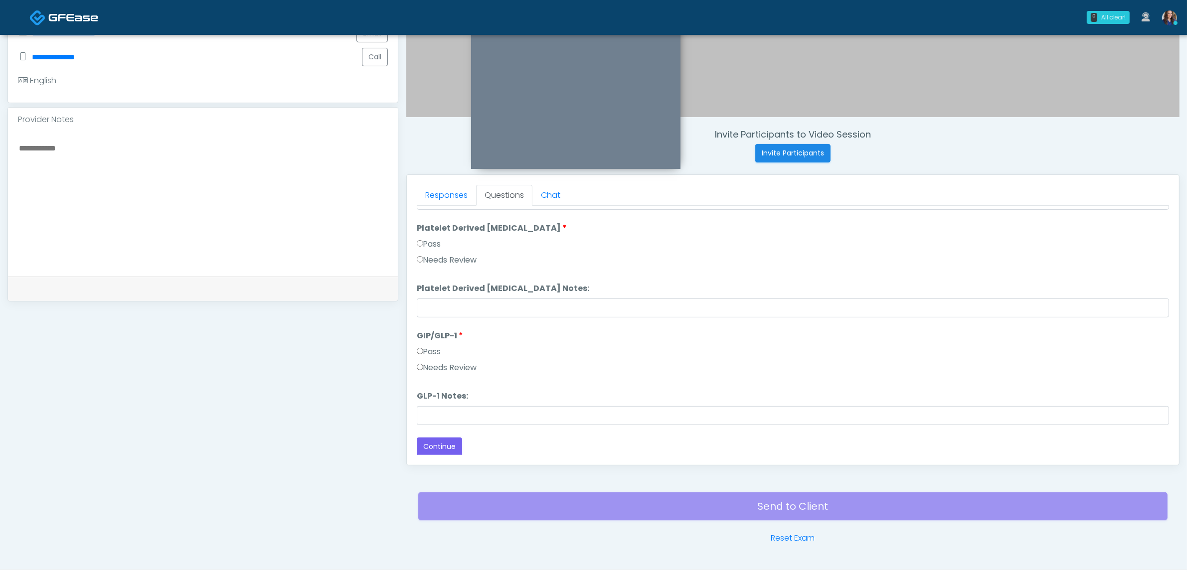
scroll to position [324, 0]
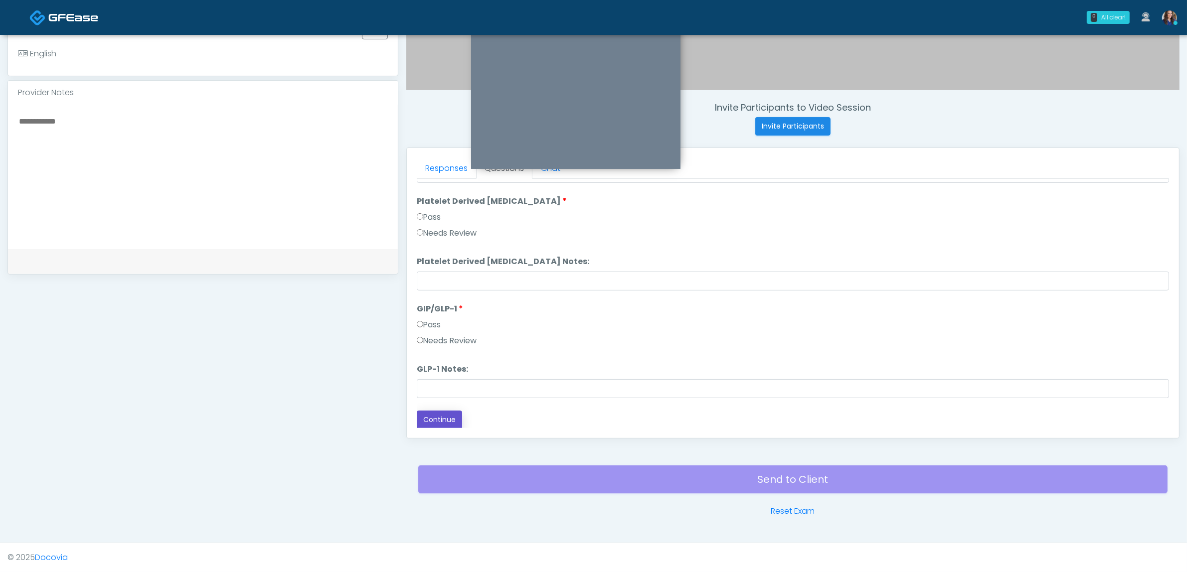
click at [427, 420] on button "Continue" at bounding box center [439, 420] width 45 height 18
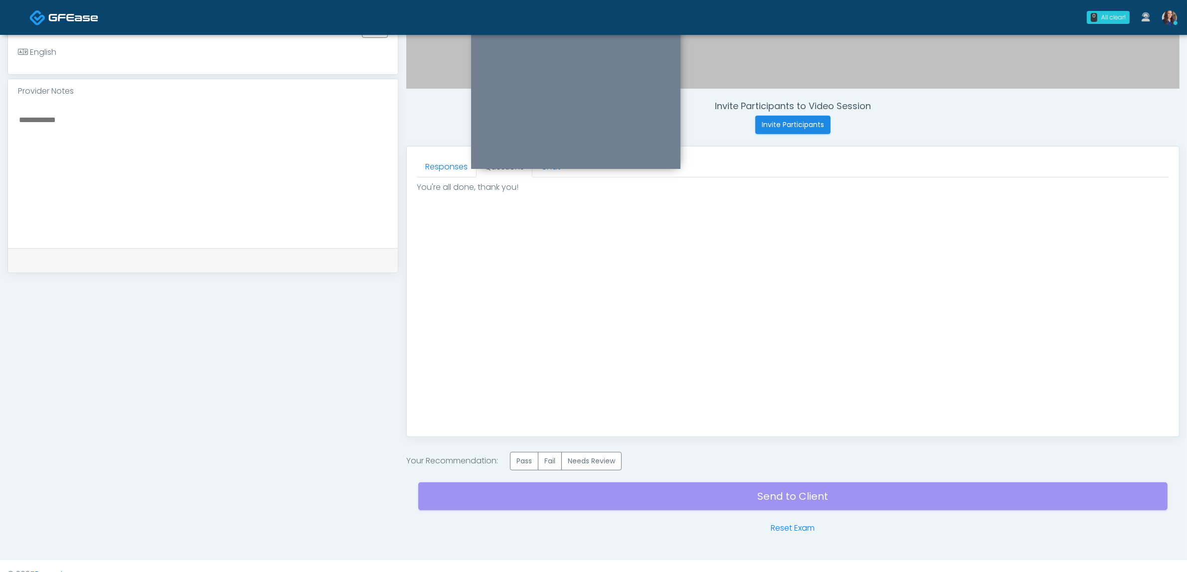
scroll to position [0, 0]
drag, startPoint x: 520, startPoint y: 470, endPoint x: 548, endPoint y: 479, distance: 29.8
click at [522, 474] on div "Invite Participants to Video Session Invite Participants Responses Questions Ch…" at bounding box center [788, 145] width 781 height 779
drag, startPoint x: 516, startPoint y: 459, endPoint x: 571, endPoint y: 487, distance: 62.2
click at [517, 459] on label "Pass" at bounding box center [524, 461] width 28 height 18
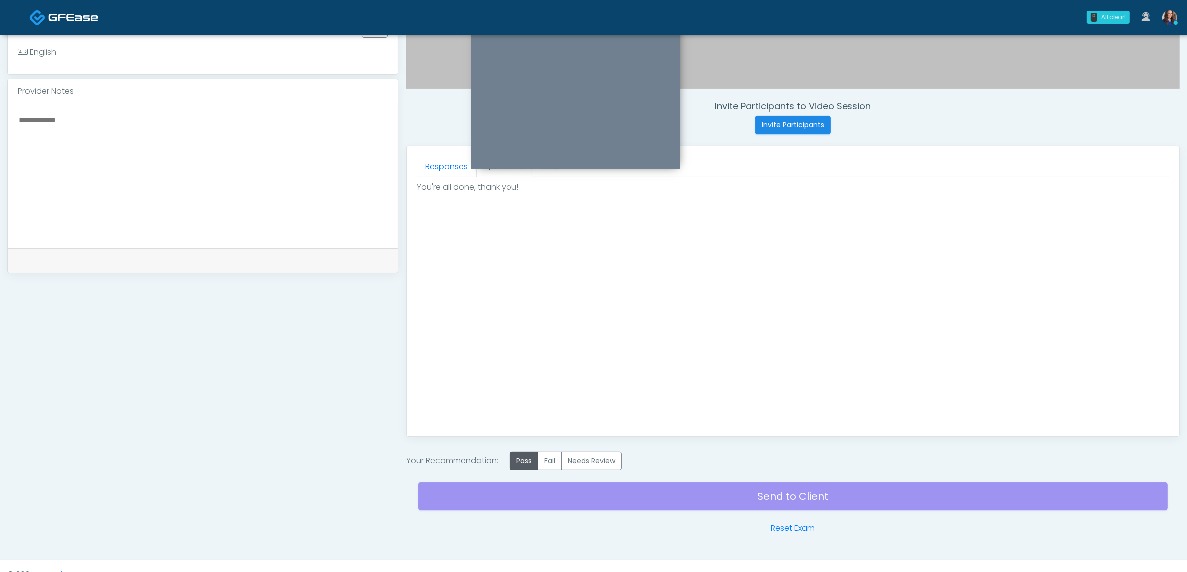
click at [609, 500] on div "Send to Client Reset Exam" at bounding box center [792, 503] width 749 height 64
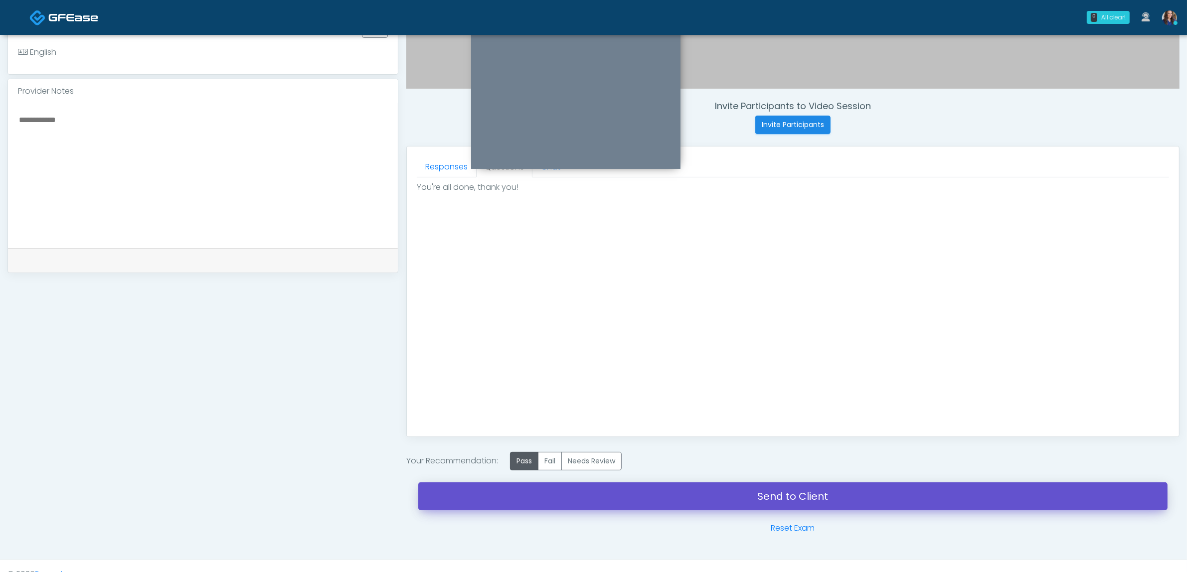
click at [688, 492] on link "Send to Client" at bounding box center [792, 497] width 749 height 28
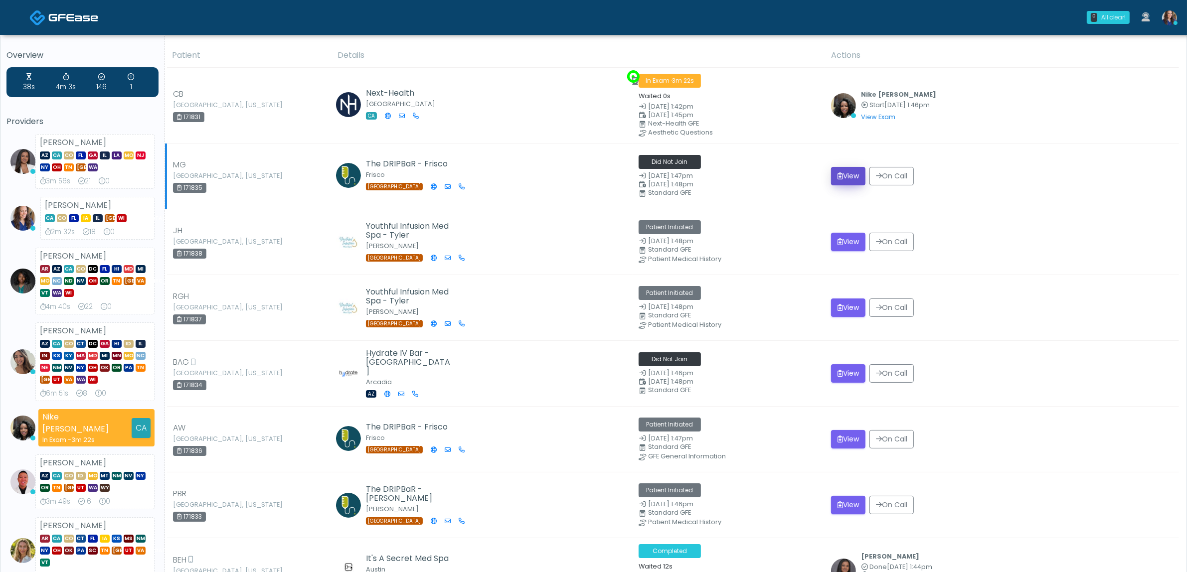
click at [843, 170] on button "View" at bounding box center [848, 176] width 34 height 18
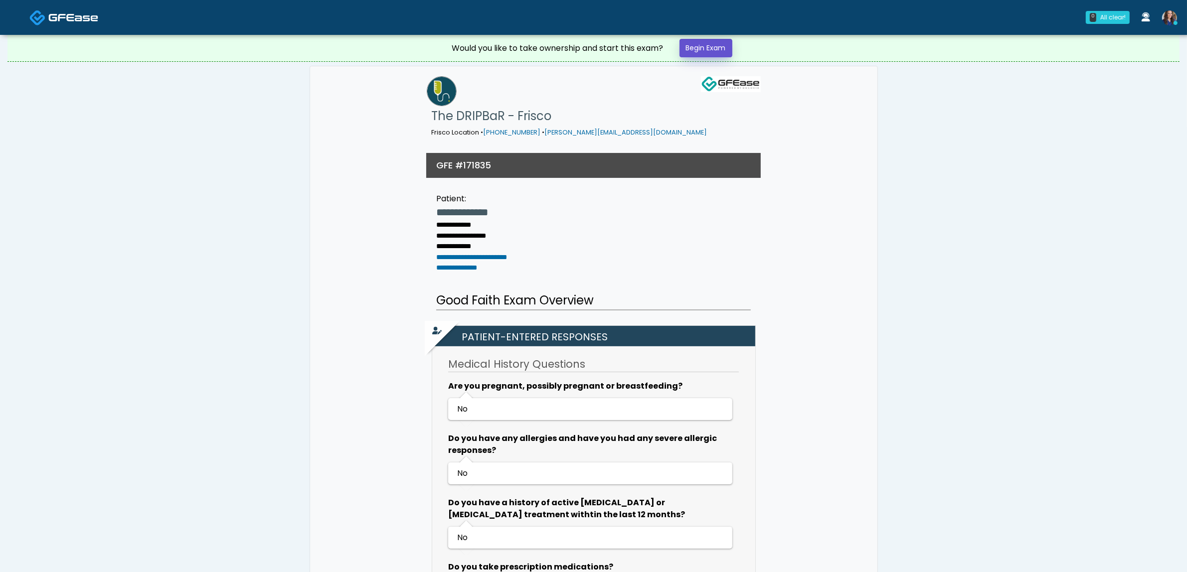
click at [715, 46] on link "Begin Exam" at bounding box center [706, 48] width 53 height 18
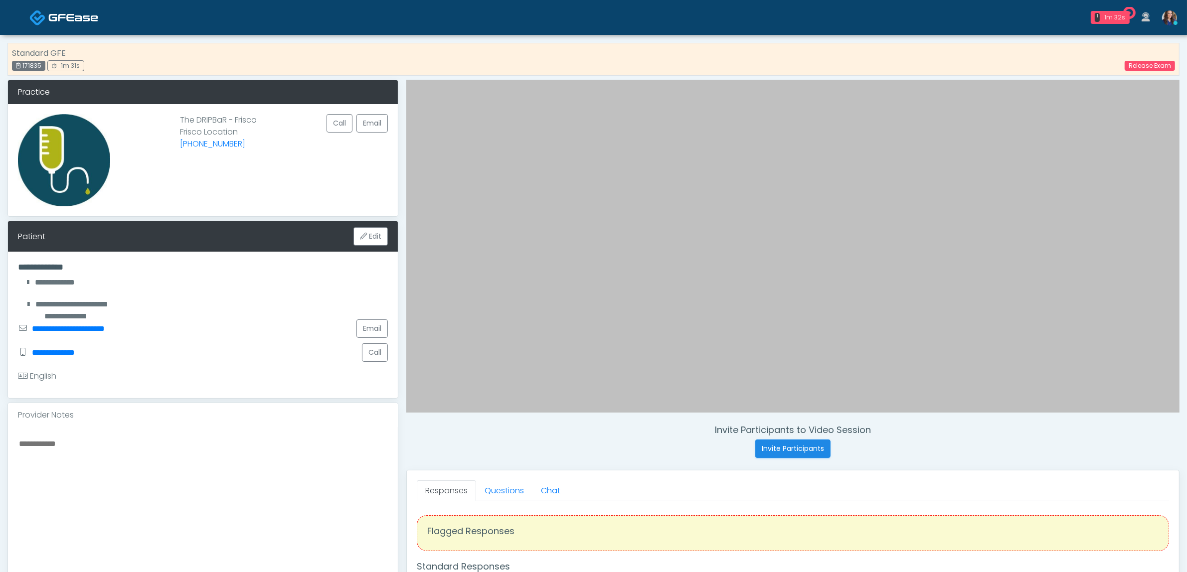
click at [161, 462] on textarea at bounding box center [203, 498] width 370 height 122
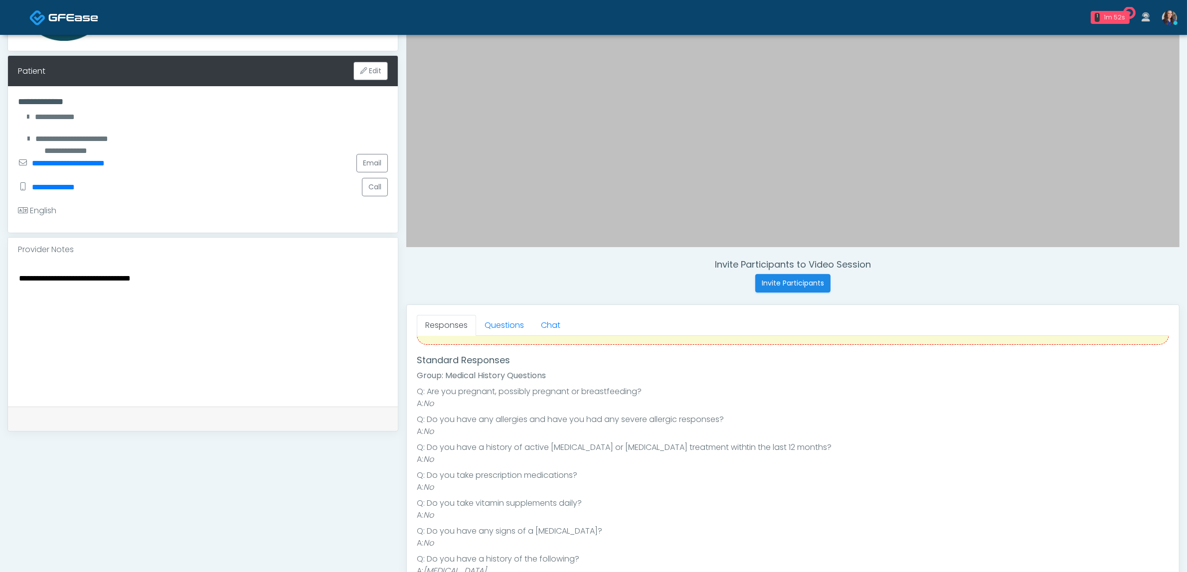
scroll to position [187, 0]
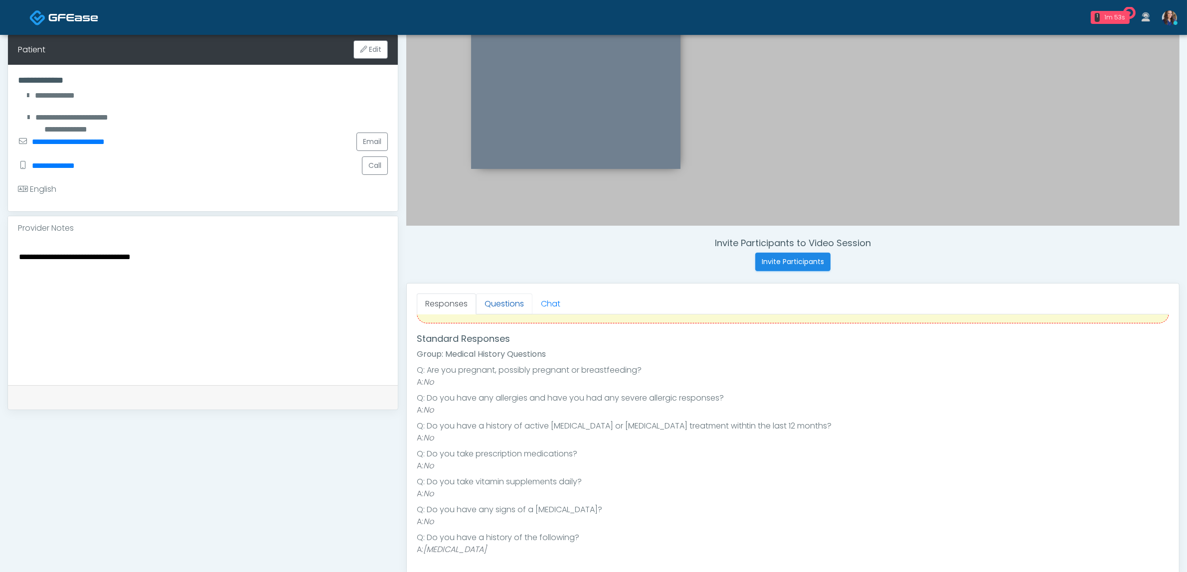
type textarea "**********"
click at [507, 310] on link "Questions" at bounding box center [504, 304] width 56 height 21
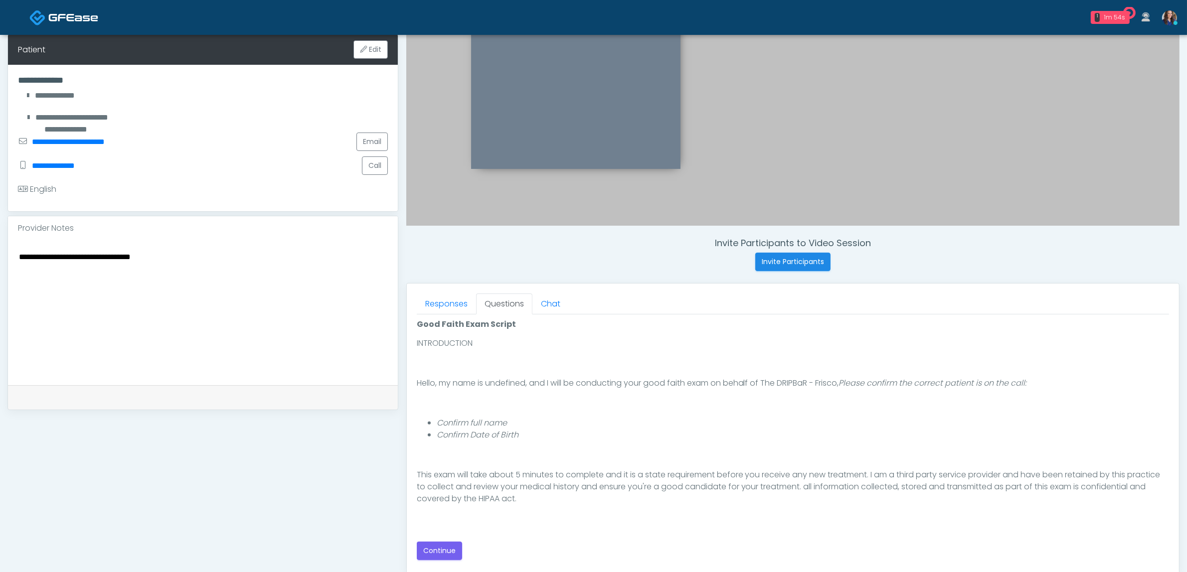
scroll to position [62, 0]
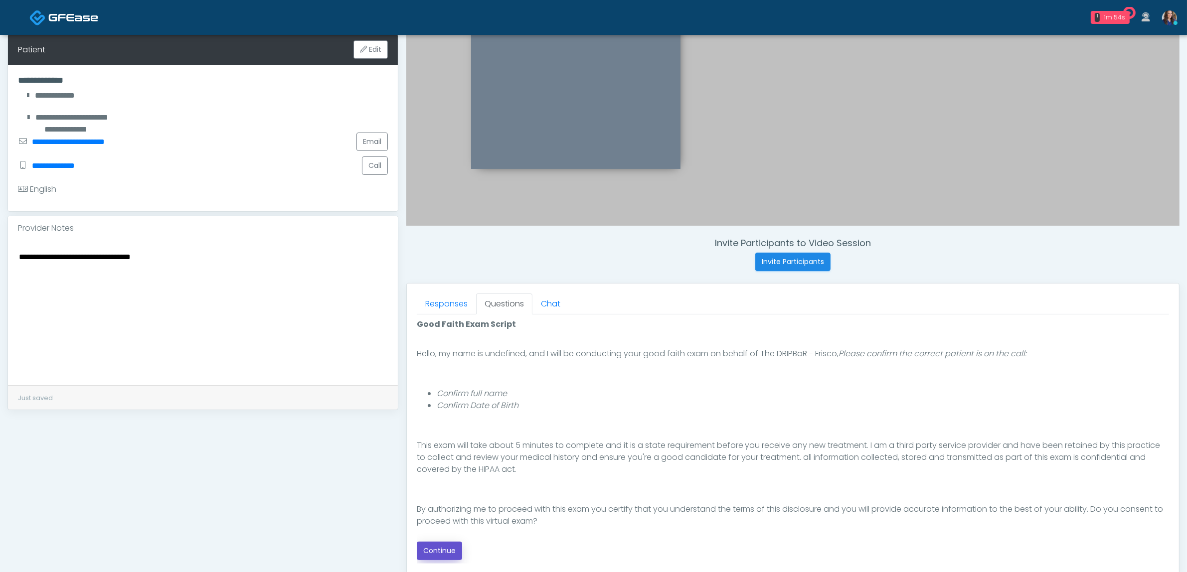
drag, startPoint x: 439, startPoint y: 554, endPoint x: 568, endPoint y: 519, distance: 134.2
click at [438, 554] on button "Continue" at bounding box center [439, 551] width 45 height 18
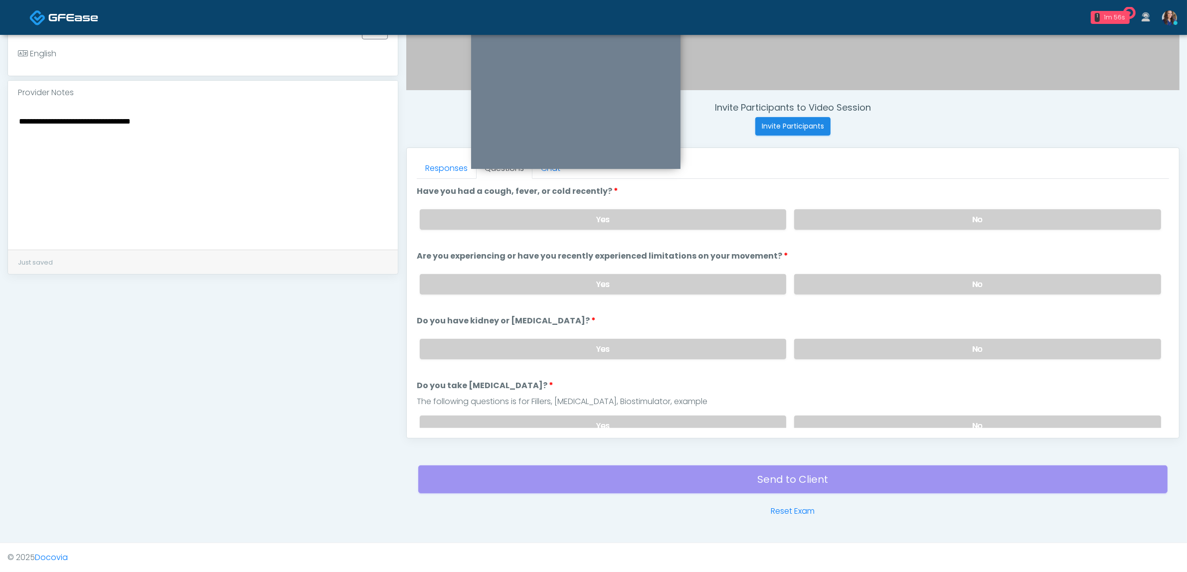
click at [903, 206] on div "Yes No" at bounding box center [790, 219] width 757 height 36
click at [909, 220] on label "No" at bounding box center [977, 219] width 367 height 20
click at [894, 281] on label "No" at bounding box center [977, 284] width 367 height 20
drag, startPoint x: 883, startPoint y: 357, endPoint x: 886, endPoint y: 347, distance: 10.9
click at [883, 356] on div "Yes No" at bounding box center [790, 349] width 757 height 36
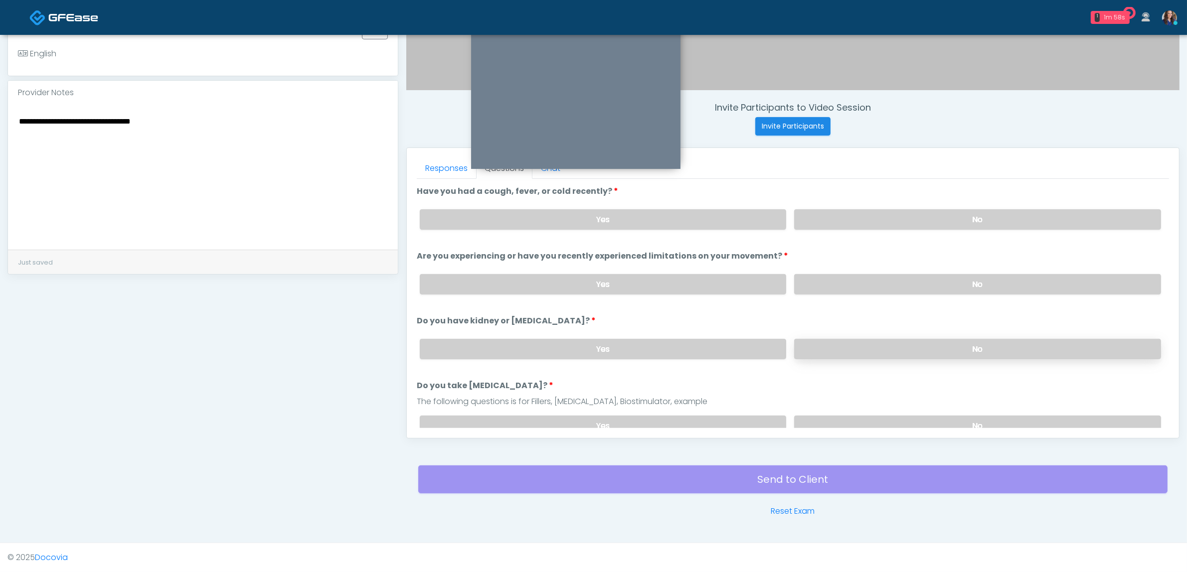
click at [886, 347] on label "No" at bounding box center [977, 349] width 367 height 20
click at [865, 416] on label "No" at bounding box center [977, 426] width 367 height 20
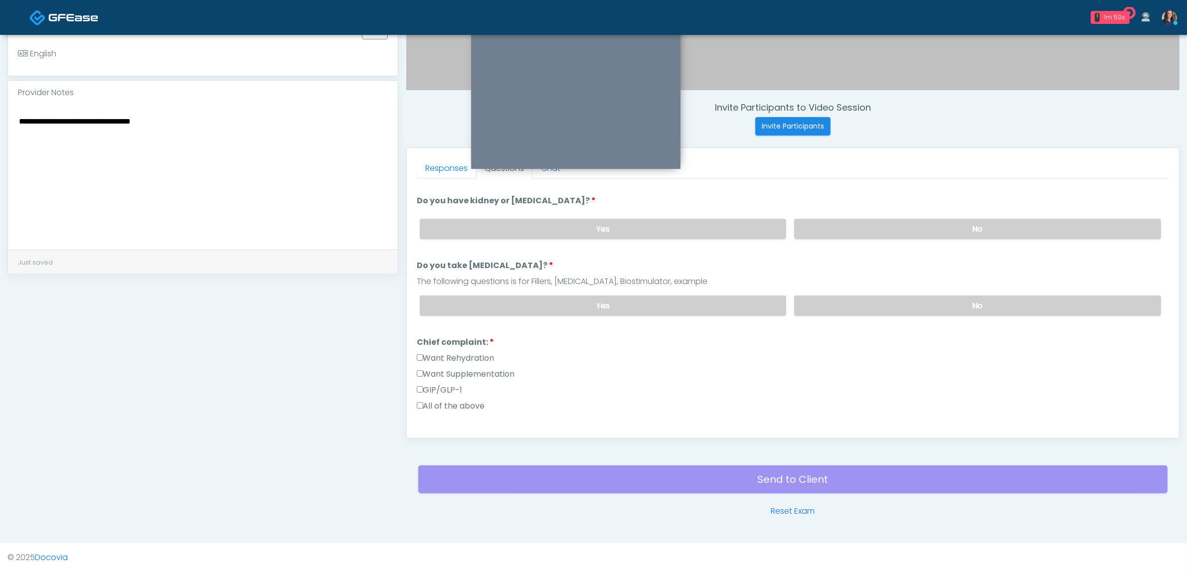
scroll to position [125, 0]
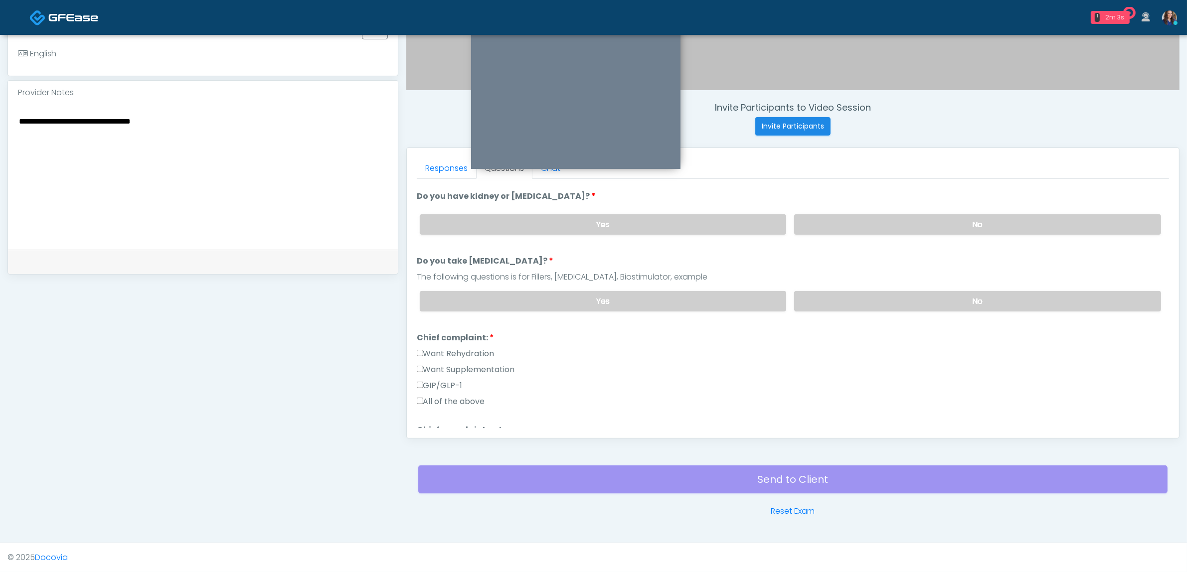
click at [467, 348] on label "Want Rehydration" at bounding box center [456, 354] width 78 height 12
click at [440, 348] on label "Want Rehydration" at bounding box center [456, 354] width 78 height 12
click at [444, 364] on label "Want Supplementation" at bounding box center [466, 370] width 98 height 12
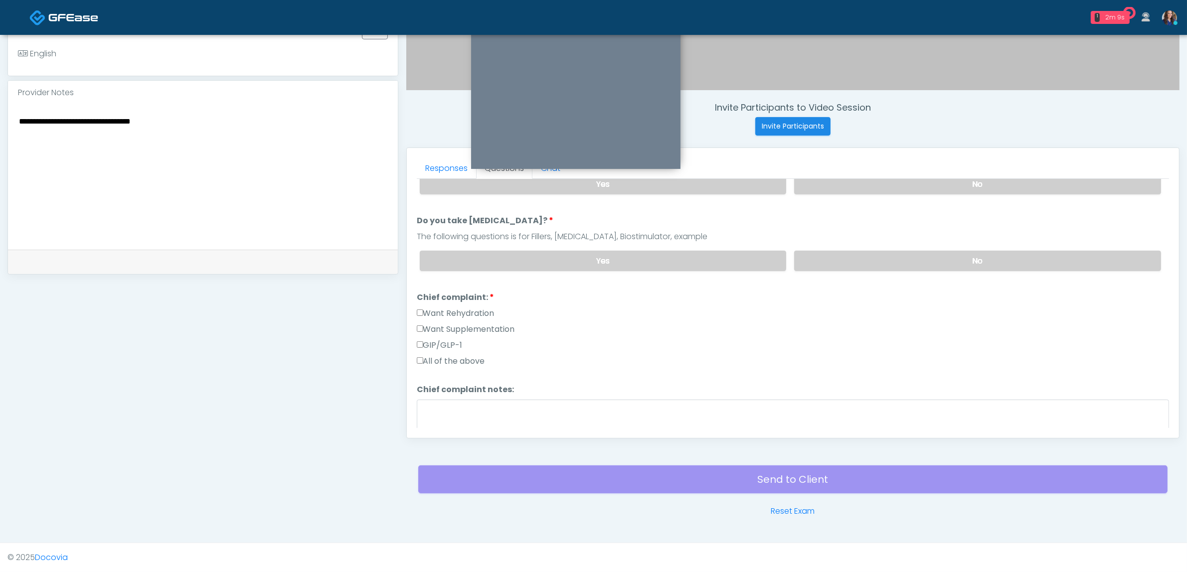
scroll to position [187, 0]
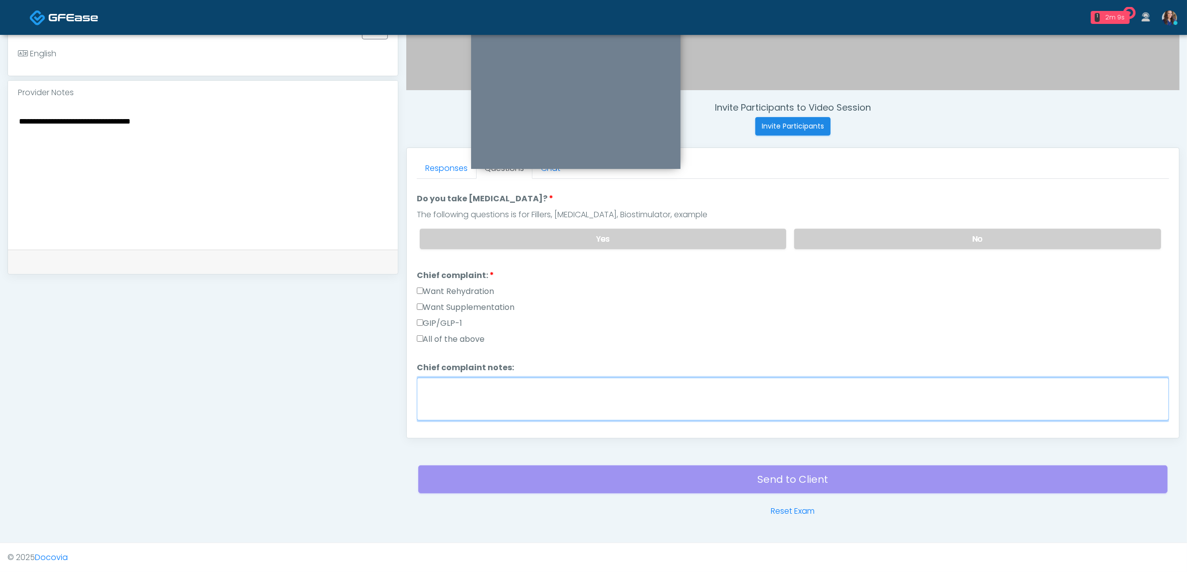
click at [516, 387] on textarea "Chief complaint notes:" at bounding box center [793, 399] width 752 height 43
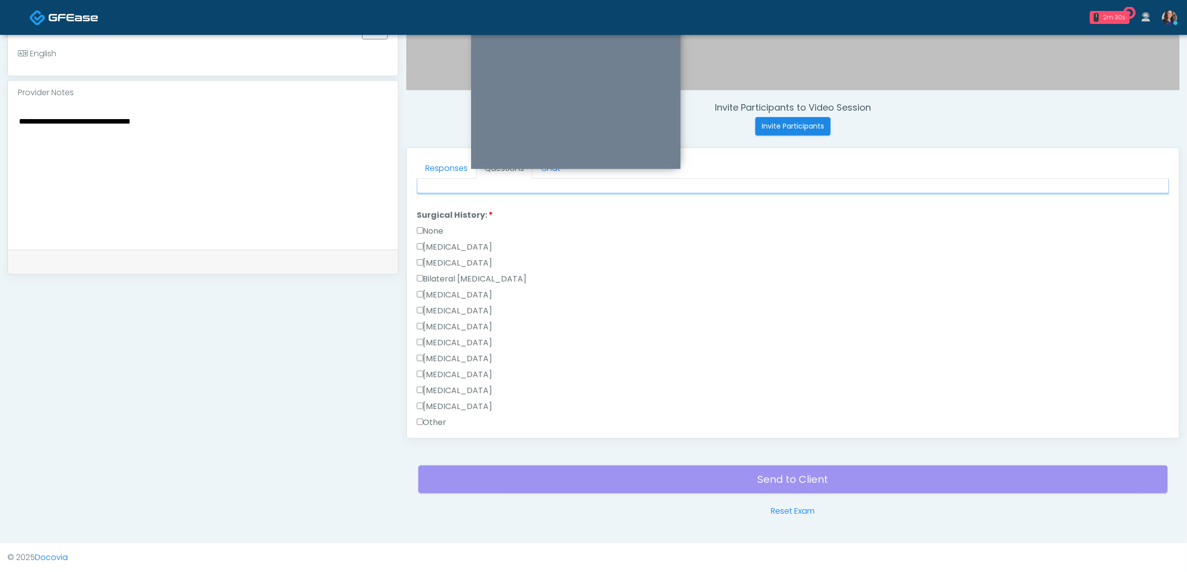
scroll to position [436, 0]
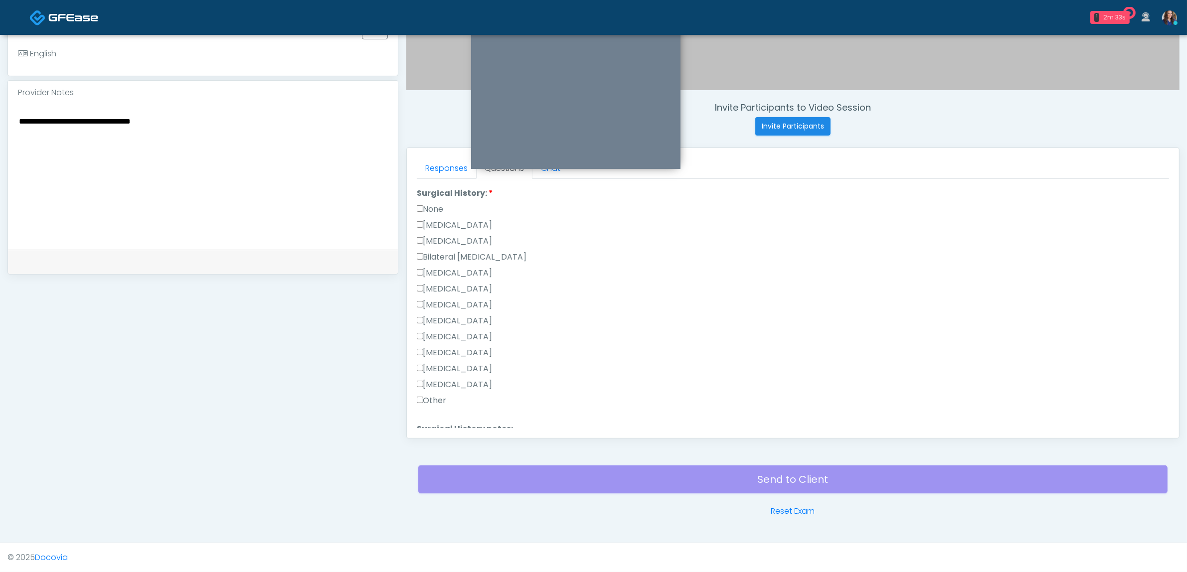
type textarea "**********"
click at [433, 207] on label "None" at bounding box center [430, 209] width 27 height 12
click at [440, 420] on label "[MEDICAL_DATA]" at bounding box center [455, 426] width 76 height 12
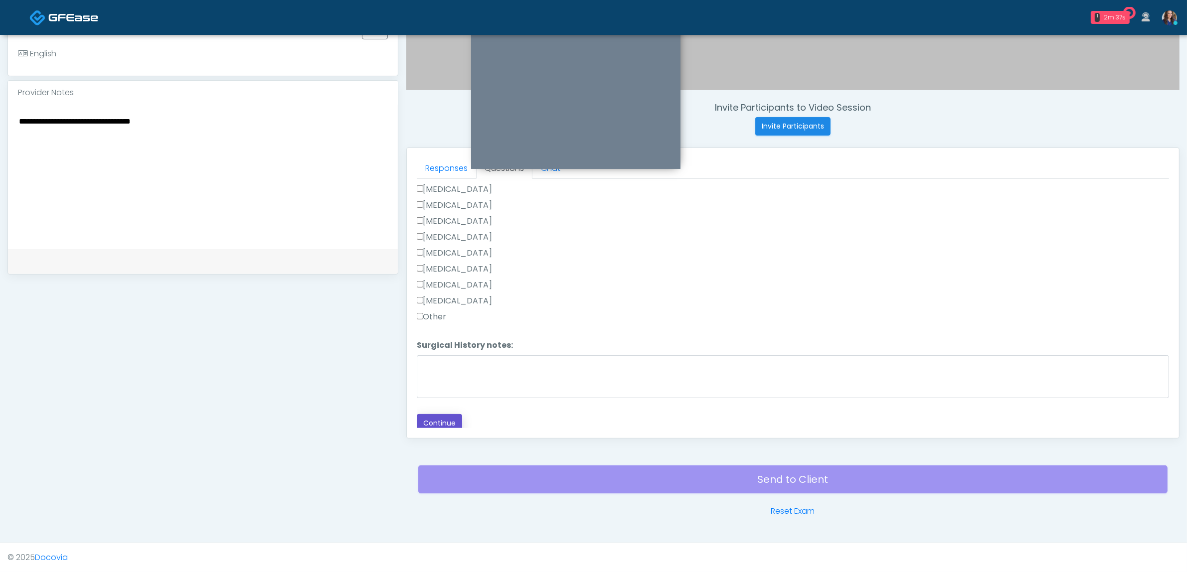
click at [435, 414] on button "Continue" at bounding box center [439, 423] width 45 height 18
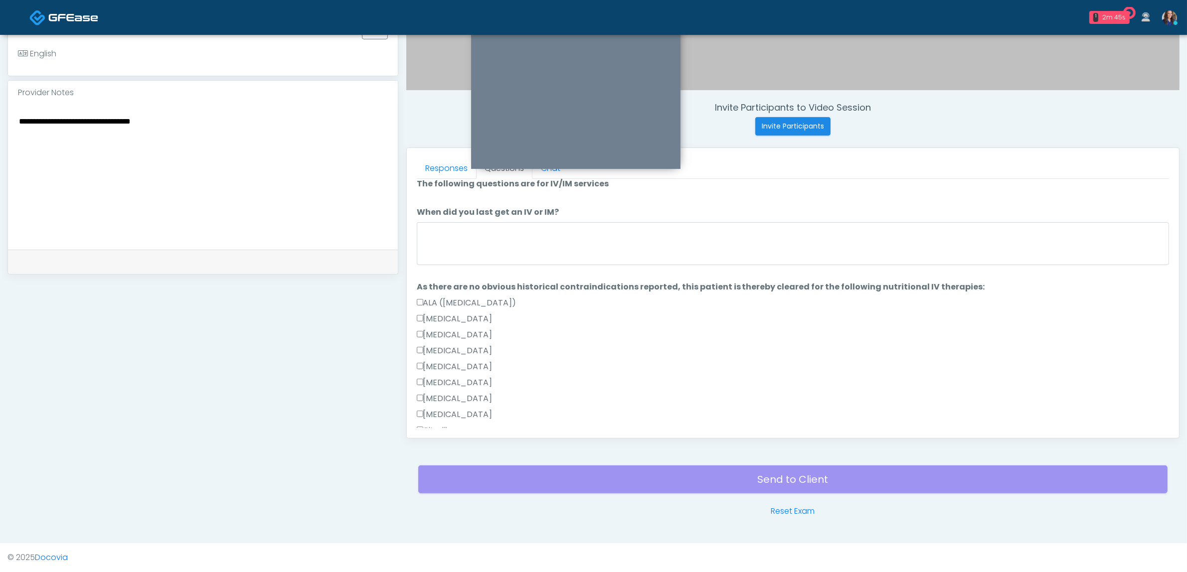
scroll to position [0, 0]
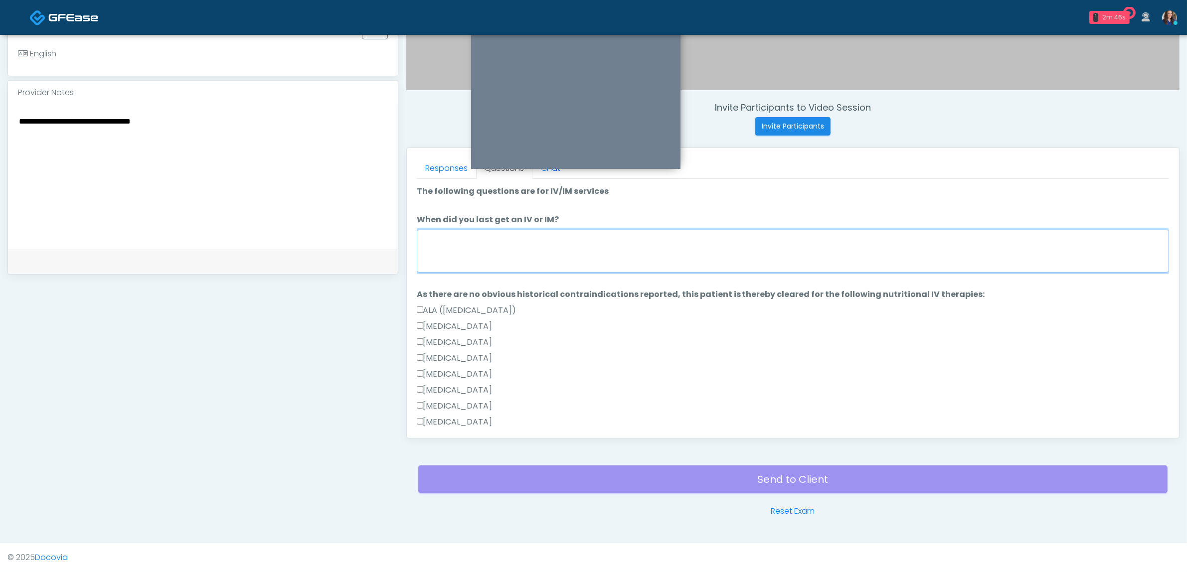
drag, startPoint x: 525, startPoint y: 258, endPoint x: 607, endPoint y: 258, distance: 82.3
click at [528, 258] on textarea "When did you last get an IV or IM?" at bounding box center [793, 251] width 752 height 43
type textarea "**********"
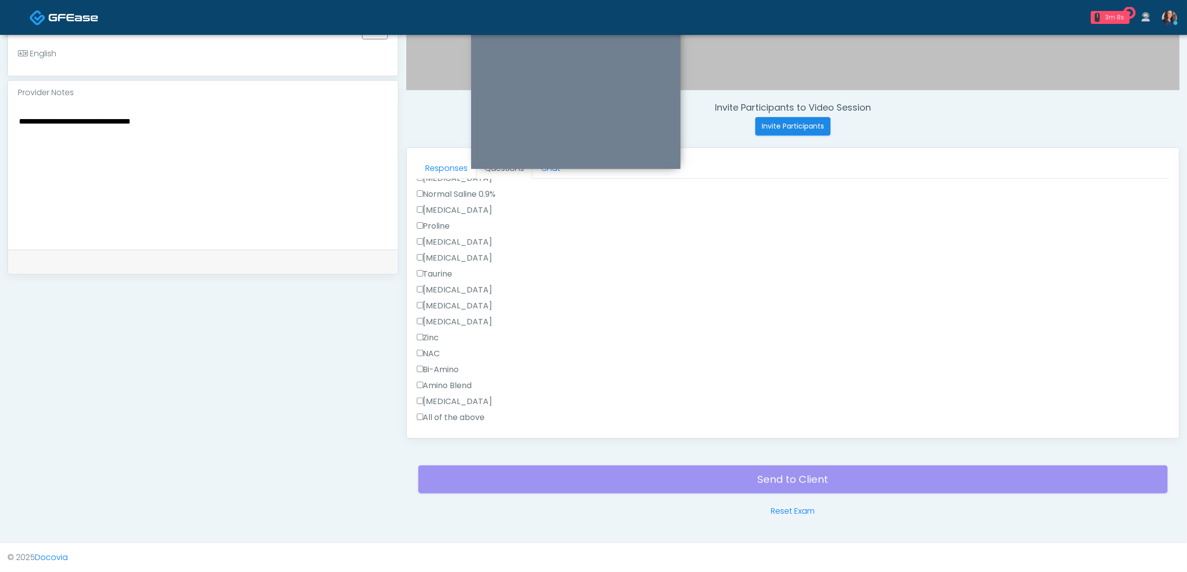
scroll to position [436, 0]
click at [429, 415] on label "All of the above" at bounding box center [451, 417] width 68 height 12
click at [432, 354] on label "NAC" at bounding box center [428, 353] width 23 height 12
click at [434, 320] on label "[MEDICAL_DATA]" at bounding box center [455, 321] width 76 height 12
click at [439, 301] on label "[MEDICAL_DATA]" at bounding box center [455, 305] width 76 height 12
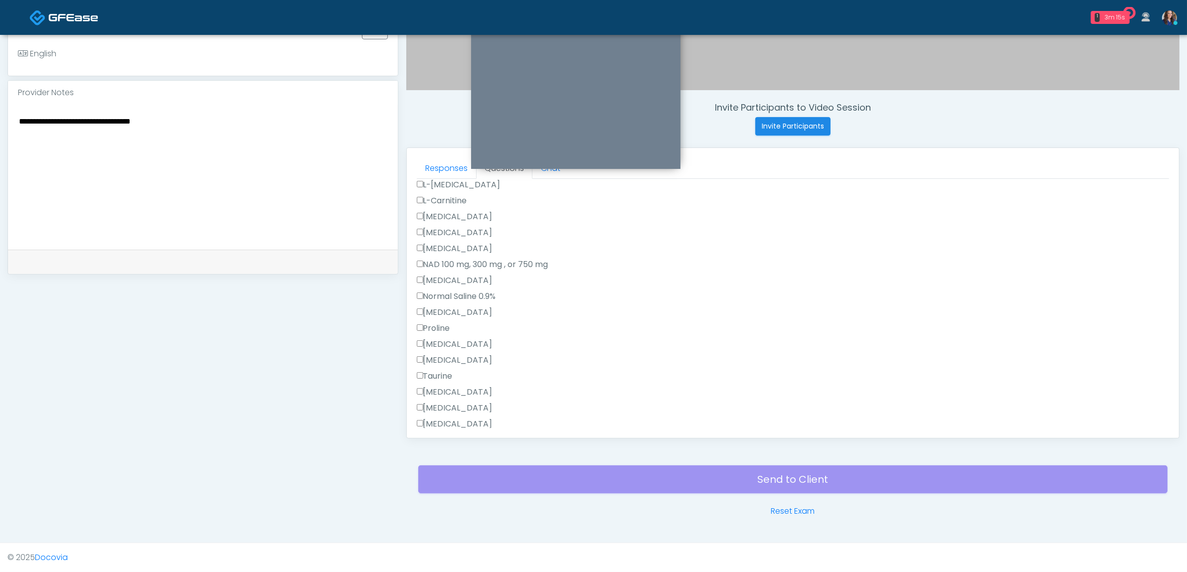
scroll to position [312, 0]
click at [439, 331] on label "[MEDICAL_DATA]" at bounding box center [455, 334] width 76 height 12
click at [432, 332] on label "[MEDICAL_DATA]" at bounding box center [455, 334] width 76 height 12
click at [448, 298] on label "Glutathione 600 mg or 2000 mg" at bounding box center [483, 299] width 132 height 12
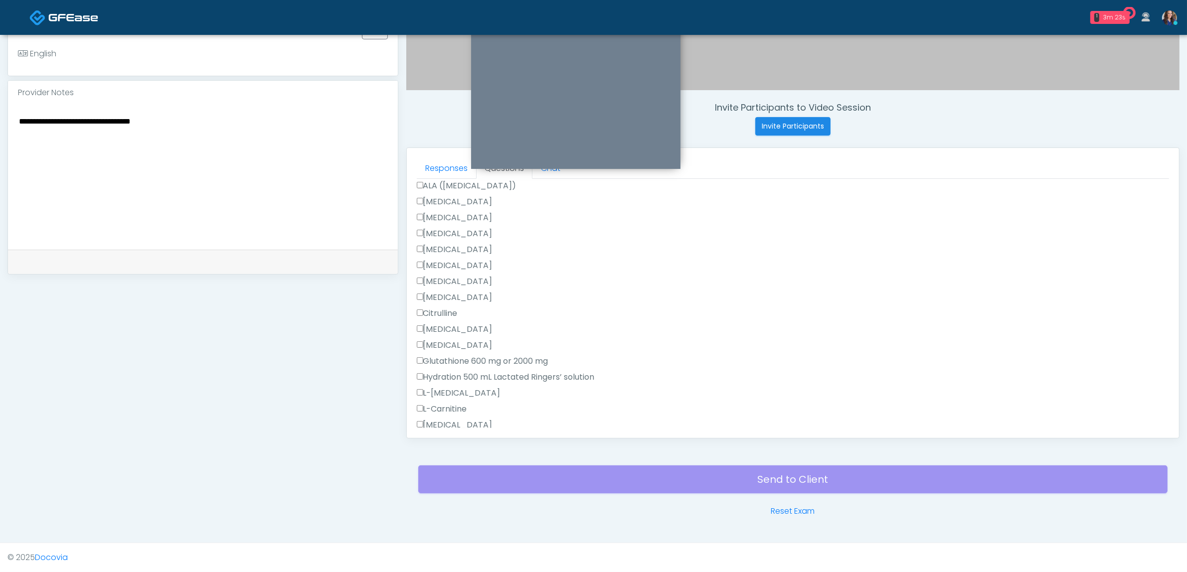
scroll to position [62, 0]
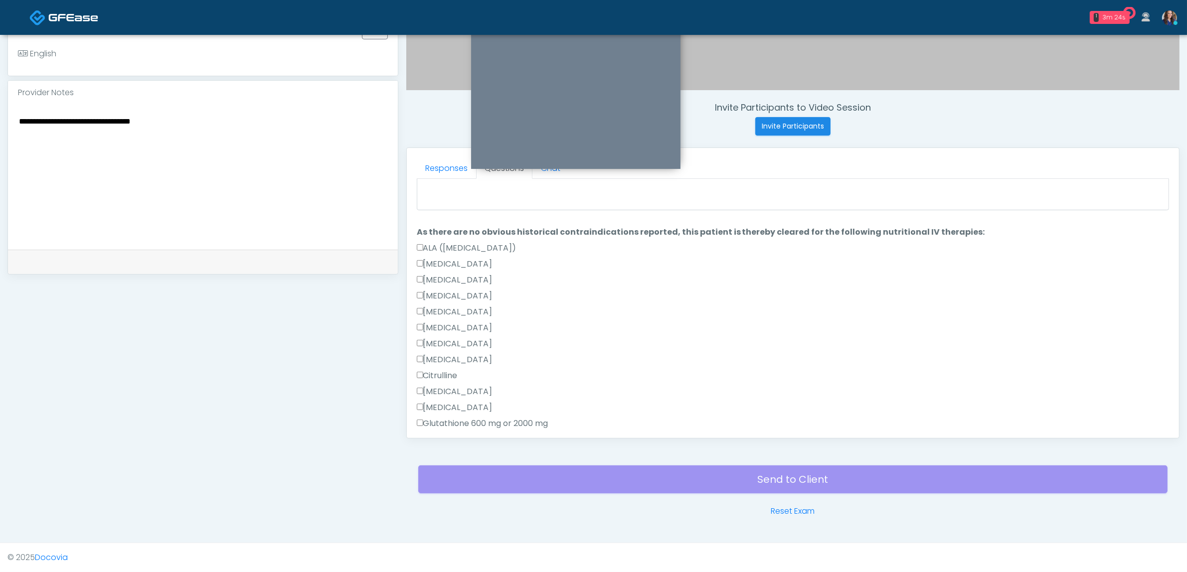
click at [435, 307] on label "[MEDICAL_DATA]" at bounding box center [455, 312] width 76 height 12
click at [435, 265] on label "[MEDICAL_DATA]" at bounding box center [455, 264] width 76 height 12
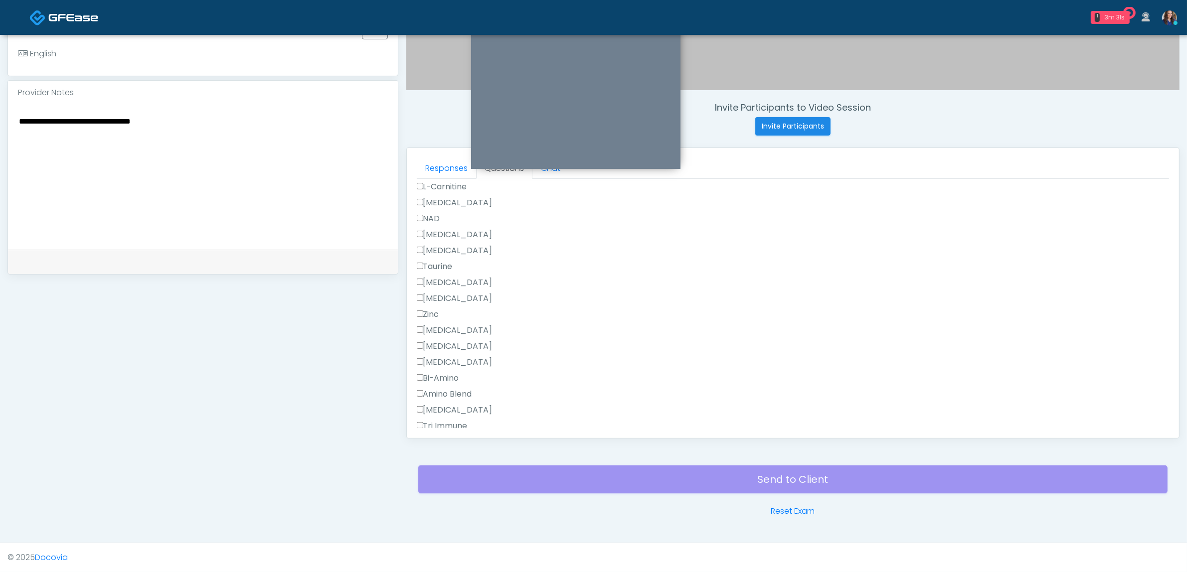
scroll to position [908, 0]
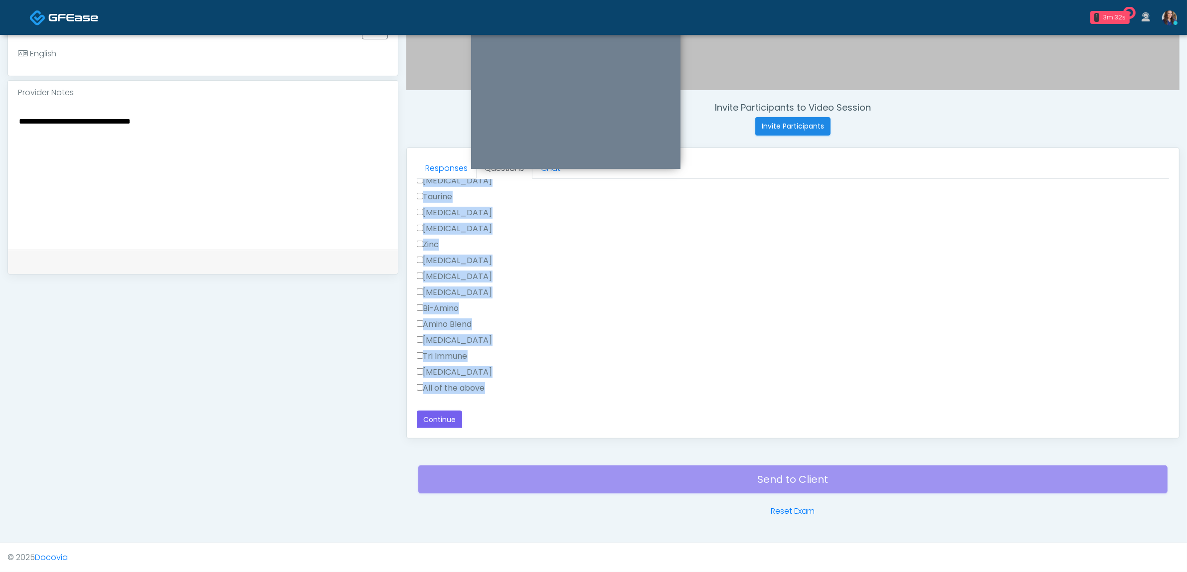
drag, startPoint x: 416, startPoint y: 233, endPoint x: 654, endPoint y: 443, distance: 316.8
click at [654, 443] on div "Invite Participants to Video Session Invite Participants Responses Questions Ch…" at bounding box center [788, 137] width 781 height 760
copy div "As there are no obvious historical contraindications reported, this patient is …"
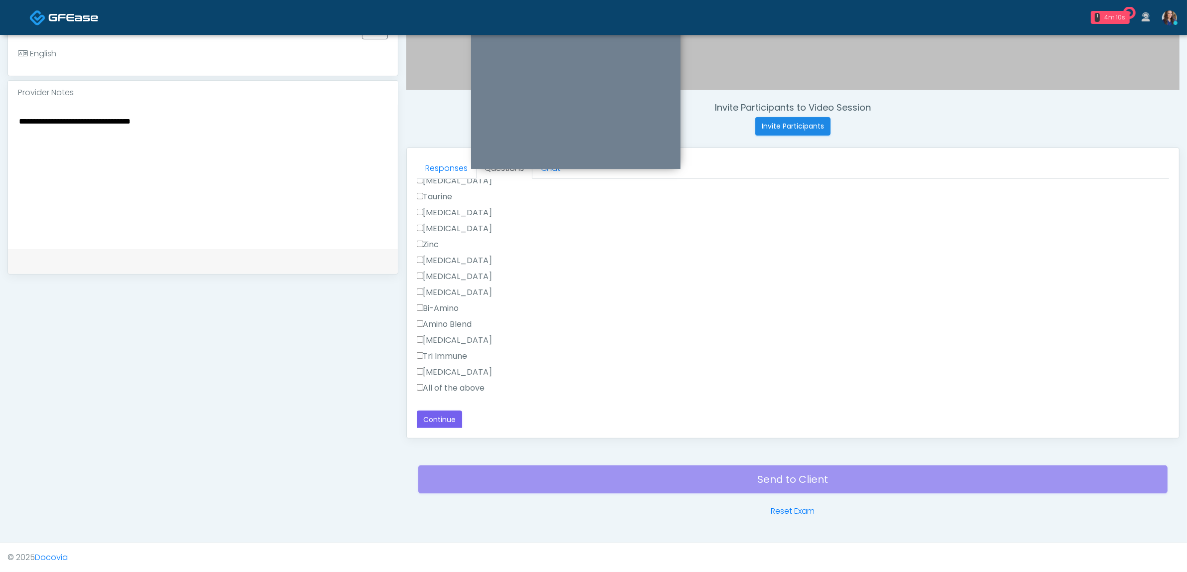
click at [192, 182] on textarea "**********" at bounding box center [203, 176] width 370 height 122
paste textarea "**********"
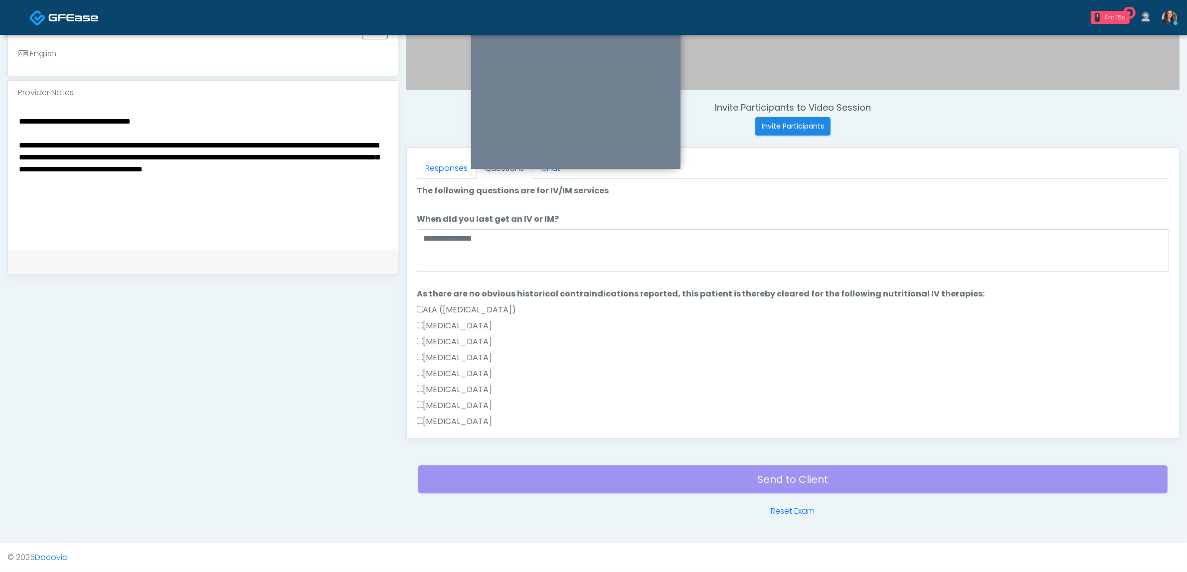
scroll to position [0, 0]
type textarea "**********"
click at [464, 307] on label "ALA ([MEDICAL_DATA])" at bounding box center [467, 311] width 100 height 12
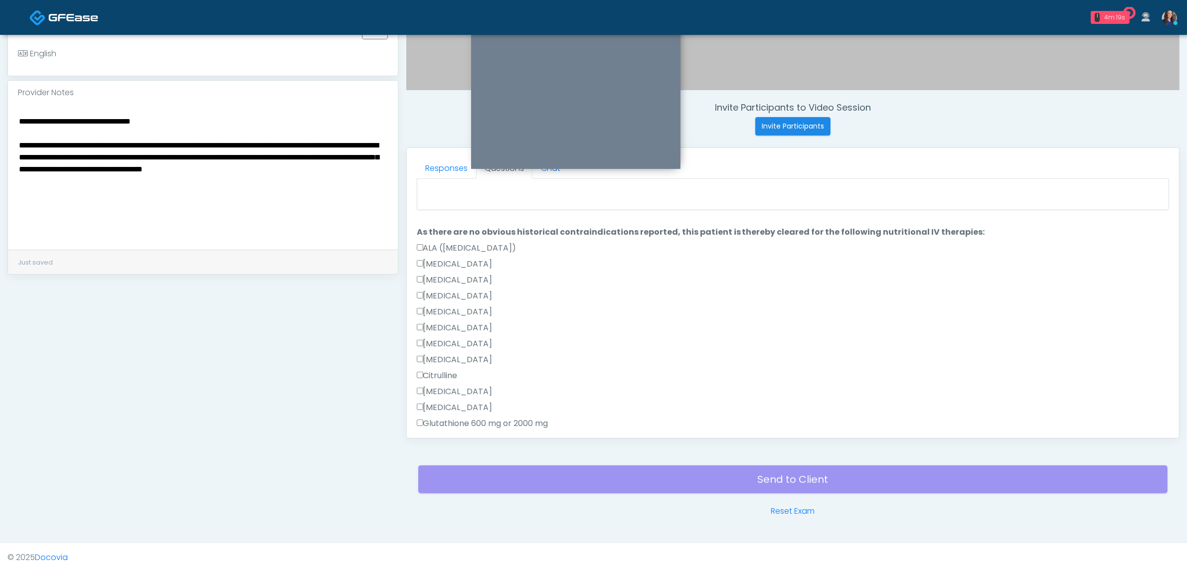
scroll to position [125, 0]
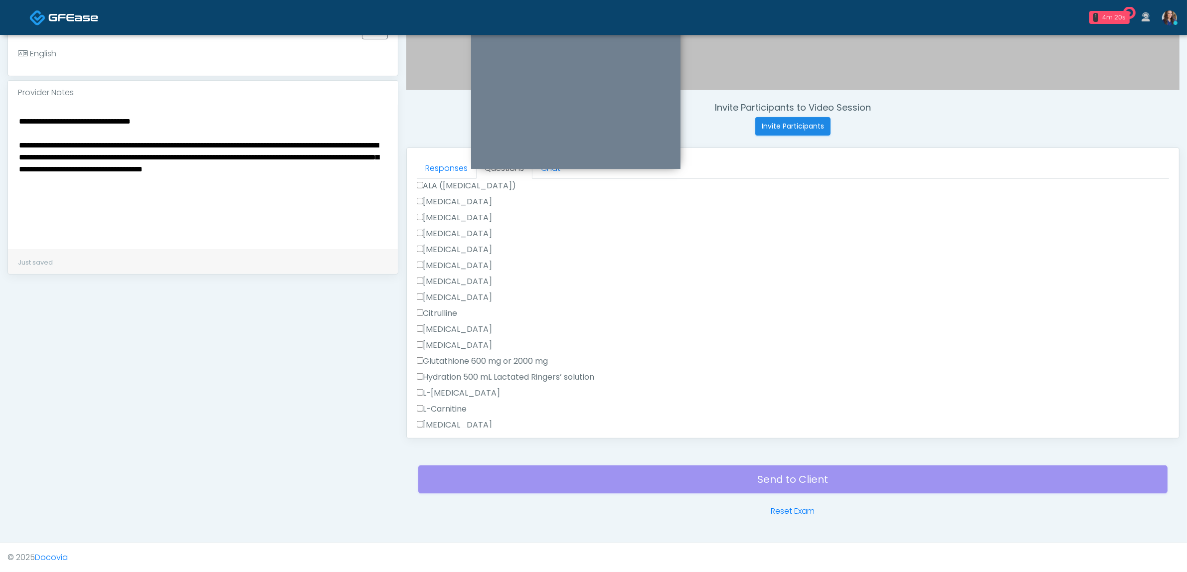
click at [435, 344] on label "[MEDICAL_DATA]" at bounding box center [455, 346] width 76 height 12
drag, startPoint x: 445, startPoint y: 344, endPoint x: 458, endPoint y: 344, distance: 12.5
click at [445, 344] on label "[MEDICAL_DATA]" at bounding box center [455, 346] width 76 height 12
click at [439, 272] on label "L-[MEDICAL_DATA]" at bounding box center [459, 269] width 84 height 12
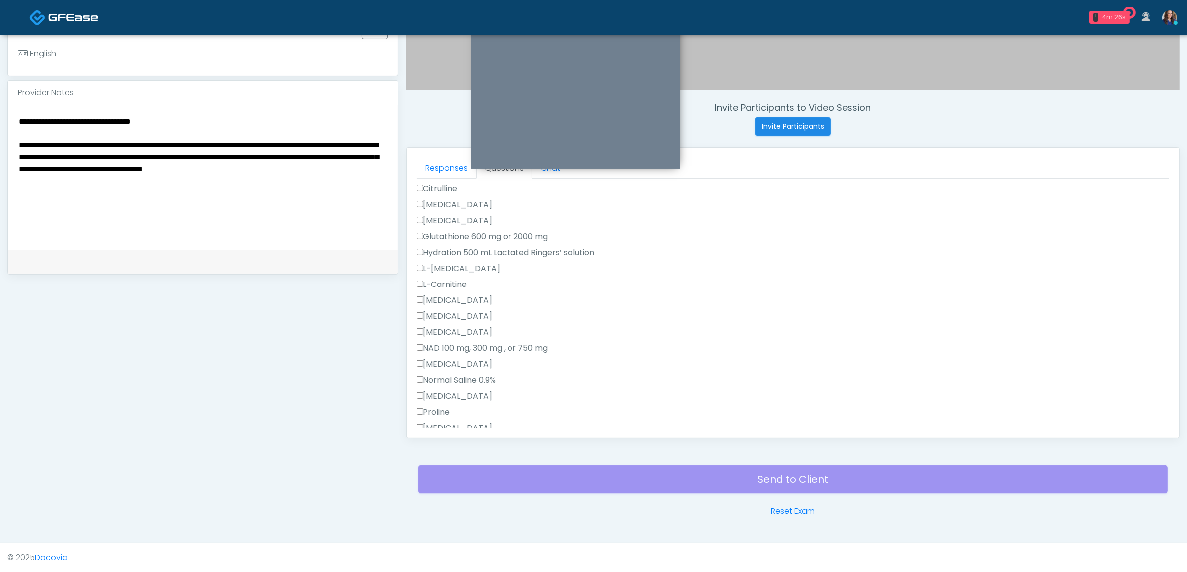
click at [445, 284] on label "L-Carnitine" at bounding box center [442, 285] width 50 height 12
click at [441, 360] on label "Niacin" at bounding box center [455, 364] width 76 height 12
click at [441, 345] on label "NAD 100 mg, 300 mg , or 750 mg" at bounding box center [483, 348] width 132 height 12
click at [434, 363] on label "Niacin" at bounding box center [455, 364] width 76 height 12
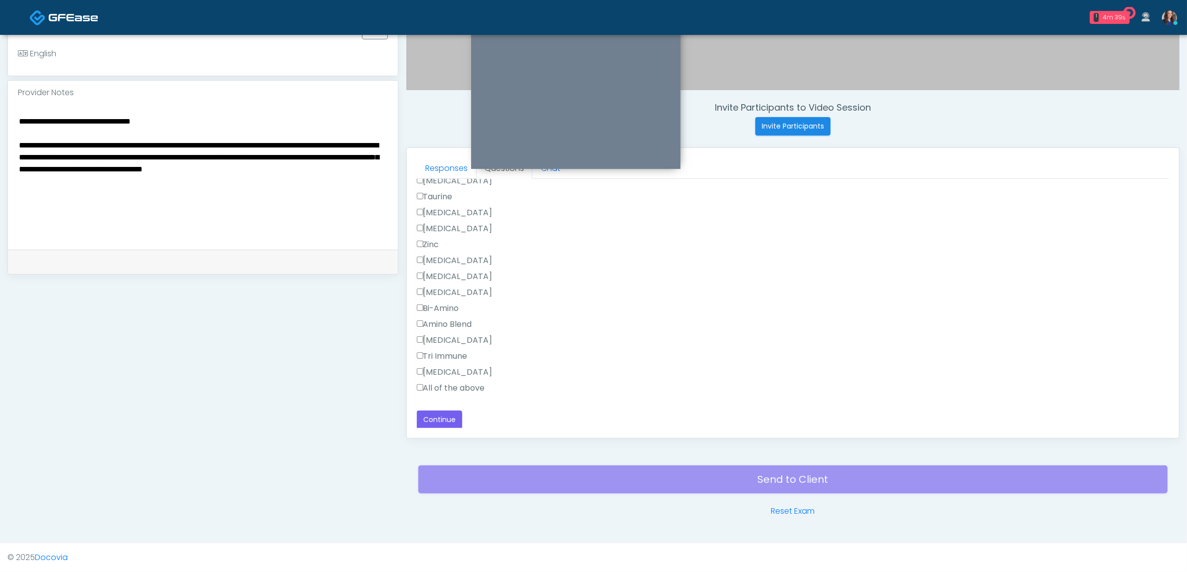
click at [434, 385] on label "All of the above" at bounding box center [451, 388] width 68 height 12
click at [437, 368] on label "Pepcid" at bounding box center [455, 372] width 76 height 12
click at [433, 372] on label "Pepcid" at bounding box center [455, 372] width 76 height 12
click at [438, 272] on label "Toradol" at bounding box center [455, 275] width 76 height 12
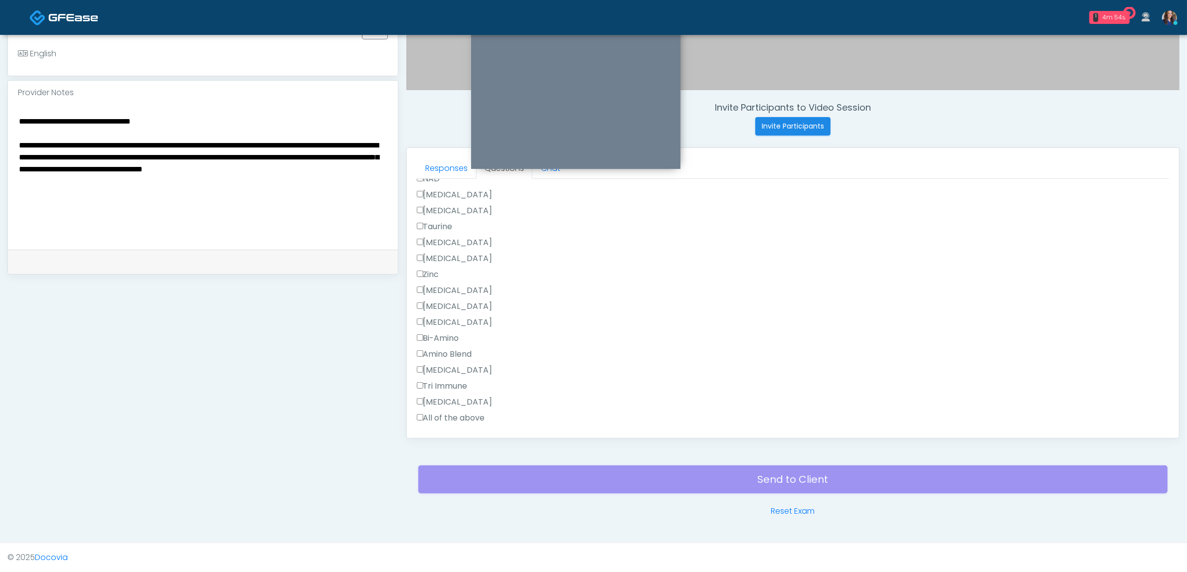
scroll to position [908, 0]
click at [434, 419] on button "Continue" at bounding box center [439, 420] width 45 height 18
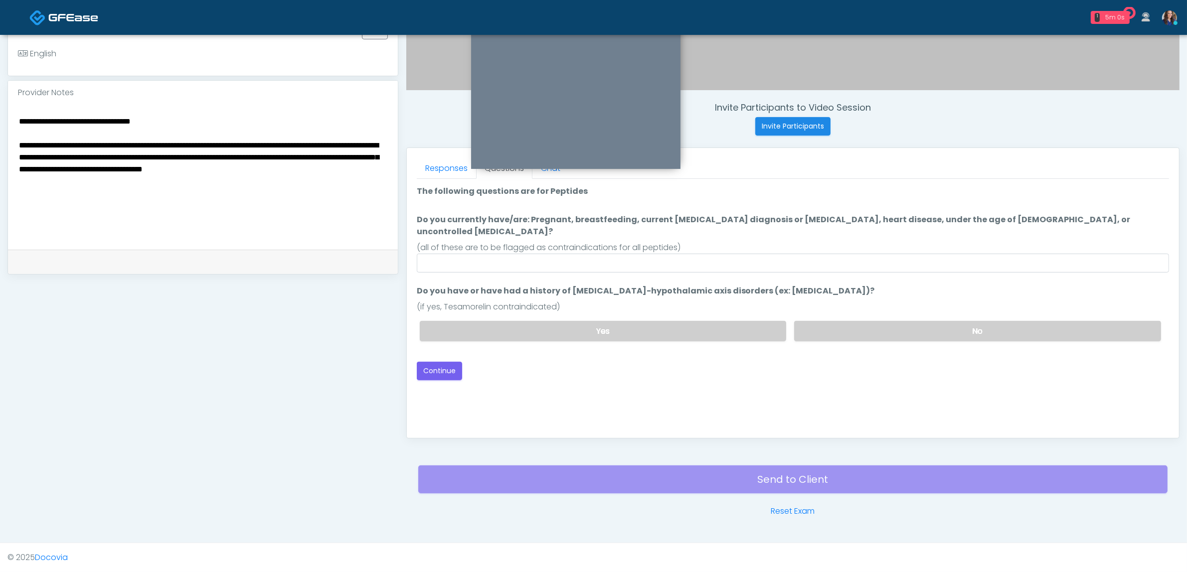
drag, startPoint x: 228, startPoint y: 188, endPoint x: -84, endPoint y: 79, distance: 330.3
click at [0, 79] on html "1 5m 0s Hydrate IV Bar - Arcadia Waiting - 5m 0s AZ View Anjali Nandakumar AZ C…" at bounding box center [593, 124] width 1187 height 895
click at [803, 509] on link "Reset Exam" at bounding box center [793, 512] width 44 height 12
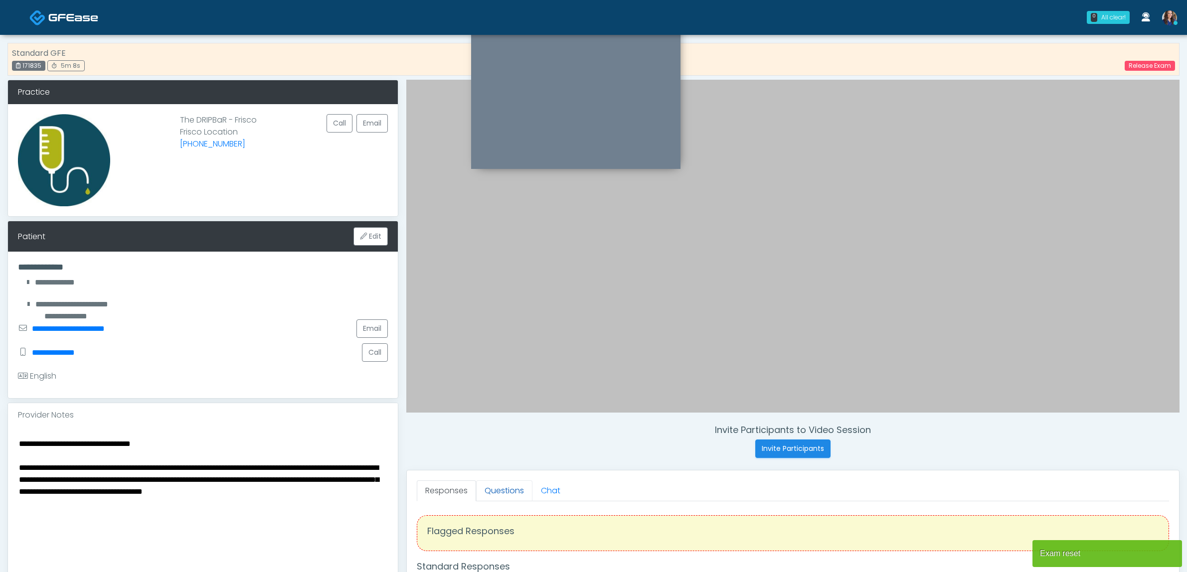
scroll to position [249, 0]
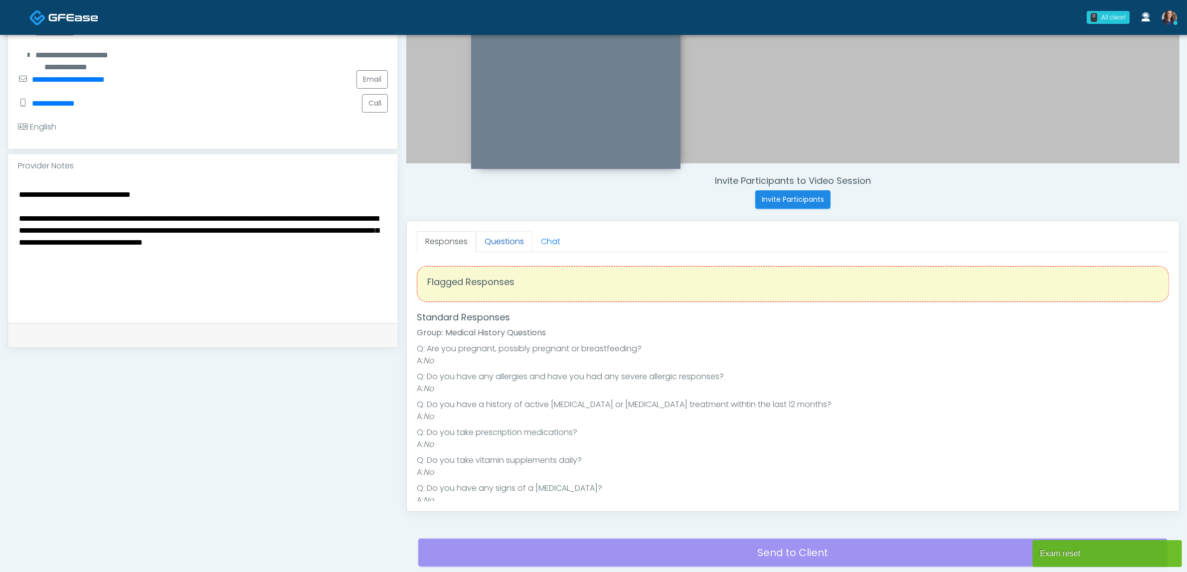
click at [507, 244] on link "Questions" at bounding box center [504, 241] width 56 height 21
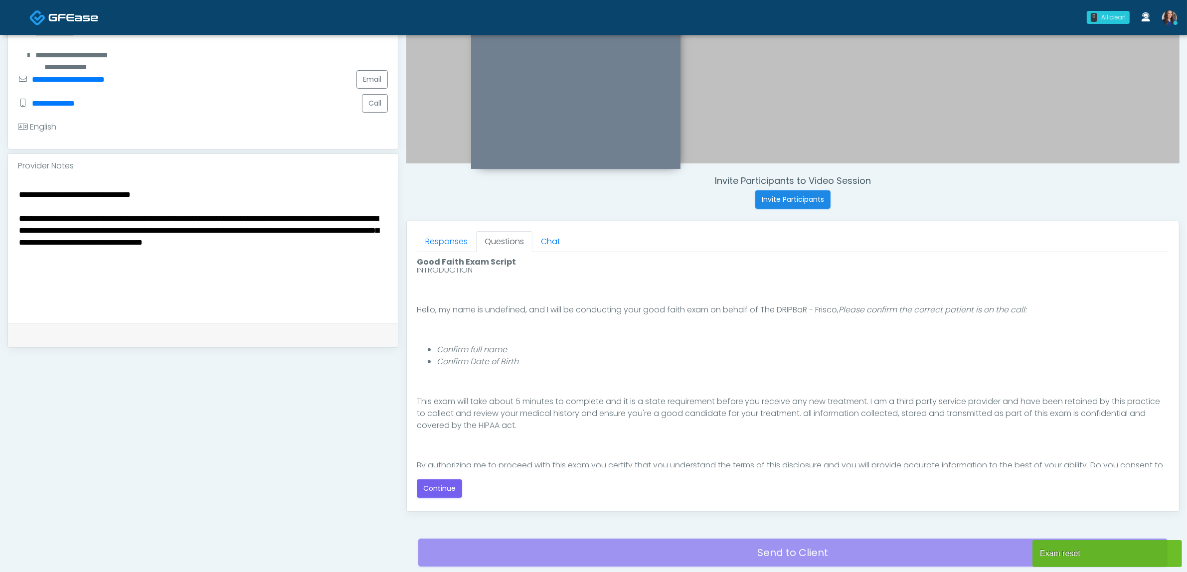
scroll to position [68, 0]
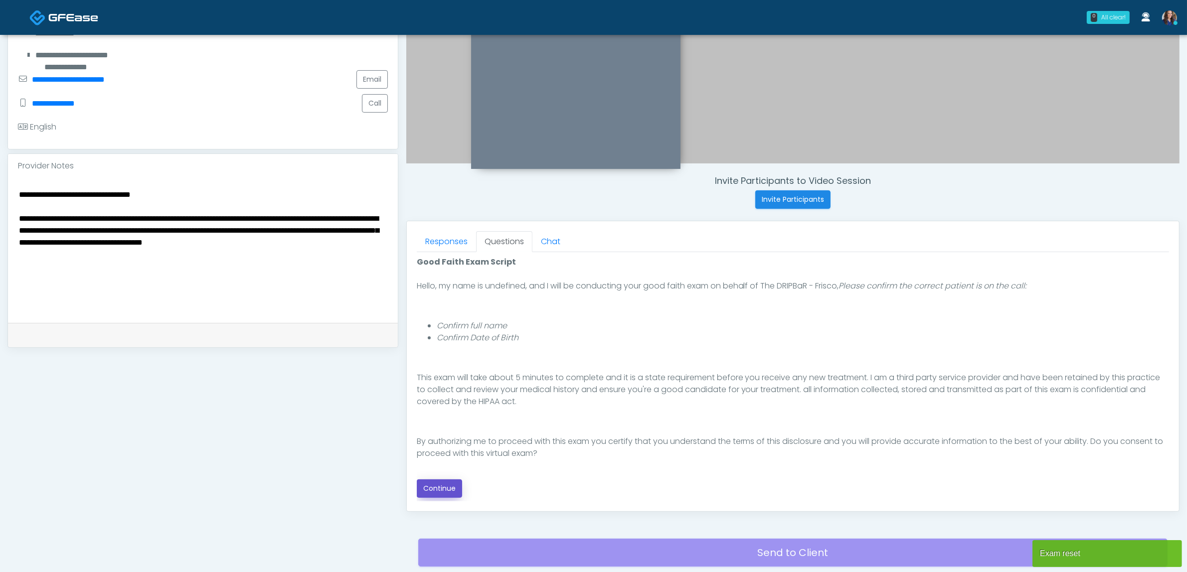
click at [455, 482] on button "Continue" at bounding box center [439, 489] width 45 height 18
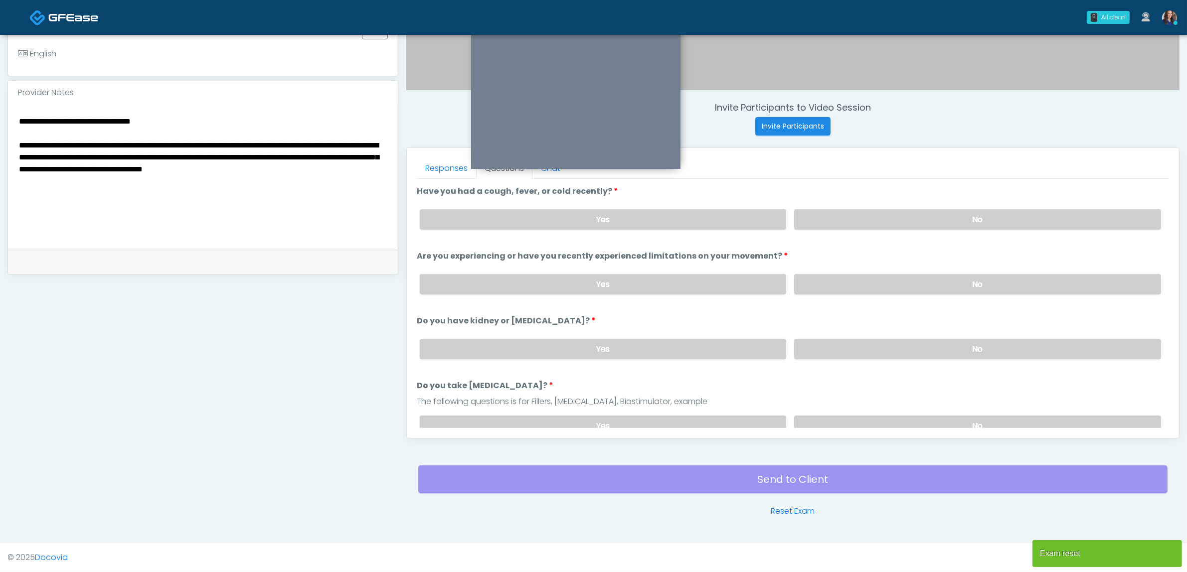
scroll to position [0, 0]
click at [850, 218] on label "No" at bounding box center [977, 219] width 367 height 20
drag, startPoint x: 850, startPoint y: 280, endPoint x: 849, endPoint y: 305, distance: 25.5
click at [850, 289] on label "No" at bounding box center [977, 284] width 367 height 20
click at [838, 352] on label "No" at bounding box center [977, 349] width 367 height 20
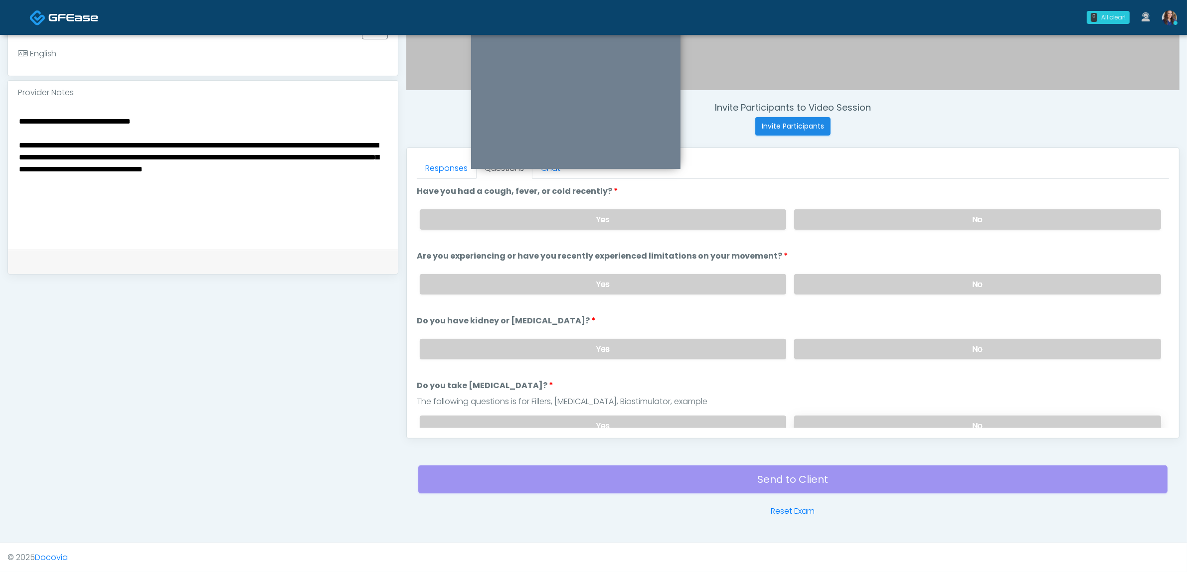
click at [843, 422] on label "No" at bounding box center [977, 426] width 367 height 20
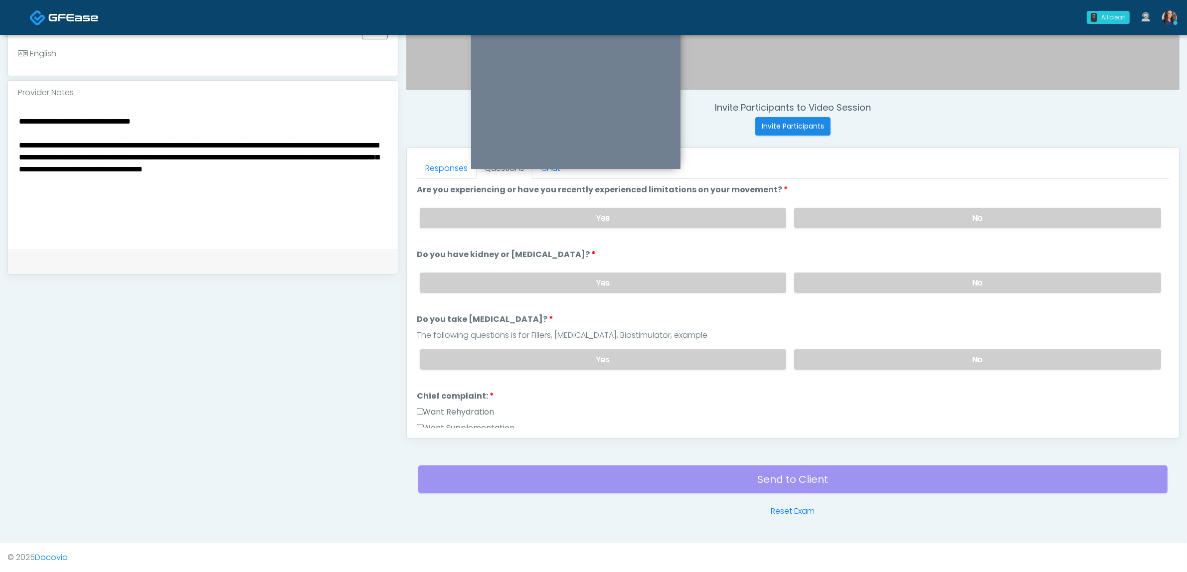
scroll to position [187, 0]
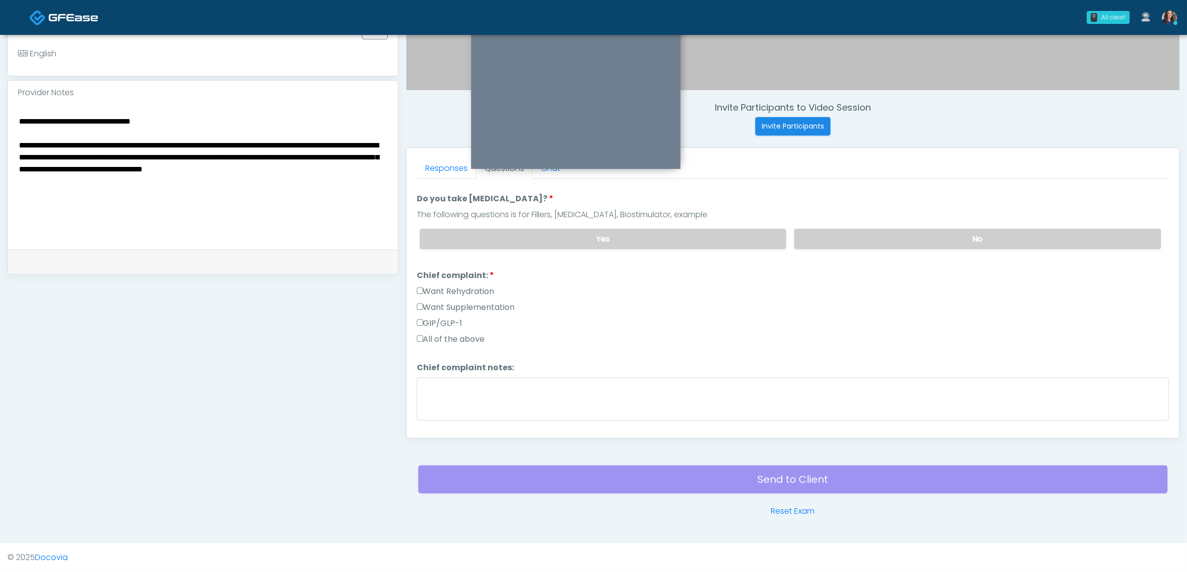
drag, startPoint x: 455, startPoint y: 304, endPoint x: 474, endPoint y: 335, distance: 36.3
click at [458, 305] on label "Want Supplementation" at bounding box center [466, 308] width 98 height 12
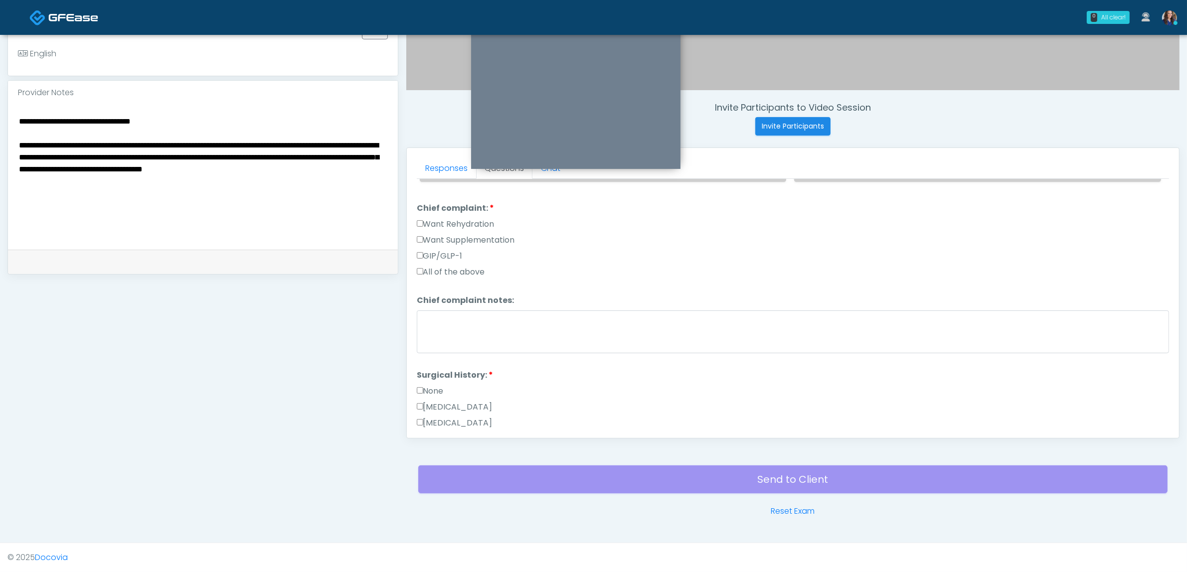
scroll to position [249, 0]
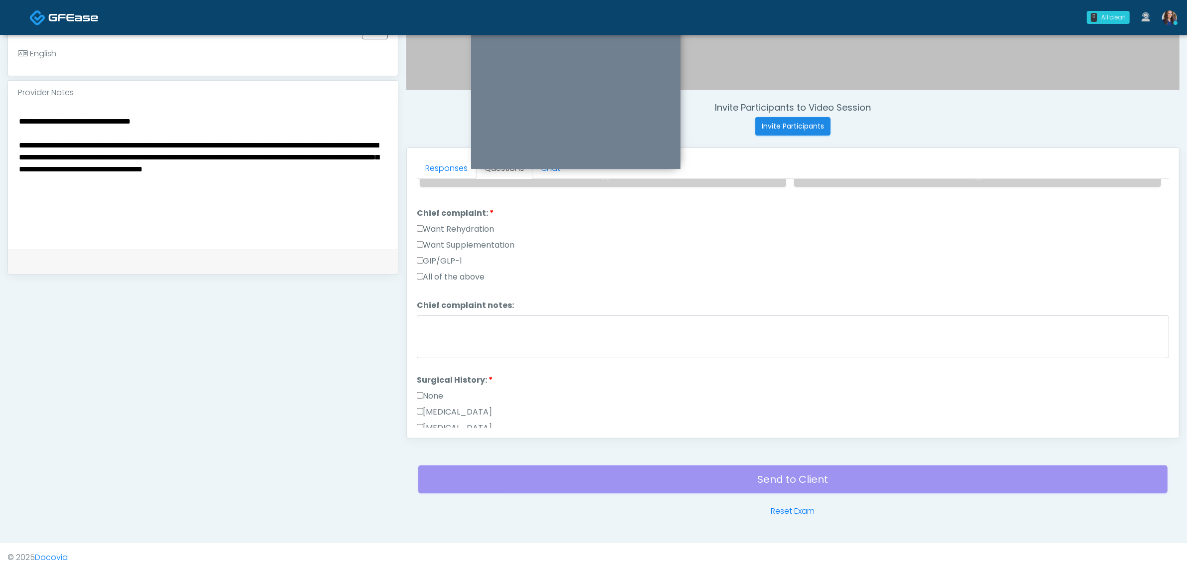
click at [461, 239] on label "Want Supplementation" at bounding box center [466, 245] width 98 height 12
click at [468, 316] on textarea "Chief complaint notes:" at bounding box center [793, 337] width 752 height 43
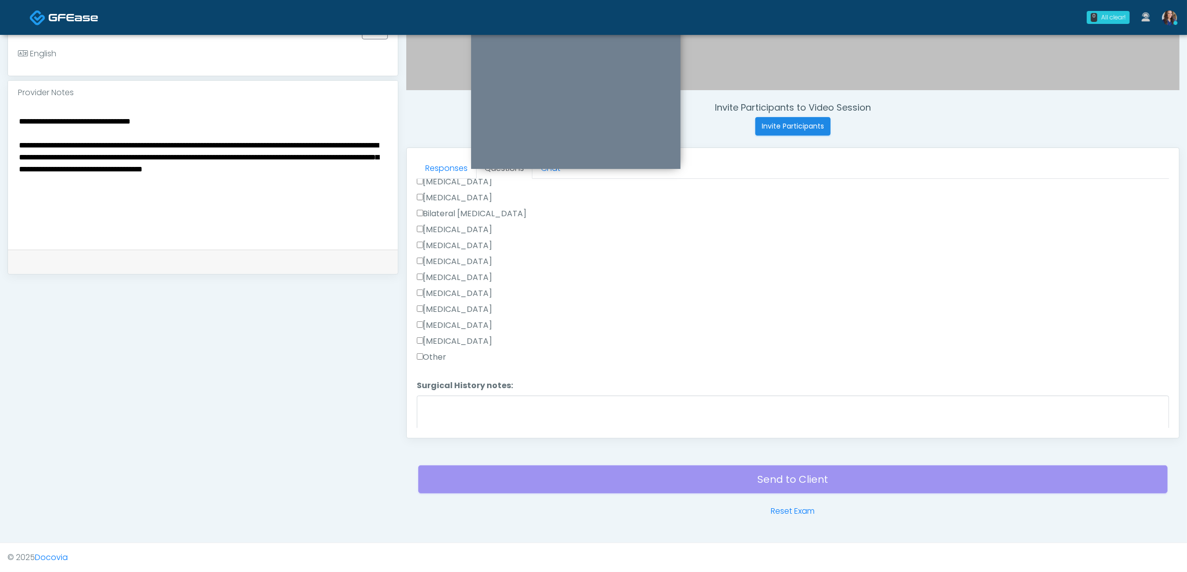
scroll to position [520, 0]
type textarea "**********"
click at [478, 298] on label "[MEDICAL_DATA]" at bounding box center [455, 301] width 76 height 12
click at [436, 423] on button "Continue" at bounding box center [439, 423] width 45 height 18
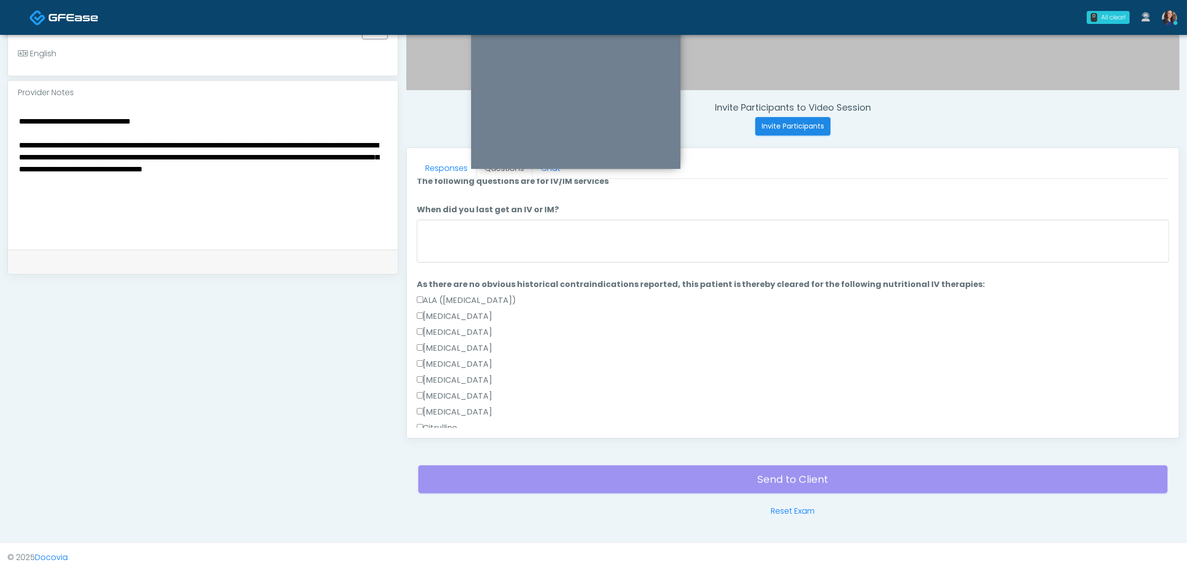
scroll to position [0, 0]
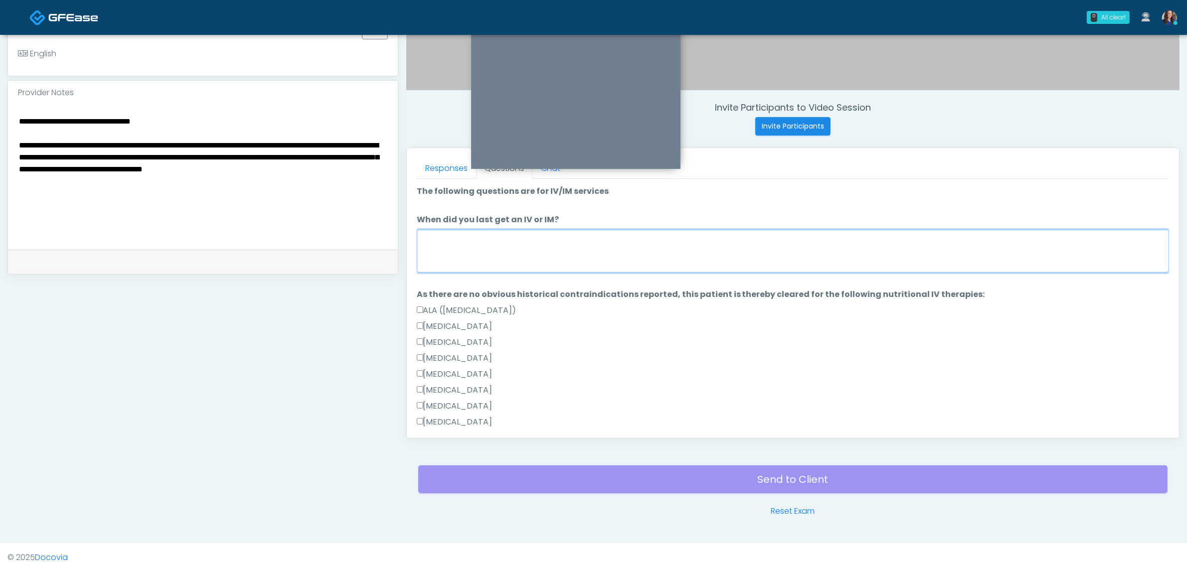
click at [479, 253] on textarea "When did you last get an IV or IM?" at bounding box center [793, 251] width 752 height 43
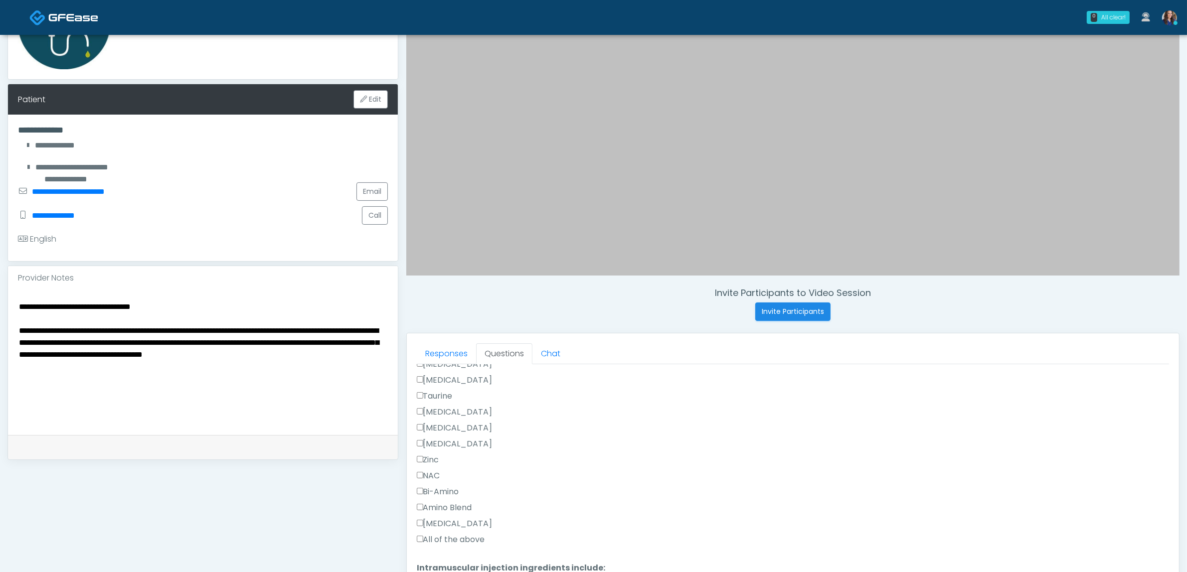
scroll to position [561, 0]
type textarea "**********"
click at [444, 477] on label "All of the above" at bounding box center [451, 478] width 68 height 12
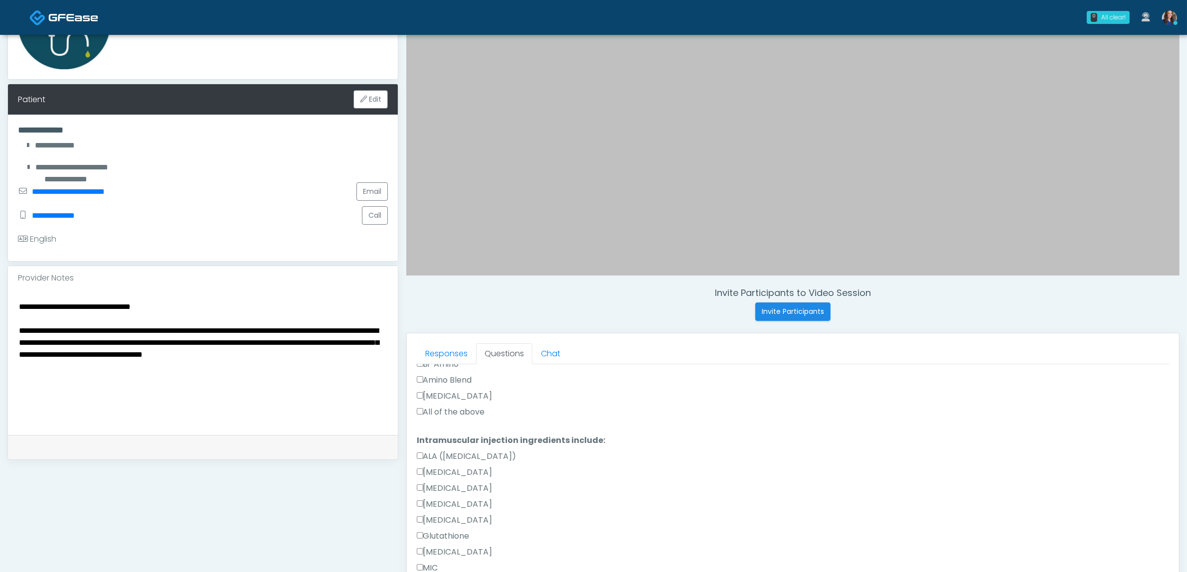
scroll to position [623, 0]
click at [433, 419] on label "All of the above" at bounding box center [451, 415] width 68 height 12
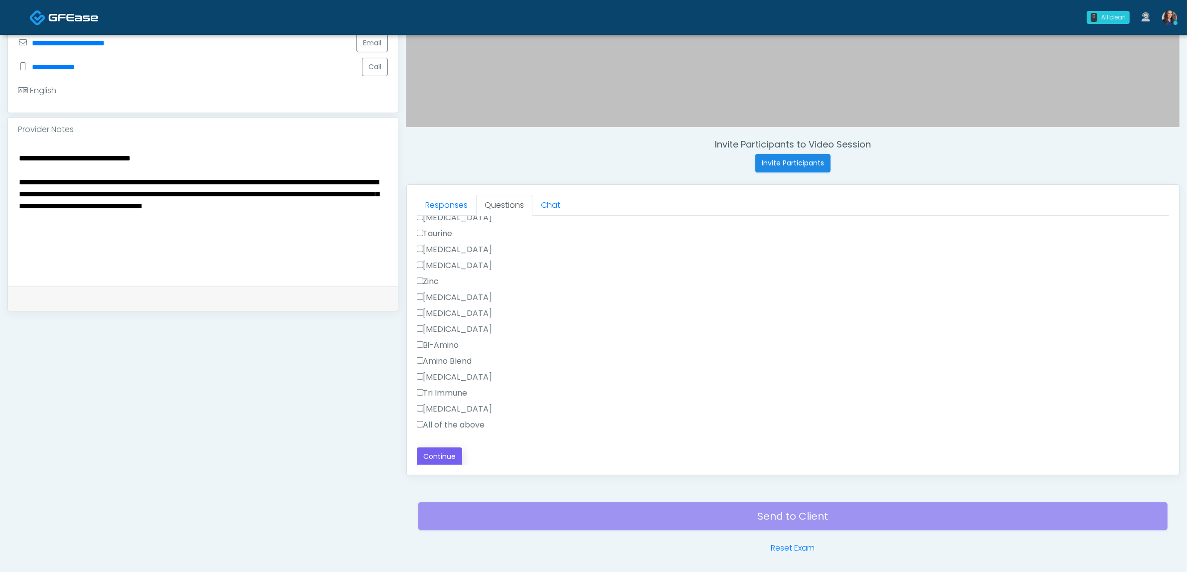
scroll to position [324, 0]
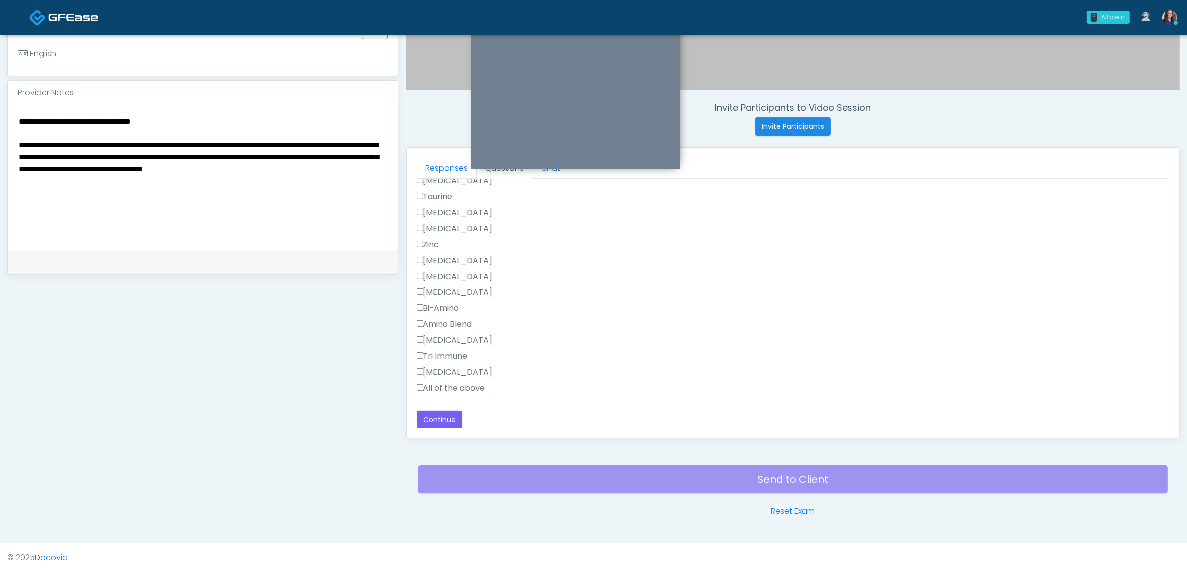
click at [427, 386] on label "All of the above" at bounding box center [451, 388] width 68 height 12
click at [437, 421] on button "Continue" at bounding box center [439, 420] width 45 height 18
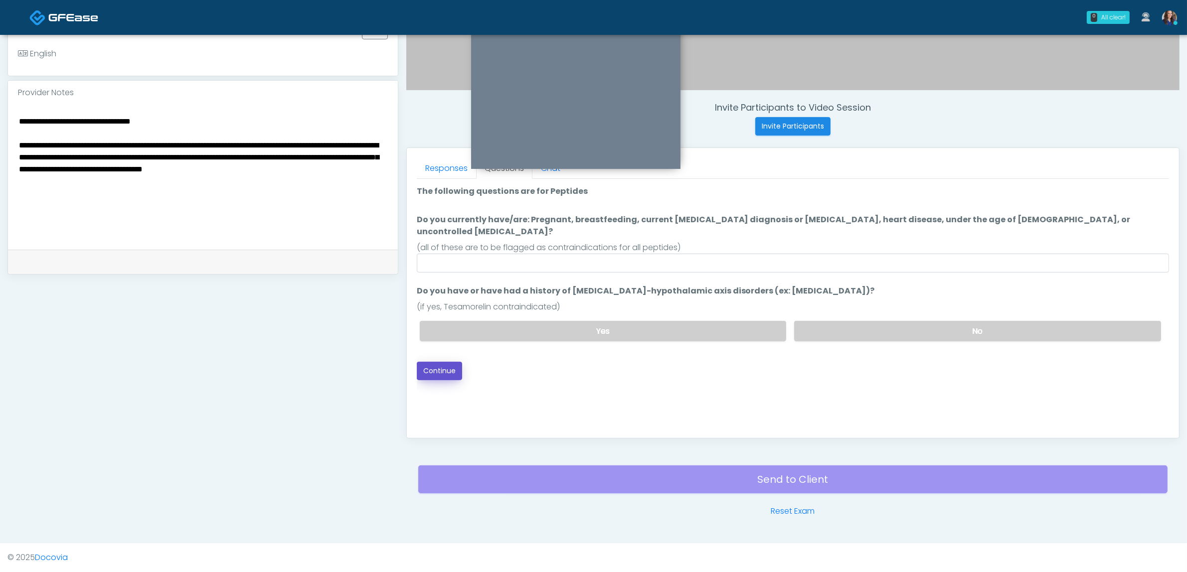
drag, startPoint x: 437, startPoint y: 360, endPoint x: 482, endPoint y: 354, distance: 45.3
click at [442, 362] on button "Continue" at bounding box center [439, 371] width 45 height 18
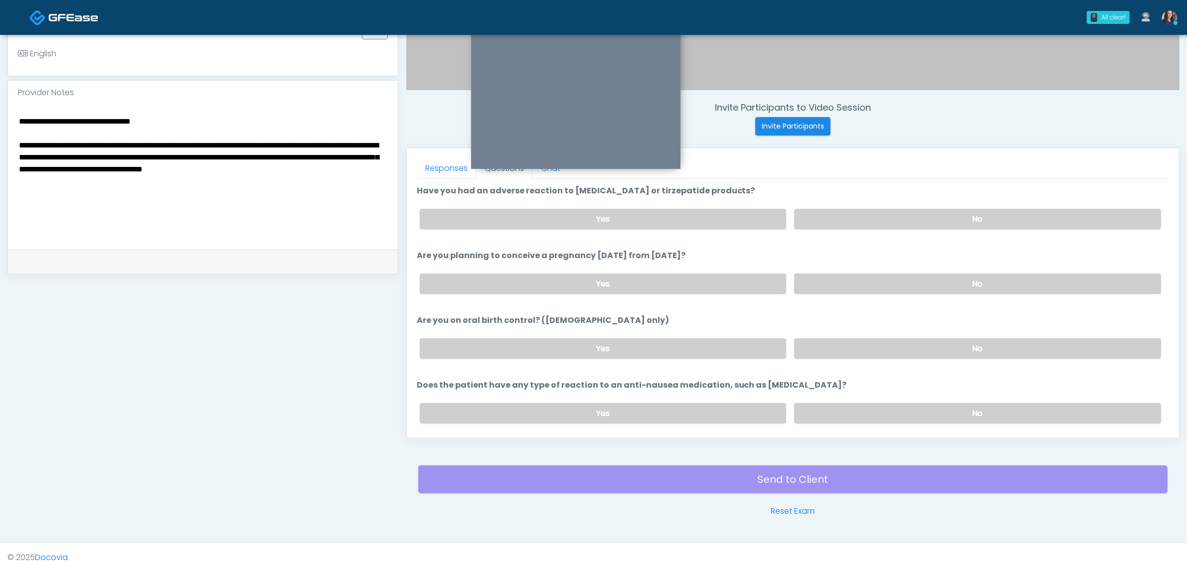
scroll to position [546, 0]
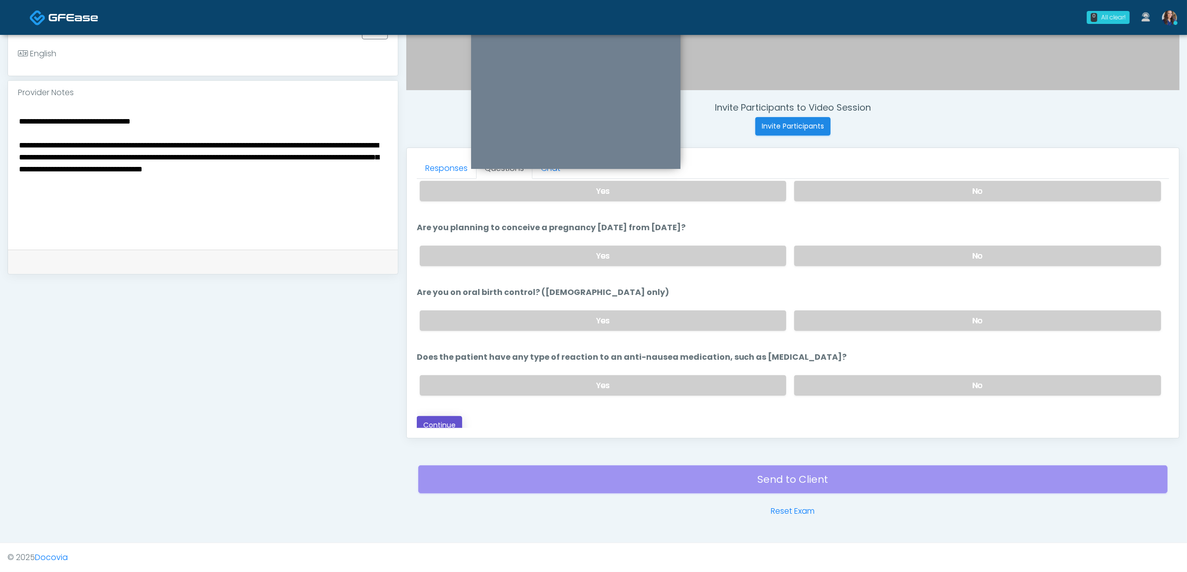
click at [443, 416] on button "Continue" at bounding box center [439, 425] width 45 height 18
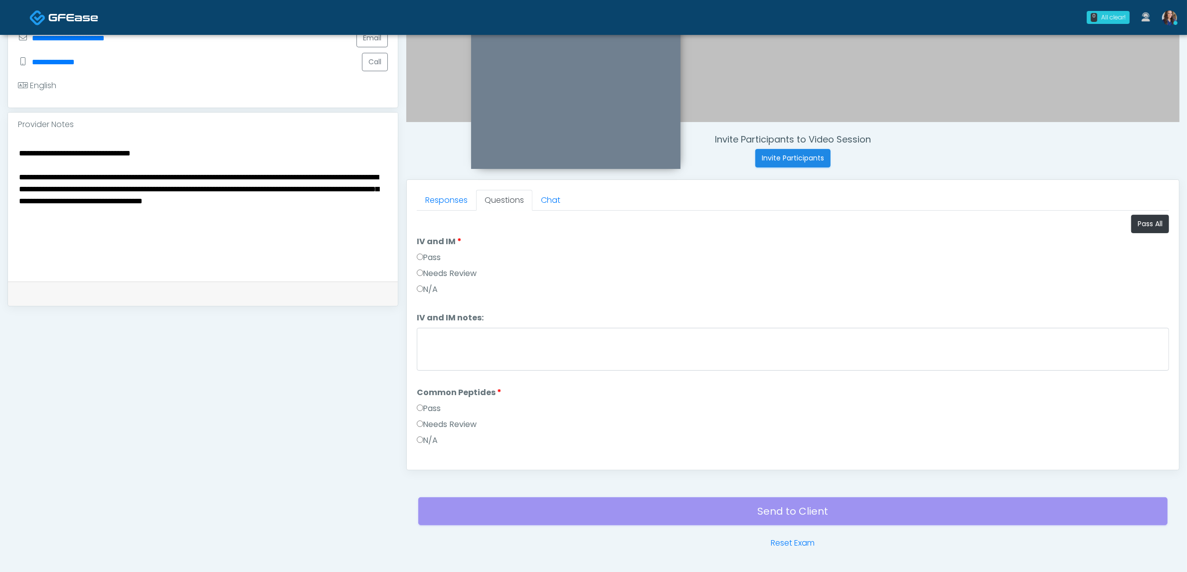
scroll to position [262, 0]
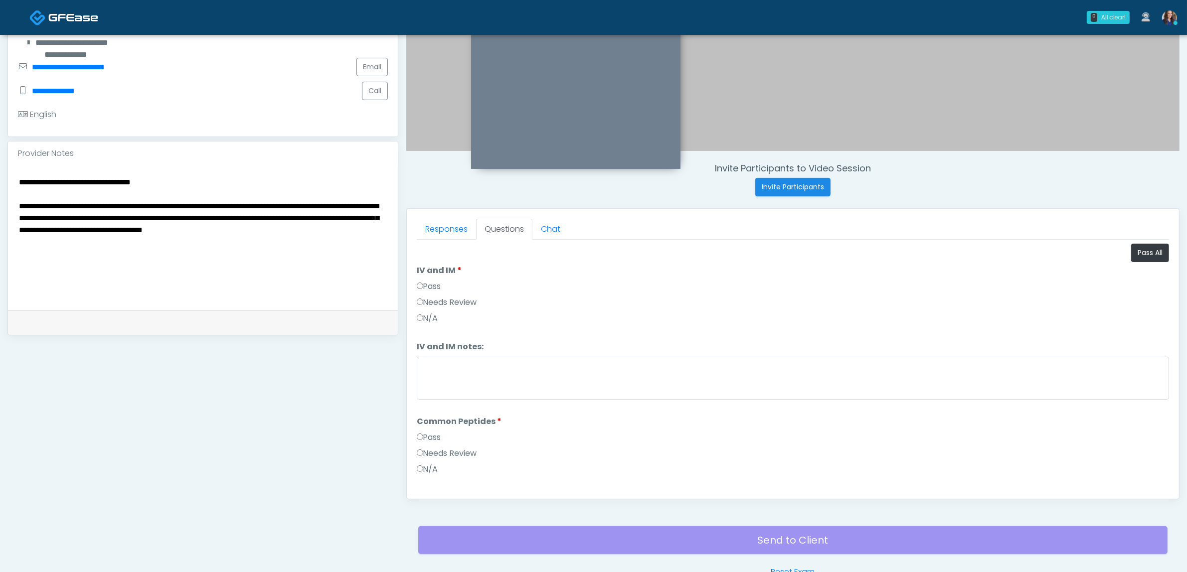
drag, startPoint x: 429, startPoint y: 285, endPoint x: 459, endPoint y: 321, distance: 47.0
click at [429, 285] on label "Pass" at bounding box center [429, 287] width 24 height 12
drag, startPoint x: 443, startPoint y: 375, endPoint x: 507, endPoint y: 417, distance: 76.6
click at [444, 375] on textarea "IV and IM notes:" at bounding box center [793, 378] width 752 height 43
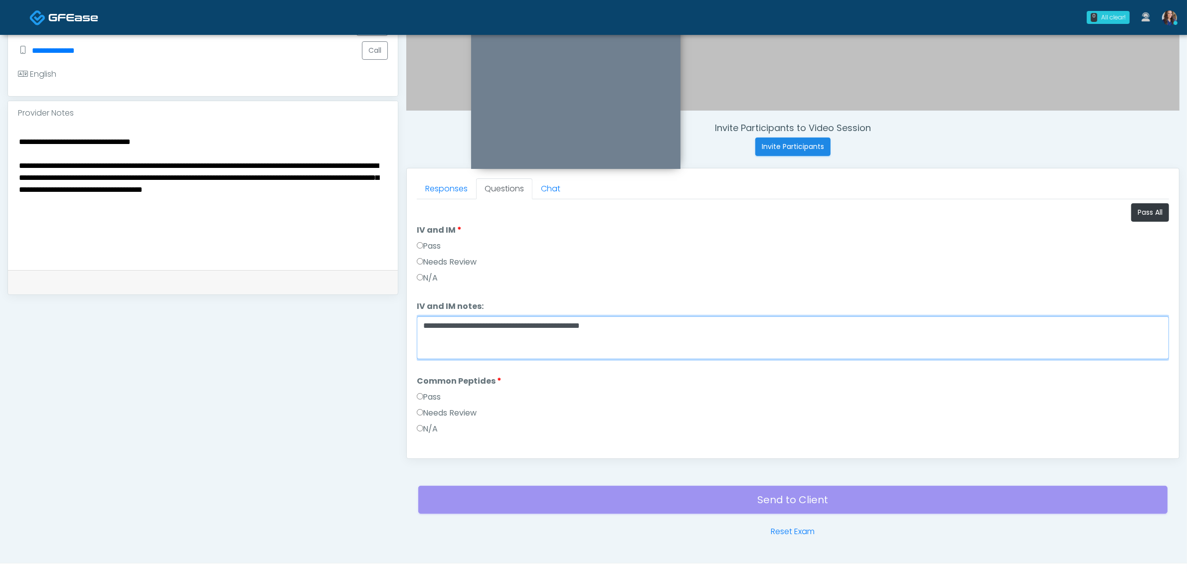
scroll to position [324, 0]
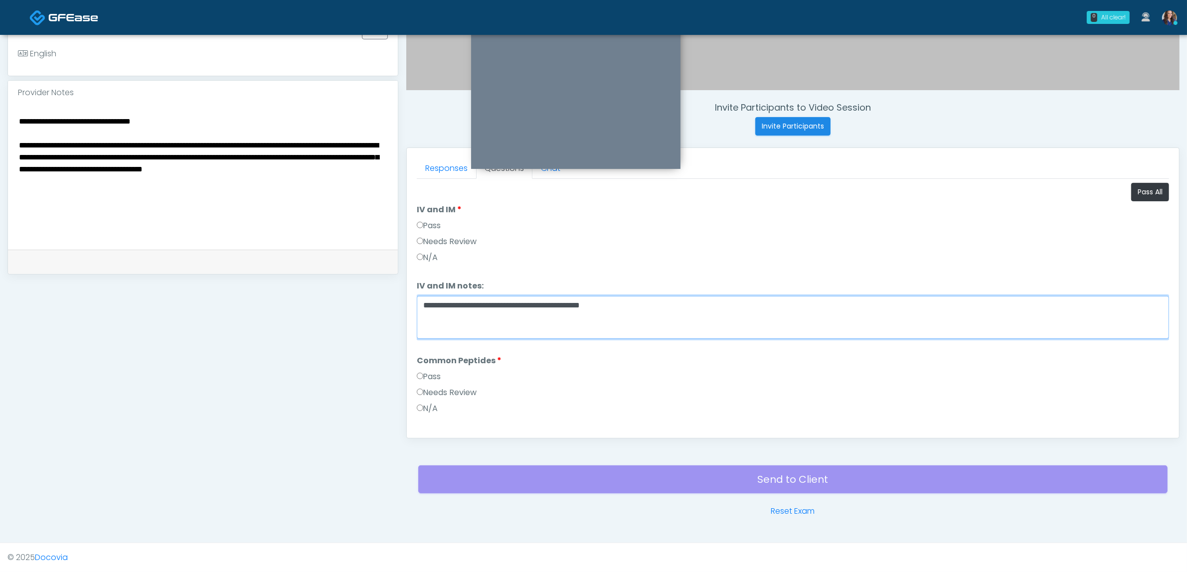
type textarea "**********"
click at [464, 387] on label "Needs Review" at bounding box center [447, 393] width 60 height 12
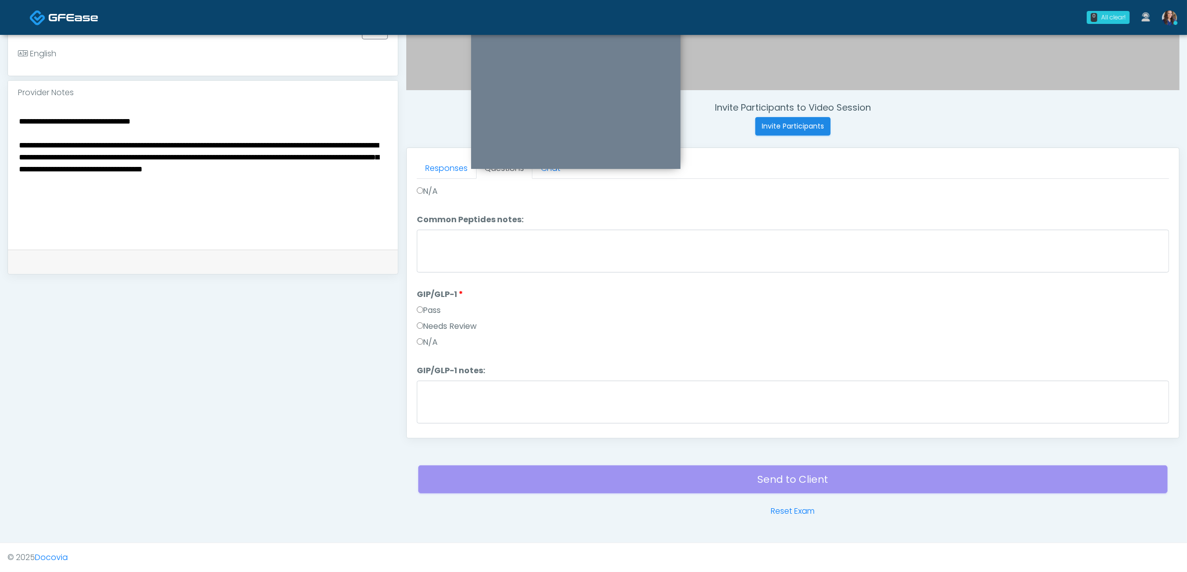
scroll to position [247, 0]
drag, startPoint x: 450, startPoint y: 292, endPoint x: 451, endPoint y: 332, distance: 39.9
click at [451, 296] on label "Needs Review" at bounding box center [447, 297] width 60 height 12
click at [479, 196] on li "Common Peptides notes: Common Peptides notes:" at bounding box center [793, 215] width 752 height 62
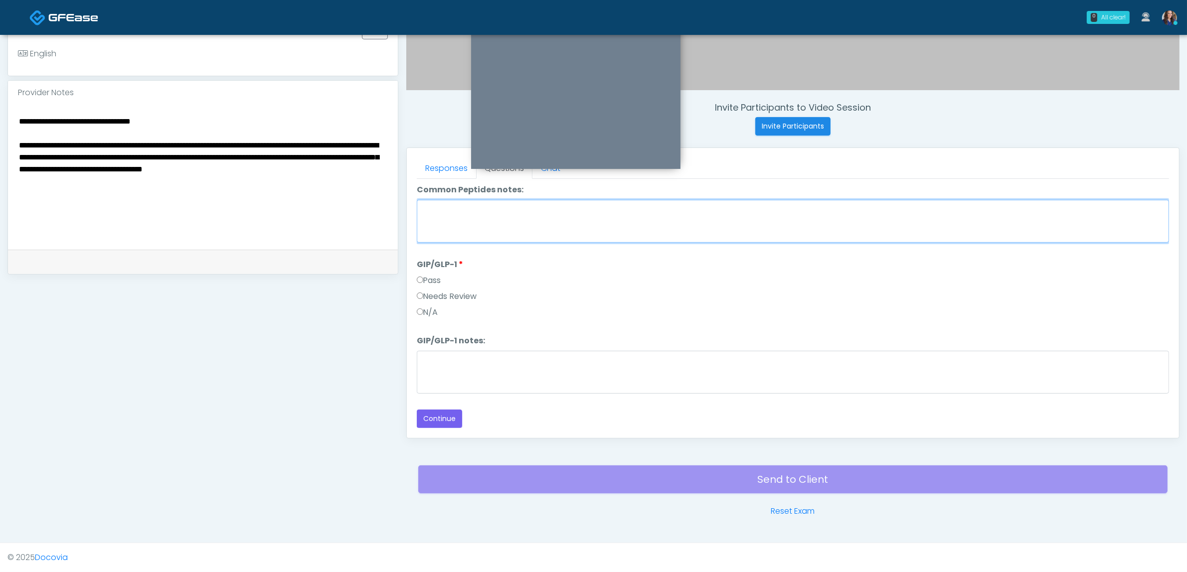
click at [477, 212] on textarea "Common Peptides notes:" at bounding box center [793, 221] width 752 height 43
type textarea "***"
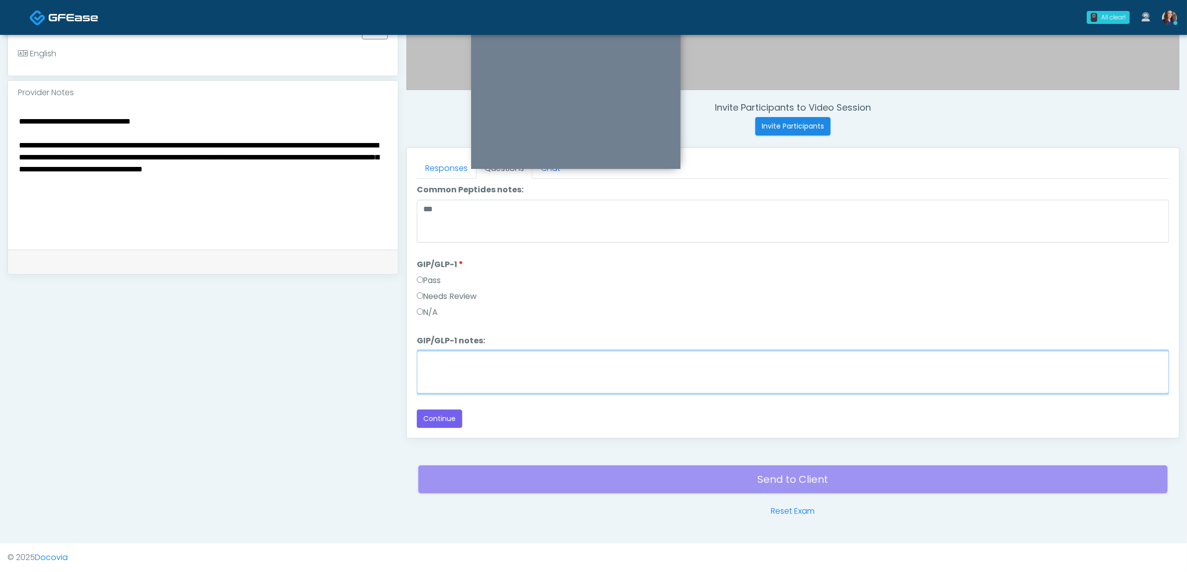
click at [487, 369] on textarea "GIP/GLP-1 notes:" at bounding box center [793, 372] width 752 height 43
type textarea "***"
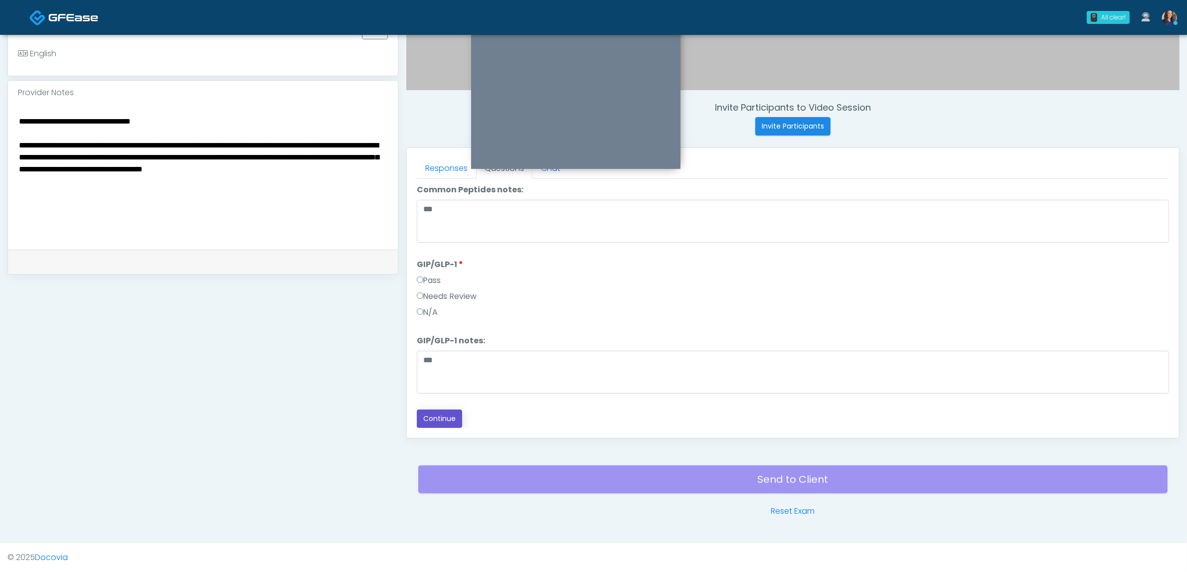
click at [434, 424] on button "Continue" at bounding box center [439, 419] width 45 height 18
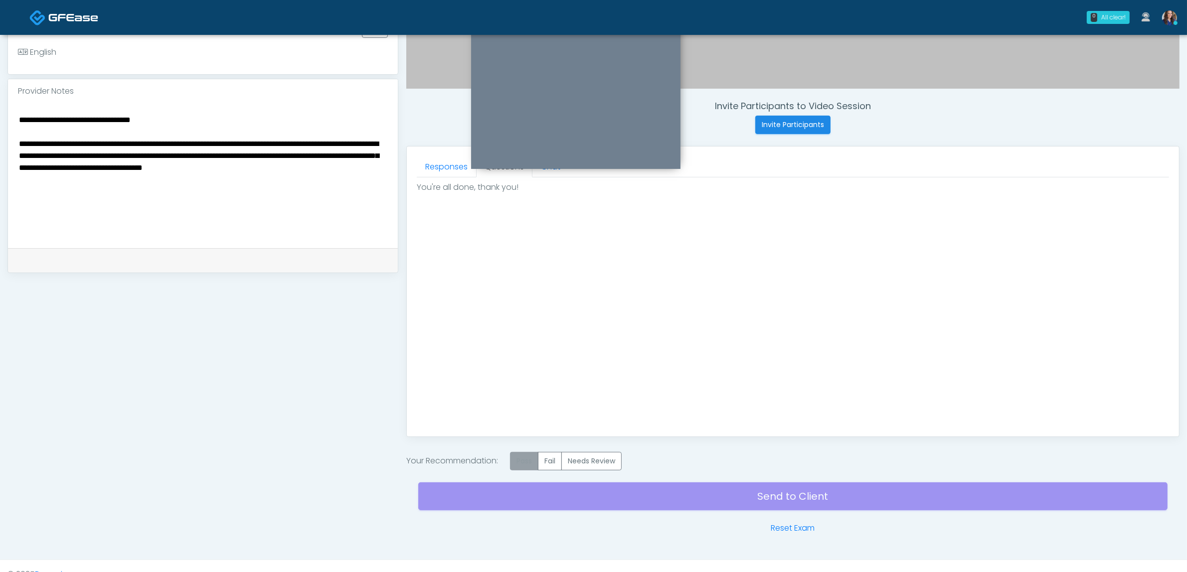
click at [523, 460] on label "Pass" at bounding box center [524, 461] width 28 height 18
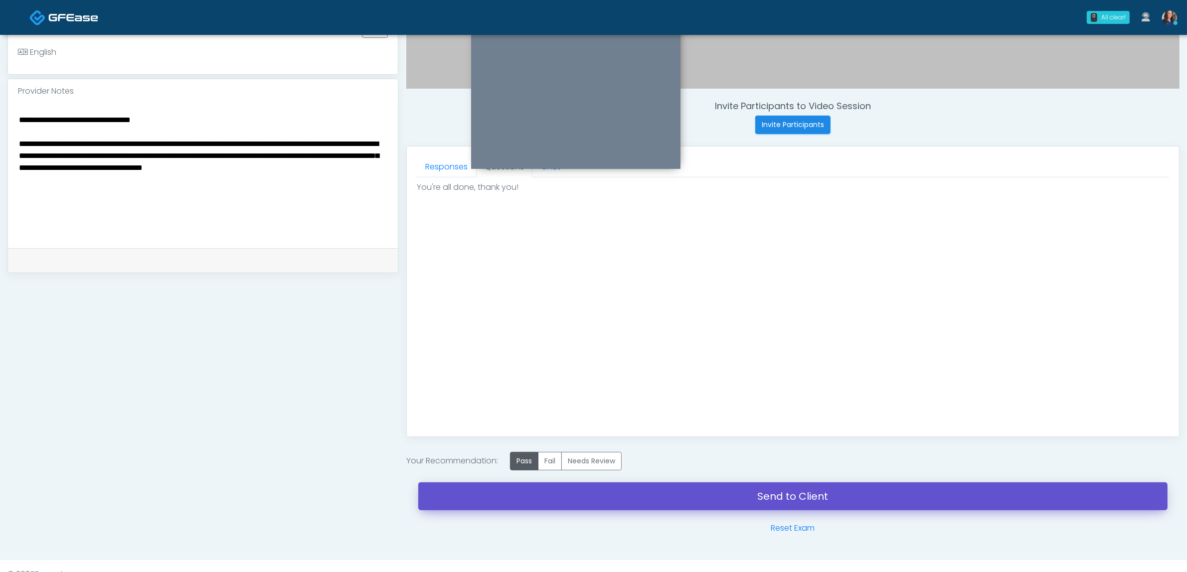
click at [592, 499] on link "Send to Client" at bounding box center [792, 497] width 749 height 28
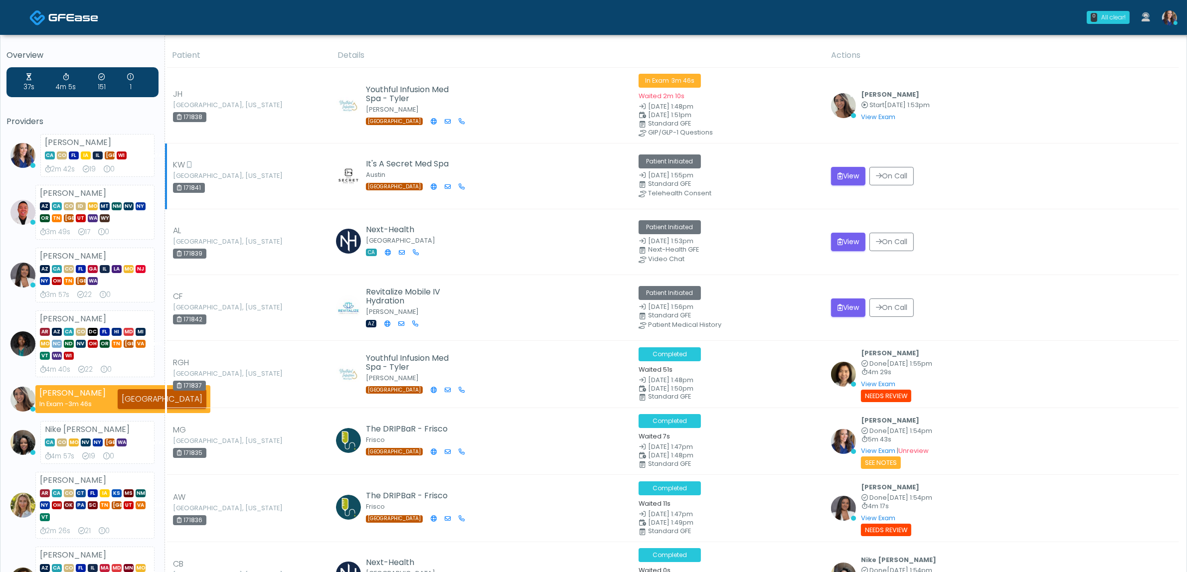
drag, startPoint x: 504, startPoint y: 188, endPoint x: 519, endPoint y: 188, distance: 15.0
click at [504, 188] on td "It's A Secret Med Spa [GEOGRAPHIC_DATA] [GEOGRAPHIC_DATA]" at bounding box center [482, 177] width 301 height 66
click at [846, 171] on button "View" at bounding box center [848, 176] width 34 height 18
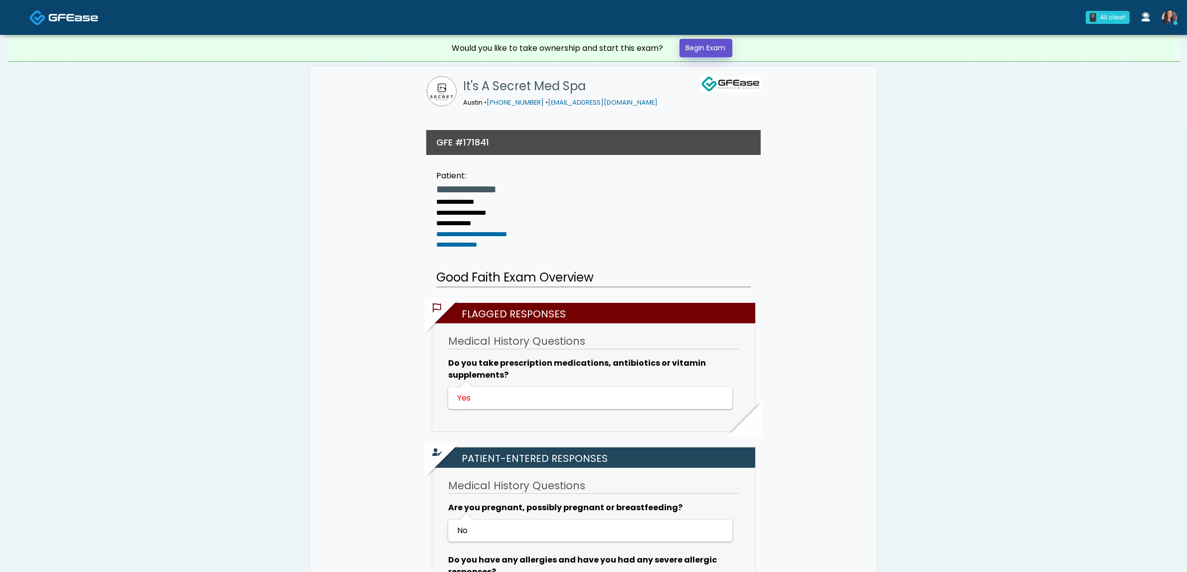
click at [732, 54] on link "Begin Exam" at bounding box center [706, 48] width 53 height 18
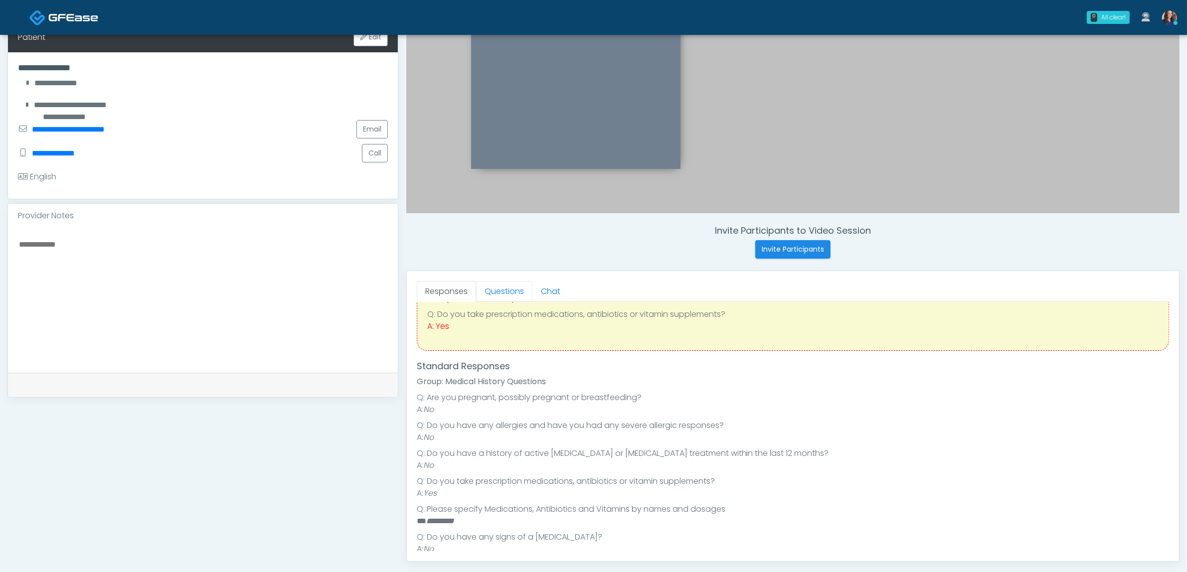
scroll to position [62, 0]
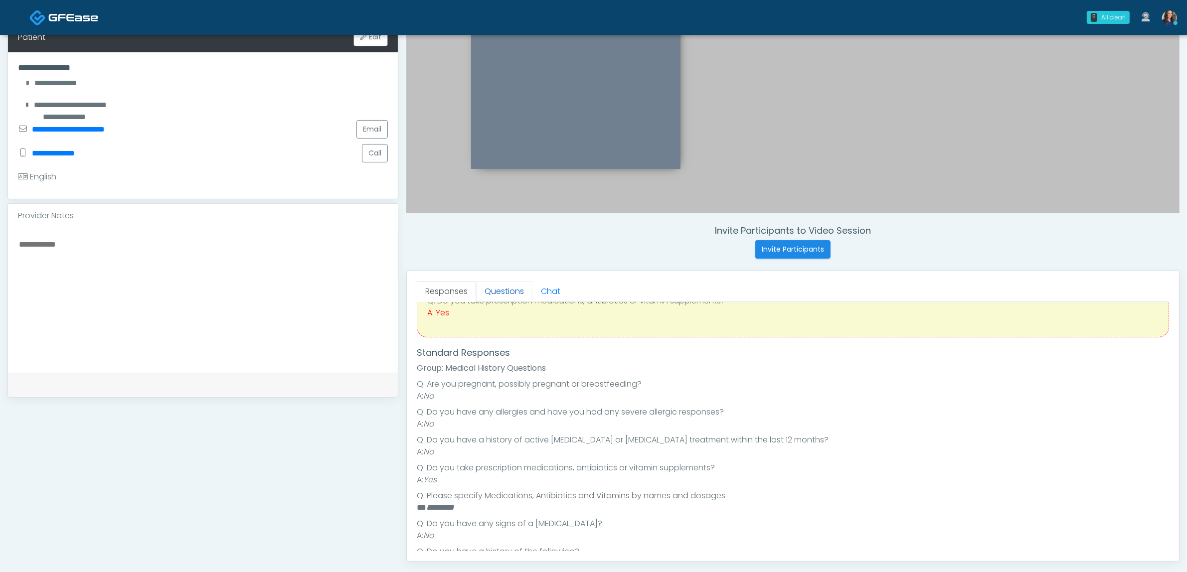
click at [498, 293] on link "Questions" at bounding box center [504, 291] width 56 height 21
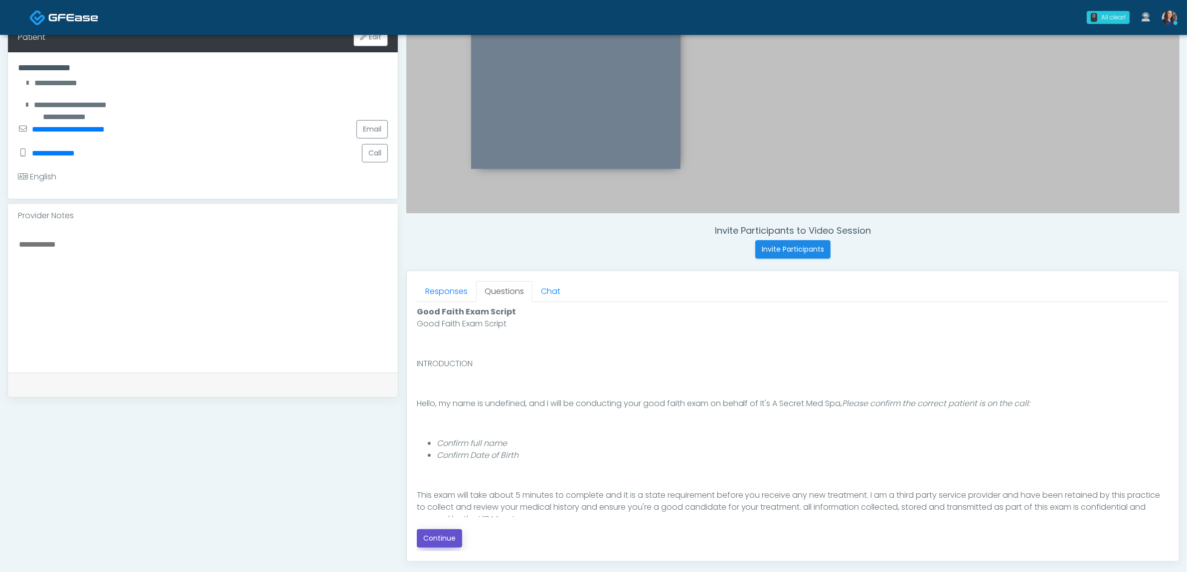
click at [429, 536] on button "Continue" at bounding box center [439, 538] width 45 height 18
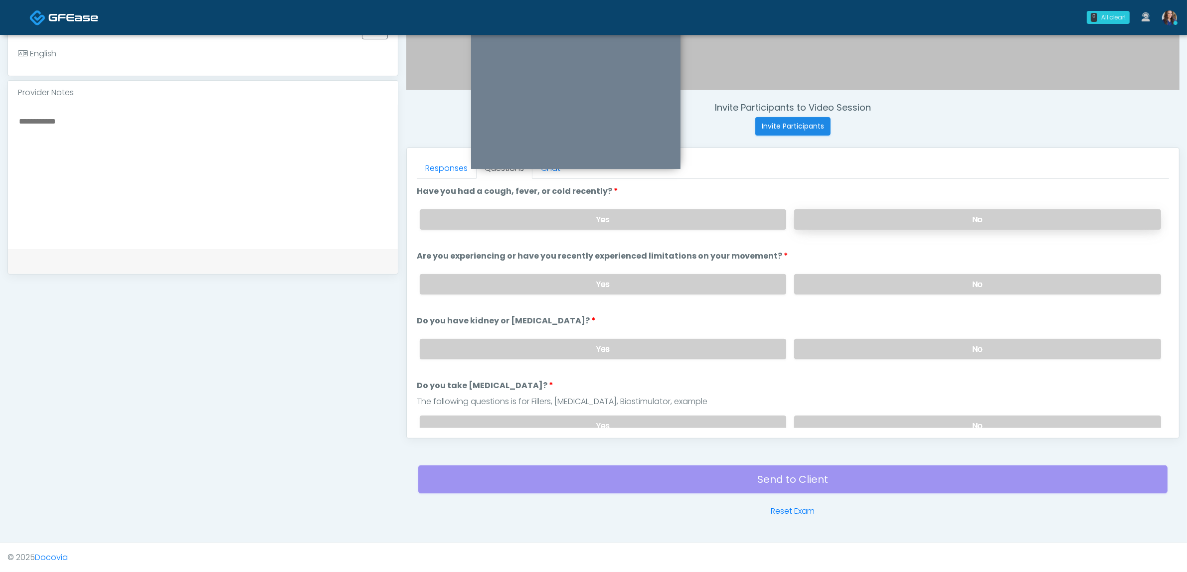
drag, startPoint x: 990, startPoint y: 208, endPoint x: 1002, endPoint y: 220, distance: 16.9
click at [992, 210] on div "Yes No" at bounding box center [790, 219] width 757 height 36
drag, startPoint x: 985, startPoint y: 220, endPoint x: 975, endPoint y: 264, distance: 45.1
click at [986, 221] on label "No" at bounding box center [977, 219] width 367 height 20
drag, startPoint x: 964, startPoint y: 285, endPoint x: 964, endPoint y: 291, distance: 6.0
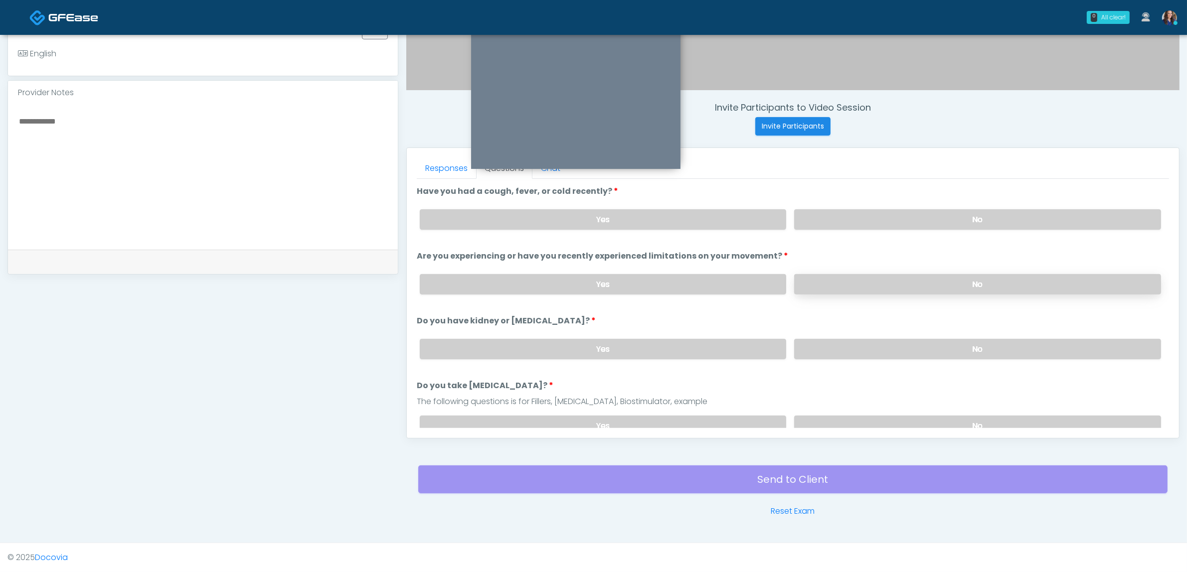
click at [964, 287] on label "No" at bounding box center [977, 284] width 367 height 20
drag, startPoint x: 939, startPoint y: 346, endPoint x: 936, endPoint y: 361, distance: 15.3
click at [940, 346] on label "No" at bounding box center [977, 349] width 367 height 20
click at [915, 416] on label "No" at bounding box center [977, 426] width 367 height 20
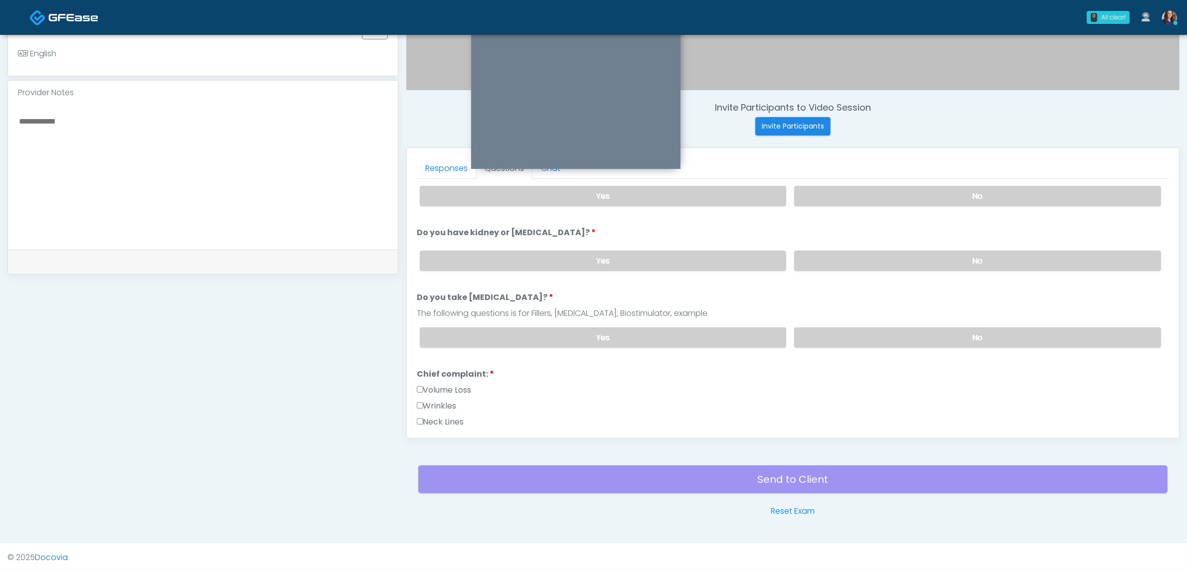
scroll to position [187, 0]
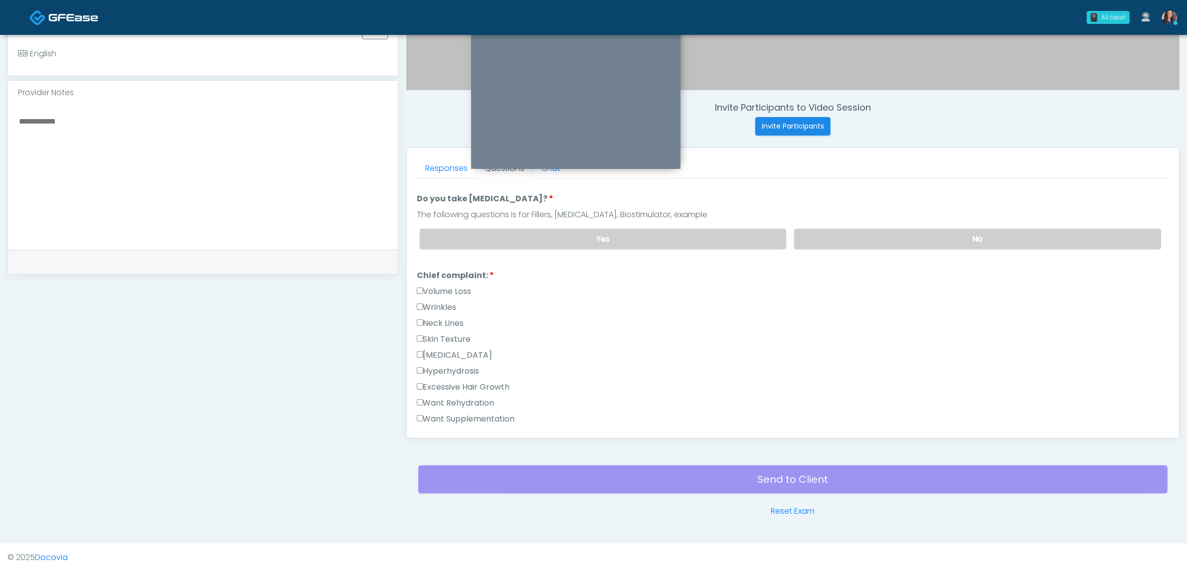
click at [445, 304] on label "Wrinkles" at bounding box center [437, 308] width 40 height 12
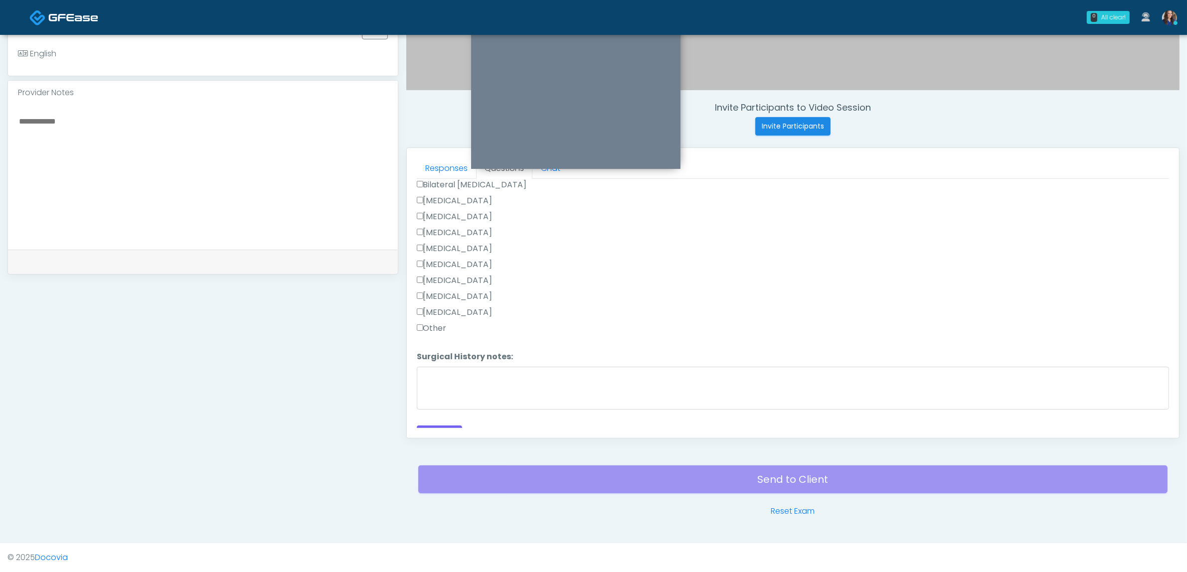
scroll to position [647, 0]
click at [432, 316] on label "Other" at bounding box center [432, 318] width 30 height 12
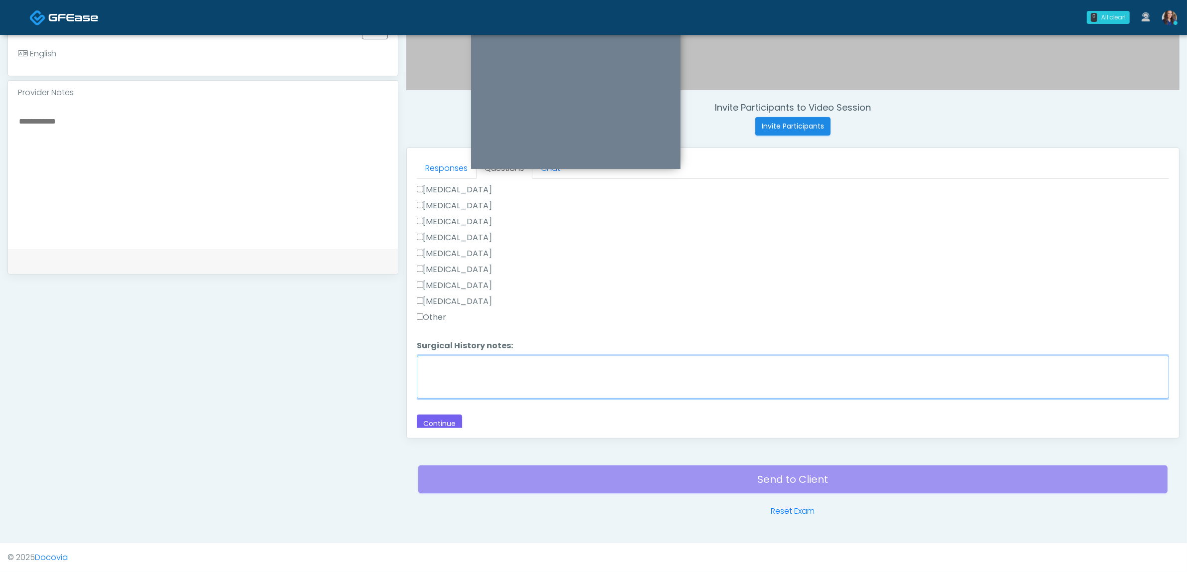
drag, startPoint x: 539, startPoint y: 377, endPoint x: 782, endPoint y: 467, distance: 258.4
click at [542, 378] on textarea "Surgical History notes:" at bounding box center [793, 377] width 752 height 43
type textarea "**********"
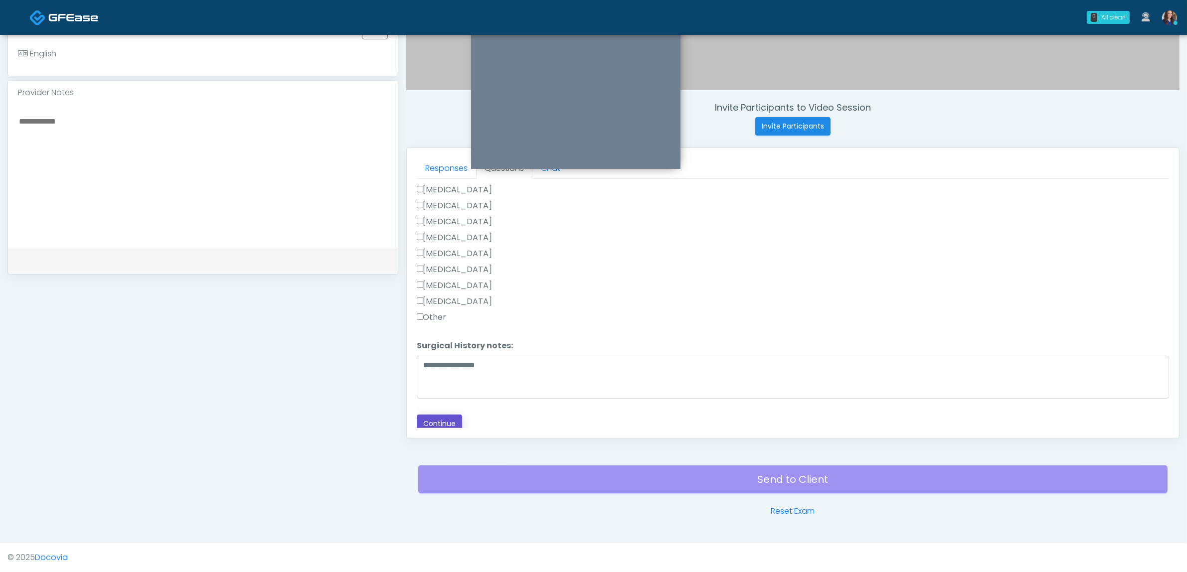
click at [429, 420] on button "Continue" at bounding box center [439, 424] width 45 height 18
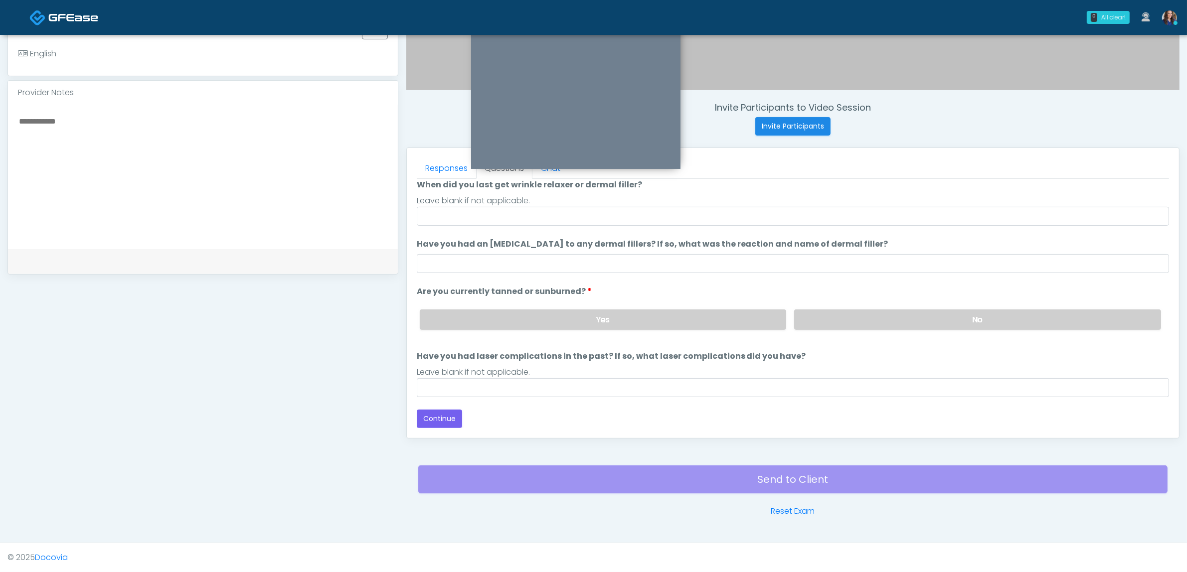
scroll to position [81, 0]
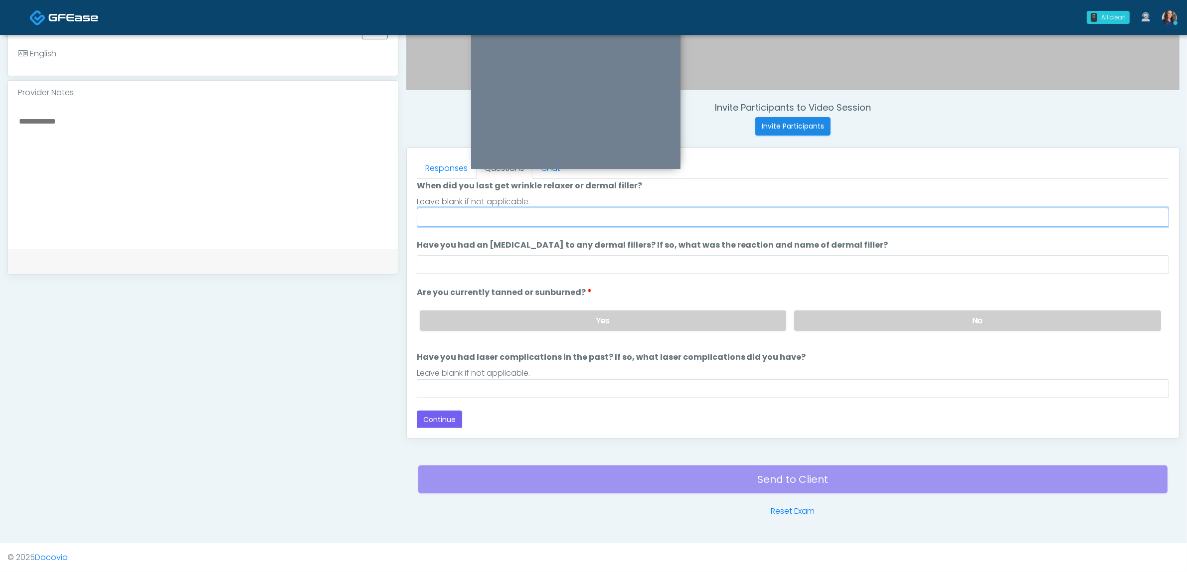
drag, startPoint x: 484, startPoint y: 213, endPoint x: 487, endPoint y: 225, distance: 12.8
click at [484, 213] on input "When did you last get wrinkle relaxer or dermal filler?" at bounding box center [793, 217] width 752 height 19
click at [464, 215] on input "**********" at bounding box center [793, 217] width 752 height 19
click at [462, 215] on input "**********" at bounding box center [793, 217] width 752 height 19
click at [463, 215] on input "**********" at bounding box center [793, 217] width 752 height 19
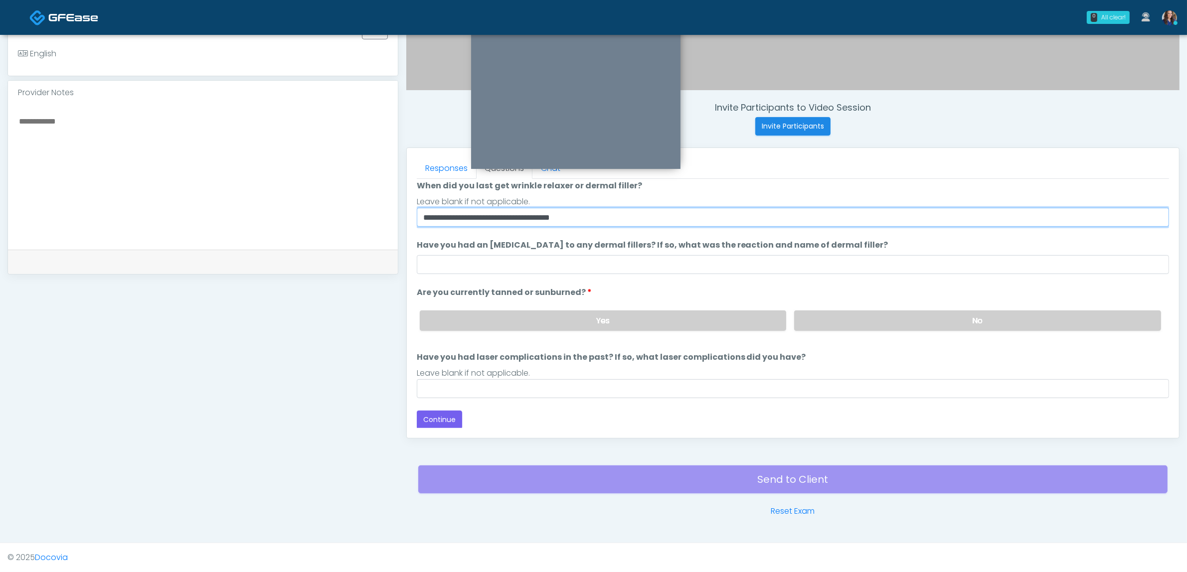
click at [464, 215] on input "**********" at bounding box center [793, 217] width 752 height 19
type input "**********"
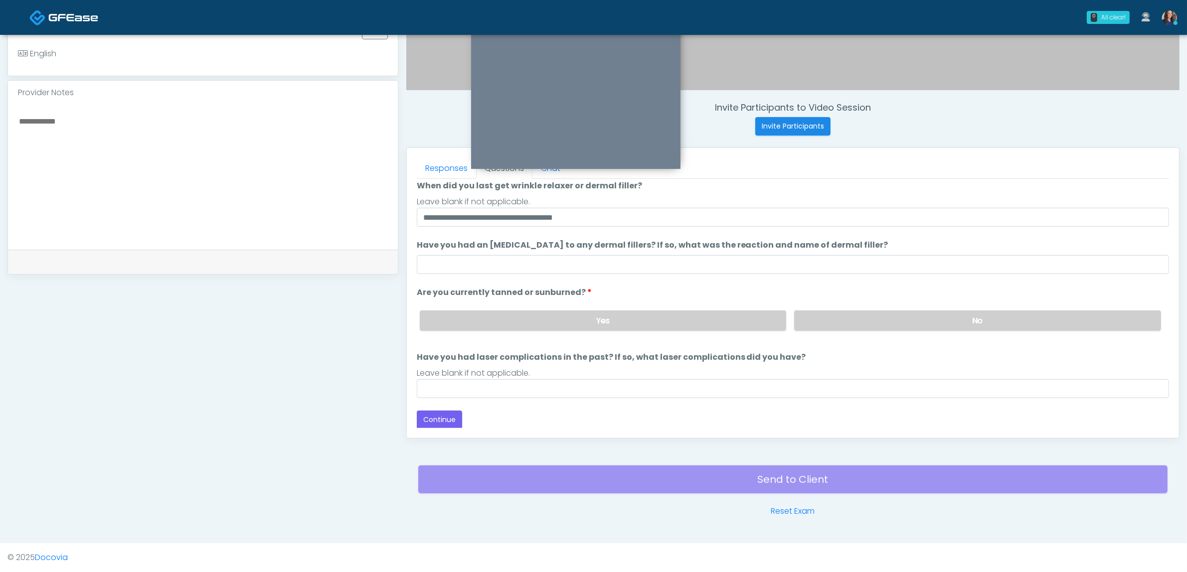
drag, startPoint x: 885, startPoint y: 320, endPoint x: 863, endPoint y: 350, distance: 37.2
click at [885, 320] on label "No" at bounding box center [977, 321] width 367 height 20
drag, startPoint x: 732, startPoint y: 379, endPoint x: 711, endPoint y: 392, distance: 24.5
click at [729, 381] on input "Have you had laser complications in the past? If so, what laser complications d…" at bounding box center [793, 388] width 752 height 19
type input "**"
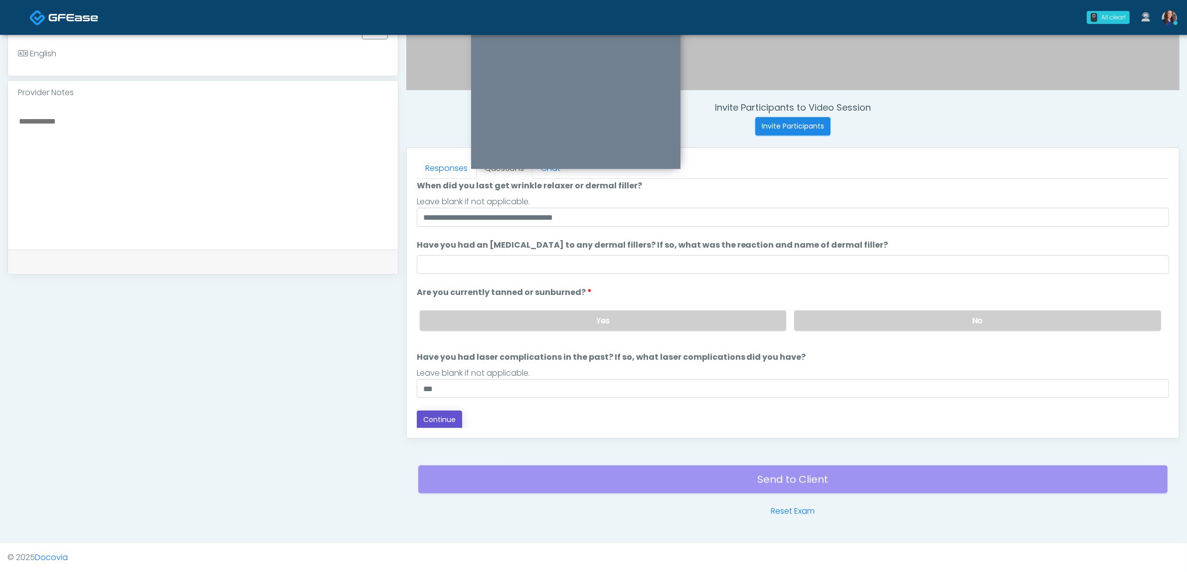
click at [435, 419] on button "Continue" at bounding box center [439, 420] width 45 height 18
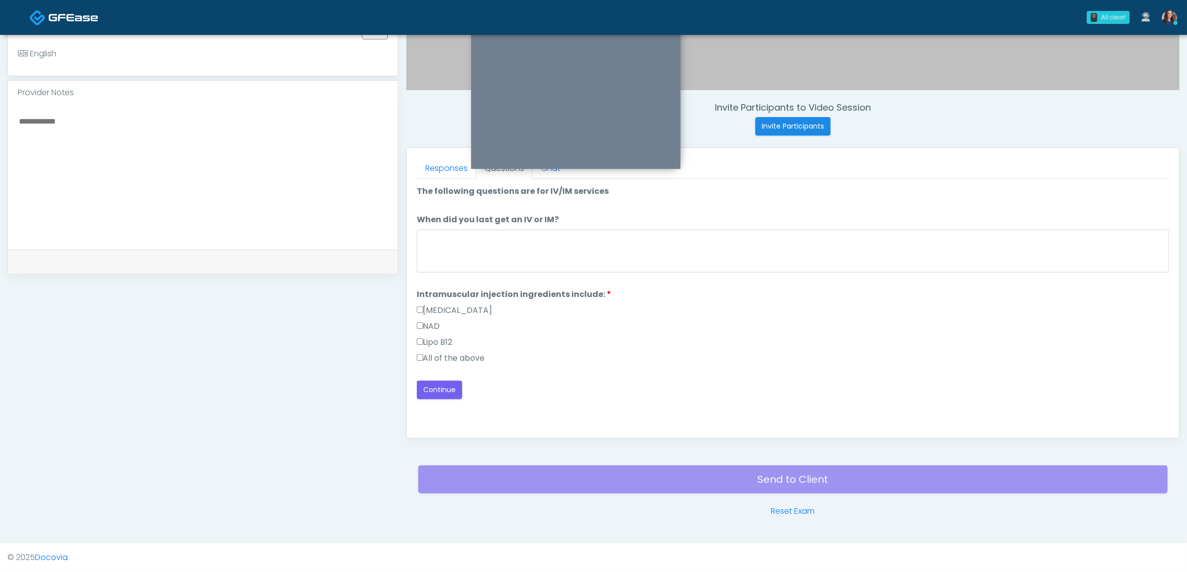
scroll to position [0, 0]
click at [465, 355] on label "All of the above" at bounding box center [451, 358] width 68 height 12
click at [439, 389] on button "Continue" at bounding box center [439, 390] width 45 height 18
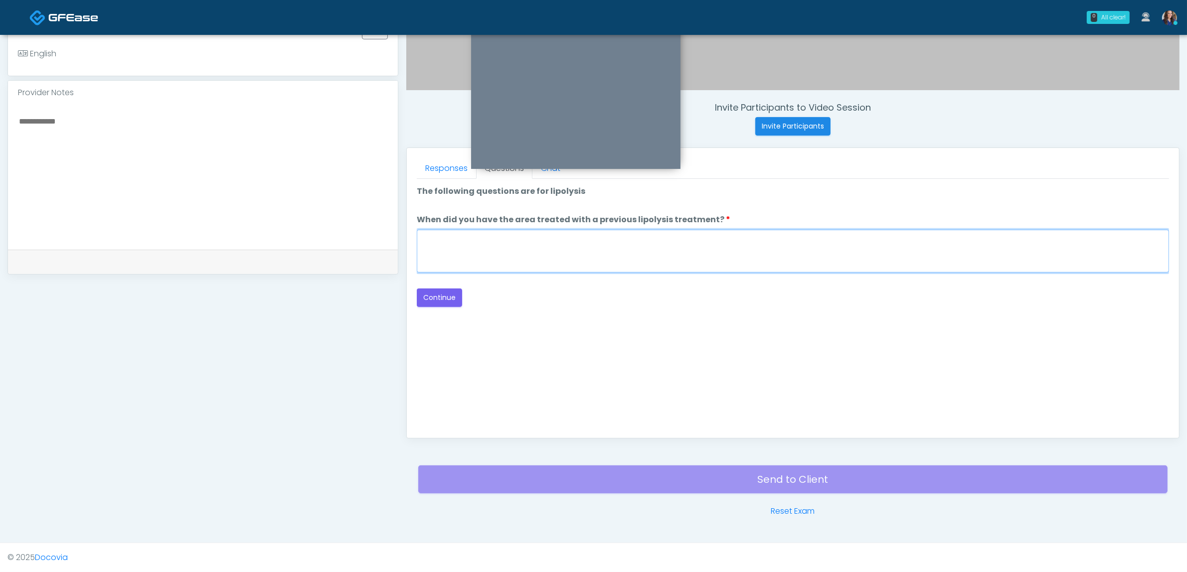
click at [594, 253] on textarea "When did you have the area treated with a previous lipolysis treatment?" at bounding box center [793, 251] width 752 height 43
type textarea "**"
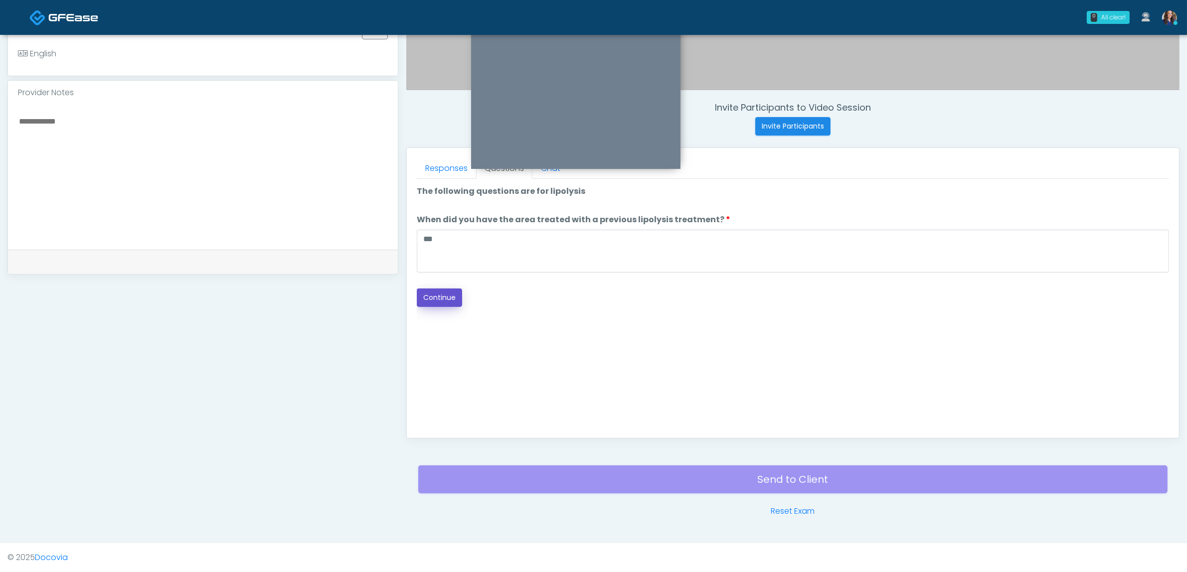
click at [442, 297] on button "Continue" at bounding box center [439, 298] width 45 height 18
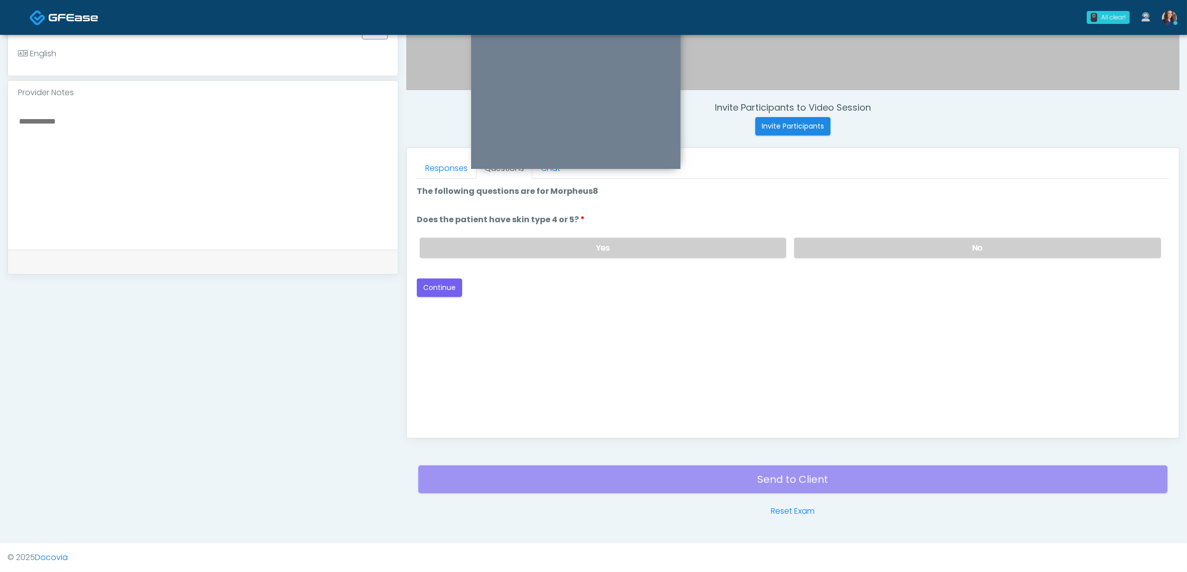
drag, startPoint x: 845, startPoint y: 243, endPoint x: 704, endPoint y: 271, distance: 143.2
click at [842, 244] on label "No" at bounding box center [977, 248] width 367 height 20
click at [440, 284] on button "Continue" at bounding box center [439, 288] width 45 height 18
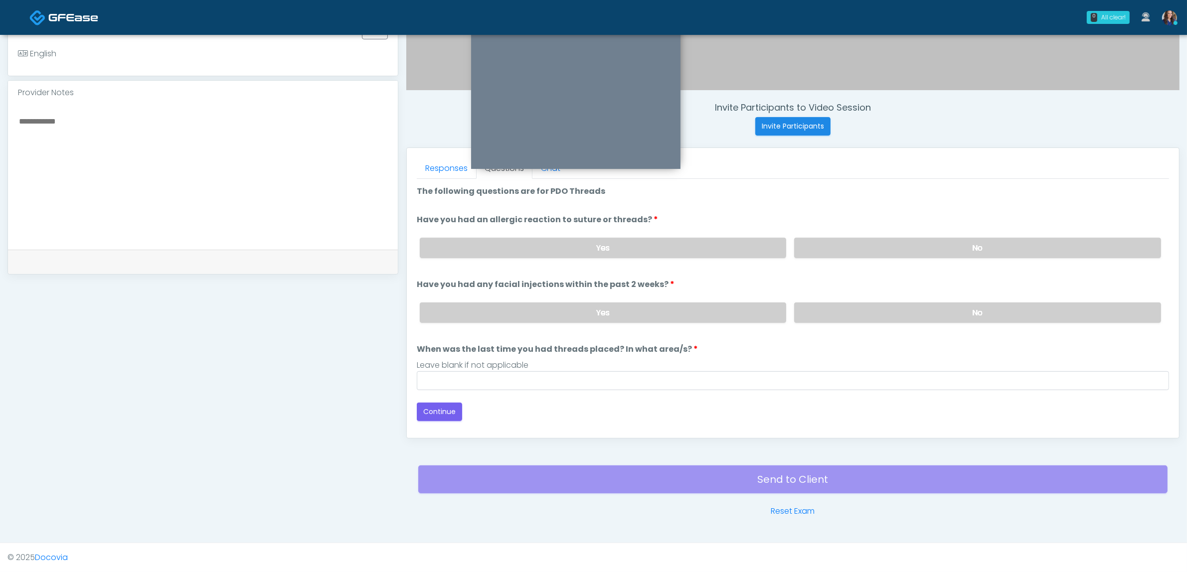
click at [935, 247] on label "No" at bounding box center [977, 248] width 367 height 20
drag, startPoint x: 889, startPoint y: 309, endPoint x: 756, endPoint y: 359, distance: 141.8
click at [884, 316] on label "No" at bounding box center [977, 313] width 367 height 20
click at [578, 394] on div "Loading... Connecting to your agent... Please wait while we prepare your person…" at bounding box center [793, 303] width 752 height 236
drag, startPoint x: 487, startPoint y: 375, endPoint x: 483, endPoint y: 383, distance: 8.9
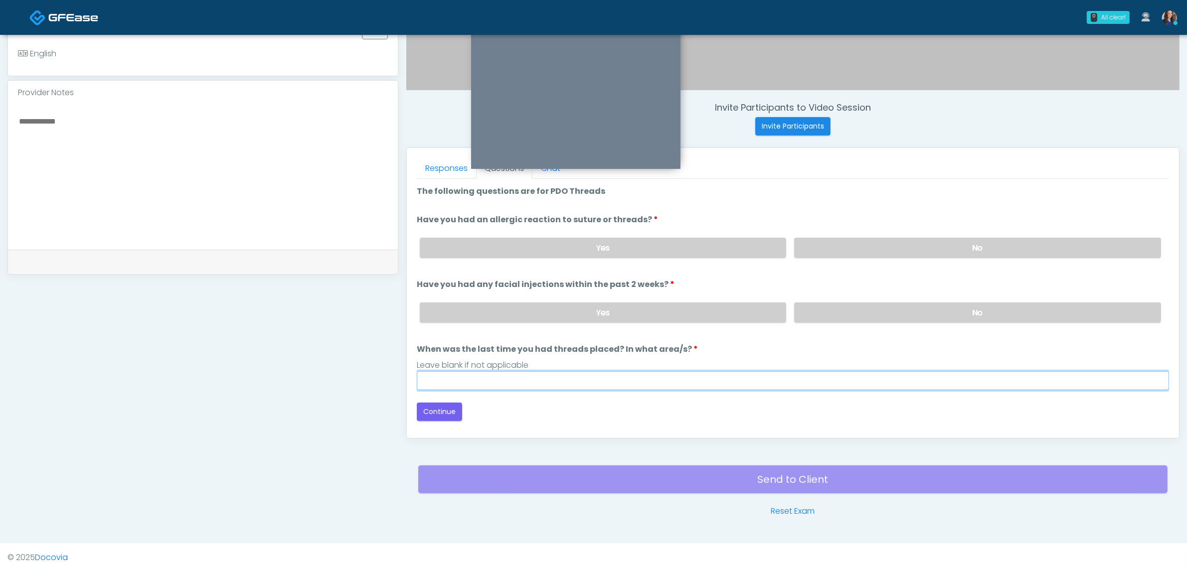
click at [487, 375] on input "When was the last time you had threads placed? In what area/s?" at bounding box center [793, 380] width 752 height 19
type input "**"
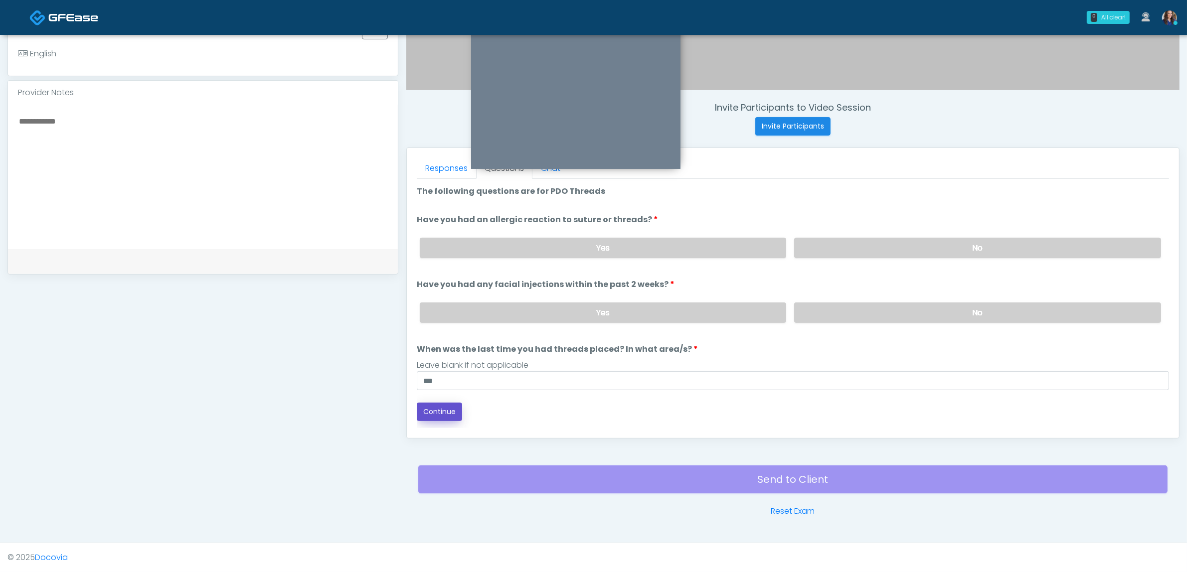
click at [453, 408] on button "Continue" at bounding box center [439, 412] width 45 height 18
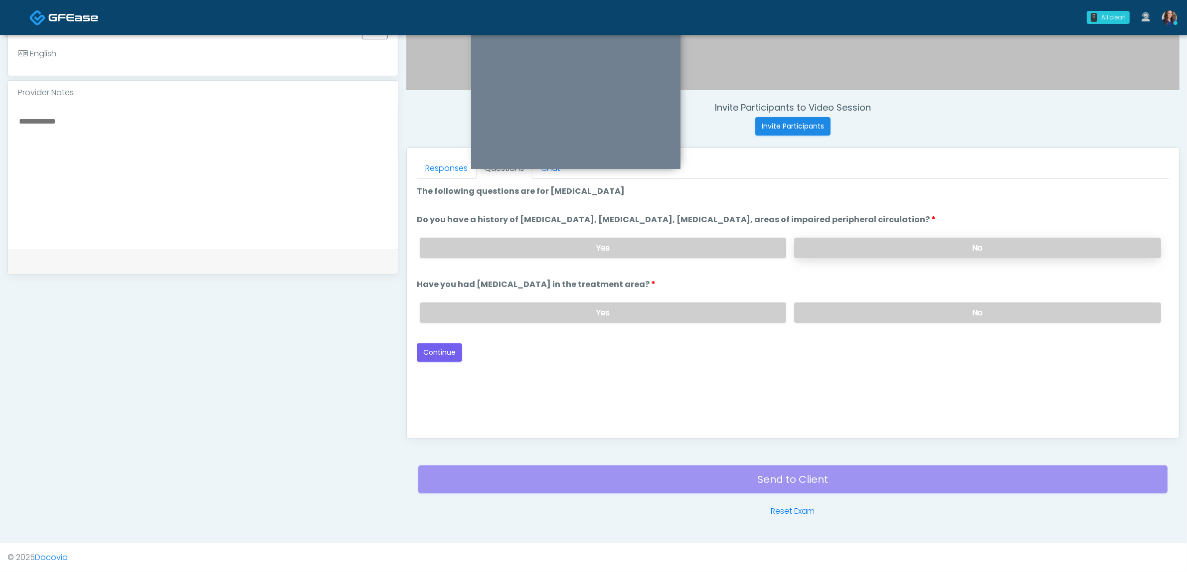
click at [910, 253] on label "No" at bounding box center [977, 248] width 367 height 20
click at [930, 312] on label "No" at bounding box center [977, 313] width 367 height 20
drag, startPoint x: 445, startPoint y: 352, endPoint x: 505, endPoint y: 346, distance: 60.6
click at [446, 352] on button "Continue" at bounding box center [439, 352] width 45 height 18
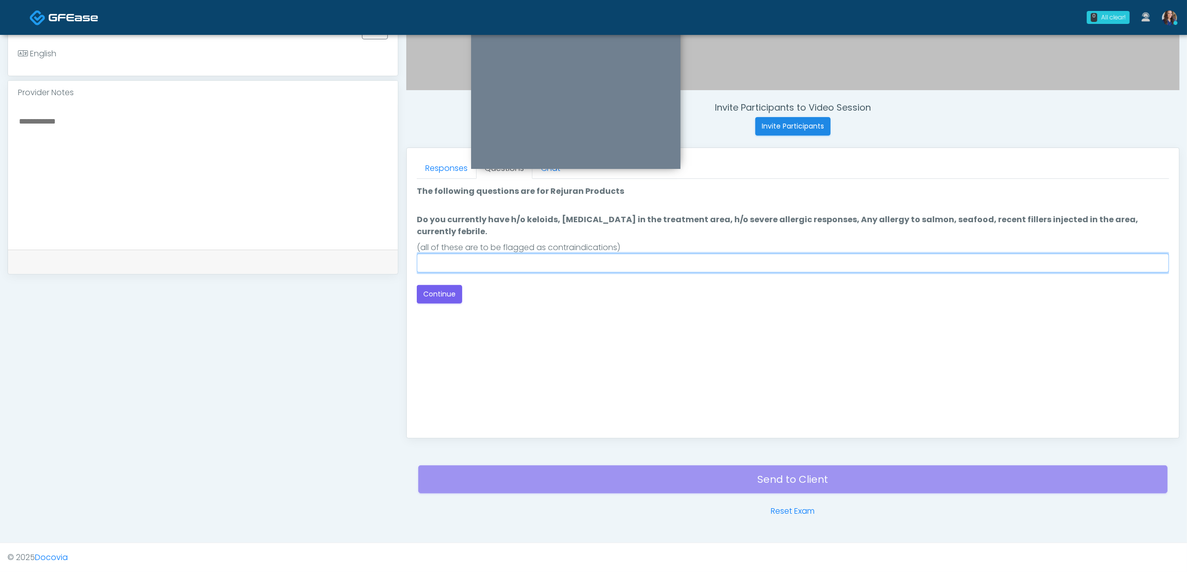
drag, startPoint x: 571, startPoint y: 253, endPoint x: 564, endPoint y: 258, distance: 8.2
click at [570, 254] on input "Do you currently have h/o keloids, skin infection in the treatment area, h/o se…" at bounding box center [793, 263] width 752 height 19
type input "**"
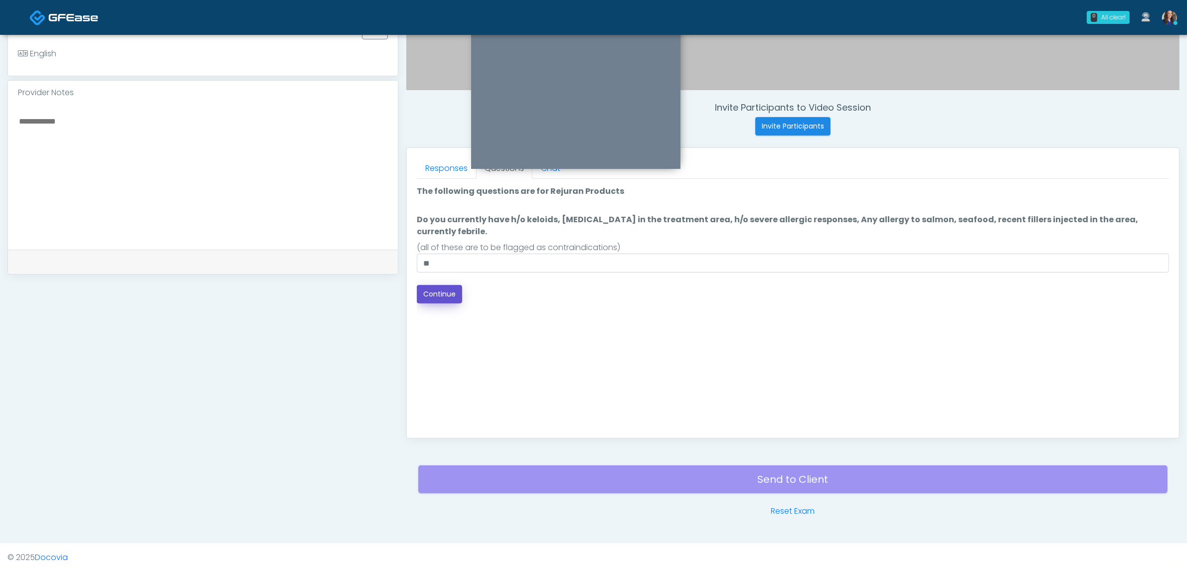
click at [444, 285] on button "Continue" at bounding box center [439, 294] width 45 height 18
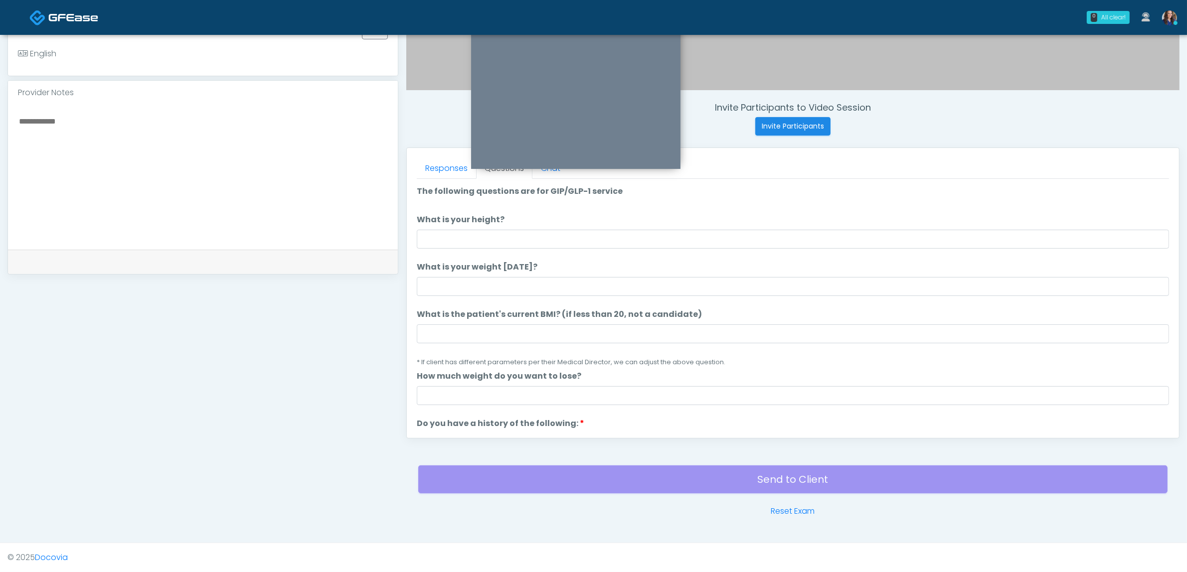
click at [586, 228] on li "What is your height? What is your height?" at bounding box center [793, 231] width 752 height 35
click at [589, 237] on input "What is your height?" at bounding box center [793, 239] width 752 height 19
type input "*****"
click at [587, 282] on input "What is your weight today?" at bounding box center [793, 286] width 752 height 19
type input "***"
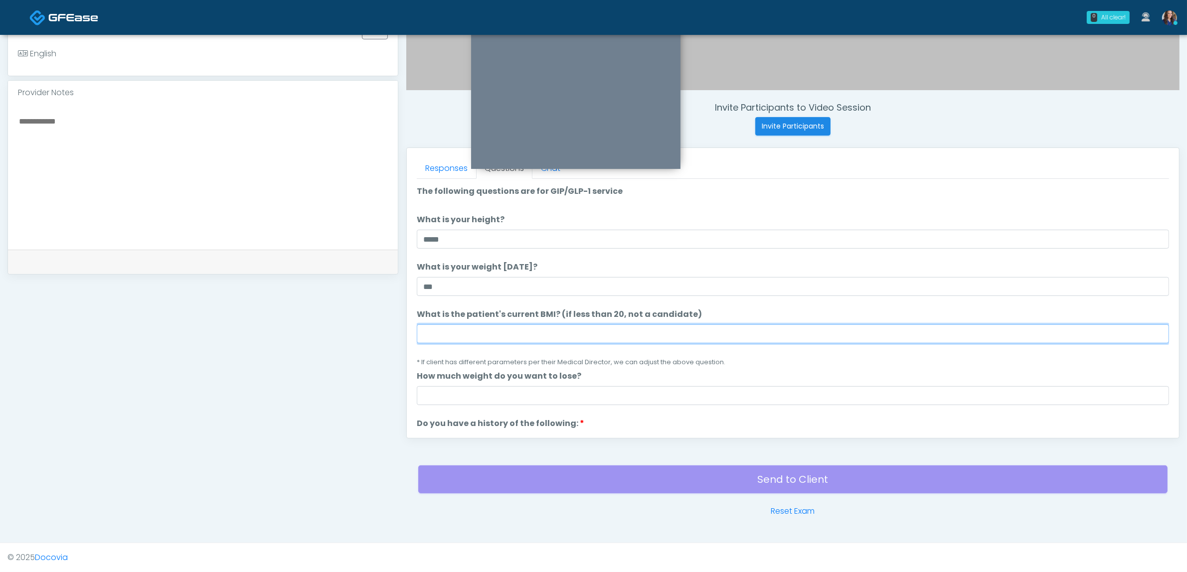
click at [562, 332] on input "What is the patient's current BMI? (if less than 20, not a candidate)" at bounding box center [793, 334] width 752 height 19
type input "**"
click at [633, 359] on small "* If client has different parameters per their Medical Director, we can adjust …" at bounding box center [571, 362] width 309 height 8
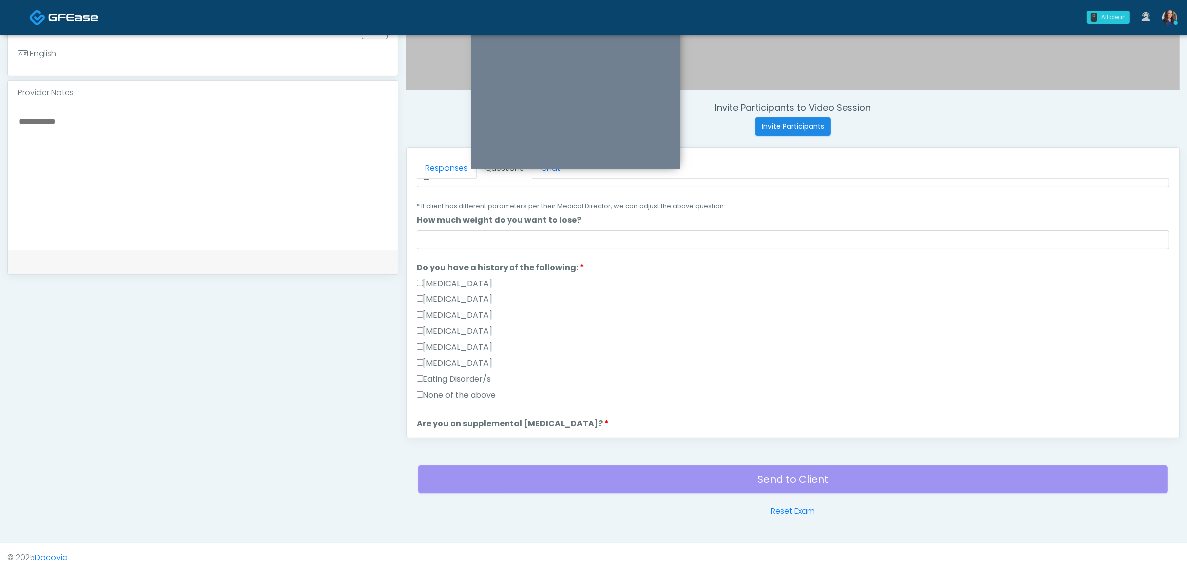
scroll to position [249, 0]
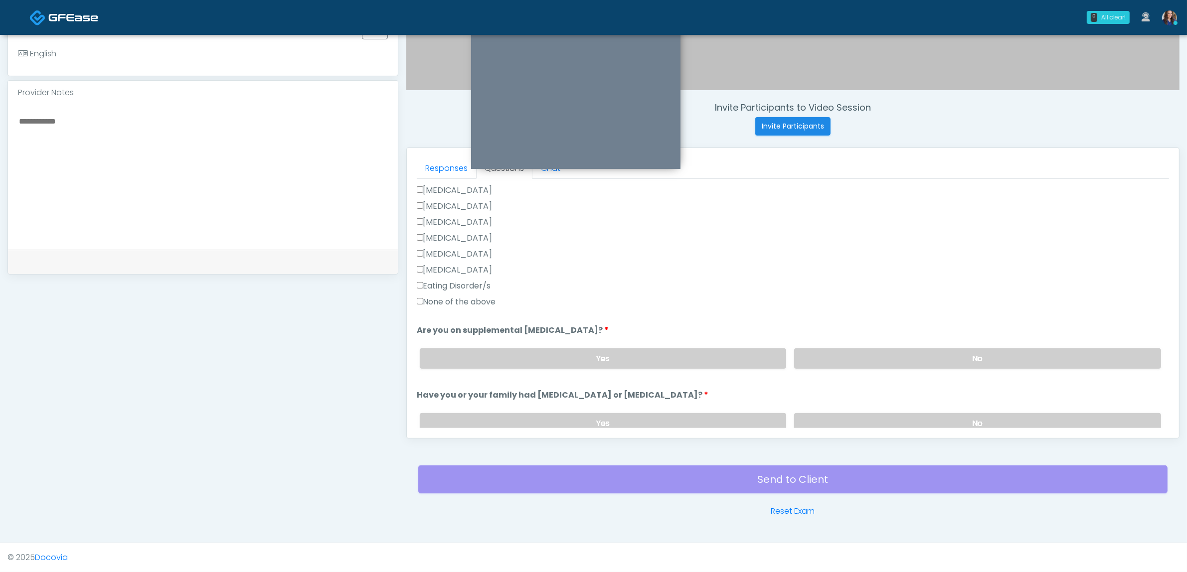
click at [457, 300] on label "None of the above" at bounding box center [456, 302] width 79 height 12
click at [930, 363] on label "No" at bounding box center [977, 358] width 367 height 20
click at [918, 414] on label "No" at bounding box center [977, 423] width 367 height 20
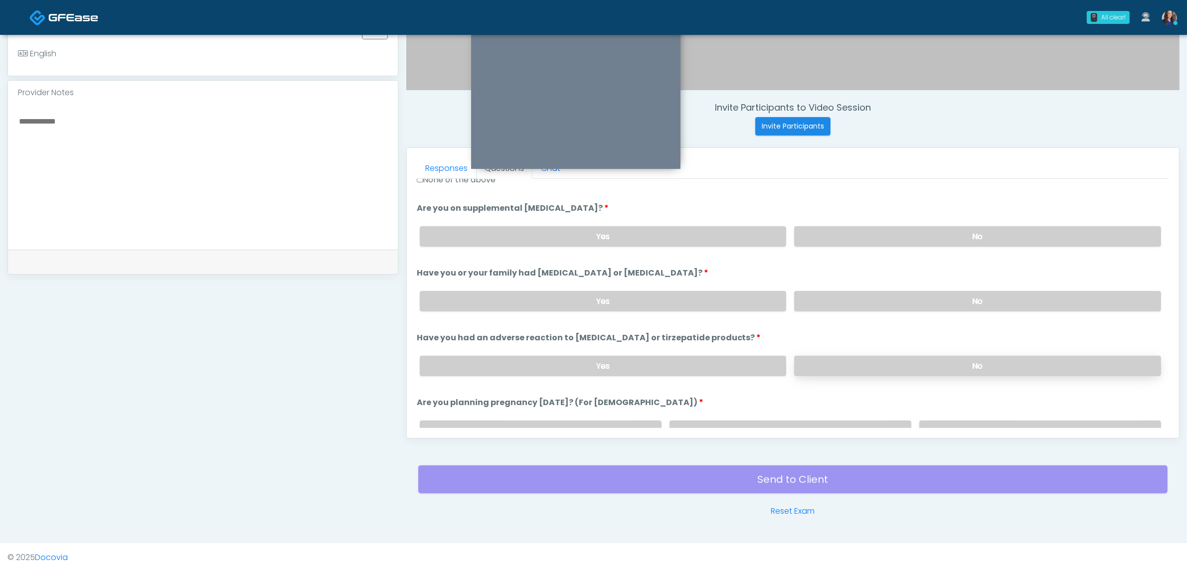
scroll to position [374, 0]
click at [925, 355] on label "No" at bounding box center [977, 363] width 367 height 20
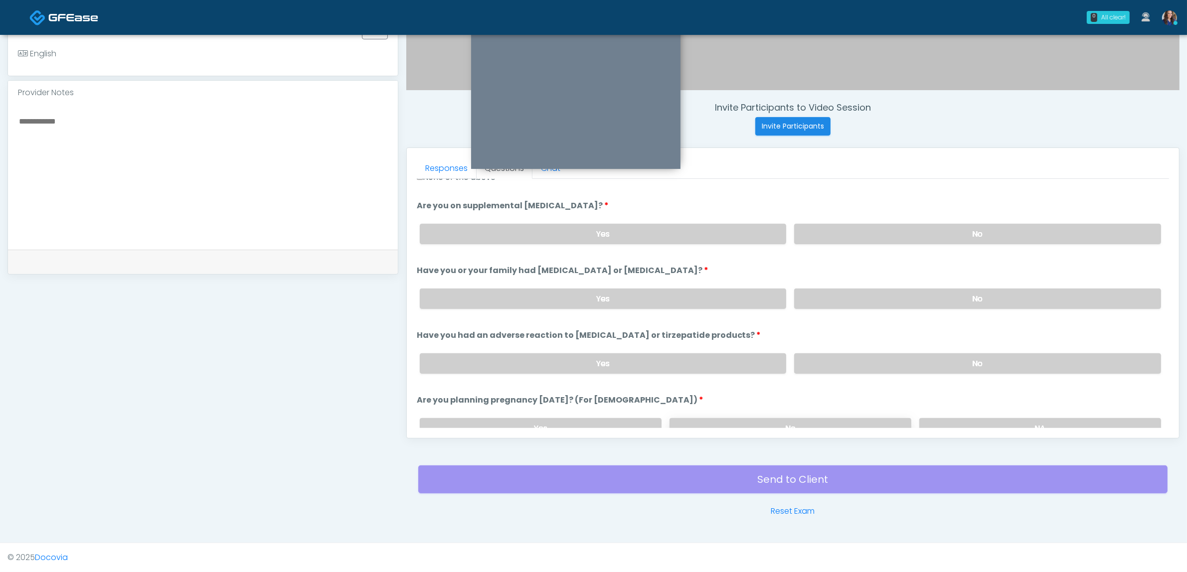
drag, startPoint x: 860, startPoint y: 422, endPoint x: 866, endPoint y: 415, distance: 9.2
click at [860, 422] on label "No" at bounding box center [791, 428] width 242 height 20
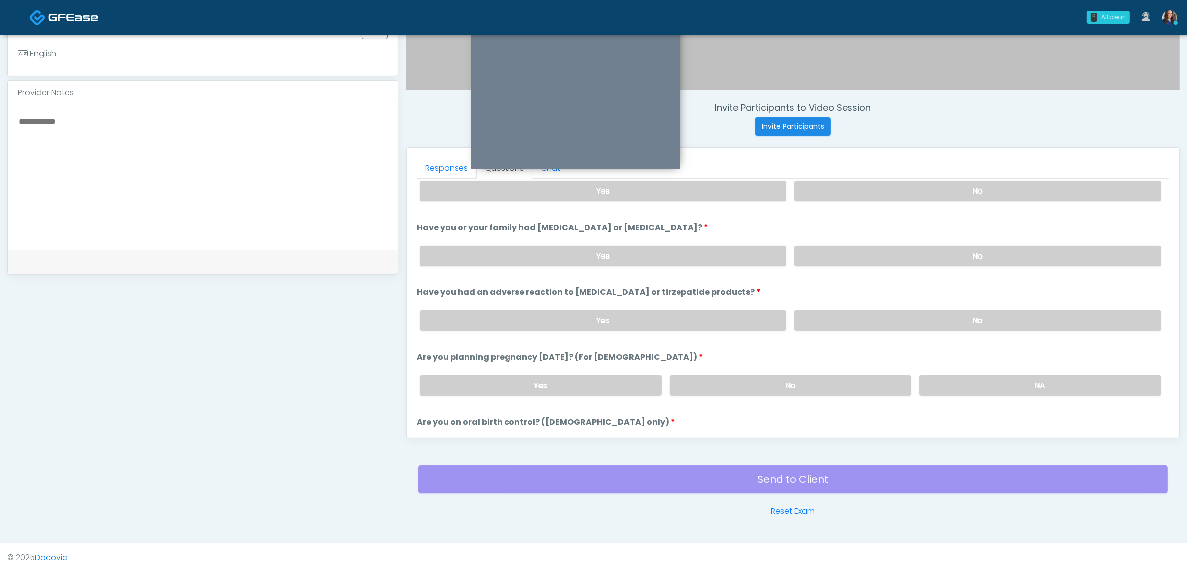
scroll to position [499, 0]
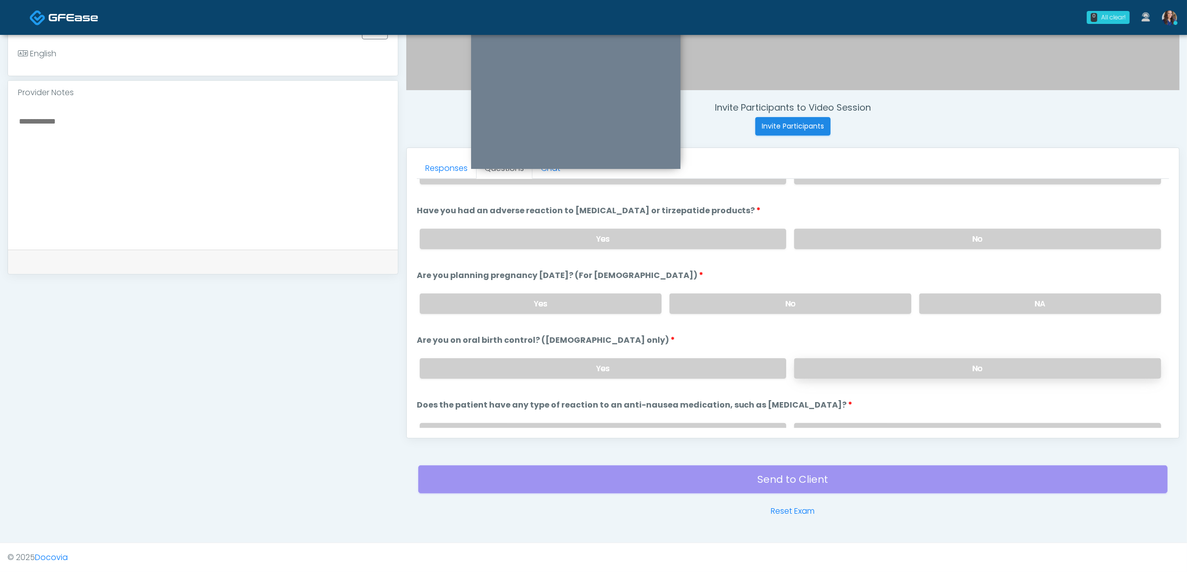
drag, startPoint x: 926, startPoint y: 345, endPoint x: 923, endPoint y: 354, distance: 9.3
click at [925, 349] on li "Are you on oral birth control? (females only) Are you on oral birth control? (f…" at bounding box center [793, 361] width 752 height 52
click at [920, 362] on label "No" at bounding box center [977, 368] width 367 height 20
click at [927, 423] on label "No" at bounding box center [977, 433] width 367 height 20
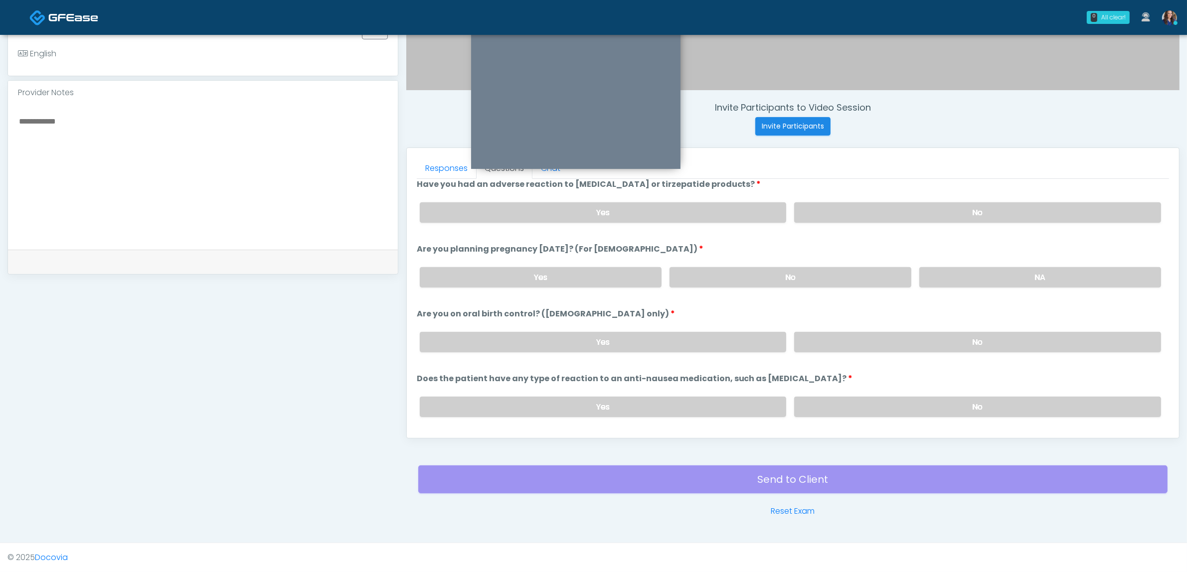
scroll to position [546, 0]
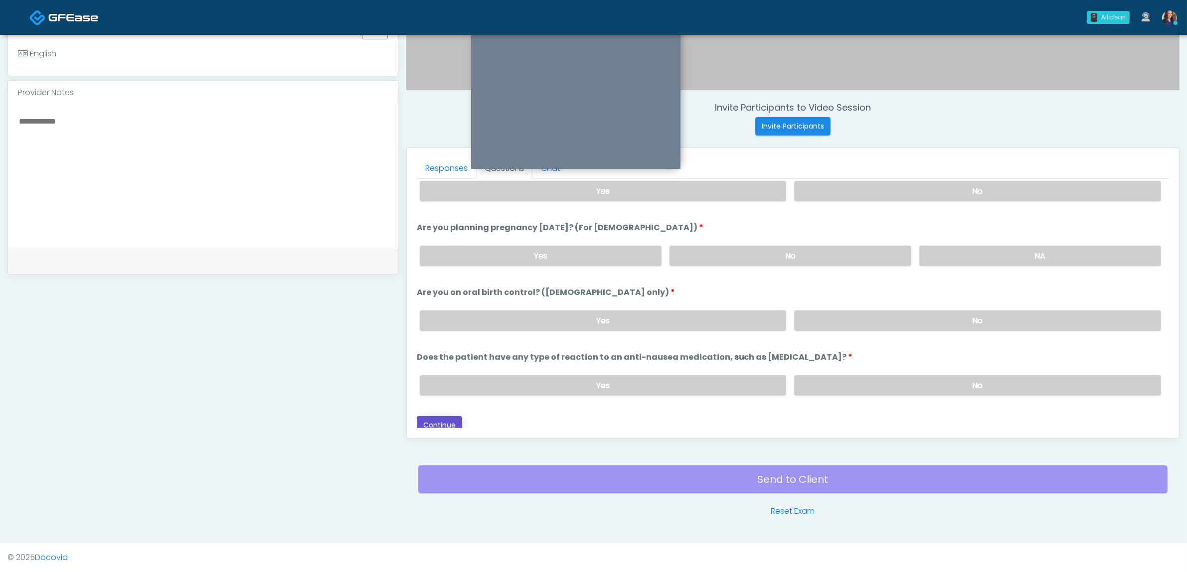
click at [444, 419] on button "Continue" at bounding box center [439, 425] width 45 height 18
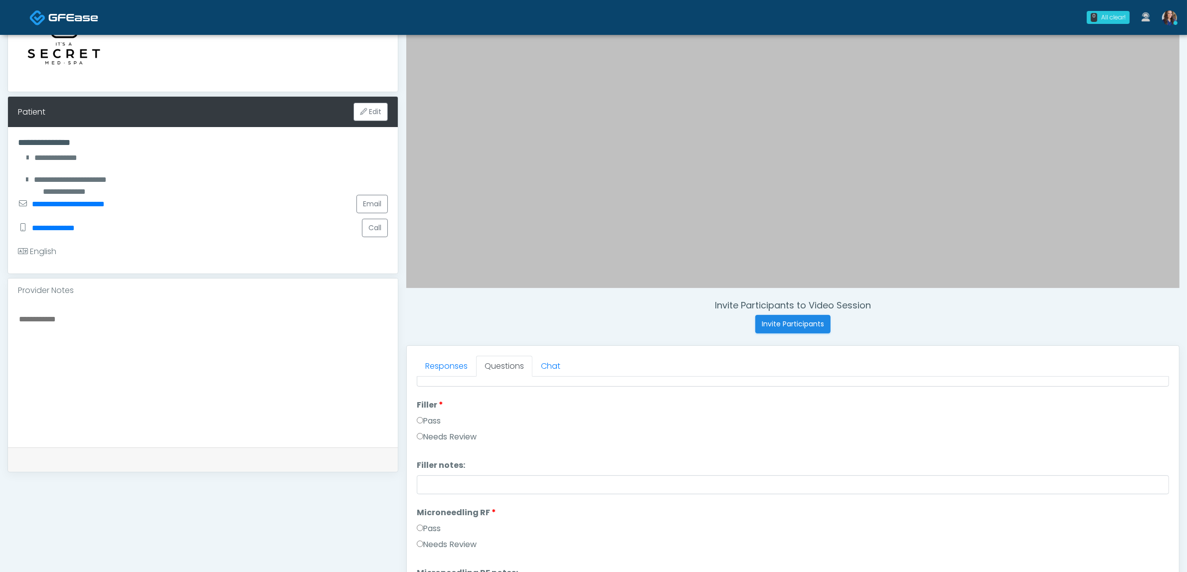
scroll to position [0, 0]
click at [1150, 387] on button "Pass All" at bounding box center [1150, 390] width 38 height 18
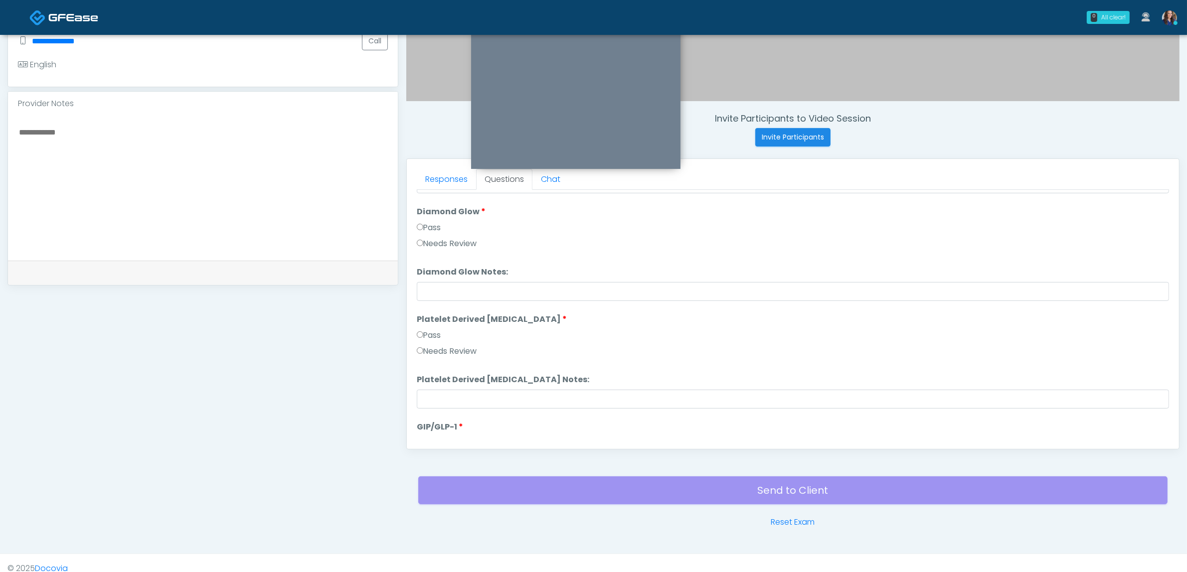
scroll to position [1963, 0]
click at [428, 431] on button "Continue" at bounding box center [439, 431] width 45 height 18
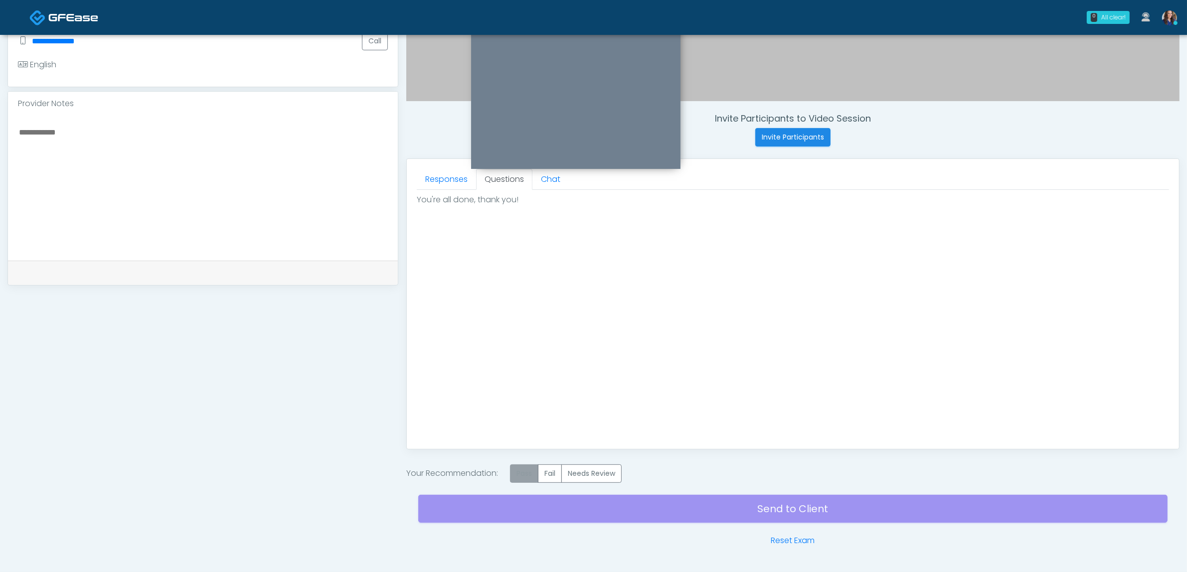
click at [522, 477] on label "Pass" at bounding box center [524, 474] width 28 height 18
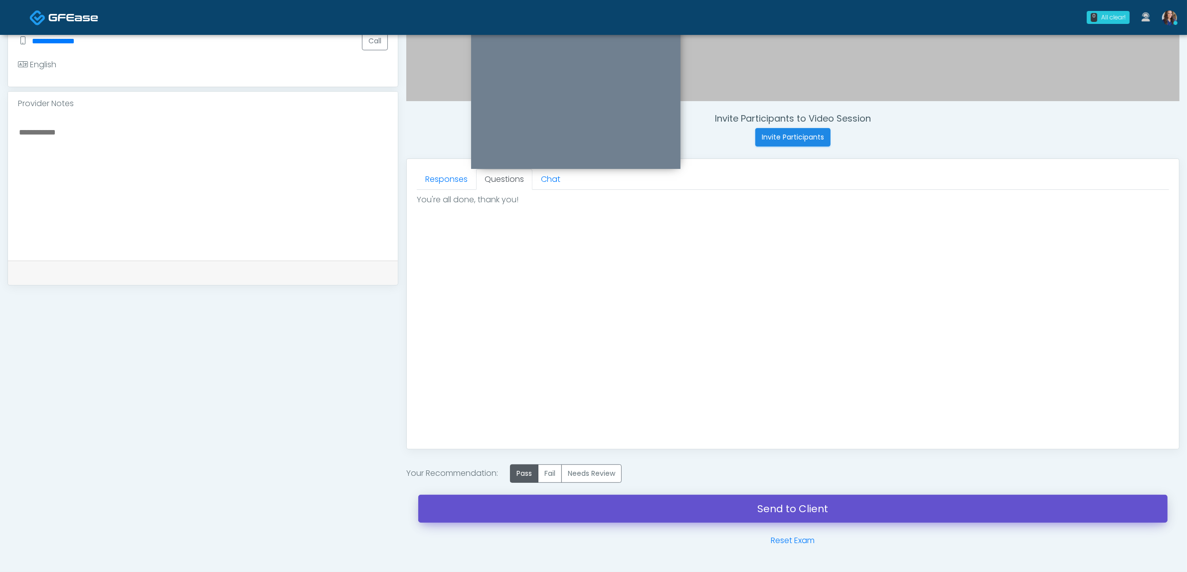
click at [652, 506] on link "Send to Client" at bounding box center [792, 509] width 749 height 28
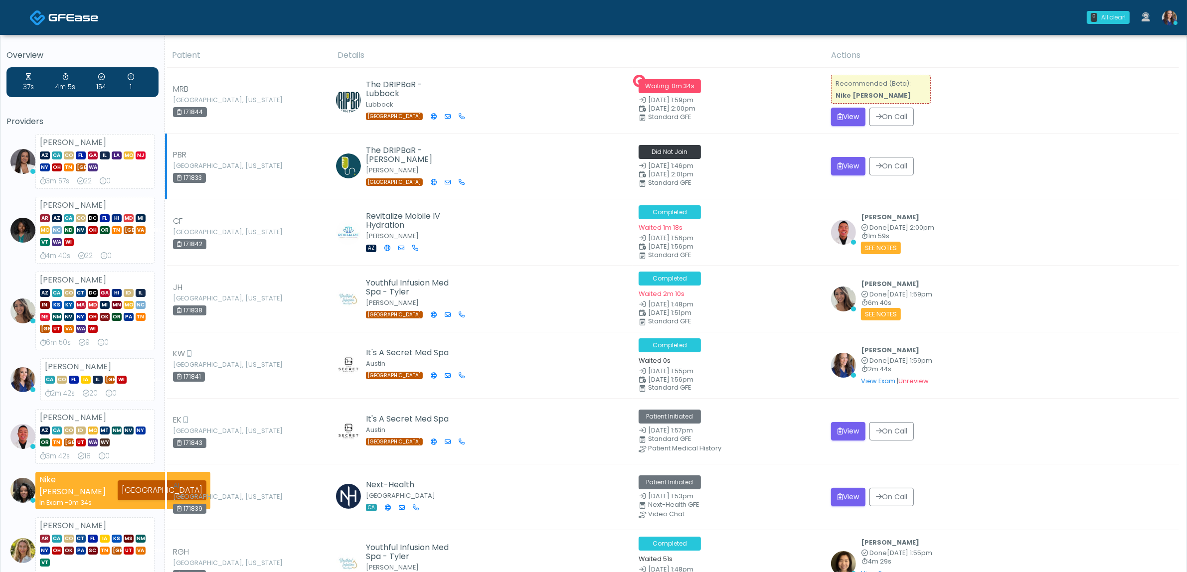
click at [537, 176] on td "The DRIPBaR - [PERSON_NAME] Keller [GEOGRAPHIC_DATA]" at bounding box center [482, 167] width 301 height 66
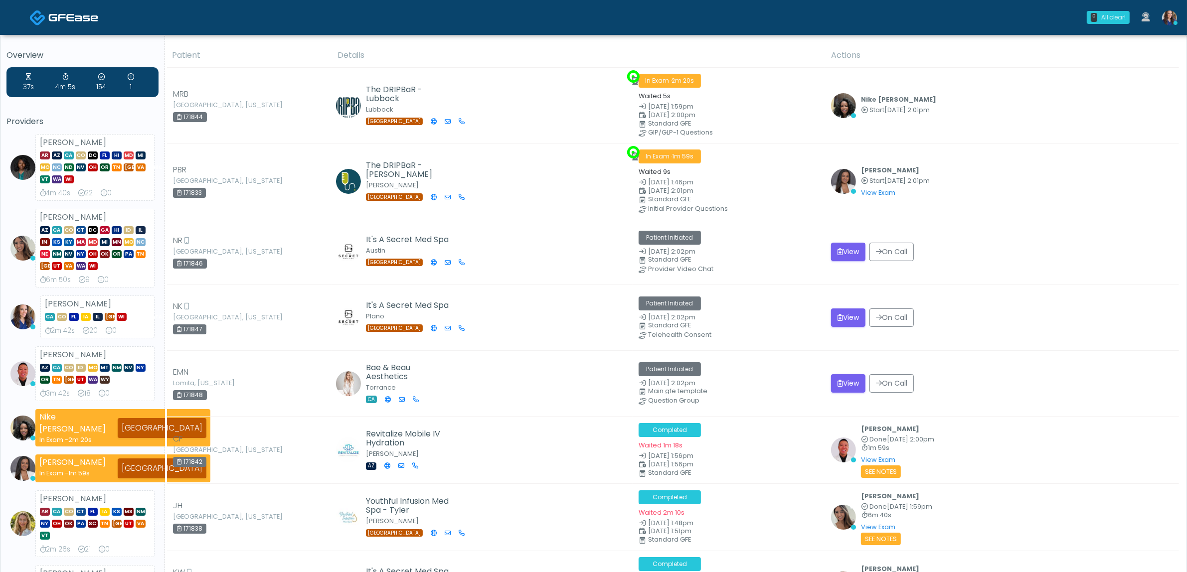
drag, startPoint x: 551, startPoint y: 61, endPoint x: 585, endPoint y: 65, distance: 33.6
click at [552, 61] on th "Details" at bounding box center [579, 55] width 494 height 24
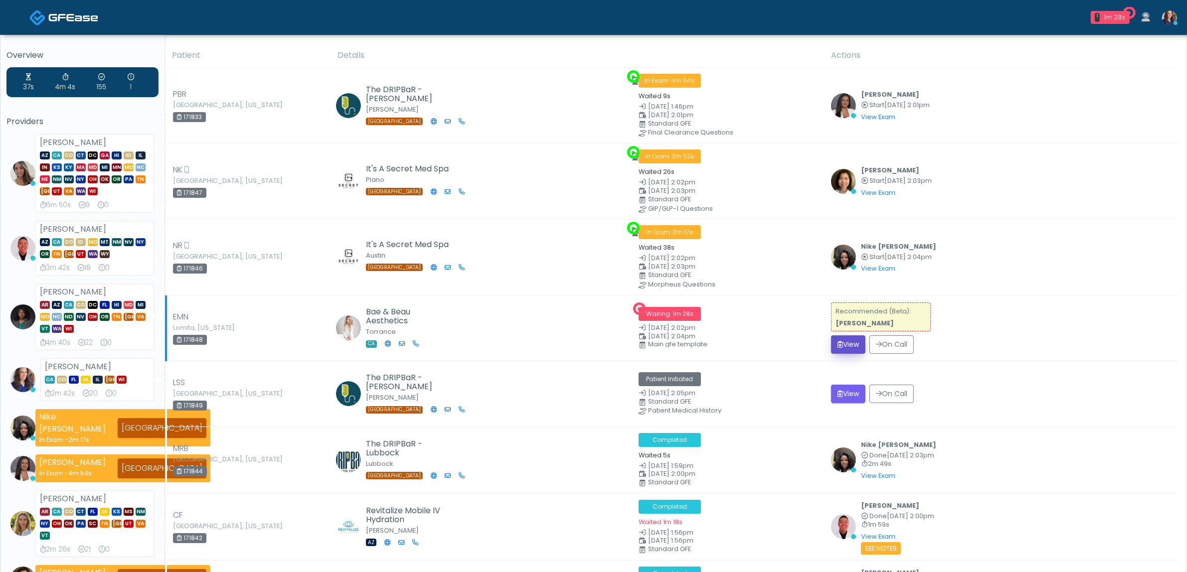
click at [851, 346] on button "View" at bounding box center [848, 345] width 34 height 18
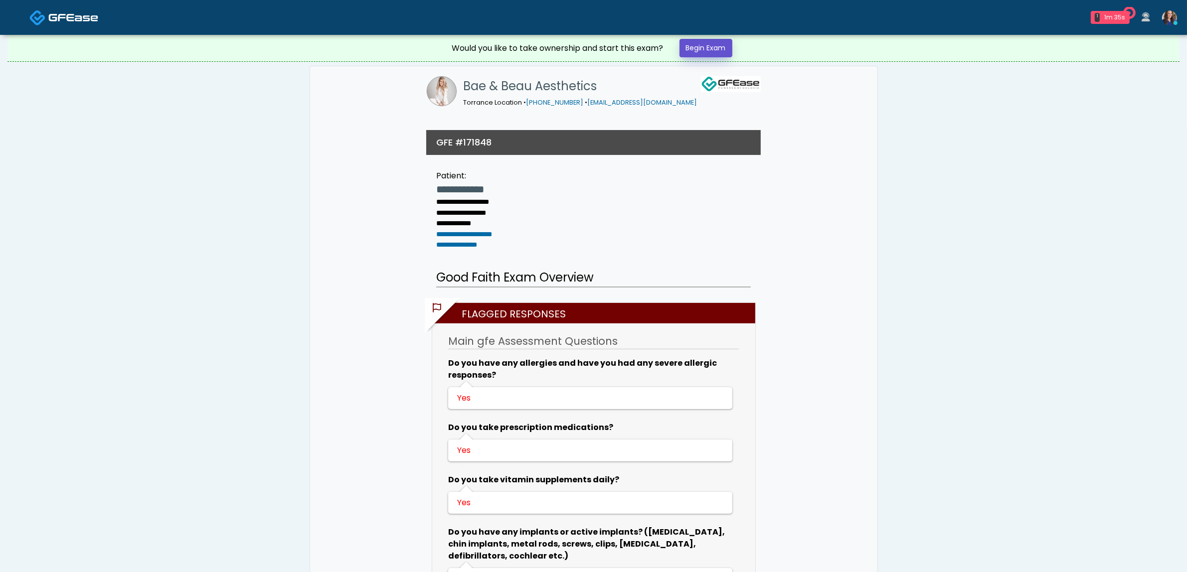
click at [722, 50] on link "Begin Exam" at bounding box center [706, 48] width 53 height 18
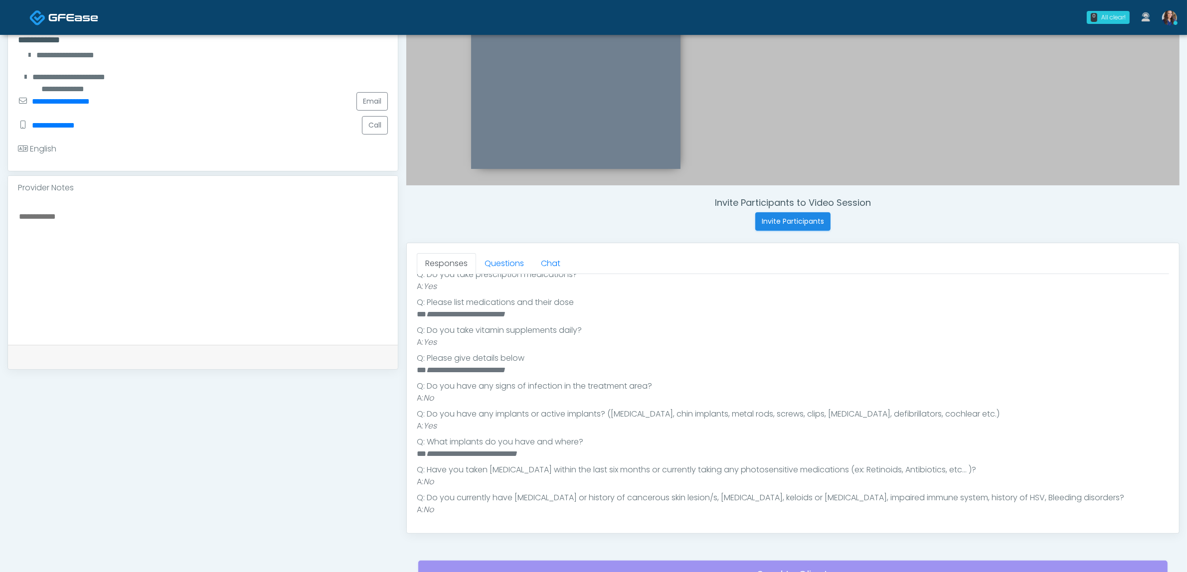
scroll to position [249, 0]
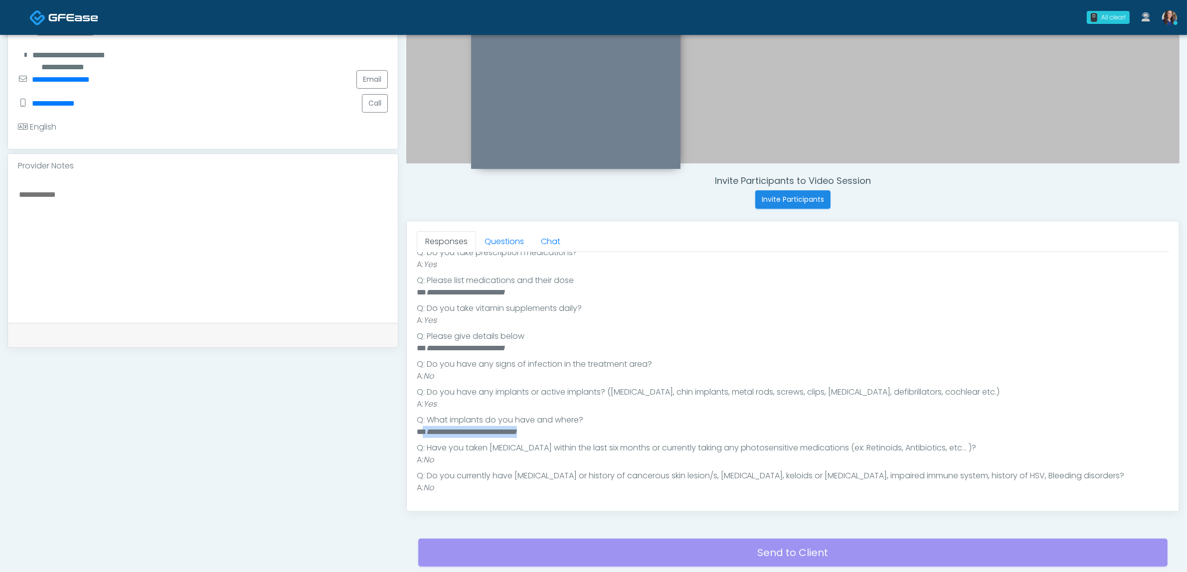
drag, startPoint x: 423, startPoint y: 434, endPoint x: 567, endPoint y: 430, distance: 144.6
click at [567, 430] on li "**********" at bounding box center [788, 432] width 743 height 12
copy li "**********"
click at [489, 238] on div "Responses Questions Chat The patient is here for the following: Wrinkle Relaxer…" at bounding box center [793, 366] width 772 height 290
click at [490, 238] on link "Questions" at bounding box center [504, 241] width 56 height 21
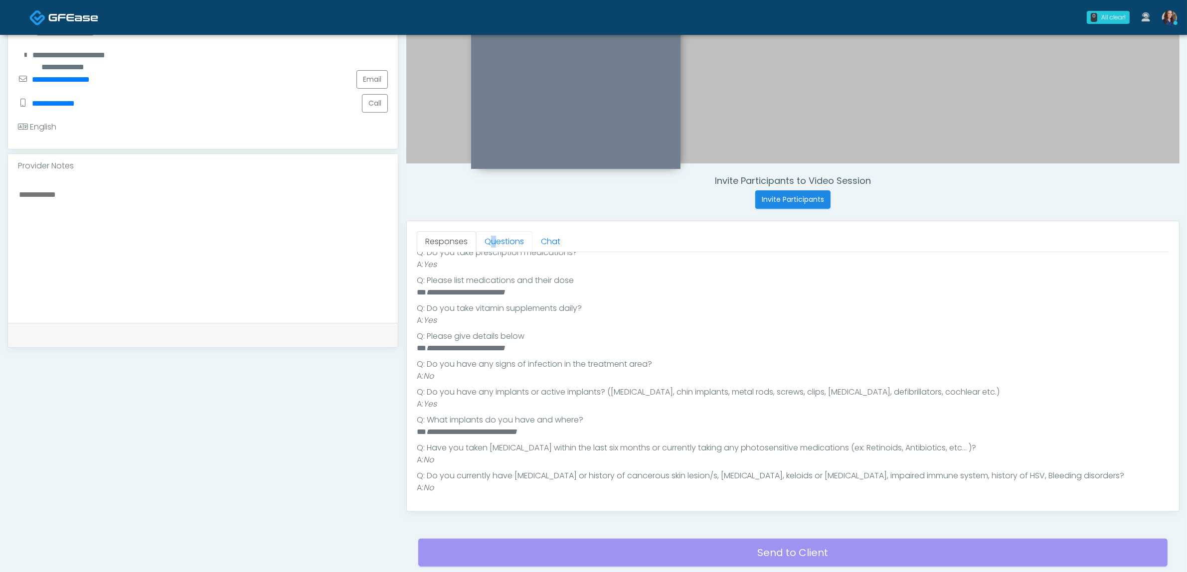
scroll to position [0, 0]
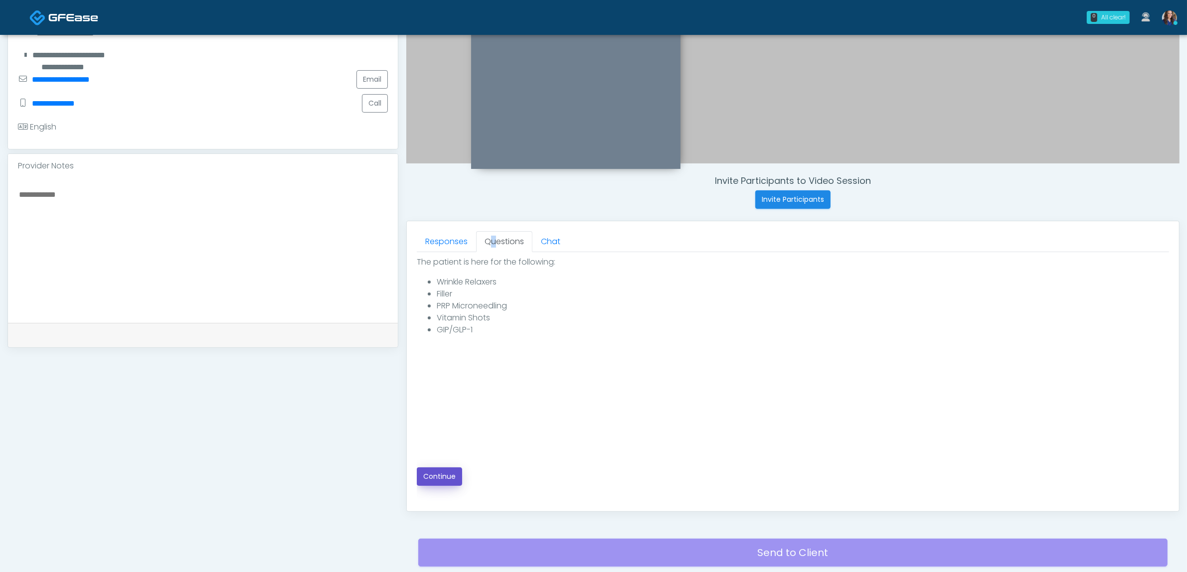
drag, startPoint x: 435, startPoint y: 479, endPoint x: 579, endPoint y: 456, distance: 145.9
click at [435, 479] on button "Continue" at bounding box center [439, 477] width 45 height 18
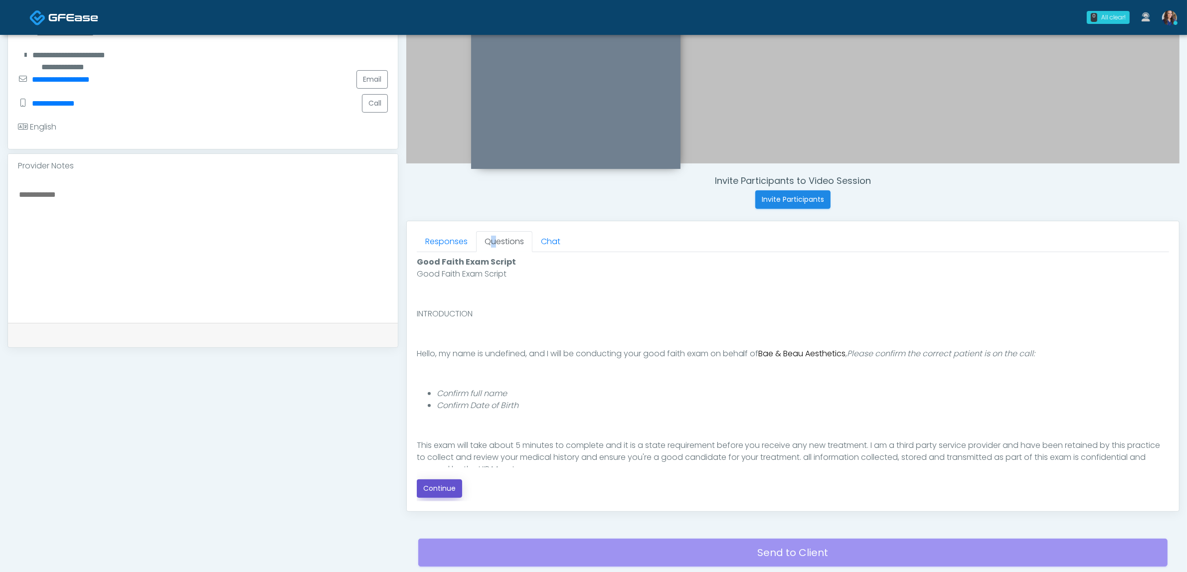
drag, startPoint x: 449, startPoint y: 487, endPoint x: 601, endPoint y: 469, distance: 153.2
click at [450, 487] on button "Continue" at bounding box center [439, 489] width 45 height 18
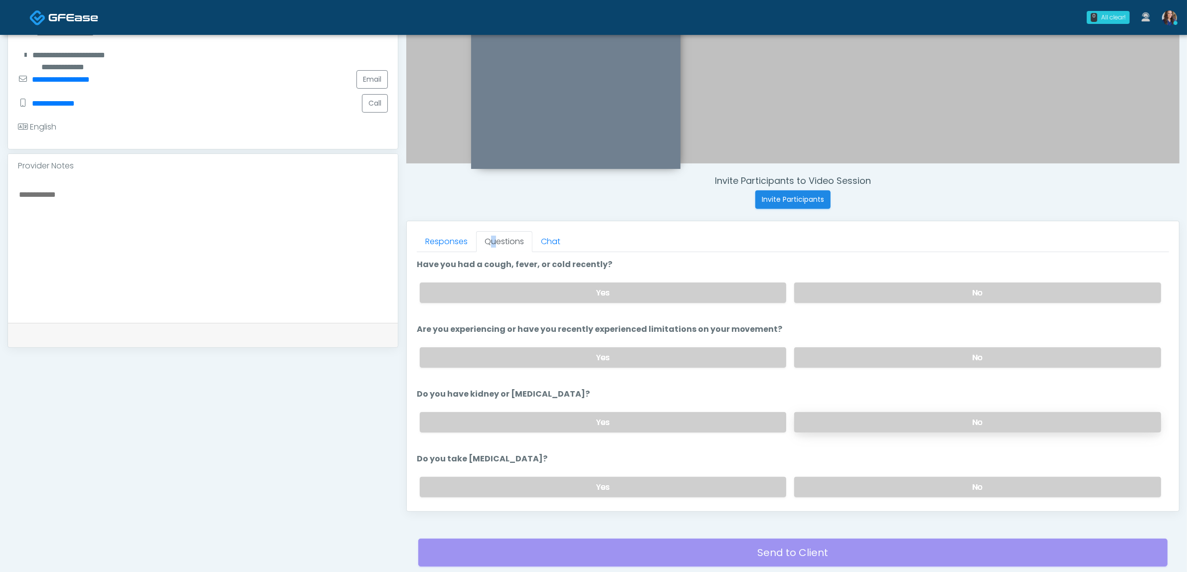
scroll to position [324, 0]
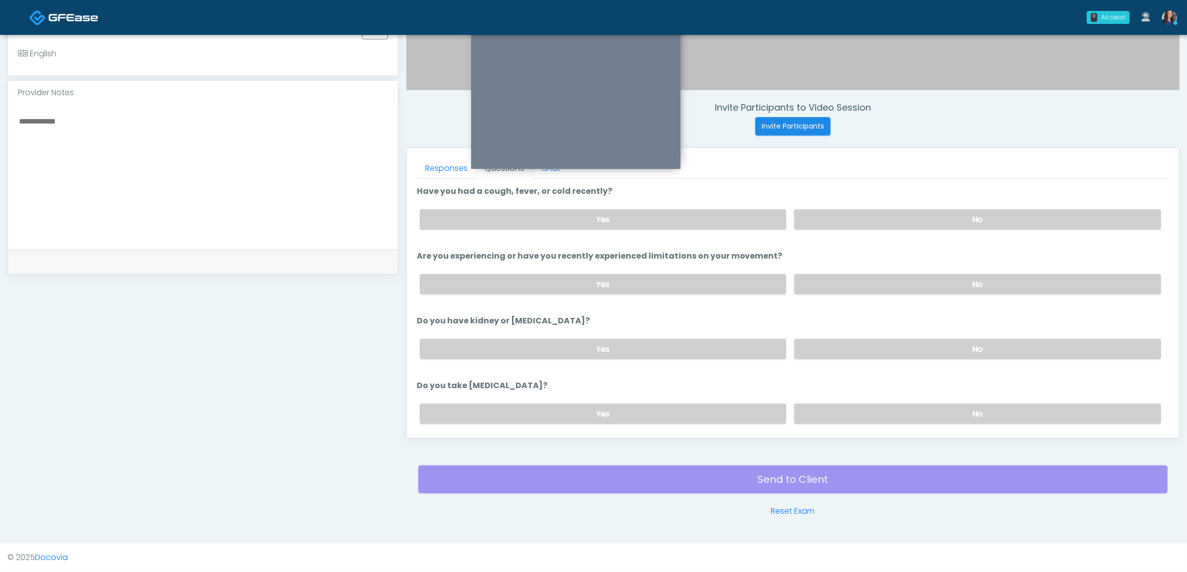
click at [963, 230] on div "Yes No" at bounding box center [790, 219] width 757 height 36
click at [950, 217] on label "No" at bounding box center [977, 219] width 367 height 20
drag, startPoint x: 949, startPoint y: 280, endPoint x: 947, endPoint y: 321, distance: 40.9
click at [949, 280] on label "No" at bounding box center [977, 284] width 367 height 20
click at [933, 351] on label "No" at bounding box center [977, 349] width 367 height 20
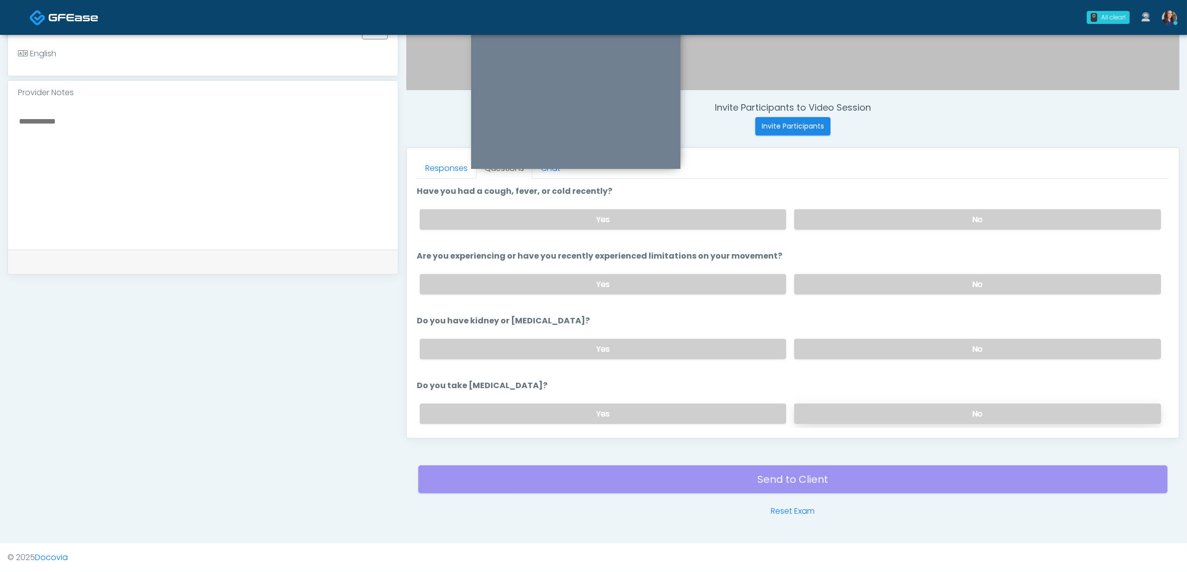
click at [903, 405] on label "No" at bounding box center [977, 414] width 367 height 20
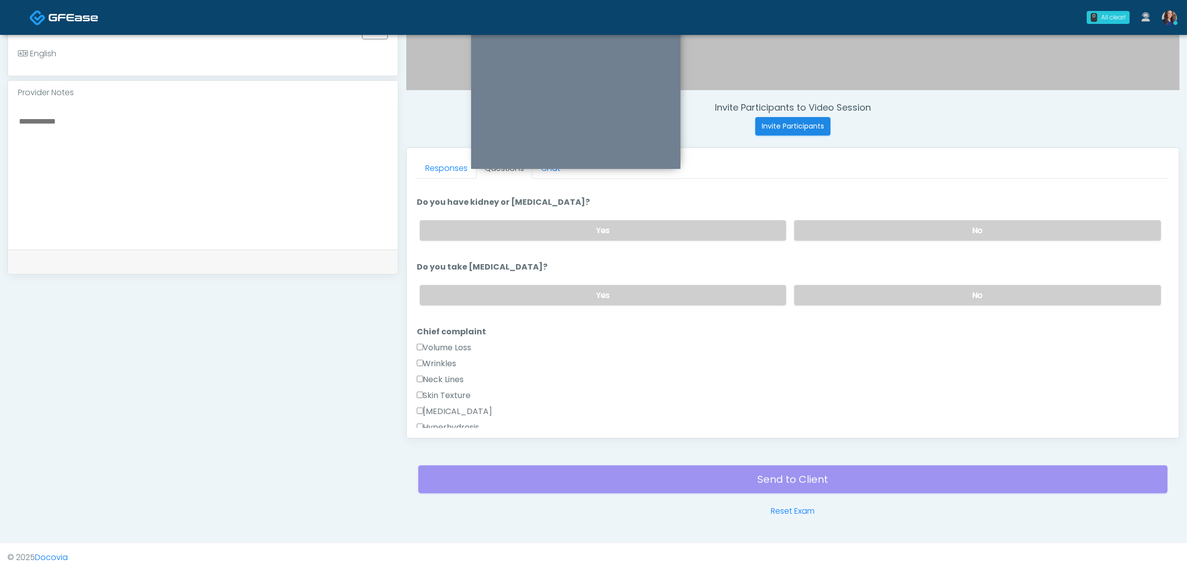
scroll to position [187, 0]
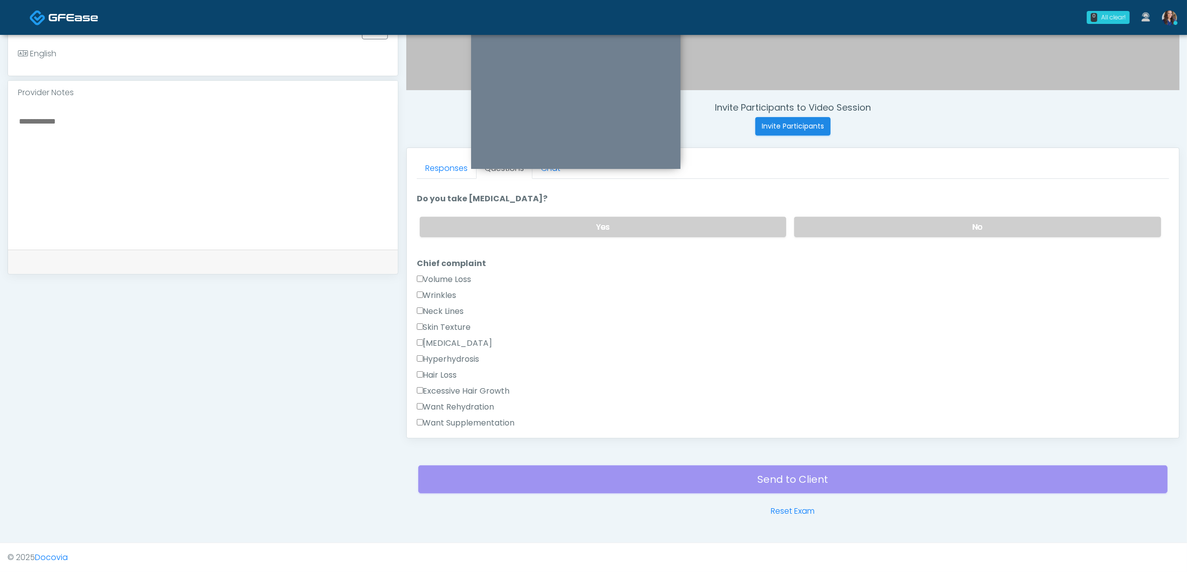
click at [432, 290] on label "Wrinkles" at bounding box center [437, 296] width 40 height 12
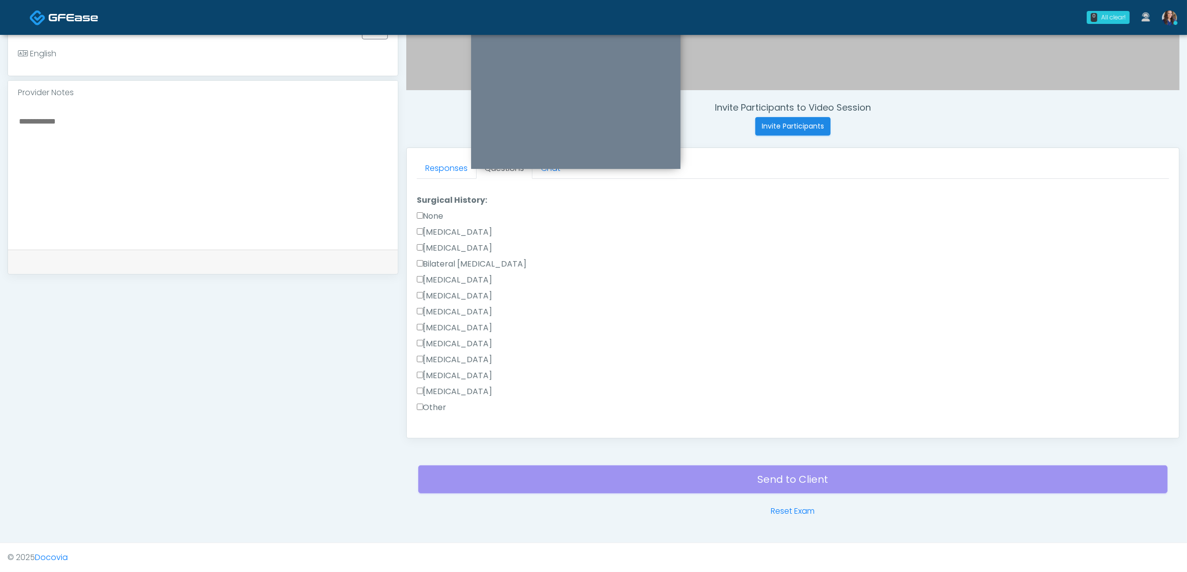
drag, startPoint x: 439, startPoint y: 400, endPoint x: 470, endPoint y: 417, distance: 35.9
click at [439, 402] on label "Other" at bounding box center [432, 408] width 30 height 12
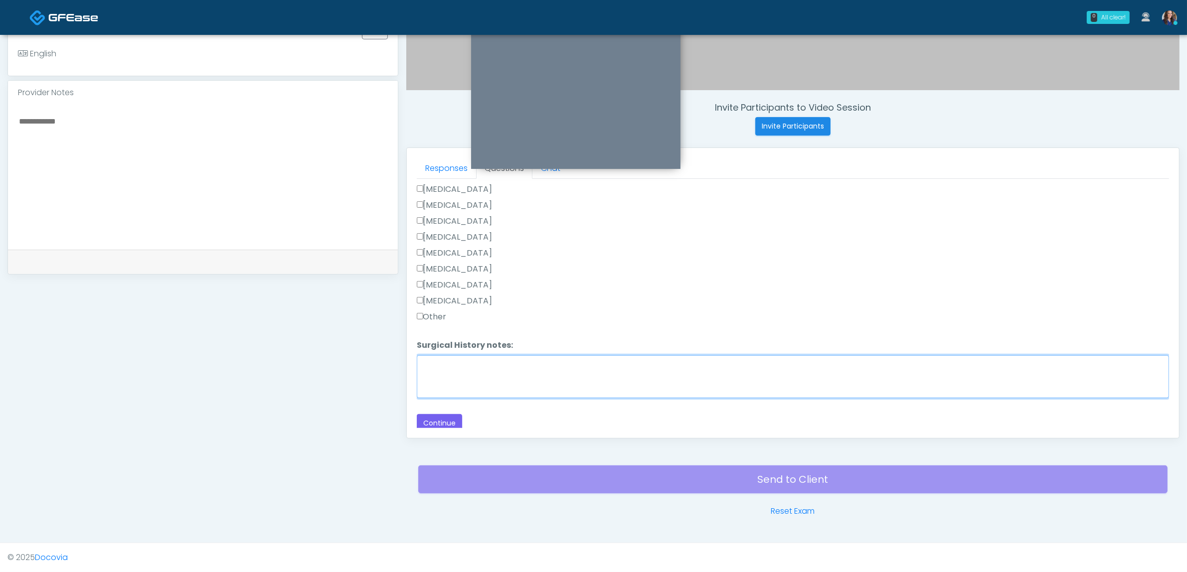
click at [492, 375] on textarea "Surgical History notes:" at bounding box center [793, 376] width 752 height 43
paste textarea "**********"
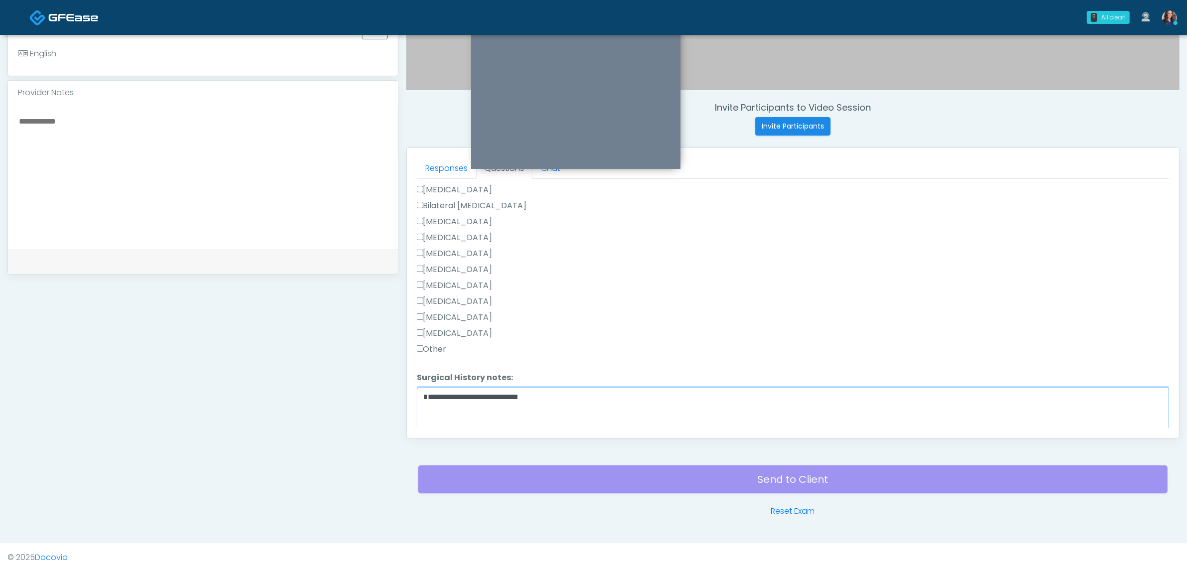
scroll to position [589, 0]
click at [466, 198] on label "Cesarean Section" at bounding box center [455, 204] width 76 height 12
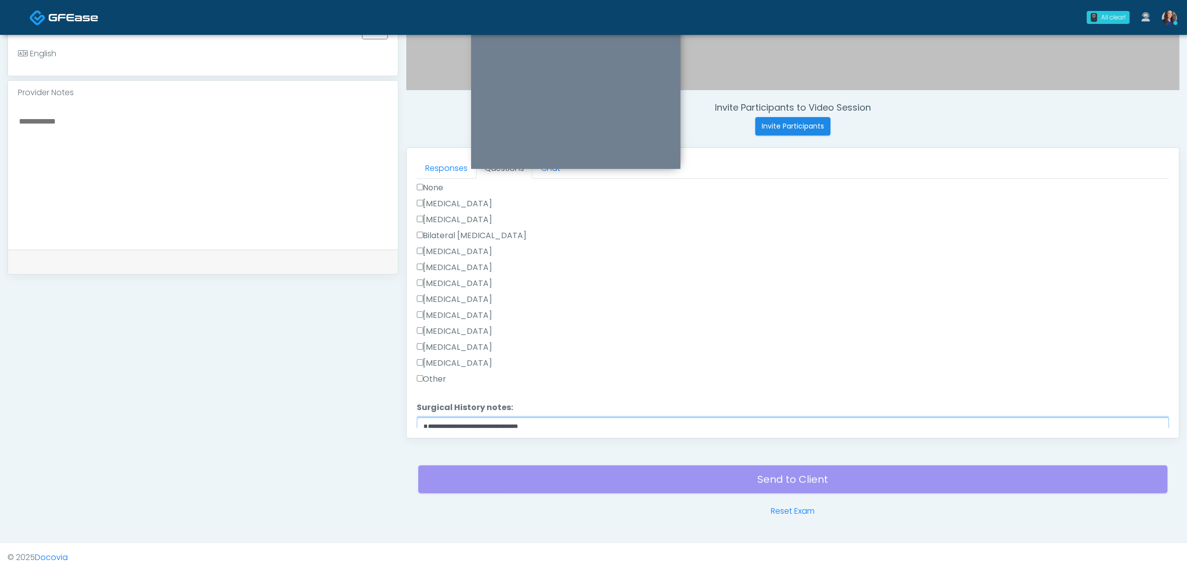
click at [547, 424] on textarea "**********" at bounding box center [793, 439] width 752 height 43
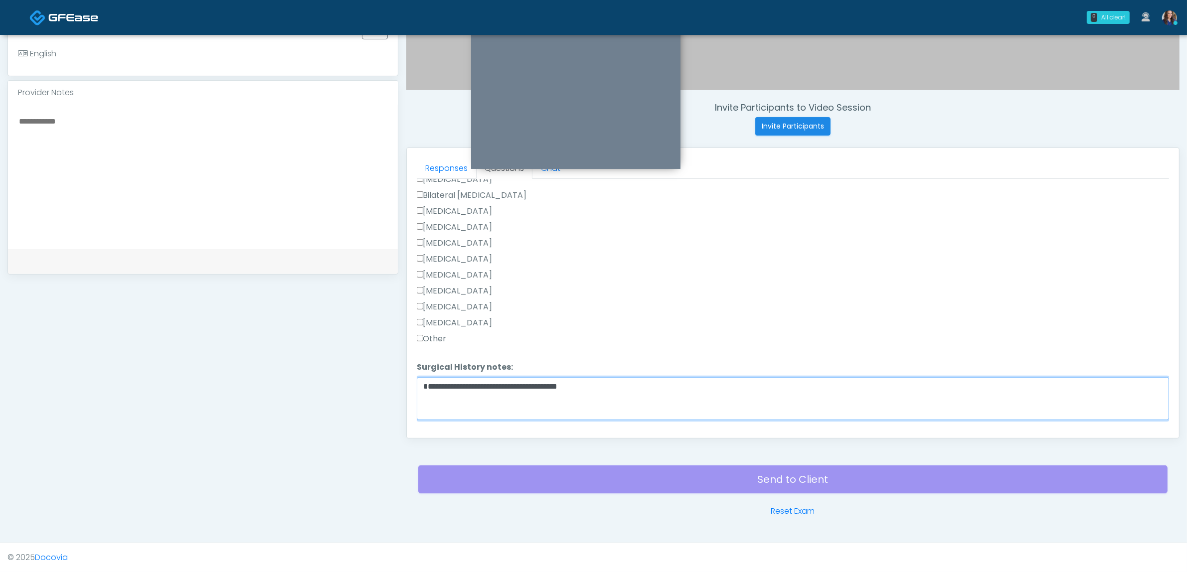
scroll to position [652, 0]
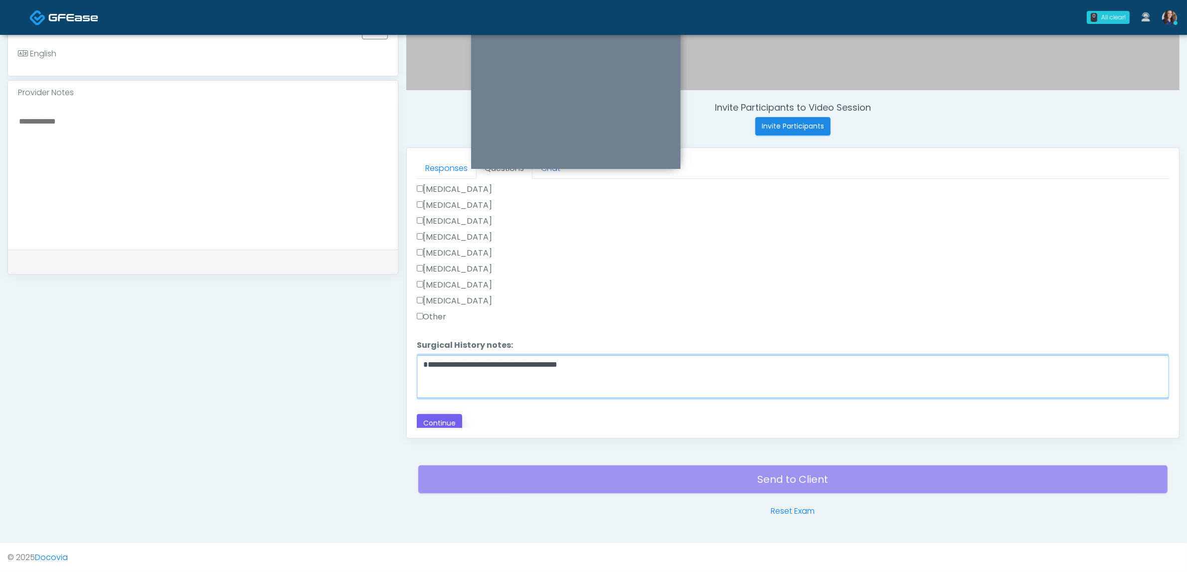
type textarea "**********"
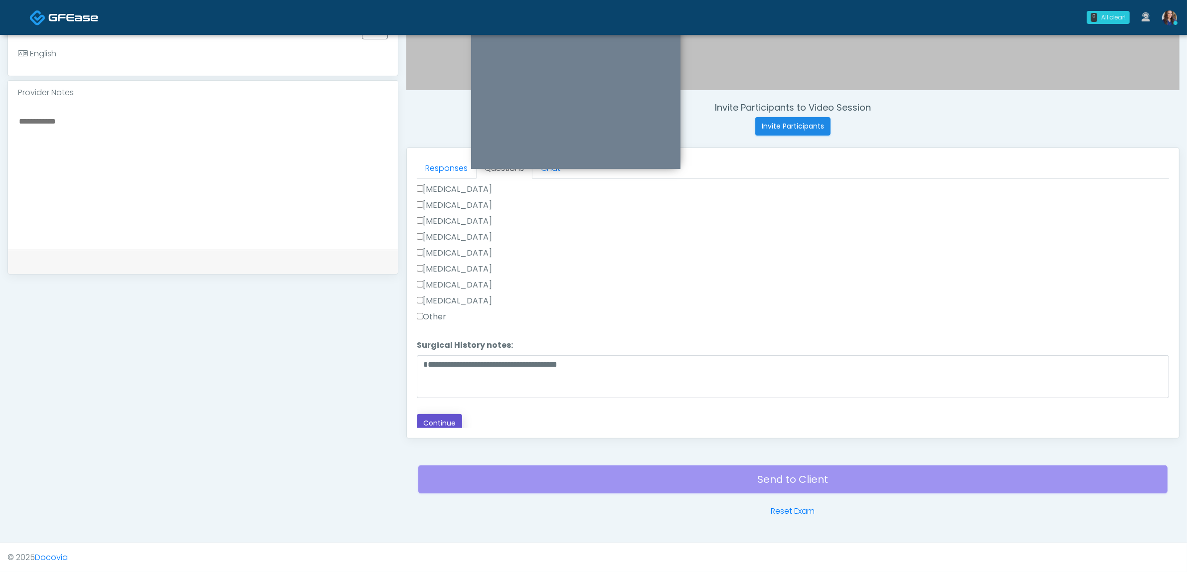
click at [438, 419] on button "Continue" at bounding box center [439, 423] width 45 height 18
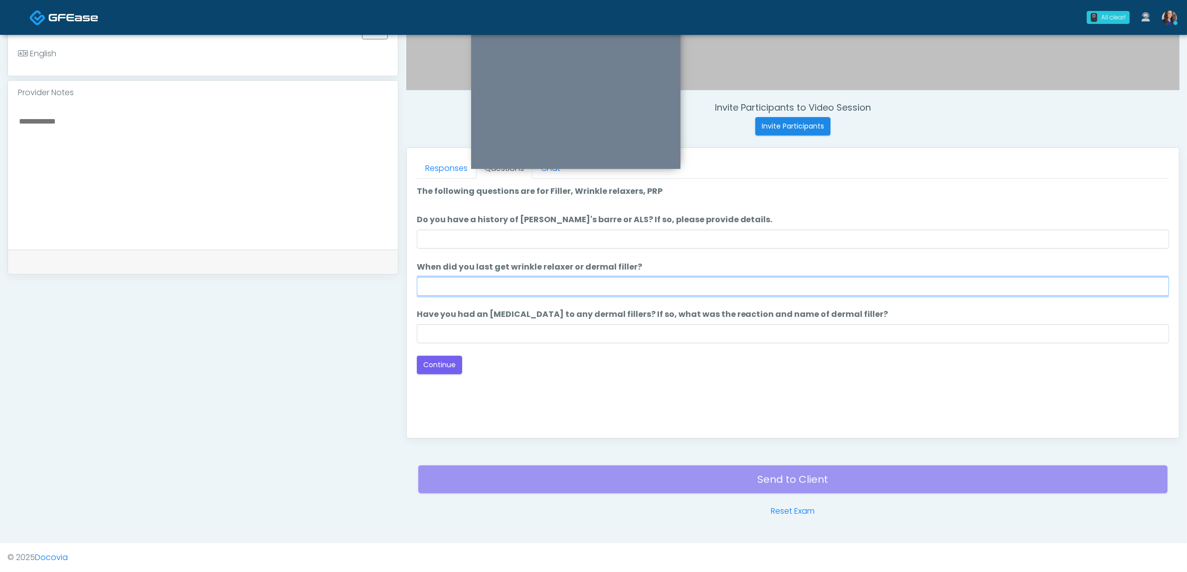
click at [480, 283] on input "When did you last get wrinkle relaxer or dermal filler?" at bounding box center [793, 286] width 752 height 19
type input "*"
type input "**********"
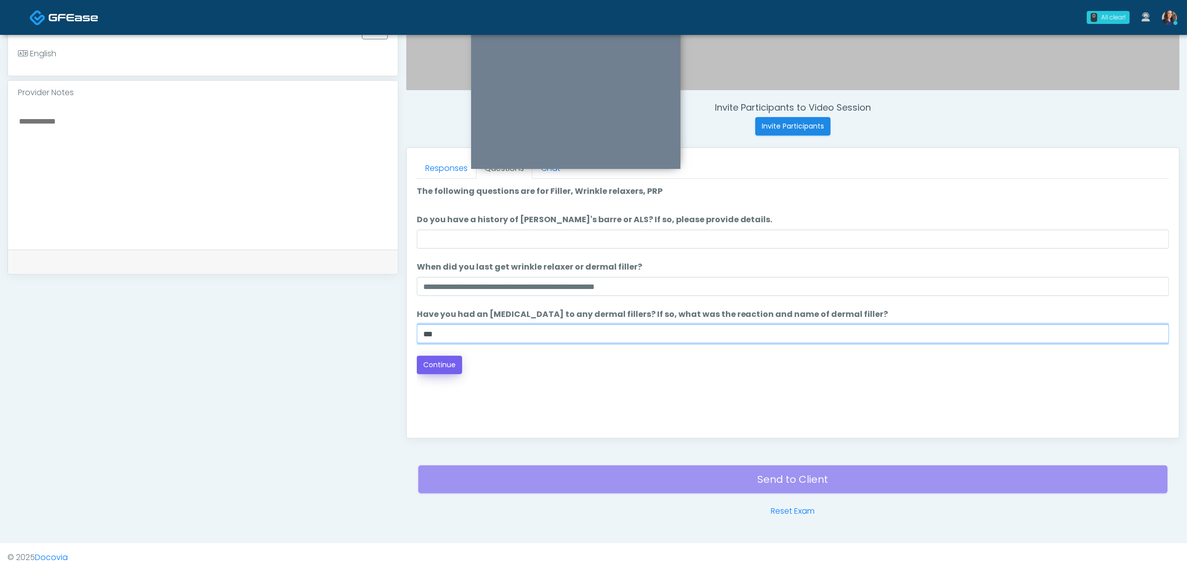
type input "**"
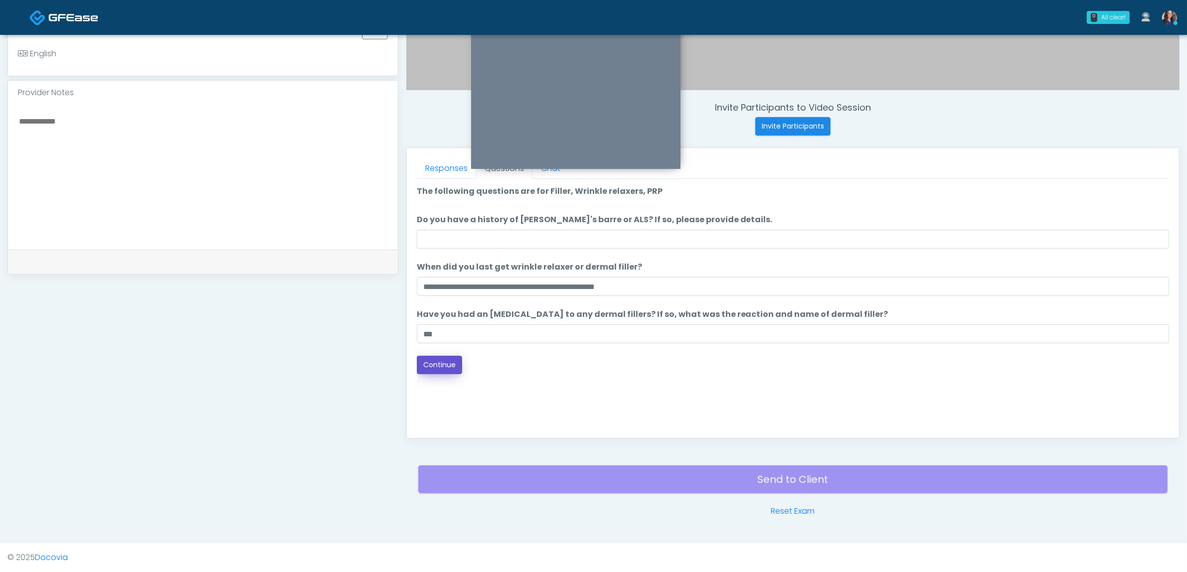
click at [435, 363] on button "Continue" at bounding box center [439, 365] width 45 height 18
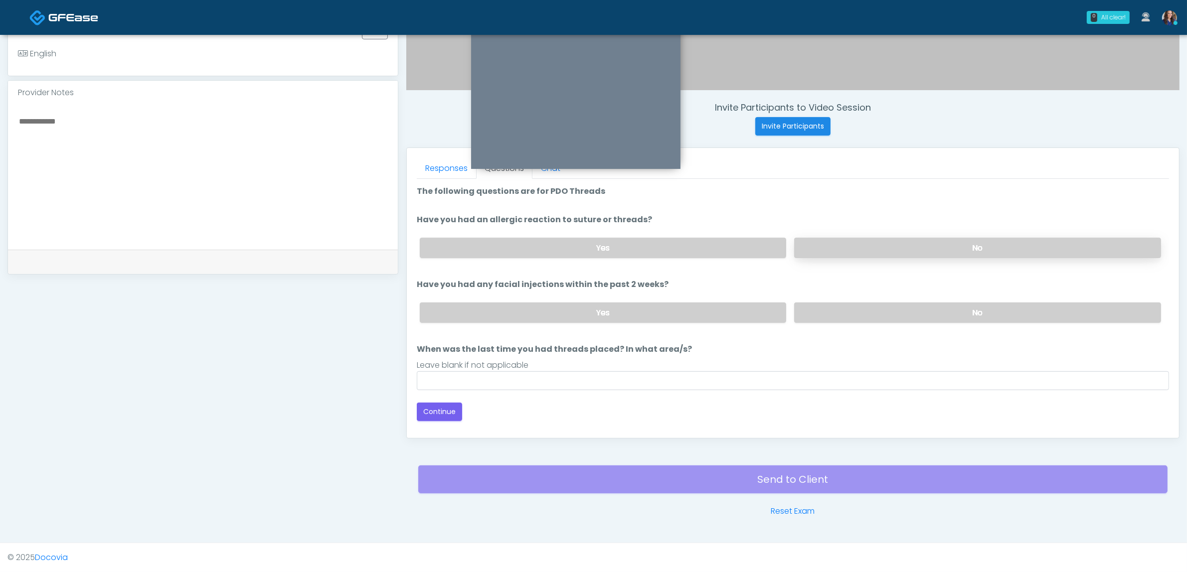
click at [919, 252] on label "No" at bounding box center [977, 248] width 367 height 20
click at [866, 316] on label "No" at bounding box center [977, 313] width 367 height 20
click at [592, 377] on input "When was the last time you had threads placed? In what area/s?" at bounding box center [793, 380] width 752 height 19
type input "**"
click at [430, 409] on button "Continue" at bounding box center [439, 412] width 45 height 18
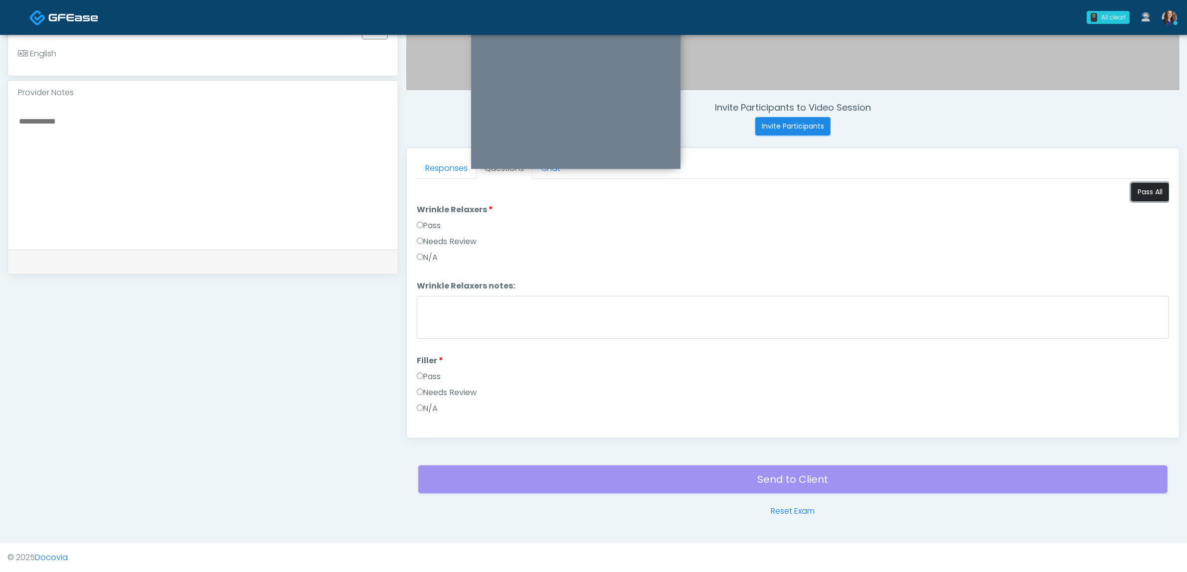
click at [1145, 189] on button "Pass All" at bounding box center [1150, 192] width 38 height 18
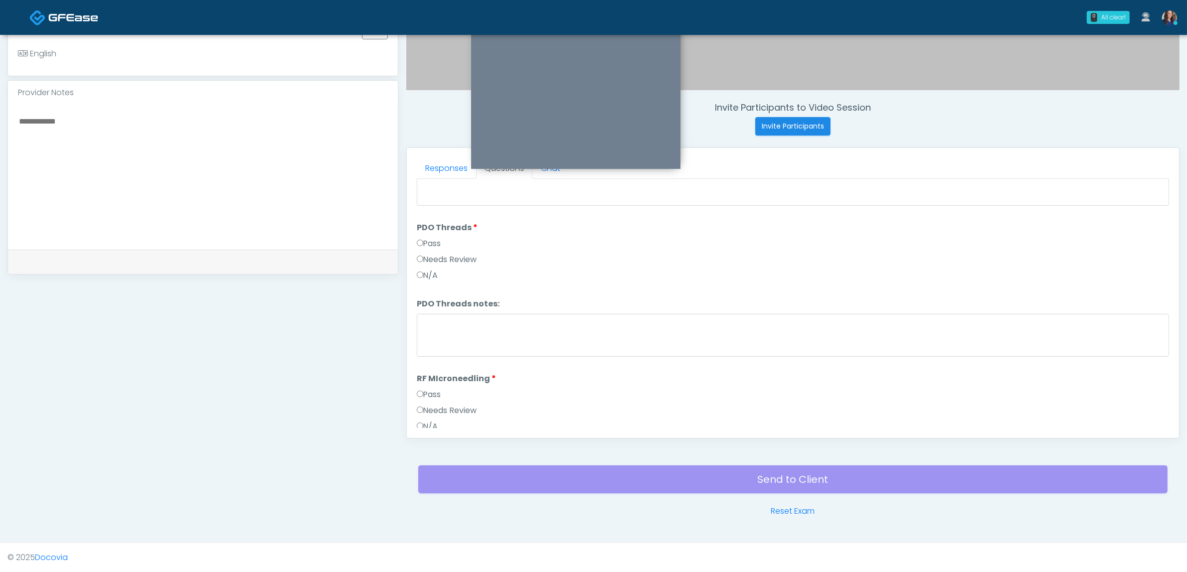
scroll to position [700, 0]
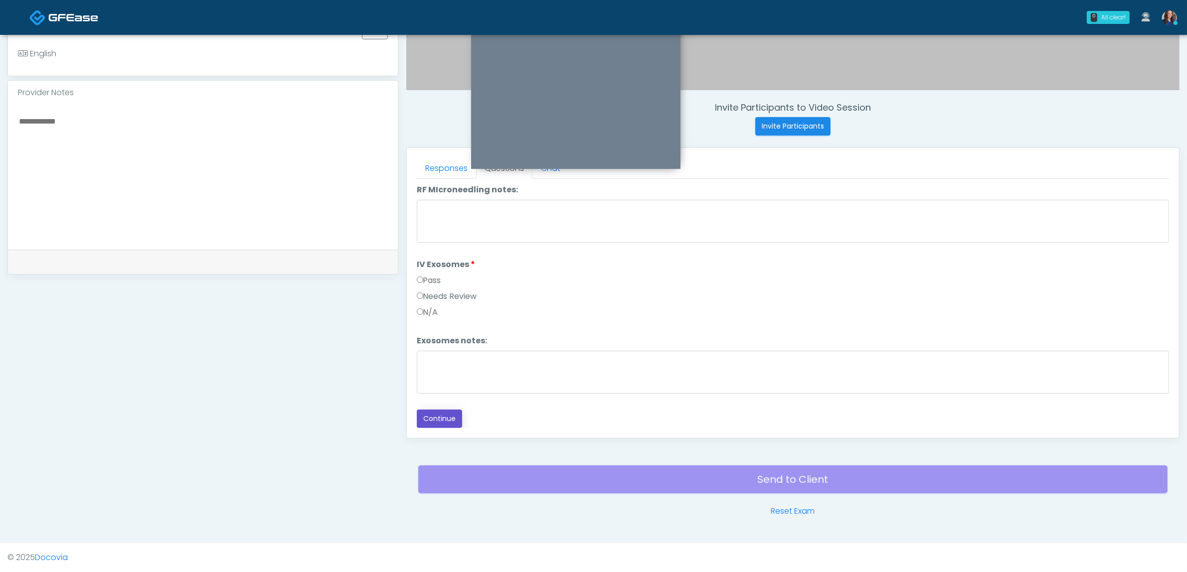
click at [449, 418] on button "Continue" at bounding box center [439, 419] width 45 height 18
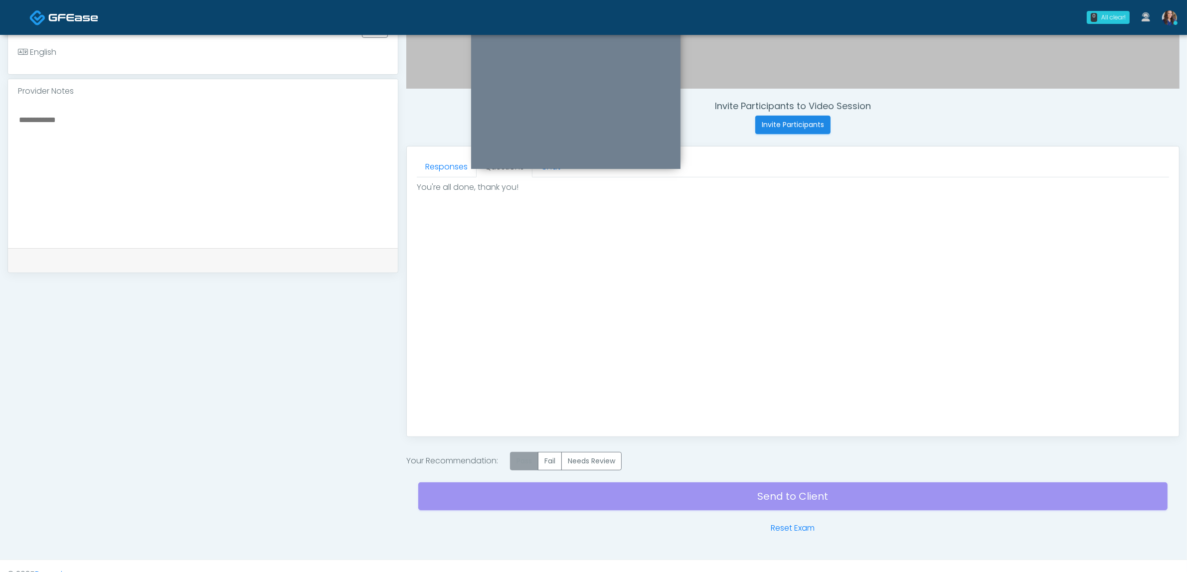
click at [514, 459] on label "Pass" at bounding box center [524, 461] width 28 height 18
click at [656, 495] on div "Send to Client Reset Exam" at bounding box center [792, 503] width 749 height 64
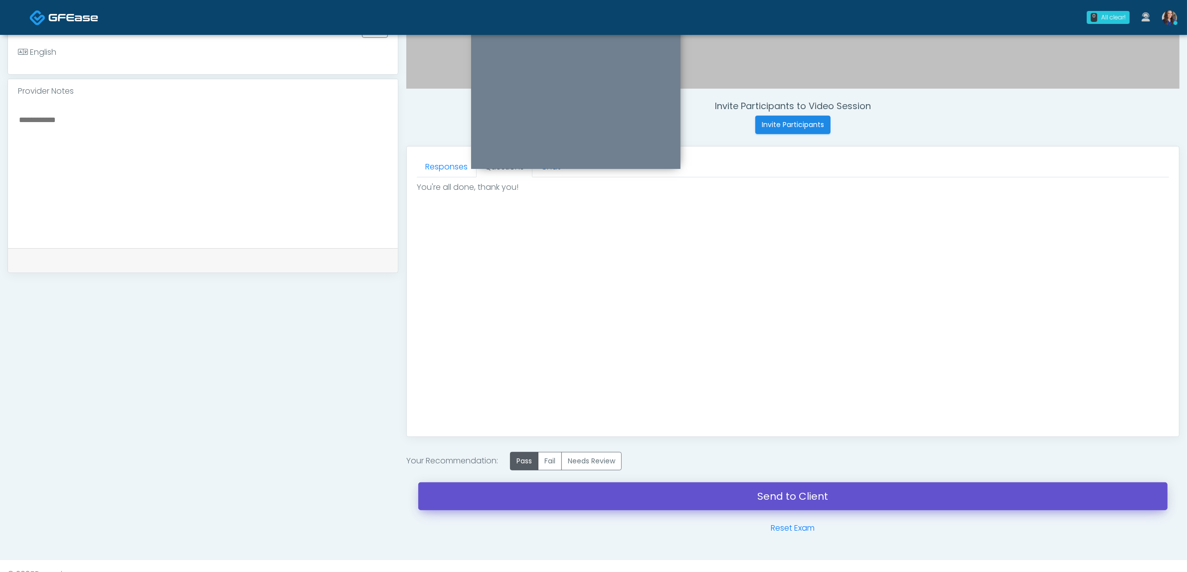
click at [677, 489] on link "Send to Client" at bounding box center [792, 497] width 749 height 28
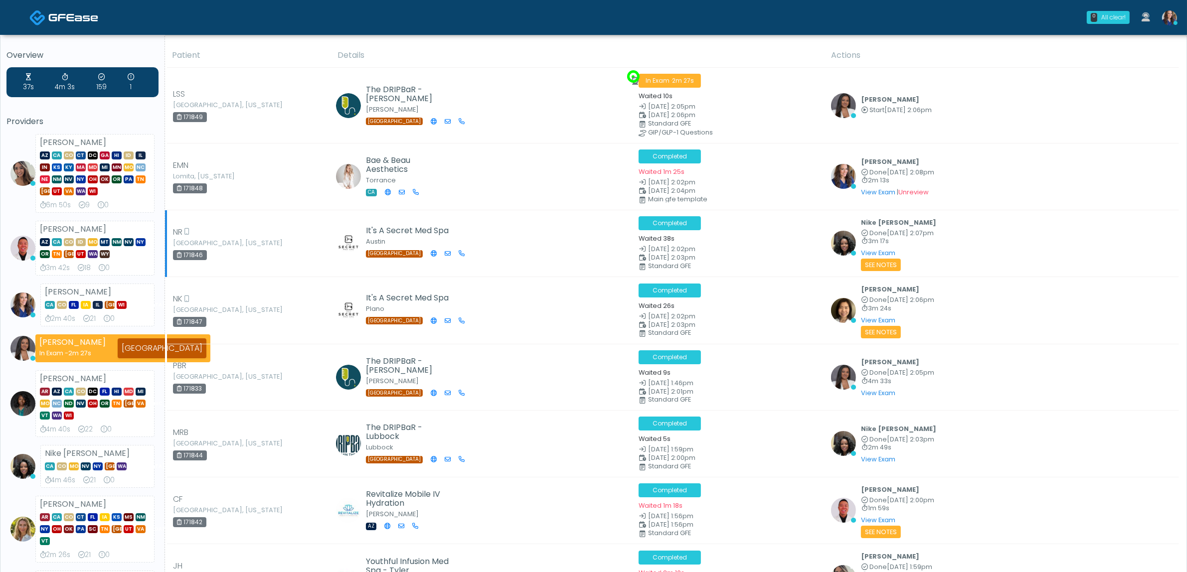
click at [423, 266] on td "It's A Secret Med Spa [GEOGRAPHIC_DATA] [GEOGRAPHIC_DATA]" at bounding box center [482, 243] width 301 height 67
click at [873, 249] on link "View Exam" at bounding box center [878, 253] width 34 height 8
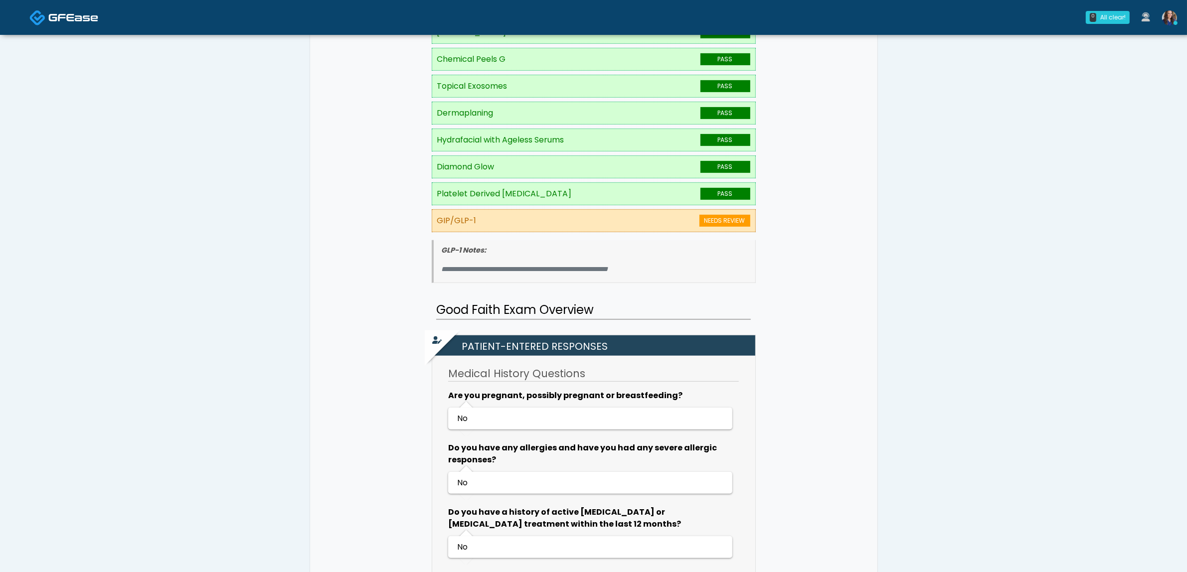
click at [79, 20] on img at bounding box center [73, 17] width 50 height 10
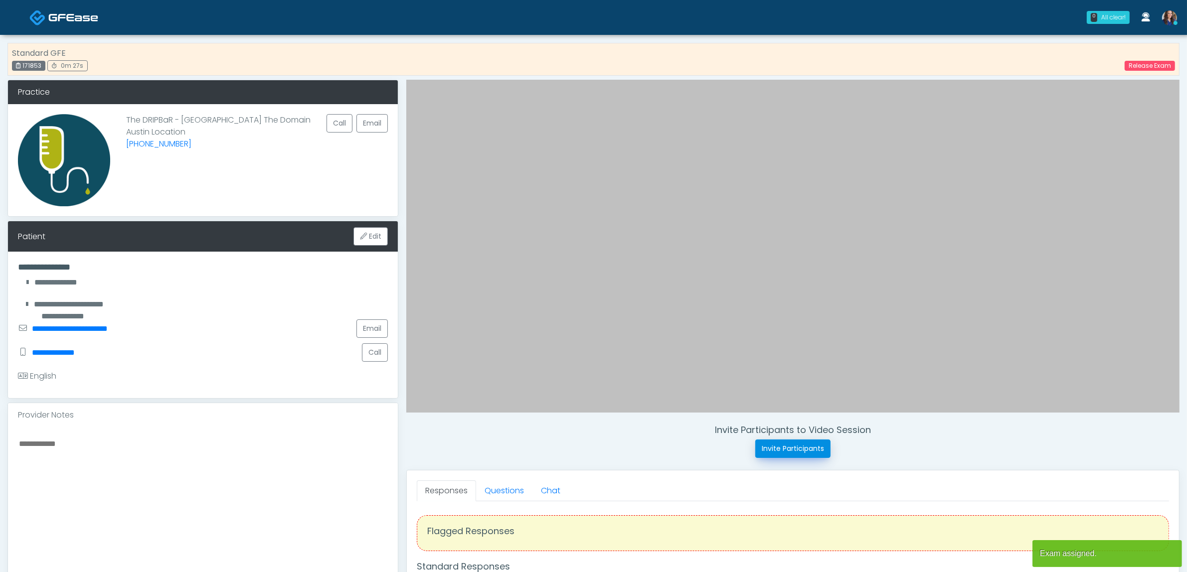
click at [774, 450] on button "Invite Participants" at bounding box center [792, 449] width 75 height 18
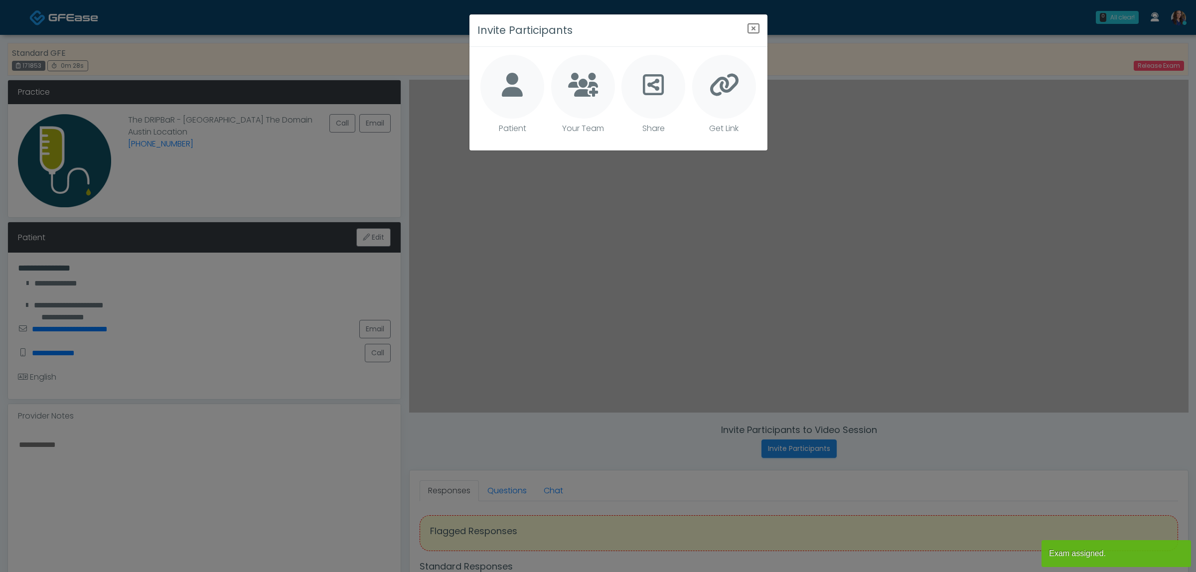
drag, startPoint x: 512, startPoint y: 83, endPoint x: 554, endPoint y: 125, distance: 58.9
click at [513, 83] on icon at bounding box center [512, 85] width 21 height 24
type textarea "**********"
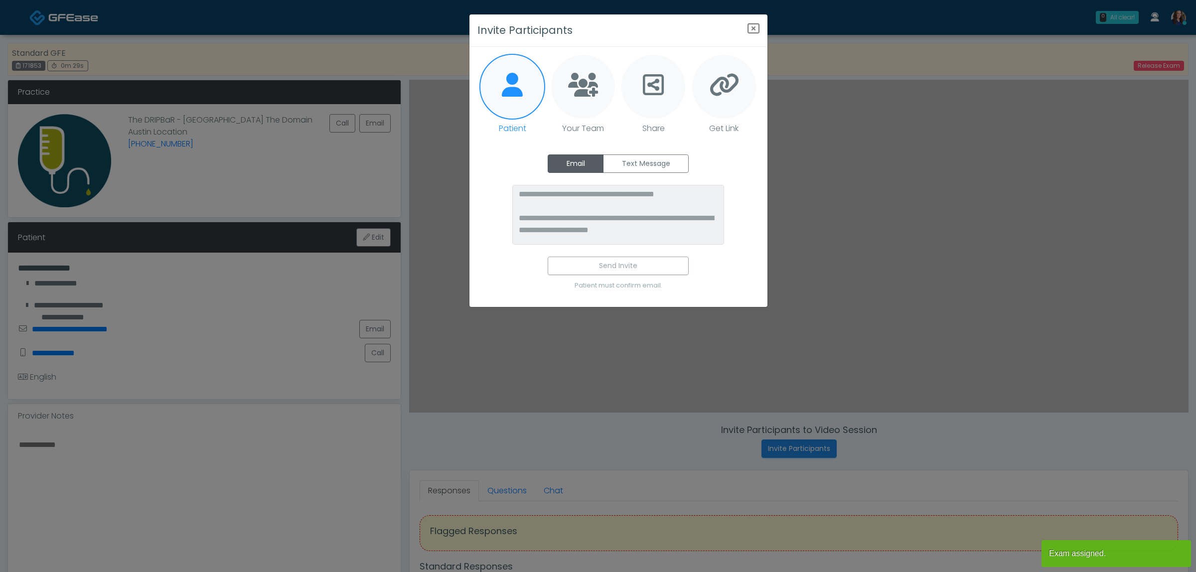
drag, startPoint x: 627, startPoint y: 165, endPoint x: 627, endPoint y: 173, distance: 8.5
click at [627, 165] on label "Text Message" at bounding box center [646, 164] width 86 height 18
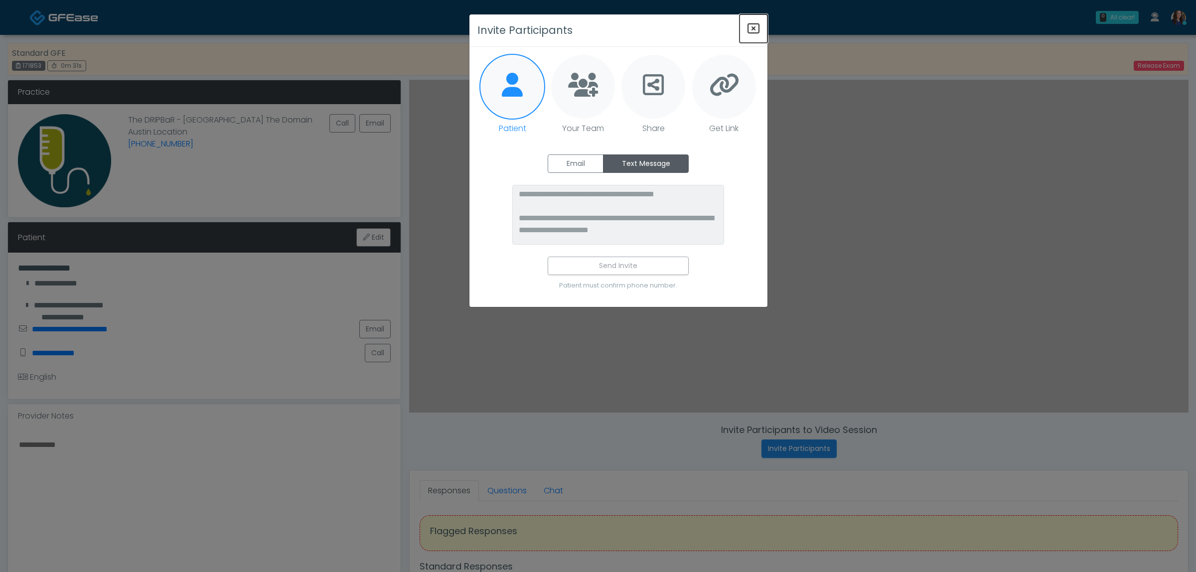
click at [753, 26] on icon "Close" at bounding box center [754, 28] width 12 height 12
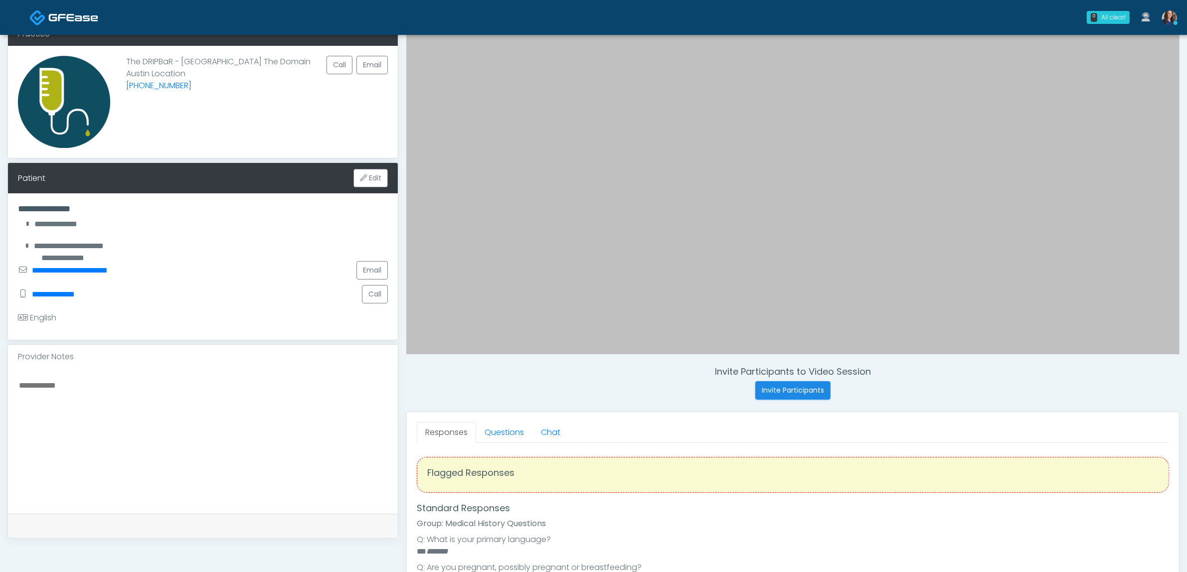
scroll to position [187, 0]
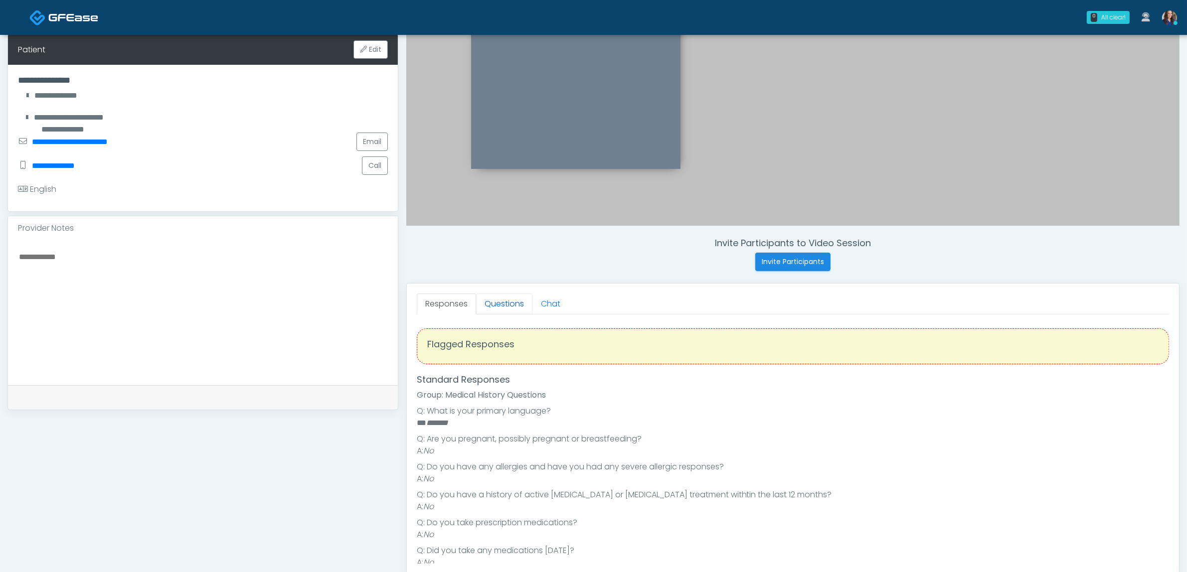
click at [502, 308] on link "Questions" at bounding box center [504, 304] width 56 height 21
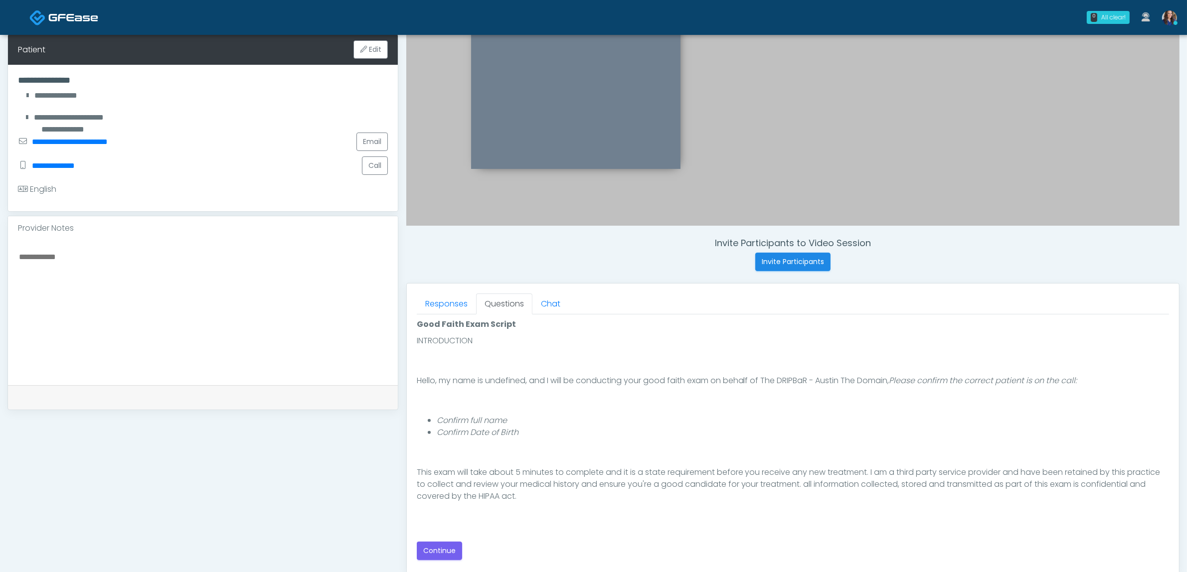
scroll to position [68, 0]
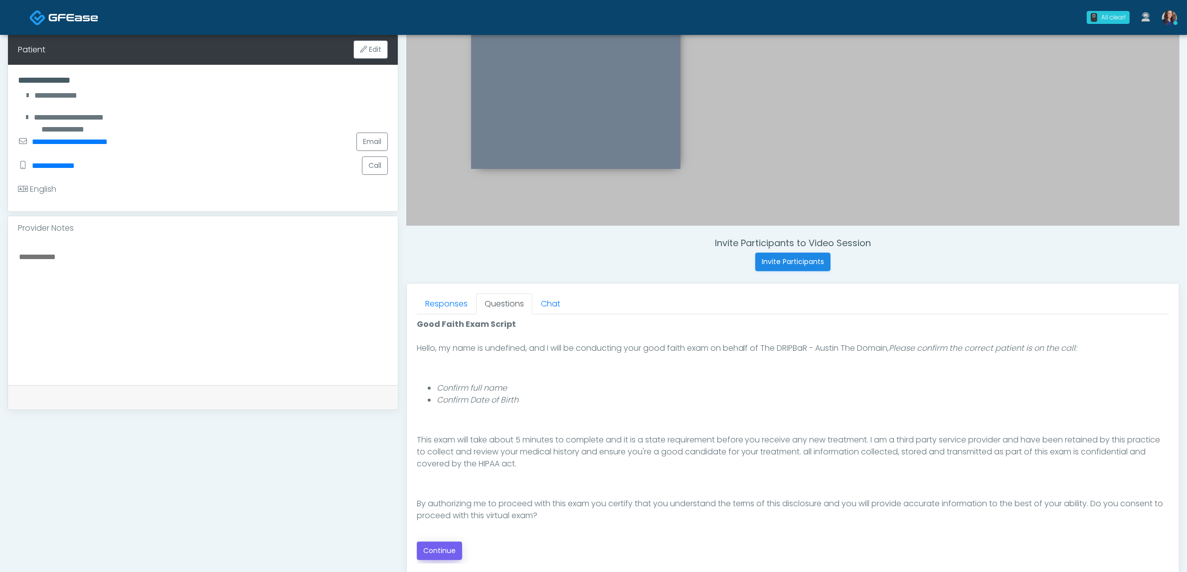
click at [462, 546] on div "Good Faith Exam Script Good Faith Exam Script INTRODUCTION Hello, my name is un…" at bounding box center [793, 440] width 752 height 242
click at [435, 548] on button "Continue" at bounding box center [439, 551] width 45 height 18
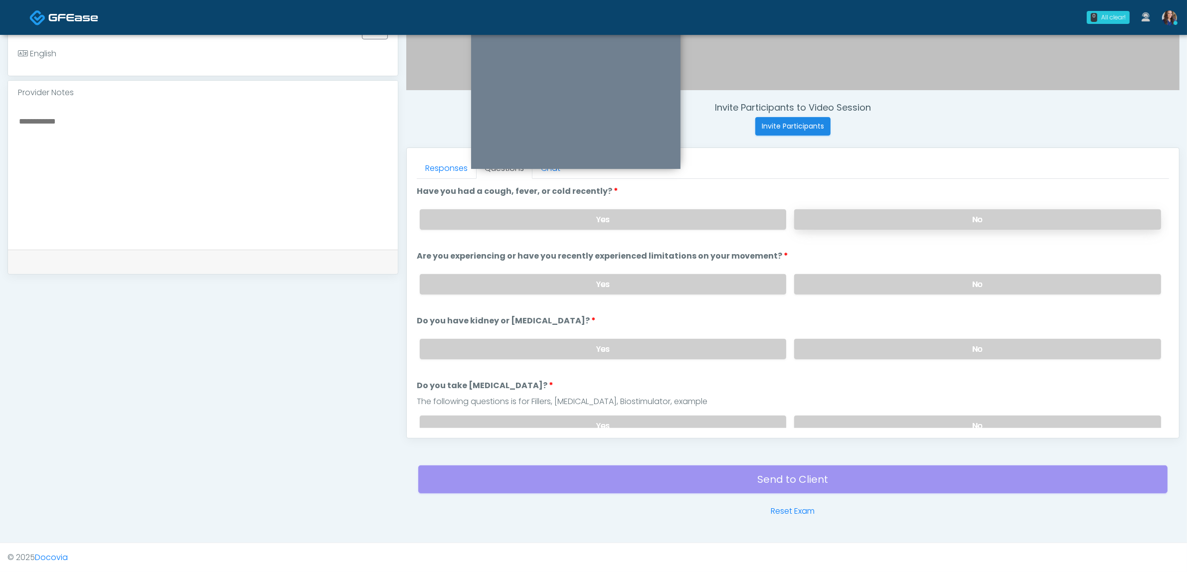
click at [900, 209] on label "No" at bounding box center [977, 219] width 367 height 20
click at [870, 283] on label "No" at bounding box center [977, 284] width 367 height 20
drag, startPoint x: 866, startPoint y: 343, endPoint x: 861, endPoint y: 382, distance: 39.7
click at [866, 343] on label "No" at bounding box center [977, 349] width 367 height 20
drag, startPoint x: 855, startPoint y: 416, endPoint x: 800, endPoint y: 402, distance: 57.2
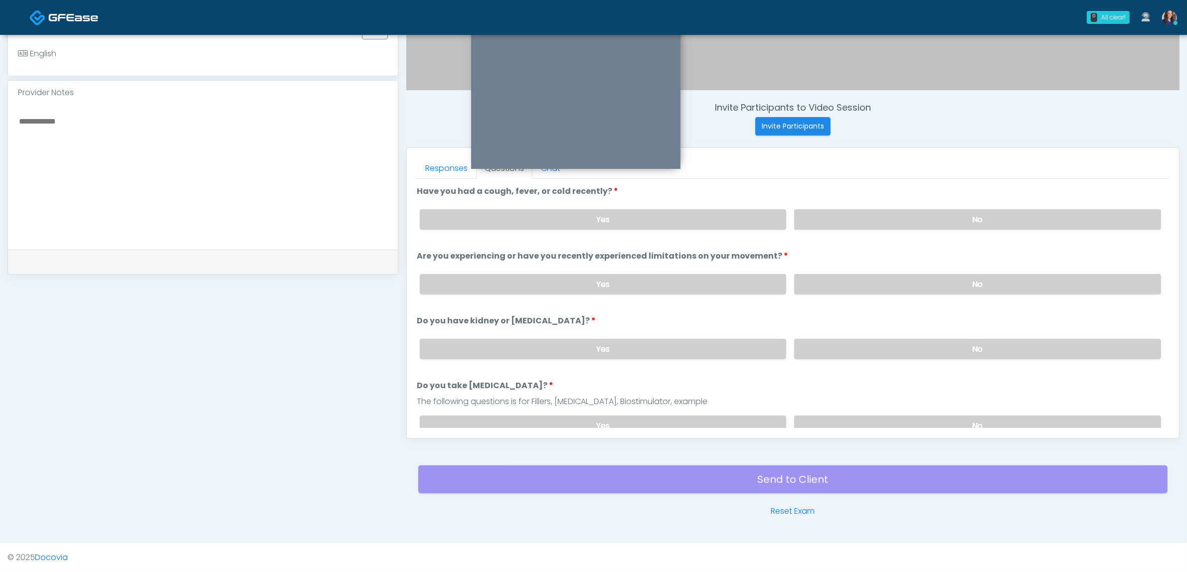
click at [855, 416] on label "No" at bounding box center [977, 426] width 367 height 20
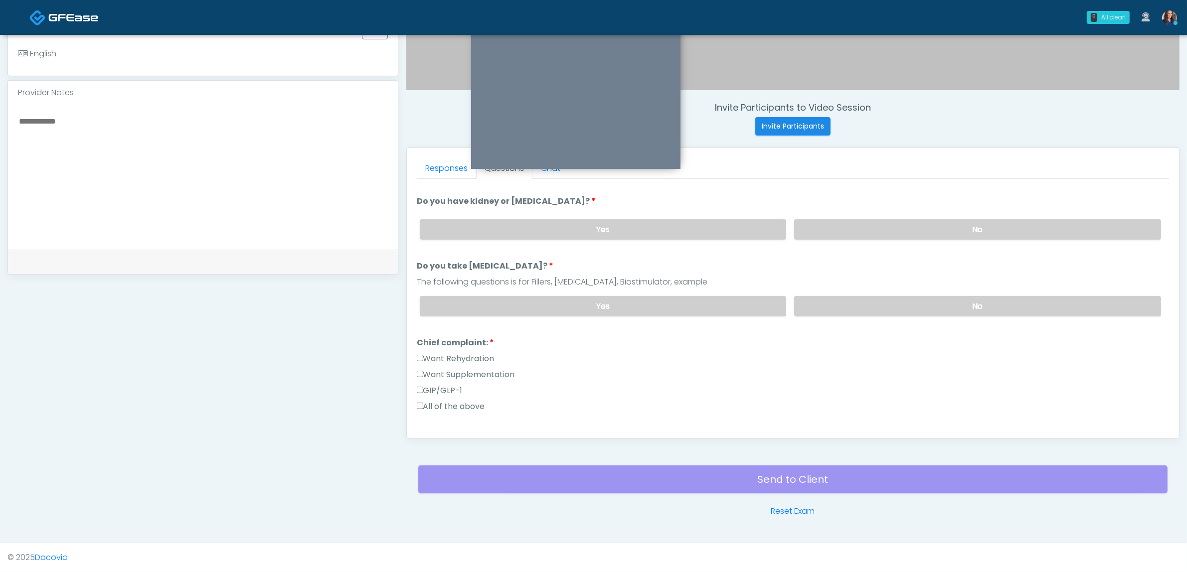
scroll to position [125, 0]
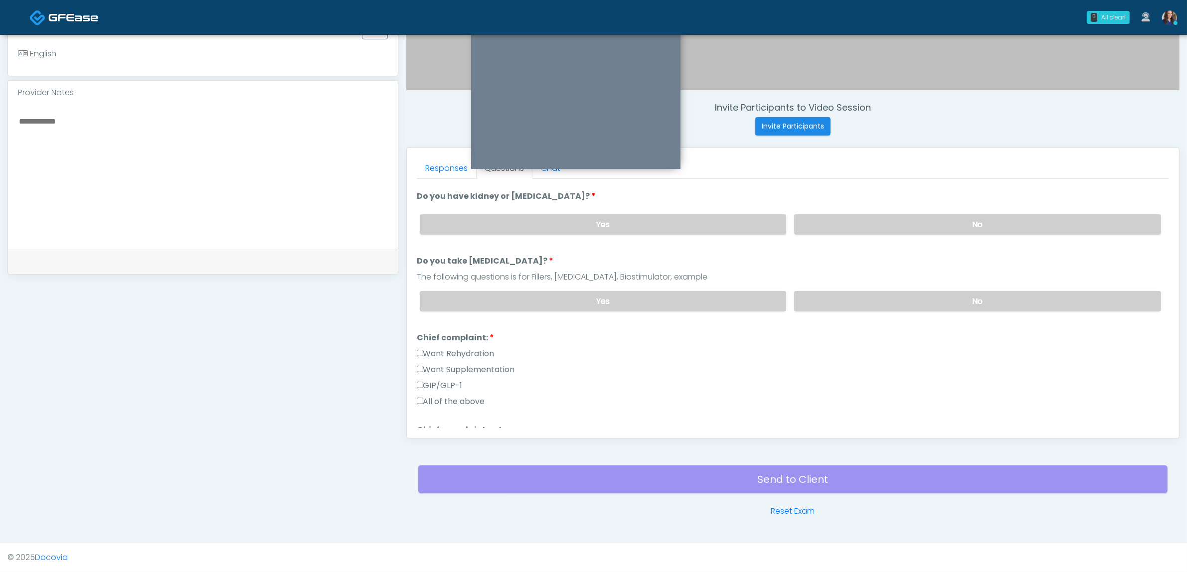
click at [472, 349] on label "Want Rehydration" at bounding box center [456, 354] width 78 height 12
drag, startPoint x: 476, startPoint y: 367, endPoint x: 863, endPoint y: 367, distance: 386.9
click at [481, 367] on label "Want Supplementation" at bounding box center [466, 370] width 98 height 12
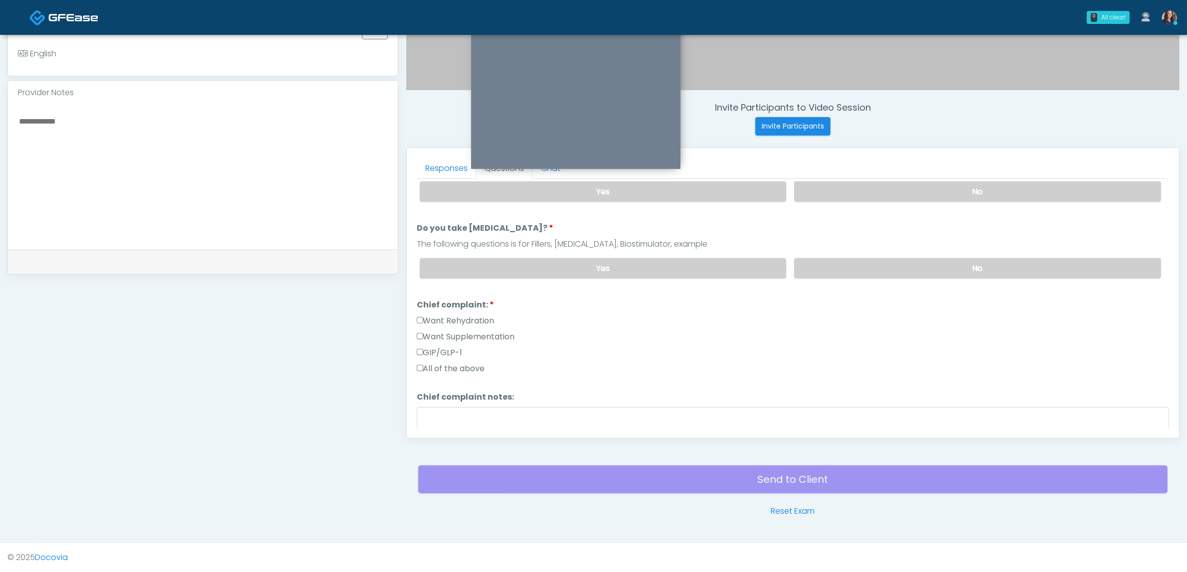
scroll to position [187, 0]
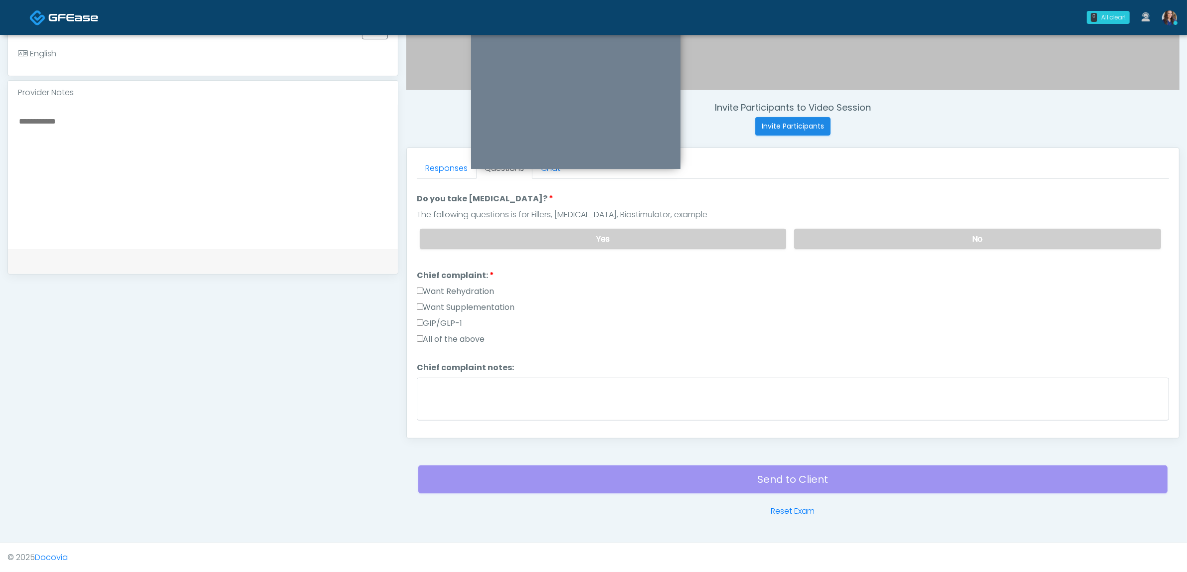
drag, startPoint x: 450, startPoint y: 304, endPoint x: 465, endPoint y: 307, distance: 14.7
click at [451, 304] on label "Want Supplementation" at bounding box center [466, 308] width 98 height 12
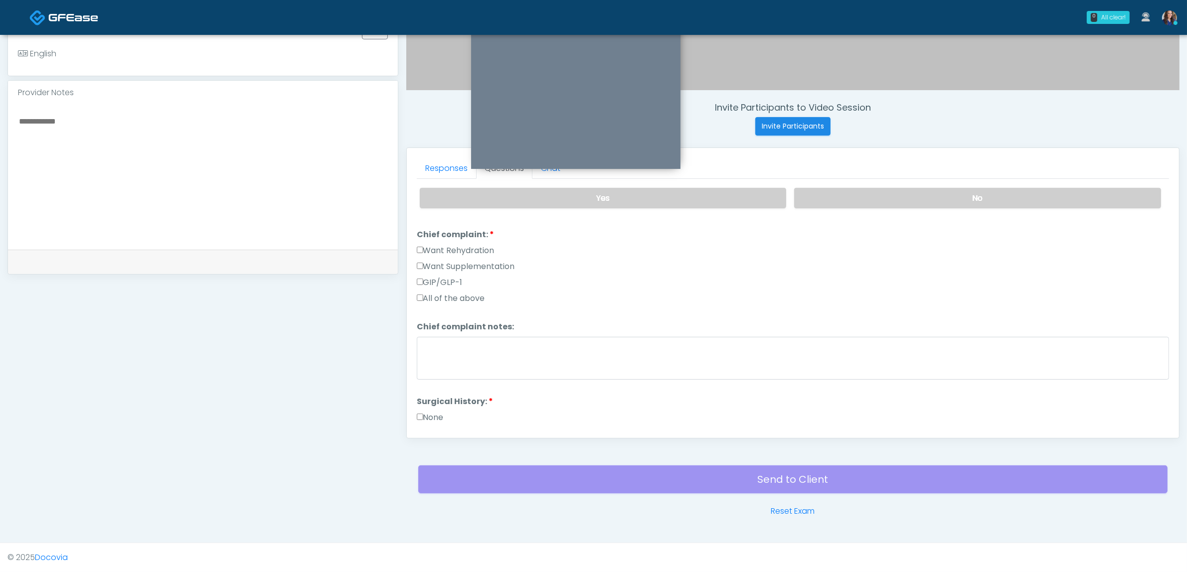
scroll to position [249, 0]
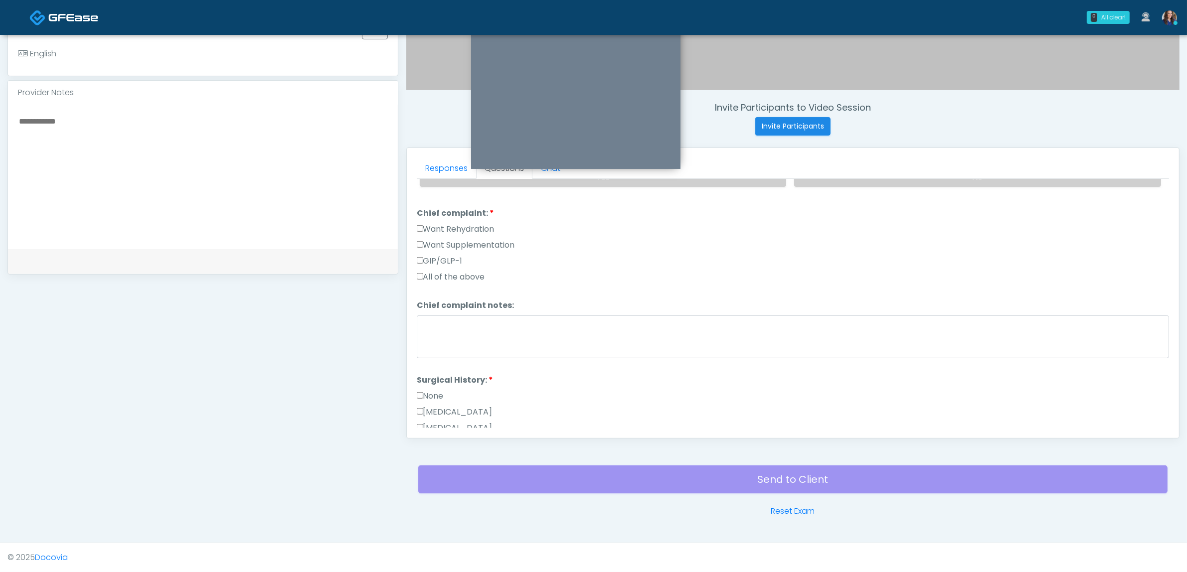
drag, startPoint x: 495, startPoint y: 233, endPoint x: 497, endPoint y: 242, distance: 9.8
click at [495, 233] on div "Want Rehydration" at bounding box center [793, 231] width 752 height 16
click at [495, 241] on label "Want Supplementation" at bounding box center [466, 245] width 98 height 12
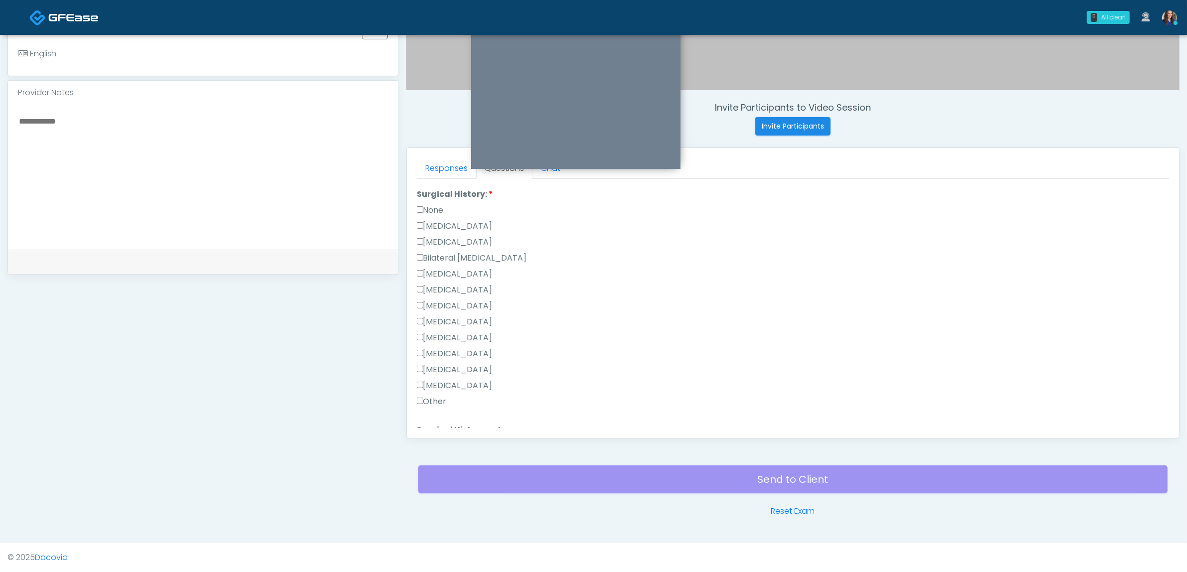
scroll to position [436, 0]
click at [434, 203] on label "None" at bounding box center [430, 209] width 27 height 12
click at [441, 166] on link "Responses" at bounding box center [446, 168] width 59 height 21
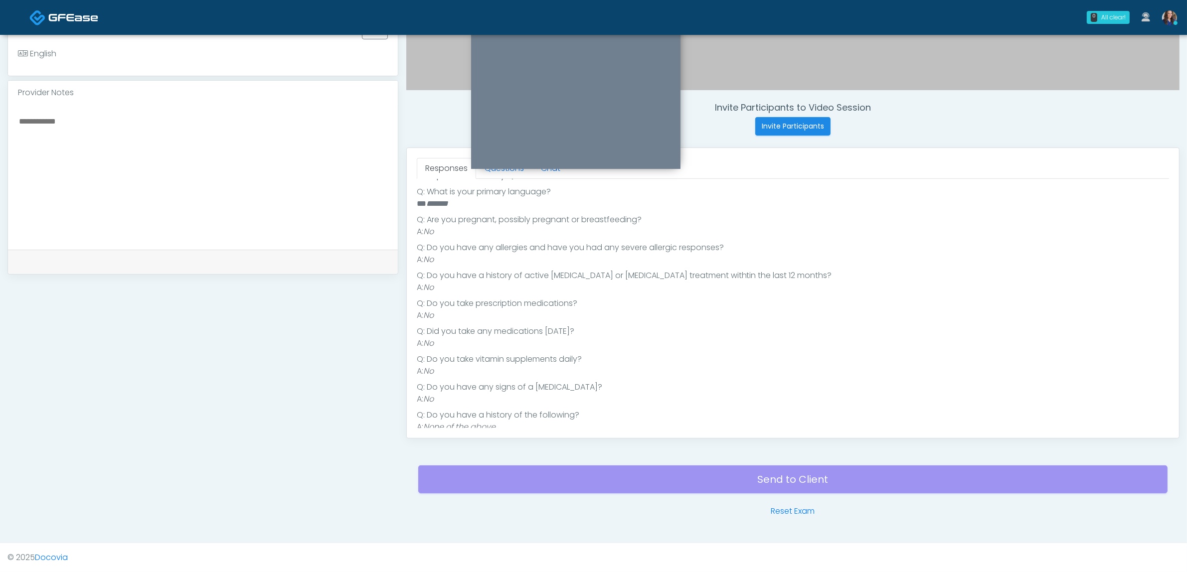
scroll to position [62, 0]
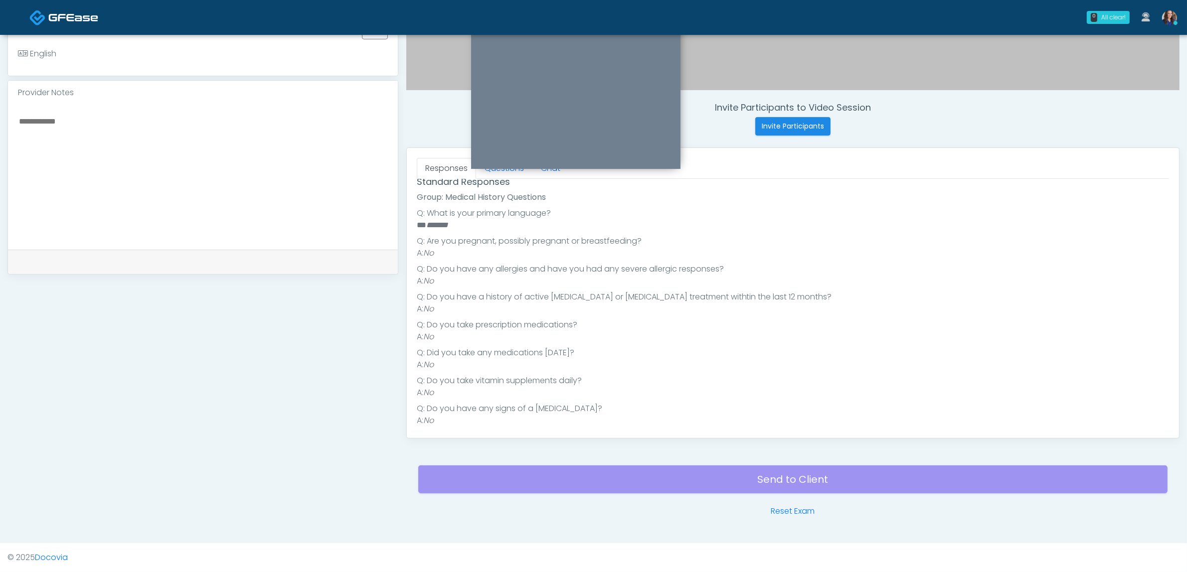
click at [505, 169] on div at bounding box center [575, 96] width 209 height 145
click at [505, 172] on link "Questions" at bounding box center [504, 168] width 56 height 21
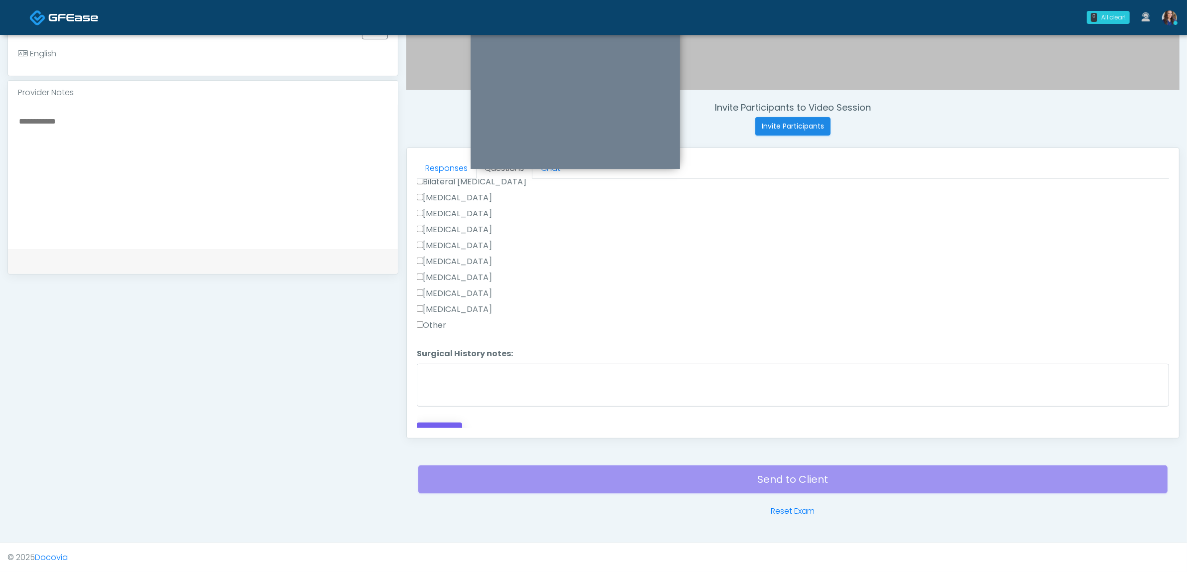
scroll to position [520, 0]
click at [446, 414] on button "Continue" at bounding box center [439, 423] width 45 height 18
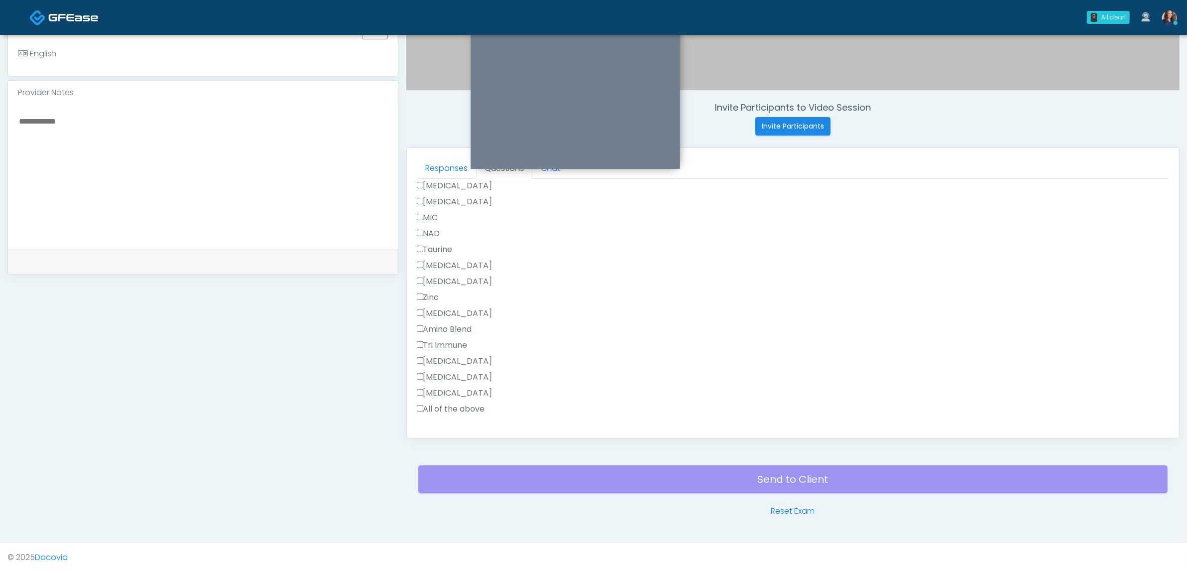
scroll to position [653, 0]
click at [442, 391] on label "All of the above" at bounding box center [451, 388] width 68 height 12
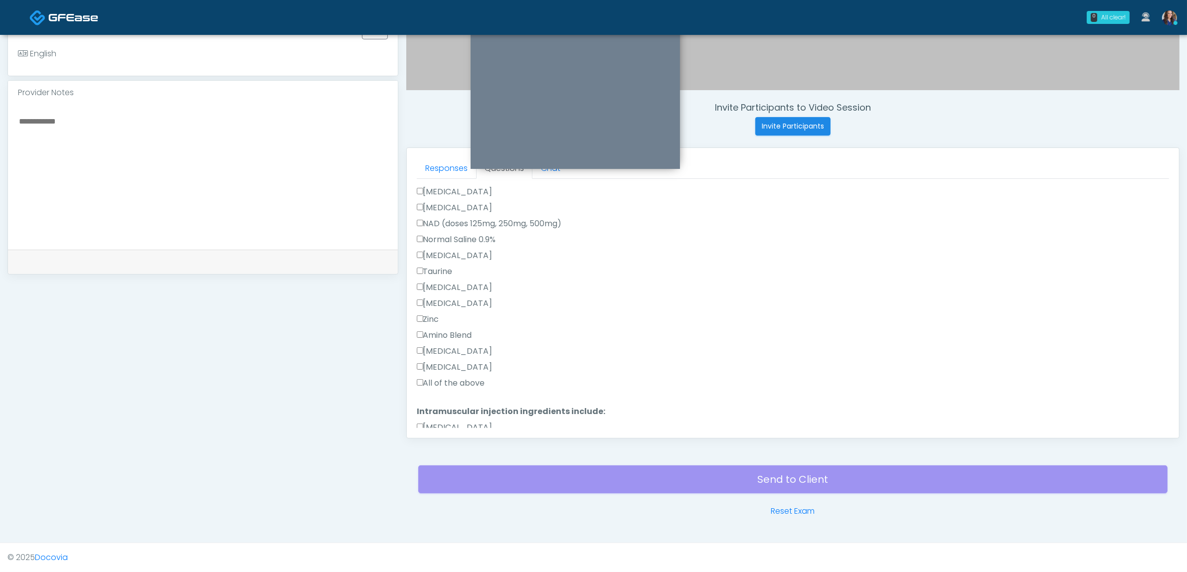
scroll to position [341, 0]
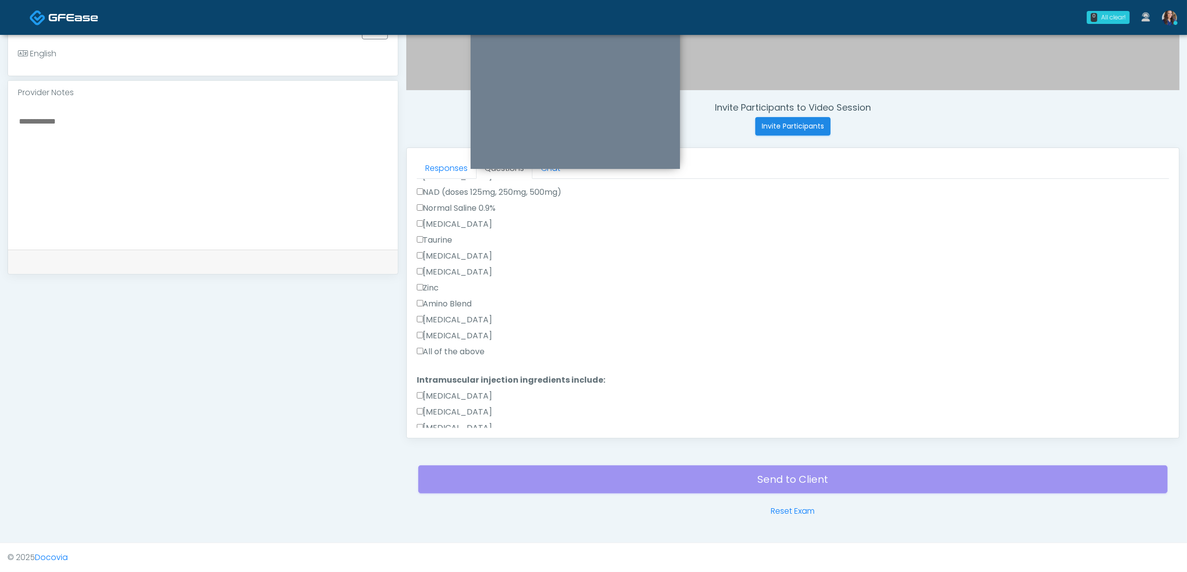
click at [457, 353] on label "All of the above" at bounding box center [451, 352] width 68 height 12
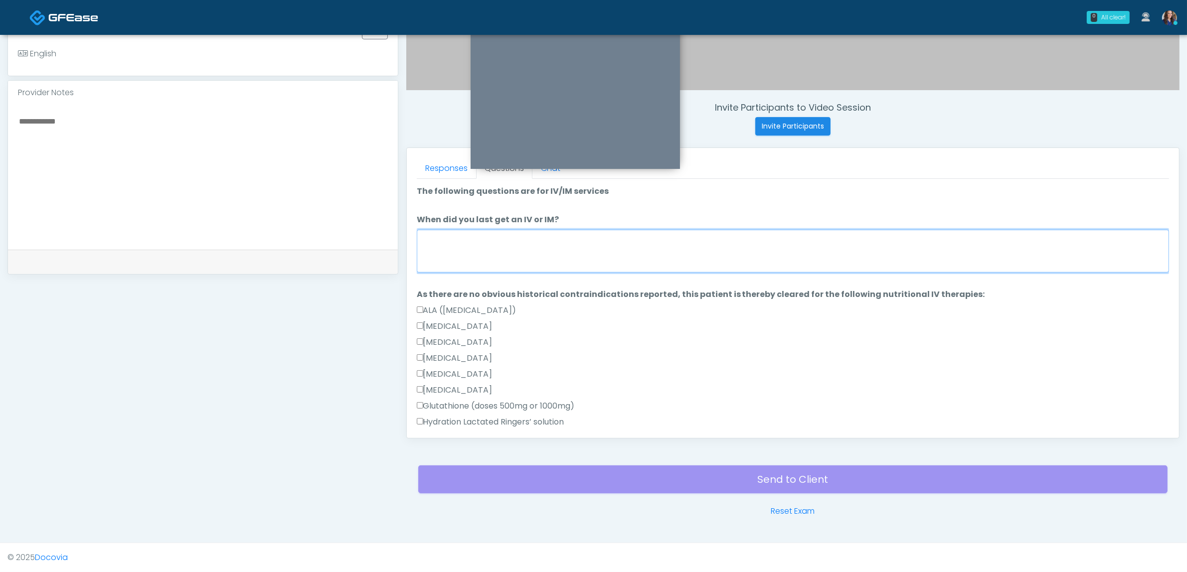
click at [507, 241] on textarea "When did you last get an IV or IM?" at bounding box center [793, 251] width 752 height 43
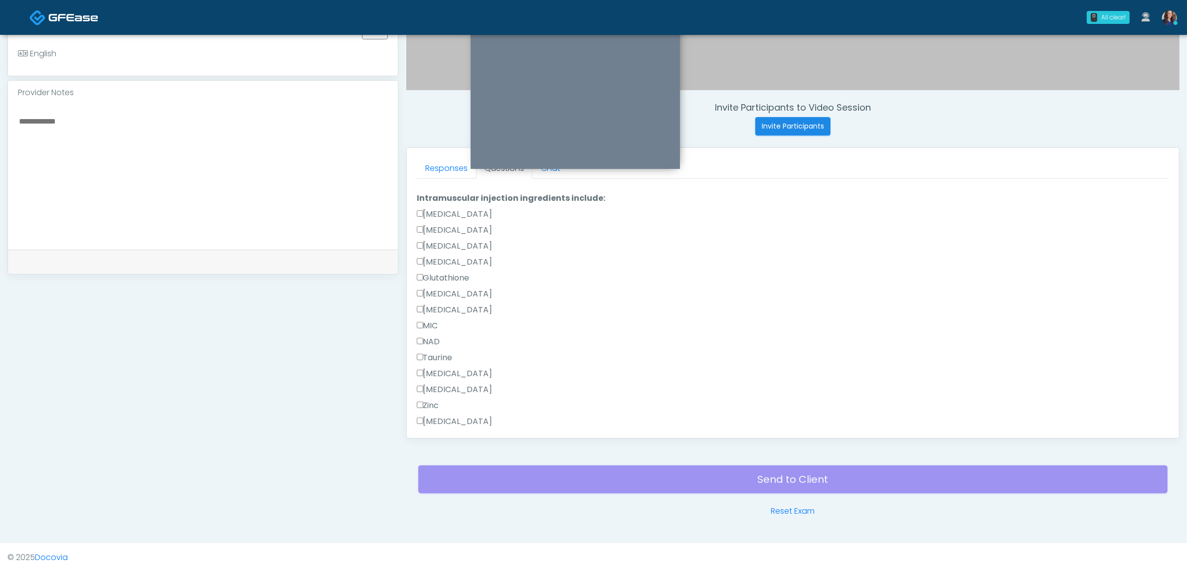
scroll to position [653, 0]
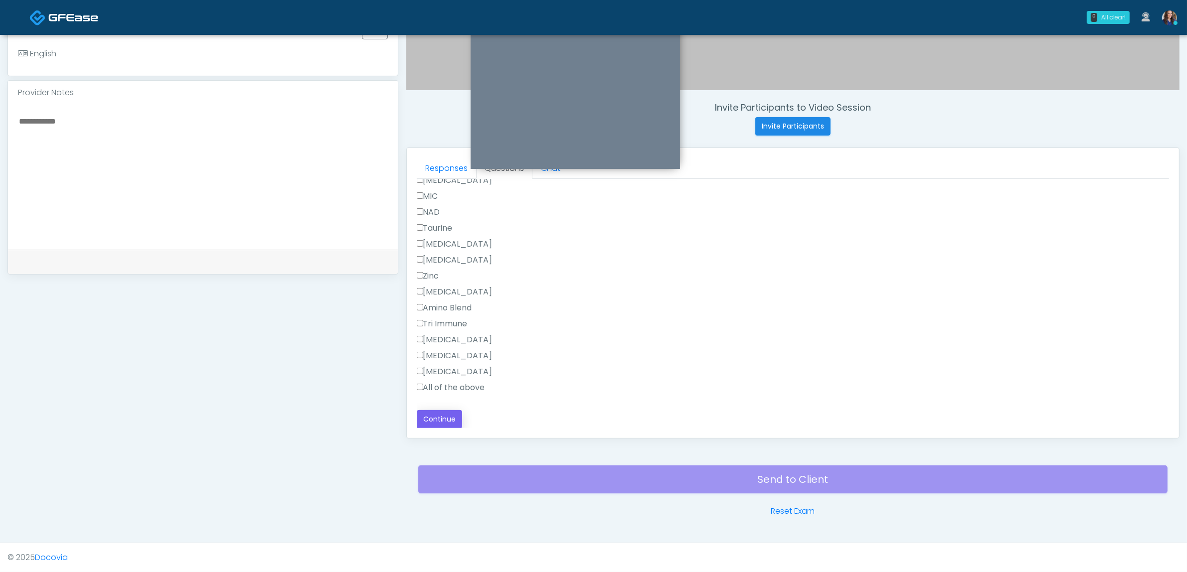
type textarea "**********"
drag, startPoint x: 425, startPoint y: 413, endPoint x: 434, endPoint y: 413, distance: 8.5
click at [426, 413] on button "Continue" at bounding box center [439, 419] width 45 height 18
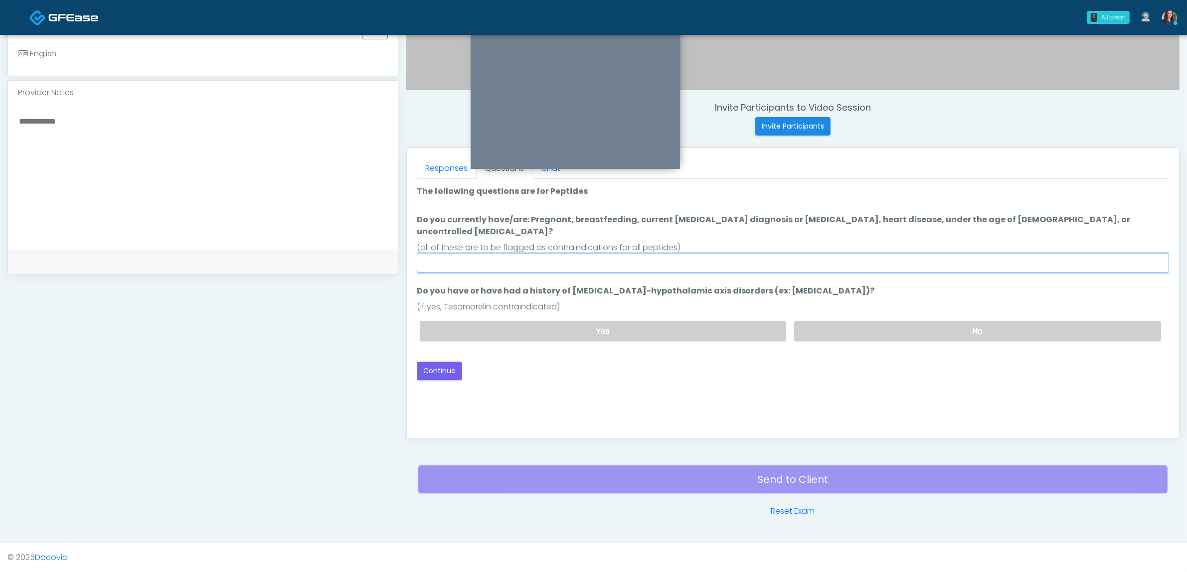
click at [573, 254] on input "Do you currently have/are: Pregnant, breastfeeding, current cancer diagnosis or…" at bounding box center [793, 263] width 752 height 19
type input "**"
click at [883, 321] on label "No" at bounding box center [977, 331] width 367 height 20
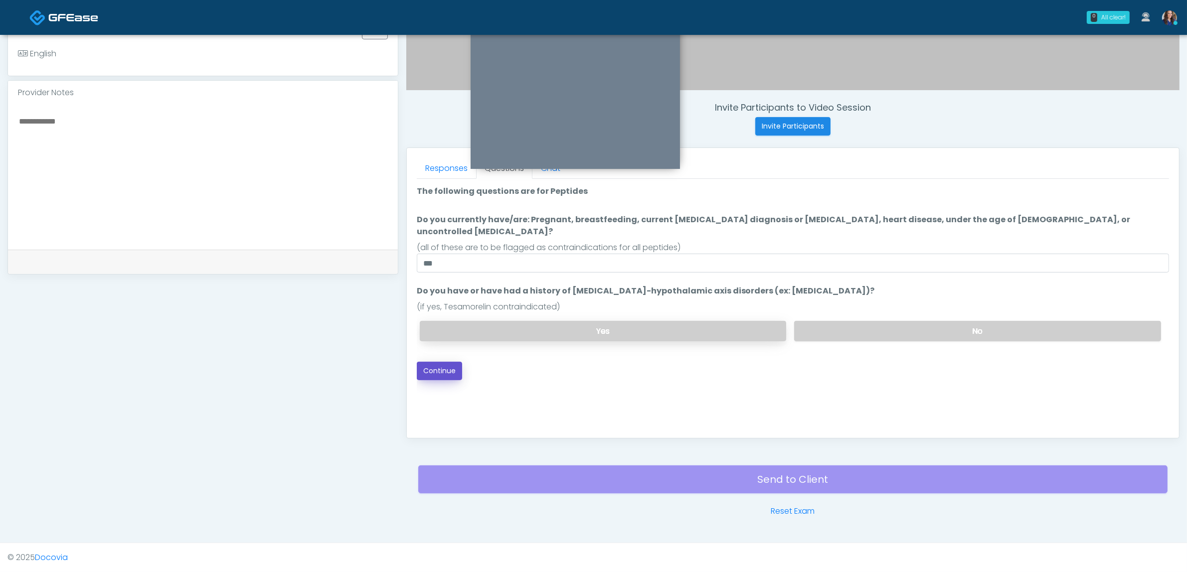
drag, startPoint x: 450, startPoint y: 358, endPoint x: 589, endPoint y: 319, distance: 144.4
click at [450, 362] on button "Continue" at bounding box center [439, 371] width 45 height 18
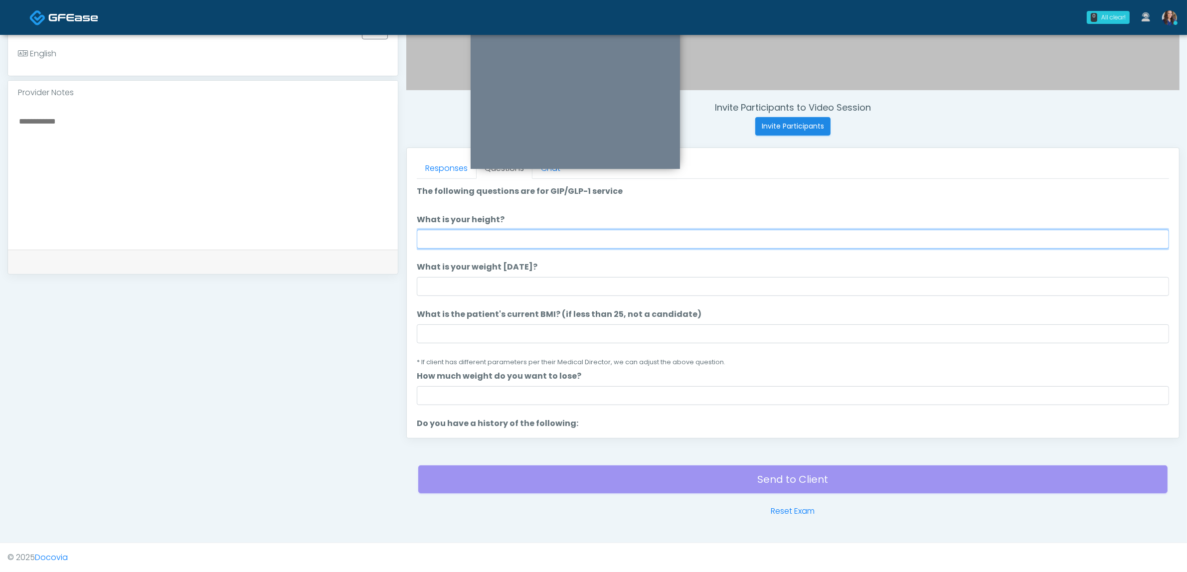
click at [711, 238] on input "What is your height?" at bounding box center [793, 239] width 752 height 19
type input "*****"
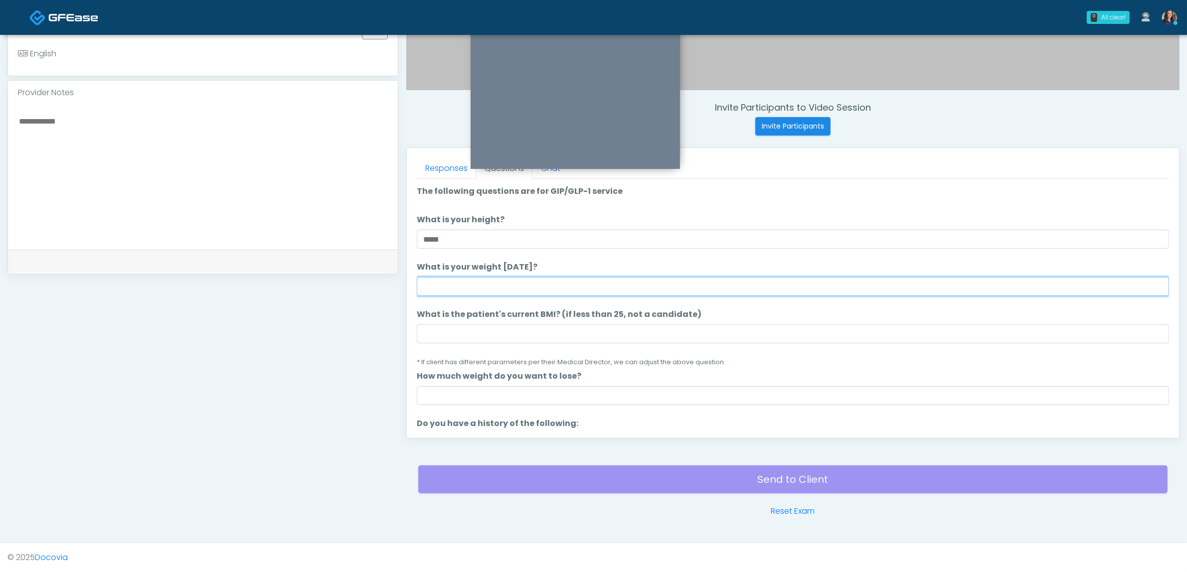
drag, startPoint x: 569, startPoint y: 281, endPoint x: 589, endPoint y: 285, distance: 20.3
click at [570, 281] on input "What is your weight today?" at bounding box center [793, 286] width 752 height 19
type input "***"
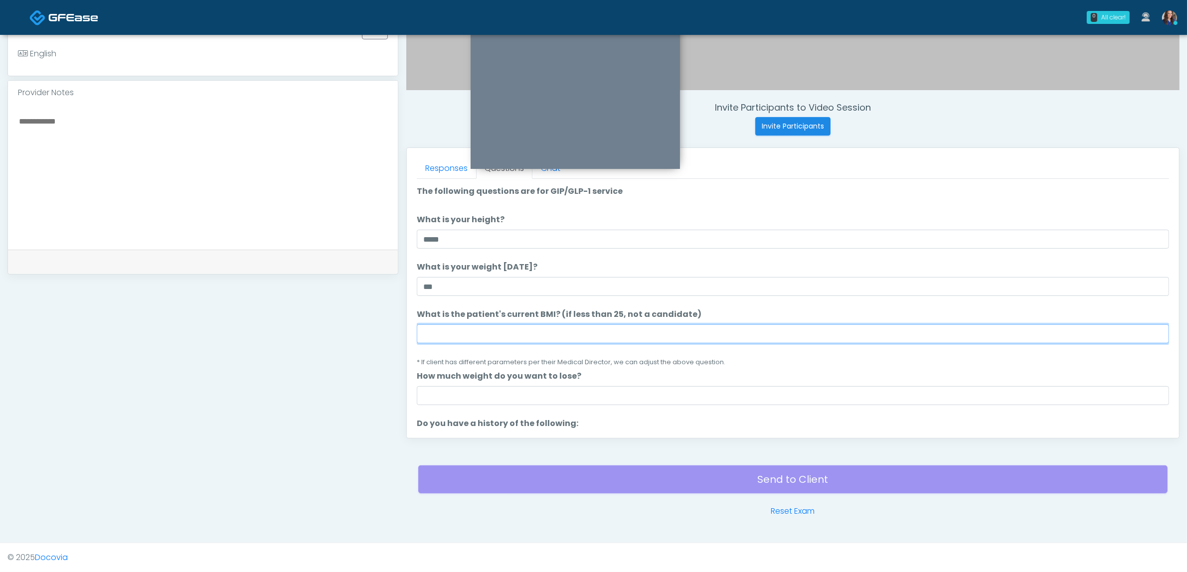
click at [599, 341] on input "What is the patient's current BMI? (if less than 25, not a candidate)" at bounding box center [793, 334] width 752 height 19
type input "**"
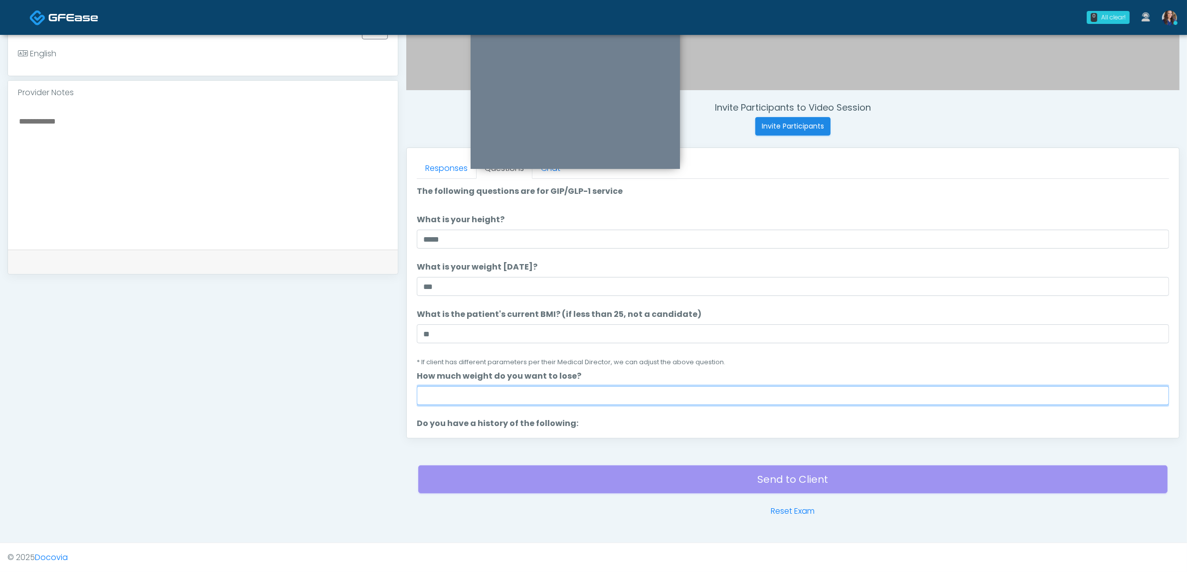
click at [518, 386] on input "How much weight do you want to lose?" at bounding box center [793, 395] width 752 height 19
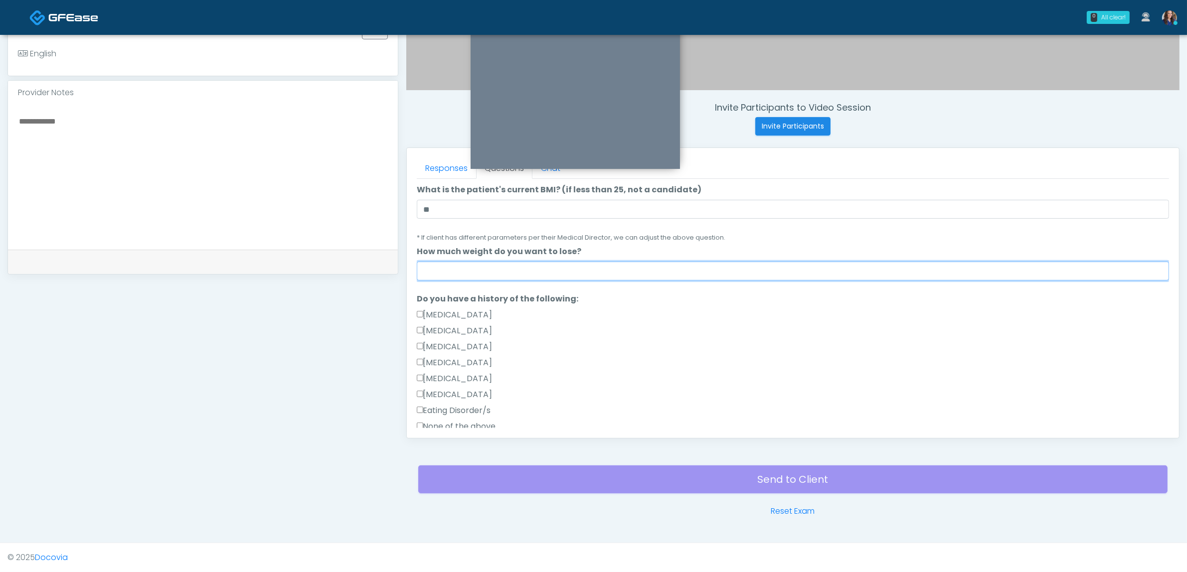
scroll to position [187, 0]
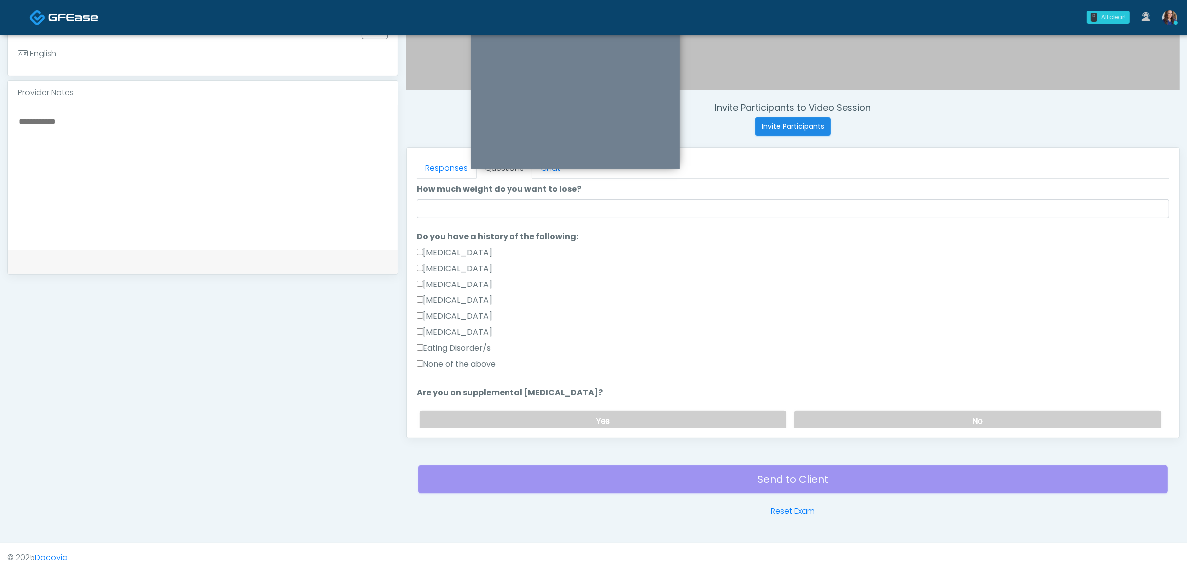
drag, startPoint x: 477, startPoint y: 362, endPoint x: 506, endPoint y: 364, distance: 29.0
click at [478, 362] on label "None of the above" at bounding box center [456, 364] width 79 height 12
click at [922, 417] on label "No" at bounding box center [977, 421] width 367 height 20
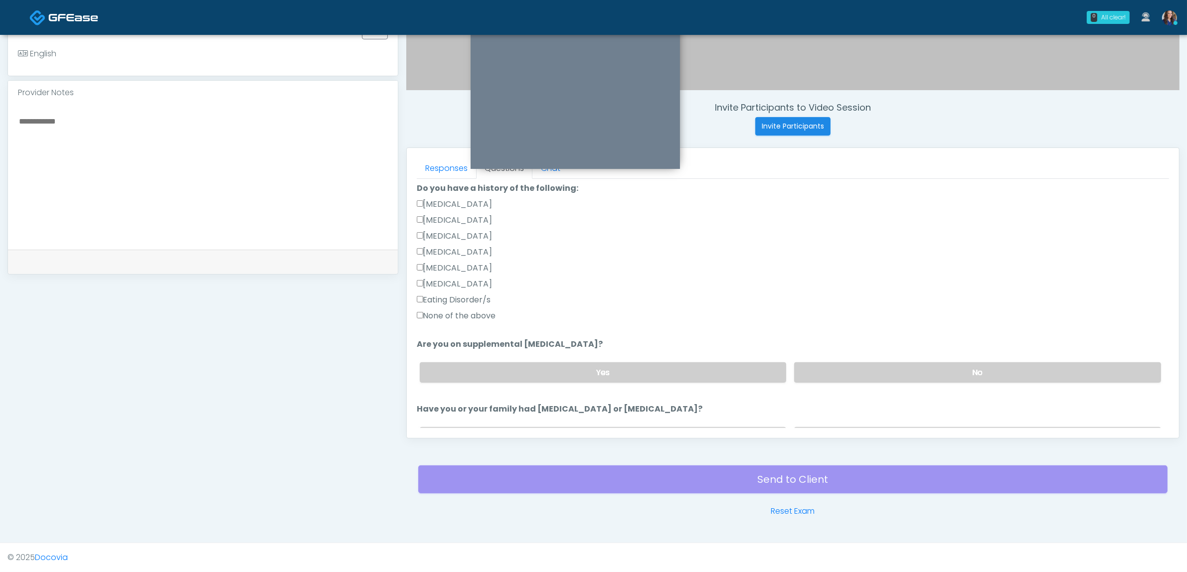
scroll to position [249, 0]
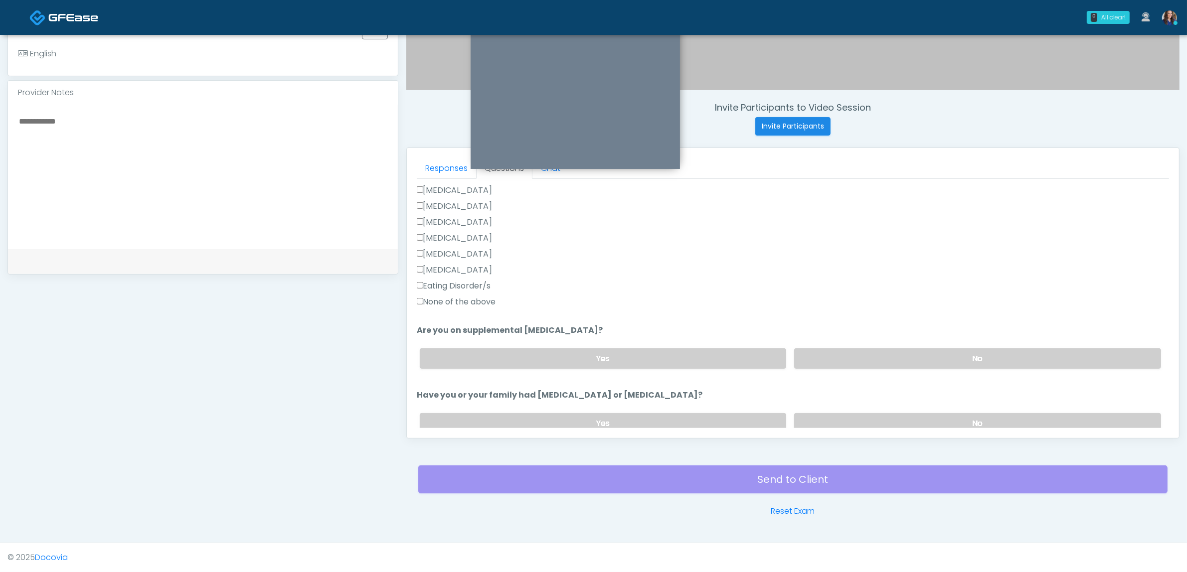
click at [869, 410] on div "Yes No" at bounding box center [790, 423] width 757 height 36
drag, startPoint x: 865, startPoint y: 417, endPoint x: 875, endPoint y: 389, distance: 29.6
click at [865, 417] on label "No" at bounding box center [977, 423] width 367 height 20
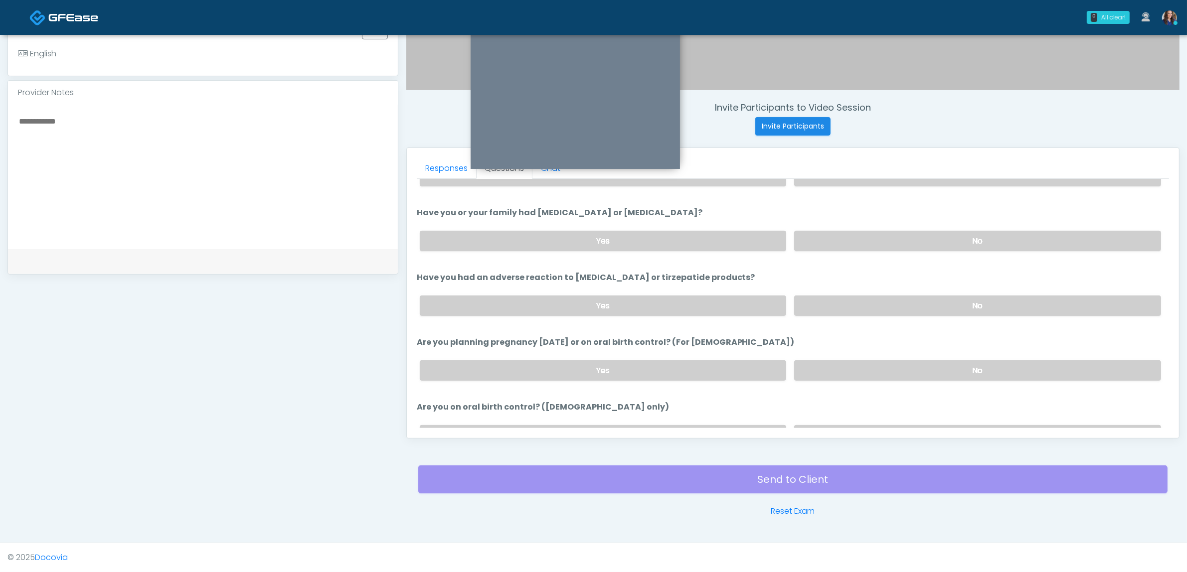
scroll to position [436, 0]
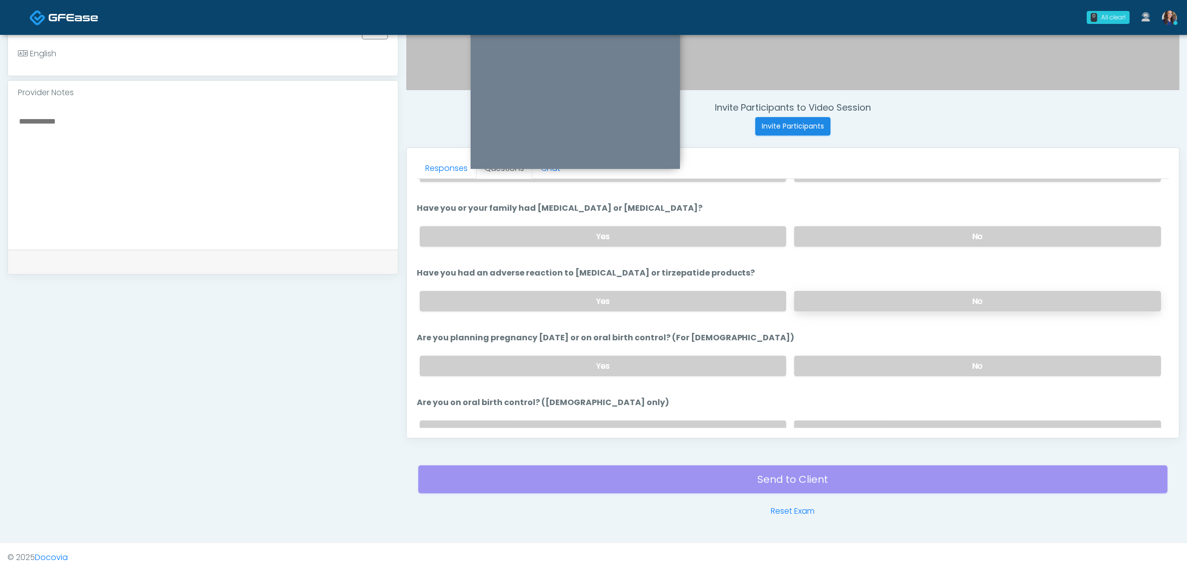
click at [909, 297] on label "No" at bounding box center [977, 301] width 367 height 20
click at [923, 356] on label "No" at bounding box center [977, 366] width 367 height 20
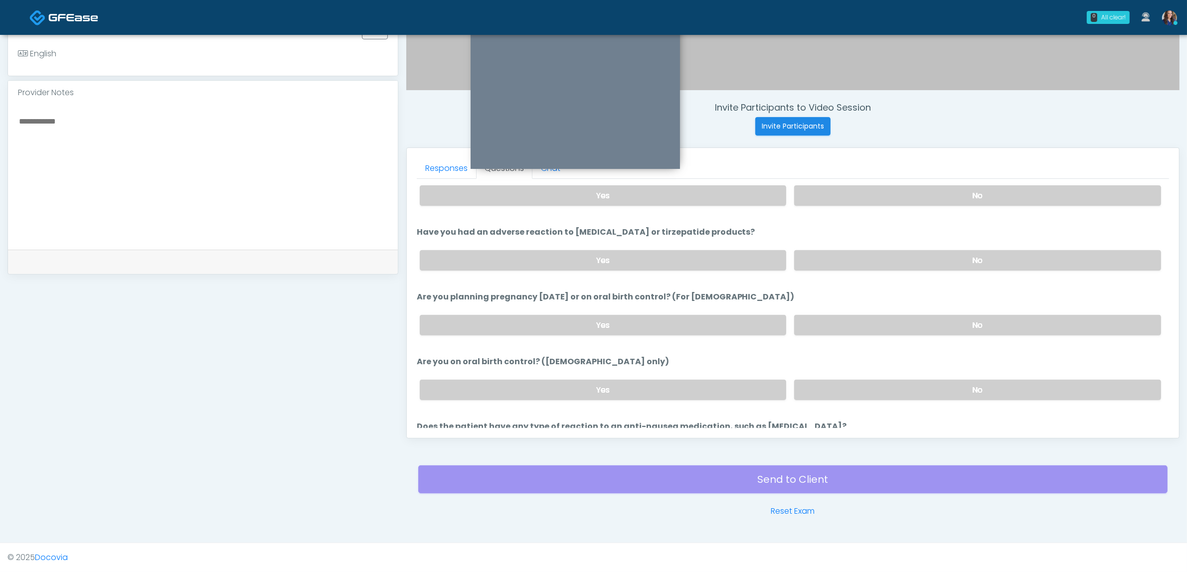
scroll to position [499, 0]
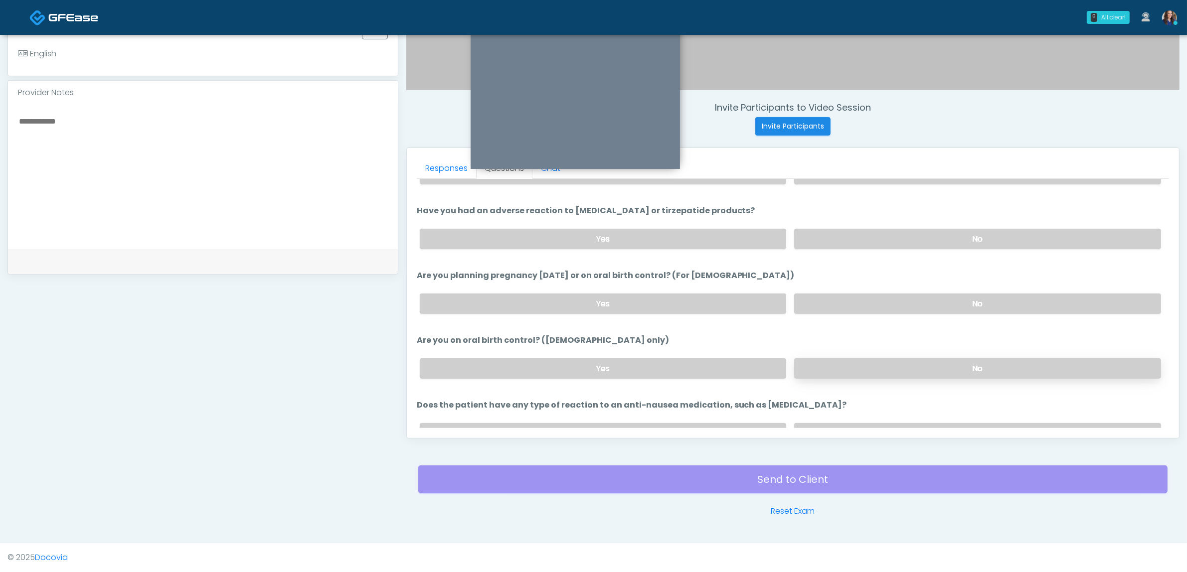
click at [936, 369] on label "No" at bounding box center [977, 368] width 367 height 20
click at [911, 423] on label "No" at bounding box center [977, 433] width 367 height 20
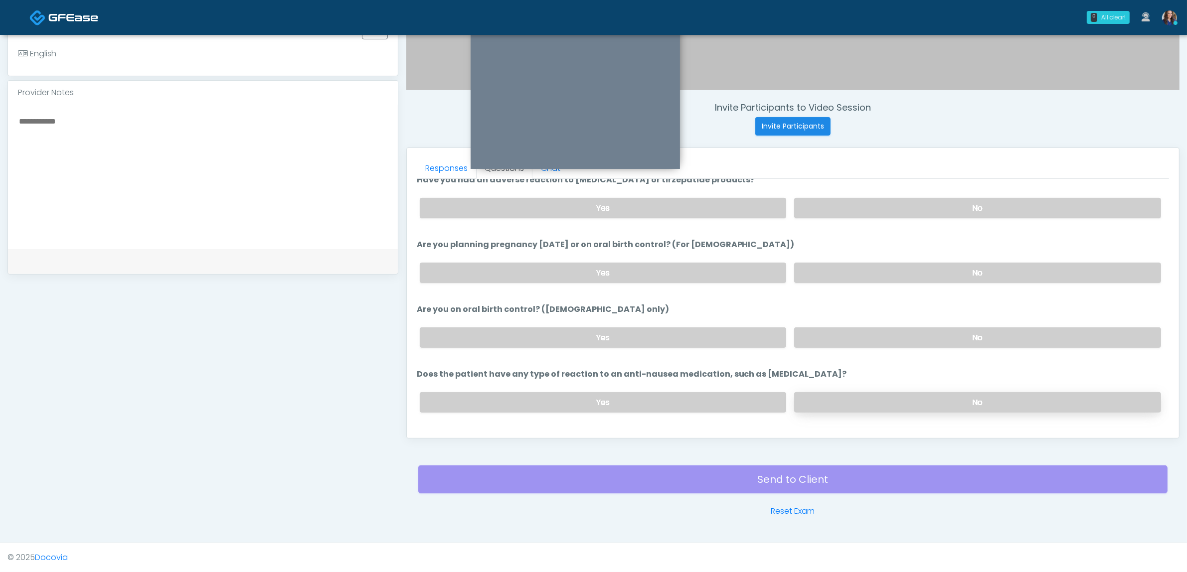
scroll to position [546, 0]
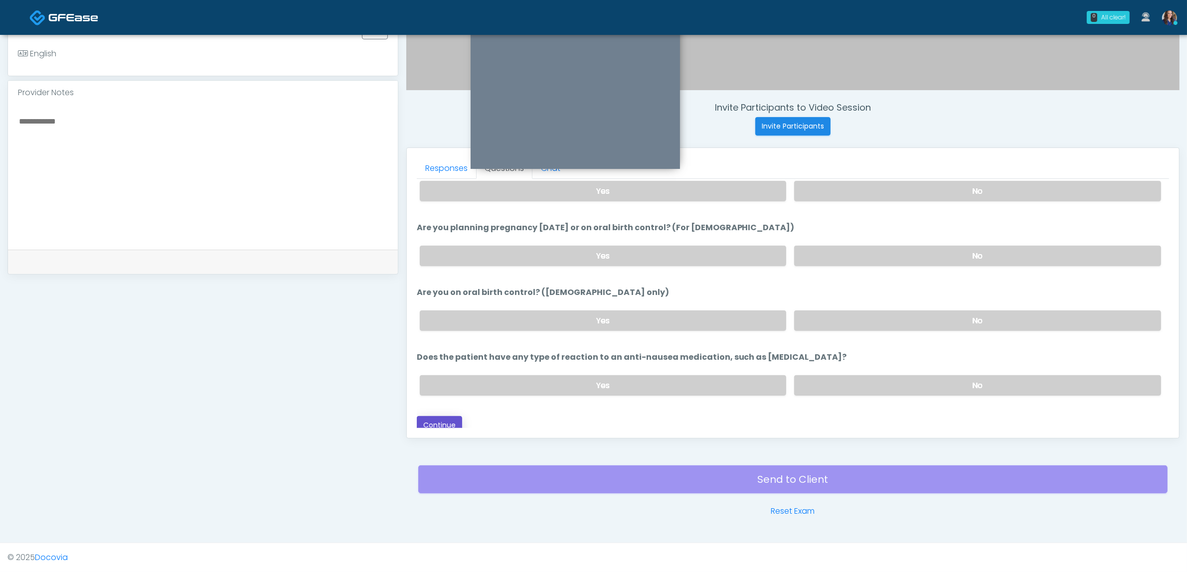
click at [443, 422] on button "Continue" at bounding box center [439, 425] width 45 height 18
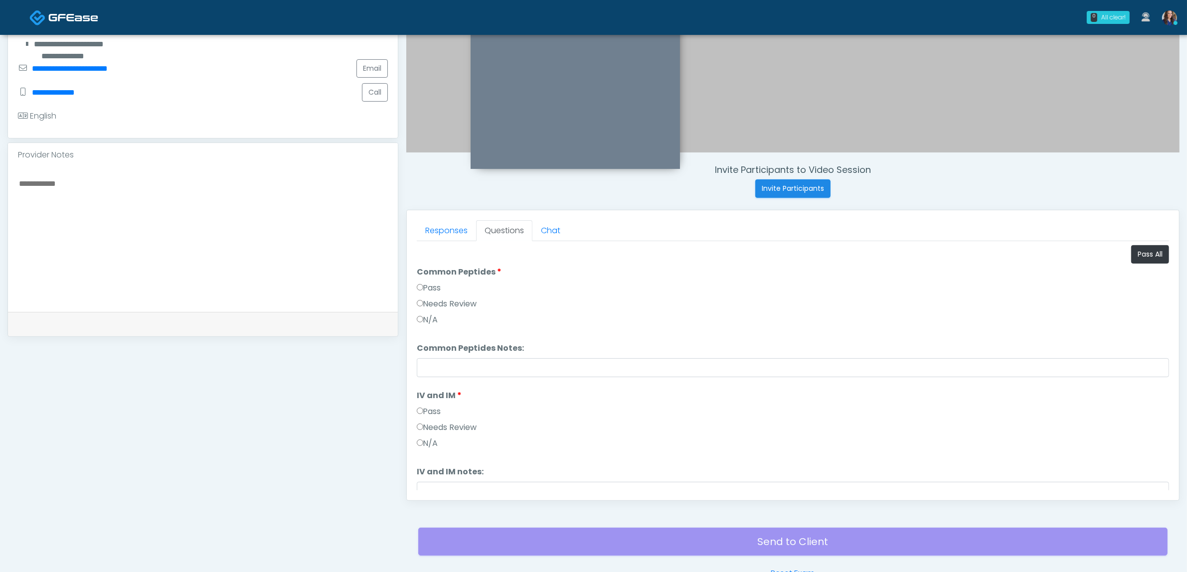
scroll to position [137, 0]
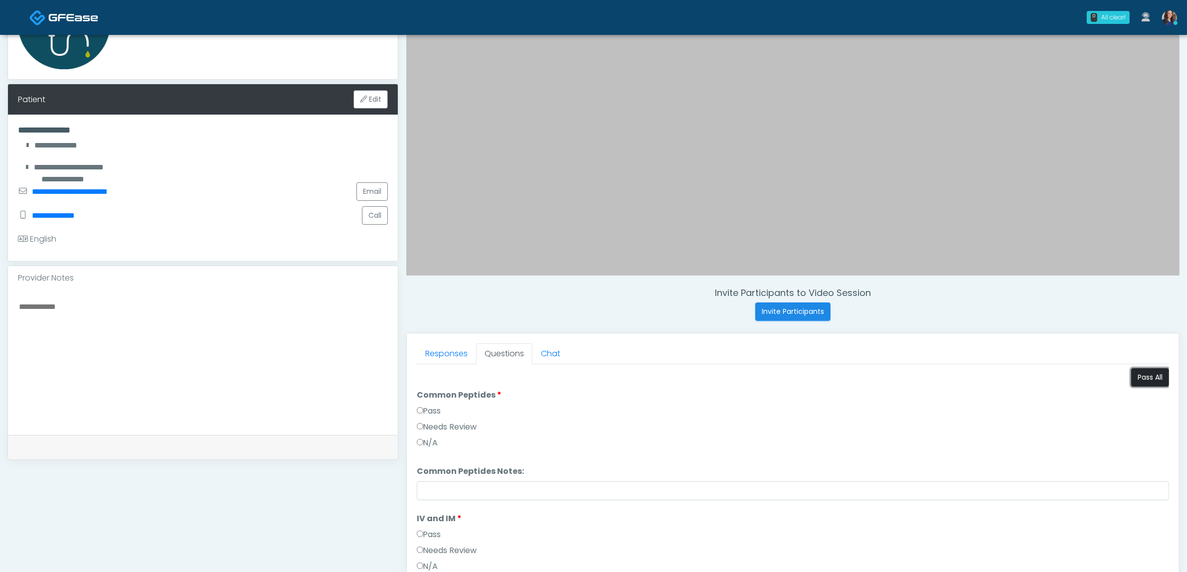
click at [1143, 380] on button "Pass All" at bounding box center [1150, 377] width 38 height 18
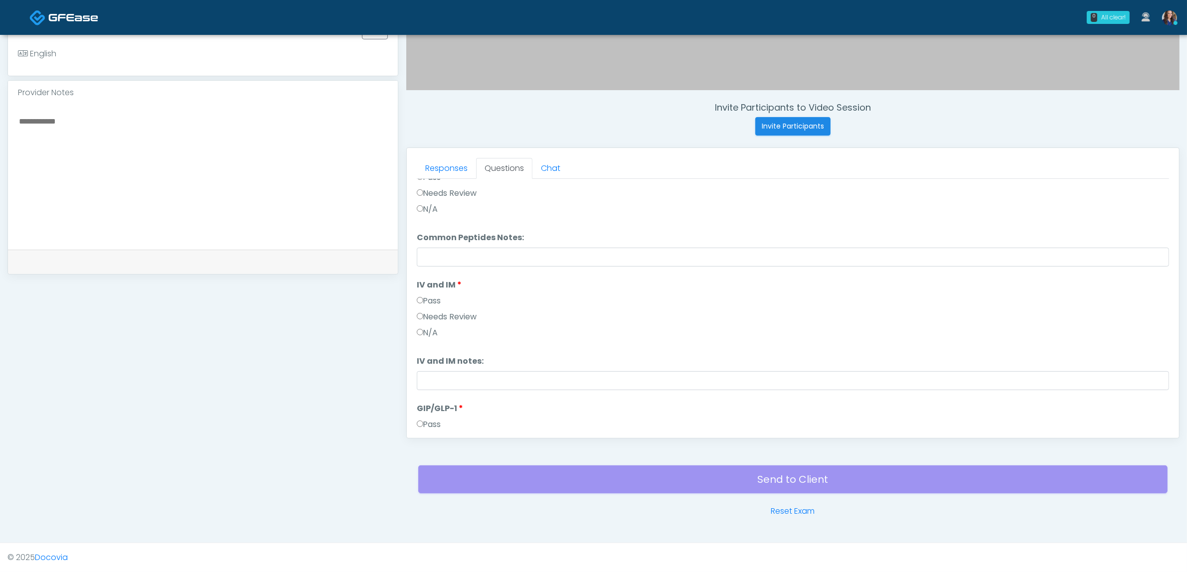
scroll to position [165, 0]
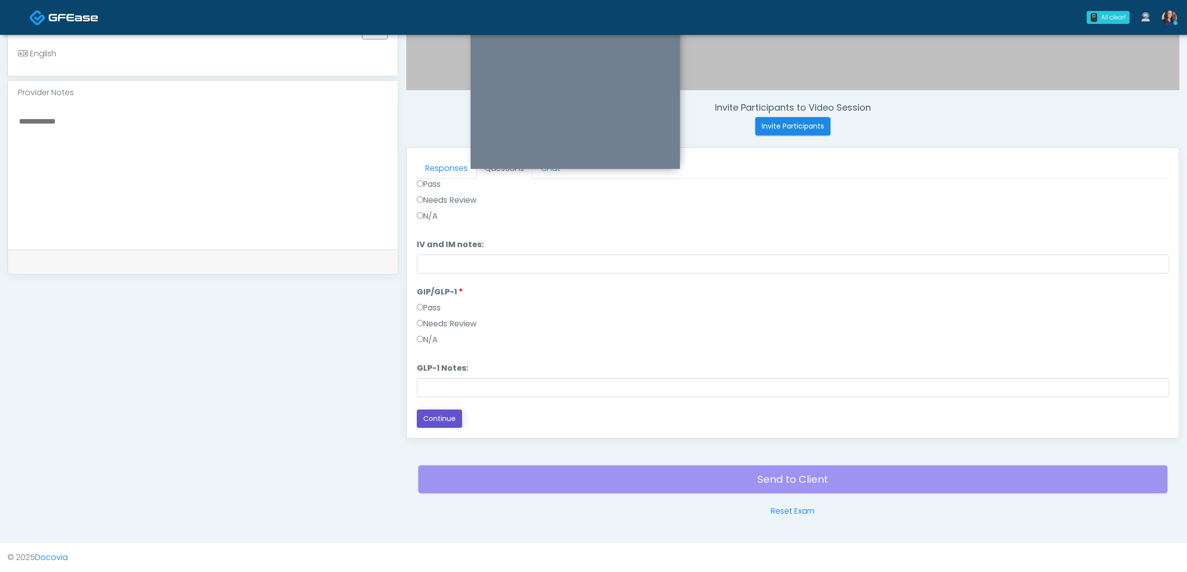
click at [452, 415] on button "Continue" at bounding box center [439, 419] width 45 height 18
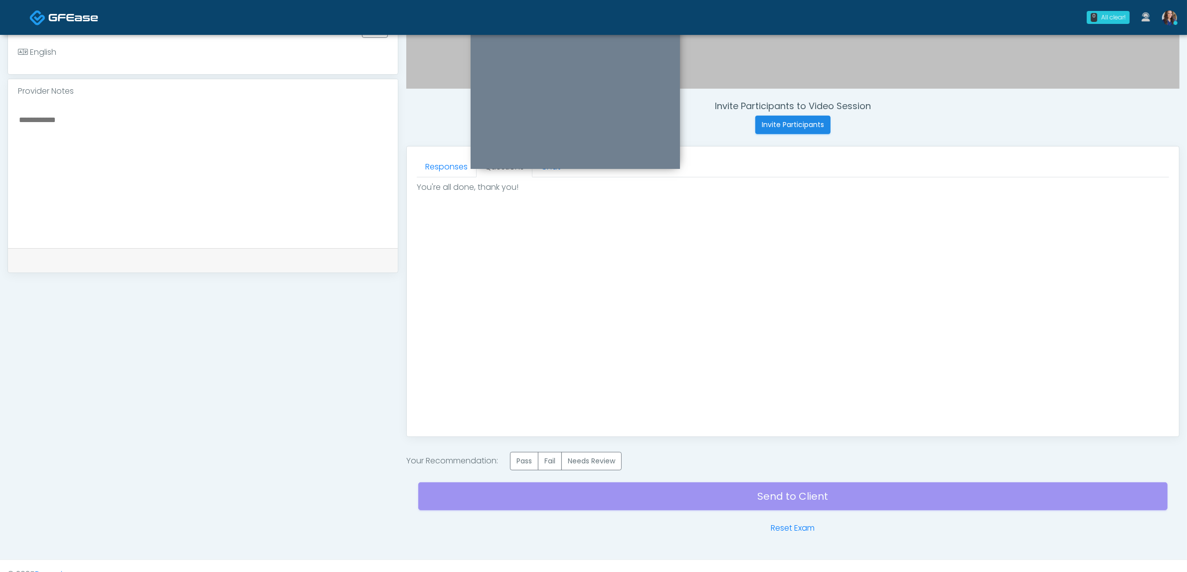
drag, startPoint x: 526, startPoint y: 462, endPoint x: 672, endPoint y: 504, distance: 151.6
click at [536, 466] on label "Pass" at bounding box center [524, 461] width 28 height 18
click at [739, 499] on div "Send to Client Reset Exam" at bounding box center [792, 503] width 749 height 64
click at [759, 475] on div "Send to Client Reset Exam" at bounding box center [792, 503] width 749 height 64
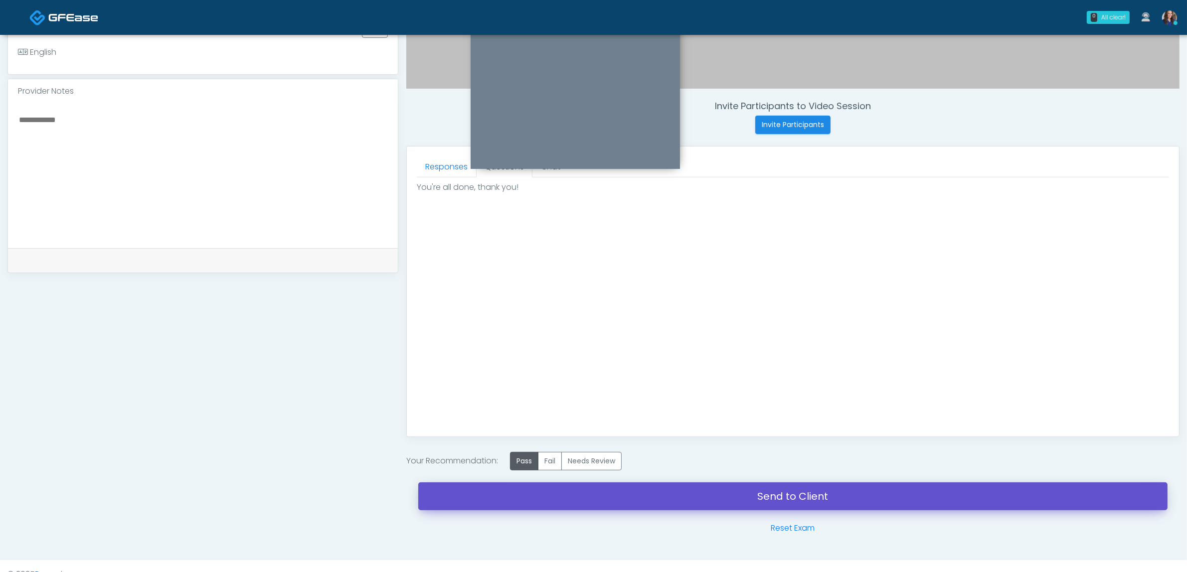
click at [732, 498] on link "Send to Client" at bounding box center [792, 497] width 749 height 28
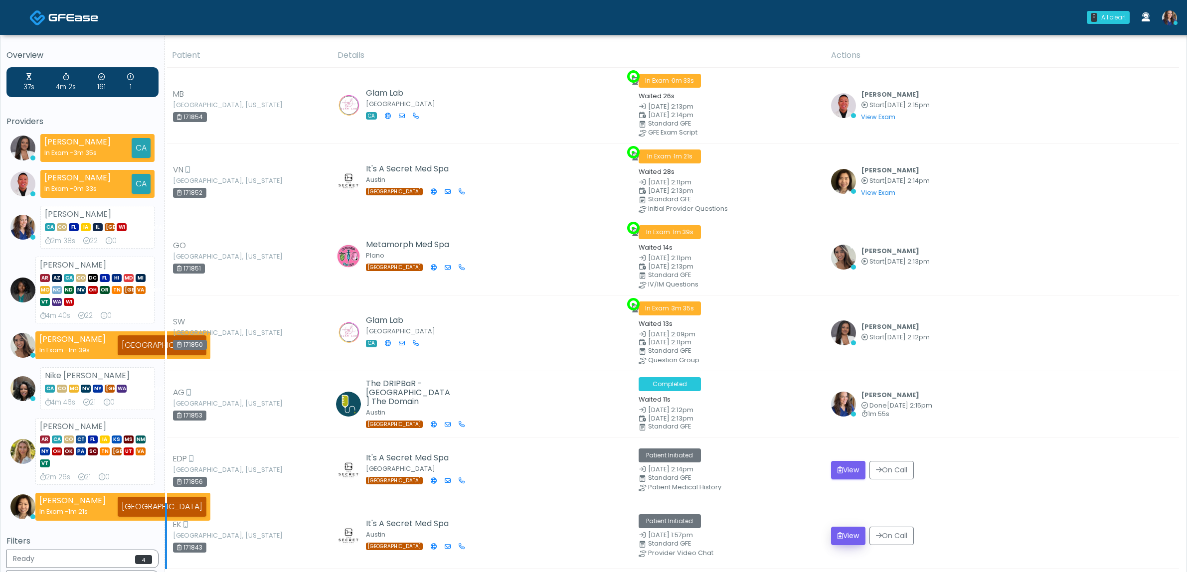
scroll to position [125, 0]
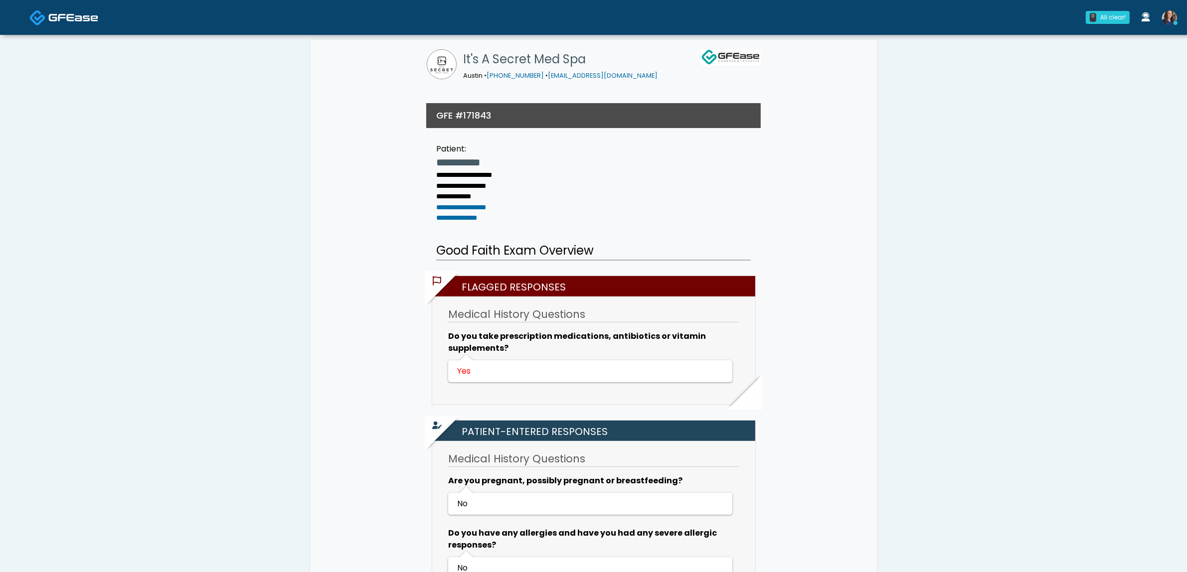
drag, startPoint x: 68, startPoint y: 11, endPoint x: 61, endPoint y: 17, distance: 9.6
click at [69, 13] on img at bounding box center [73, 17] width 50 height 10
